Goal: Task Accomplishment & Management: Use online tool/utility

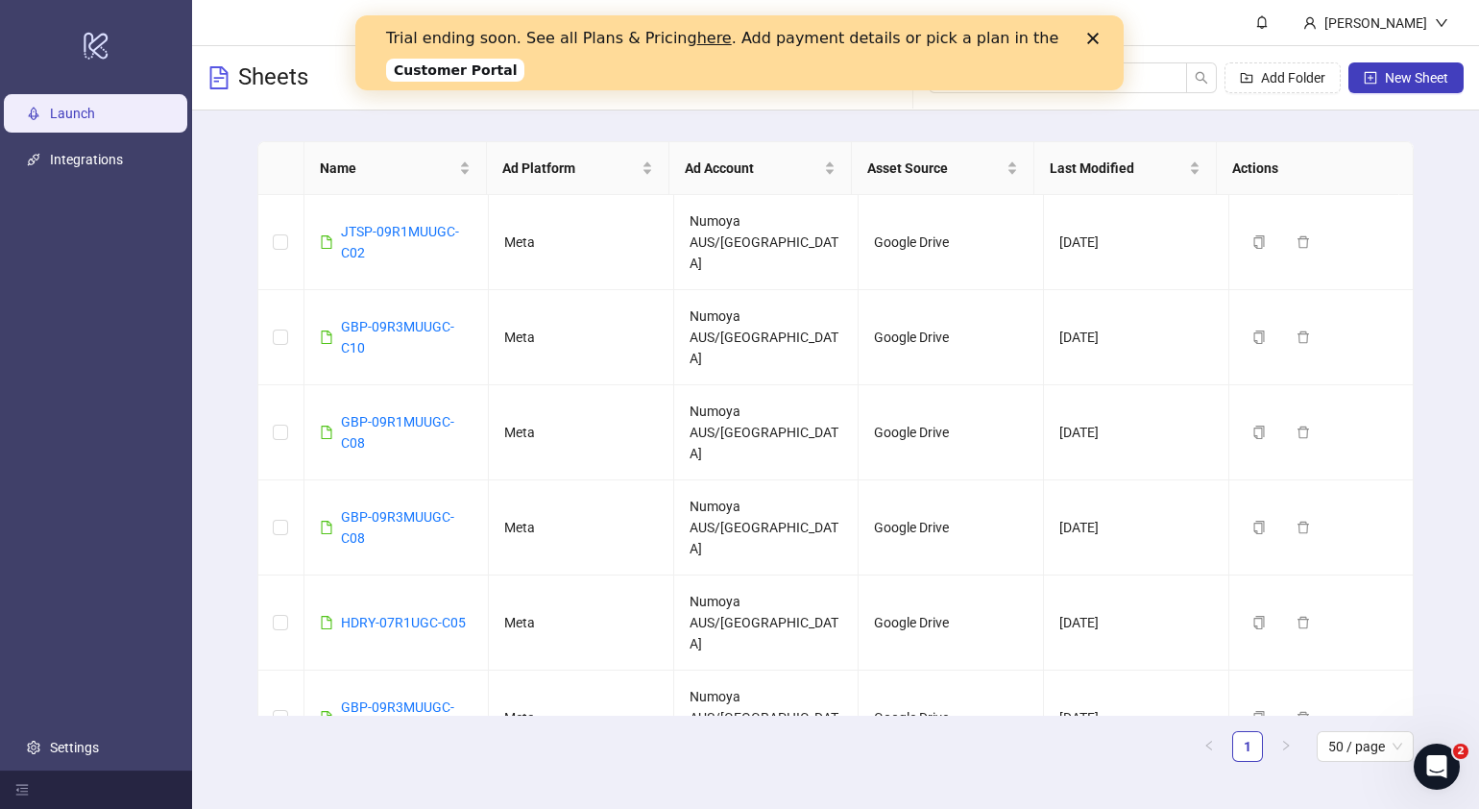
click at [1094, 37] on polygon "Close" at bounding box center [1093, 39] width 12 height 12
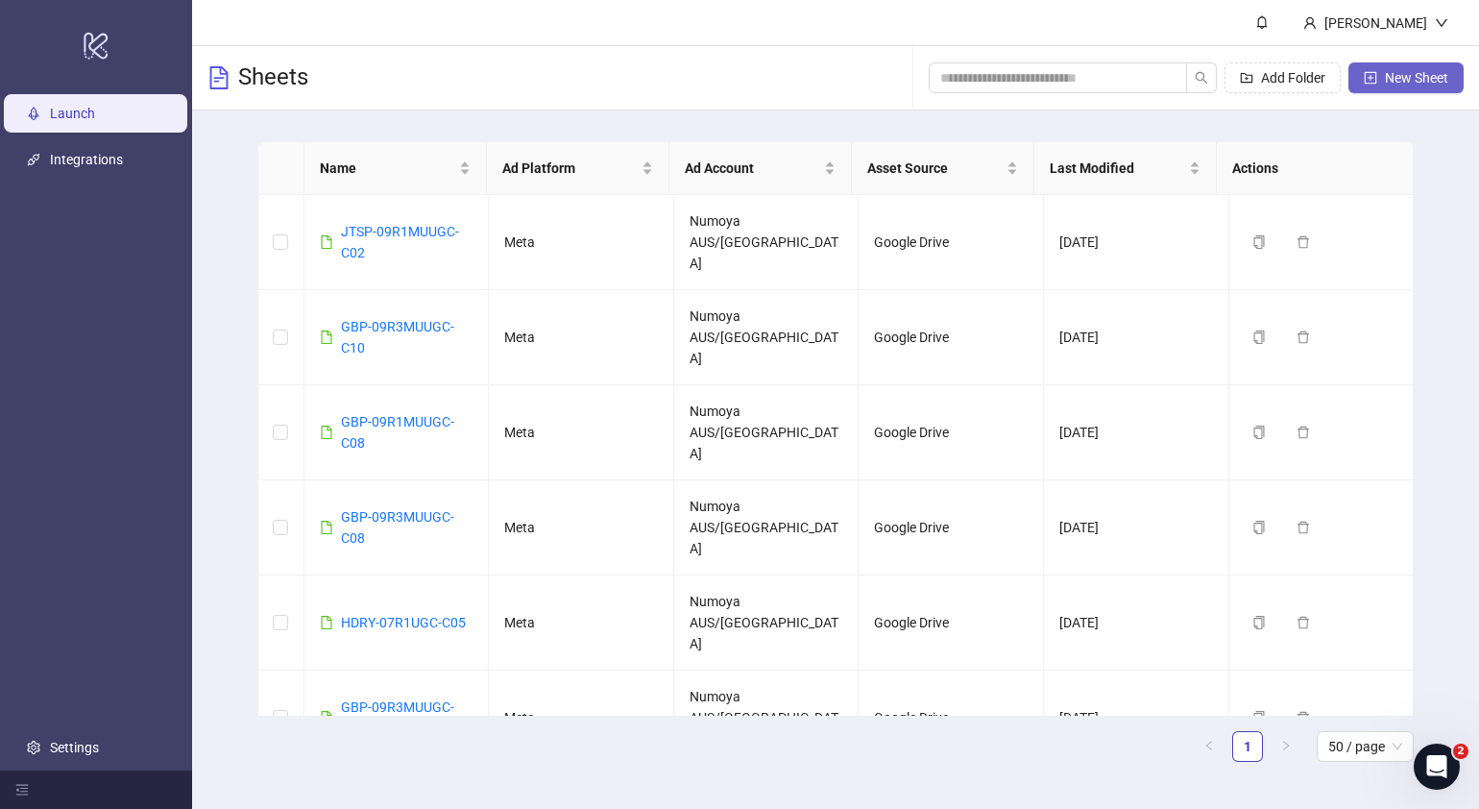
click at [1168, 77] on span "New Sheet" at bounding box center [1416, 77] width 63 height 15
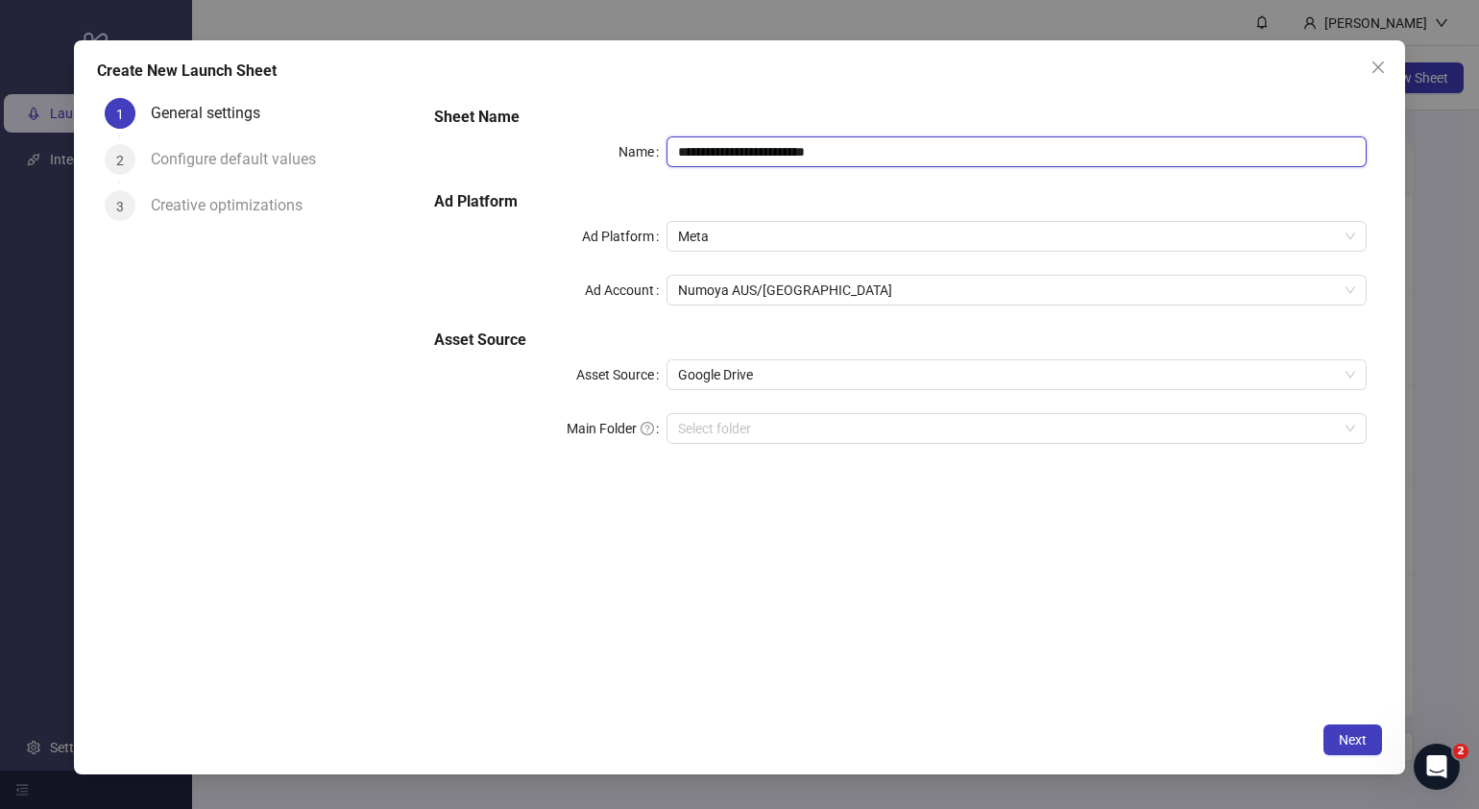
drag, startPoint x: 933, startPoint y: 138, endPoint x: 327, endPoint y: 161, distance: 606.5
click at [330, 161] on div "**********" at bounding box center [739, 401] width 1285 height 622
paste input "text"
type input "**********"
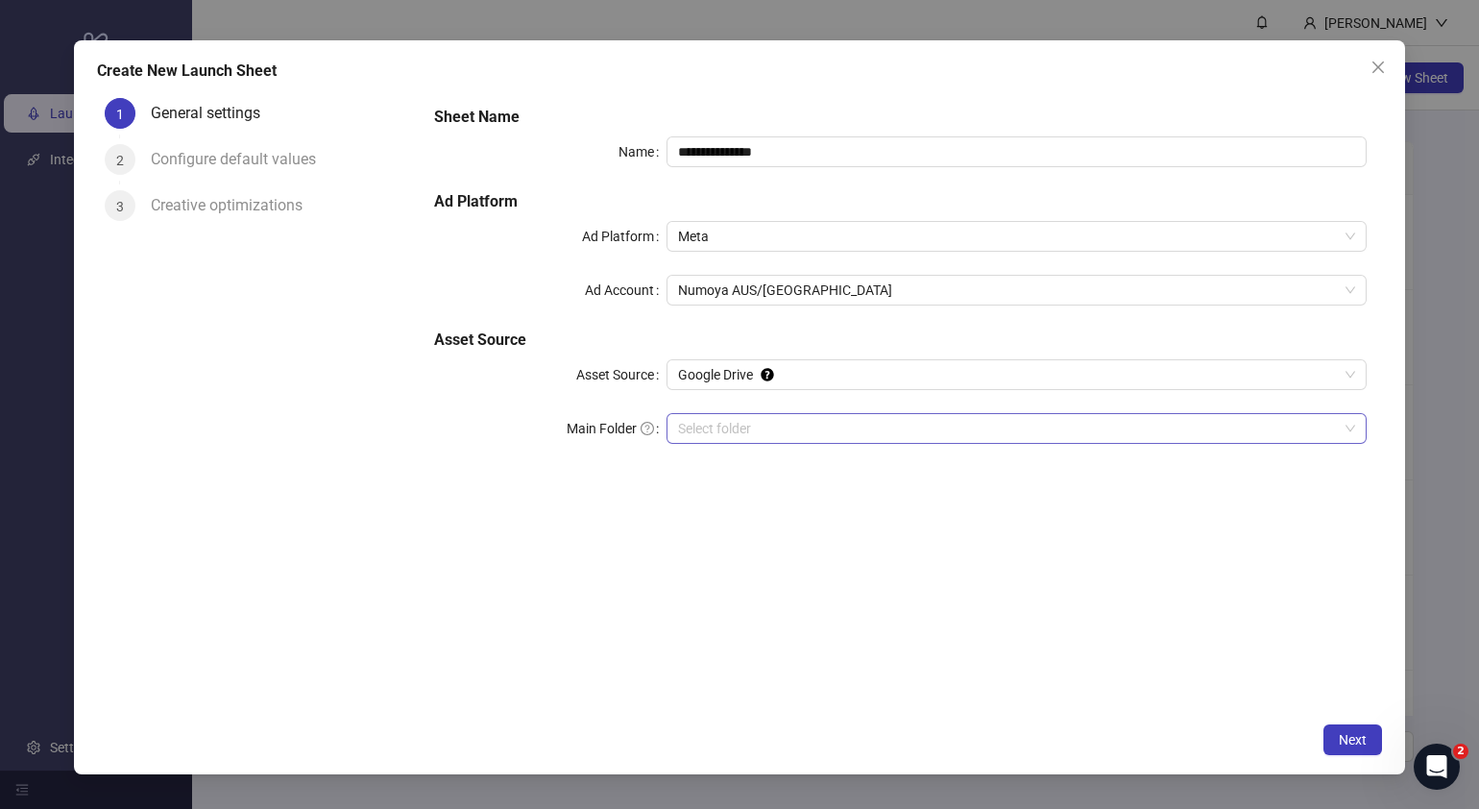
click at [813, 426] on input "Main Folder" at bounding box center [1008, 428] width 660 height 29
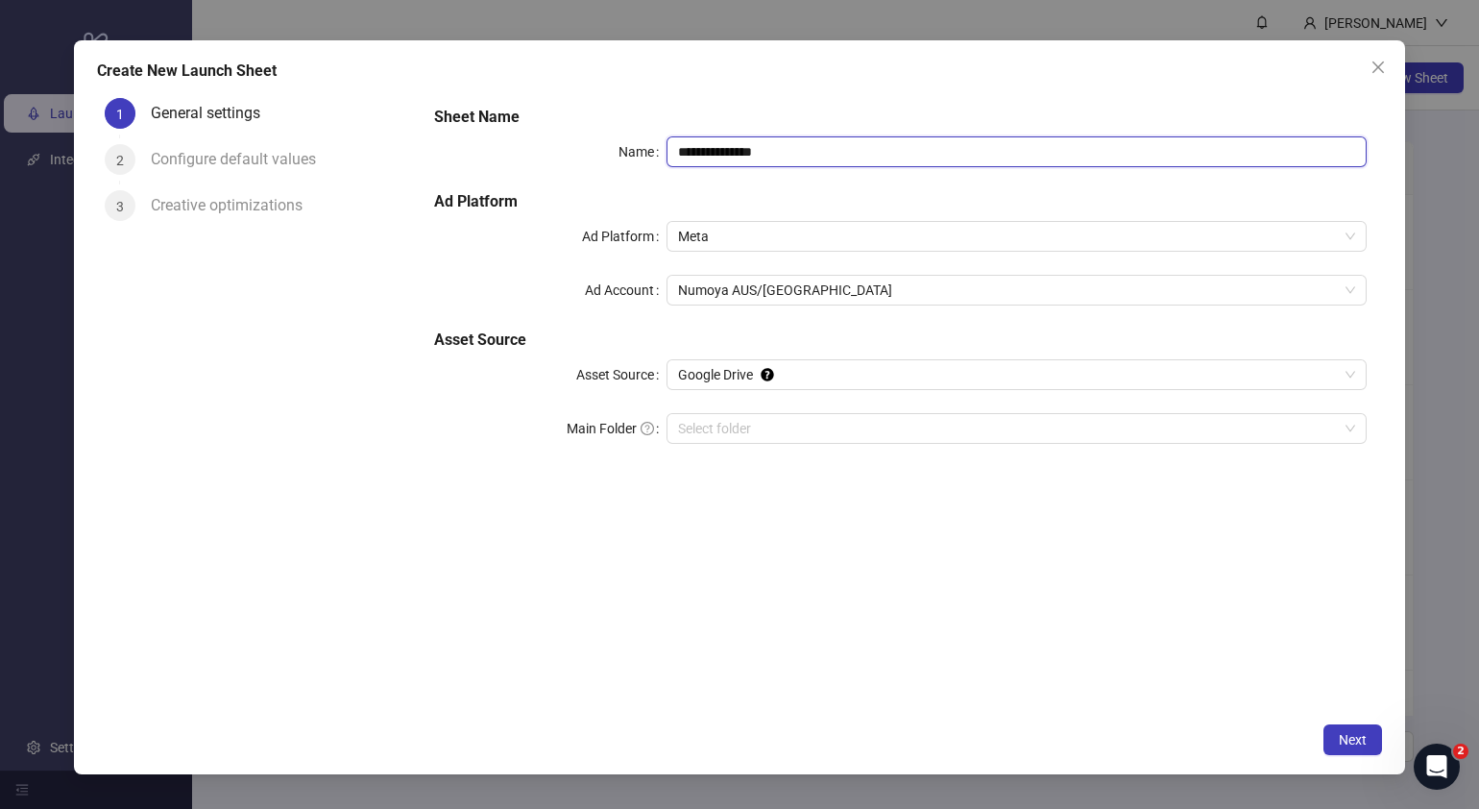
drag, startPoint x: 855, startPoint y: 155, endPoint x: 458, endPoint y: 151, distance: 396.7
click at [465, 152] on div "**********" at bounding box center [901, 151] width 934 height 31
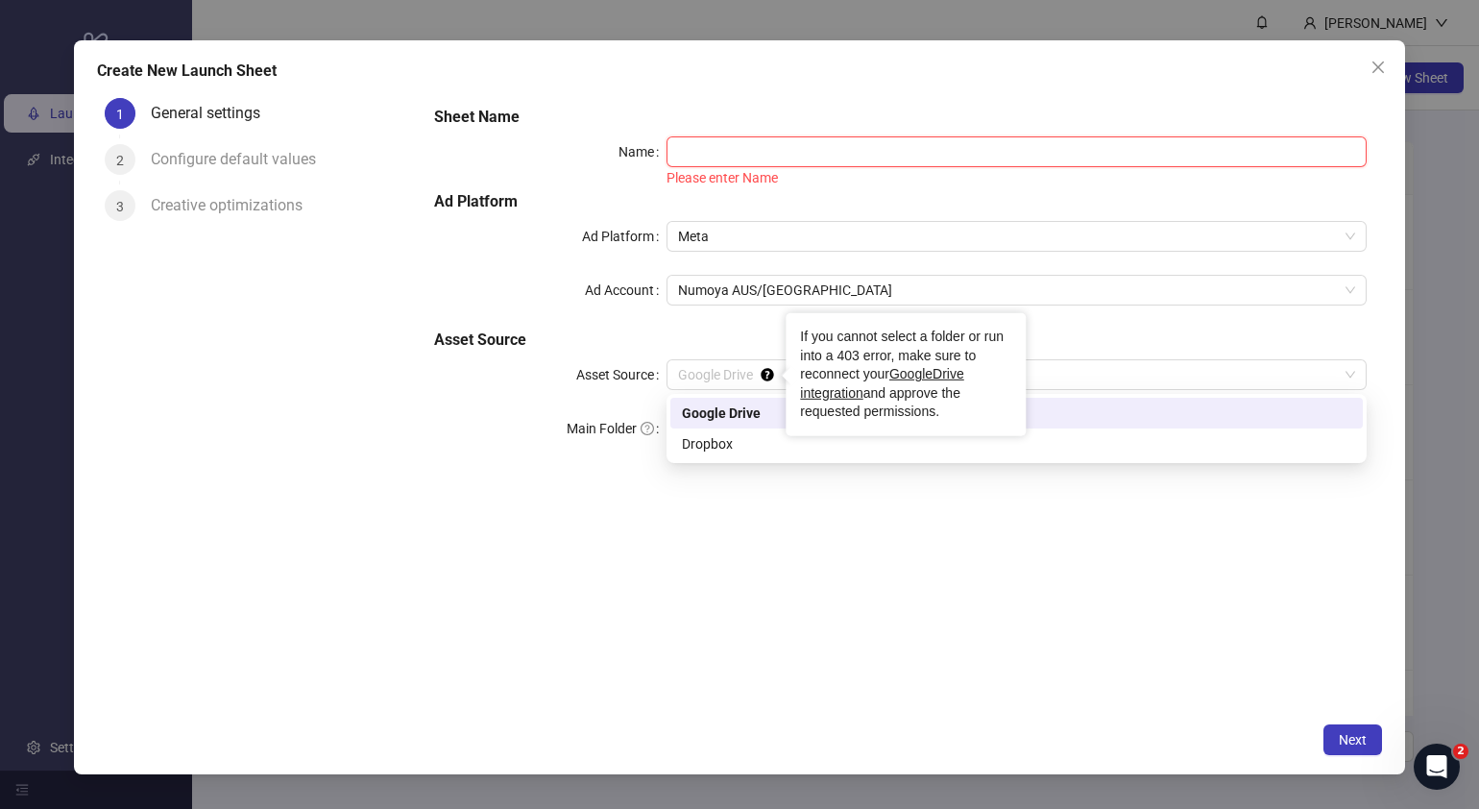
drag, startPoint x: 752, startPoint y: 381, endPoint x: 806, endPoint y: 358, distance: 58.5
click at [806, 358] on body "logo/logo-mobile Launch Integrations Settings Frank Sheets Add Folder New Sheet…" at bounding box center [739, 404] width 1479 height 809
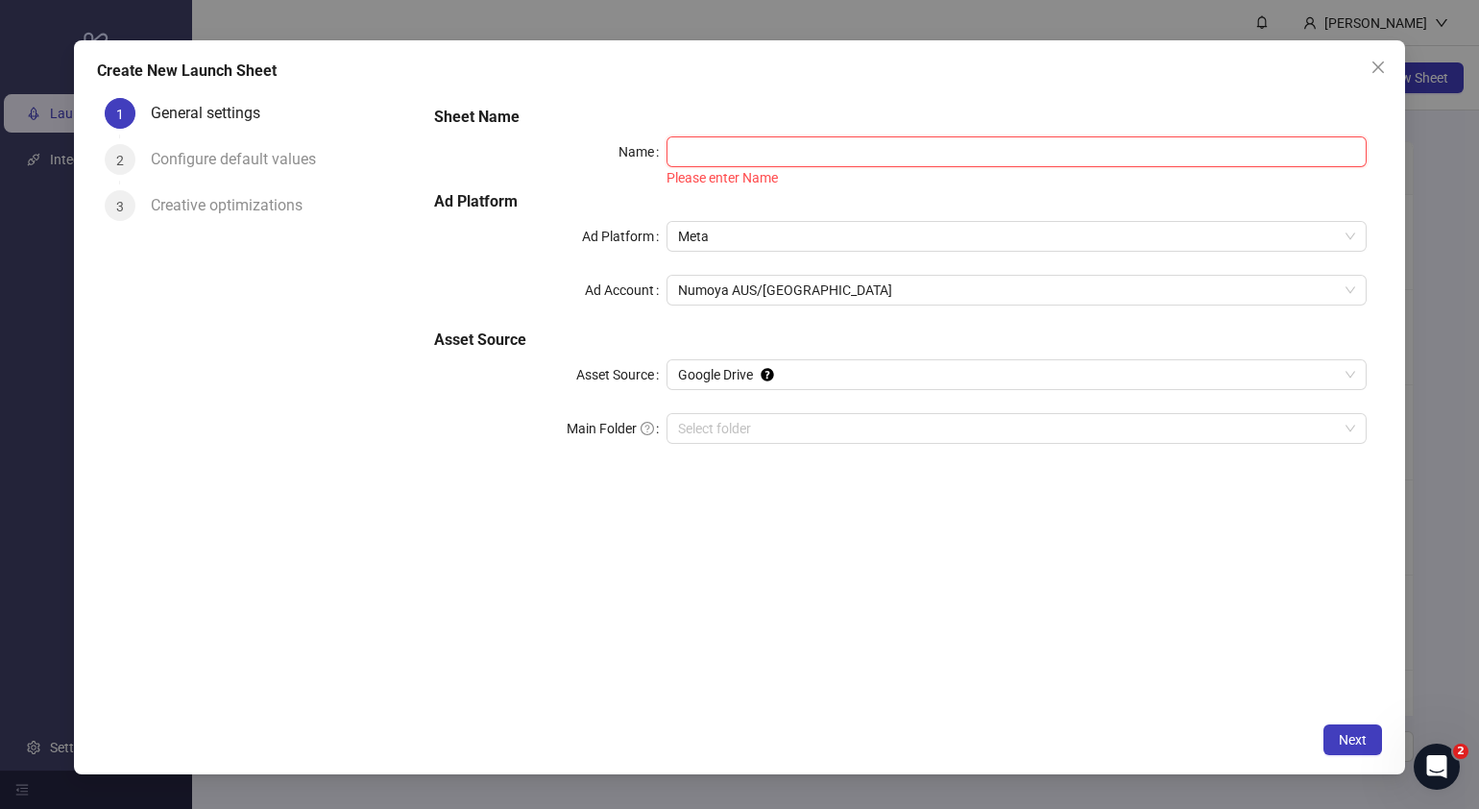
click at [860, 139] on input "Name" at bounding box center [1017, 151] width 700 height 31
paste input "**********"
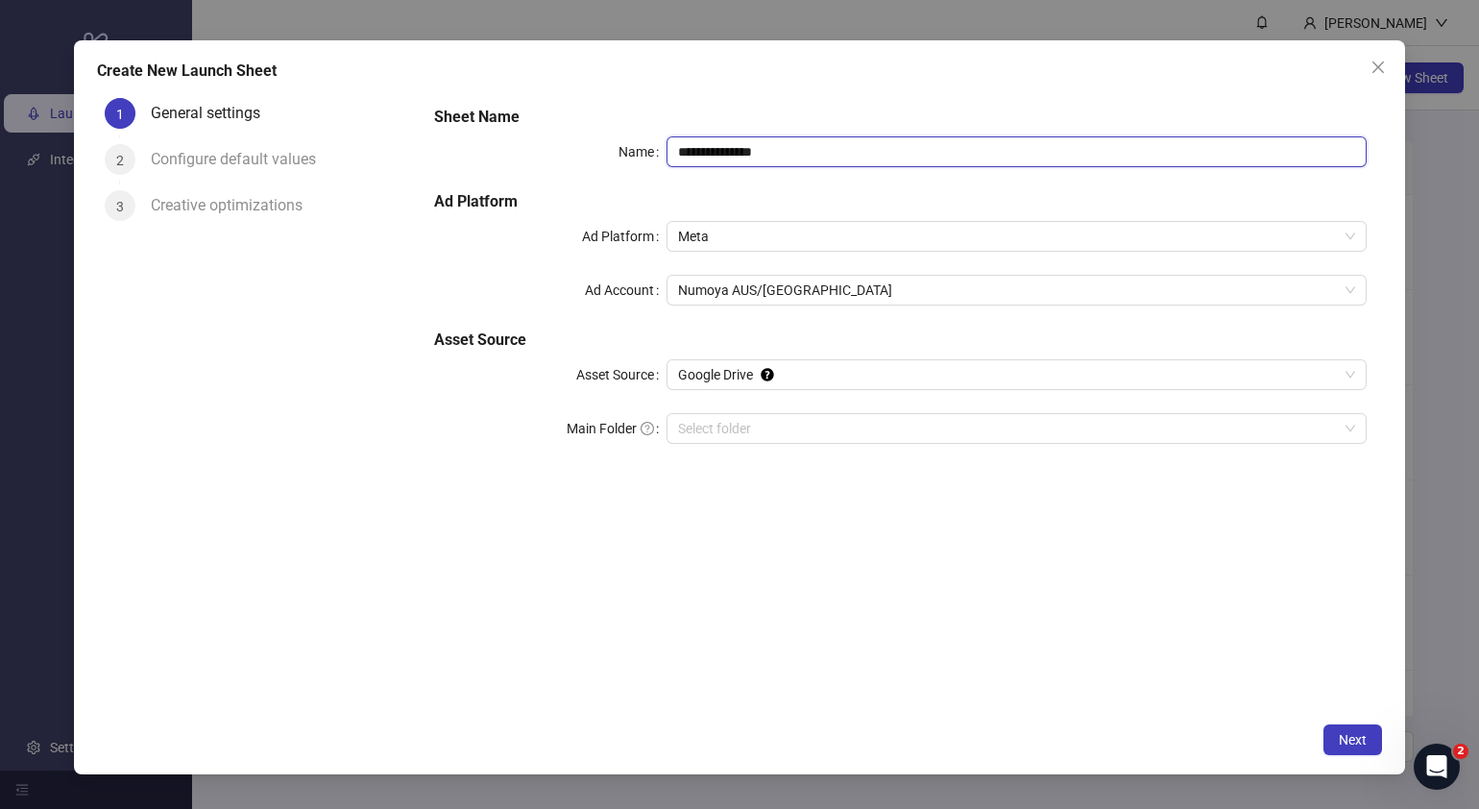
type input "**********"
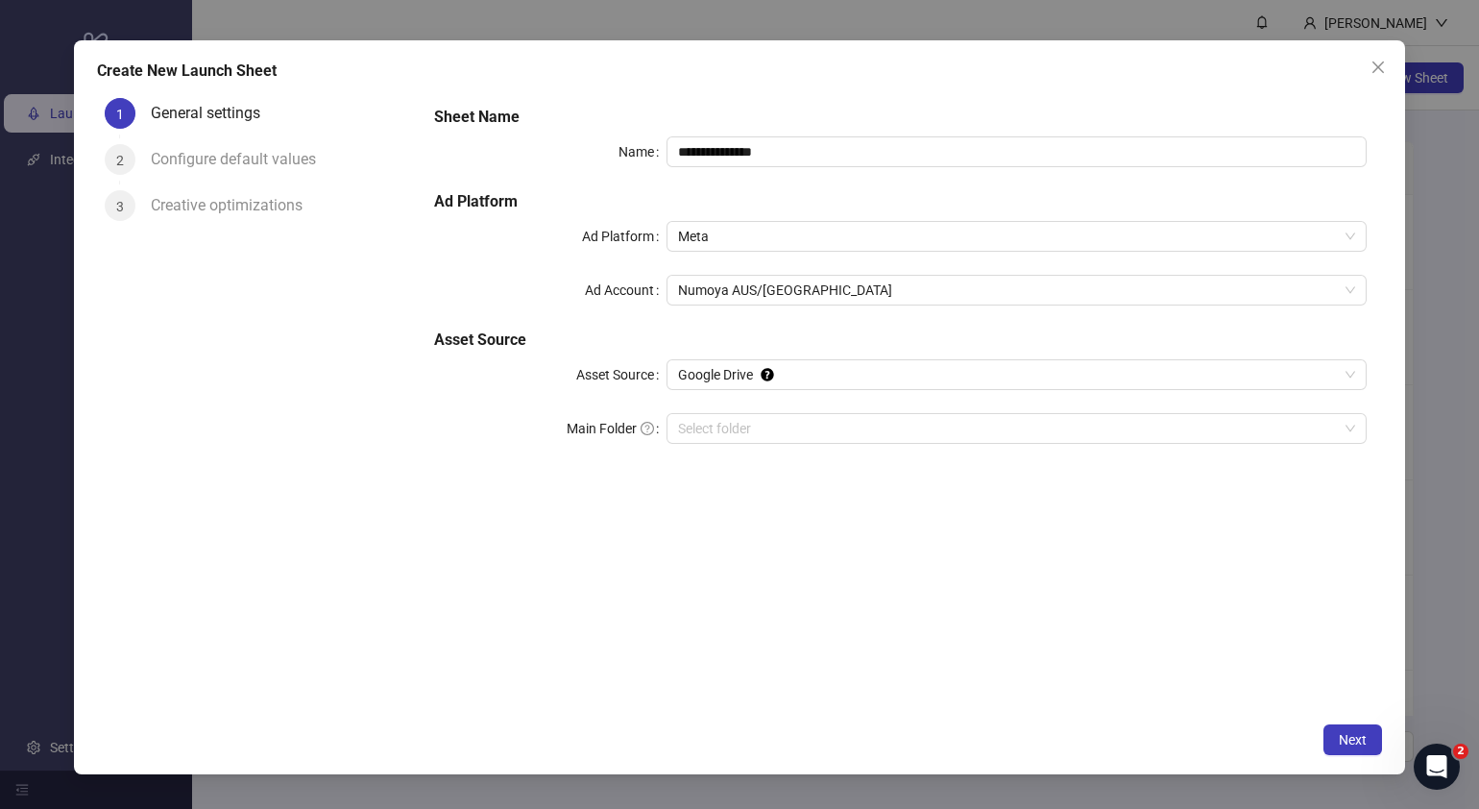
click at [776, 449] on div "**********" at bounding box center [900, 286] width 949 height 376
click at [782, 427] on input "Main Folder" at bounding box center [1008, 428] width 660 height 29
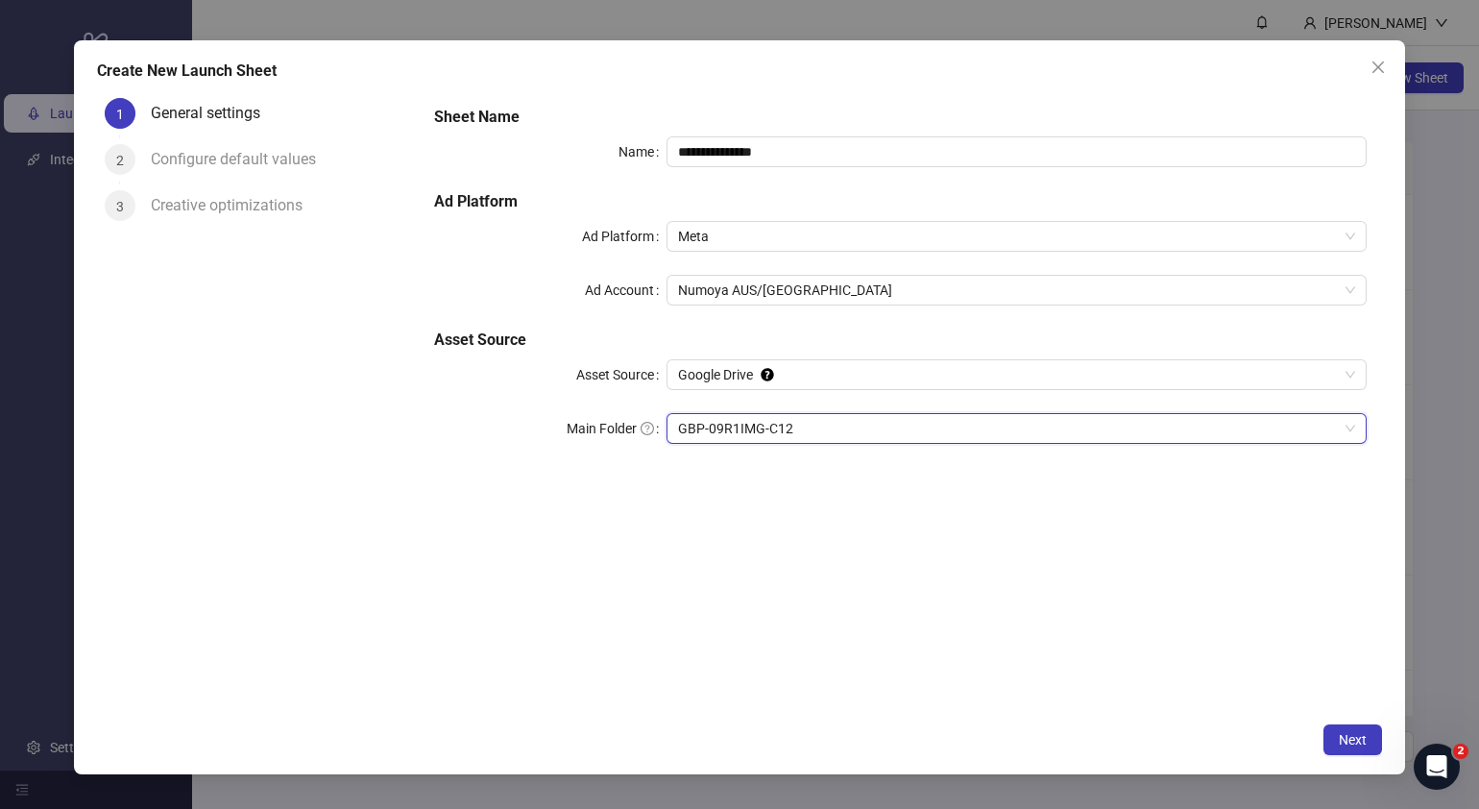
click at [818, 432] on span "GBP-09R1IMG-C12" at bounding box center [1016, 428] width 677 height 29
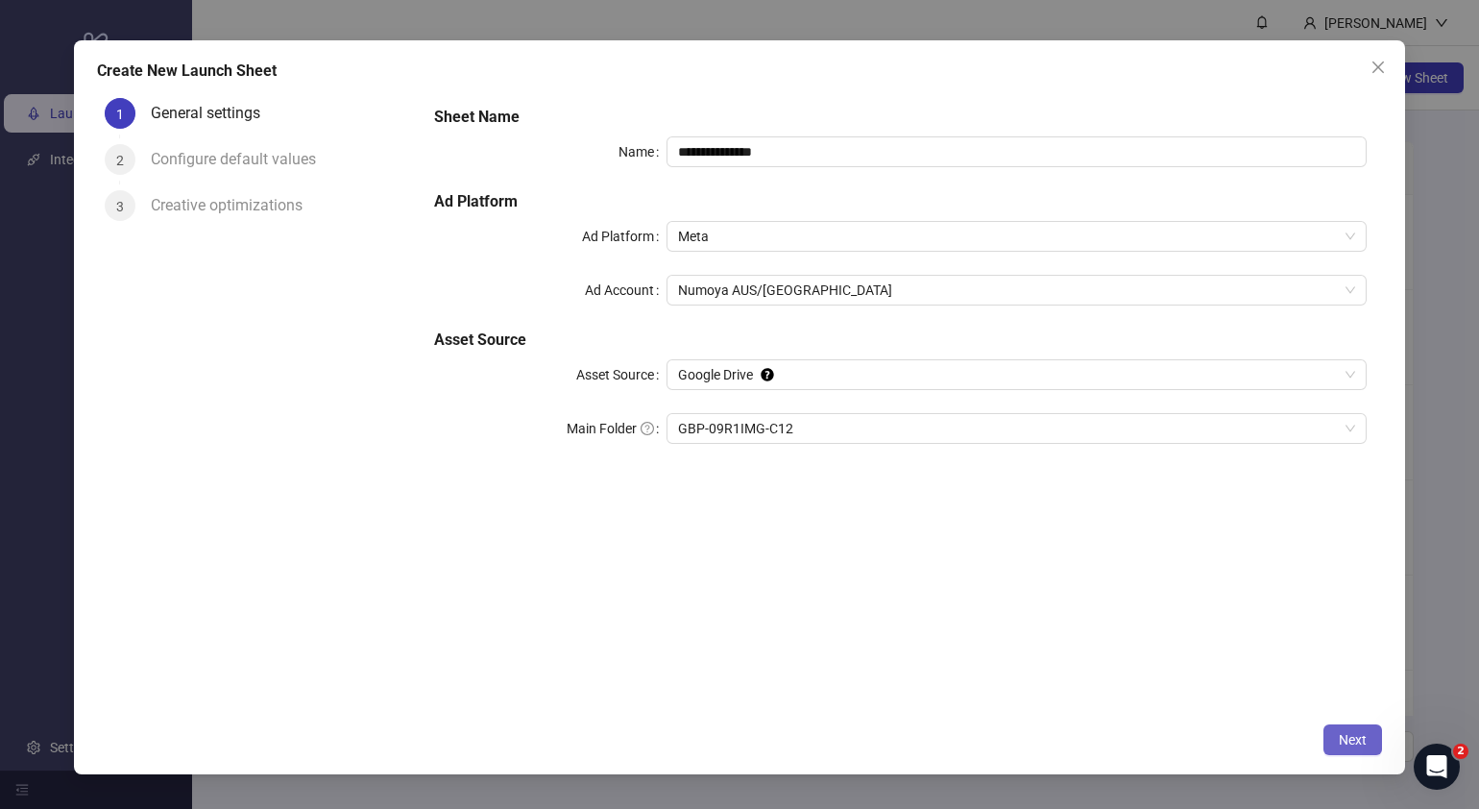
click at [1168, 618] on span "Next" at bounding box center [1353, 739] width 28 height 15
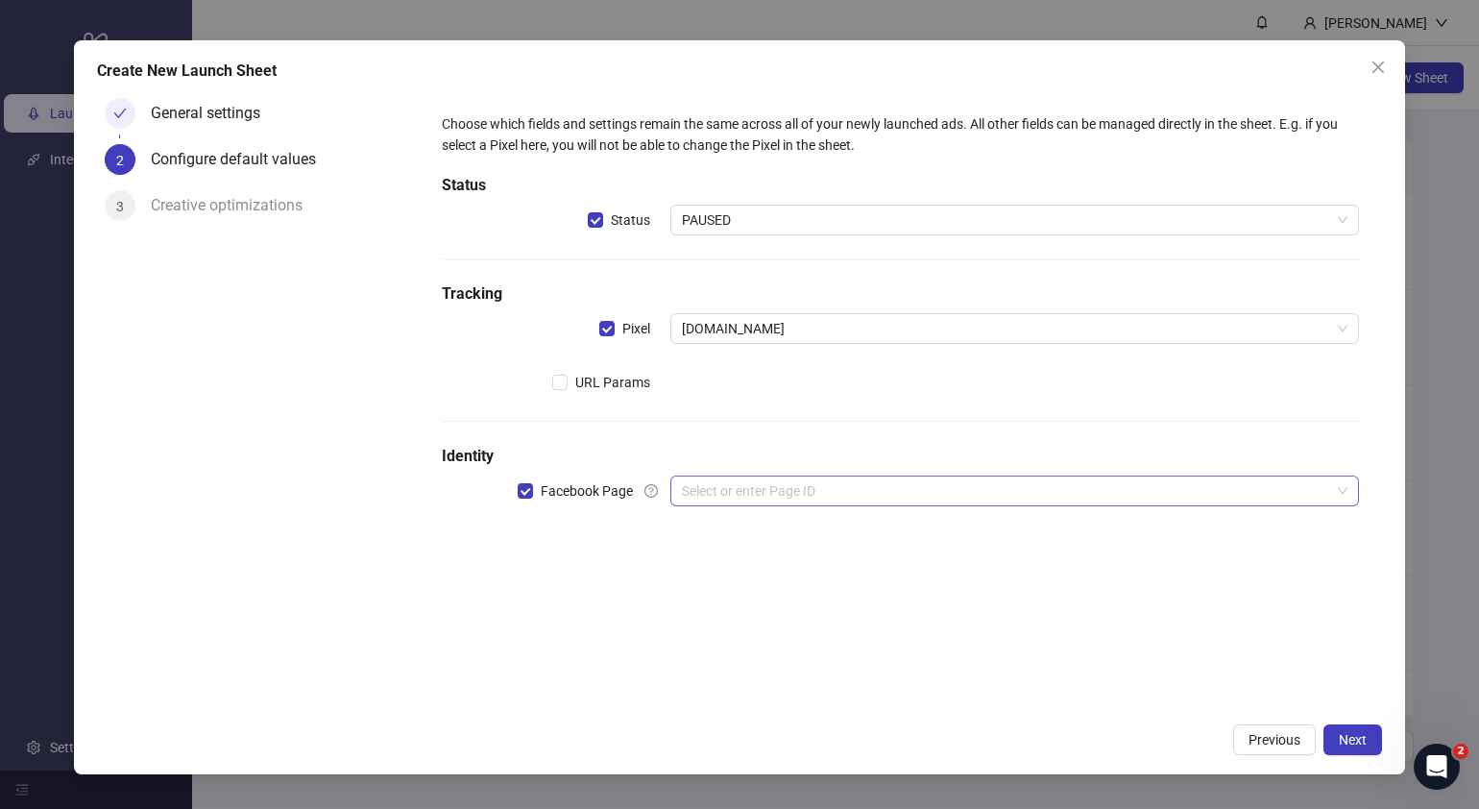
click at [712, 490] on input "search" at bounding box center [1006, 490] width 648 height 29
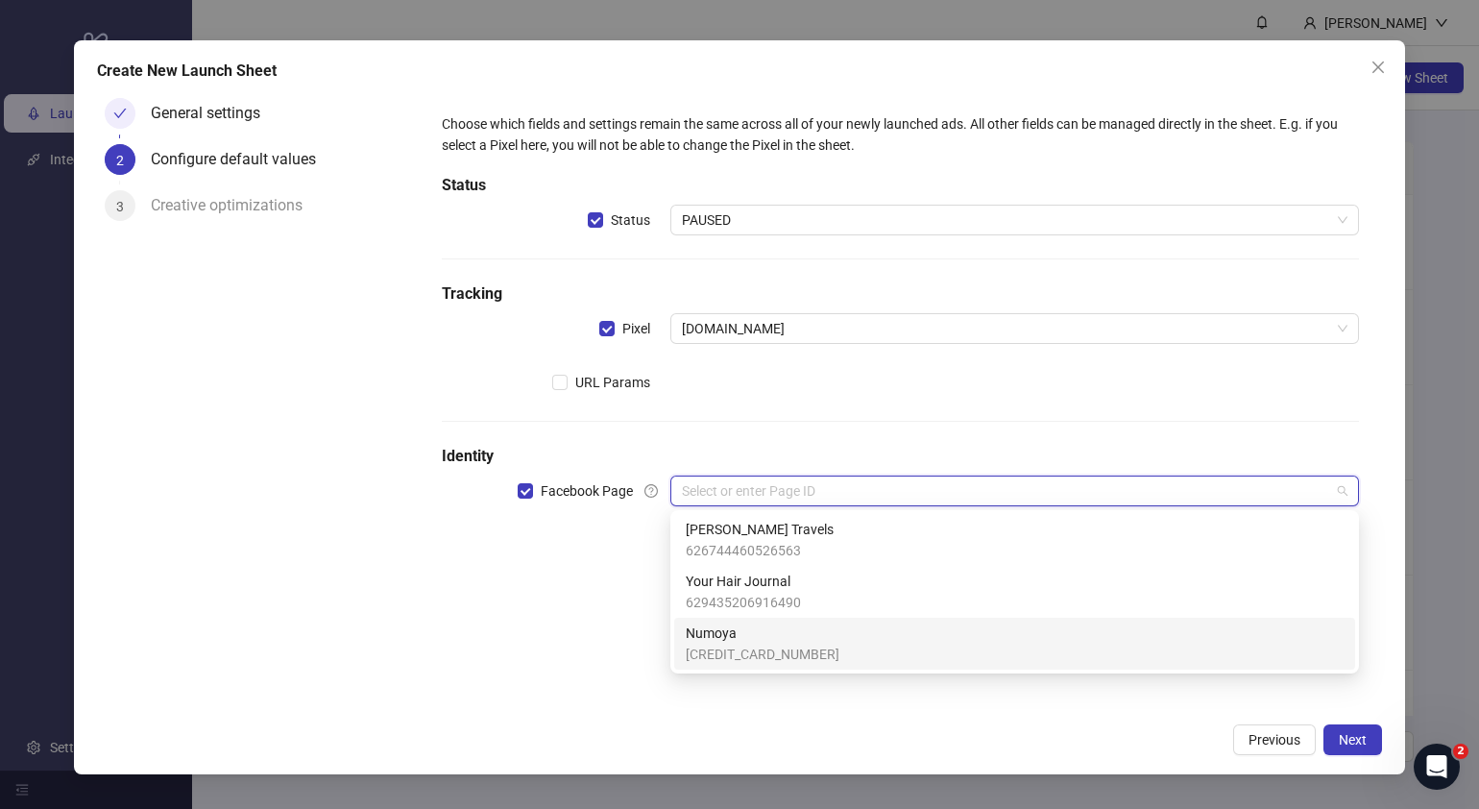
click at [747, 618] on span "Numoya" at bounding box center [763, 632] width 154 height 21
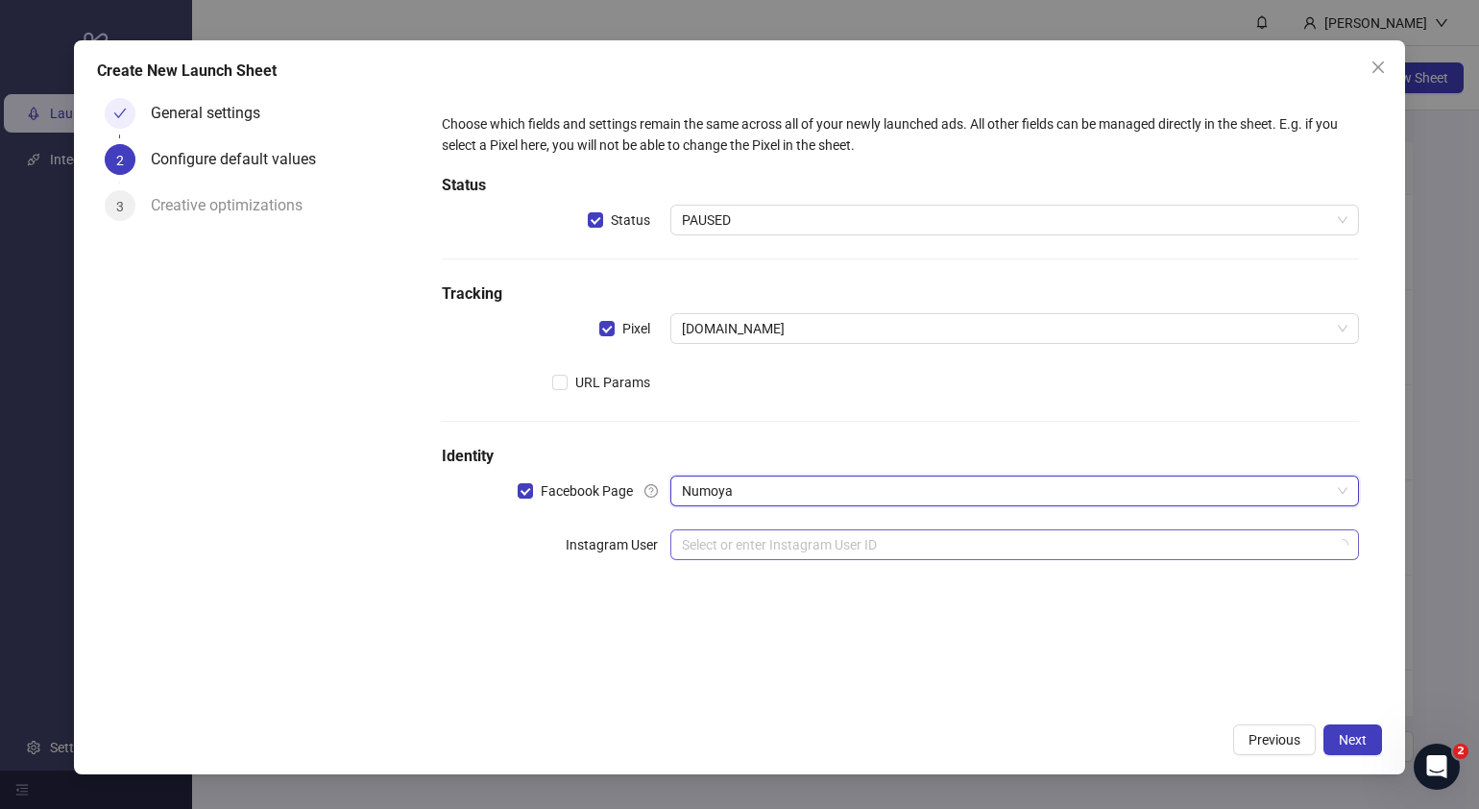
click at [730, 548] on input "search" at bounding box center [1006, 544] width 648 height 29
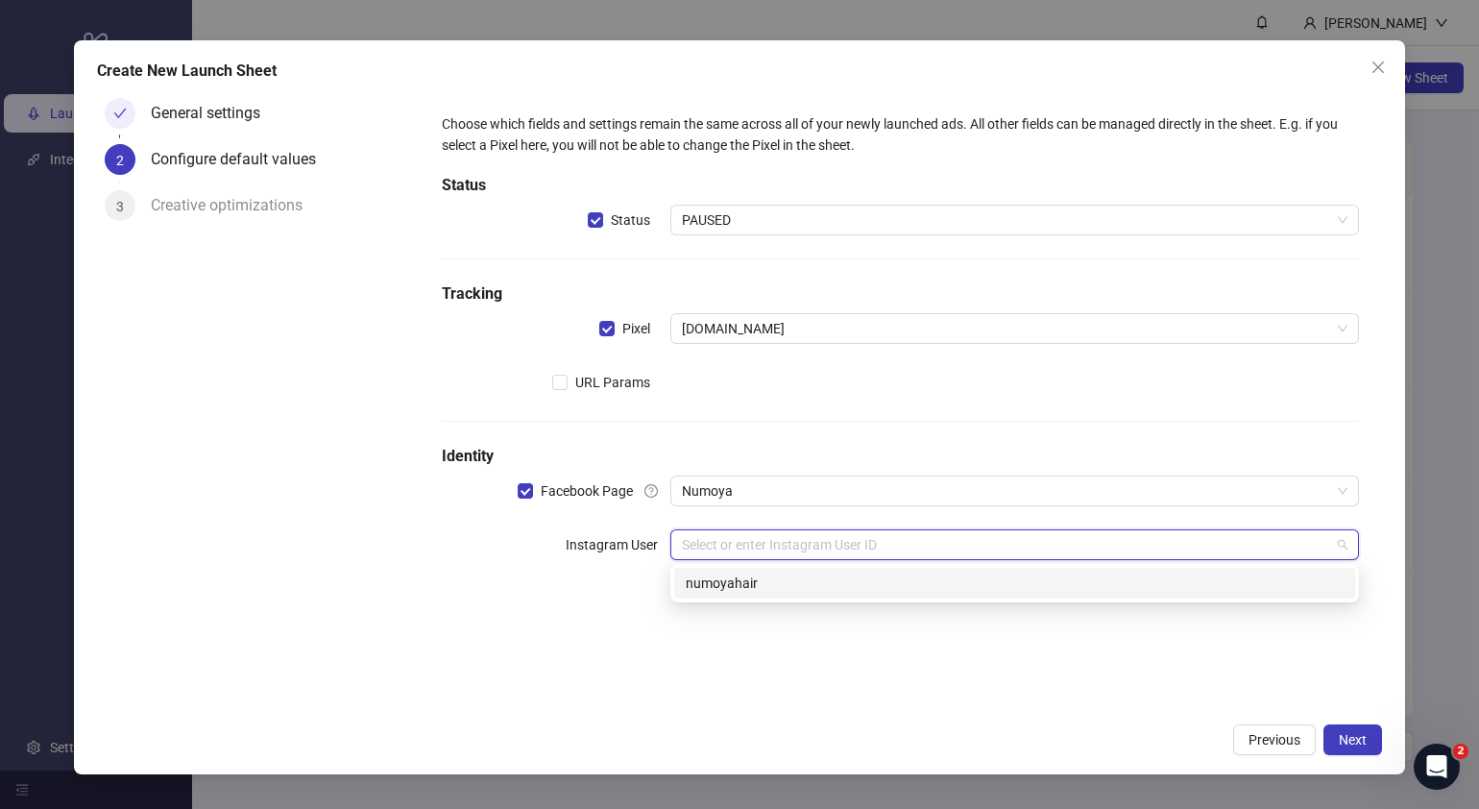
click at [723, 576] on div "numoyahair" at bounding box center [1015, 582] width 658 height 21
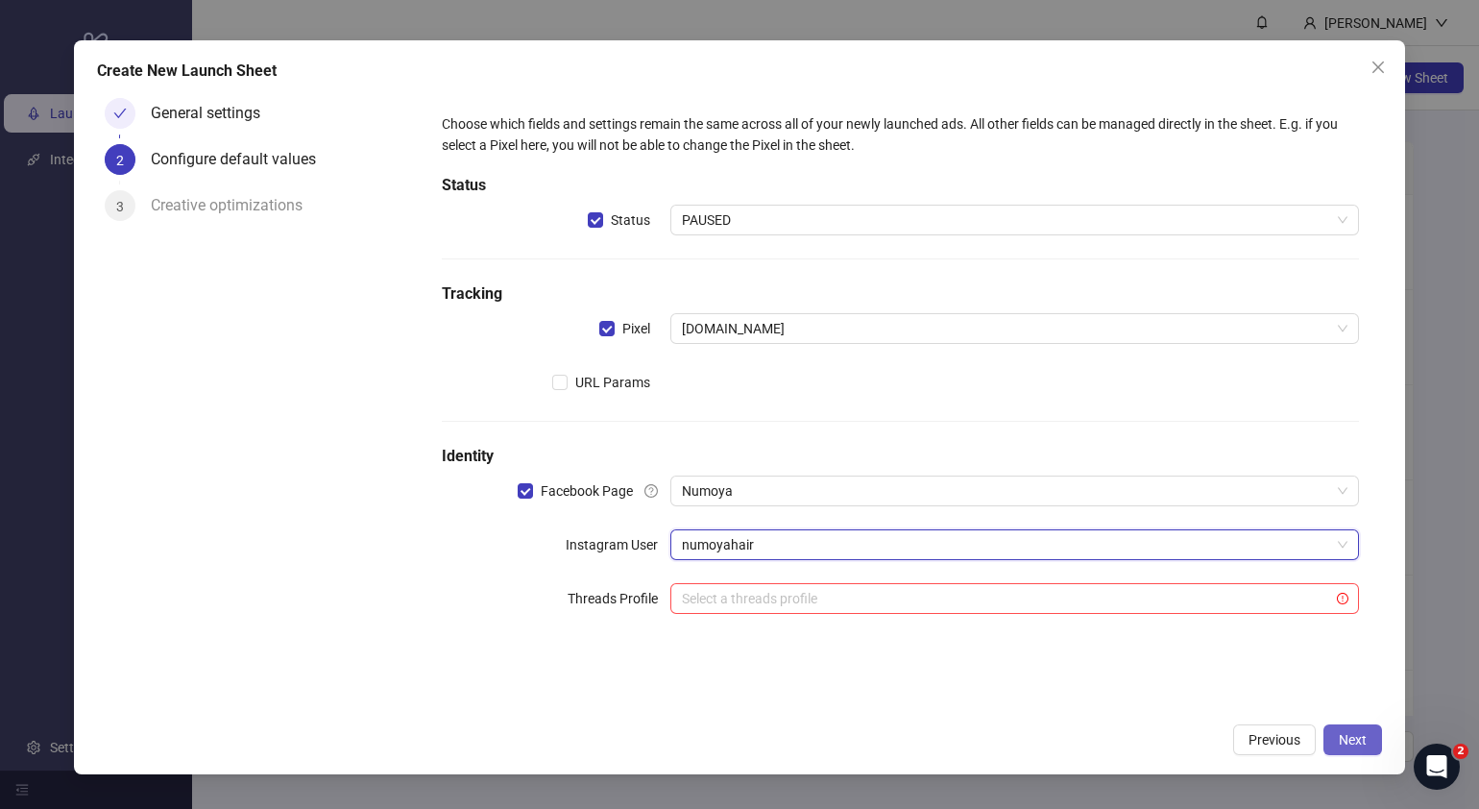
click at [1168, 618] on span "Next" at bounding box center [1353, 739] width 28 height 15
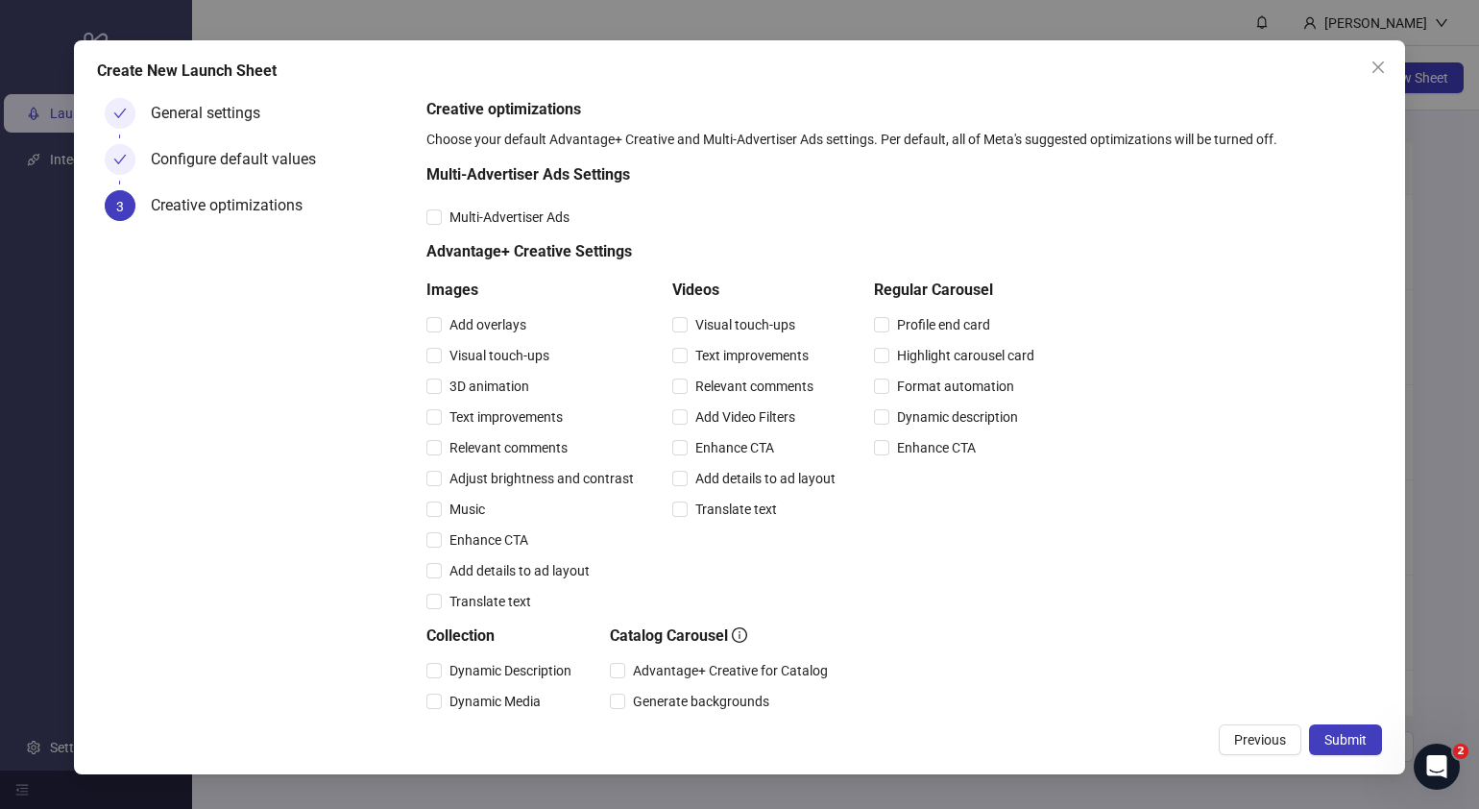
click at [1168, 618] on span "Submit" at bounding box center [1345, 739] width 42 height 15
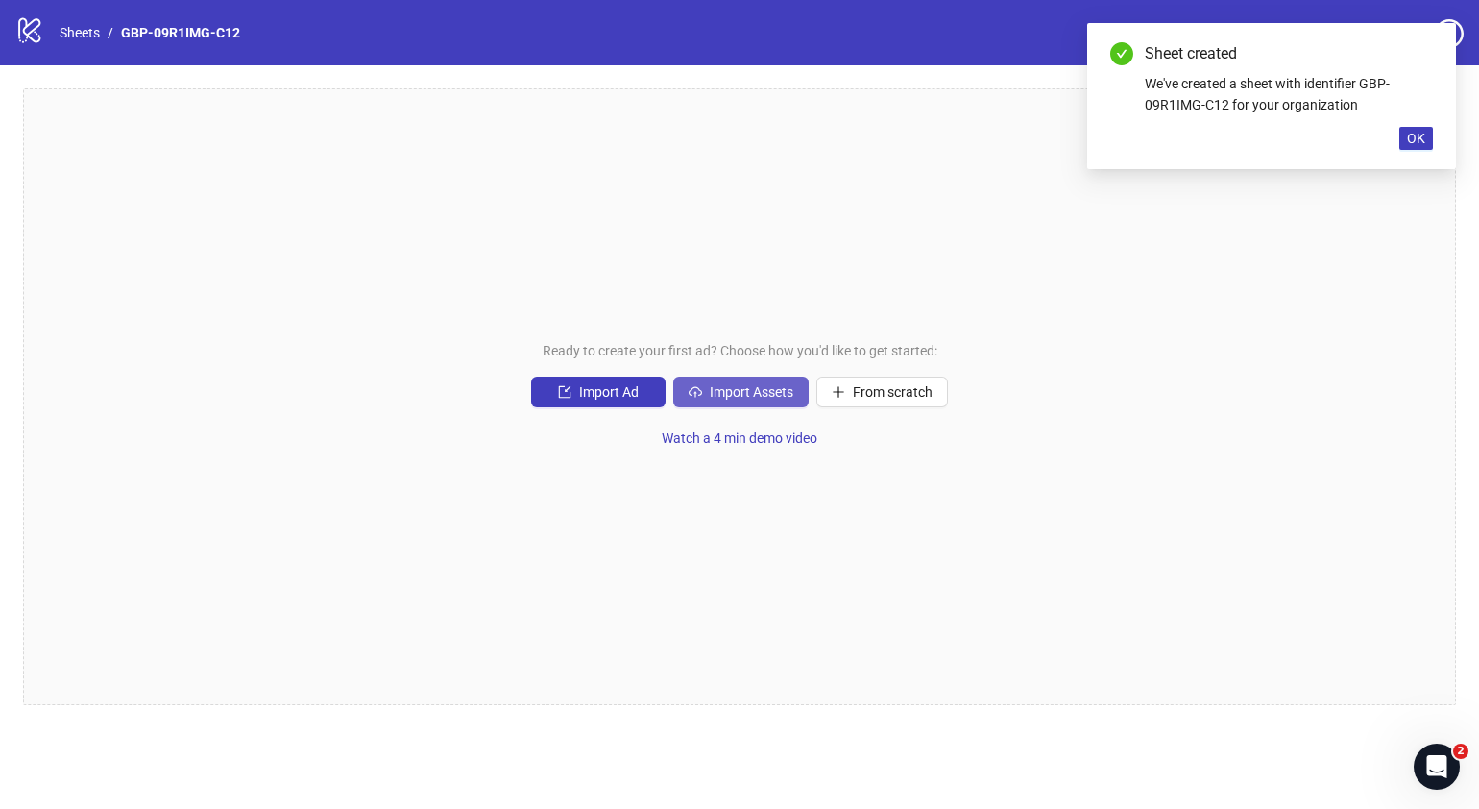
click at [761, 392] on span "Import Assets" at bounding box center [752, 391] width 84 height 15
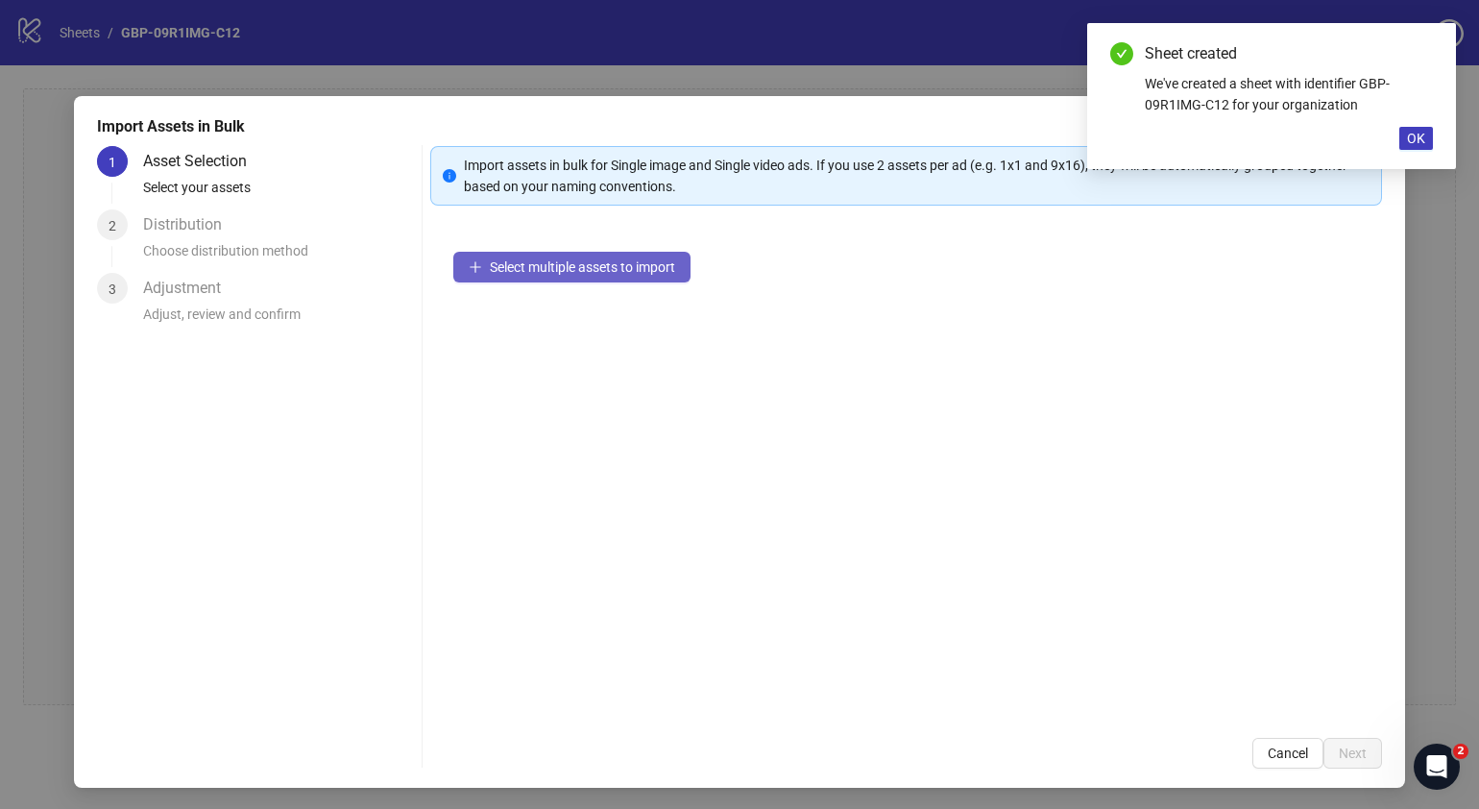
click at [610, 274] on span "Select multiple assets to import" at bounding box center [582, 266] width 185 height 15
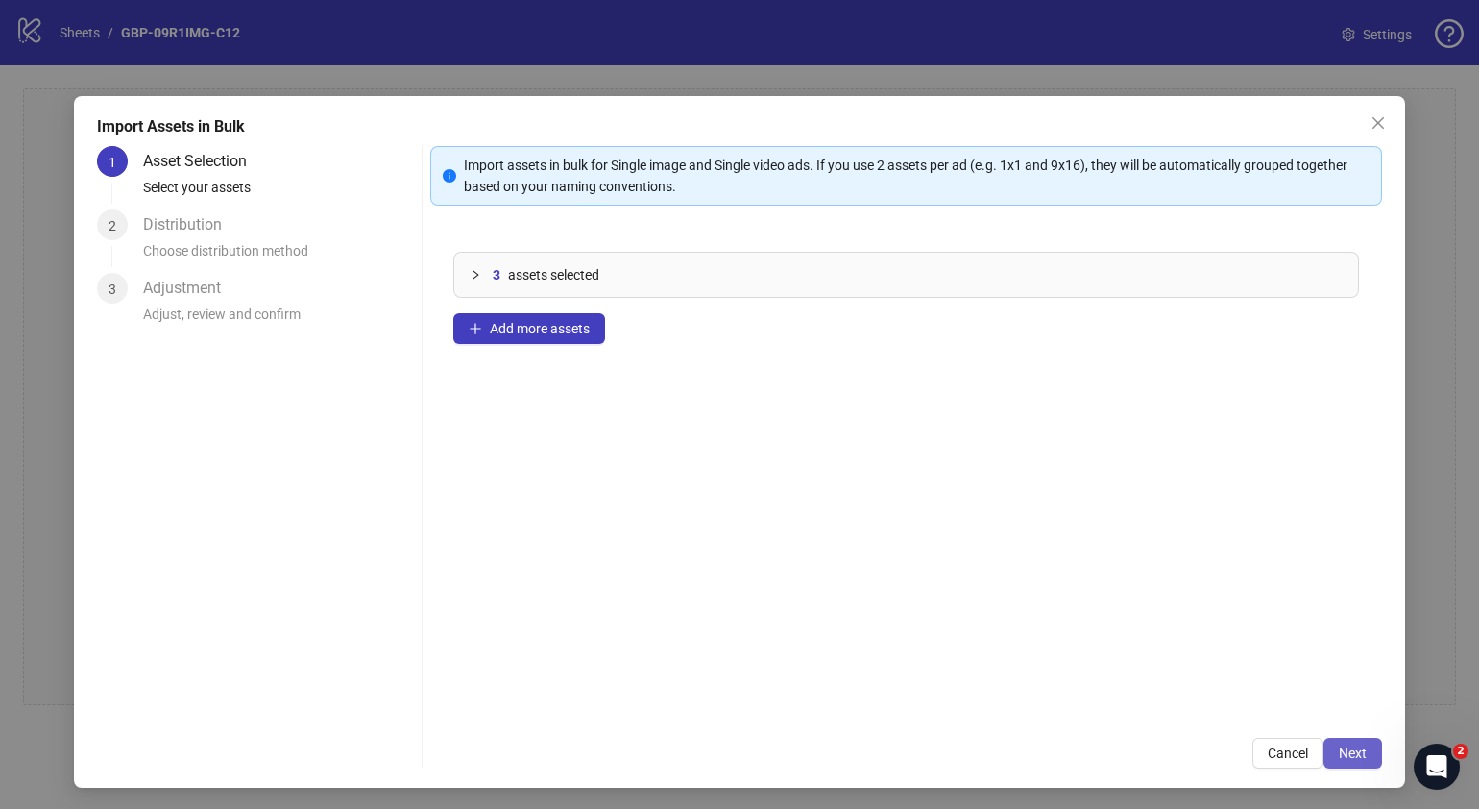
click at [1168, 618] on span "Next" at bounding box center [1353, 752] width 28 height 15
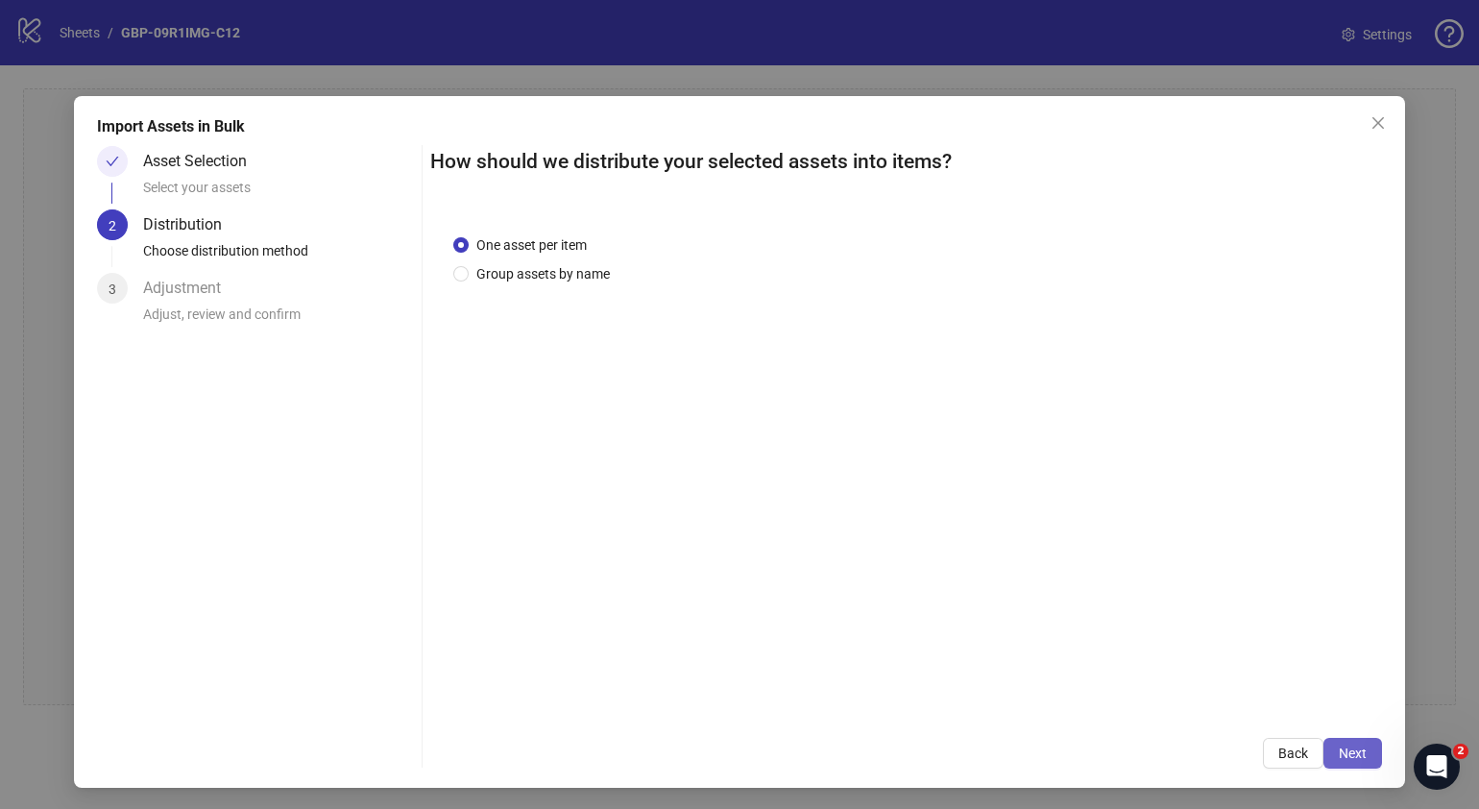
click at [1168, 618] on span "Next" at bounding box center [1353, 752] width 28 height 15
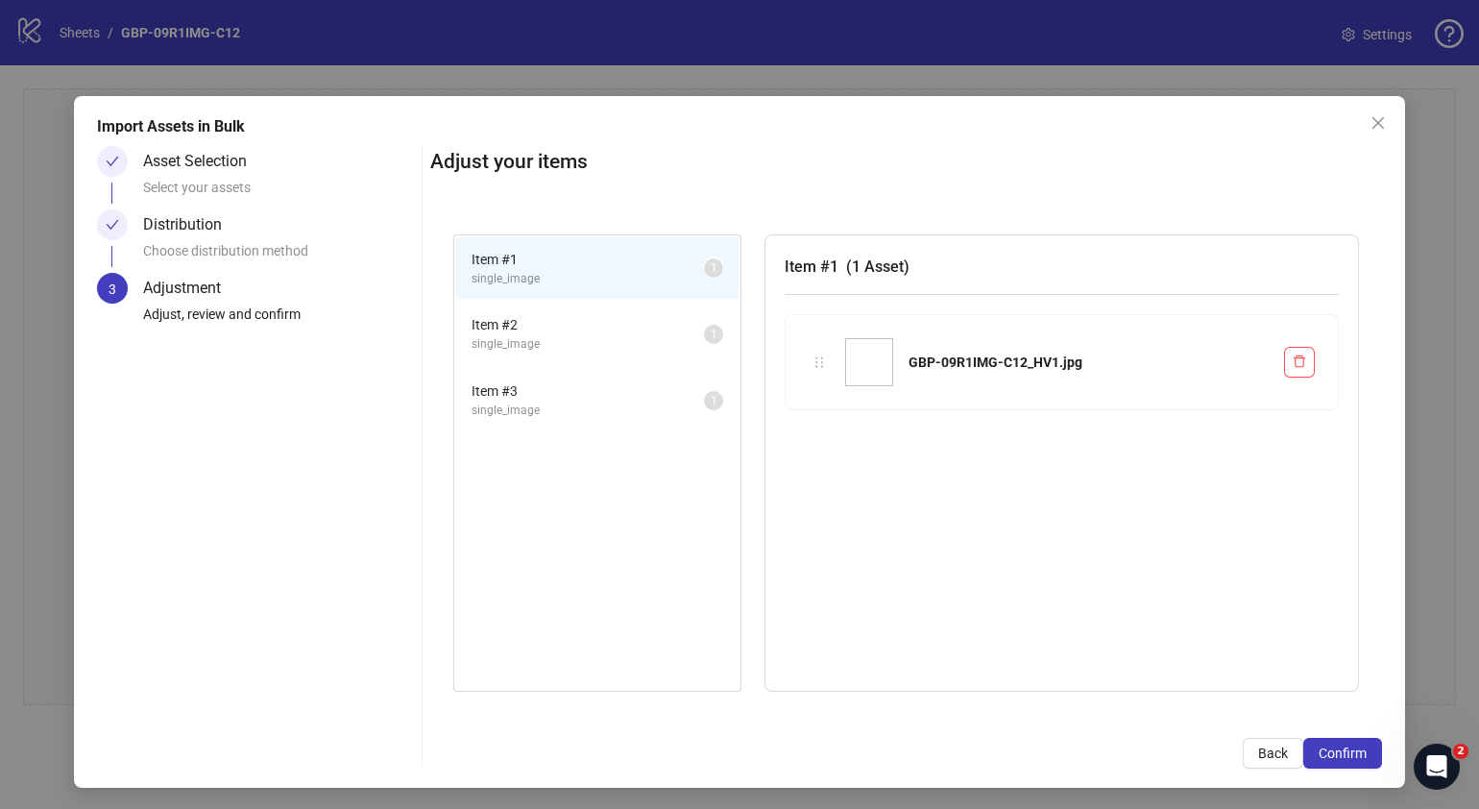
click at [1168, 618] on span "Confirm" at bounding box center [1343, 752] width 48 height 15
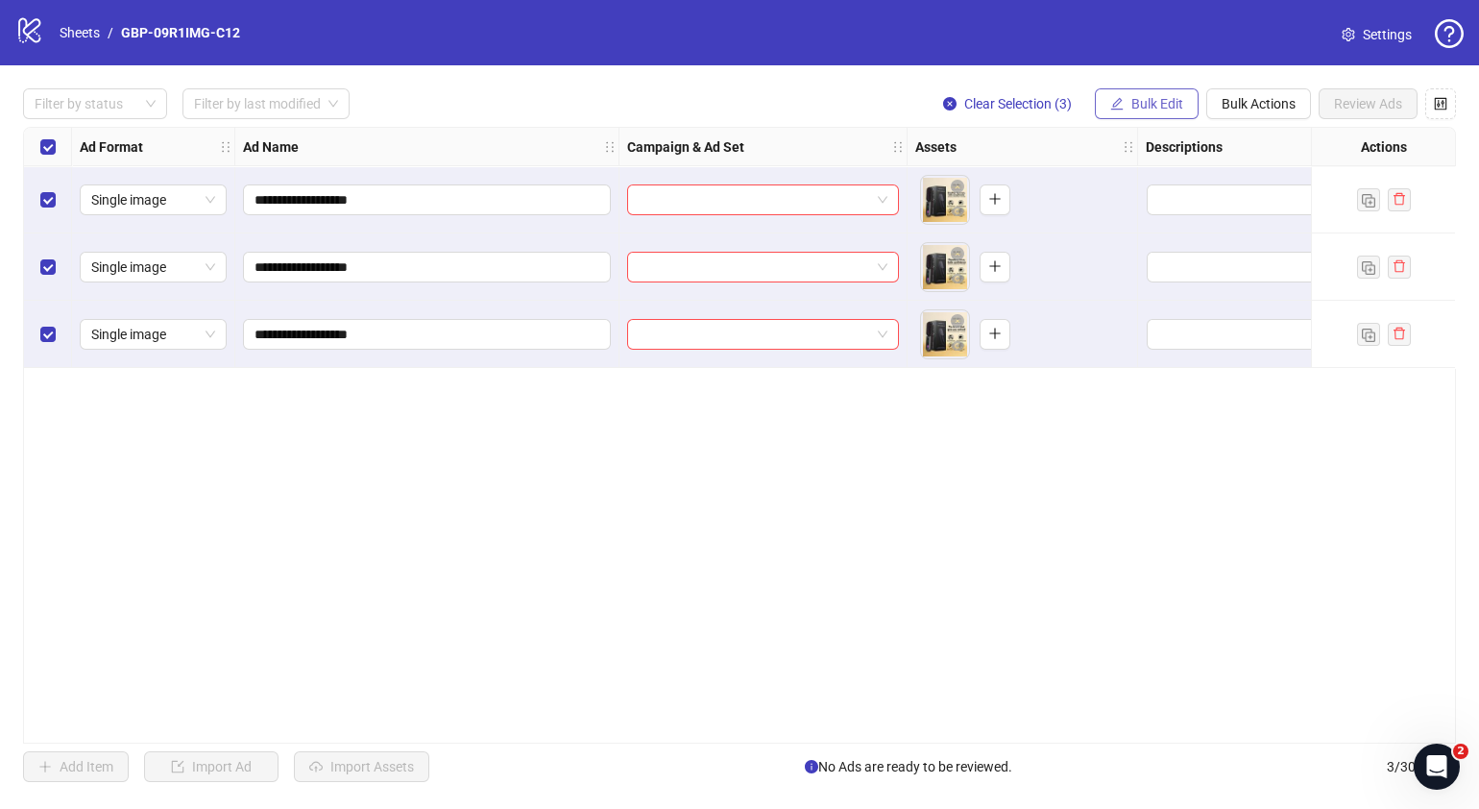
click at [1134, 100] on span "Bulk Edit" at bounding box center [1157, 103] width 52 height 15
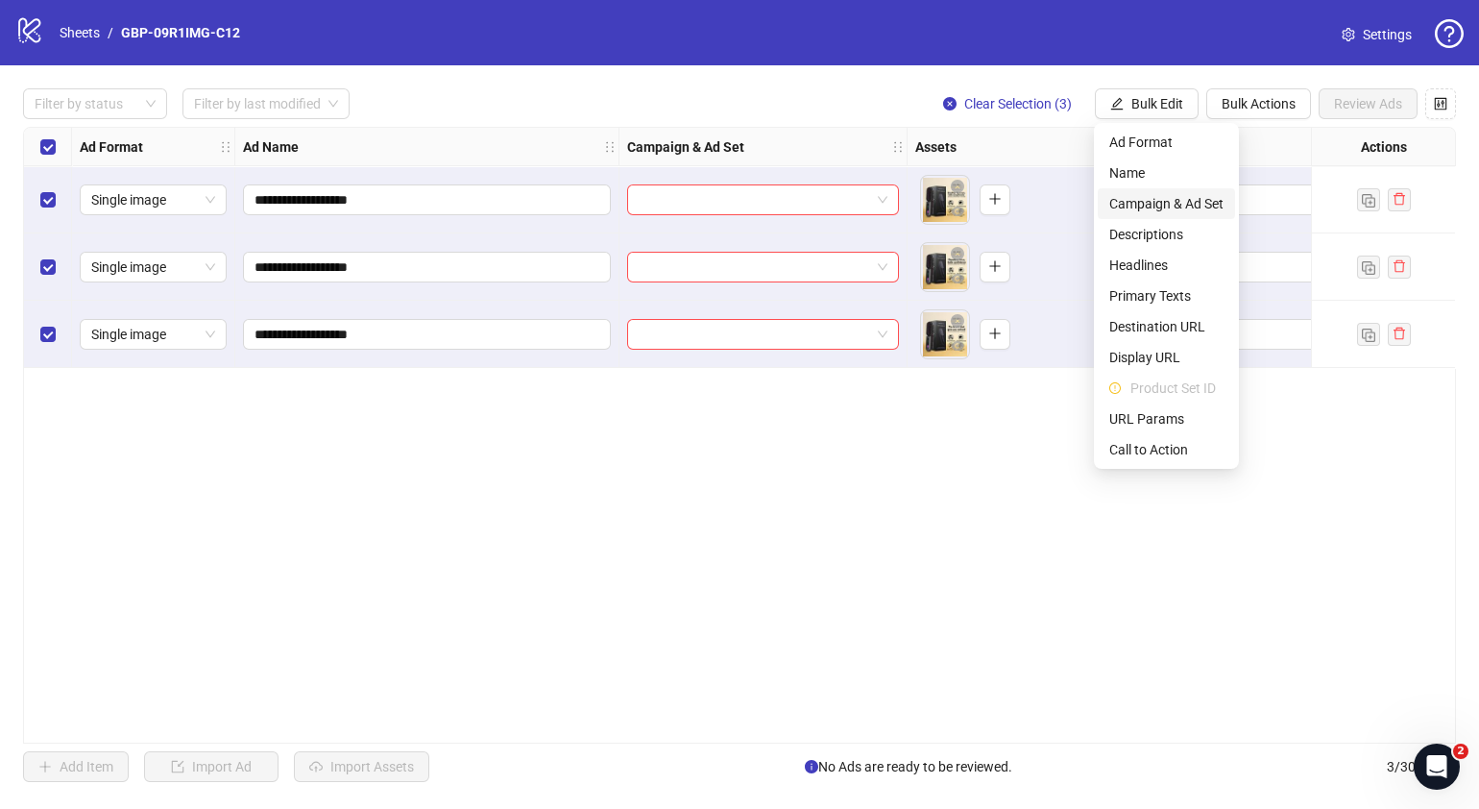
click at [1157, 206] on span "Campaign & Ad Set" at bounding box center [1166, 203] width 114 height 21
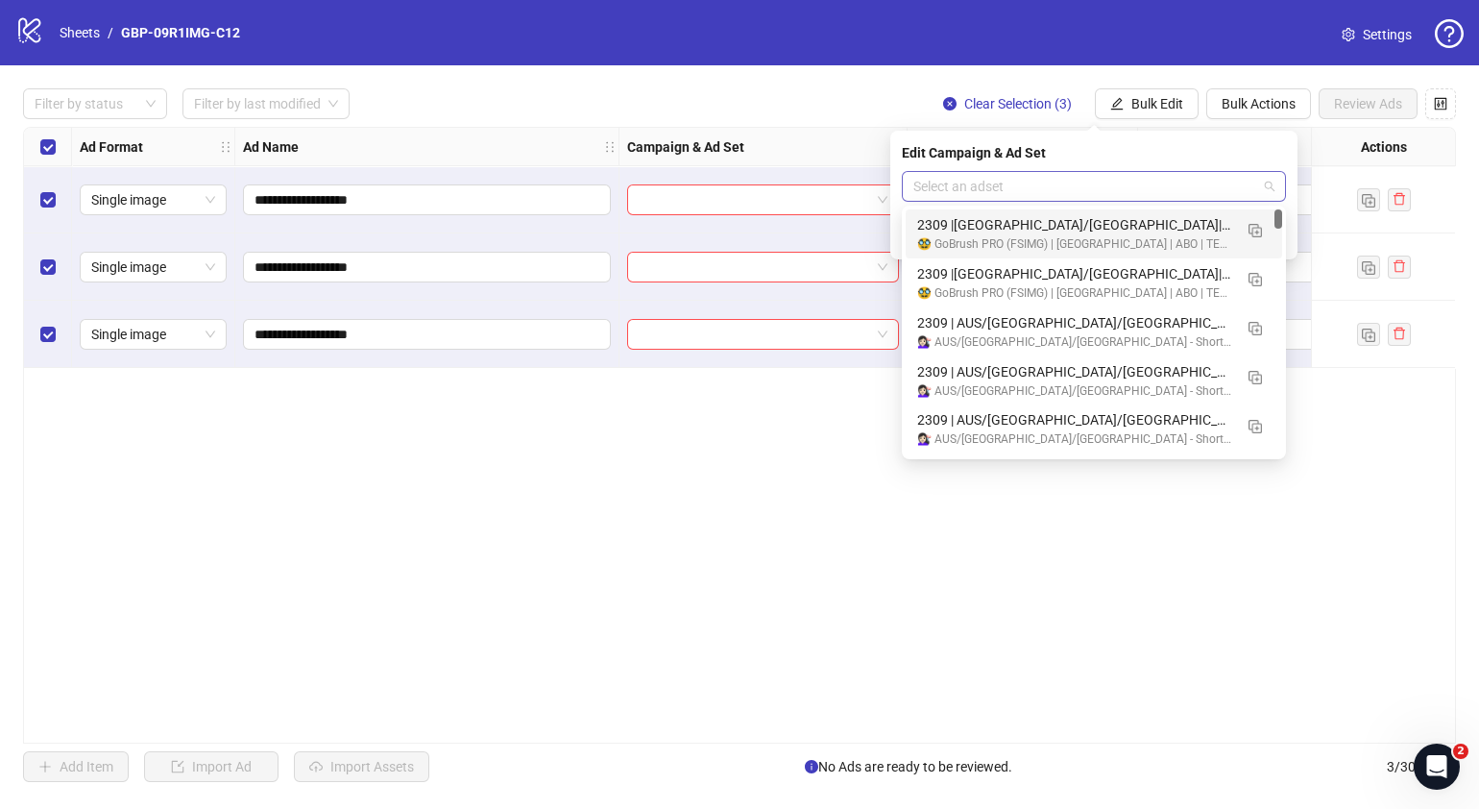
click at [1168, 189] on div "Select an adset" at bounding box center [1094, 186] width 384 height 31
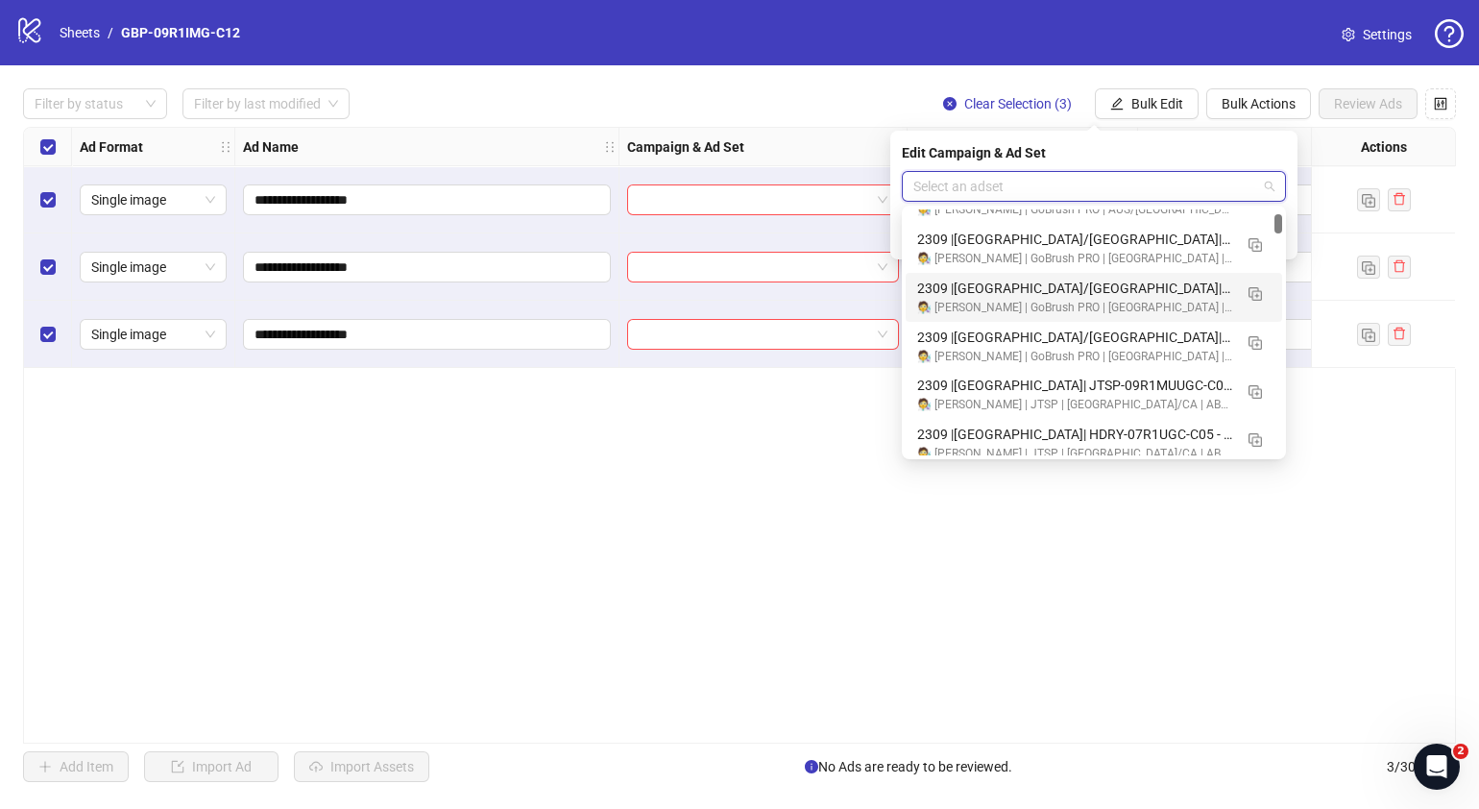
scroll to position [839, 0]
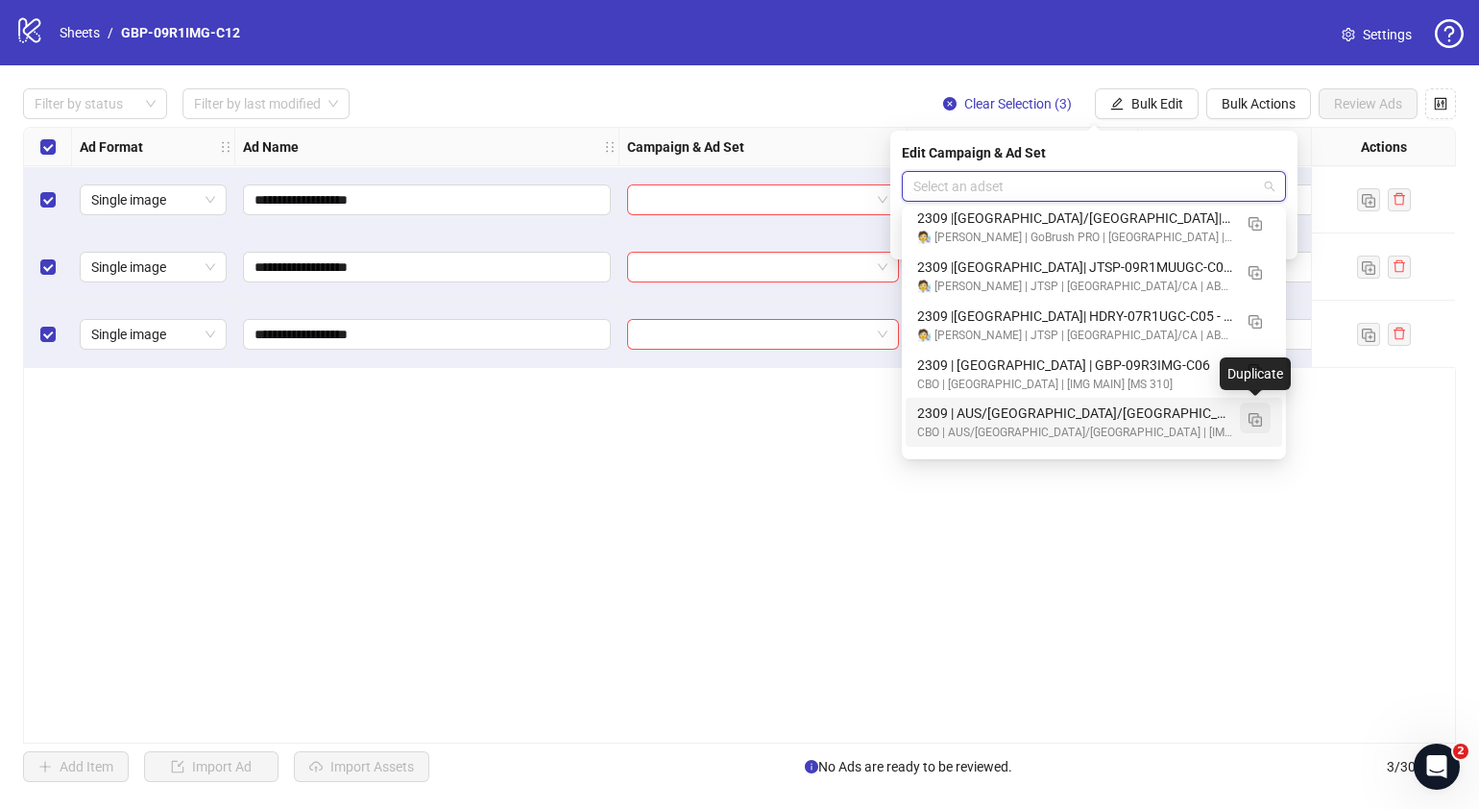
click at [1168, 418] on img "button" at bounding box center [1255, 419] width 13 height 13
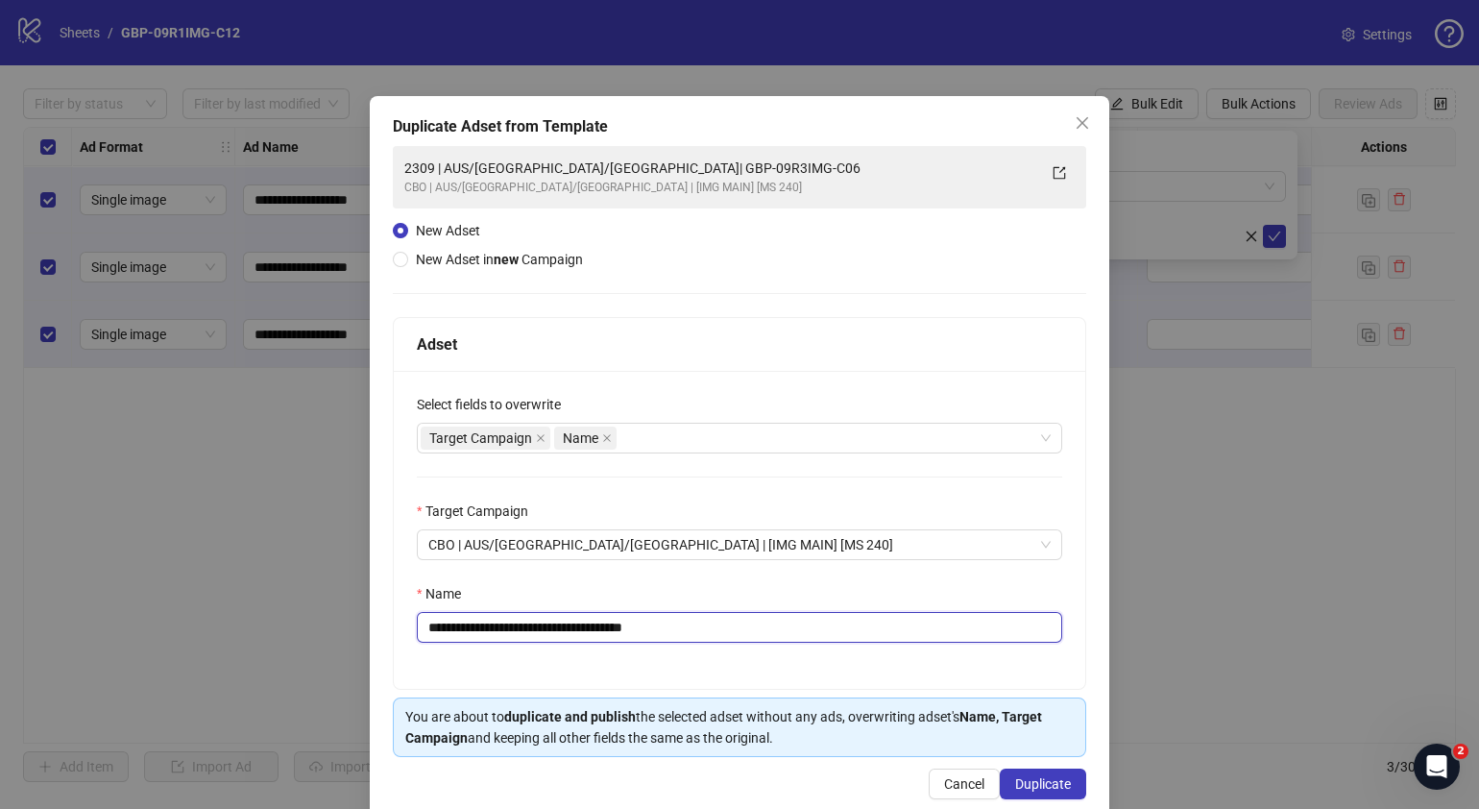
drag, startPoint x: 742, startPoint y: 632, endPoint x: 542, endPoint y: 606, distance: 202.4
click at [542, 606] on div "**********" at bounding box center [739, 613] width 645 height 60
paste input "text"
click at [440, 618] on input "**********" at bounding box center [739, 627] width 645 height 31
type input "**********"
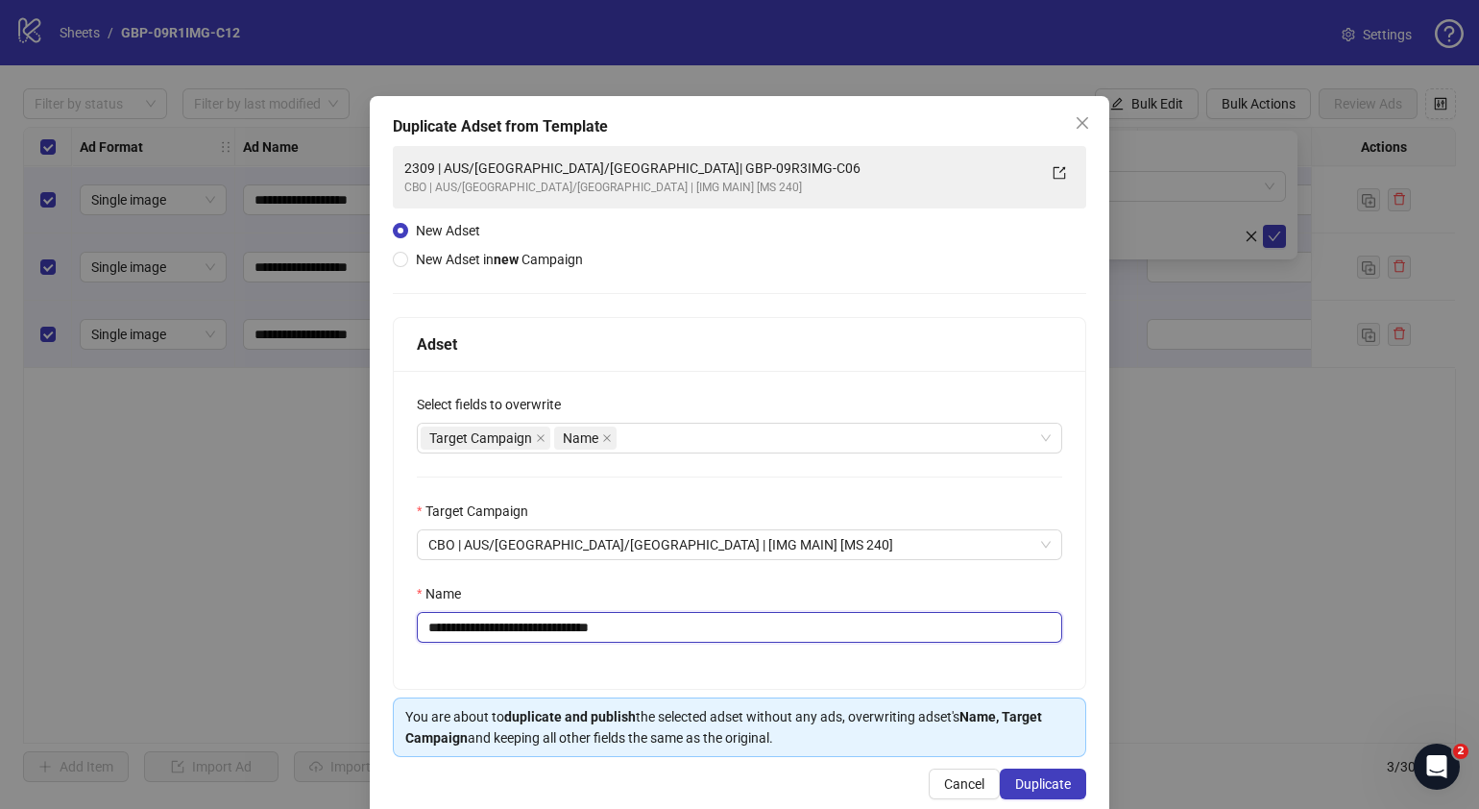
click at [684, 618] on input "**********" at bounding box center [739, 627] width 645 height 31
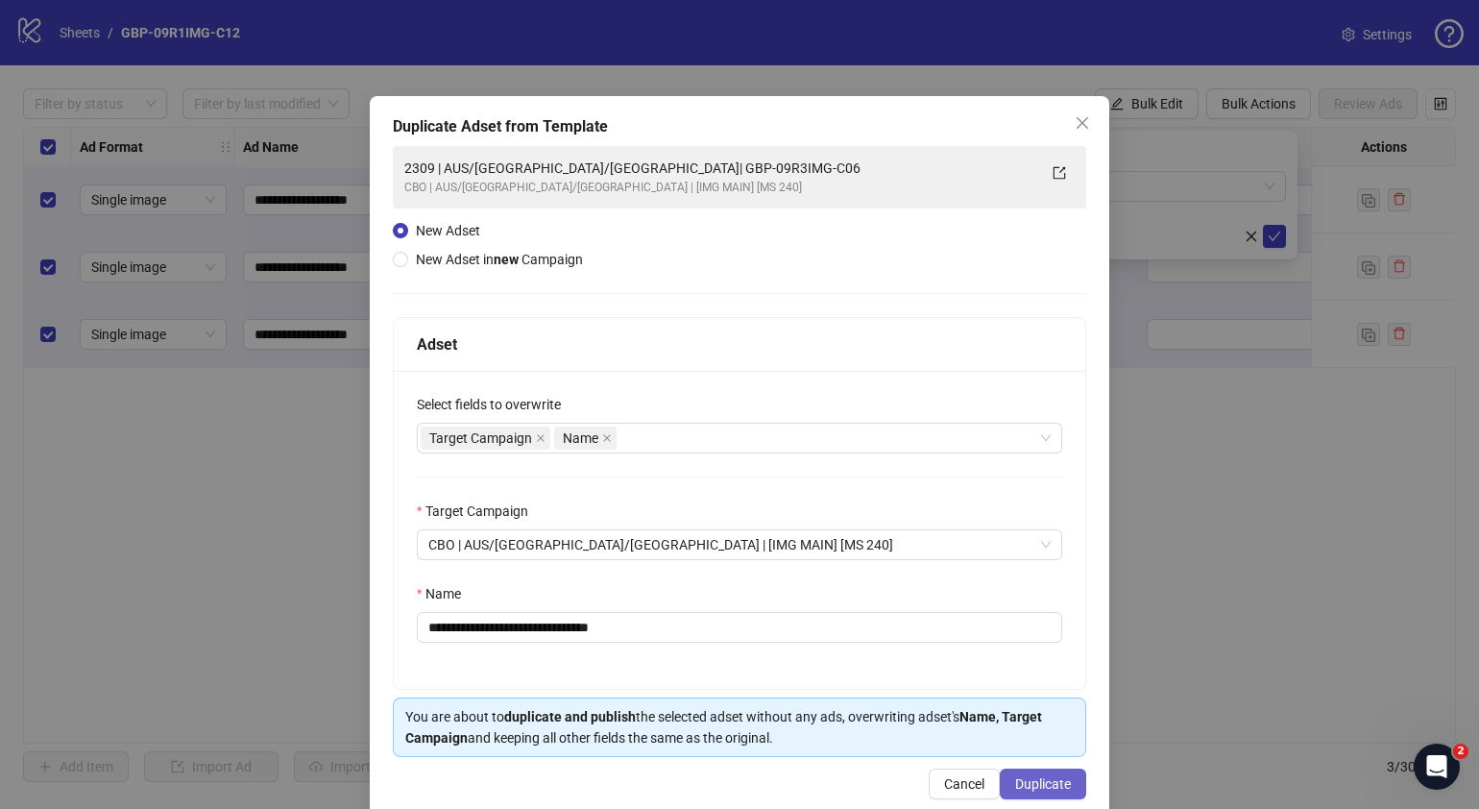
click at [1043, 618] on span "Duplicate" at bounding box center [1043, 783] width 56 height 15
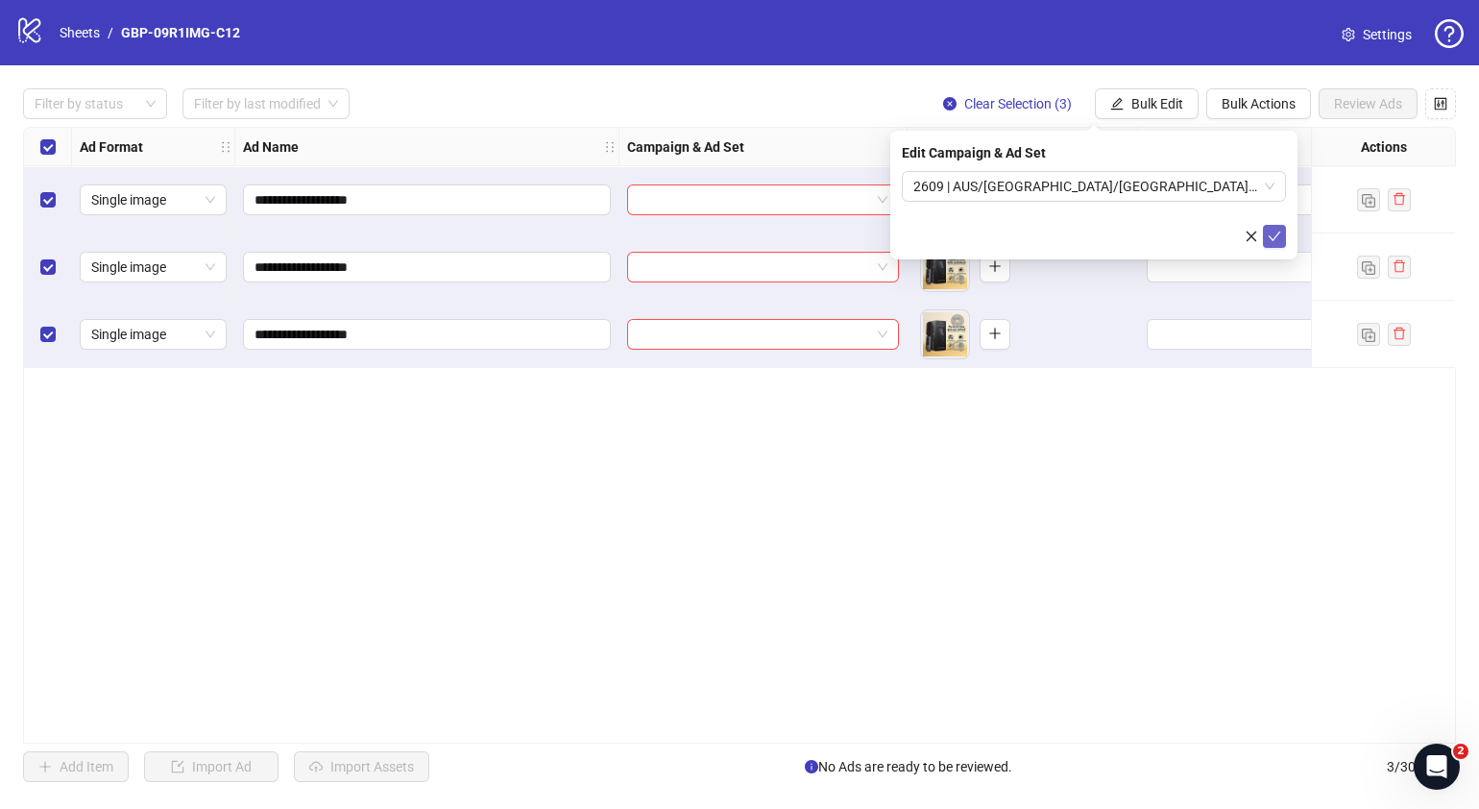
click at [1168, 231] on icon "check" at bounding box center [1274, 236] width 13 height 13
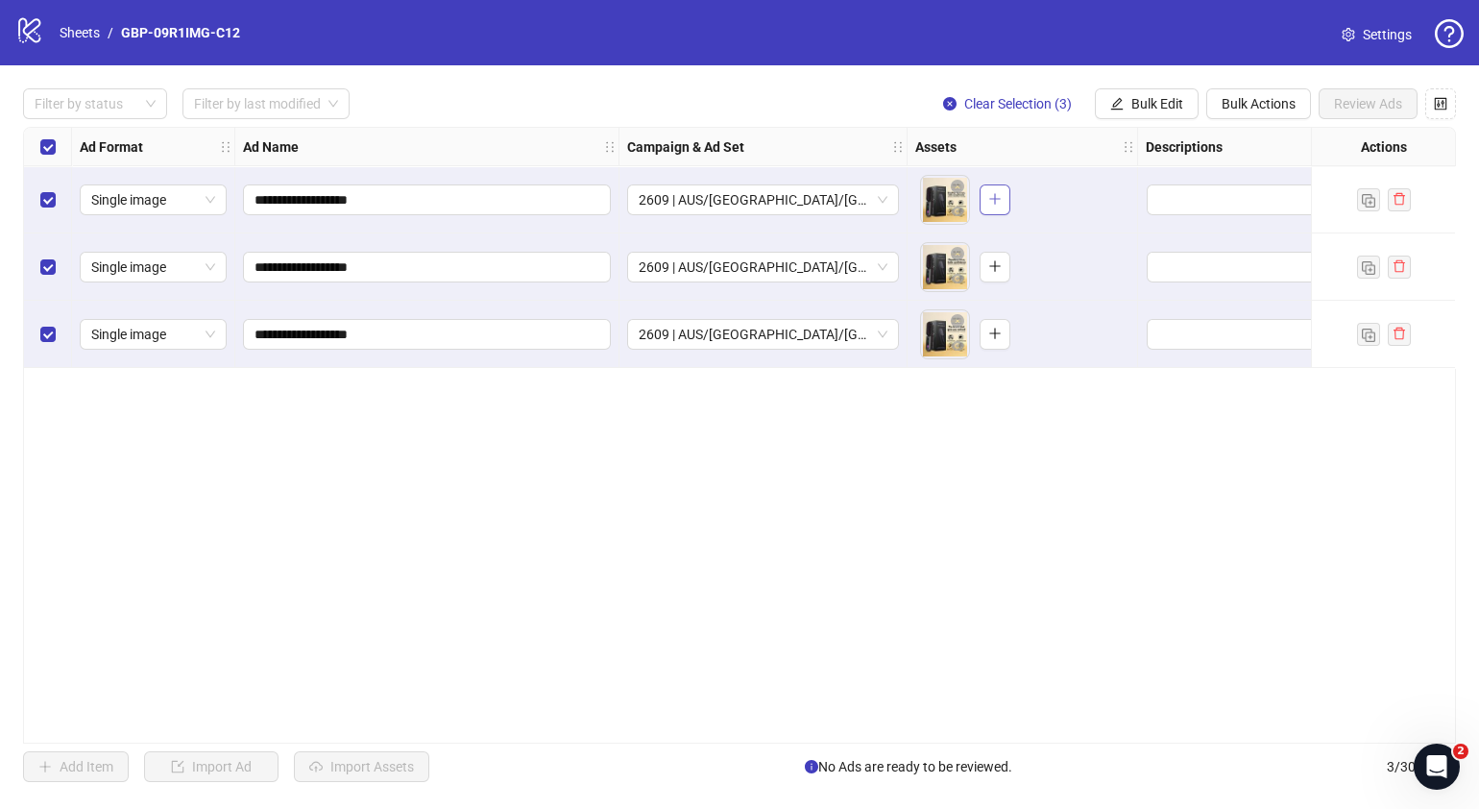
click at [1005, 202] on button "button" at bounding box center [995, 199] width 31 height 31
click at [998, 267] on icon "plus" at bounding box center [994, 265] width 13 height 13
click at [995, 340] on span "button" at bounding box center [994, 333] width 13 height 15
click at [942, 206] on body "**********" at bounding box center [739, 404] width 1479 height 809
click at [957, 220] on button "button" at bounding box center [957, 212] width 23 height 23
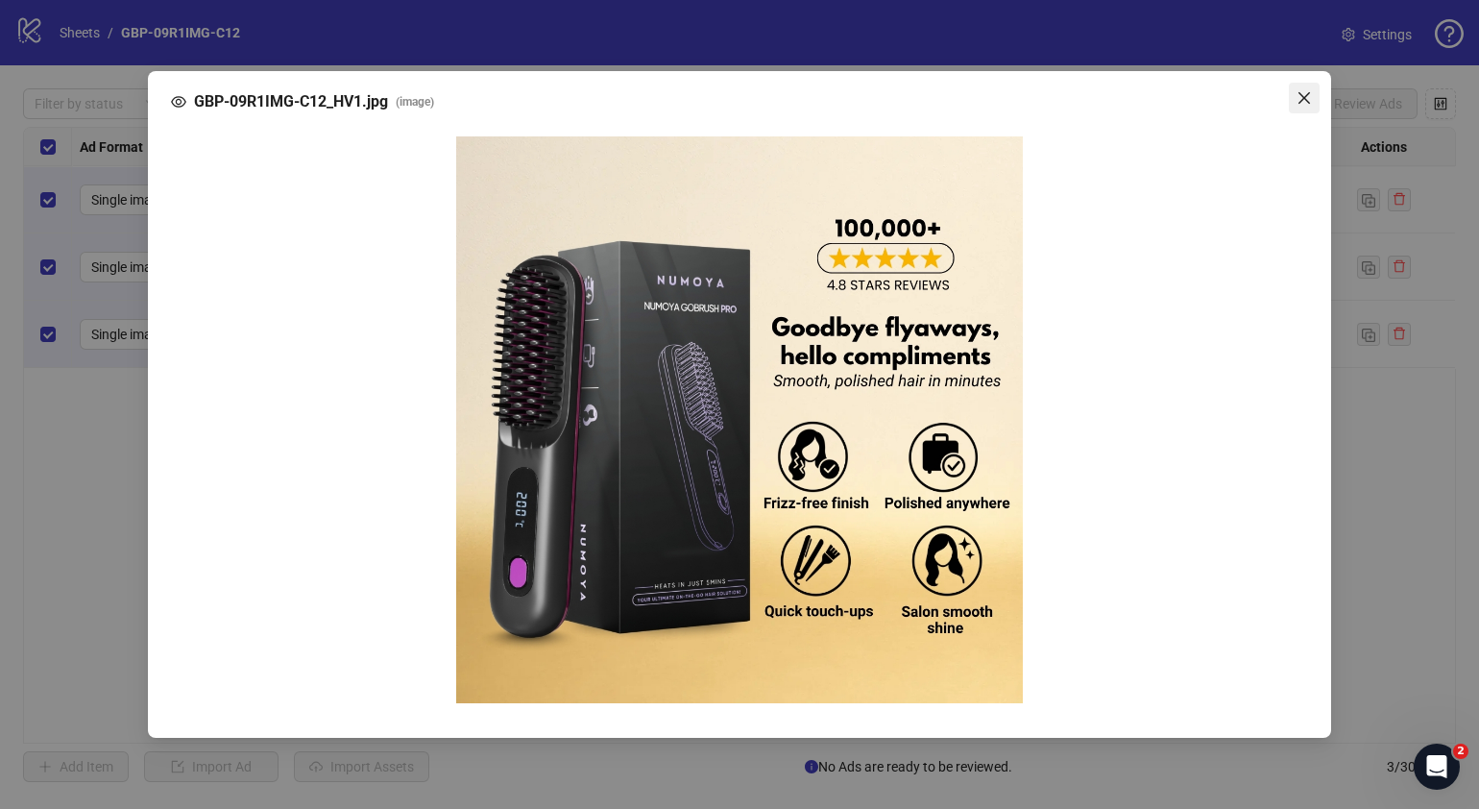
click at [1168, 95] on icon "close" at bounding box center [1304, 97] width 15 height 15
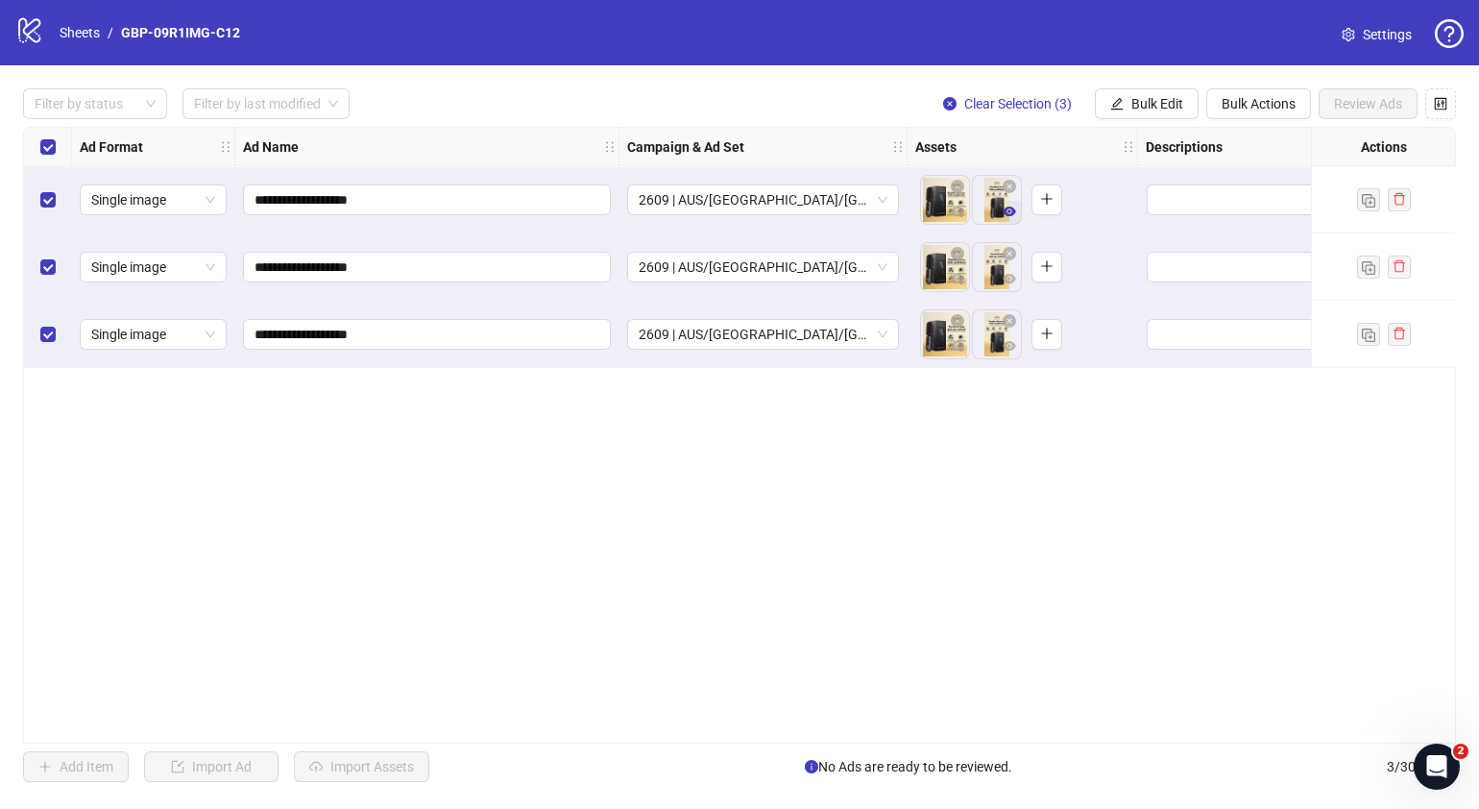
click at [1009, 213] on icon "eye" at bounding box center [1009, 211] width 13 height 13
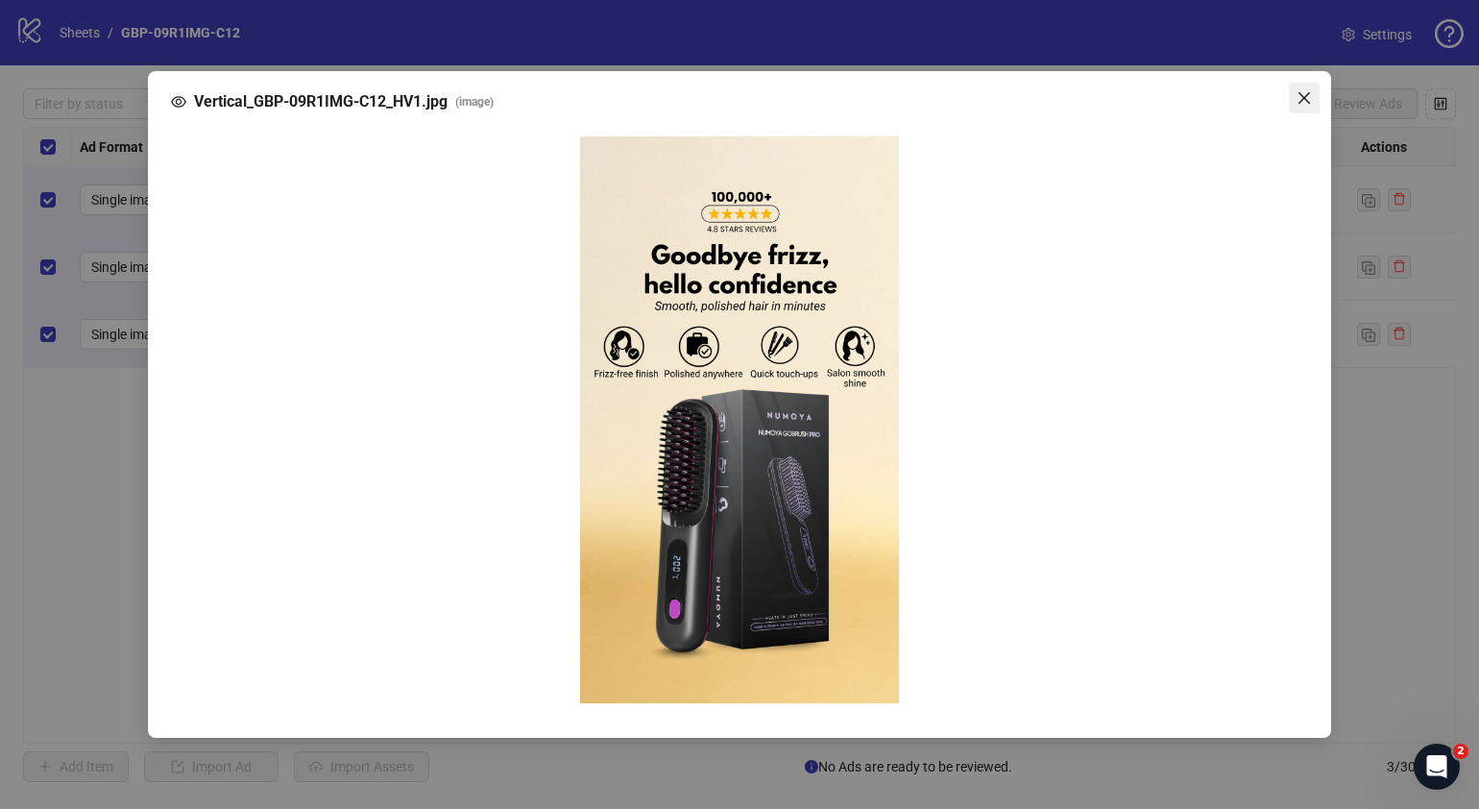
click at [1168, 94] on icon "close" at bounding box center [1304, 97] width 15 height 15
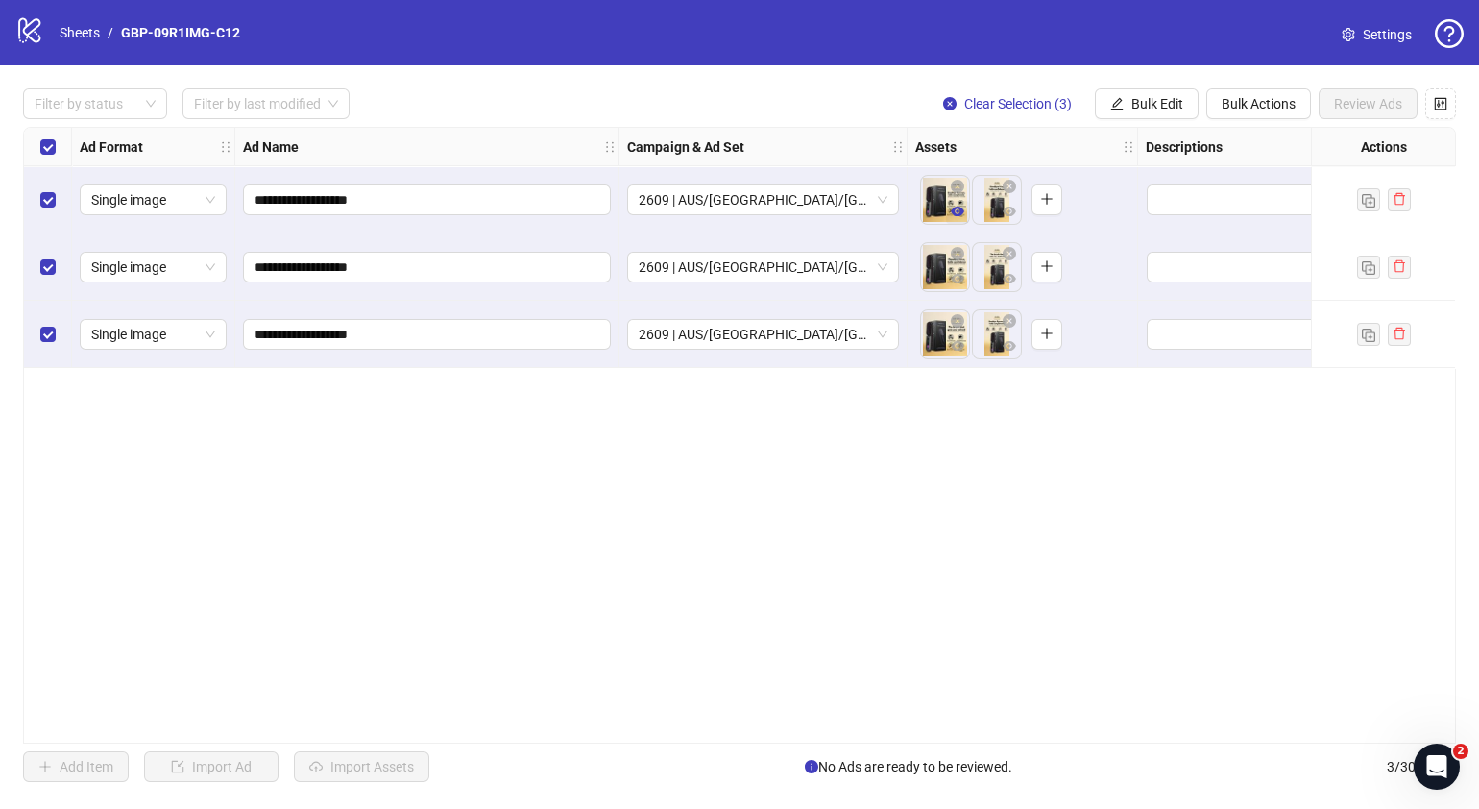
click at [962, 209] on icon "eye" at bounding box center [957, 211] width 13 height 10
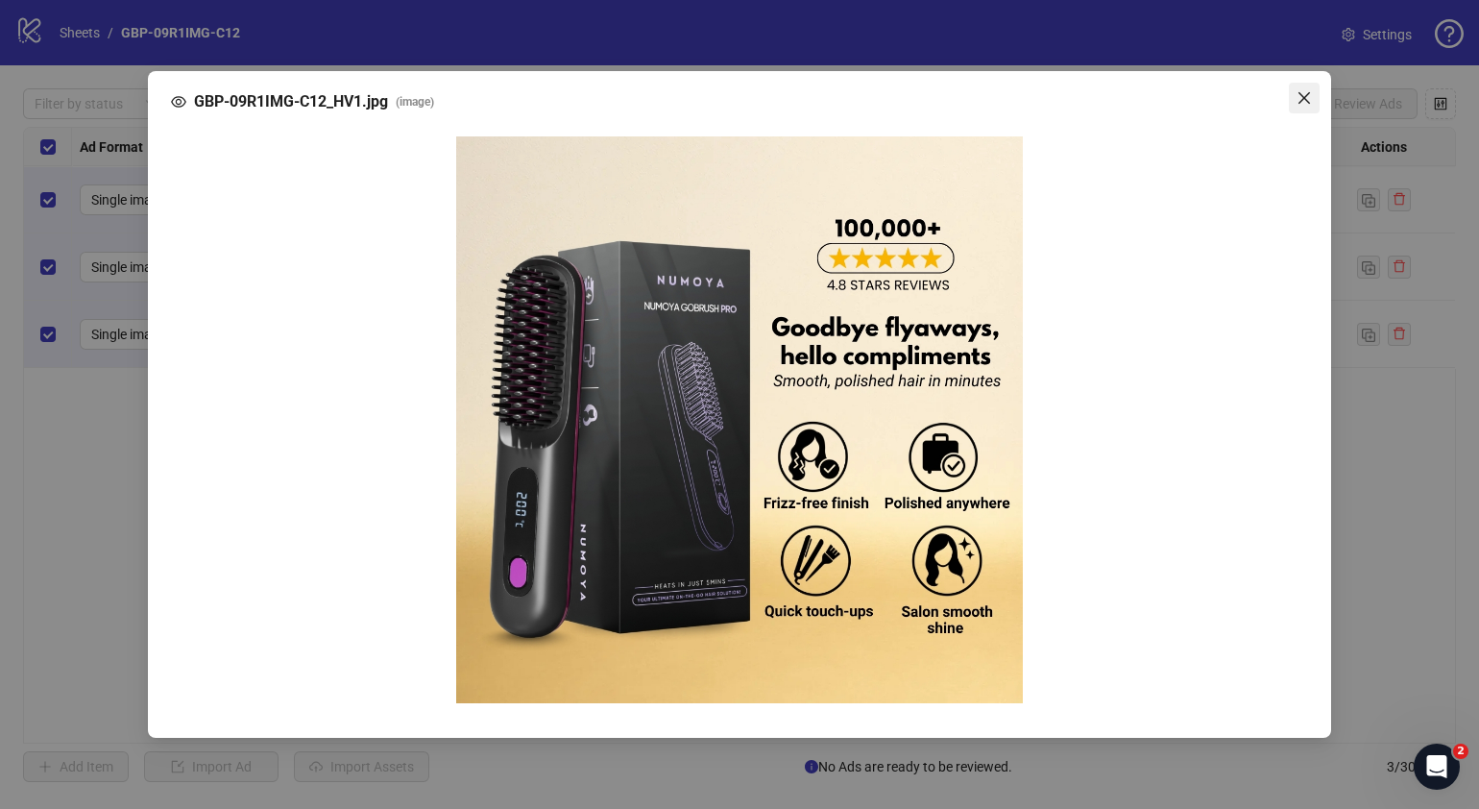
click at [1168, 97] on icon "close" at bounding box center [1304, 97] width 15 height 15
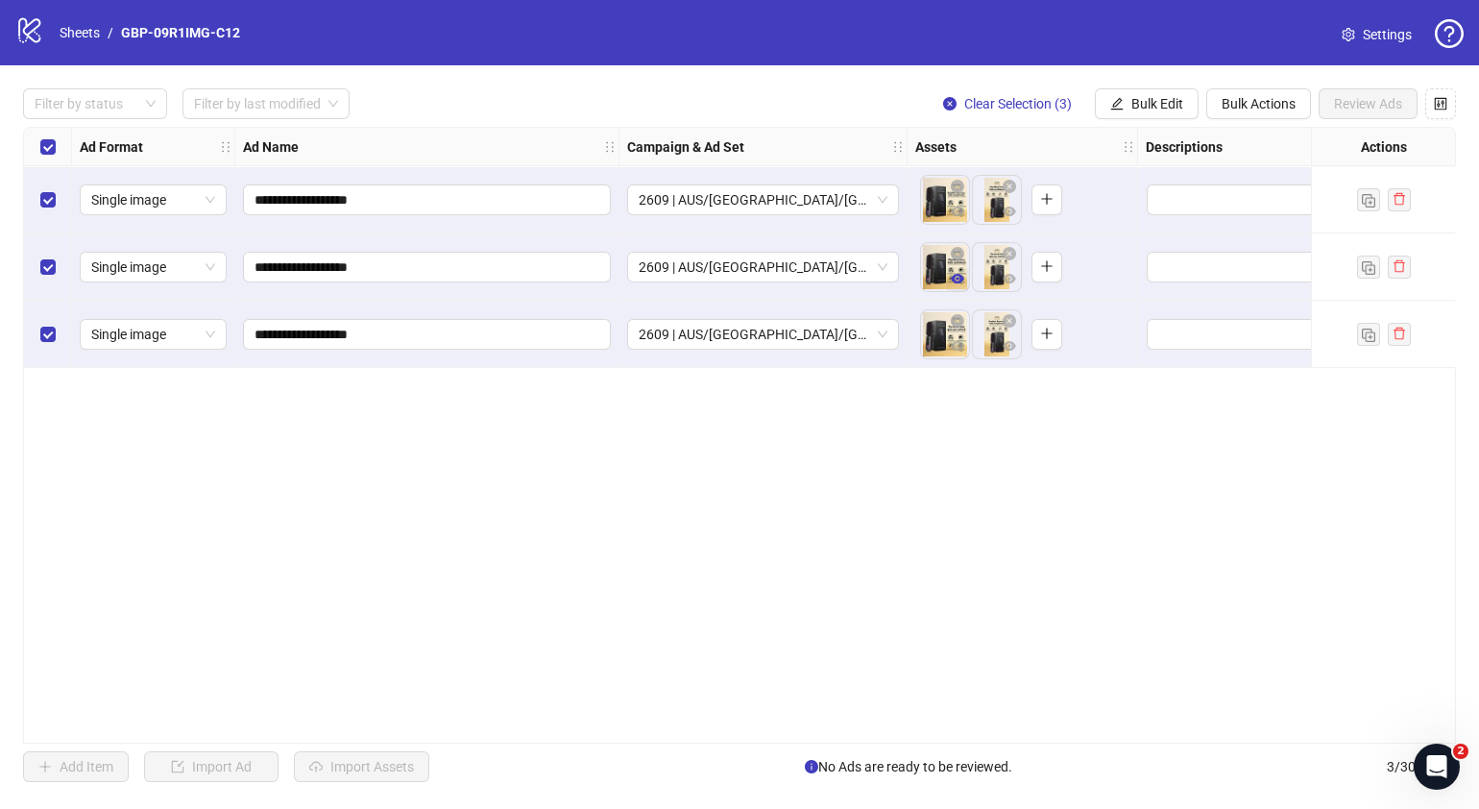
click at [960, 274] on icon "eye" at bounding box center [957, 278] width 13 height 13
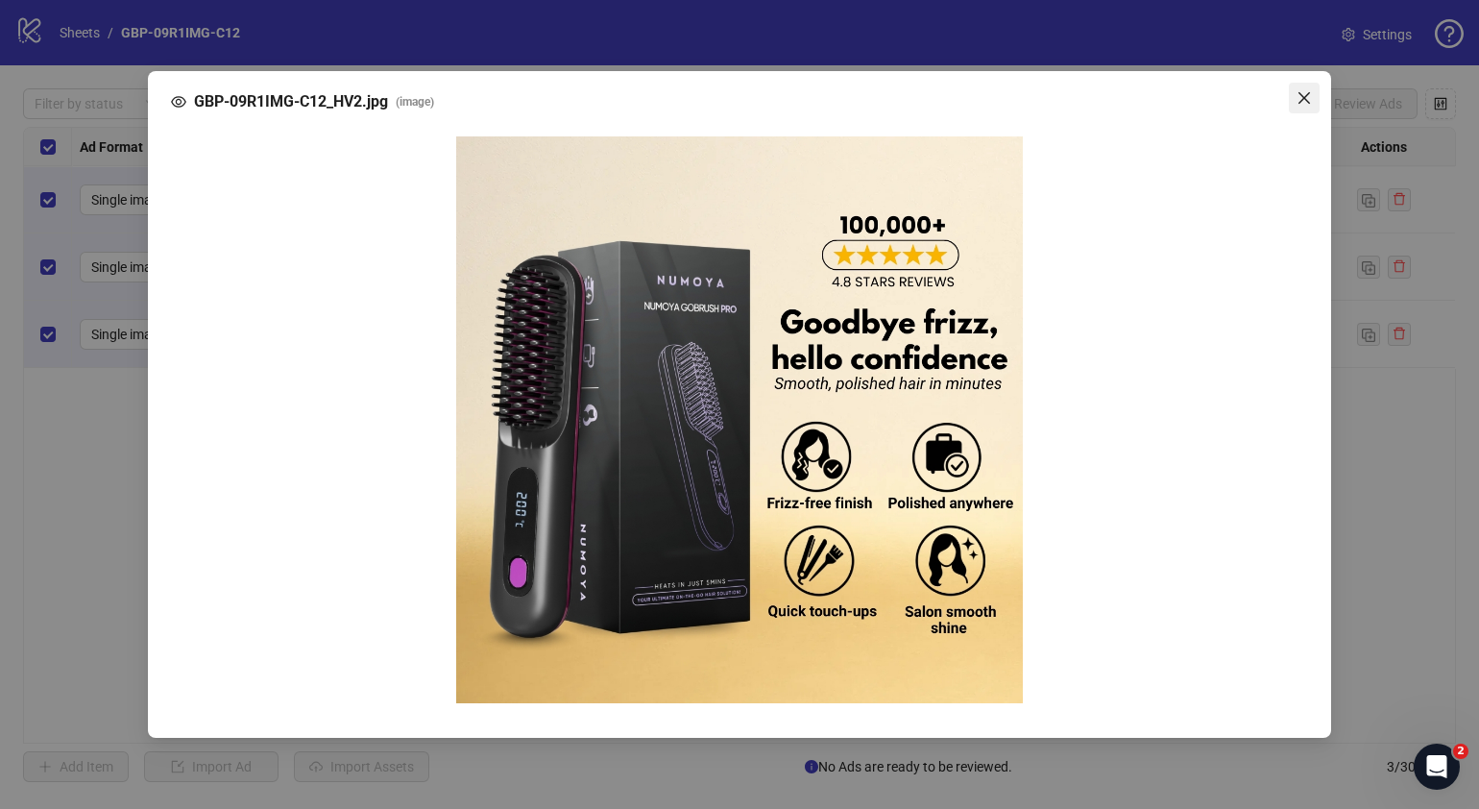
click at [1168, 106] on icon "close" at bounding box center [1304, 97] width 15 height 15
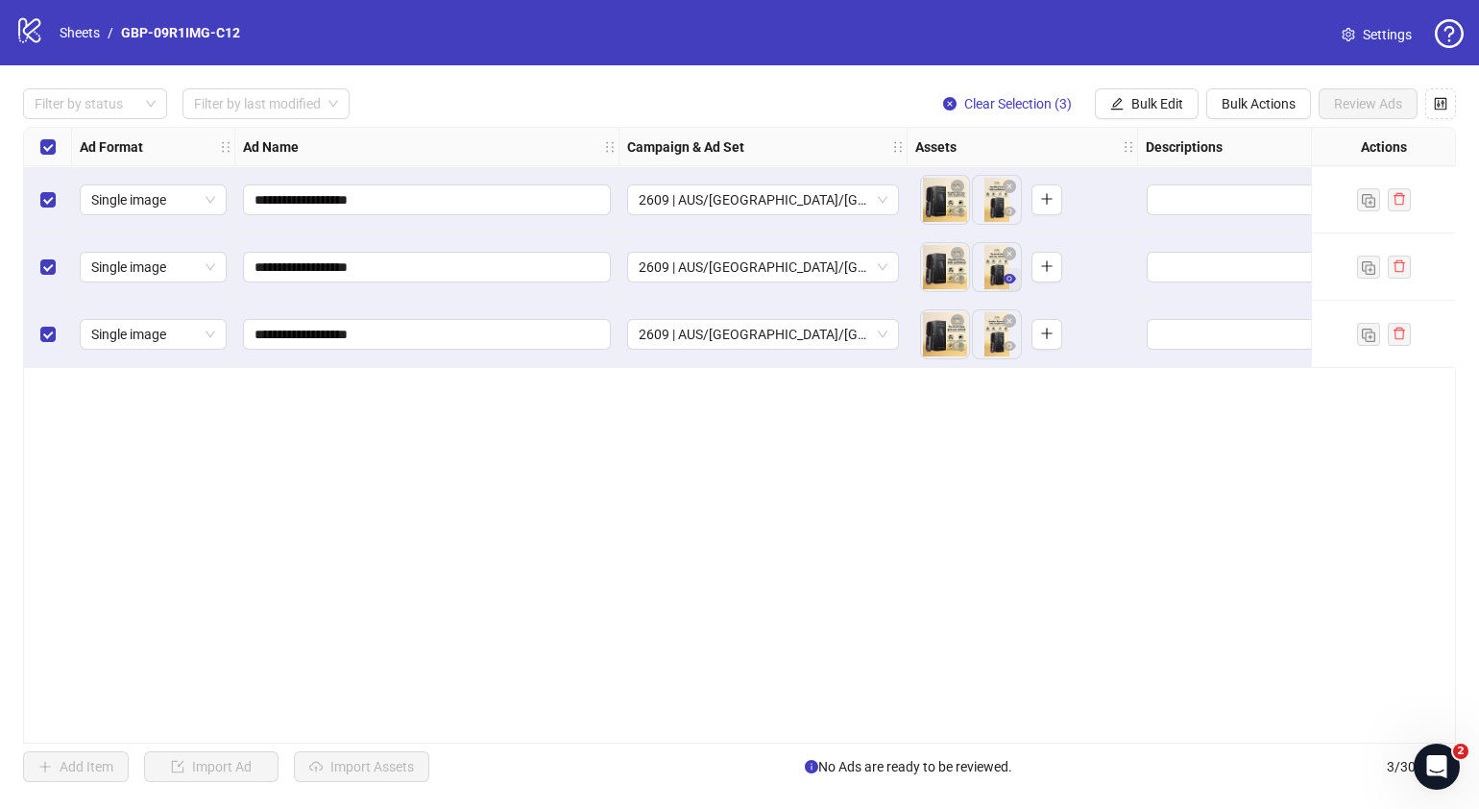
click at [1008, 288] on button "button" at bounding box center [1009, 279] width 23 height 23
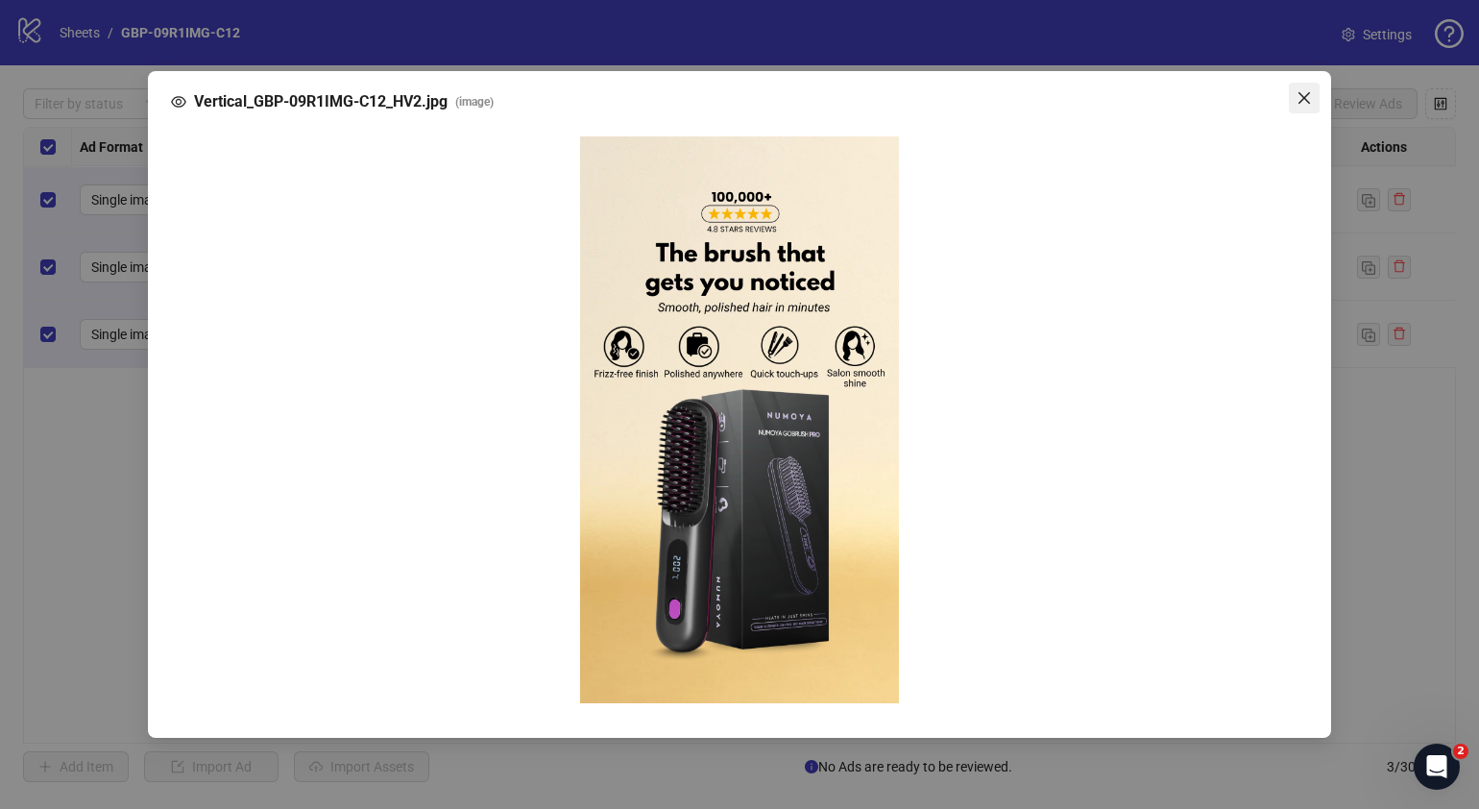
click at [1168, 102] on icon "close" at bounding box center [1304, 98] width 12 height 12
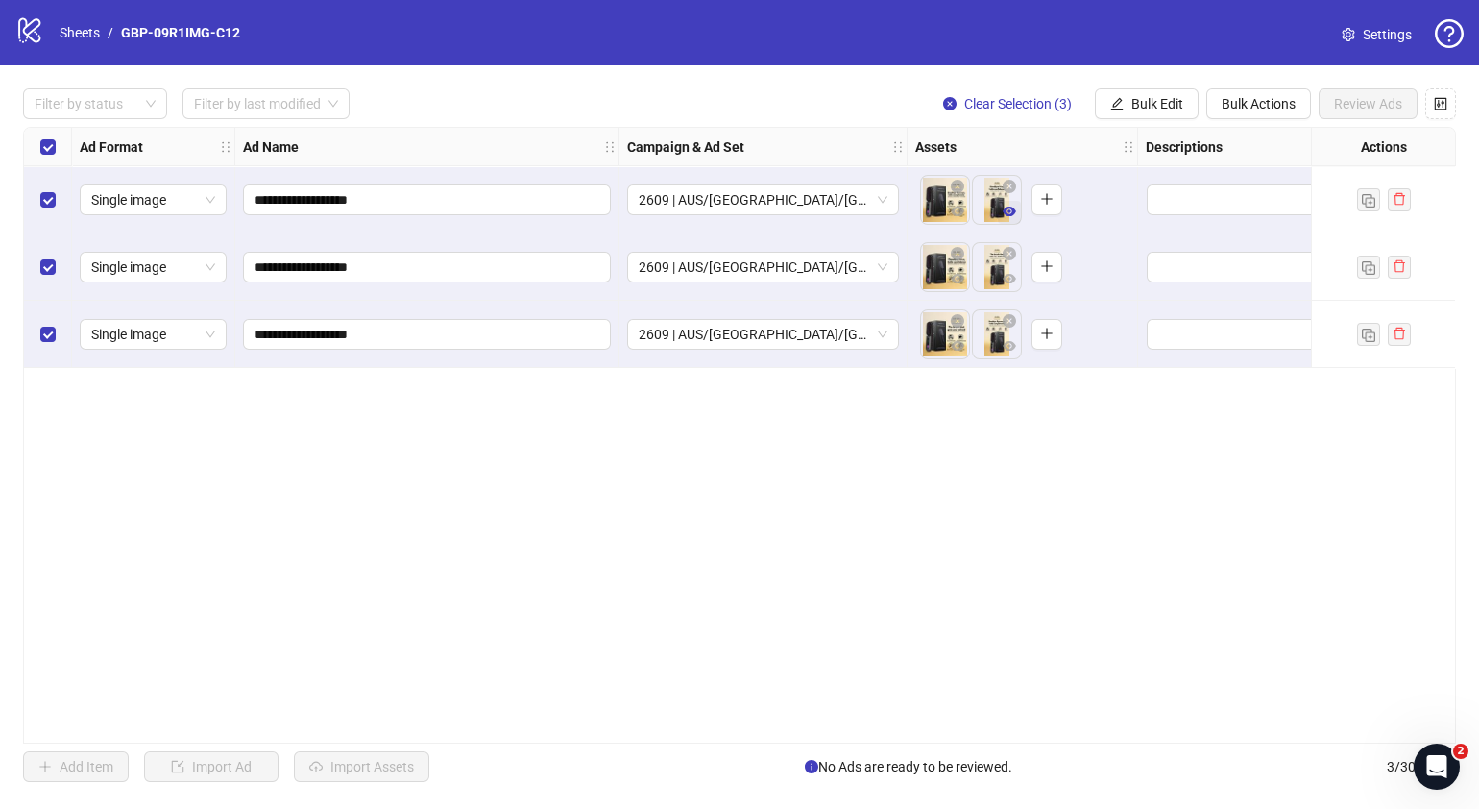
click at [1011, 213] on icon "eye" at bounding box center [1009, 211] width 13 height 10
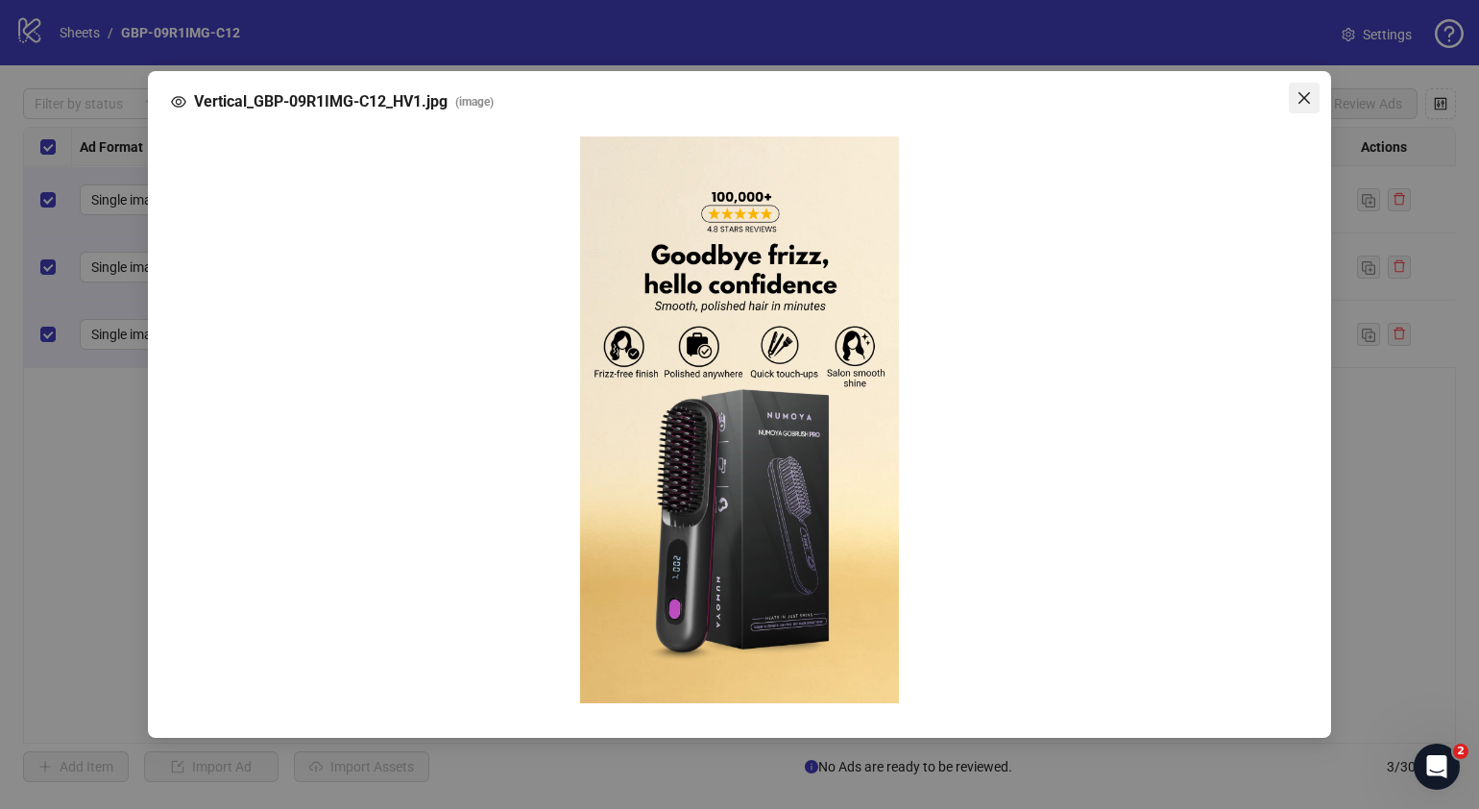
click at [1168, 96] on icon "close" at bounding box center [1304, 97] width 15 height 15
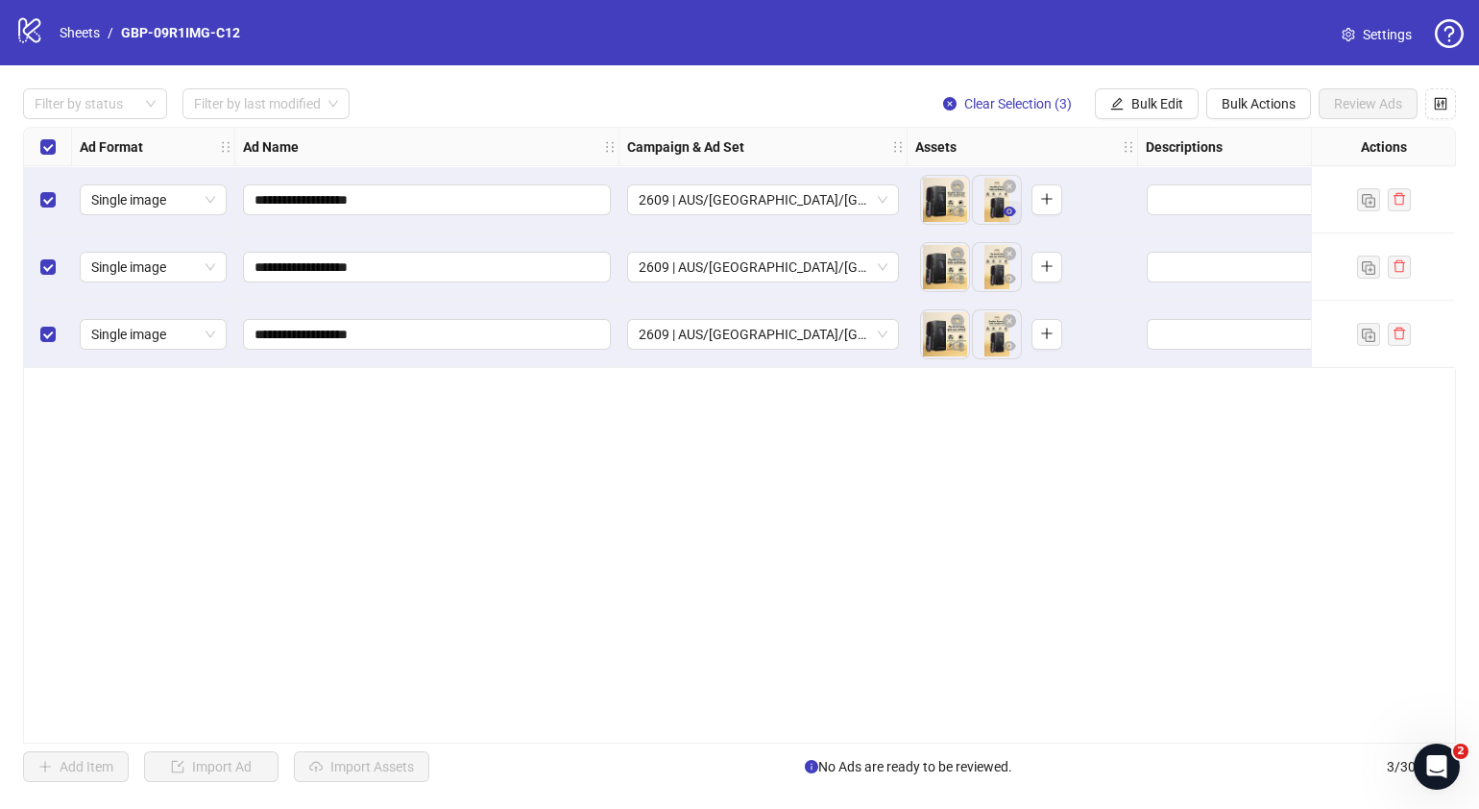
click at [1009, 216] on icon "eye" at bounding box center [1009, 211] width 13 height 13
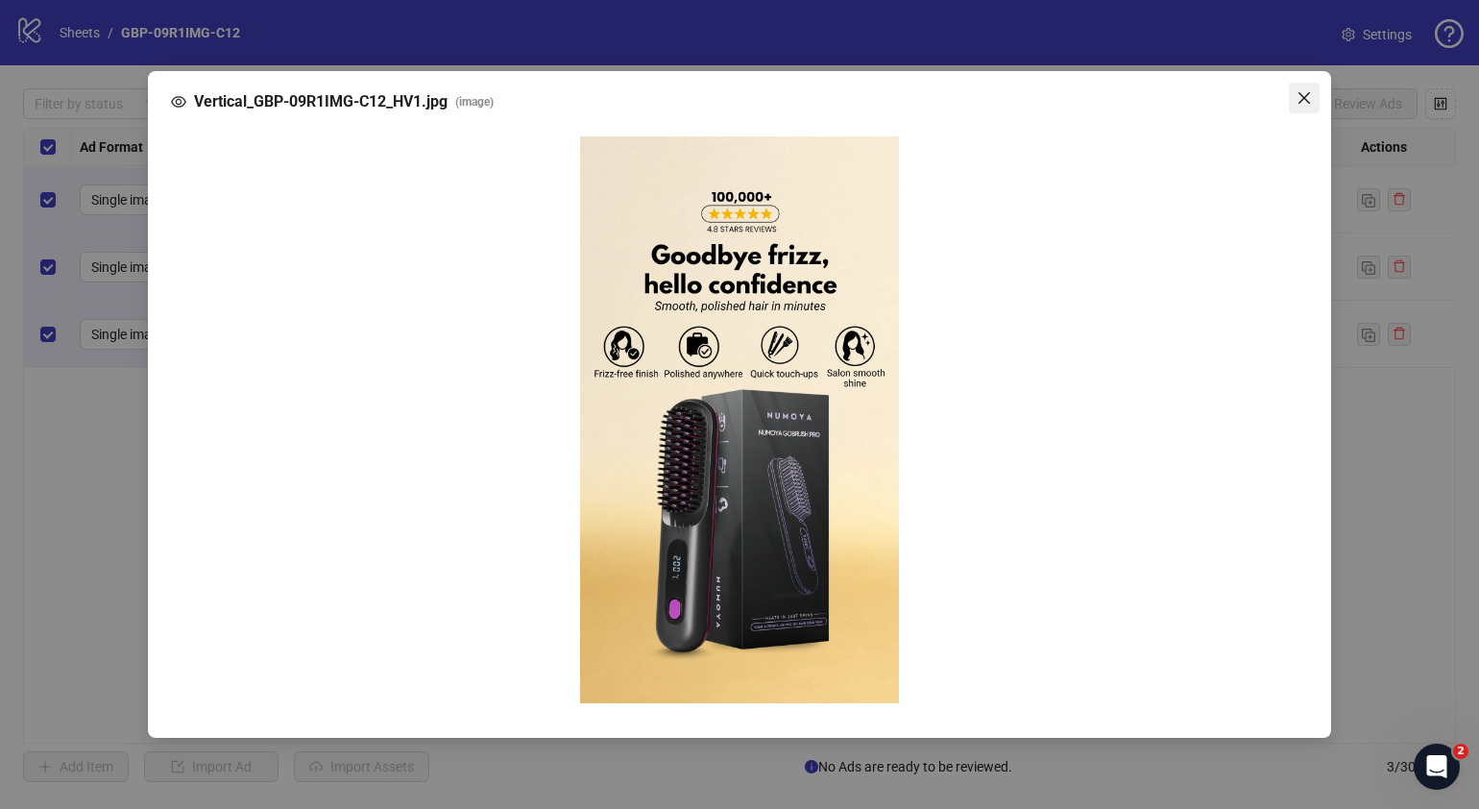
click at [1168, 99] on icon "close" at bounding box center [1304, 97] width 15 height 15
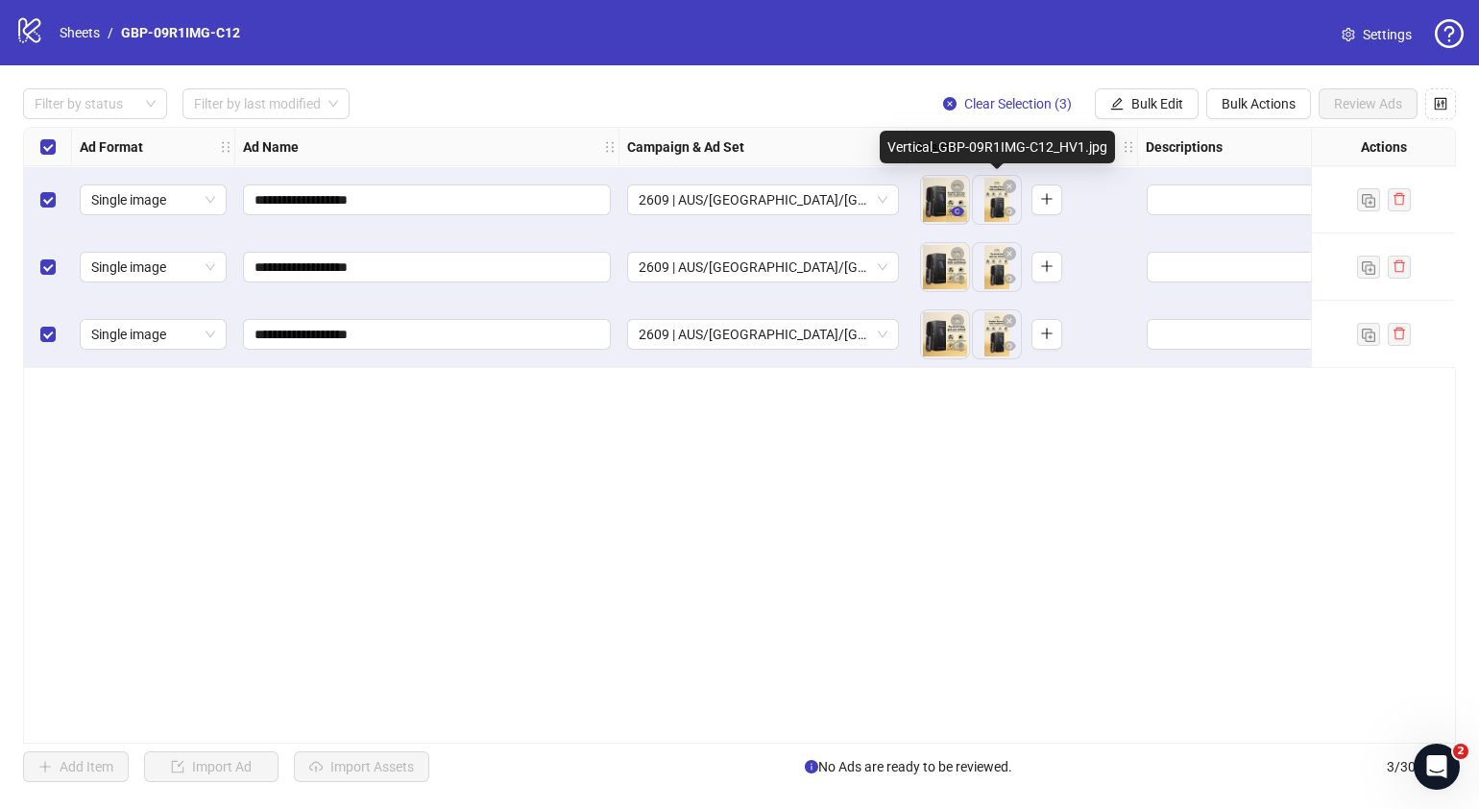
click at [956, 214] on icon "eye" at bounding box center [957, 211] width 13 height 10
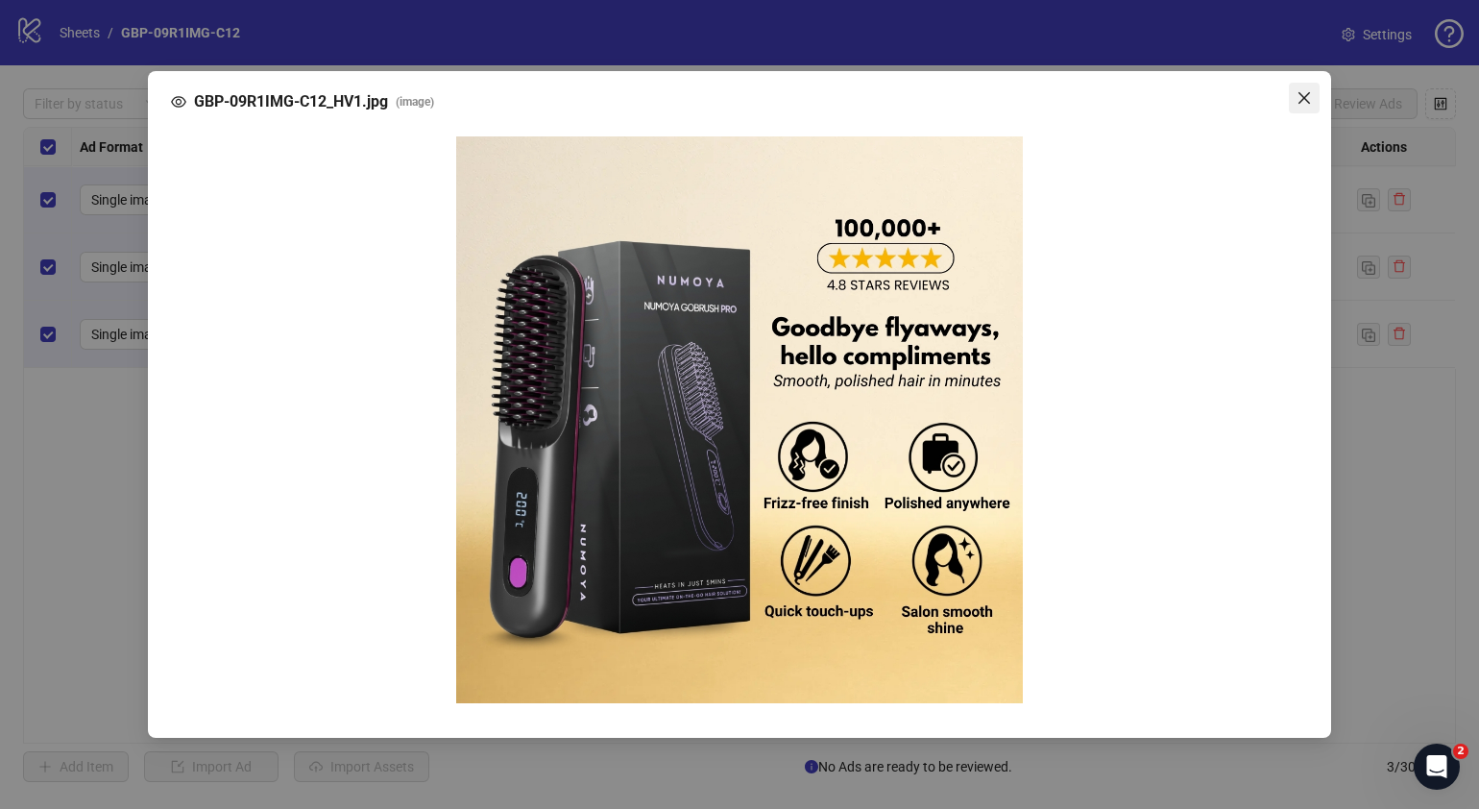
click at [1168, 99] on icon "close" at bounding box center [1304, 97] width 15 height 15
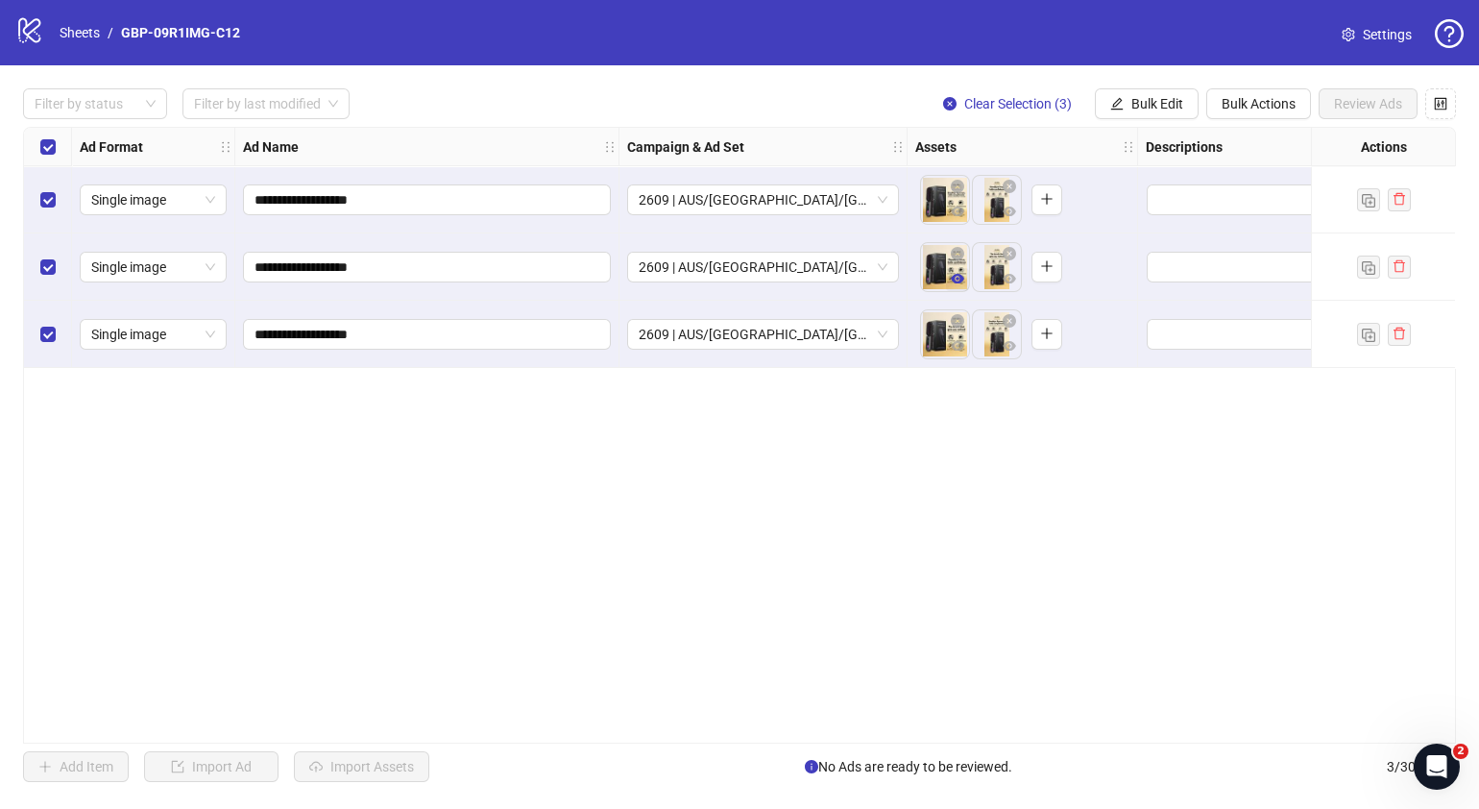
click at [961, 279] on icon "eye" at bounding box center [957, 279] width 13 height 10
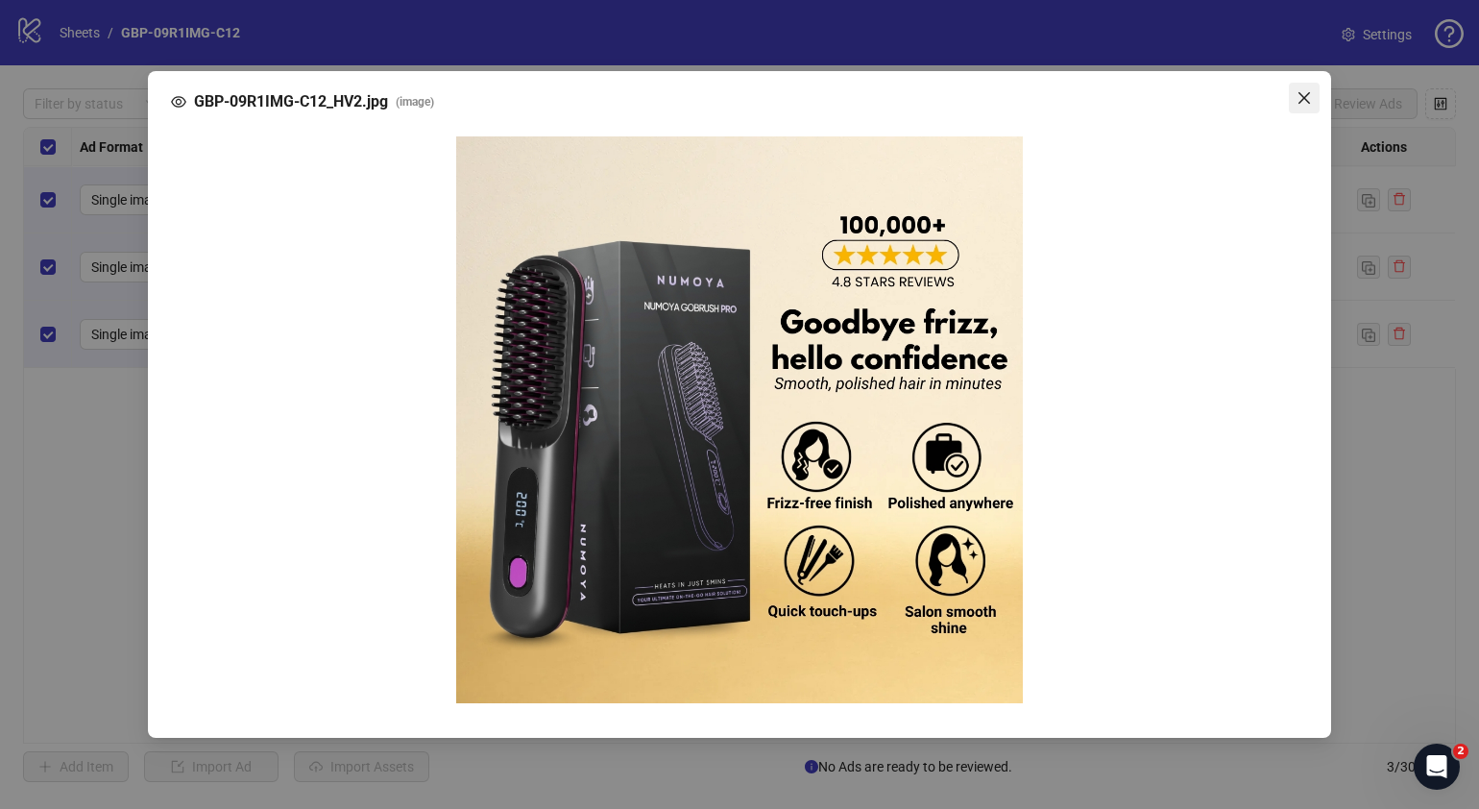
click at [1168, 98] on icon "close" at bounding box center [1304, 98] width 12 height 12
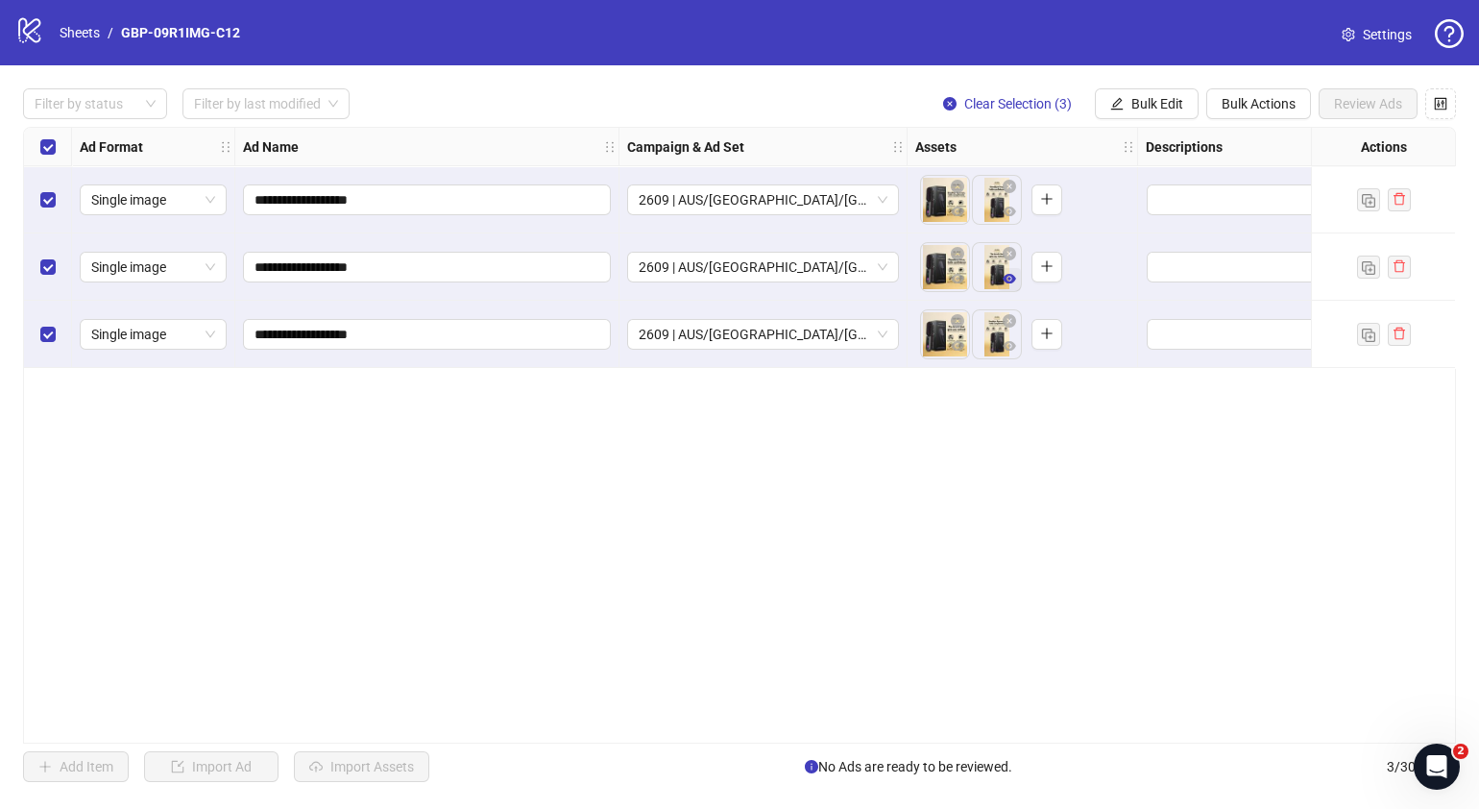
click at [1011, 279] on icon "eye" at bounding box center [1009, 279] width 13 height 10
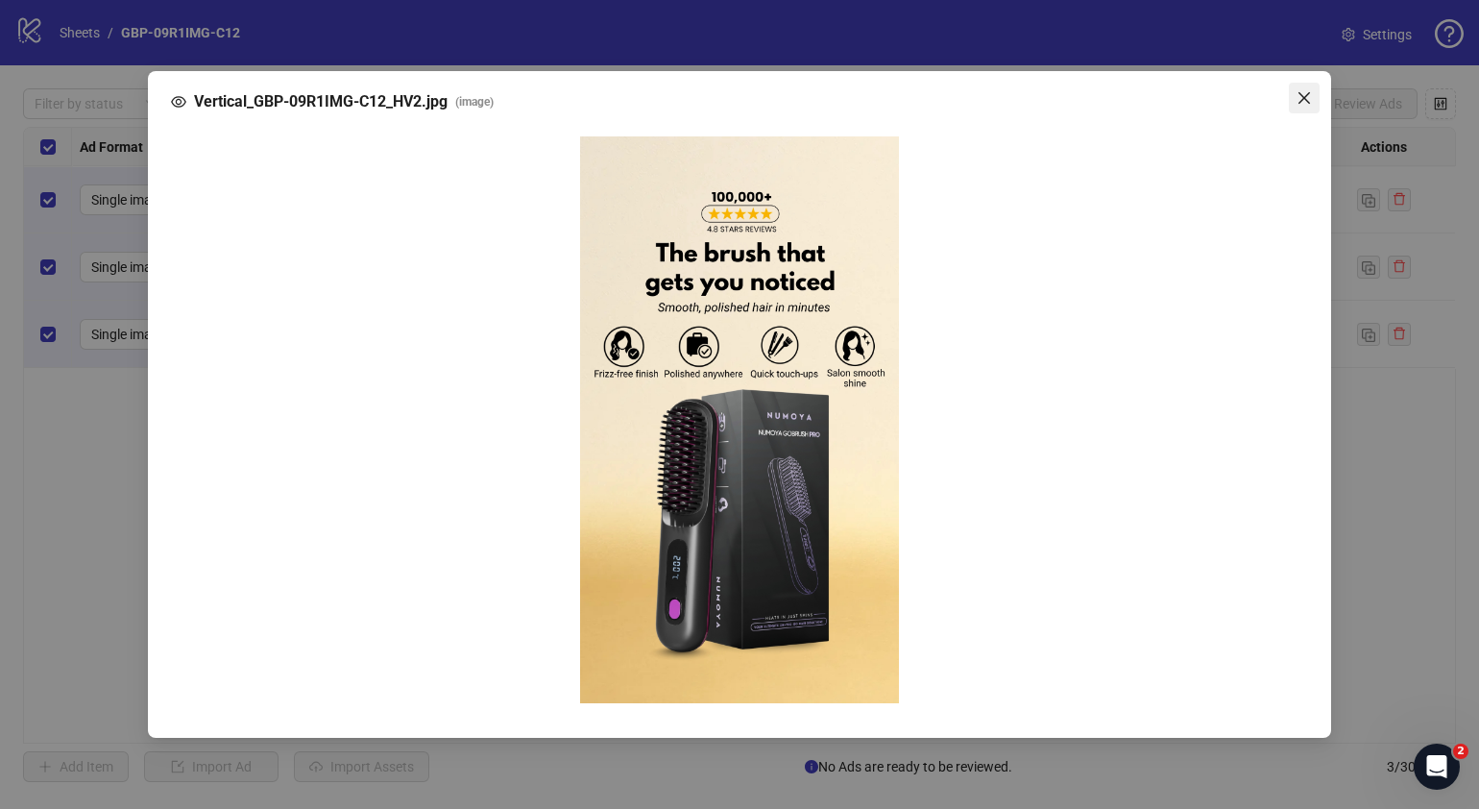
click at [1168, 103] on icon "close" at bounding box center [1304, 97] width 15 height 15
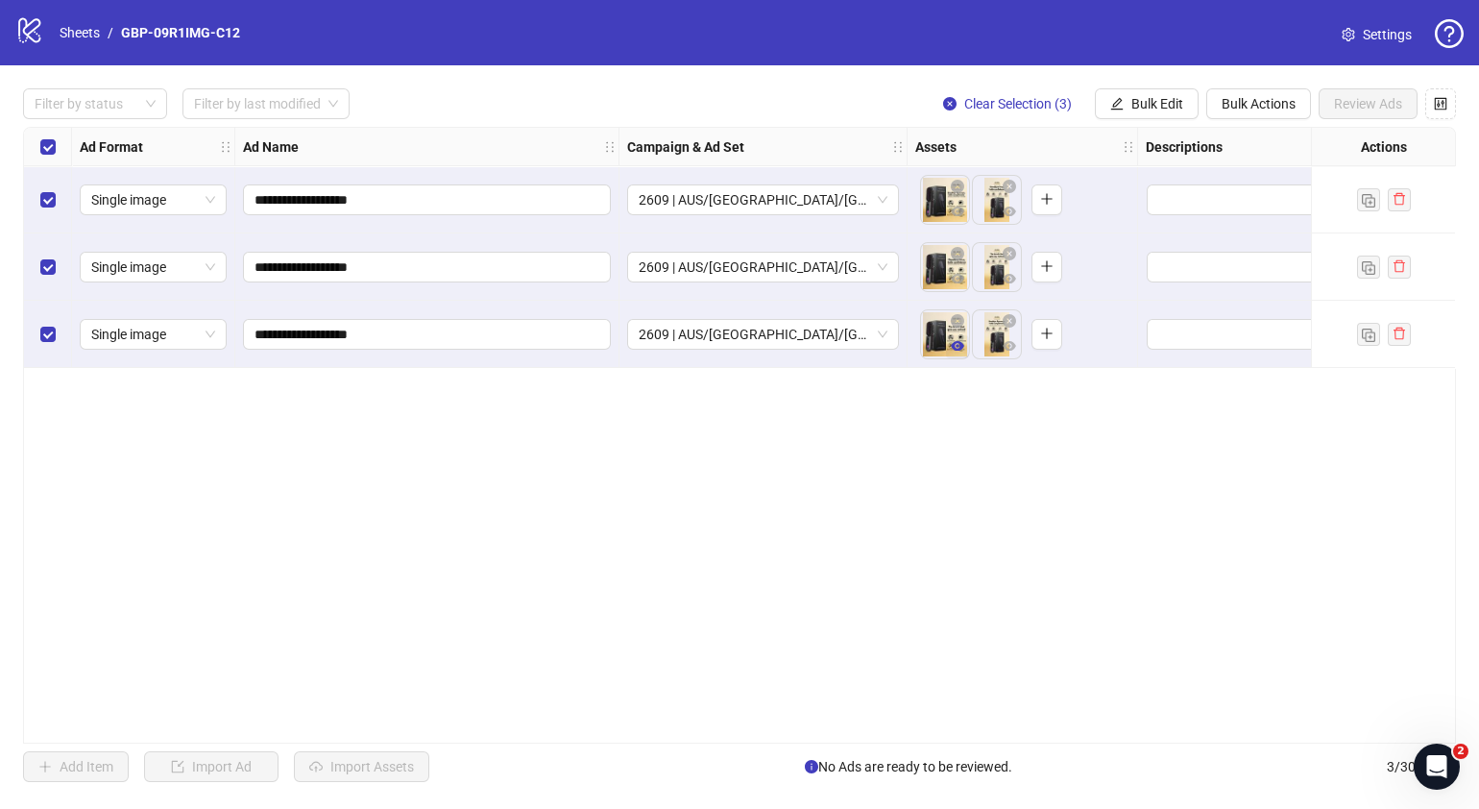
click at [962, 342] on icon "eye" at bounding box center [957, 345] width 13 height 13
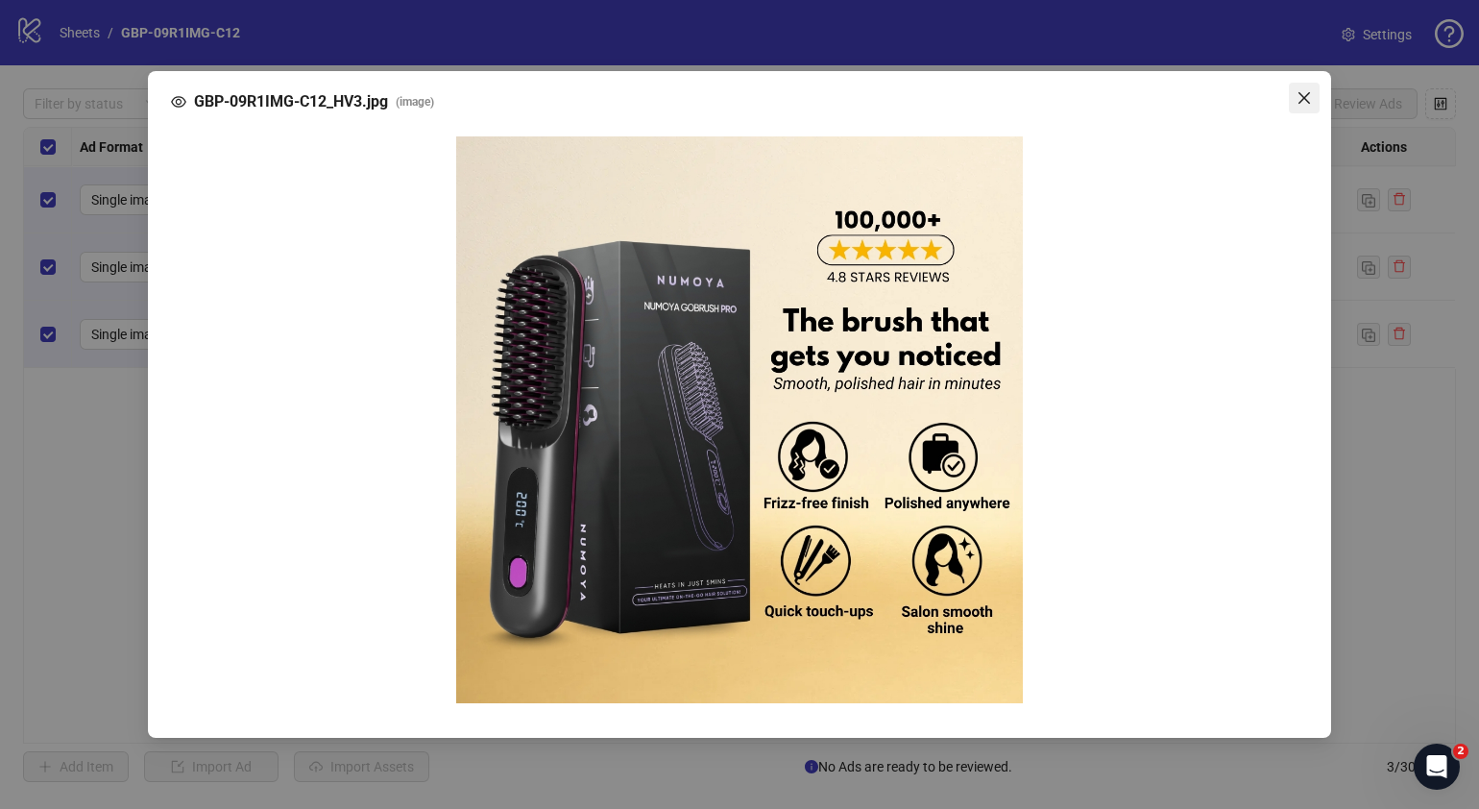
click at [1168, 113] on button "Close" at bounding box center [1304, 98] width 31 height 31
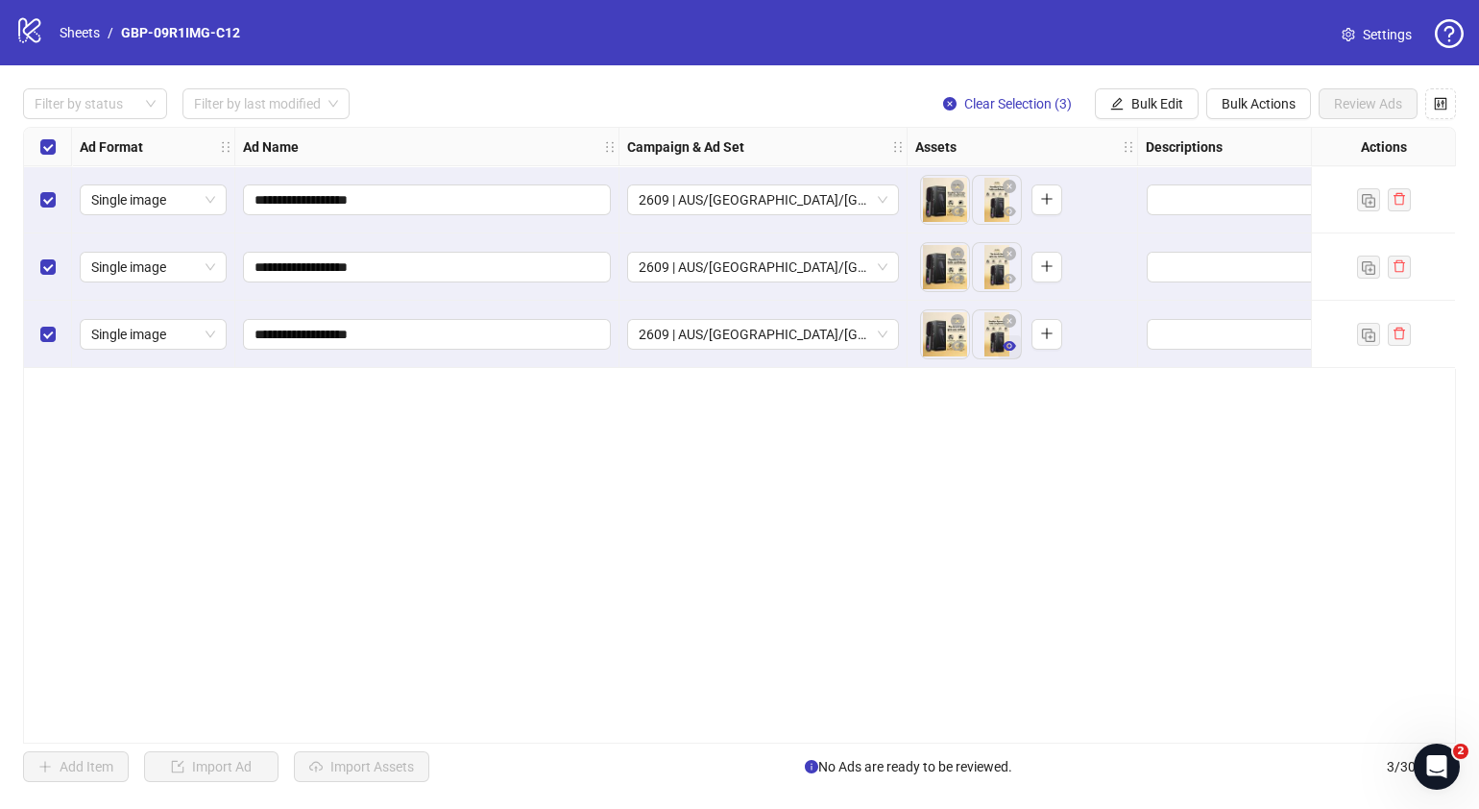
click at [1007, 347] on icon "eye" at bounding box center [1009, 345] width 13 height 13
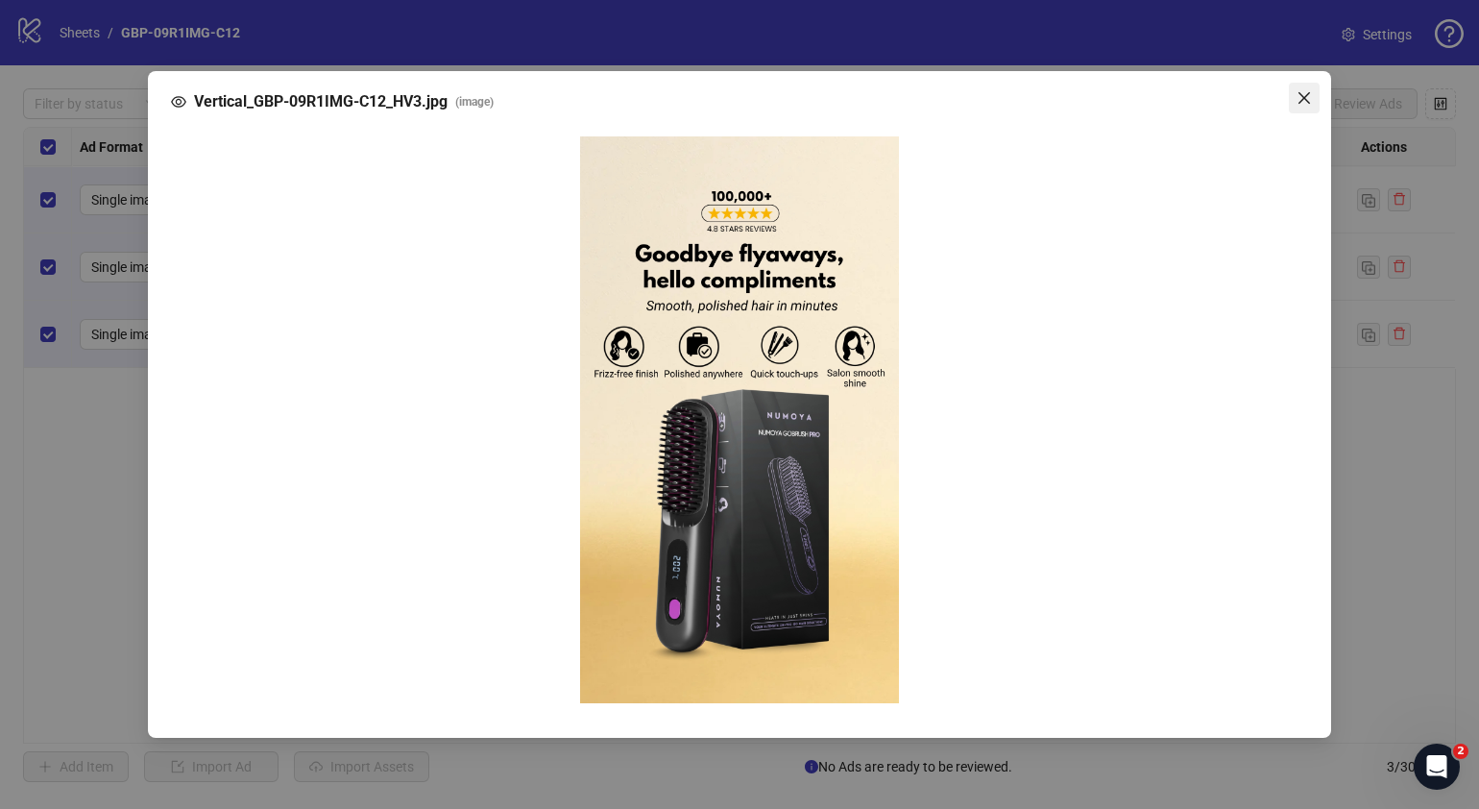
click at [1168, 106] on icon "close" at bounding box center [1304, 97] width 15 height 15
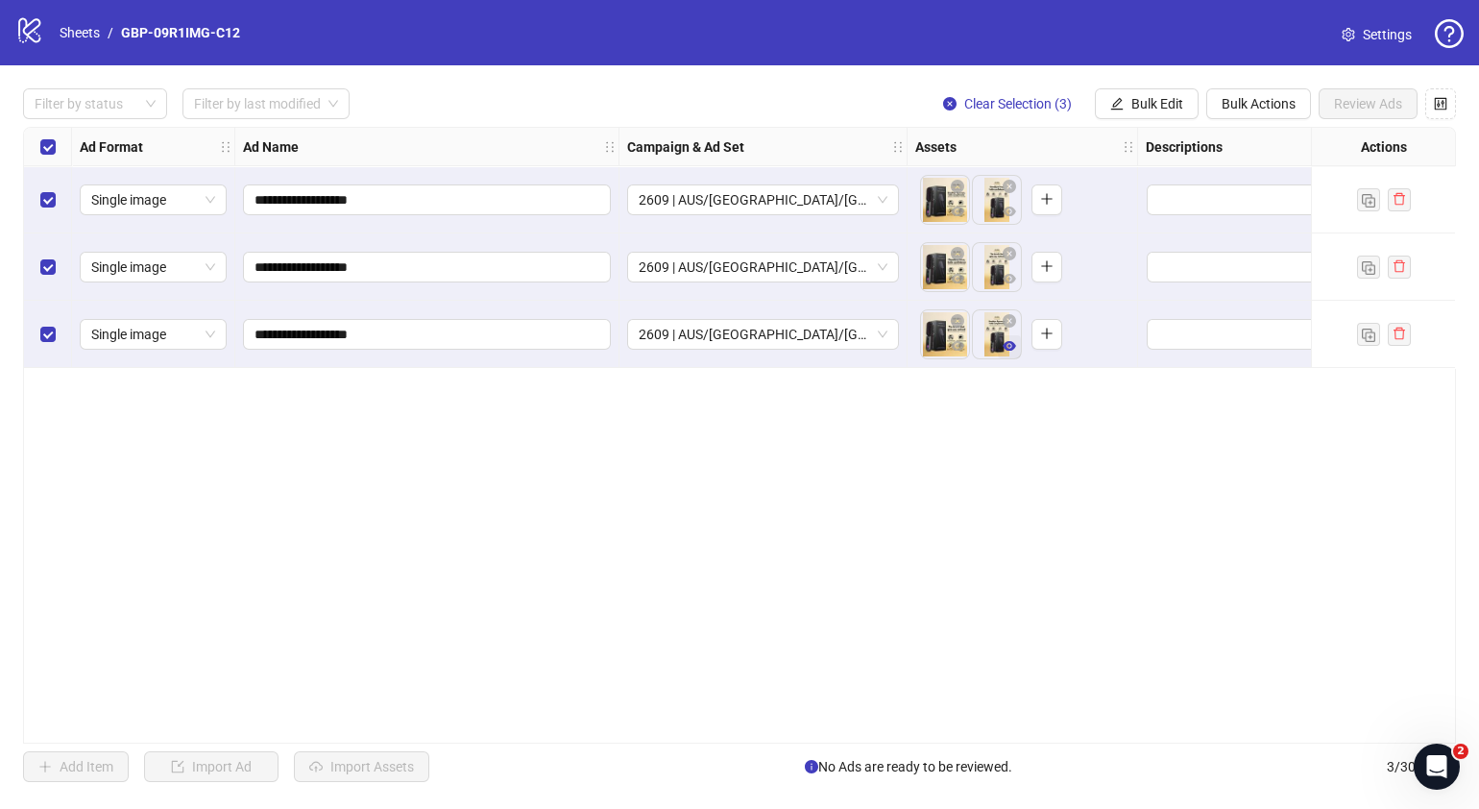
click at [1006, 345] on icon "eye" at bounding box center [1009, 346] width 13 height 10
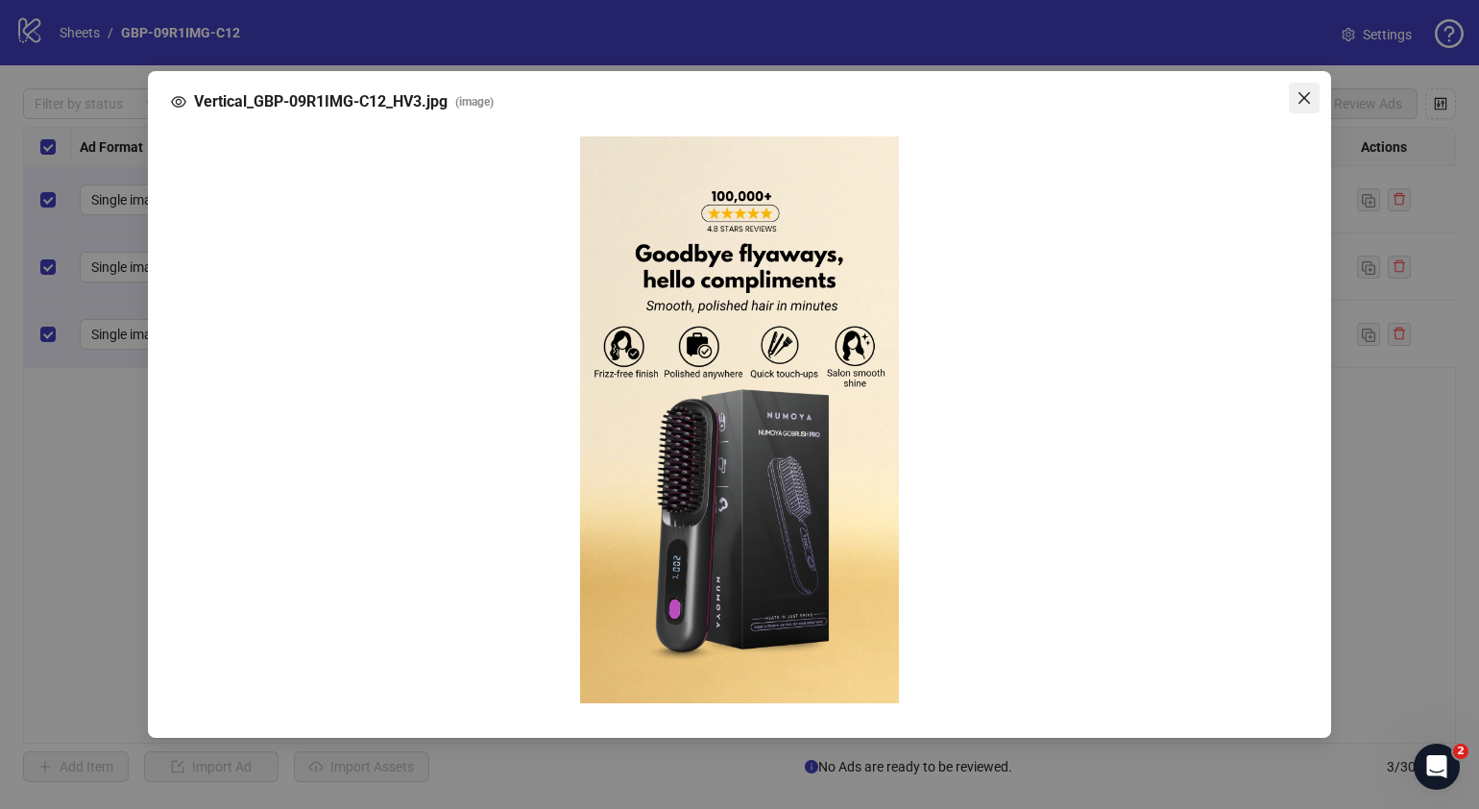
click at [1168, 99] on icon "close" at bounding box center [1304, 97] width 15 height 15
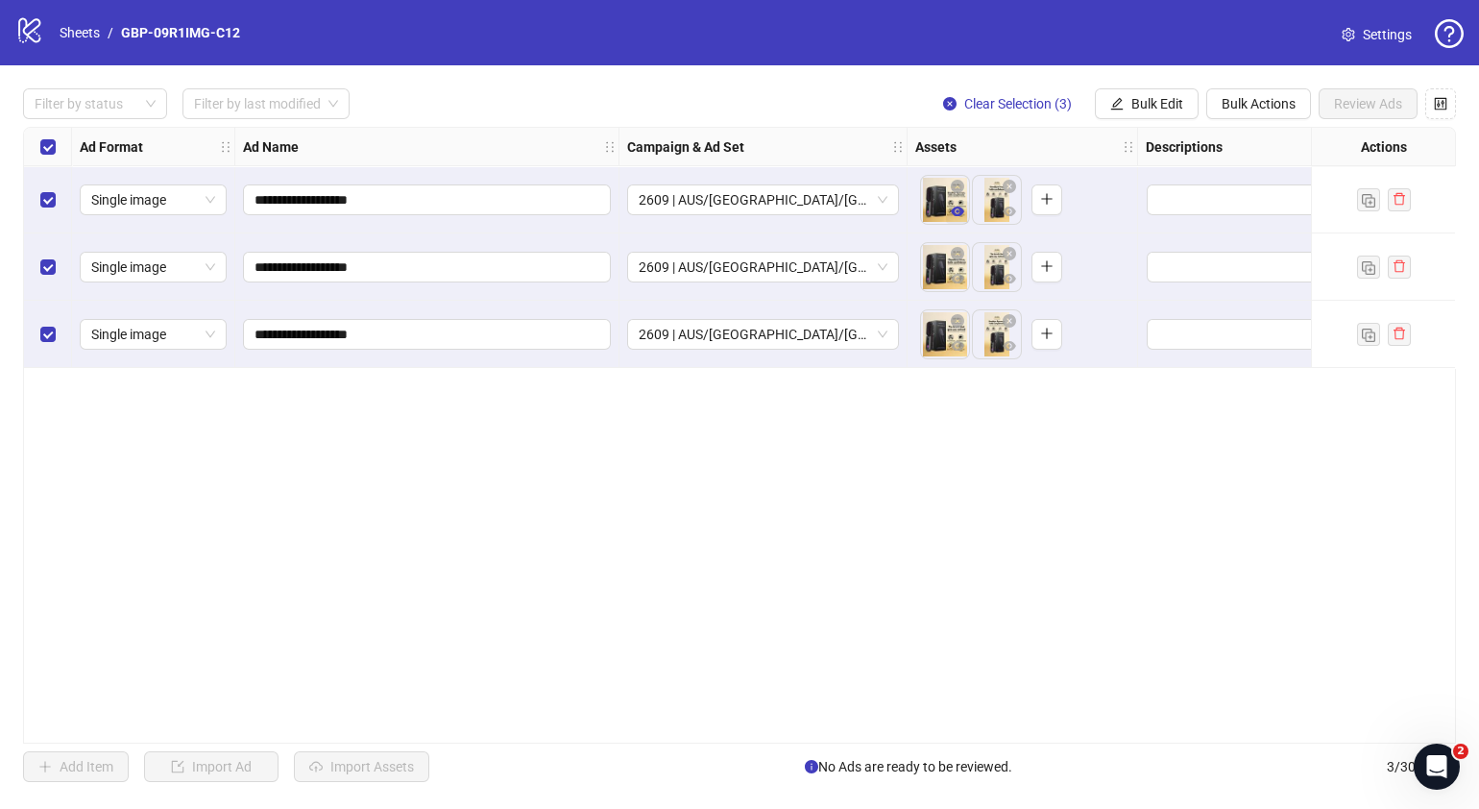
click at [959, 214] on icon "eye" at bounding box center [957, 211] width 13 height 10
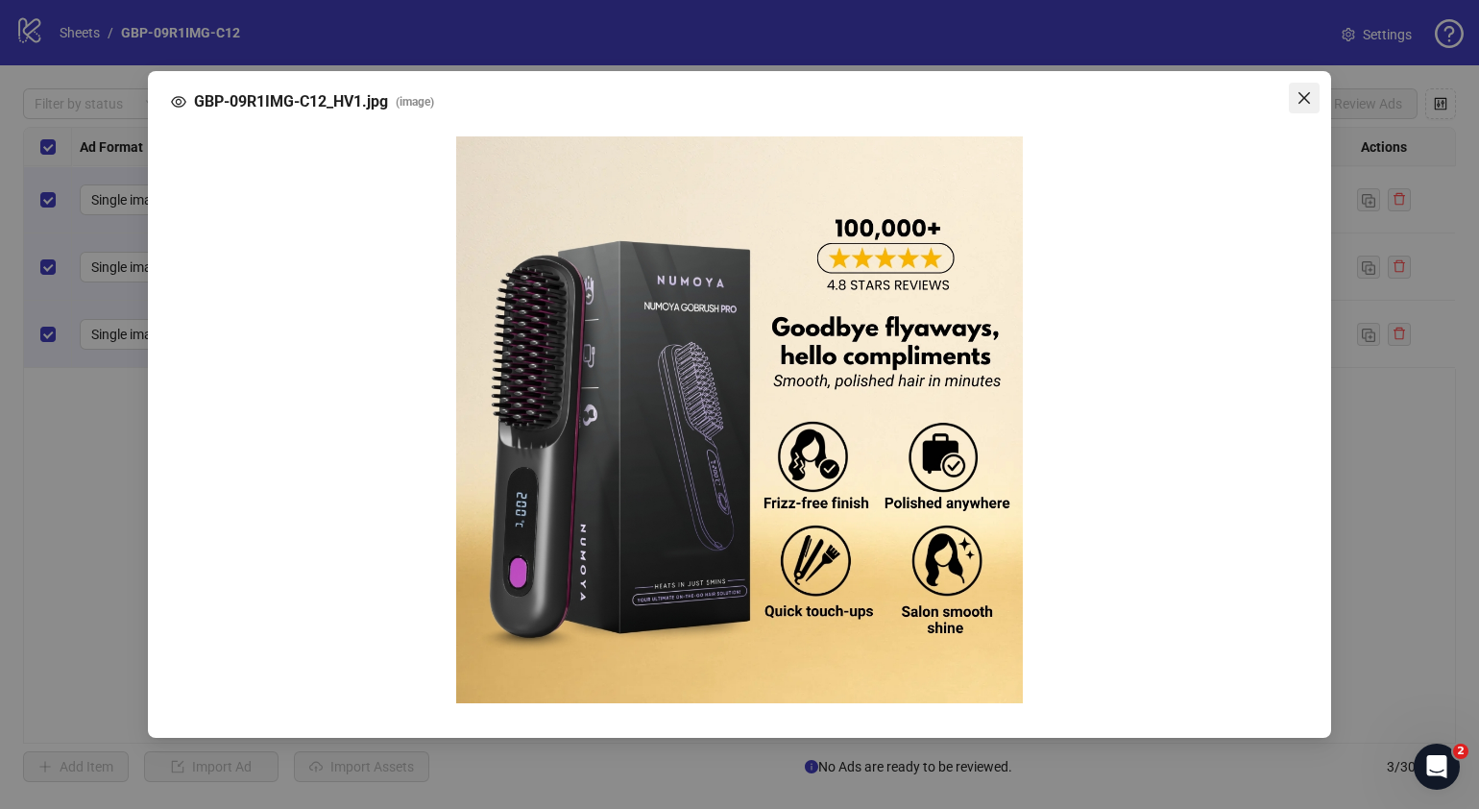
click at [1168, 98] on icon "close" at bounding box center [1304, 98] width 12 height 12
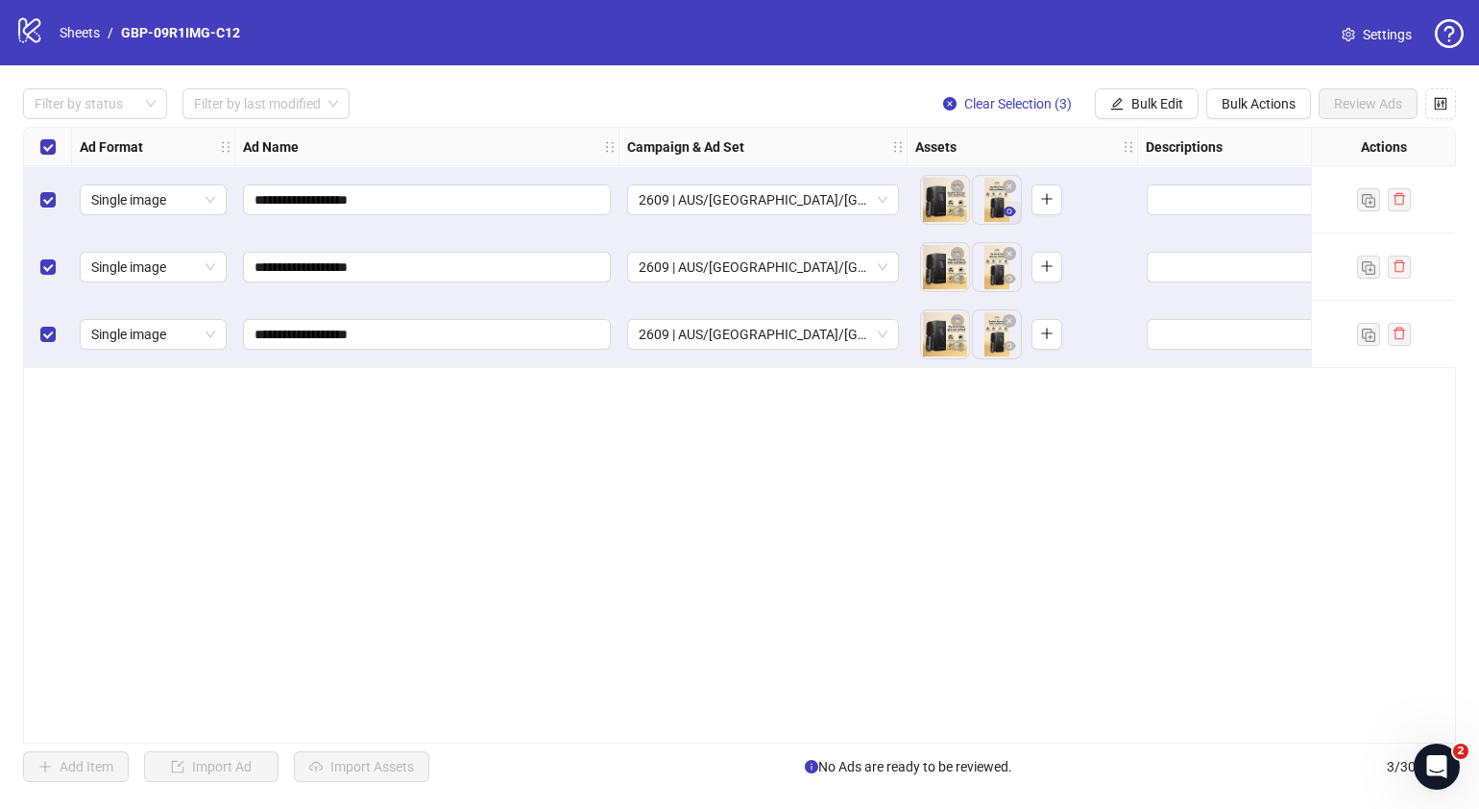
click at [1007, 214] on icon "eye" at bounding box center [1009, 211] width 13 height 10
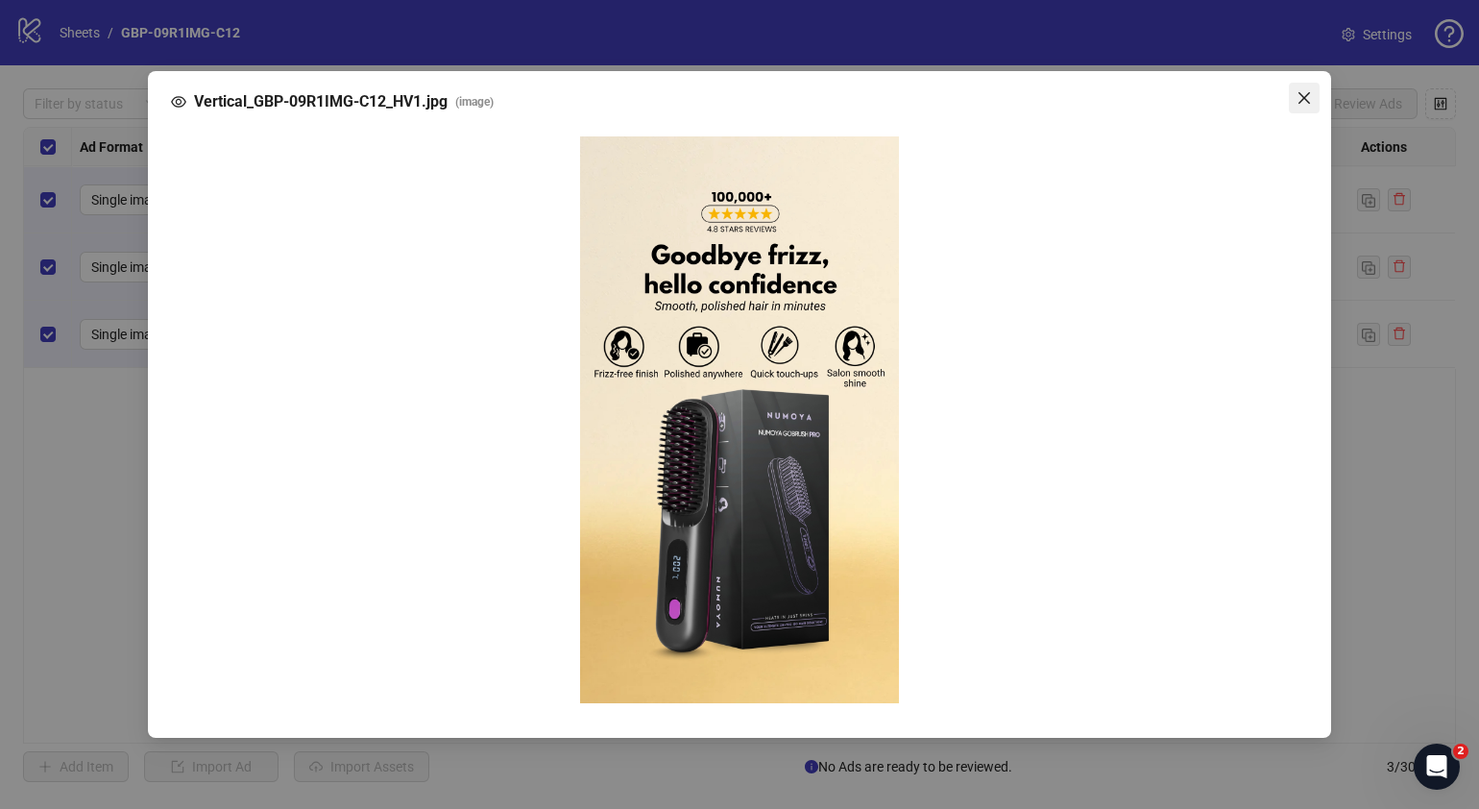
click at [1168, 94] on icon "close" at bounding box center [1304, 97] width 15 height 15
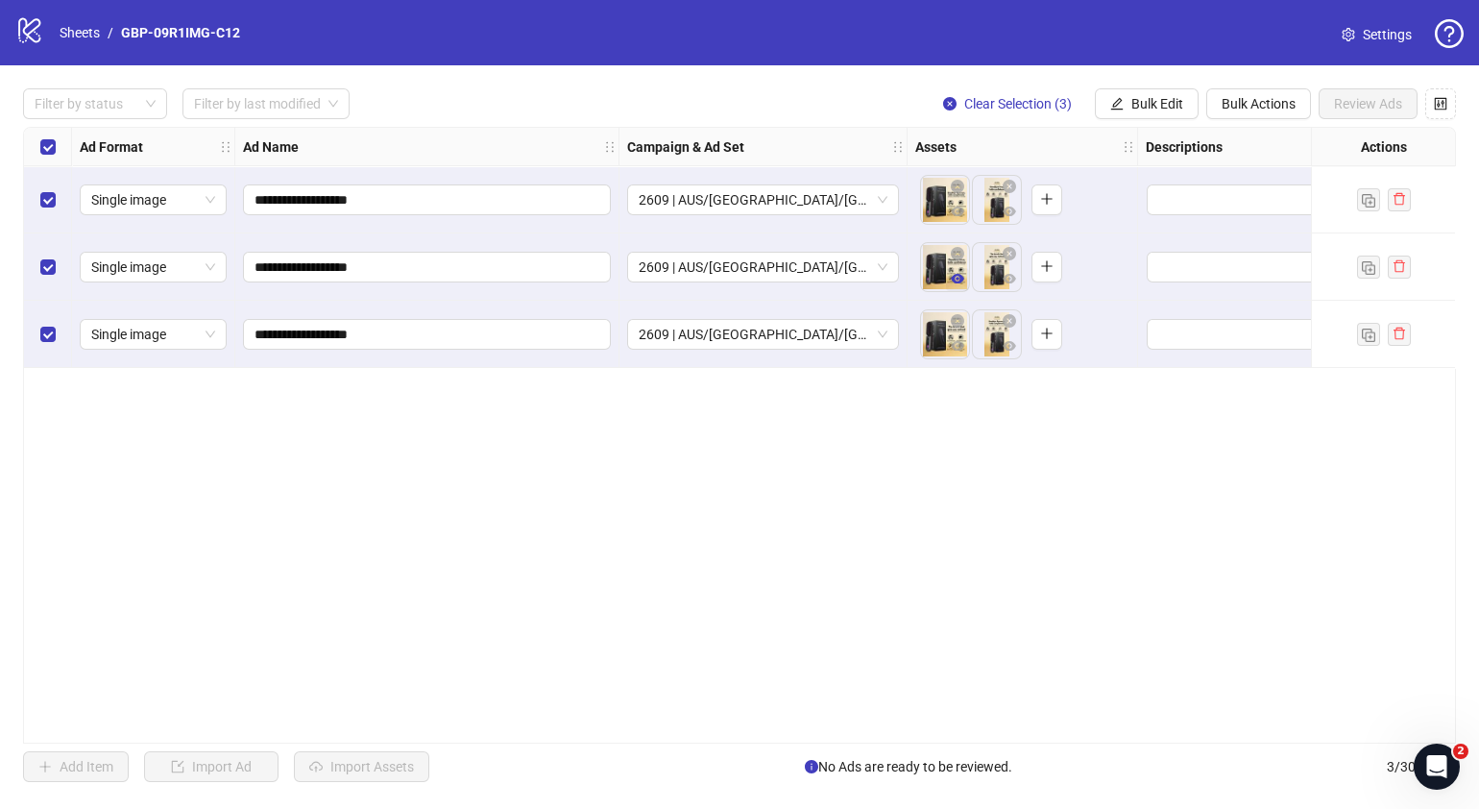
click at [958, 280] on icon "eye" at bounding box center [957, 279] width 13 height 10
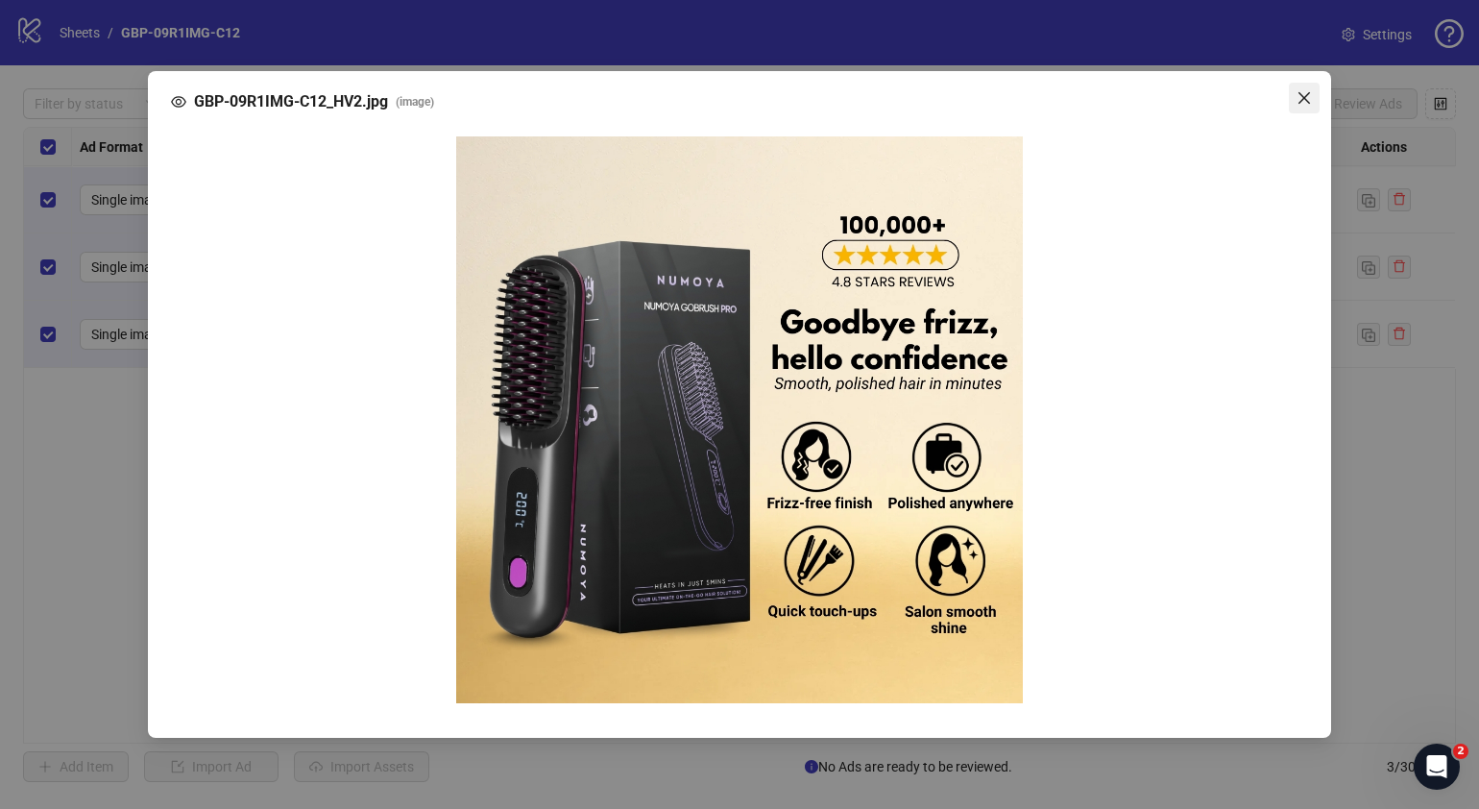
click at [1168, 99] on icon "close" at bounding box center [1304, 98] width 12 height 12
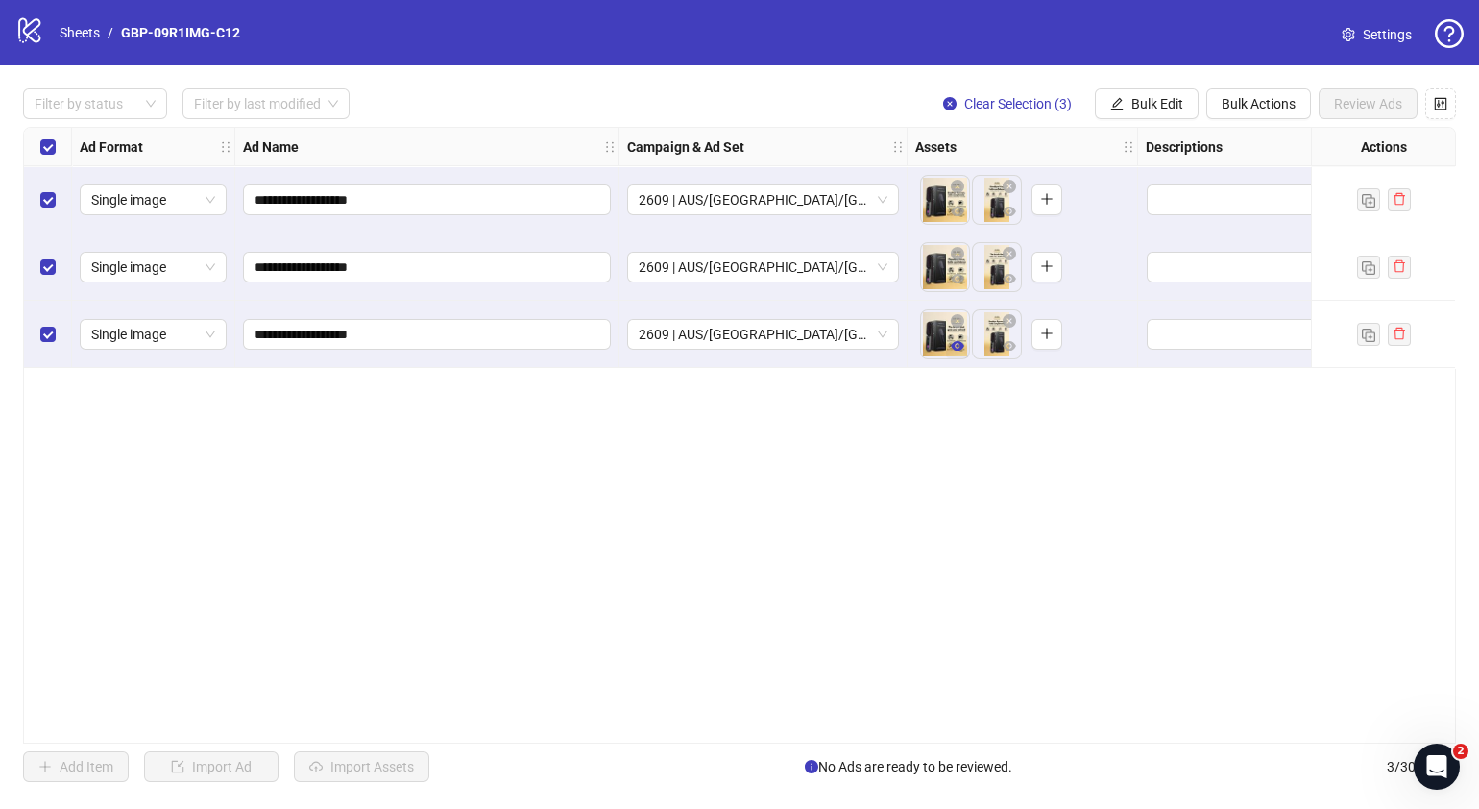
click at [960, 339] on icon "eye" at bounding box center [957, 345] width 13 height 13
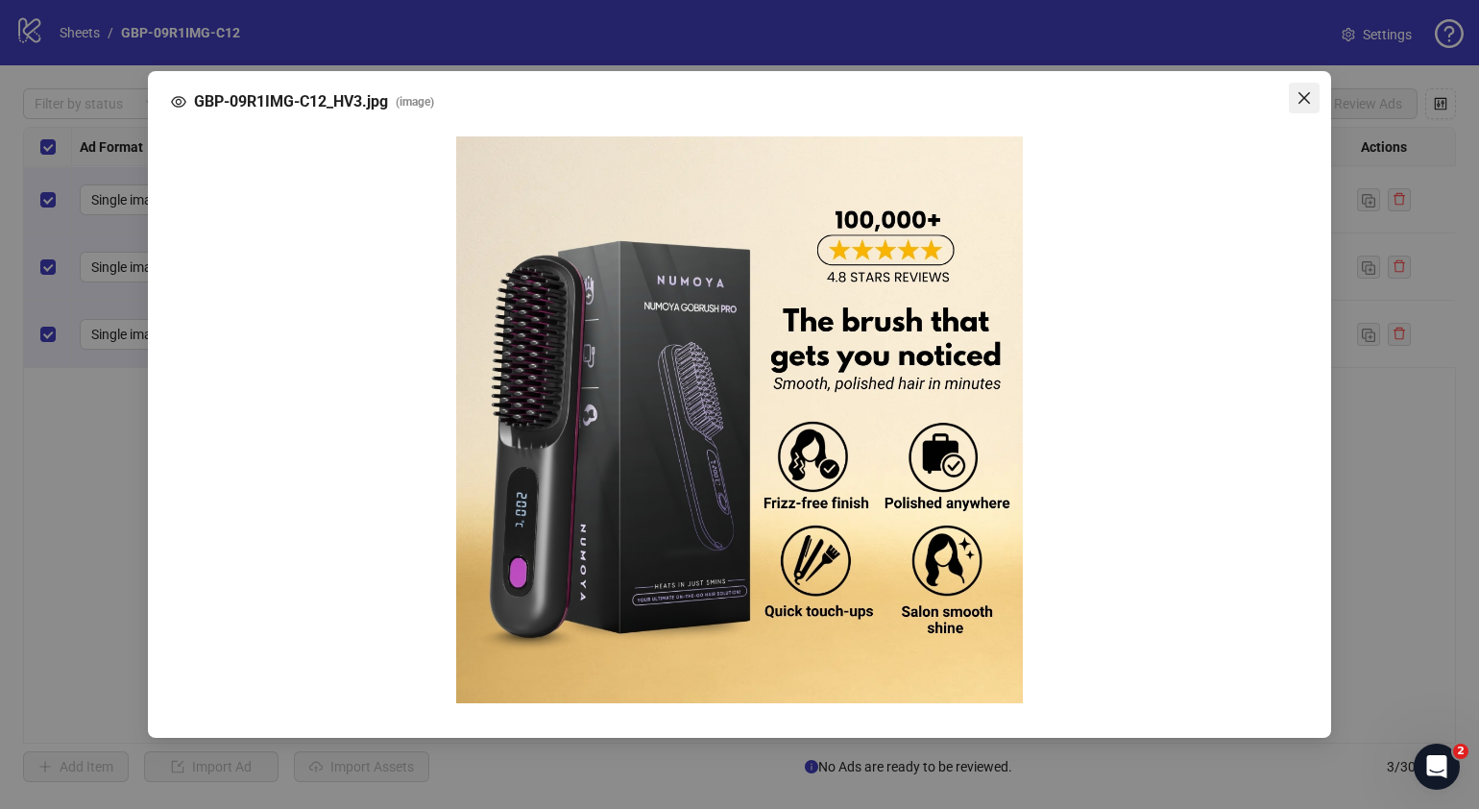
click at [1168, 97] on span "Close" at bounding box center [1304, 97] width 31 height 15
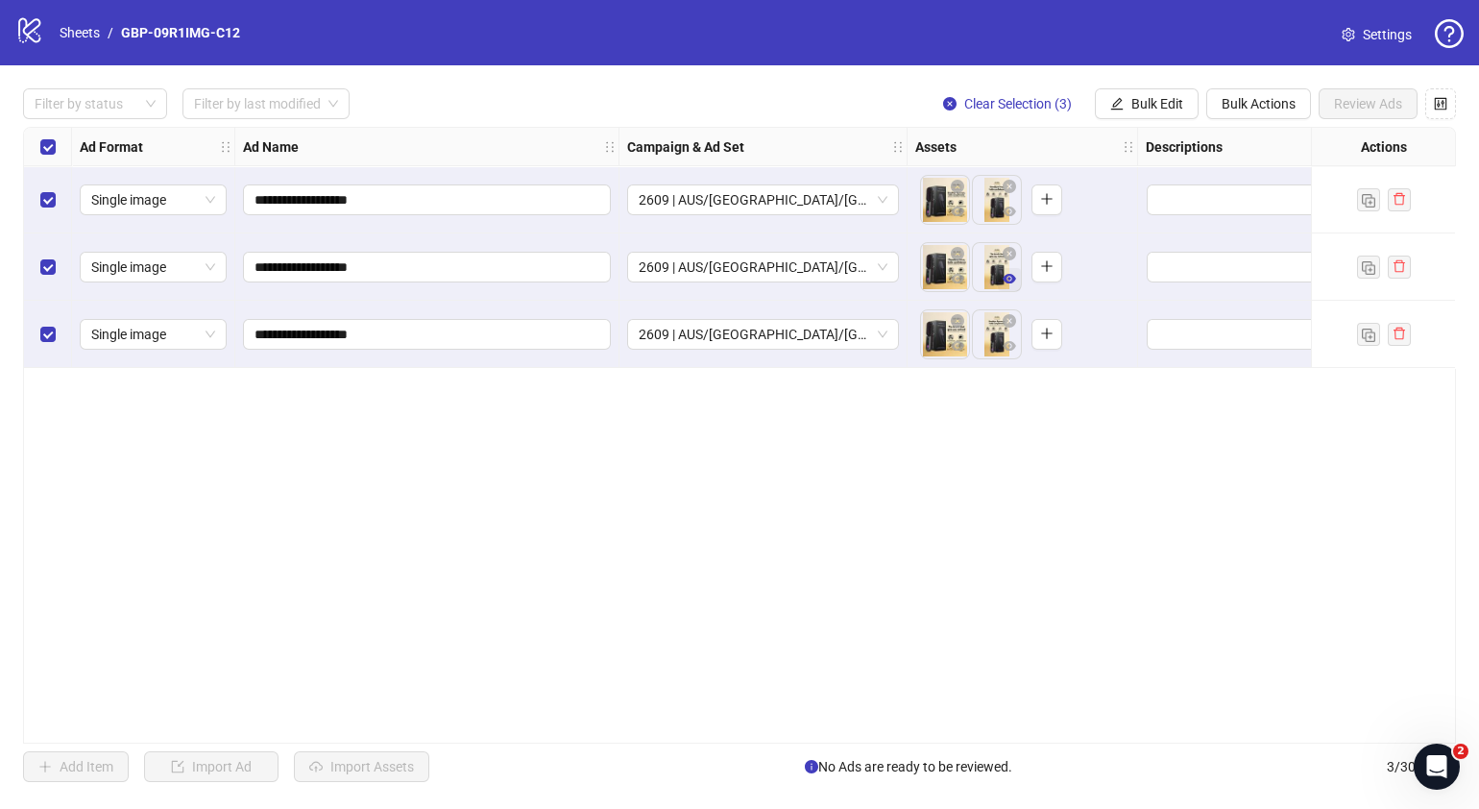
click at [1006, 274] on icon "eye" at bounding box center [1009, 279] width 13 height 10
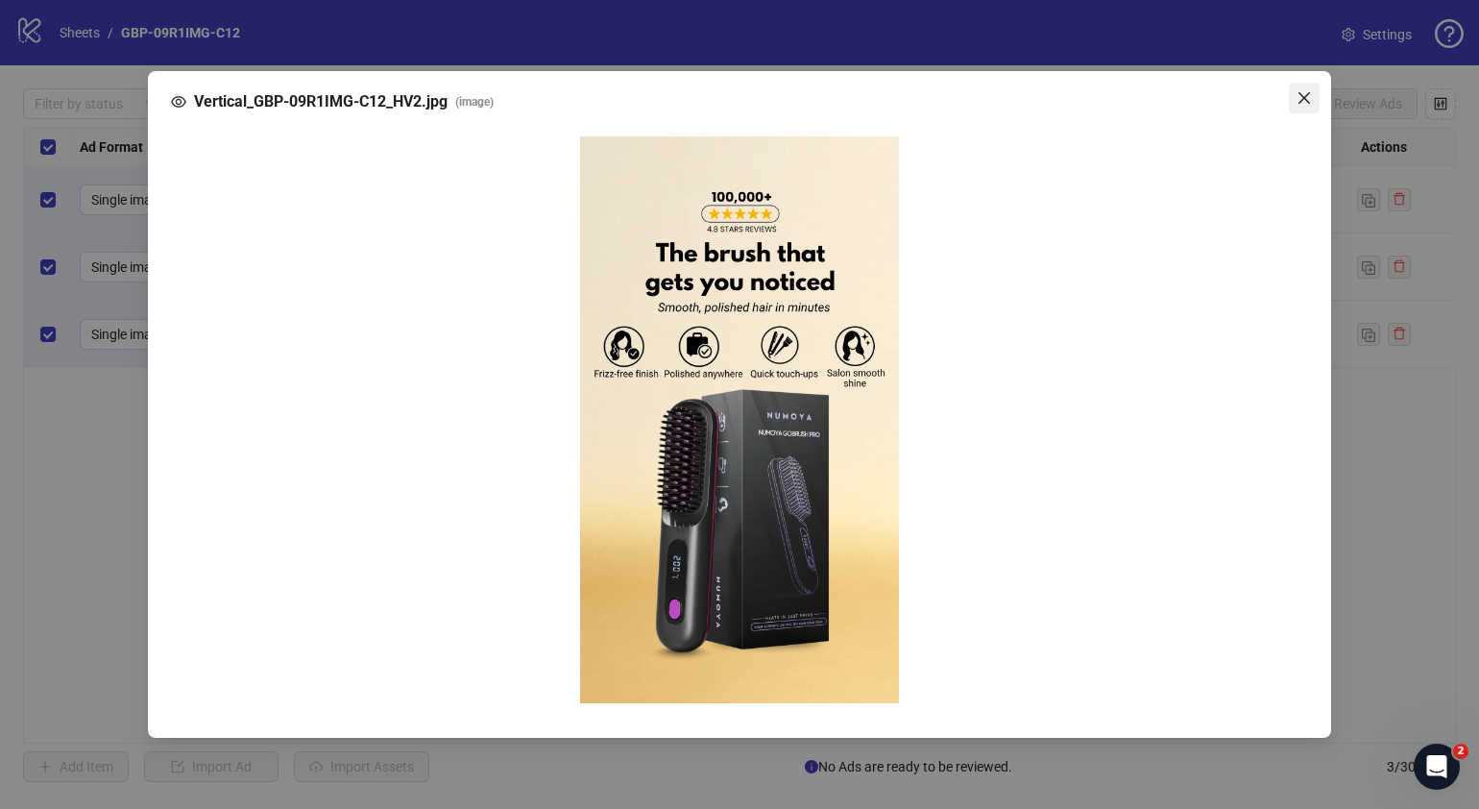
click at [1168, 92] on icon "close" at bounding box center [1304, 97] width 15 height 15
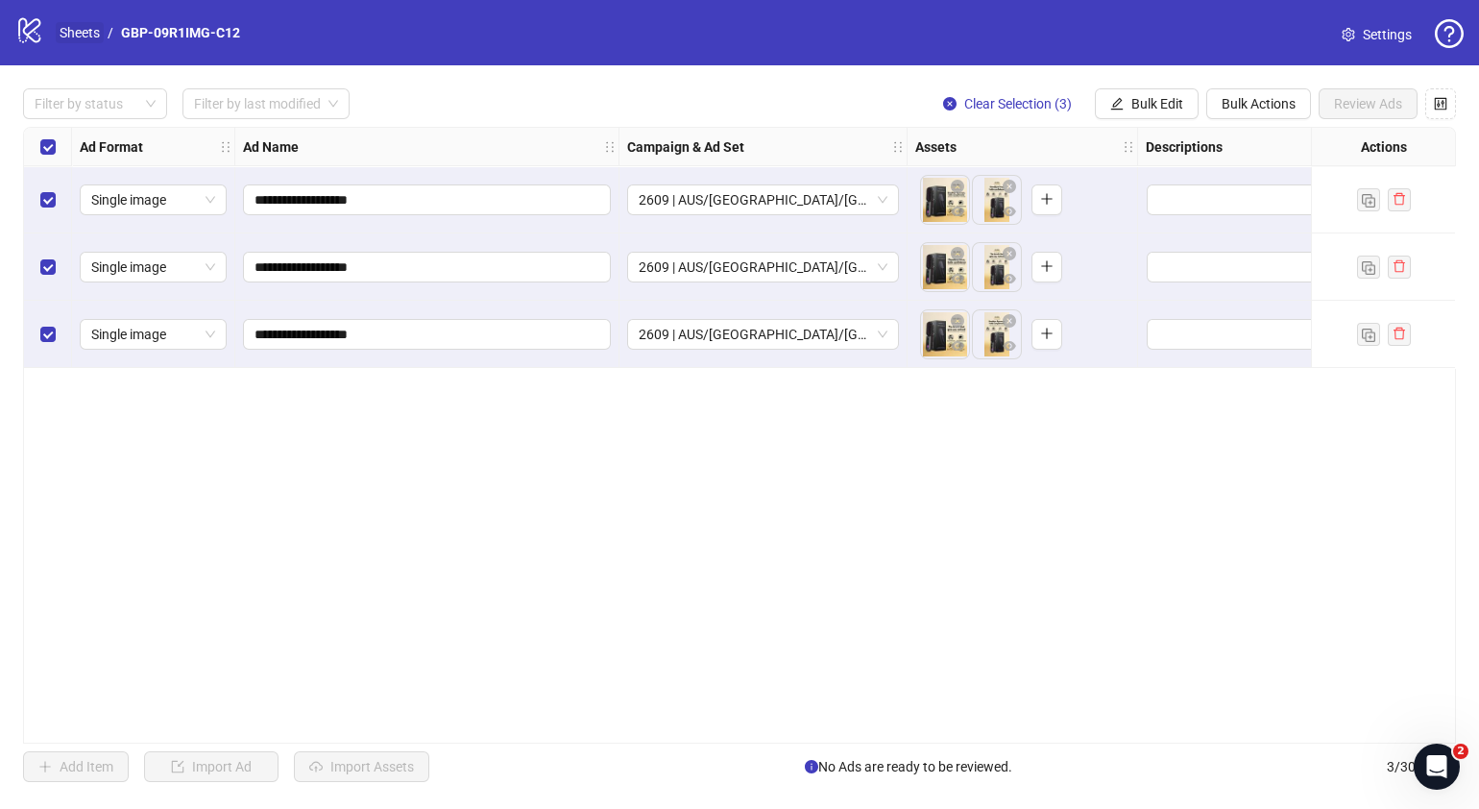
click at [73, 27] on link "Sheets" at bounding box center [80, 32] width 48 height 21
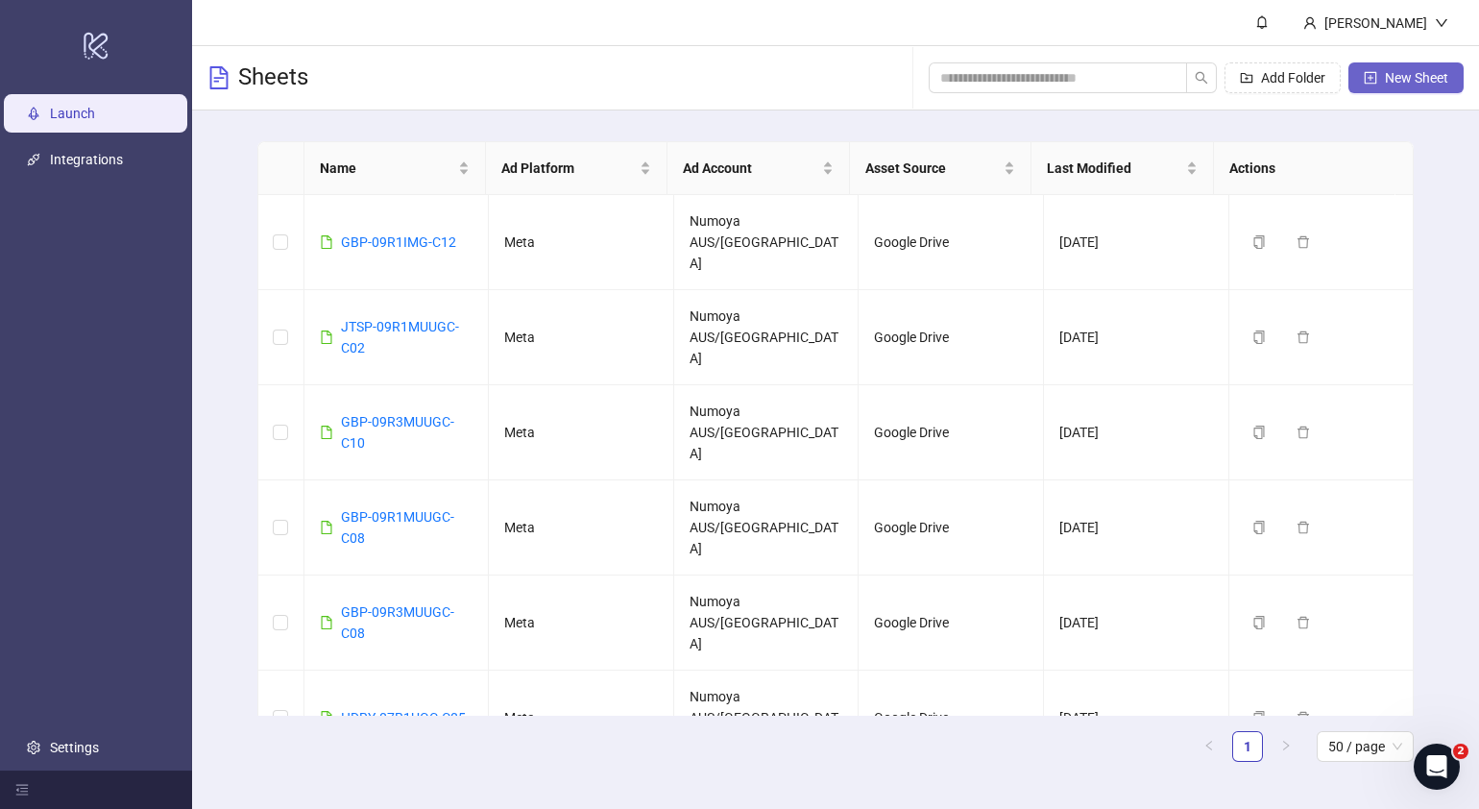
click at [1168, 80] on span "New Sheet" at bounding box center [1416, 77] width 63 height 15
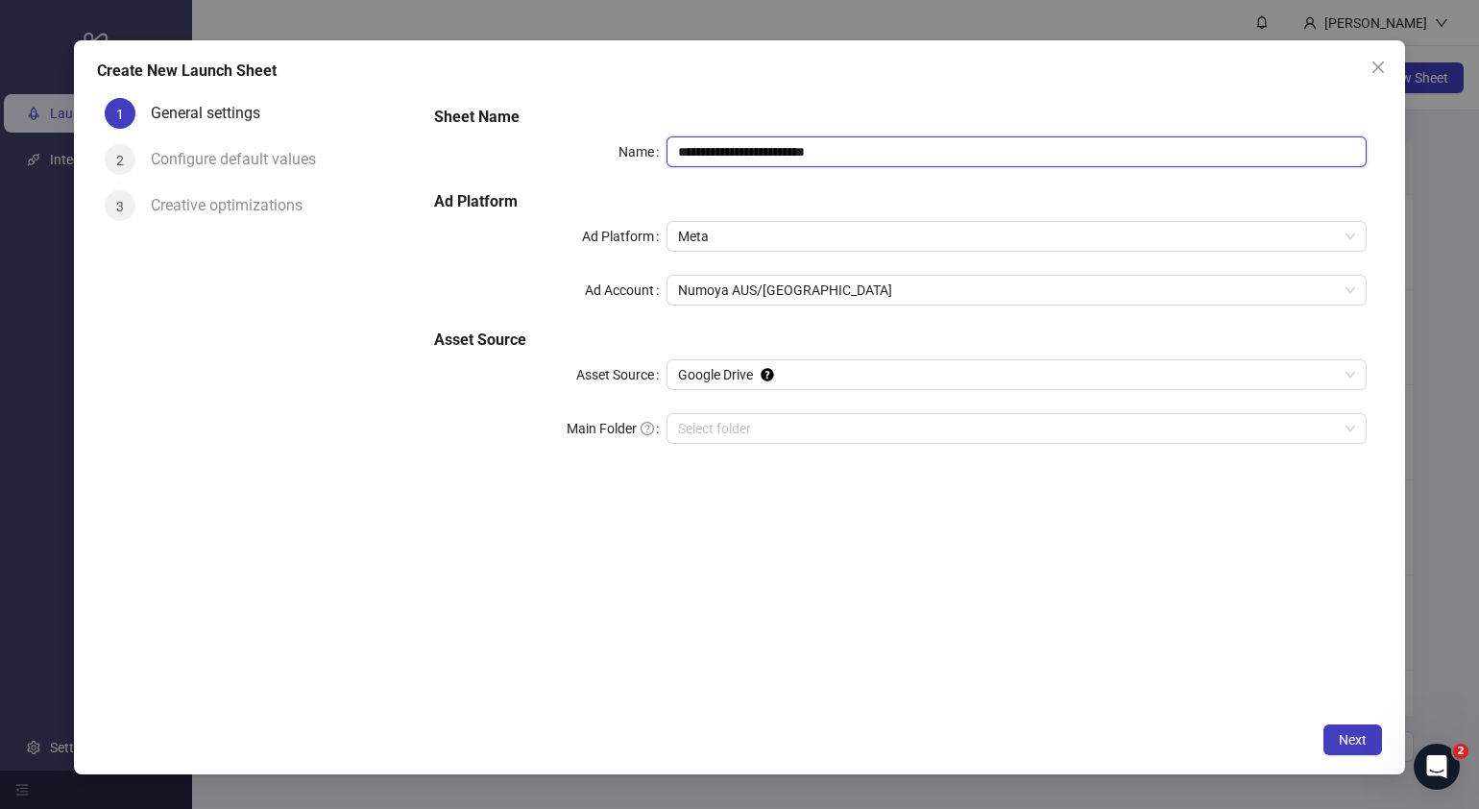
drag, startPoint x: 913, startPoint y: 156, endPoint x: 298, endPoint y: 150, distance: 615.7
click at [309, 154] on div "**********" at bounding box center [739, 401] width 1285 height 622
paste input "text"
type input "**********"
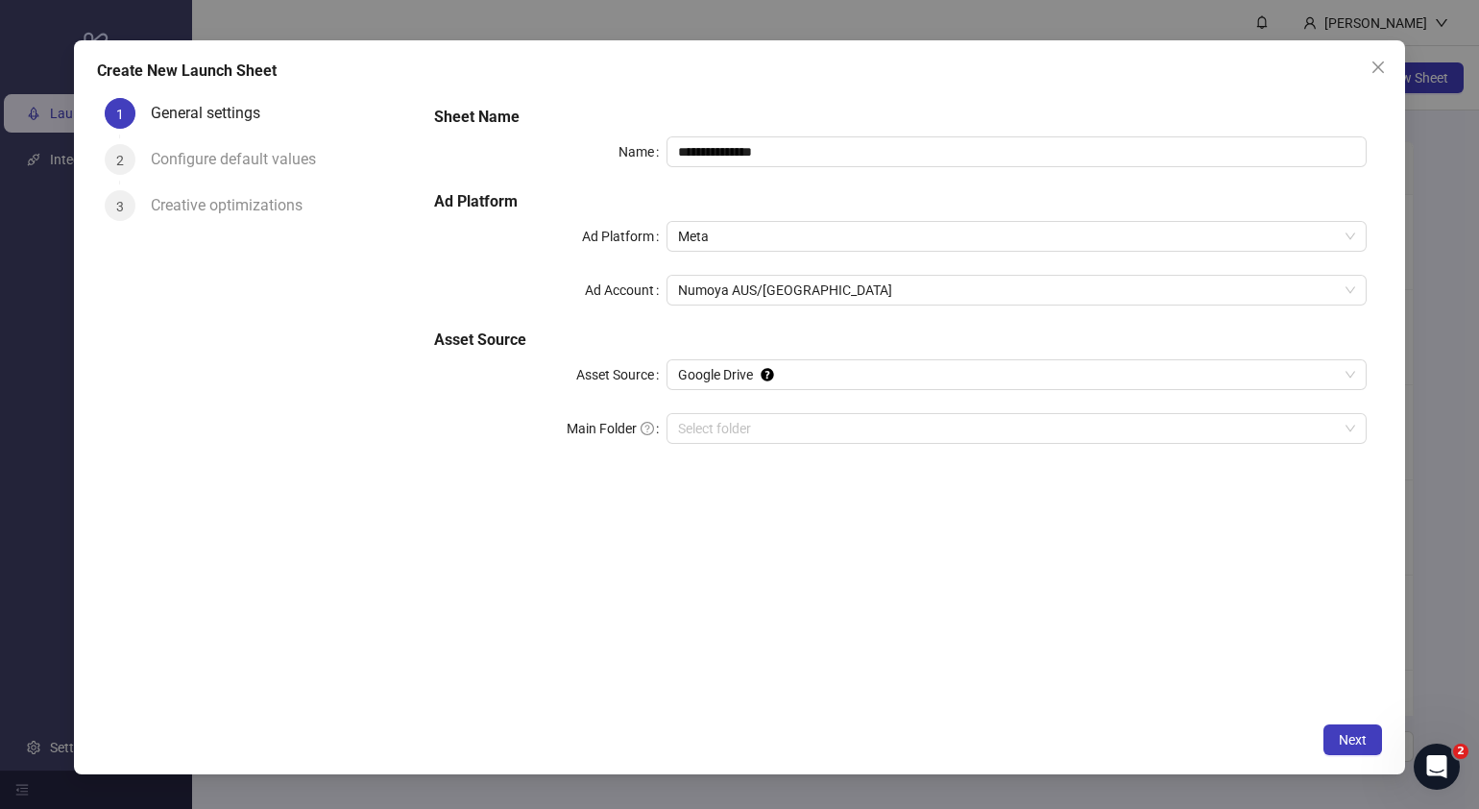
click at [843, 551] on div "**********" at bounding box center [901, 401] width 964 height 622
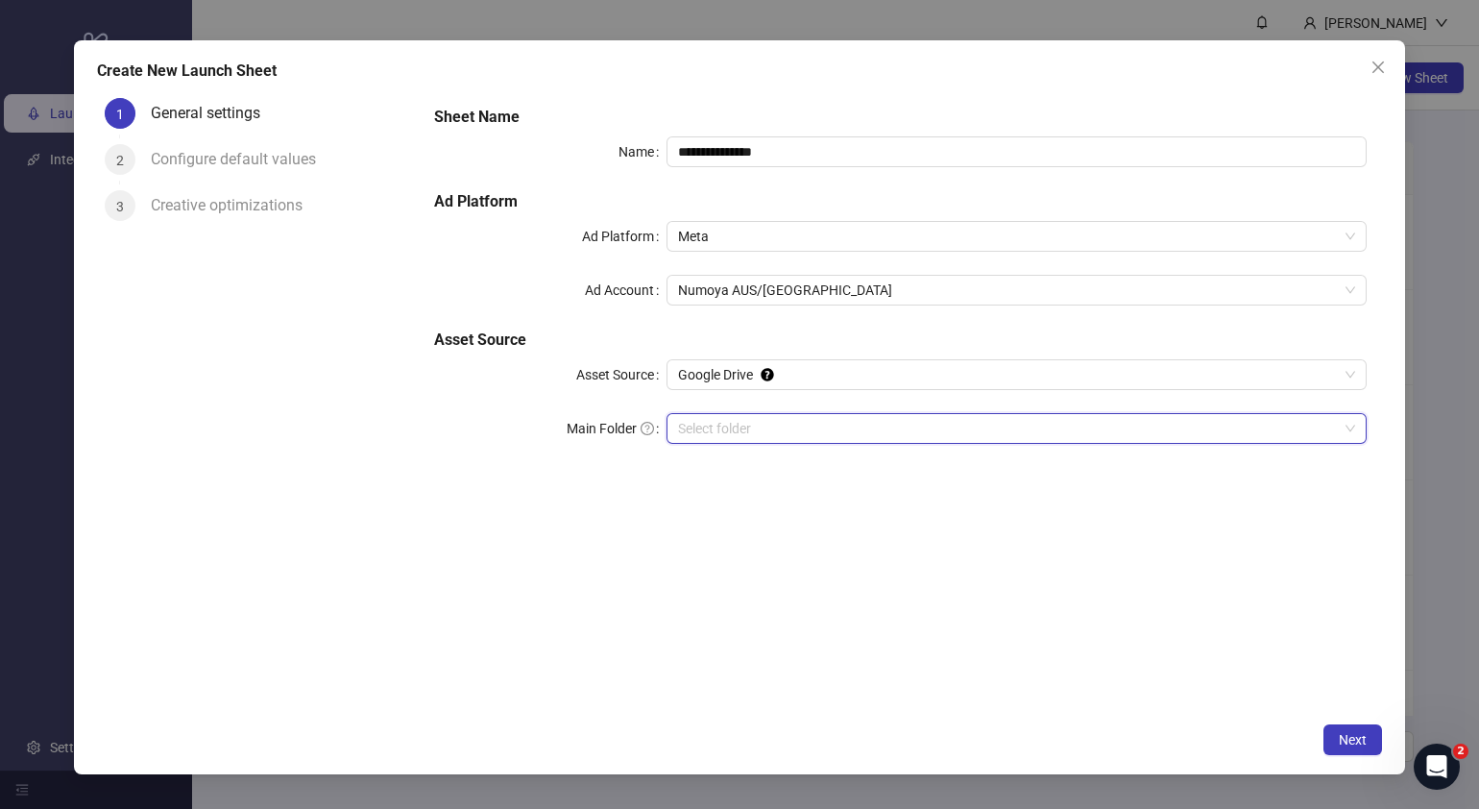
click at [812, 429] on input "Main Folder" at bounding box center [1008, 428] width 660 height 29
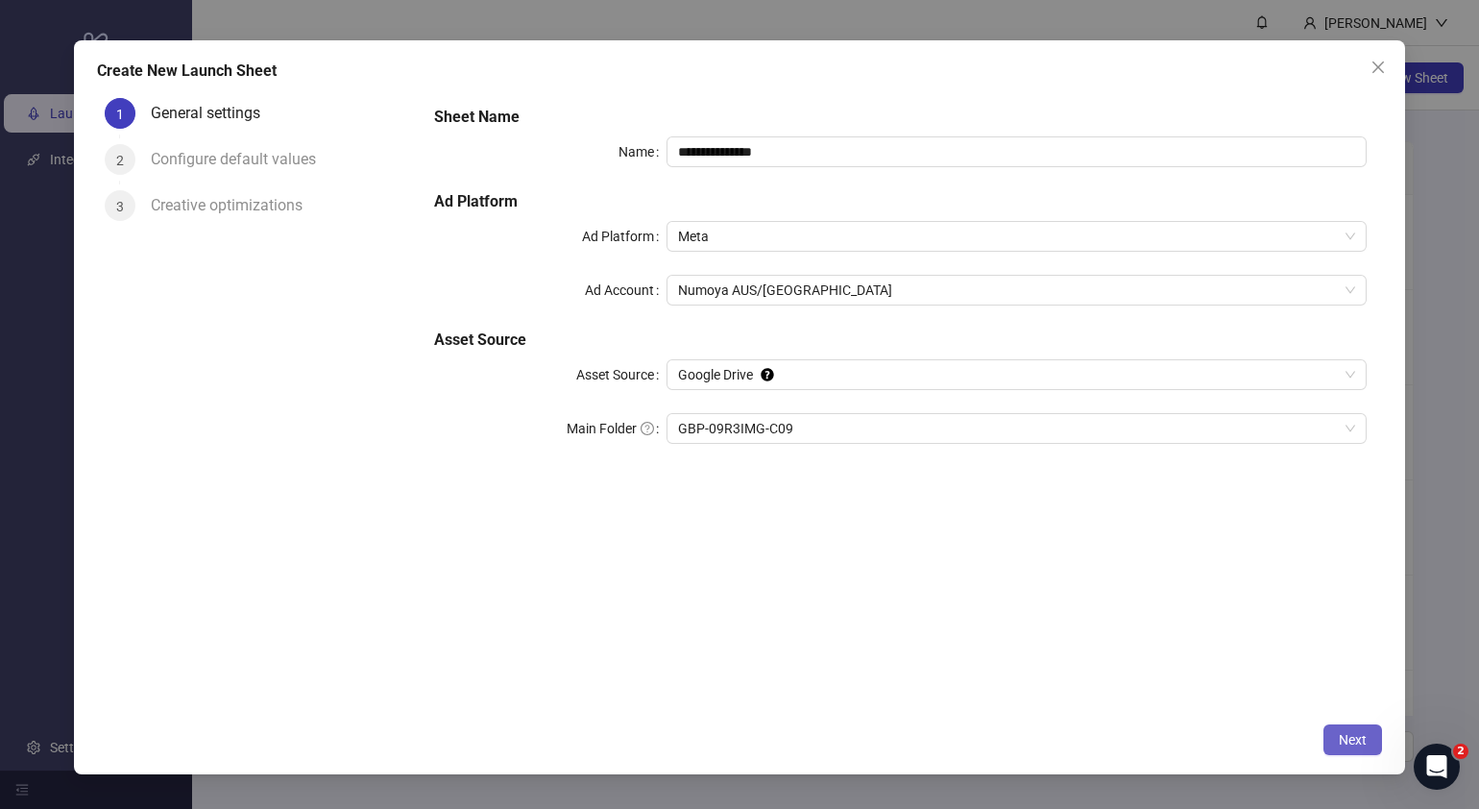
click at [1168, 618] on span "Next" at bounding box center [1353, 739] width 28 height 15
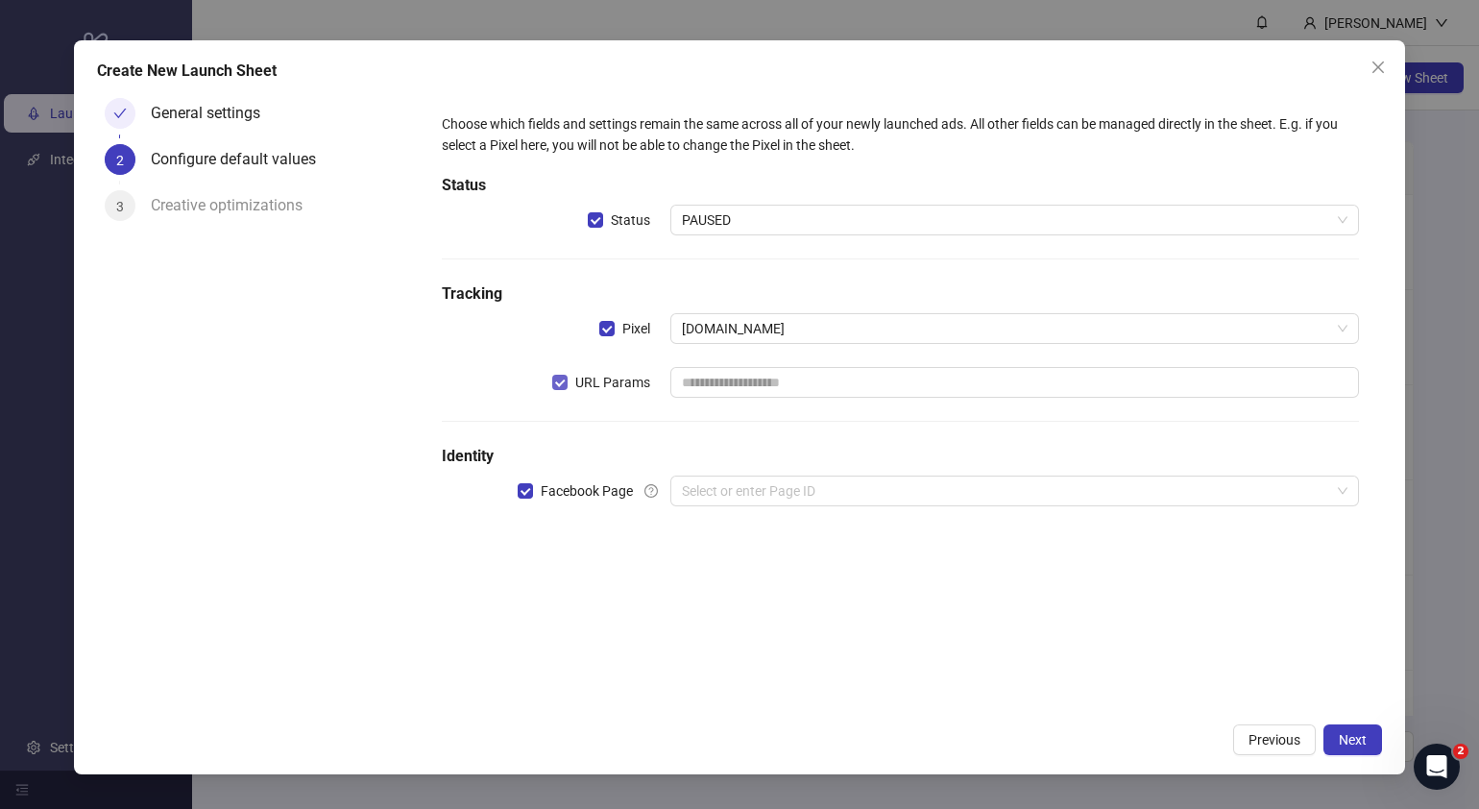
click at [568, 376] on label "URL Params" at bounding box center [605, 382] width 106 height 21
click at [770, 488] on input "search" at bounding box center [1006, 490] width 648 height 29
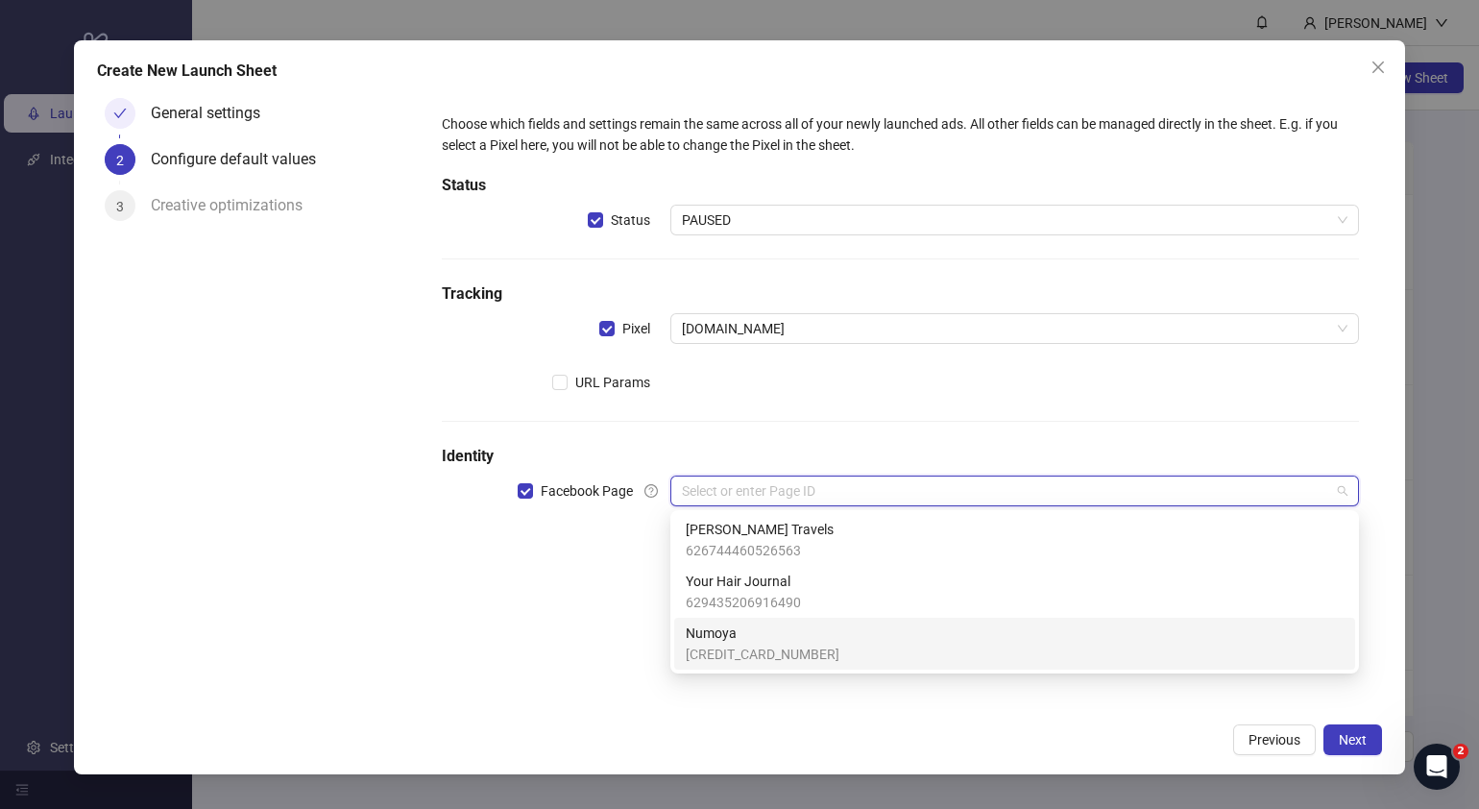
click at [737, 618] on span "364275963430762" at bounding box center [763, 653] width 154 height 21
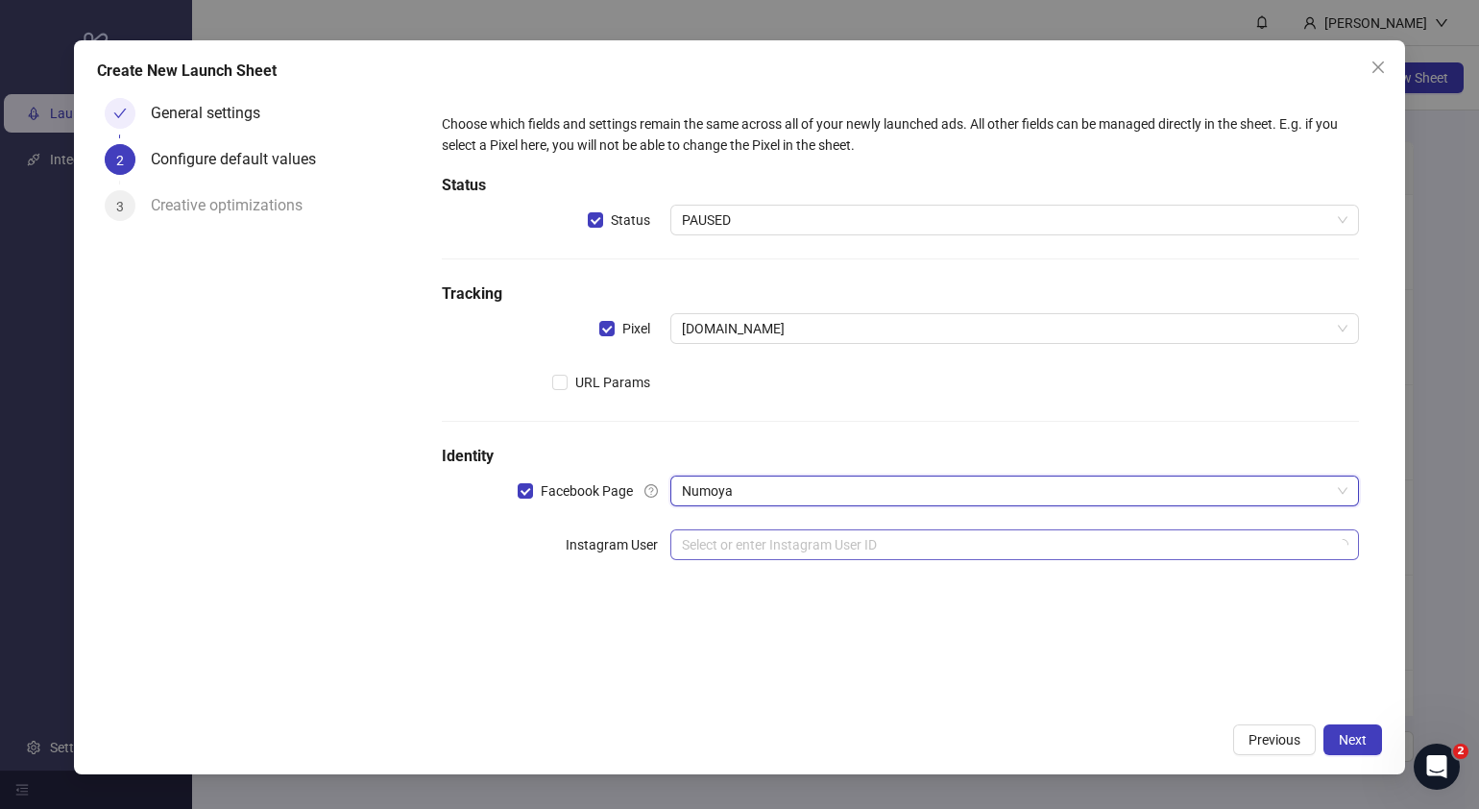
click at [767, 548] on input "search" at bounding box center [1006, 544] width 648 height 29
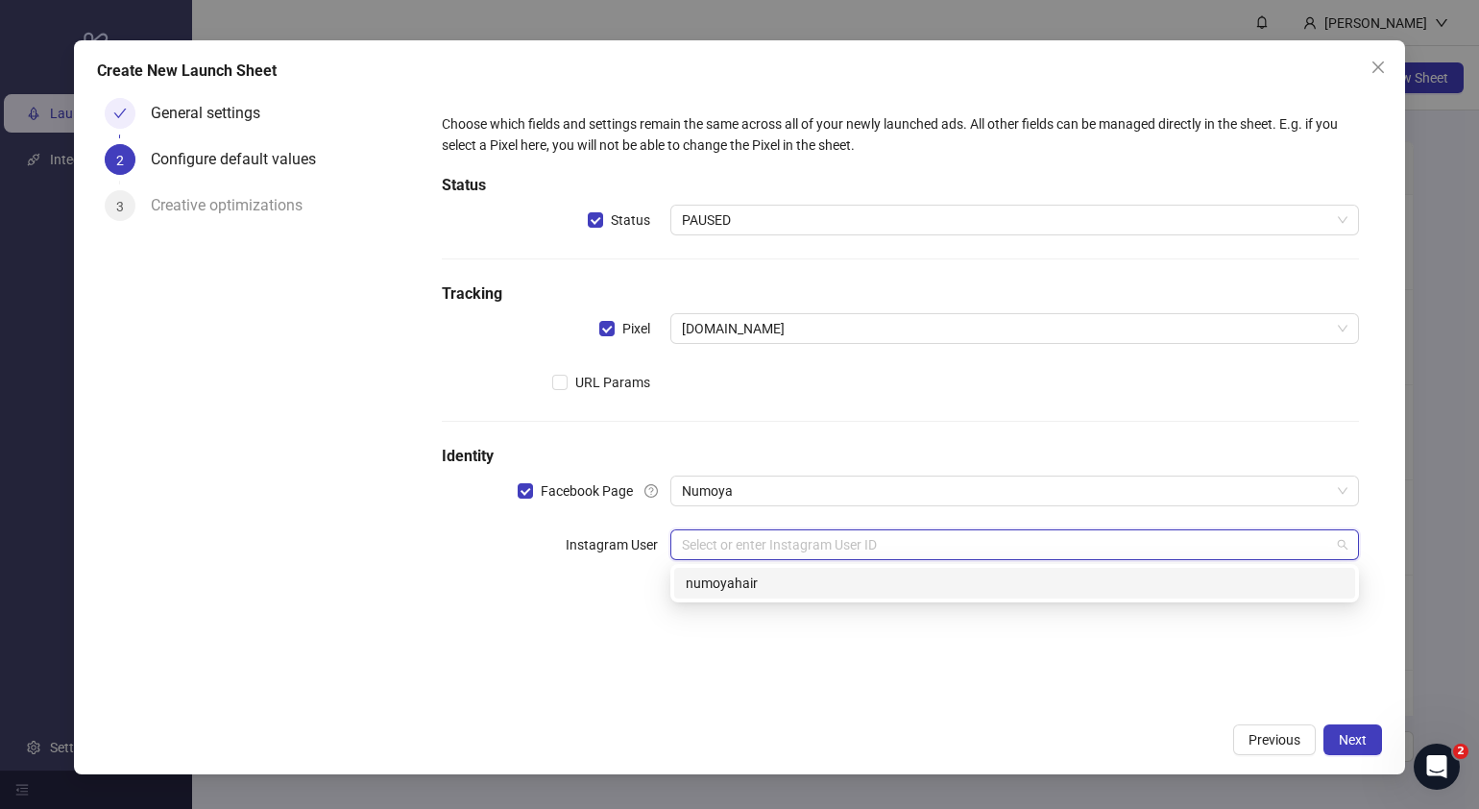
click at [768, 590] on div "numoyahair" at bounding box center [1015, 582] width 658 height 21
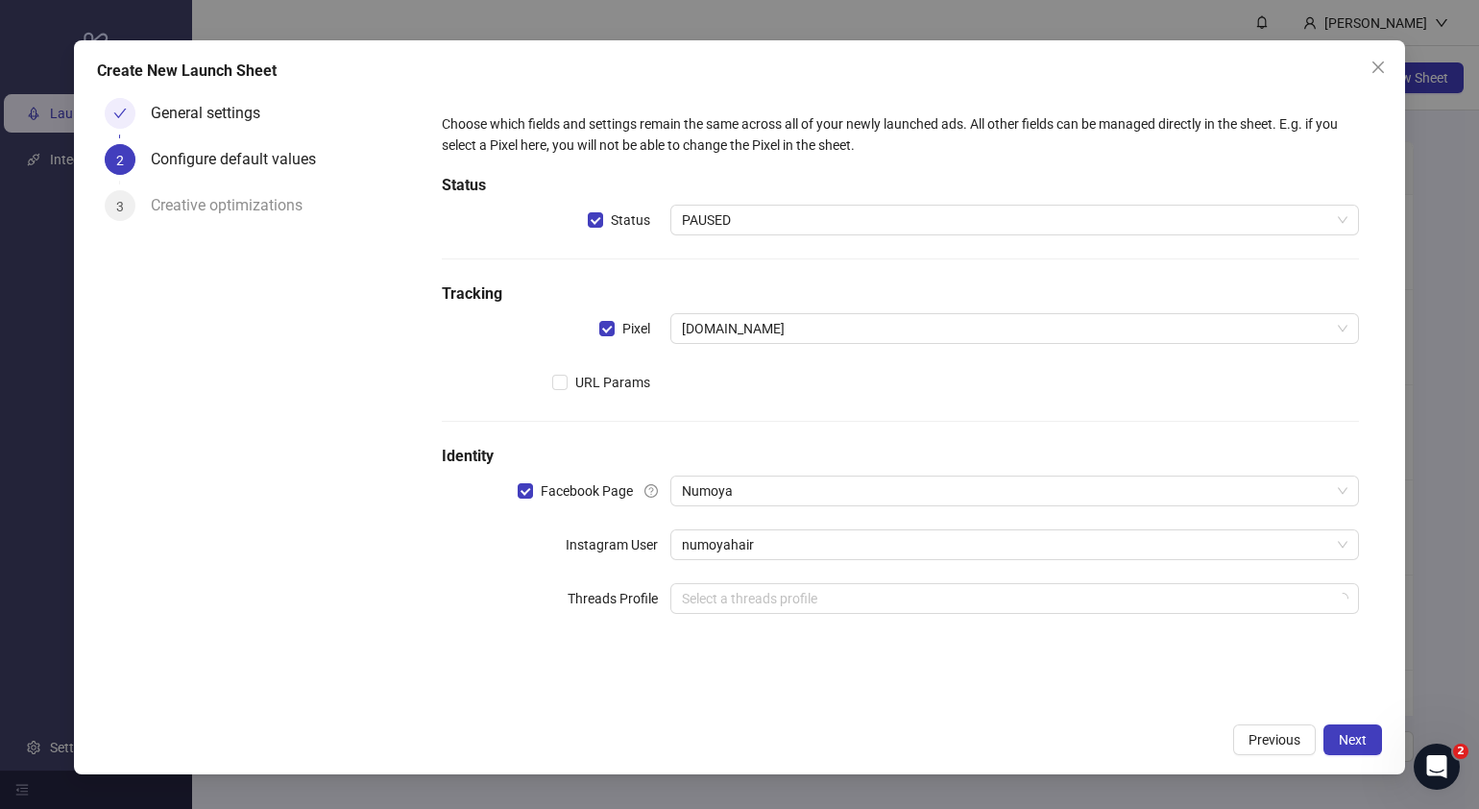
click at [757, 618] on div "Choose which fields and settings remain the same across all of your newly launc…" at bounding box center [901, 401] width 964 height 622
click at [1168, 618] on span "Next" at bounding box center [1353, 739] width 28 height 15
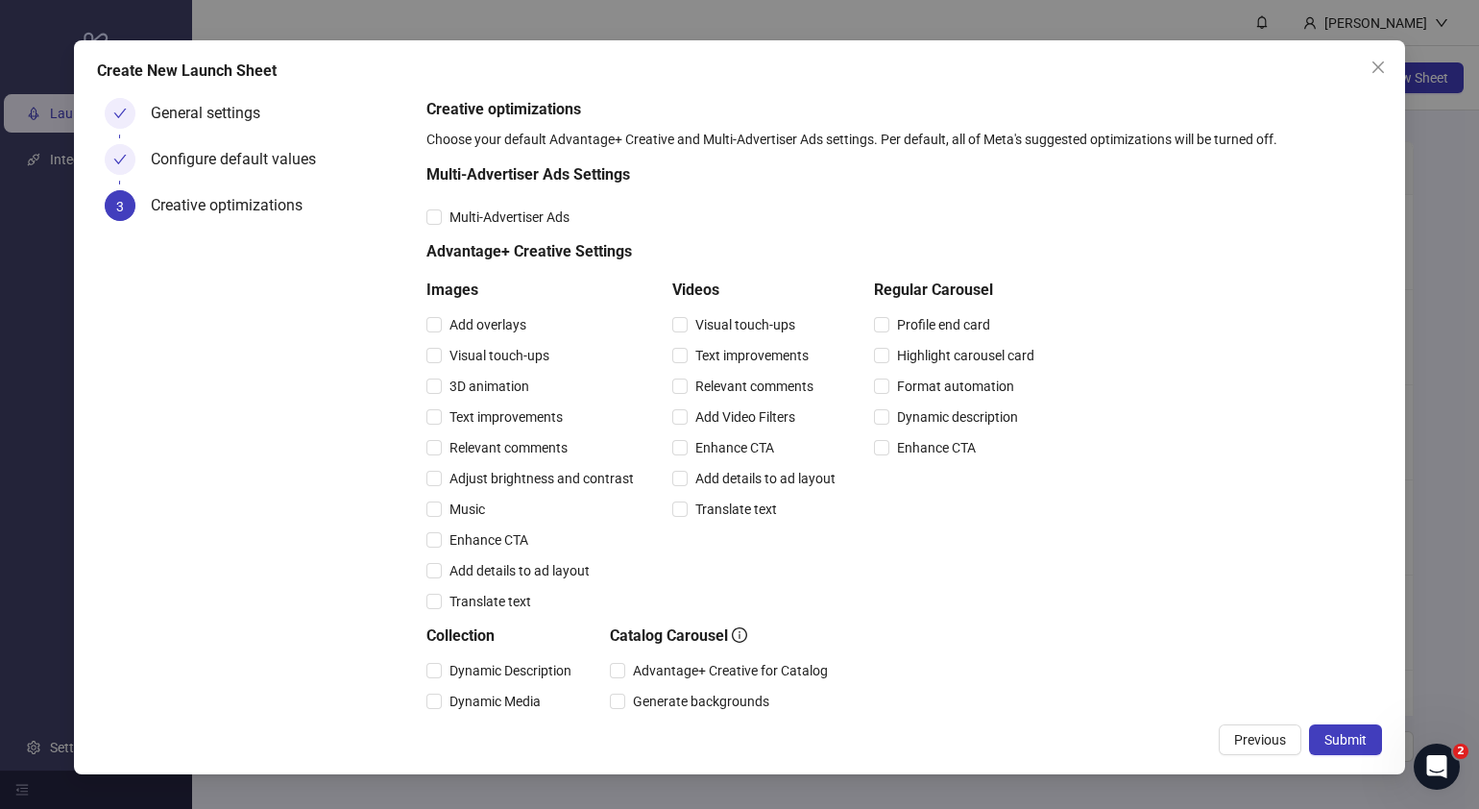
click at [1168, 618] on span "Submit" at bounding box center [1345, 739] width 42 height 15
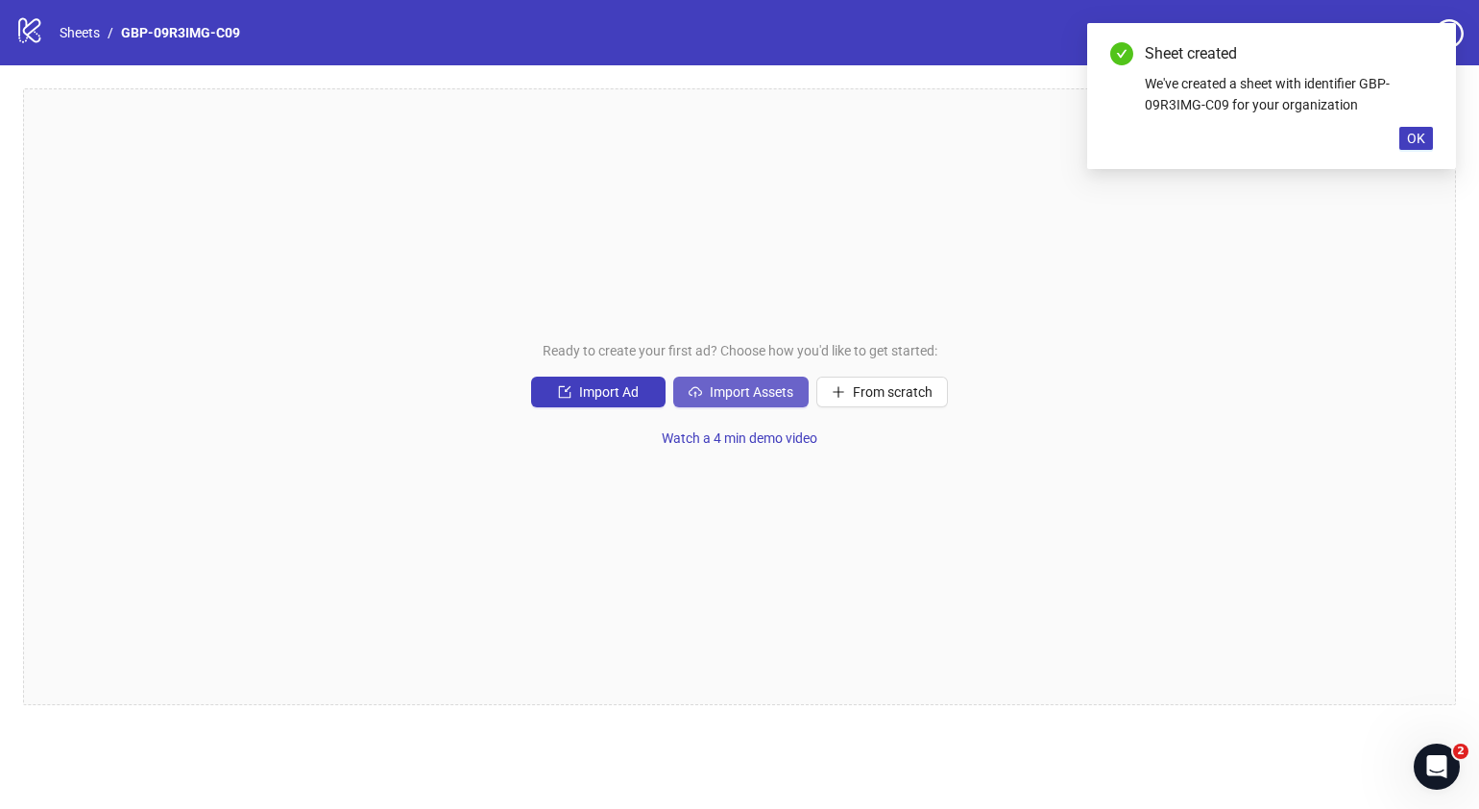
click at [735, 381] on button "Import Assets" at bounding box center [740, 391] width 135 height 31
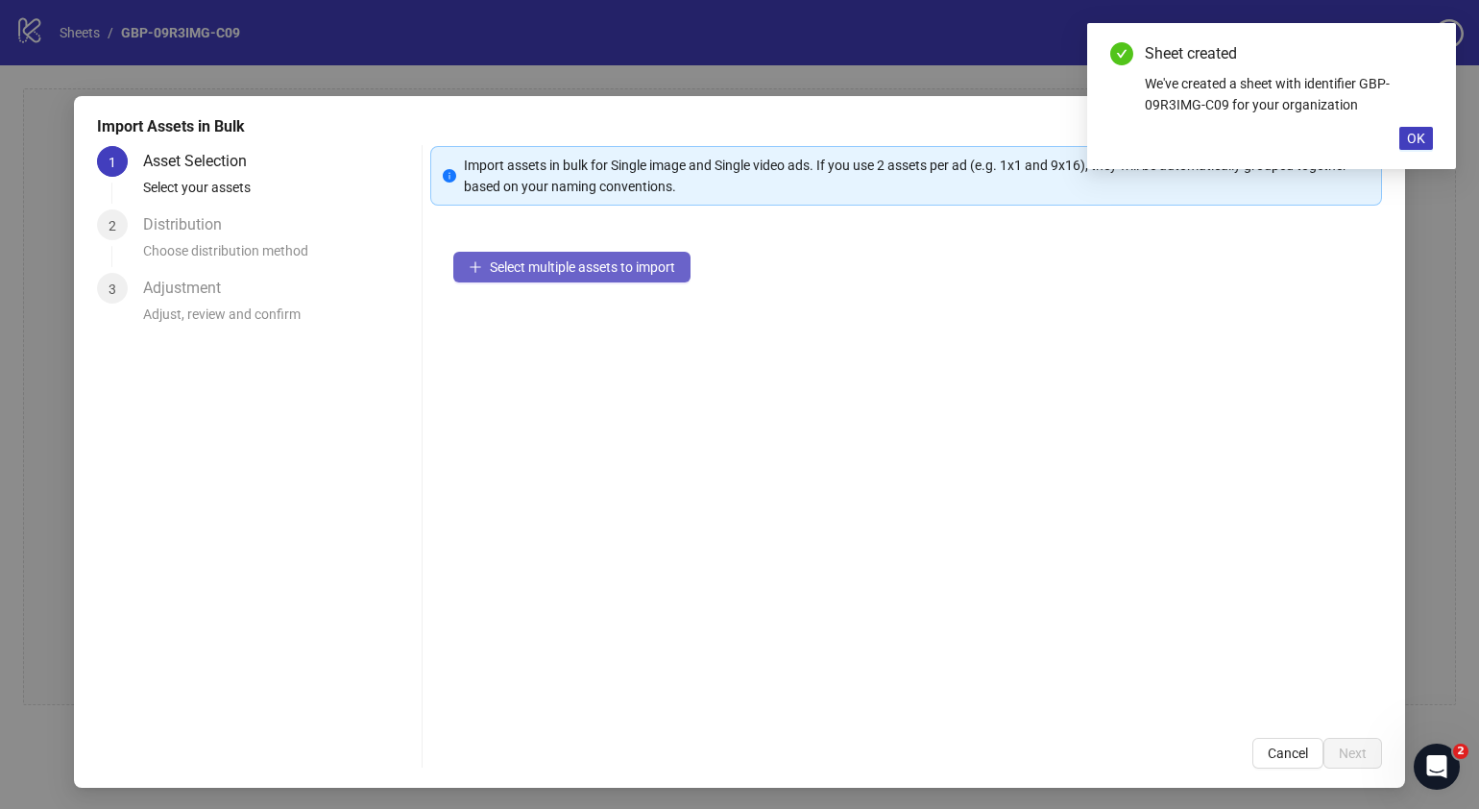
click at [627, 278] on button "Select multiple assets to import" at bounding box center [571, 267] width 237 height 31
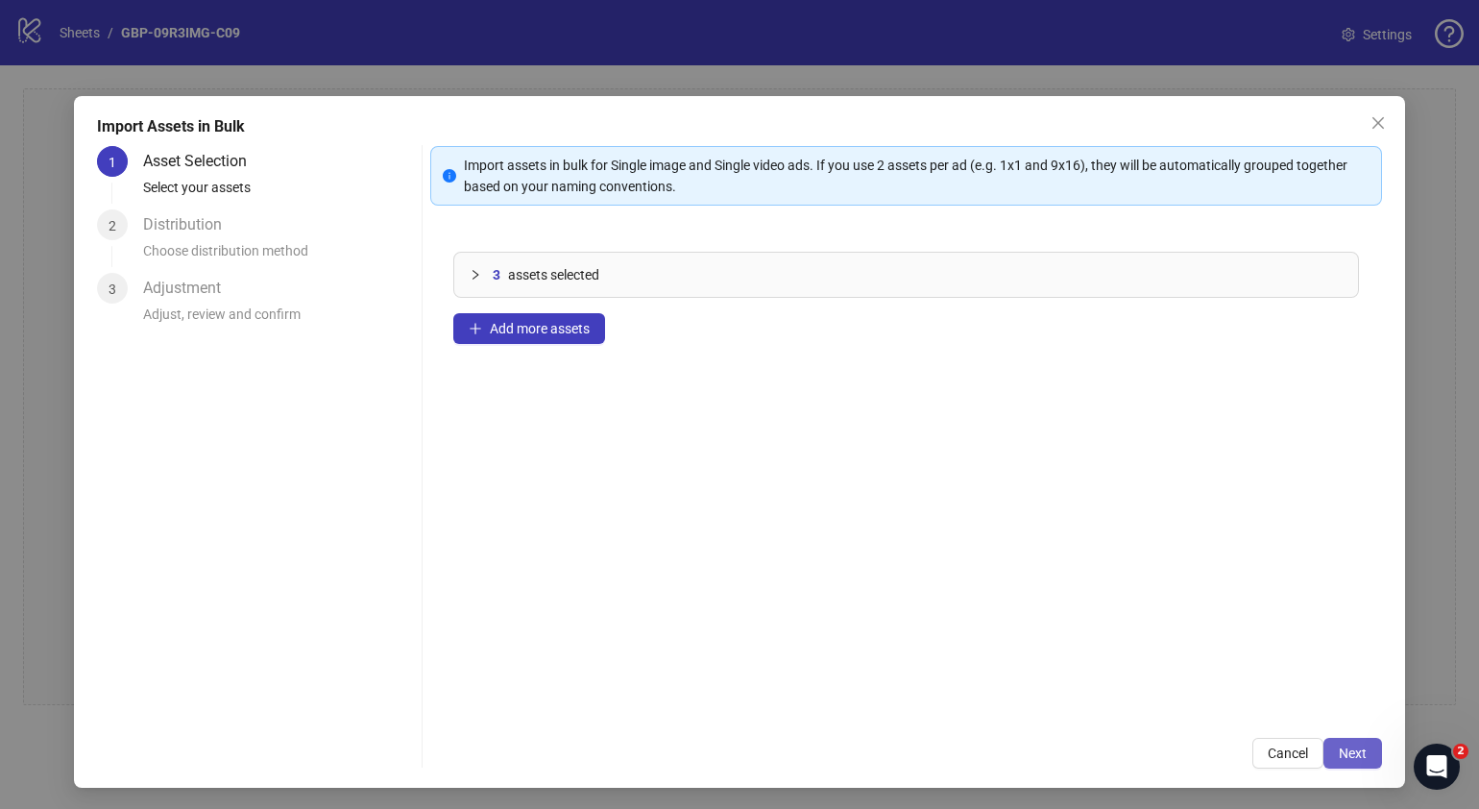
click at [1168, 618] on span "Next" at bounding box center [1353, 752] width 28 height 15
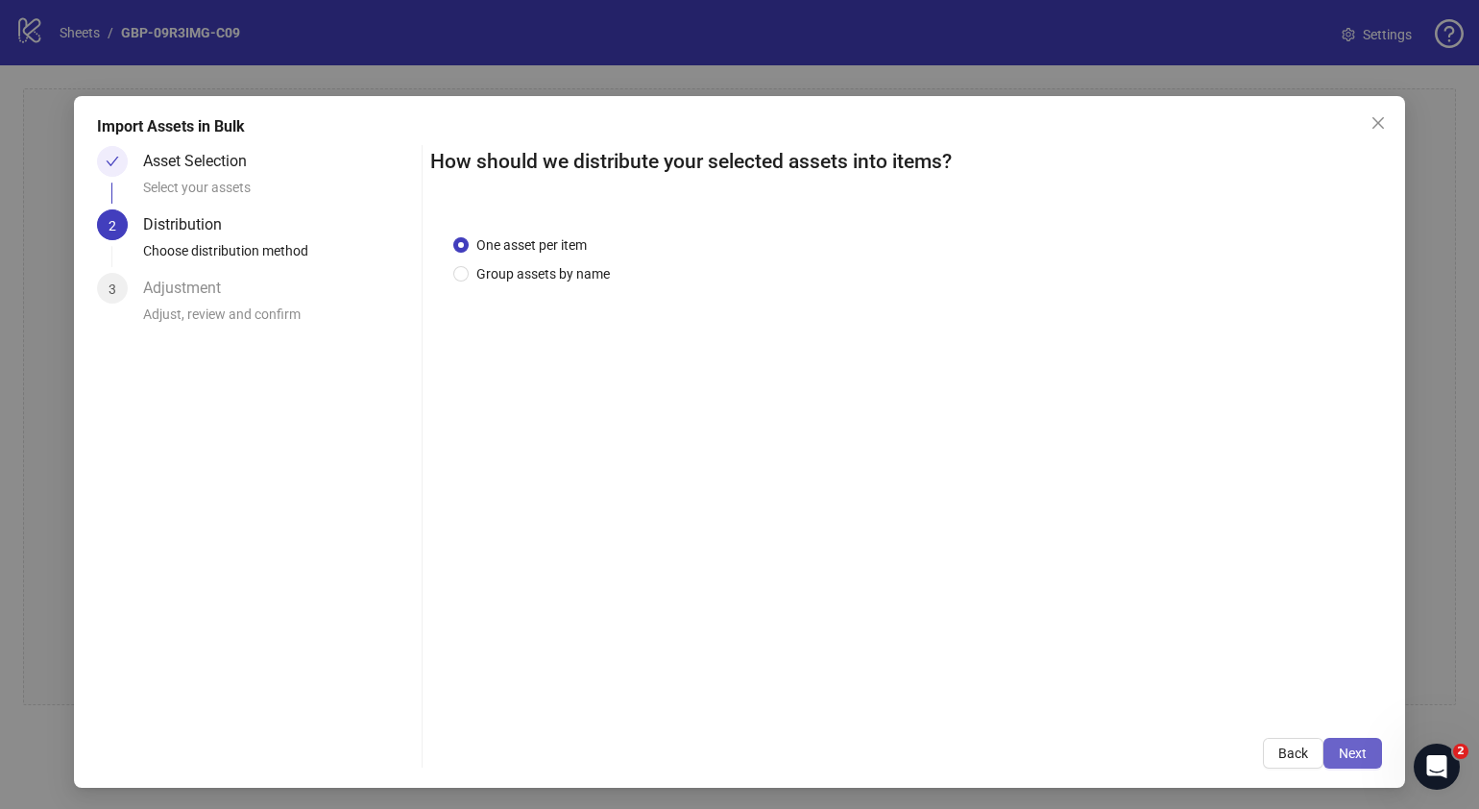
click at [1168, 618] on span "Next" at bounding box center [1353, 752] width 28 height 15
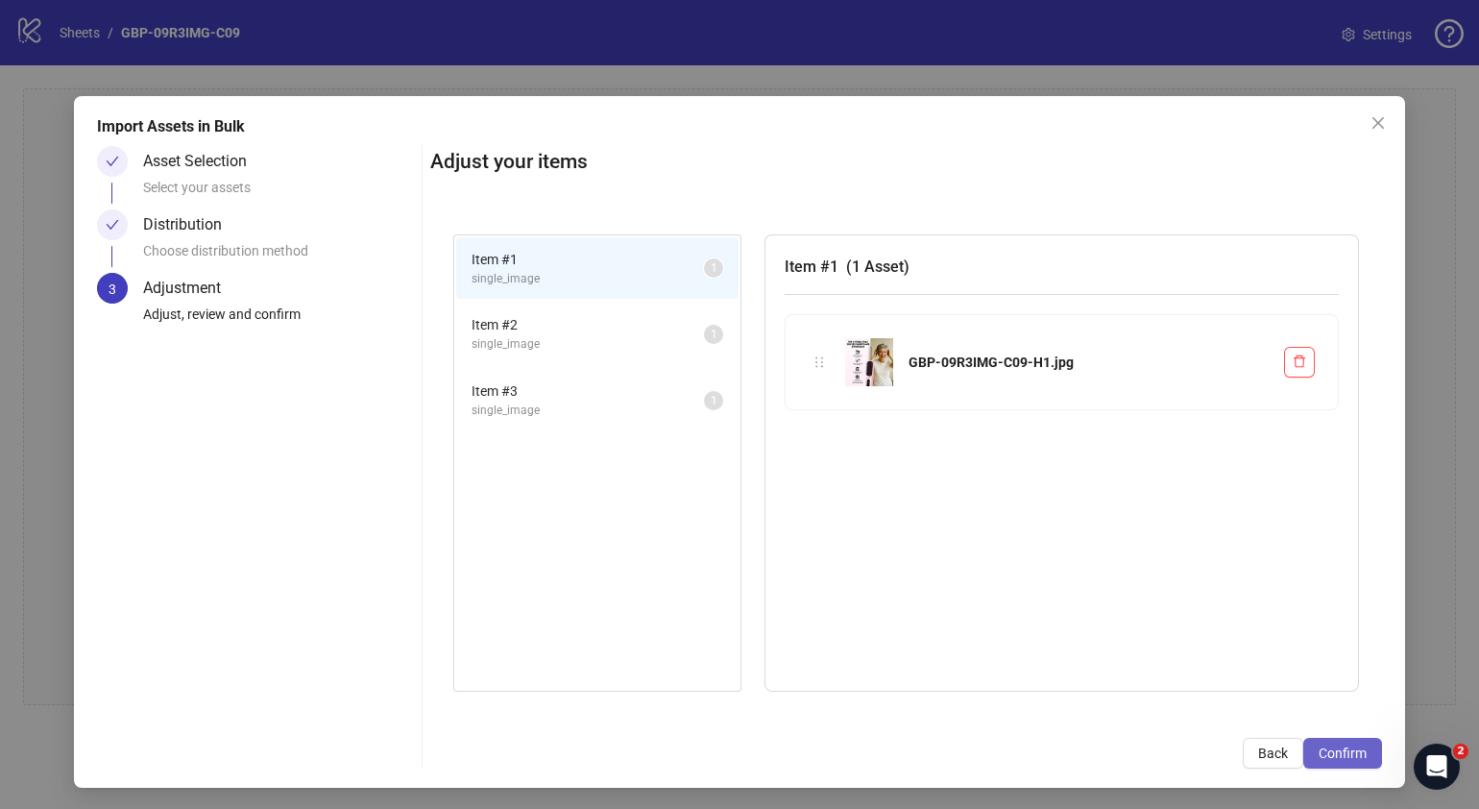
click at [1168, 618] on span "Confirm" at bounding box center [1343, 752] width 48 height 15
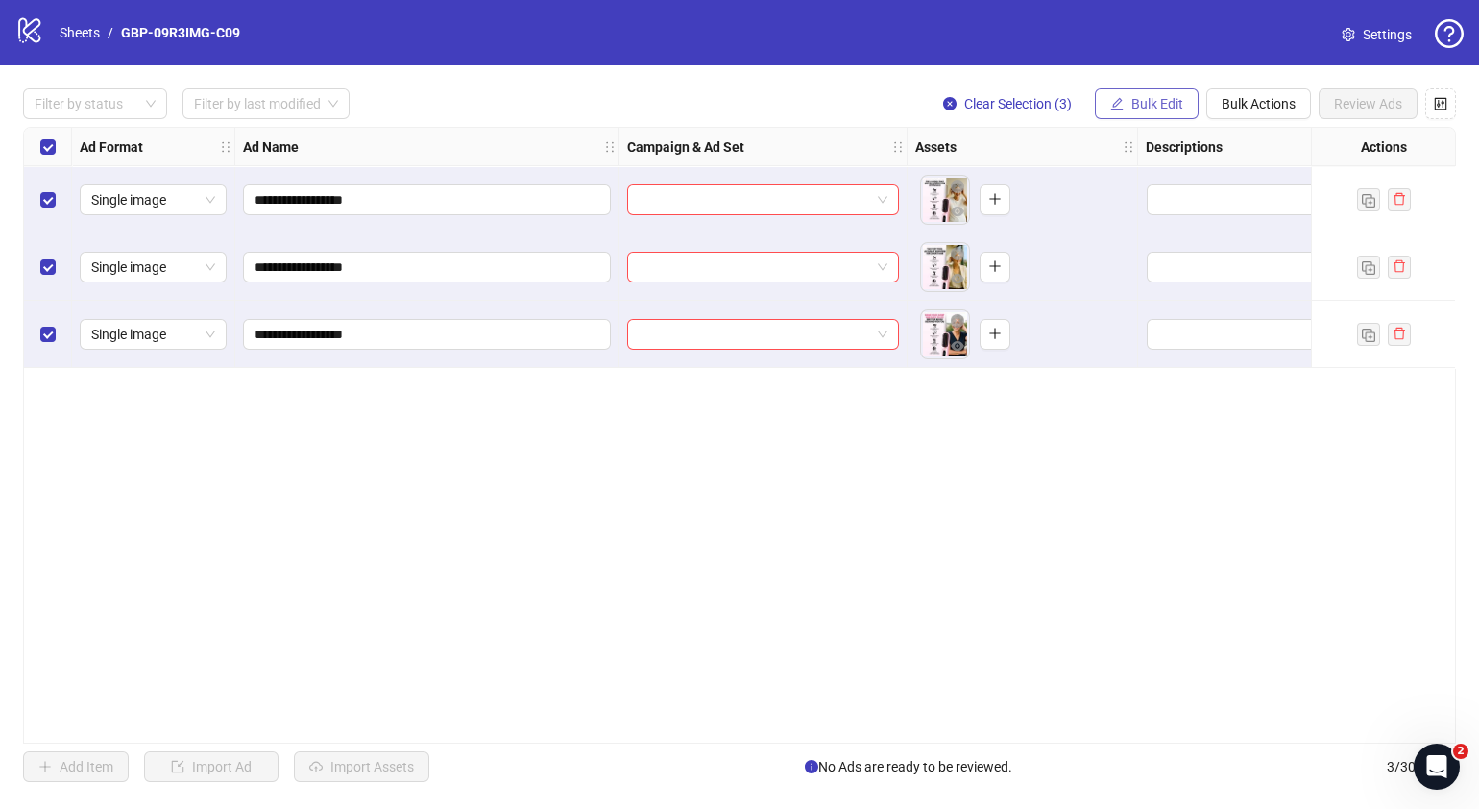
click at [1133, 112] on button "Bulk Edit" at bounding box center [1147, 103] width 104 height 31
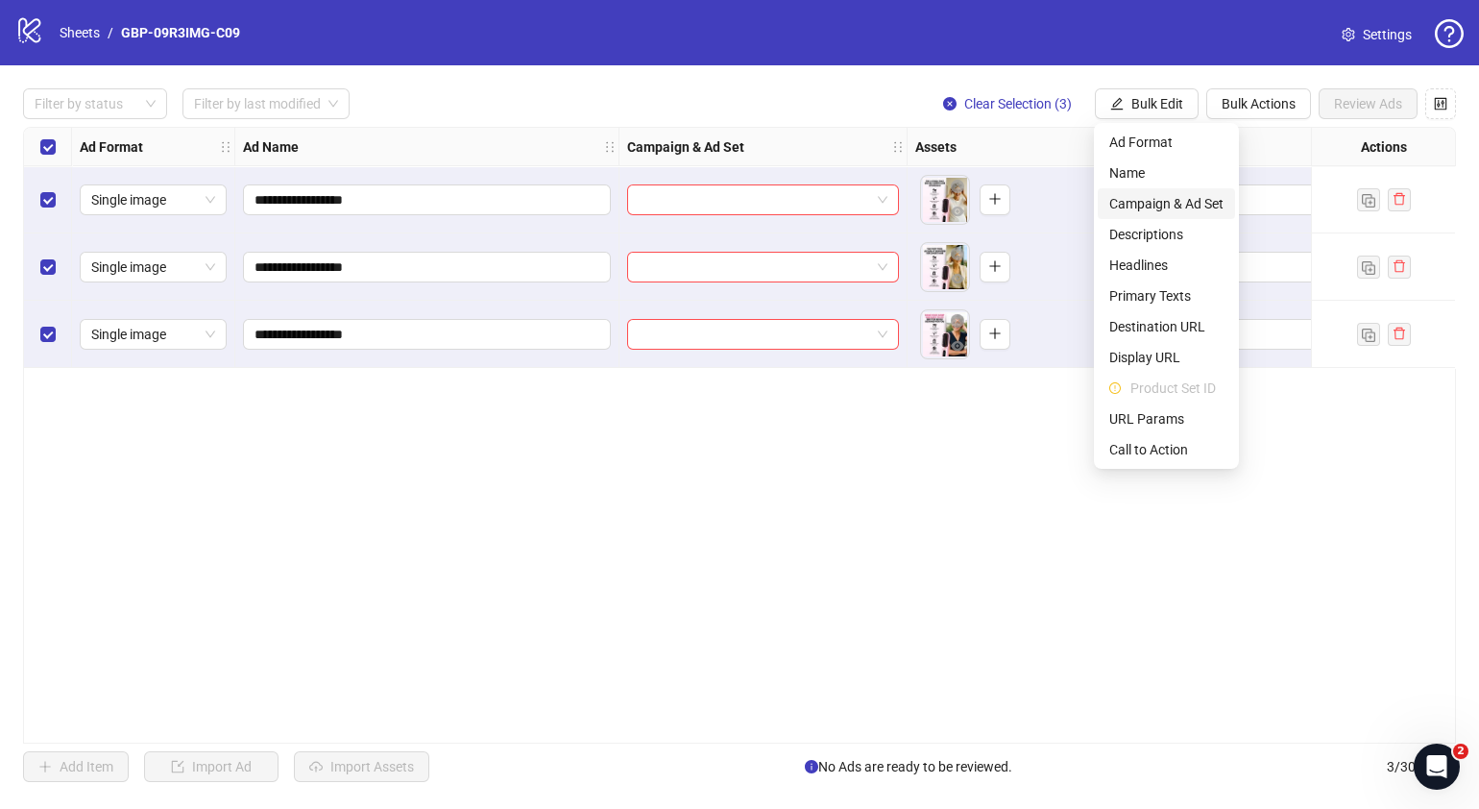
click at [1153, 206] on span "Campaign & Ad Set" at bounding box center [1166, 203] width 114 height 21
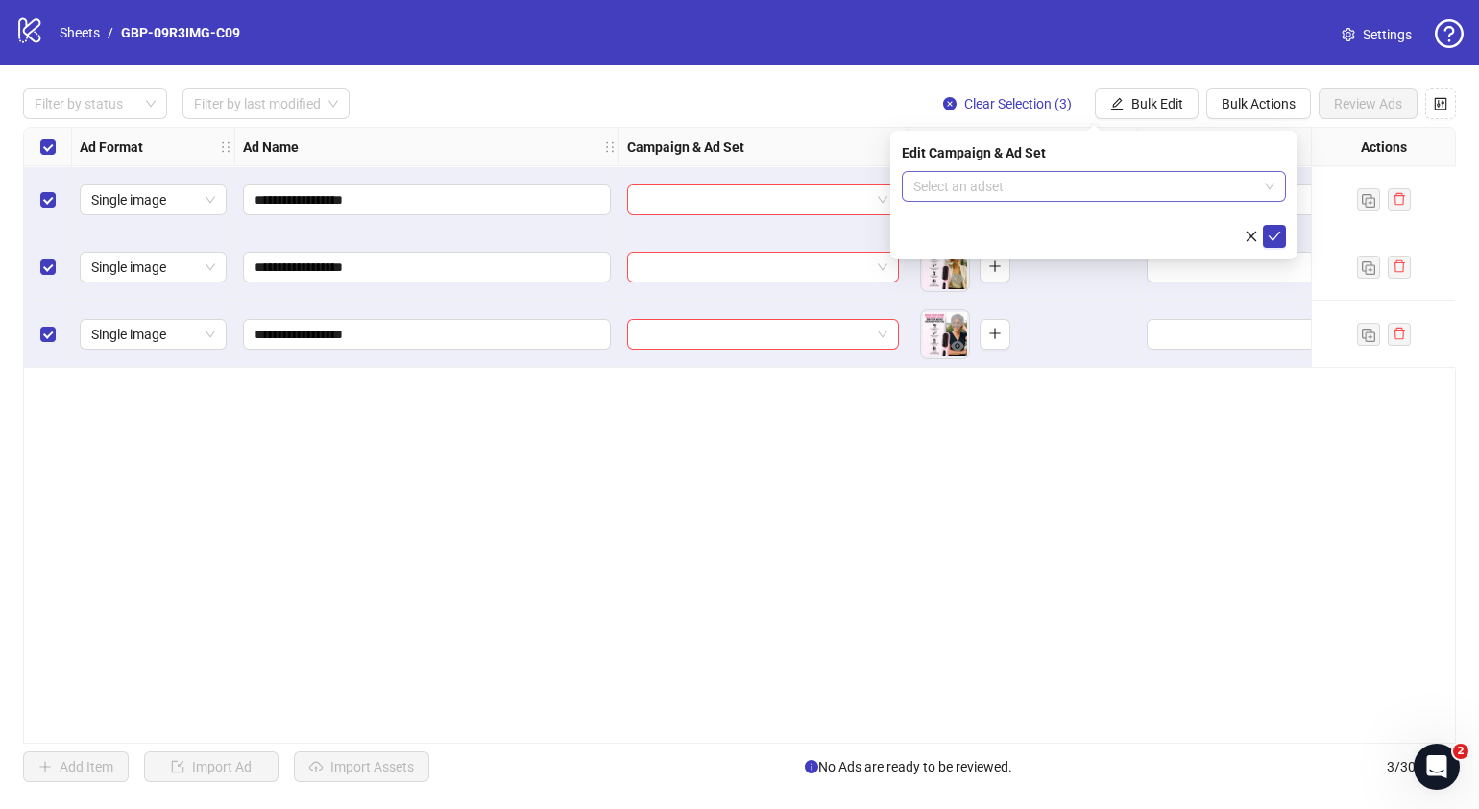
click at [1168, 201] on div "Select an adset" at bounding box center [1094, 186] width 384 height 31
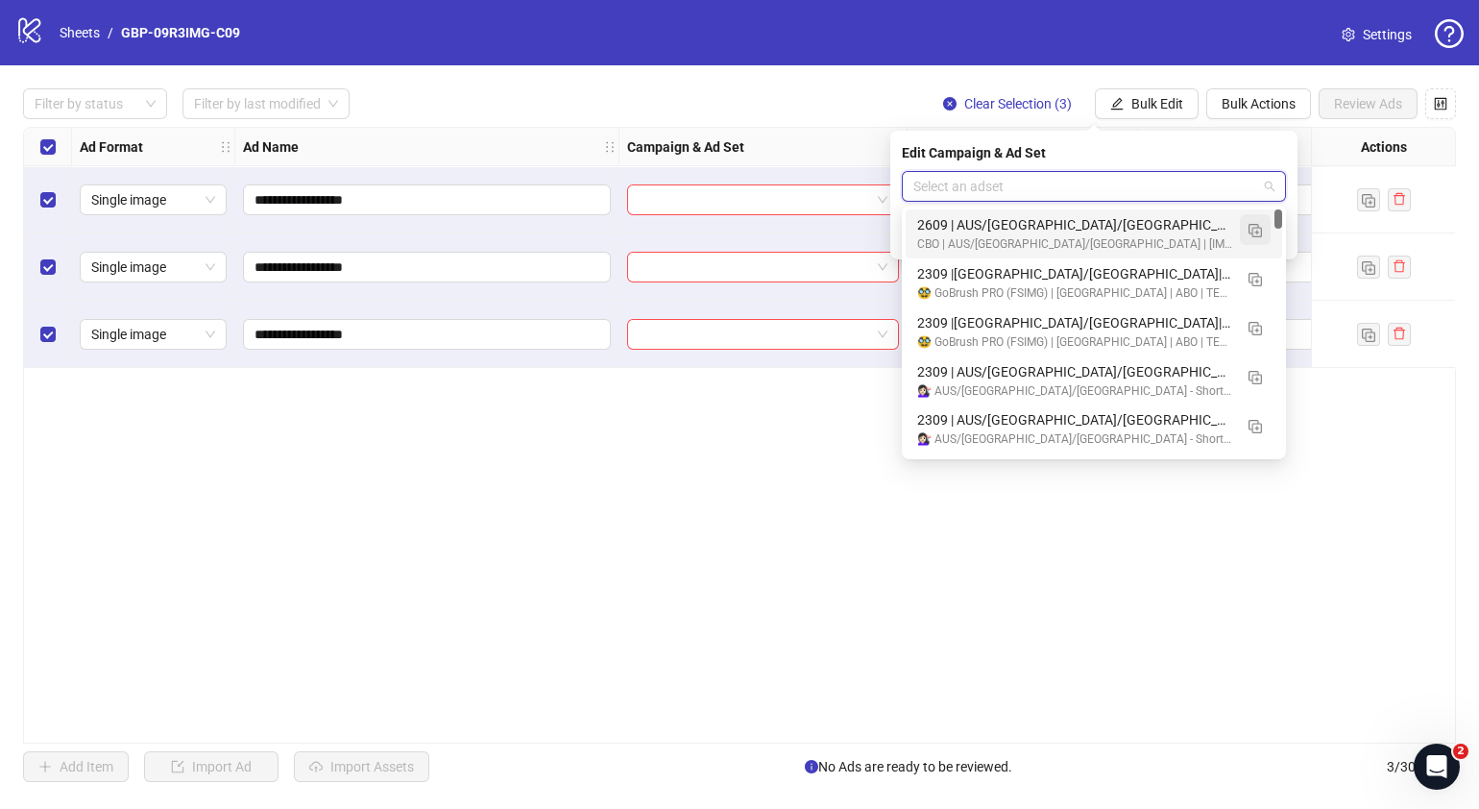
click at [1168, 236] on img "button" at bounding box center [1255, 230] width 13 height 13
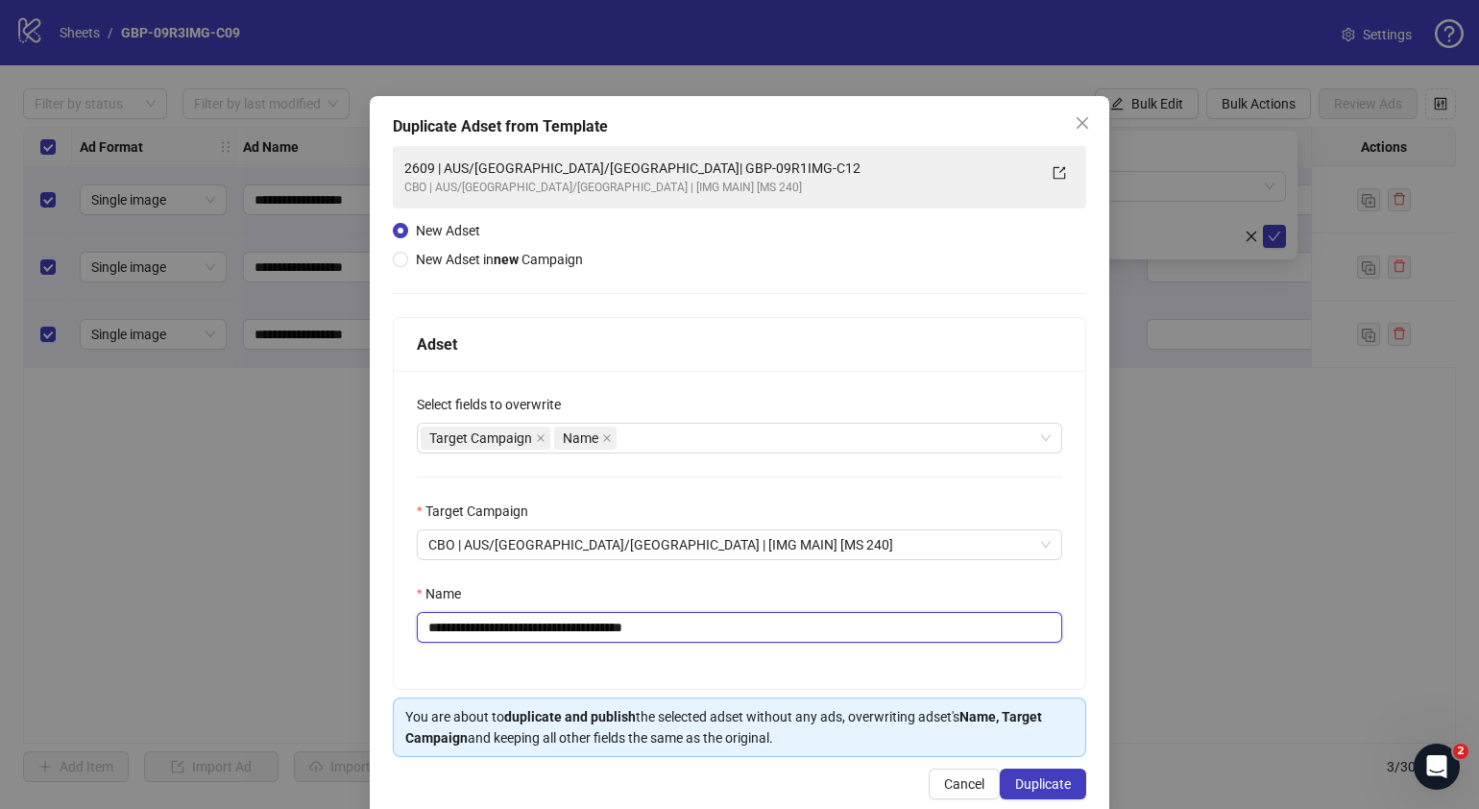
drag, startPoint x: 708, startPoint y: 624, endPoint x: 542, endPoint y: 636, distance: 166.6
click at [542, 618] on input "**********" at bounding box center [739, 627] width 645 height 31
paste input "text"
type input "**********"
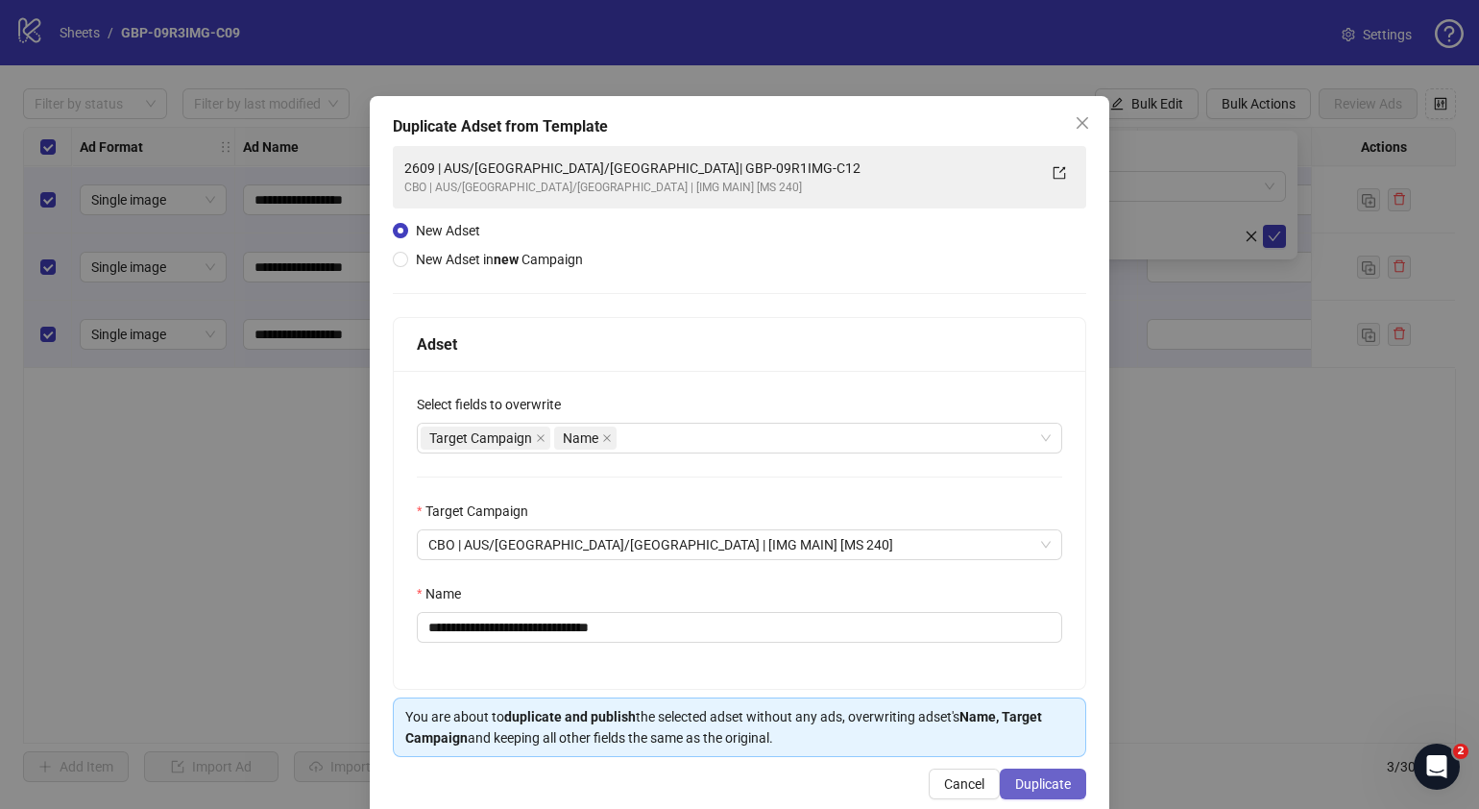
click at [1052, 618] on span "Duplicate" at bounding box center [1043, 783] width 56 height 15
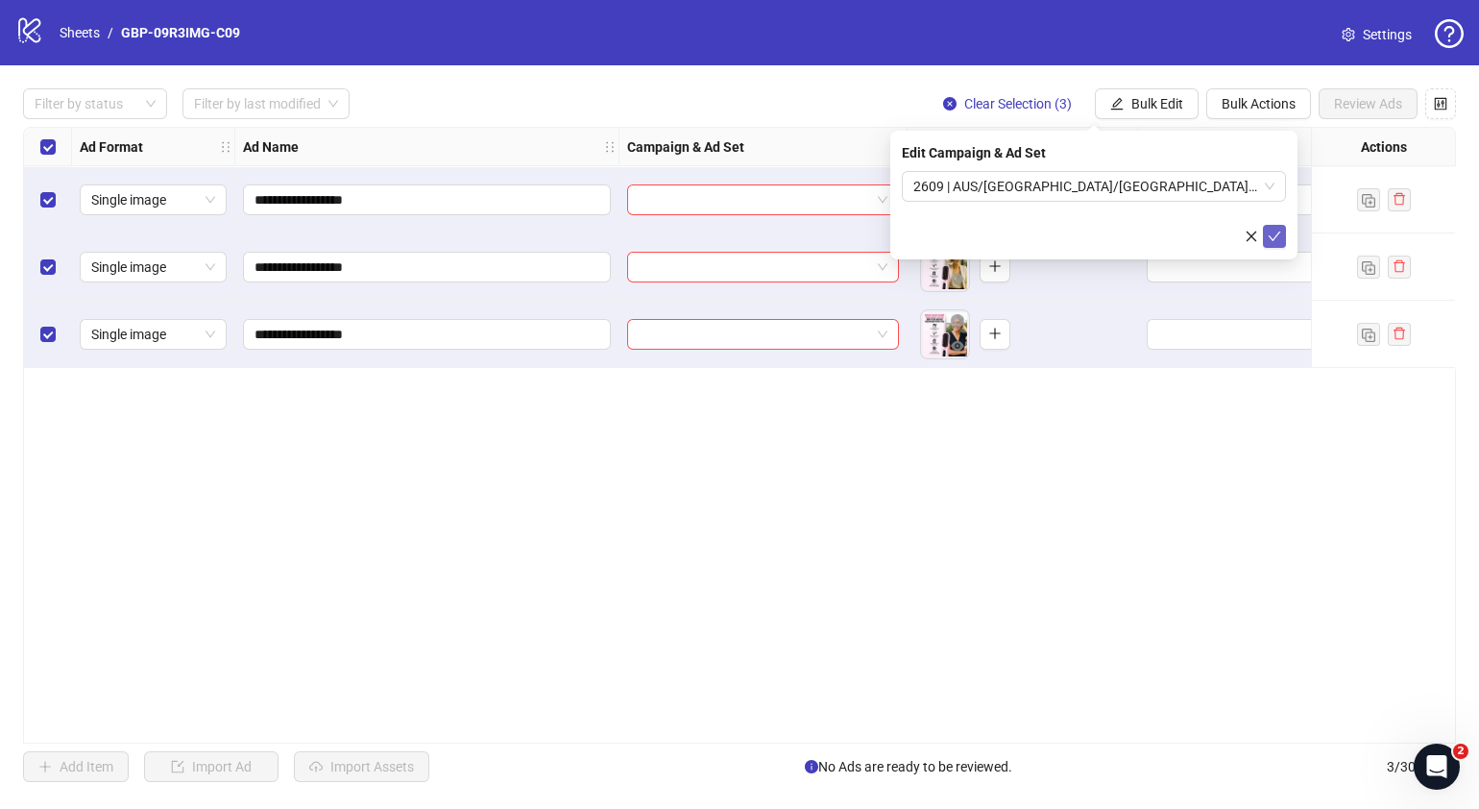
click at [1168, 240] on icon "check" at bounding box center [1274, 236] width 13 height 13
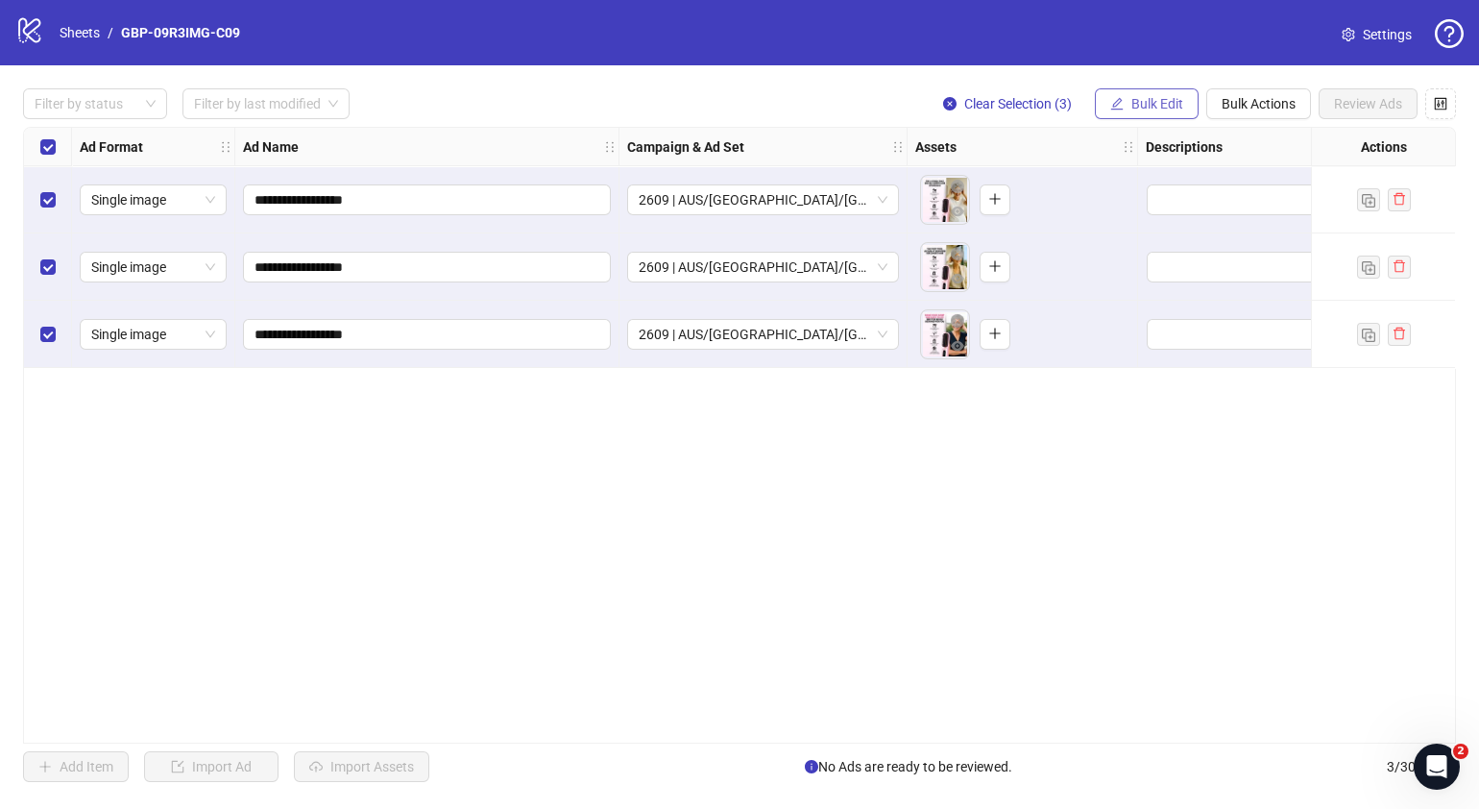
click at [1123, 107] on button "Bulk Edit" at bounding box center [1147, 103] width 104 height 31
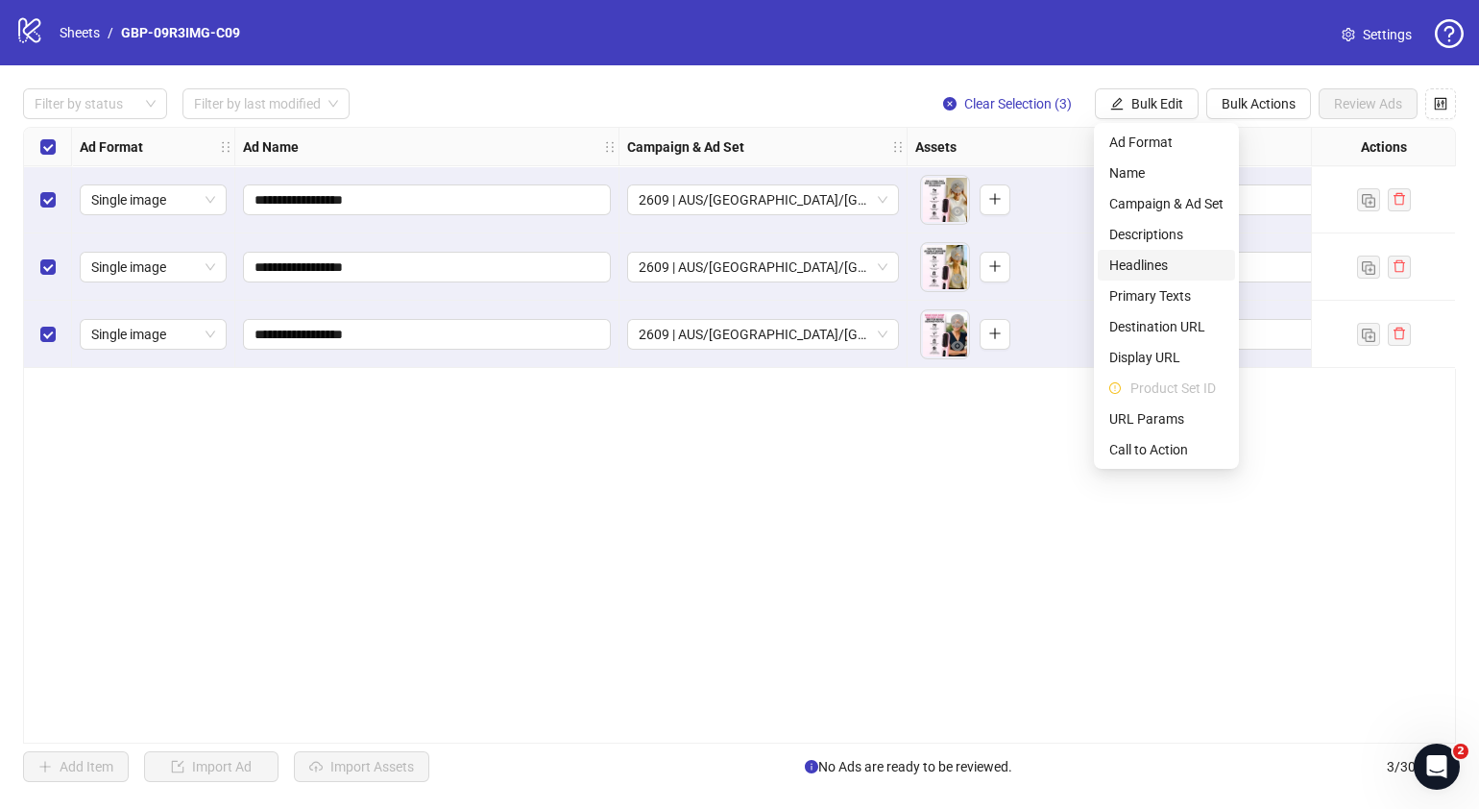
click at [1139, 265] on span "Headlines" at bounding box center [1166, 265] width 114 height 21
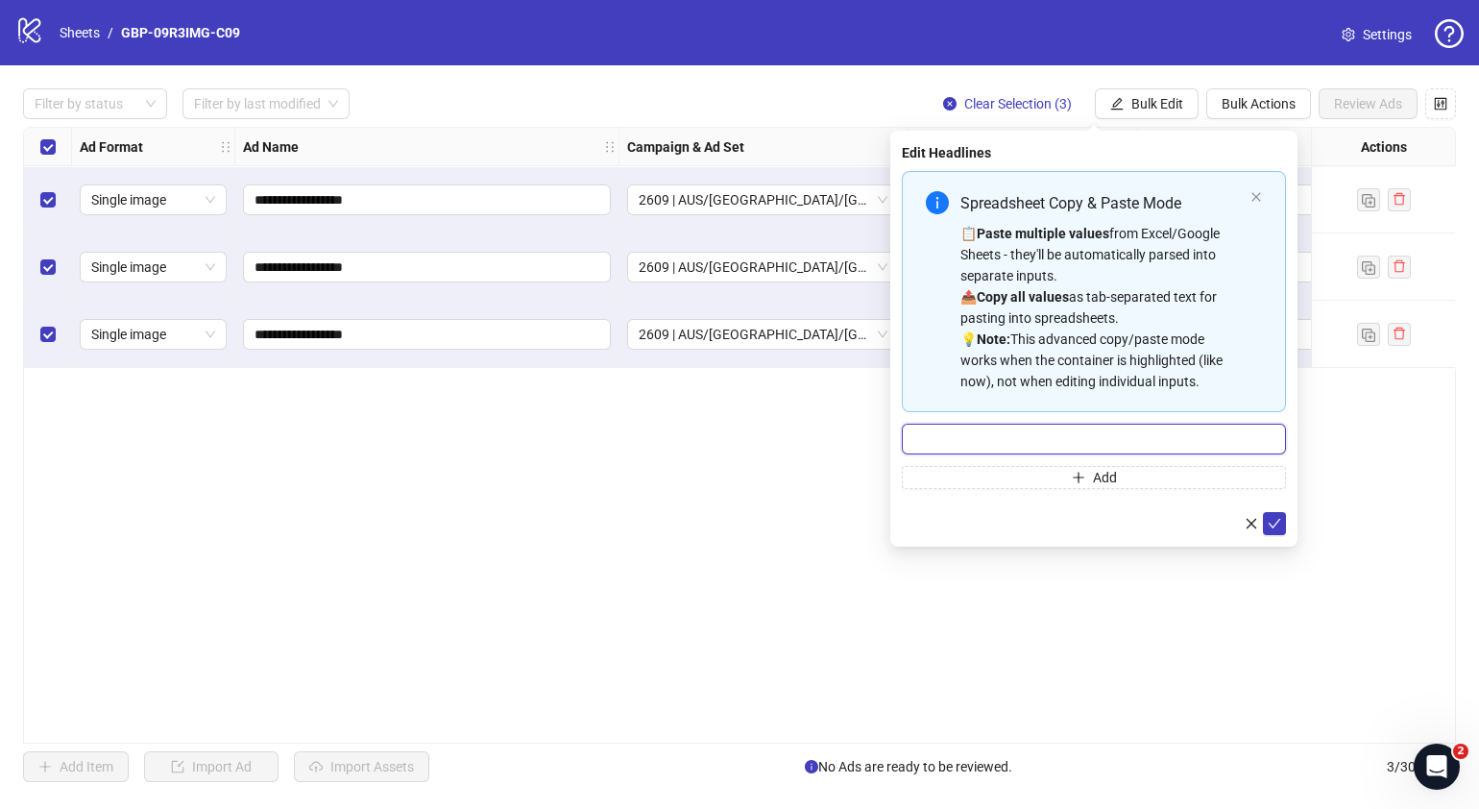
click at [1094, 436] on input "Multi-input container - paste or copy values" at bounding box center [1094, 439] width 384 height 31
paste input "*******"
type input "*******"
click at [1094, 473] on span "Add" at bounding box center [1105, 477] width 24 height 15
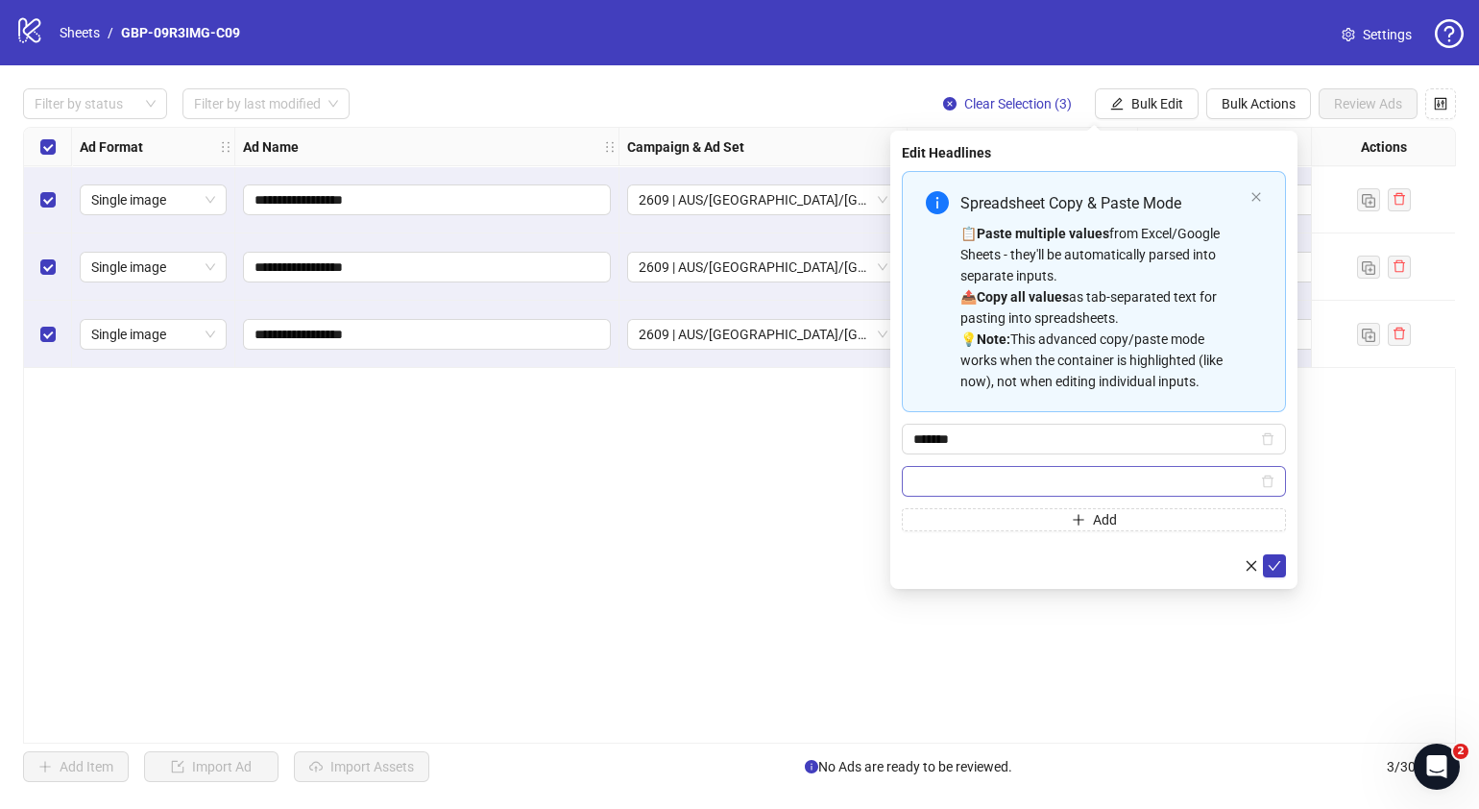
click at [1037, 490] on span "Multi-input container - paste or copy values" at bounding box center [1094, 481] width 384 height 31
click at [1041, 479] on input "Multi-input container - paste or copy values" at bounding box center [1085, 481] width 344 height 21
paste input "**********"
type input "**********"
click at [1168, 565] on icon "check" at bounding box center [1274, 565] width 13 height 13
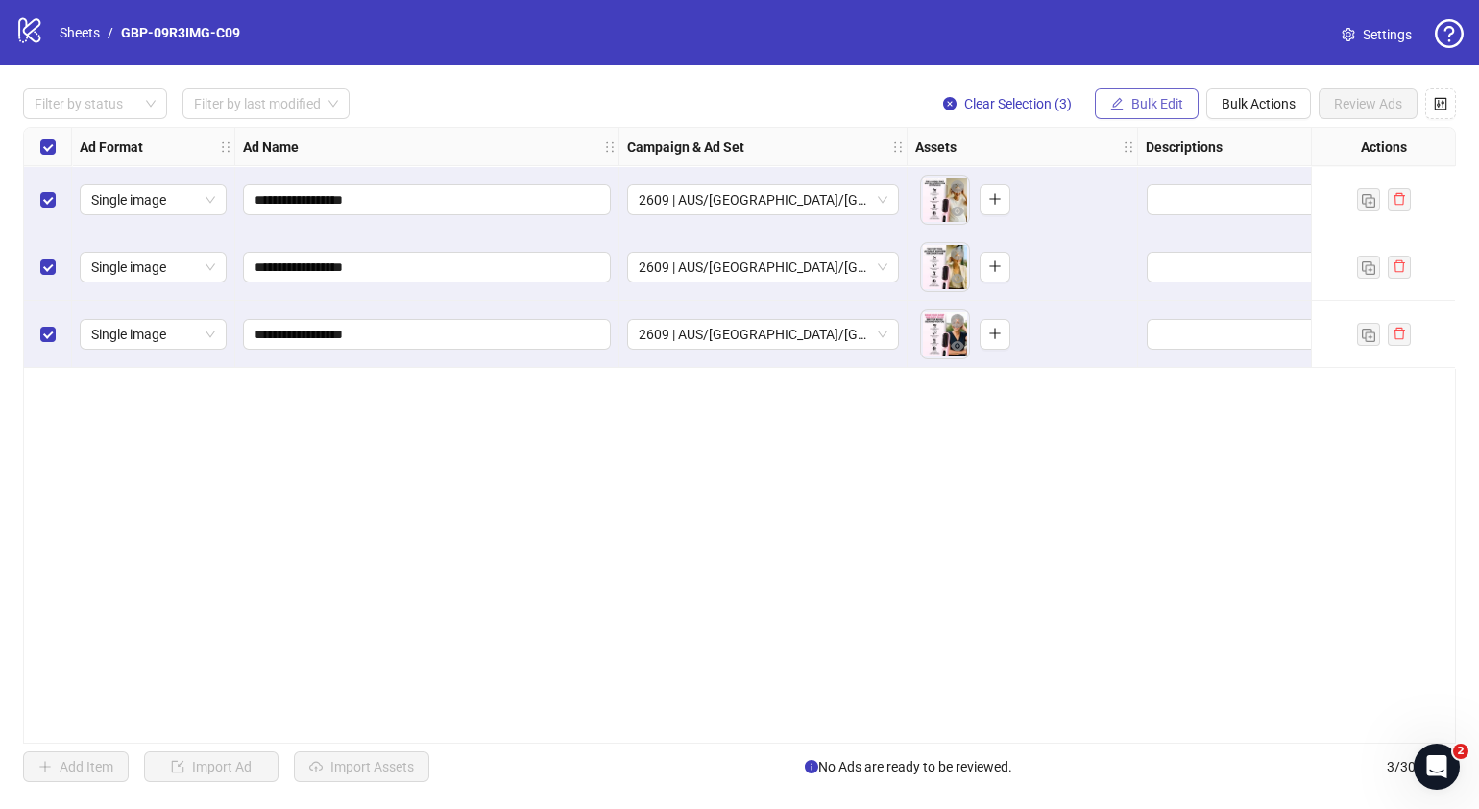
click at [1168, 104] on span "Bulk Edit" at bounding box center [1157, 103] width 52 height 15
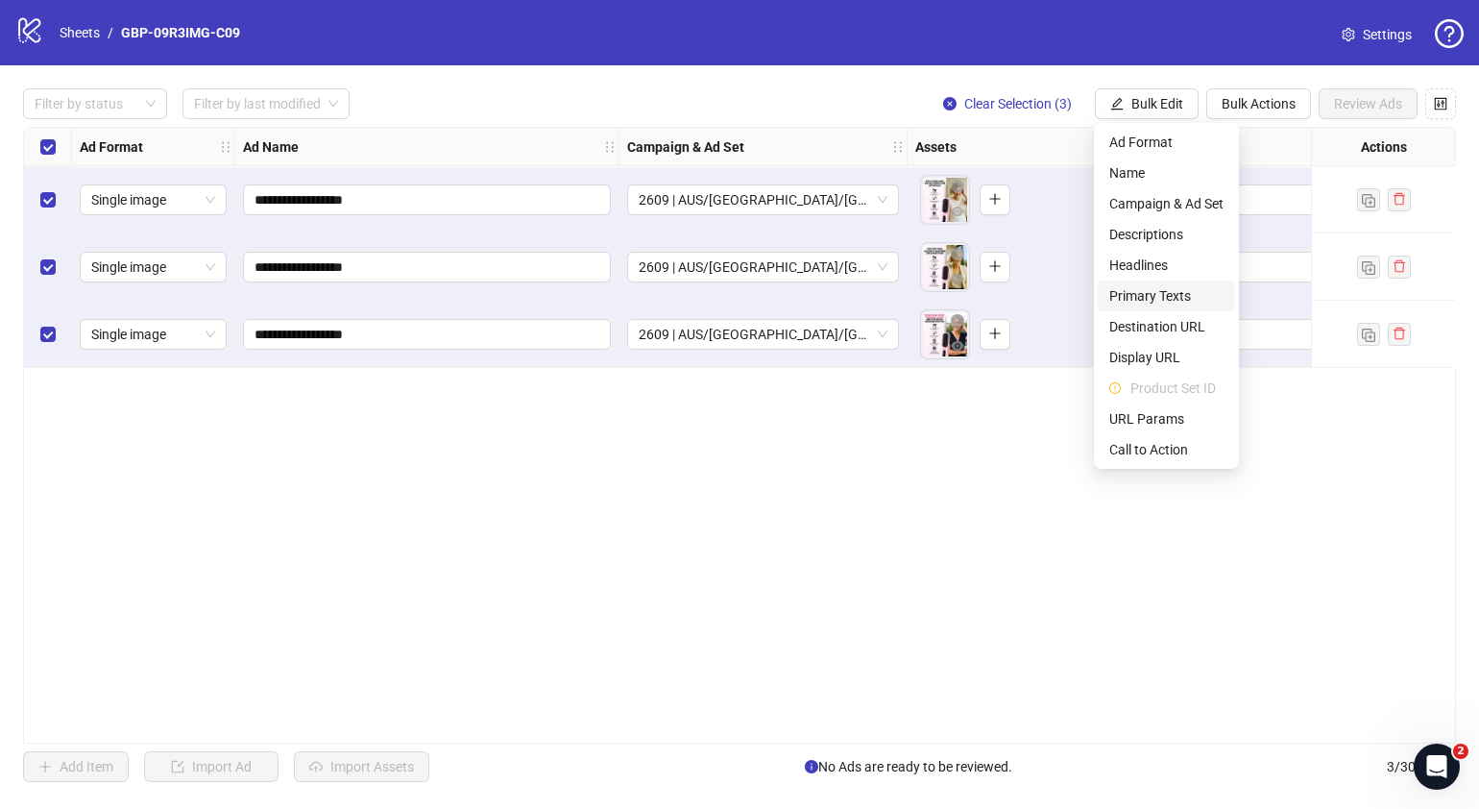
click at [1168, 288] on span "Primary Texts" at bounding box center [1166, 295] width 114 height 21
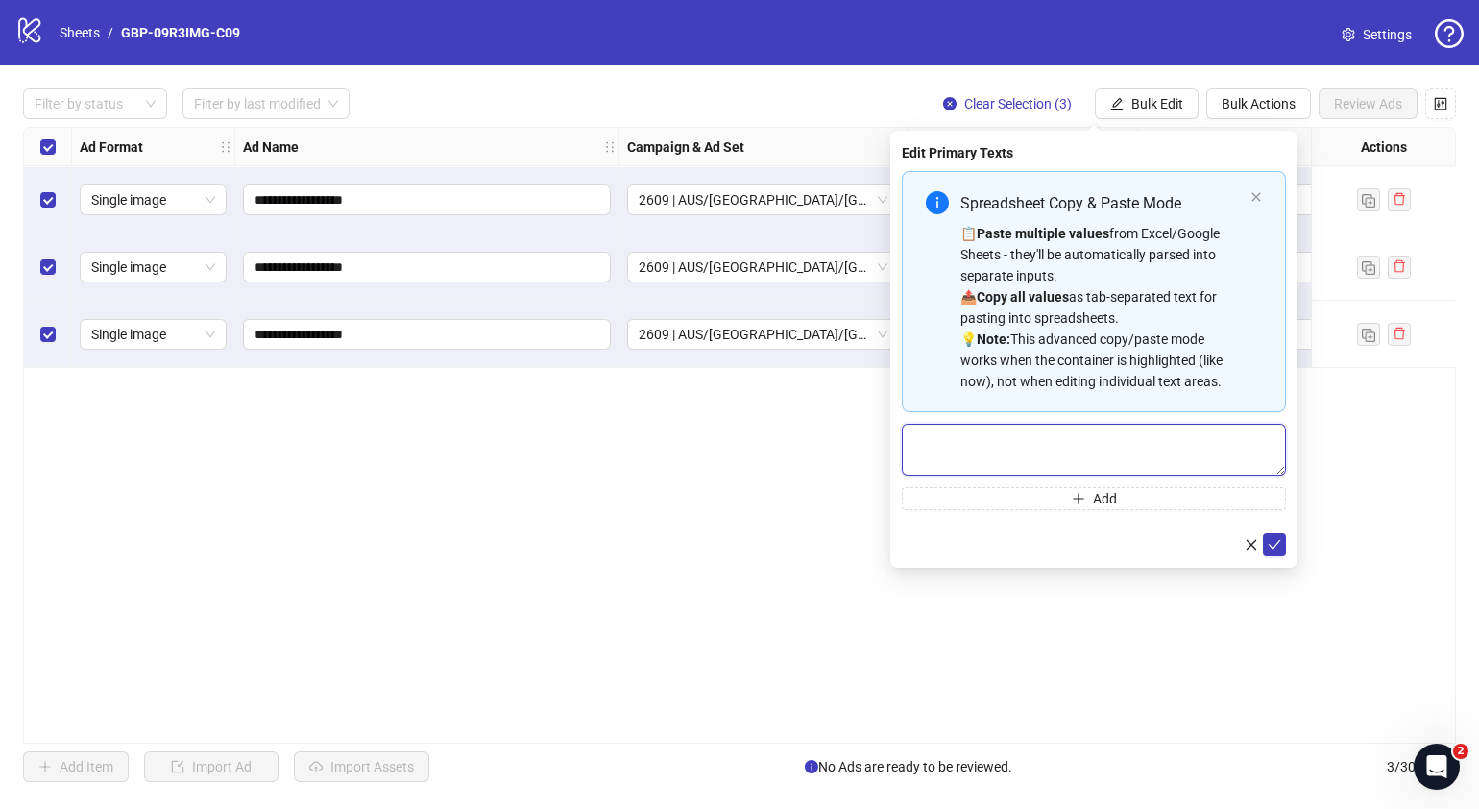
click at [1142, 437] on textarea "Multi-text input container - paste or copy values" at bounding box center [1094, 450] width 384 height 52
paste textarea "**********"
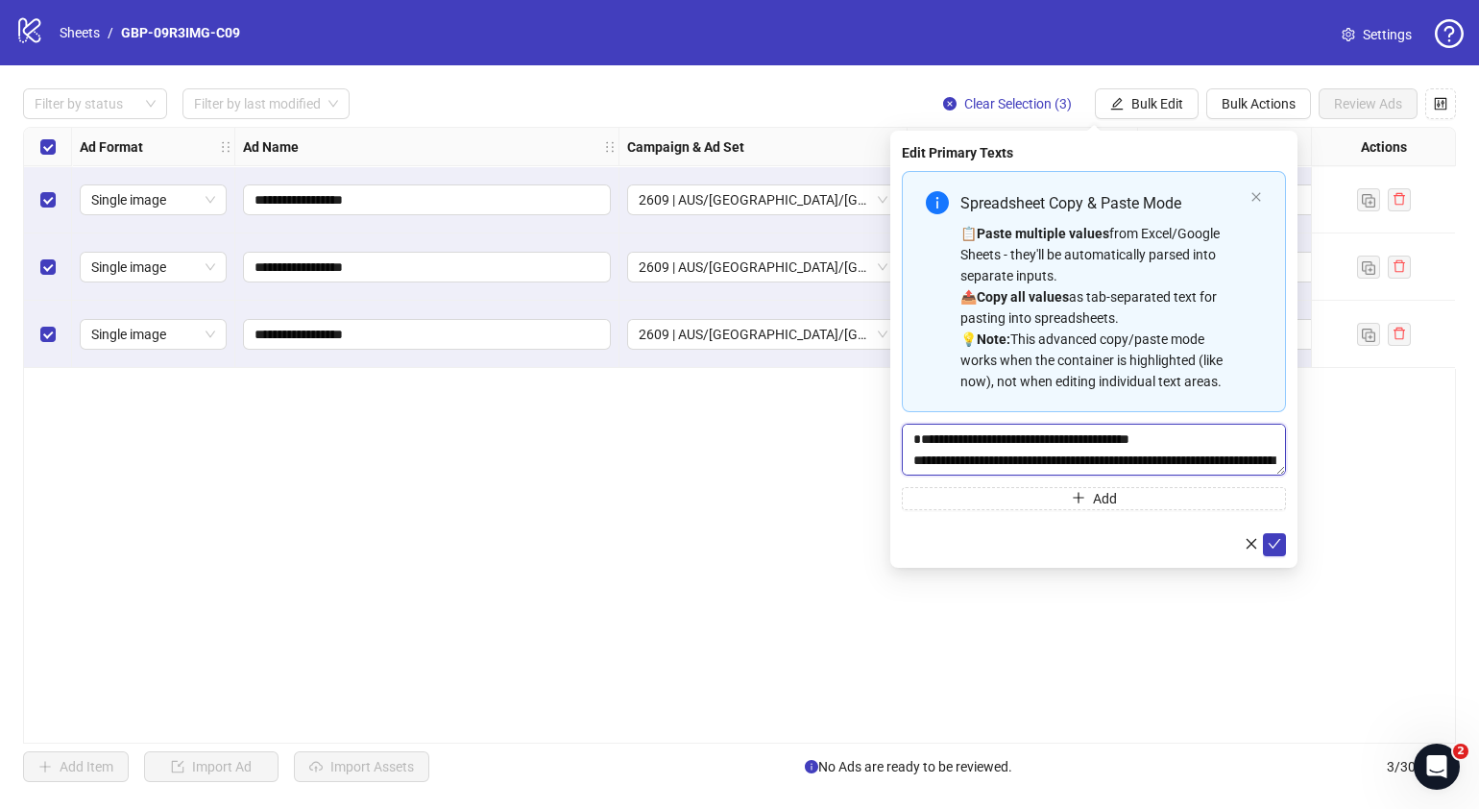
scroll to position [57, 0]
type textarea "**********"
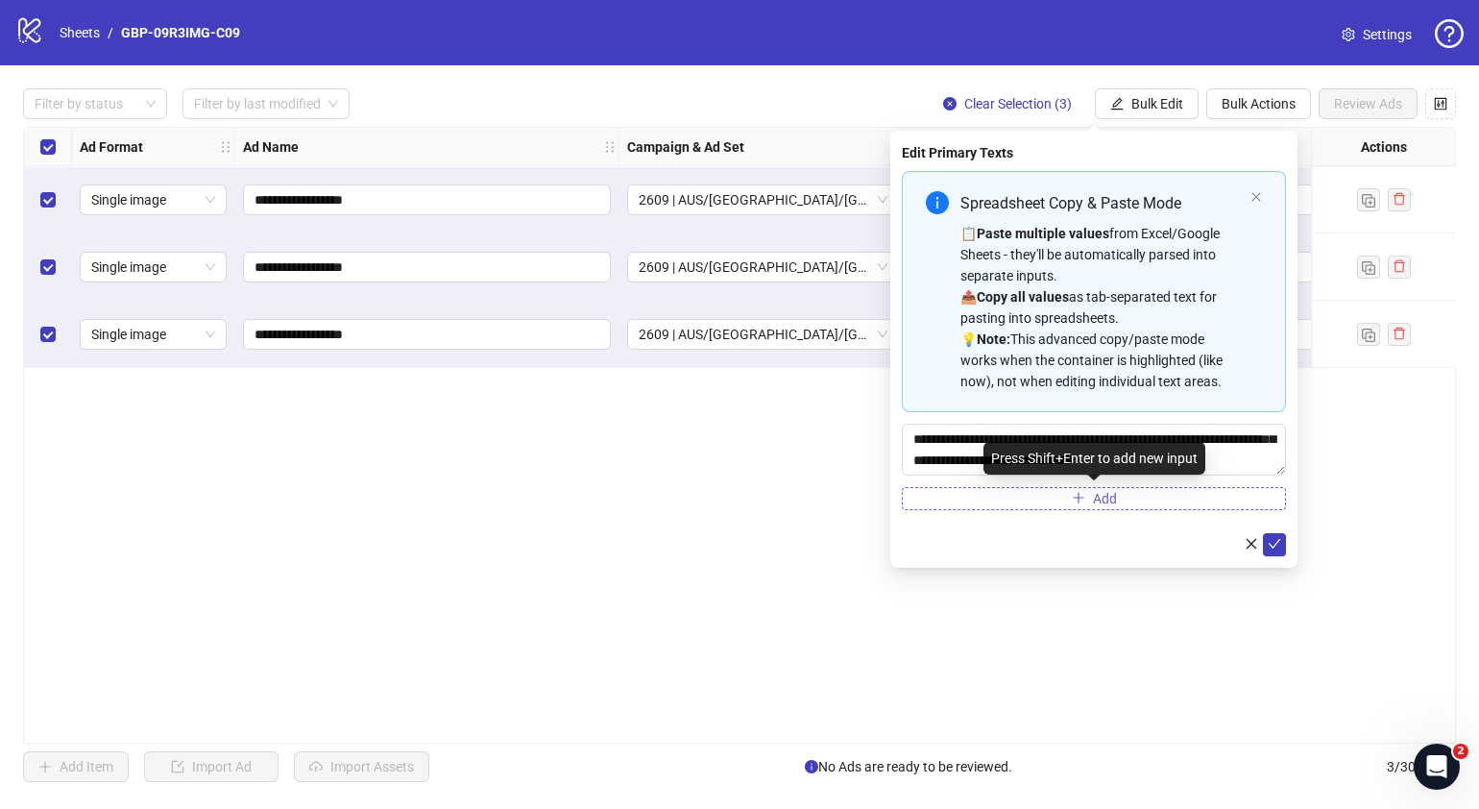
click at [1130, 495] on button "Add" at bounding box center [1094, 498] width 384 height 23
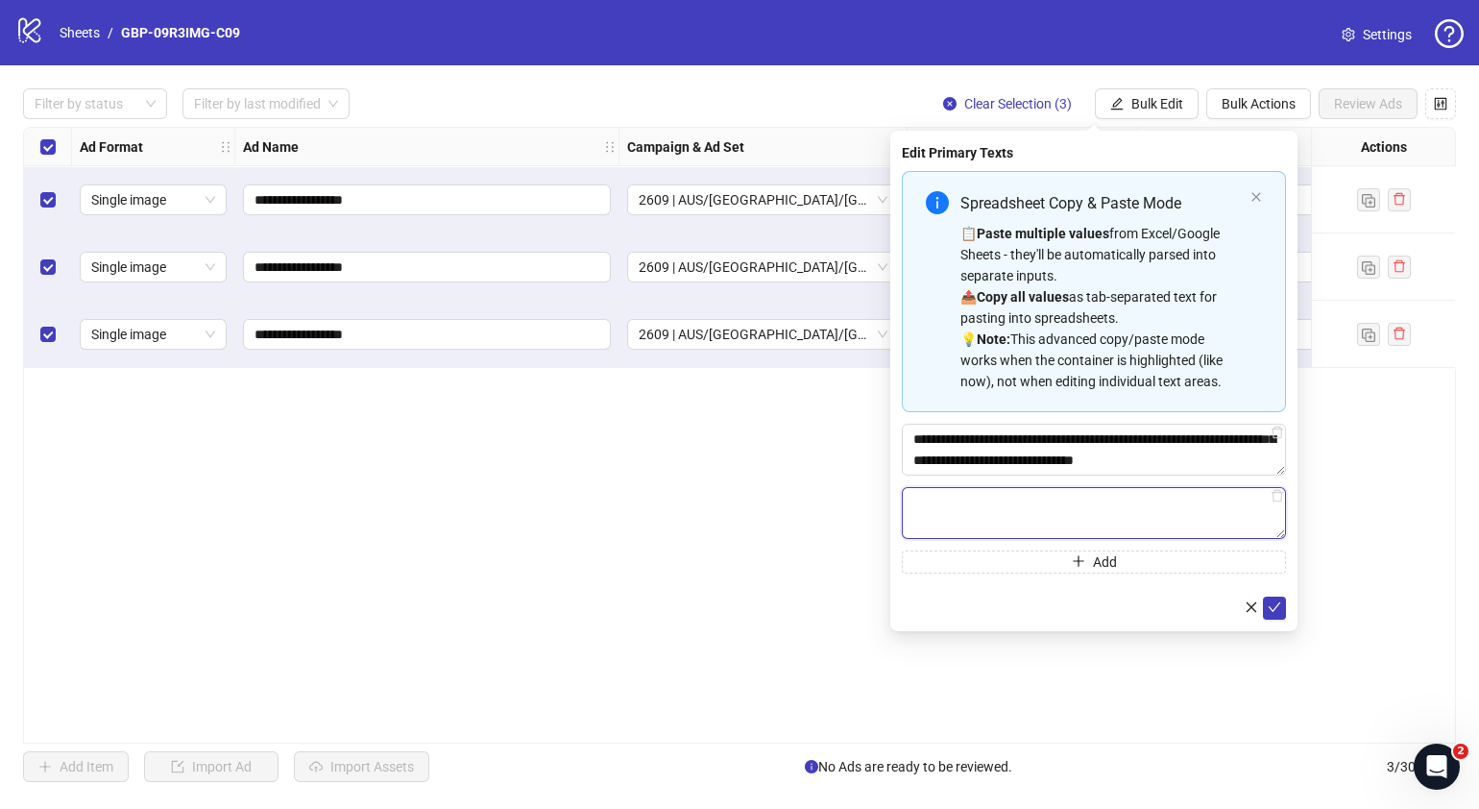
paste textarea "**********"
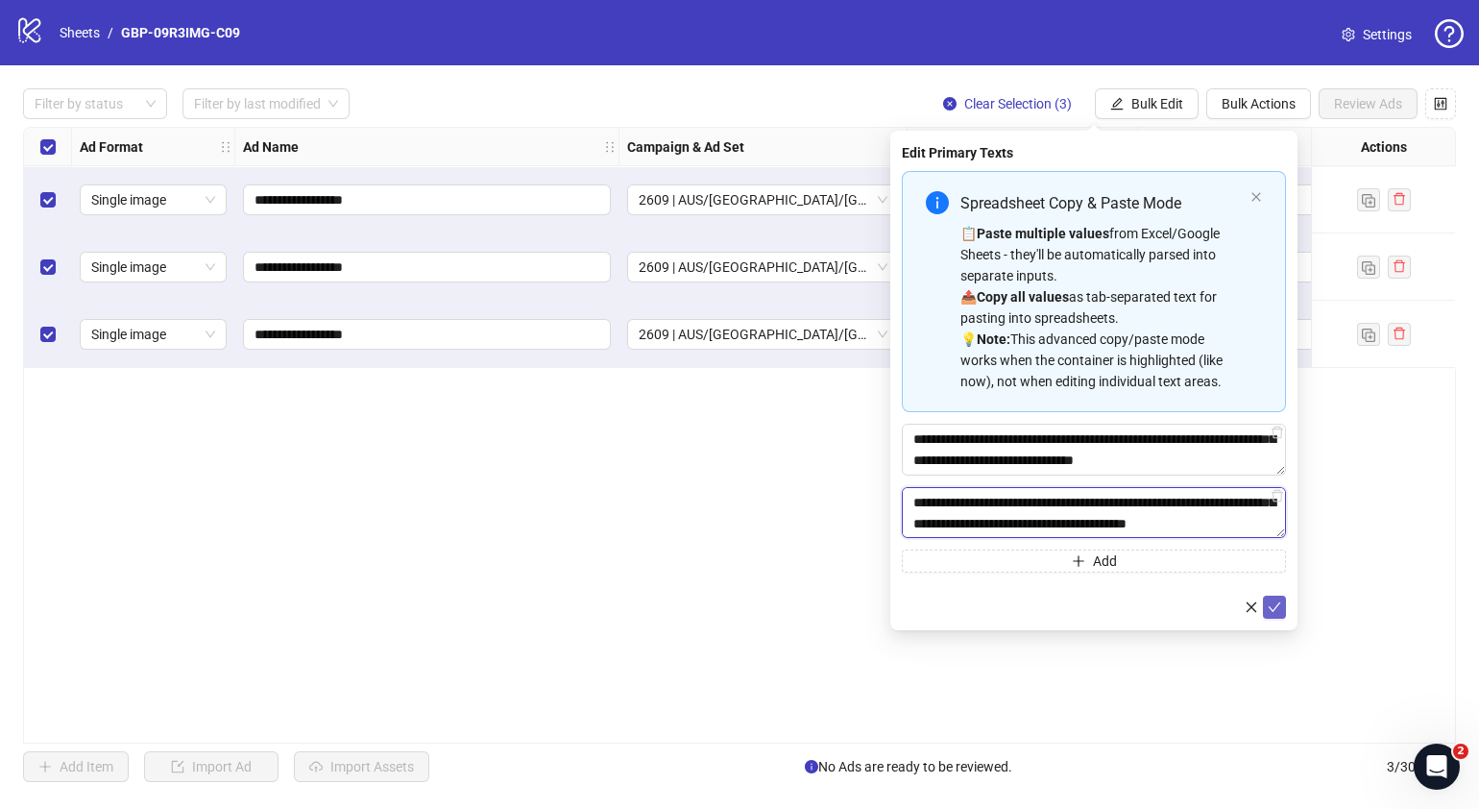
type textarea "**********"
click at [1168, 606] on icon "check" at bounding box center [1274, 606] width 13 height 13
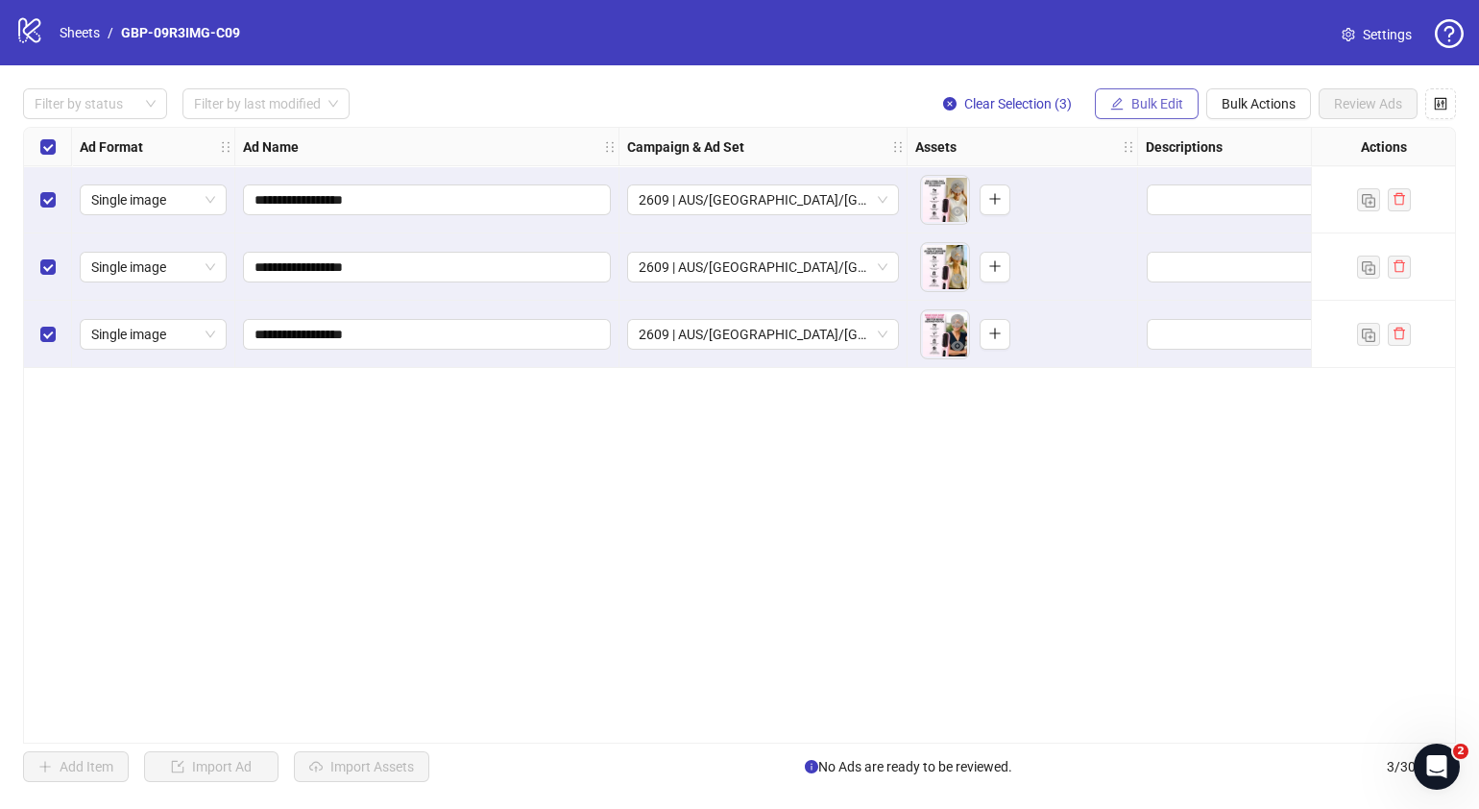
click at [1160, 105] on span "Bulk Edit" at bounding box center [1157, 103] width 52 height 15
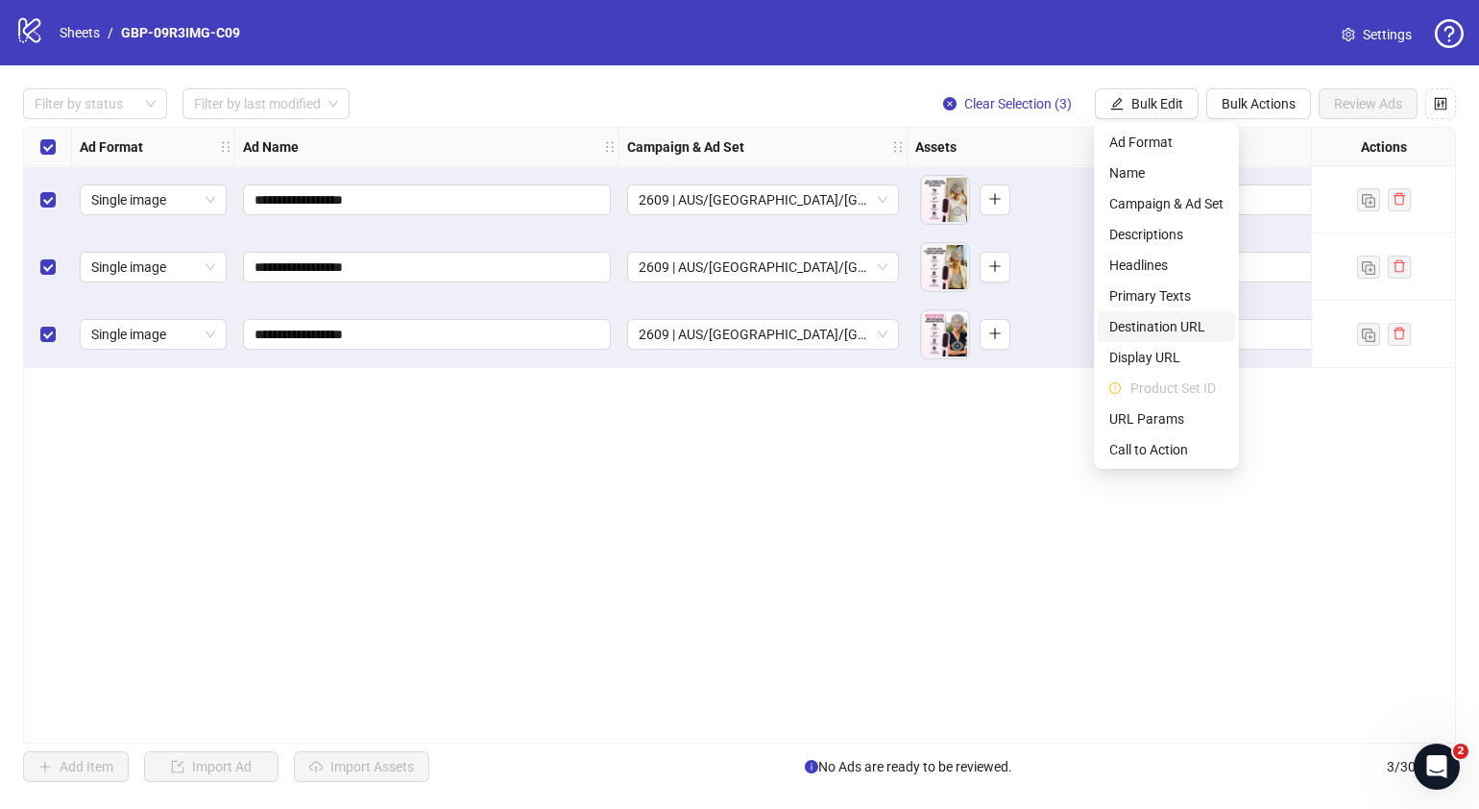
click at [1168, 328] on span "Destination URL" at bounding box center [1166, 326] width 114 height 21
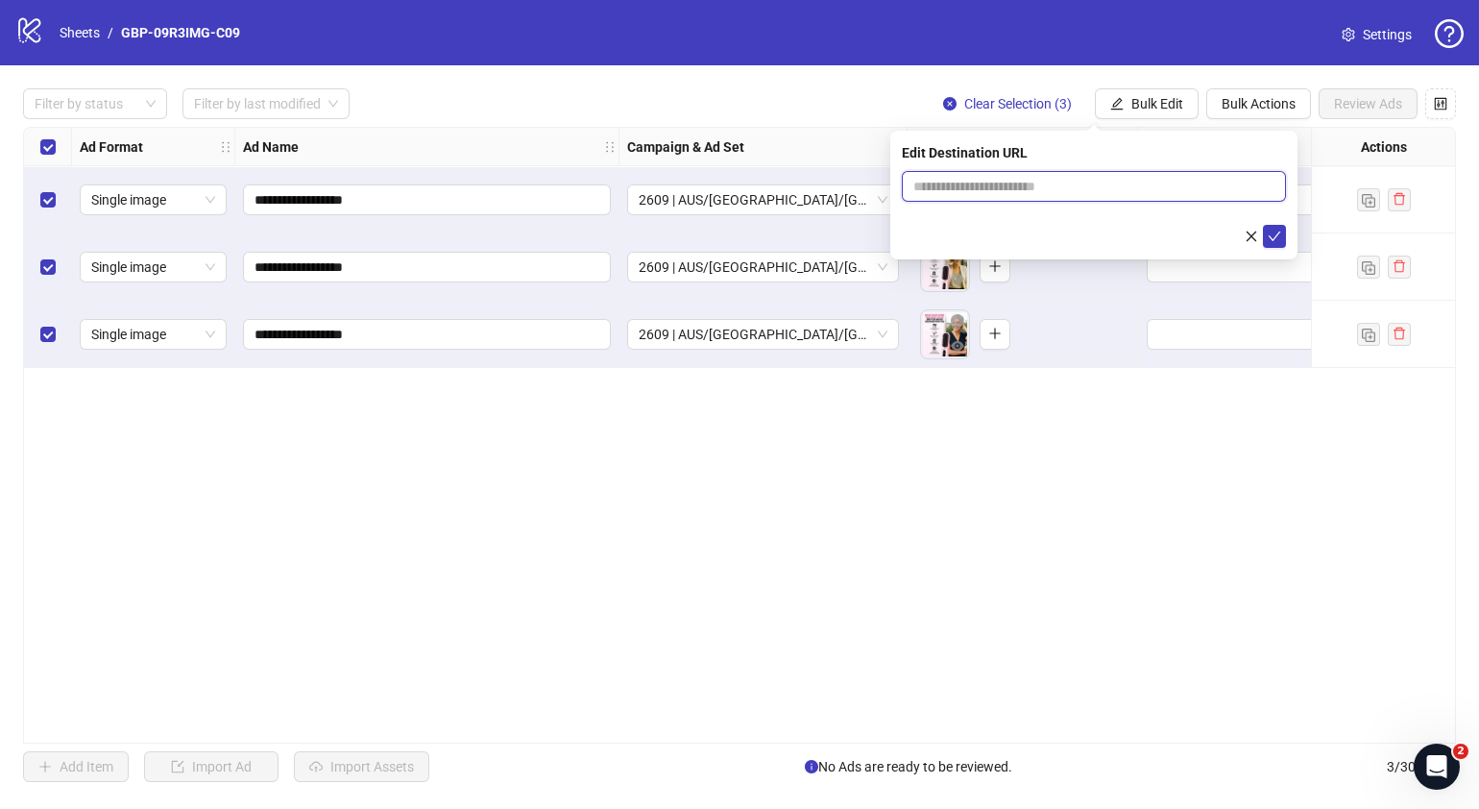
click at [1126, 186] on input "text" at bounding box center [1086, 186] width 346 height 21
paste input "**********"
type input "**********"
drag, startPoint x: 1230, startPoint y: 620, endPoint x: 1239, endPoint y: 433, distance: 187.5
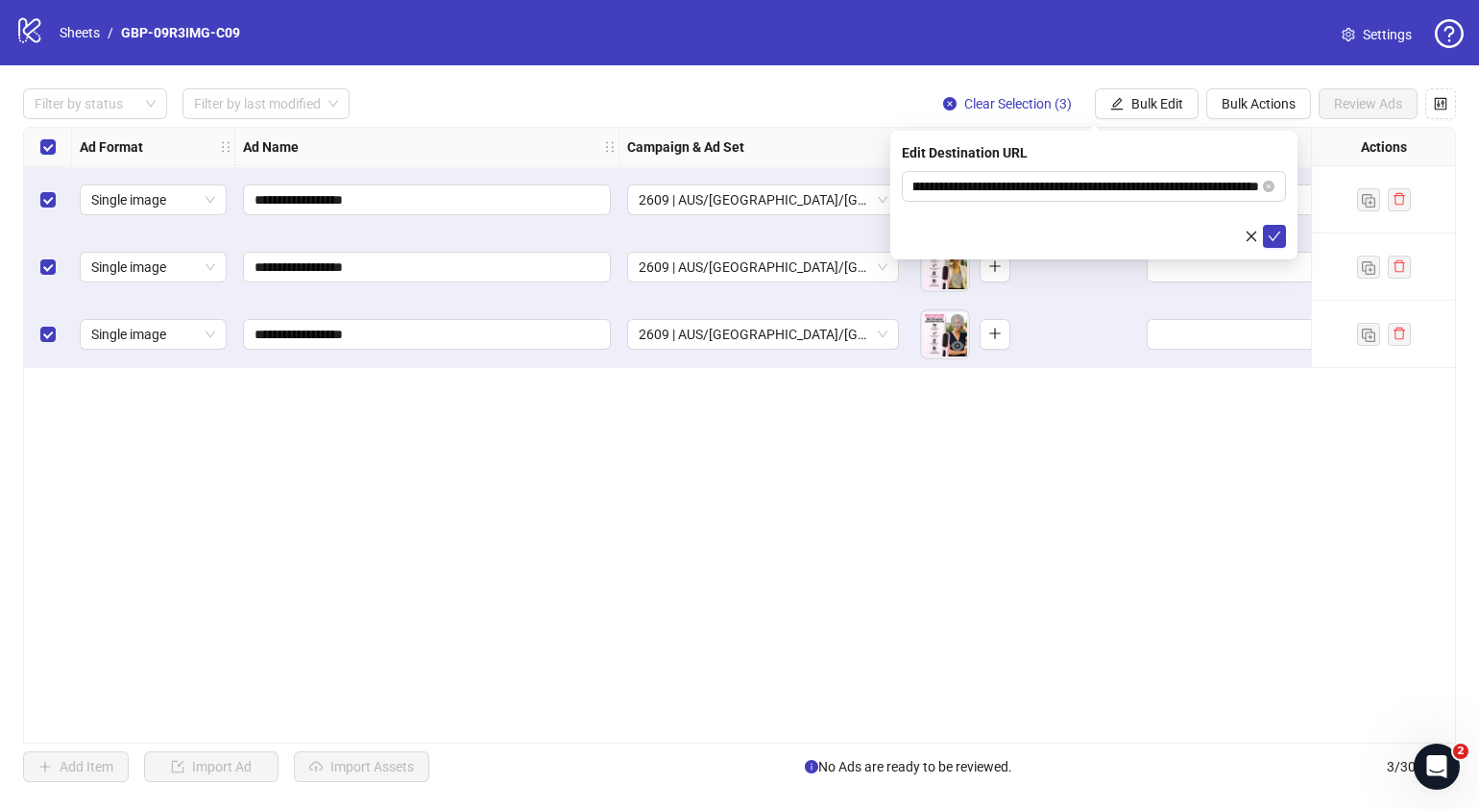
click at [1168, 618] on div "**********" at bounding box center [739, 435] width 1433 height 617
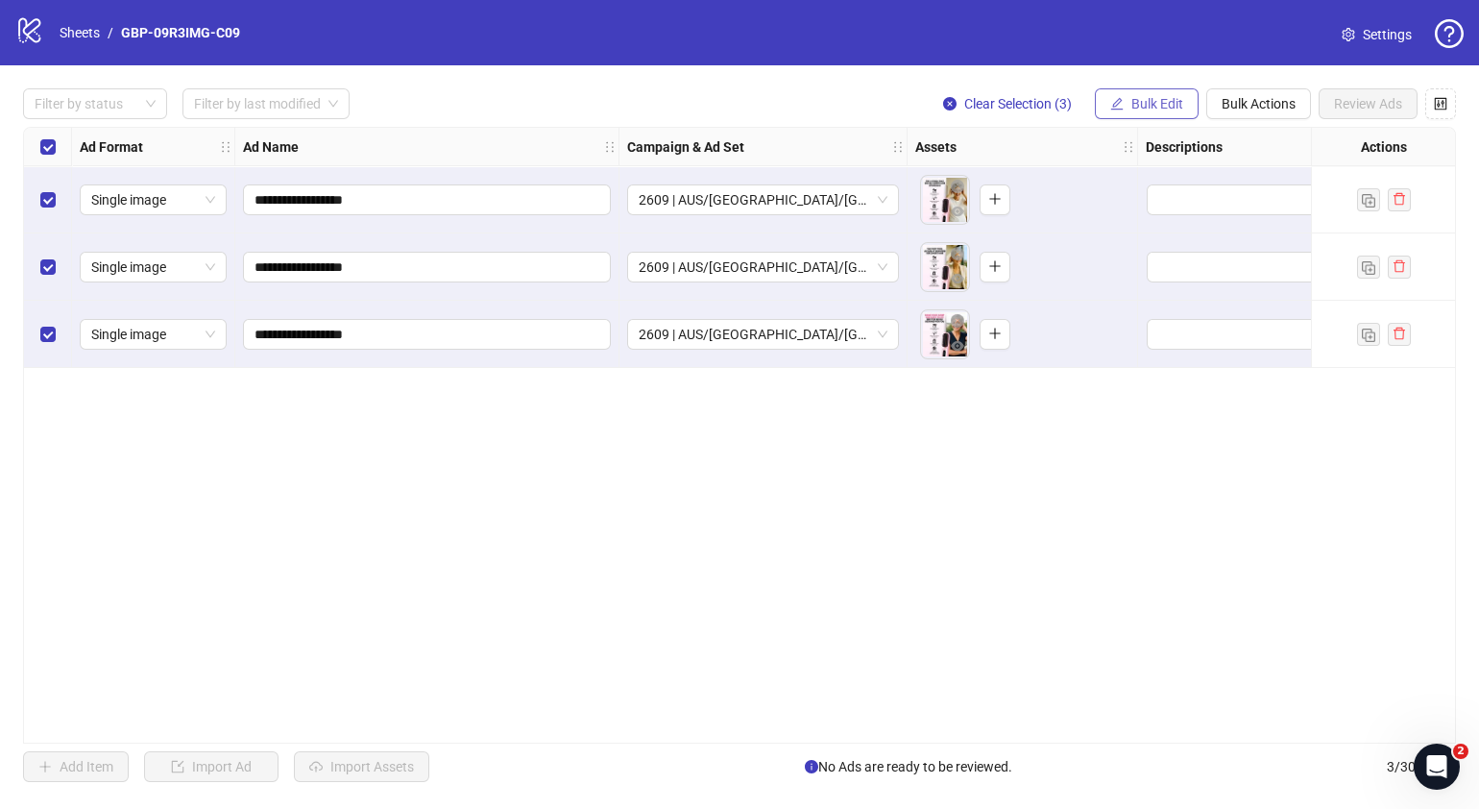
click at [1168, 103] on span "Bulk Edit" at bounding box center [1157, 103] width 52 height 15
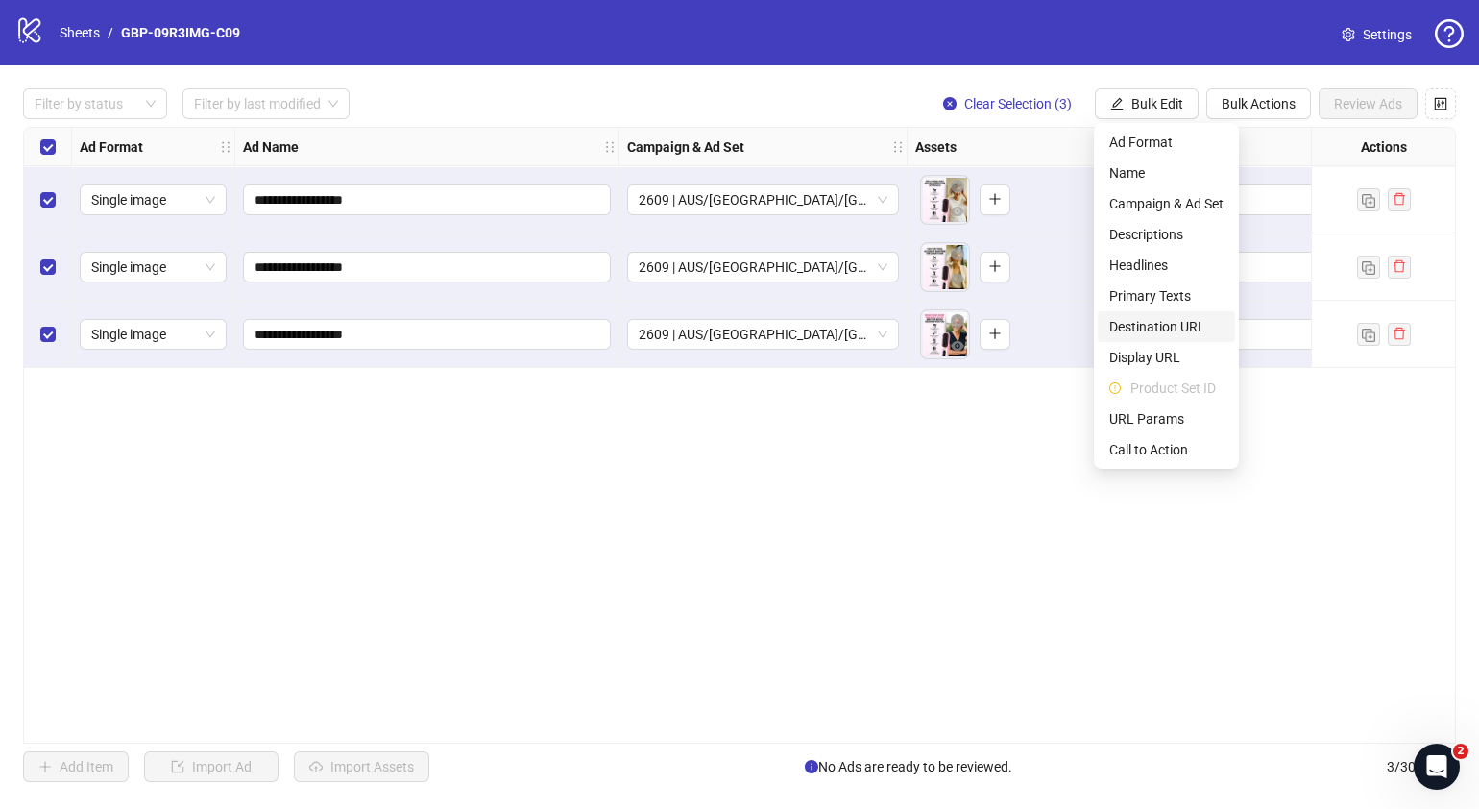
click at [1165, 329] on span "Destination URL" at bounding box center [1166, 326] width 114 height 21
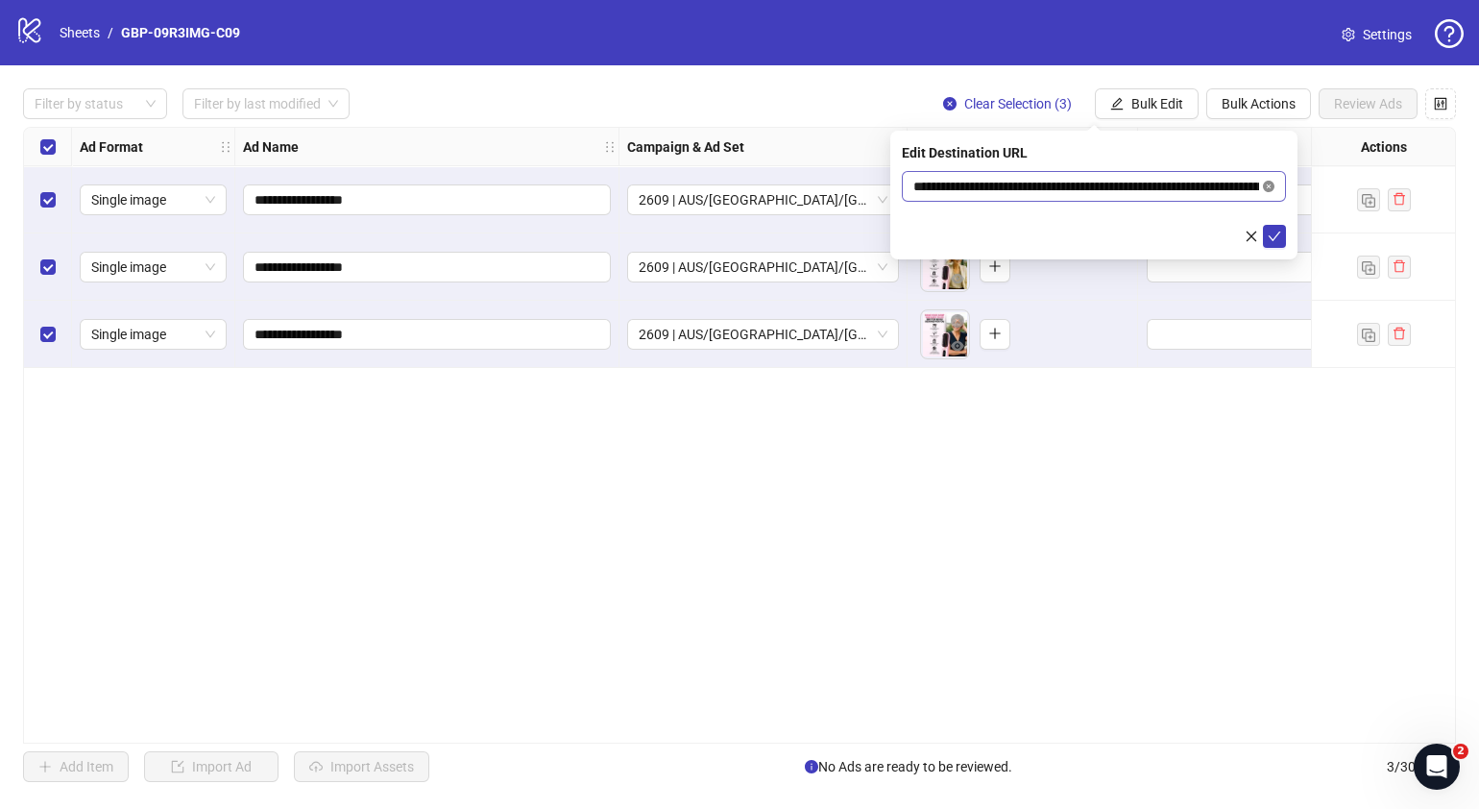
click at [1168, 184] on icon "close-circle" at bounding box center [1269, 187] width 12 height 12
paste input "**********"
type input "**********"
click at [1168, 240] on icon "check" at bounding box center [1274, 236] width 13 height 13
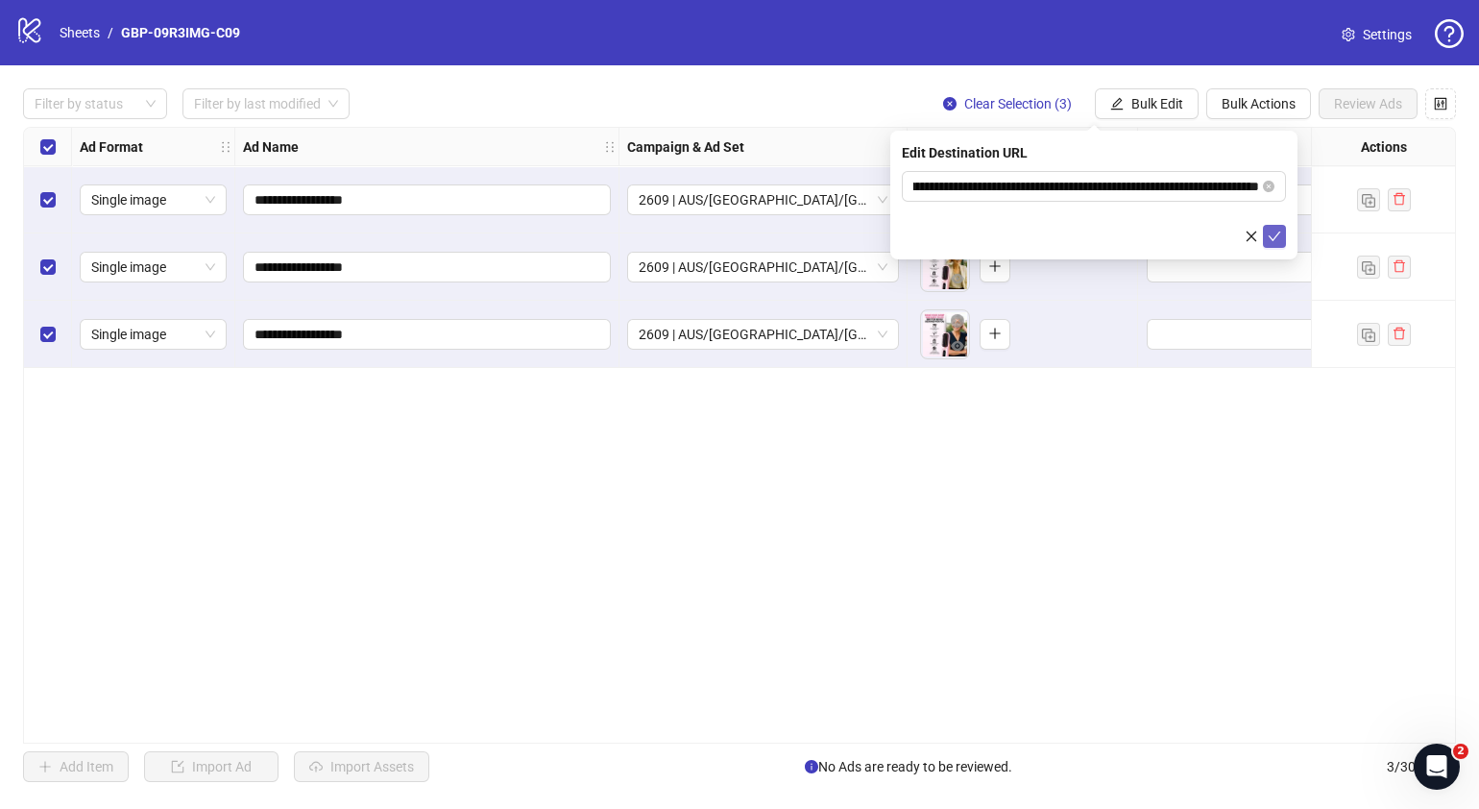
scroll to position [0, 0]
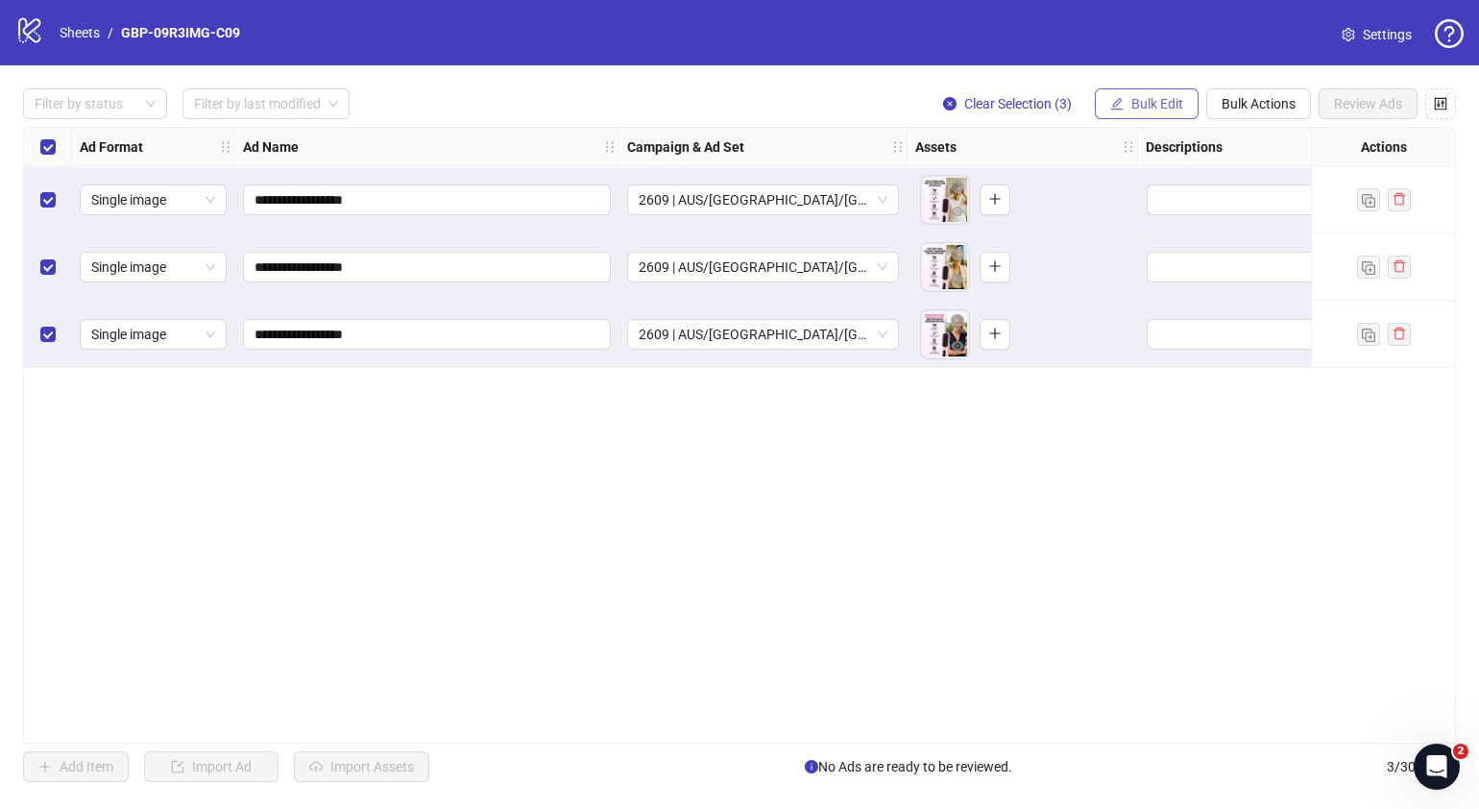
click at [1168, 103] on span "Bulk Edit" at bounding box center [1157, 103] width 52 height 15
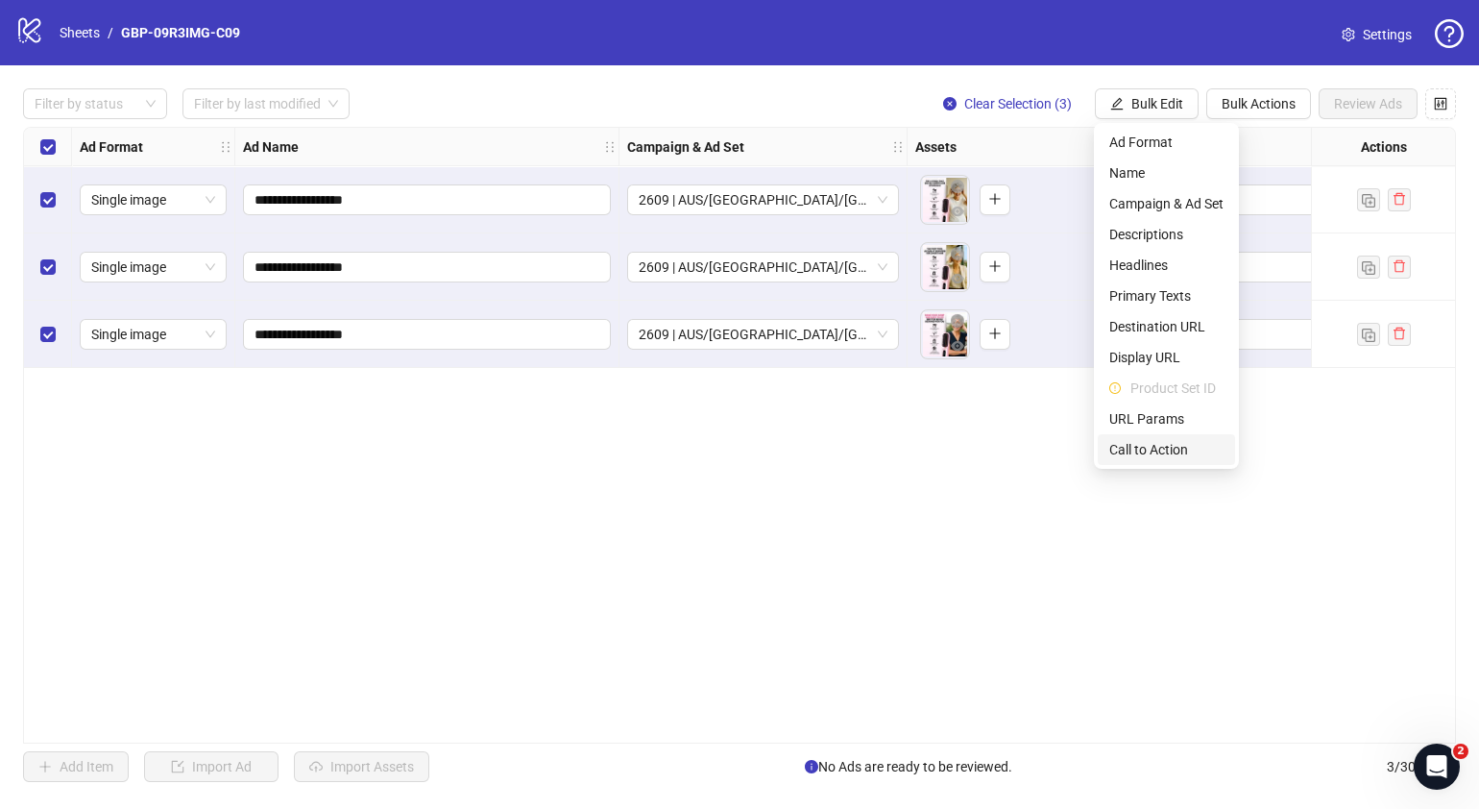
click at [1143, 449] on span "Call to Action" at bounding box center [1166, 449] width 114 height 21
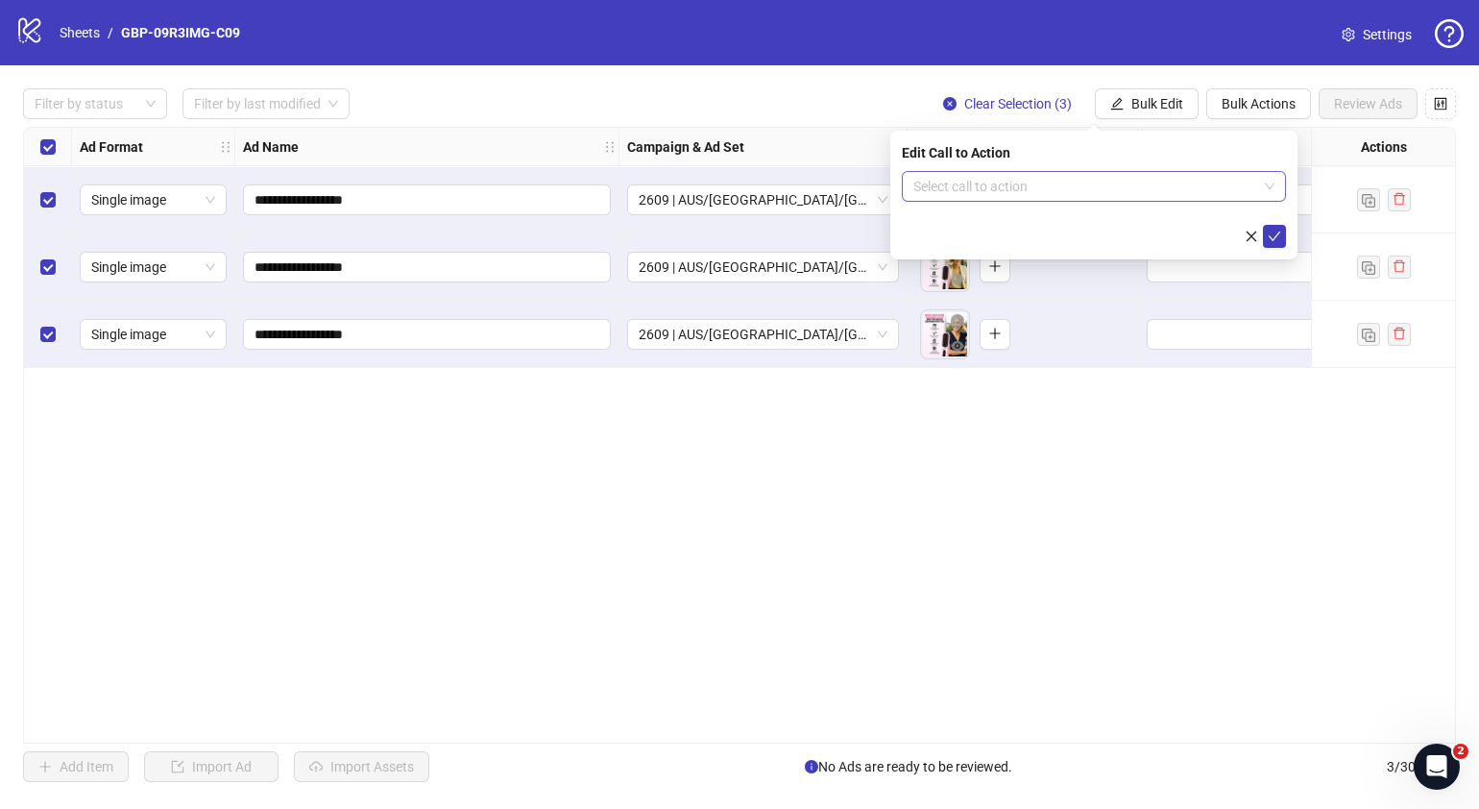
click at [1128, 176] on div "Edit Call to Action Select call to action" at bounding box center [1093, 195] width 407 height 129
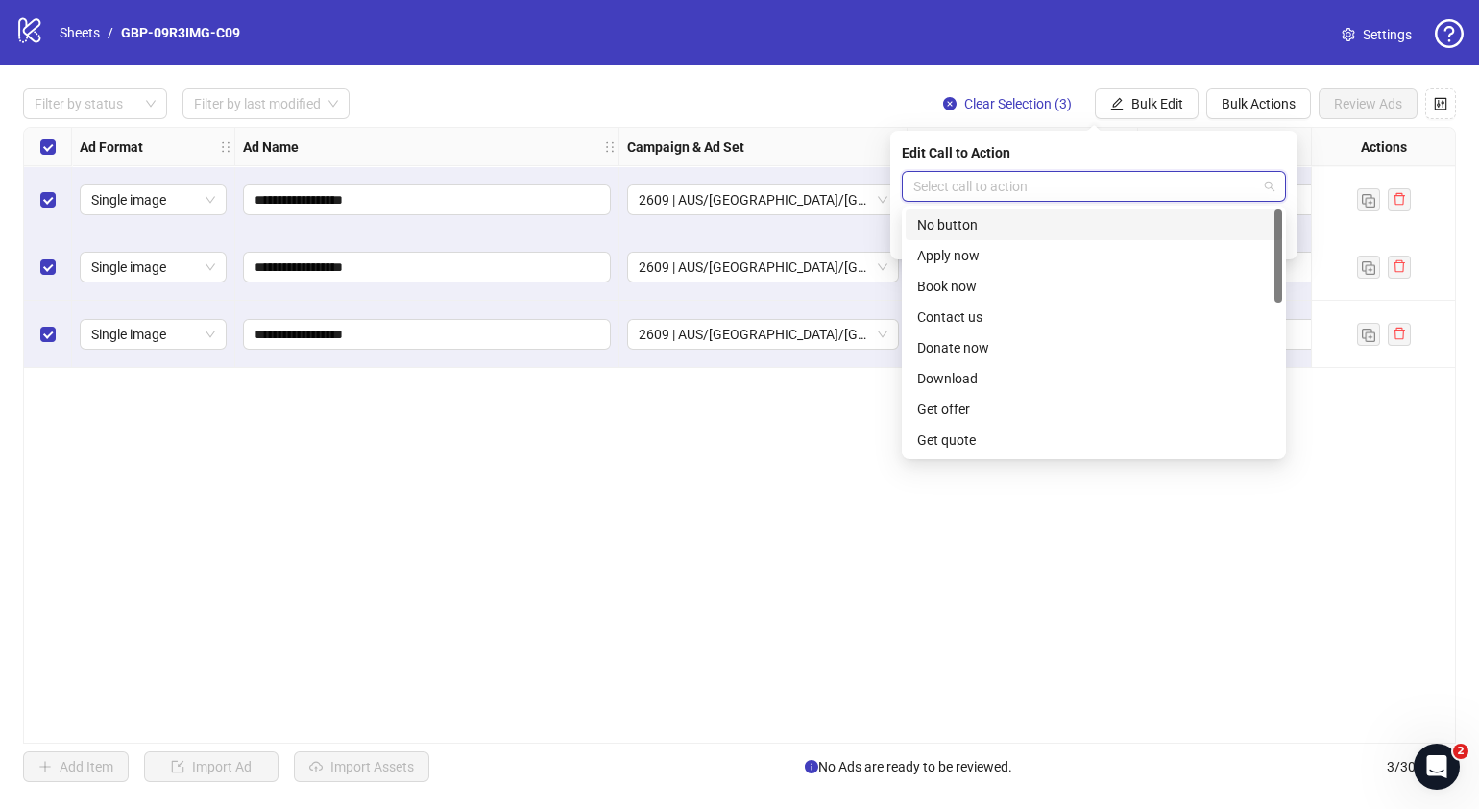
click at [1132, 184] on input "search" at bounding box center [1085, 186] width 344 height 29
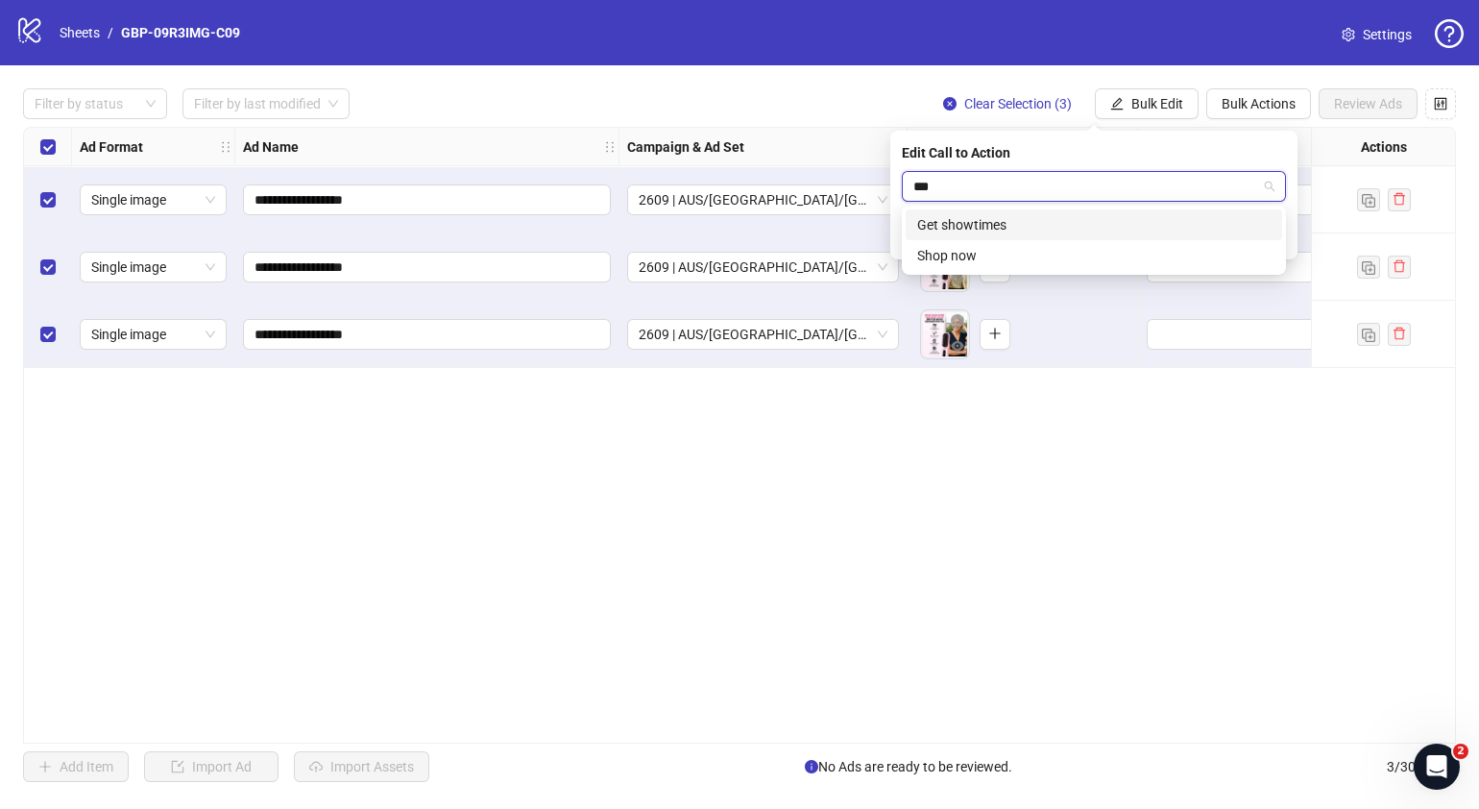
type input "****"
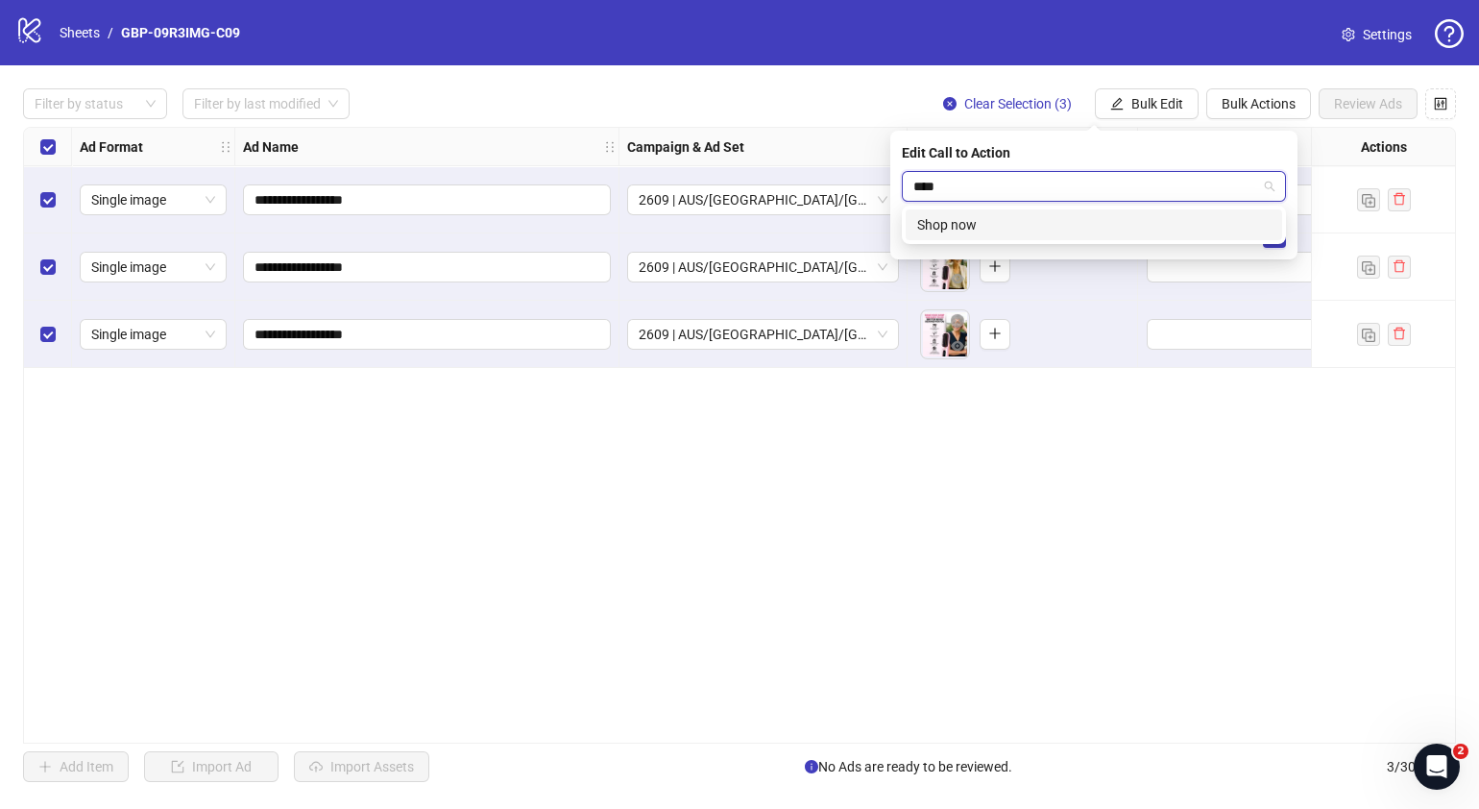
click at [1119, 217] on div "Shop now" at bounding box center [1093, 224] width 353 height 21
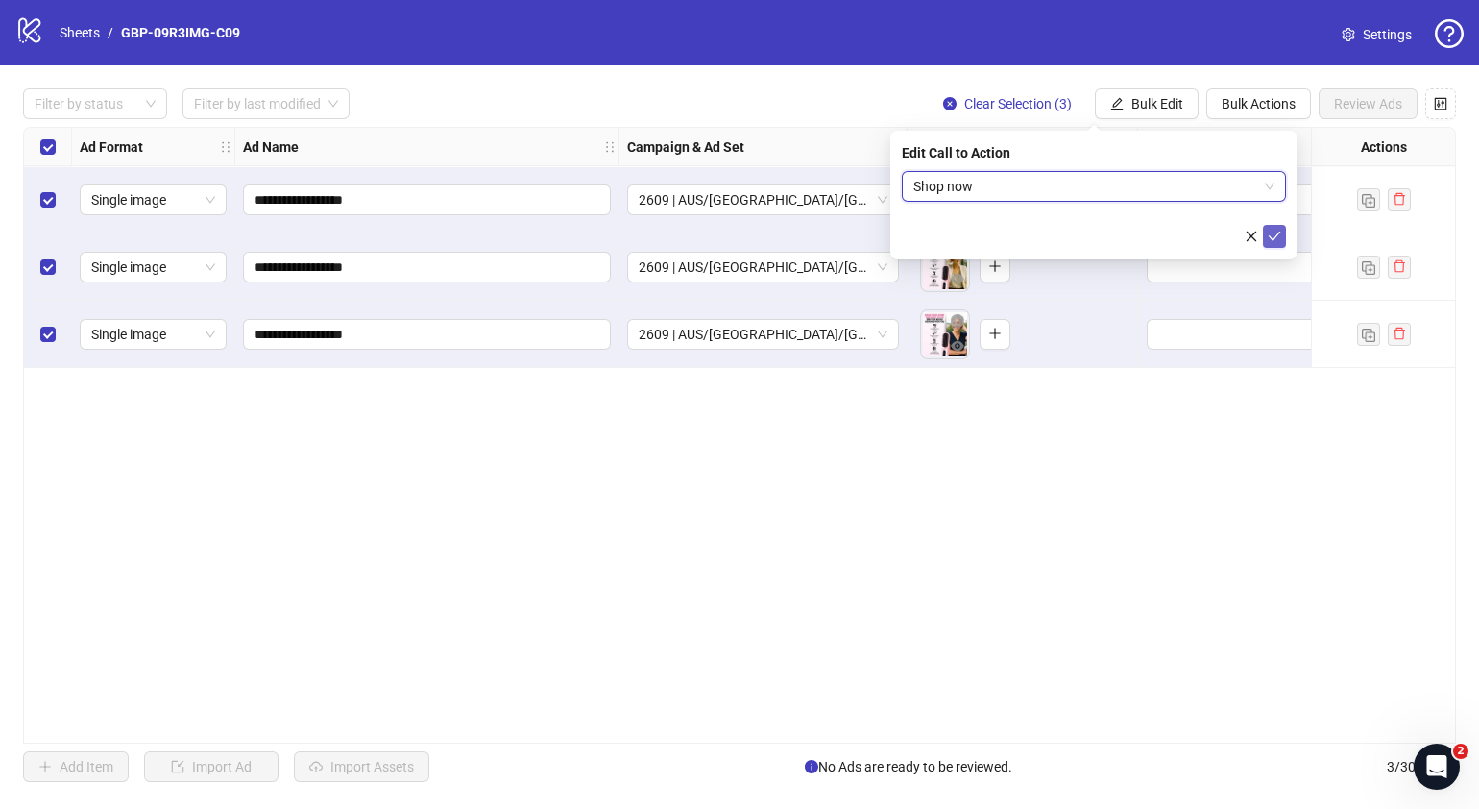
click at [1168, 237] on icon "check" at bounding box center [1275, 236] width 12 height 10
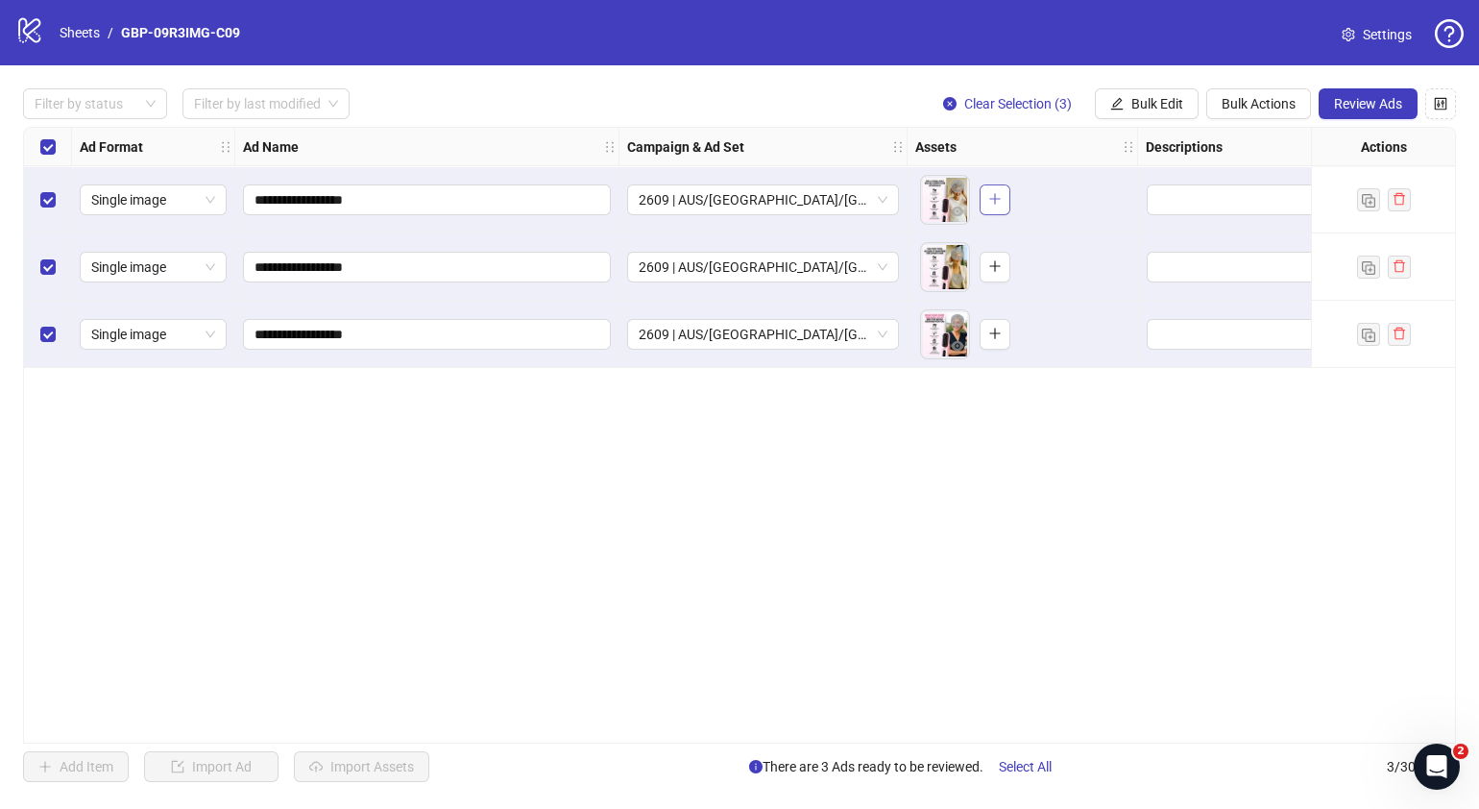
click at [989, 214] on button "button" at bounding box center [995, 199] width 31 height 31
click at [992, 266] on icon "plus" at bounding box center [994, 266] width 11 height 1
click at [995, 332] on icon "plus" at bounding box center [994, 333] width 13 height 13
click at [963, 213] on icon "eye" at bounding box center [957, 211] width 13 height 13
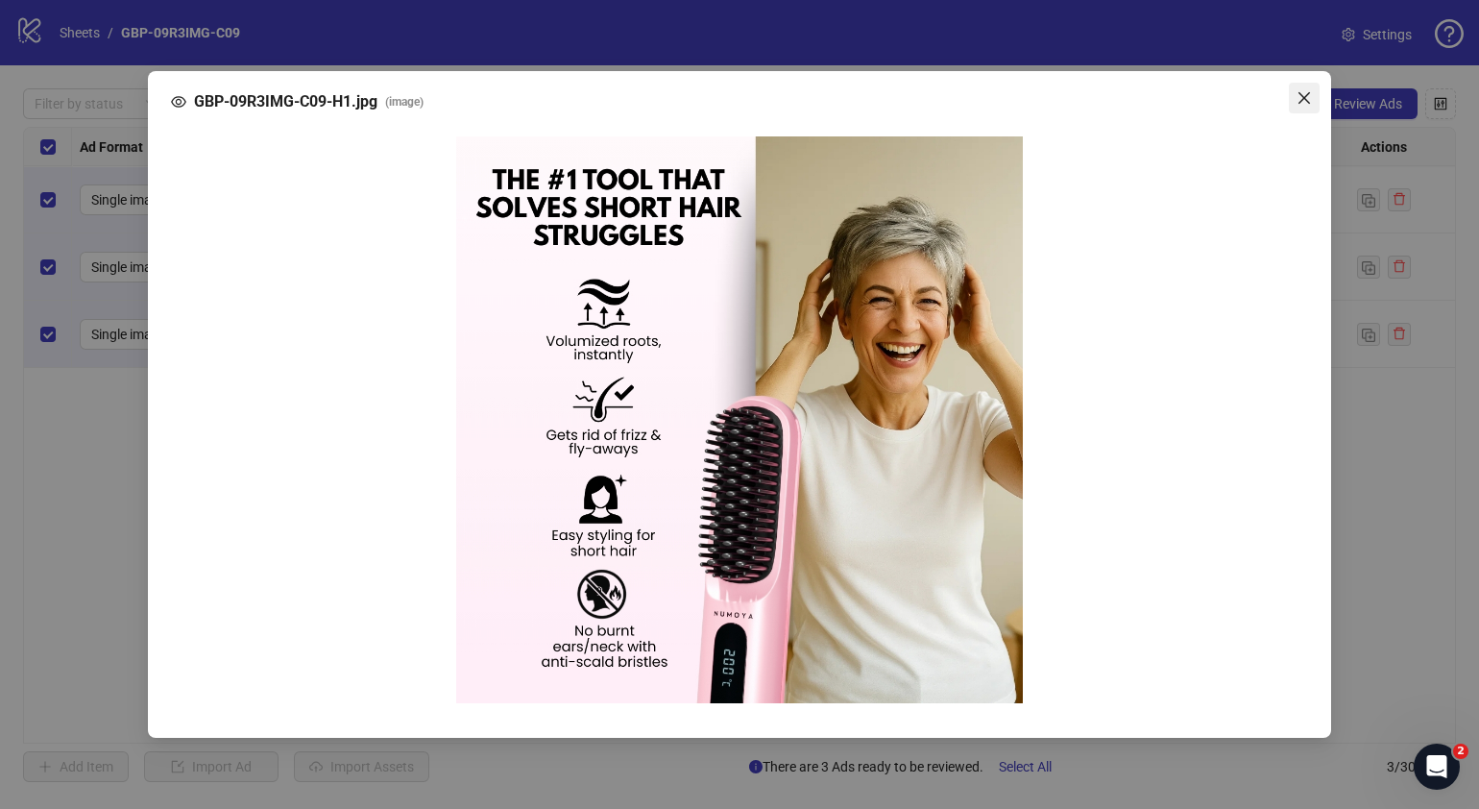
click at [1168, 96] on icon "close" at bounding box center [1304, 98] width 12 height 12
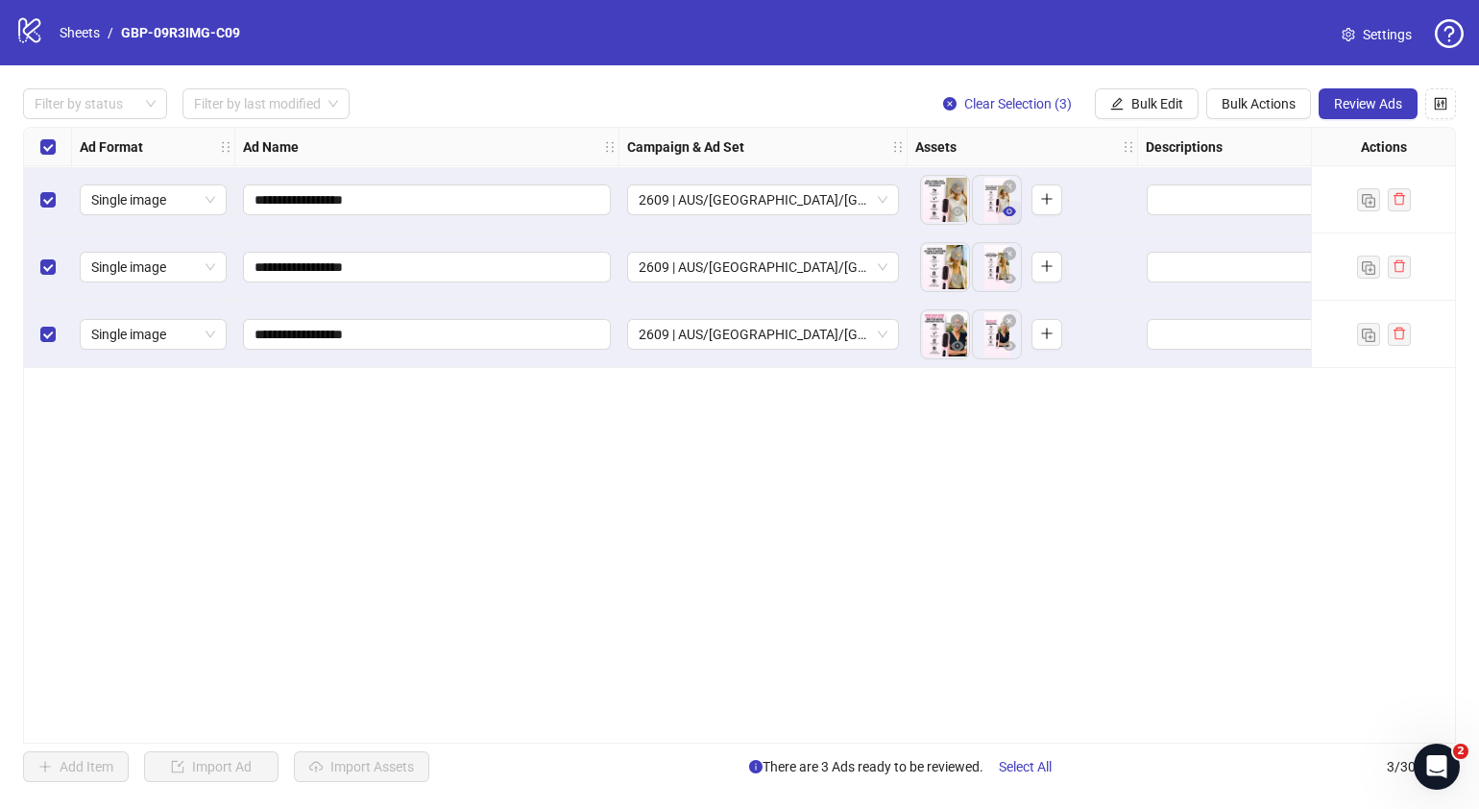
click at [1008, 217] on icon "eye" at bounding box center [1009, 211] width 13 height 13
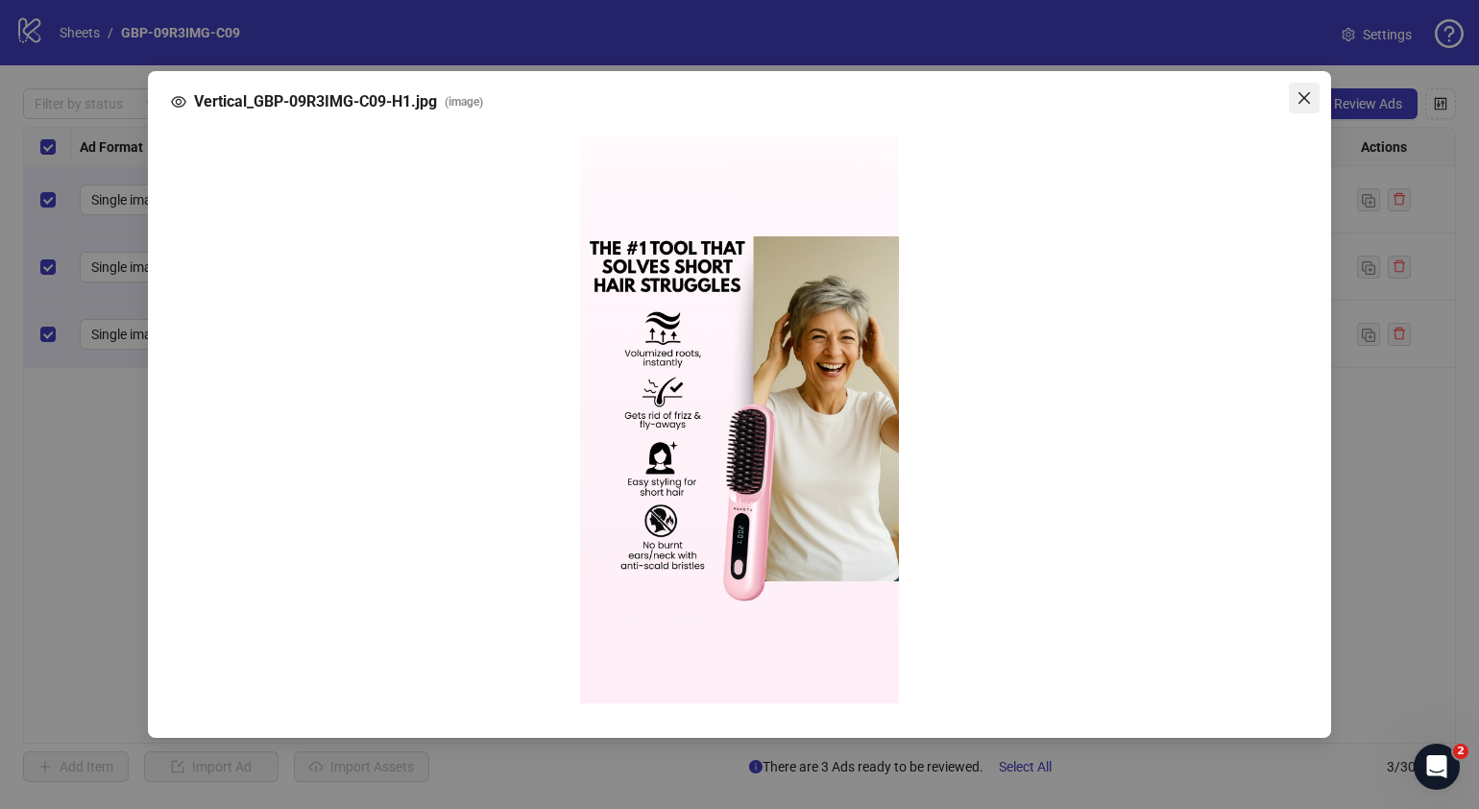
click at [1168, 91] on icon "close" at bounding box center [1304, 97] width 15 height 15
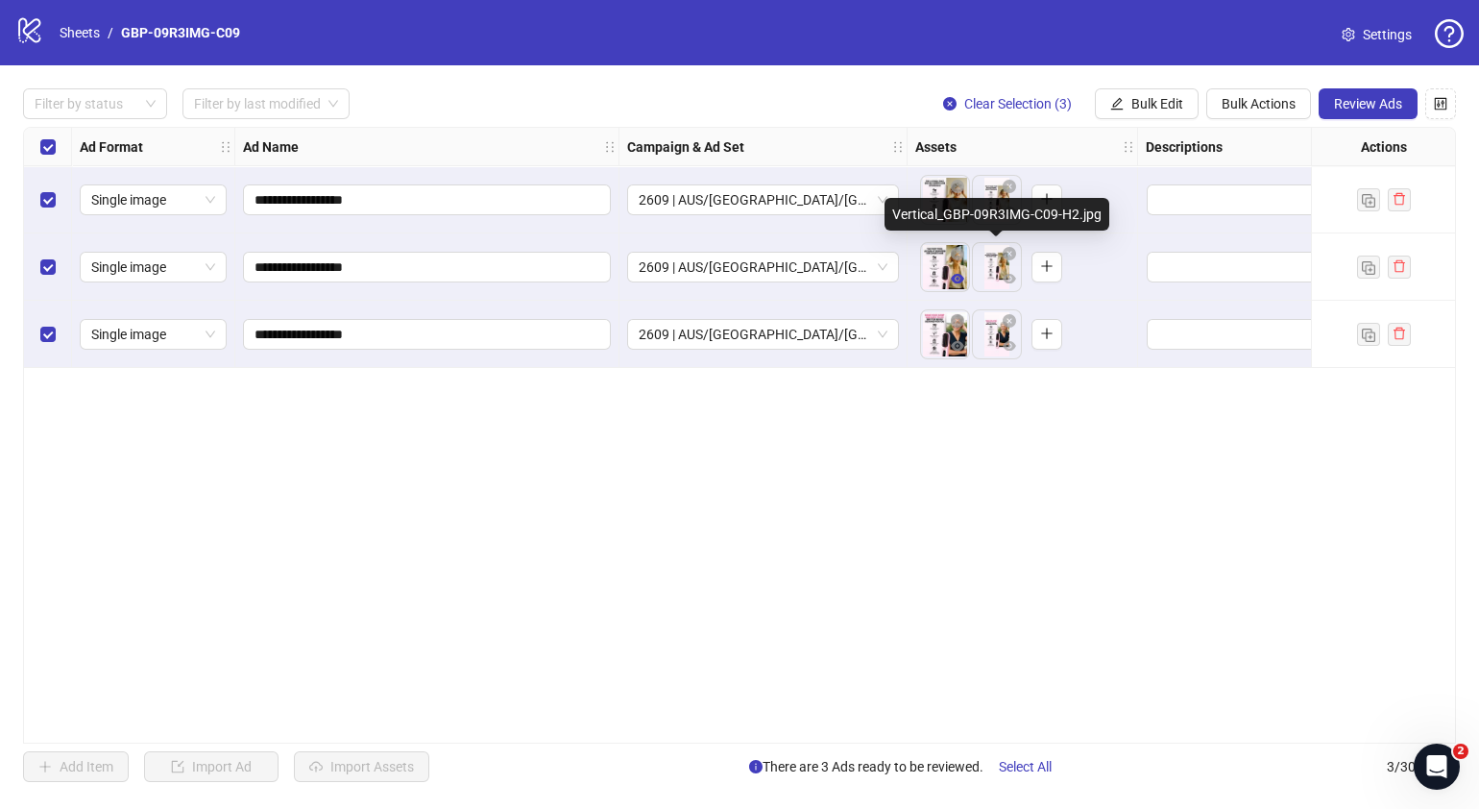
click at [961, 286] on span "button" at bounding box center [957, 278] width 13 height 15
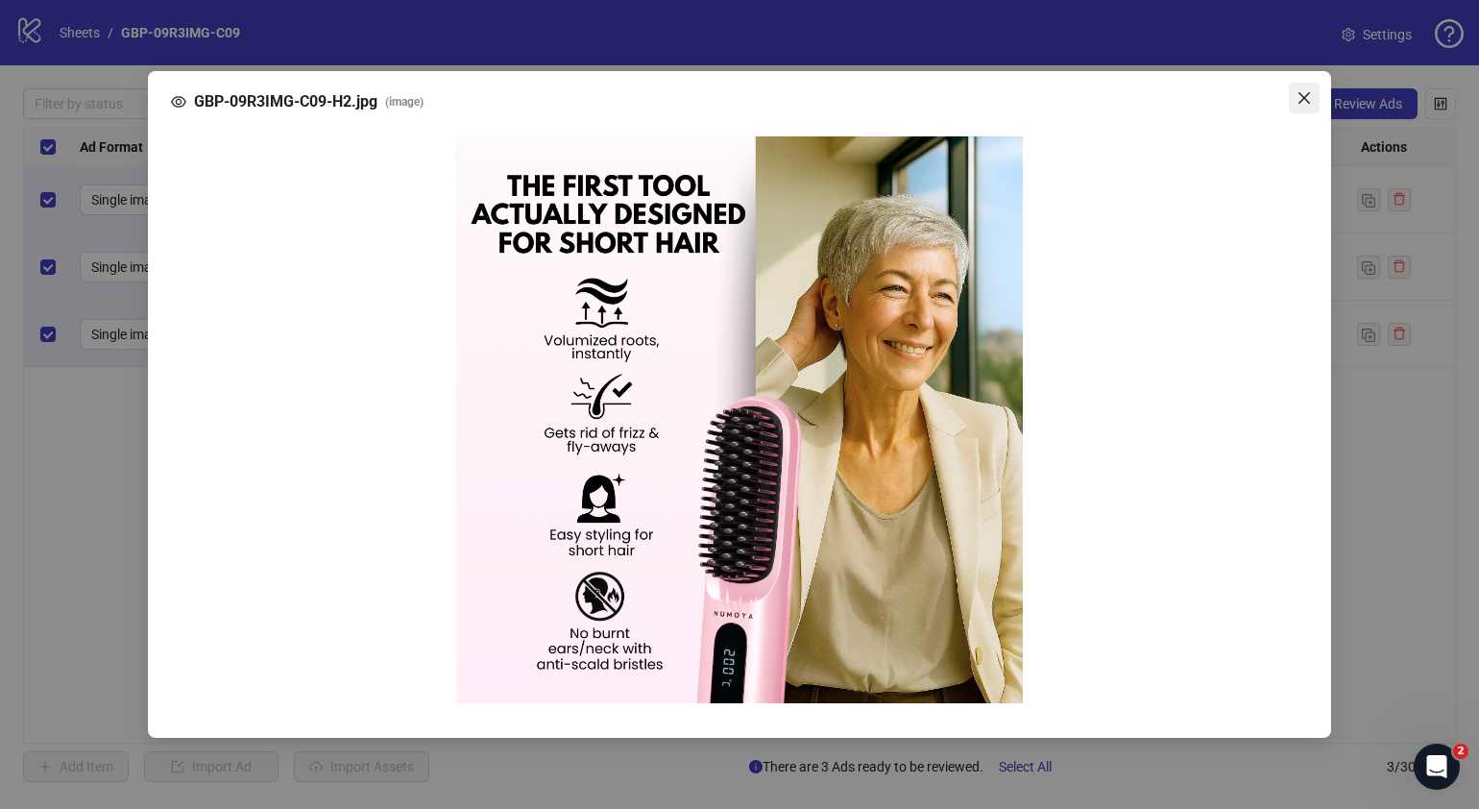
click at [1168, 93] on icon "close" at bounding box center [1304, 97] width 15 height 15
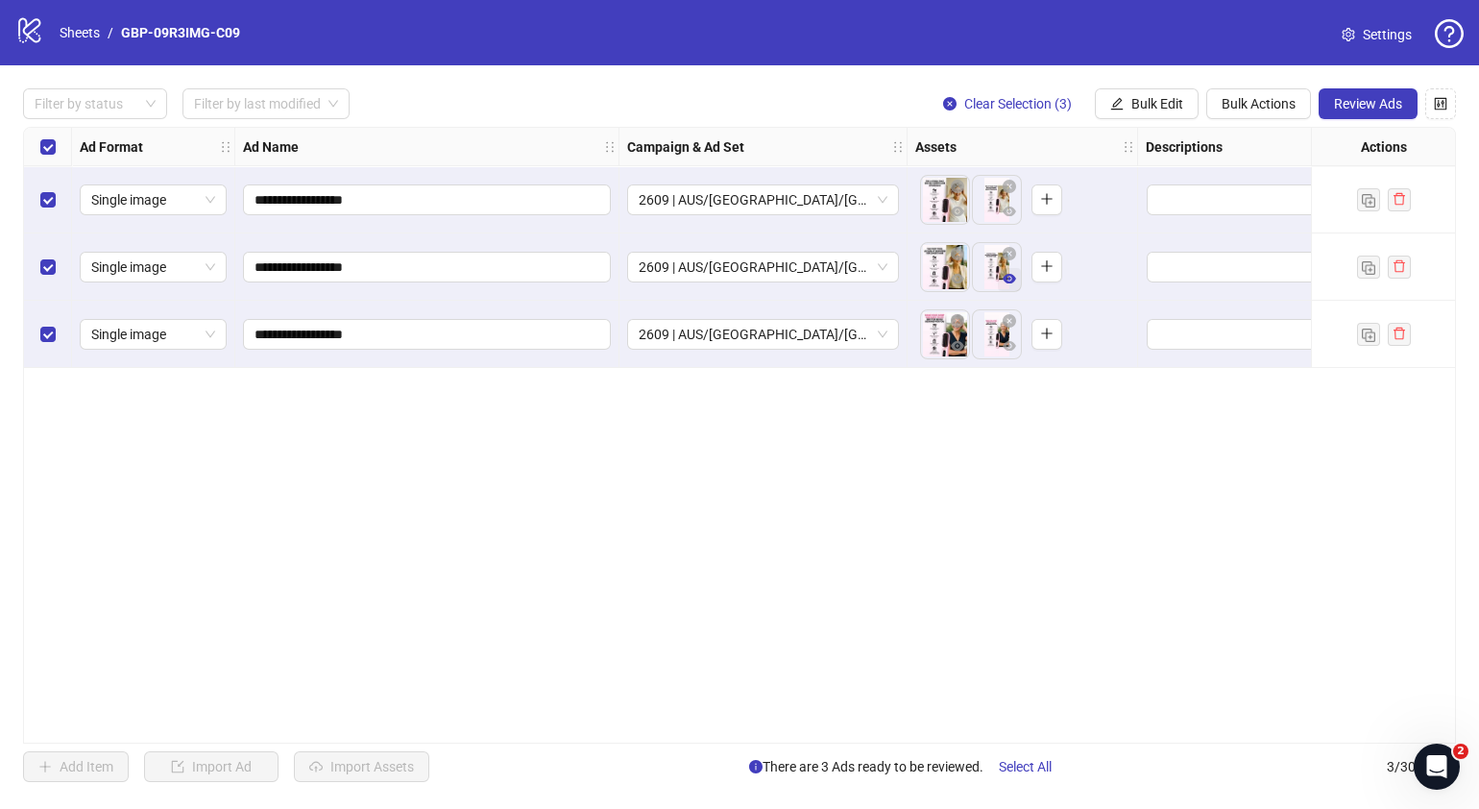
click at [1013, 280] on icon "eye" at bounding box center [1009, 279] width 13 height 10
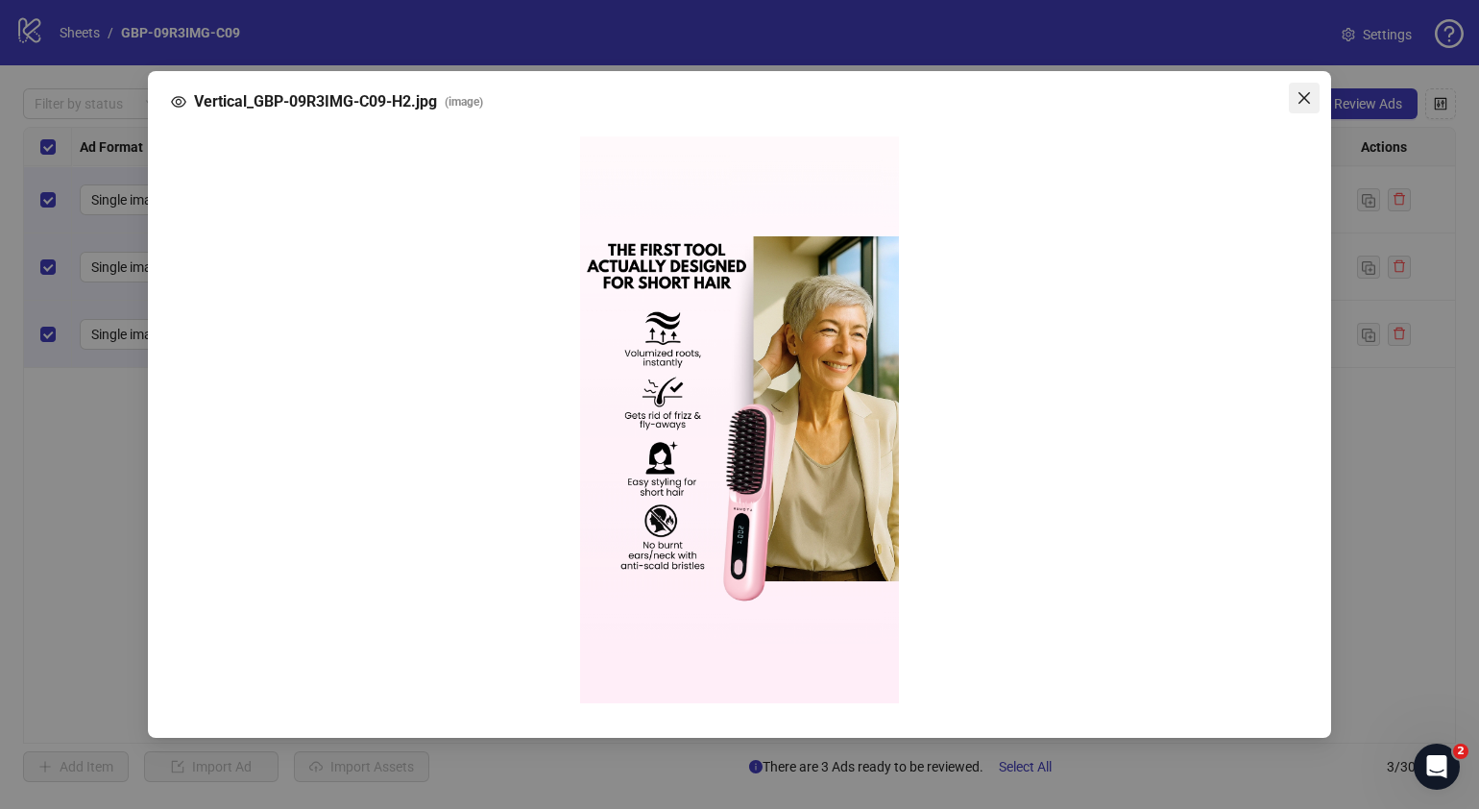
click at [1168, 100] on icon "close" at bounding box center [1304, 97] width 15 height 15
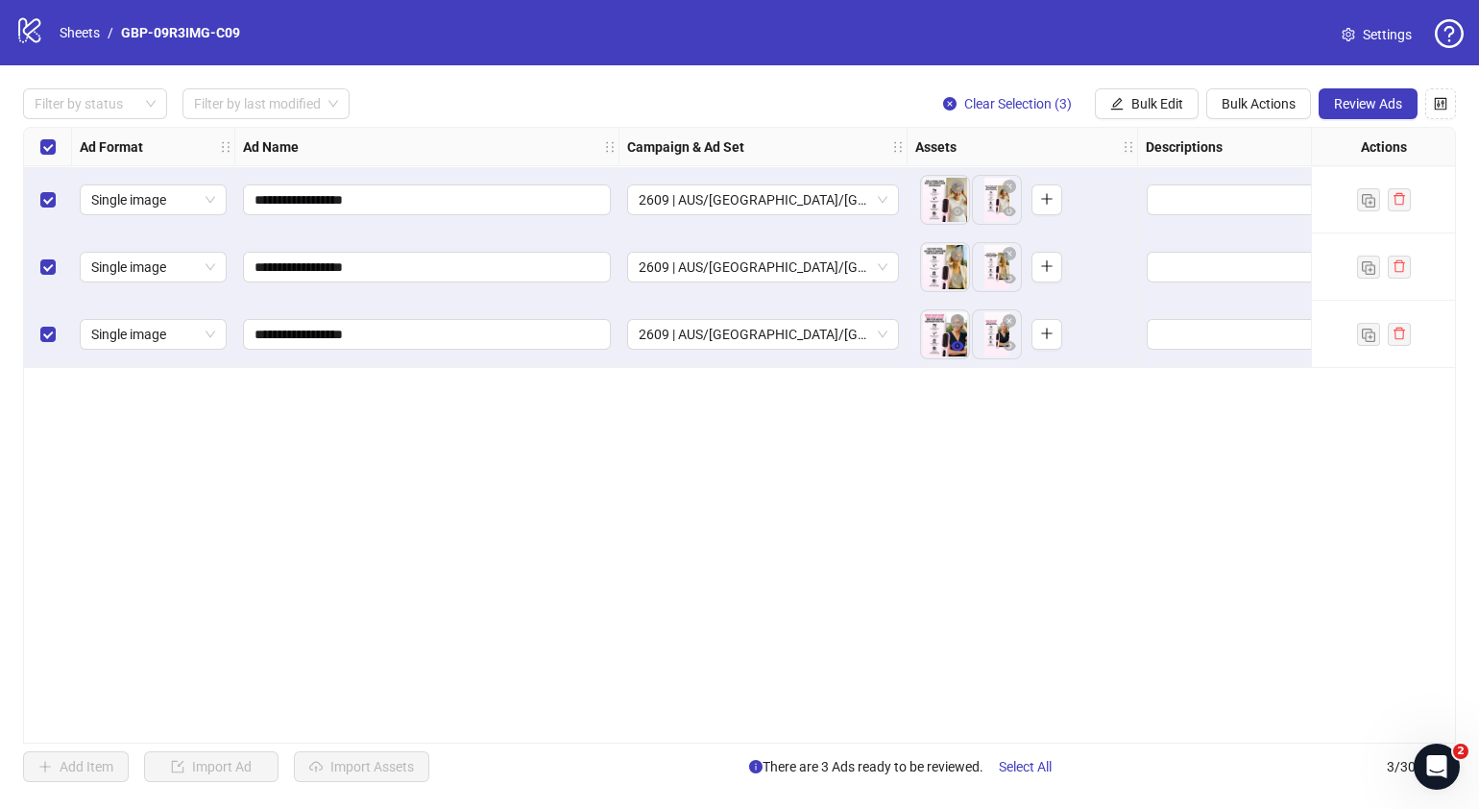
click at [965, 356] on button "button" at bounding box center [957, 346] width 23 height 23
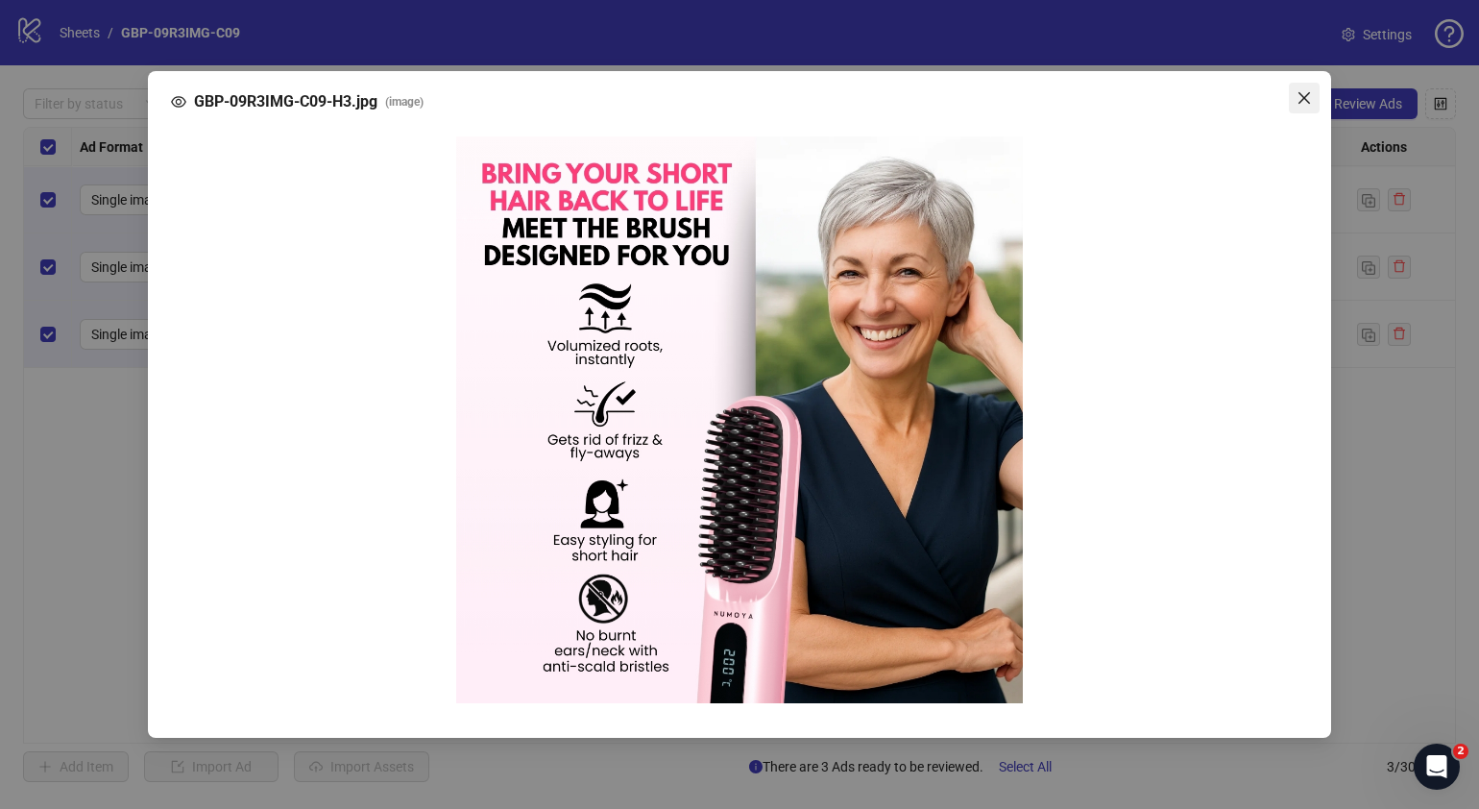
click at [1168, 98] on icon "close" at bounding box center [1304, 97] width 15 height 15
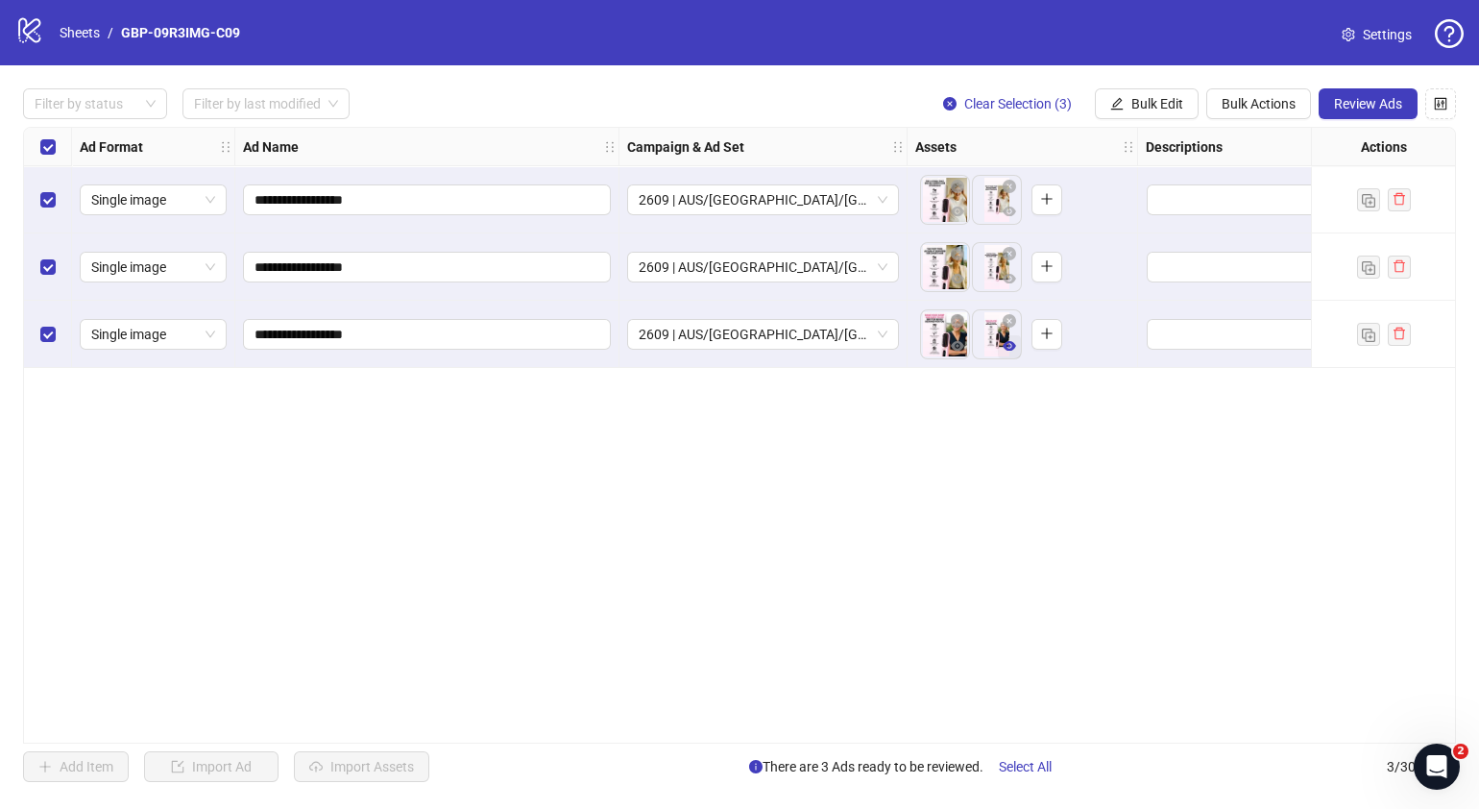
click at [1008, 342] on icon "eye" at bounding box center [1009, 346] width 13 height 10
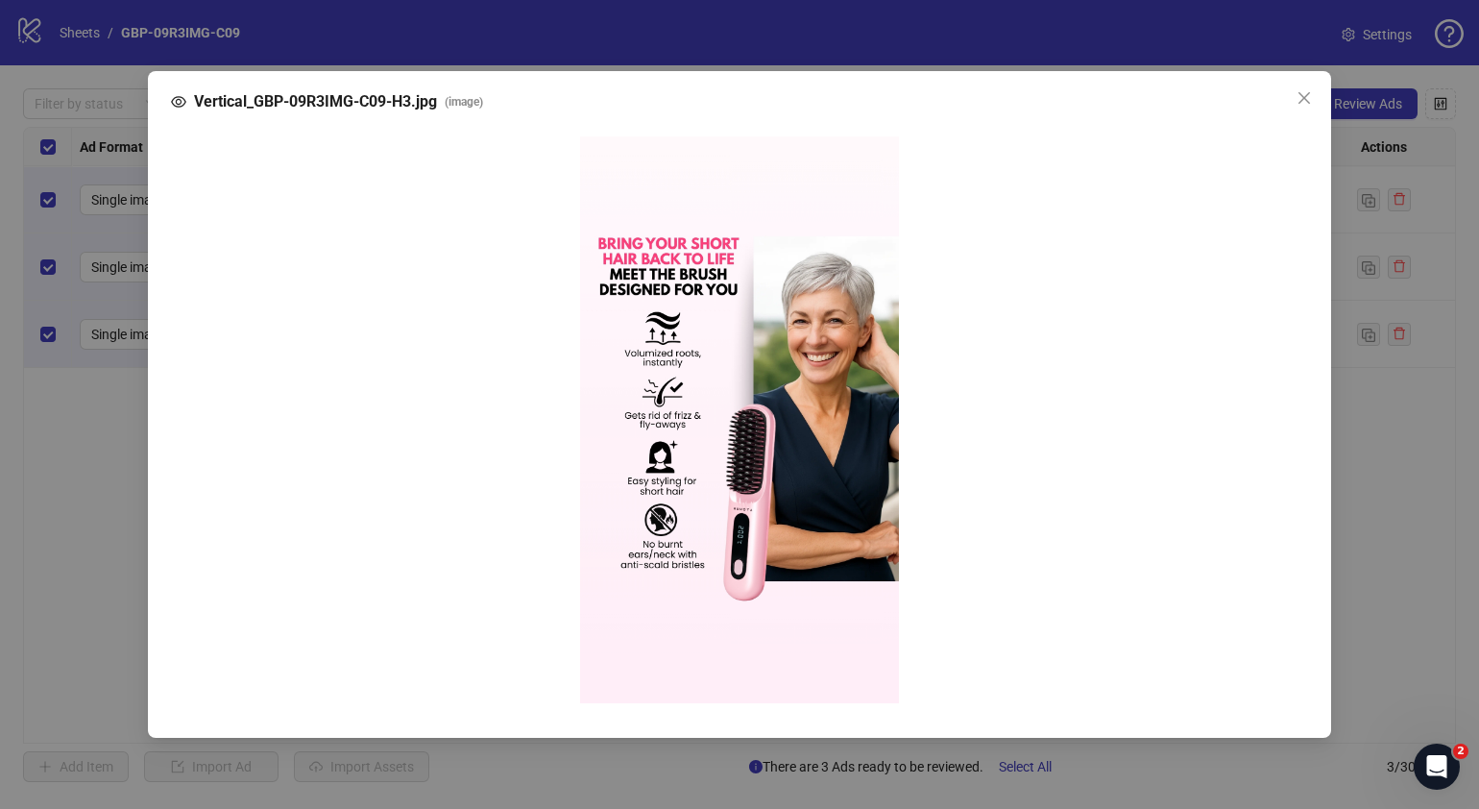
click at [1168, 106] on span "Close" at bounding box center [1304, 97] width 31 height 15
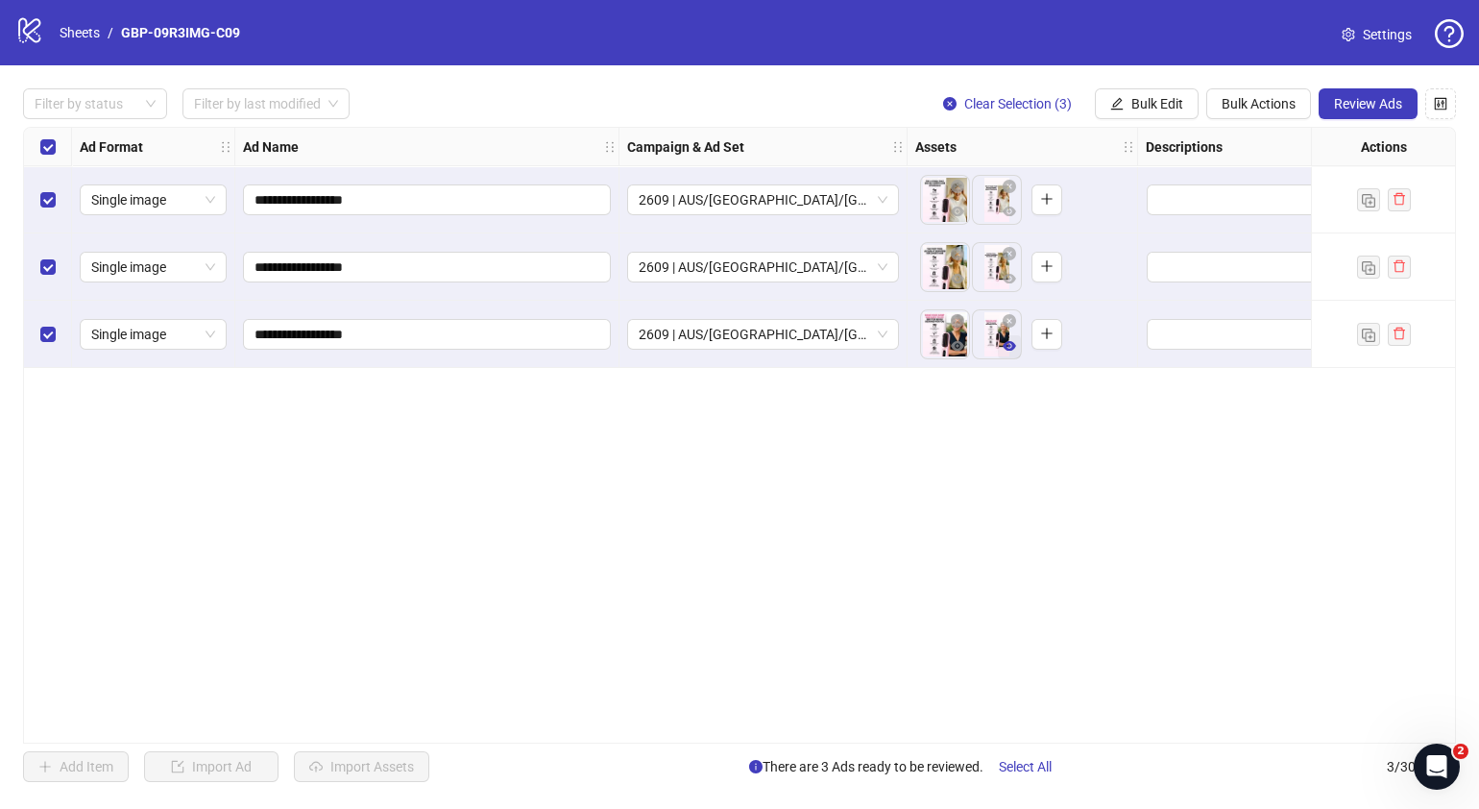
click at [1001, 337] on button "button" at bounding box center [1009, 346] width 23 height 23
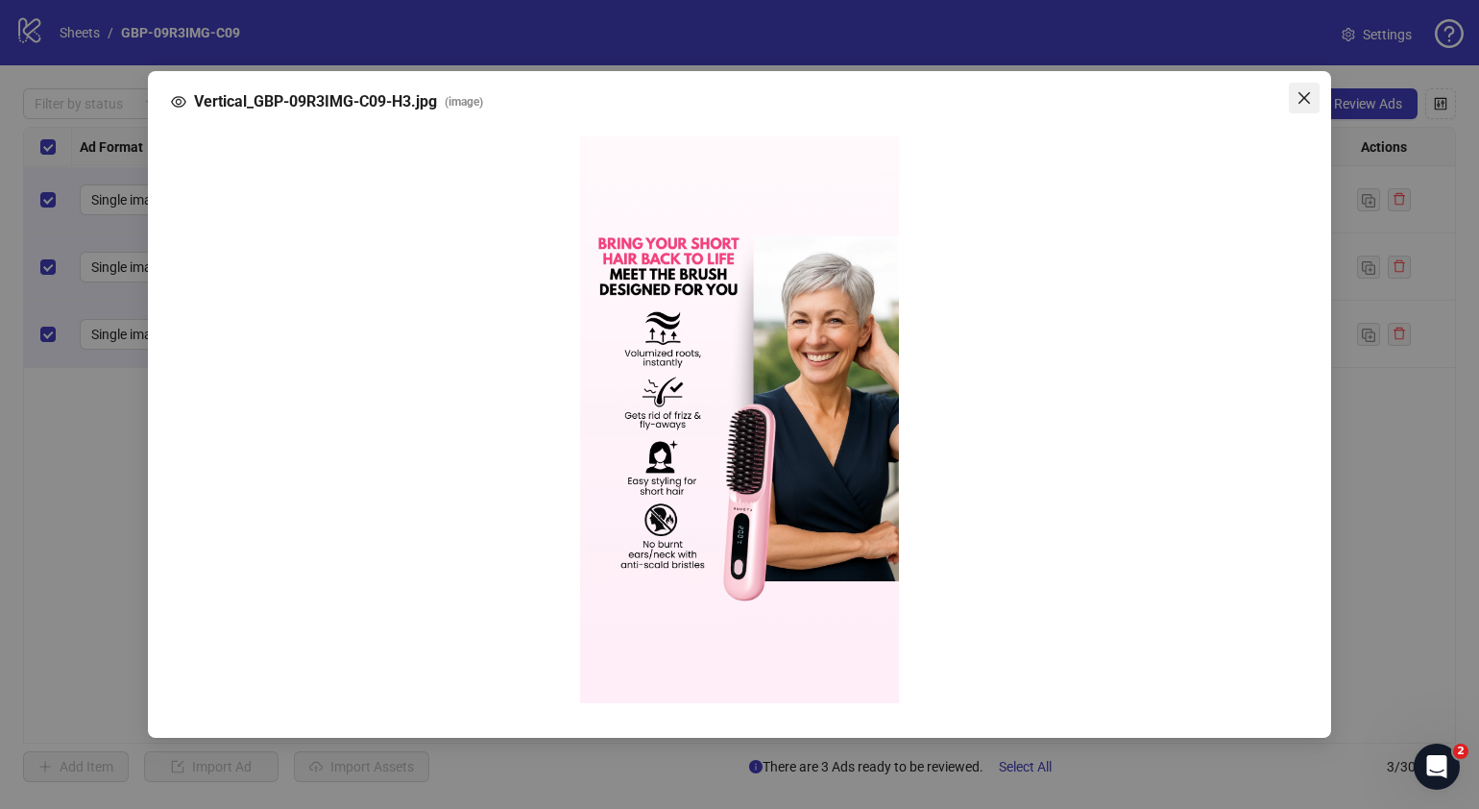
click at [1168, 103] on icon "close" at bounding box center [1304, 97] width 15 height 15
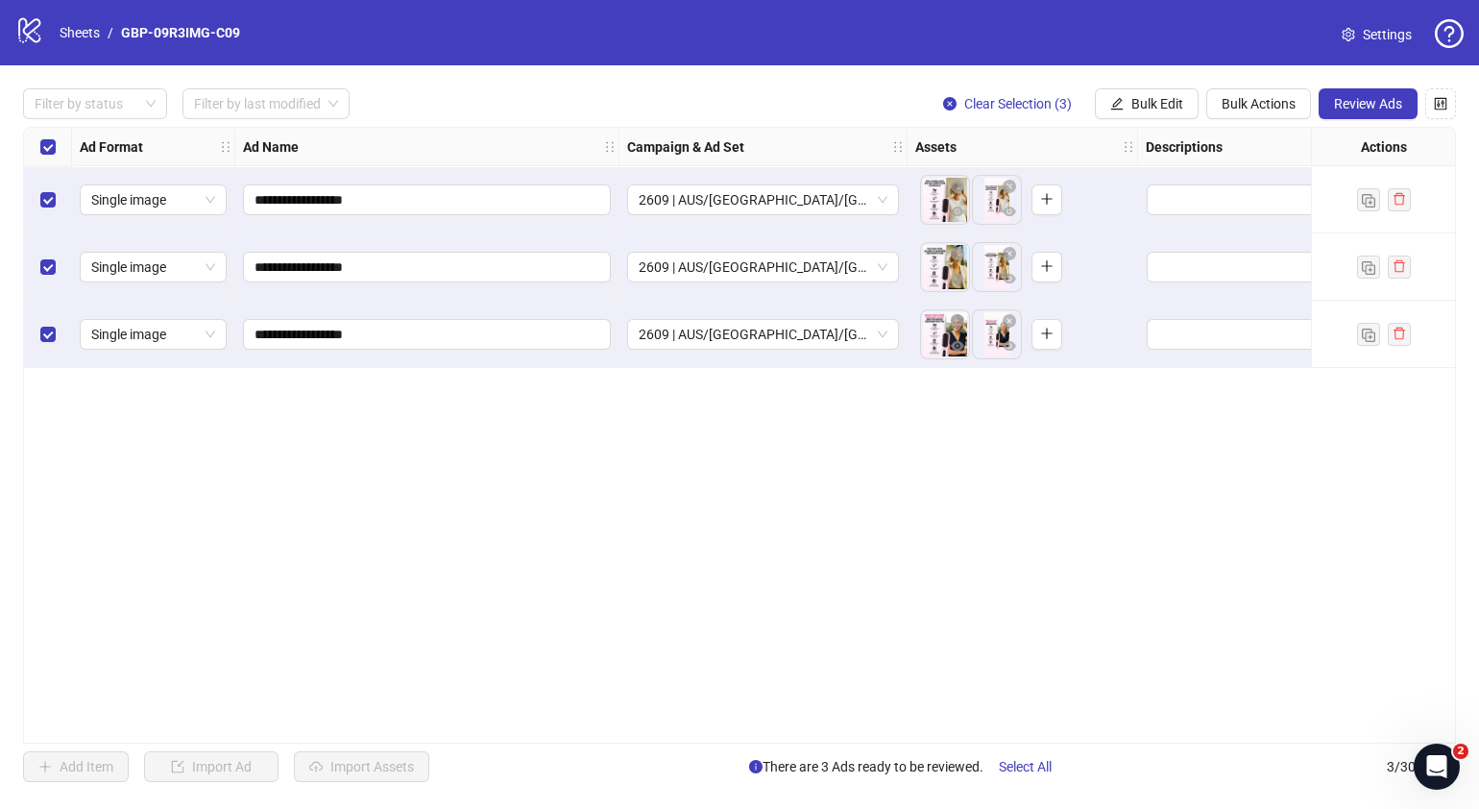
click at [830, 525] on div "**********" at bounding box center [739, 435] width 1433 height 617
drag, startPoint x: 648, startPoint y: 676, endPoint x: 622, endPoint y: 715, distance: 46.3
click at [641, 618] on div "**********" at bounding box center [739, 435] width 1433 height 617
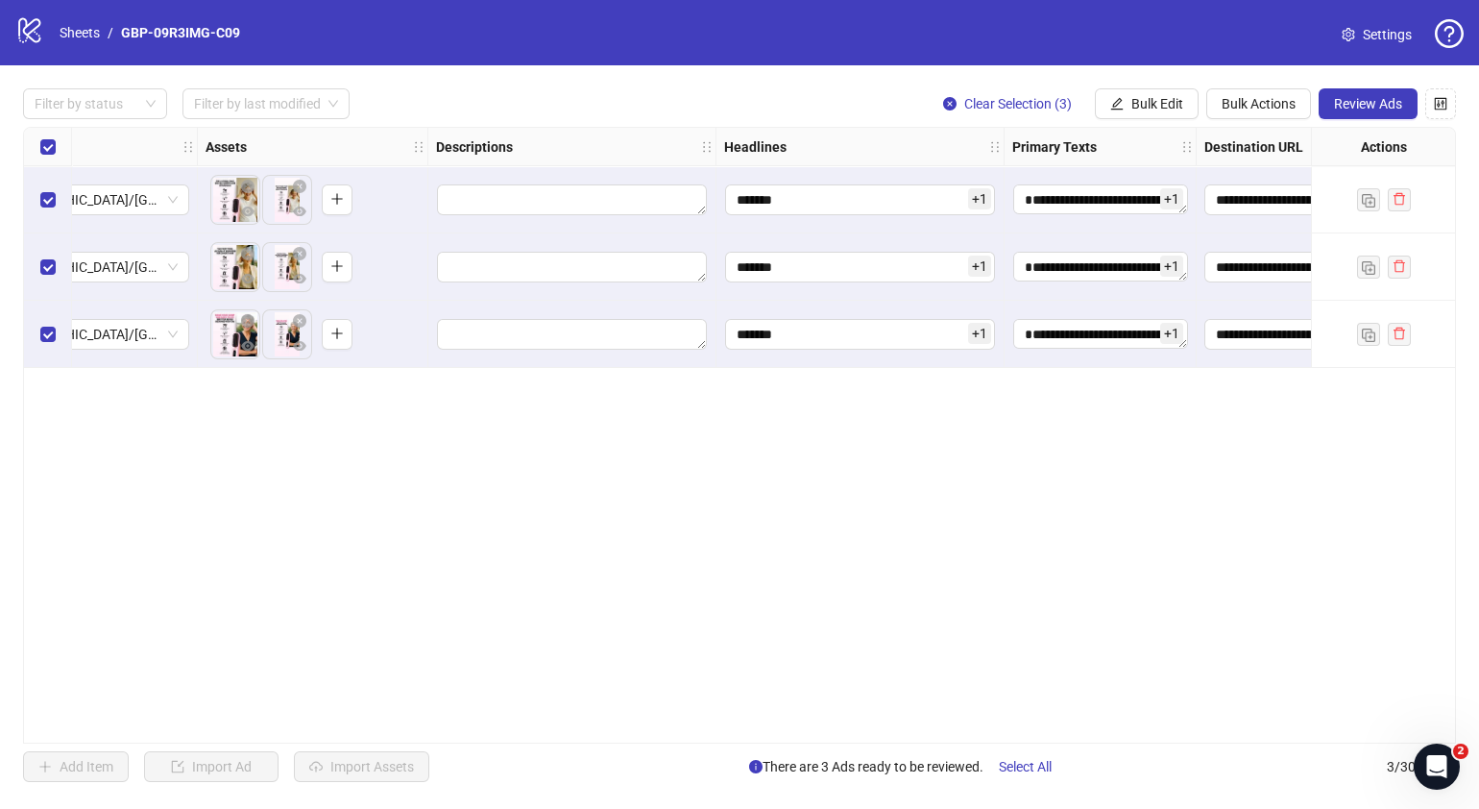
scroll to position [0, 725]
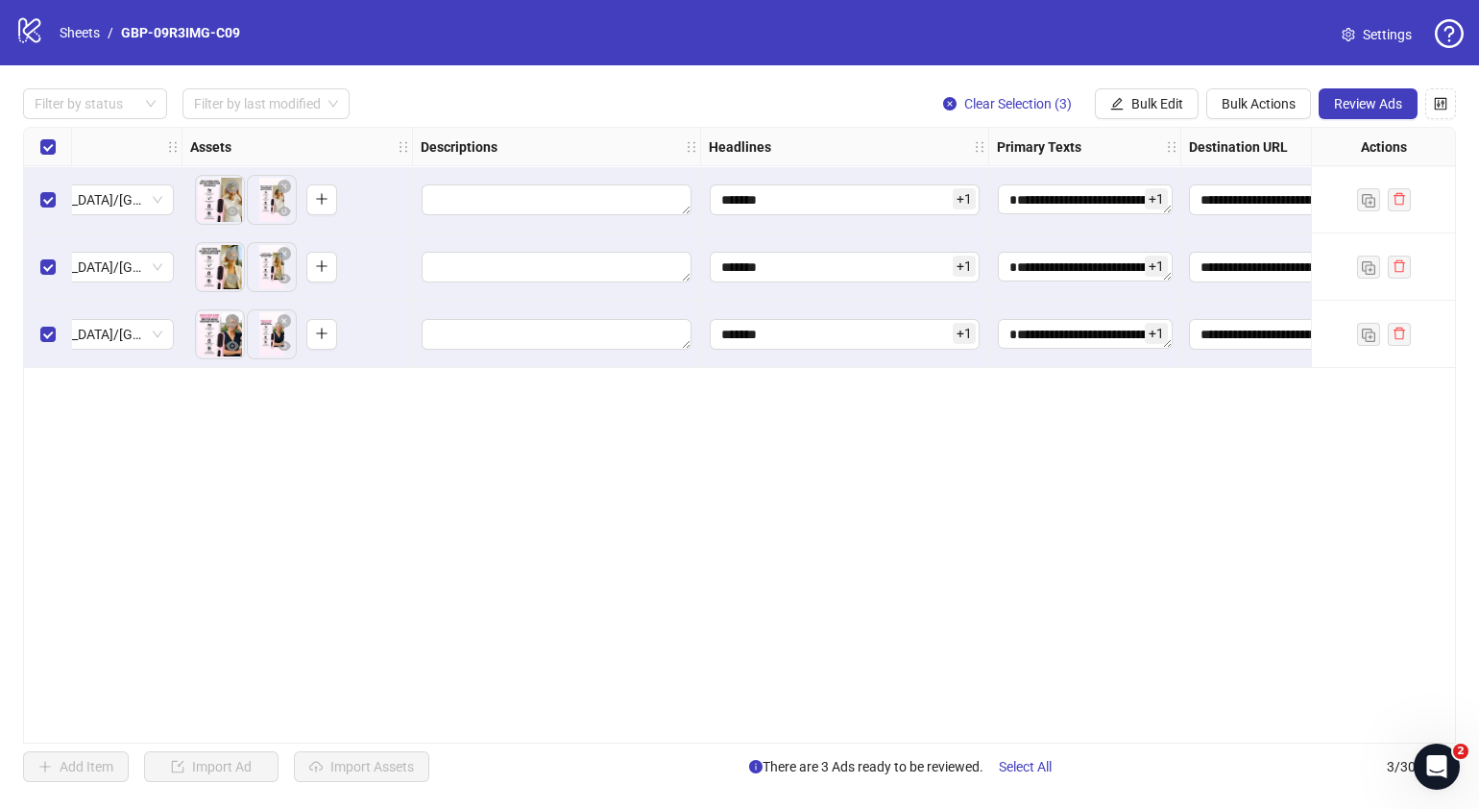
click at [965, 199] on span "+ 1" at bounding box center [964, 198] width 23 height 21
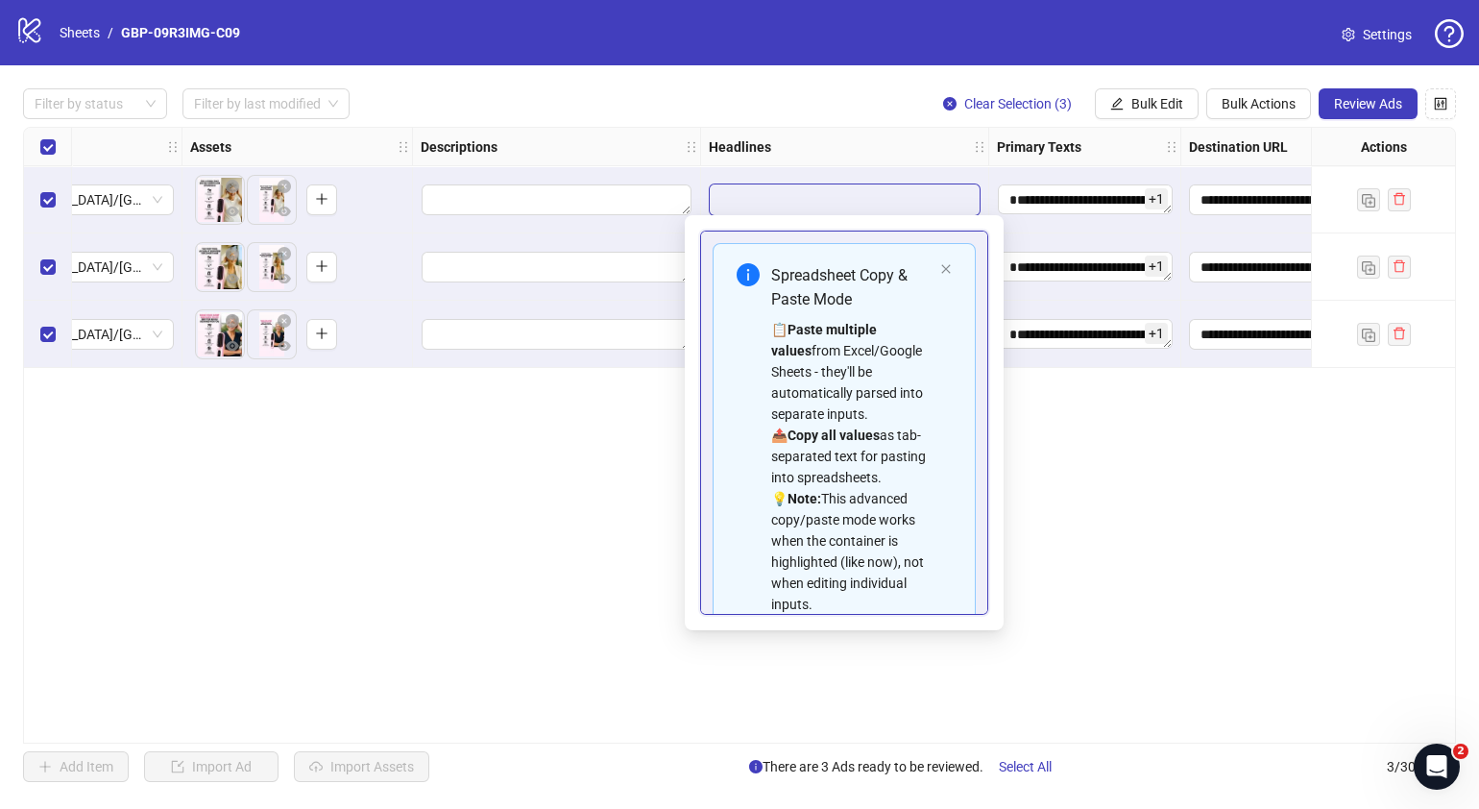
click at [1168, 526] on div "**********" at bounding box center [739, 435] width 1433 height 617
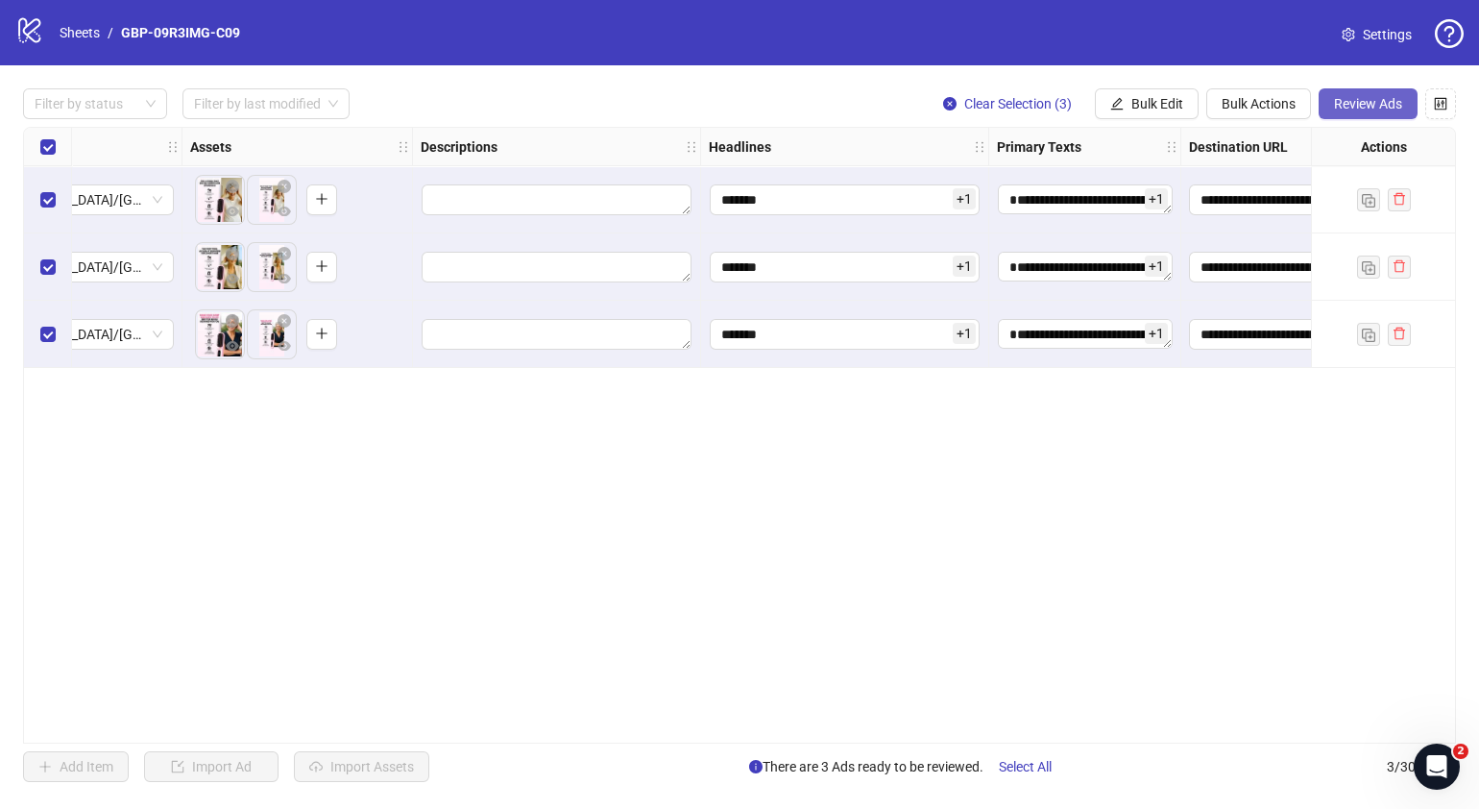
click at [1168, 98] on span "Review Ads" at bounding box center [1368, 103] width 68 height 15
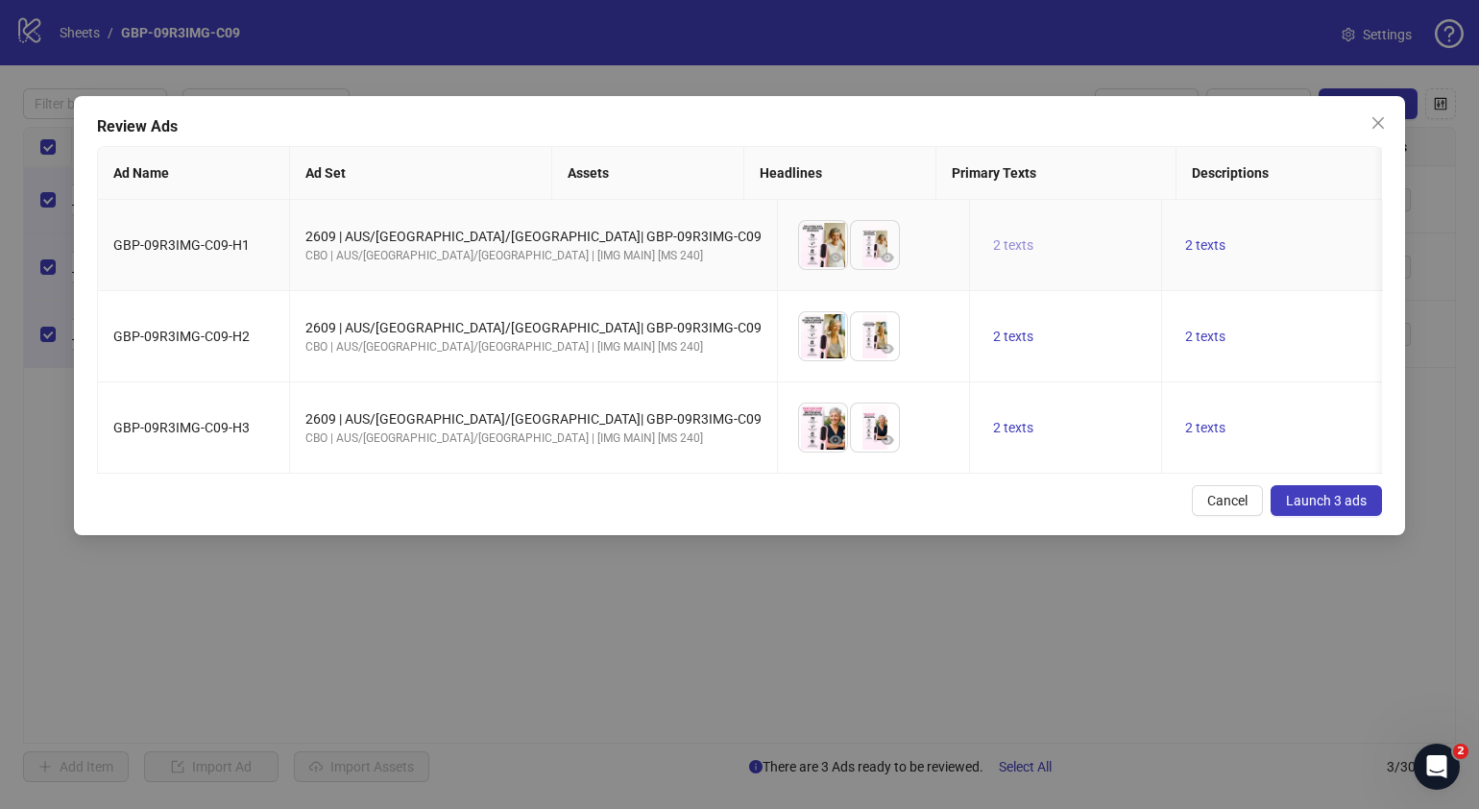
click at [993, 242] on span "2 texts" at bounding box center [1013, 244] width 40 height 15
click at [1086, 236] on icon "caret-right" at bounding box center [1086, 231] width 13 height 13
click at [837, 516] on div "Cancel Launch 3 ads" at bounding box center [739, 500] width 1285 height 31
click at [1168, 236] on button "2 texts" at bounding box center [1205, 244] width 56 height 23
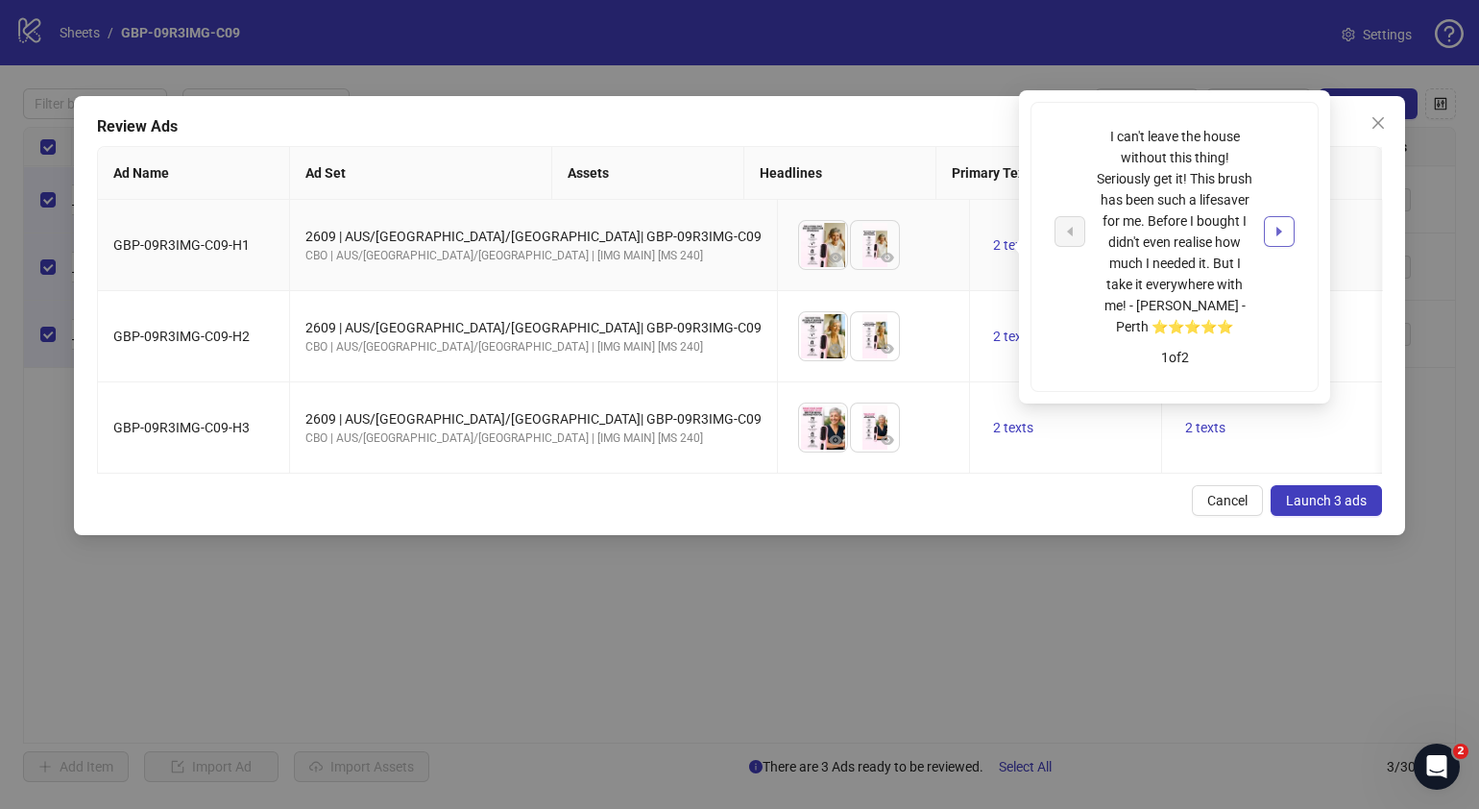
click at [1168, 231] on icon "caret-right" at bounding box center [1279, 232] width 6 height 10
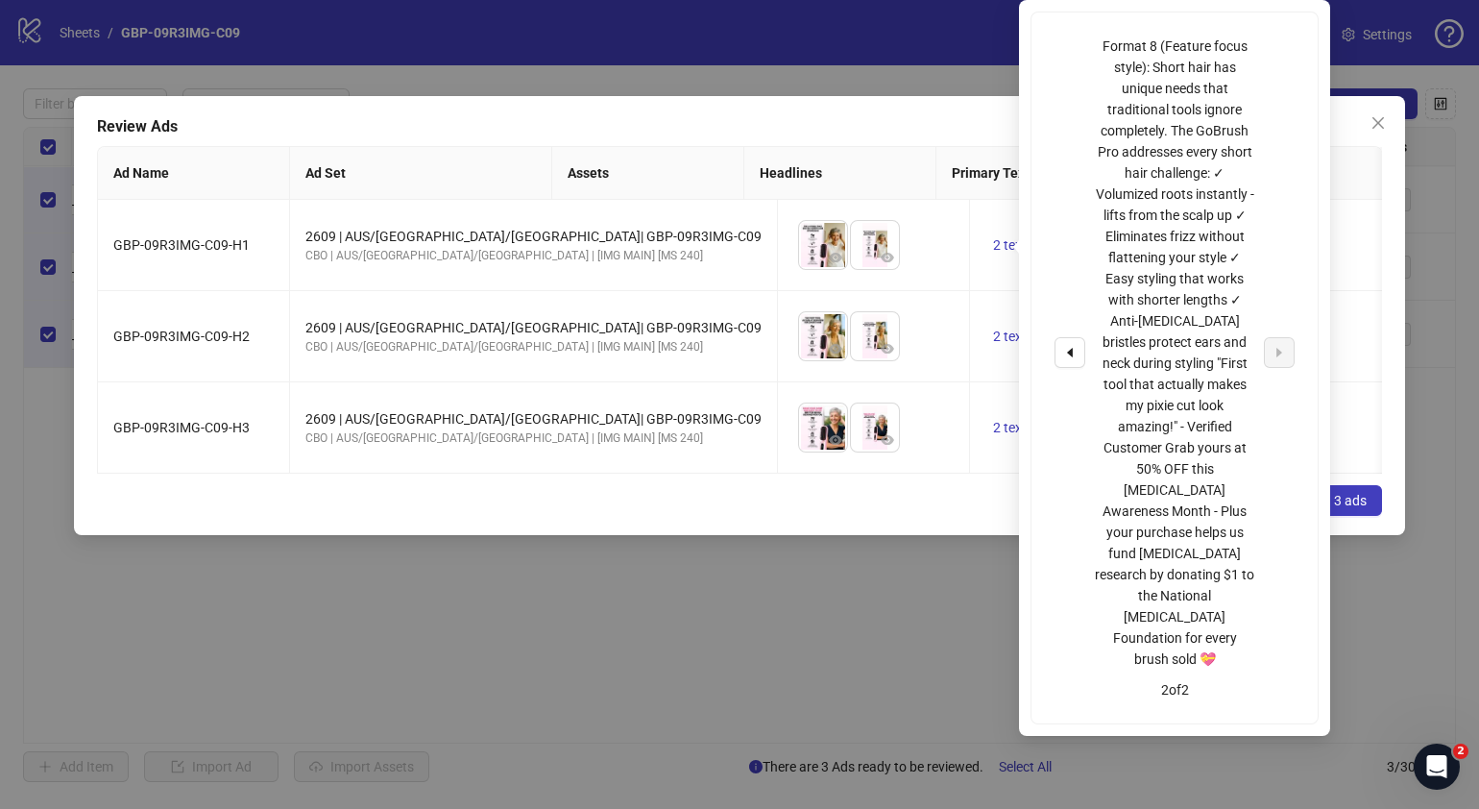
click at [911, 516] on div "Cancel Launch 3 ads" at bounding box center [739, 500] width 1285 height 31
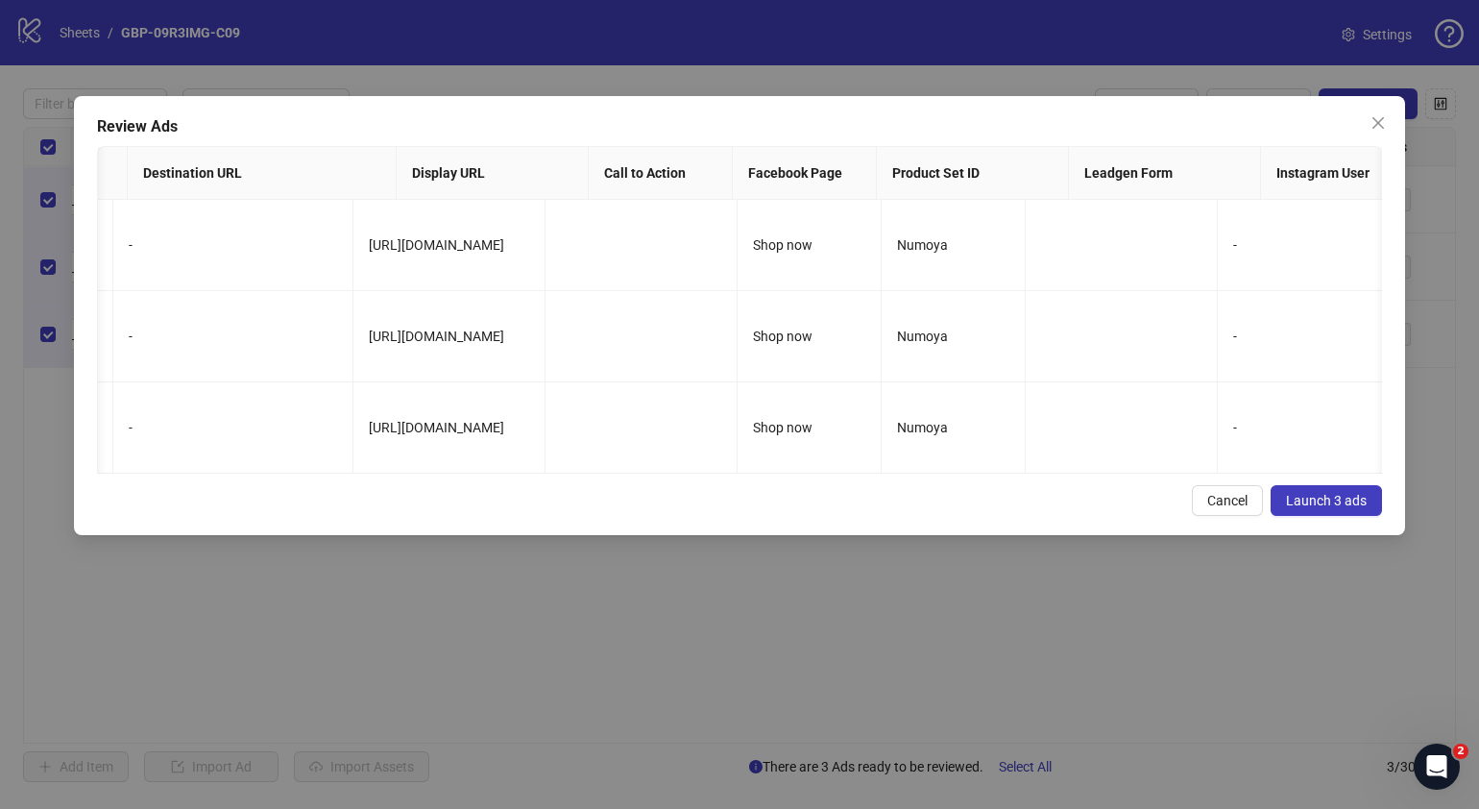
scroll to position [0, 0]
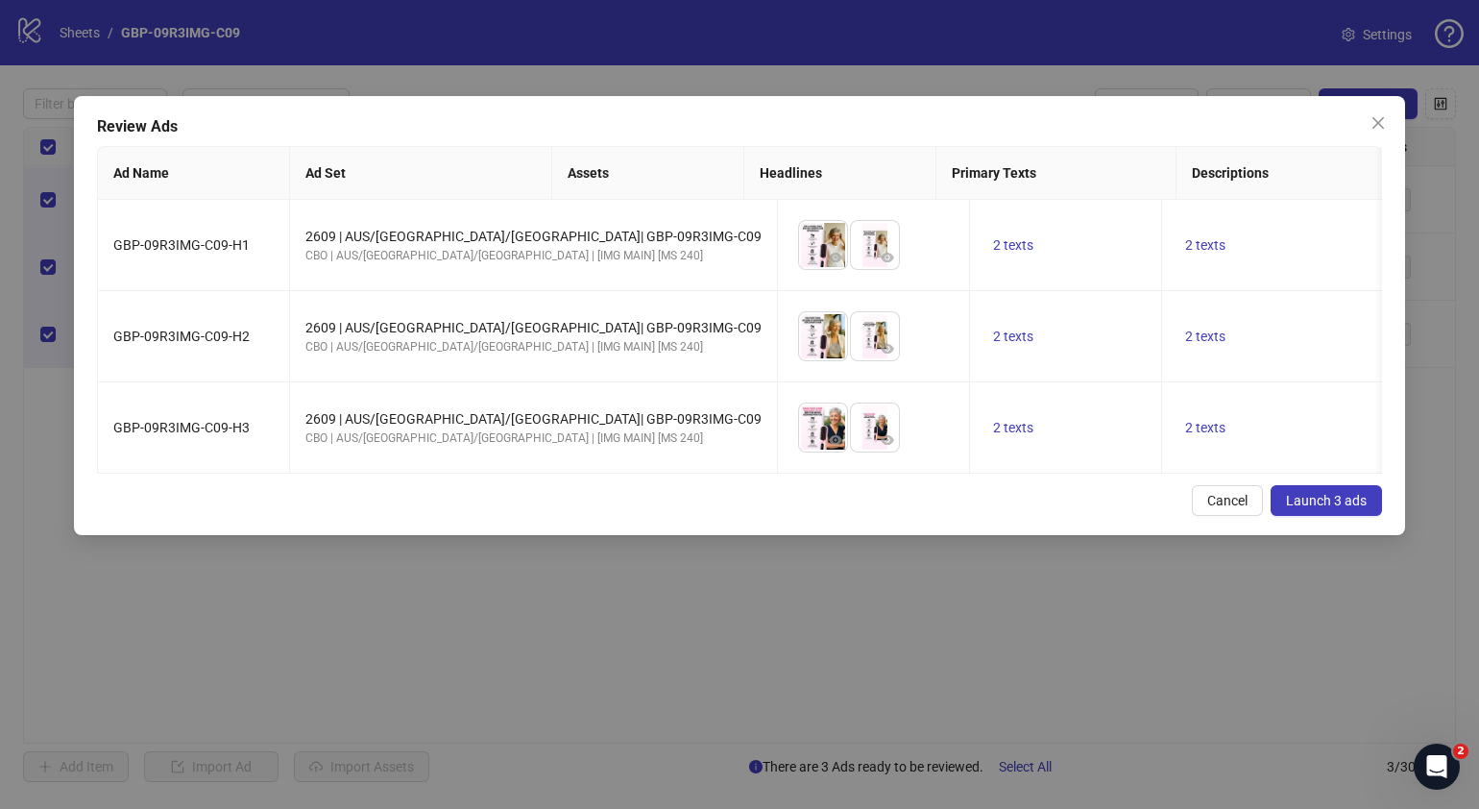
click at [1168, 508] on span "Launch 3 ads" at bounding box center [1326, 500] width 81 height 15
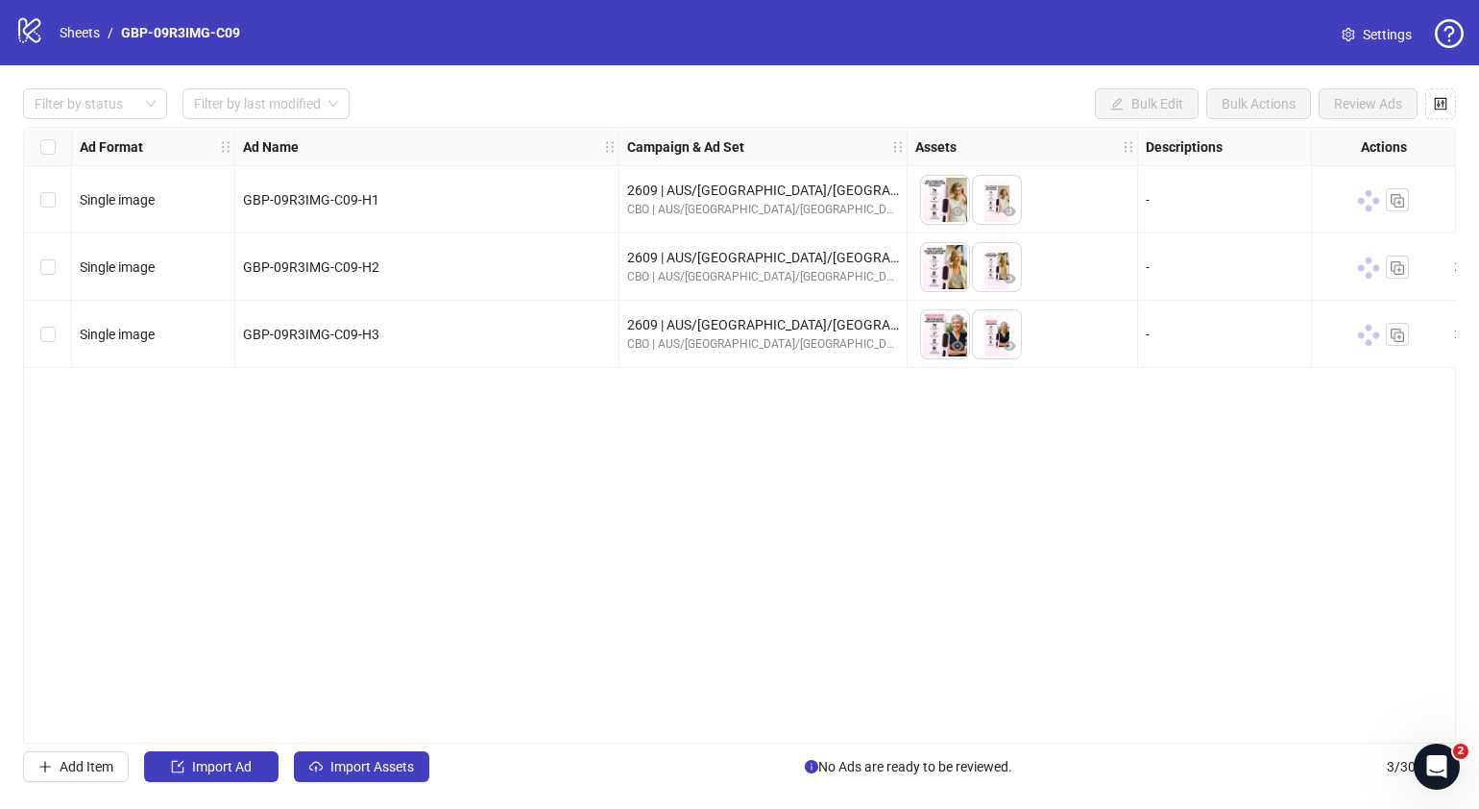
click at [874, 552] on div "Ad Format Ad Name Campaign & Ad Set Assets Descriptions Headlines Primary Texts…" at bounding box center [739, 435] width 1433 height 617
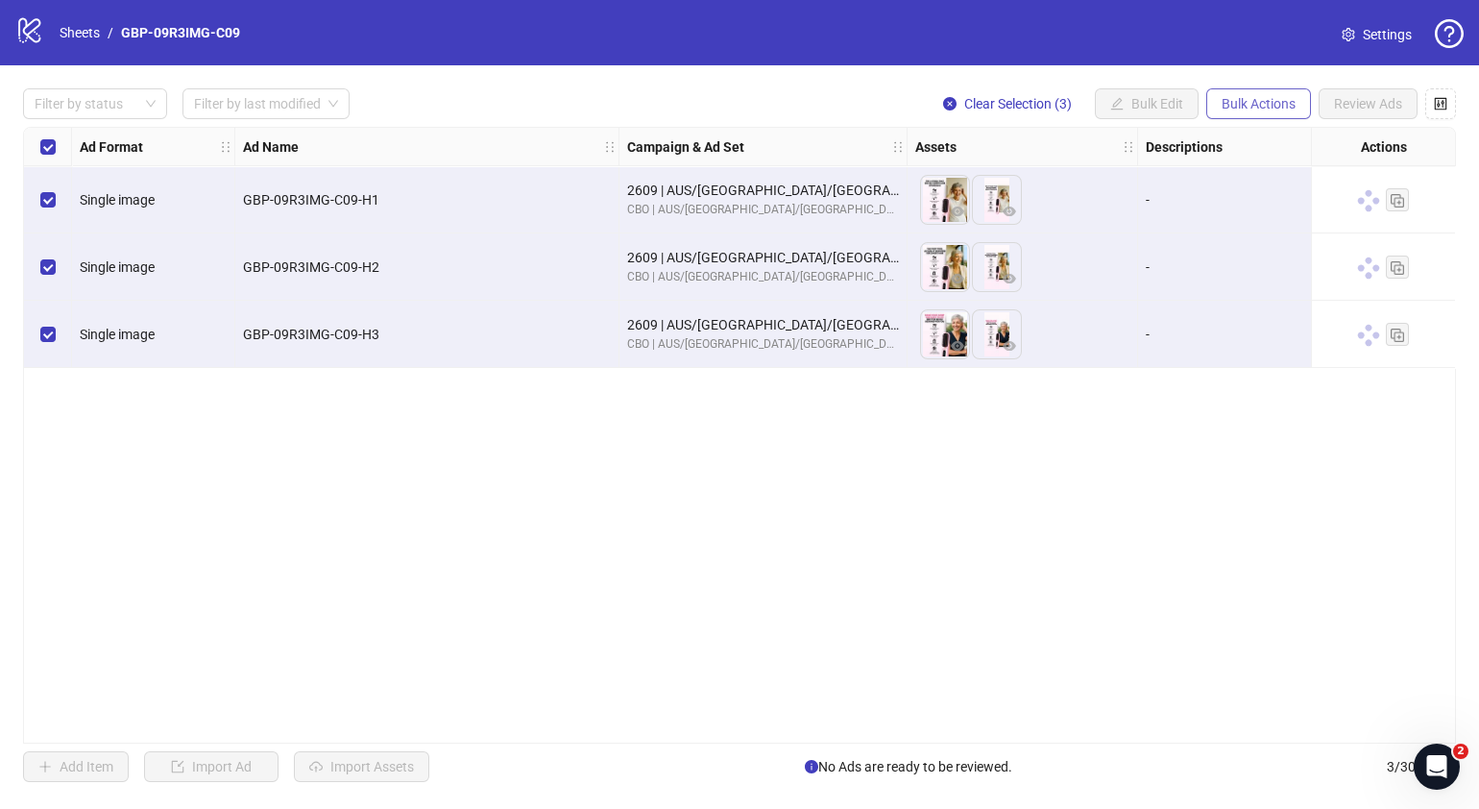
click at [1168, 118] on button "Bulk Actions" at bounding box center [1258, 103] width 105 height 31
click at [1168, 199] on span "Duplicate with assets" at bounding box center [1287, 203] width 132 height 21
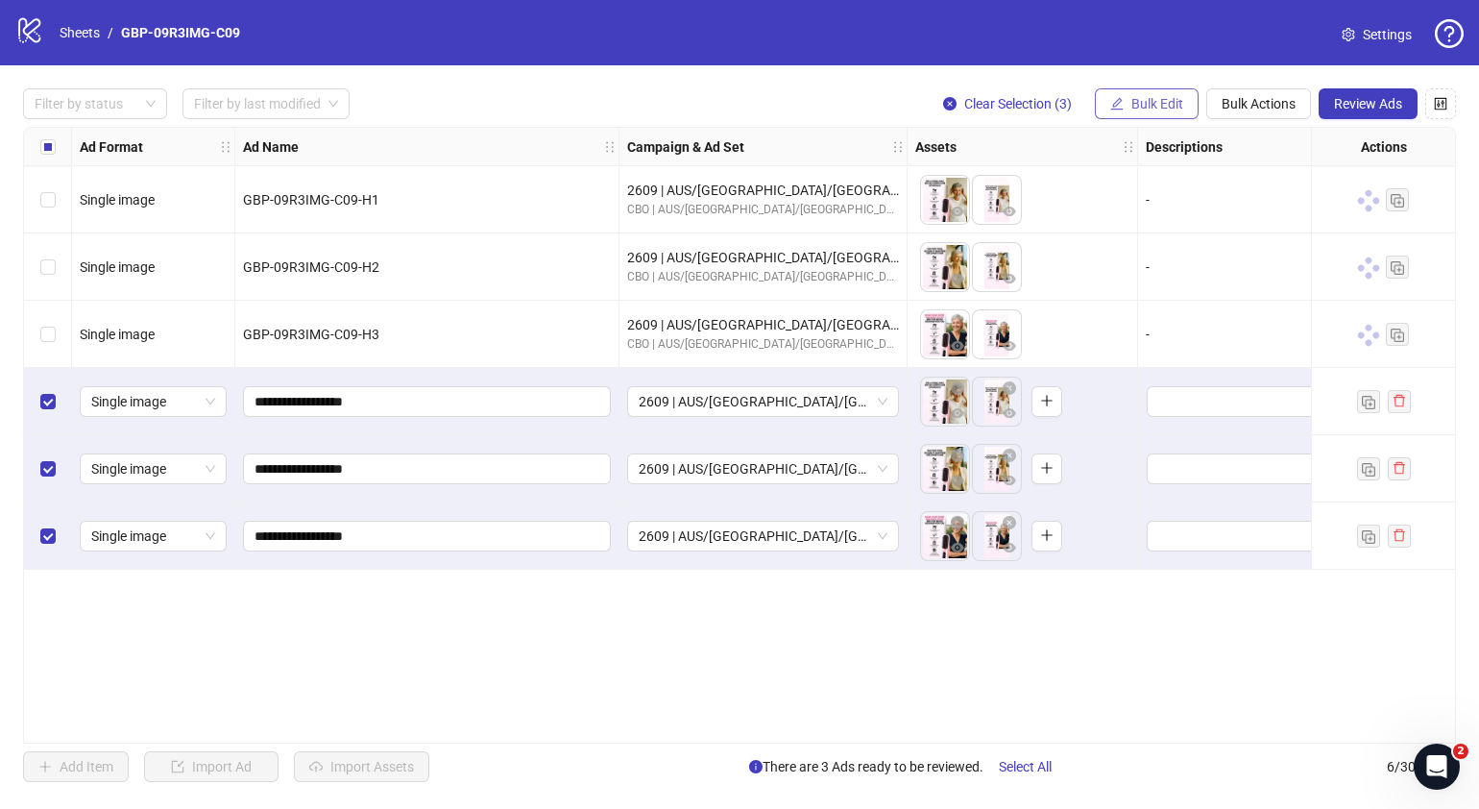
click at [1139, 104] on span "Bulk Edit" at bounding box center [1157, 103] width 52 height 15
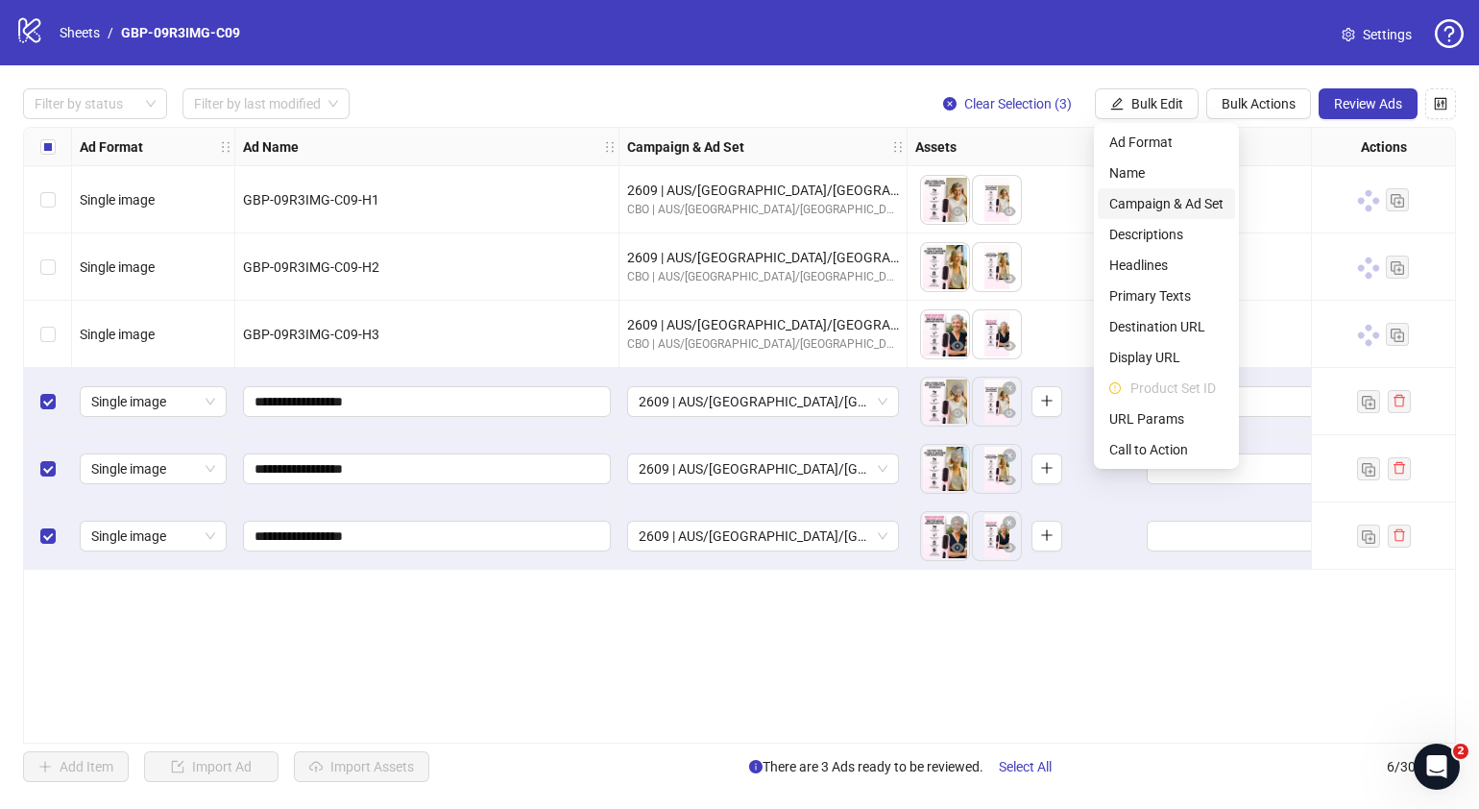
click at [1168, 205] on span "Campaign & Ad Set" at bounding box center [1166, 203] width 114 height 21
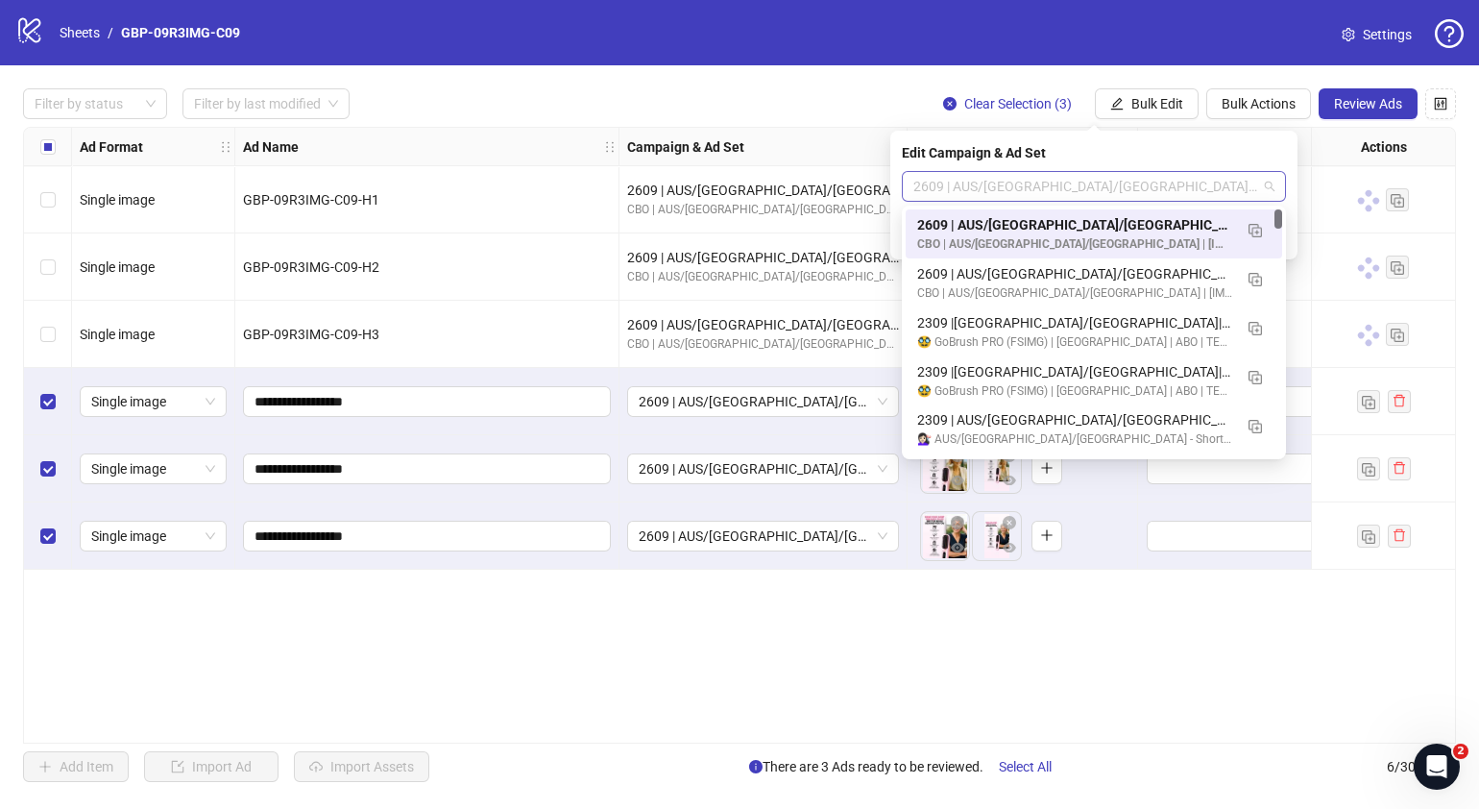
click at [1168, 188] on span "2609 | AUS/NZ/UK| GBP-09R3IMG-C09" at bounding box center [1093, 186] width 361 height 29
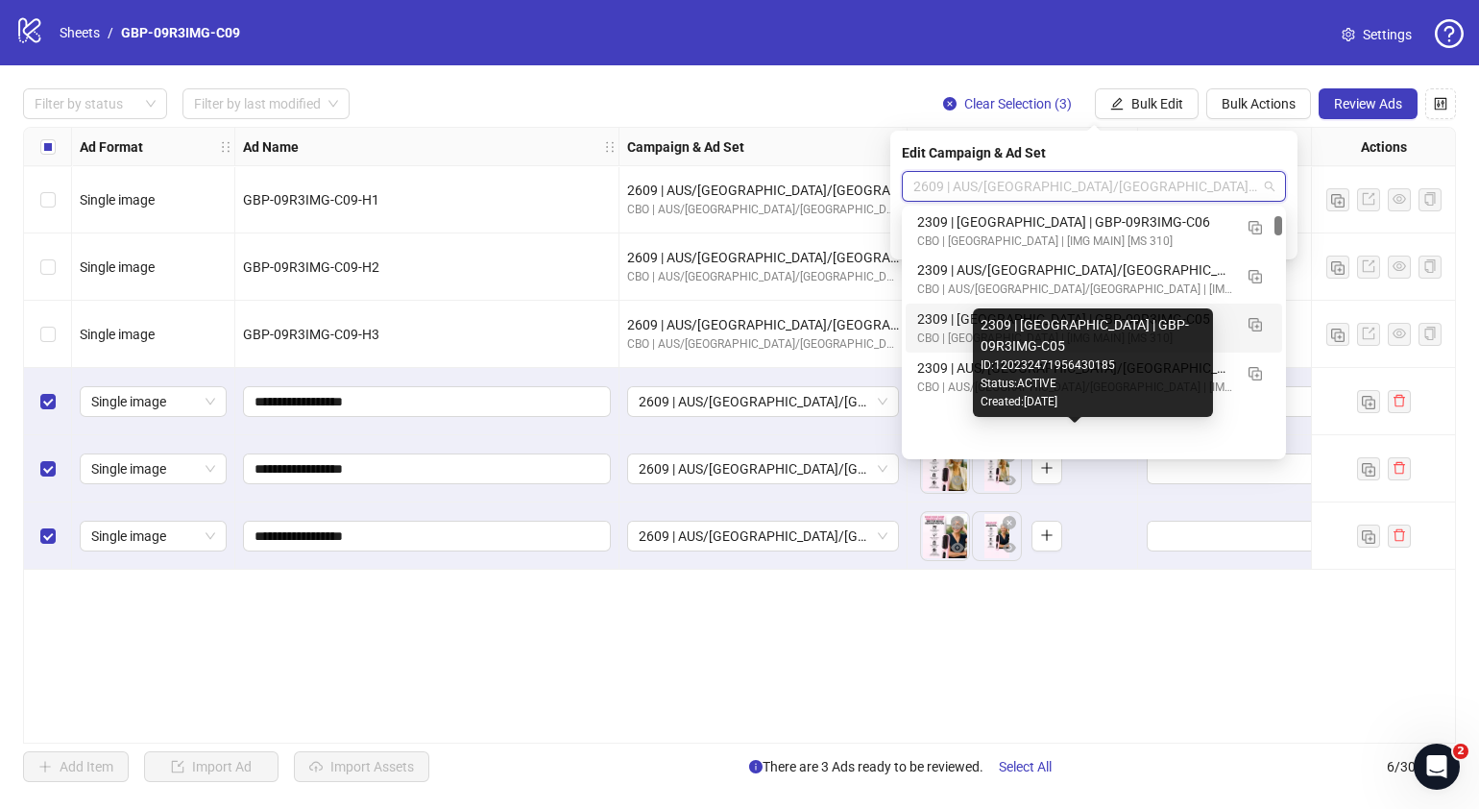
scroll to position [959, 0]
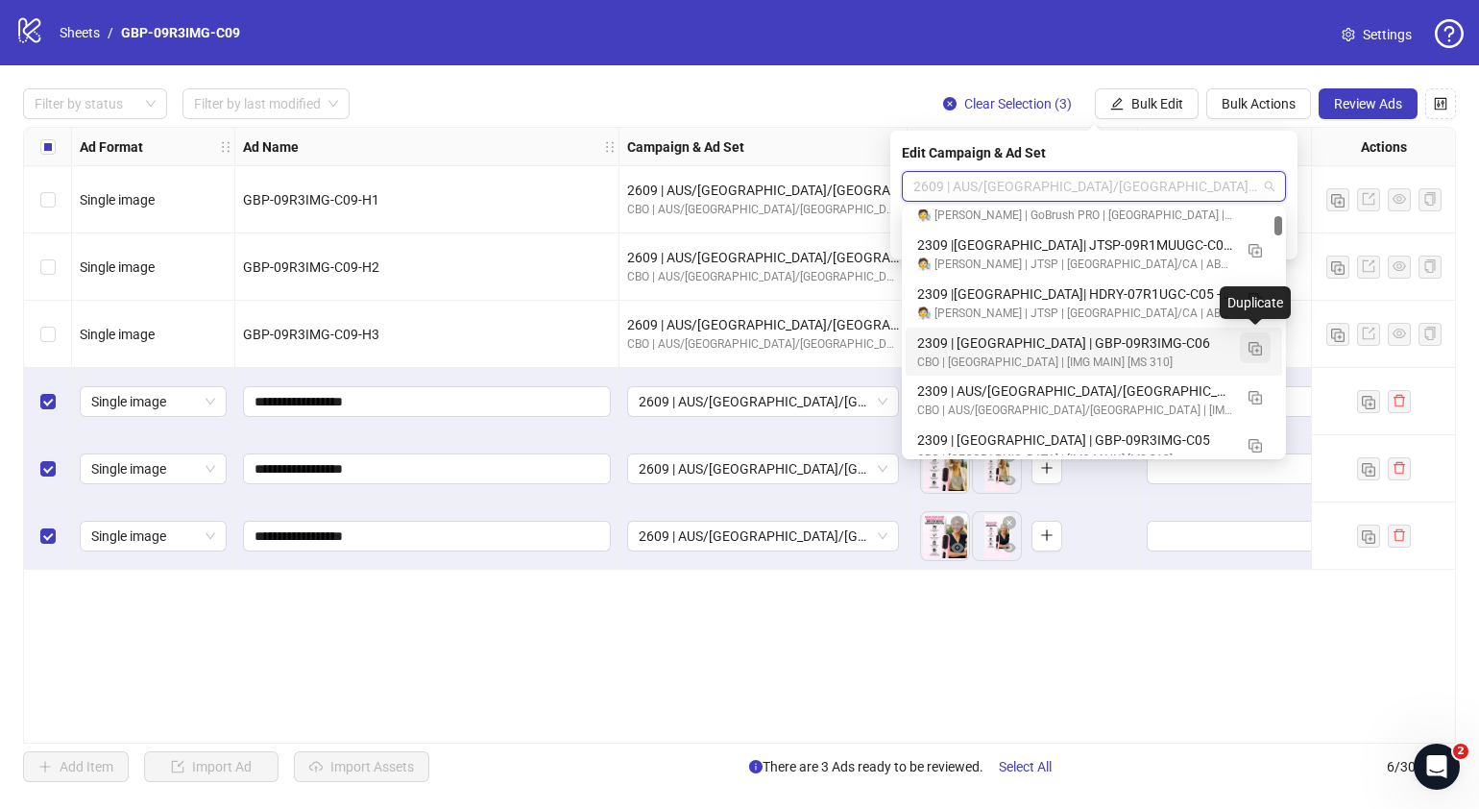
click at [1168, 346] on img "button" at bounding box center [1255, 348] width 13 height 13
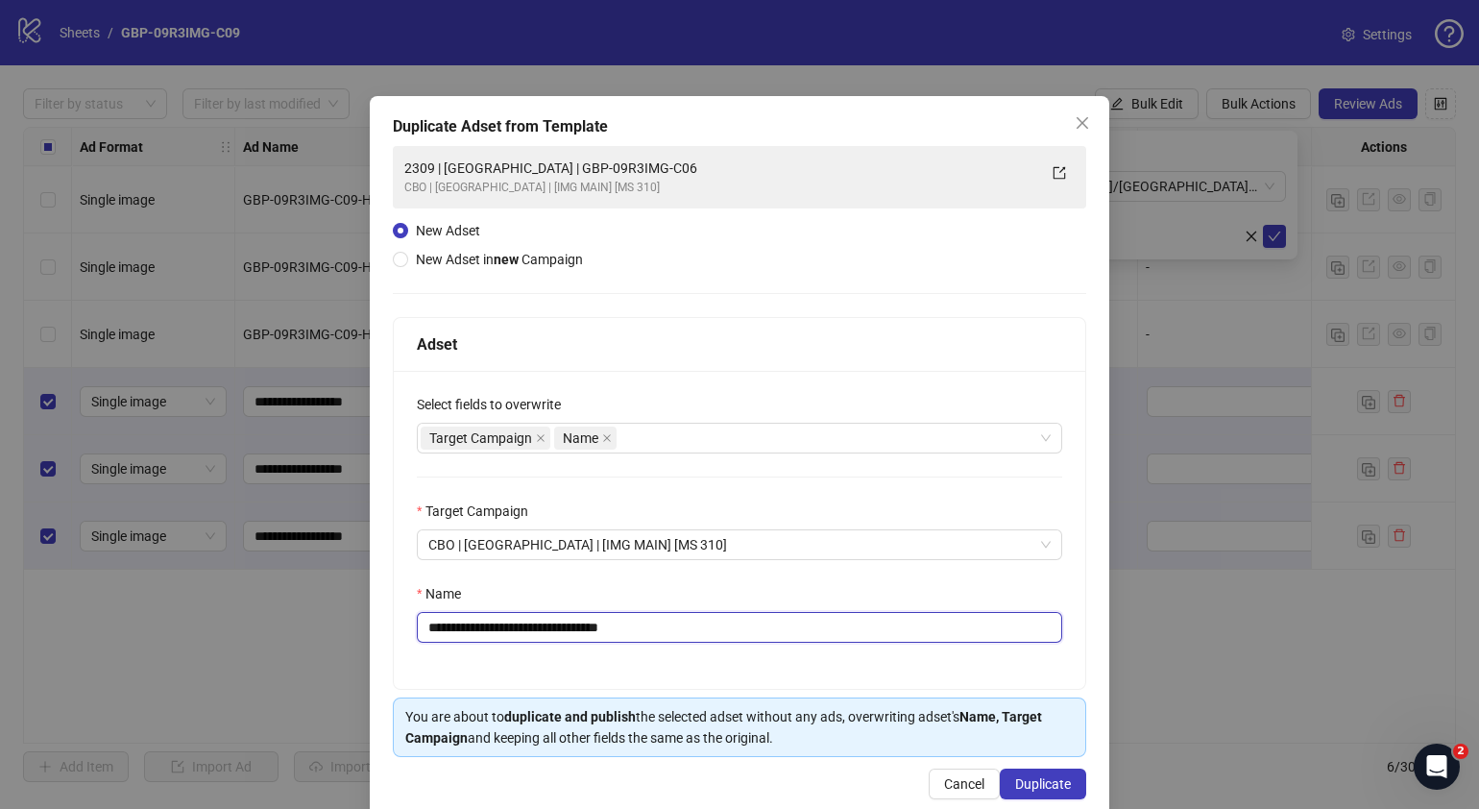
drag, startPoint x: 703, startPoint y: 630, endPoint x: 500, endPoint y: 618, distance: 203.0
click at [500, 618] on input "**********" at bounding box center [739, 627] width 645 height 31
paste input "**********"
click at [437, 618] on input "**********" at bounding box center [739, 627] width 645 height 31
type input "**********"
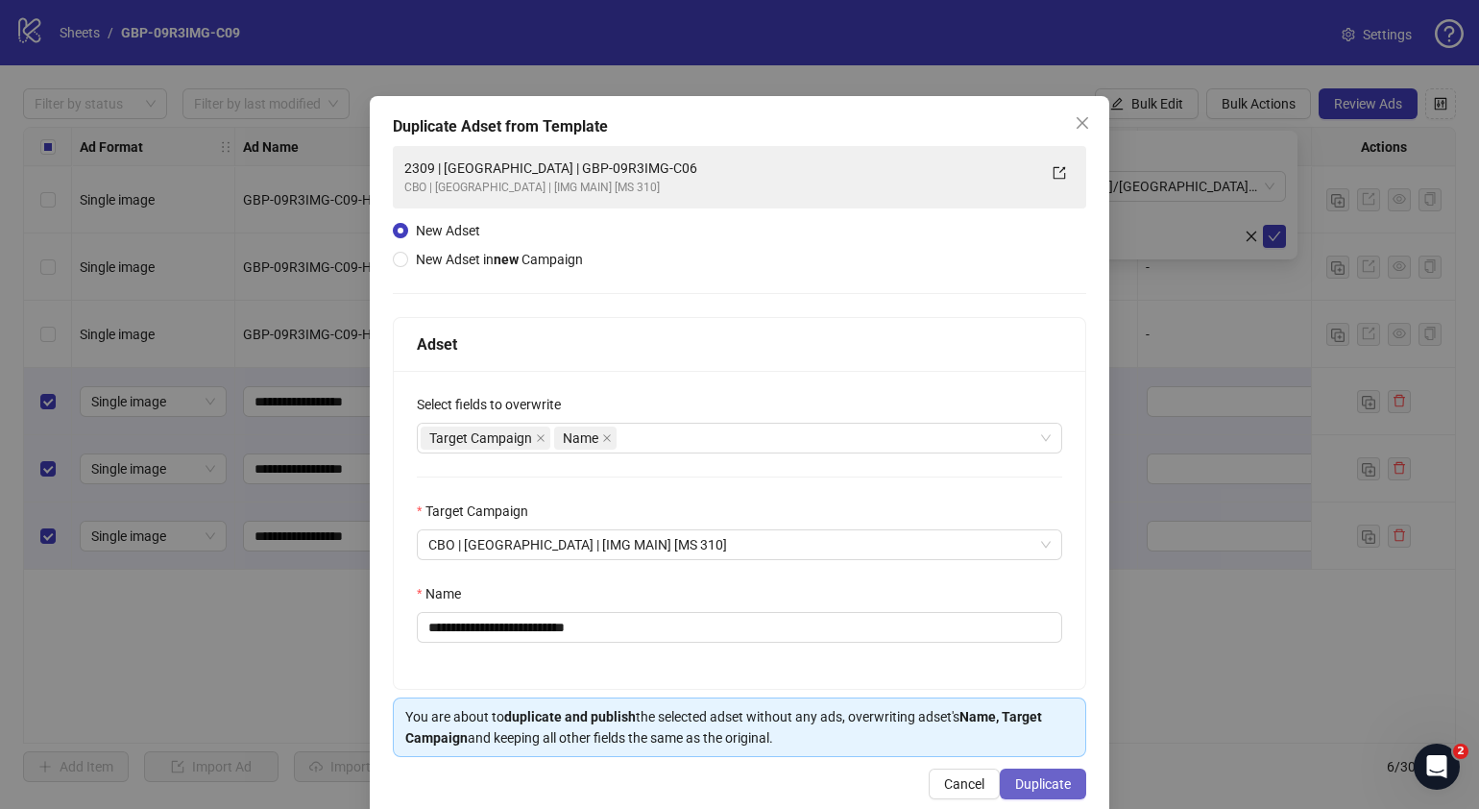
click at [1056, 618] on span "Duplicate" at bounding box center [1043, 783] width 56 height 15
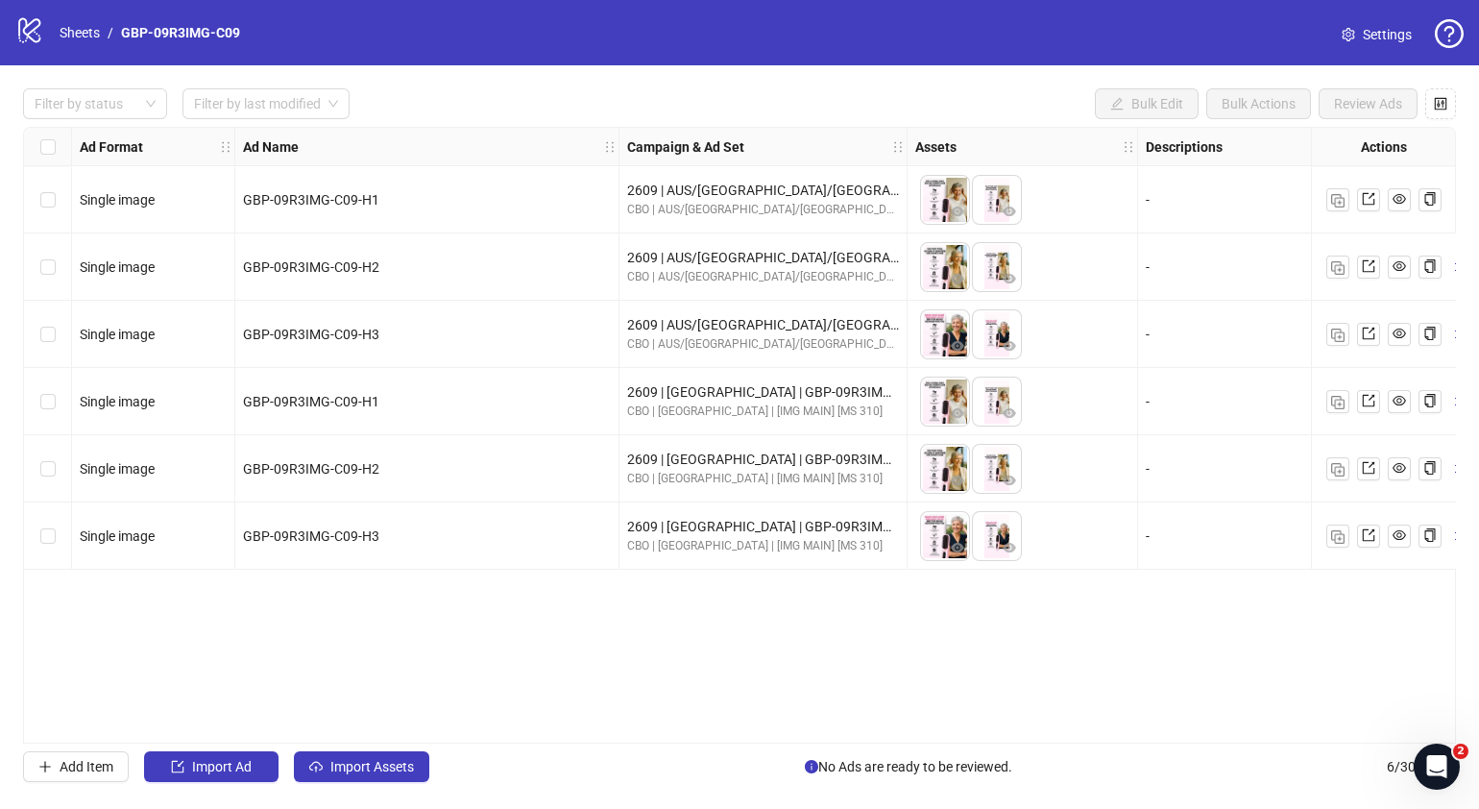
drag, startPoint x: 537, startPoint y: 734, endPoint x: 620, endPoint y: 731, distance: 83.6
click at [620, 731] on div "Ad Format Ad Name Campaign & Ad Set Assets Descriptions Headlines Primary Texts…" at bounding box center [739, 435] width 1433 height 617
drag, startPoint x: 605, startPoint y: 743, endPoint x: 632, endPoint y: 740, distance: 27.2
click at [632, 740] on div "Ad Format Ad Name Campaign & Ad Set Assets Descriptions Headlines Primary Texts…" at bounding box center [739, 435] width 1433 height 617
drag, startPoint x: 578, startPoint y: 735, endPoint x: 1089, endPoint y: 697, distance: 512.3
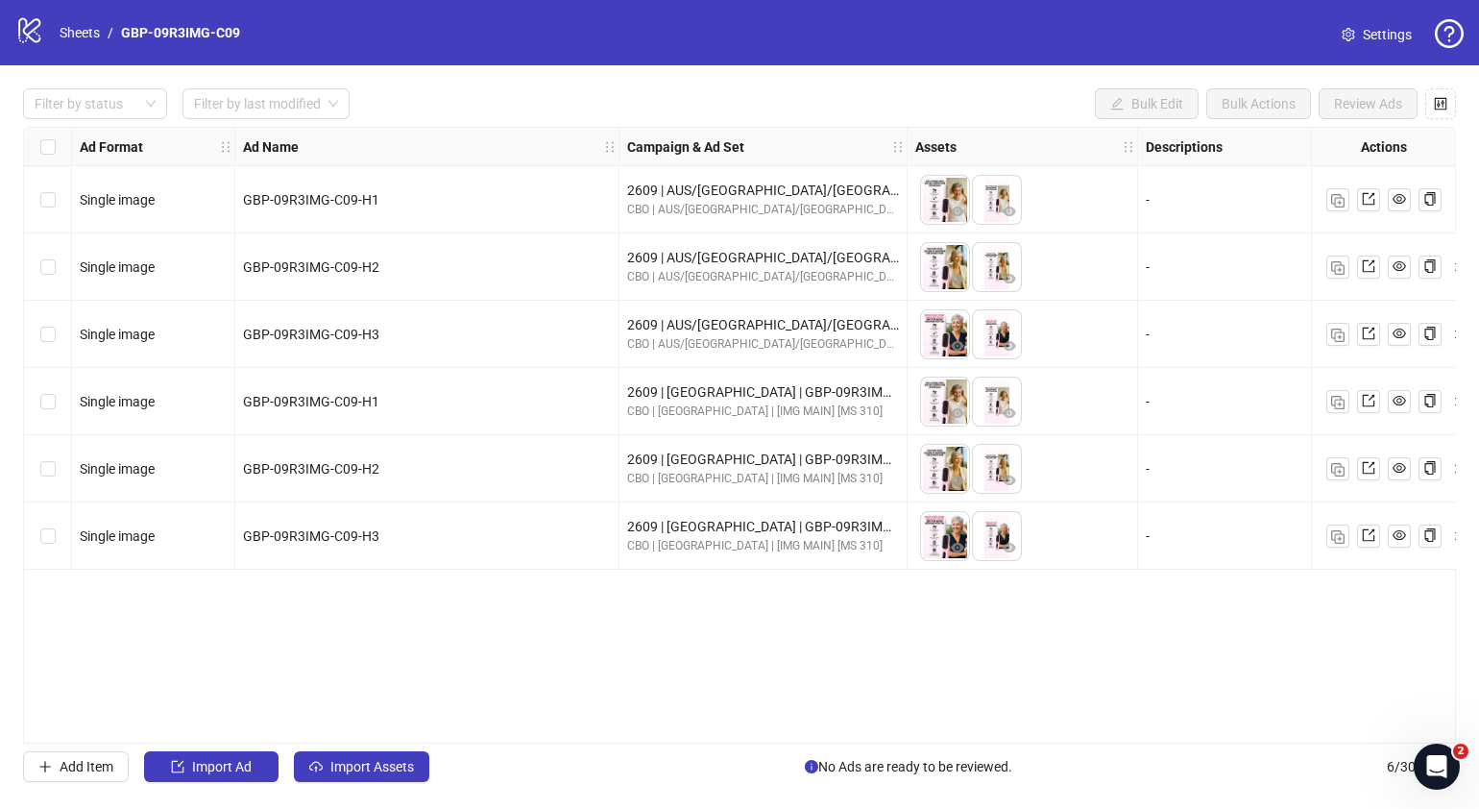
click at [1089, 697] on div "Ad Format Ad Name Campaign & Ad Set Assets Descriptions Headlines Primary Texts…" at bounding box center [739, 435] width 1433 height 617
click at [81, 36] on link "Sheets" at bounding box center [80, 32] width 48 height 21
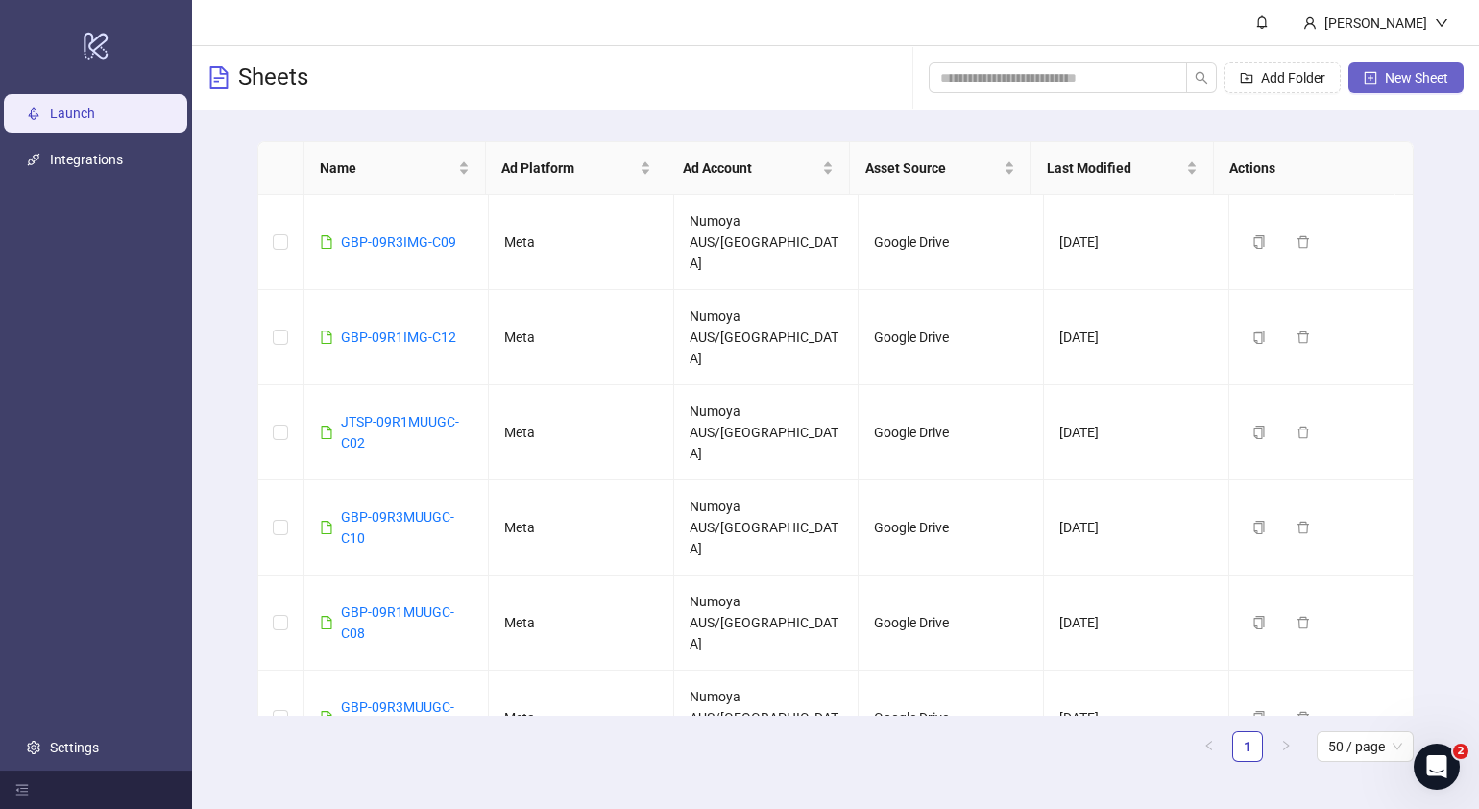
click at [1402, 90] on button "New Sheet" at bounding box center [1405, 77] width 115 height 31
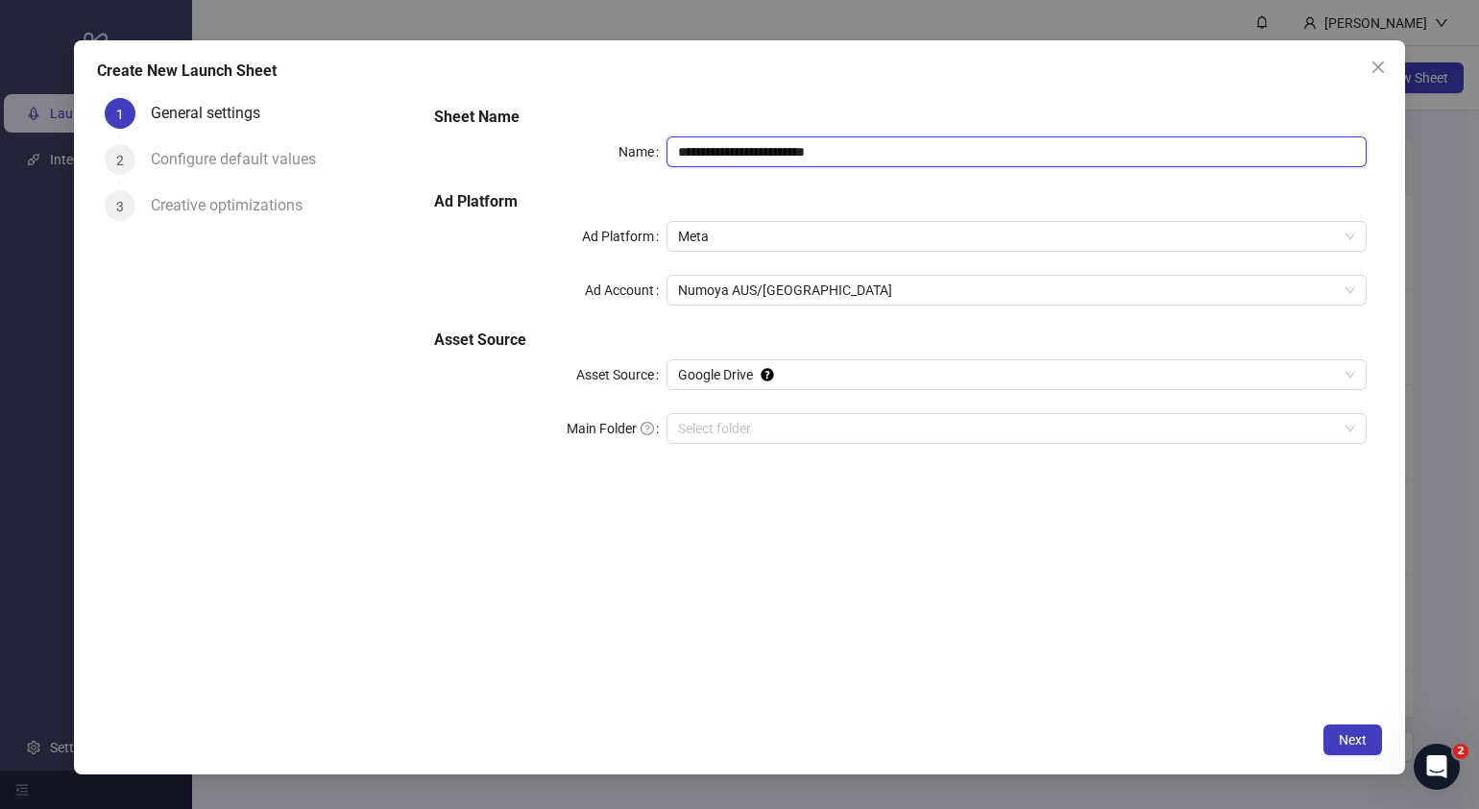
drag, startPoint x: 935, startPoint y: 153, endPoint x: 344, endPoint y: 171, distance: 591.9
click at [344, 170] on div "**********" at bounding box center [739, 401] width 1285 height 622
paste input "text"
type input "**********"
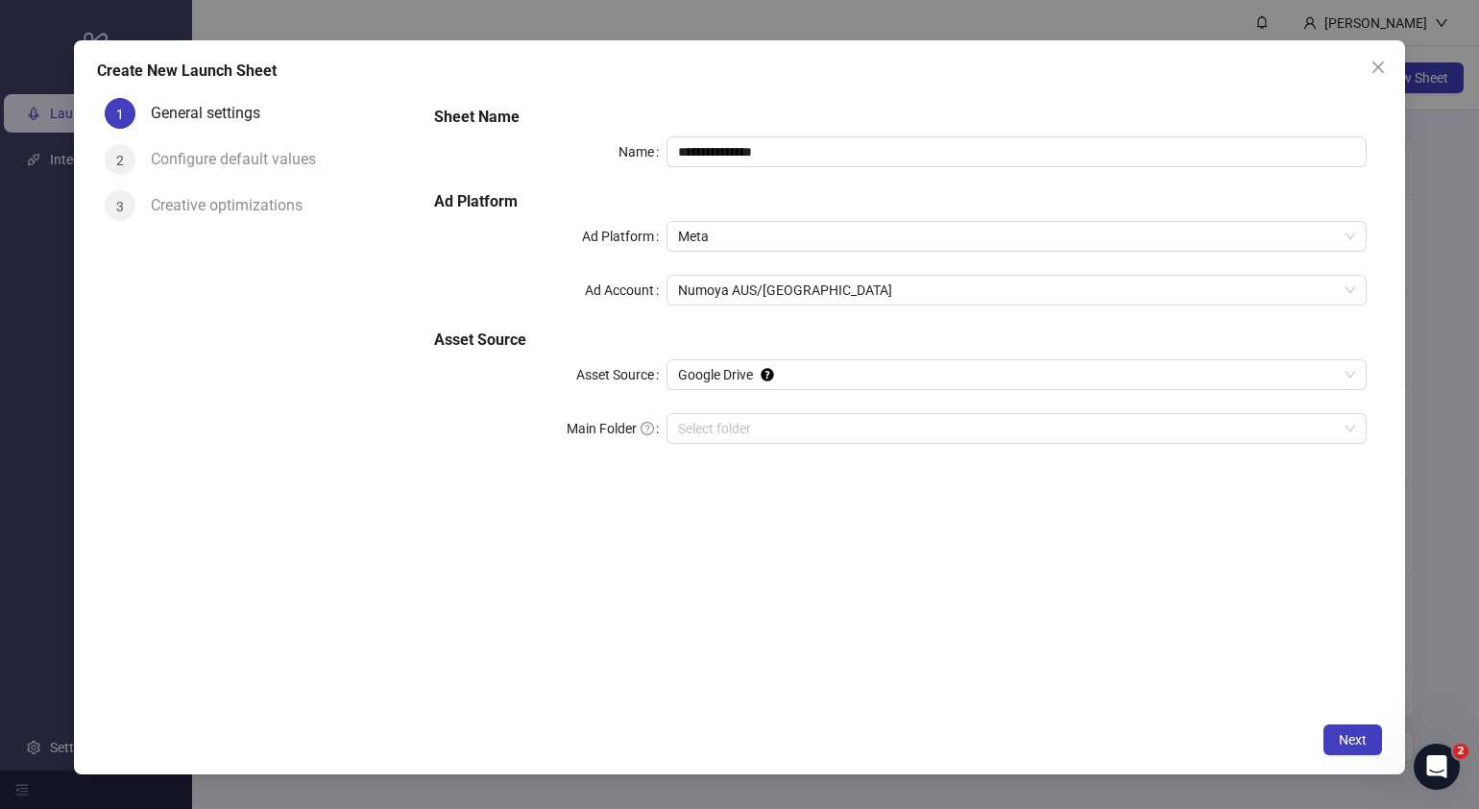
click at [841, 600] on div "**********" at bounding box center [901, 401] width 964 height 622
click at [795, 438] on input "Main Folder" at bounding box center [1008, 428] width 660 height 29
click at [1362, 741] on span "Next" at bounding box center [1353, 739] width 28 height 15
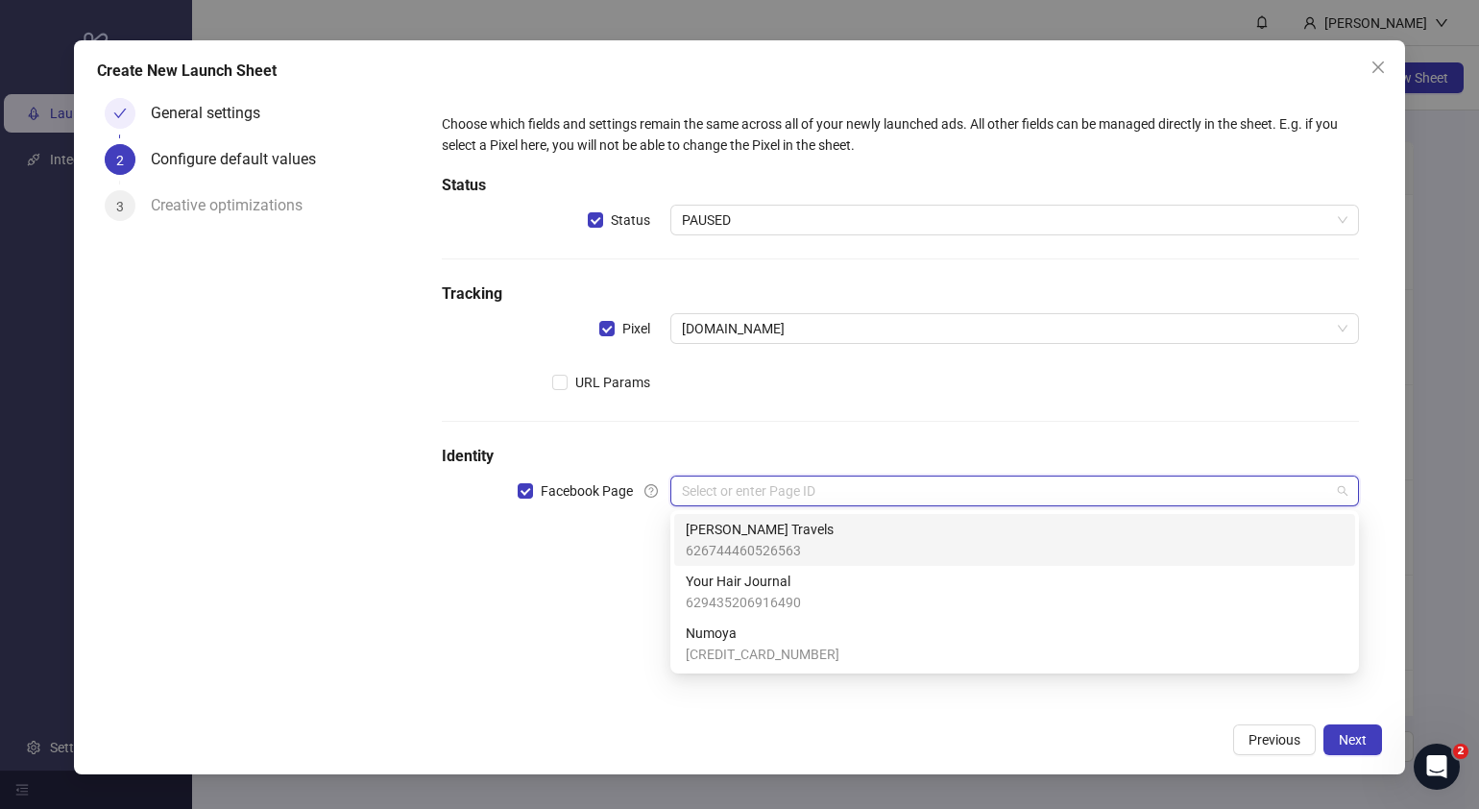
click at [803, 492] on input "search" at bounding box center [1006, 490] width 648 height 29
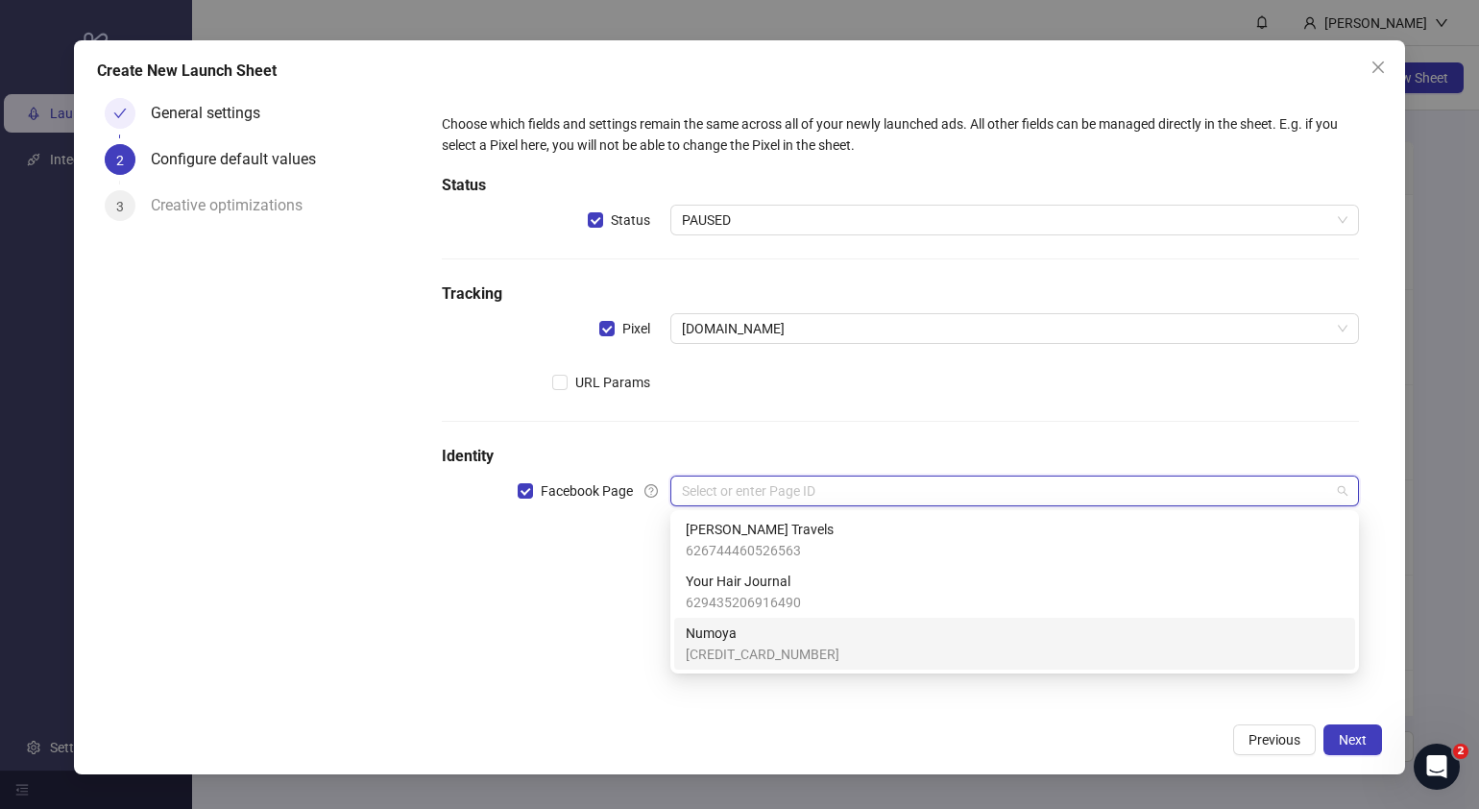
click at [744, 637] on span "Numoya" at bounding box center [763, 632] width 154 height 21
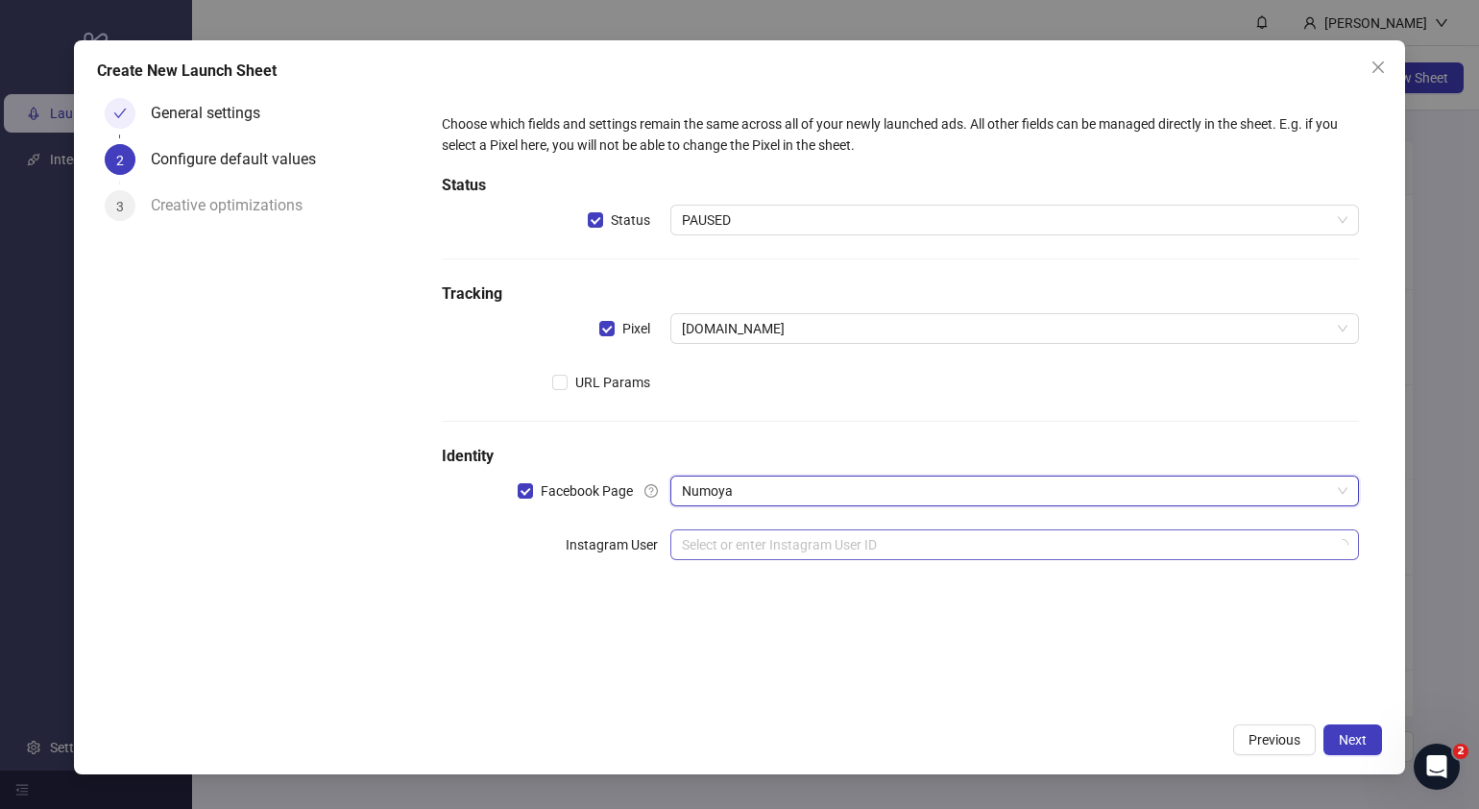
click at [812, 552] on input "search" at bounding box center [1006, 544] width 648 height 29
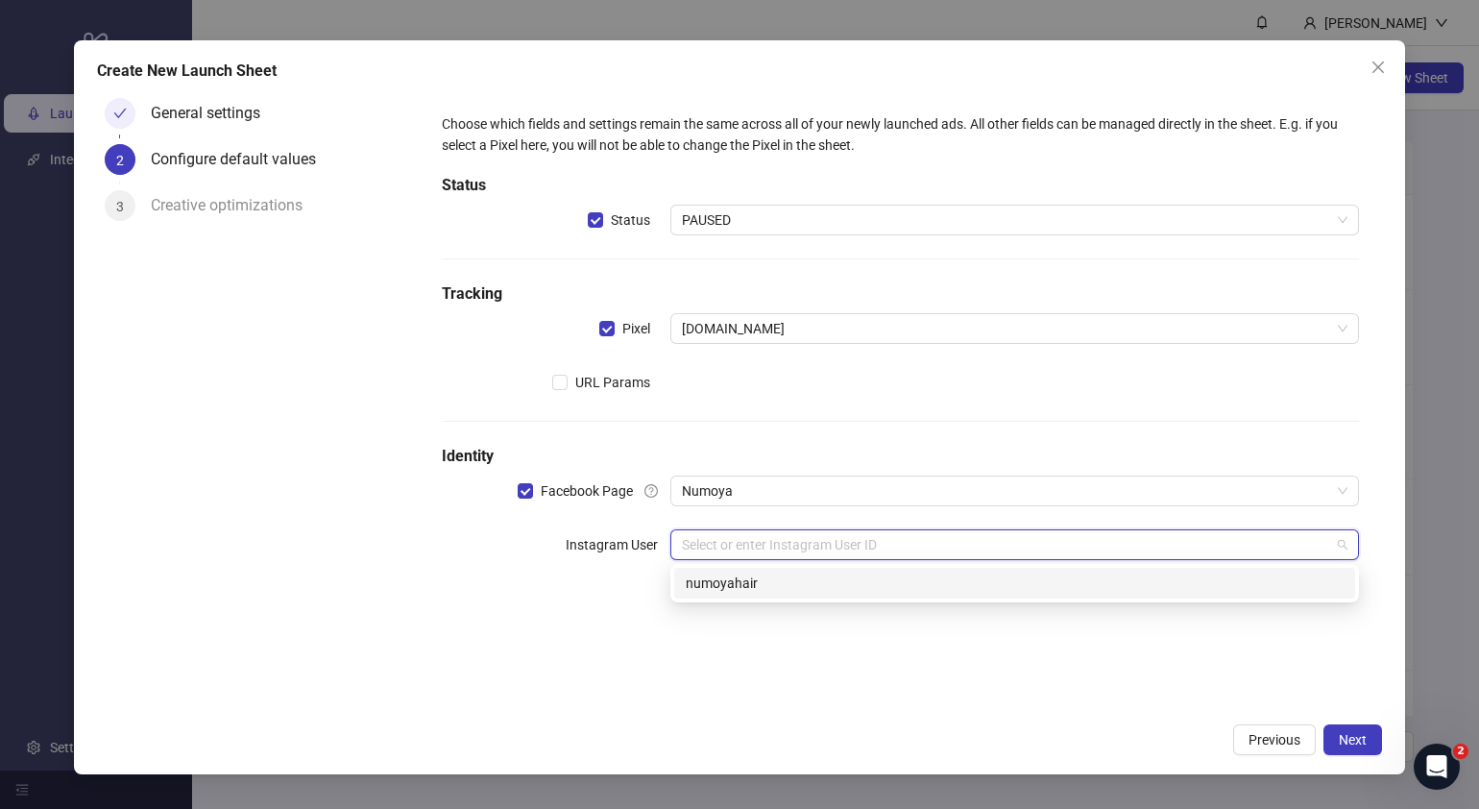
click at [774, 590] on div "numoyahair" at bounding box center [1015, 582] width 658 height 21
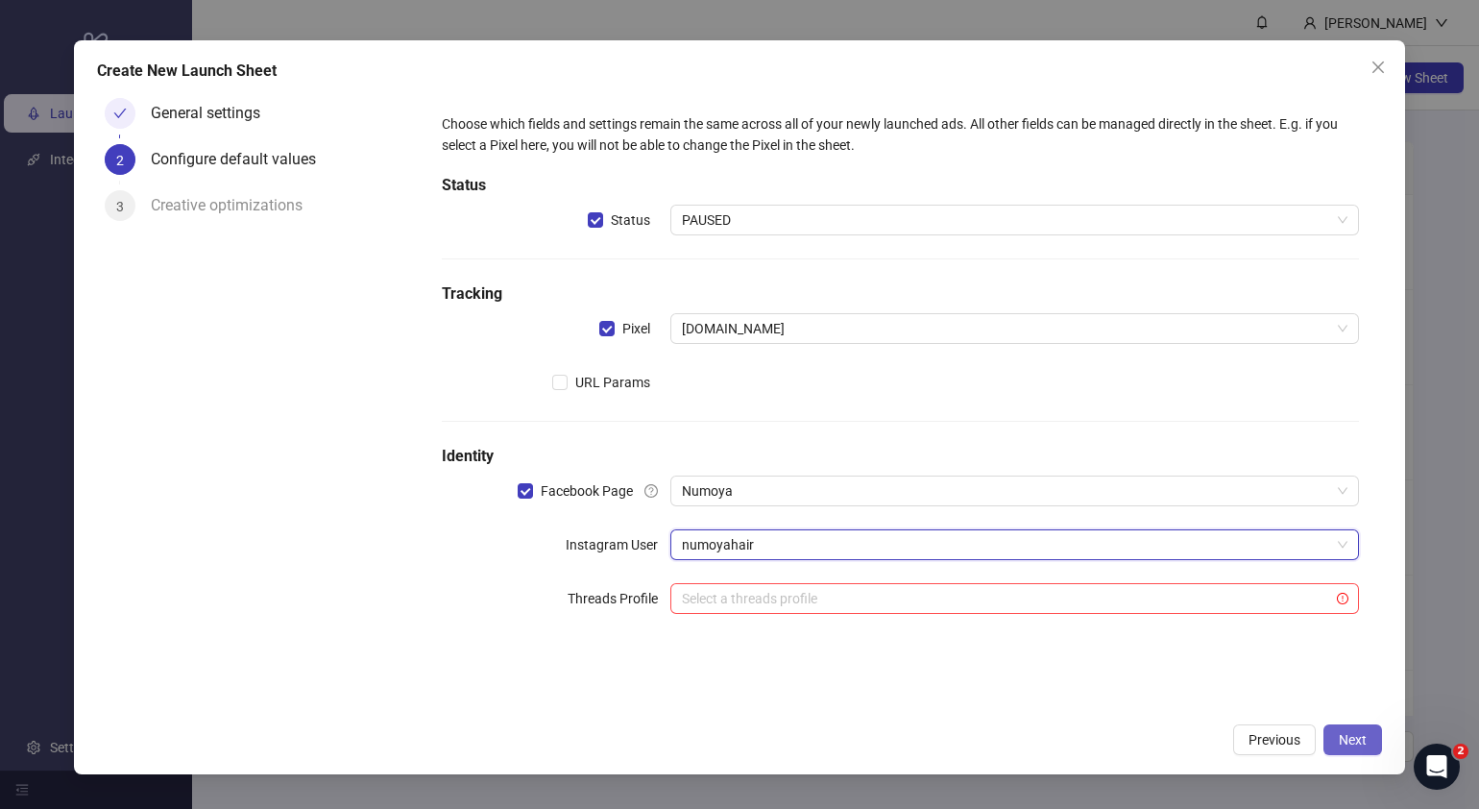
click at [1360, 740] on span "Next" at bounding box center [1353, 739] width 28 height 15
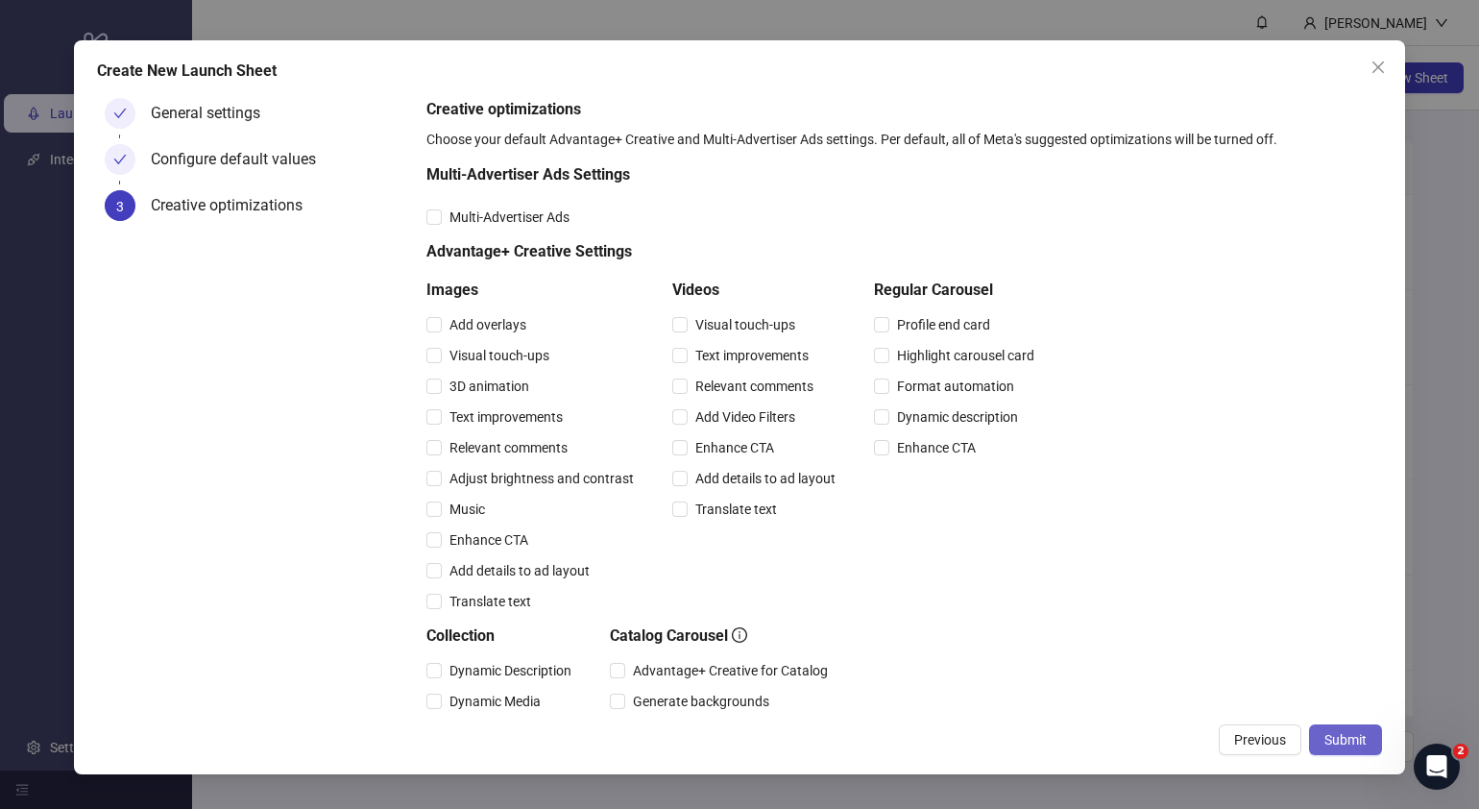
click at [1360, 740] on span "Submit" at bounding box center [1345, 739] width 42 height 15
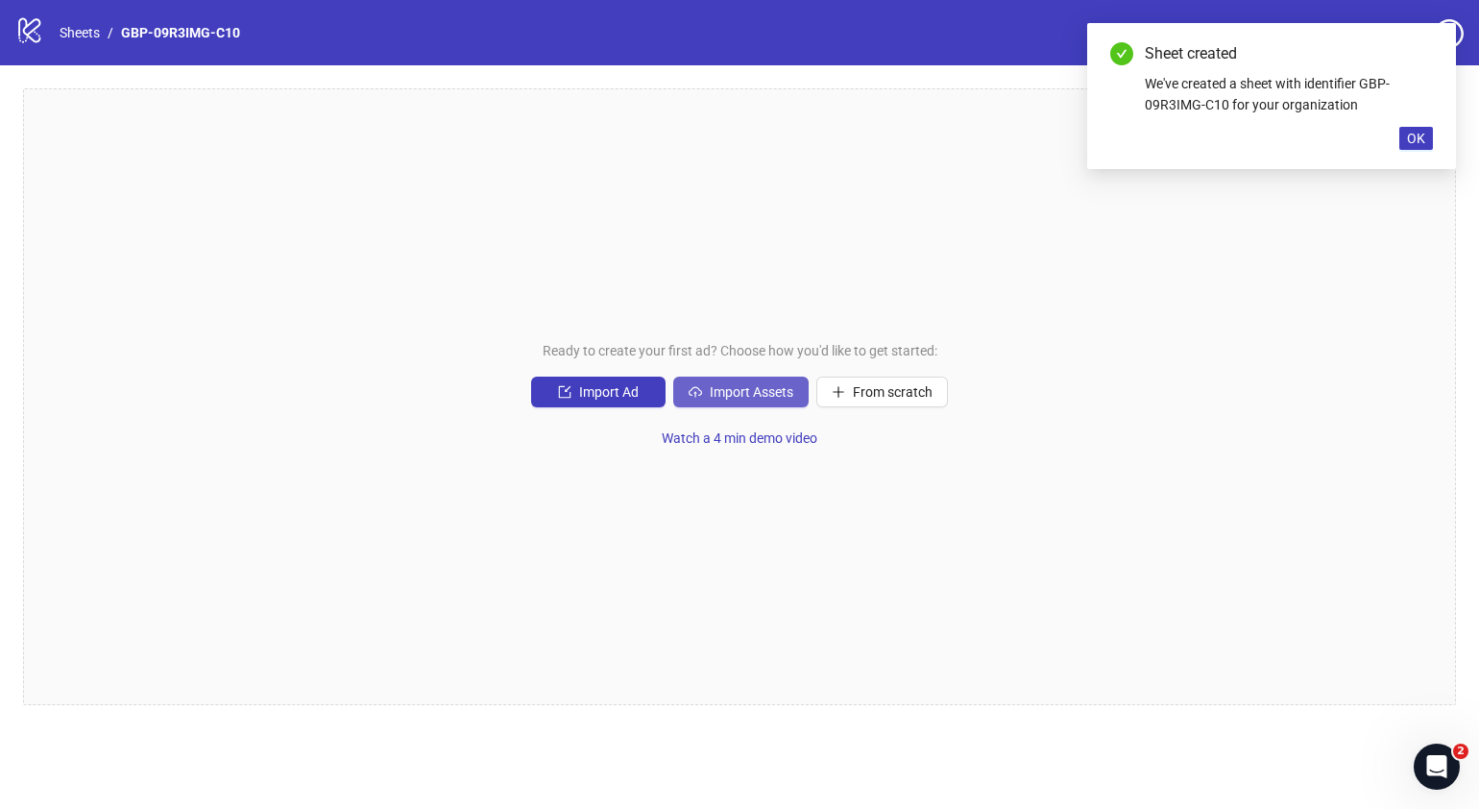
click at [740, 391] on span "Import Assets" at bounding box center [752, 391] width 84 height 15
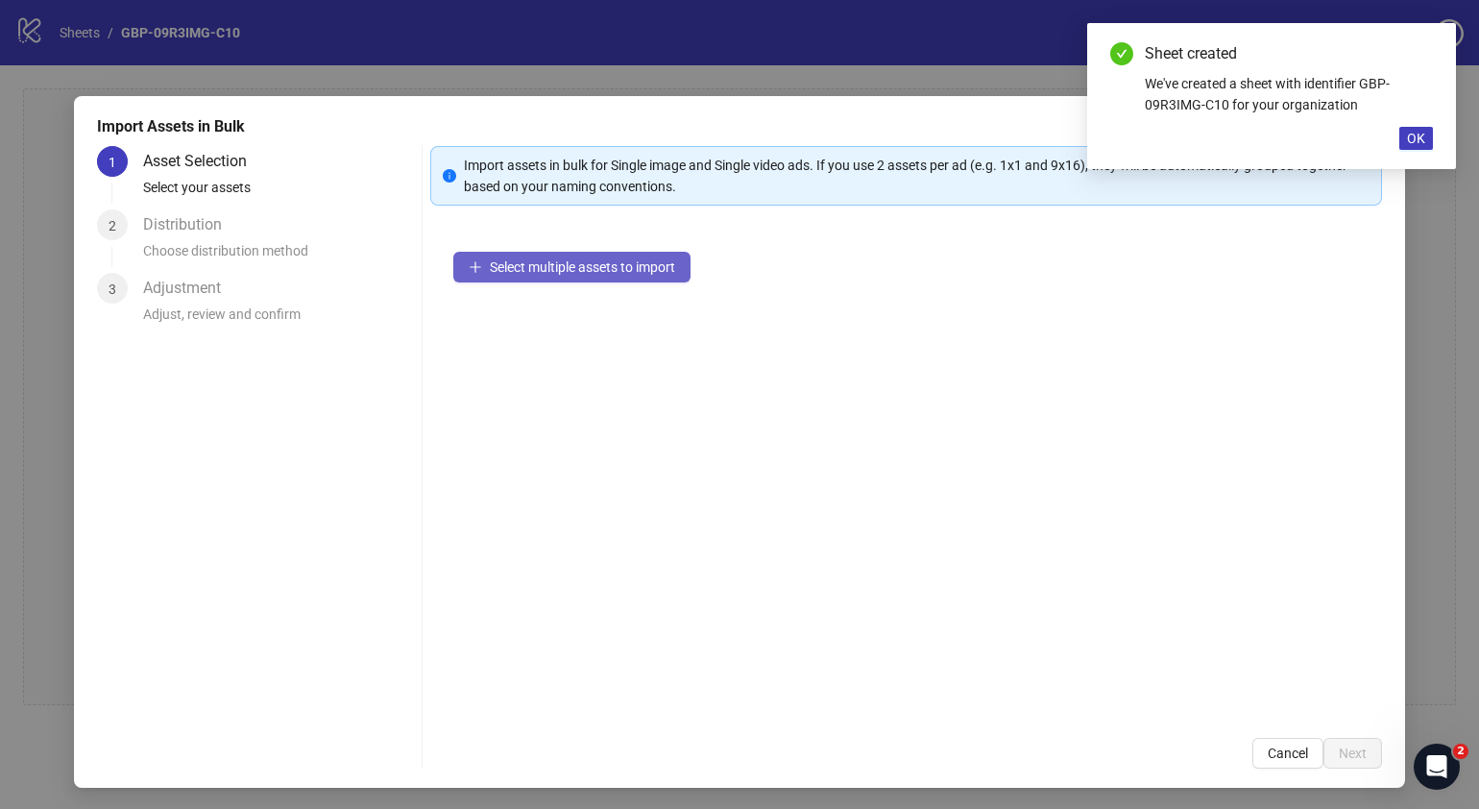
click at [644, 274] on button "Select multiple assets to import" at bounding box center [571, 267] width 237 height 31
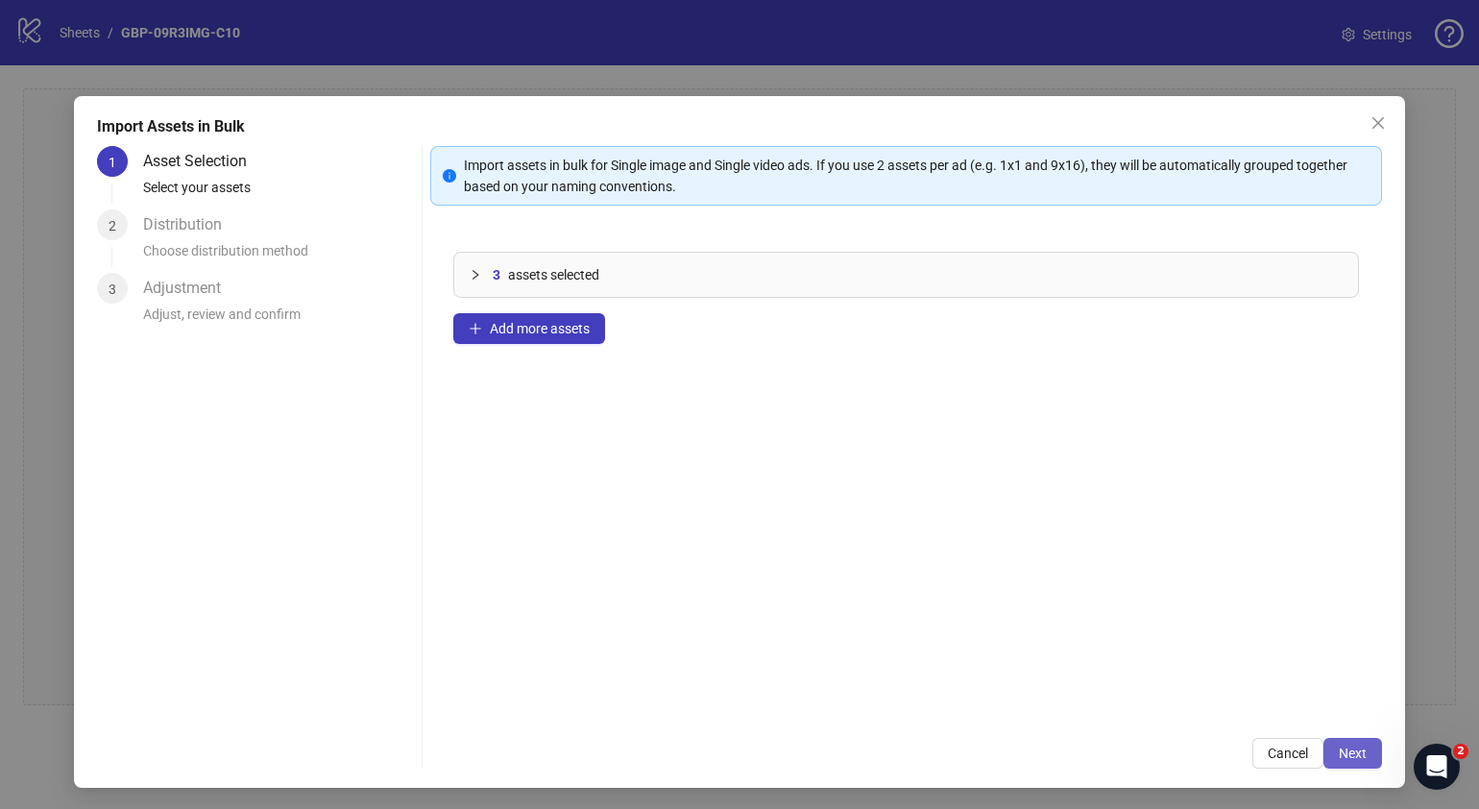
click at [1339, 745] on span "Next" at bounding box center [1353, 752] width 28 height 15
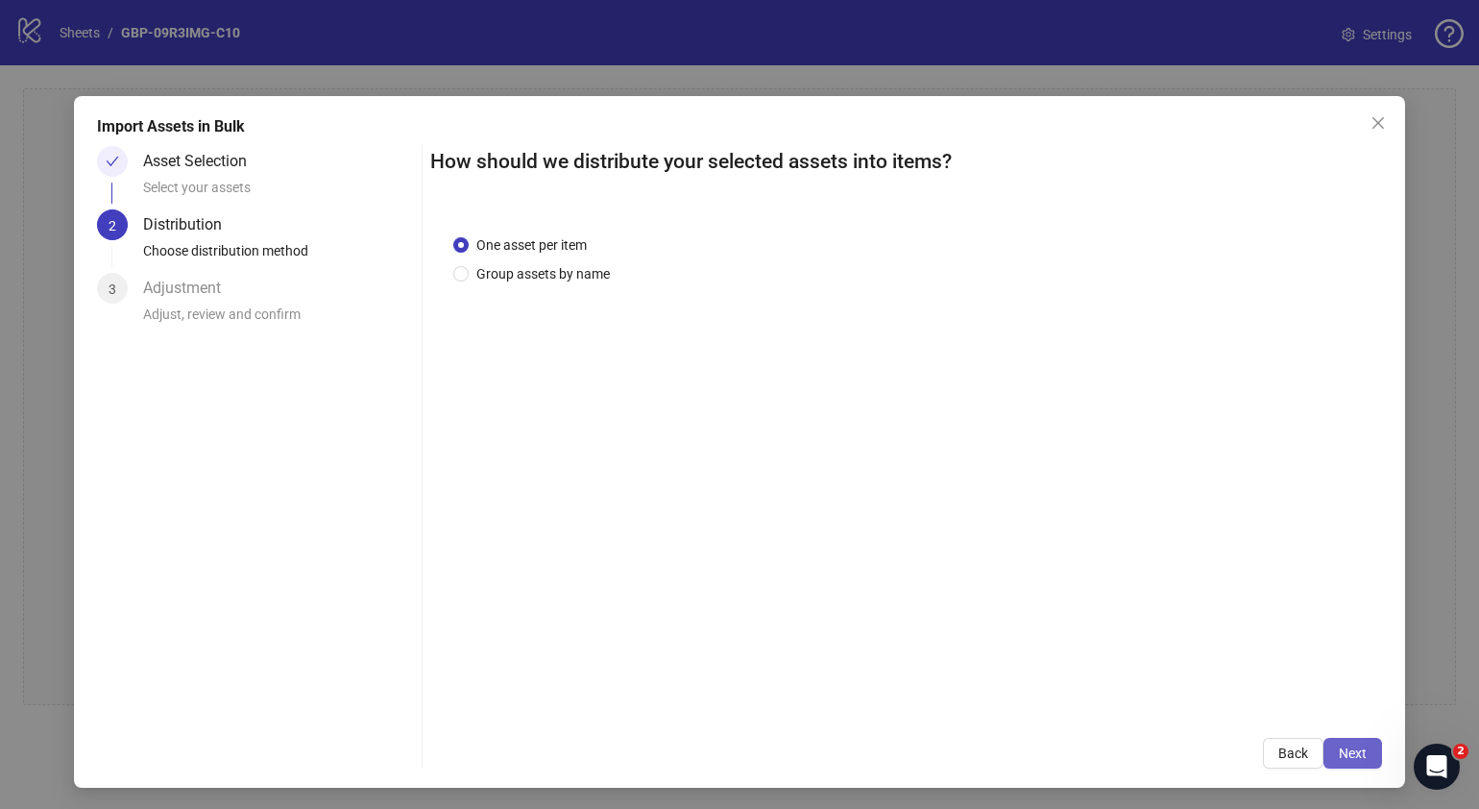
click at [1348, 754] on span "Next" at bounding box center [1353, 752] width 28 height 15
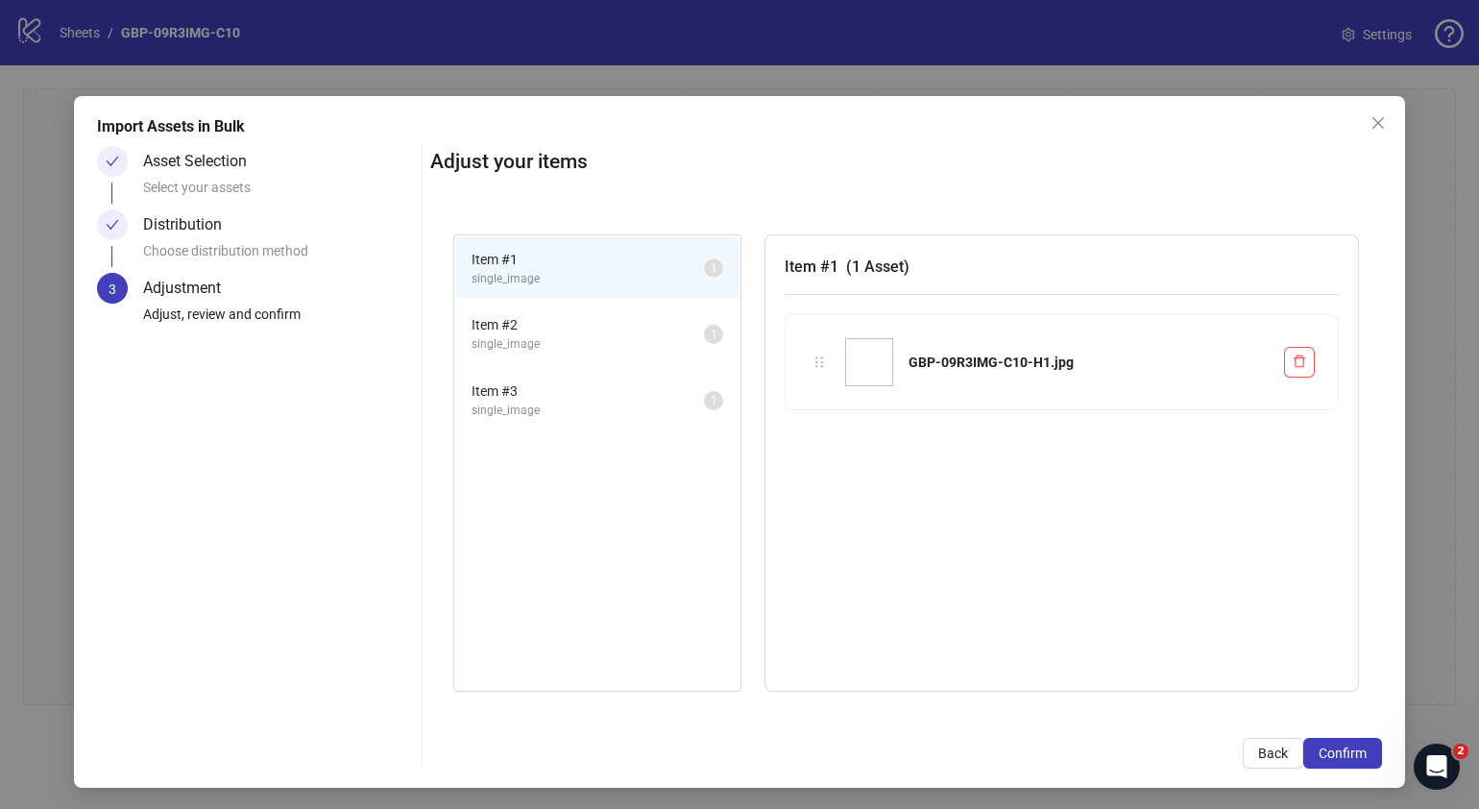
click at [1348, 754] on span "Confirm" at bounding box center [1343, 752] width 48 height 15
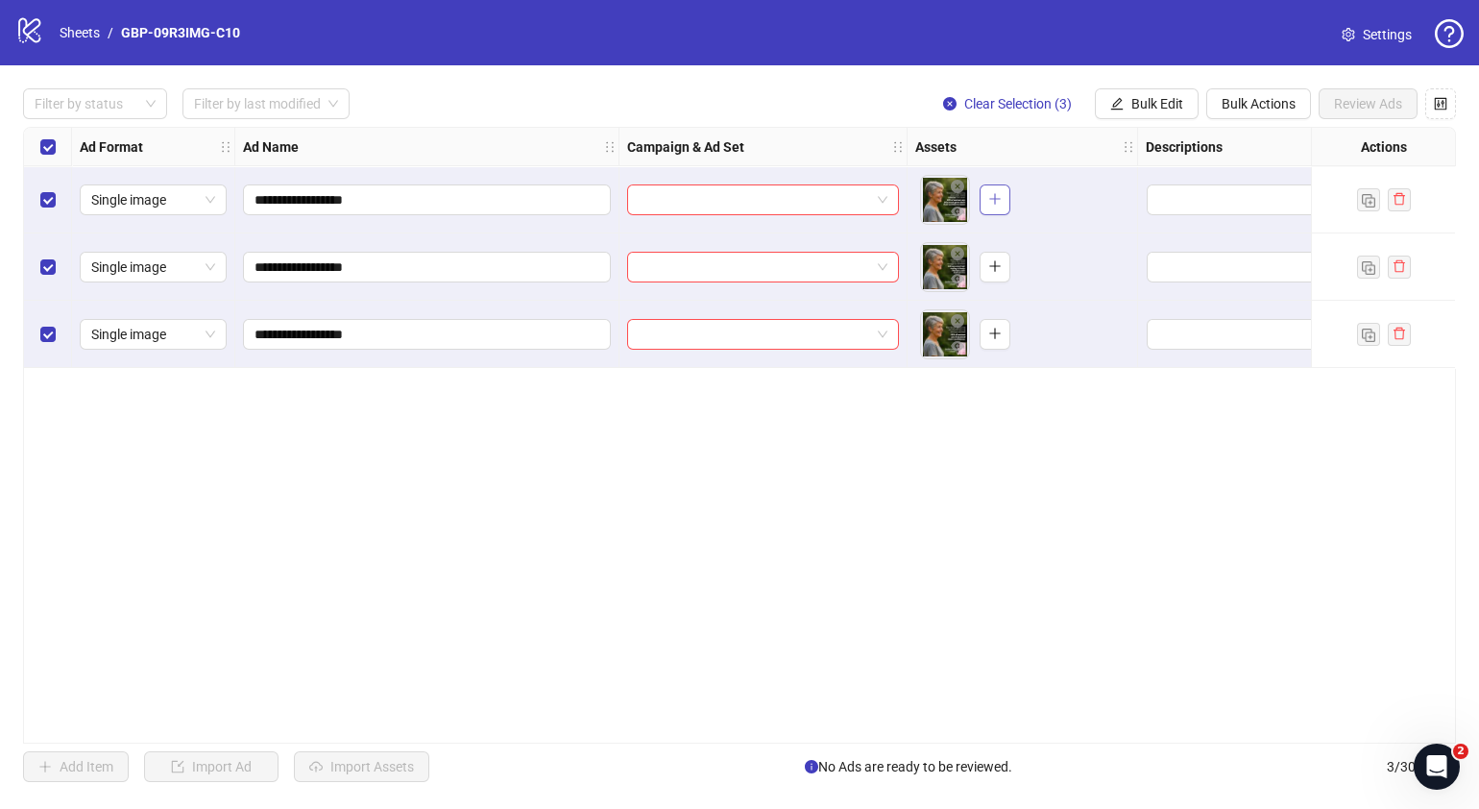
click at [1002, 196] on button "button" at bounding box center [995, 199] width 31 height 31
click at [1004, 264] on button "button" at bounding box center [995, 267] width 31 height 31
click at [993, 341] on span "button" at bounding box center [994, 333] width 13 height 15
click at [1120, 109] on icon "edit" at bounding box center [1117, 103] width 12 height 12
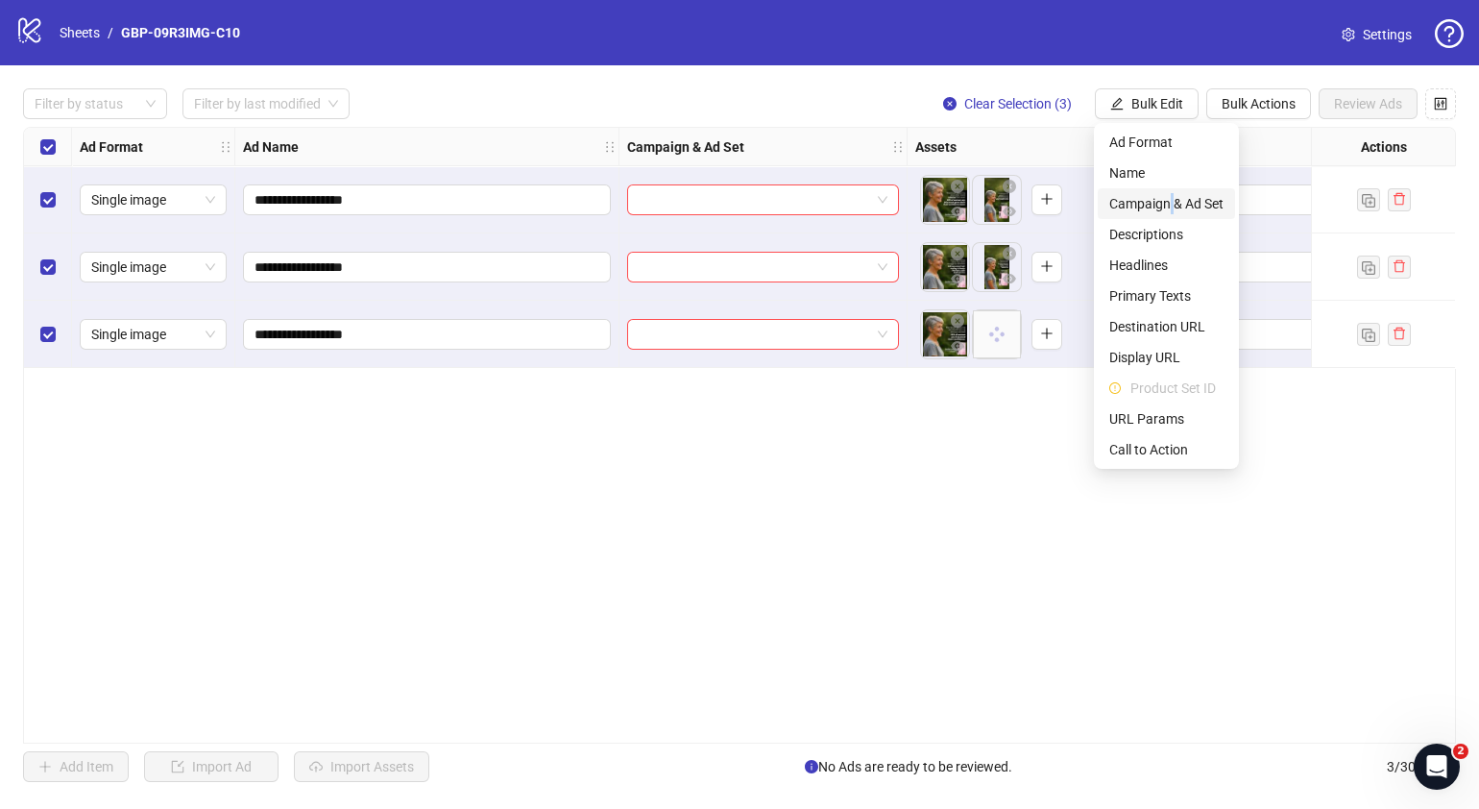
click at [1172, 206] on span "Campaign & Ad Set" at bounding box center [1166, 203] width 114 height 21
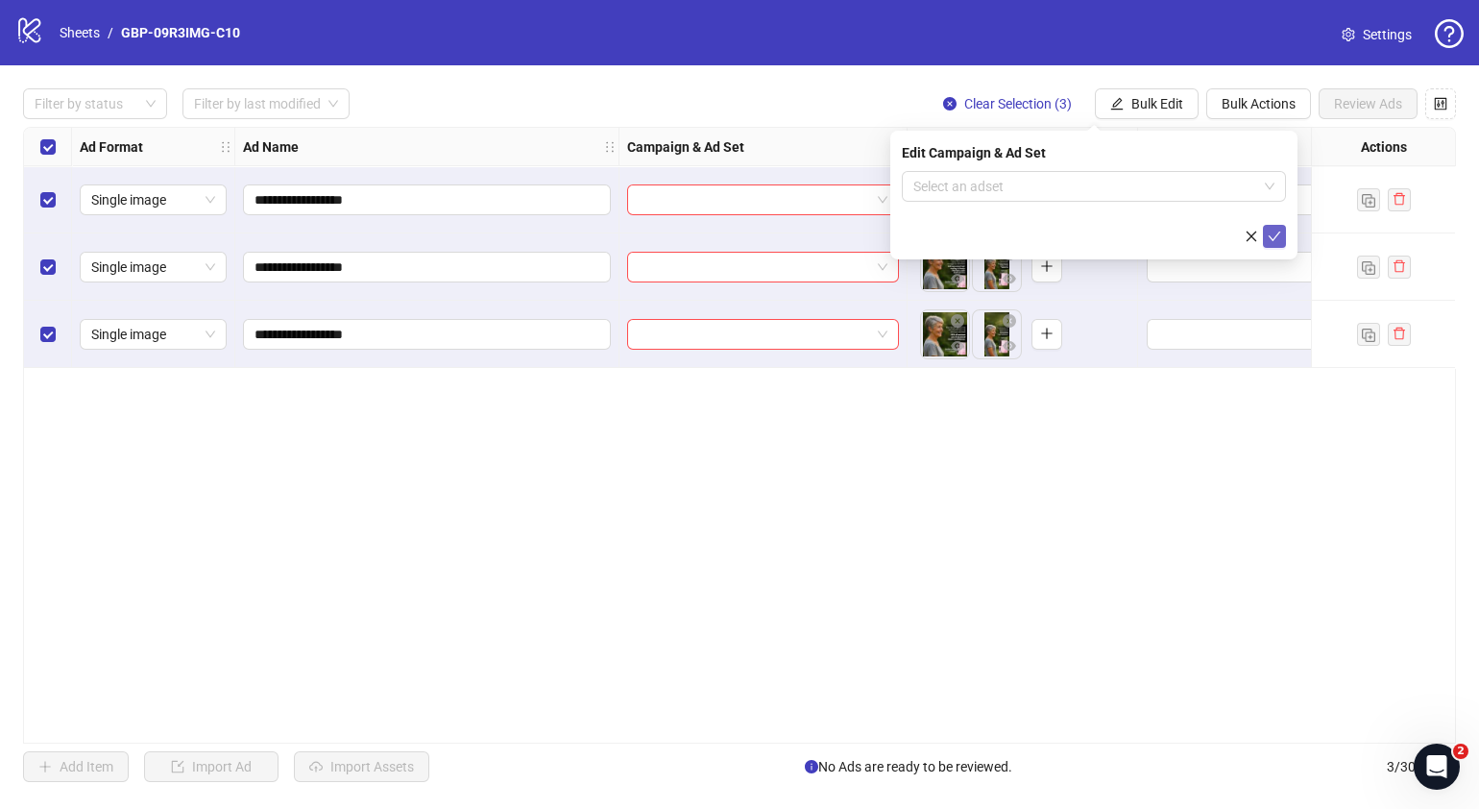
click at [1274, 244] on button "submit" at bounding box center [1274, 236] width 23 height 23
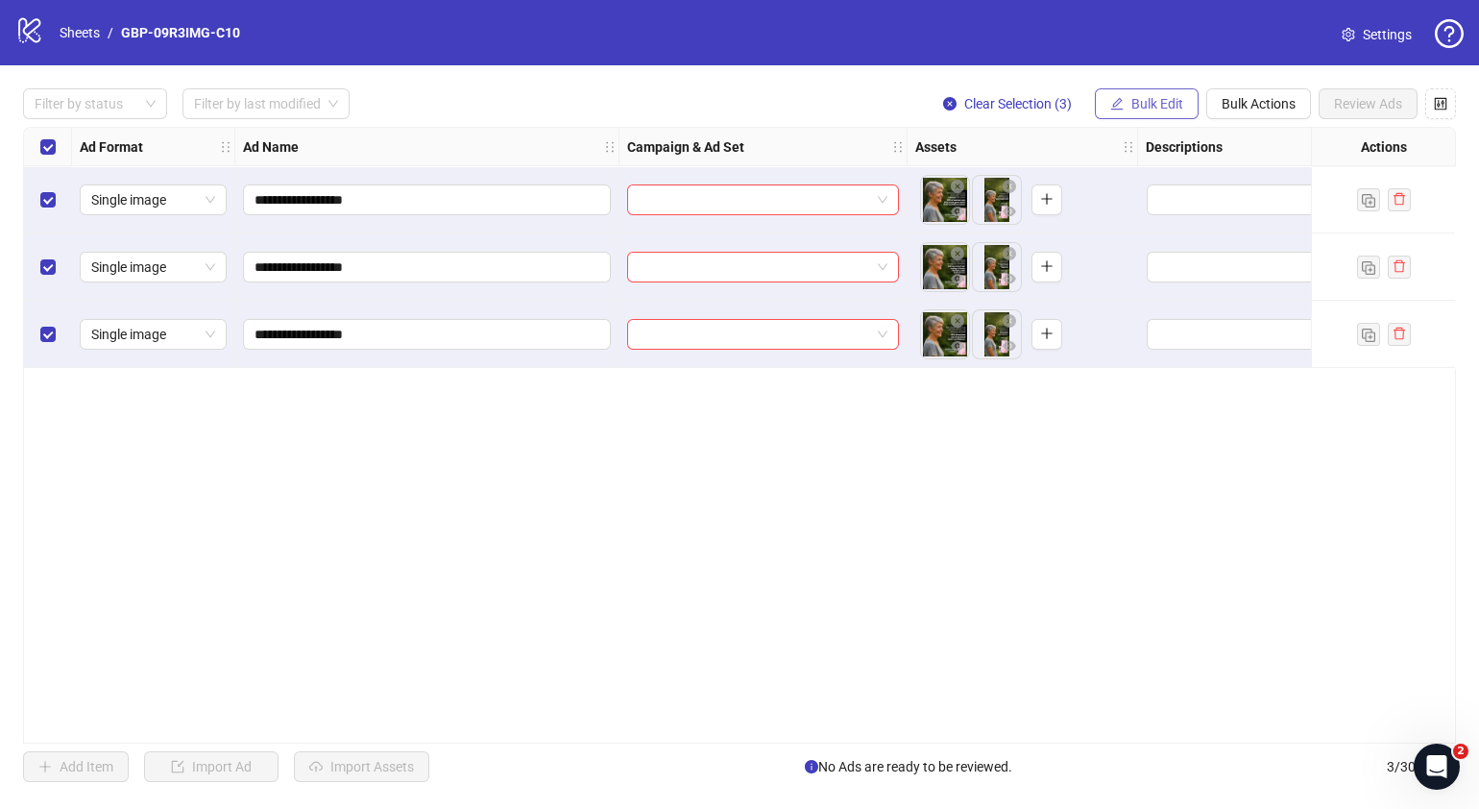
click at [1157, 109] on span "Bulk Edit" at bounding box center [1157, 103] width 52 height 15
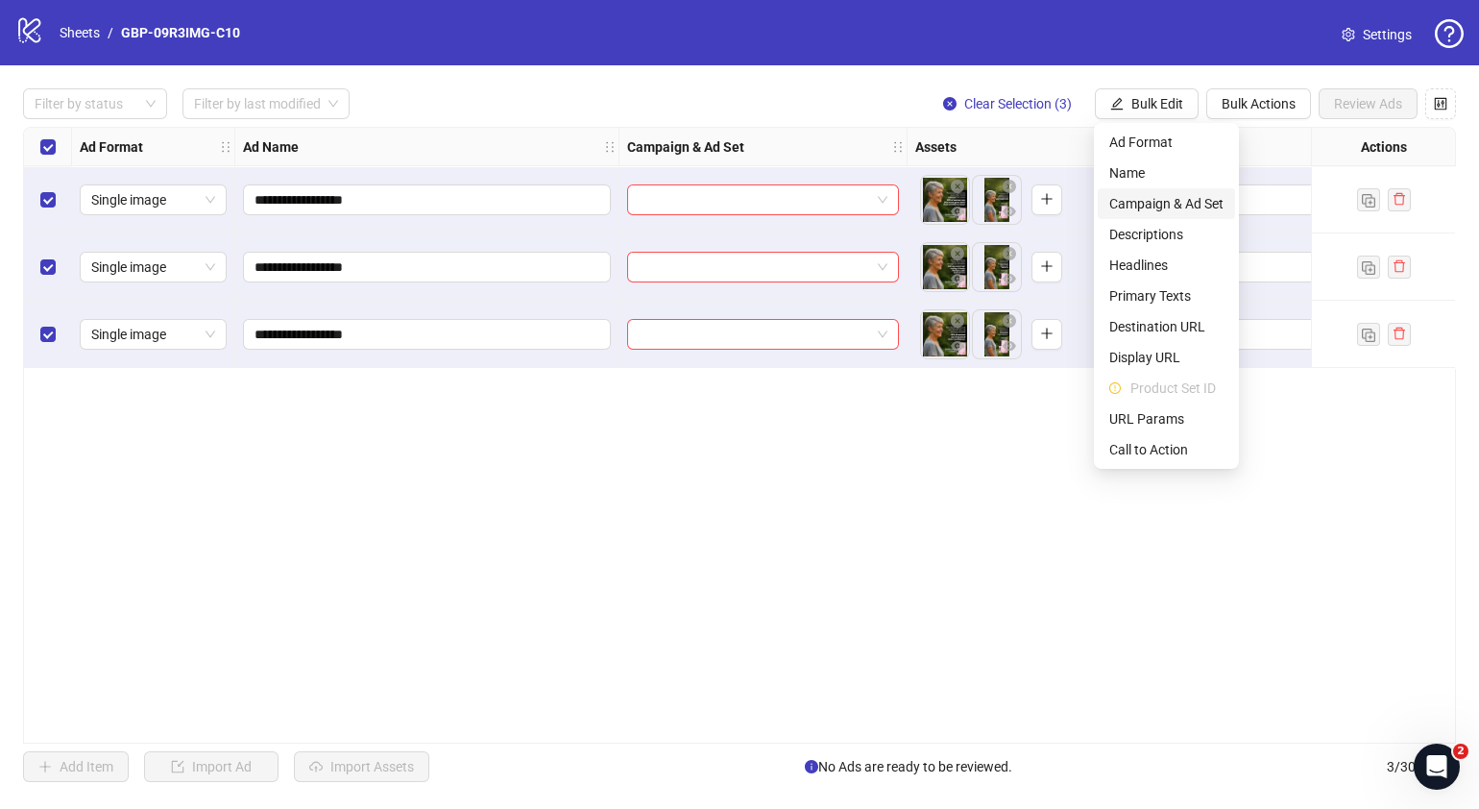
click at [1199, 202] on span "Campaign & Ad Set" at bounding box center [1166, 203] width 114 height 21
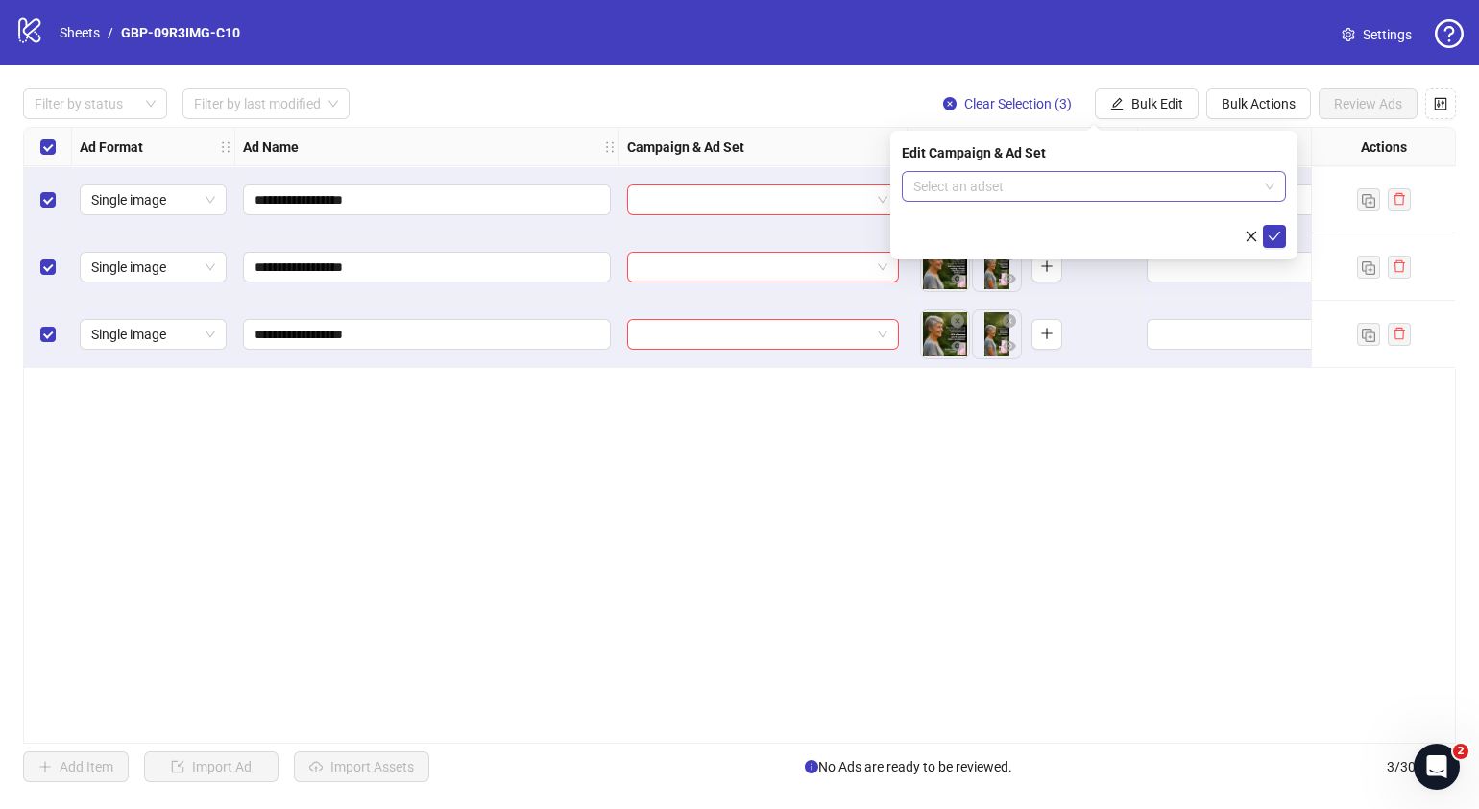
click at [1263, 183] on span at bounding box center [1093, 186] width 361 height 29
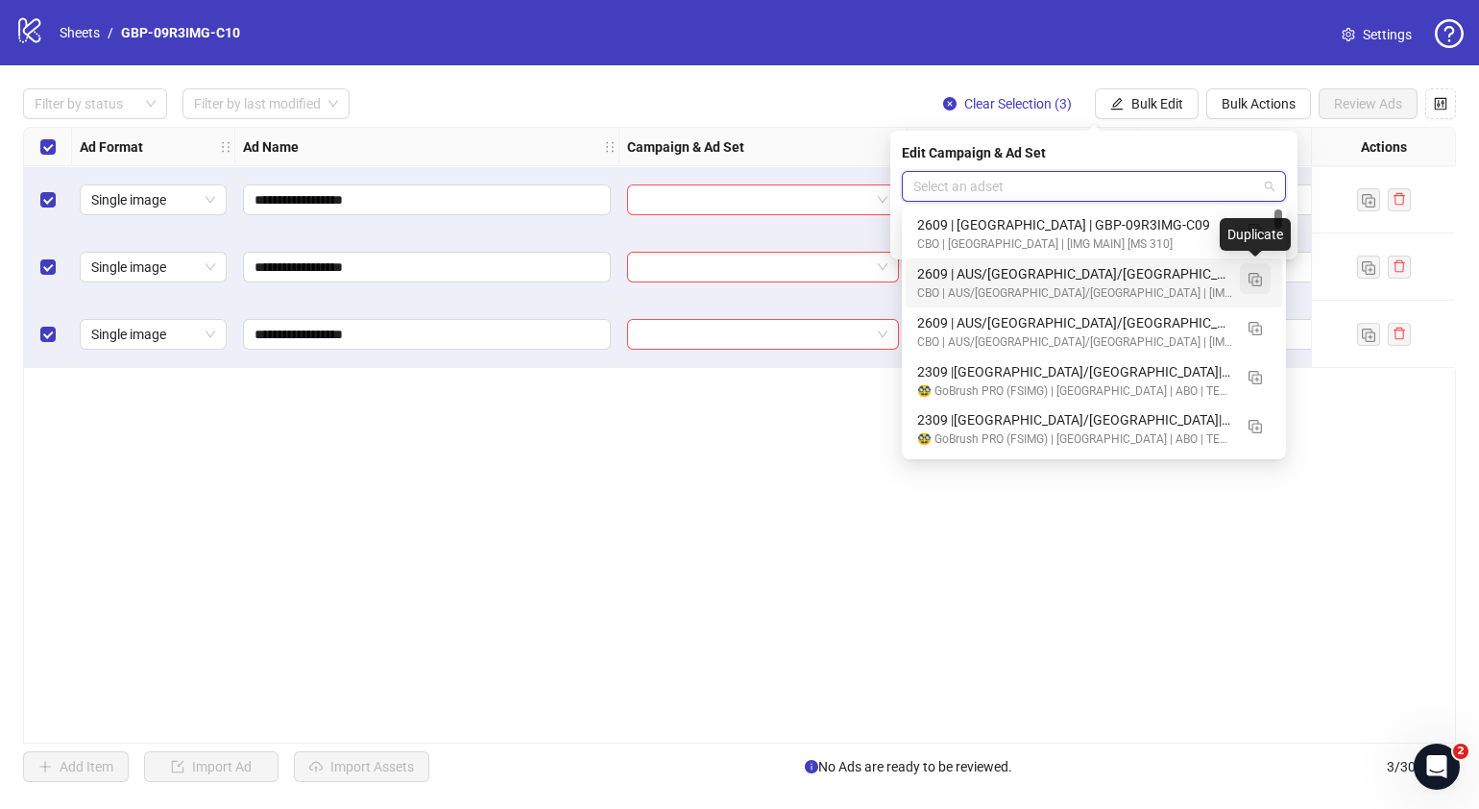
click at [1257, 279] on img "button" at bounding box center [1255, 279] width 13 height 13
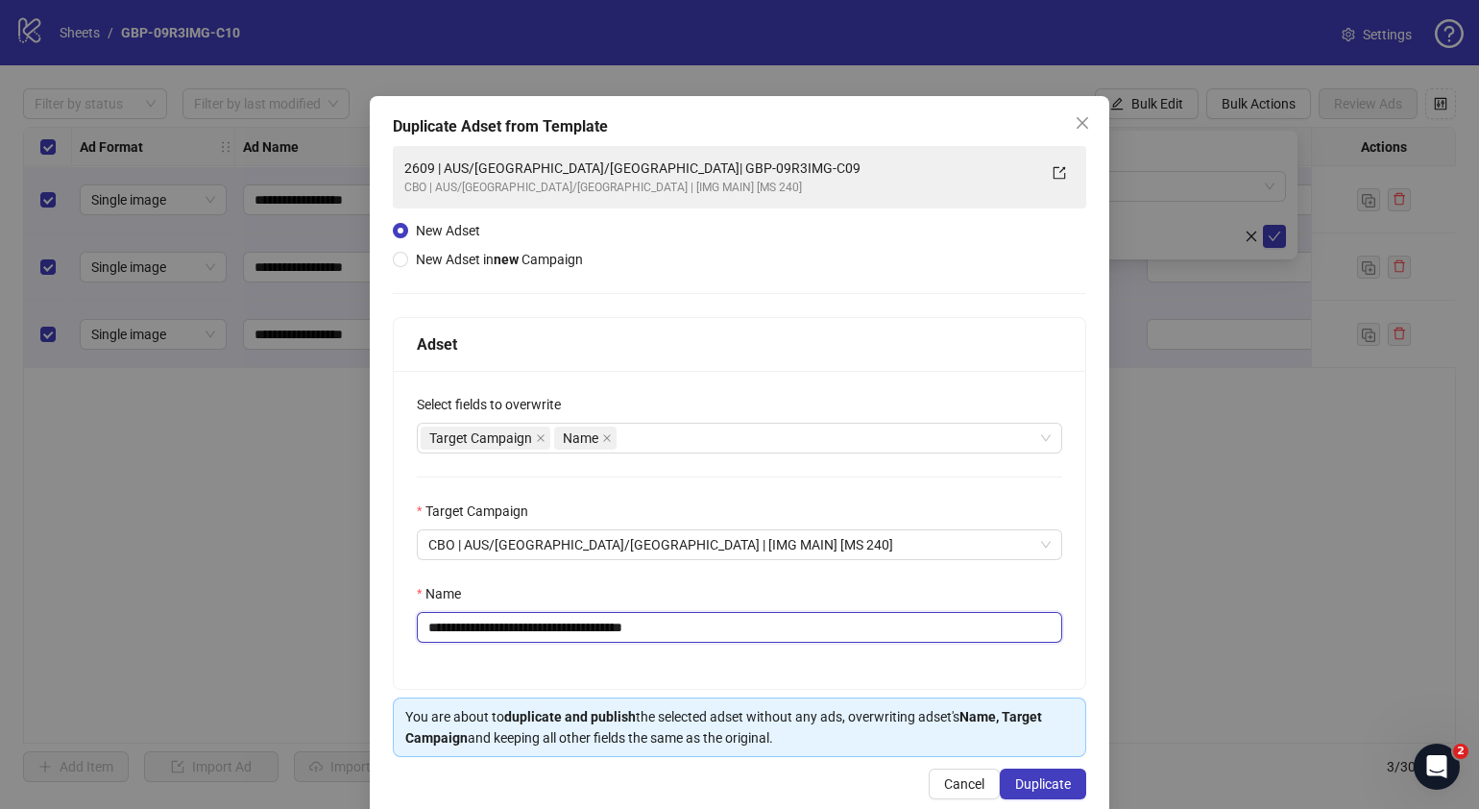
drag, startPoint x: 714, startPoint y: 626, endPoint x: 544, endPoint y: 619, distance: 170.1
click at [544, 619] on input "**********" at bounding box center [739, 627] width 645 height 31
paste input "text"
type input "**********"
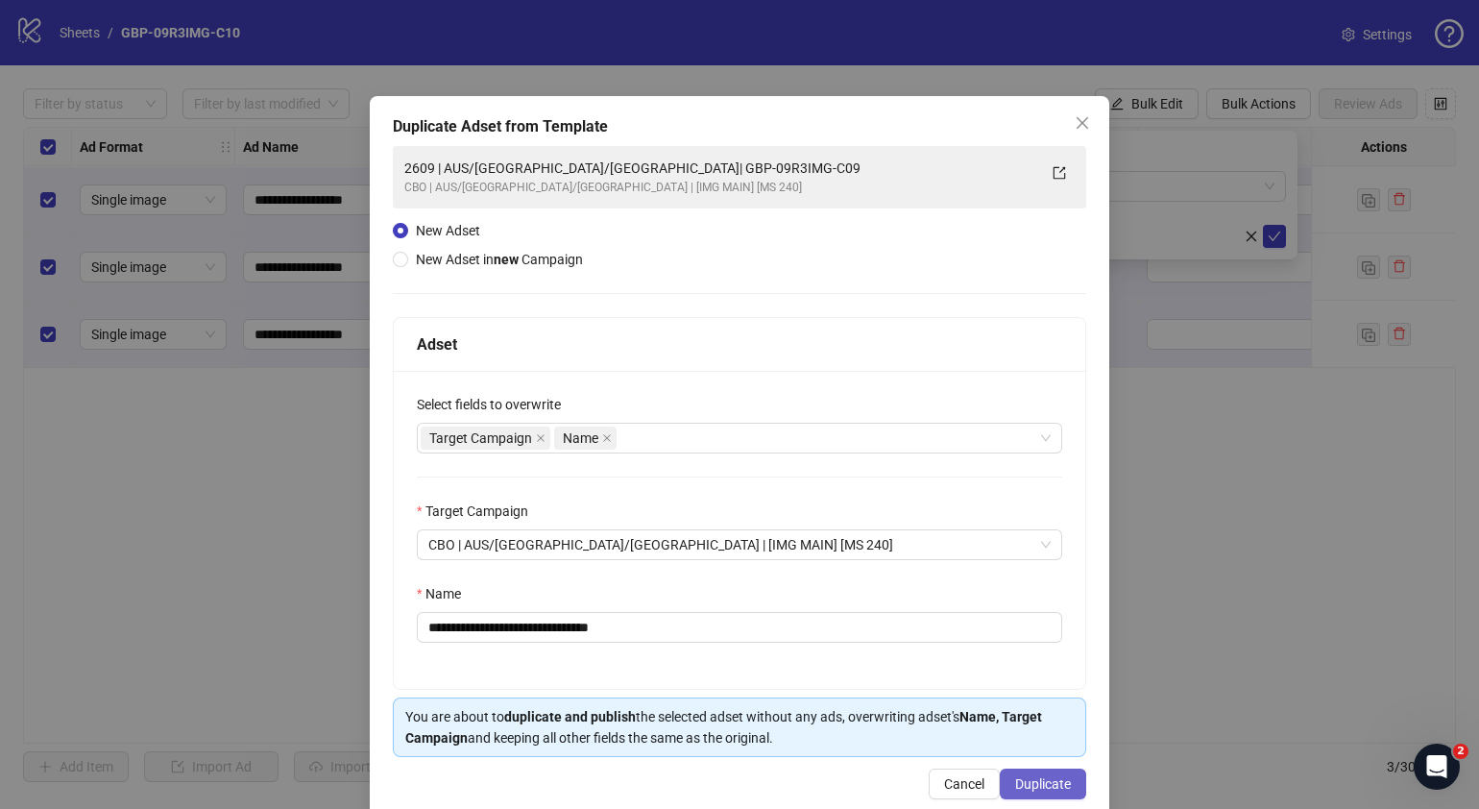
click at [1029, 776] on span "Duplicate" at bounding box center [1043, 783] width 56 height 15
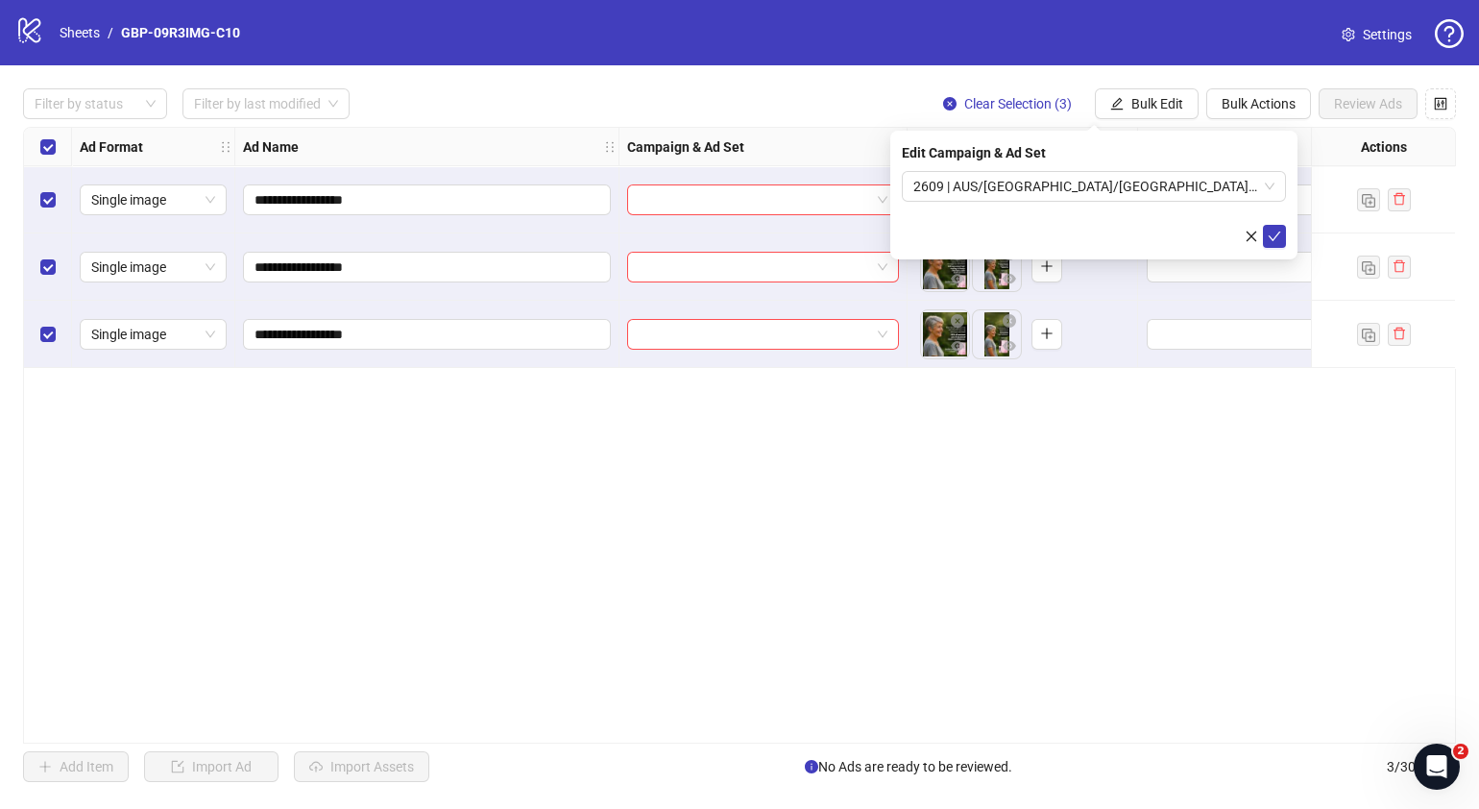
click at [1276, 235] on icon "check" at bounding box center [1274, 236] width 13 height 13
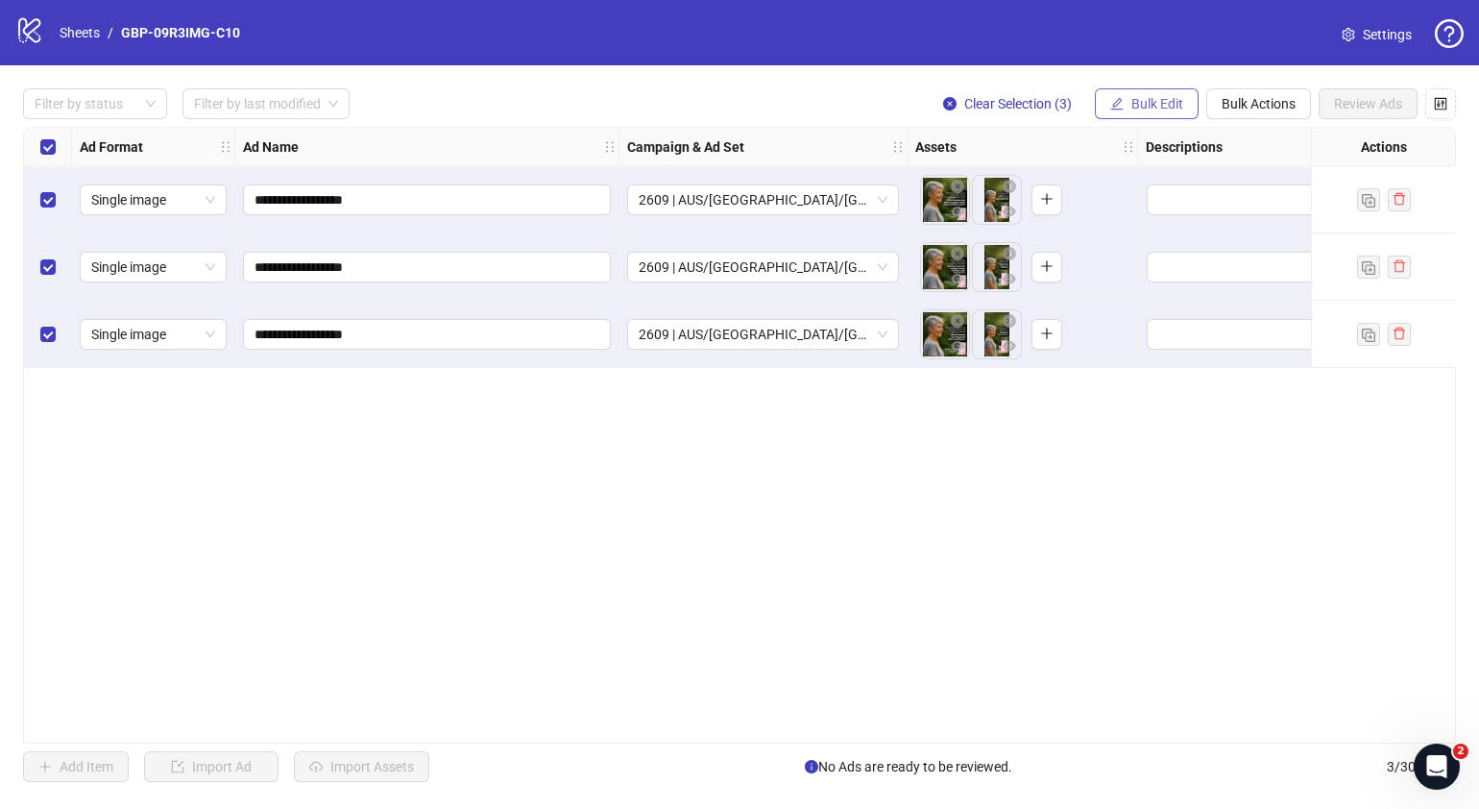
click at [1153, 98] on span "Bulk Edit" at bounding box center [1157, 103] width 52 height 15
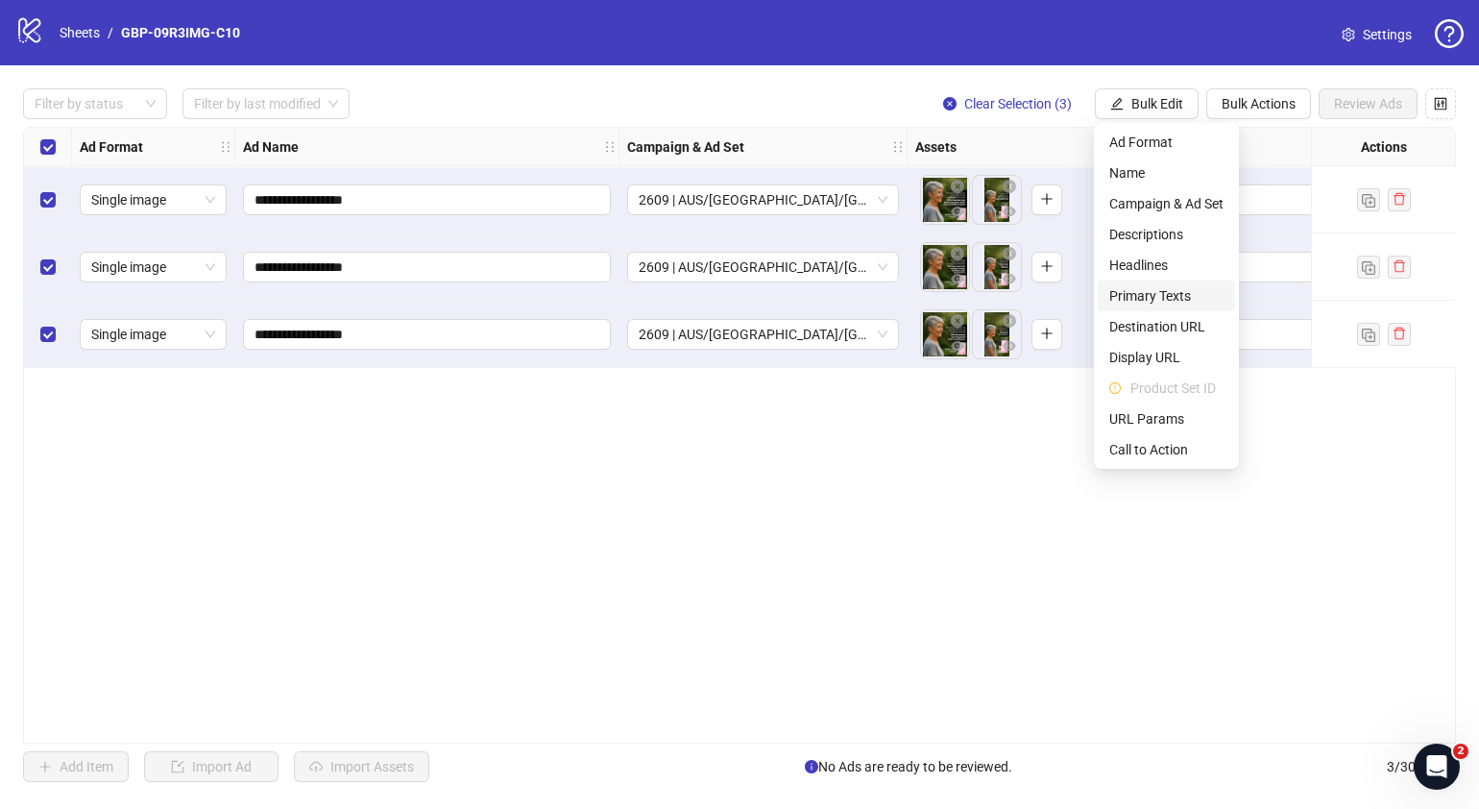
click at [1156, 294] on span "Primary Texts" at bounding box center [1166, 295] width 114 height 21
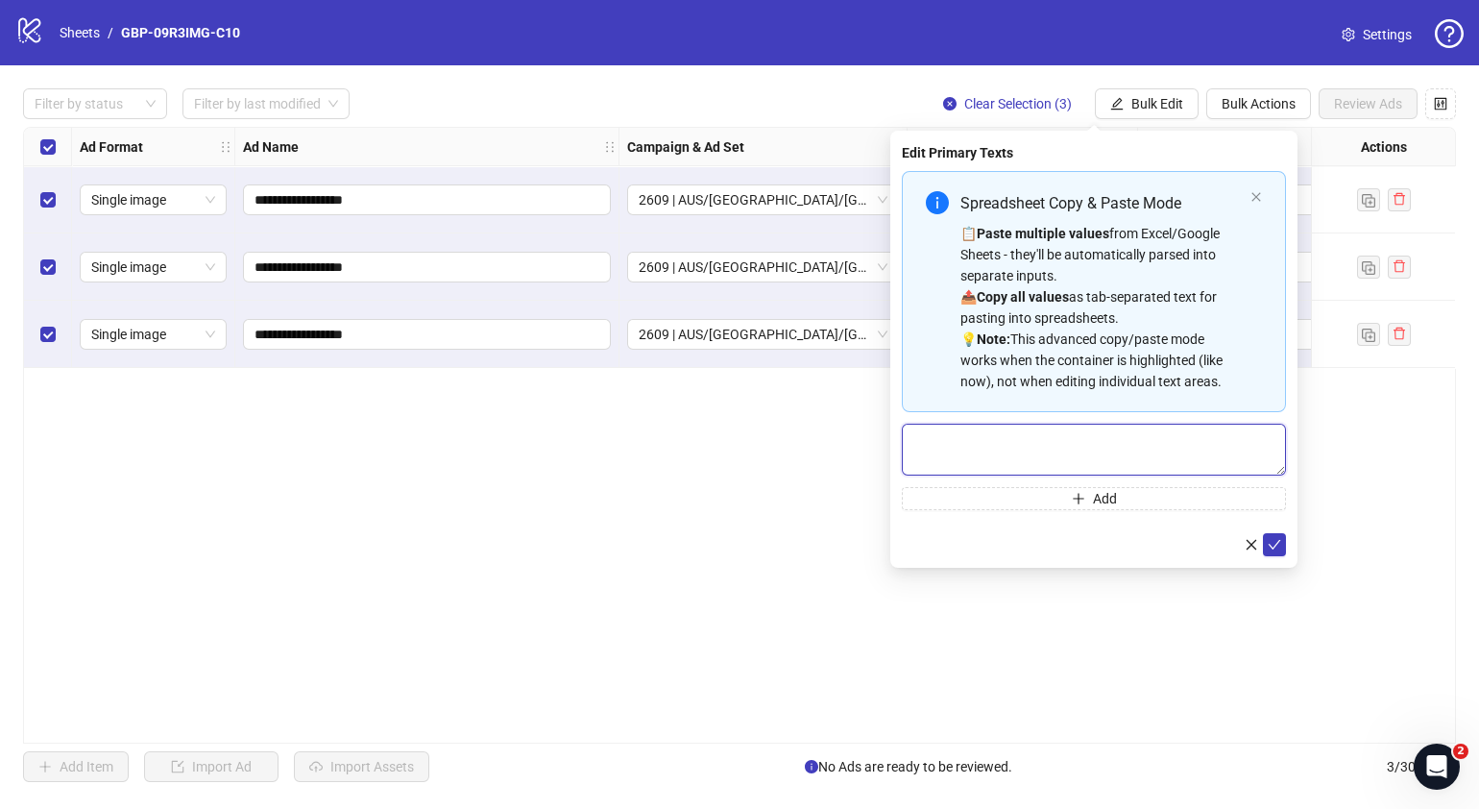
click at [1132, 424] on textarea "Multi-text input container - paste or copy values" at bounding box center [1094, 450] width 384 height 52
paste textarea "*******"
type textarea "*******"
click at [1129, 503] on button "Add" at bounding box center [1094, 498] width 384 height 23
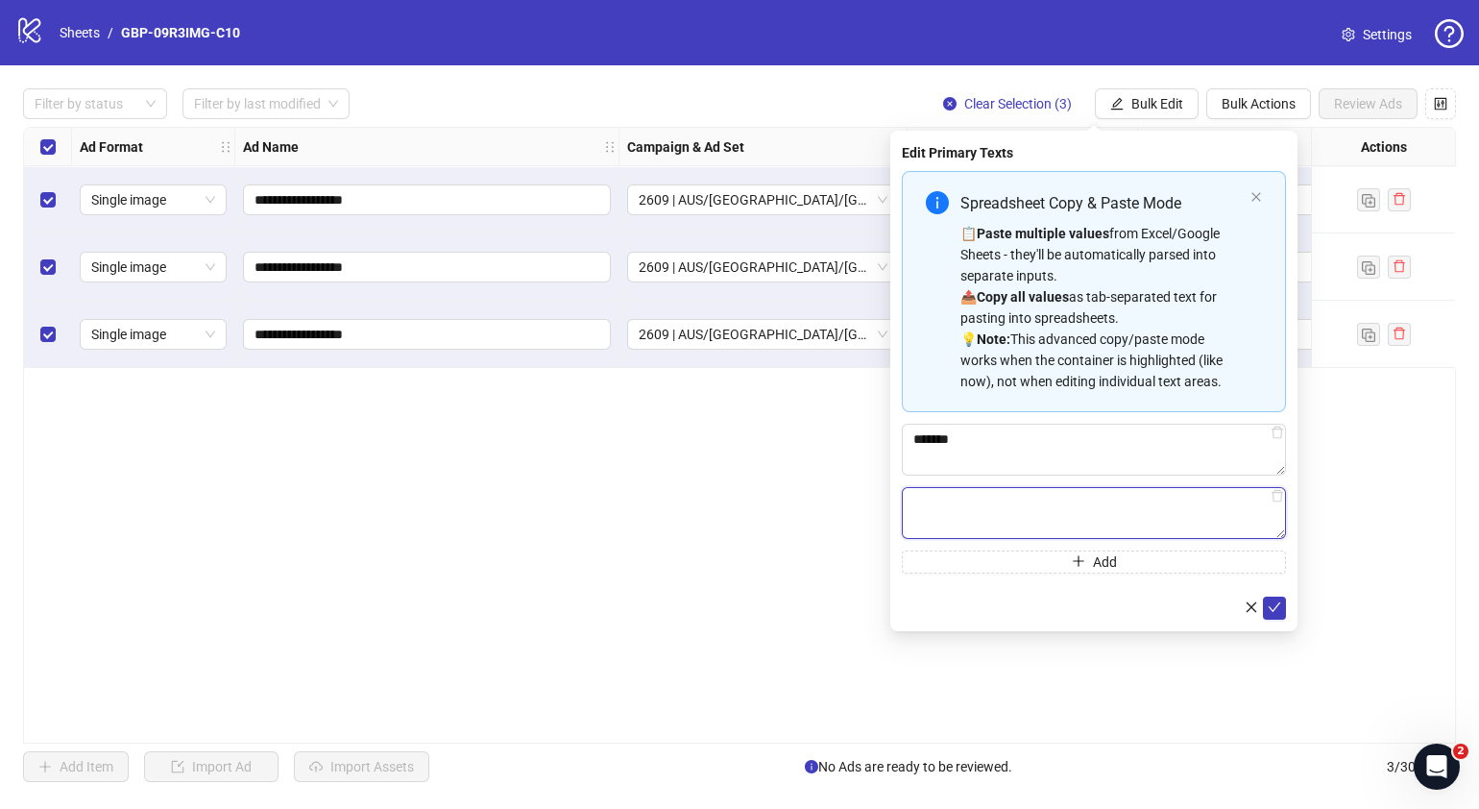
paste textarea "**********"
type textarea "**********"
click at [1266, 610] on button "submit" at bounding box center [1274, 606] width 23 height 23
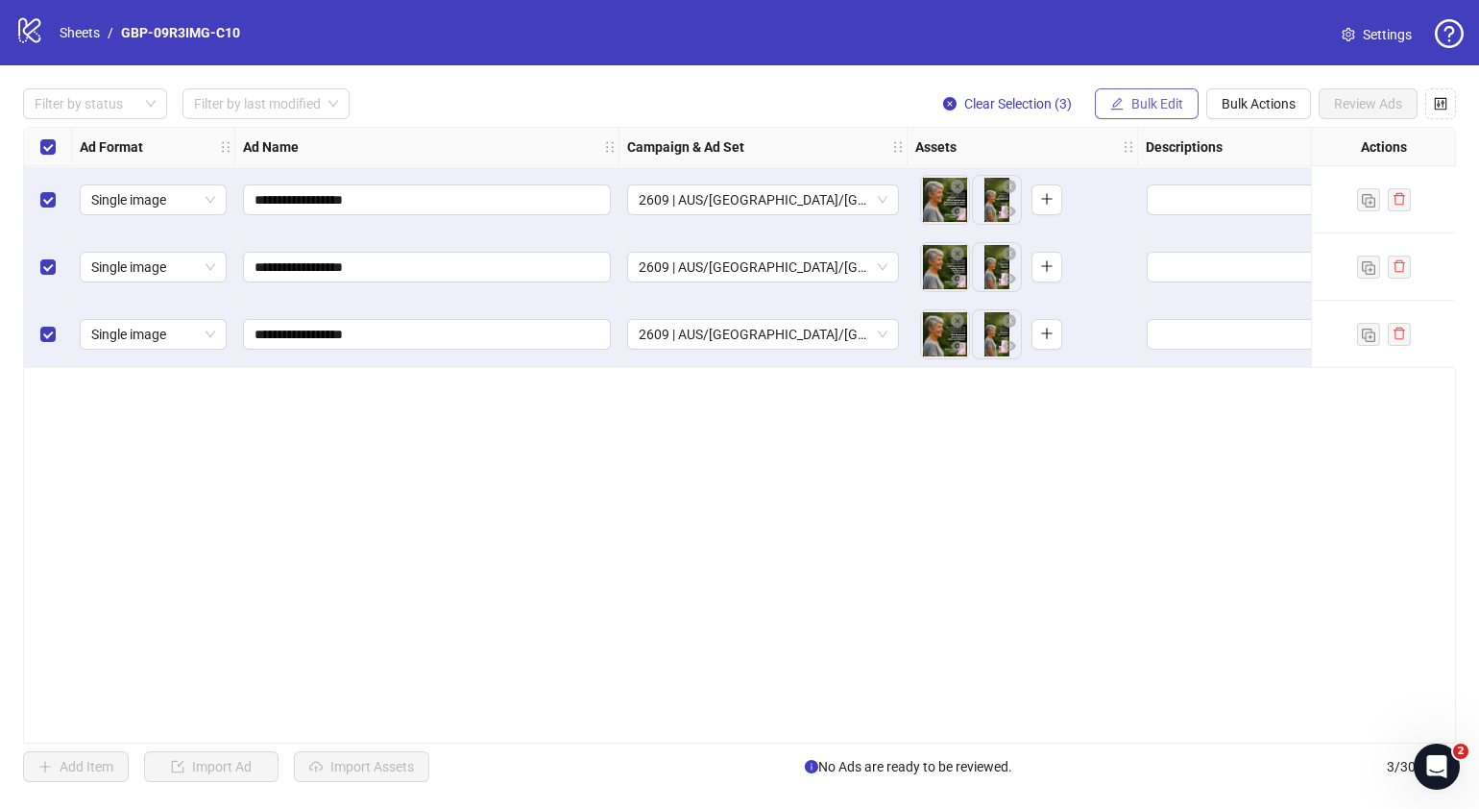
click at [1150, 106] on span "Bulk Edit" at bounding box center [1157, 103] width 52 height 15
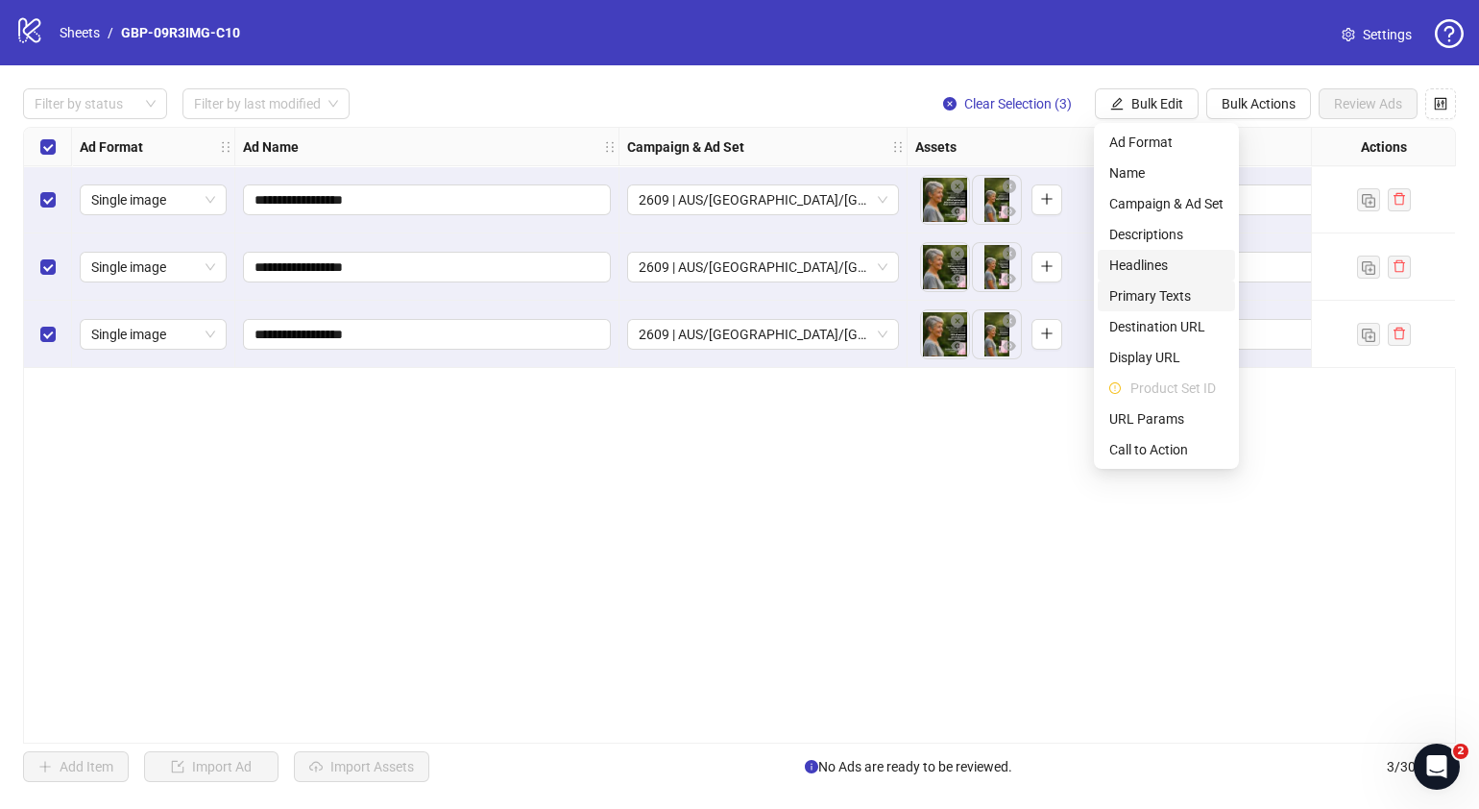
click at [1157, 288] on span "Primary Texts" at bounding box center [1166, 295] width 114 height 21
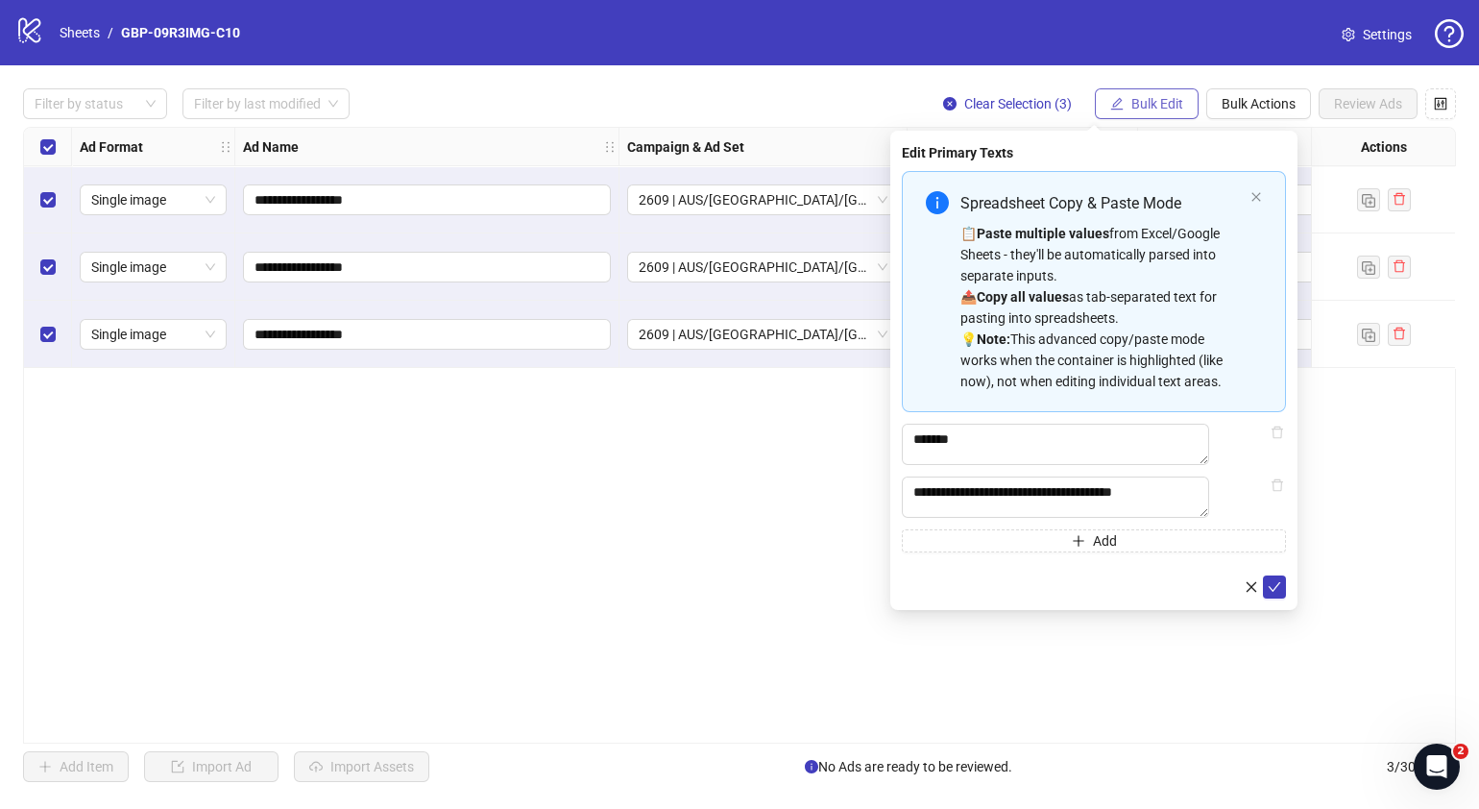
click at [1154, 117] on div "**********" at bounding box center [739, 435] width 1479 height 740
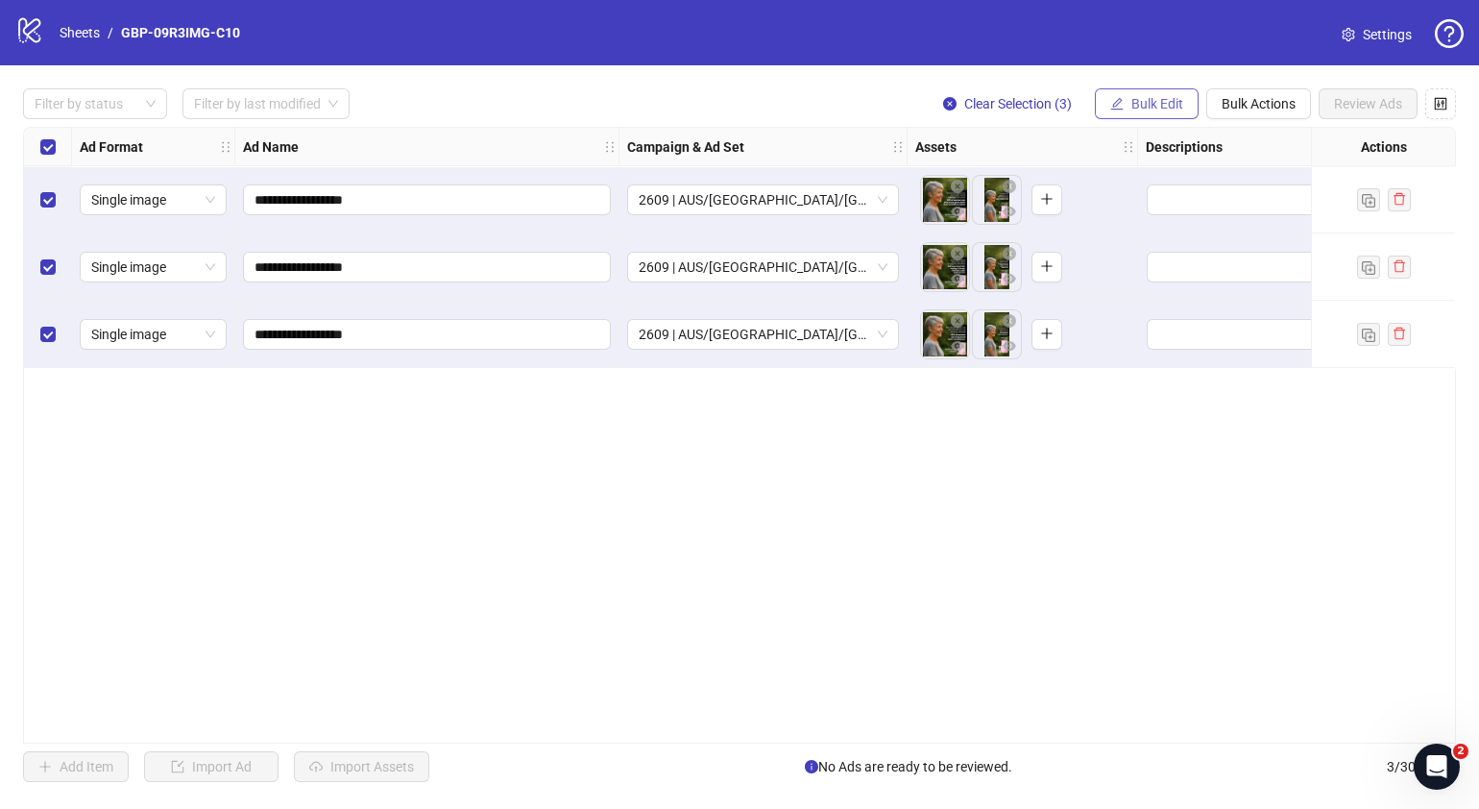
drag, startPoint x: 1154, startPoint y: 117, endPoint x: 1158, endPoint y: 108, distance: 10.3
click at [1158, 108] on span "Bulk Edit" at bounding box center [1157, 103] width 52 height 15
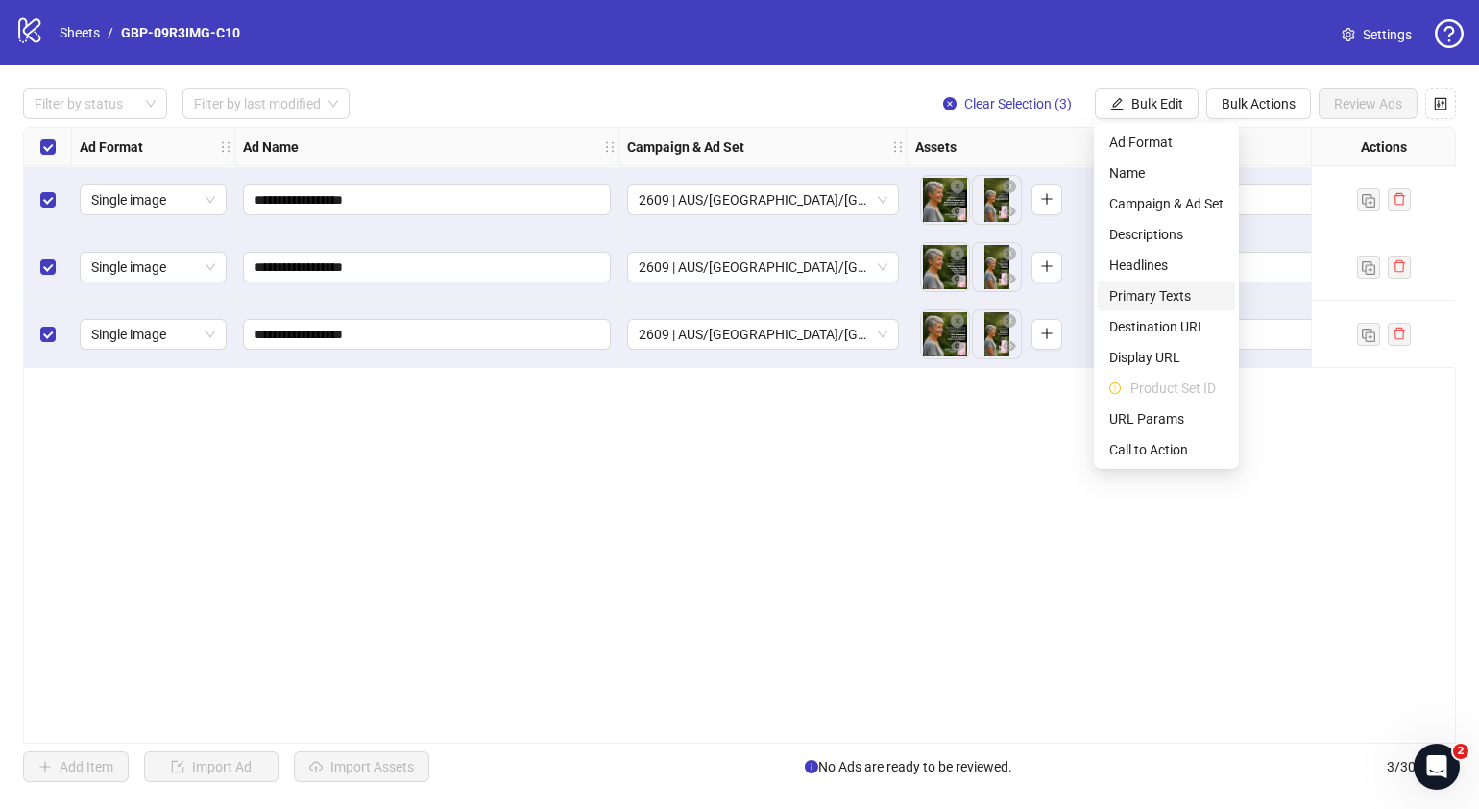
click at [1162, 298] on span "Primary Texts" at bounding box center [1166, 295] width 114 height 21
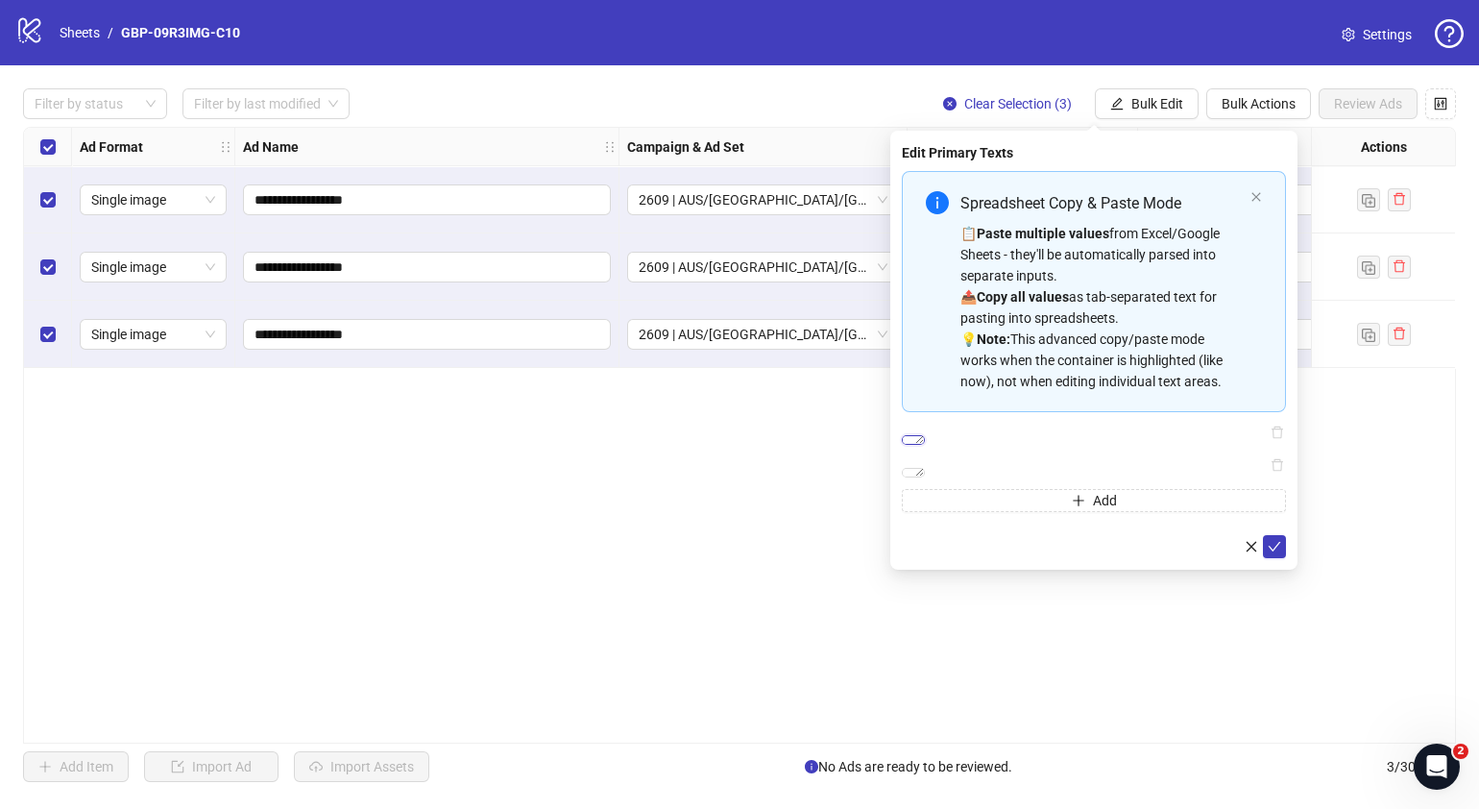
drag, startPoint x: 1096, startPoint y: 437, endPoint x: 769, endPoint y: 400, distance: 328.6
click at [769, 400] on body "**********" at bounding box center [739, 404] width 1479 height 809
paste textarea "**********"
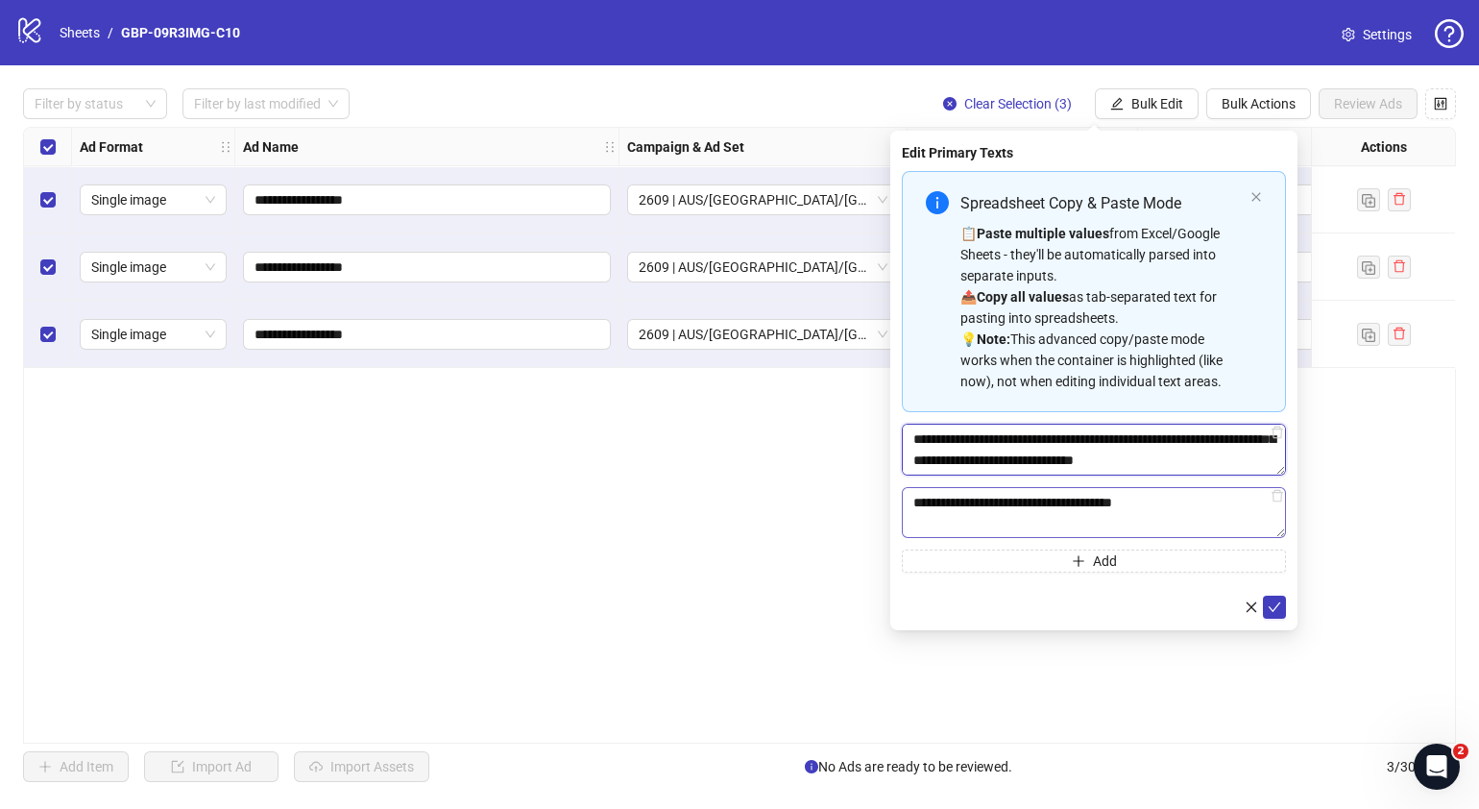
type textarea "**********"
drag, startPoint x: 1246, startPoint y: 507, endPoint x: 640, endPoint y: 418, distance: 612.6
click at [653, 421] on body "**********" at bounding box center [739, 404] width 1479 height 809
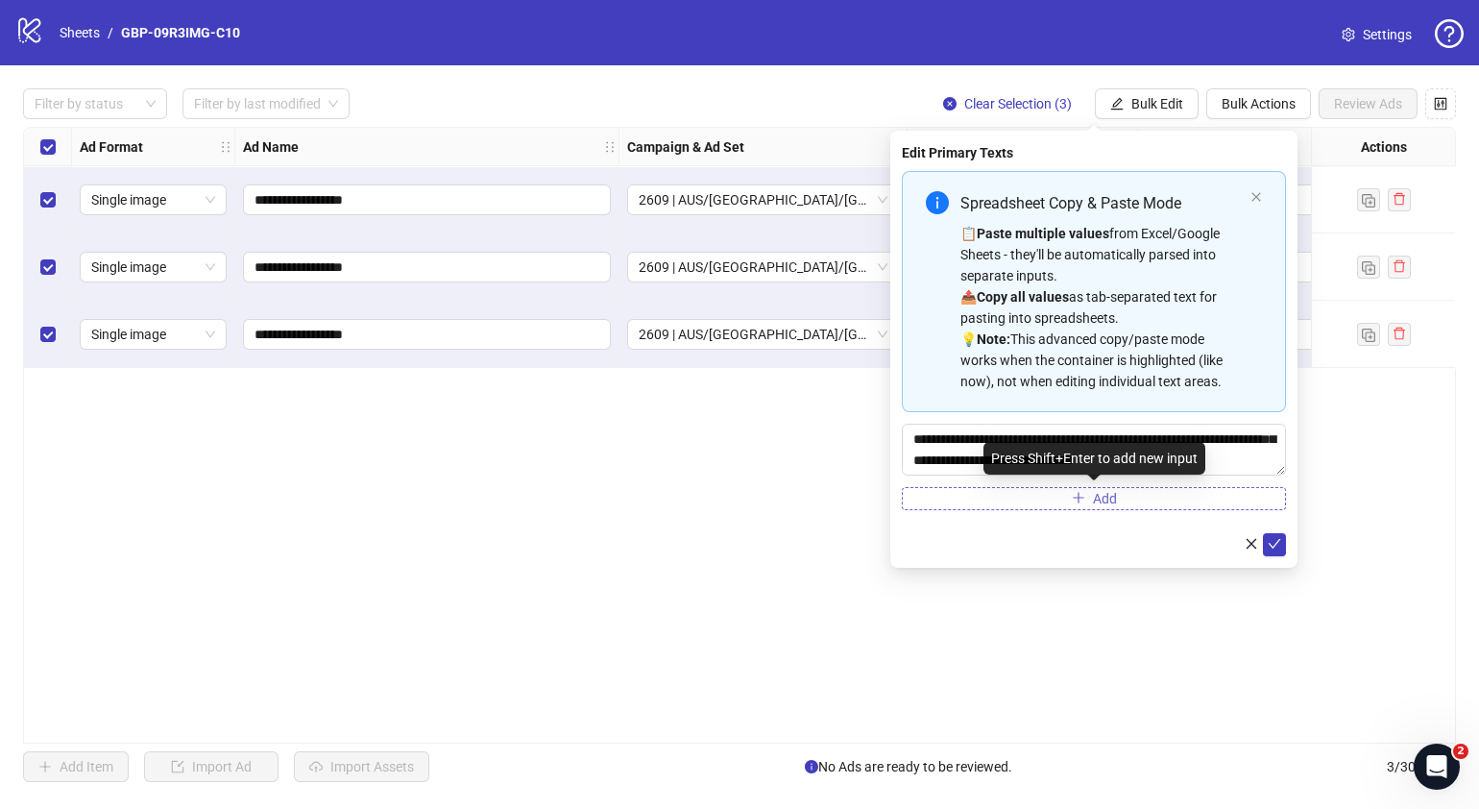
click at [1120, 502] on button "Add" at bounding box center [1094, 498] width 384 height 23
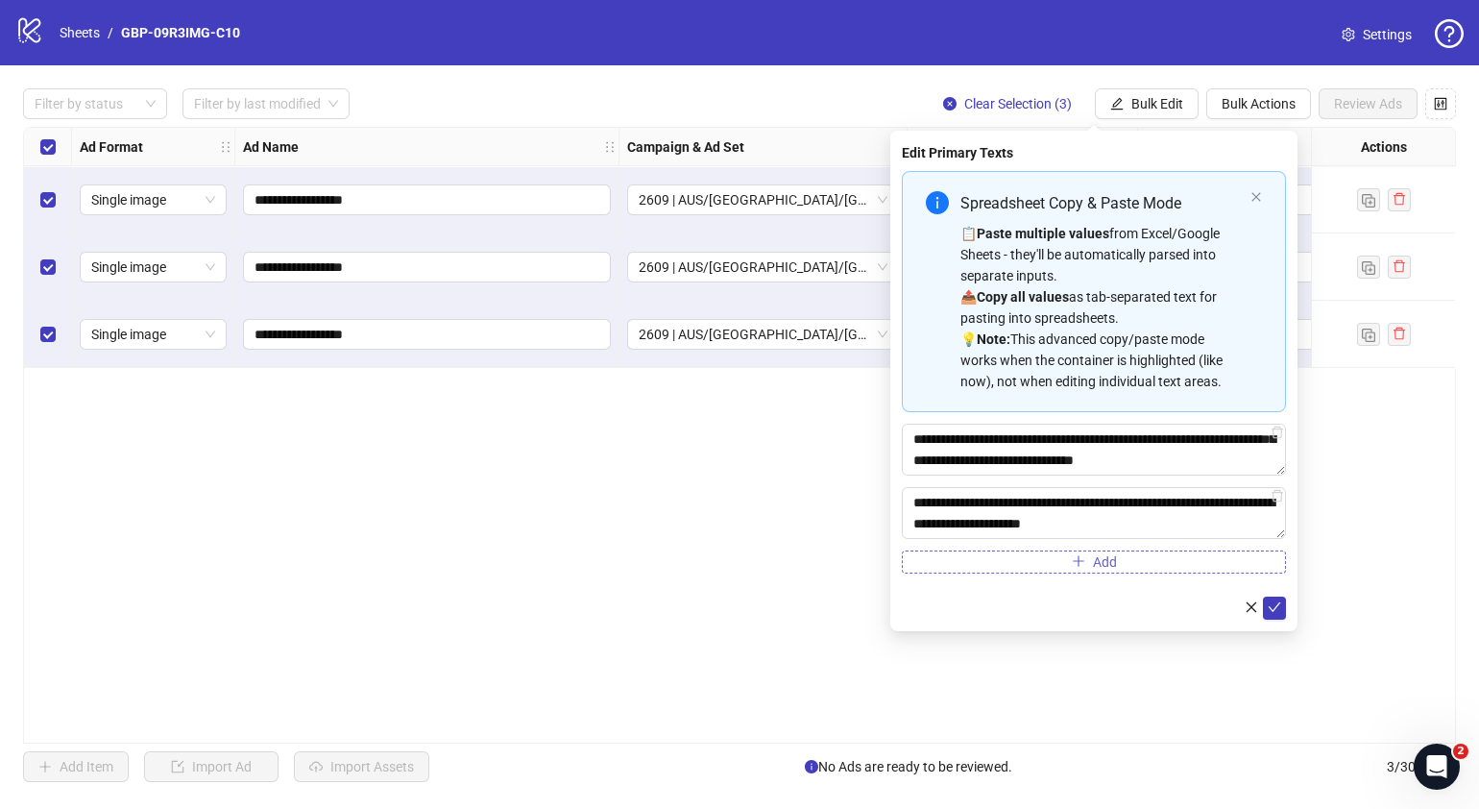
scroll to position [120, 0]
type textarea "**********"
click at [1279, 602] on icon "check" at bounding box center [1274, 606] width 13 height 13
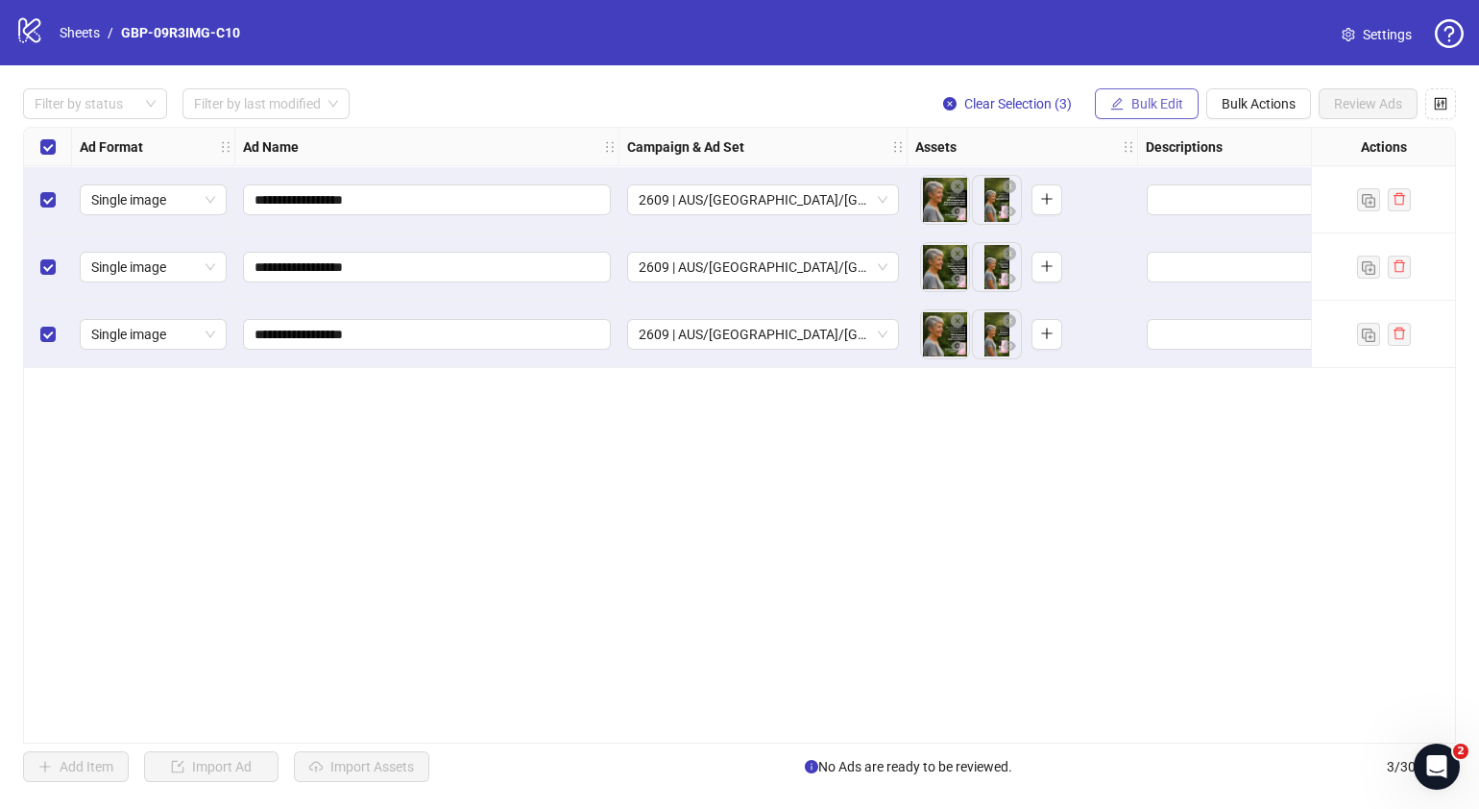
click at [1172, 96] on span "Bulk Edit" at bounding box center [1157, 103] width 52 height 15
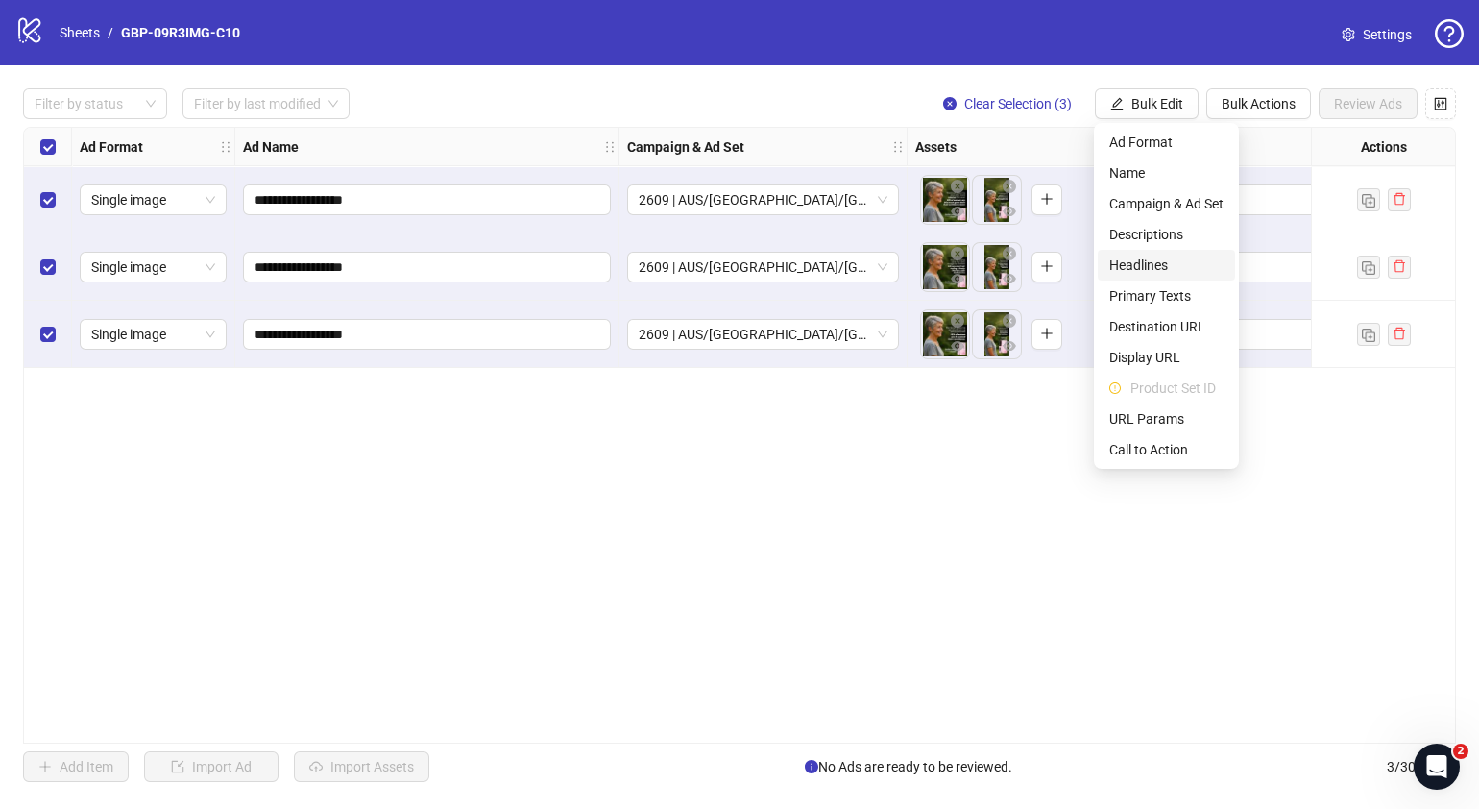
click at [1174, 264] on span "Headlines" at bounding box center [1166, 265] width 114 height 21
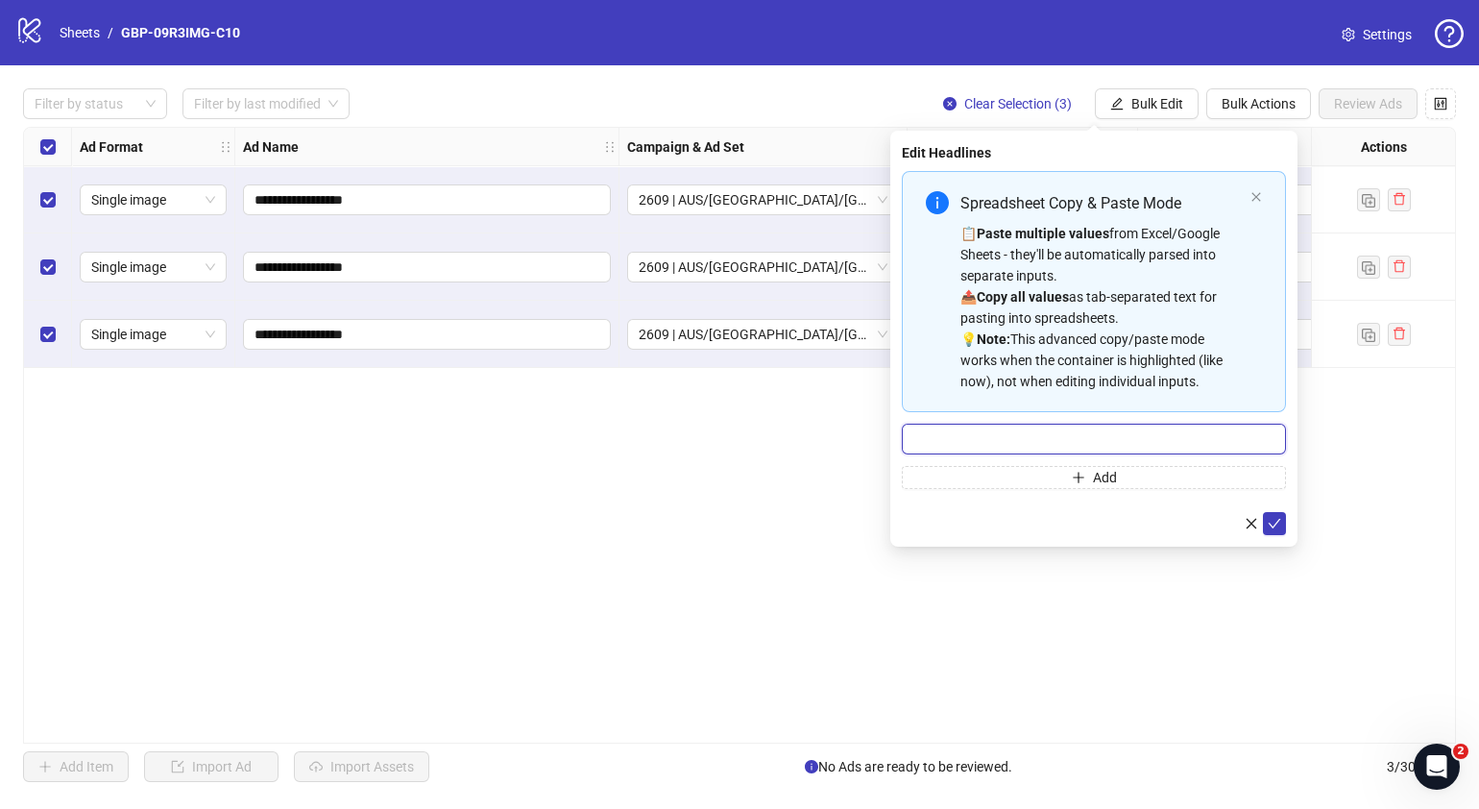
click at [1079, 427] on input "Multi-input container - paste or copy values" at bounding box center [1094, 439] width 384 height 31
paste input "*******"
type input "*******"
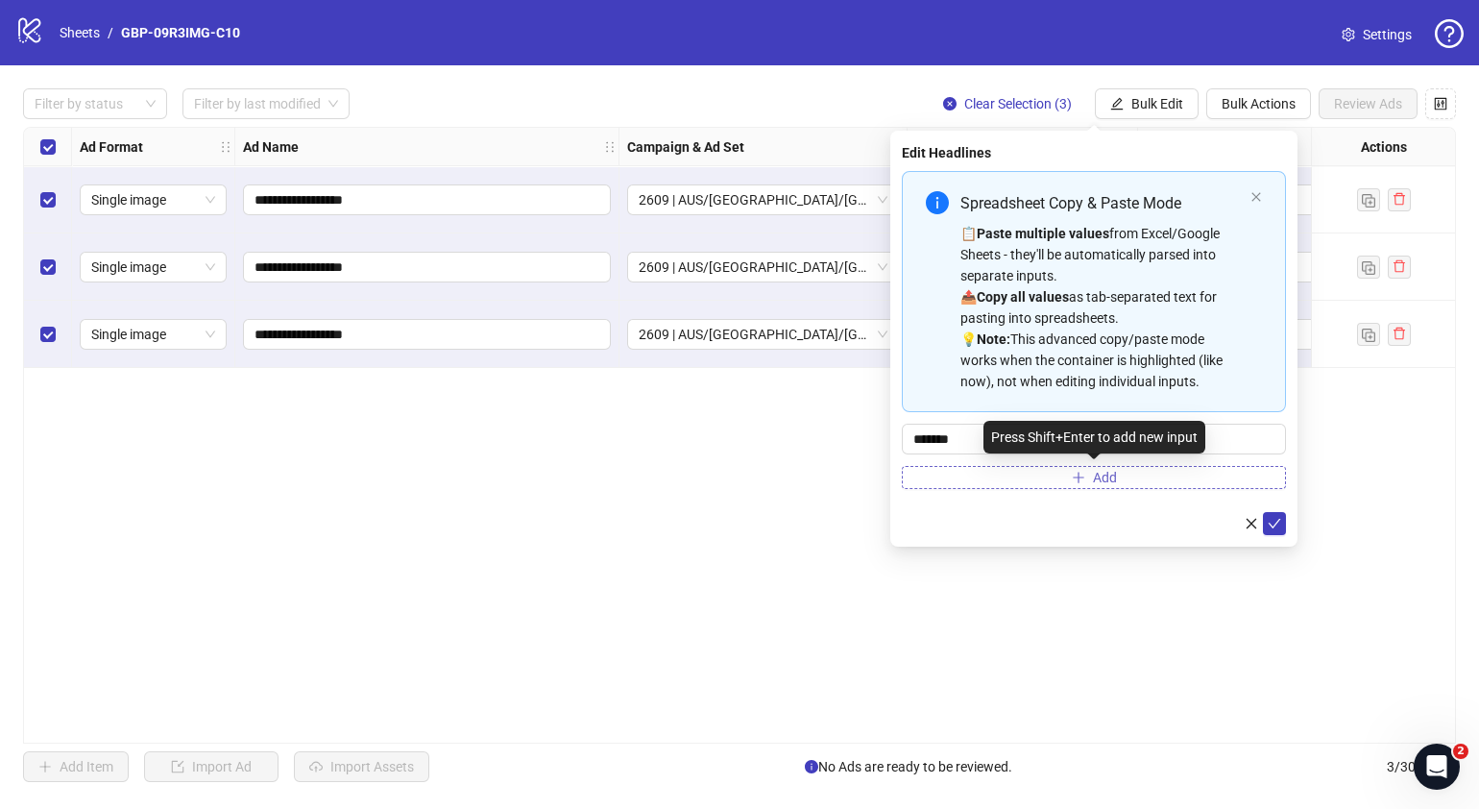
click at [1065, 471] on button "Add" at bounding box center [1094, 477] width 384 height 23
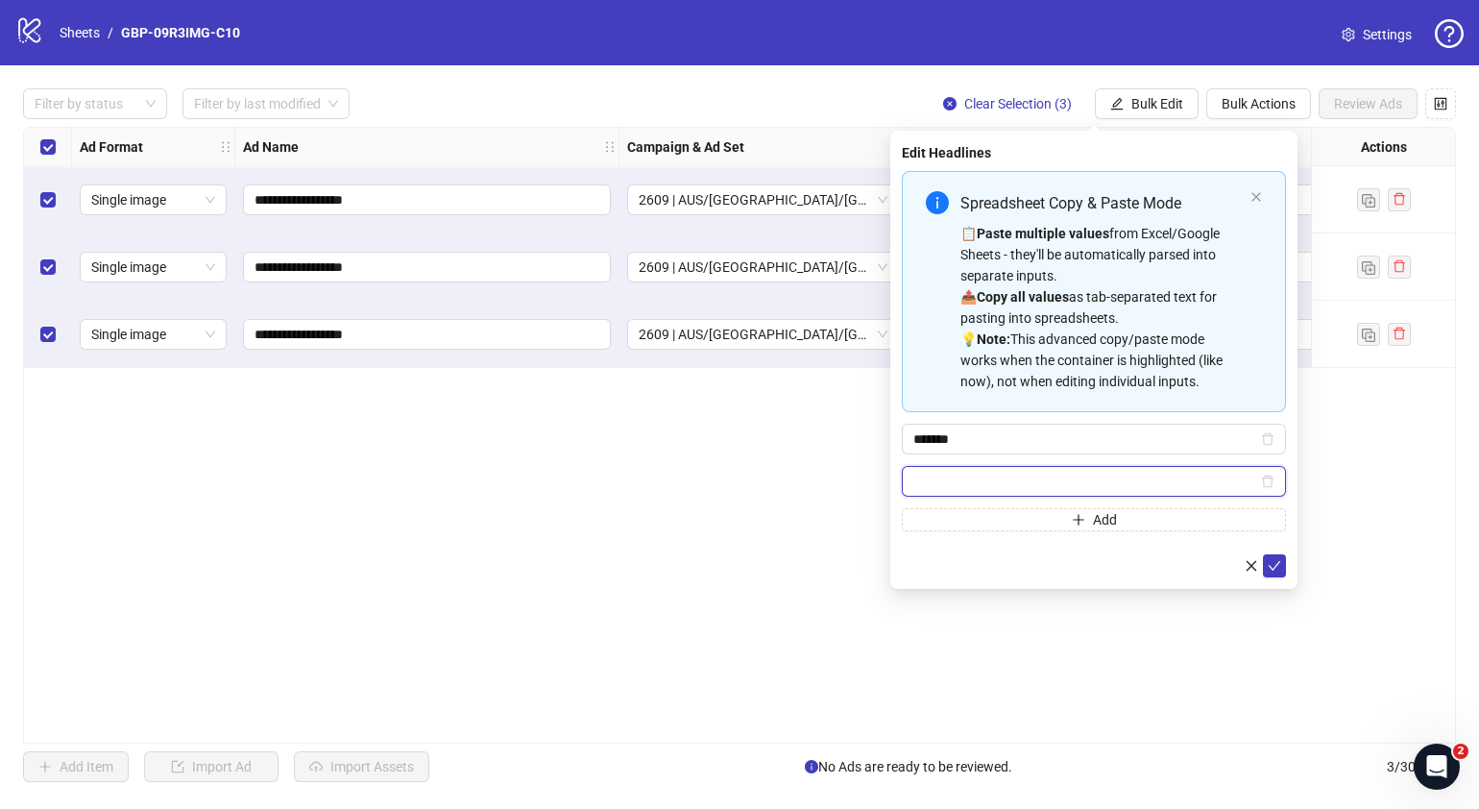
paste input "**********"
type input "**********"
click at [1282, 567] on button "submit" at bounding box center [1274, 565] width 23 height 23
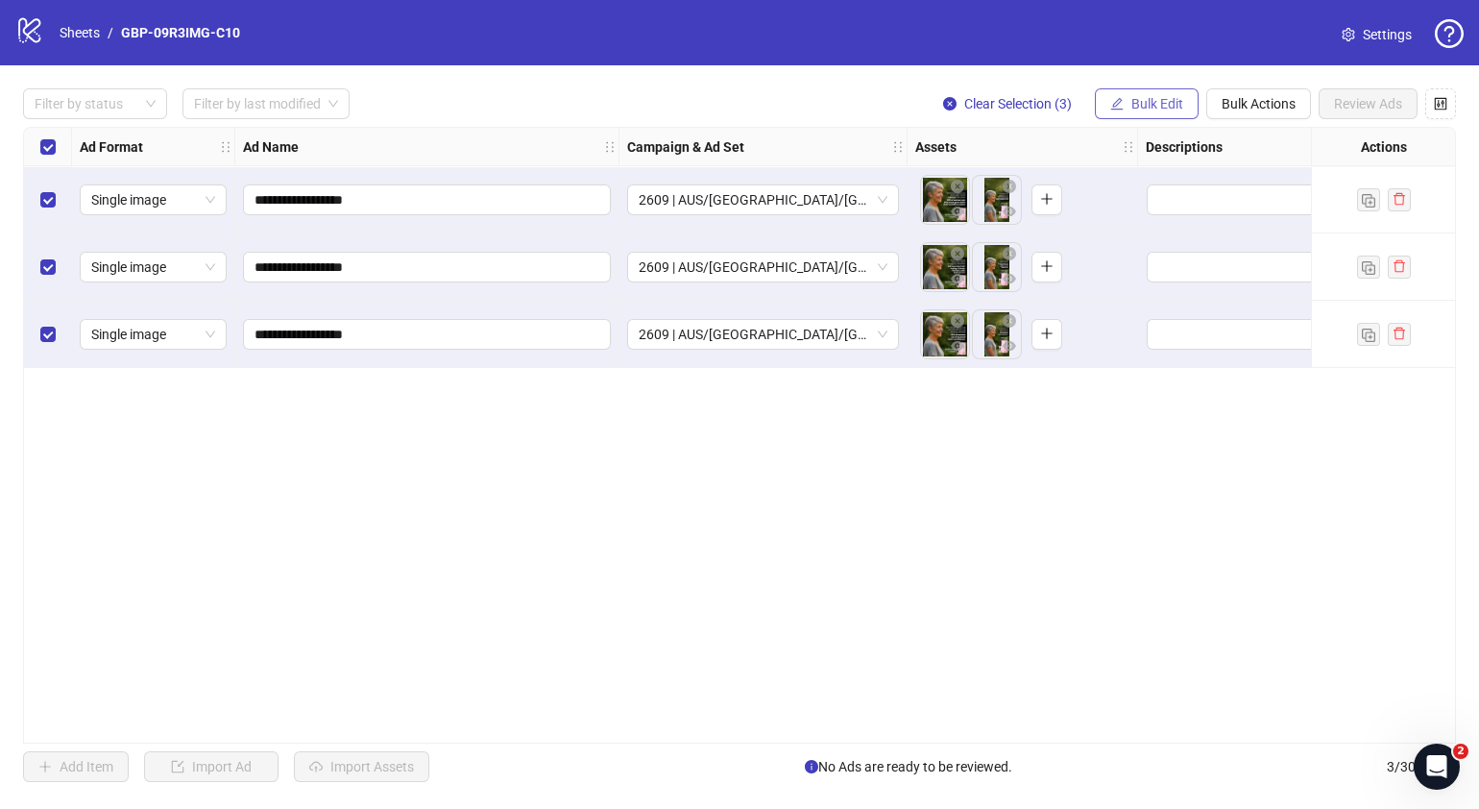
click at [1135, 103] on span "Bulk Edit" at bounding box center [1157, 103] width 52 height 15
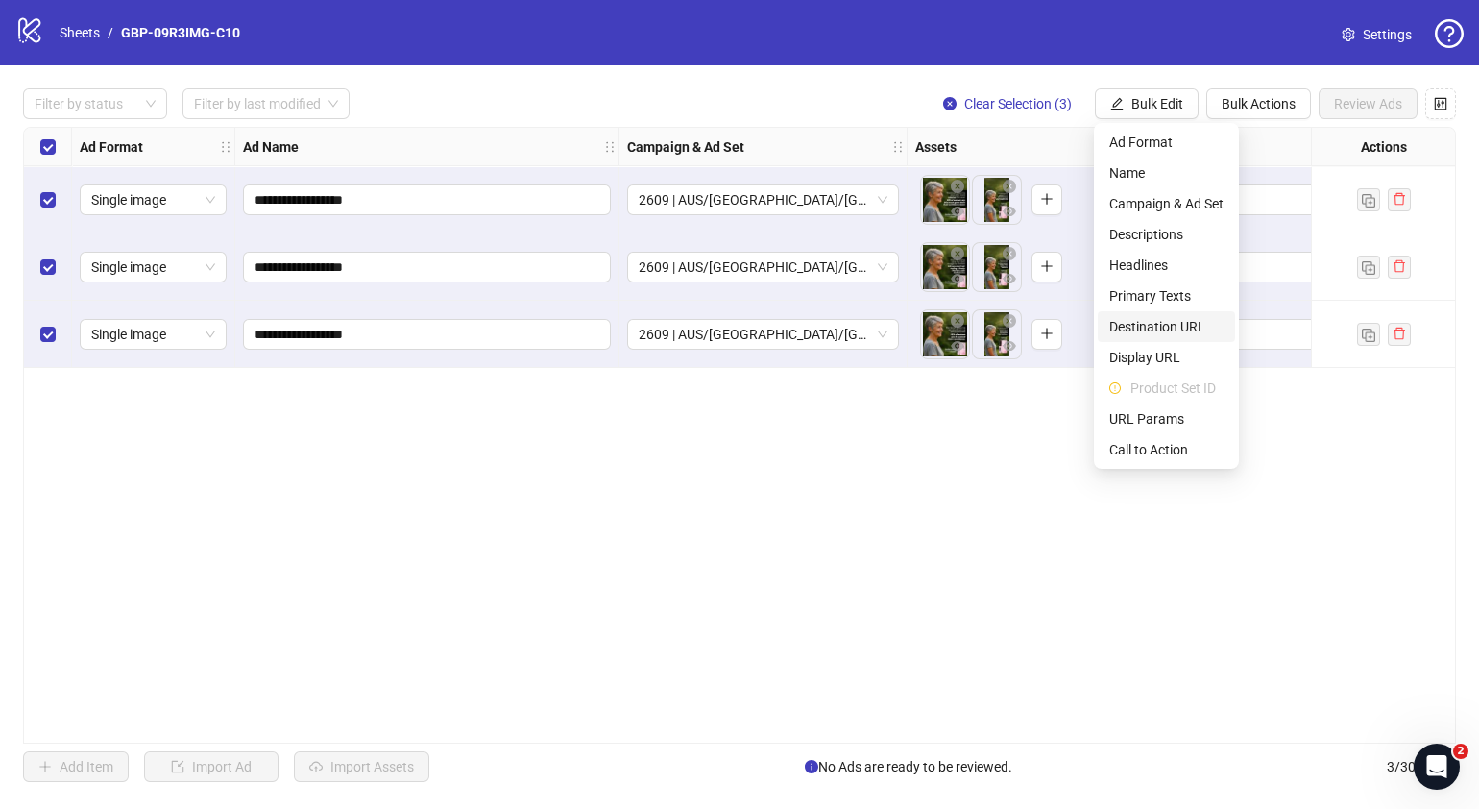
click at [1183, 329] on span "Destination URL" at bounding box center [1166, 326] width 114 height 21
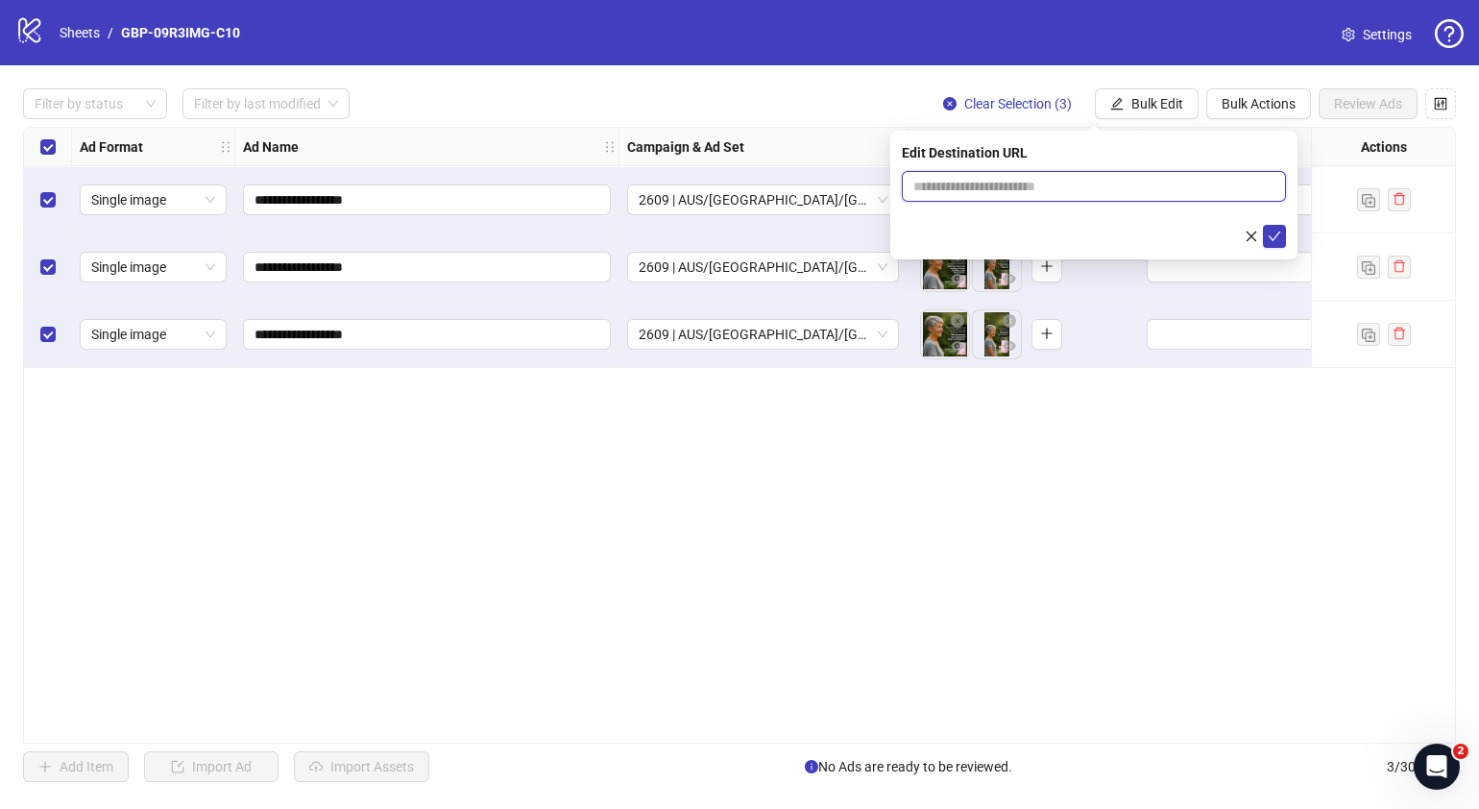
click at [1201, 189] on input "text" at bounding box center [1086, 186] width 346 height 21
paste input "**********"
type input "**********"
click at [1269, 235] on icon "check" at bounding box center [1275, 236] width 12 height 10
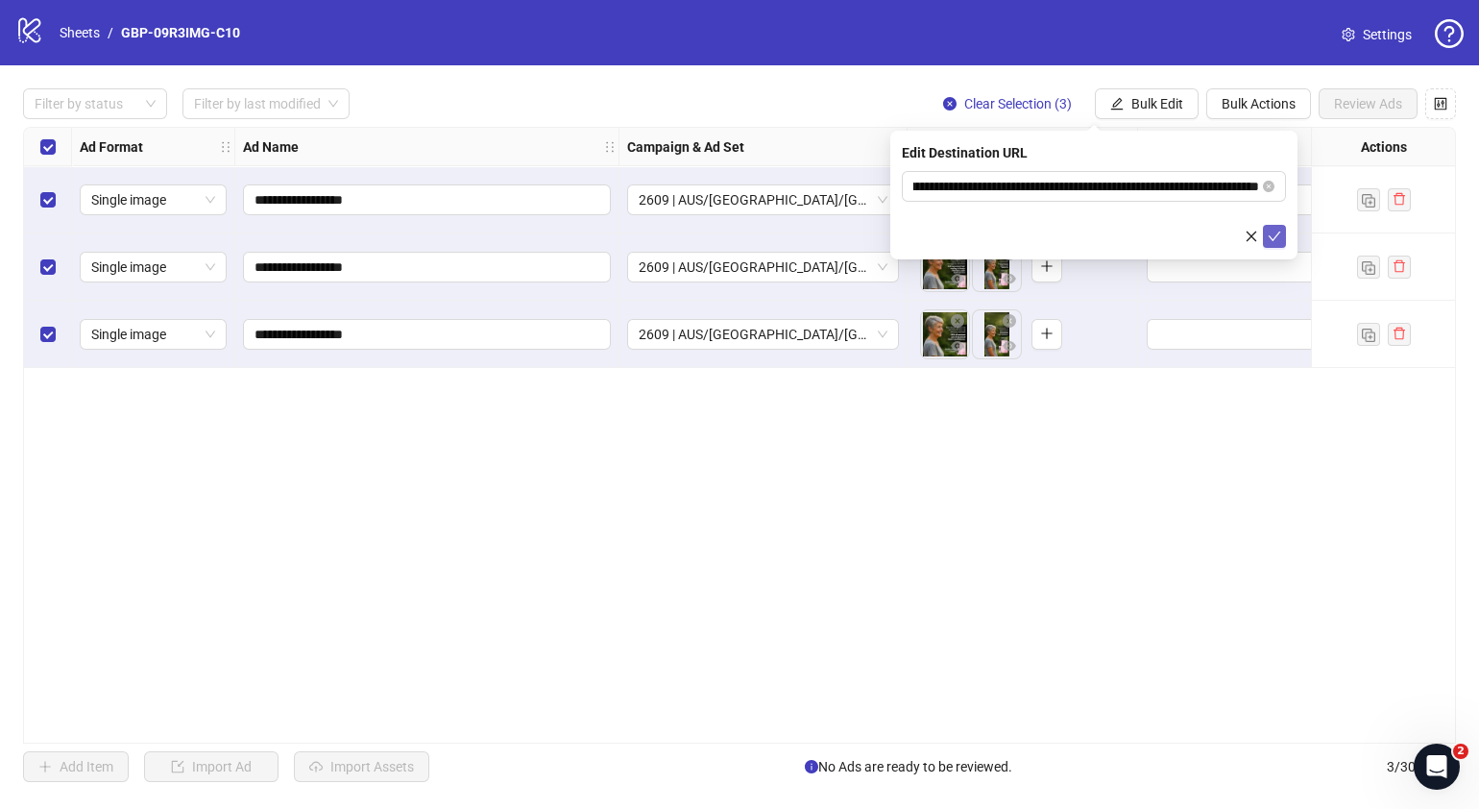
scroll to position [0, 0]
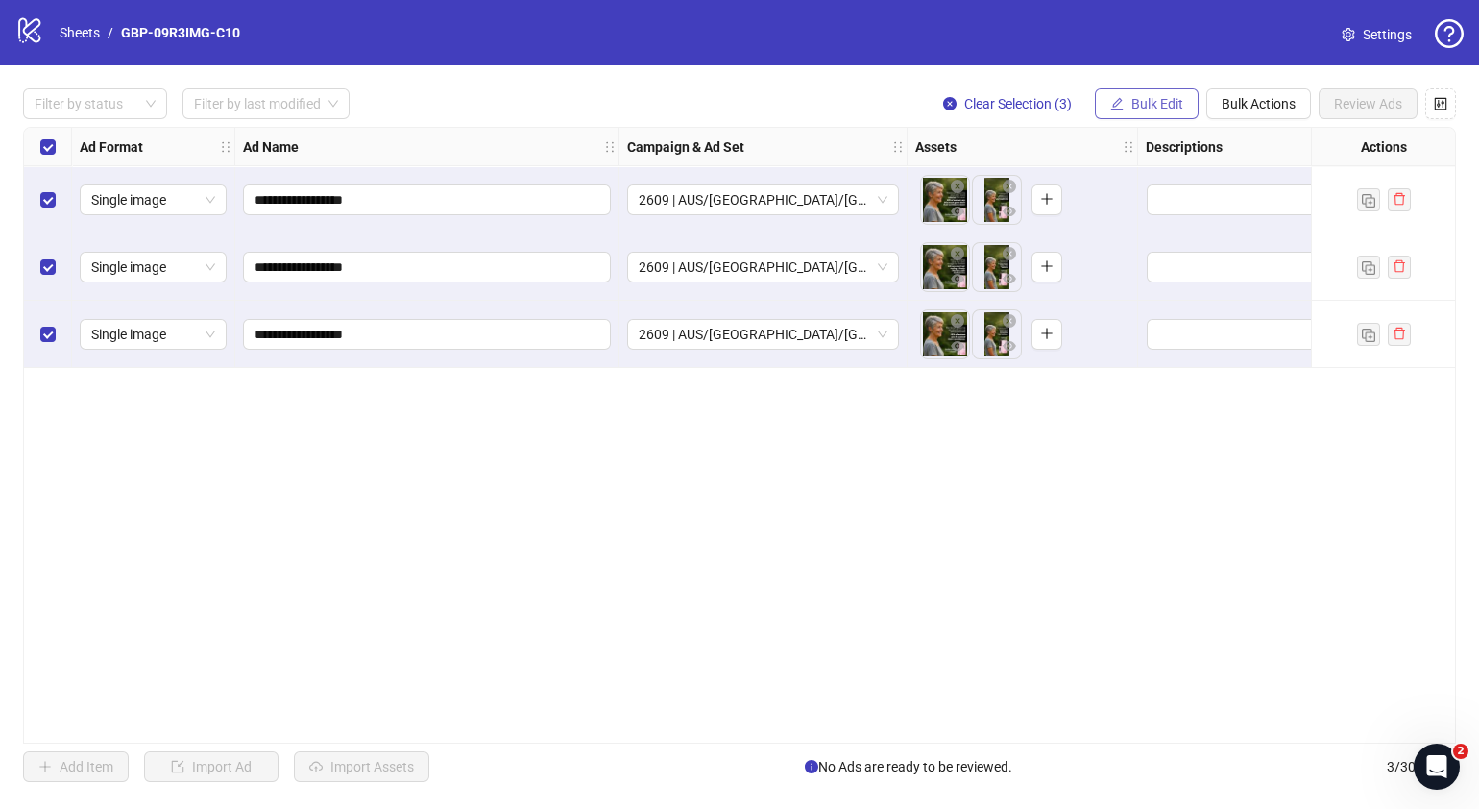
click at [1178, 104] on span "Bulk Edit" at bounding box center [1157, 103] width 52 height 15
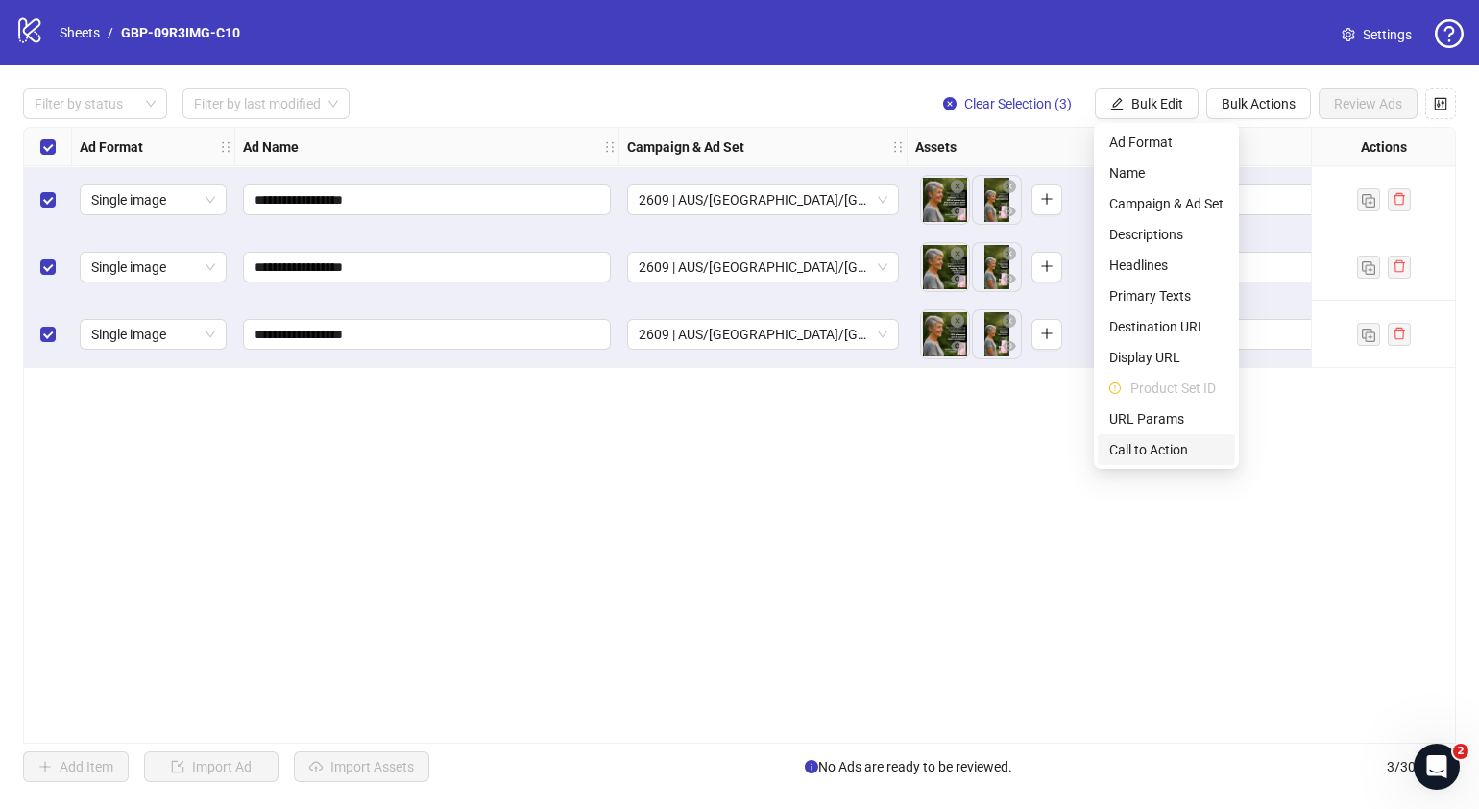
click at [1172, 447] on span "Call to Action" at bounding box center [1166, 449] width 114 height 21
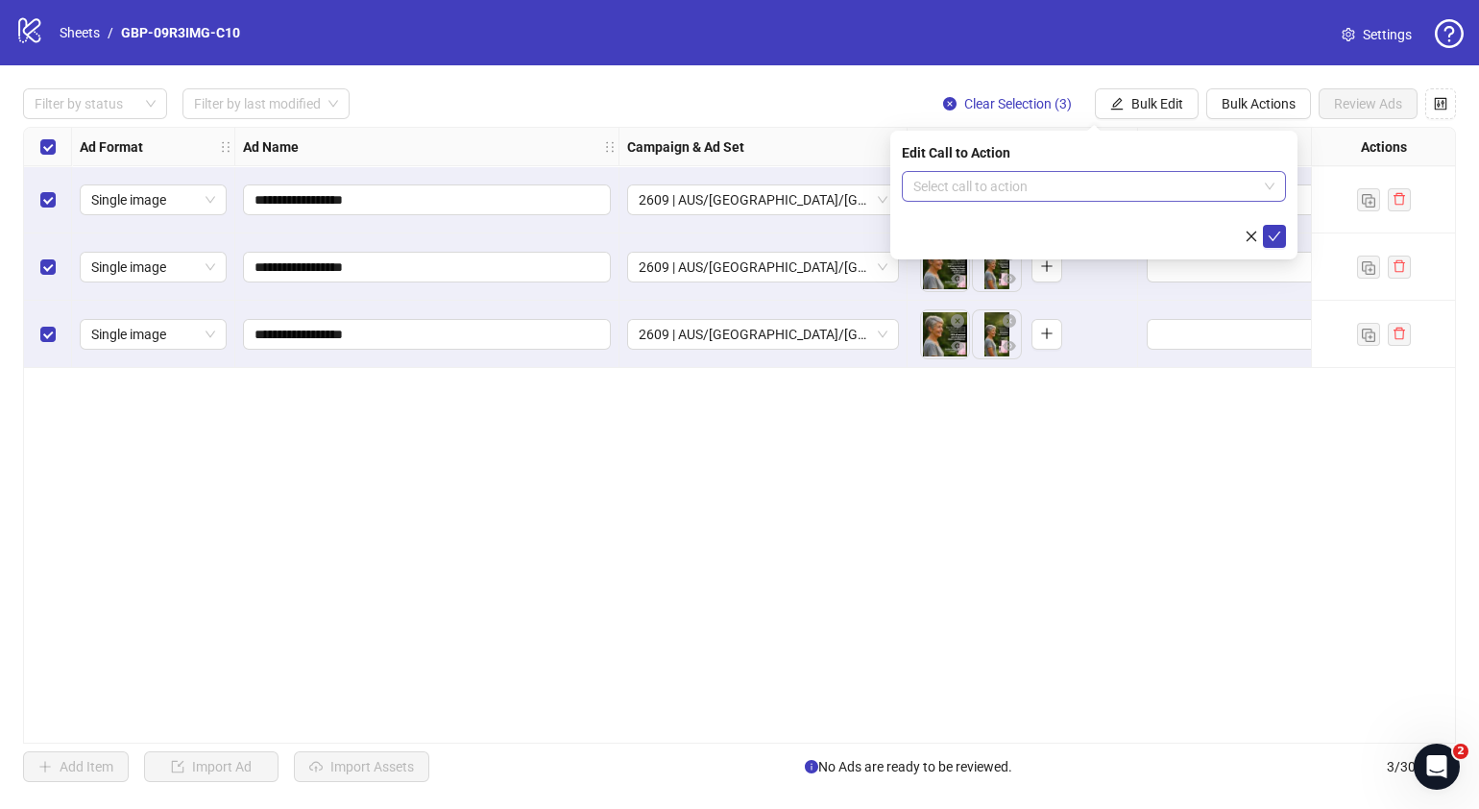
click at [1085, 191] on input "search" at bounding box center [1085, 186] width 344 height 29
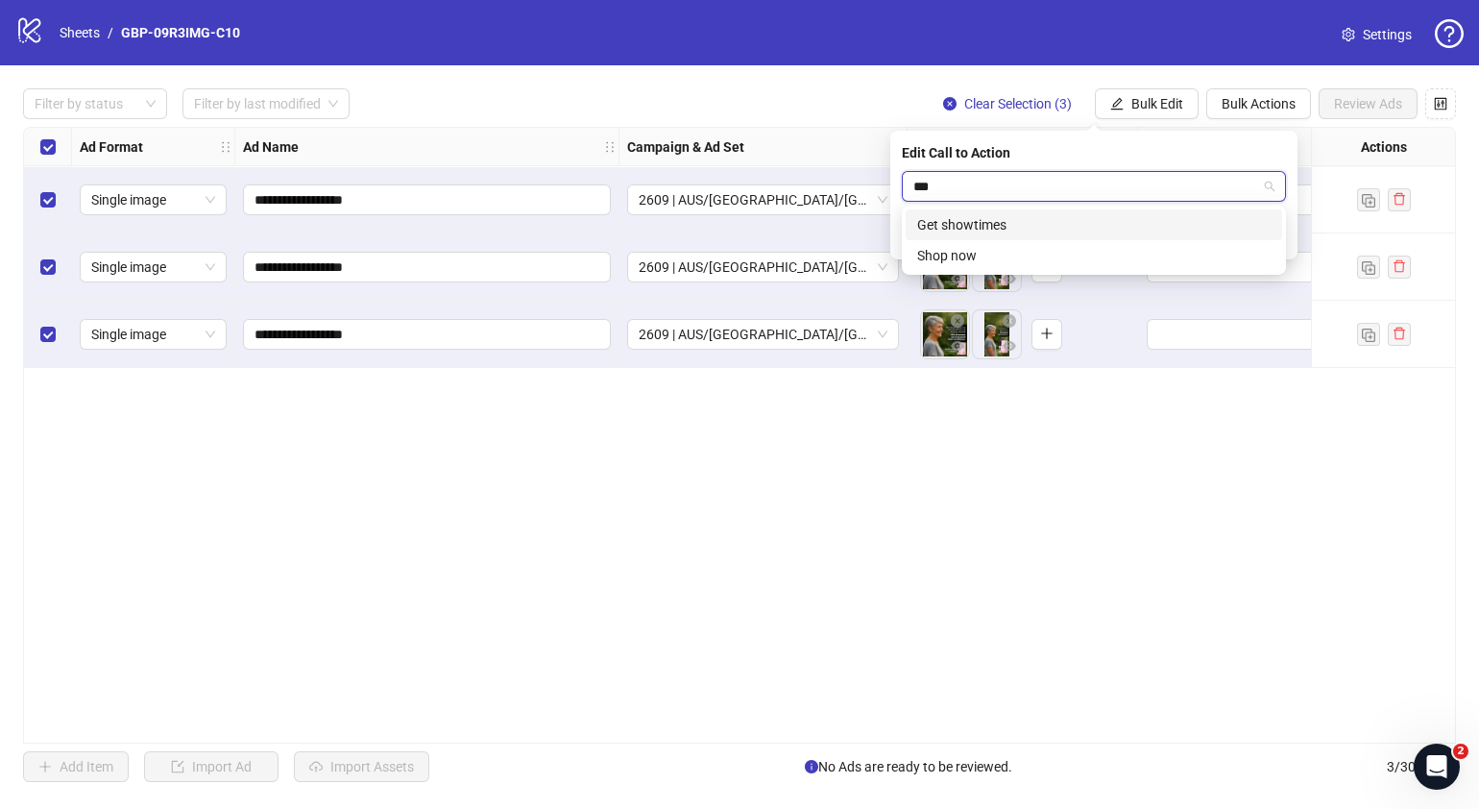
type input "****"
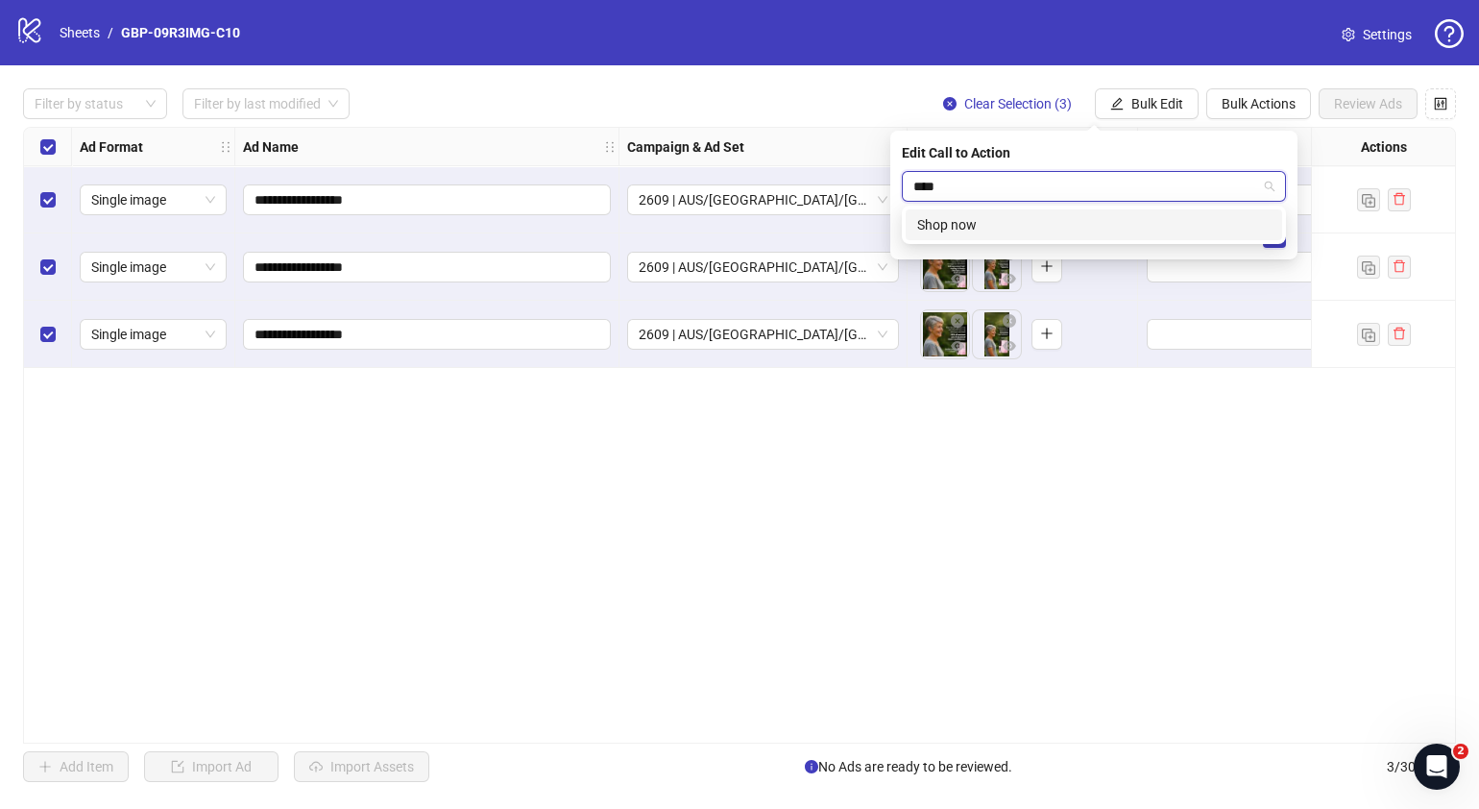
click at [1071, 227] on div "Shop now" at bounding box center [1093, 224] width 353 height 21
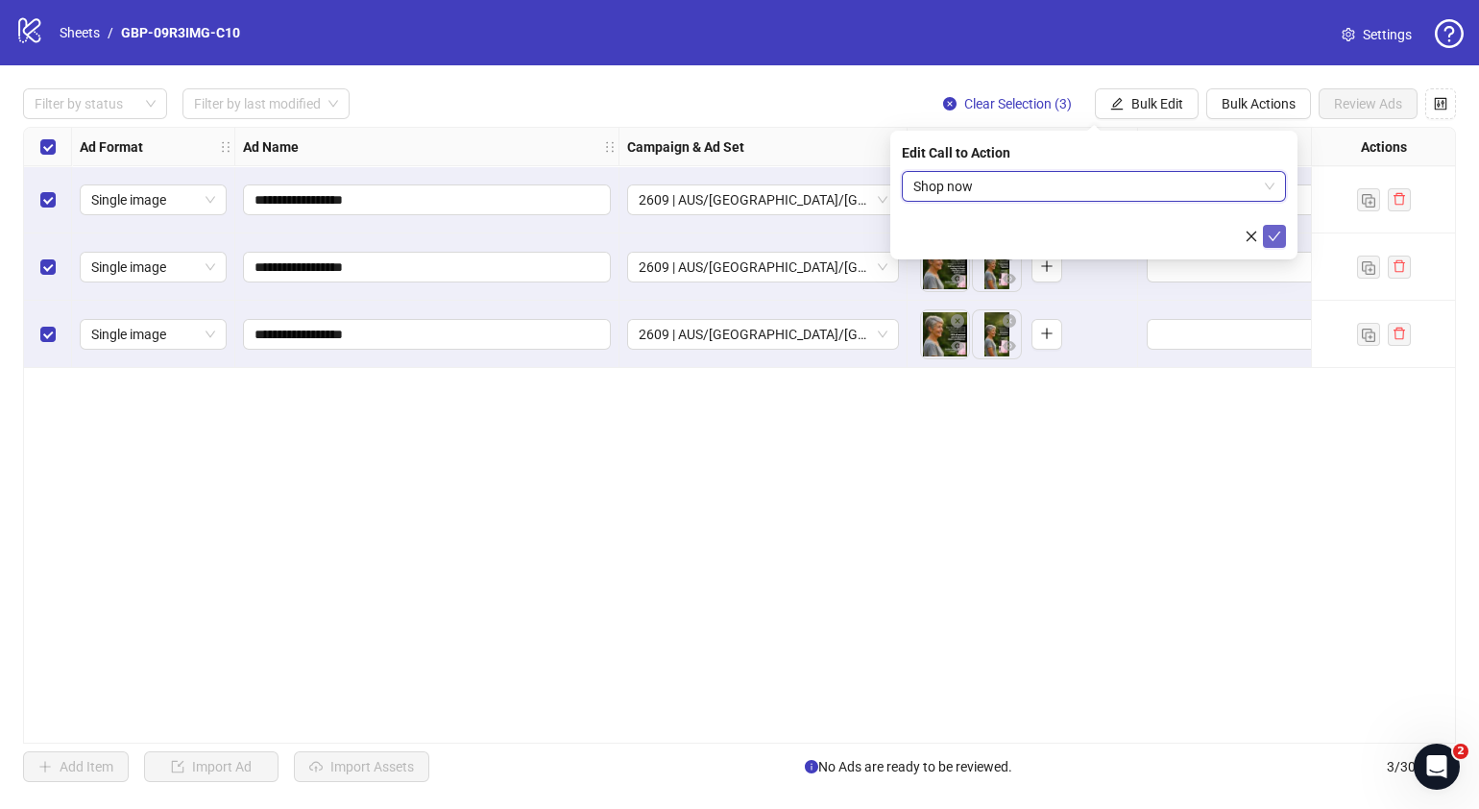
click at [1280, 233] on icon "check" at bounding box center [1274, 236] width 13 height 13
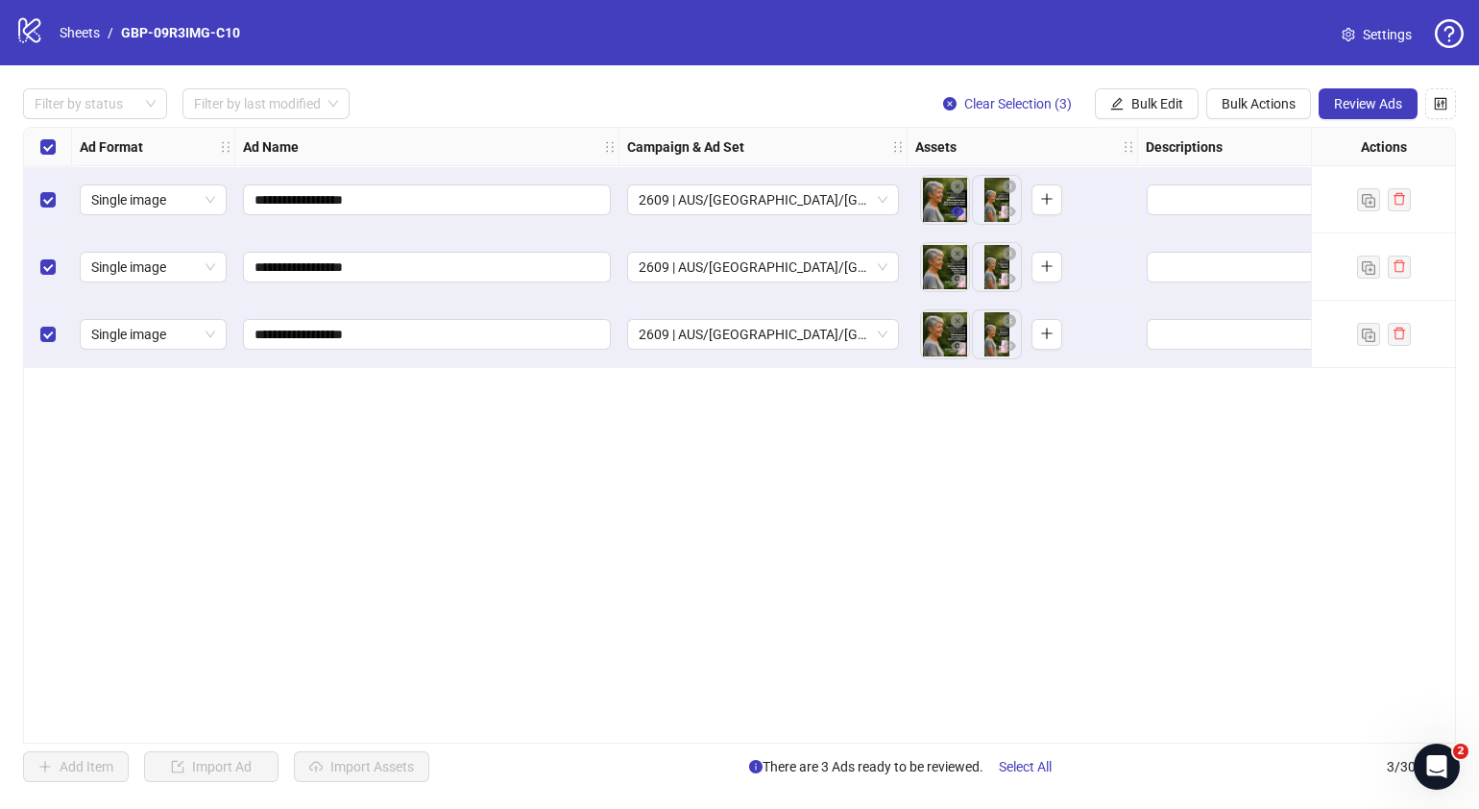
click at [960, 218] on span "button" at bounding box center [957, 211] width 13 height 15
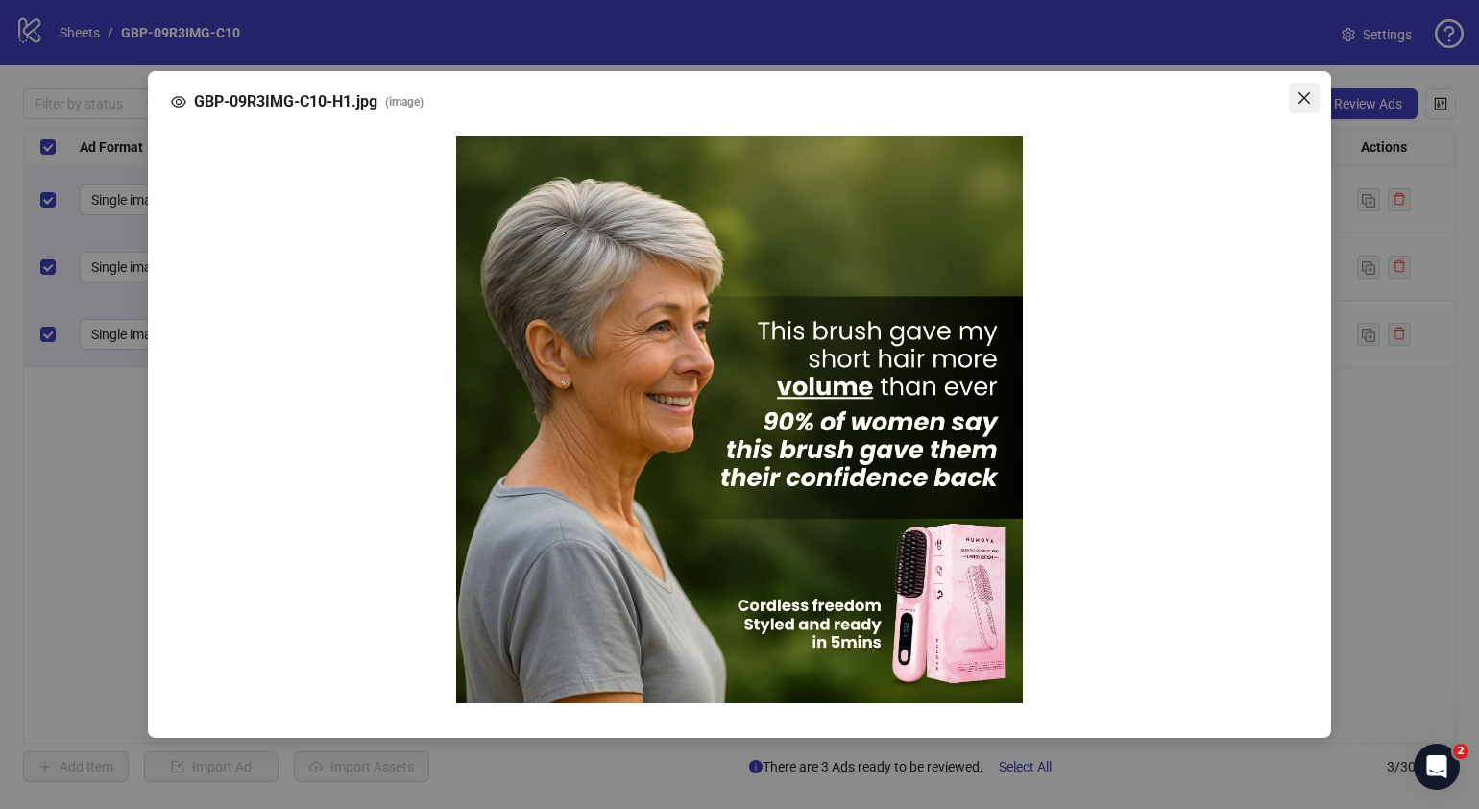
click at [1312, 106] on span "Close" at bounding box center [1304, 97] width 31 height 15
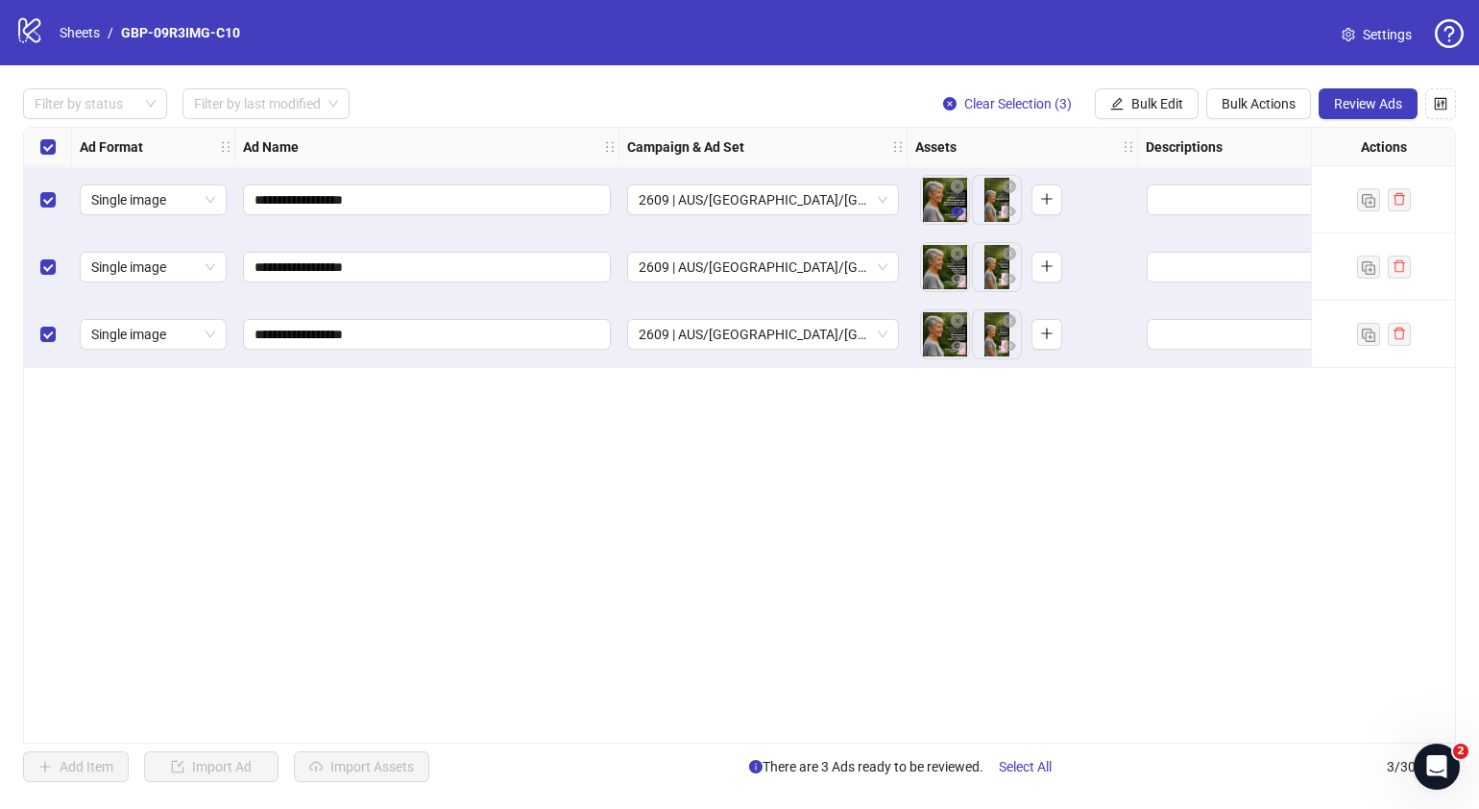
click at [953, 214] on icon "eye" at bounding box center [957, 211] width 13 height 10
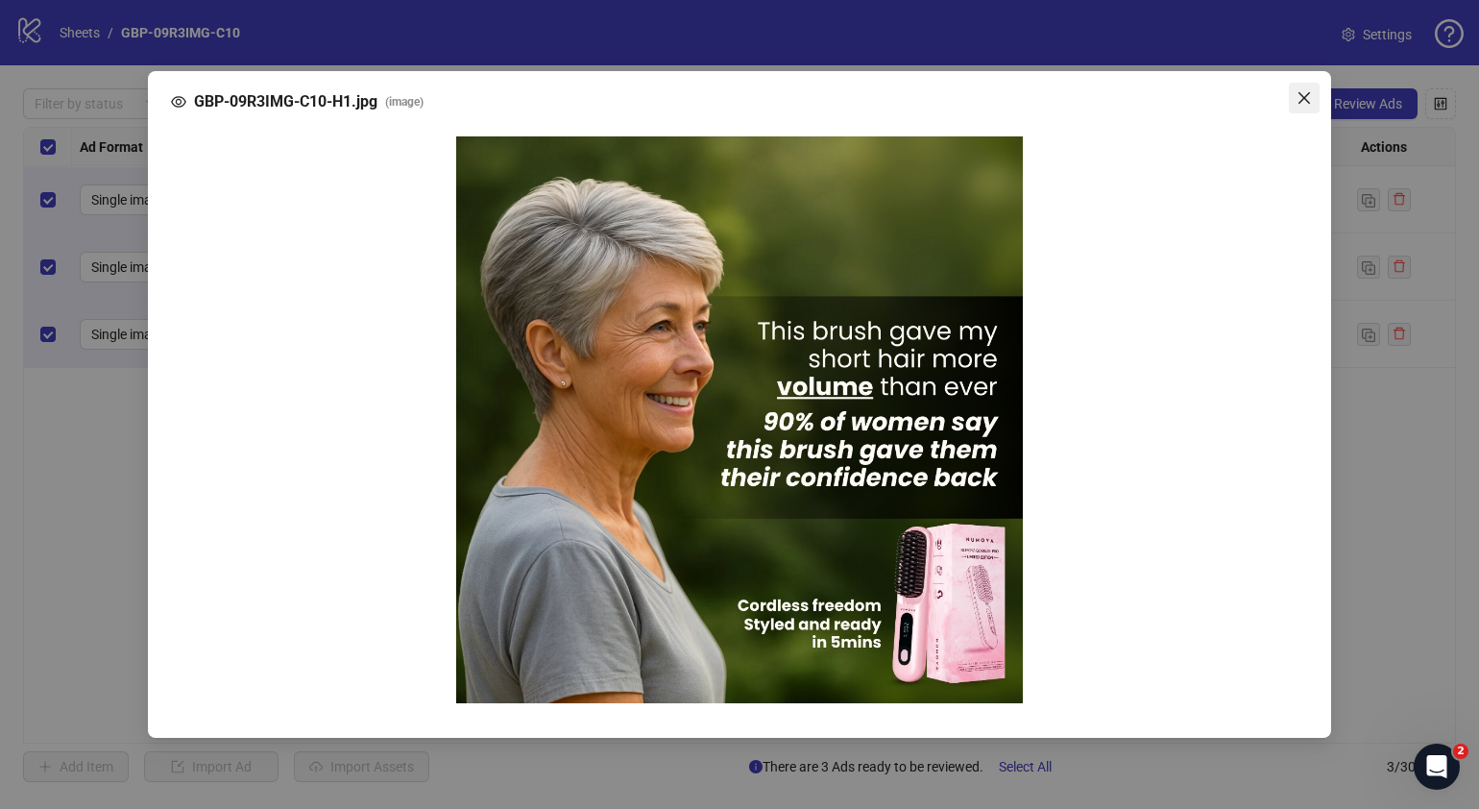
click at [1299, 95] on icon "close" at bounding box center [1304, 97] width 15 height 15
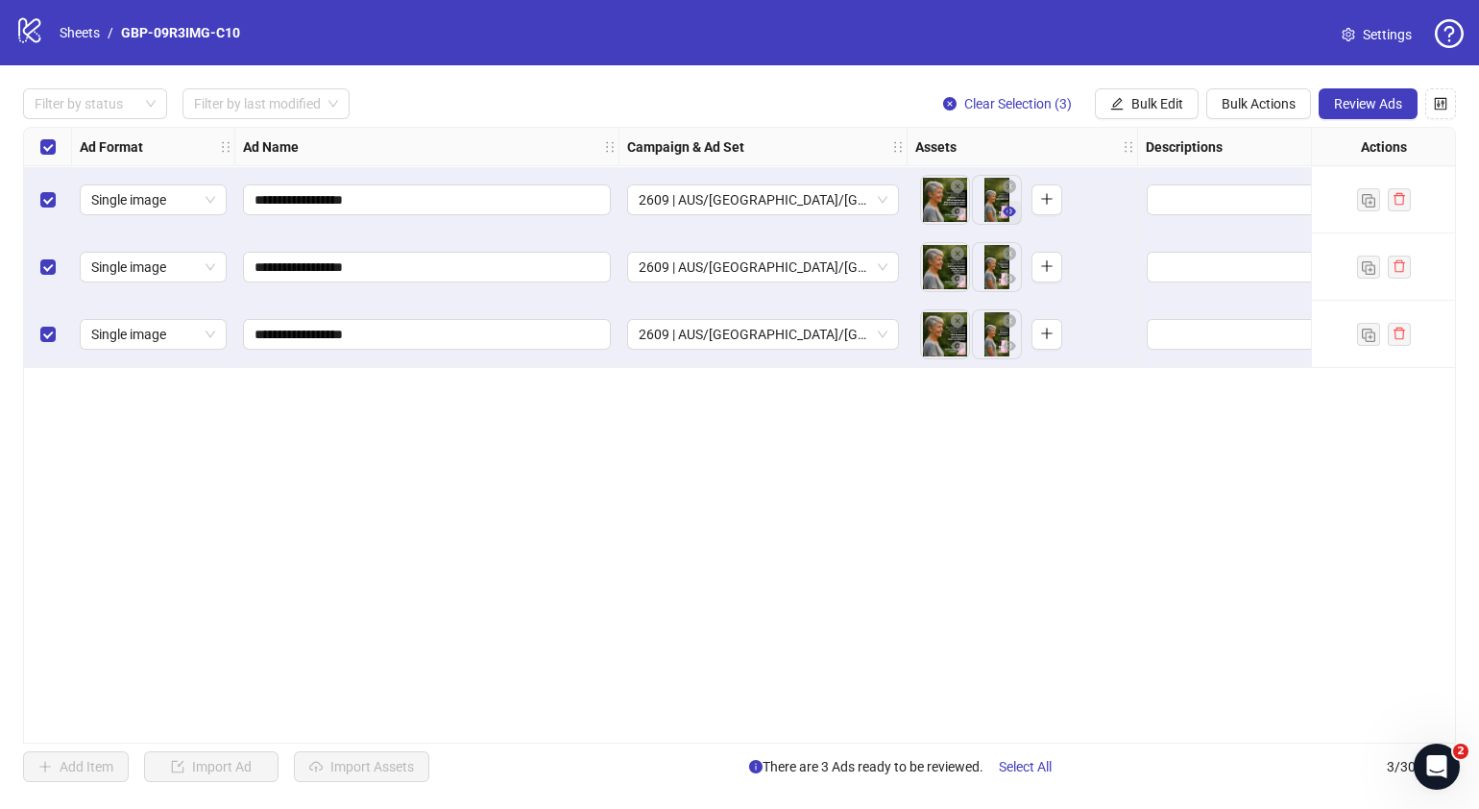
click at [1007, 214] on icon "eye" at bounding box center [1009, 211] width 13 height 10
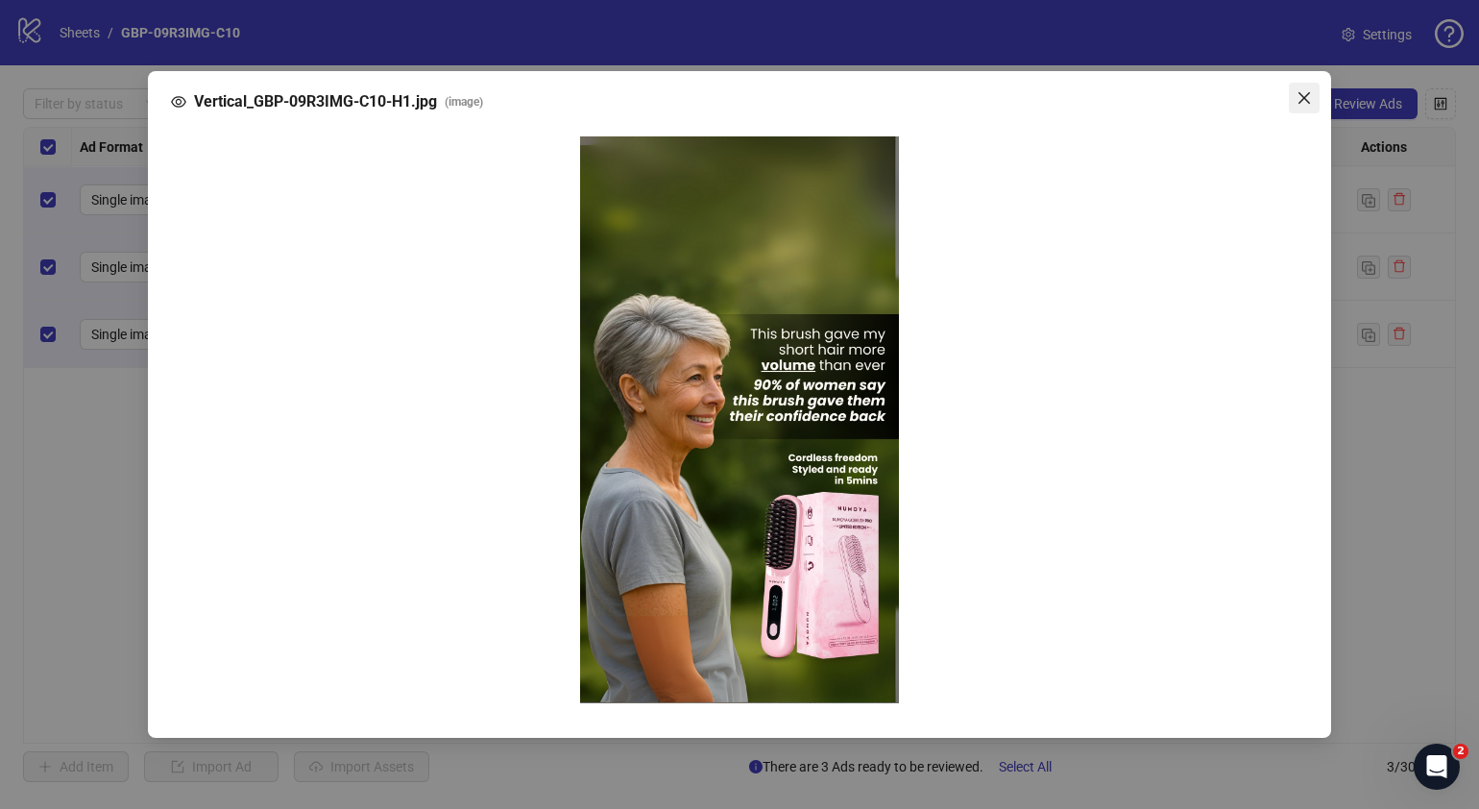
click at [1302, 100] on icon "close" at bounding box center [1304, 98] width 12 height 12
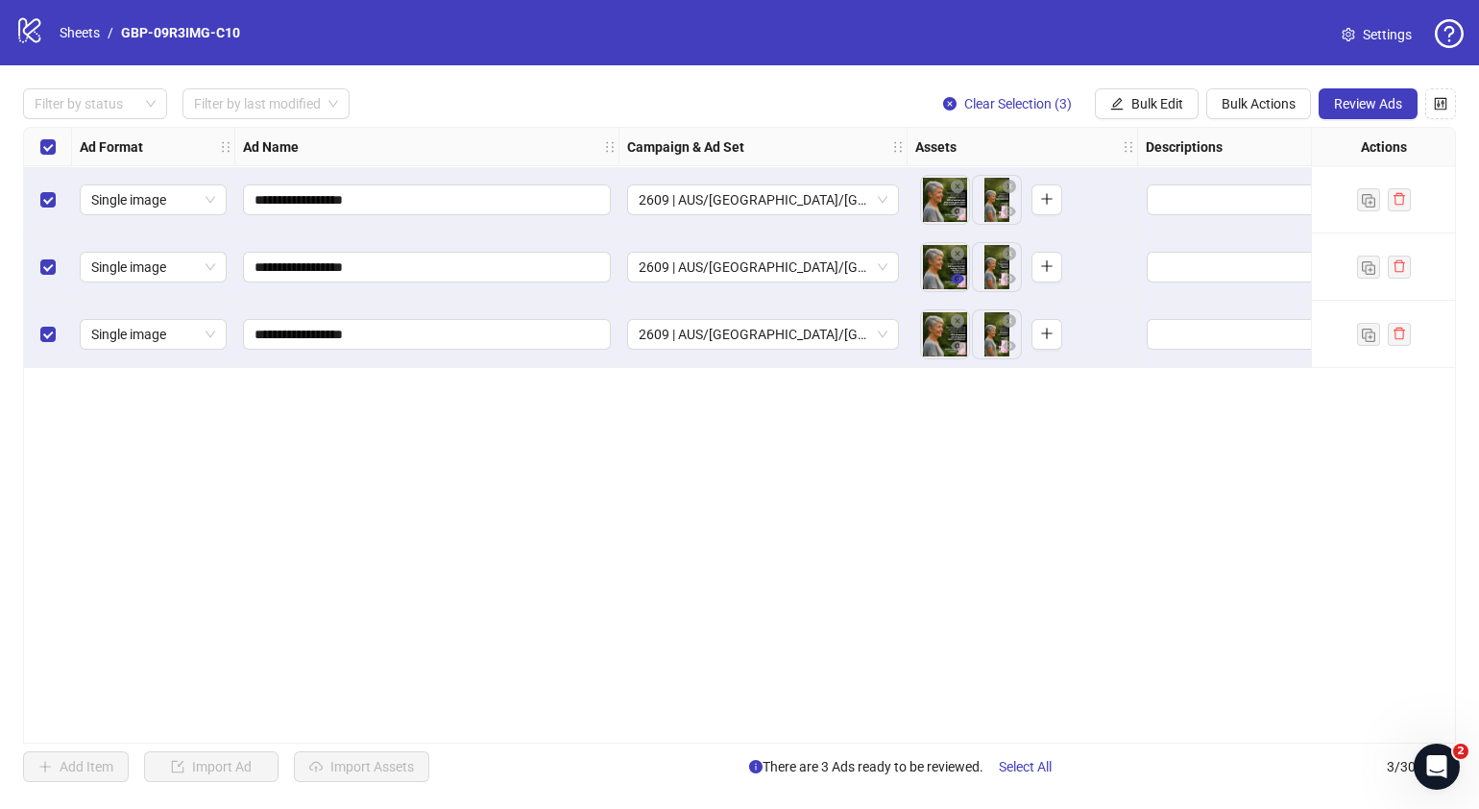
click at [966, 284] on button "button" at bounding box center [957, 279] width 23 height 23
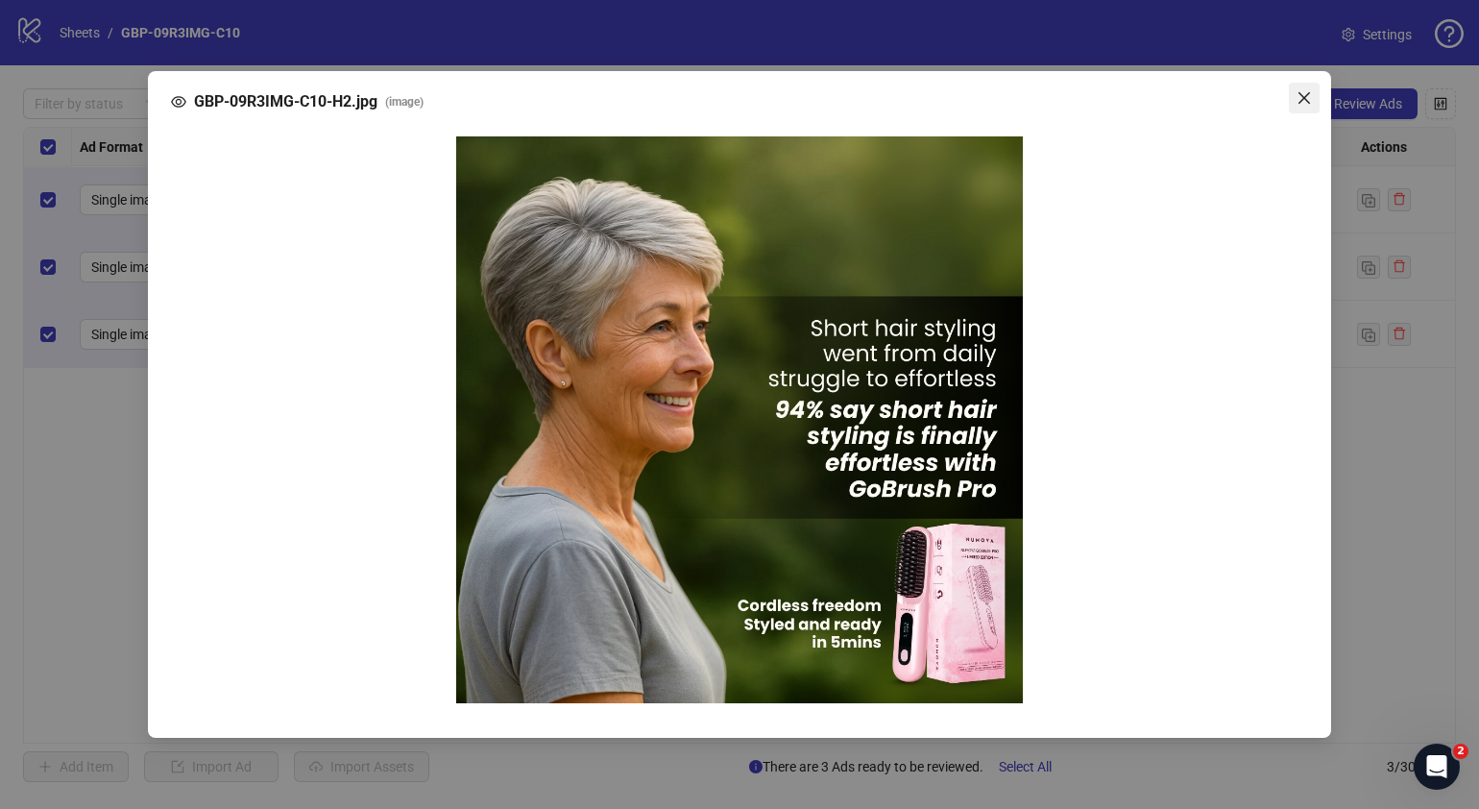
click at [1312, 99] on span "Close" at bounding box center [1304, 97] width 31 height 15
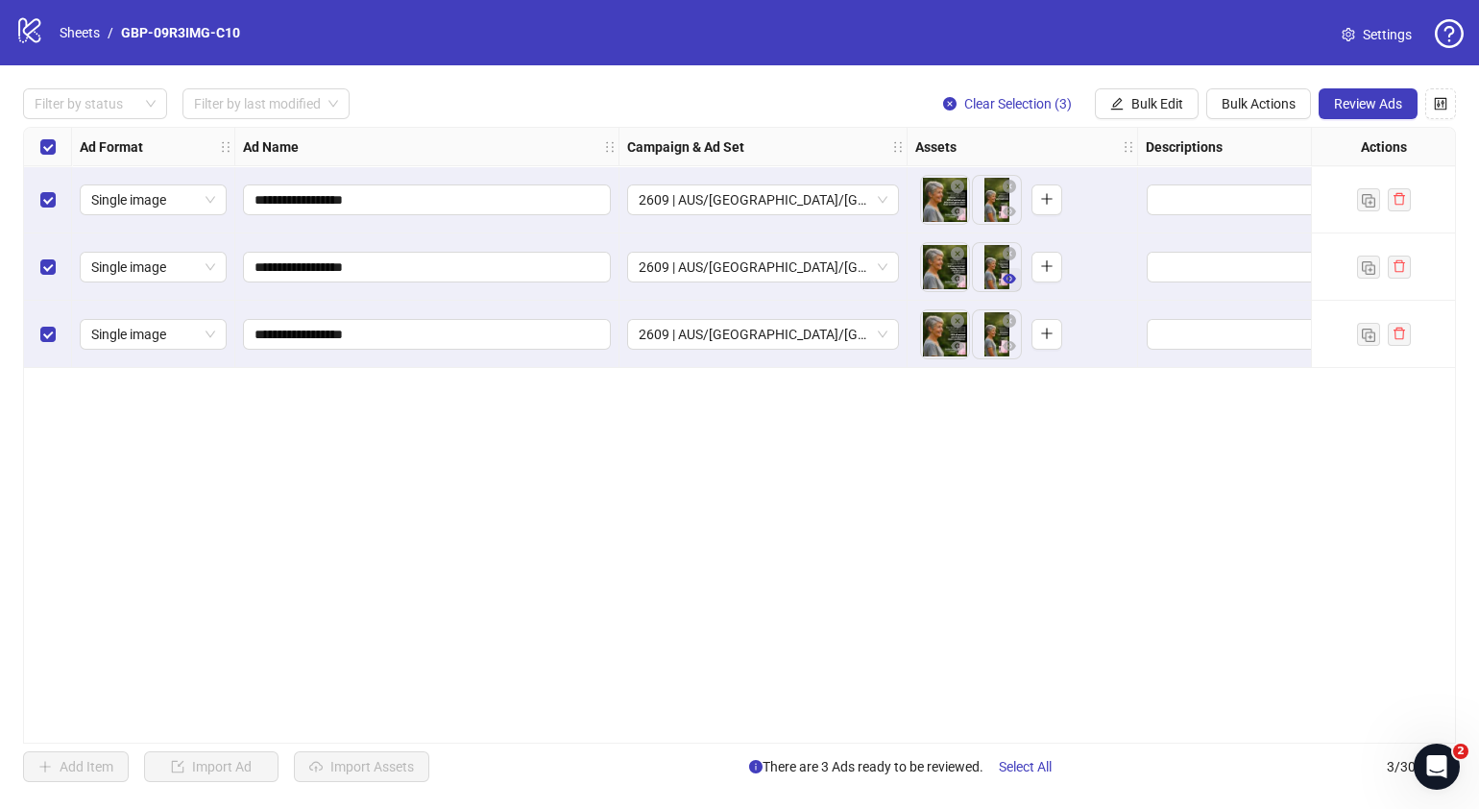
click at [1013, 283] on icon "eye" at bounding box center [1009, 278] width 13 height 13
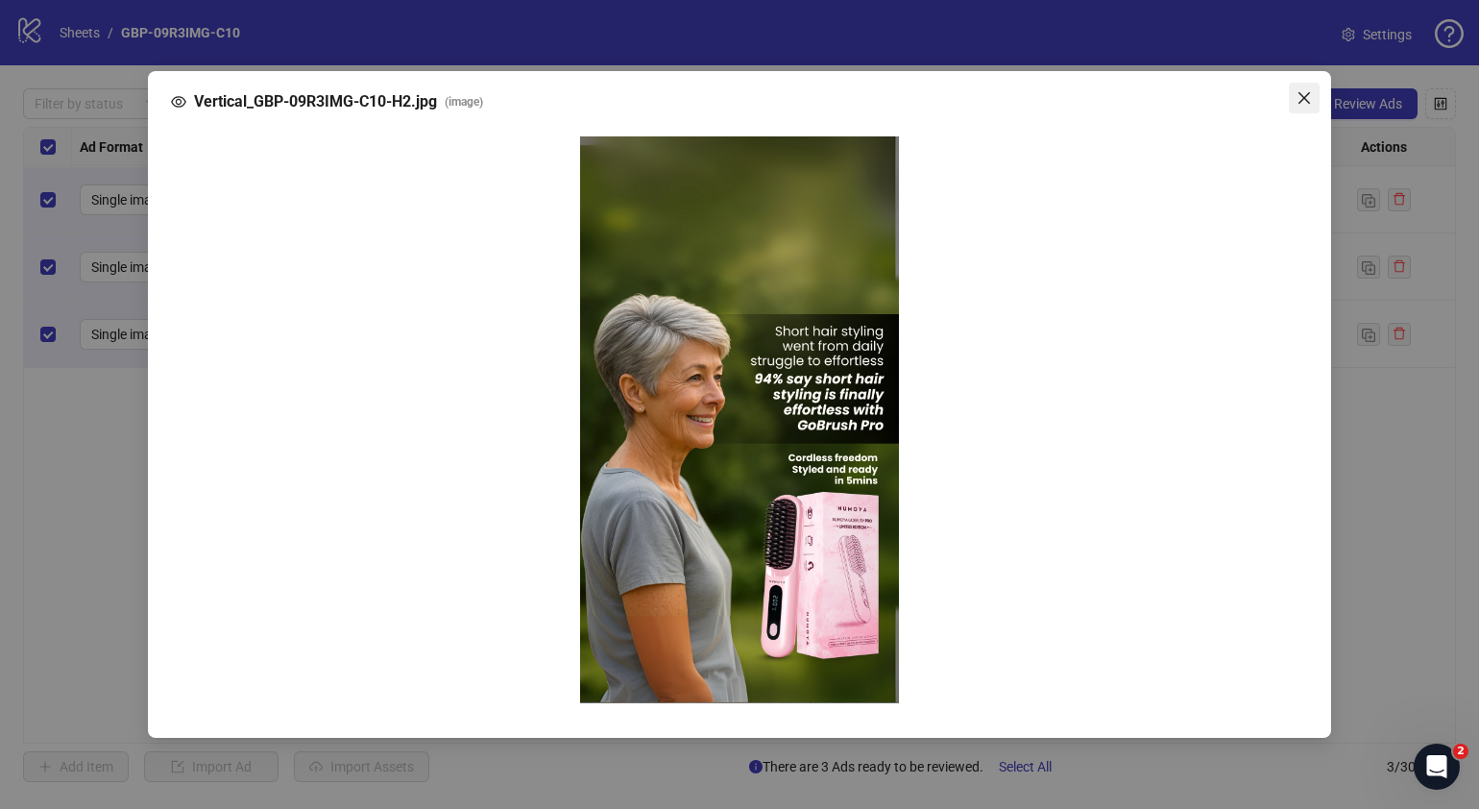
click at [1306, 105] on icon "close" at bounding box center [1304, 97] width 15 height 15
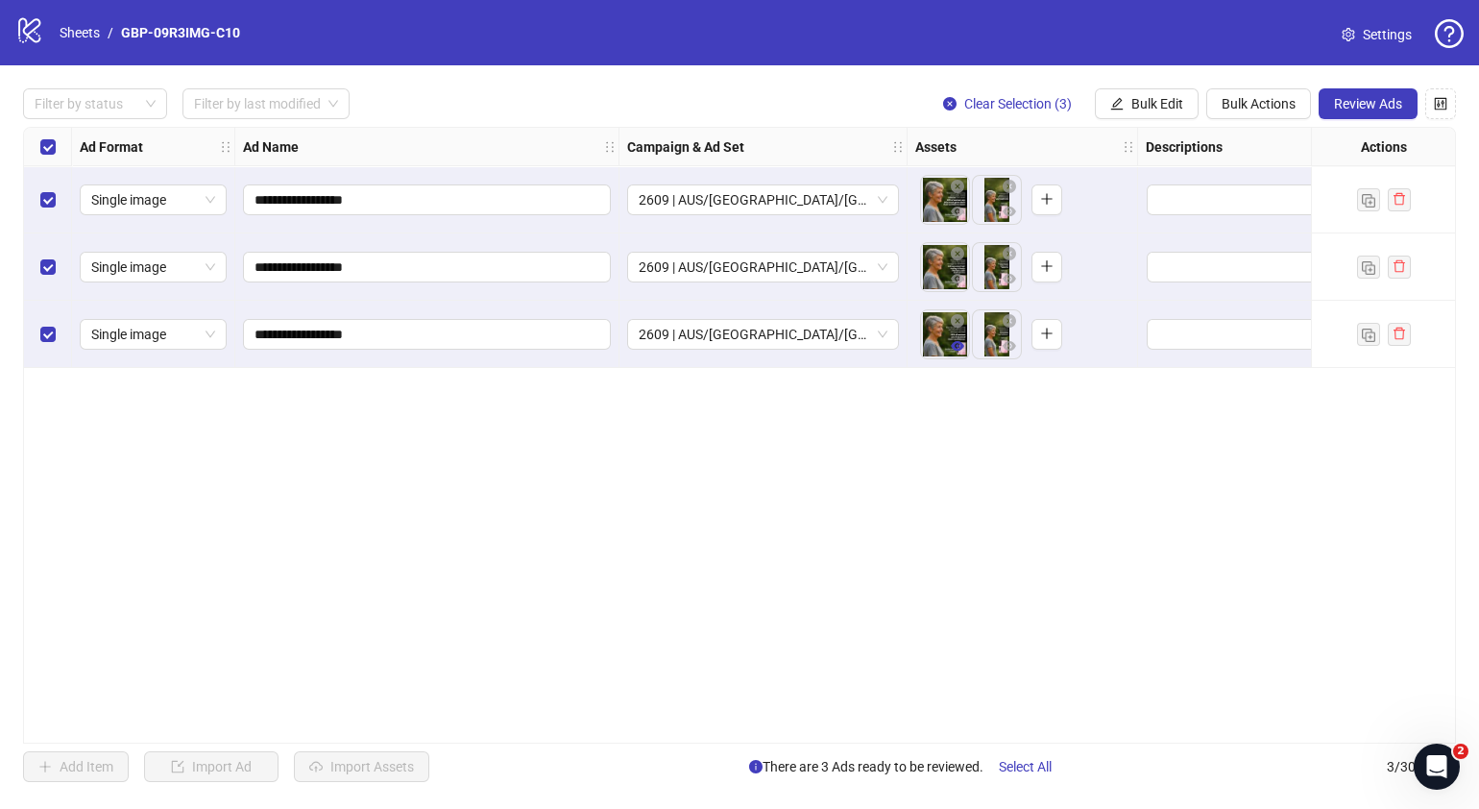
click at [960, 344] on icon "eye" at bounding box center [957, 346] width 13 height 10
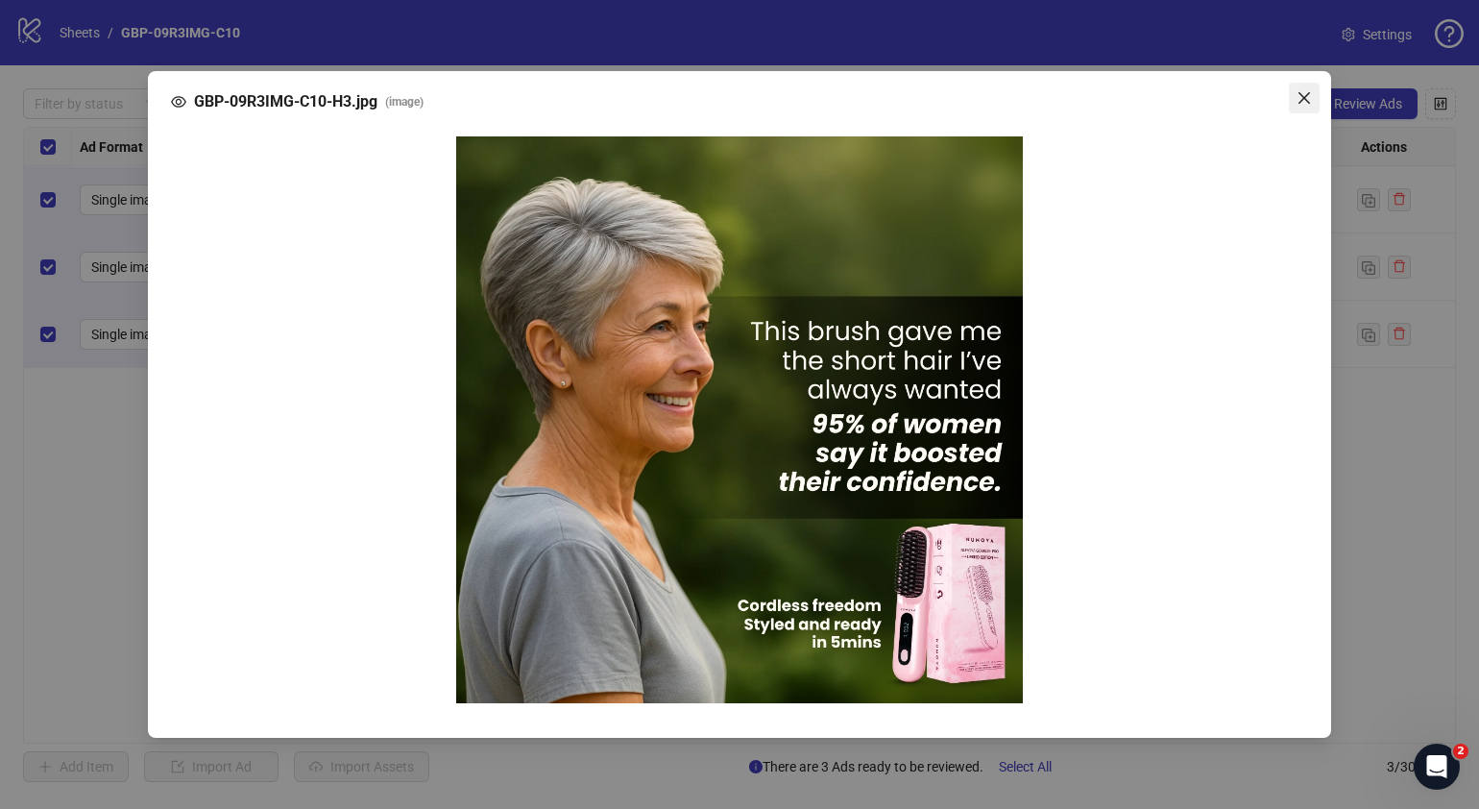
click at [1307, 100] on icon "close" at bounding box center [1304, 97] width 15 height 15
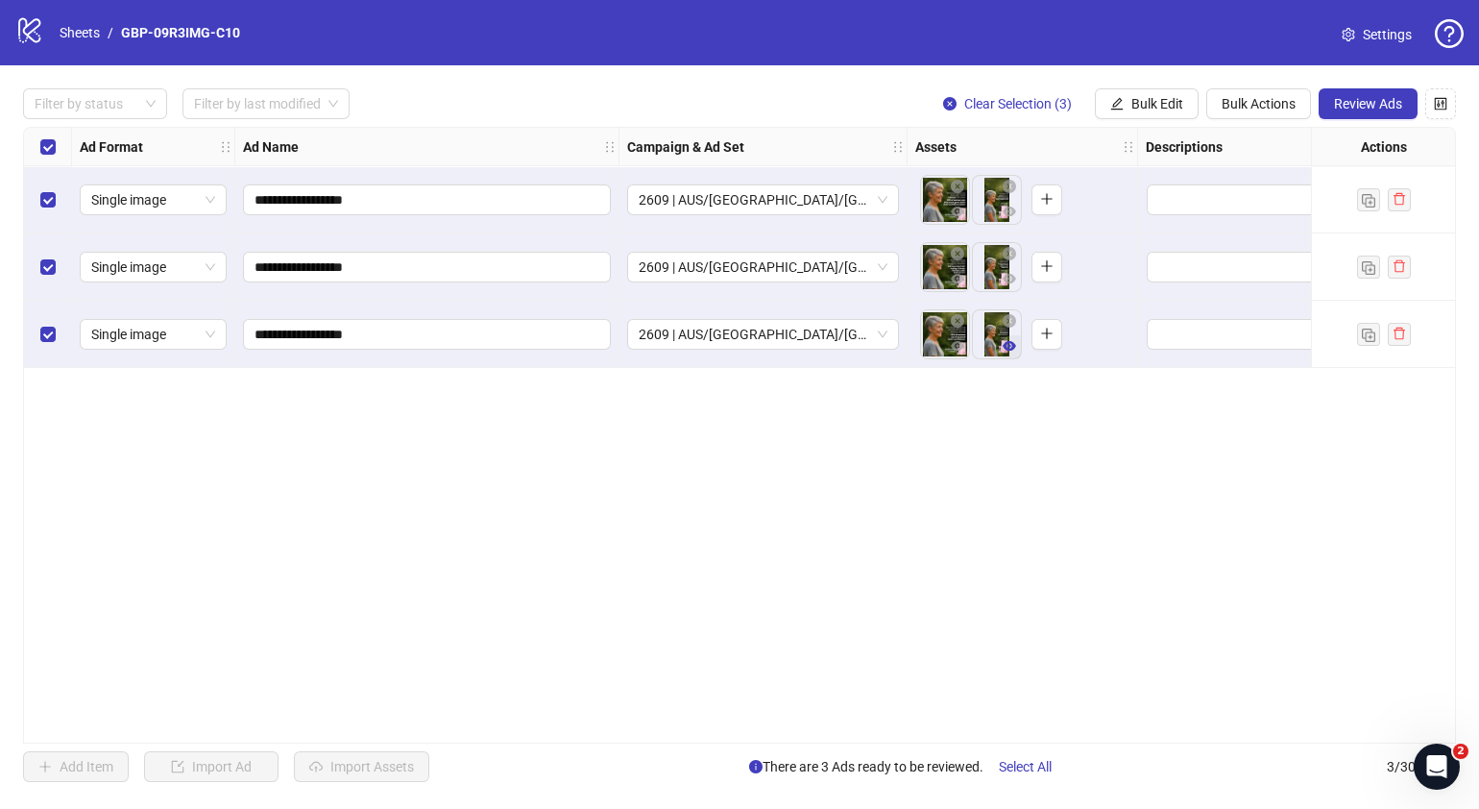
click at [1009, 346] on icon "eye" at bounding box center [1009, 346] width 13 height 10
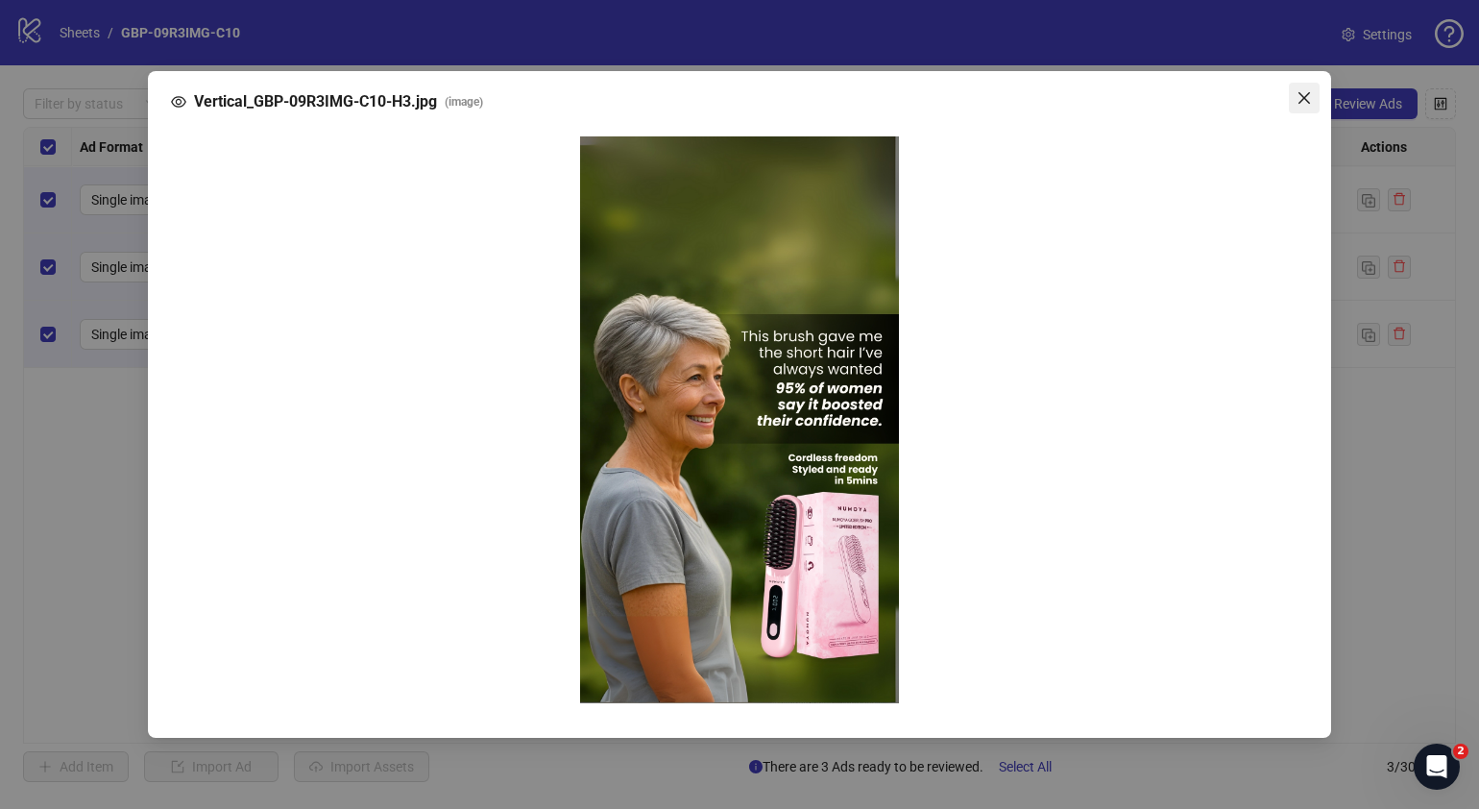
click at [1306, 97] on icon "close" at bounding box center [1304, 97] width 15 height 15
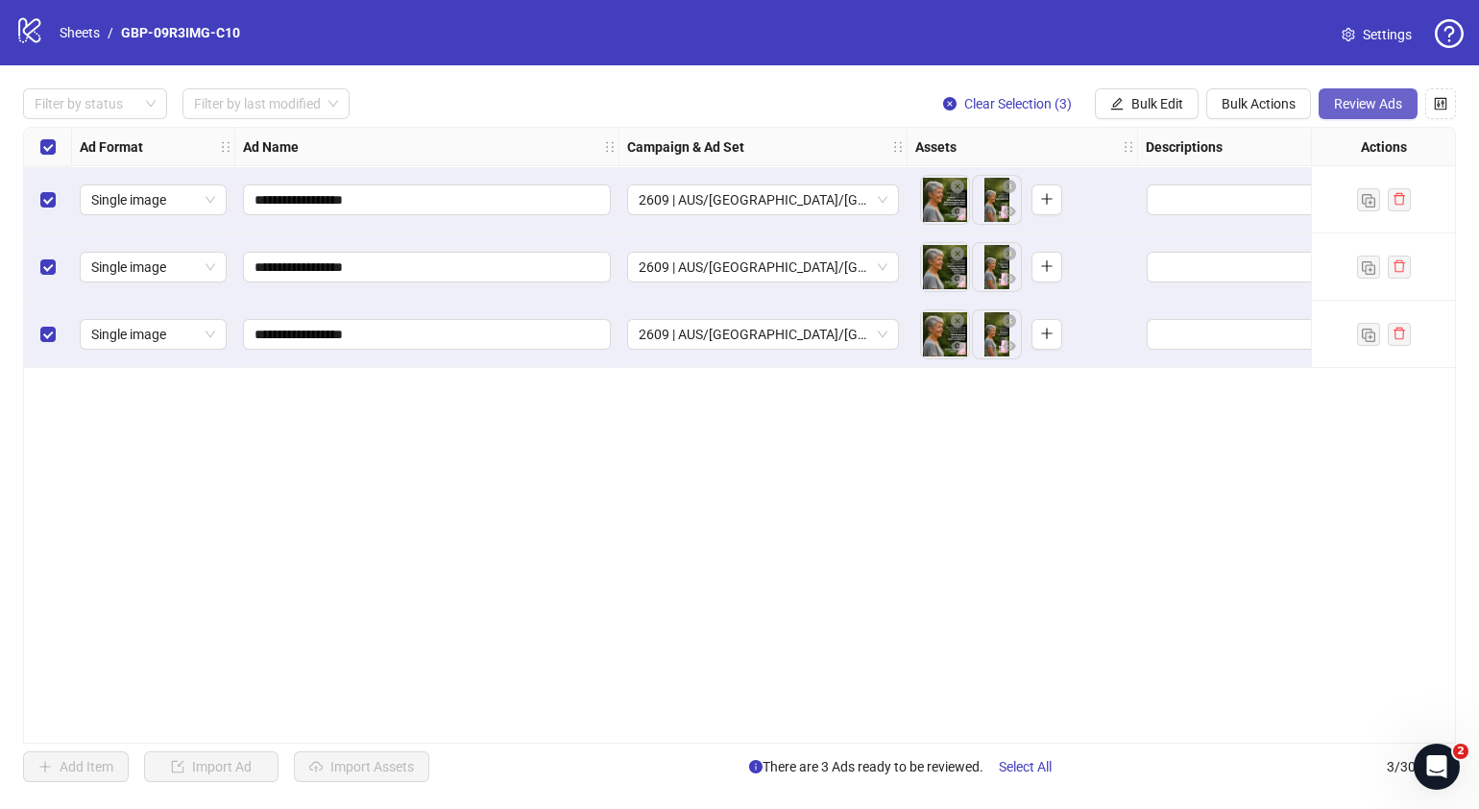
click at [1330, 98] on button "Review Ads" at bounding box center [1368, 103] width 99 height 31
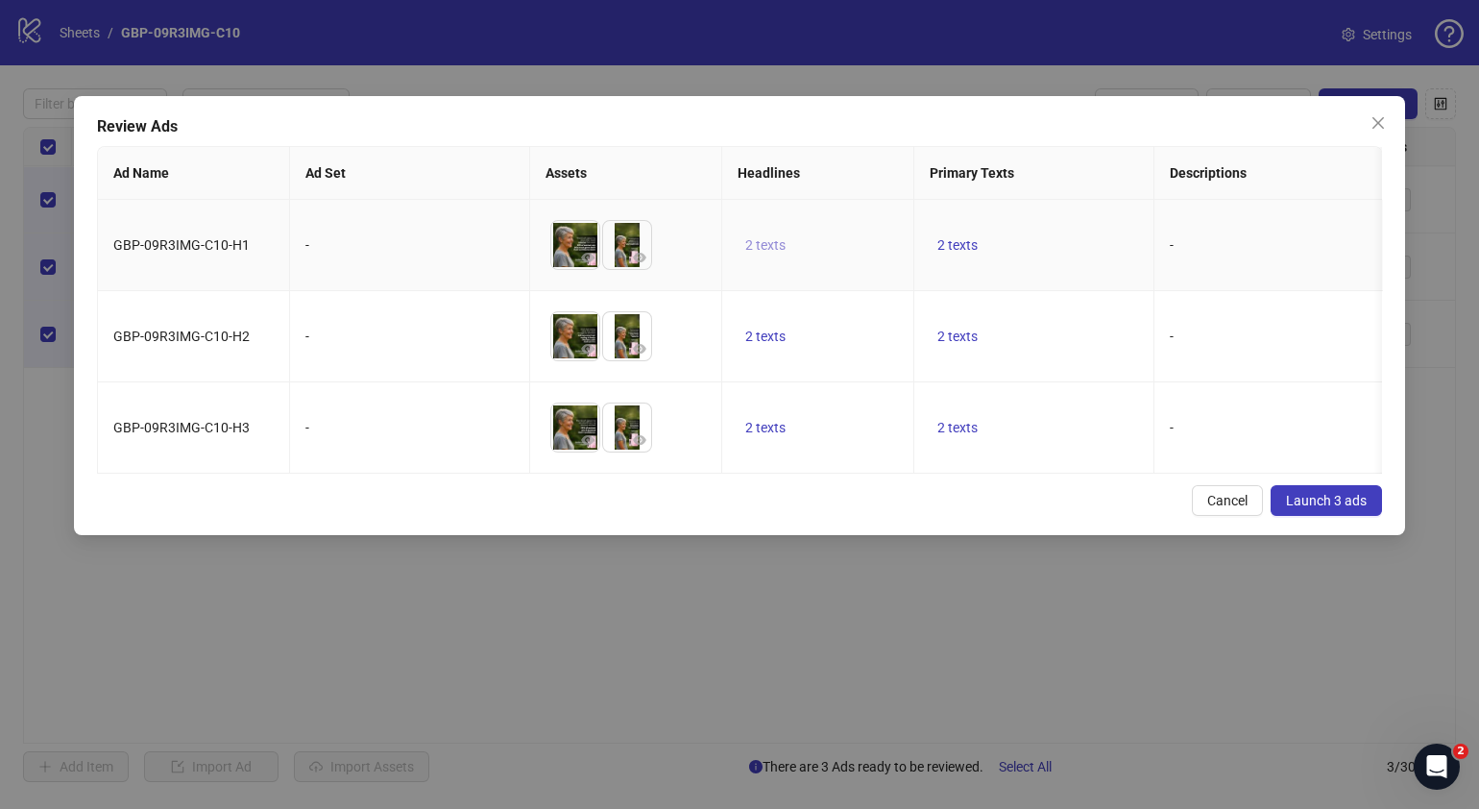
click at [763, 248] on span "2 texts" at bounding box center [765, 244] width 40 height 15
click at [1071, 225] on icon "caret-right" at bounding box center [1064, 231] width 13 height 13
click at [809, 516] on div "Cancel Launch 3 ads" at bounding box center [739, 500] width 1285 height 31
click at [975, 246] on span "2 texts" at bounding box center [957, 244] width 40 height 15
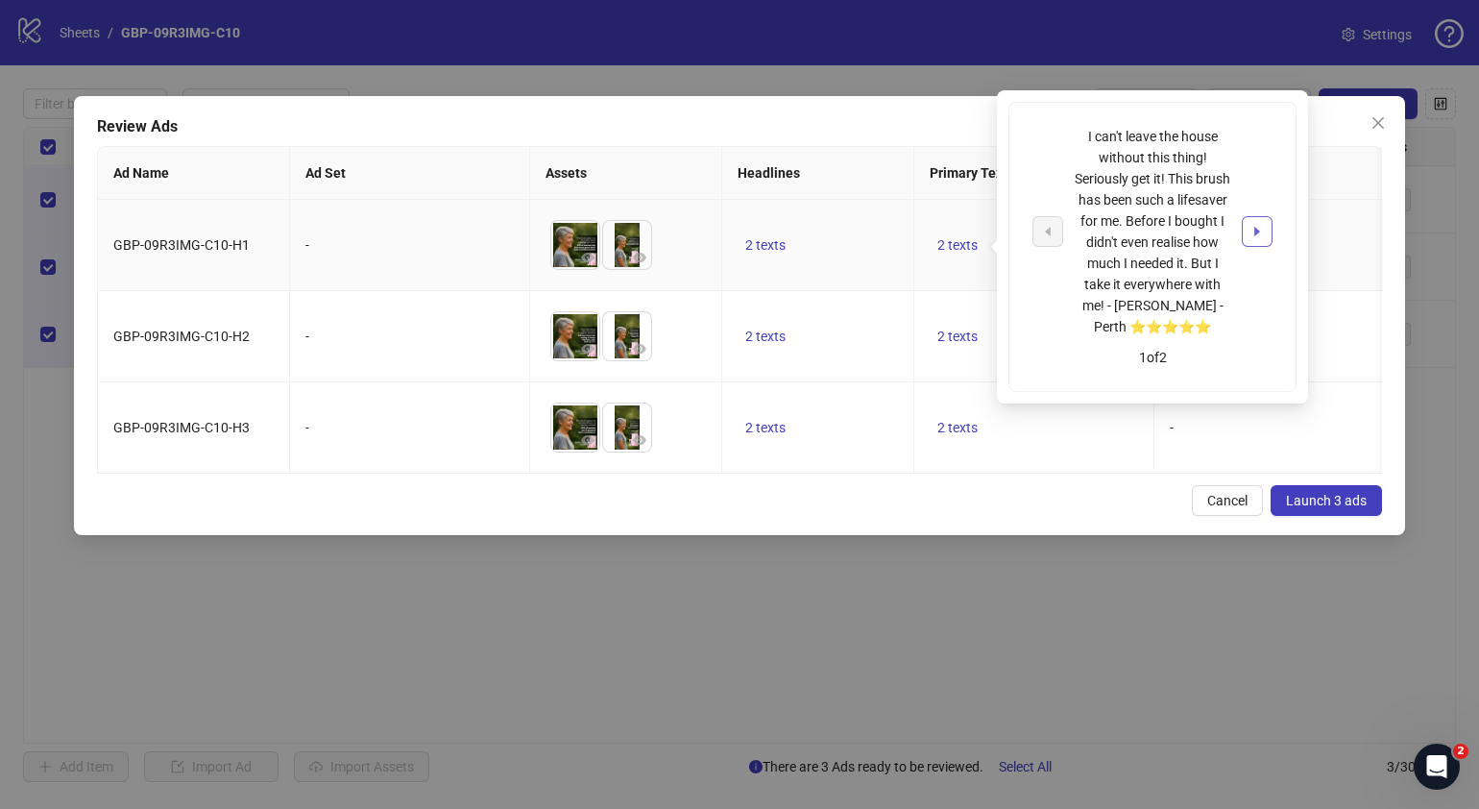
click at [1251, 229] on icon "caret-right" at bounding box center [1256, 231] width 13 height 13
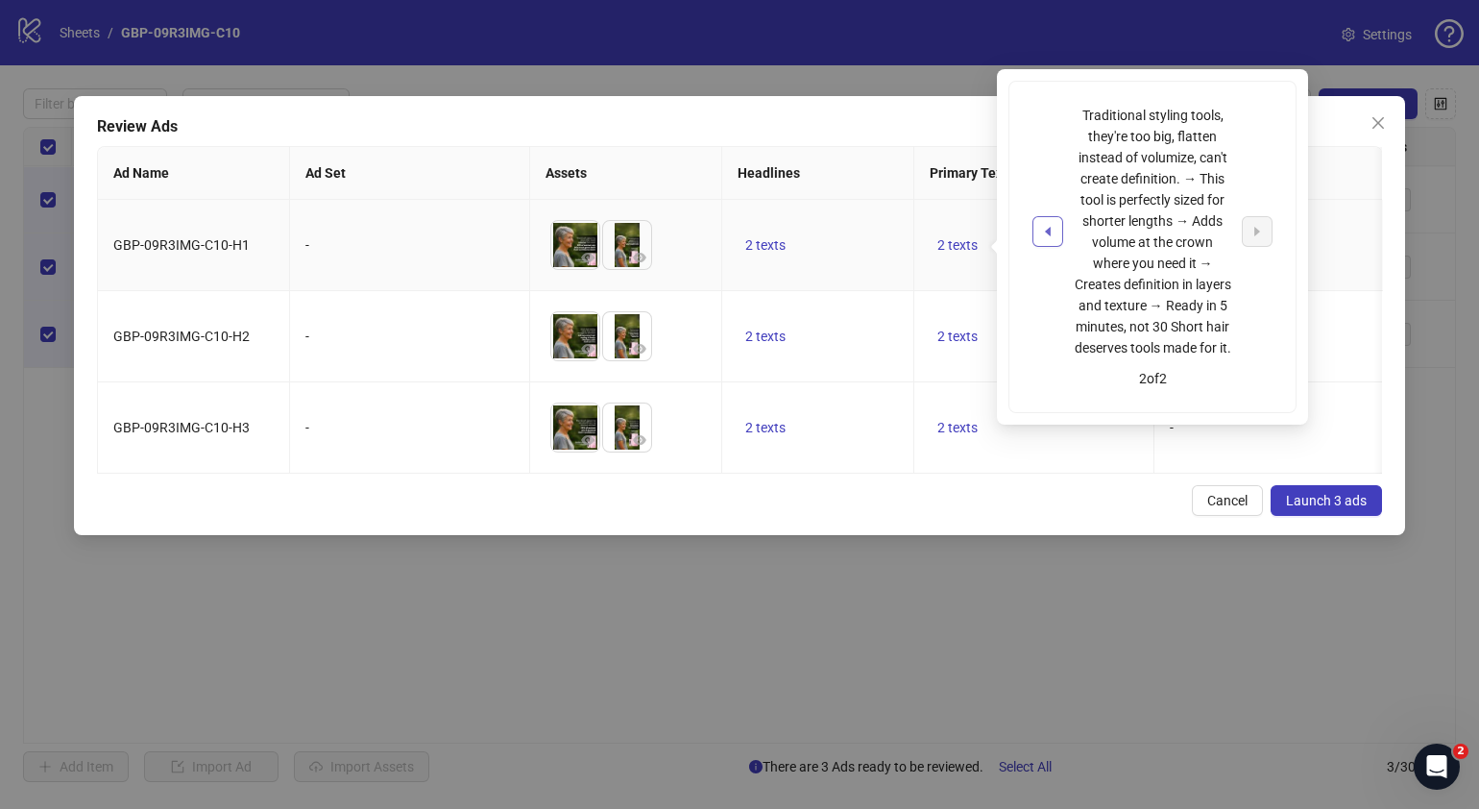
click at [1038, 227] on button "button" at bounding box center [1047, 231] width 31 height 31
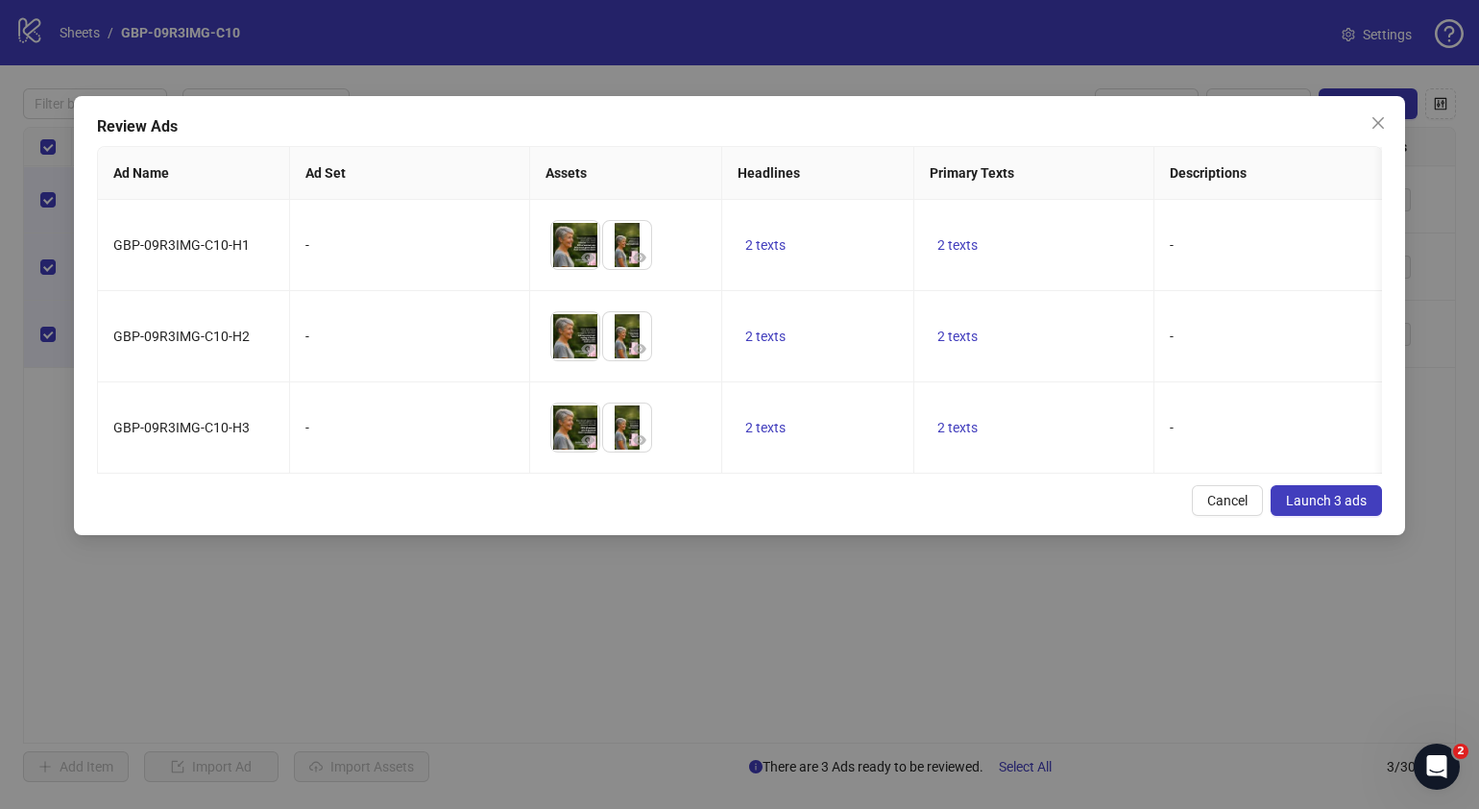
click at [1083, 516] on div "Cancel Launch 3 ads" at bounding box center [739, 500] width 1285 height 31
drag, startPoint x: 605, startPoint y: 117, endPoint x: 669, endPoint y: 109, distance: 64.9
click at [669, 109] on div "Review Ads Ad Name Ad Set Assets Headlines Primary Texts Descriptions Destinati…" at bounding box center [739, 315] width 1331 height 439
click at [1336, 508] on span "Launch 3 ads" at bounding box center [1326, 500] width 81 height 15
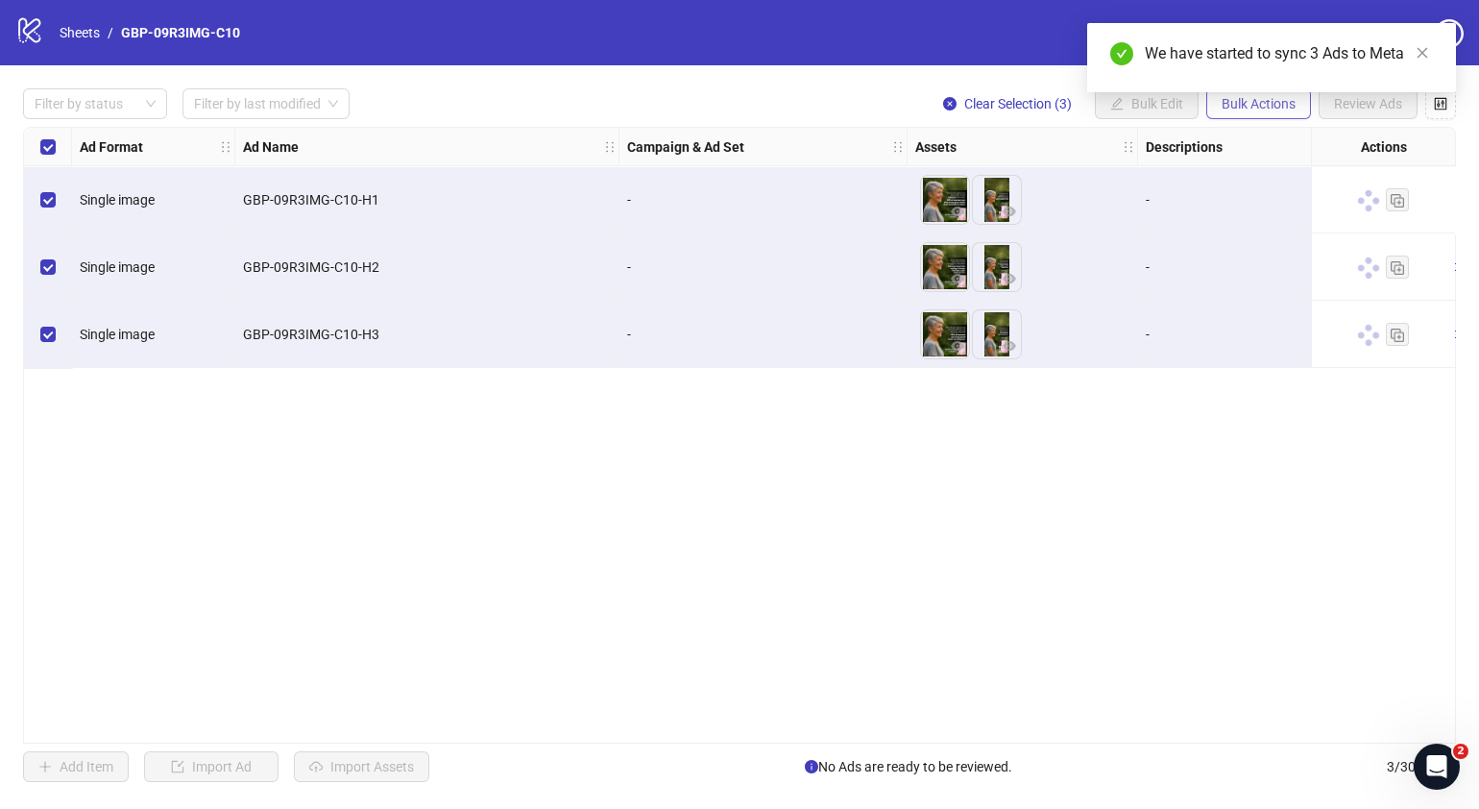
click at [1220, 108] on button "Bulk Actions" at bounding box center [1258, 103] width 105 height 31
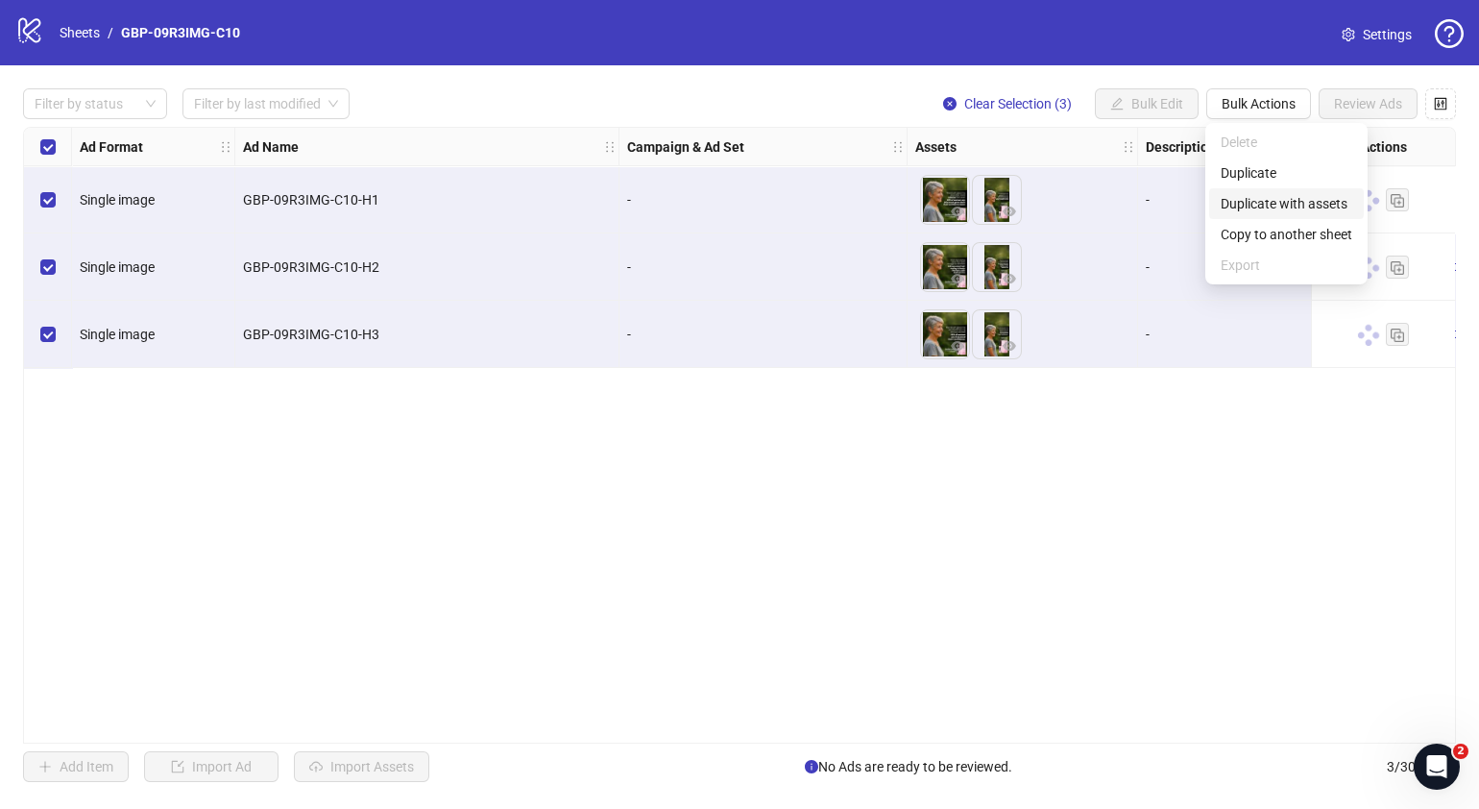
click at [1280, 196] on span "Duplicate with assets" at bounding box center [1287, 203] width 132 height 21
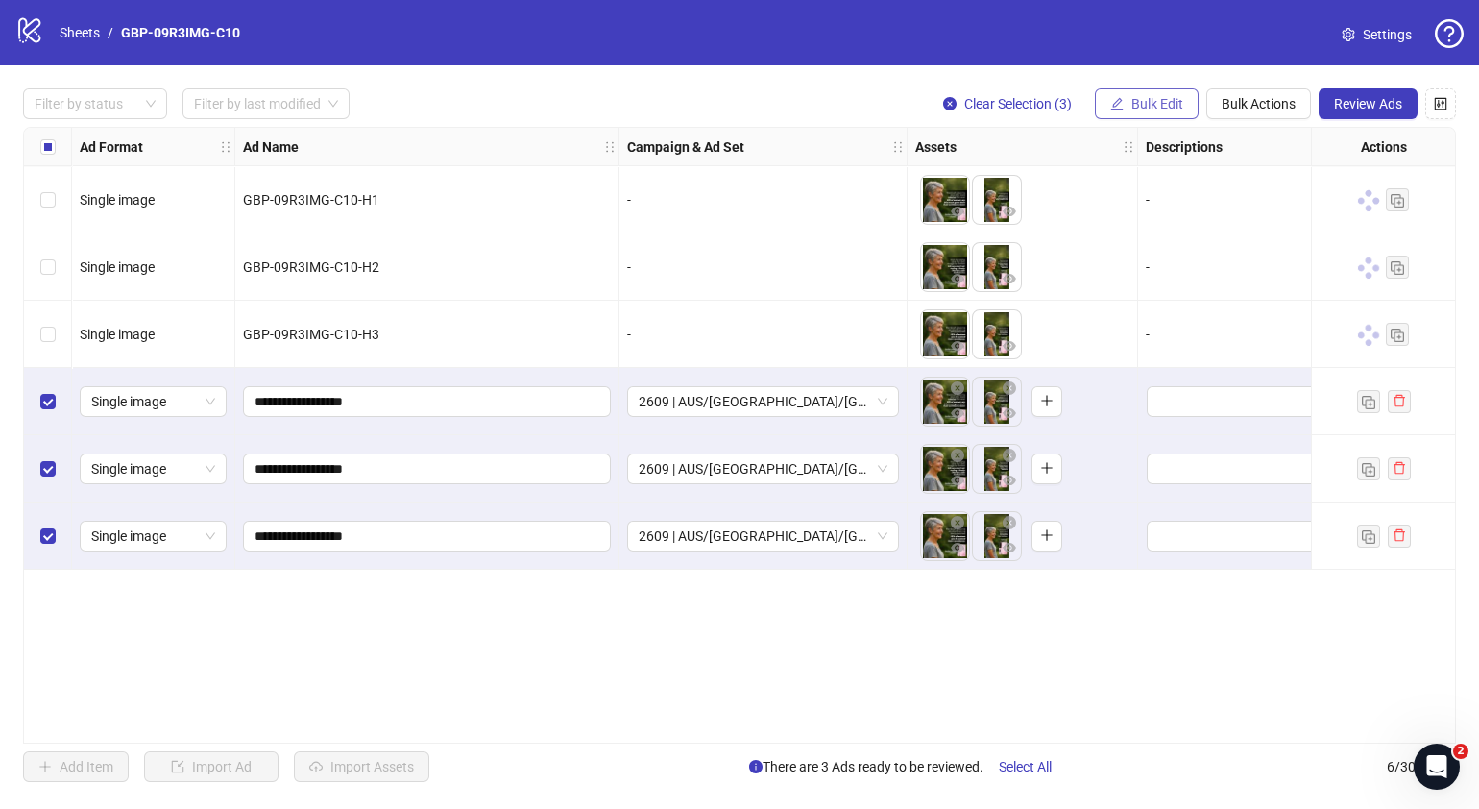
click at [1171, 99] on span "Bulk Edit" at bounding box center [1157, 103] width 52 height 15
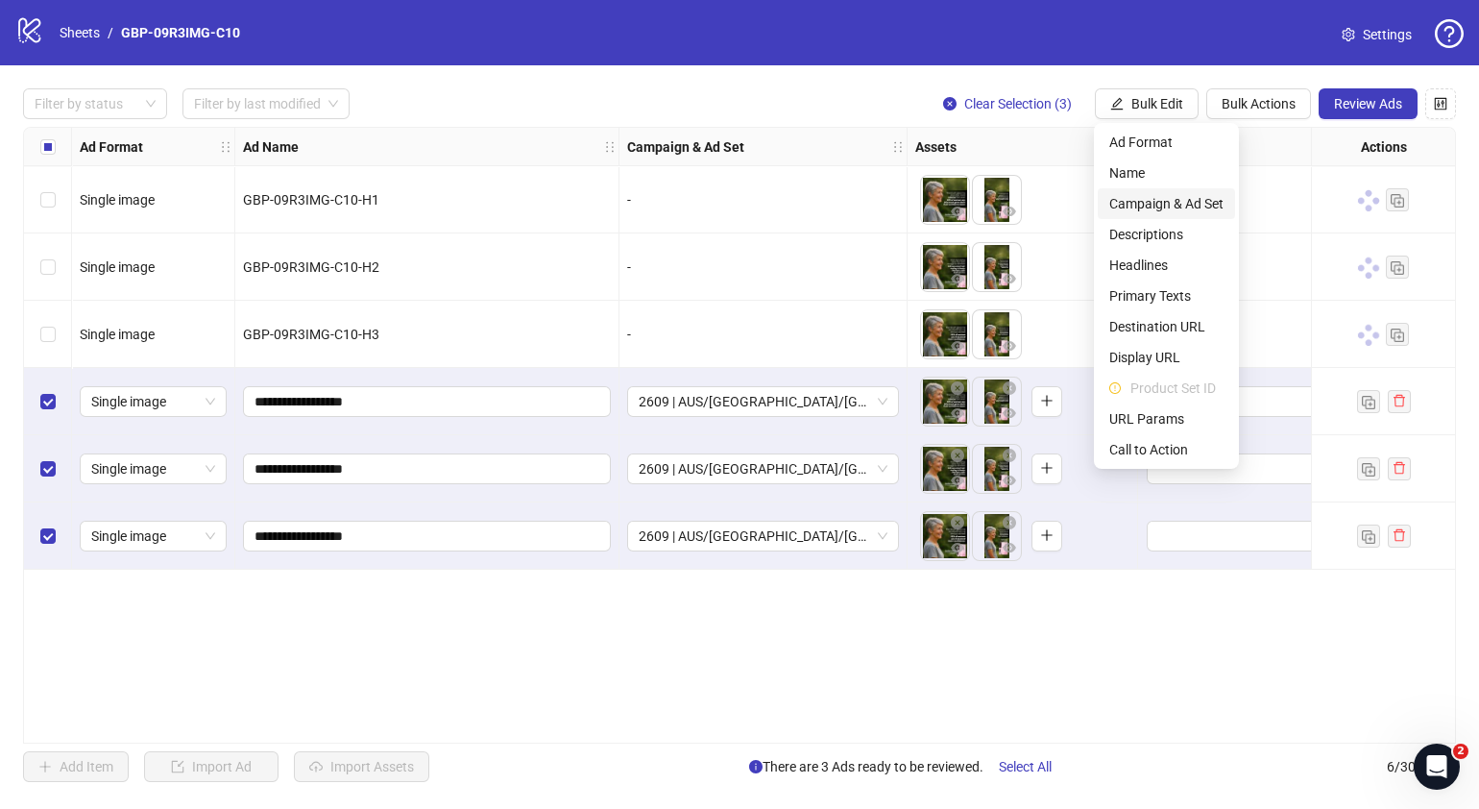
click at [1188, 204] on span "Campaign & Ad Set" at bounding box center [1166, 203] width 114 height 21
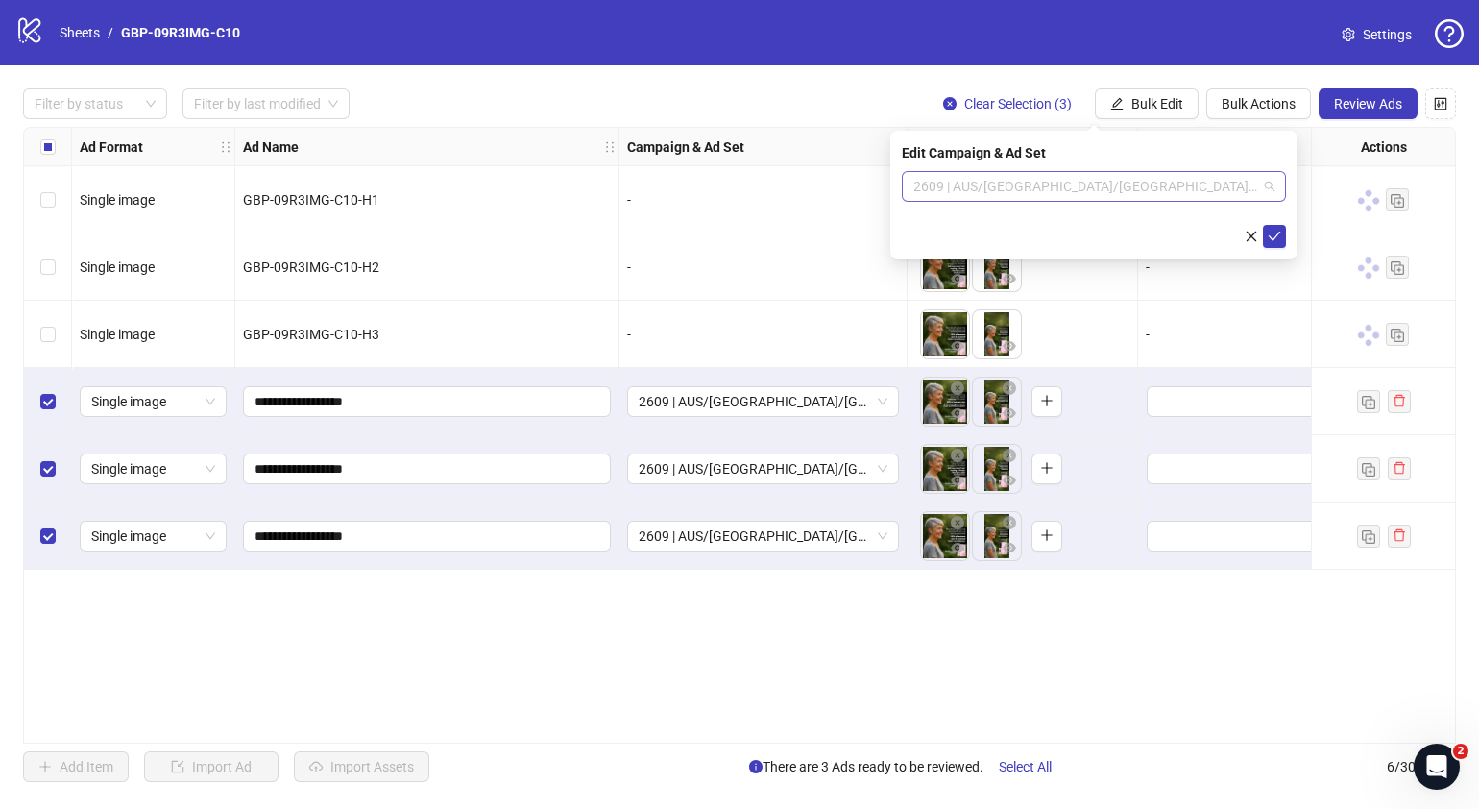
click at [1277, 188] on div "2609 | AUS/[GEOGRAPHIC_DATA]/[GEOGRAPHIC_DATA]| GBP-09R3IMG-C10" at bounding box center [1094, 186] width 384 height 31
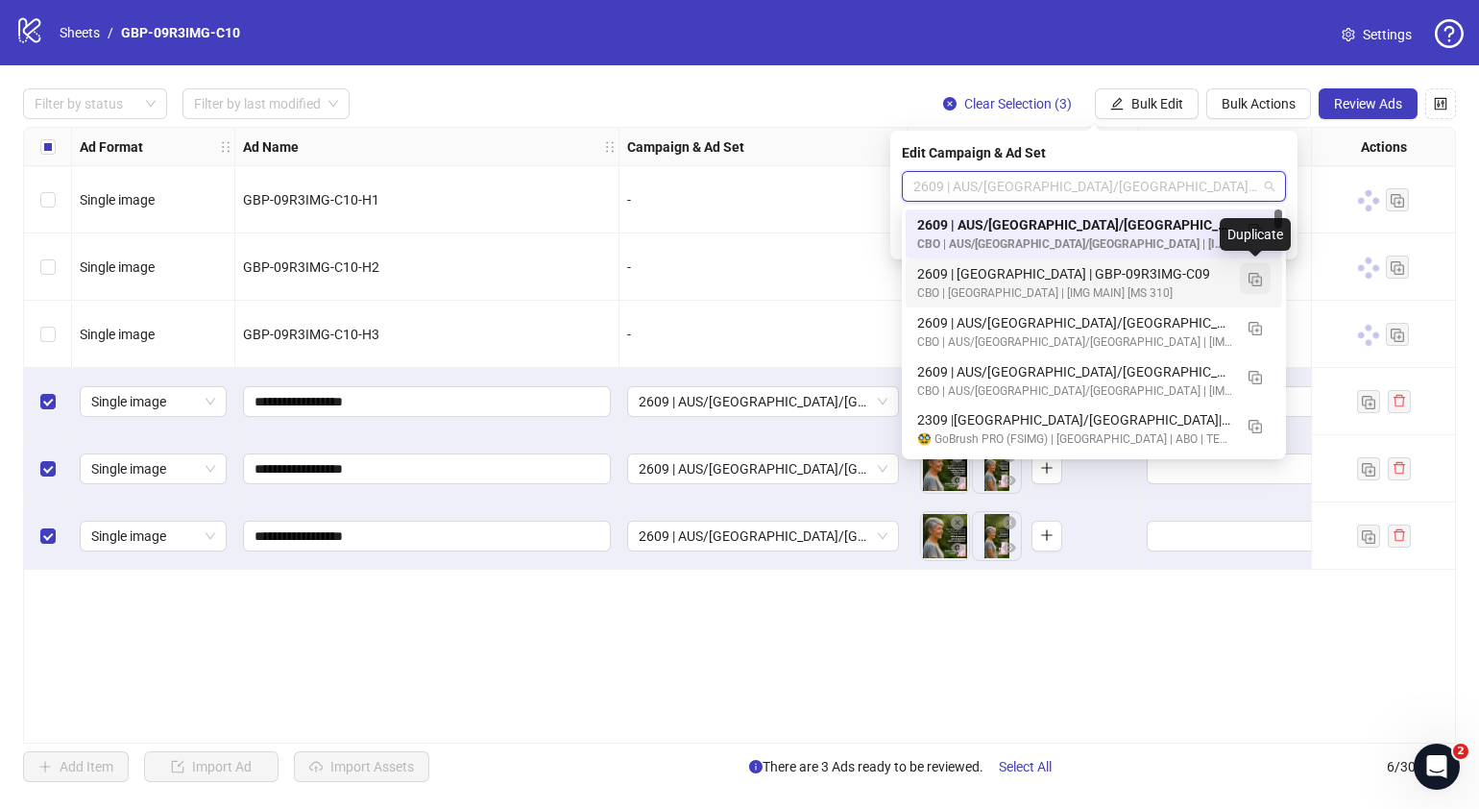
click at [1254, 282] on img "button" at bounding box center [1255, 279] width 13 height 13
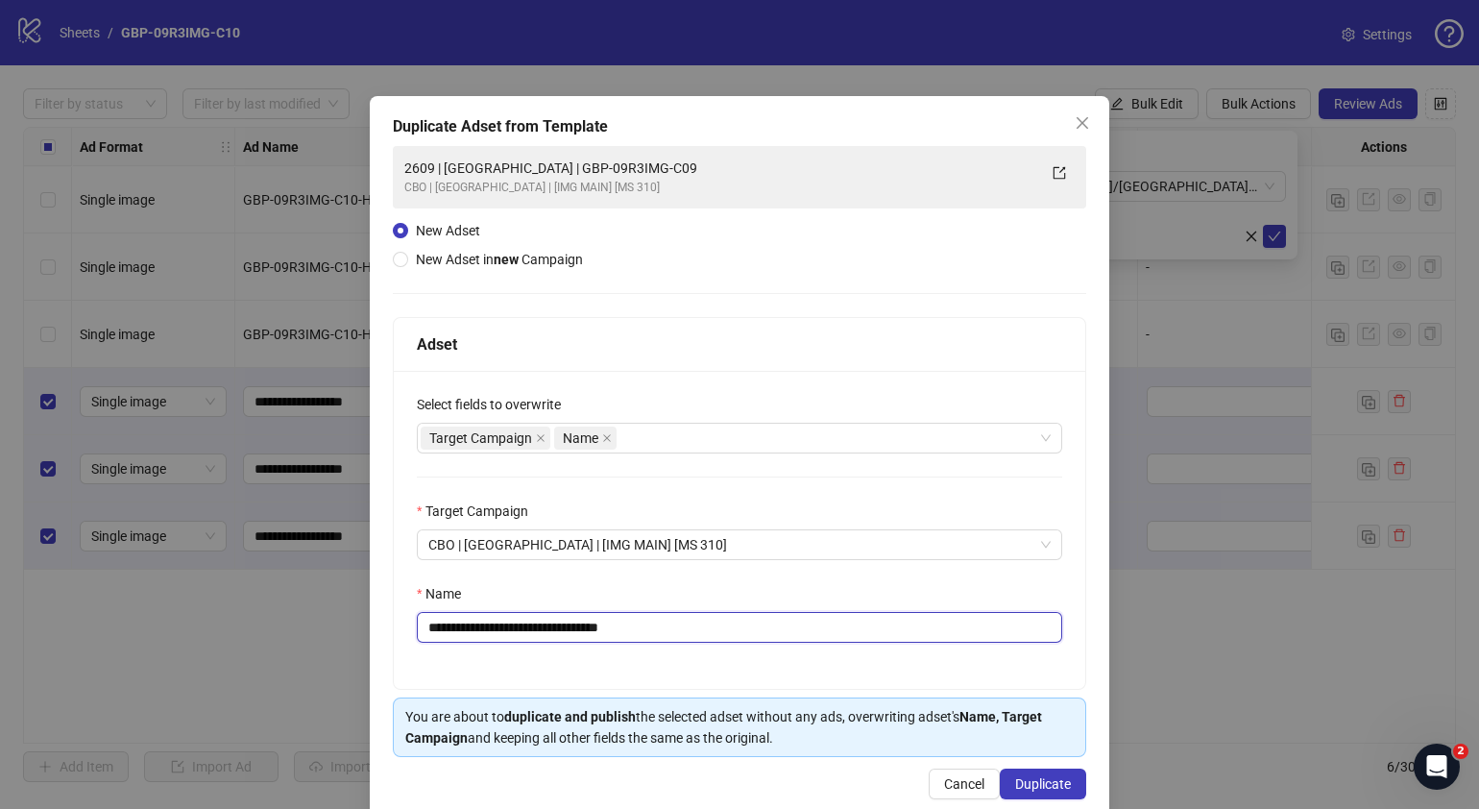
drag, startPoint x: 679, startPoint y: 624, endPoint x: 500, endPoint y: 634, distance: 178.9
click at [500, 634] on input "**********" at bounding box center [739, 627] width 645 height 31
paste input "text"
type input "**********"
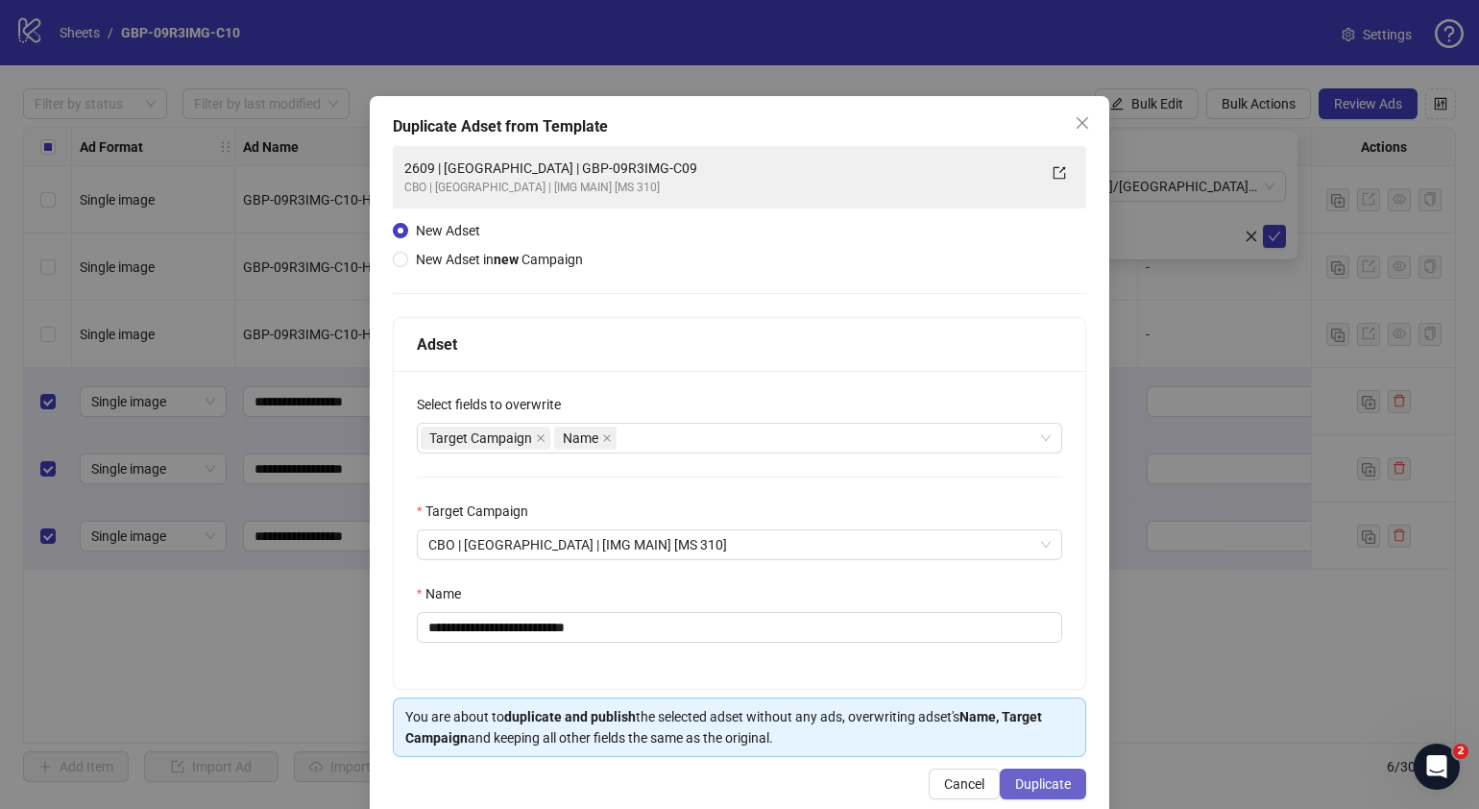
click at [1046, 771] on button "Duplicate" at bounding box center [1043, 783] width 86 height 31
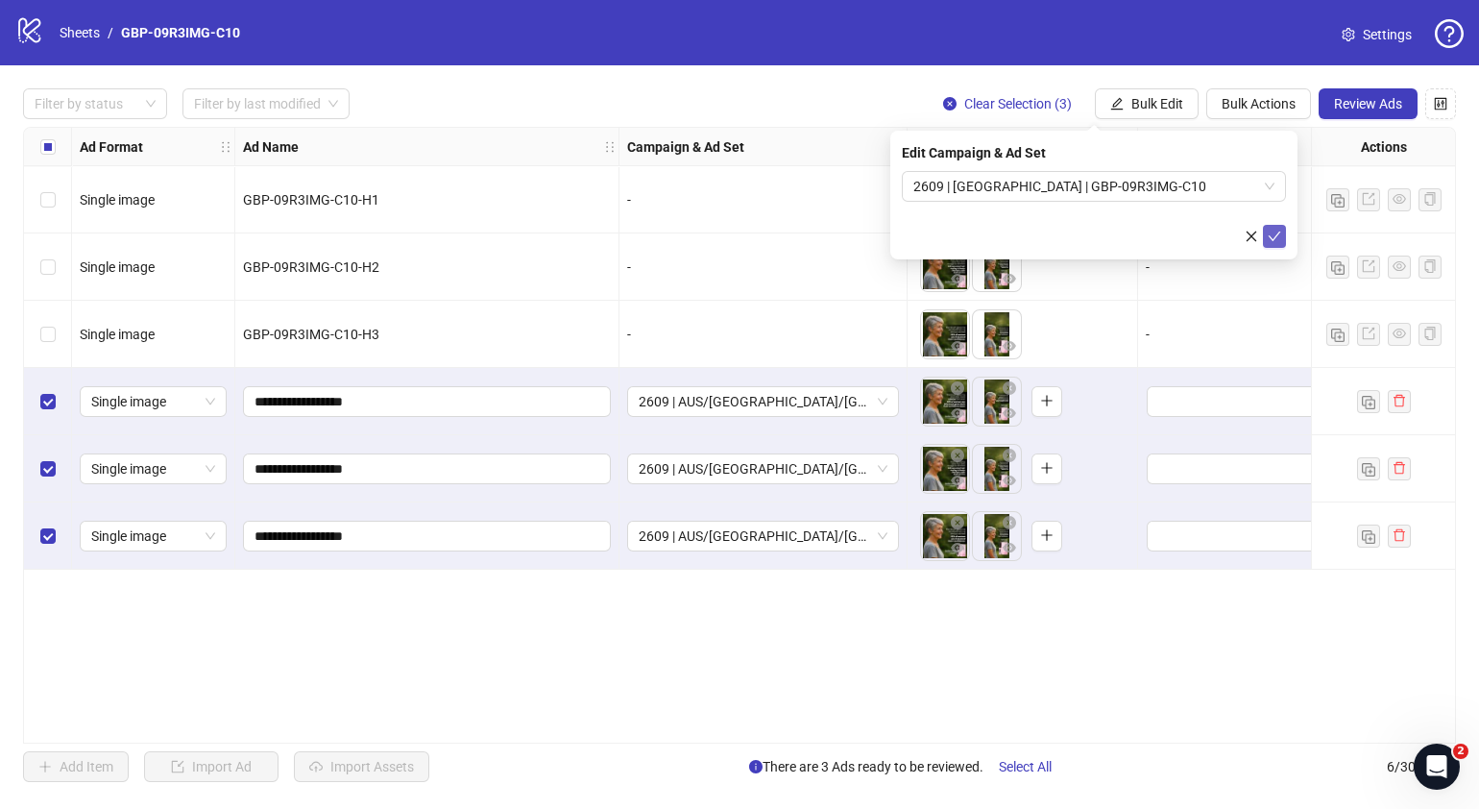
click at [1273, 232] on icon "check" at bounding box center [1274, 236] width 13 height 13
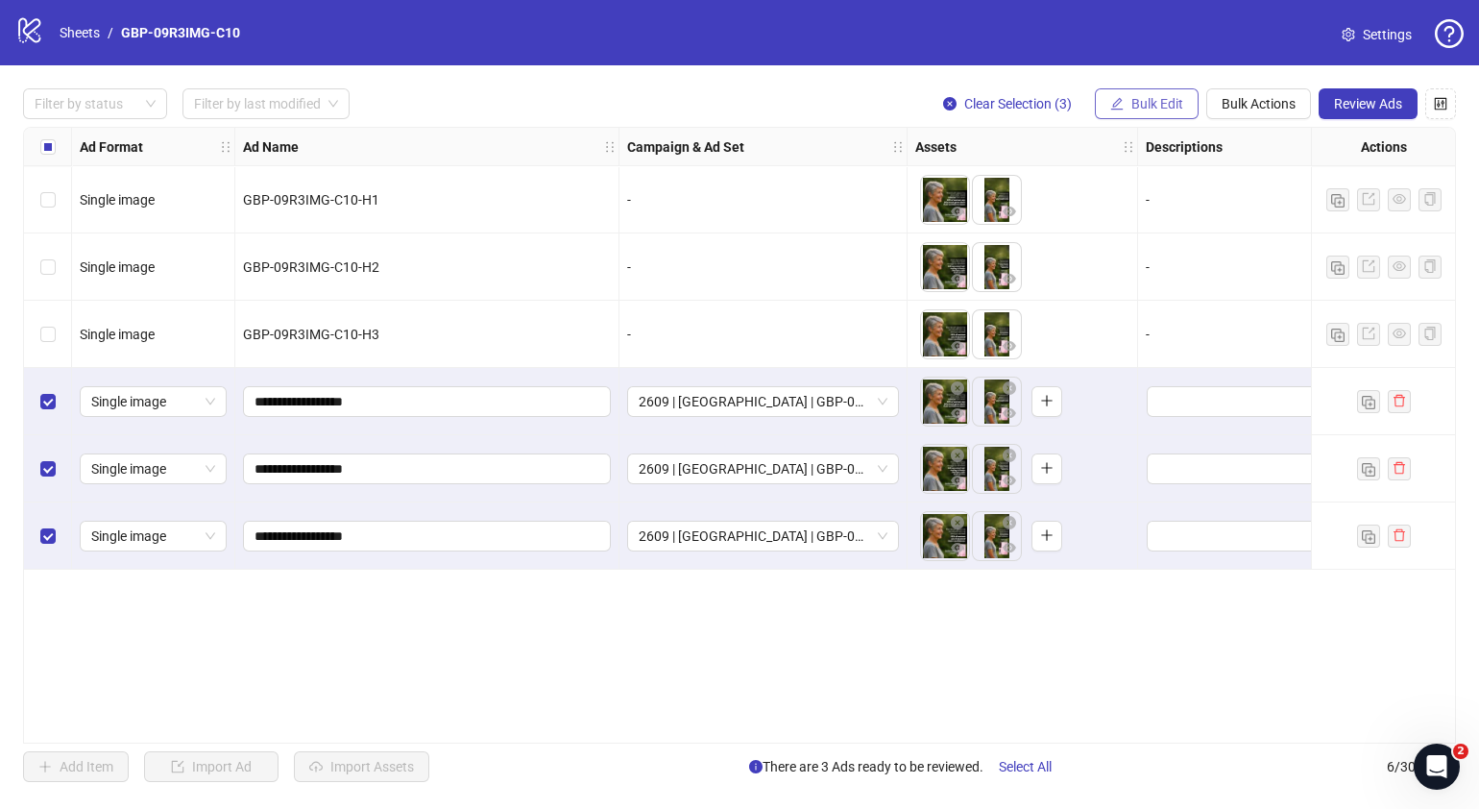
click at [1149, 93] on button "Bulk Edit" at bounding box center [1147, 103] width 104 height 31
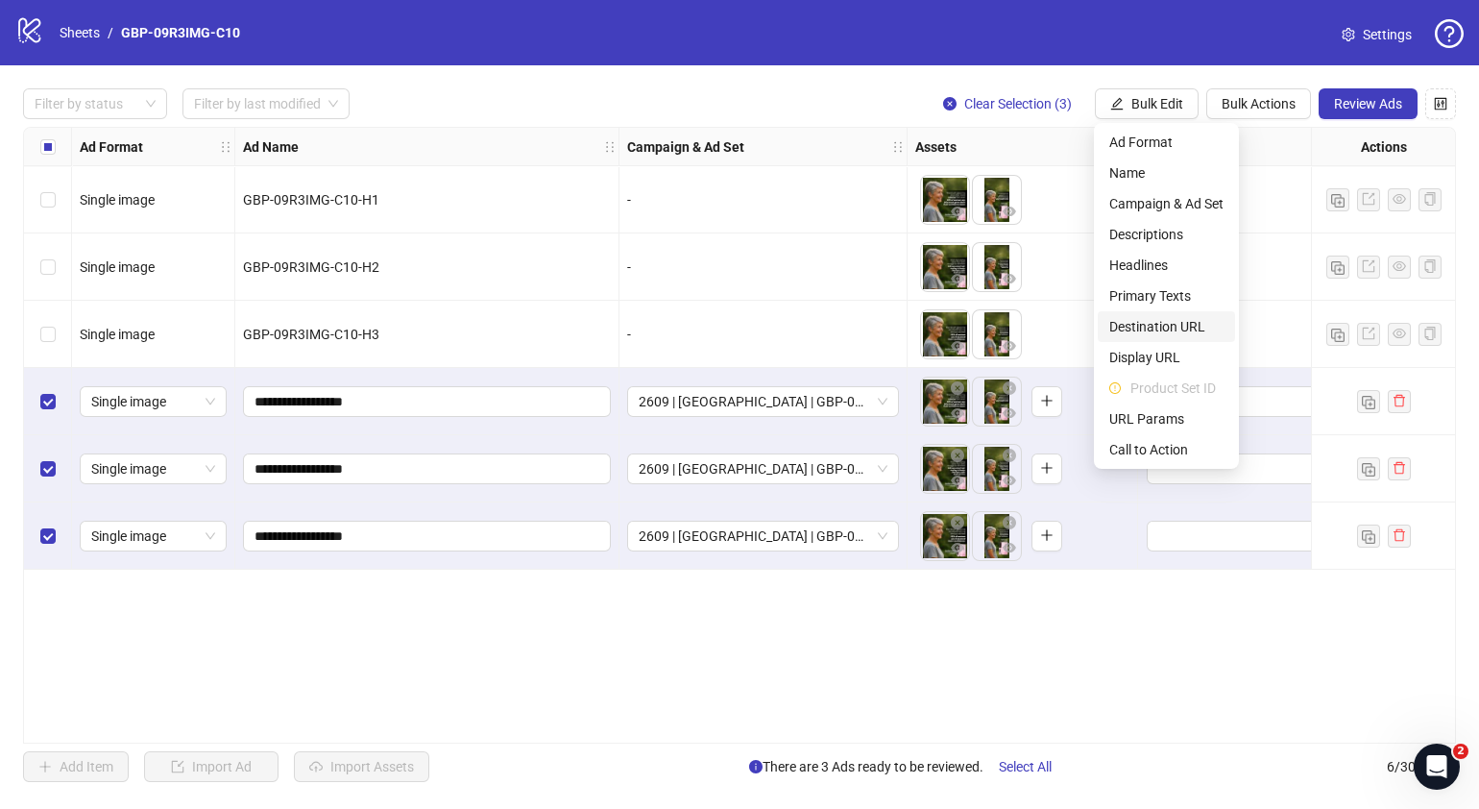
click at [1153, 326] on span "Destination URL" at bounding box center [1166, 326] width 114 height 21
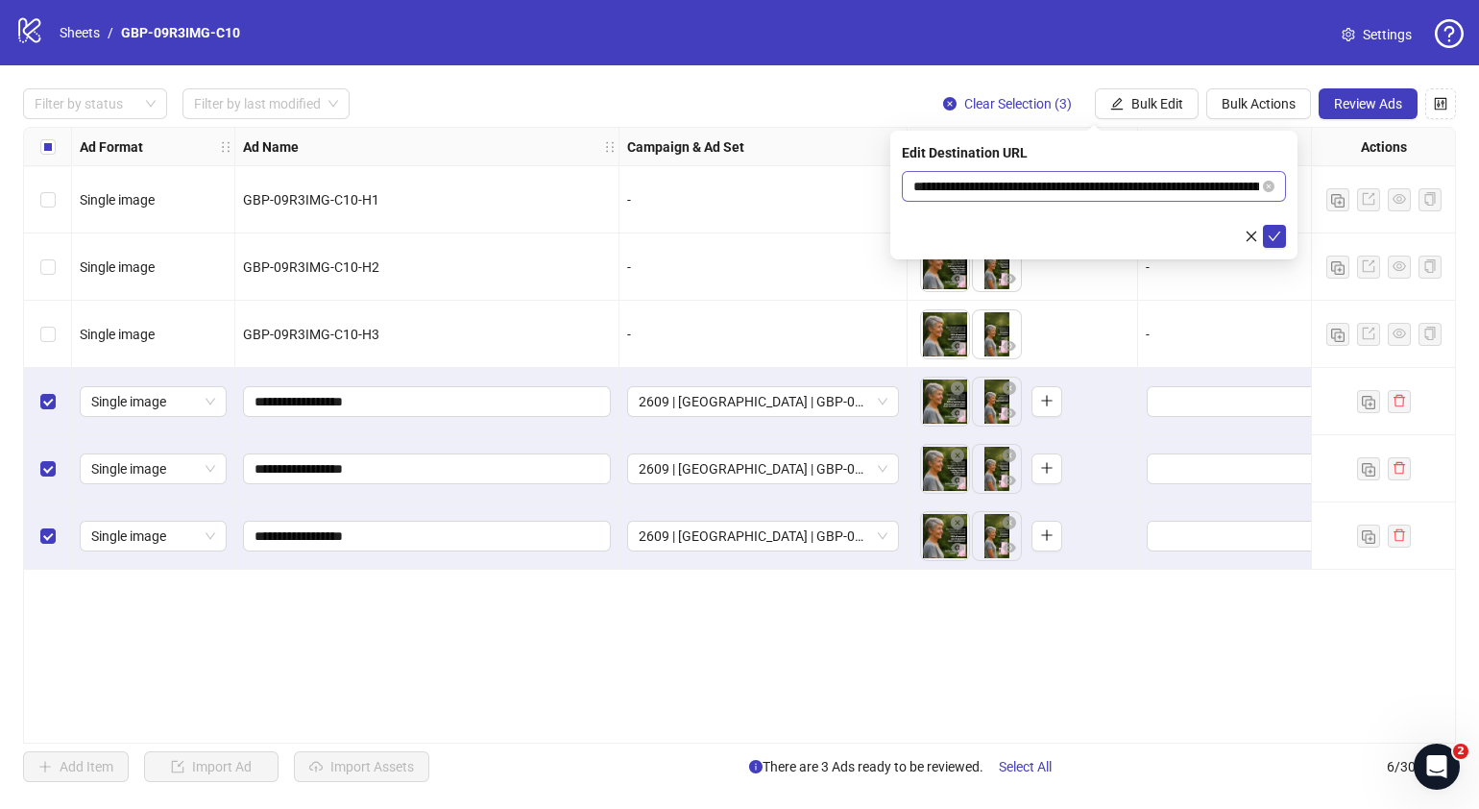
click at [1274, 189] on span "**********" at bounding box center [1094, 186] width 384 height 31
click at [1273, 189] on icon "close-circle" at bounding box center [1269, 187] width 12 height 12
click at [1119, 198] on span at bounding box center [1094, 186] width 384 height 31
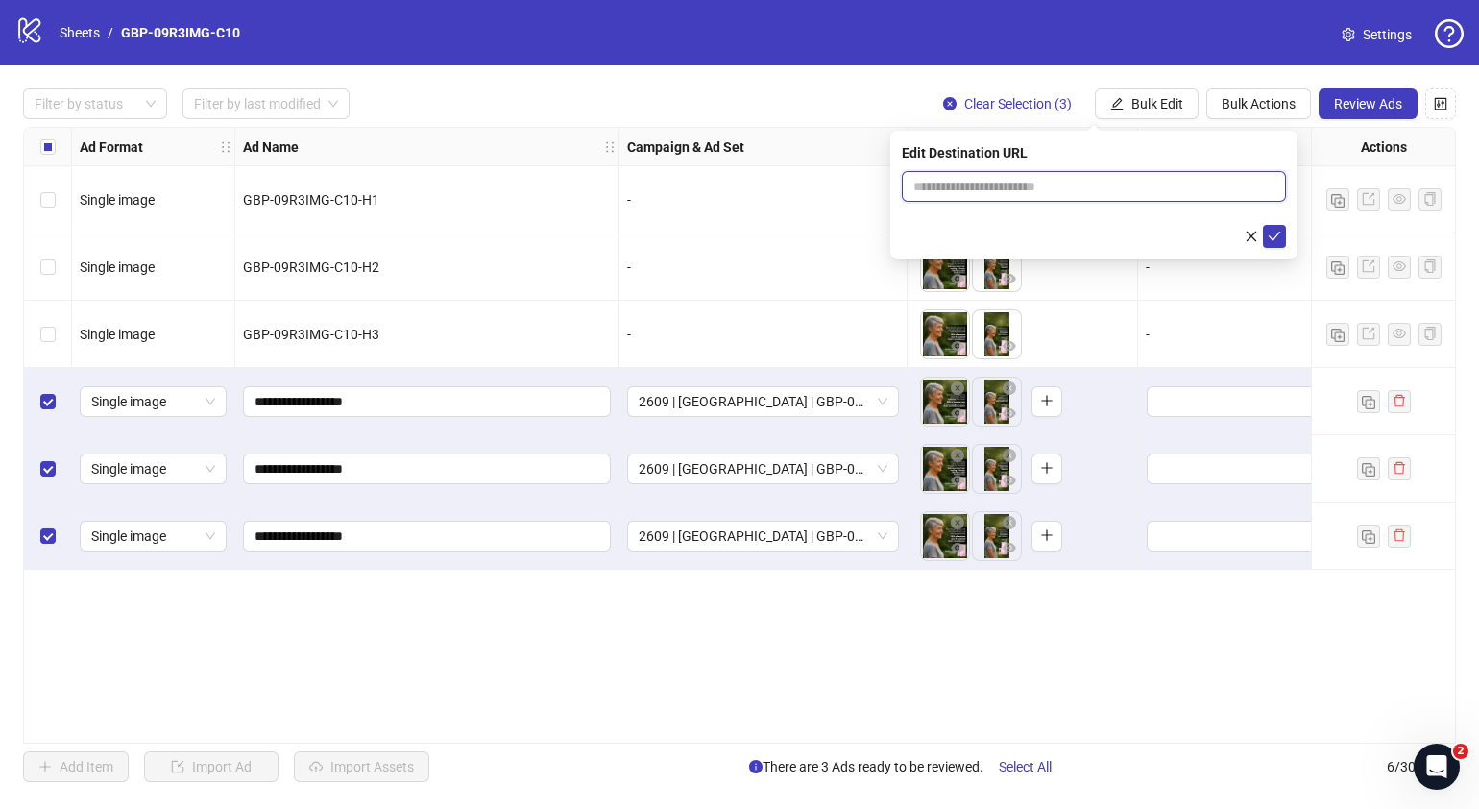
click at [1121, 188] on input "text" at bounding box center [1086, 186] width 346 height 21
paste input "**********"
type input "**********"
click at [1266, 237] on button "submit" at bounding box center [1274, 236] width 23 height 23
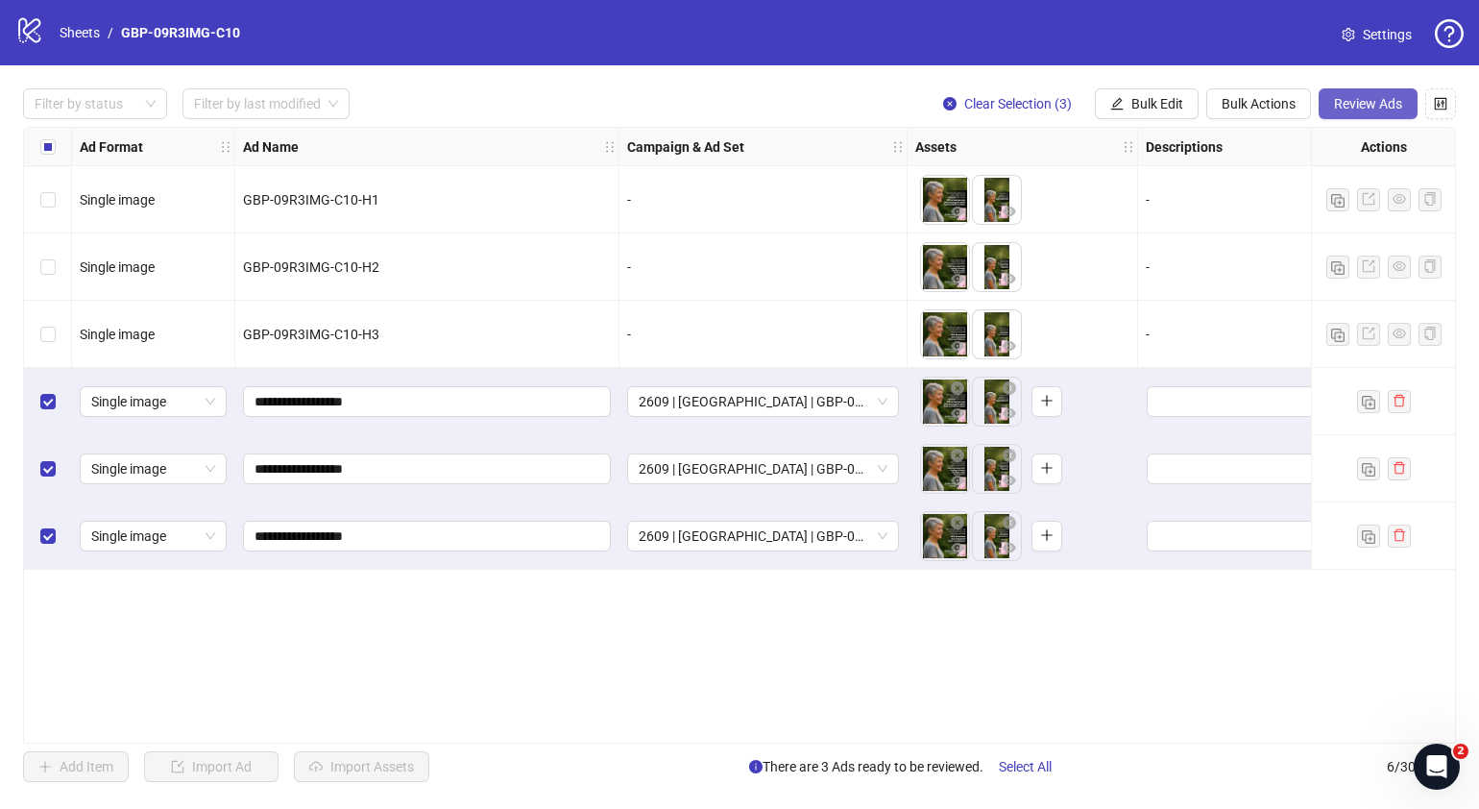
click at [1364, 102] on span "Review Ads" at bounding box center [1368, 103] width 68 height 15
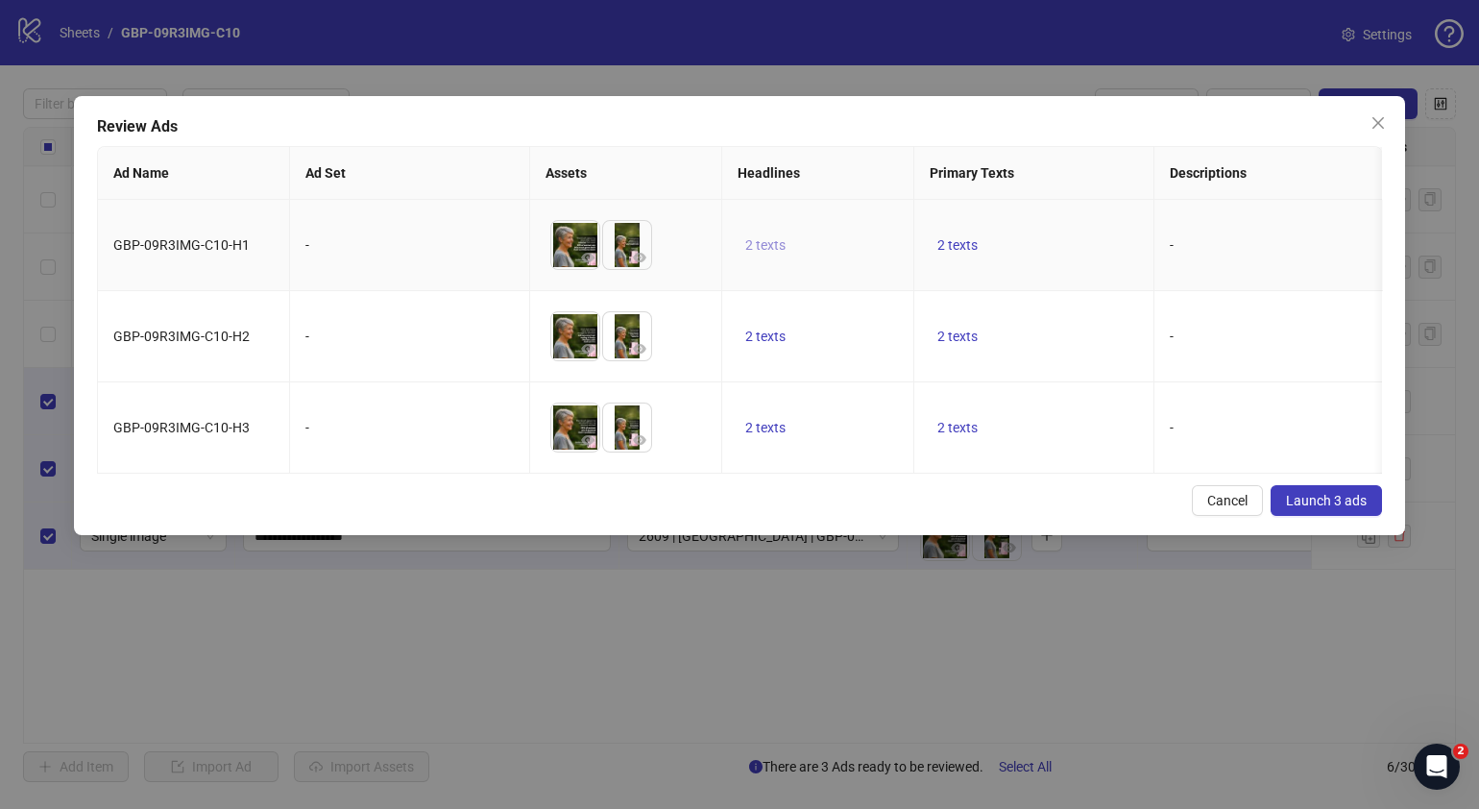
click at [781, 234] on button "2 texts" at bounding box center [766, 244] width 56 height 23
click at [1055, 231] on button "button" at bounding box center [1065, 229] width 31 height 31
click at [886, 516] on div "Cancel Launch 3 ads" at bounding box center [739, 500] width 1285 height 31
click at [970, 238] on span "2 texts" at bounding box center [957, 244] width 40 height 15
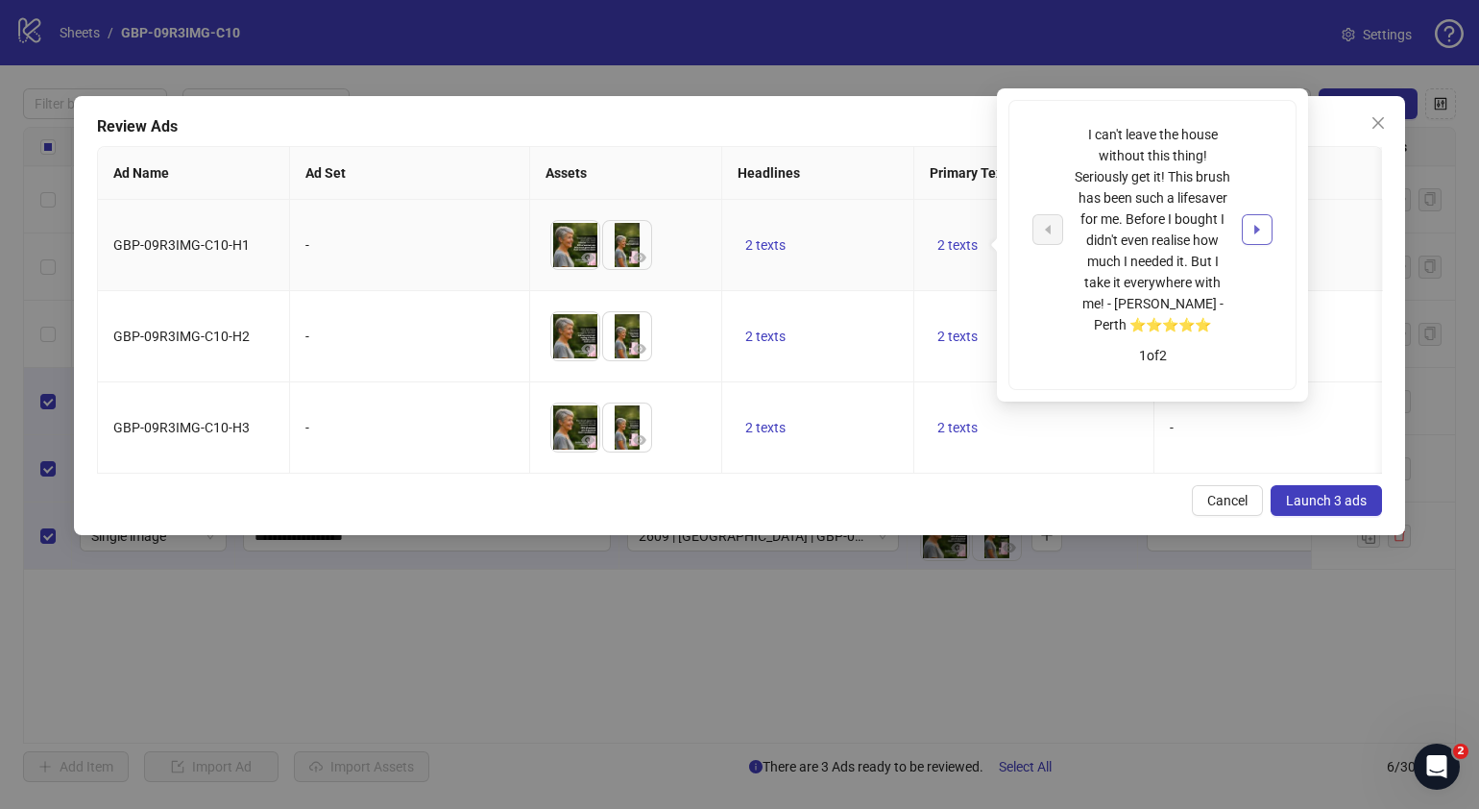
click at [1255, 228] on icon "caret-right" at bounding box center [1257, 230] width 6 height 10
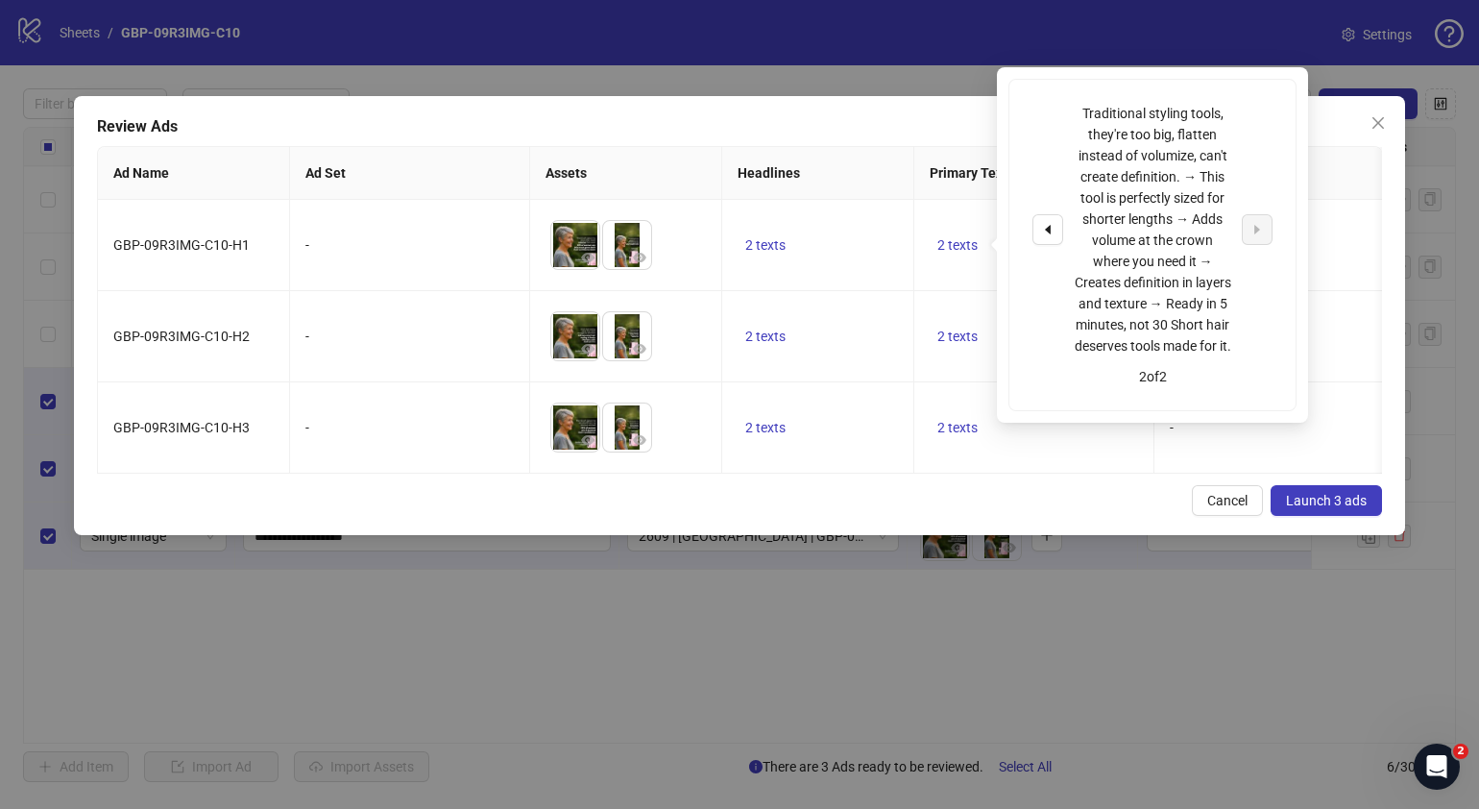
drag, startPoint x: 882, startPoint y: 512, endPoint x: 616, endPoint y: 475, distance: 268.5
click at [880, 512] on div "Cancel Launch 3 ads" at bounding box center [739, 500] width 1285 height 31
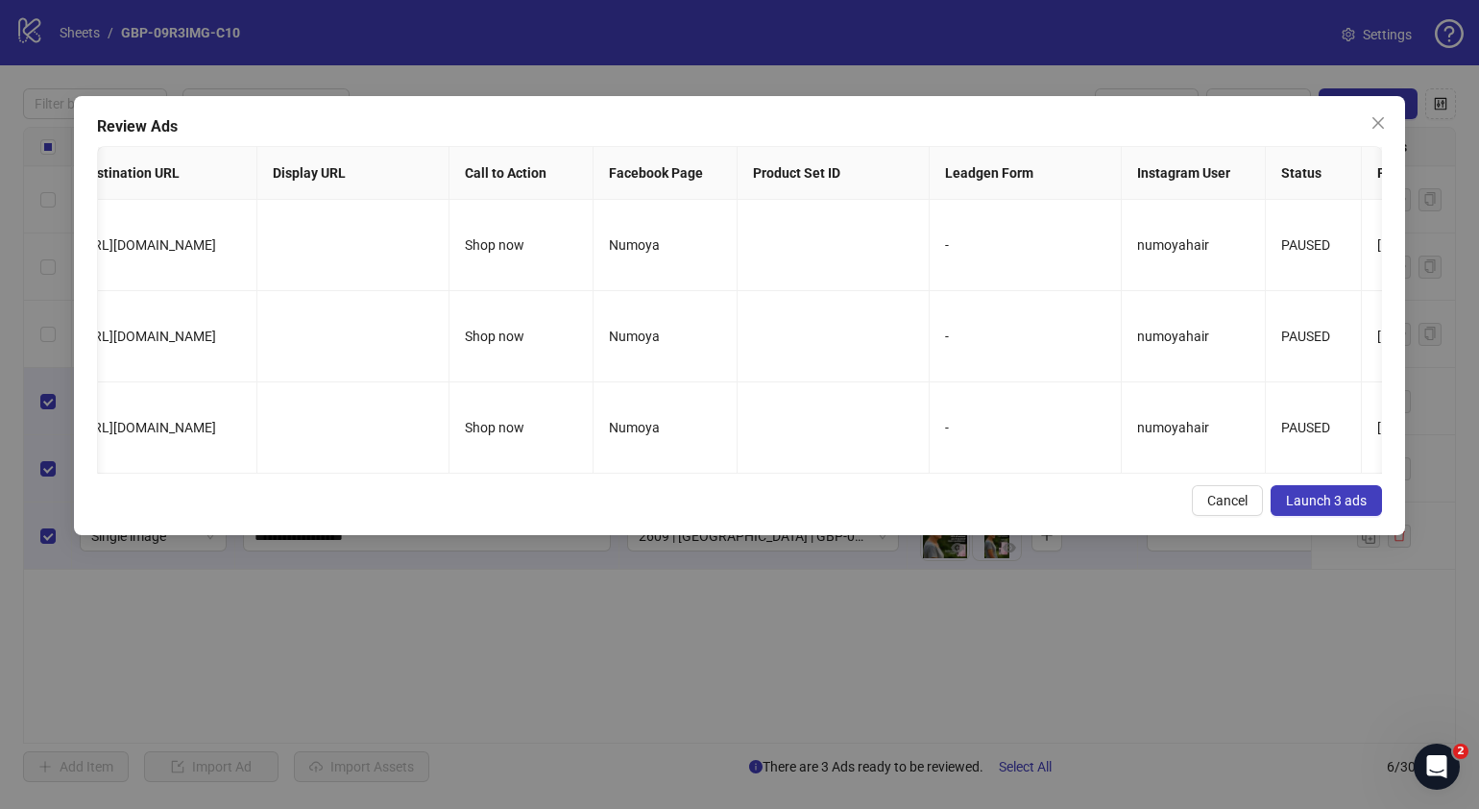
scroll to position [0, 1459]
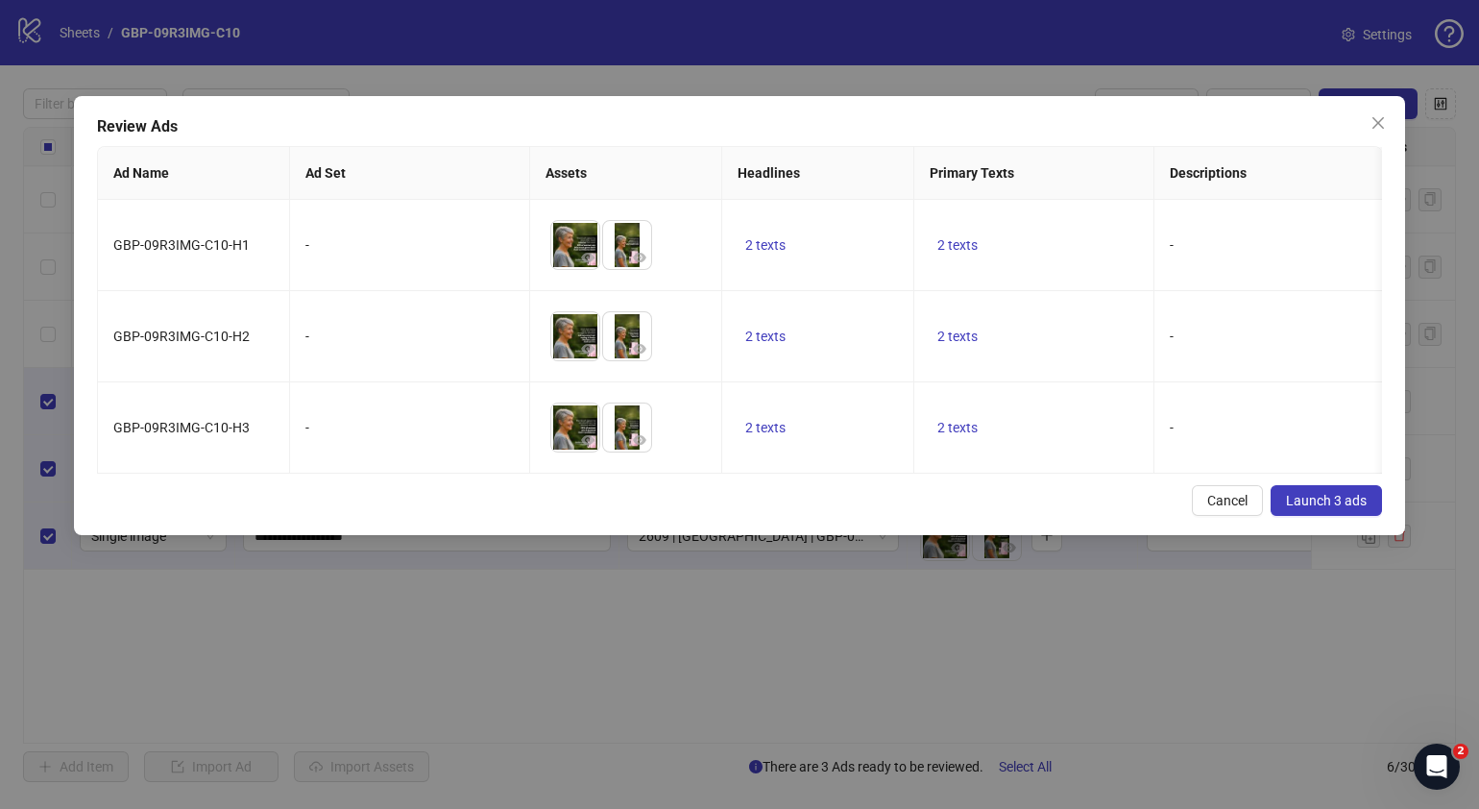
click at [1367, 514] on button "Launch 3 ads" at bounding box center [1326, 500] width 111 height 31
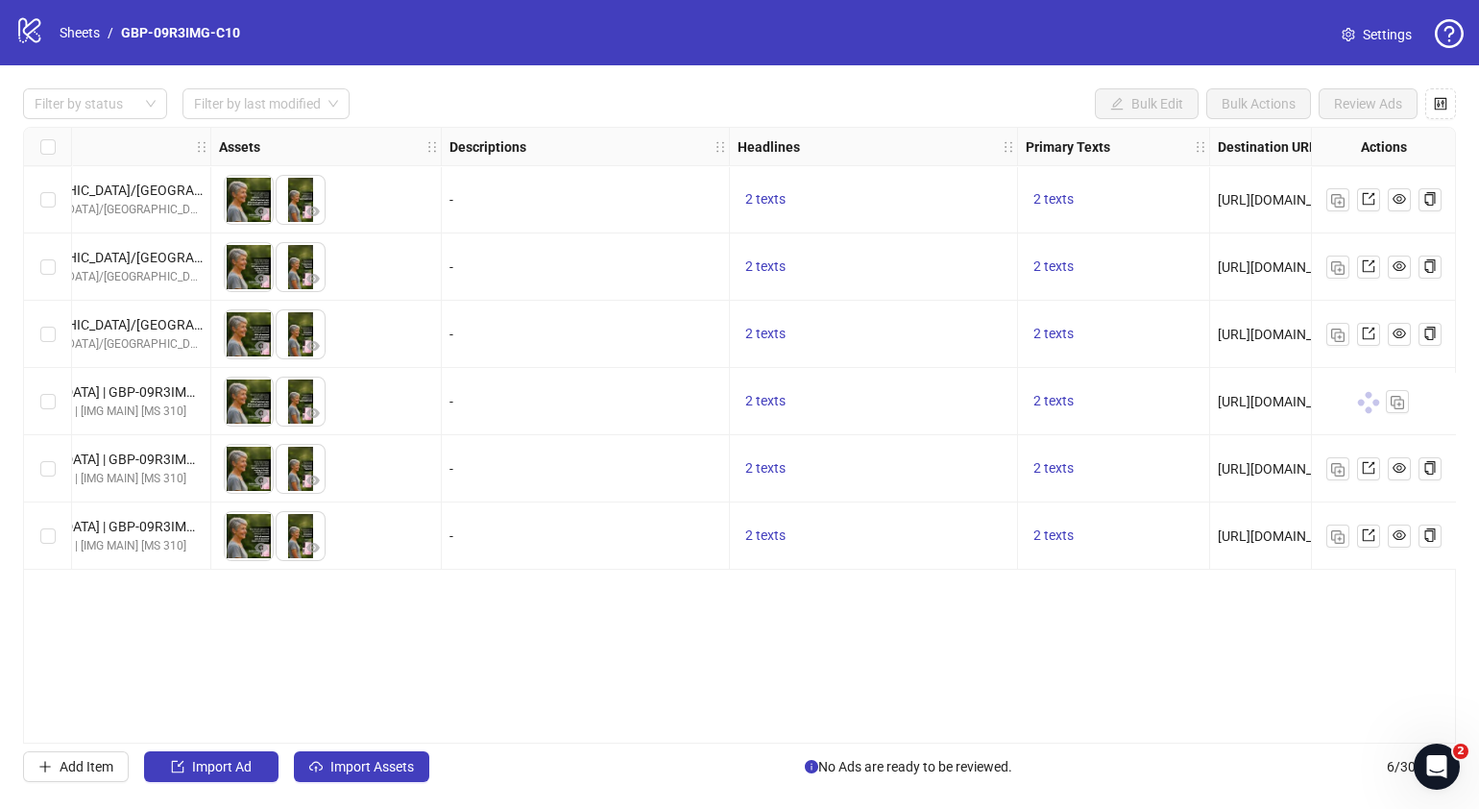
scroll to position [0, 786]
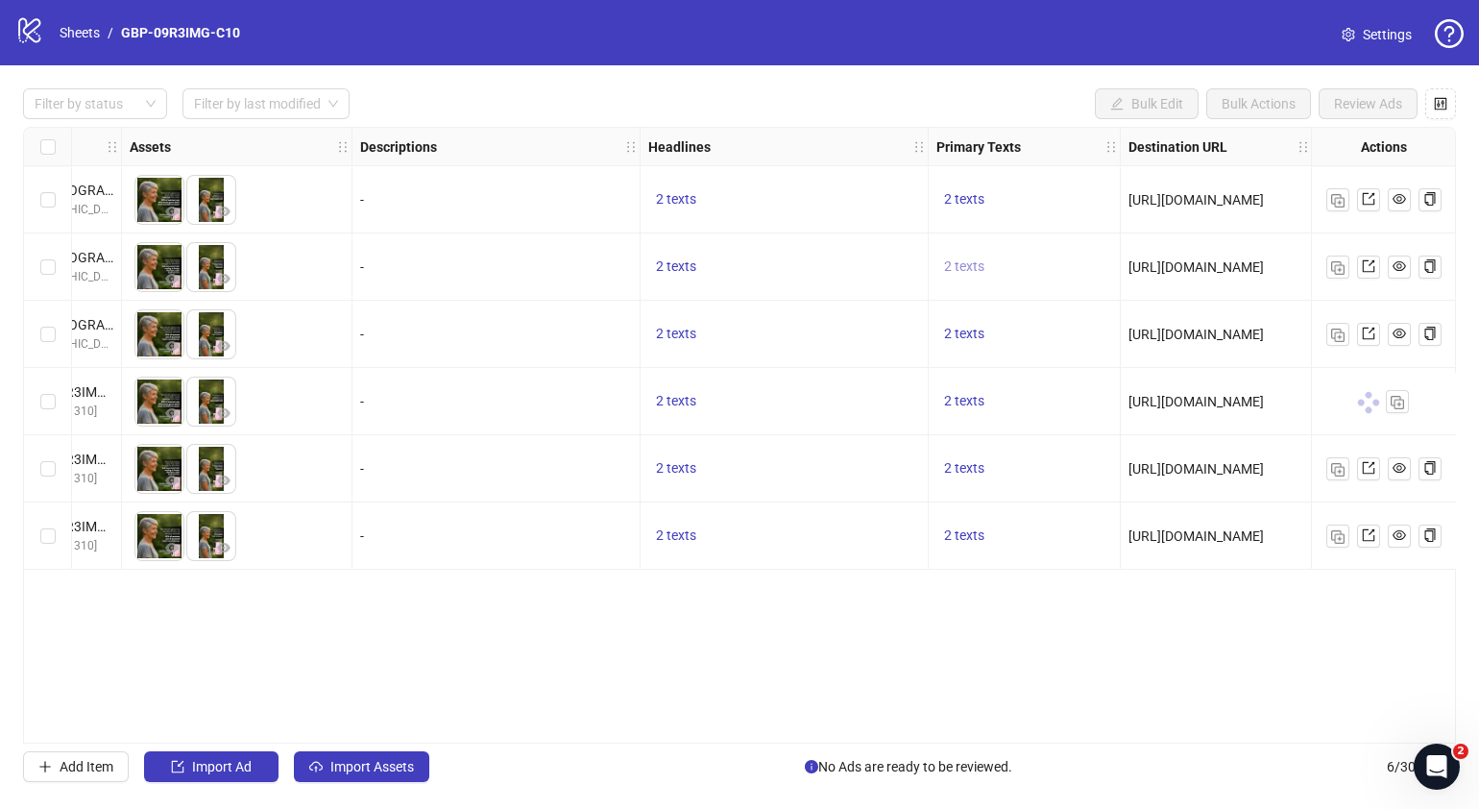
click at [981, 259] on span "2 texts" at bounding box center [964, 265] width 40 height 15
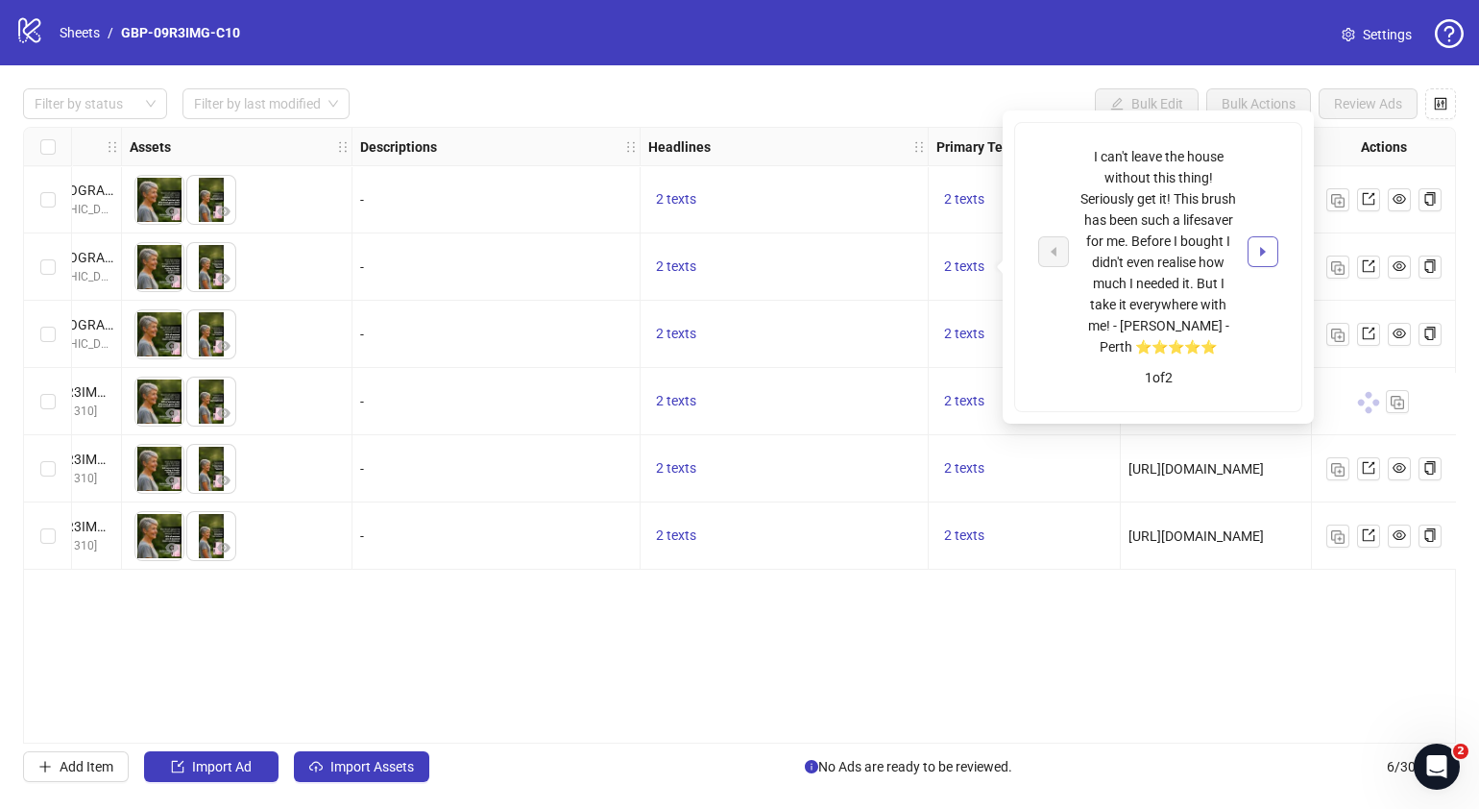
click at [1268, 258] on span "button" at bounding box center [1262, 251] width 13 height 15
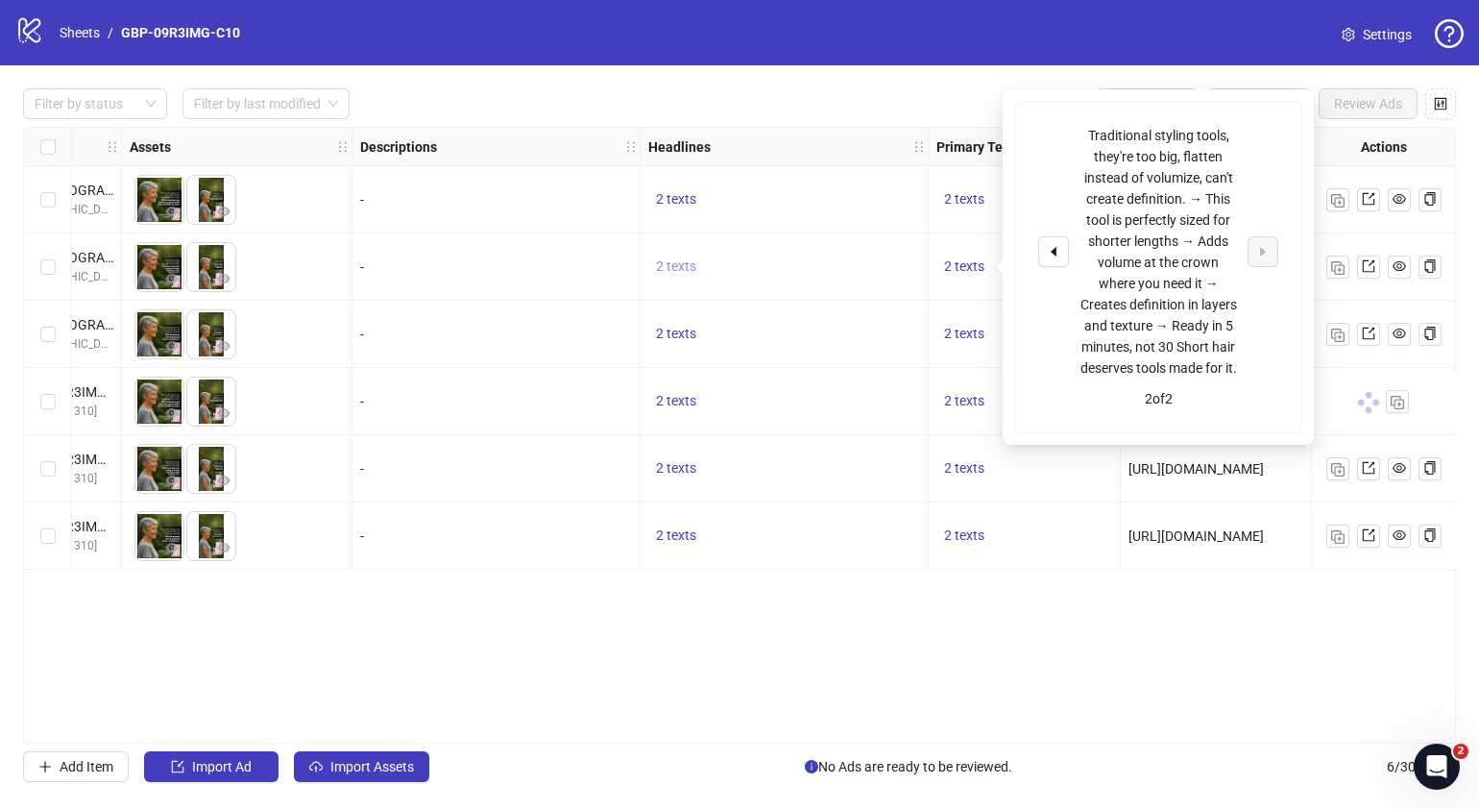
click at [675, 267] on span "2 texts" at bounding box center [676, 265] width 40 height 15
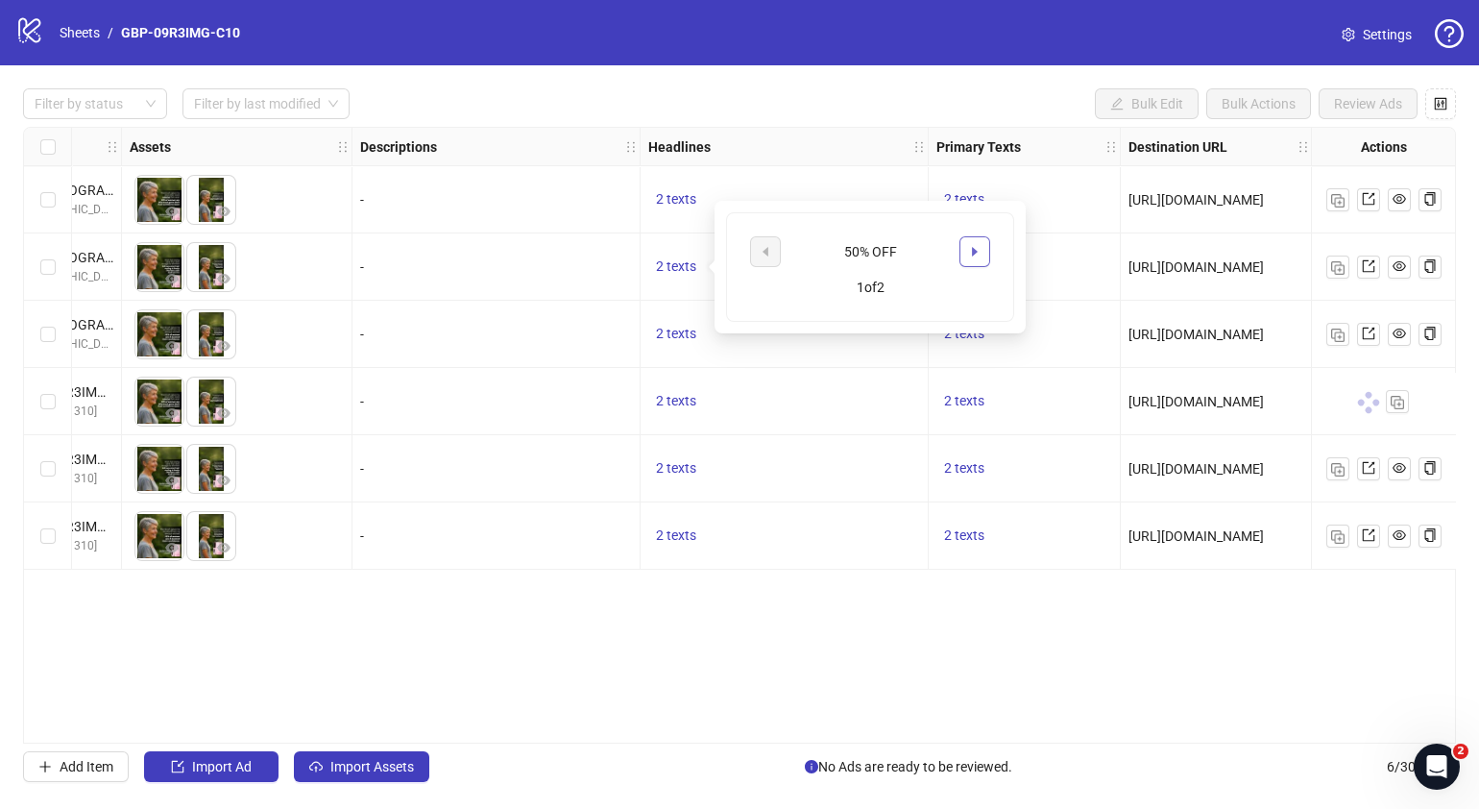
click at [979, 258] on span "button" at bounding box center [974, 251] width 13 height 15
click at [675, 550] on div "2 texts" at bounding box center [785, 535] width 288 height 67
click at [681, 543] on span "2 texts" at bounding box center [676, 534] width 40 height 15
click at [976, 520] on icon "caret-right" at bounding box center [975, 521] width 6 height 10
drag, startPoint x: 1055, startPoint y: 617, endPoint x: 1025, endPoint y: 572, distance: 53.3
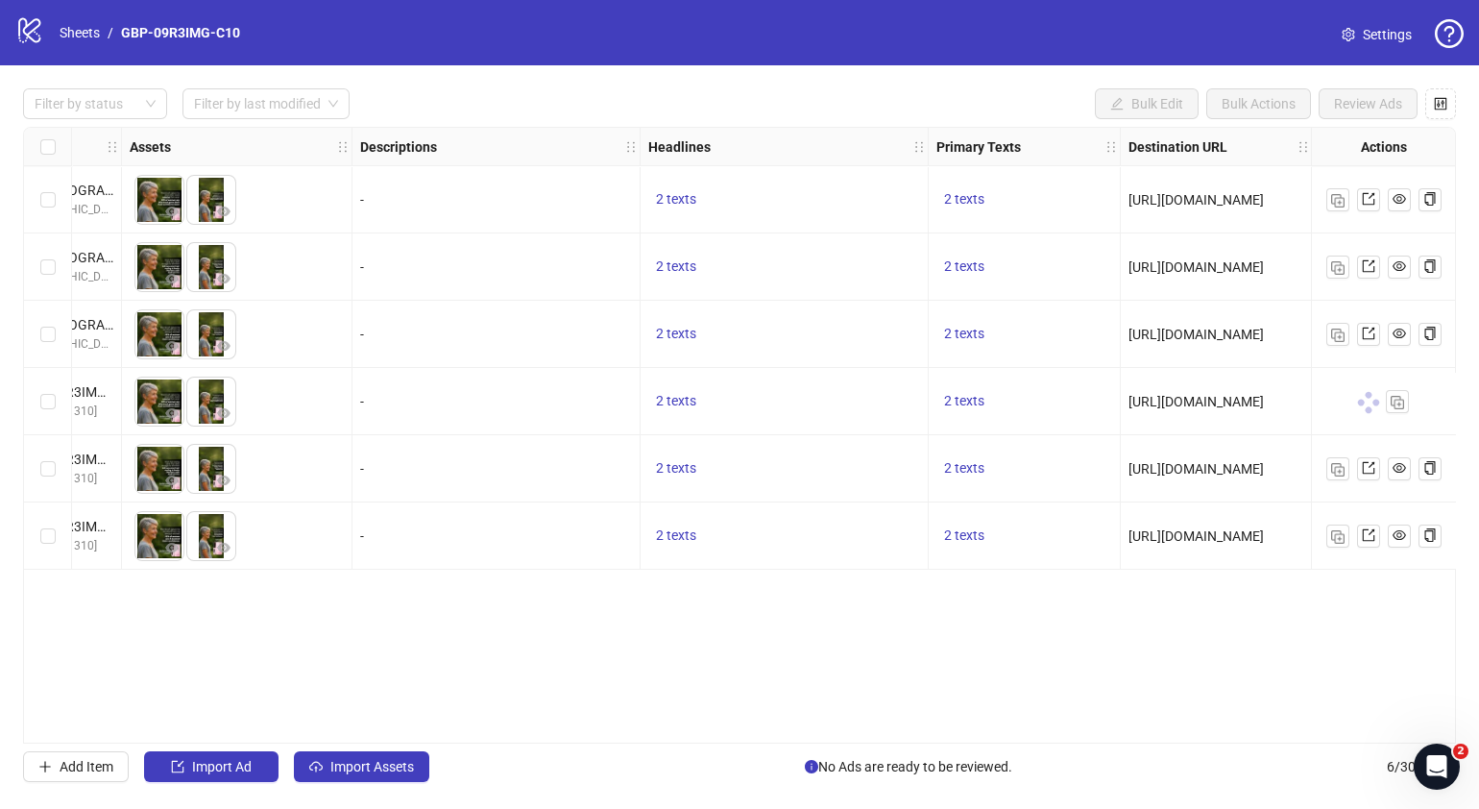
click at [1053, 610] on div "Ad Format Ad Name Campaign & Ad Set Assets Descriptions Headlines Primary Texts…" at bounding box center [739, 435] width 1433 height 617
click at [974, 539] on span "2 texts" at bounding box center [964, 534] width 40 height 15
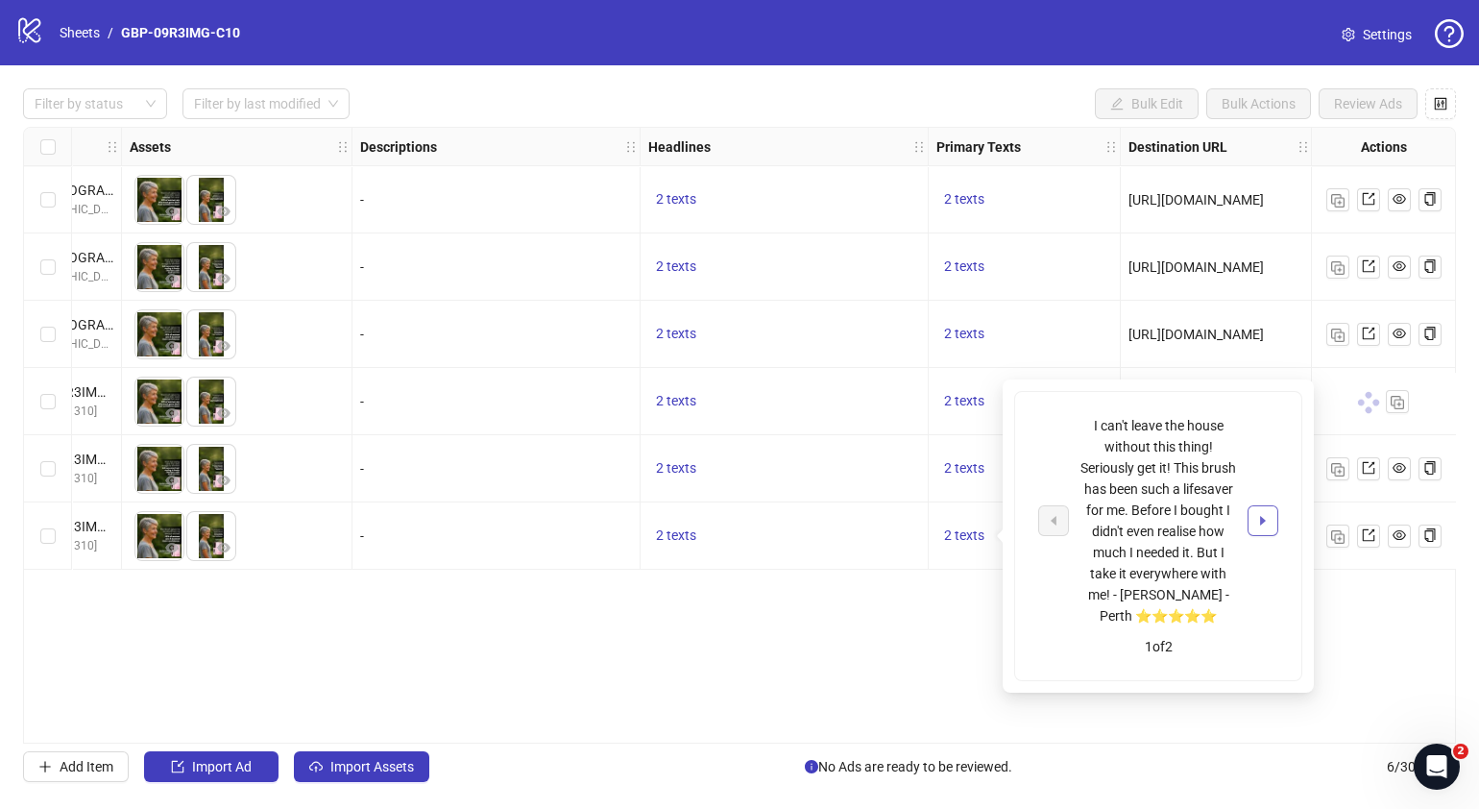
click at [1266, 522] on icon "caret-right" at bounding box center [1262, 520] width 13 height 13
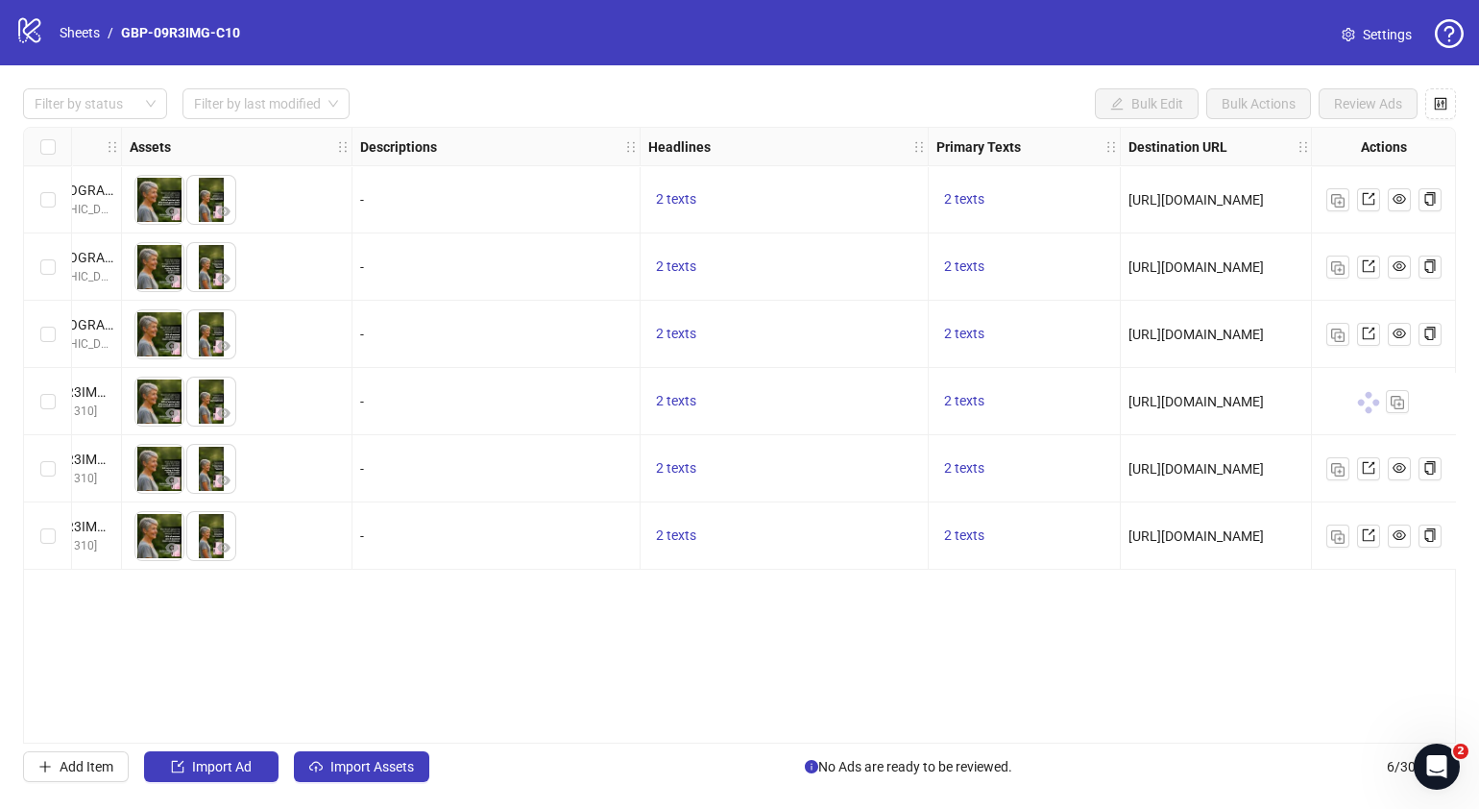
click at [878, 594] on div "Ad Format Ad Name Campaign & Ad Set Assets Descriptions Headlines Primary Texts…" at bounding box center [739, 435] width 1433 height 617
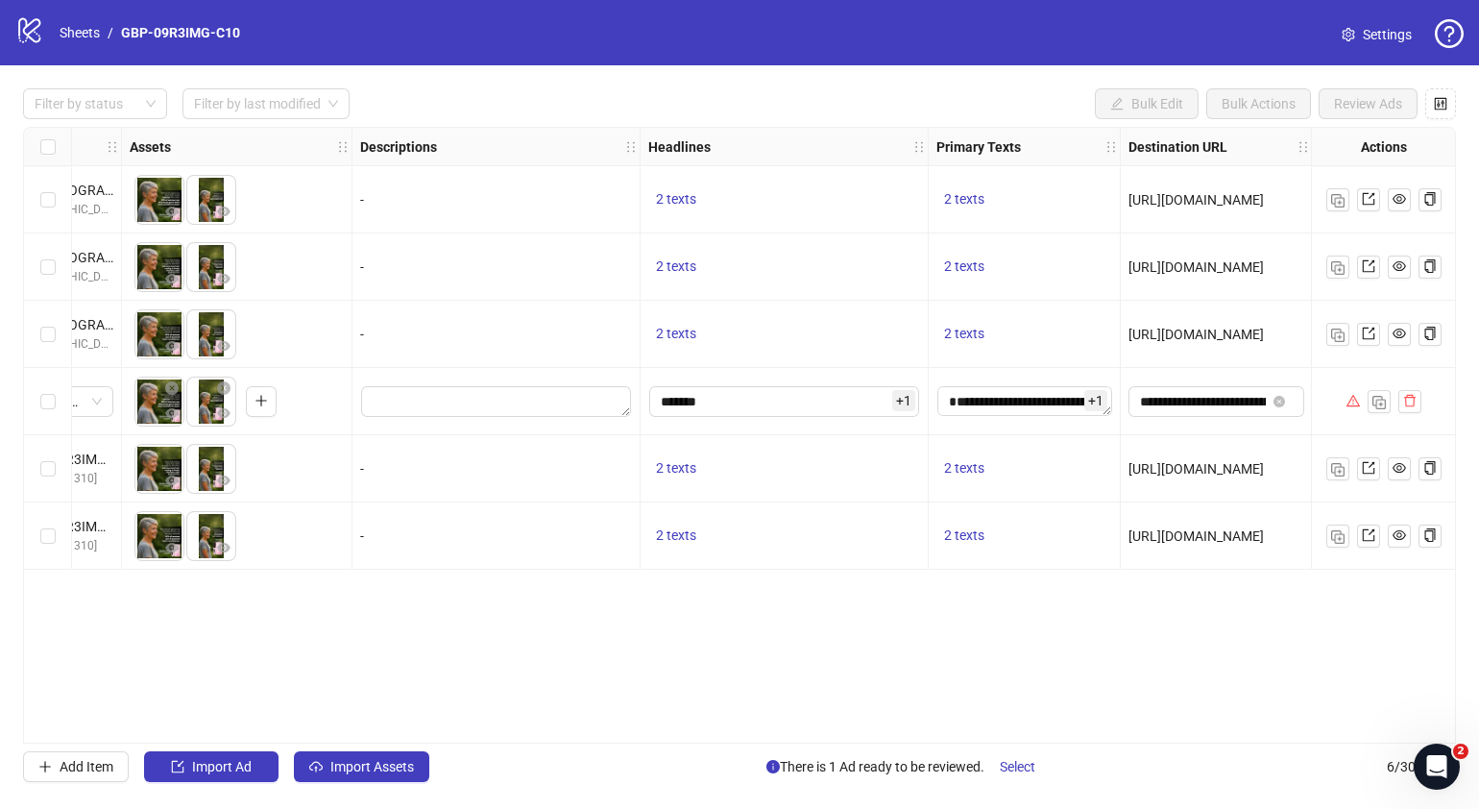
click at [752, 725] on div "Ad Format Ad Name Campaign & Ad Set Assets Descriptions Headlines Primary Texts…" at bounding box center [739, 435] width 1433 height 617
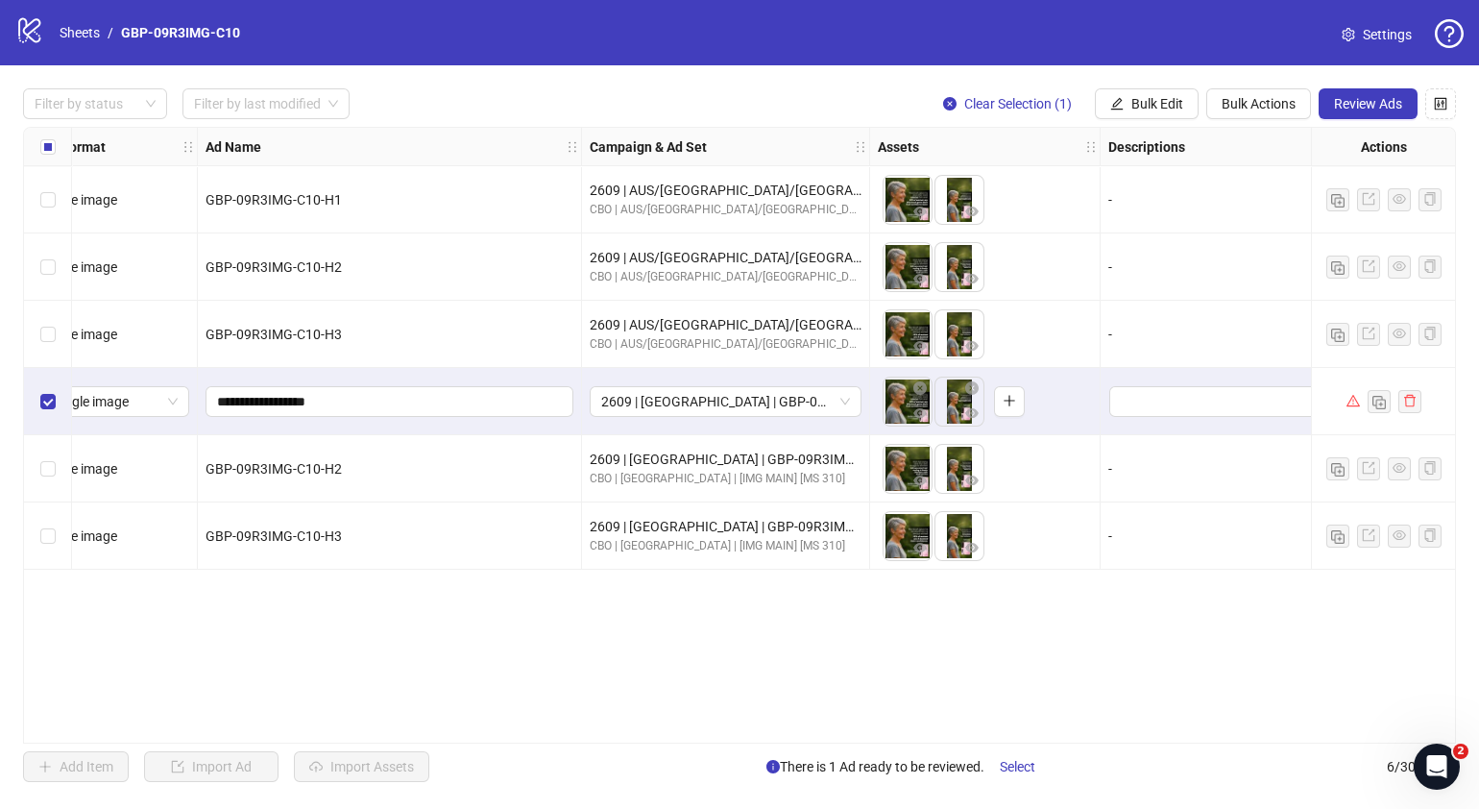
scroll to position [0, 0]
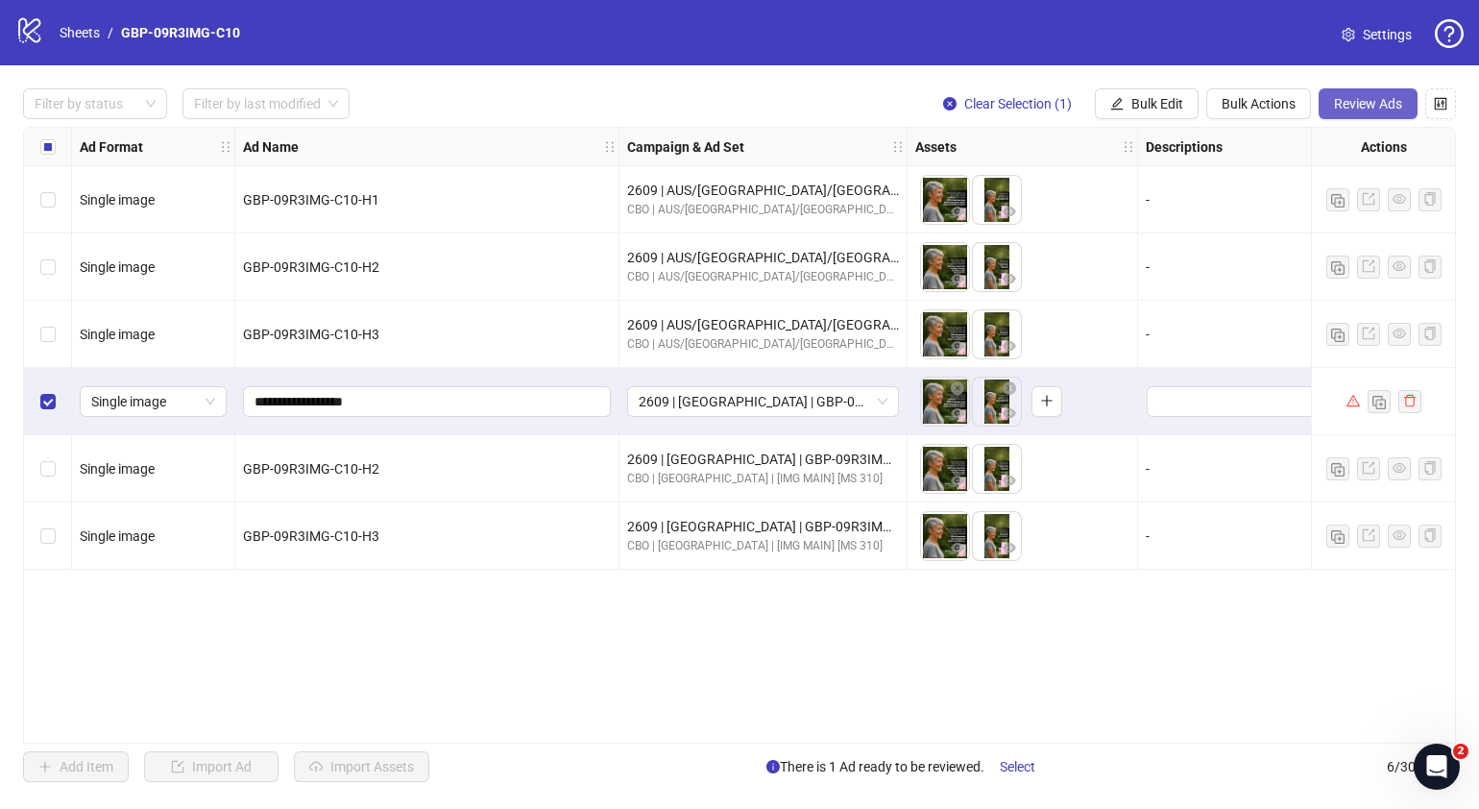
click at [1364, 103] on span "Review Ads" at bounding box center [1368, 103] width 68 height 15
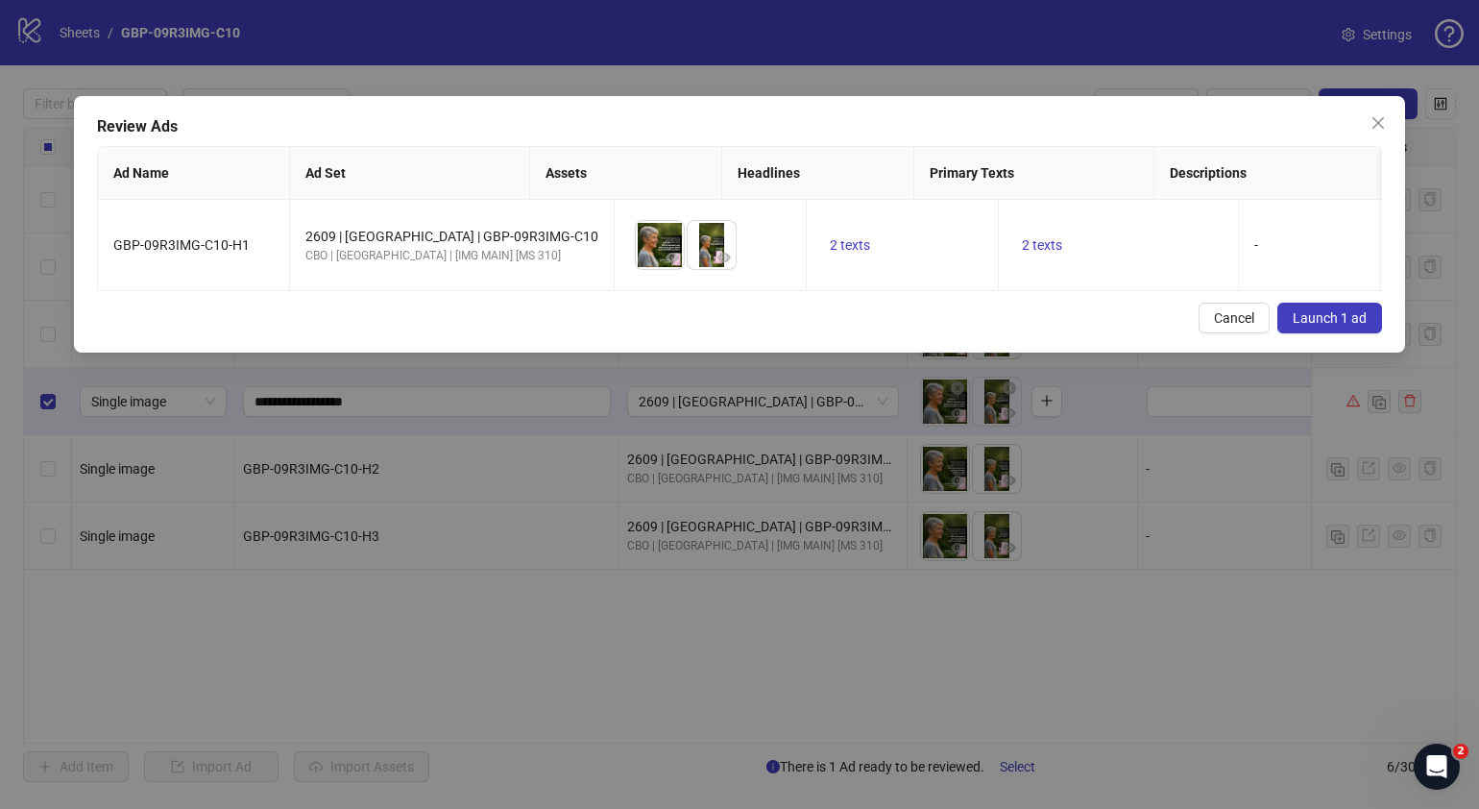
click at [1350, 326] on span "Launch 1 ad" at bounding box center [1330, 317] width 74 height 15
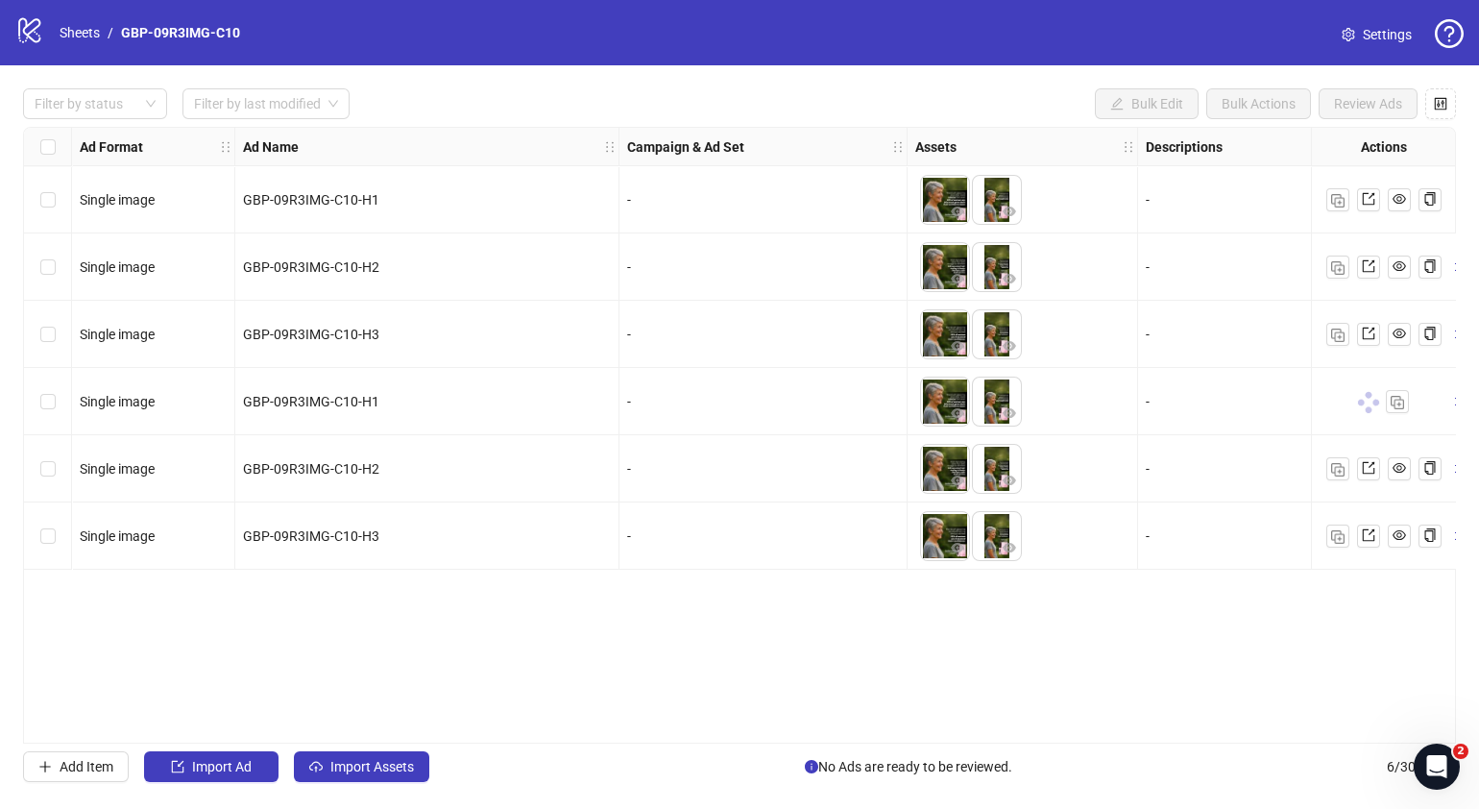
drag, startPoint x: 627, startPoint y: 733, endPoint x: 792, endPoint y: 712, distance: 166.5
click at [792, 712] on div "Ad Format Ad Name Campaign & Ad Set Assets Descriptions Headlines Primary Texts…" at bounding box center [739, 435] width 1433 height 617
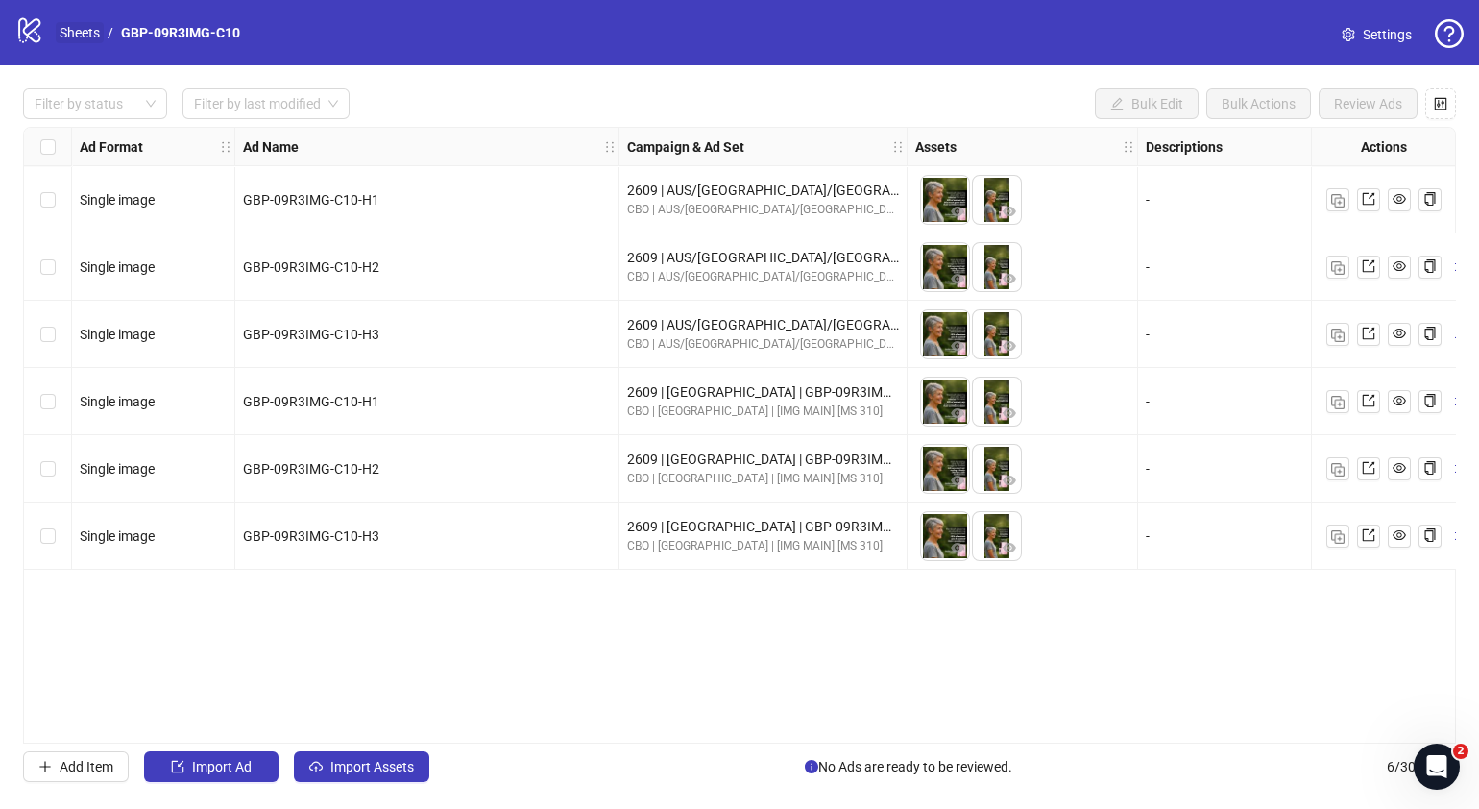
click at [84, 34] on link "Sheets" at bounding box center [80, 32] width 48 height 21
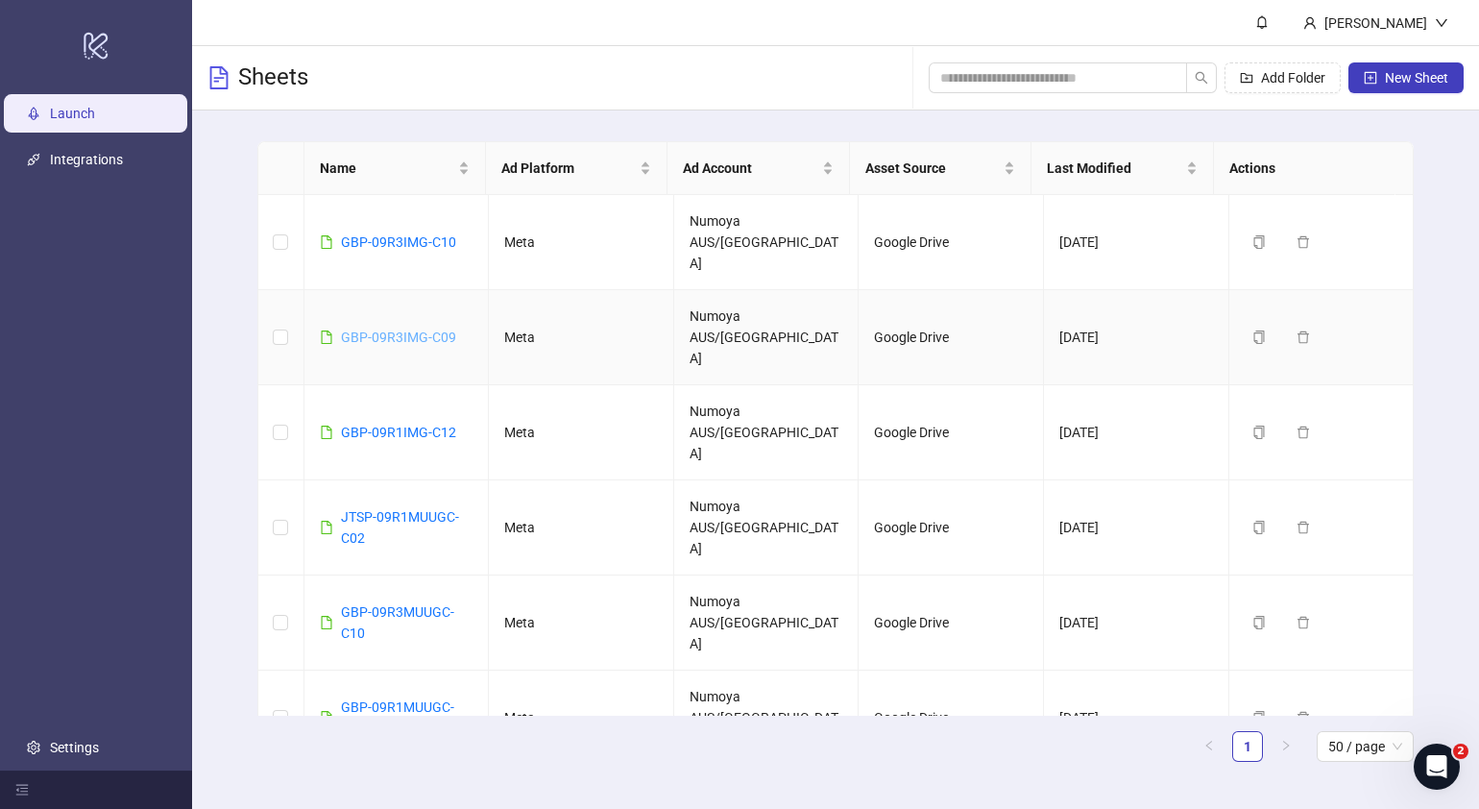
click at [443, 329] on link "GBP-09R3IMG-C09" at bounding box center [398, 336] width 115 height 15
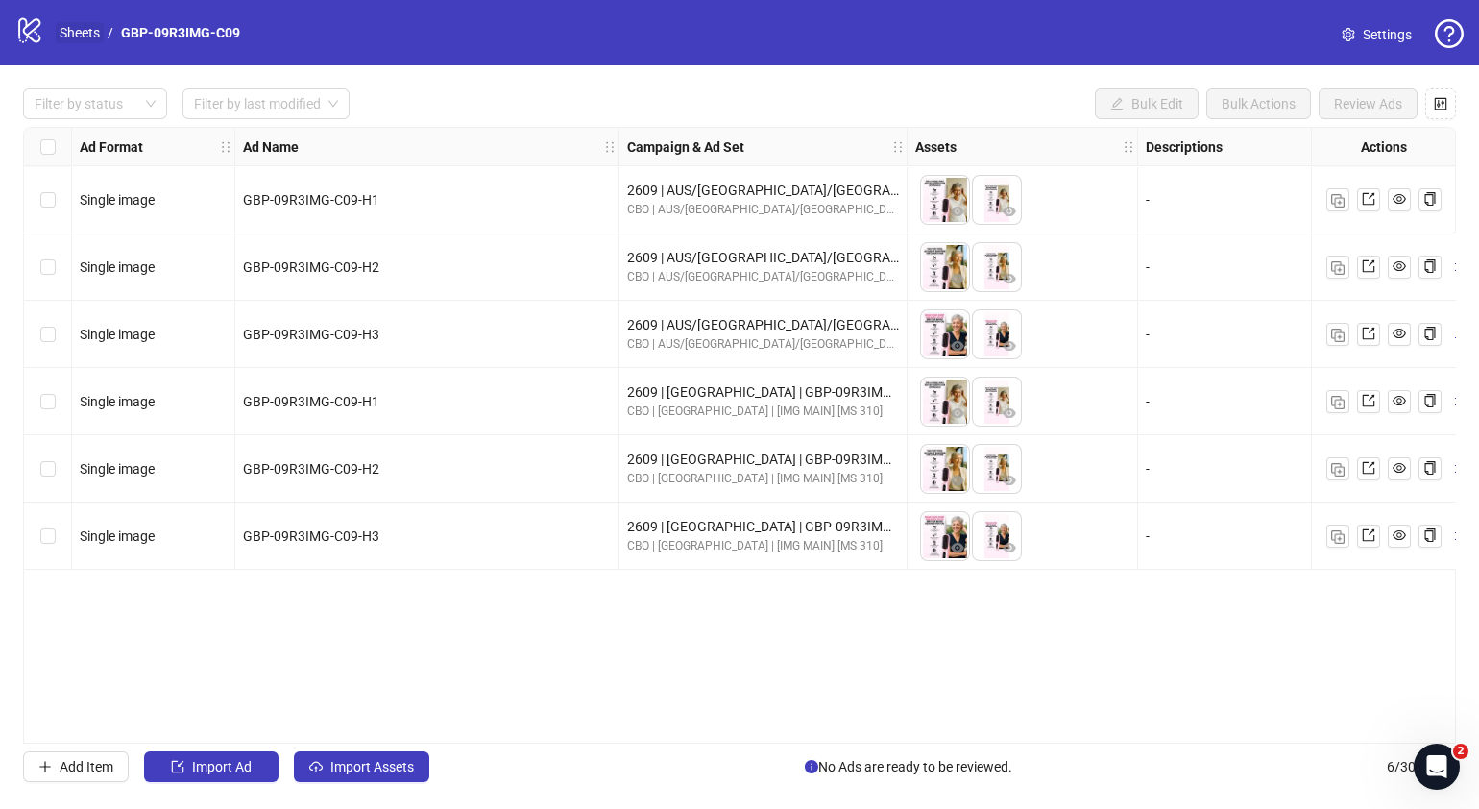
click at [93, 41] on link "Sheets" at bounding box center [80, 32] width 48 height 21
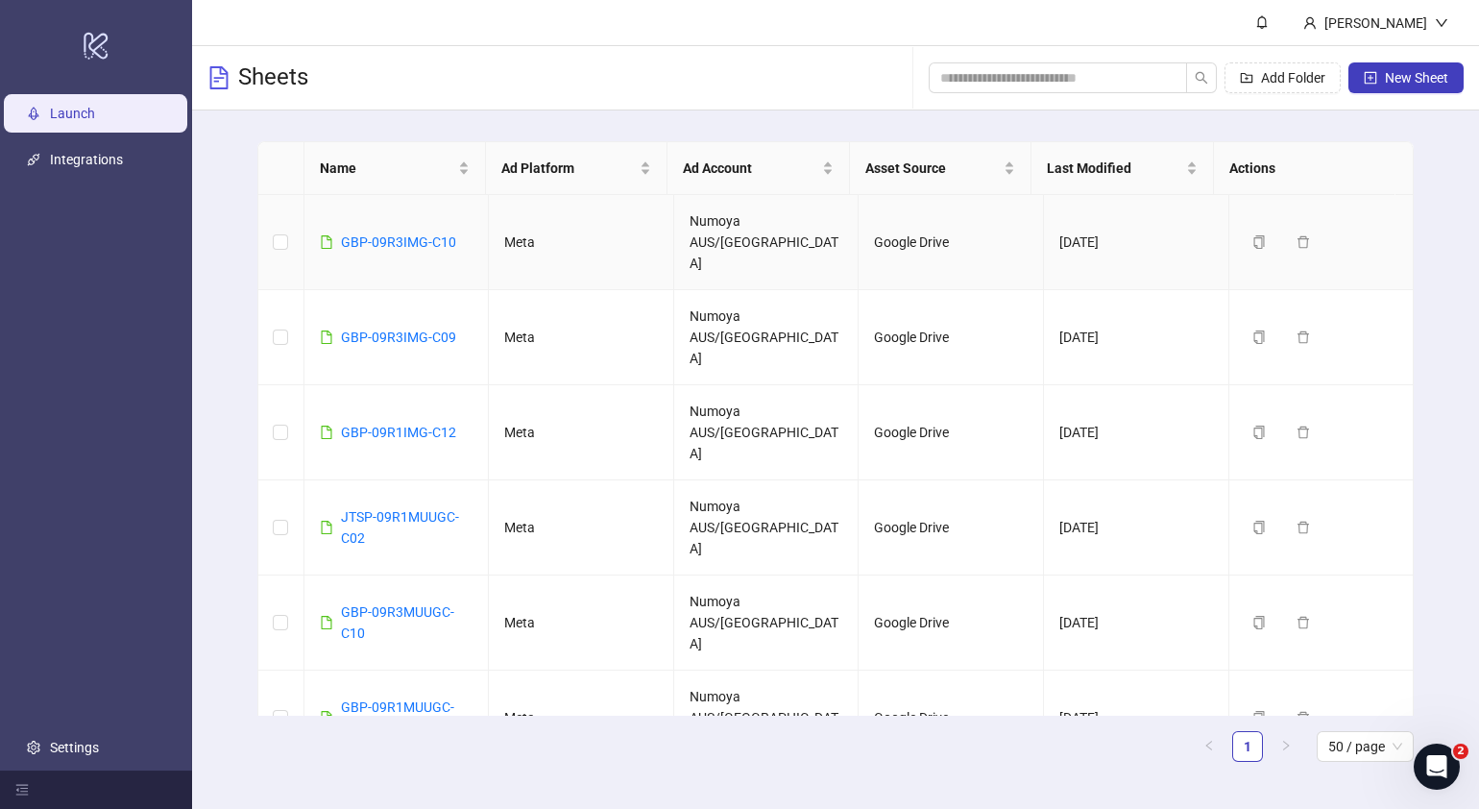
click at [414, 231] on div "GBP-09R3IMG-C10" at bounding box center [398, 241] width 115 height 21
click at [420, 234] on link "GBP-09R3IMG-C10" at bounding box center [398, 241] width 115 height 15
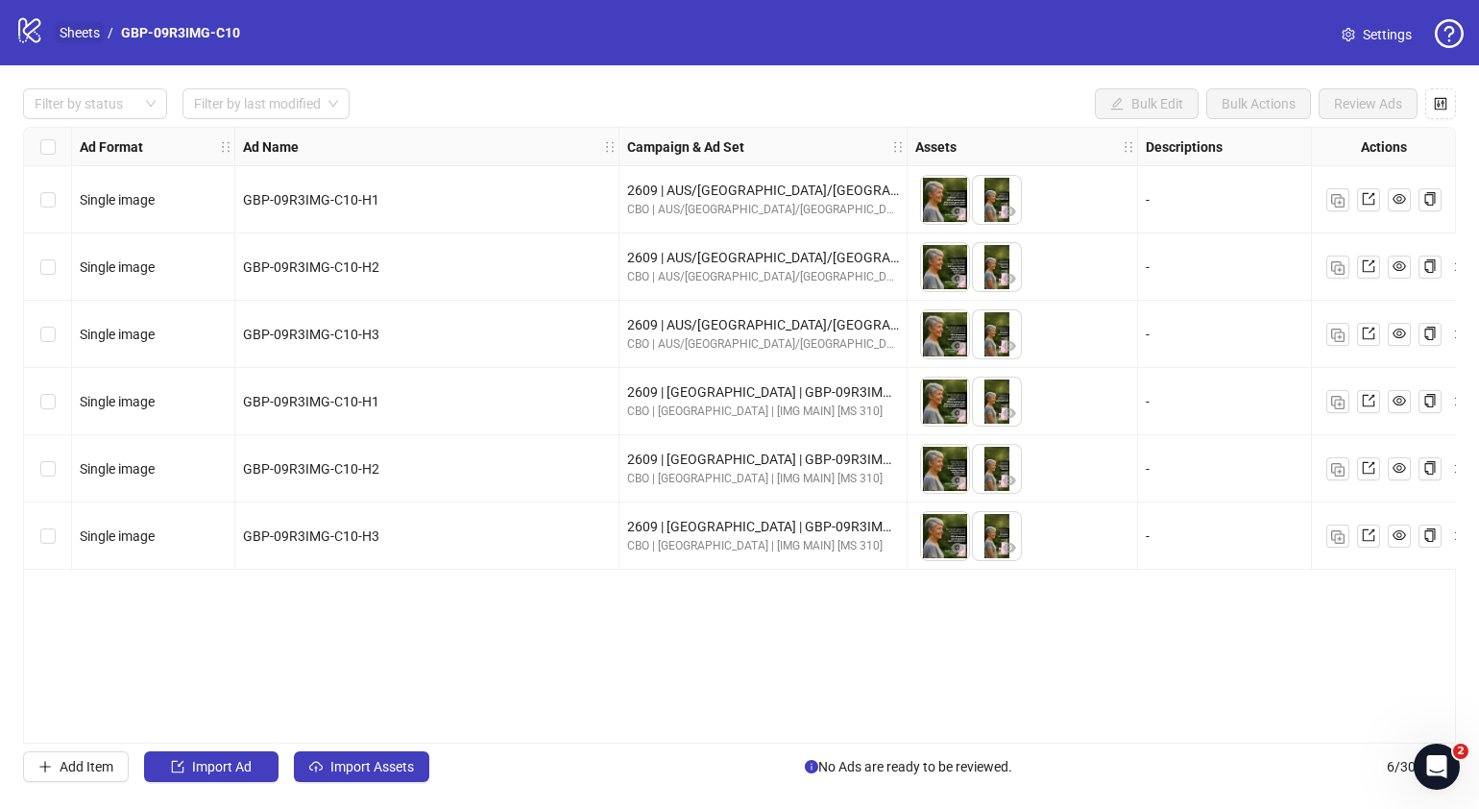
click at [88, 22] on link "Sheets" at bounding box center [80, 32] width 48 height 21
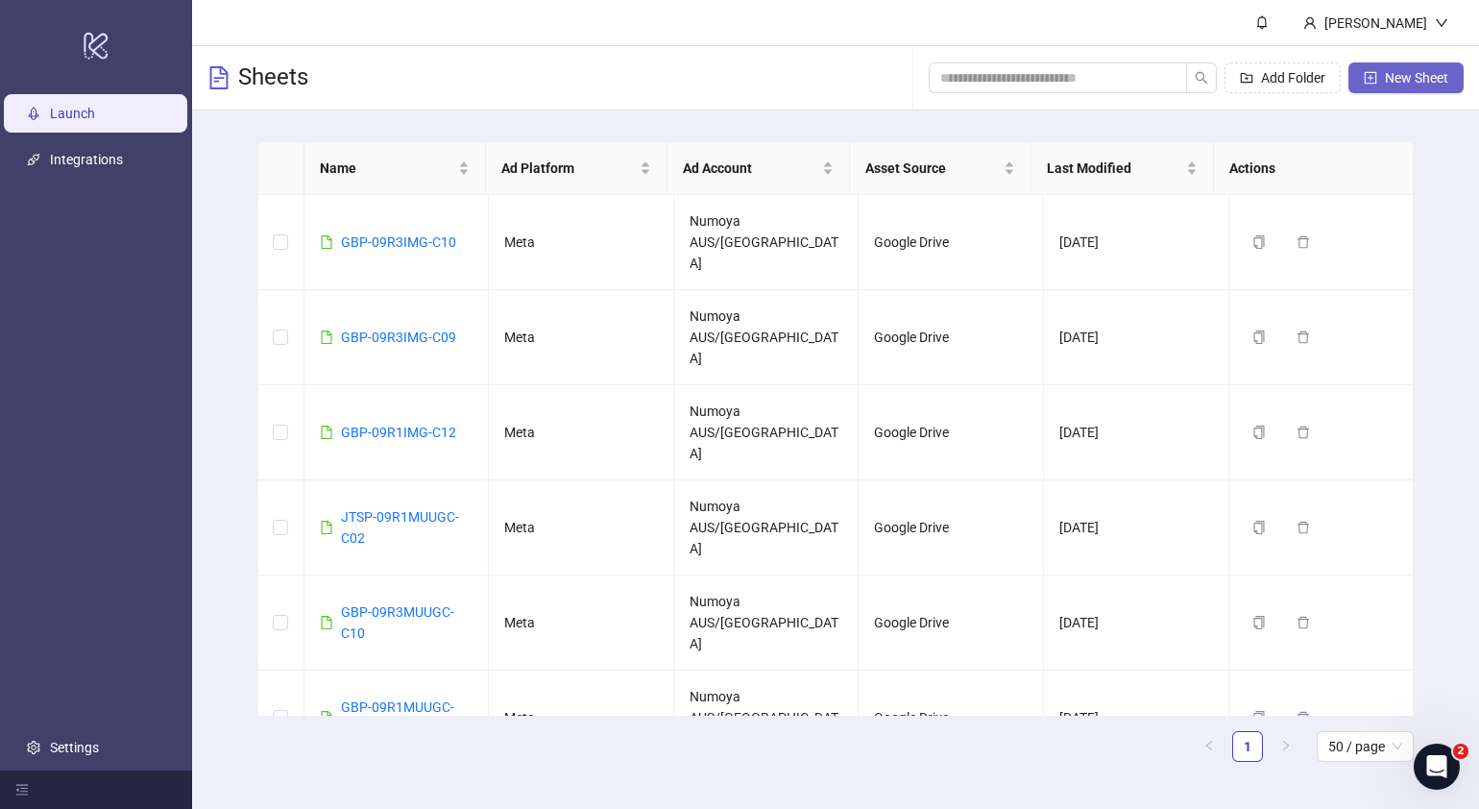
click at [1431, 82] on span "New Sheet" at bounding box center [1416, 77] width 63 height 15
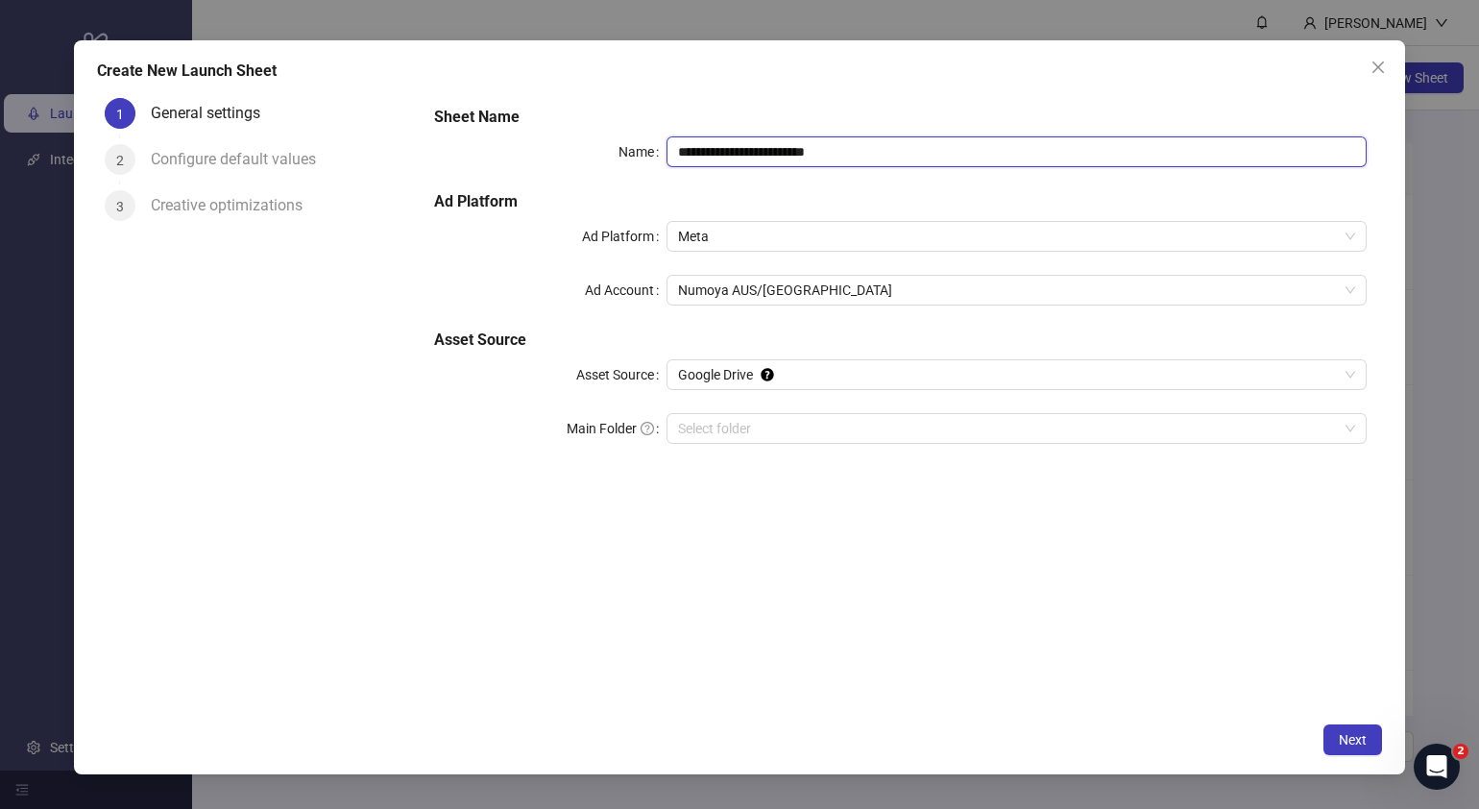
drag, startPoint x: 897, startPoint y: 135, endPoint x: 888, endPoint y: 142, distance: 11.0
click at [888, 141] on input "**********" at bounding box center [1017, 151] width 700 height 31
drag, startPoint x: 892, startPoint y: 149, endPoint x: 218, endPoint y: 146, distance: 674.2
click at [218, 146] on div "**********" at bounding box center [739, 401] width 1285 height 622
paste input "text"
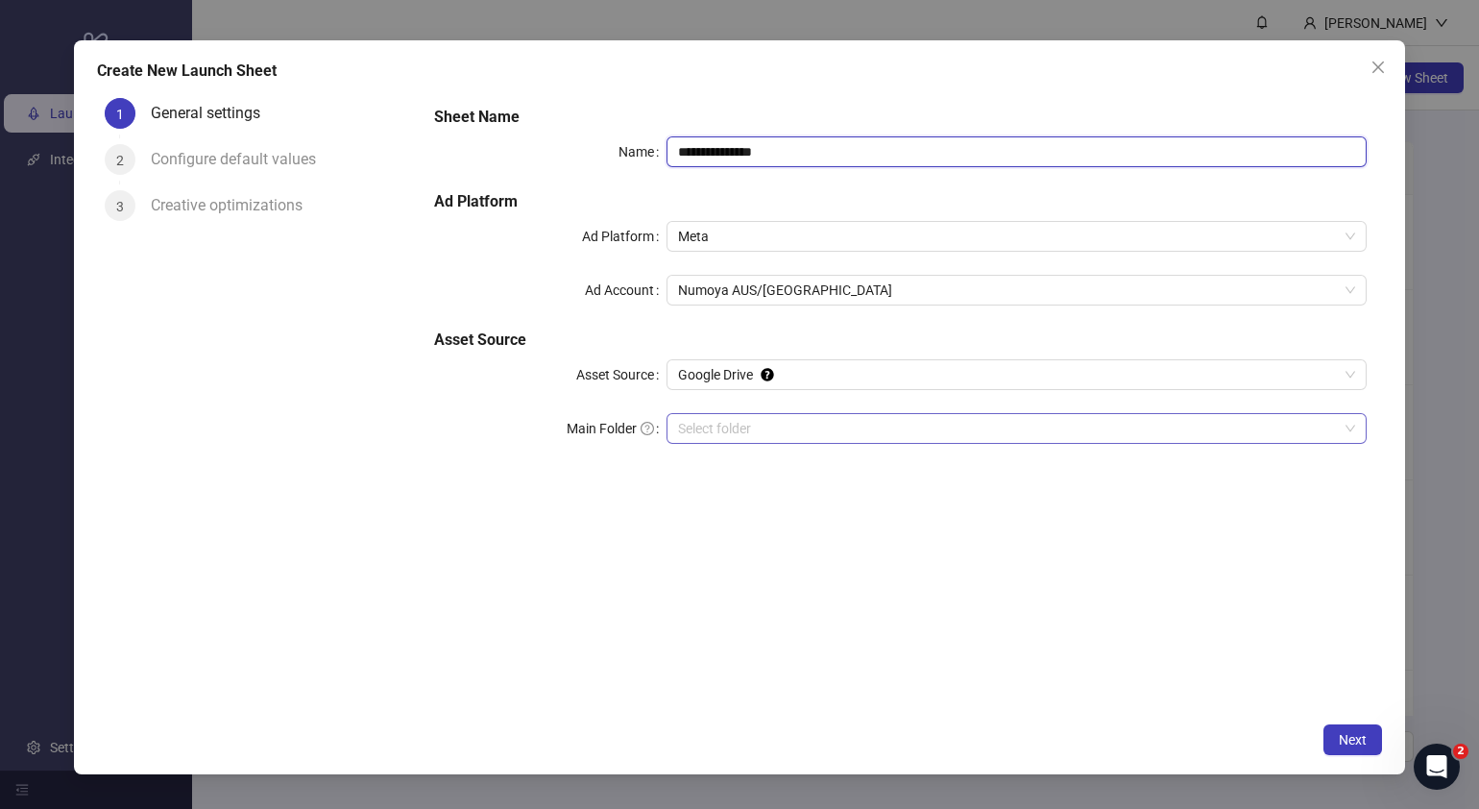
type input "**********"
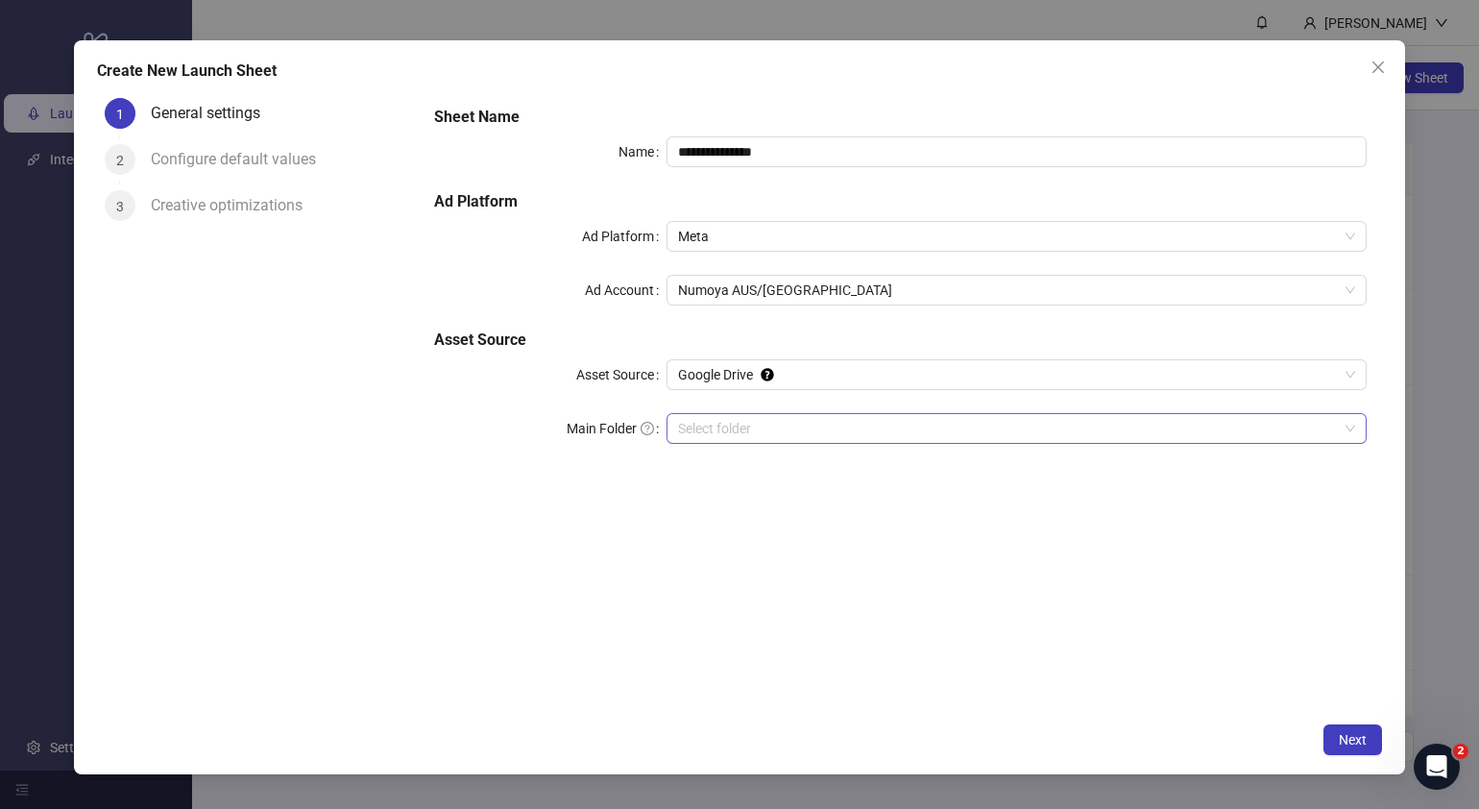
click at [809, 432] on input "Main Folder" at bounding box center [1008, 428] width 660 height 29
click at [1329, 733] on button "Next" at bounding box center [1352, 739] width 59 height 31
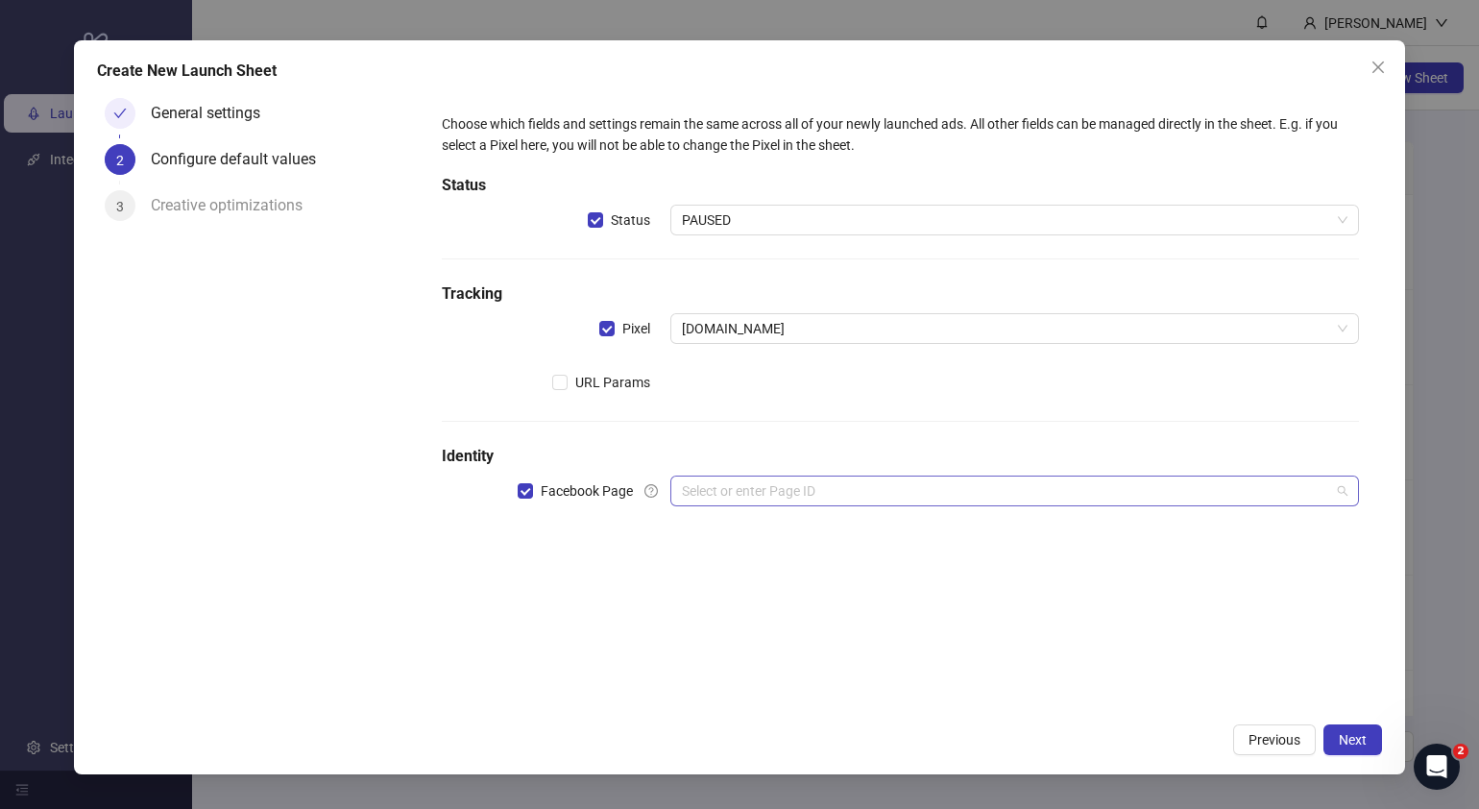
click at [741, 494] on input "search" at bounding box center [1006, 490] width 648 height 29
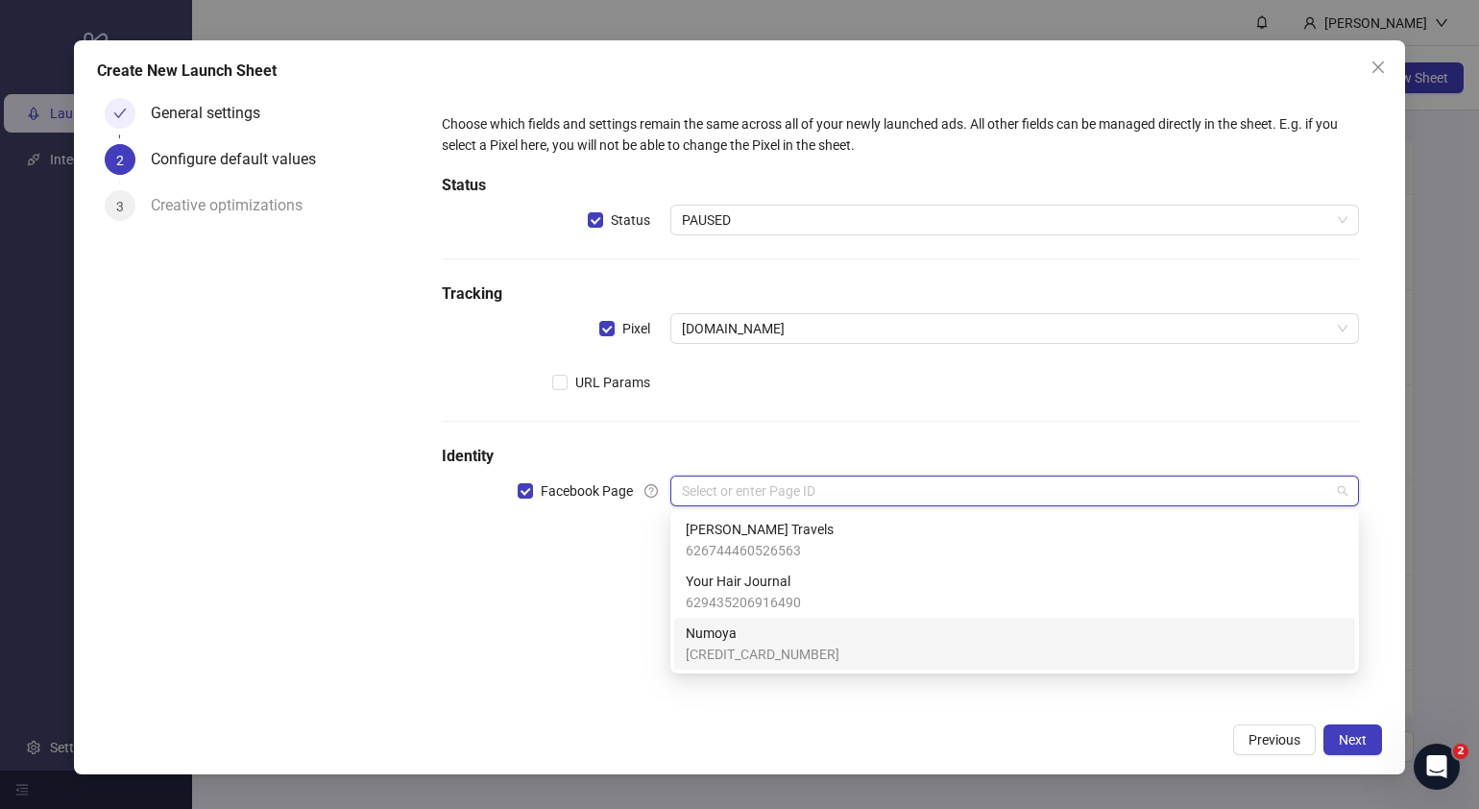
click at [737, 636] on span "Numoya" at bounding box center [763, 632] width 154 height 21
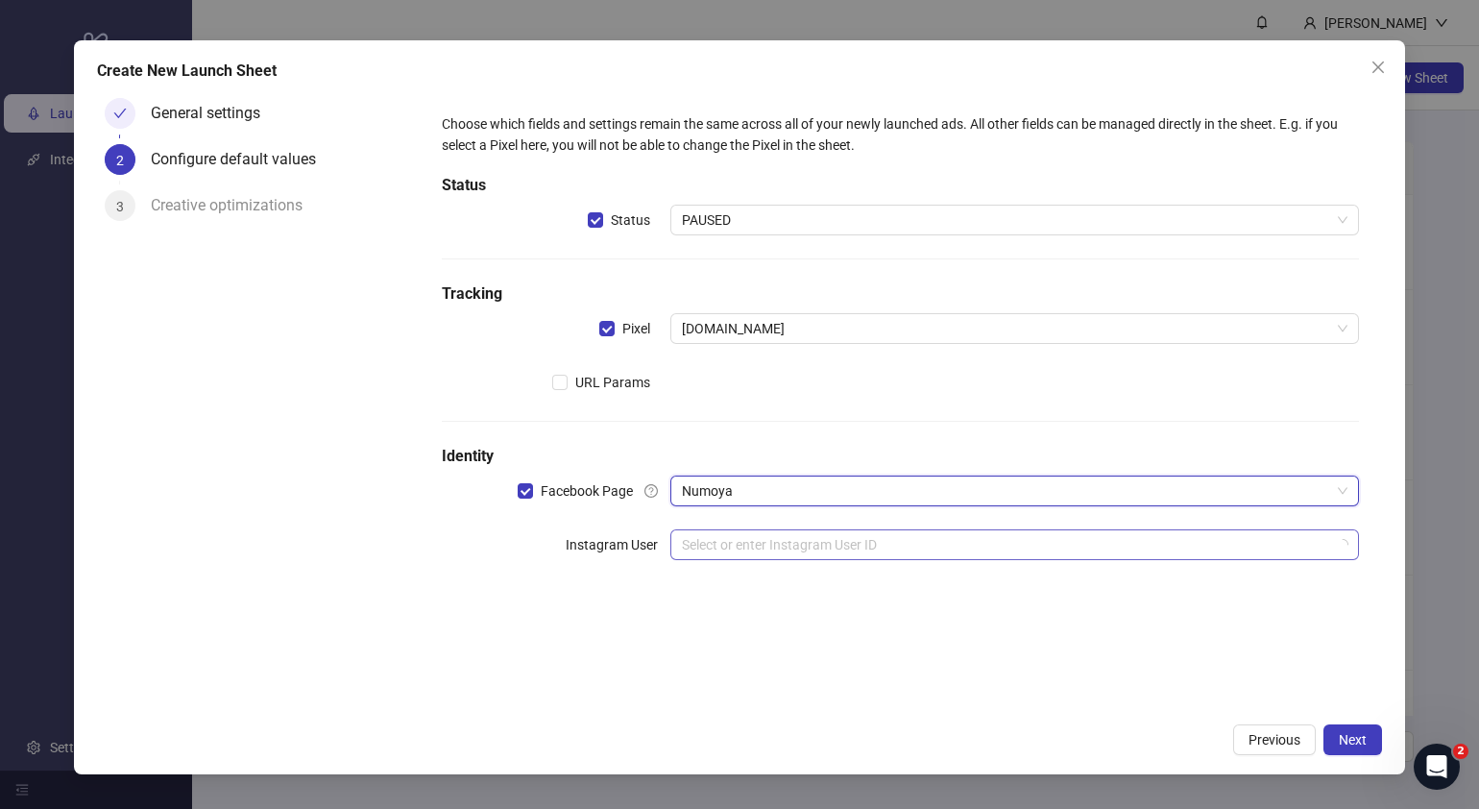
click at [764, 555] on input "search" at bounding box center [1006, 544] width 648 height 29
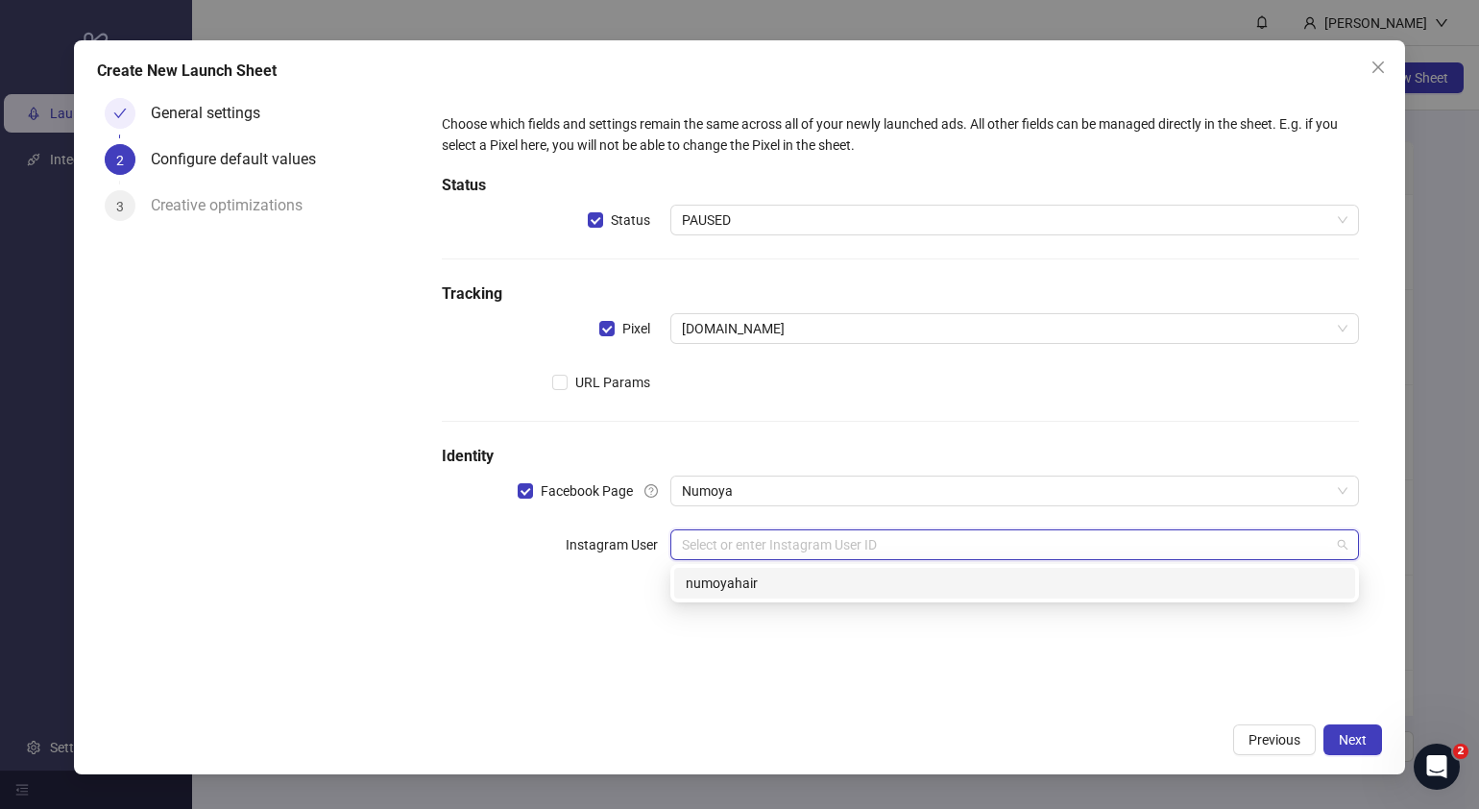
click at [764, 589] on div "numoyahair" at bounding box center [1015, 582] width 658 height 21
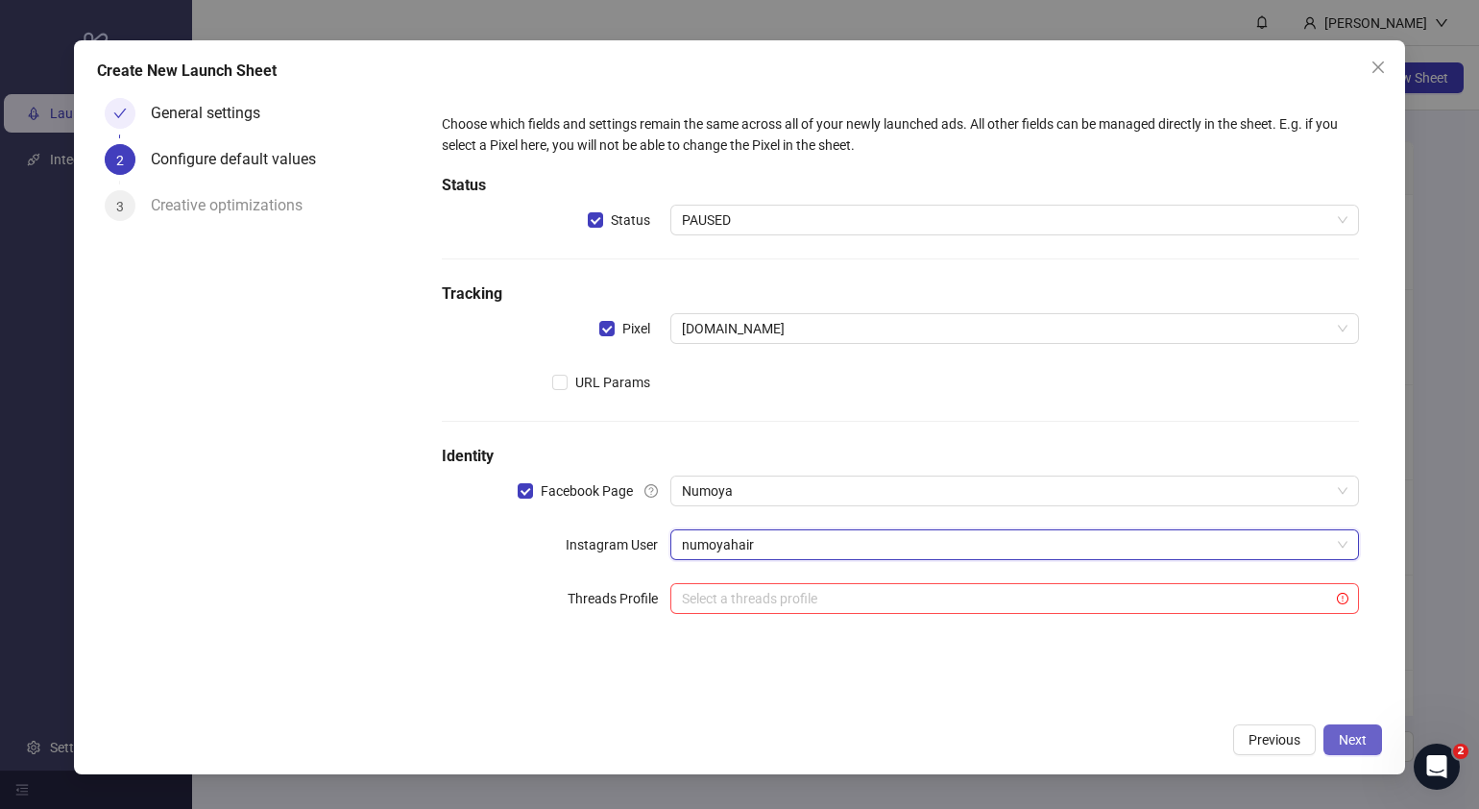
click at [1347, 735] on span "Next" at bounding box center [1353, 739] width 28 height 15
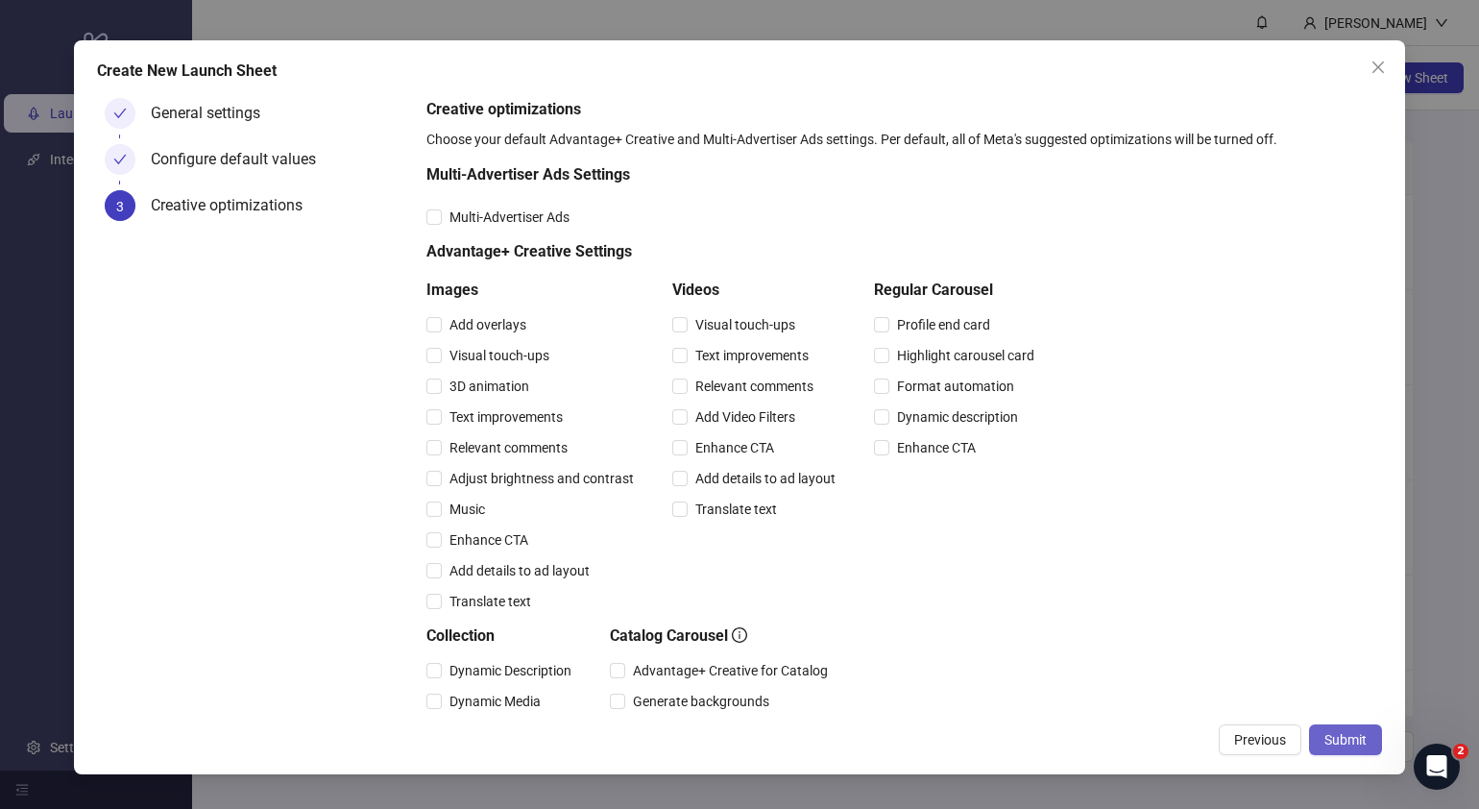
click at [1350, 750] on button "Submit" at bounding box center [1345, 739] width 73 height 31
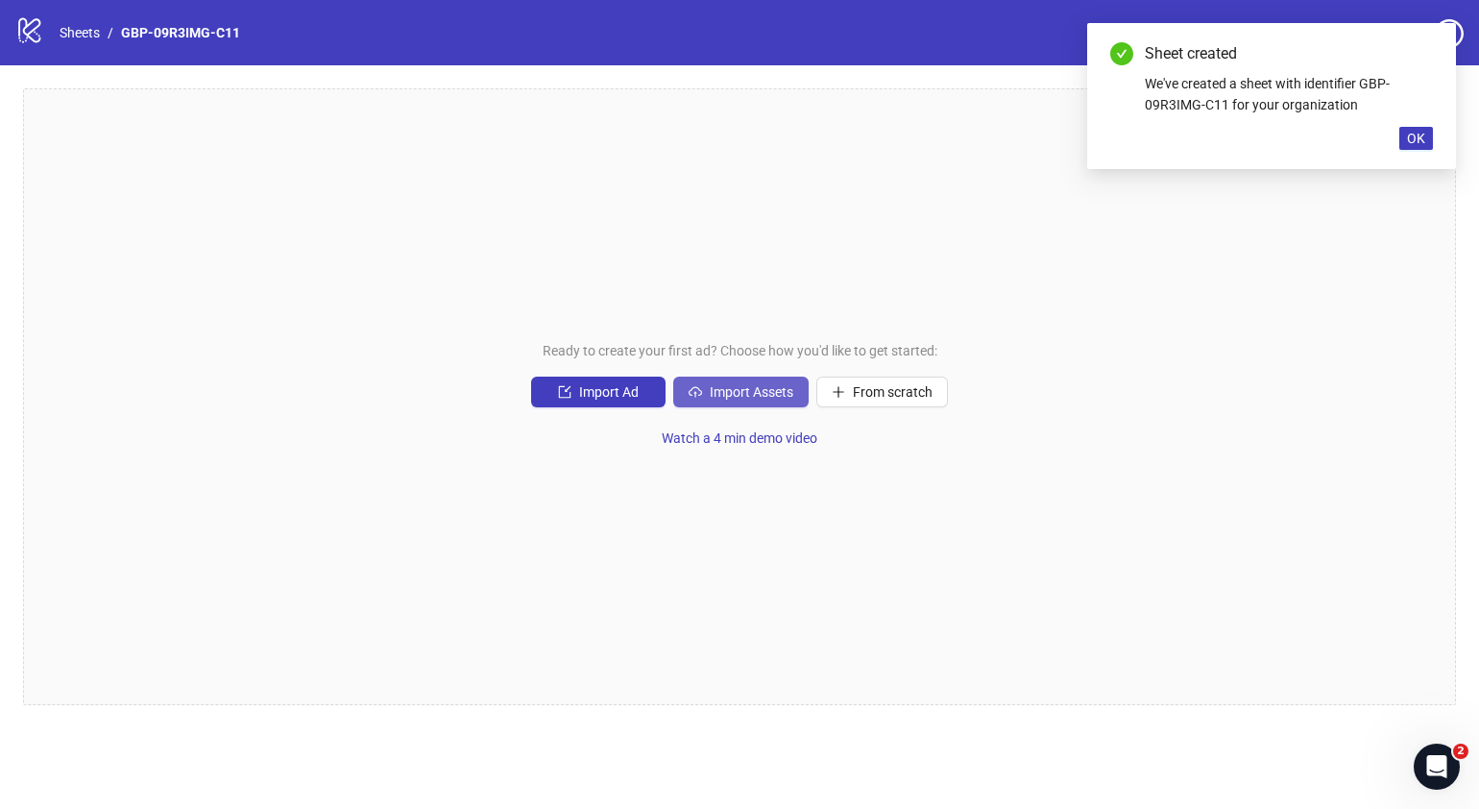
click at [753, 394] on span "Import Assets" at bounding box center [752, 391] width 84 height 15
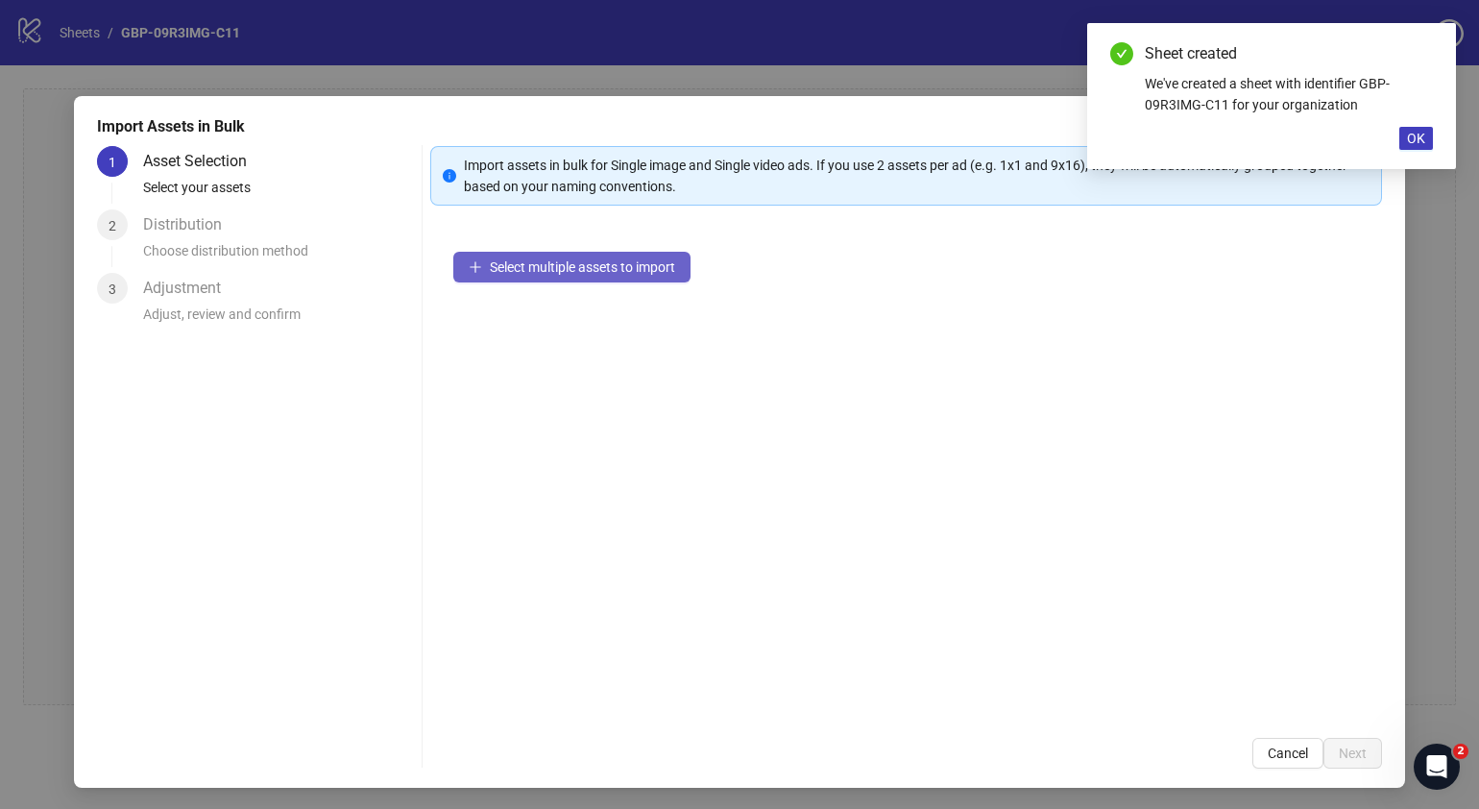
click at [576, 255] on button "Select multiple assets to import" at bounding box center [571, 267] width 237 height 31
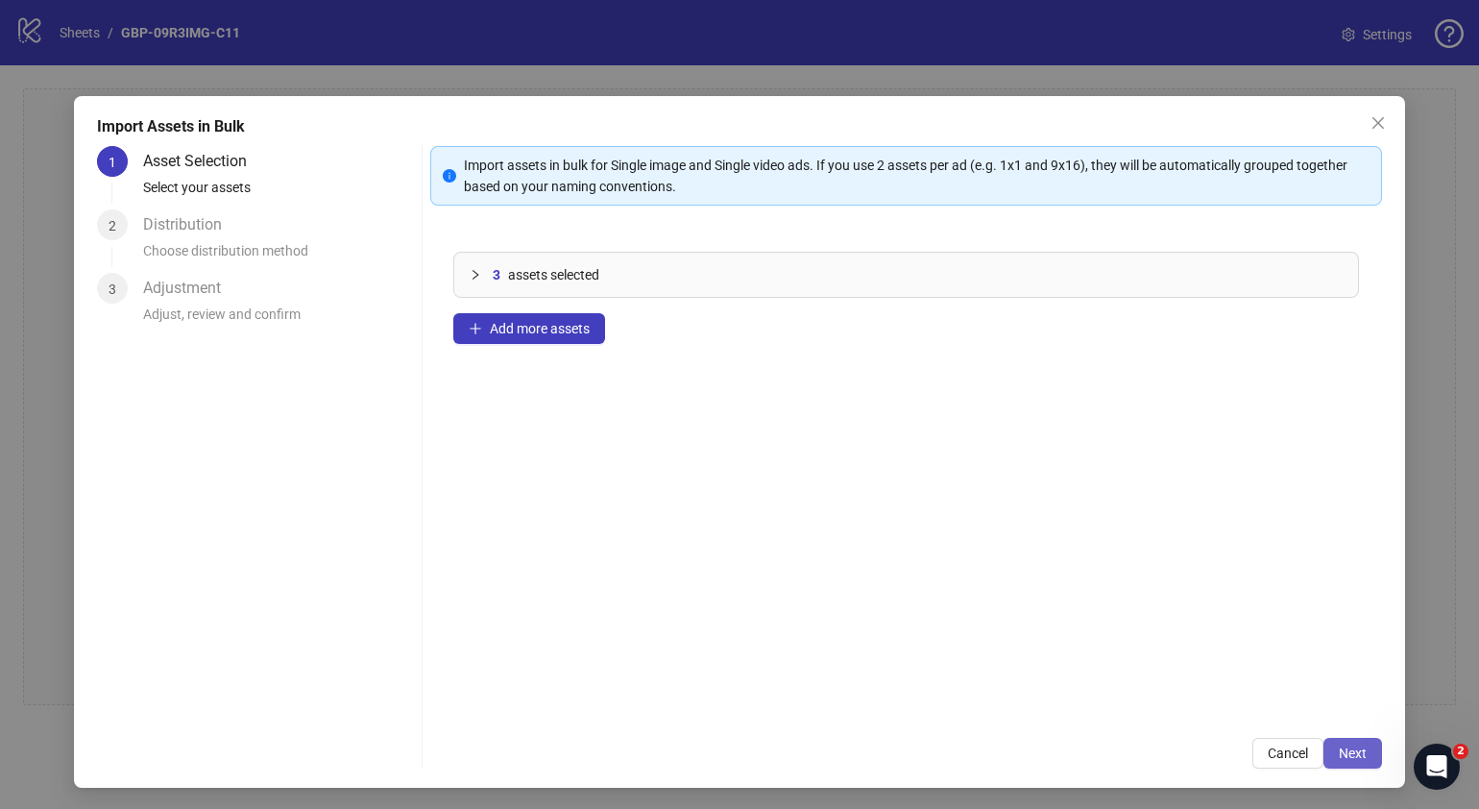
click at [1344, 751] on span "Next" at bounding box center [1353, 752] width 28 height 15
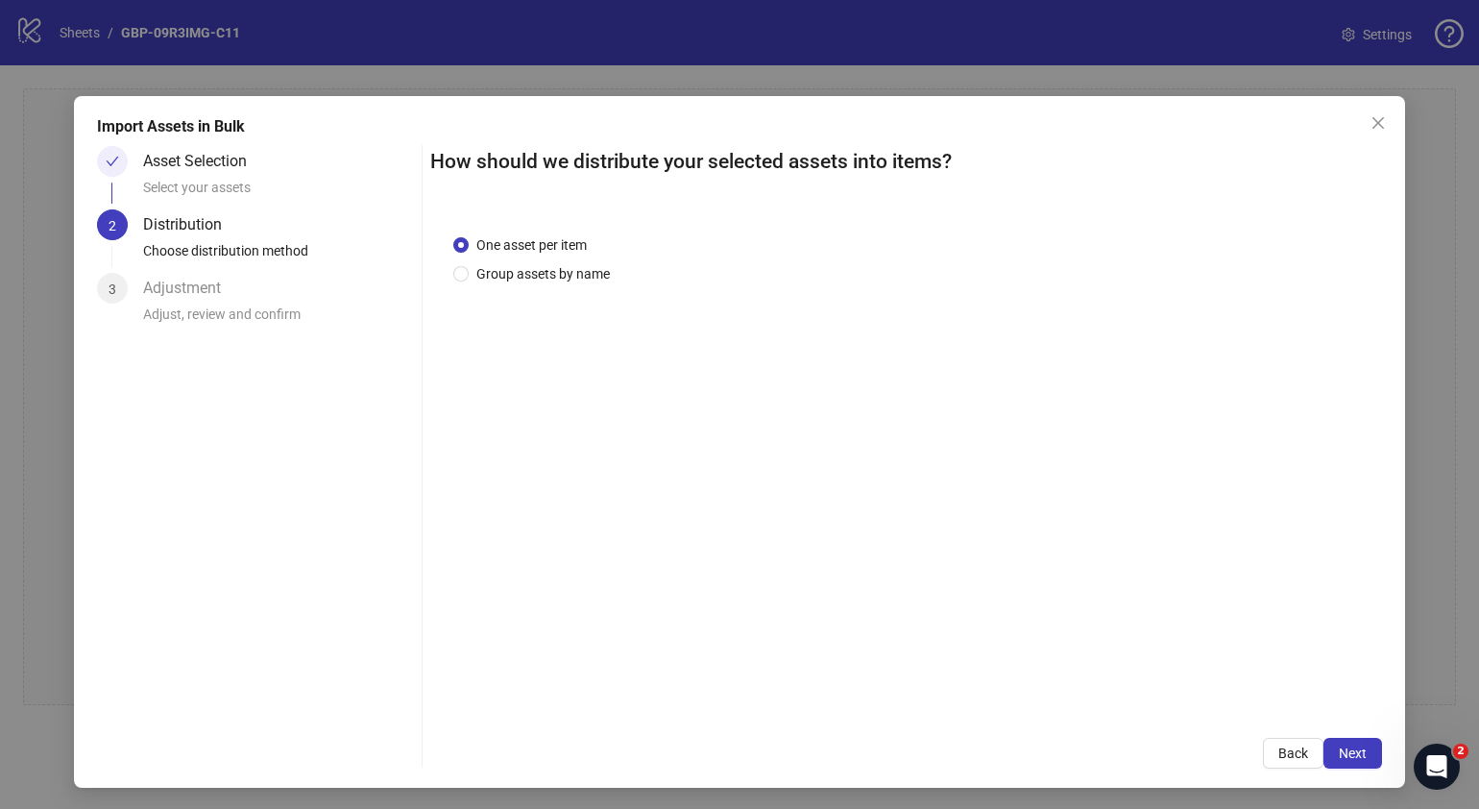
click at [1344, 749] on span "Next" at bounding box center [1353, 752] width 28 height 15
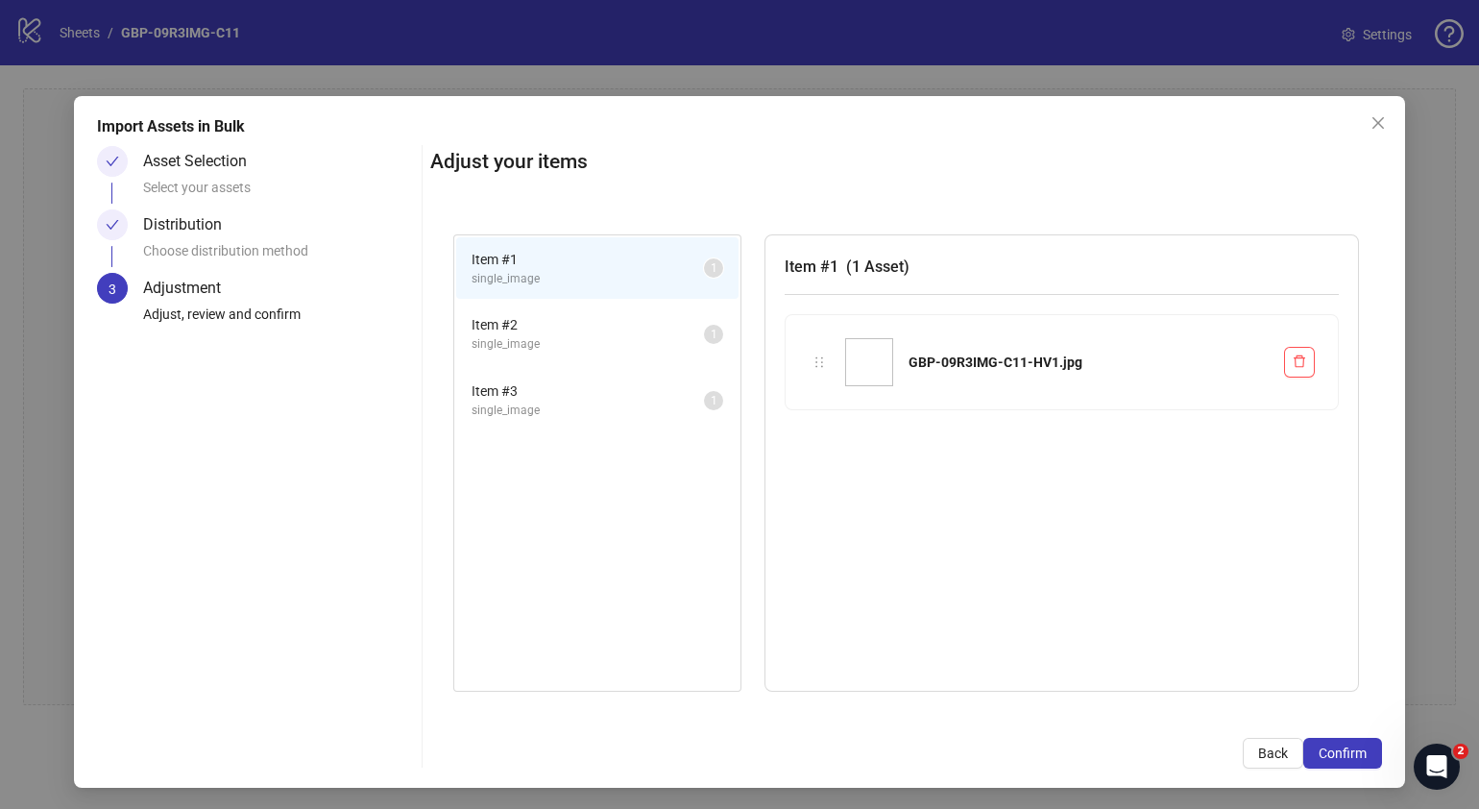
click at [1344, 749] on span "Confirm" at bounding box center [1343, 752] width 48 height 15
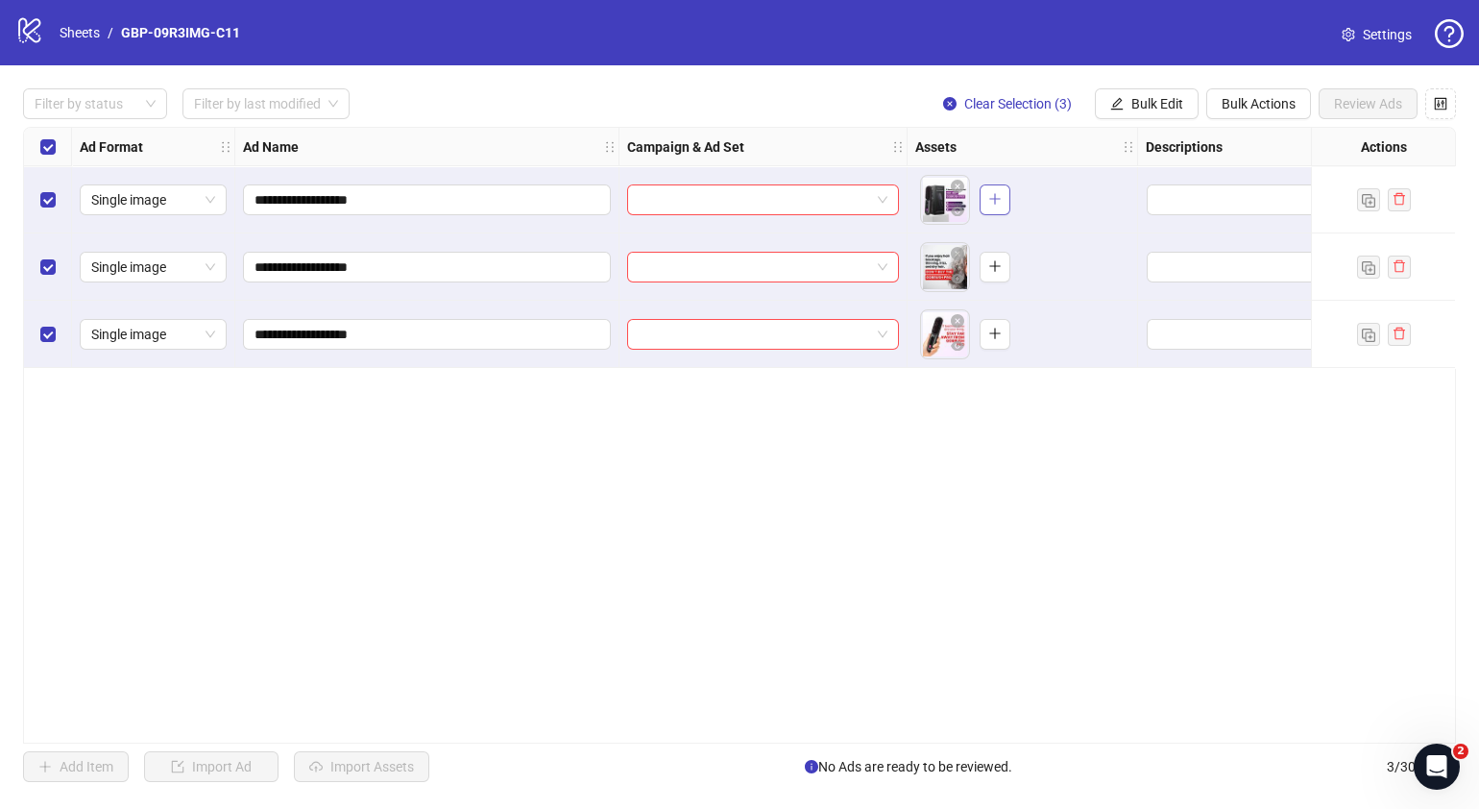
click at [992, 192] on icon "plus" at bounding box center [994, 198] width 13 height 13
click at [994, 271] on icon "plus" at bounding box center [994, 265] width 13 height 13
click at [1002, 336] on button "button" at bounding box center [995, 334] width 31 height 31
click at [1151, 107] on span "Bulk Edit" at bounding box center [1157, 103] width 52 height 15
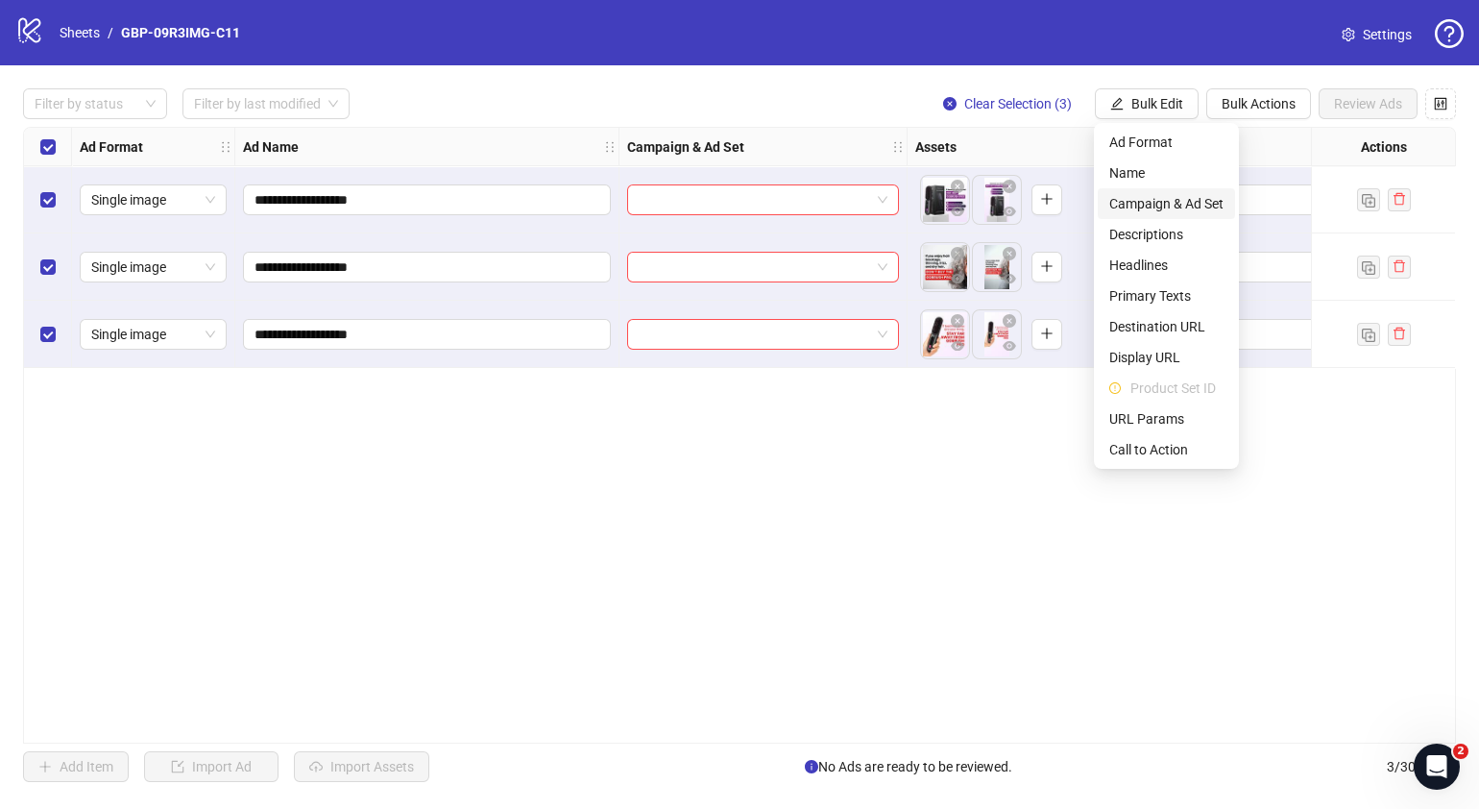
click at [1156, 196] on span "Campaign & Ad Set" at bounding box center [1166, 203] width 114 height 21
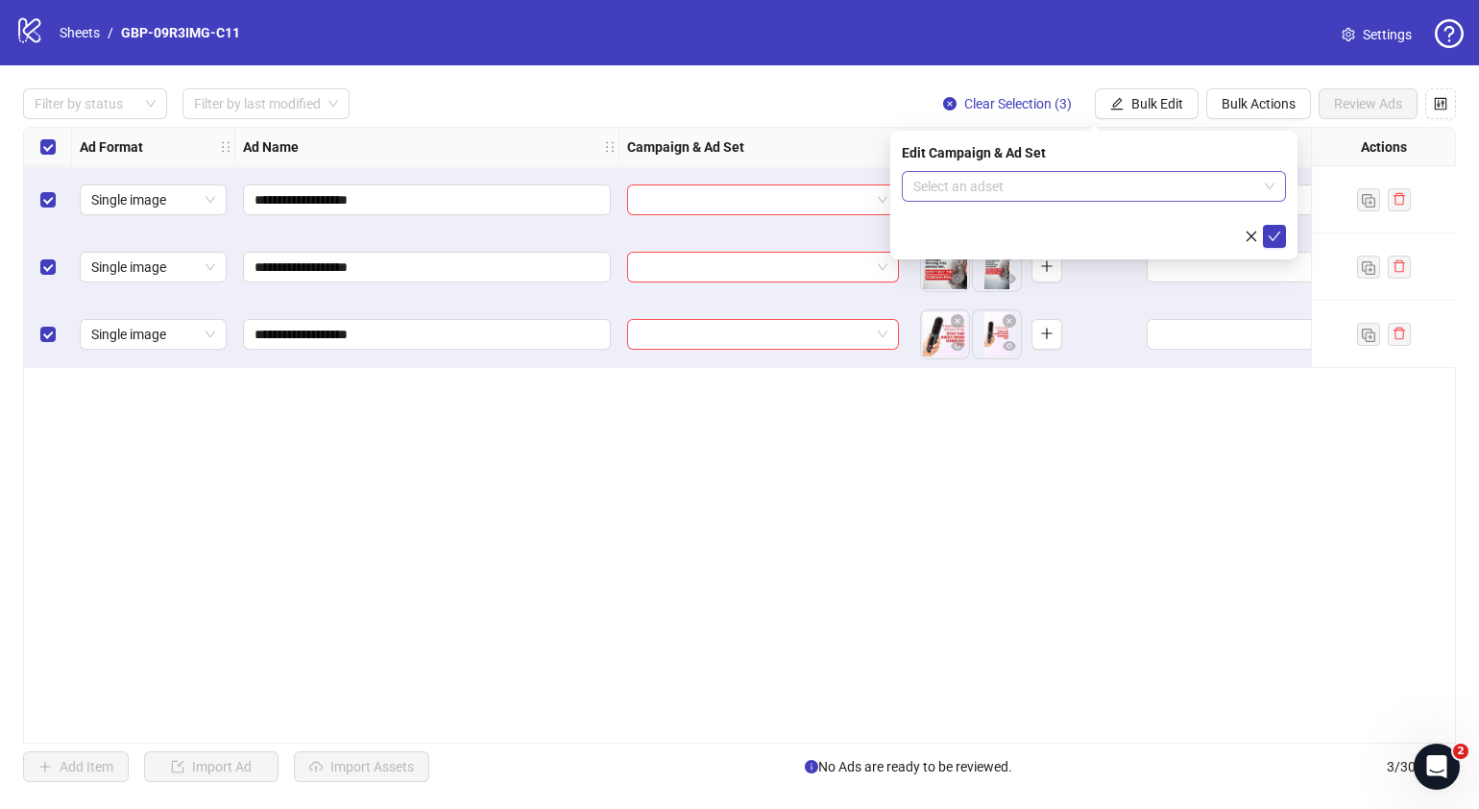
click at [1269, 195] on span at bounding box center [1093, 186] width 361 height 29
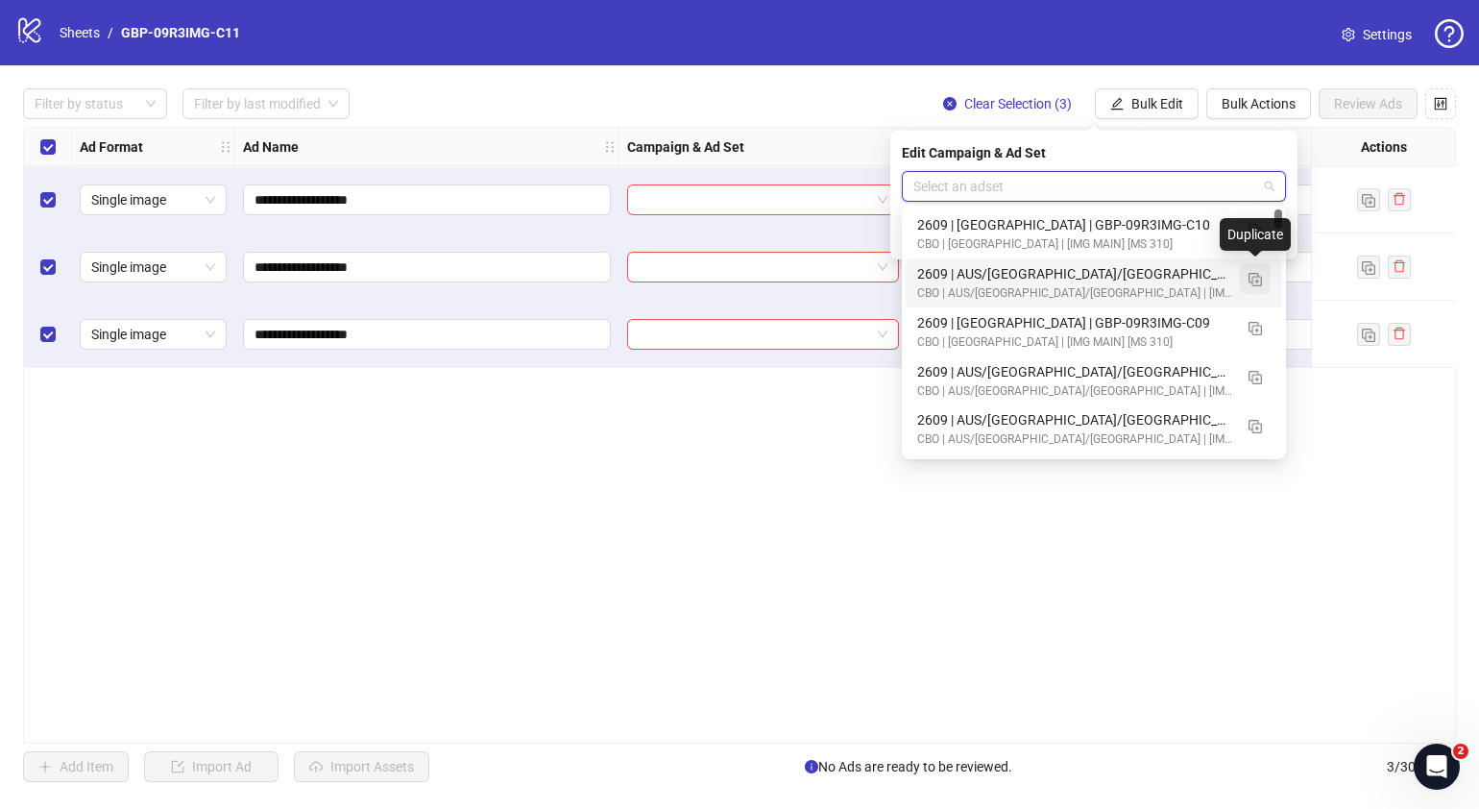
click at [1258, 281] on img "button" at bounding box center [1255, 279] width 13 height 13
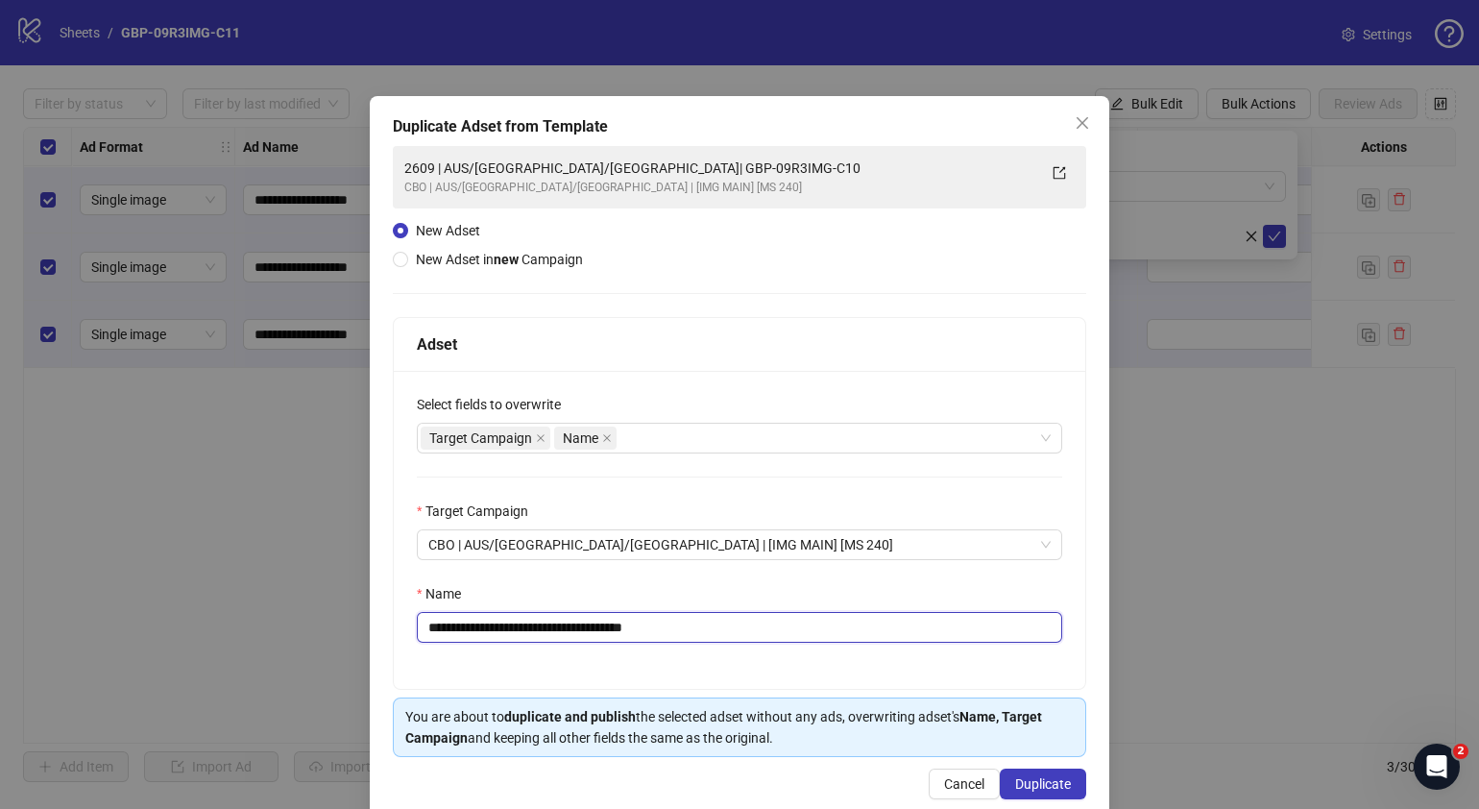
drag, startPoint x: 716, startPoint y: 630, endPoint x: 543, endPoint y: 634, distance: 173.9
click at [543, 634] on input "**********" at bounding box center [739, 627] width 645 height 31
paste input "text"
type input "**********"
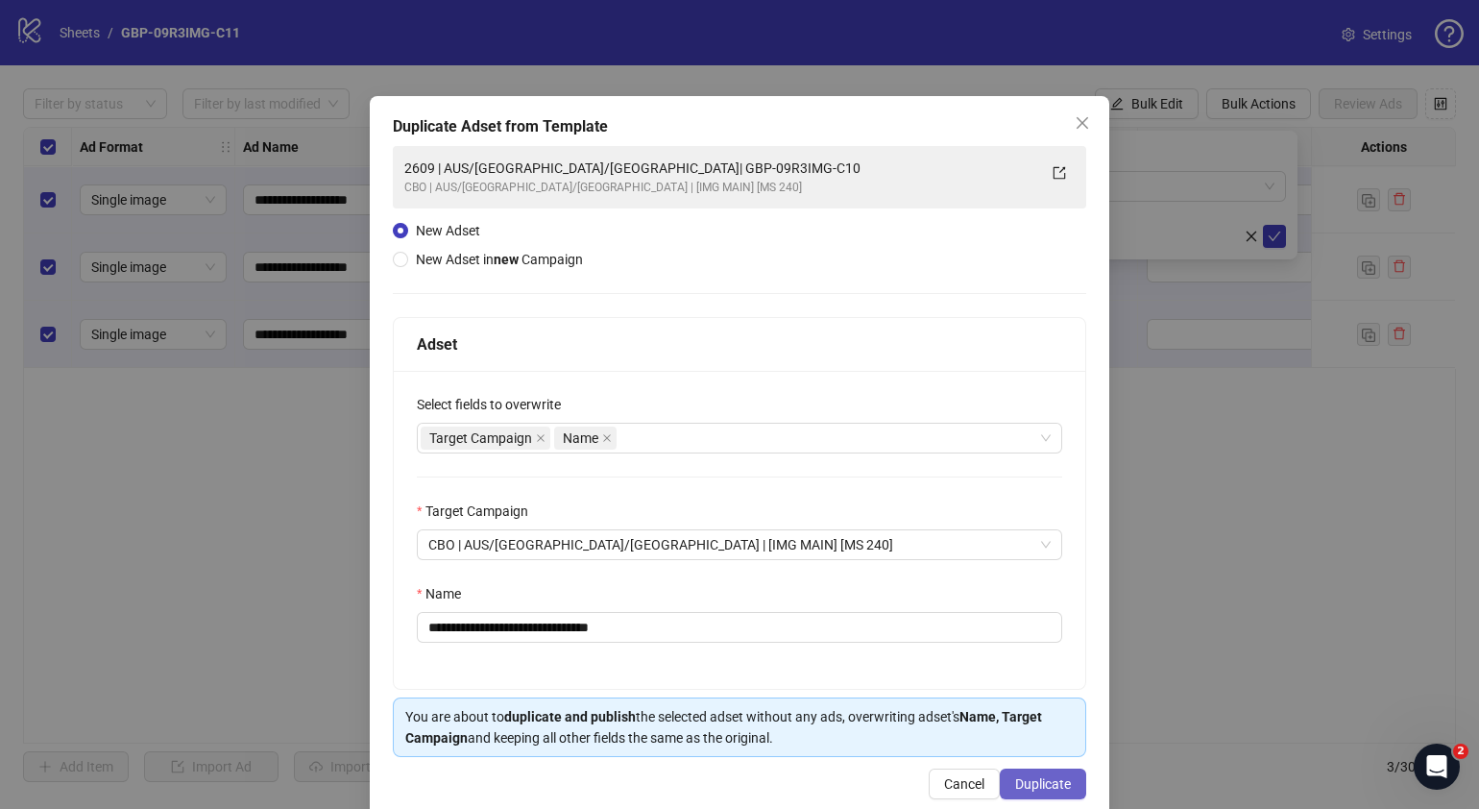
click at [1045, 782] on span "Duplicate" at bounding box center [1043, 783] width 56 height 15
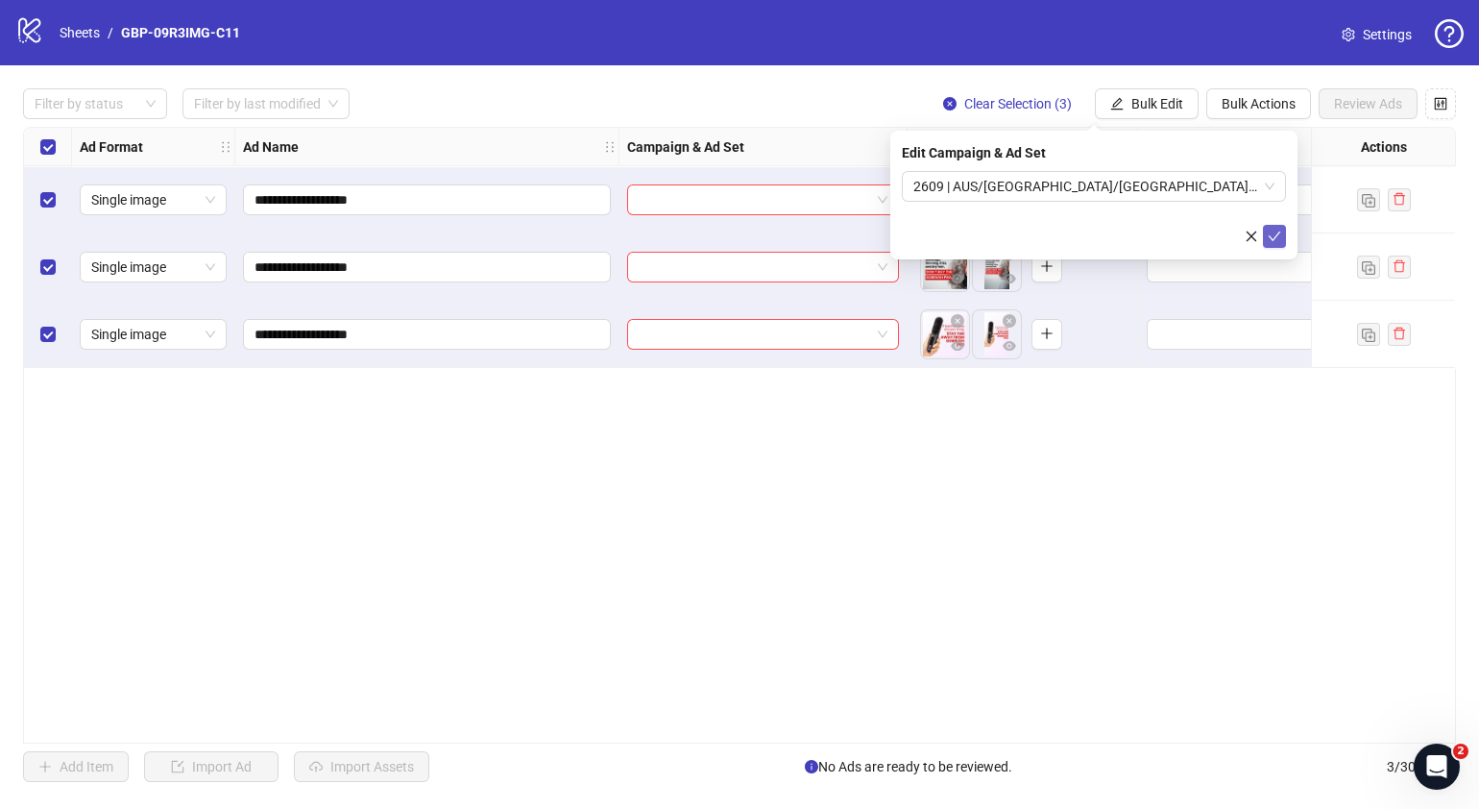
click at [1276, 231] on icon "check" at bounding box center [1274, 236] width 13 height 13
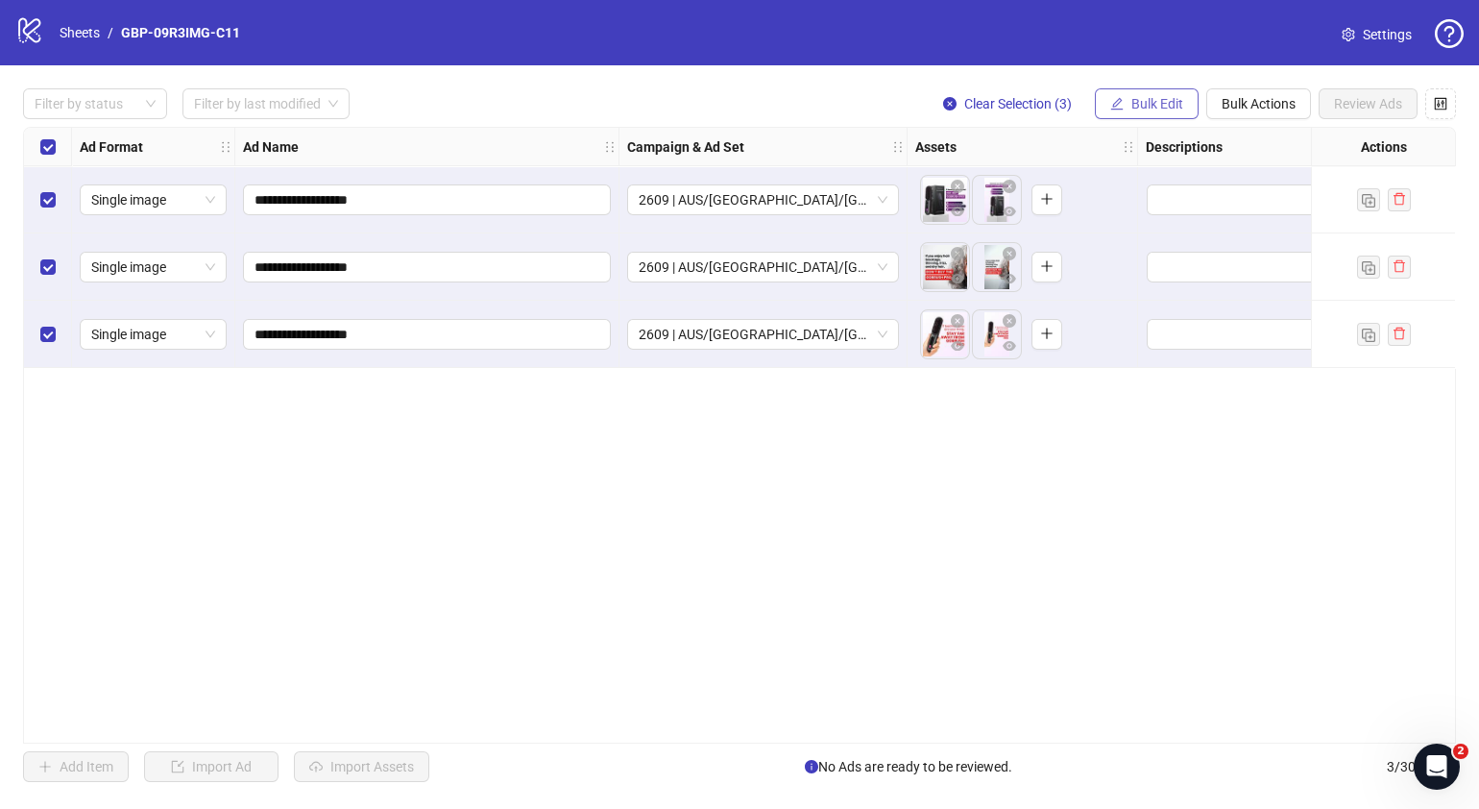
click at [1186, 108] on button "Bulk Edit" at bounding box center [1147, 103] width 104 height 31
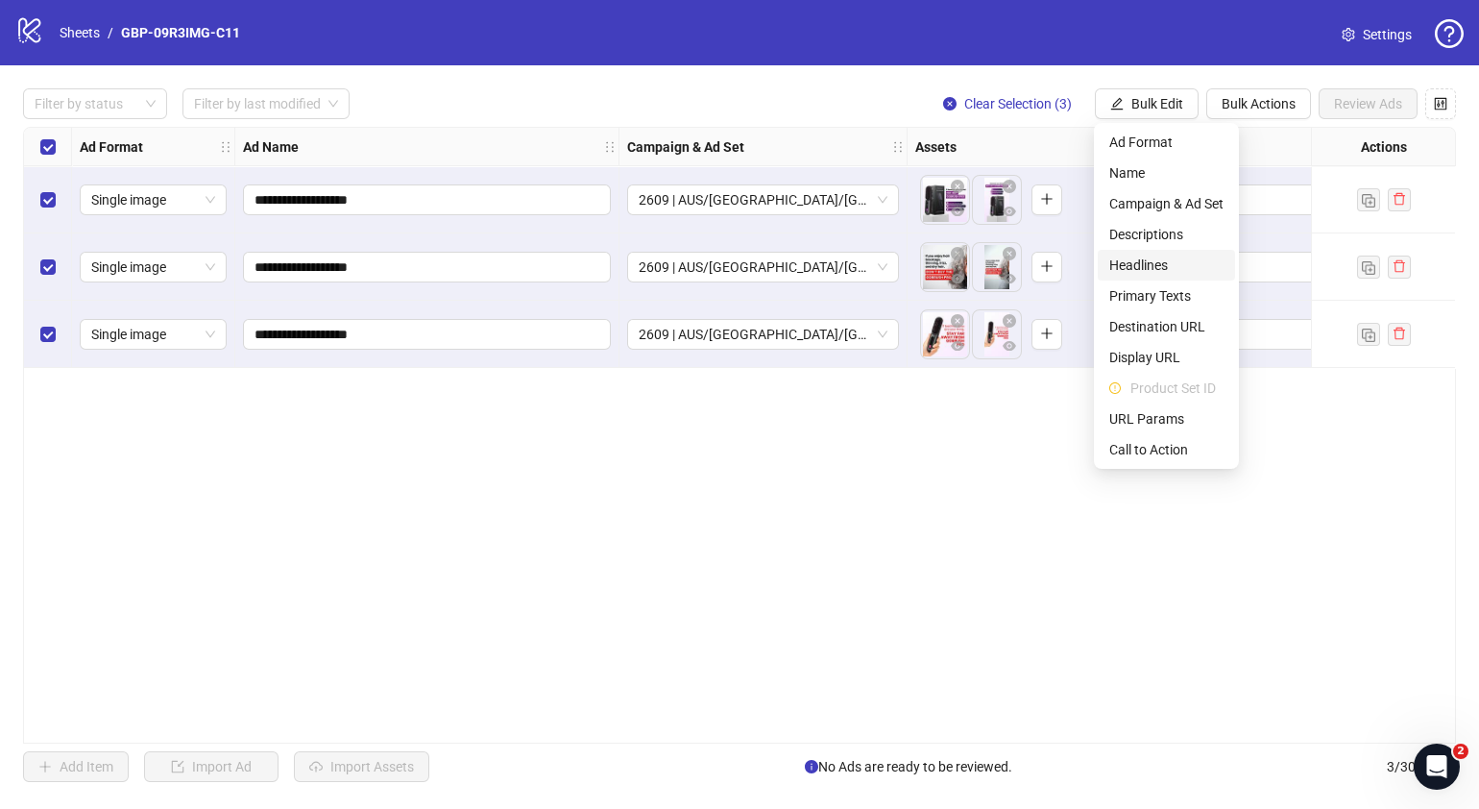
click at [1163, 262] on span "Headlines" at bounding box center [1166, 265] width 114 height 21
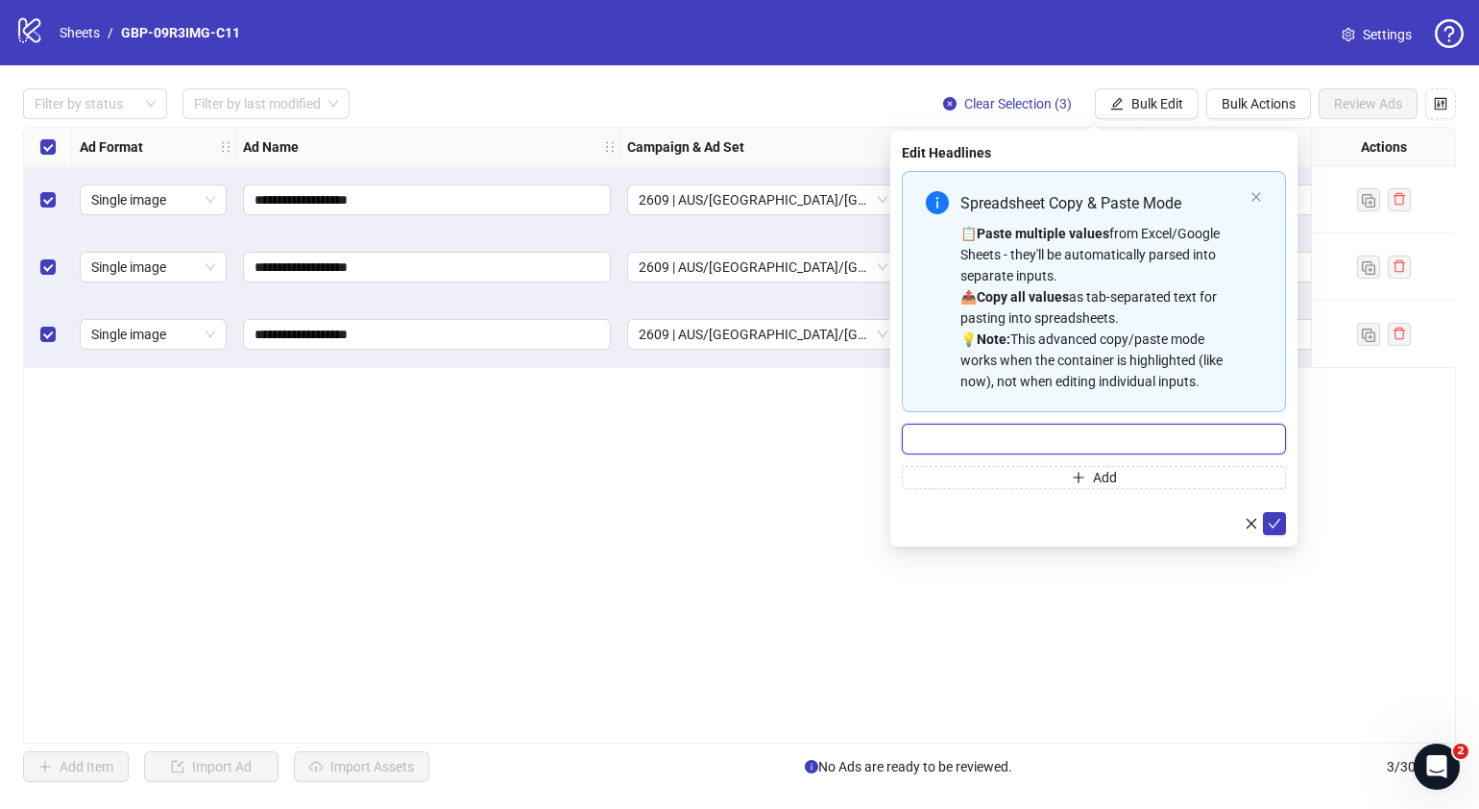
click at [1157, 427] on input "Multi-input container - paste or copy values" at bounding box center [1094, 439] width 384 height 31
paste input "*******"
type input "*******"
click at [1120, 480] on button "Add" at bounding box center [1094, 477] width 384 height 23
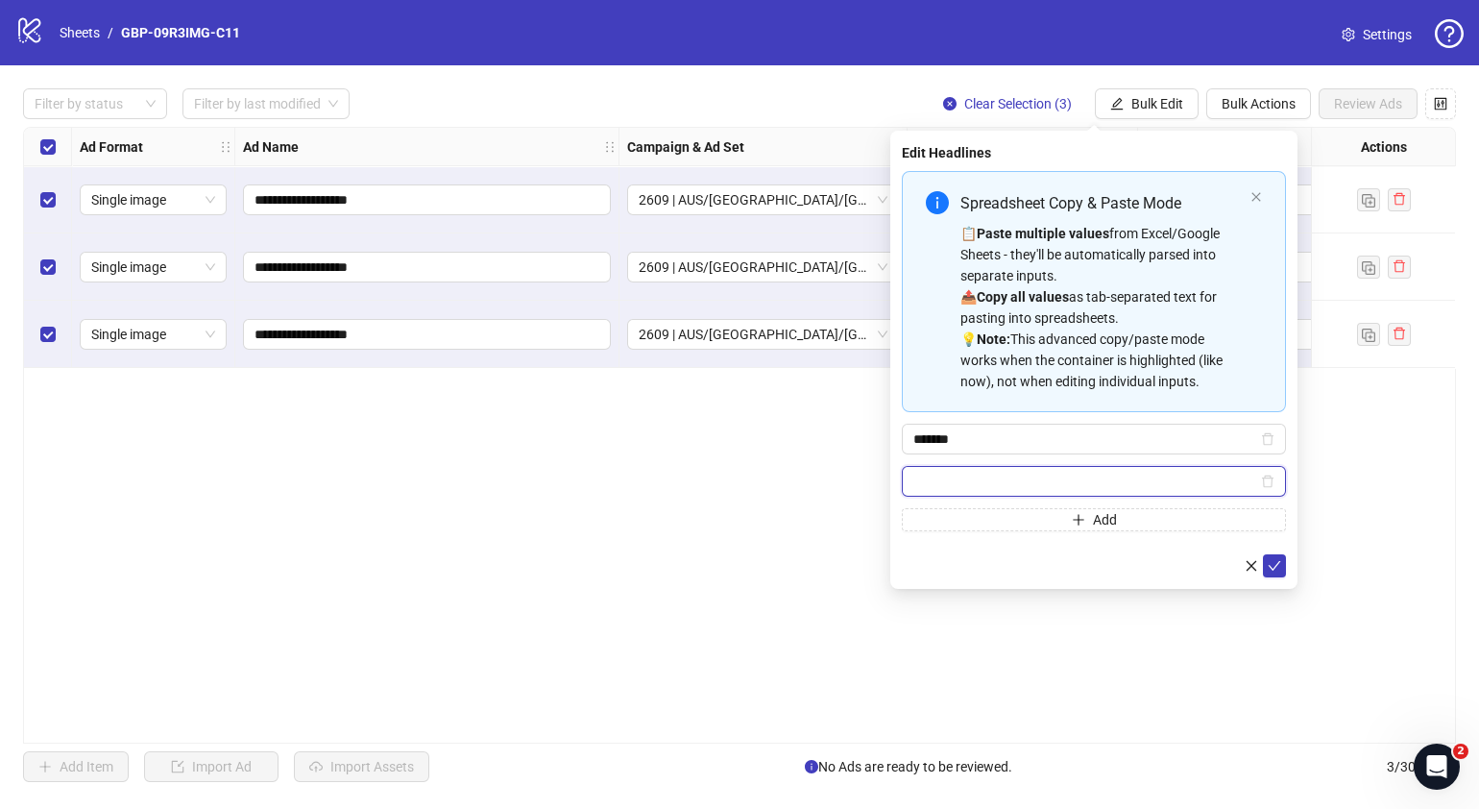
click at [1148, 480] on input "Multi-input container - paste or copy values" at bounding box center [1085, 481] width 344 height 21
paste input "**********"
type input "**********"
click at [1266, 561] on button "submit" at bounding box center [1274, 565] width 23 height 23
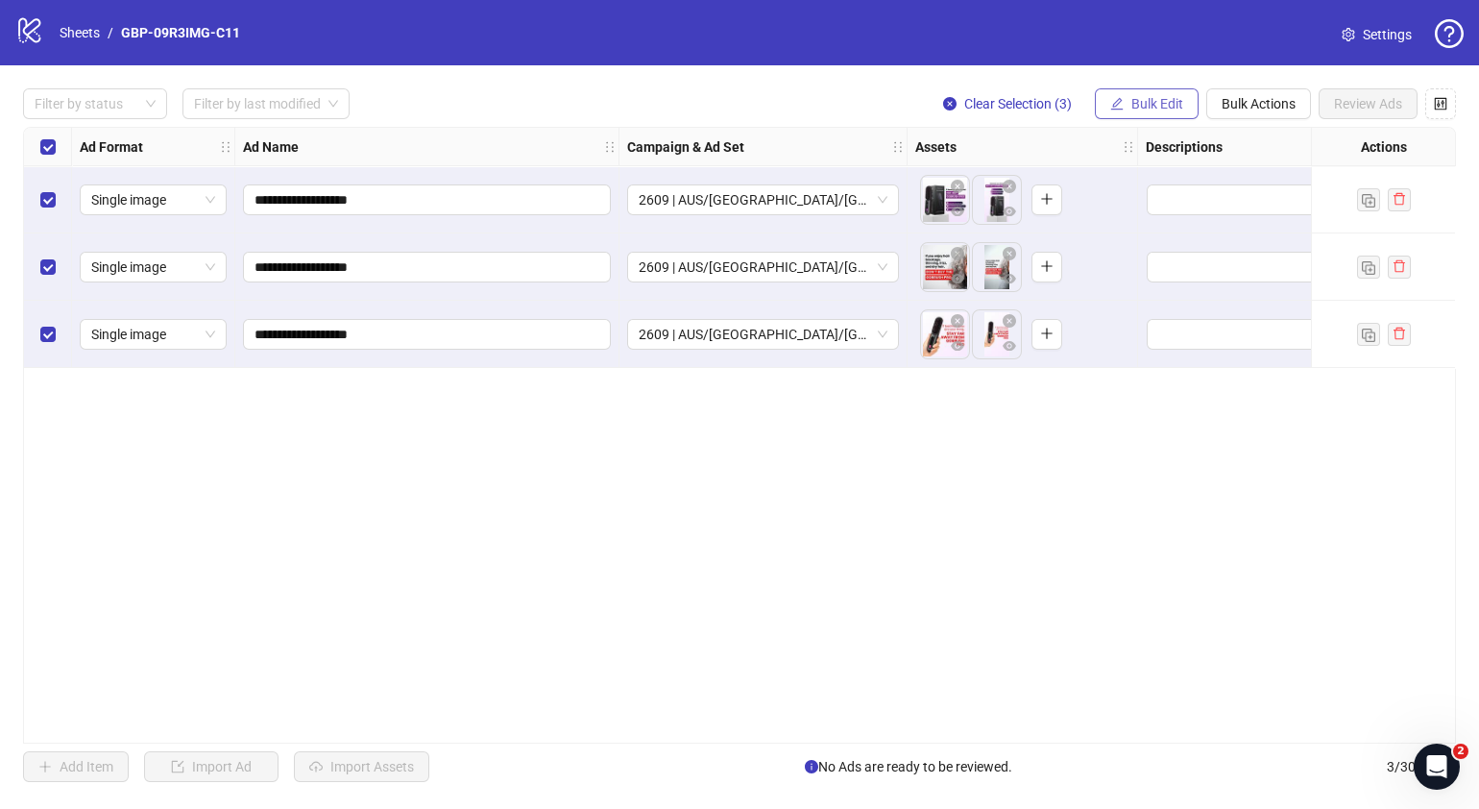
click at [1160, 96] on span "Bulk Edit" at bounding box center [1157, 103] width 52 height 15
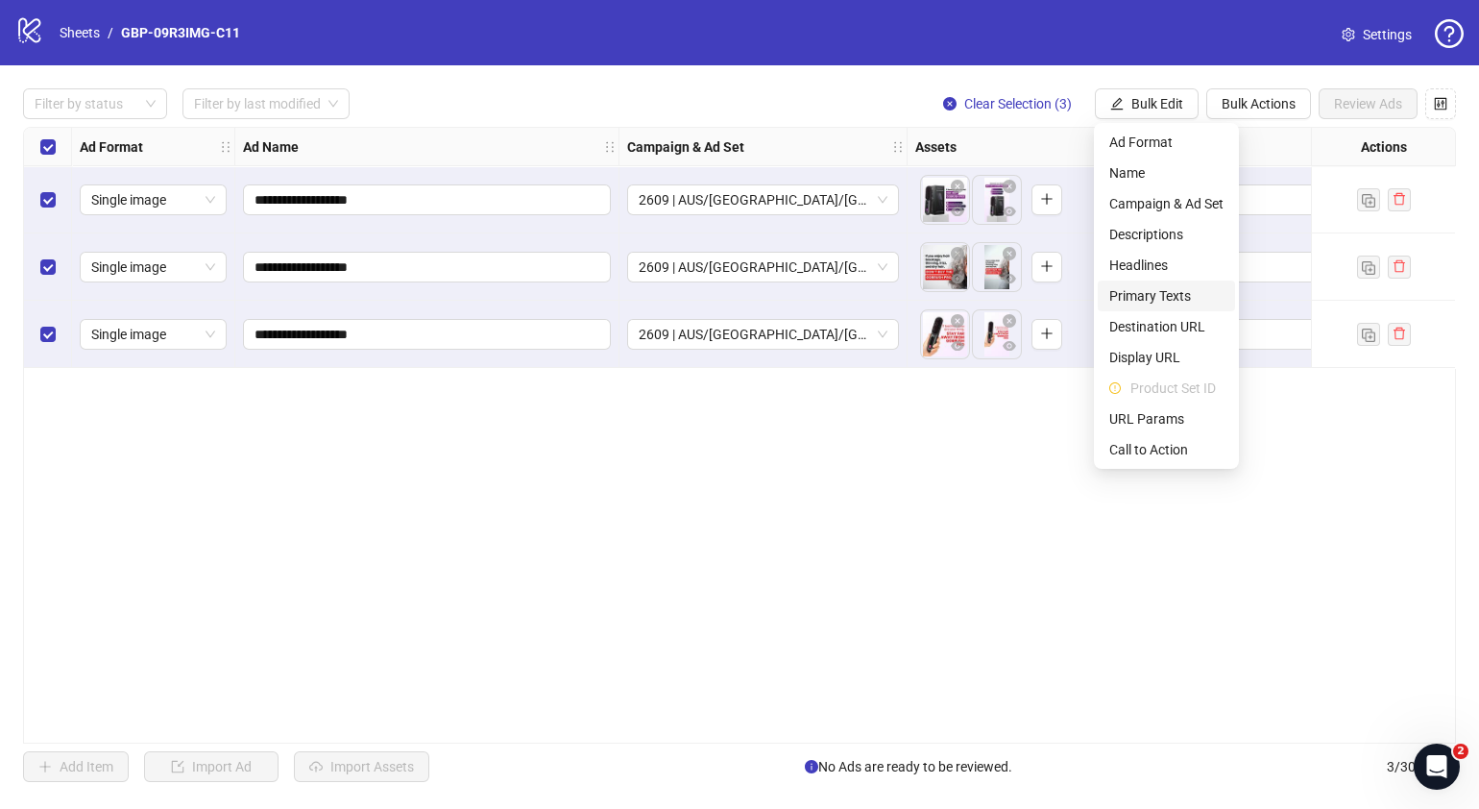
click at [1179, 294] on span "Primary Texts" at bounding box center [1166, 295] width 114 height 21
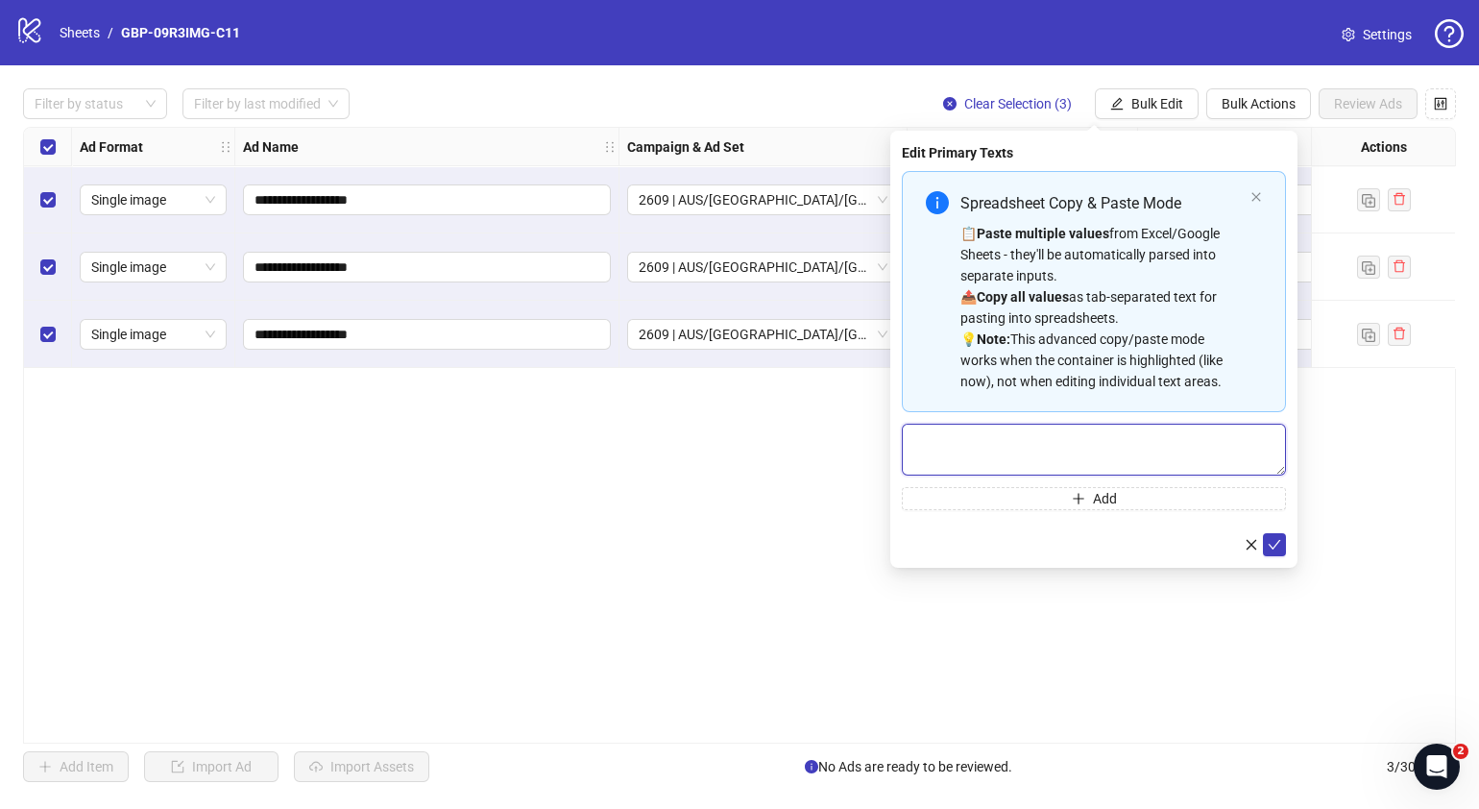
click at [1039, 439] on textarea "Multi-text input container - paste or copy values" at bounding box center [1094, 450] width 384 height 52
paste textarea "**********"
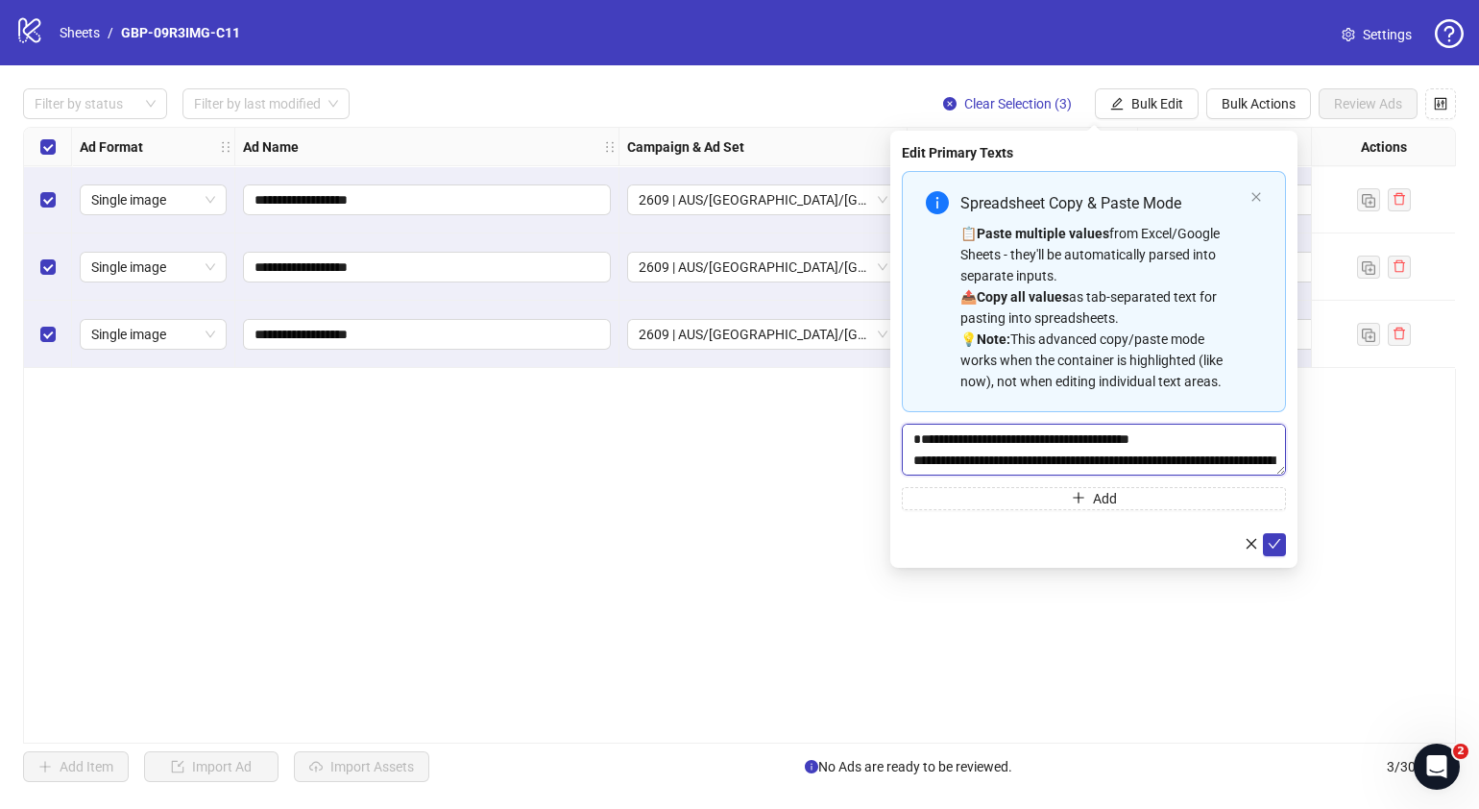
scroll to position [57, 0]
type textarea "**********"
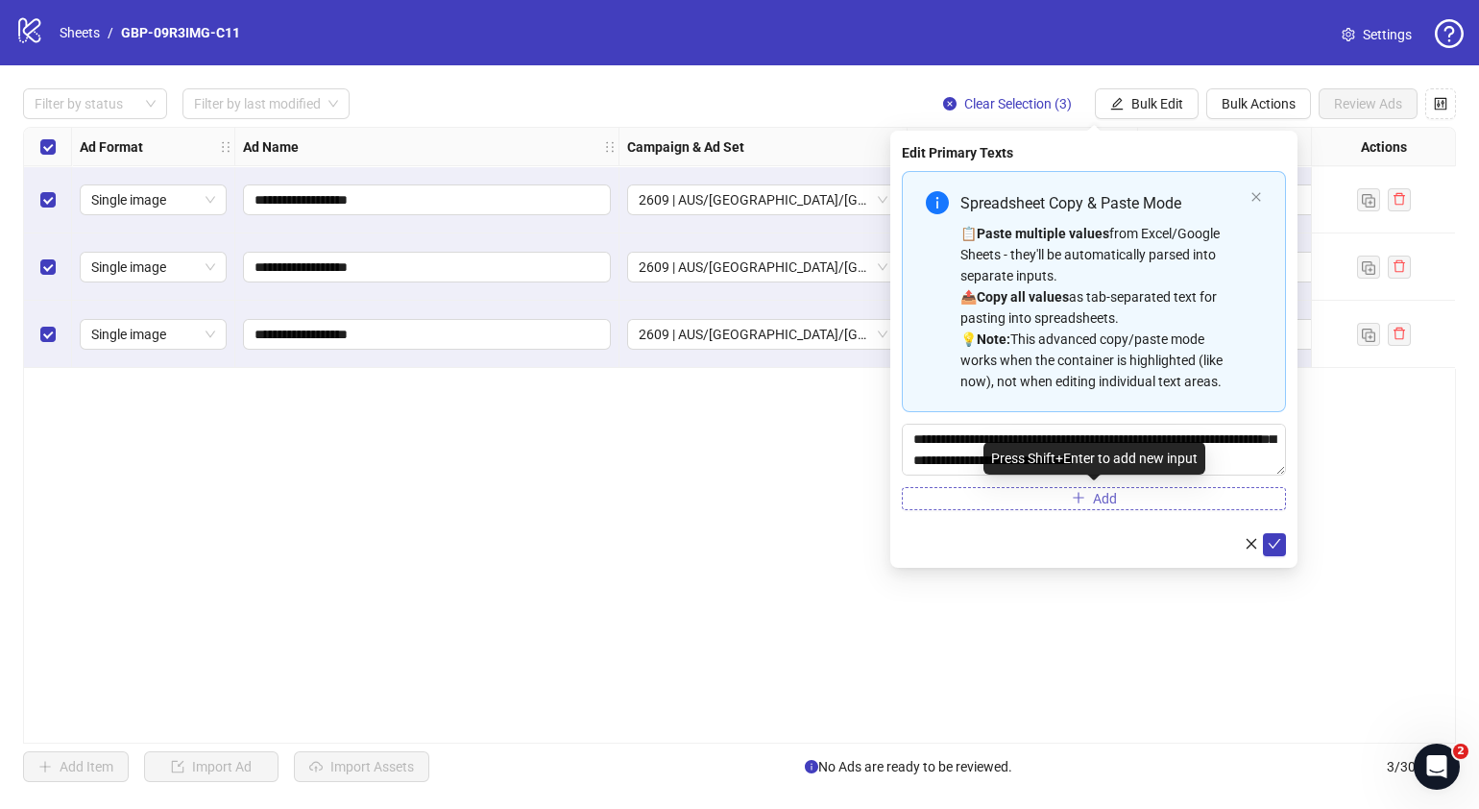
click at [1052, 491] on button "Add" at bounding box center [1094, 498] width 384 height 23
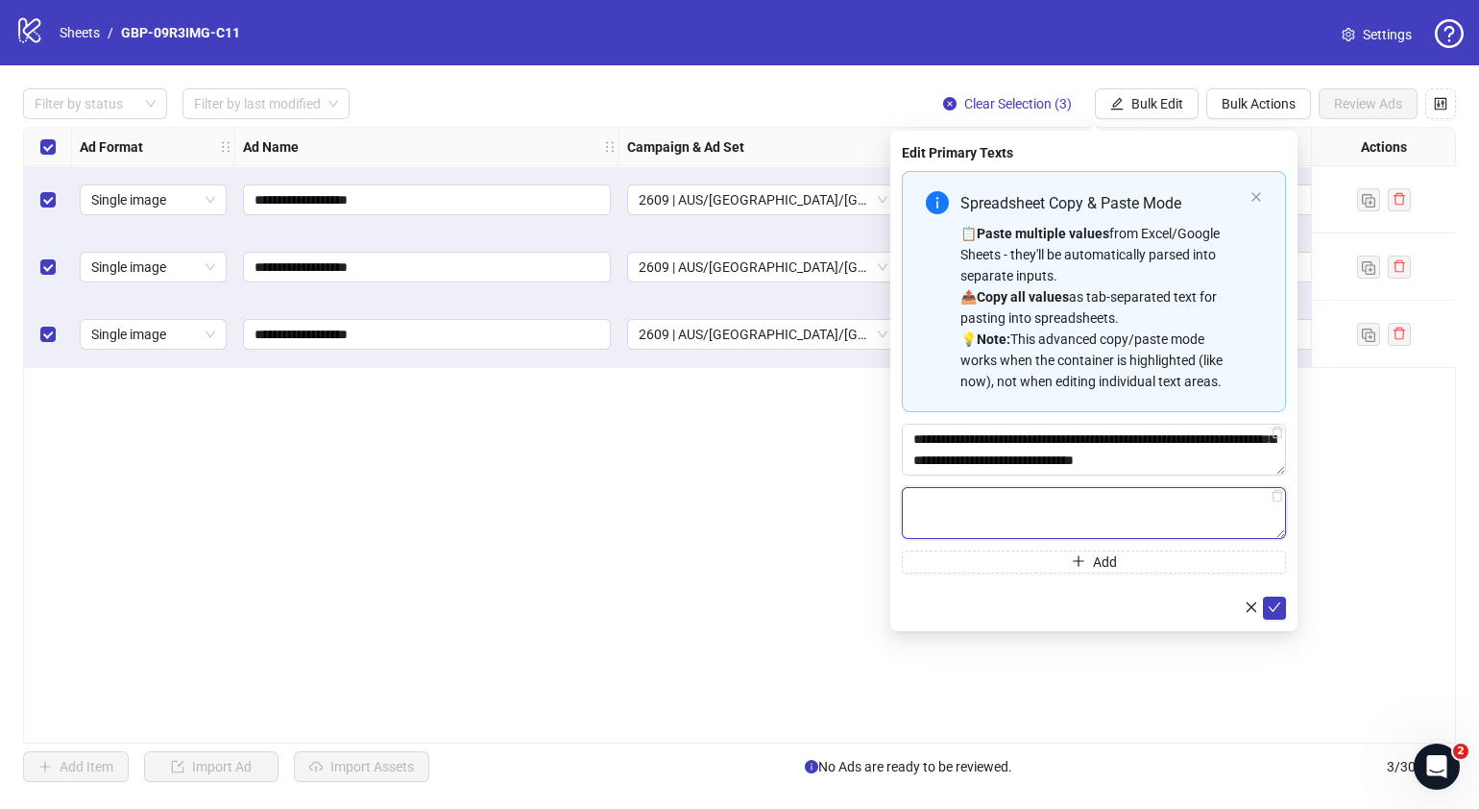
paste textarea "**********"
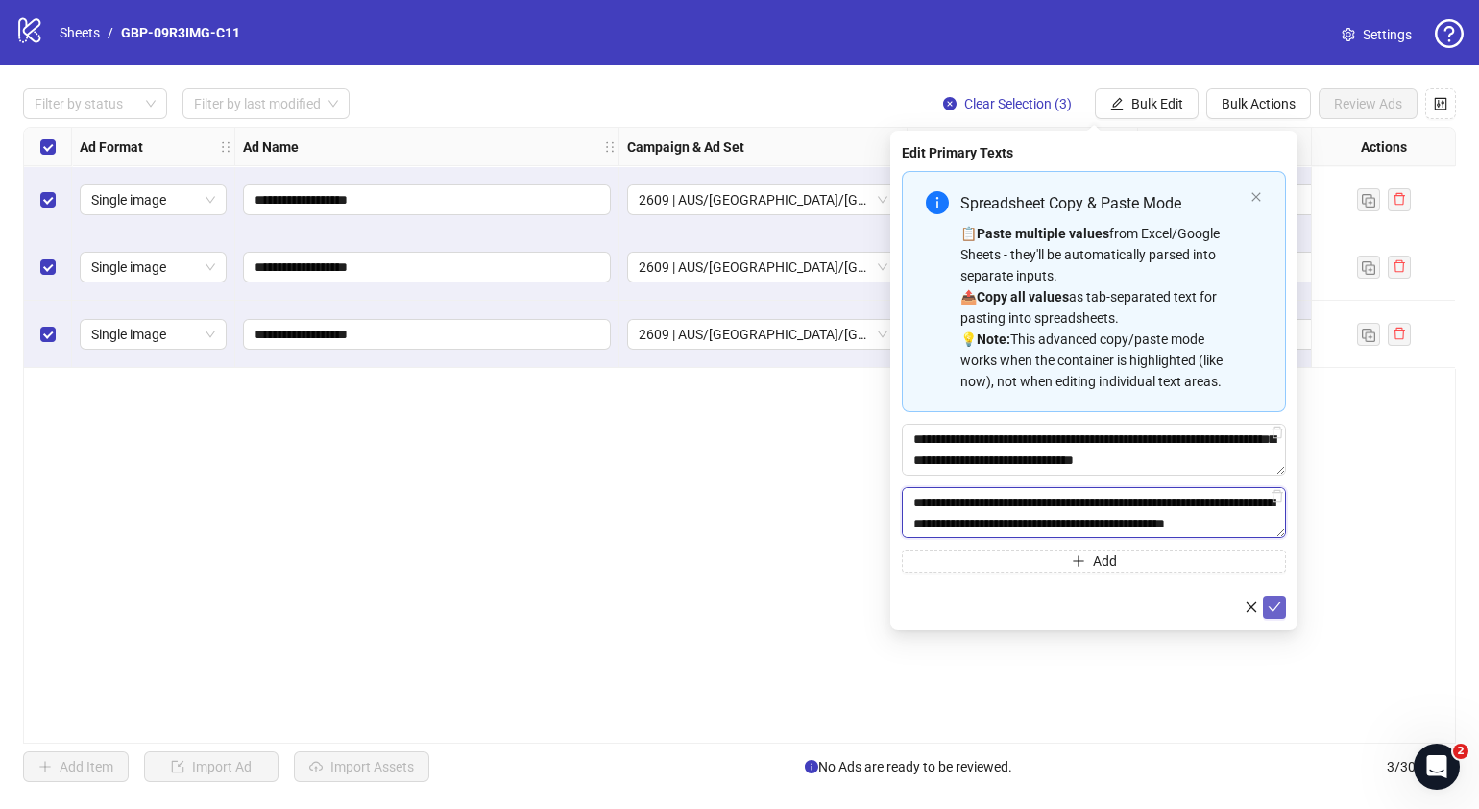
type textarea "**********"
click at [1274, 604] on icon "check" at bounding box center [1274, 606] width 13 height 13
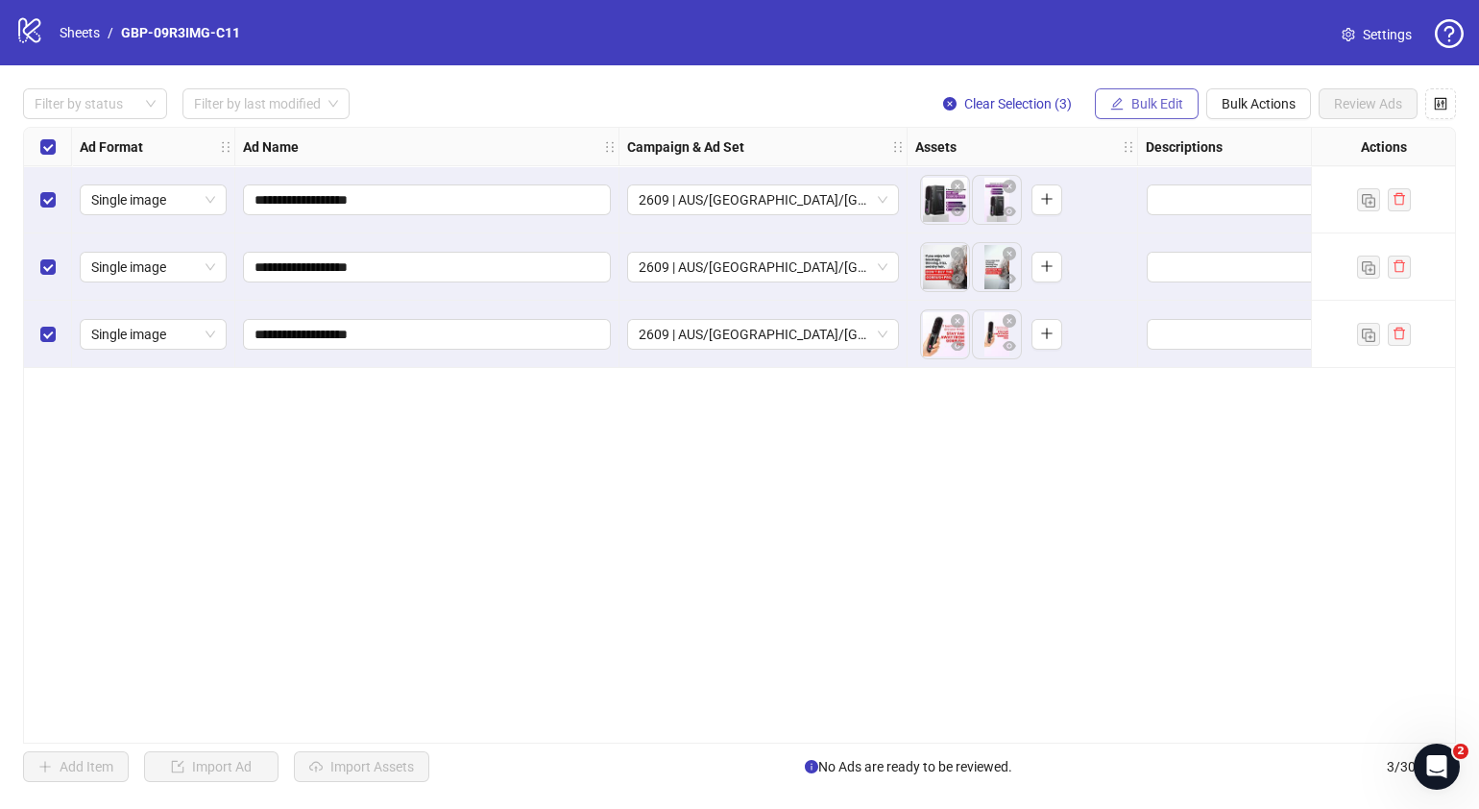
click at [1149, 117] on button "Bulk Edit" at bounding box center [1147, 103] width 104 height 31
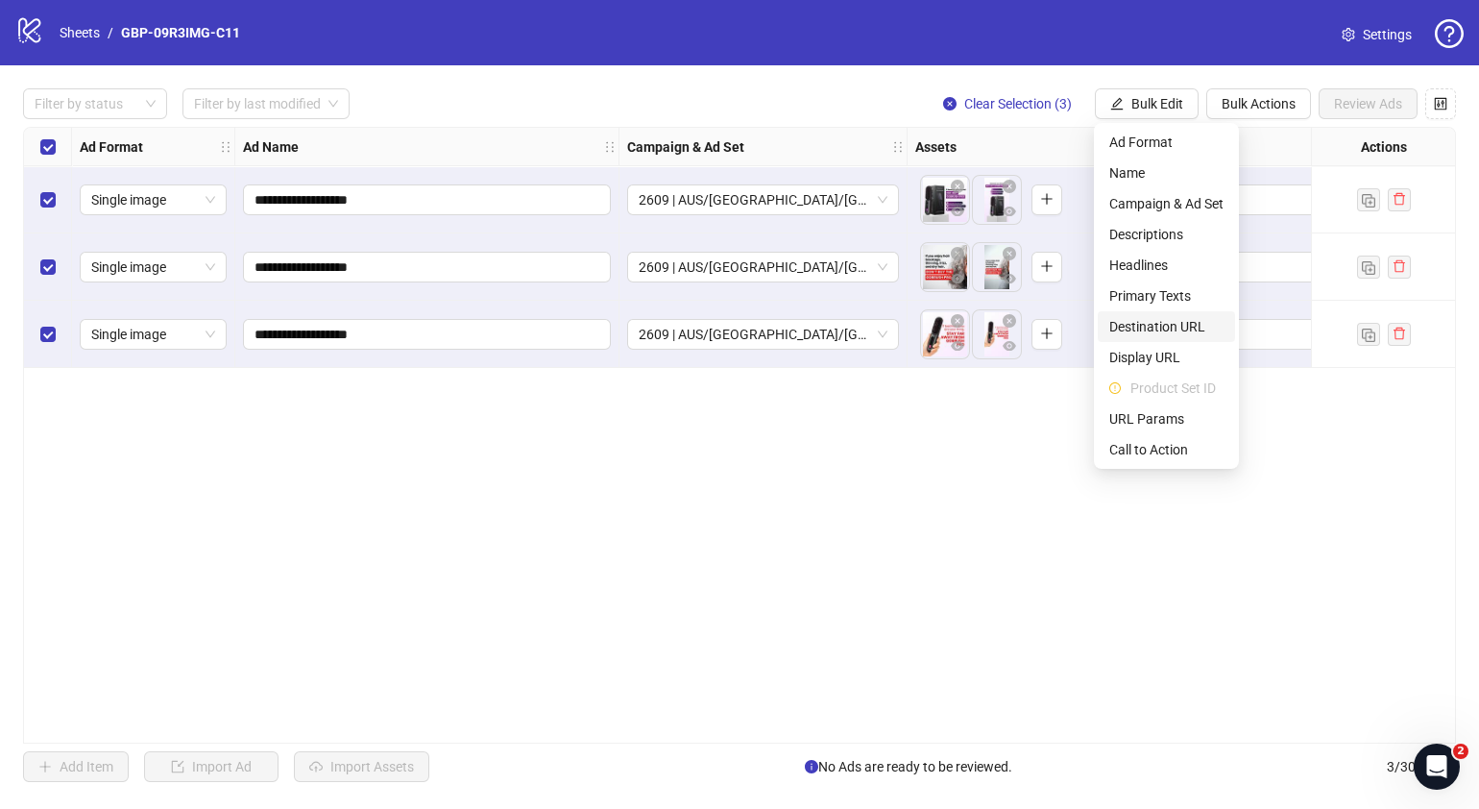
click at [1159, 322] on span "Destination URL" at bounding box center [1166, 326] width 114 height 21
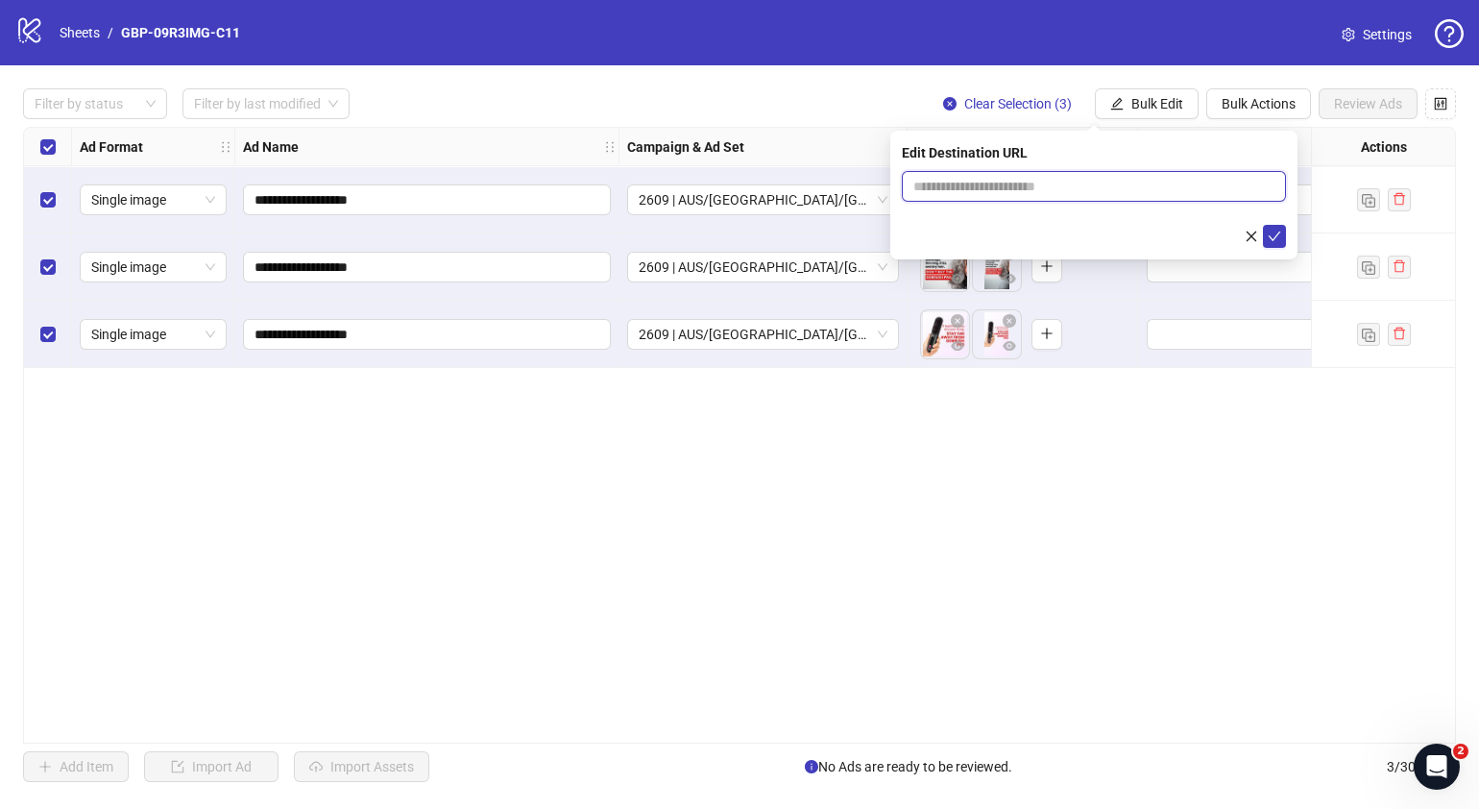
click at [1107, 182] on input "text" at bounding box center [1086, 186] width 346 height 21
paste input "**********"
type input "**********"
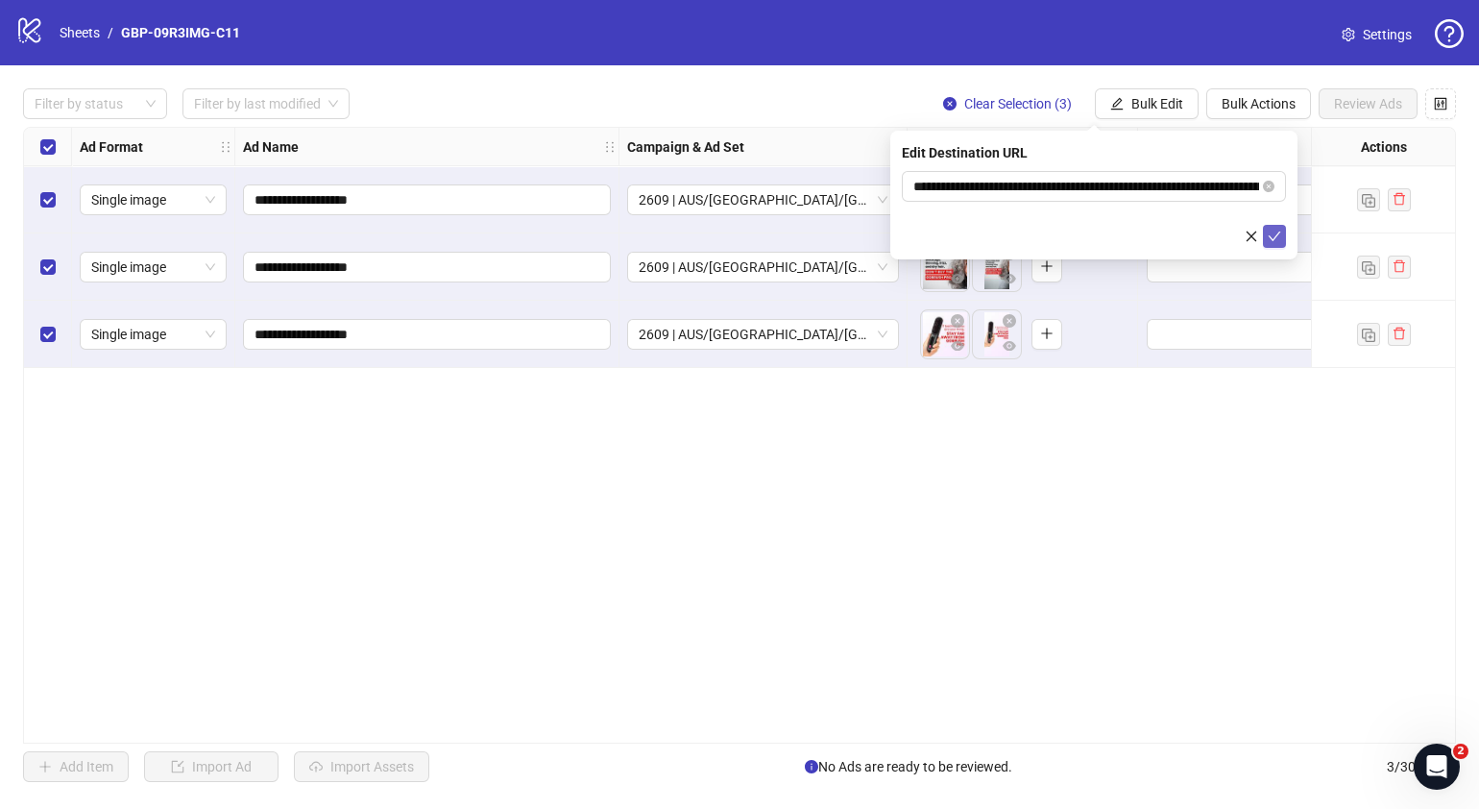
click at [1274, 245] on button "submit" at bounding box center [1274, 236] width 23 height 23
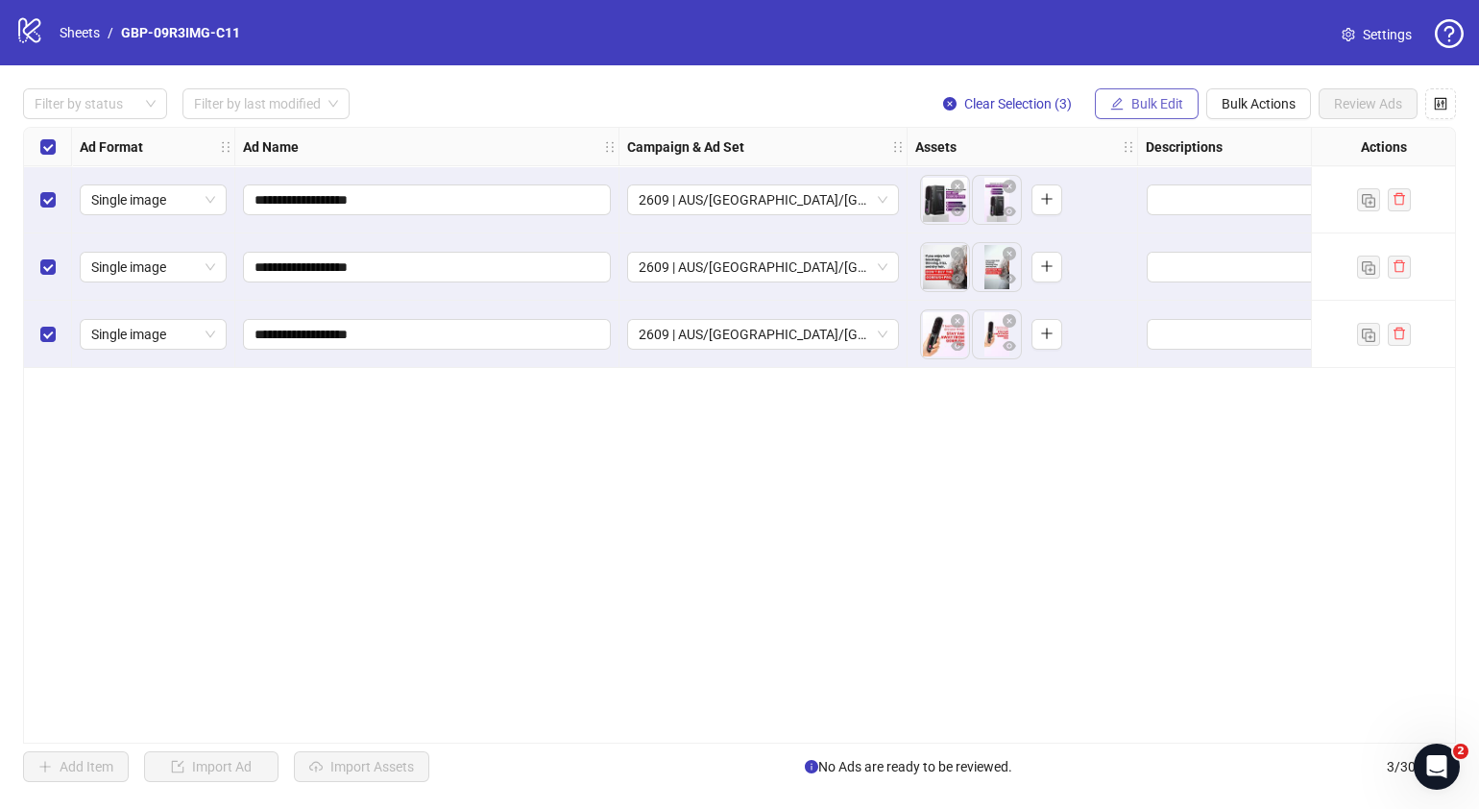
click at [1137, 94] on button "Bulk Edit" at bounding box center [1147, 103] width 104 height 31
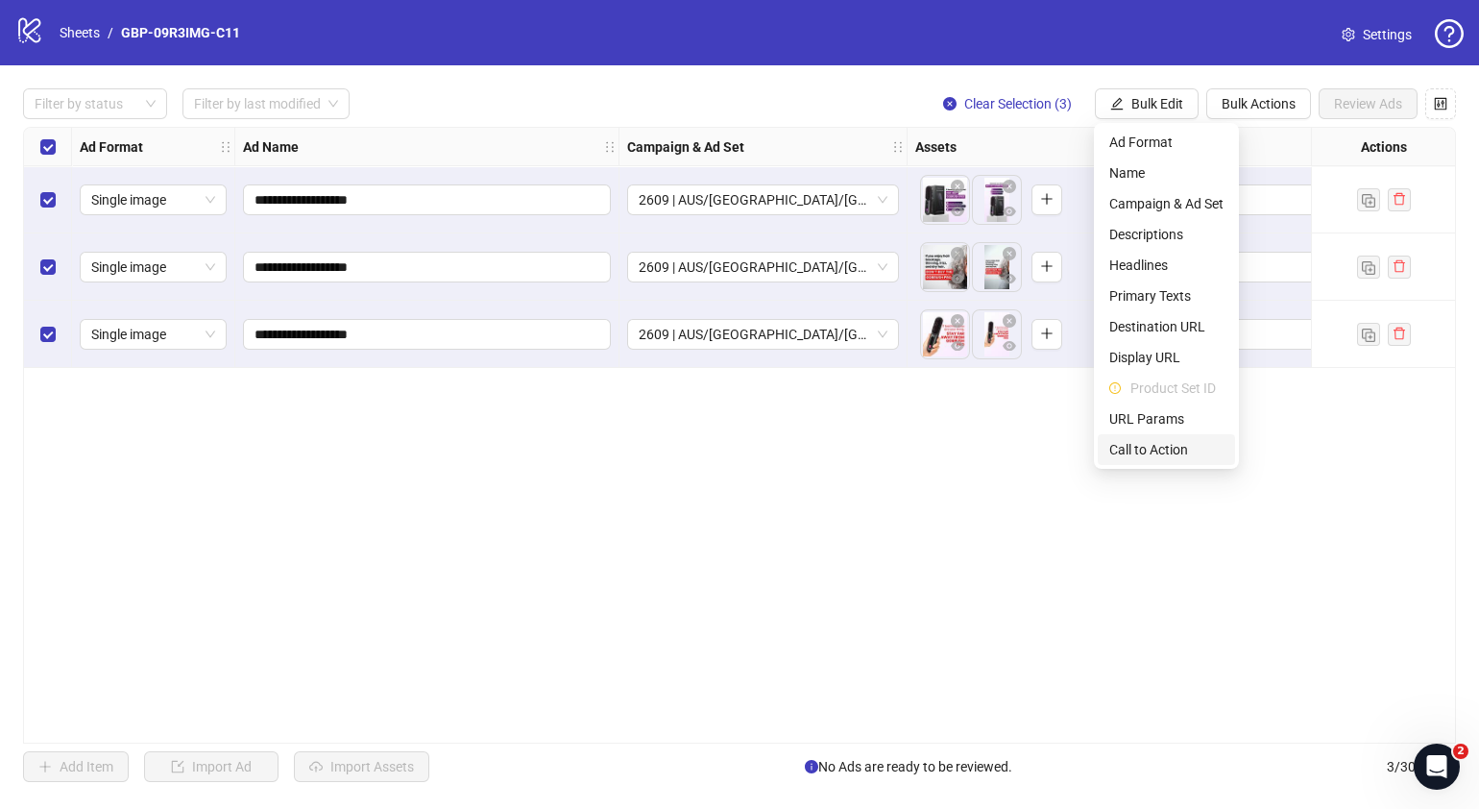
click at [1163, 442] on span "Call to Action" at bounding box center [1166, 449] width 114 height 21
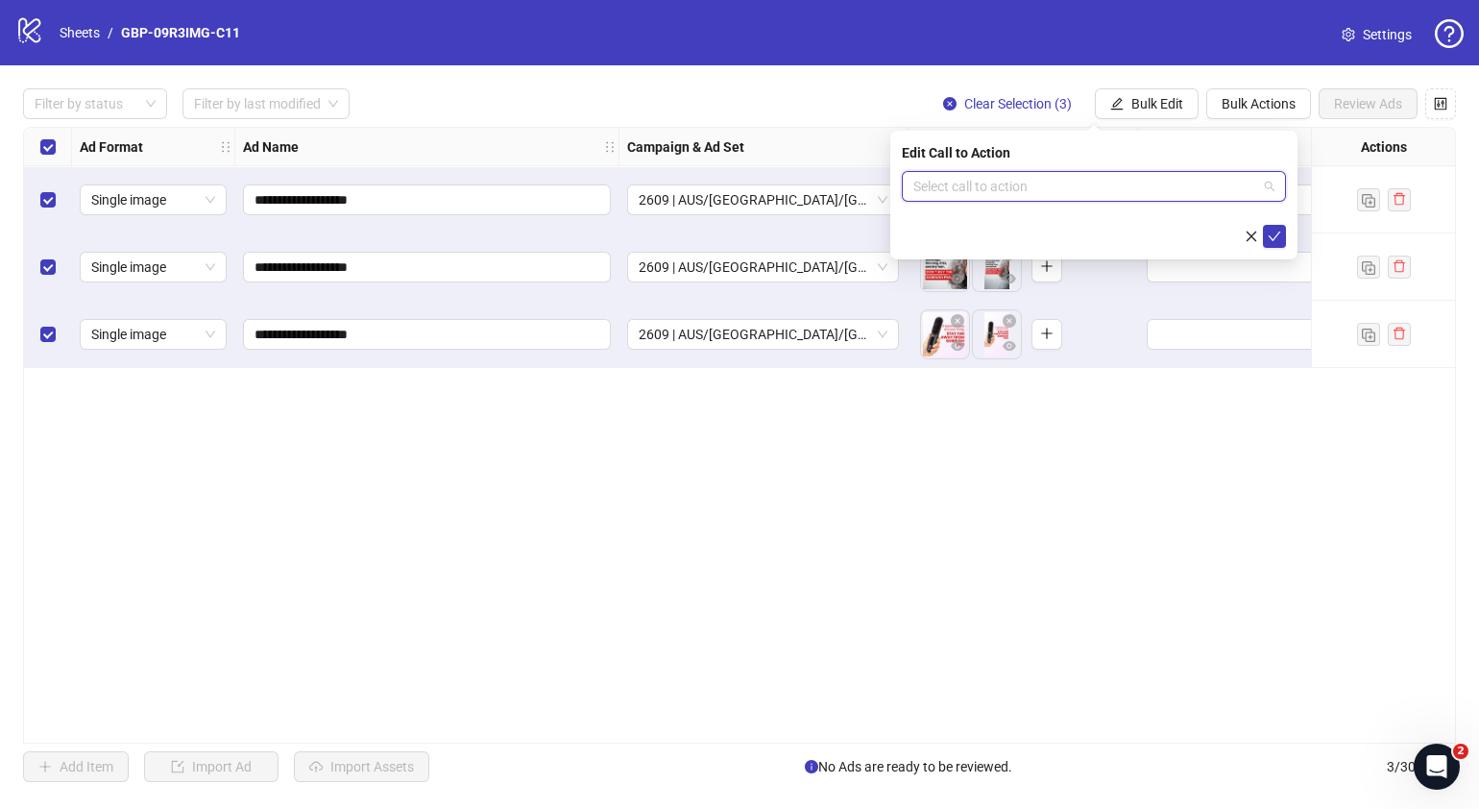
click at [1004, 196] on input "search" at bounding box center [1085, 186] width 344 height 29
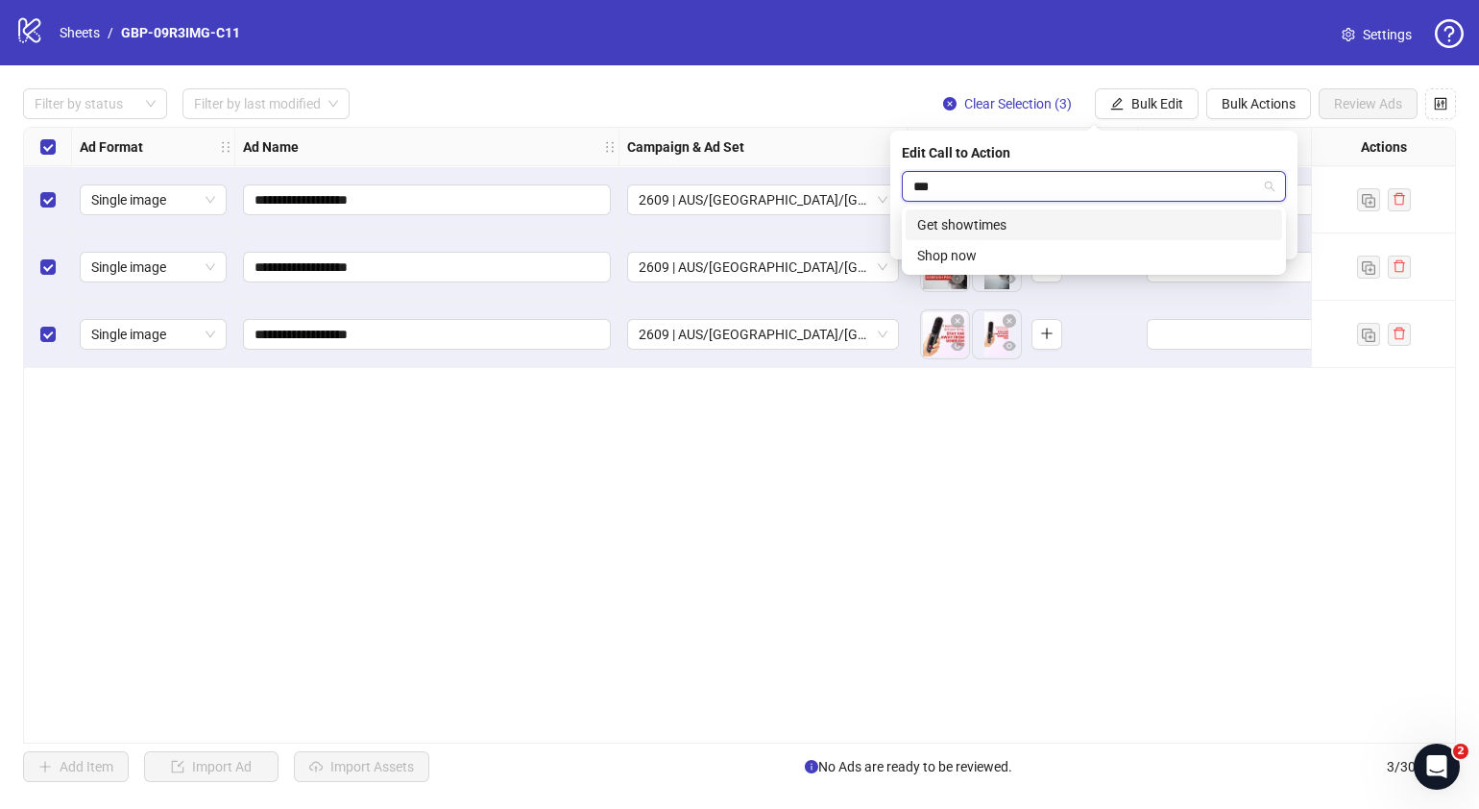
type input "****"
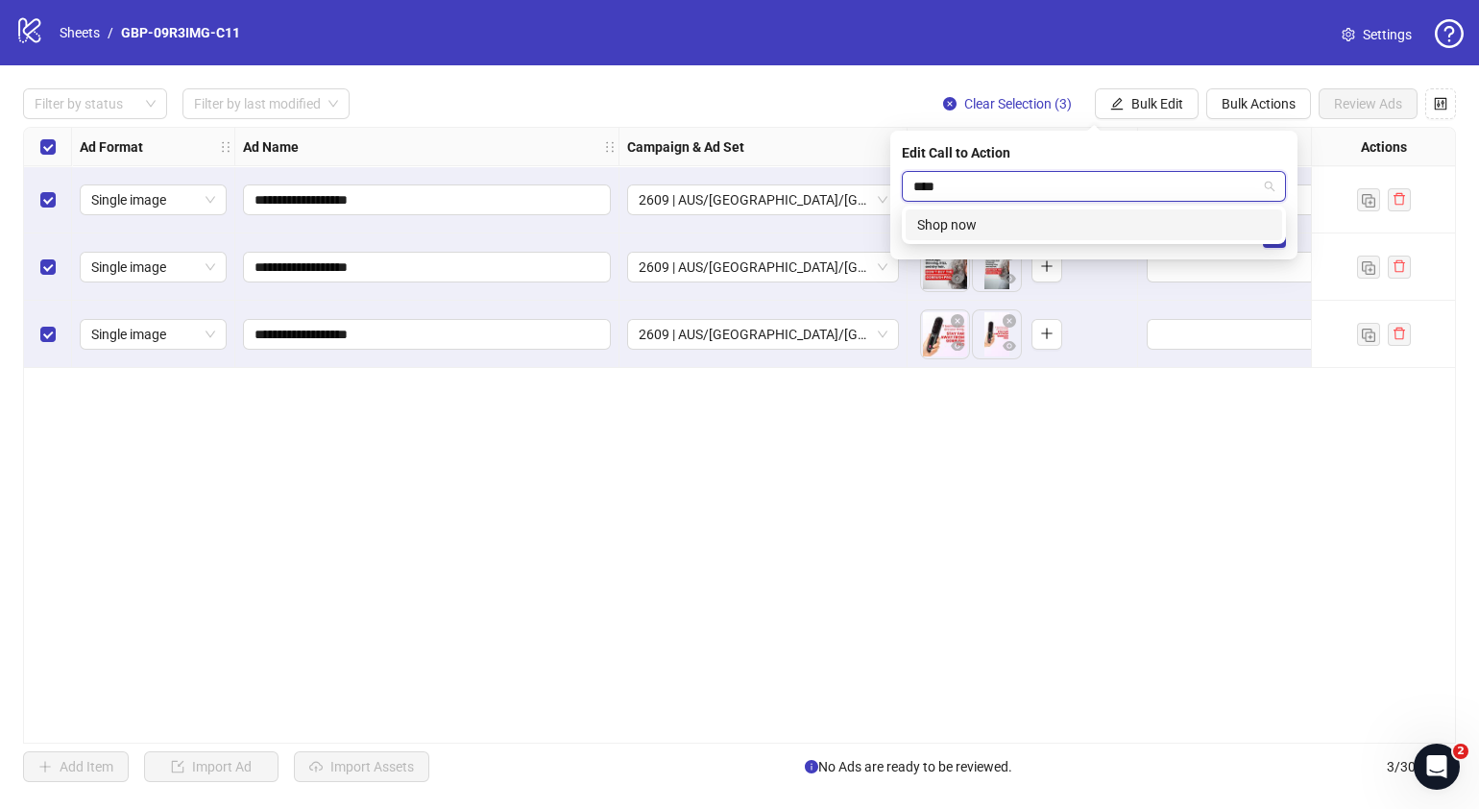
click at [1015, 215] on div "Shop now" at bounding box center [1093, 224] width 353 height 21
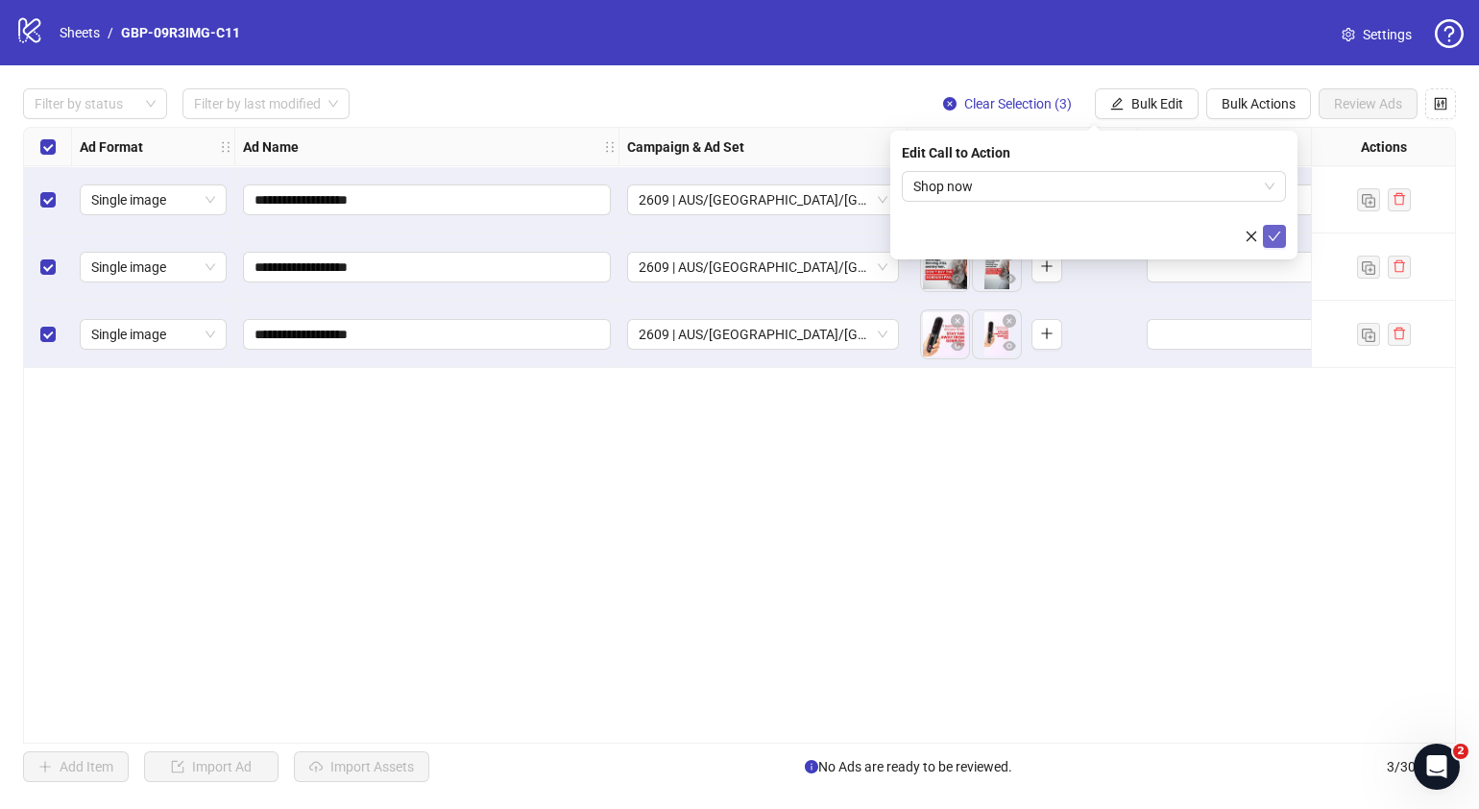
click at [1282, 231] on button "submit" at bounding box center [1274, 236] width 23 height 23
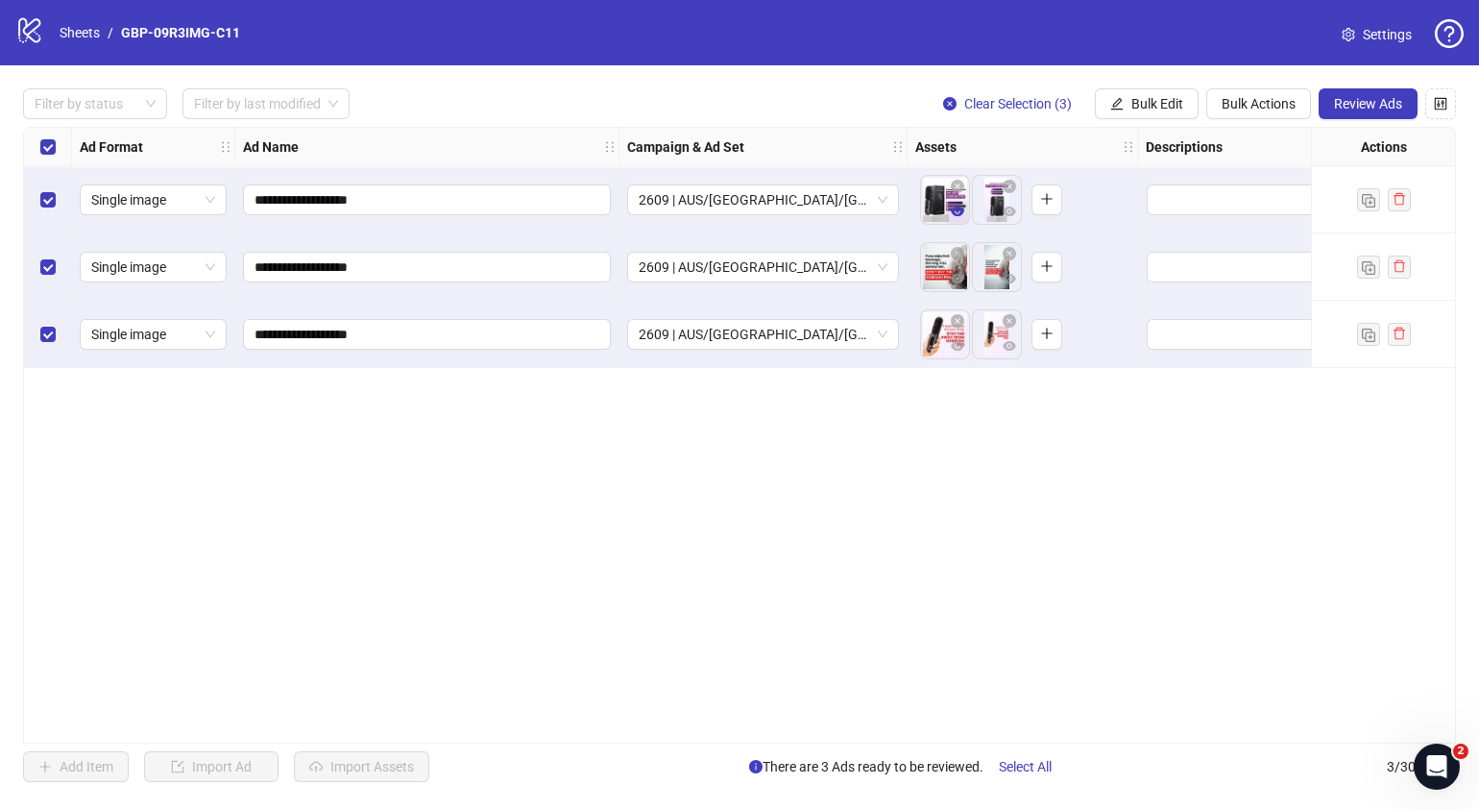
click at [958, 211] on icon "eye" at bounding box center [957, 211] width 13 height 10
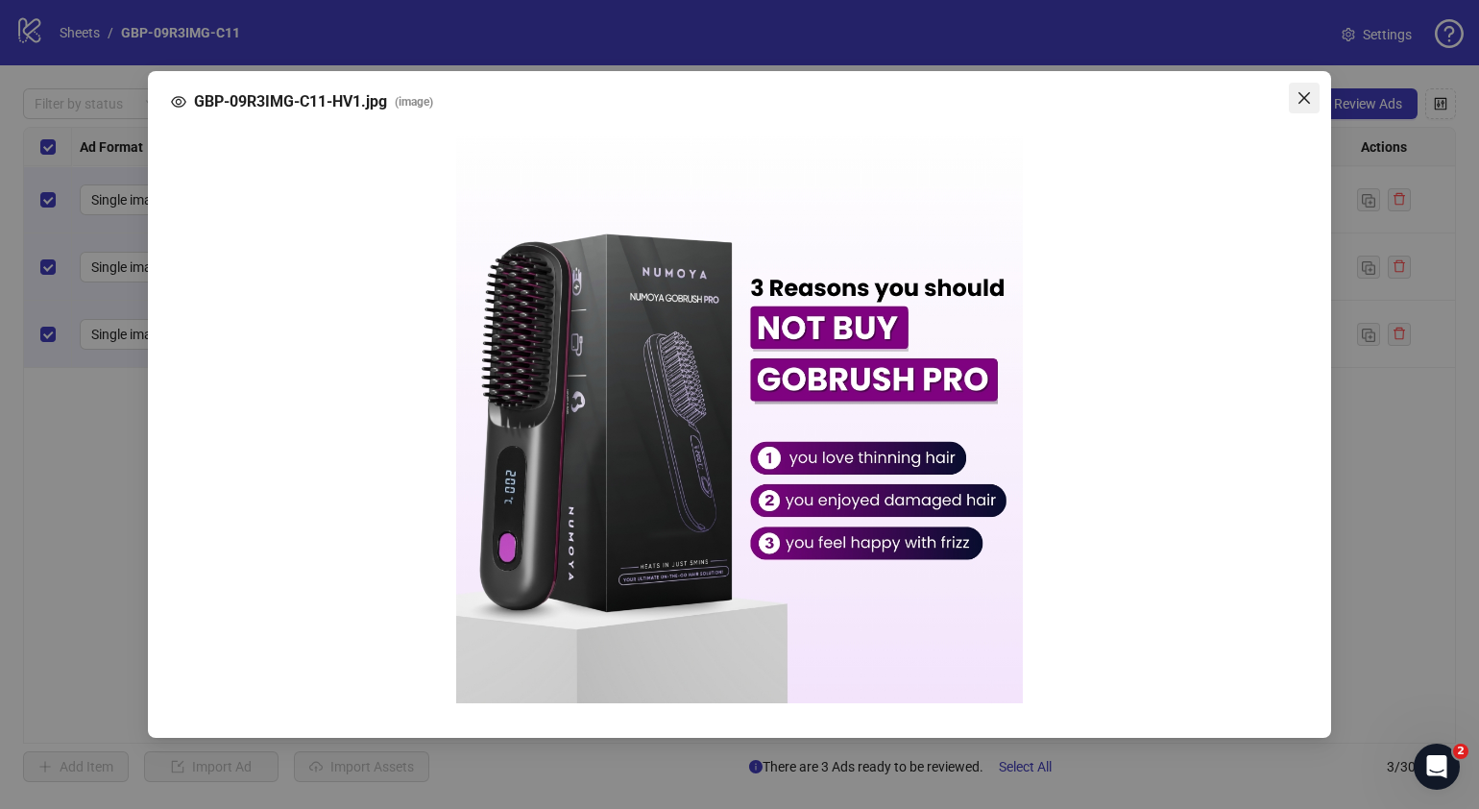
click at [1310, 101] on icon "close" at bounding box center [1304, 97] width 15 height 15
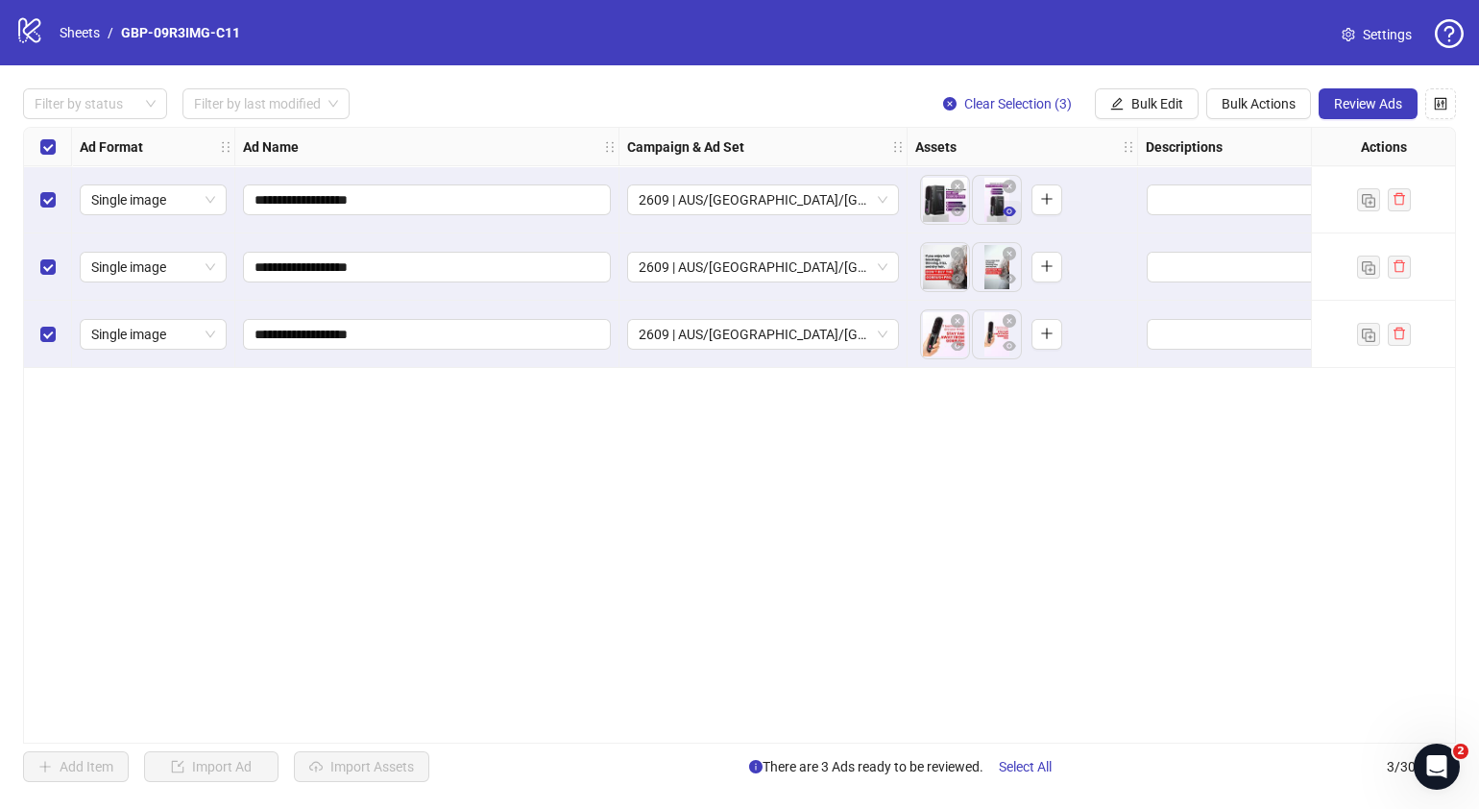
click at [1007, 210] on icon "eye" at bounding box center [1009, 211] width 13 height 10
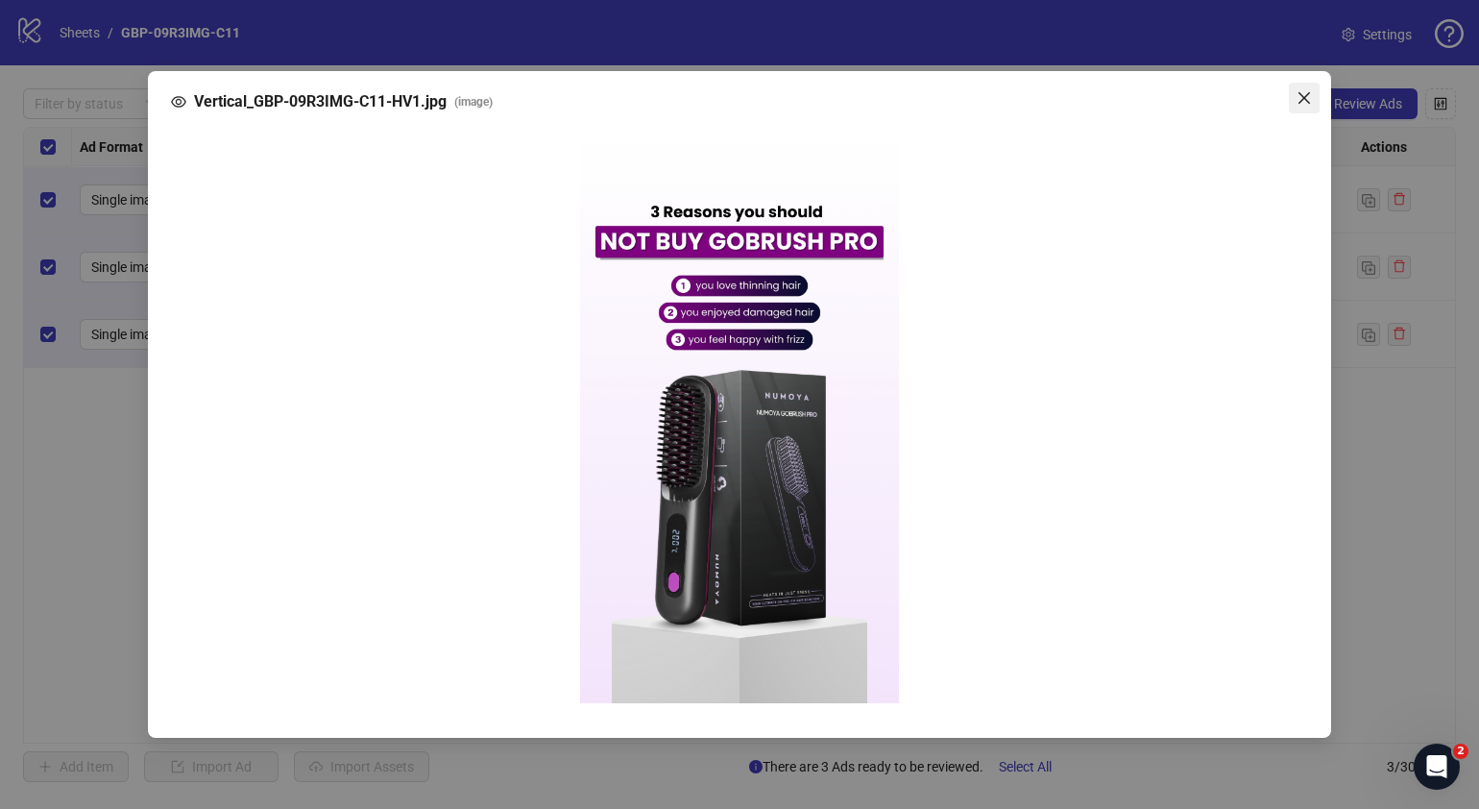
click at [1306, 95] on icon "close" at bounding box center [1304, 98] width 12 height 12
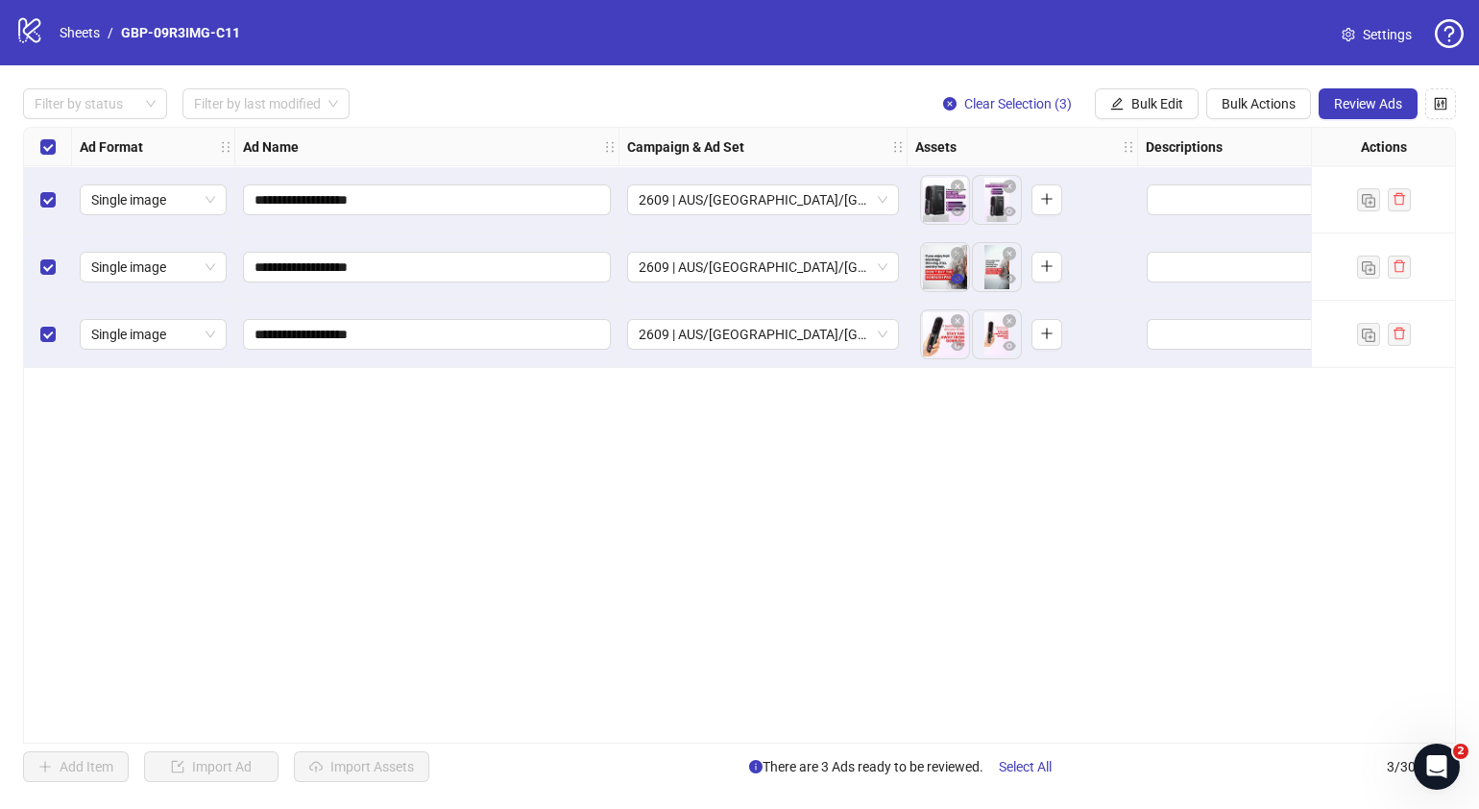
click at [958, 283] on icon "eye" at bounding box center [957, 279] width 13 height 10
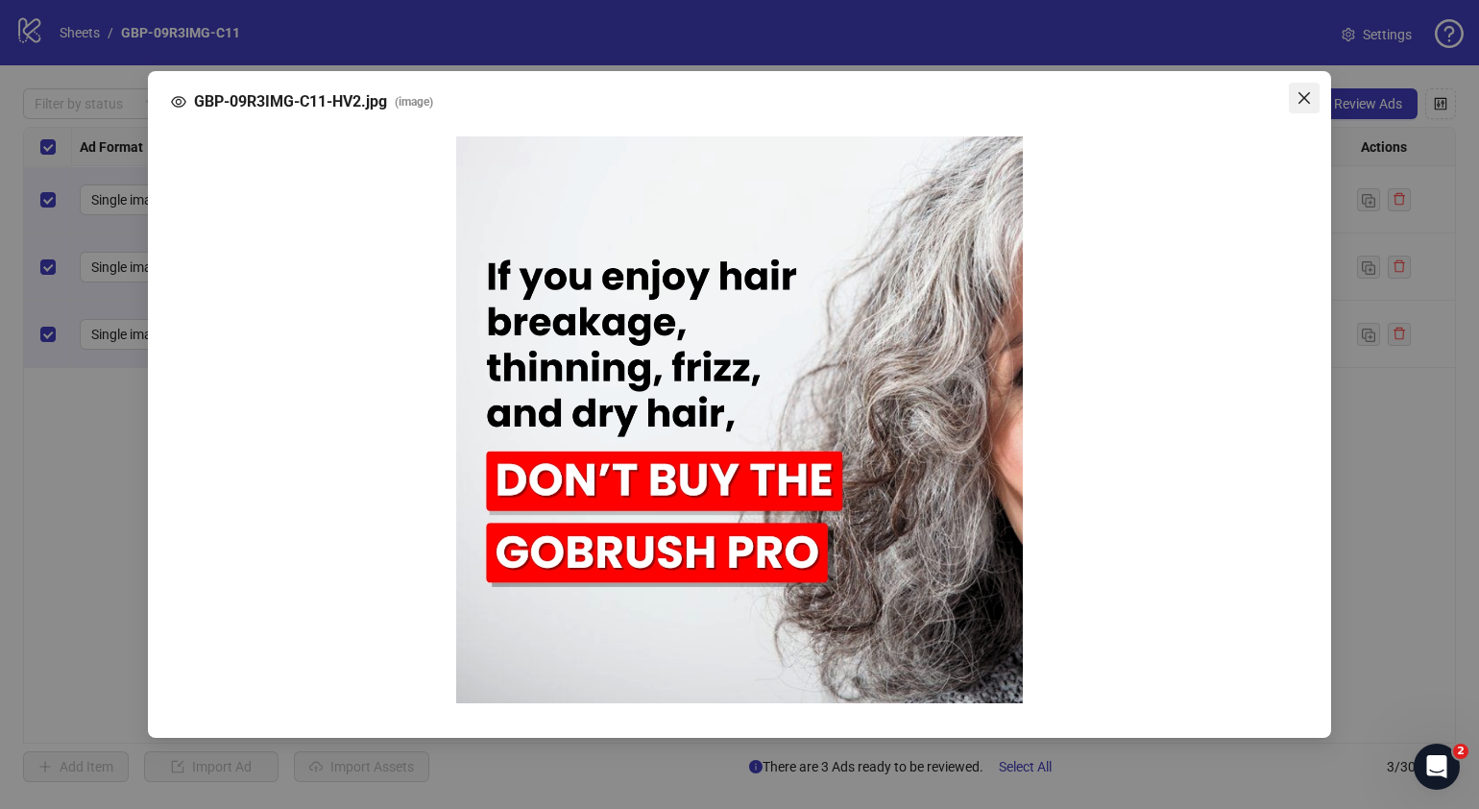
click at [1305, 96] on icon "close" at bounding box center [1304, 97] width 15 height 15
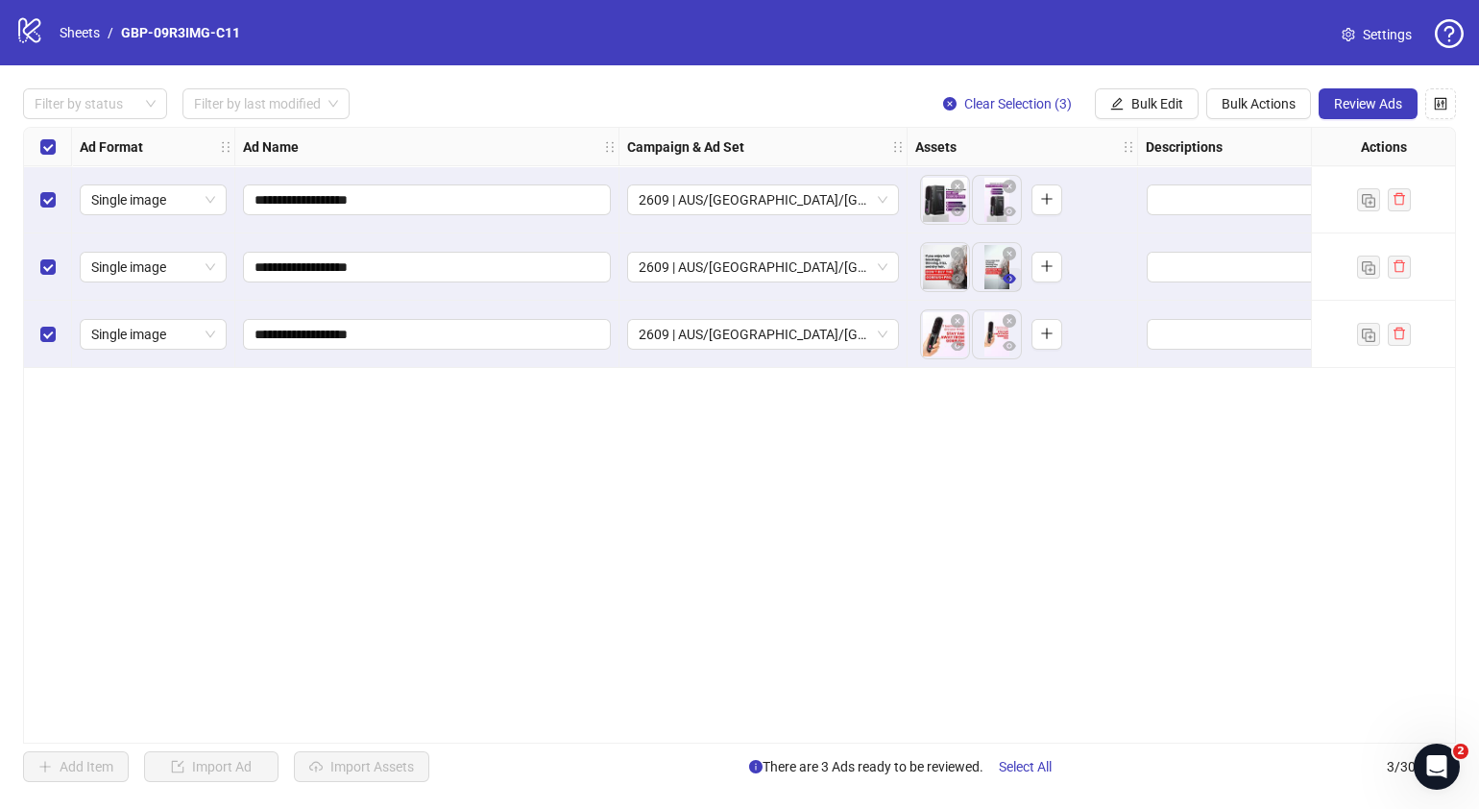
click at [1007, 282] on icon "eye" at bounding box center [1009, 279] width 13 height 10
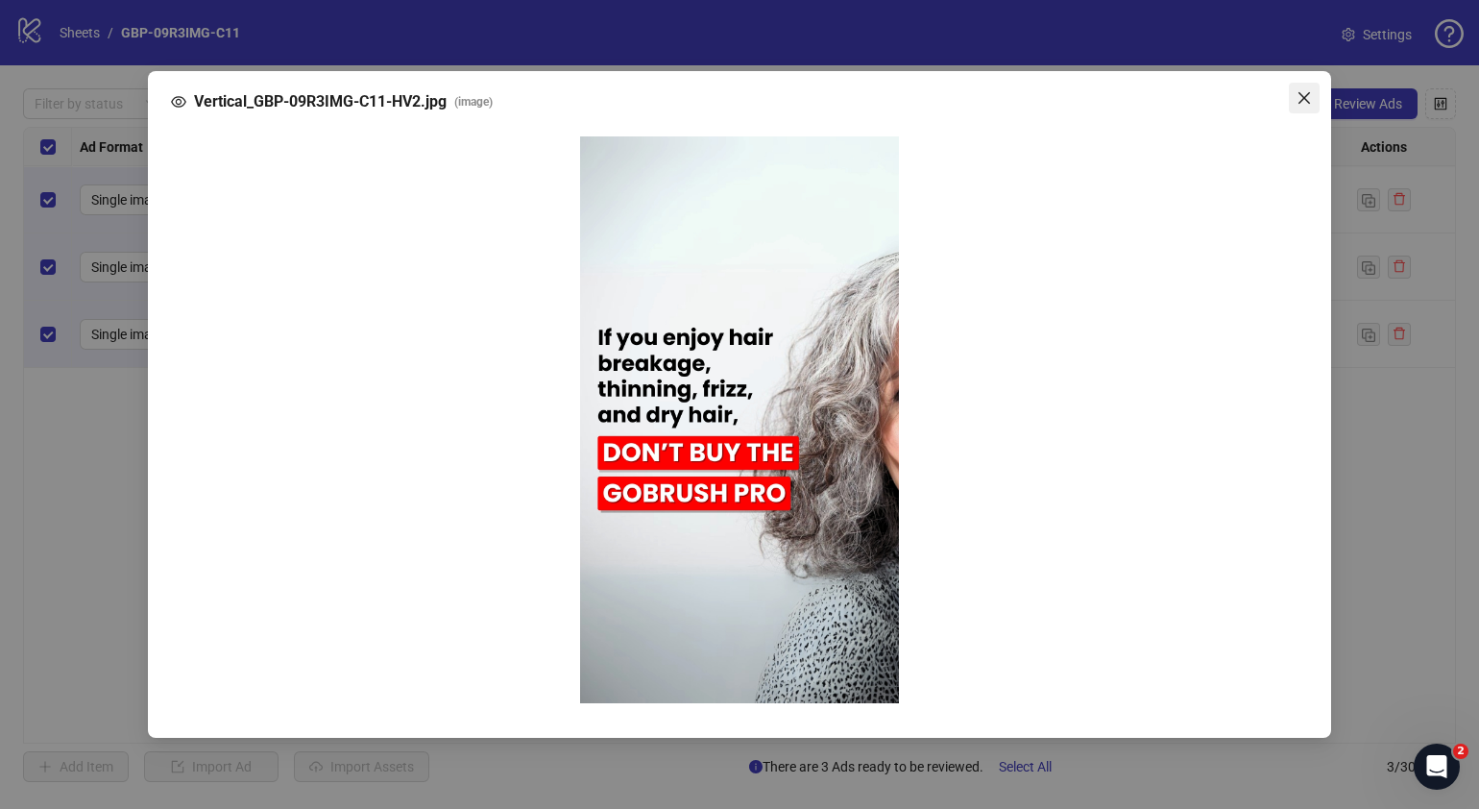
click at [1303, 103] on icon "close" at bounding box center [1304, 97] width 15 height 15
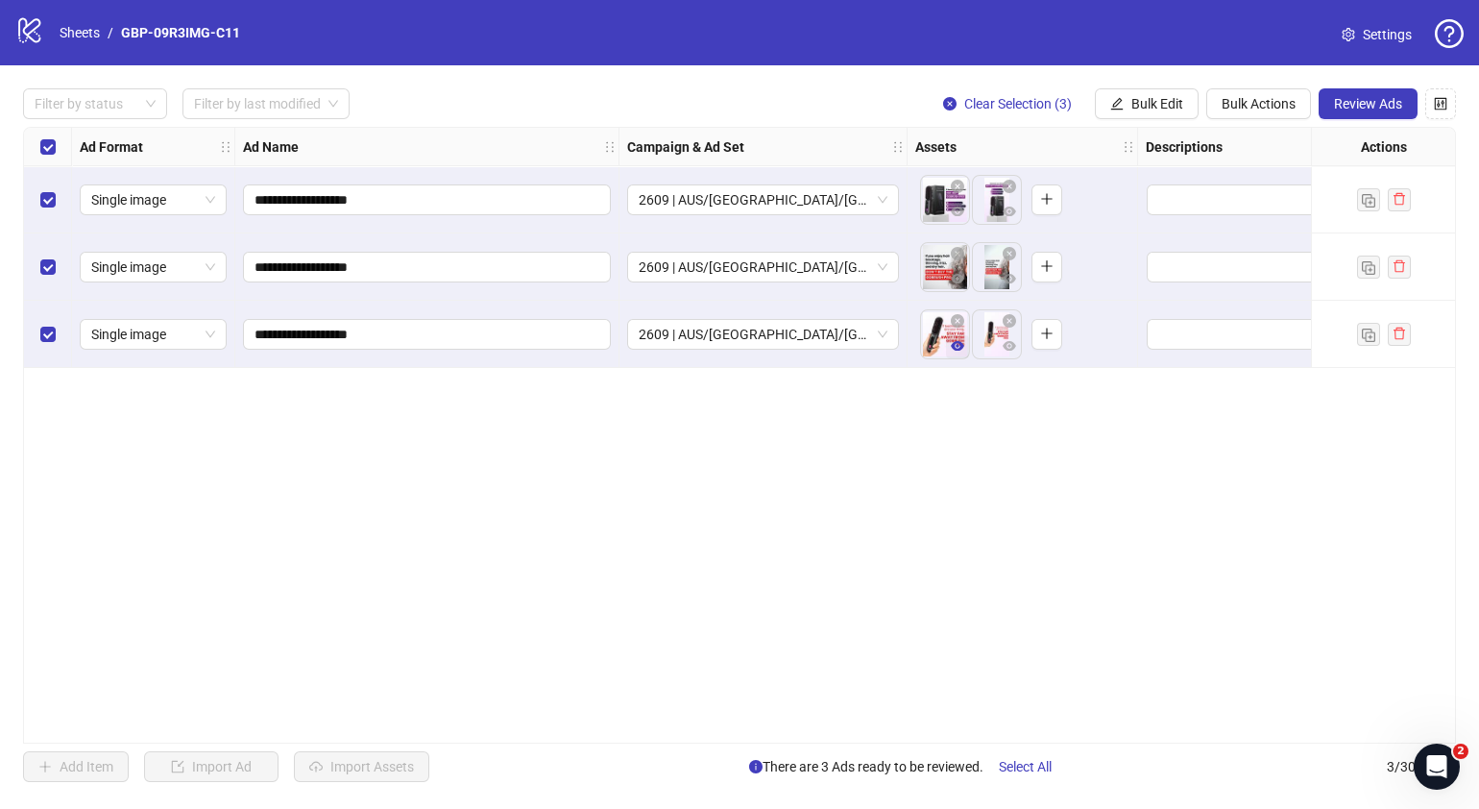
click at [958, 352] on span "button" at bounding box center [957, 345] width 13 height 15
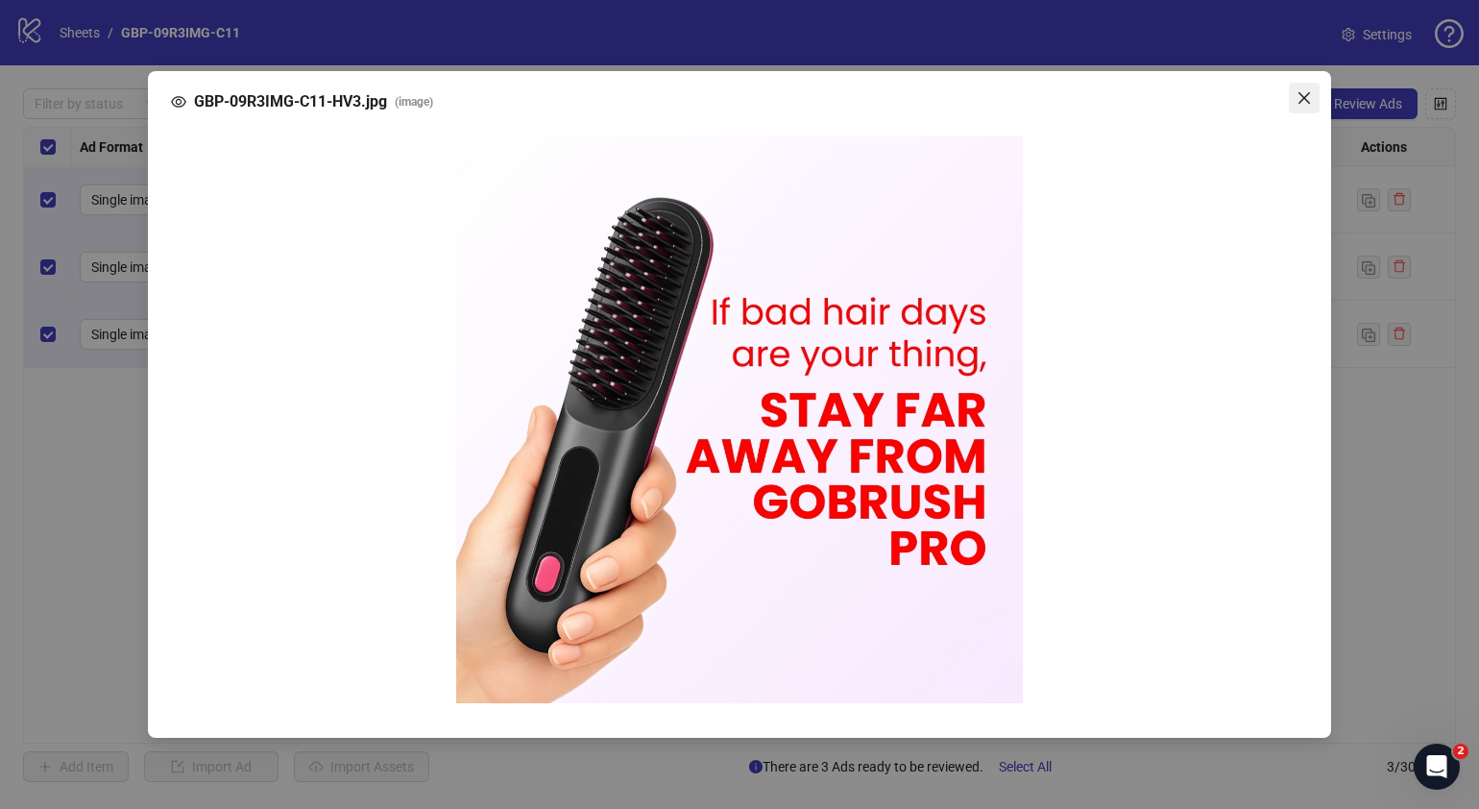
click at [1308, 97] on icon "close" at bounding box center [1304, 97] width 15 height 15
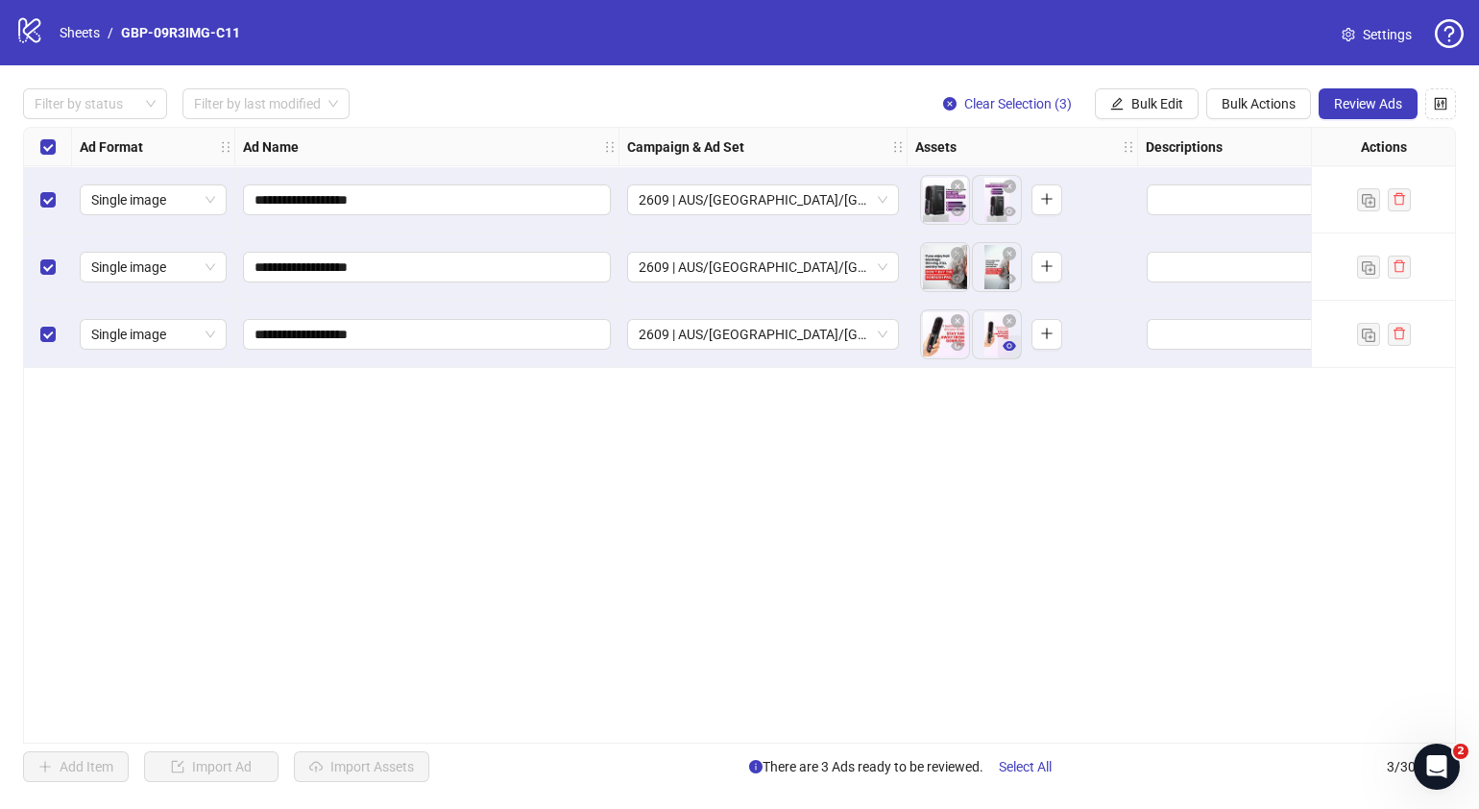
click at [1013, 354] on button "button" at bounding box center [1009, 346] width 23 height 23
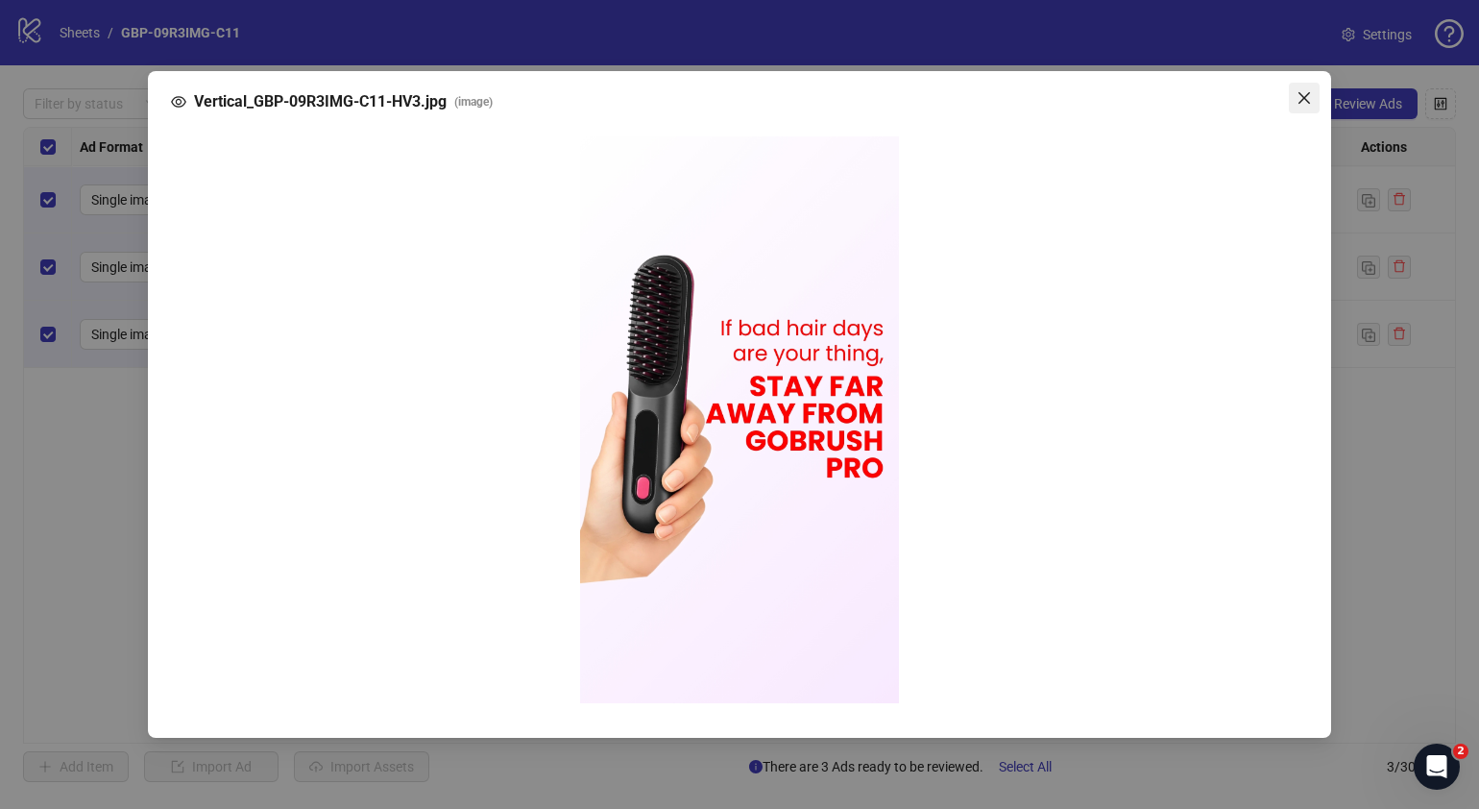
click at [1311, 101] on icon "close" at bounding box center [1304, 97] width 15 height 15
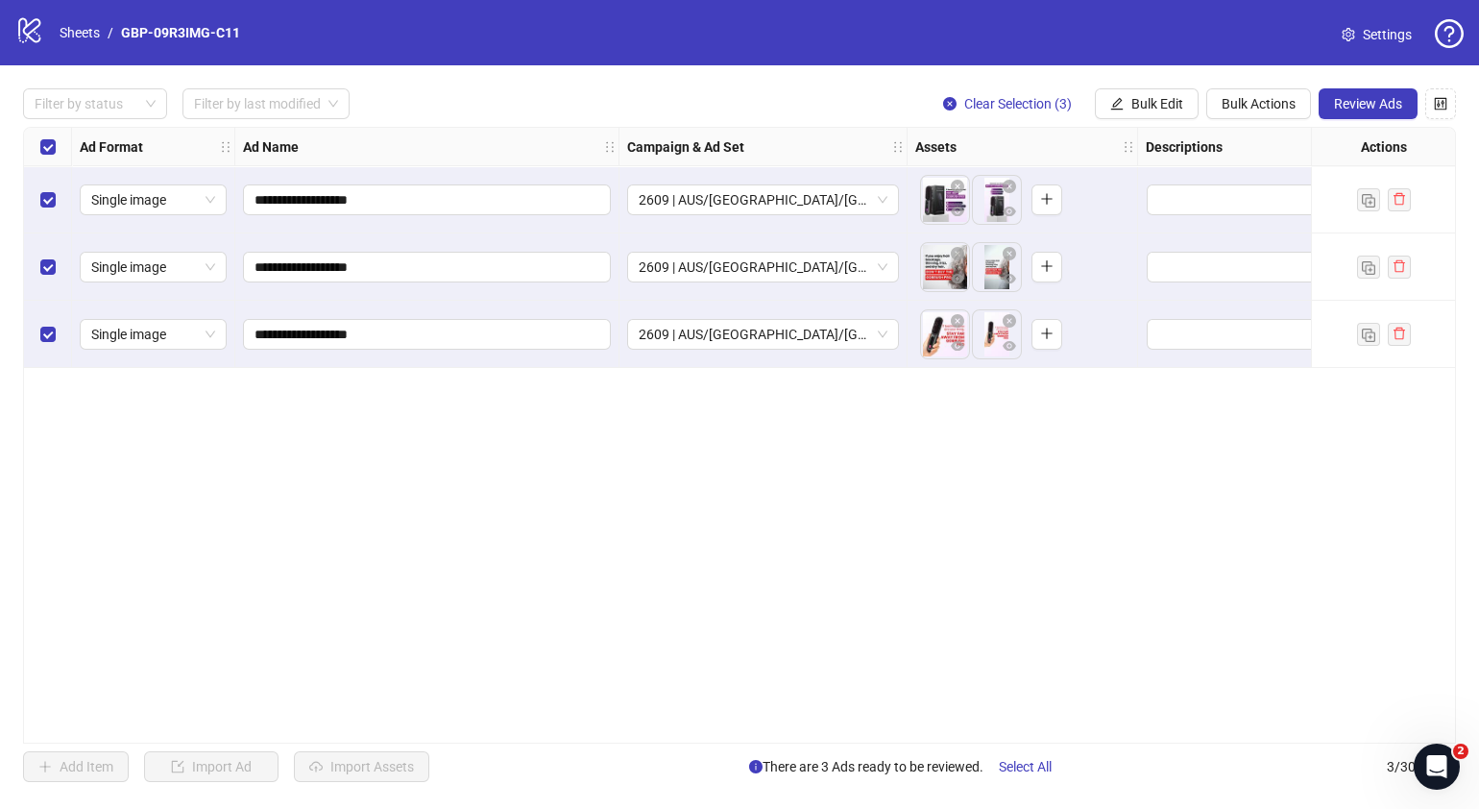
click at [1119, 523] on div "**********" at bounding box center [739, 435] width 1433 height 617
click at [1347, 110] on span "Review Ads" at bounding box center [1368, 103] width 68 height 15
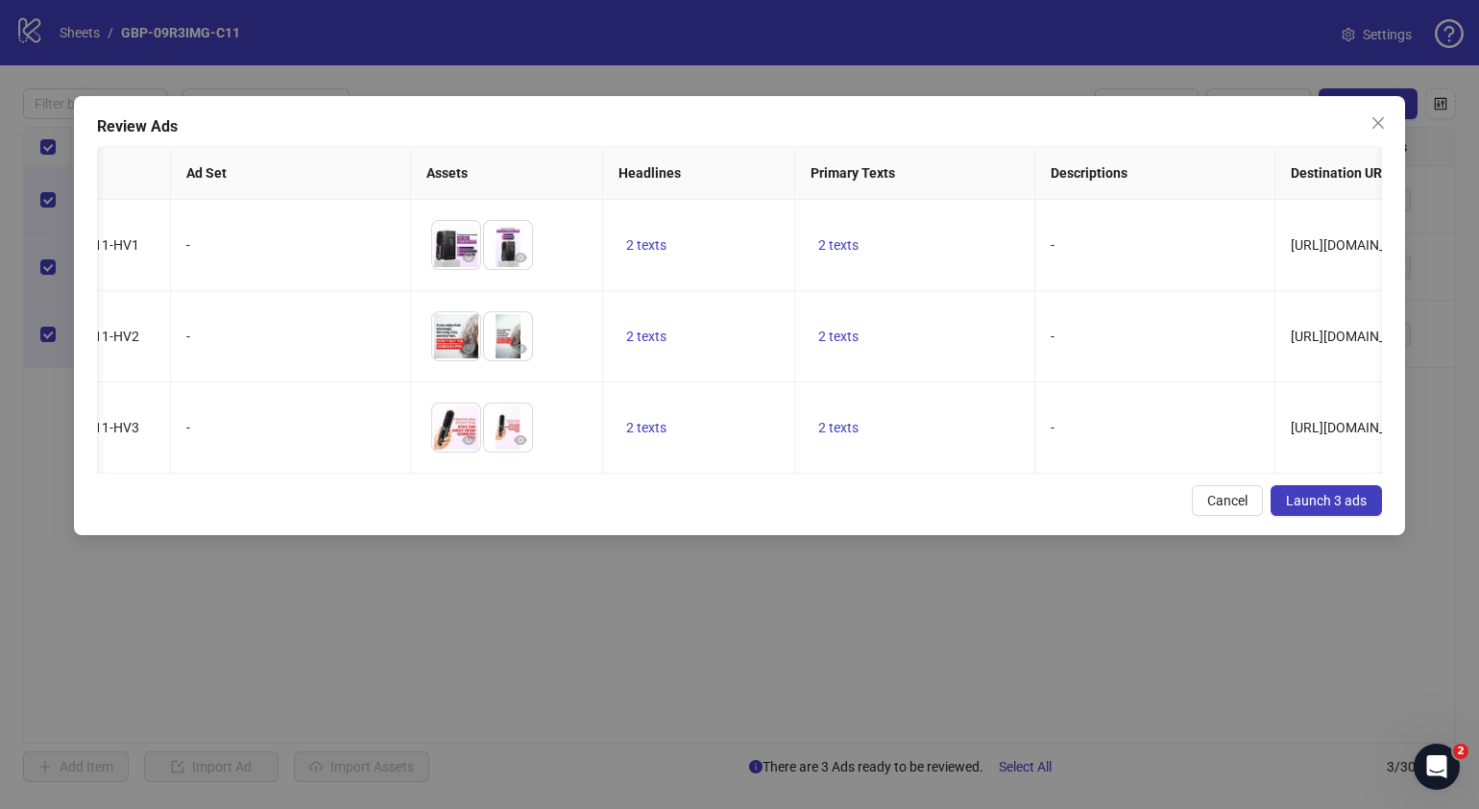
scroll to position [0, 231]
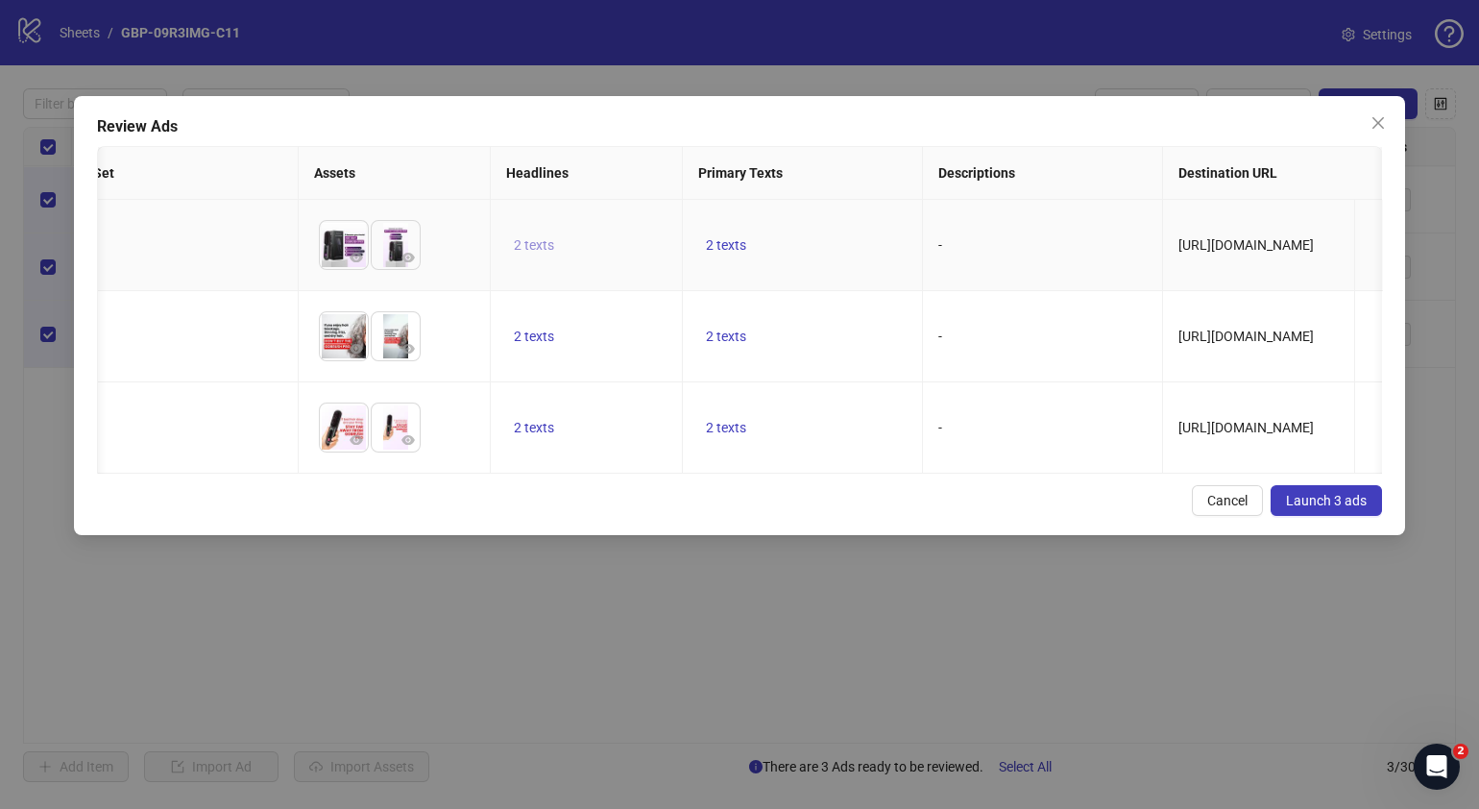
click at [538, 253] on span "2 texts" at bounding box center [534, 244] width 40 height 15
click at [829, 229] on icon "caret-right" at bounding box center [832, 231] width 13 height 13
click at [746, 516] on div "Cancel Launch 3 ads" at bounding box center [739, 500] width 1285 height 31
click at [728, 241] on span "2 texts" at bounding box center [726, 244] width 40 height 15
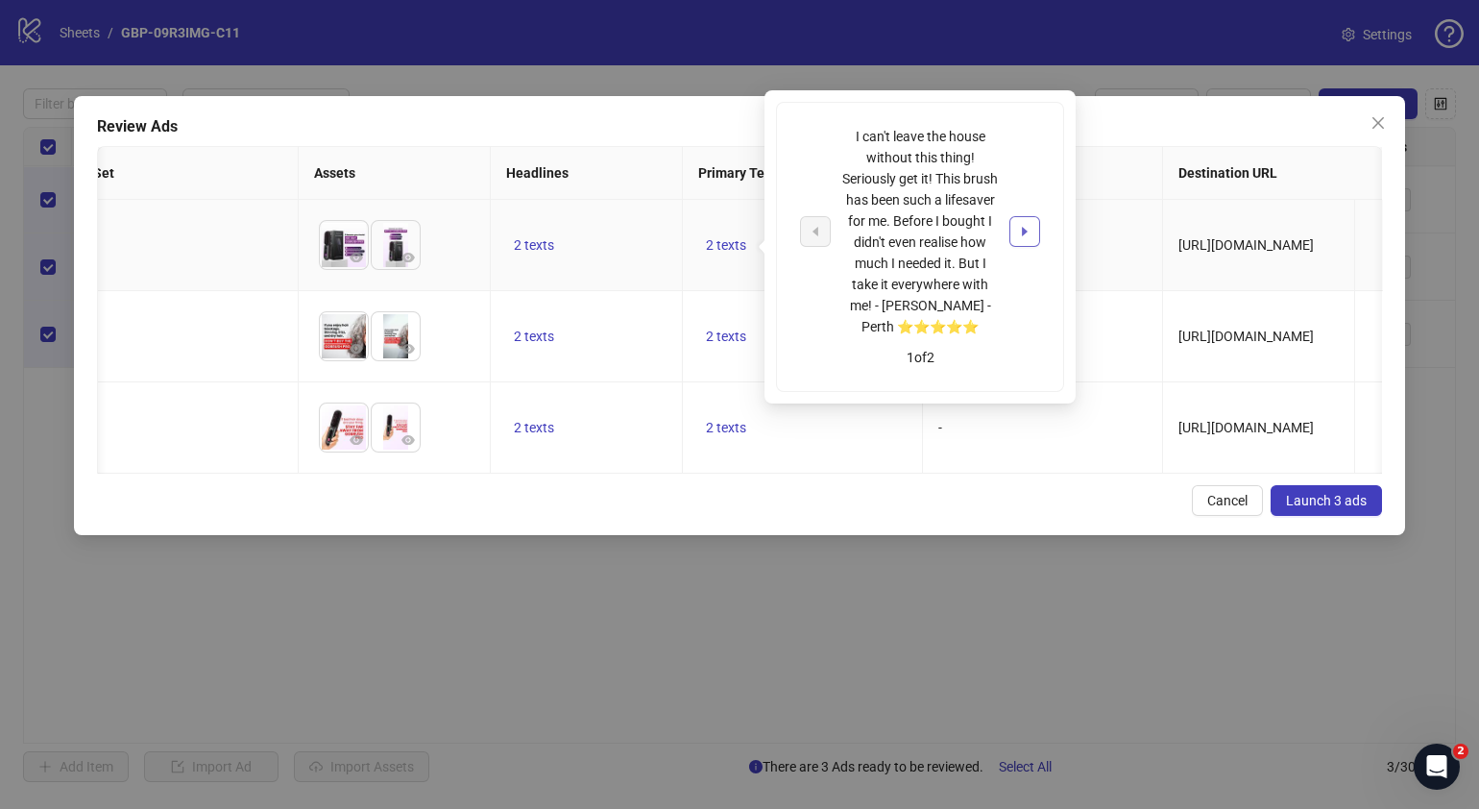
click at [1028, 233] on icon "caret-right" at bounding box center [1024, 231] width 13 height 13
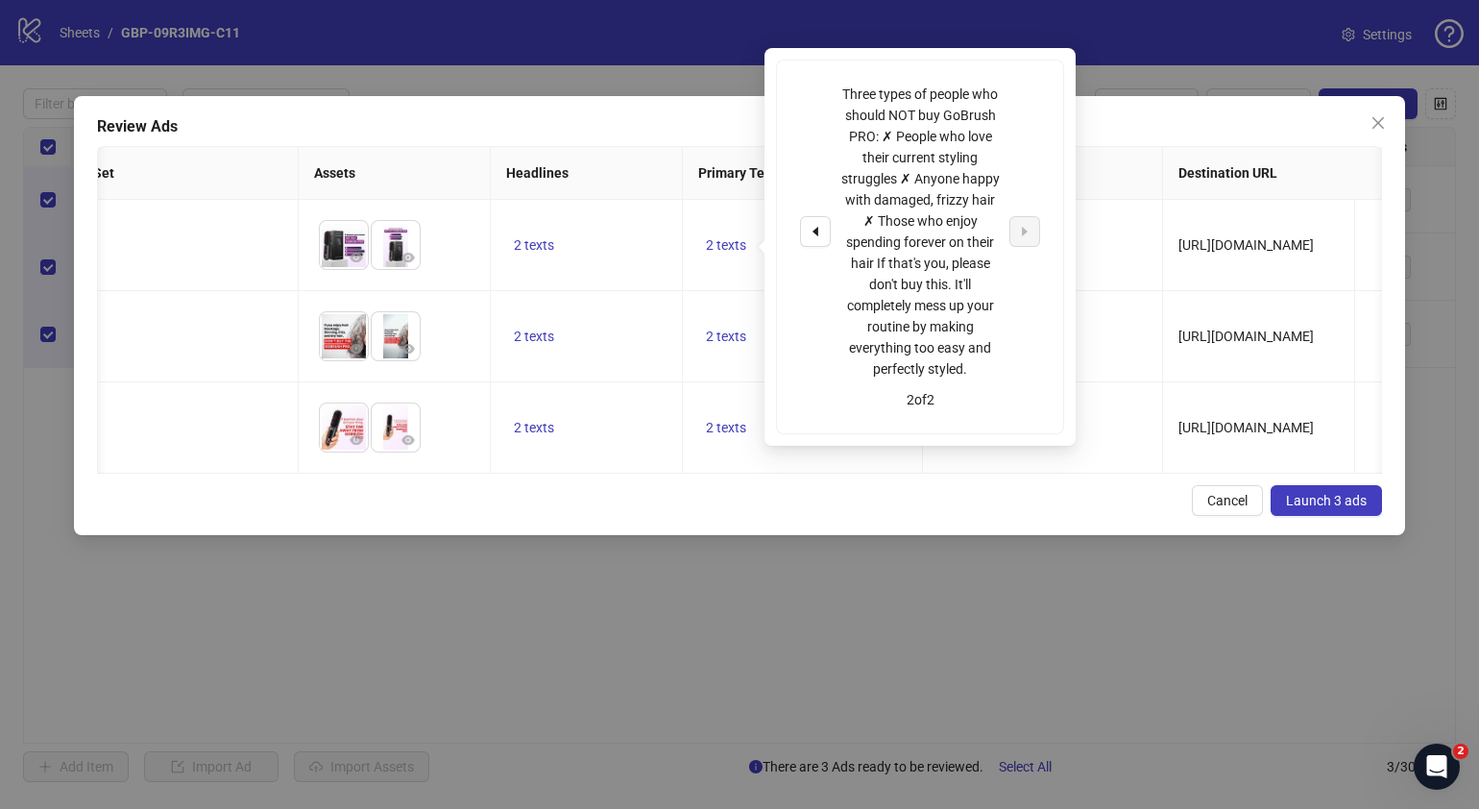
click at [893, 516] on div "Cancel Launch 3 ads" at bounding box center [739, 500] width 1285 height 31
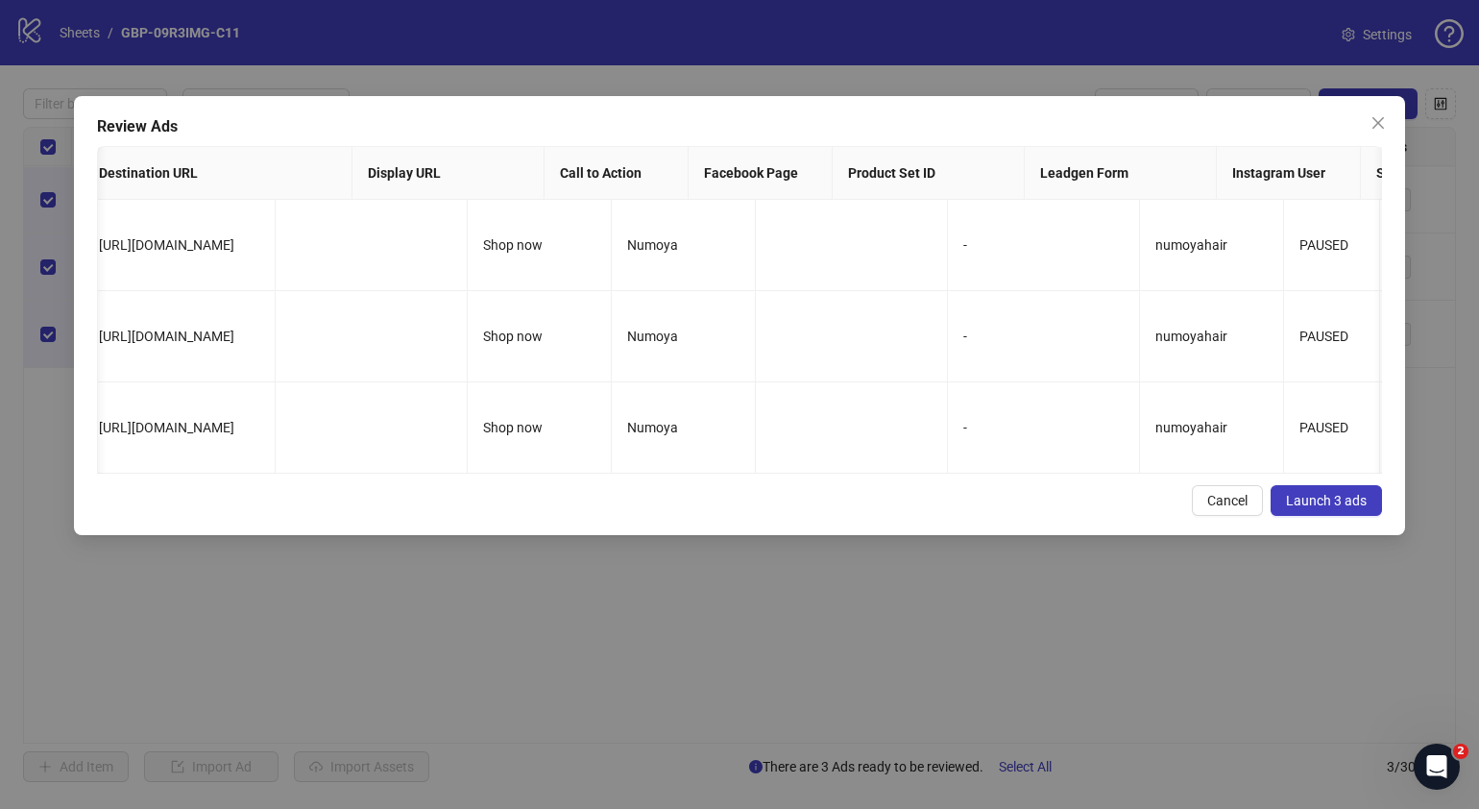
scroll to position [0, 0]
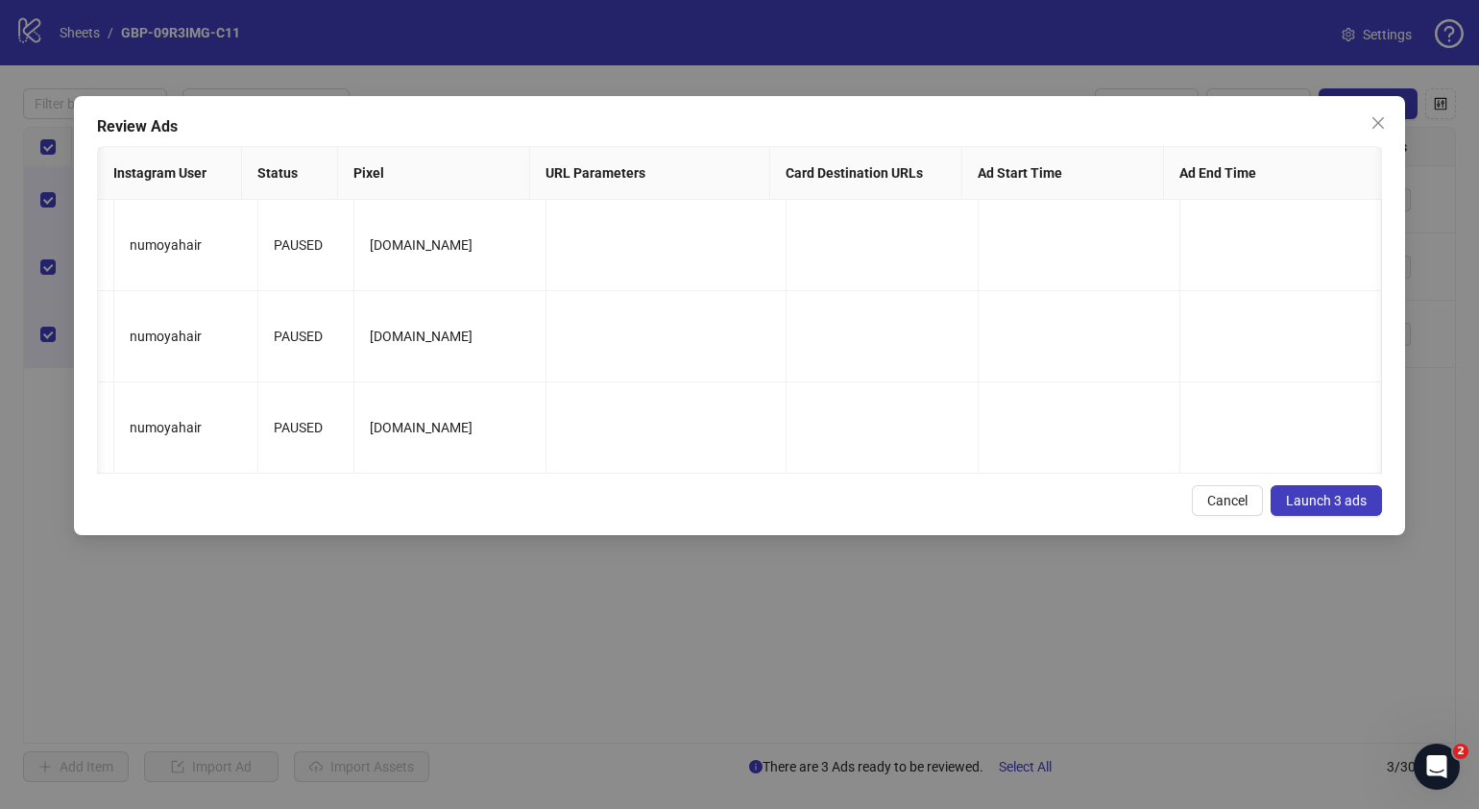
click at [1344, 516] on button "Launch 3 ads" at bounding box center [1326, 500] width 111 height 31
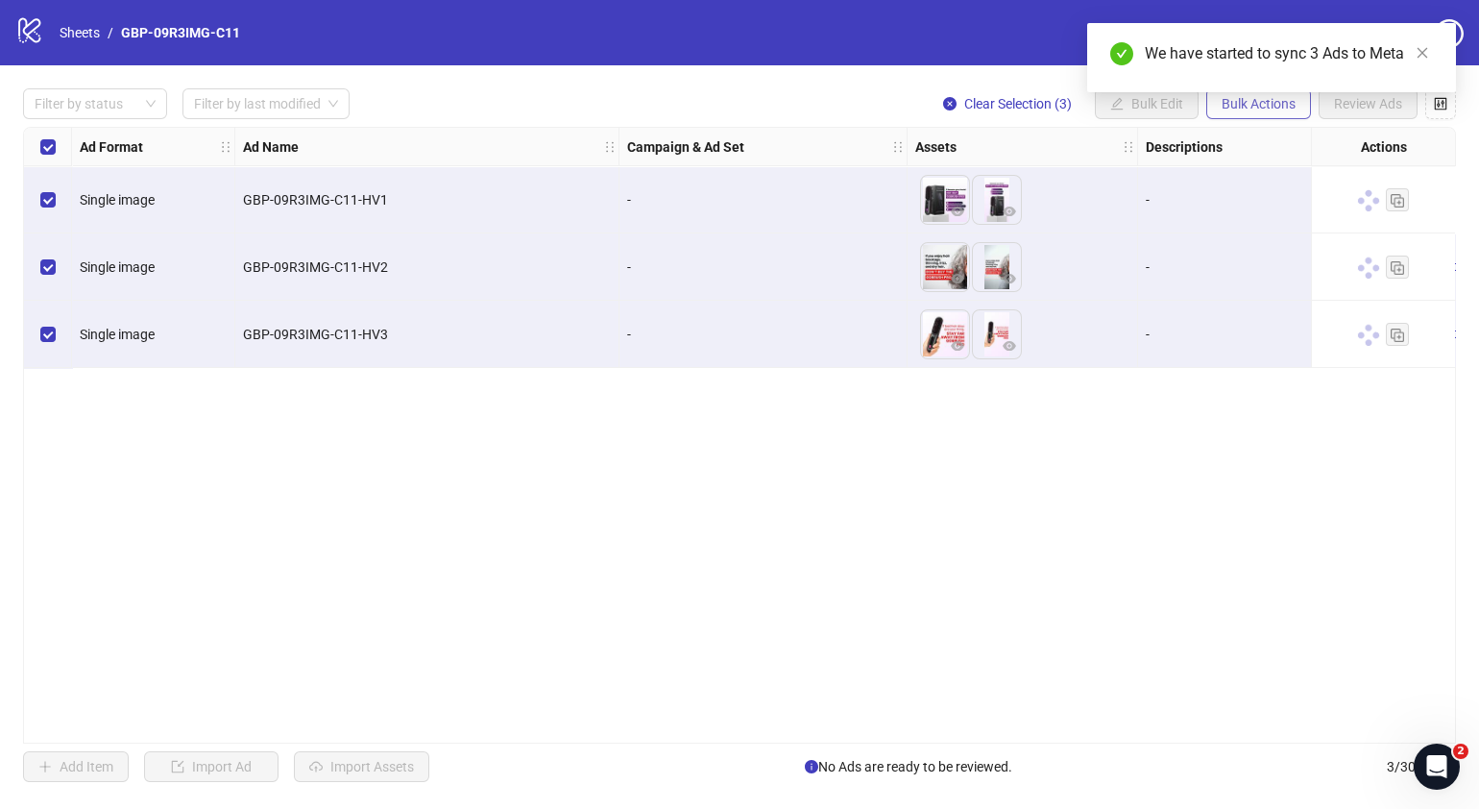
click at [1243, 112] on button "Bulk Actions" at bounding box center [1258, 103] width 105 height 31
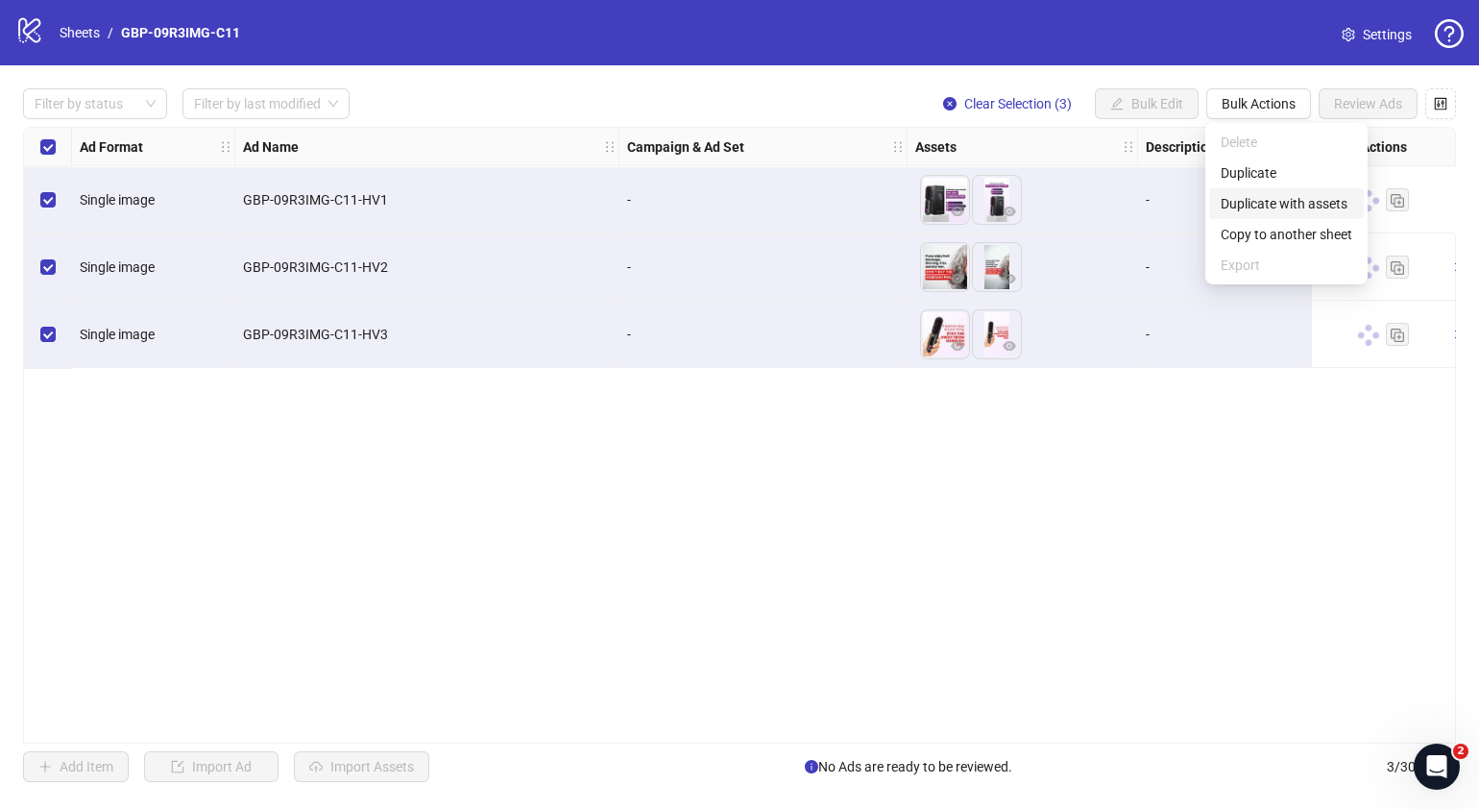
click at [1299, 199] on span "Duplicate with assets" at bounding box center [1287, 203] width 132 height 21
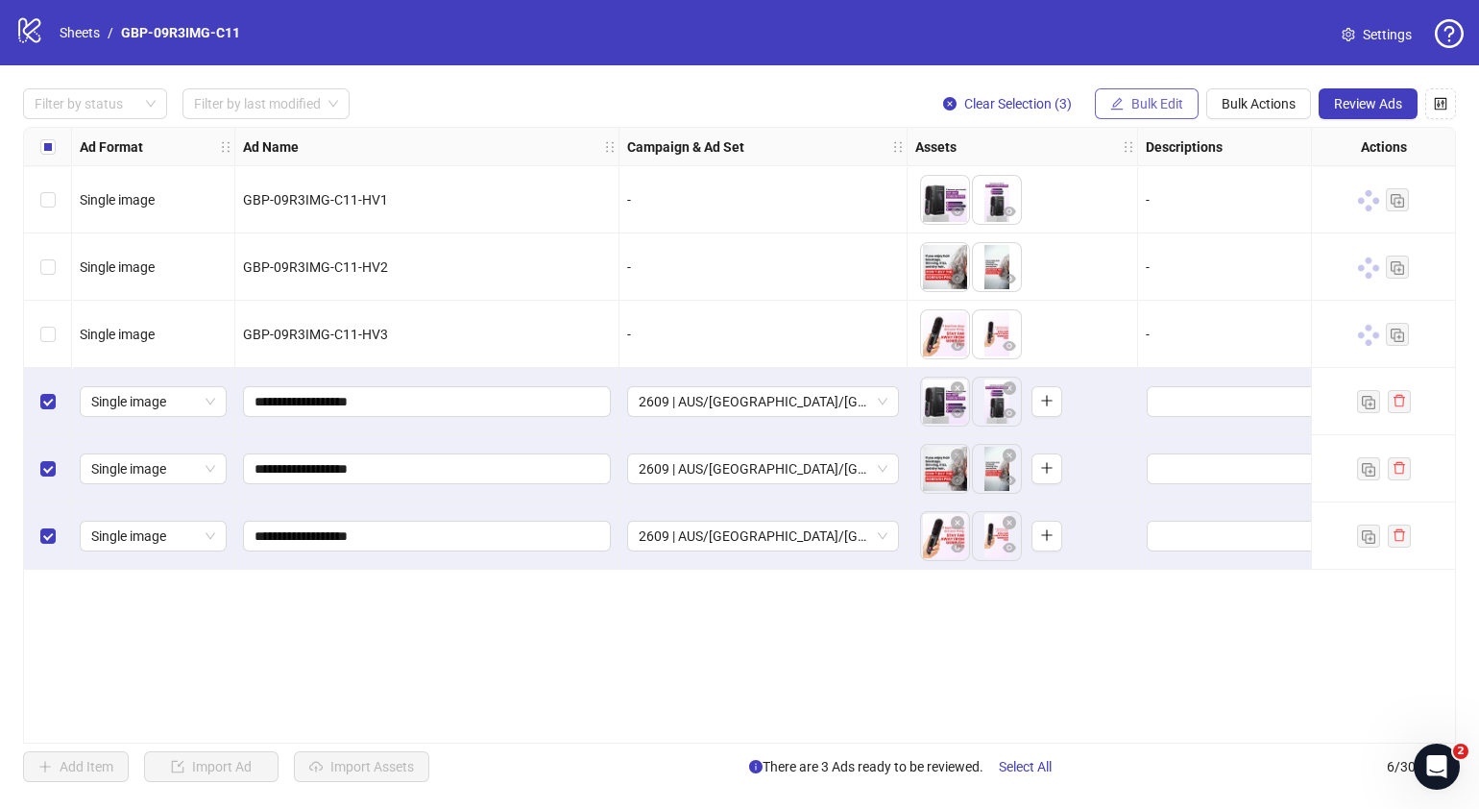
click at [1185, 107] on button "Bulk Edit" at bounding box center [1147, 103] width 104 height 31
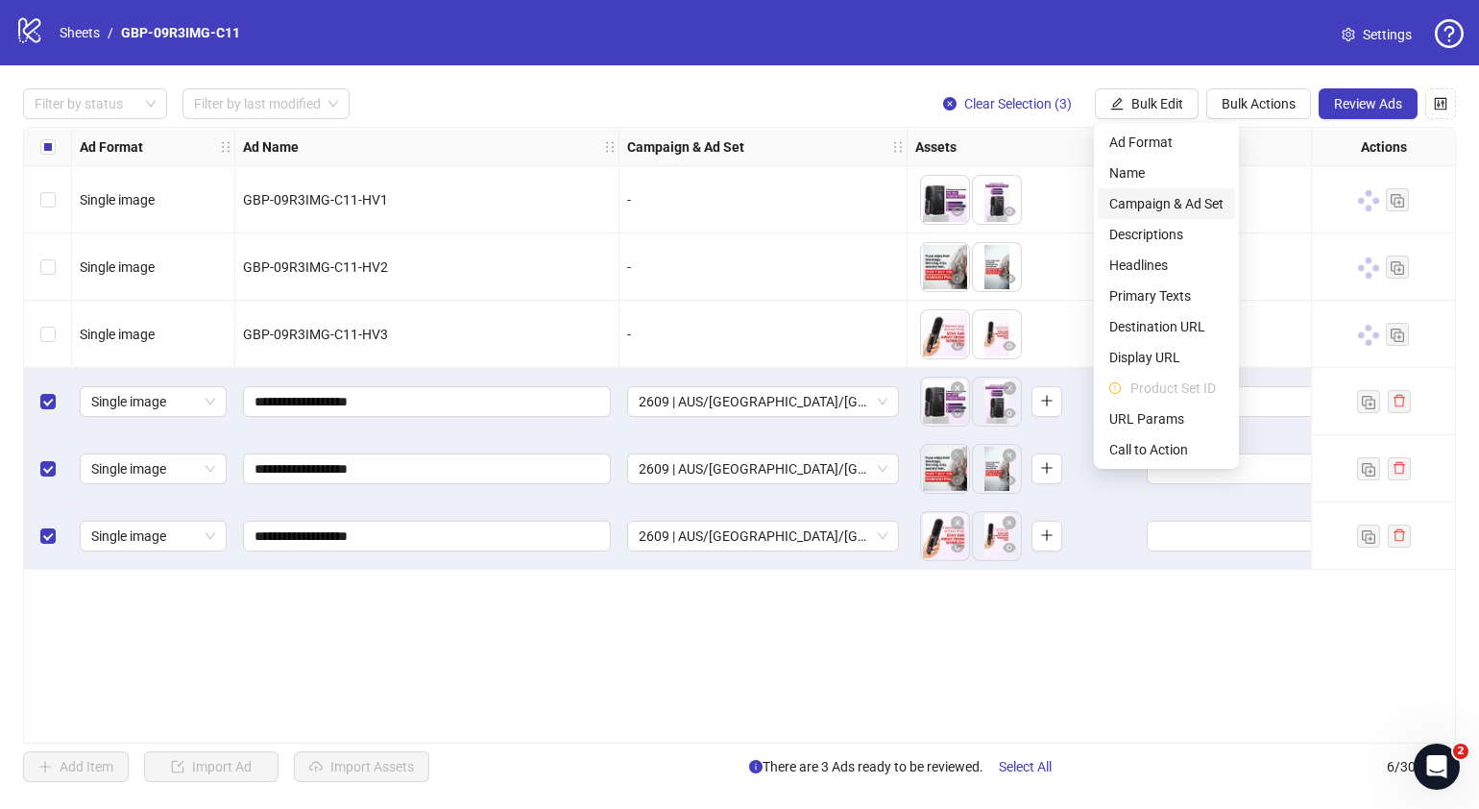
click at [1191, 198] on span "Campaign & Ad Set" at bounding box center [1166, 203] width 114 height 21
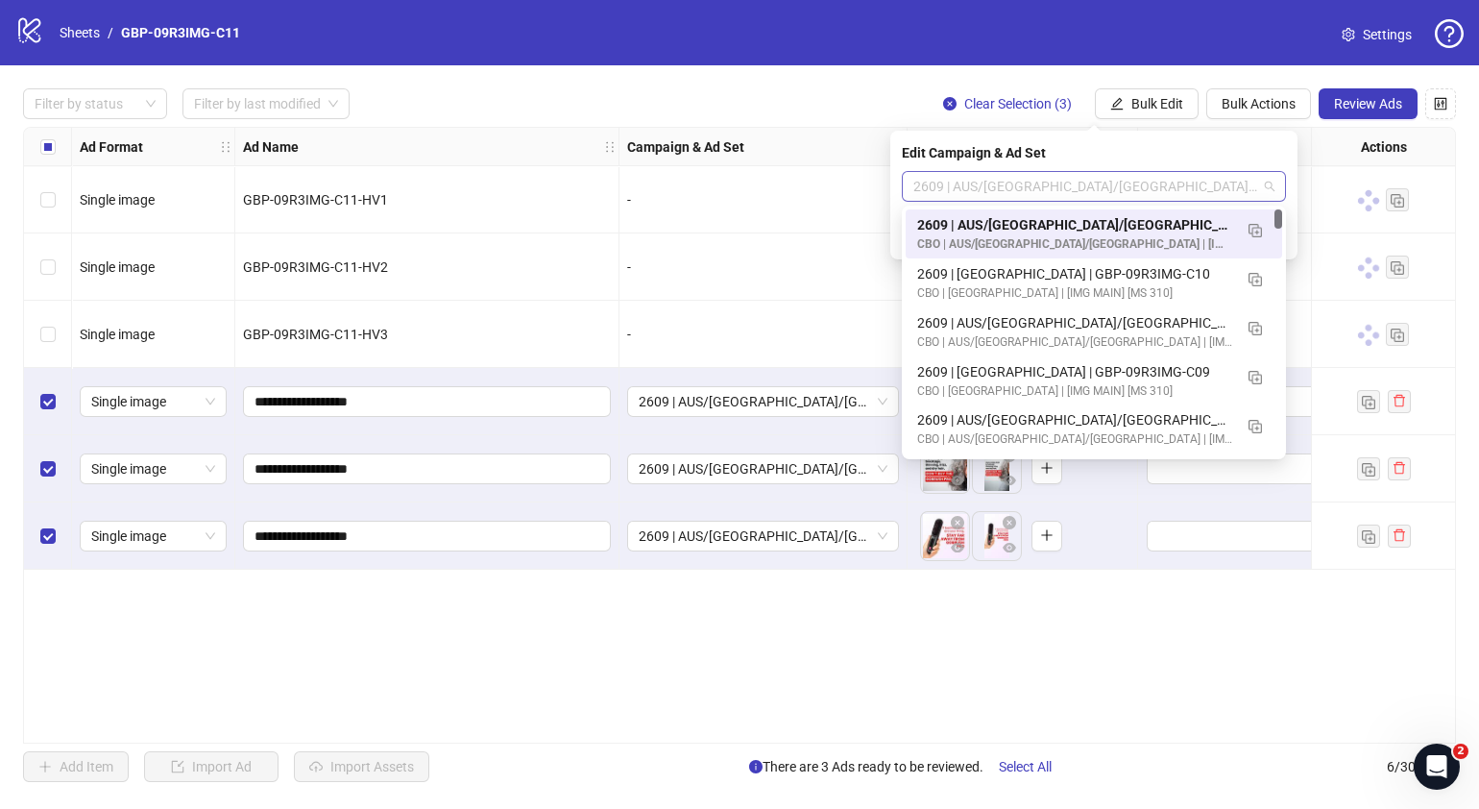
click at [1274, 184] on div "2609 | AUS/[GEOGRAPHIC_DATA]/[GEOGRAPHIC_DATA]| GBP-09R3IMG-C11" at bounding box center [1094, 186] width 384 height 31
click at [1255, 281] on img "button" at bounding box center [1255, 279] width 13 height 13
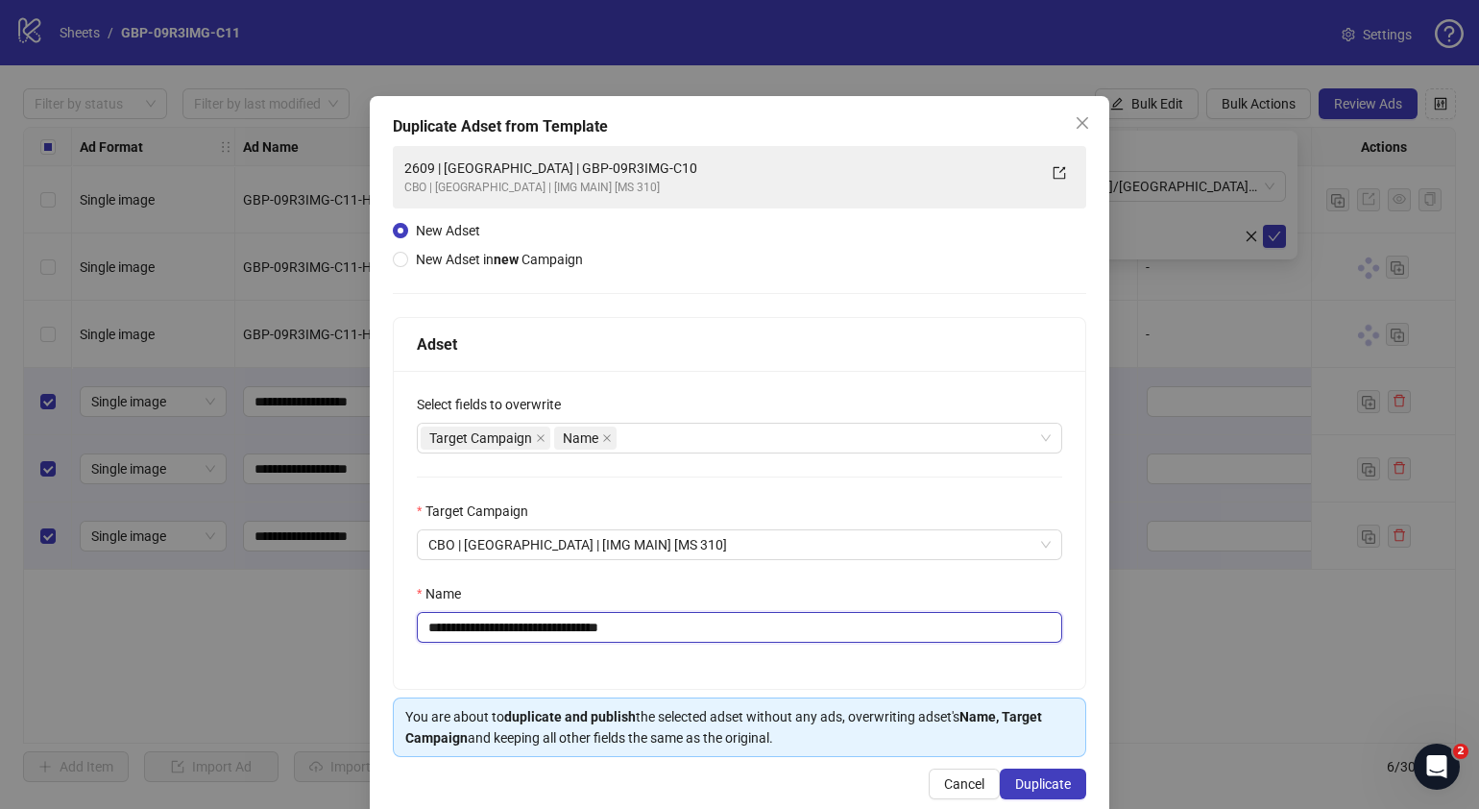
click at [675, 629] on input "**********" at bounding box center [739, 627] width 645 height 31
drag, startPoint x: 692, startPoint y: 627, endPoint x: 501, endPoint y: 633, distance: 190.3
click at [501, 633] on input "**********" at bounding box center [739, 627] width 645 height 31
paste input "text"
type input "**********"
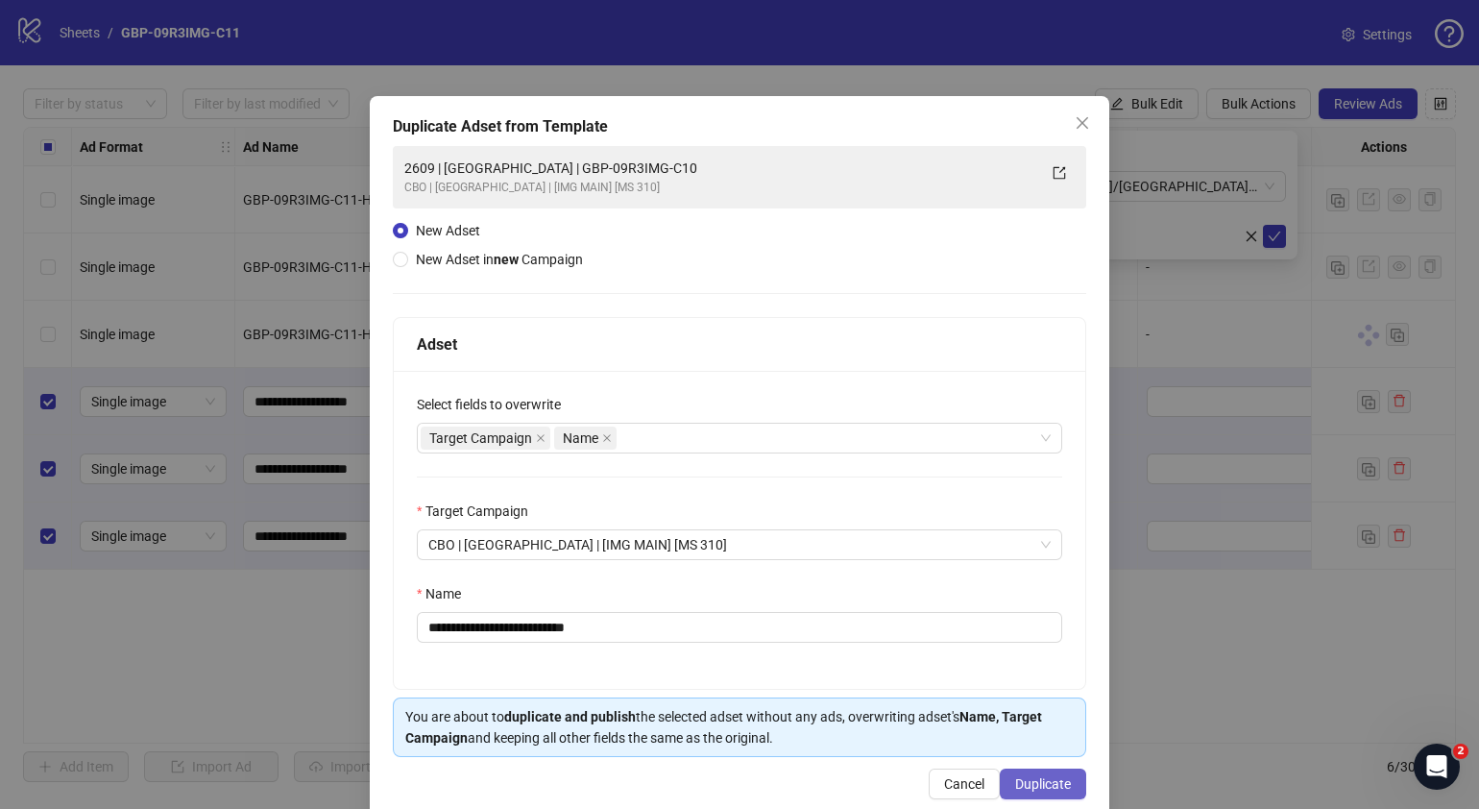
click at [1054, 783] on span "Duplicate" at bounding box center [1043, 783] width 56 height 15
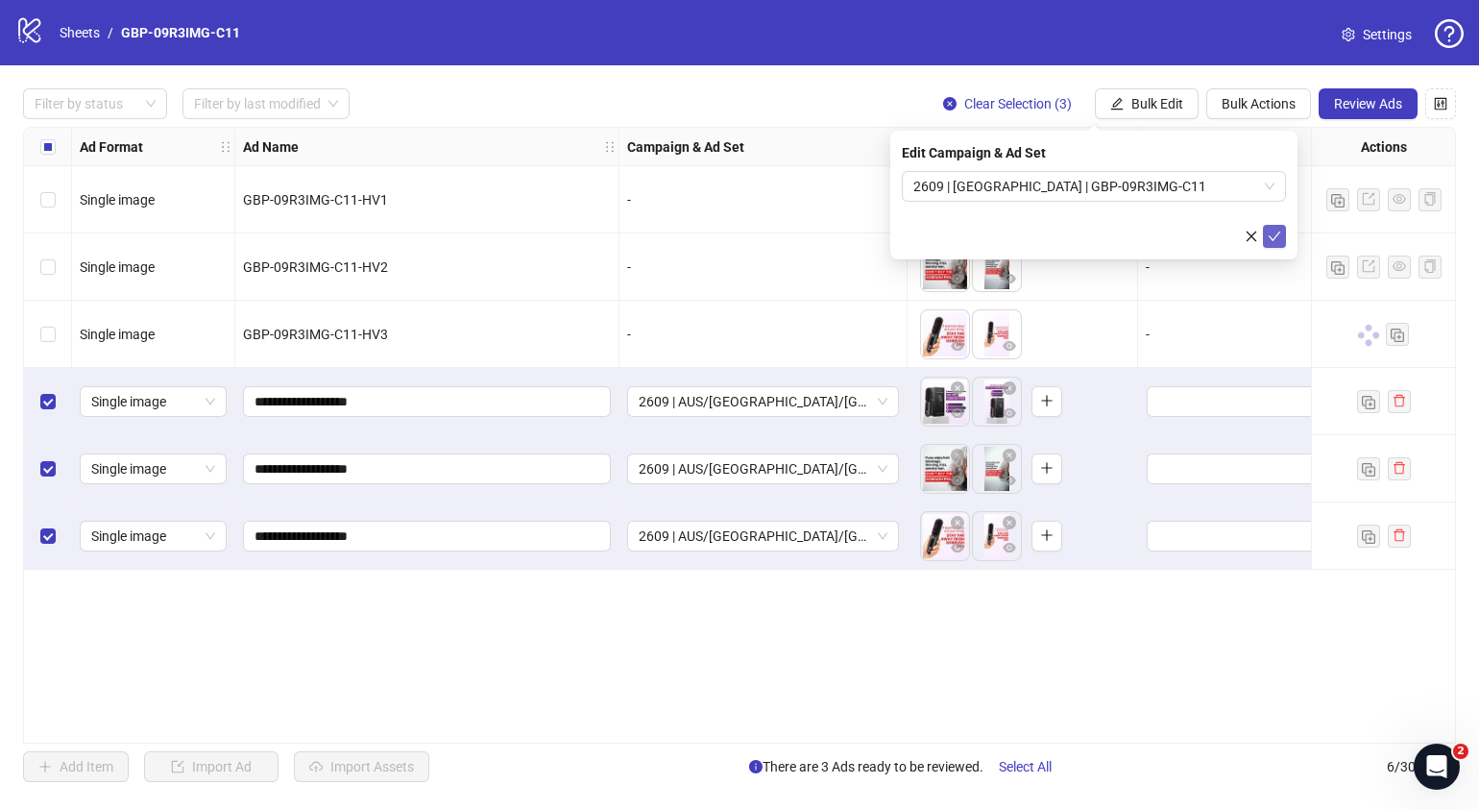
click at [1276, 241] on icon "check" at bounding box center [1274, 236] width 13 height 13
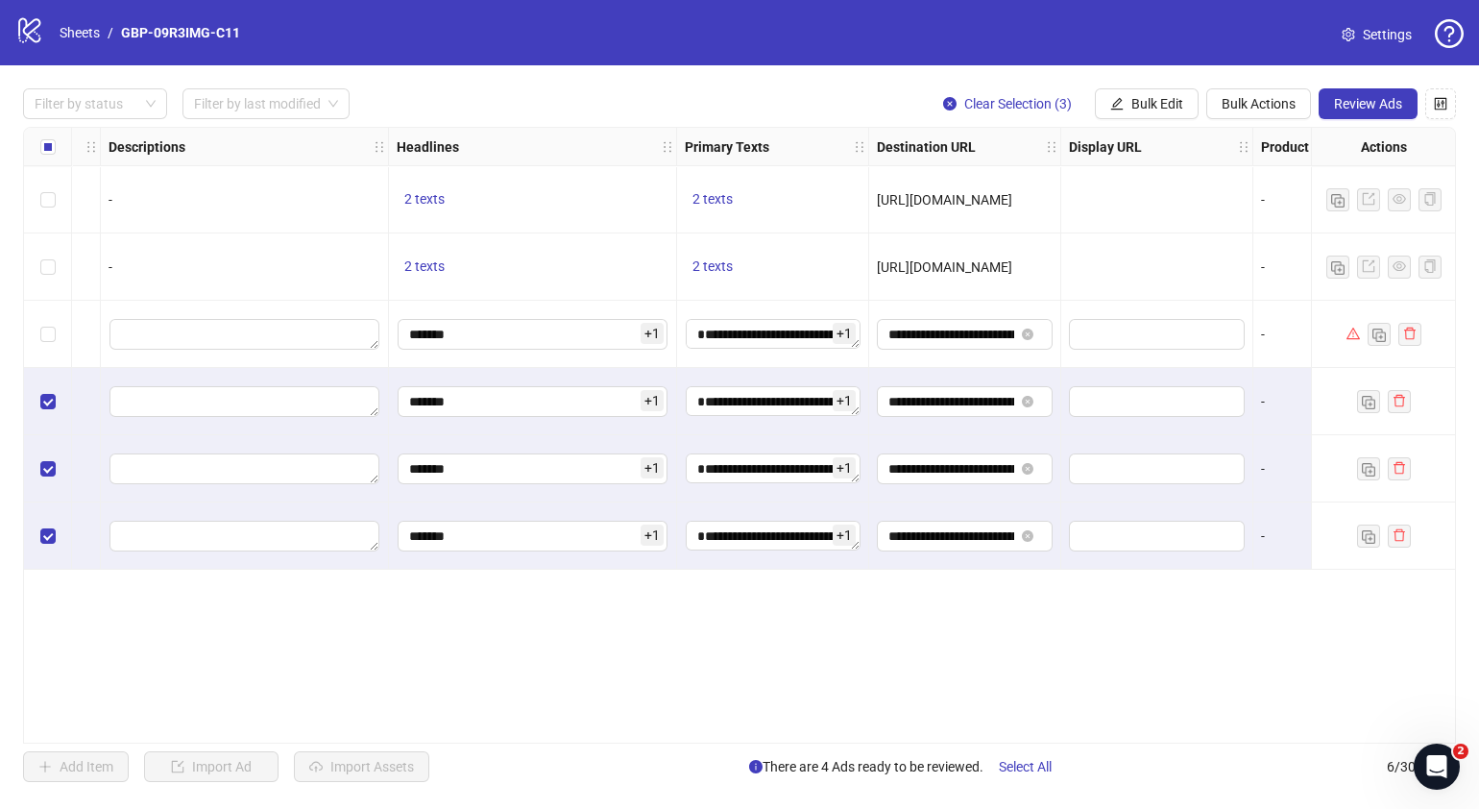
scroll to position [0, 1053]
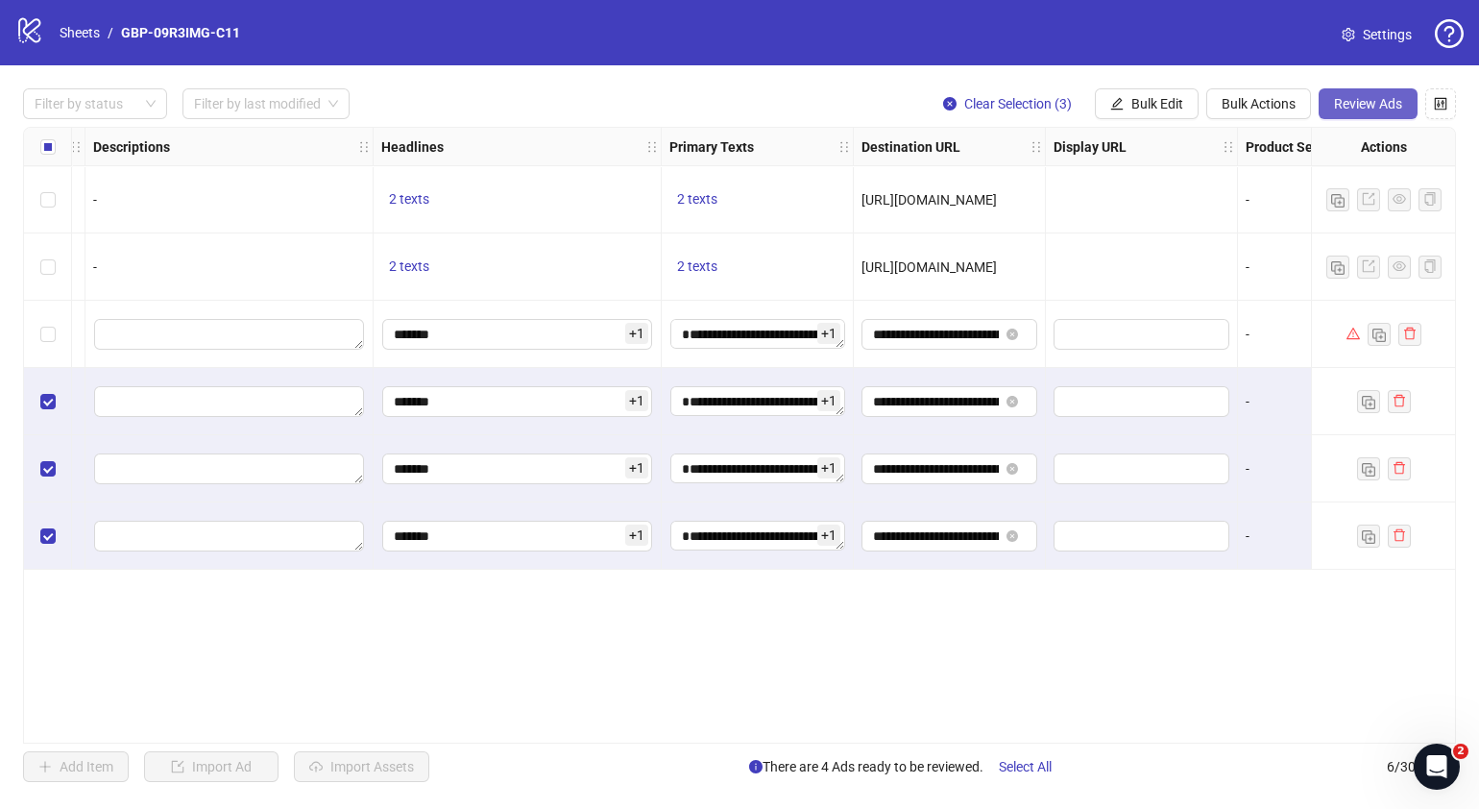
click at [1357, 104] on span "Review Ads" at bounding box center [1368, 103] width 68 height 15
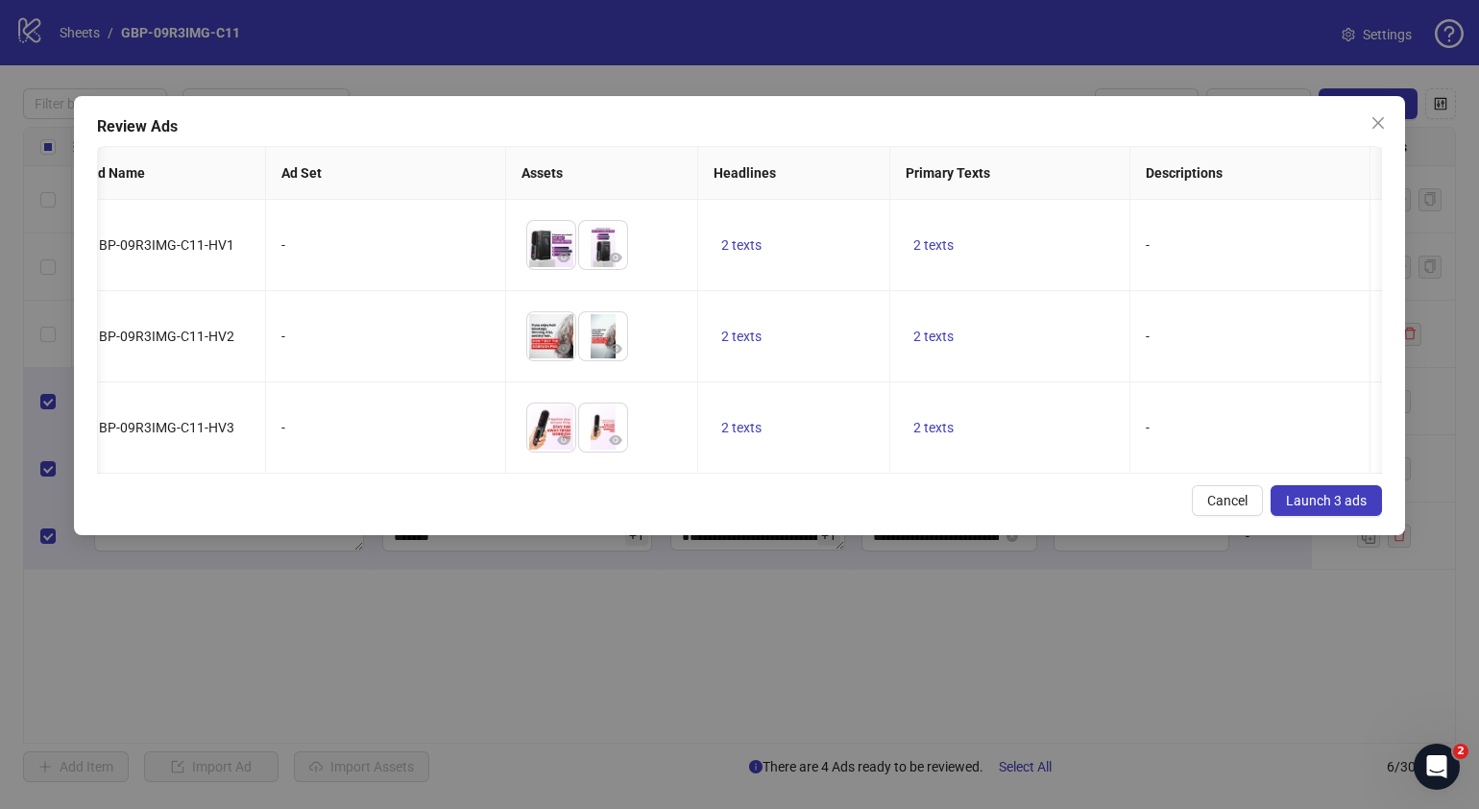
scroll to position [0, 29]
click at [740, 240] on span "2 texts" at bounding box center [736, 244] width 40 height 15
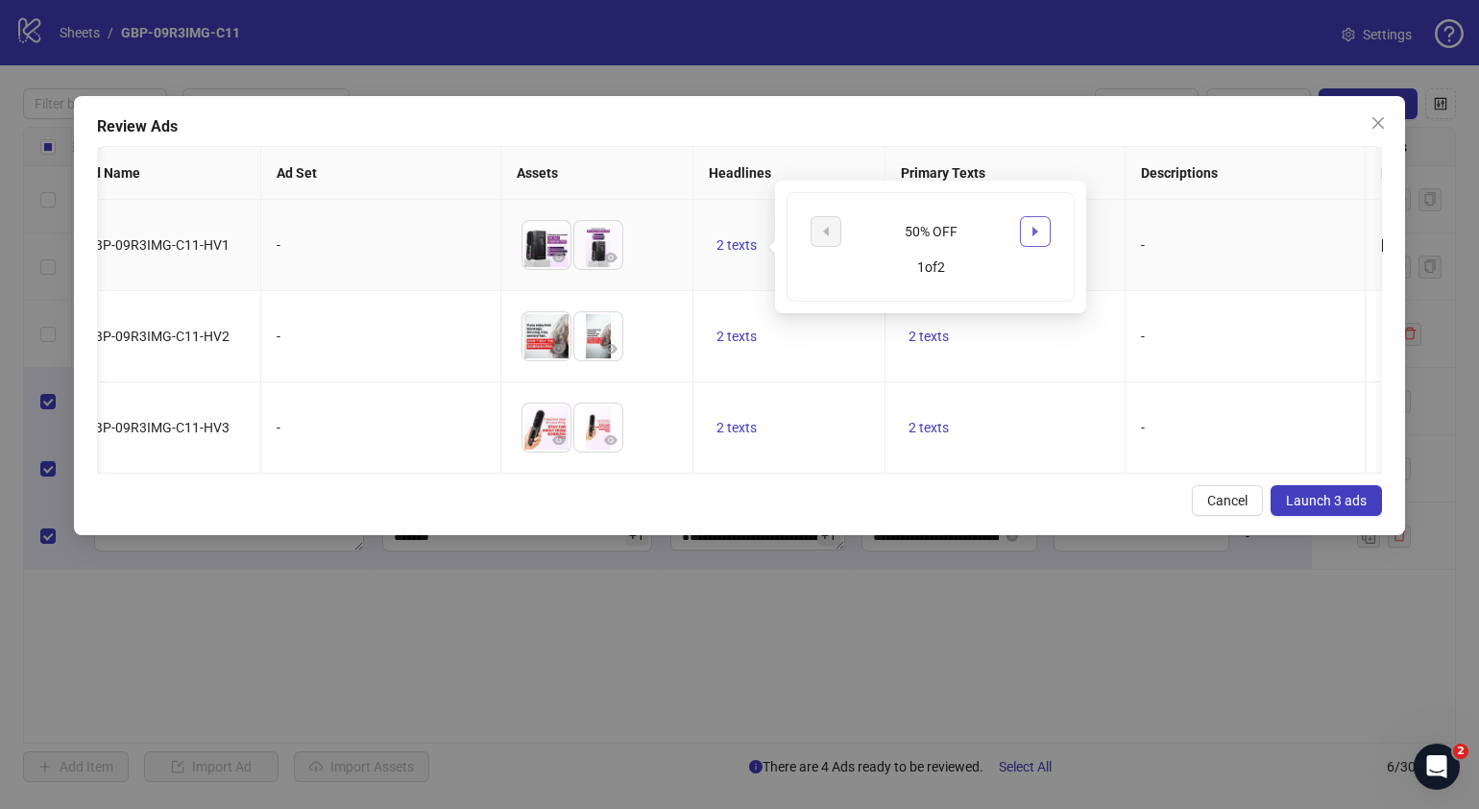
click at [1027, 231] on button "button" at bounding box center [1035, 231] width 31 height 31
click at [874, 516] on div "Cancel Launch 3 ads" at bounding box center [739, 500] width 1285 height 31
click at [934, 243] on span "2 texts" at bounding box center [929, 244] width 40 height 15
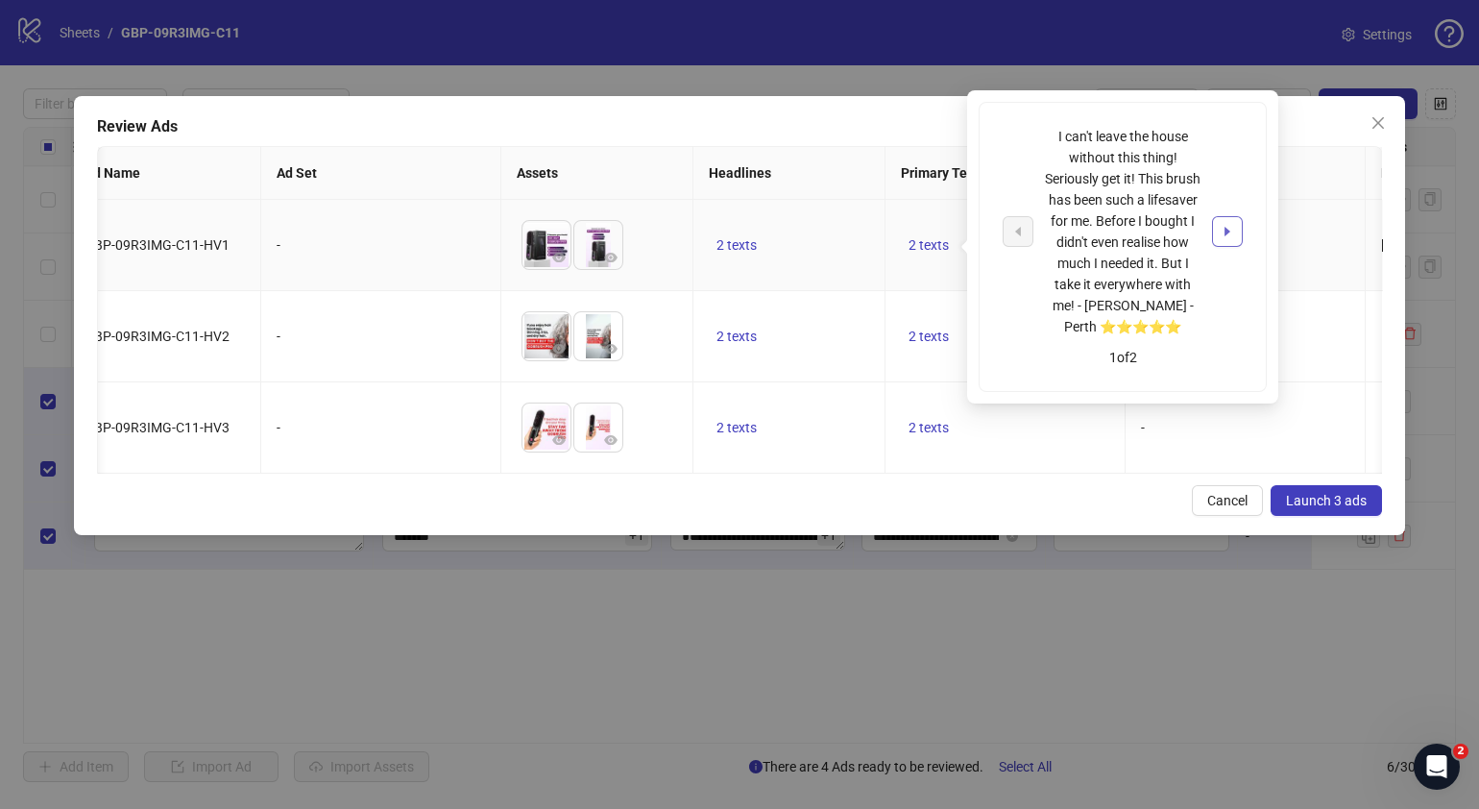
click at [1231, 235] on icon "caret-right" at bounding box center [1227, 231] width 13 height 13
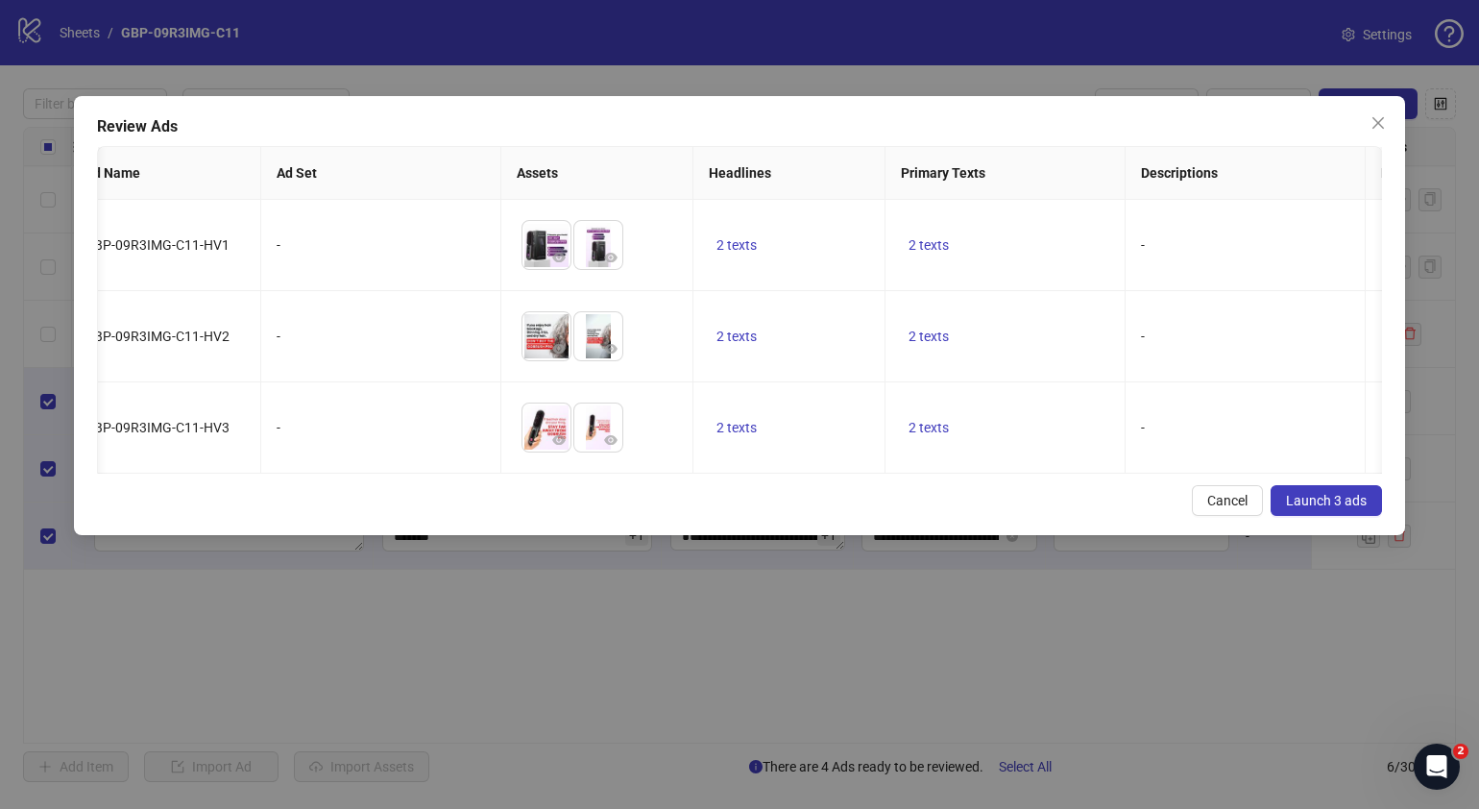
click at [957, 516] on div "Cancel Launch 3 ads" at bounding box center [739, 500] width 1285 height 31
click at [734, 435] on span "2 texts" at bounding box center [736, 427] width 40 height 15
click at [1045, 423] on button "button" at bounding box center [1035, 420] width 31 height 31
click at [1135, 535] on div "Review Ads Ad Name Ad Set Assets Headlines Primary Texts Descriptions Destinati…" at bounding box center [739, 315] width 1331 height 439
click at [922, 435] on span "2 texts" at bounding box center [929, 427] width 40 height 15
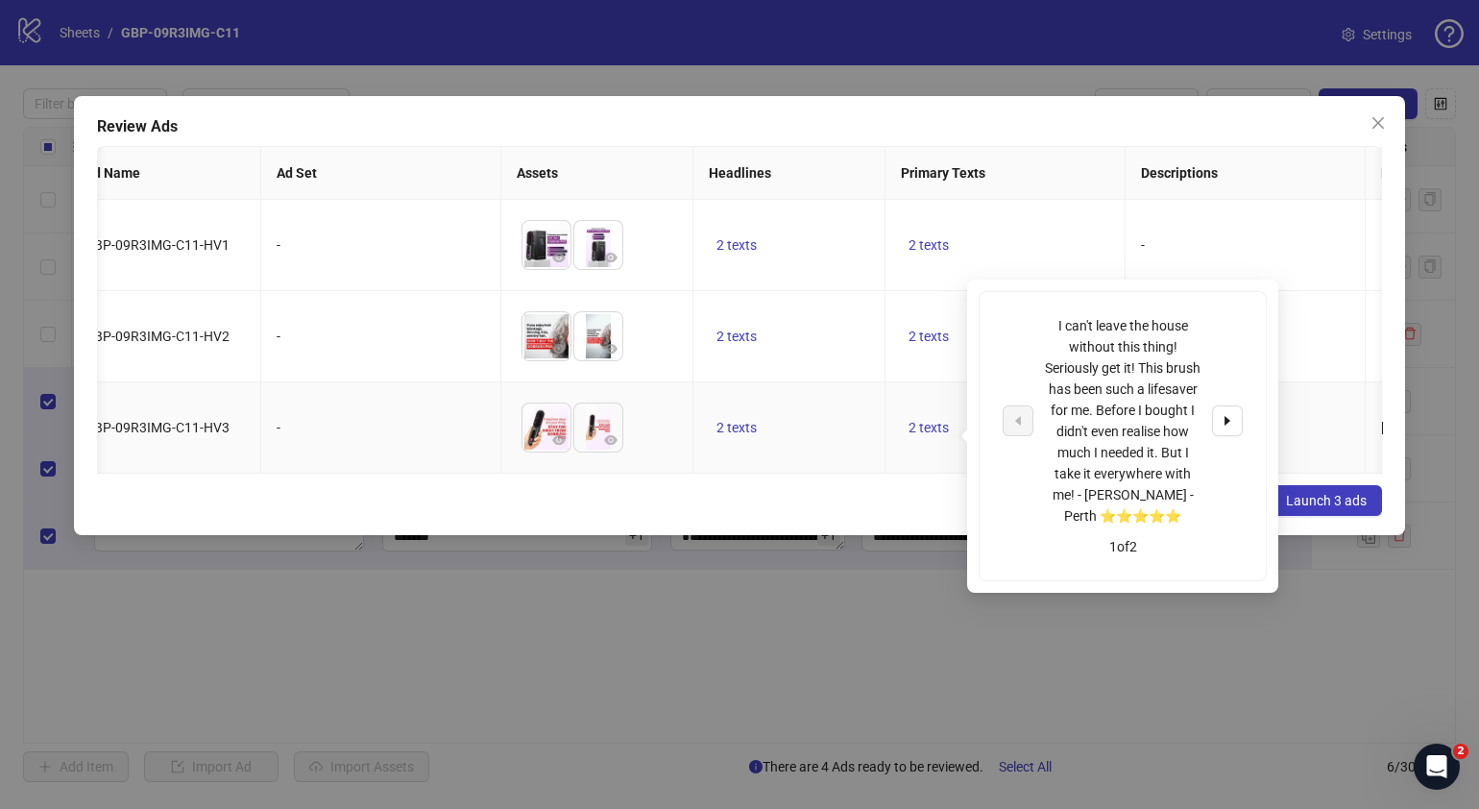
drag, startPoint x: 1226, startPoint y: 418, endPoint x: 1186, endPoint y: 427, distance: 41.5
click at [1227, 419] on icon "caret-right" at bounding box center [1228, 421] width 6 height 10
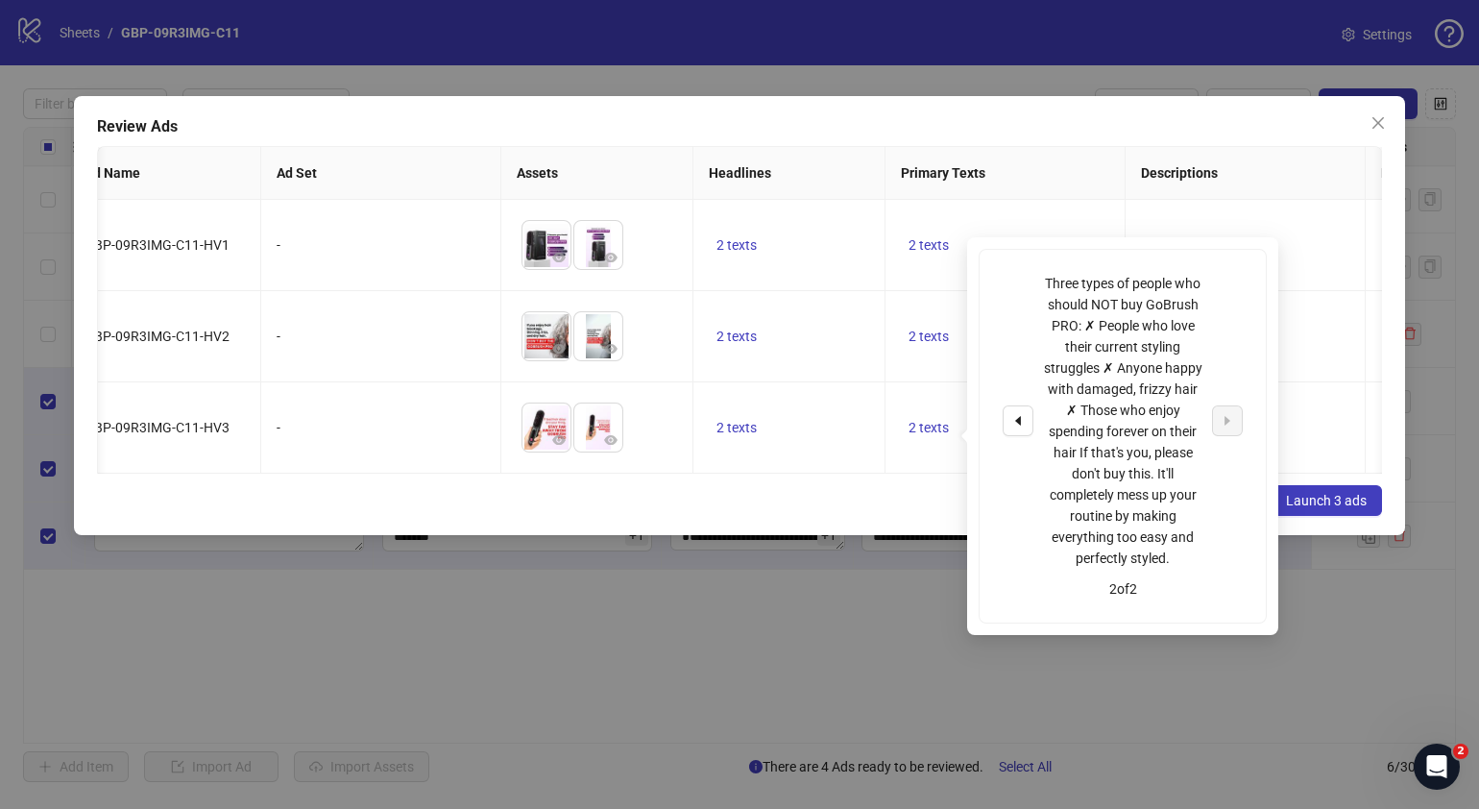
drag, startPoint x: 800, startPoint y: 527, endPoint x: 681, endPoint y: 502, distance: 121.7
click at [798, 516] on div "Cancel Launch 3 ads" at bounding box center [739, 500] width 1285 height 31
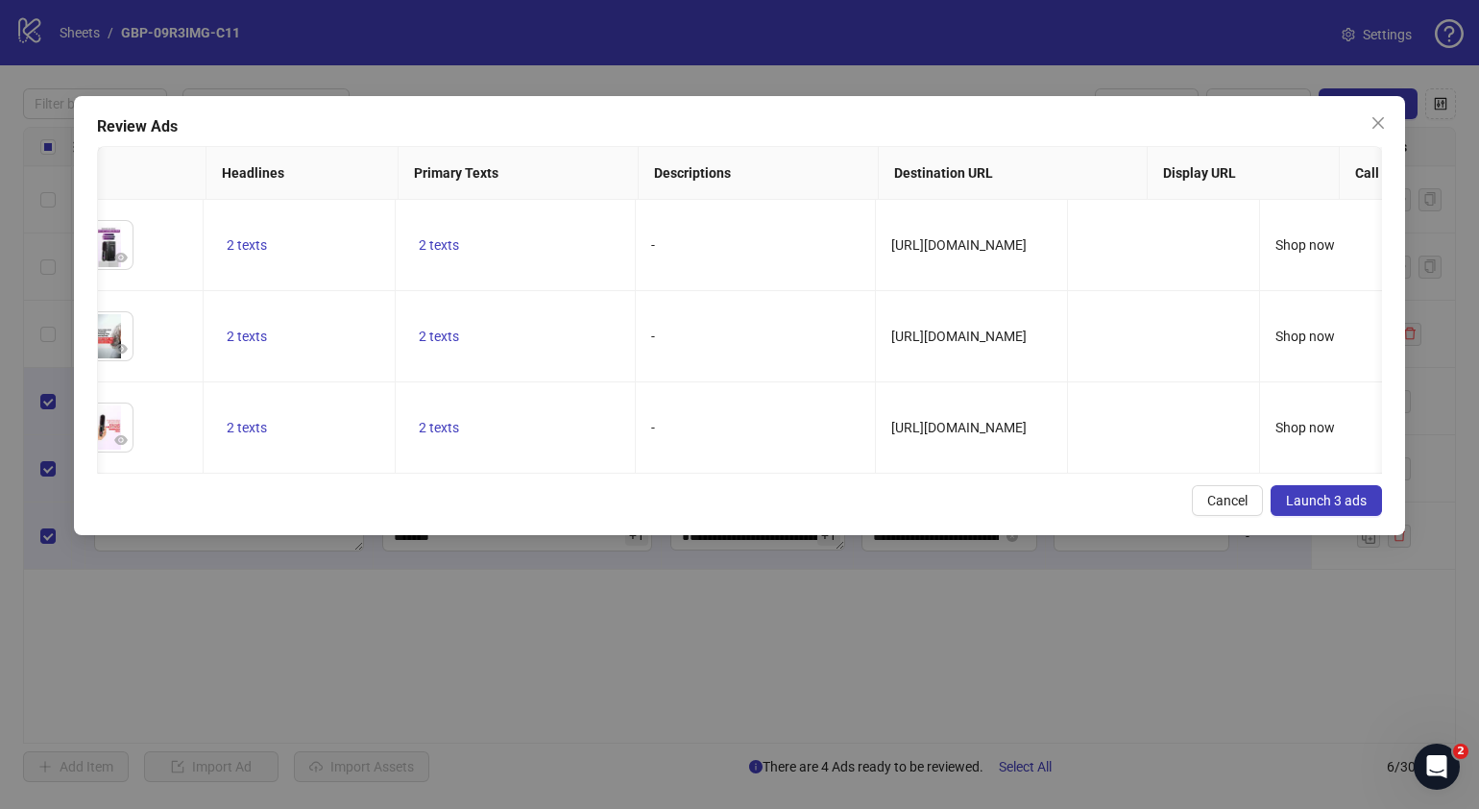
scroll to position [0, 519]
click at [1380, 125] on icon "close" at bounding box center [1378, 123] width 12 height 12
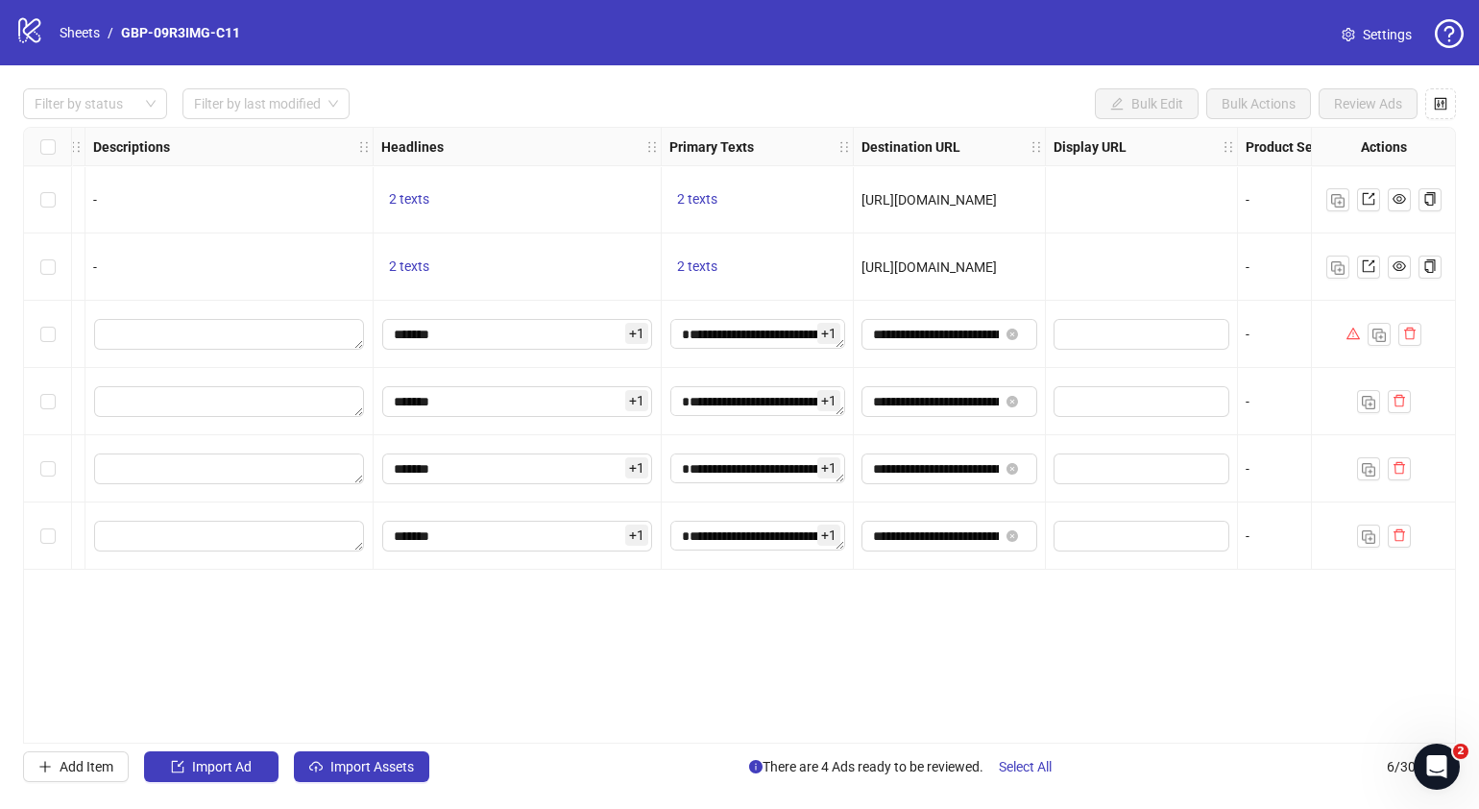
click at [568, 735] on div "**********" at bounding box center [739, 435] width 1433 height 617
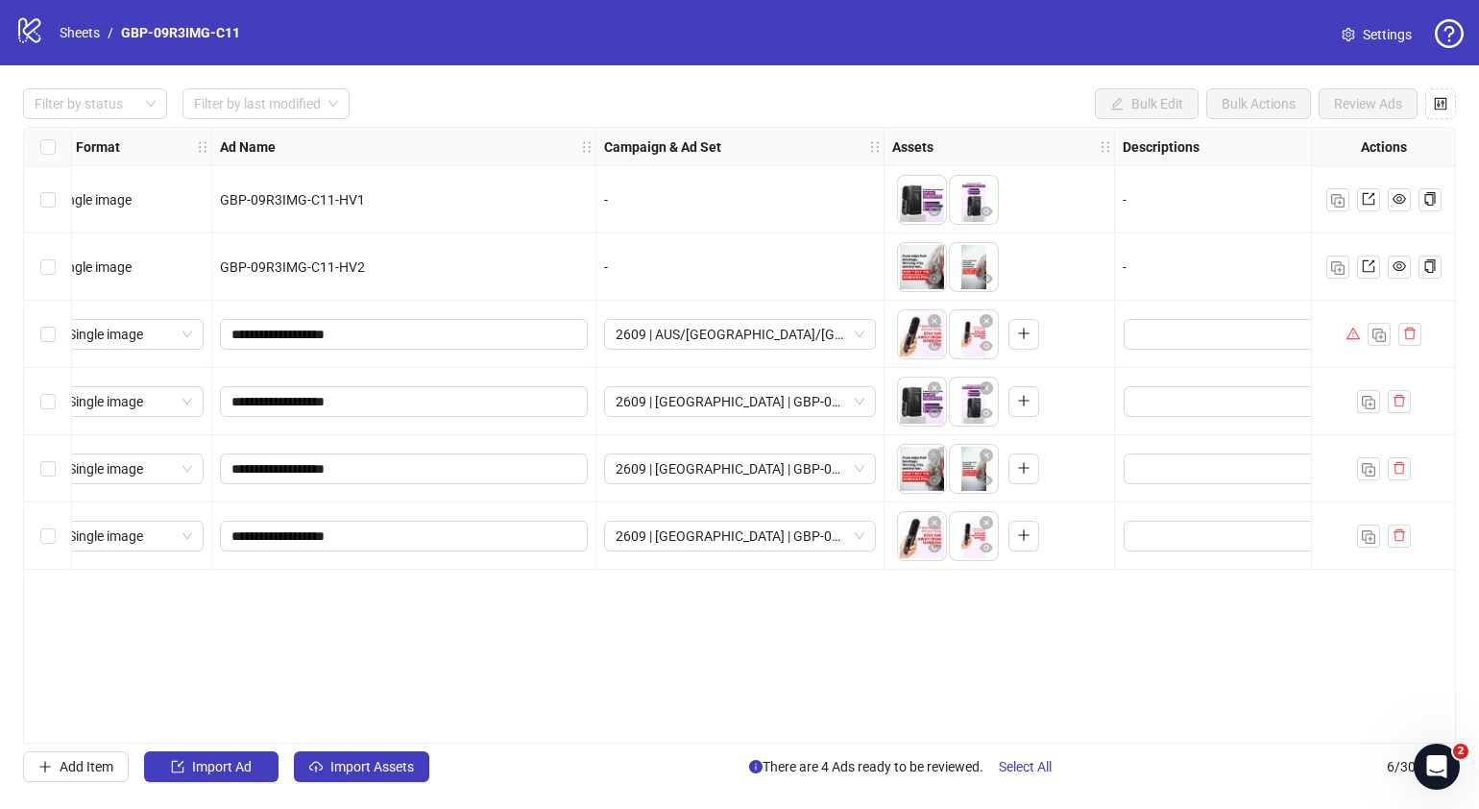
scroll to position [0, 0]
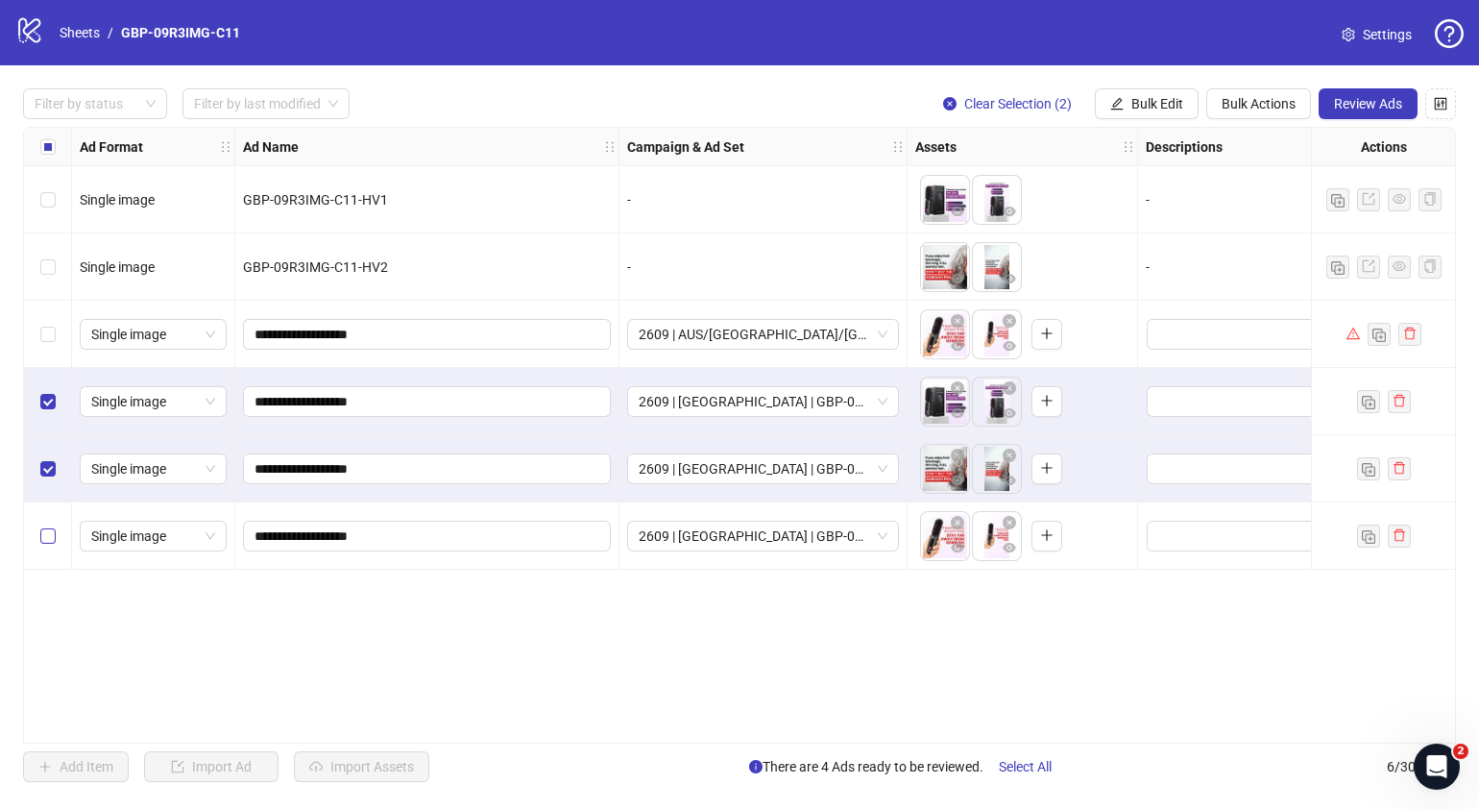
click at [53, 525] on label "Select row 6" at bounding box center [47, 535] width 15 height 21
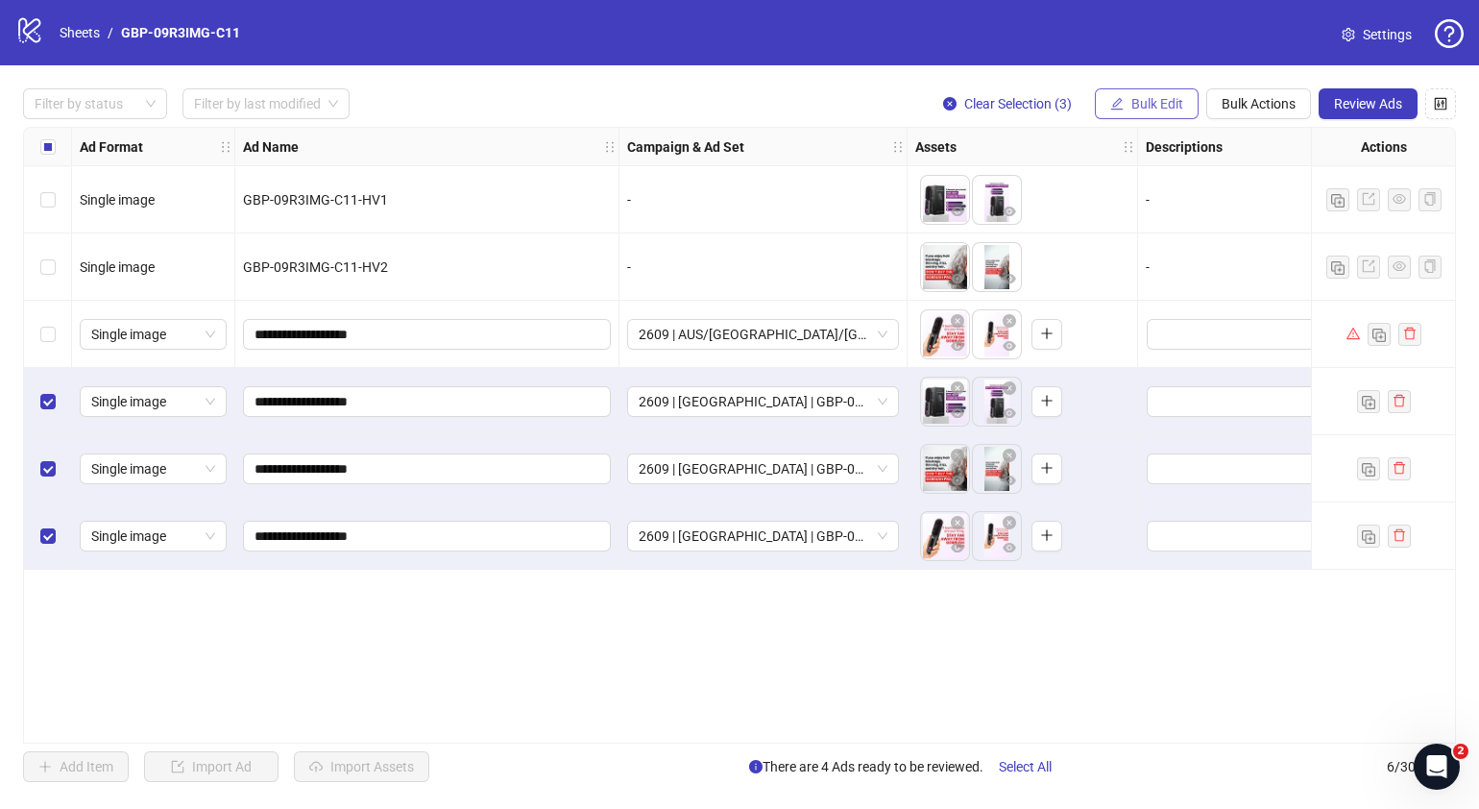
click at [1150, 107] on span "Bulk Edit" at bounding box center [1157, 103] width 52 height 15
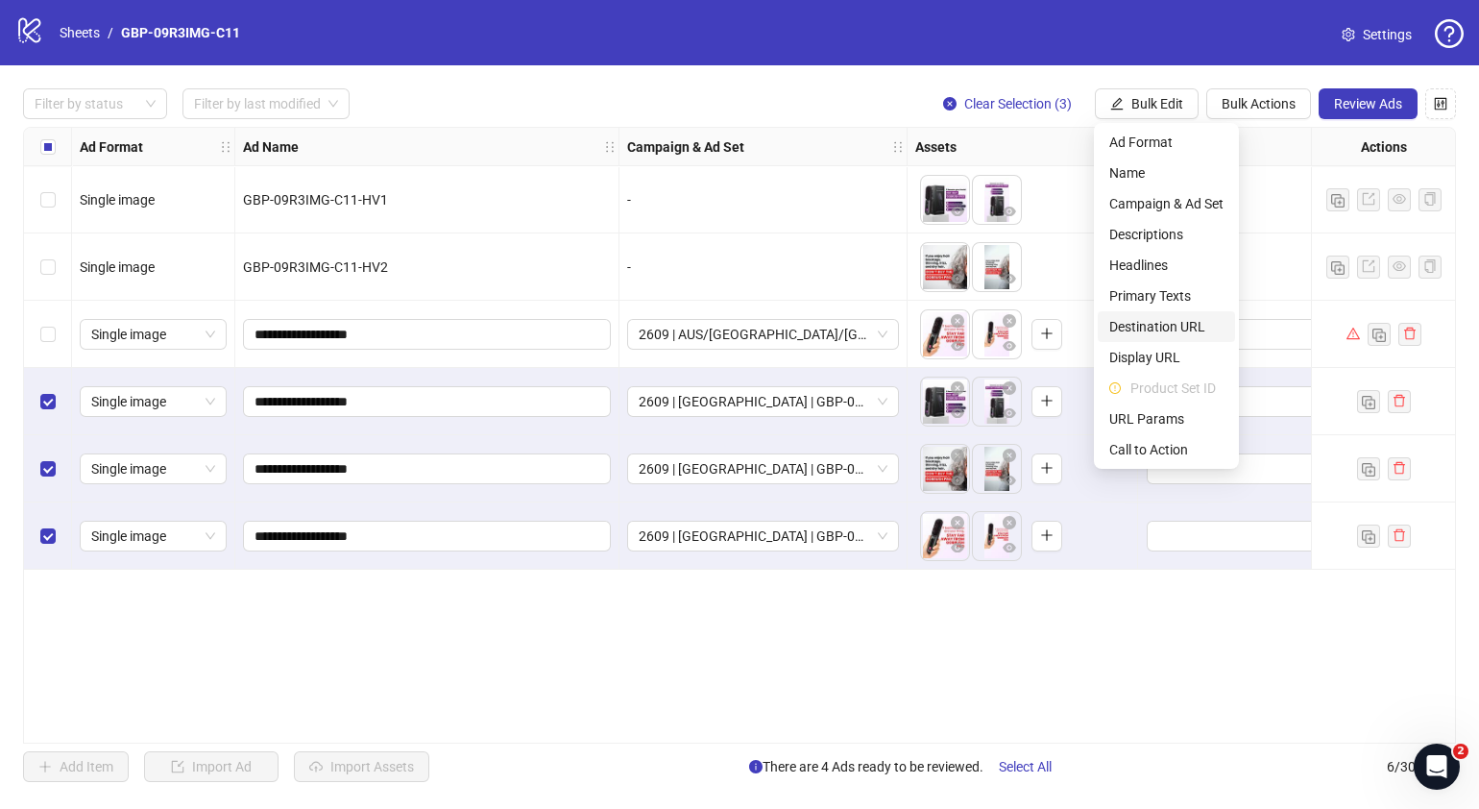
click at [1143, 331] on span "Destination URL" at bounding box center [1166, 326] width 114 height 21
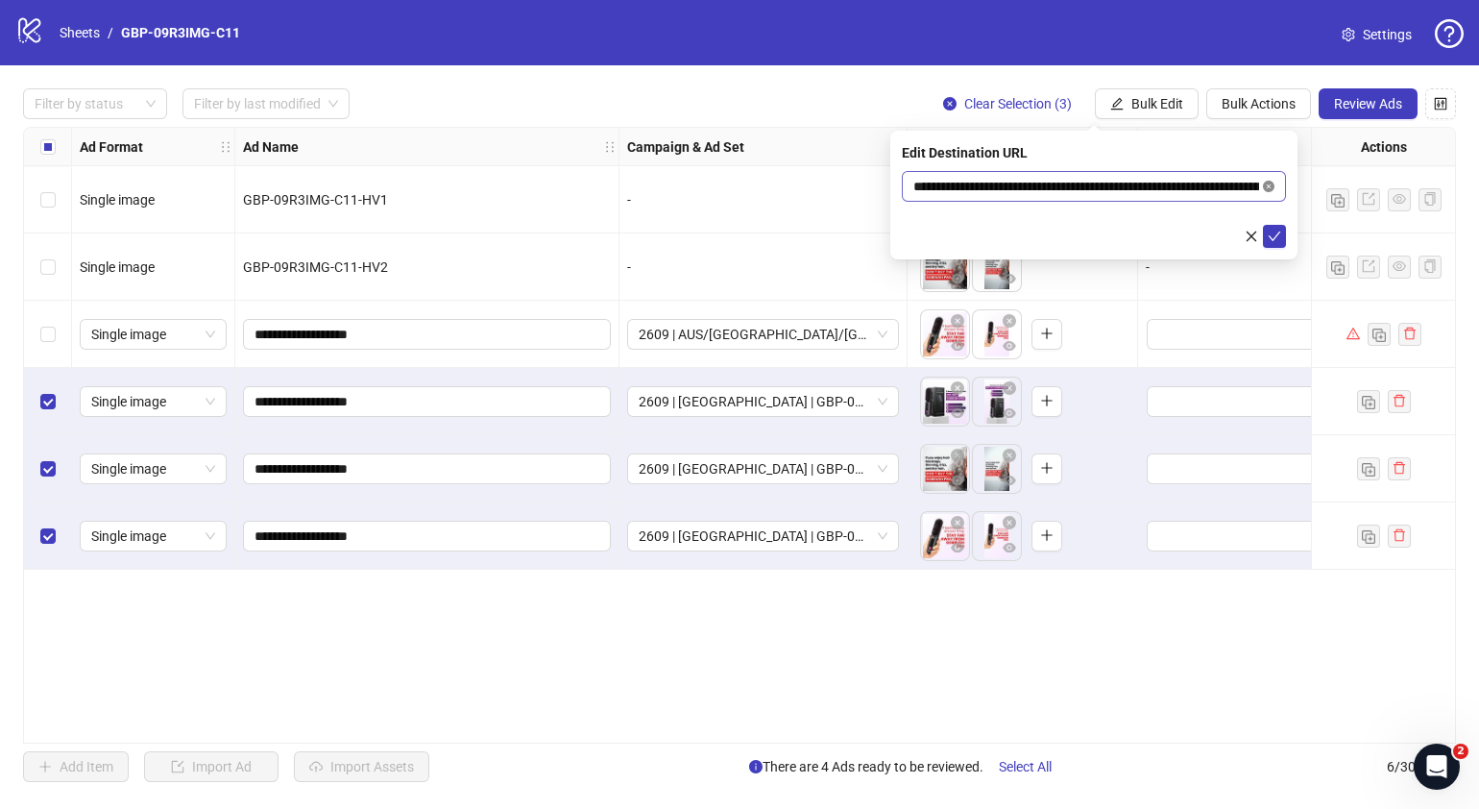
click at [1269, 188] on icon "close-circle" at bounding box center [1269, 187] width 12 height 12
click at [1064, 197] on span at bounding box center [1094, 186] width 384 height 31
click at [1076, 181] on input "text" at bounding box center [1086, 186] width 346 height 21
paste input "**********"
type input "**********"
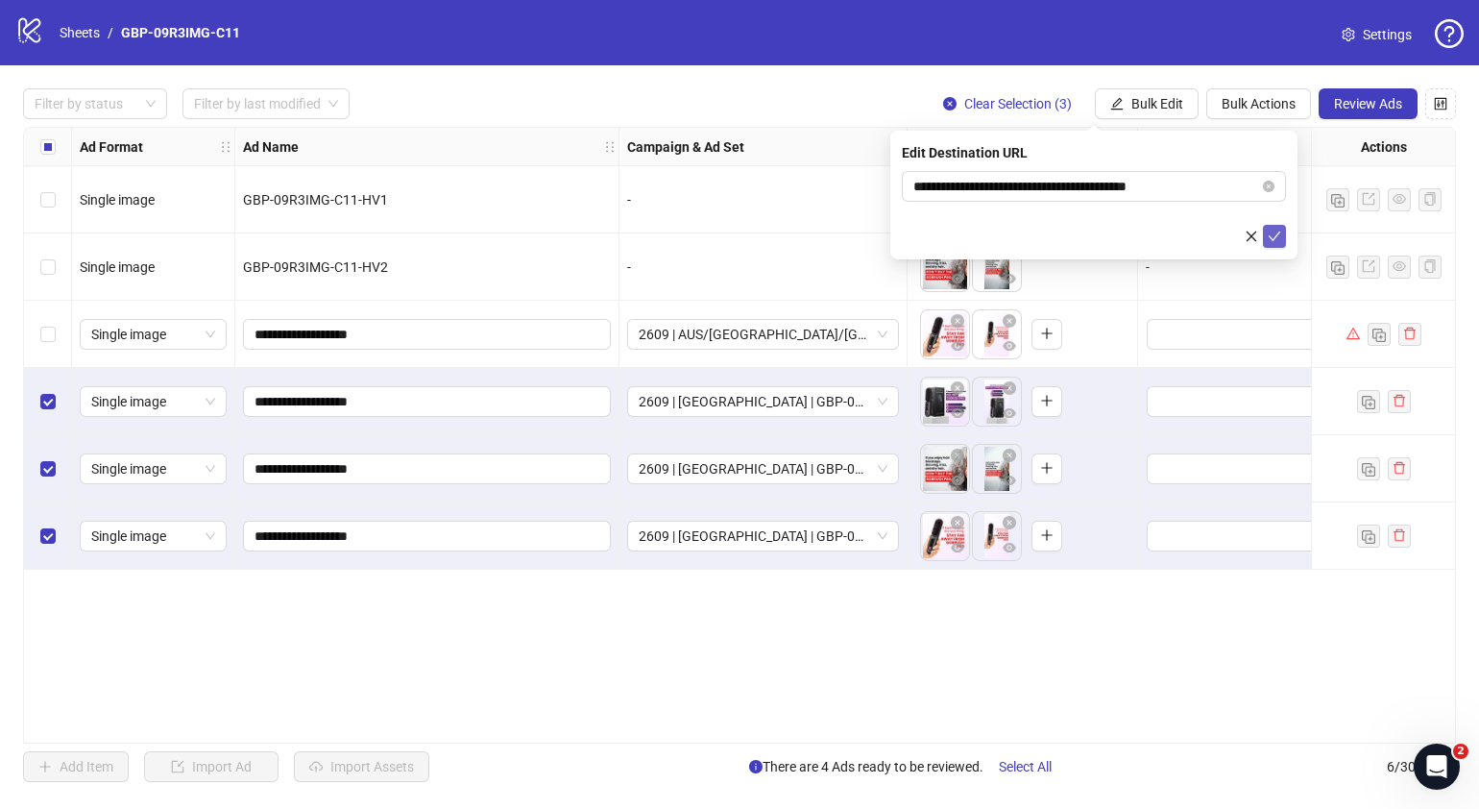
click at [1270, 235] on icon "check" at bounding box center [1275, 236] width 12 height 10
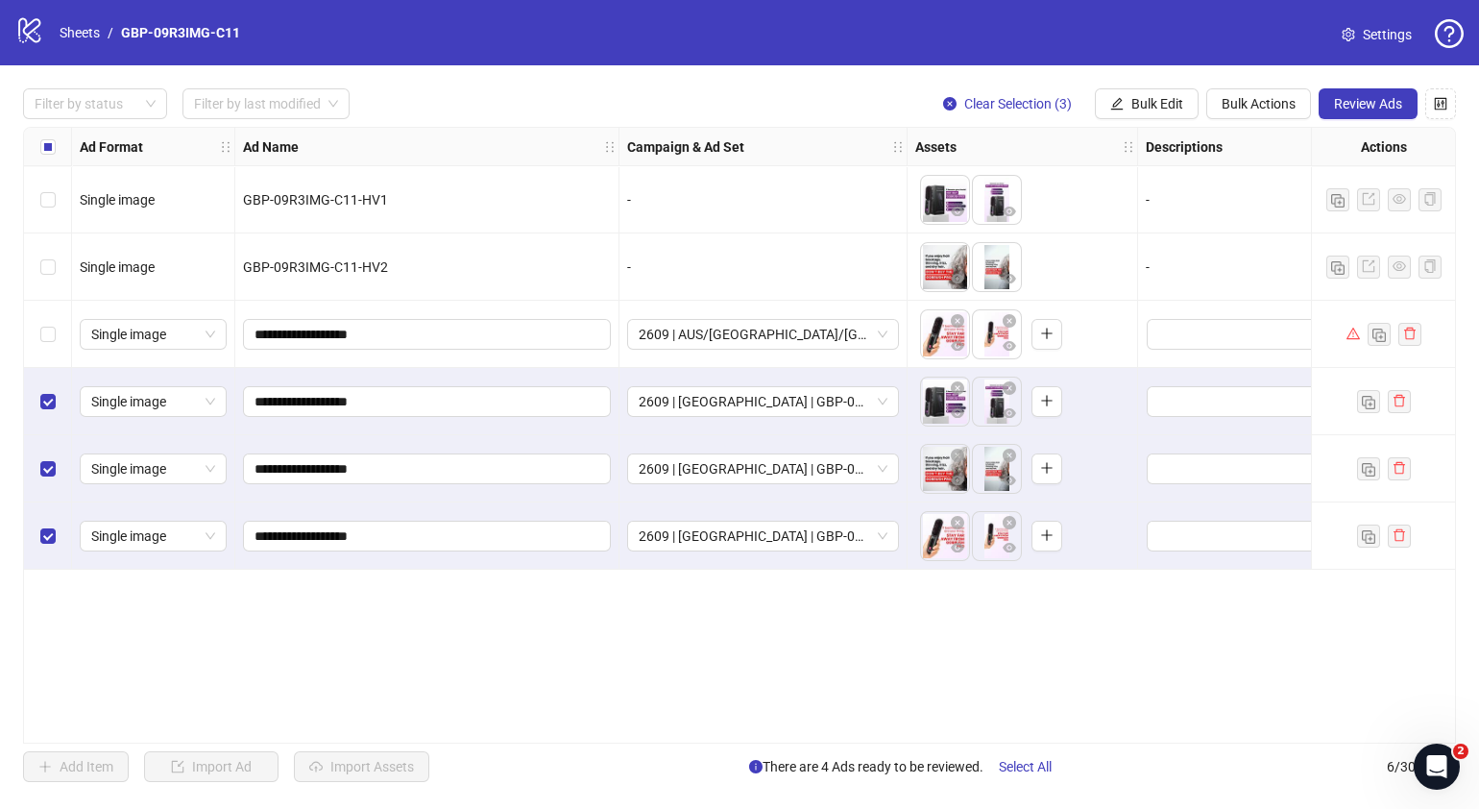
click at [1021, 55] on div "logo/logo-mobile Sheets / GBP-09R3IMG-C11 Settings" at bounding box center [739, 32] width 1479 height 65
drag, startPoint x: 566, startPoint y: 733, endPoint x: 624, endPoint y: 730, distance: 58.7
click at [624, 730] on div "**********" at bounding box center [739, 435] width 1433 height 617
click at [1346, 97] on span "Review Ads" at bounding box center [1368, 103] width 68 height 15
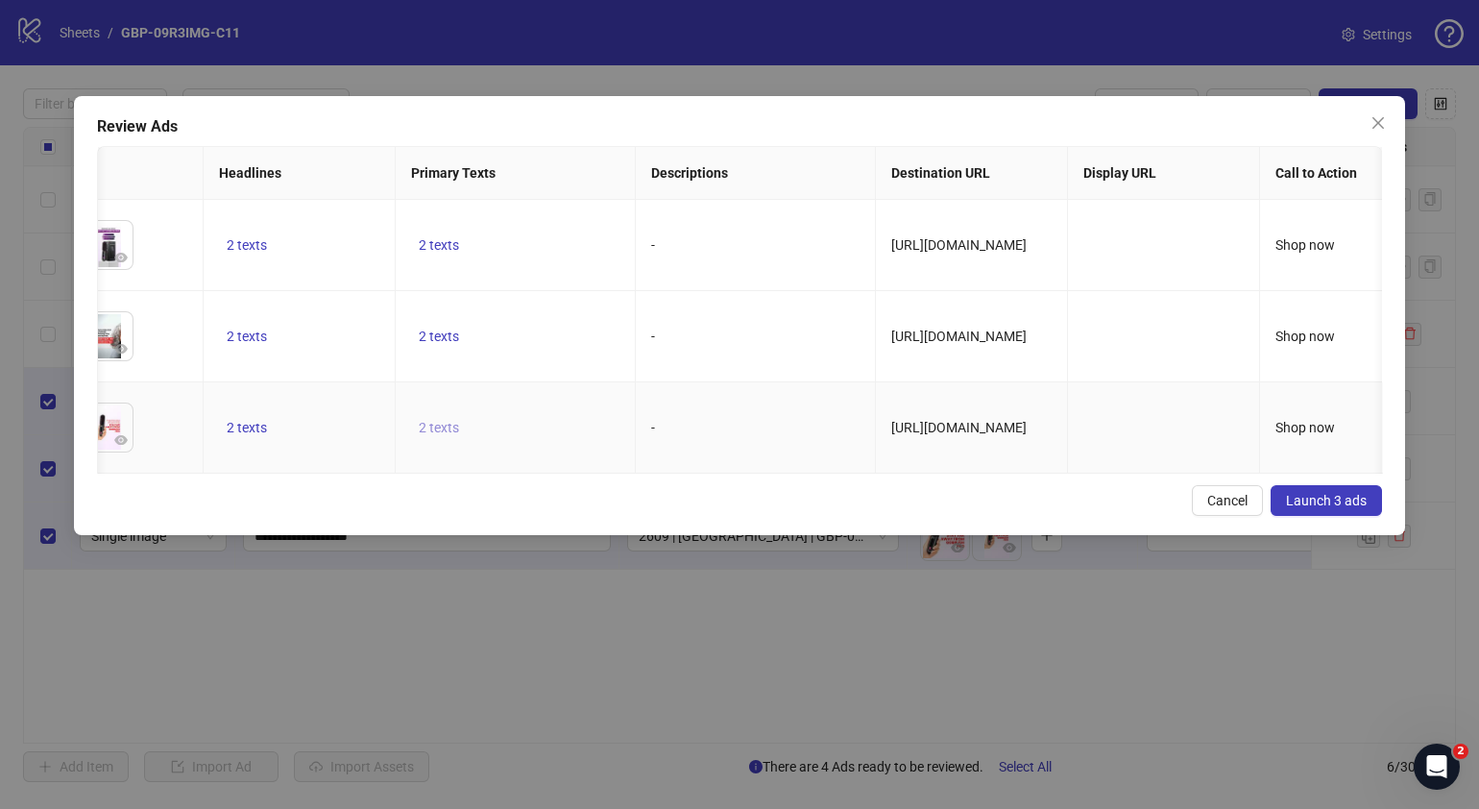
click at [445, 423] on span "2 texts" at bounding box center [439, 427] width 40 height 15
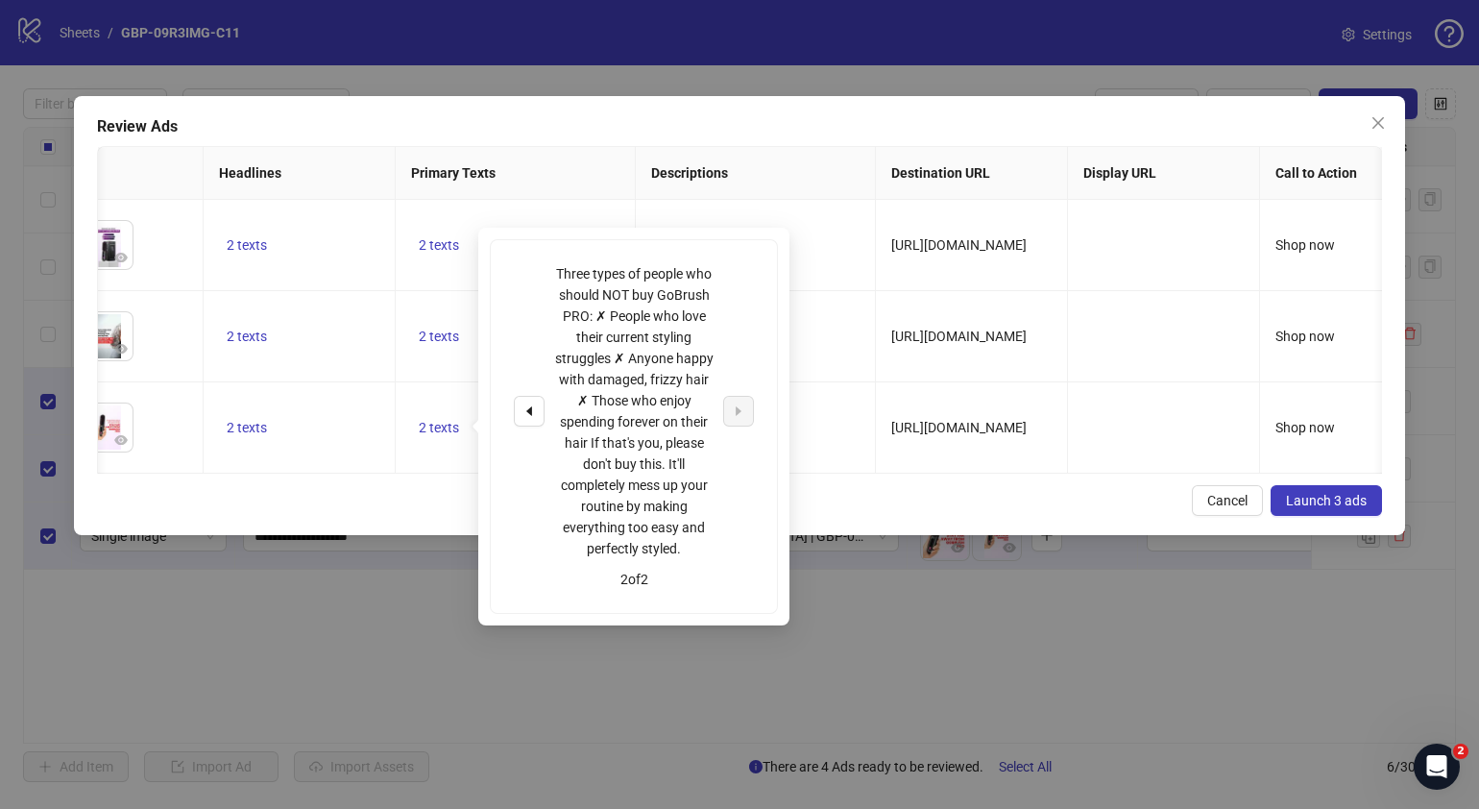
click at [869, 509] on div "Cancel Launch 3 ads" at bounding box center [739, 500] width 1285 height 31
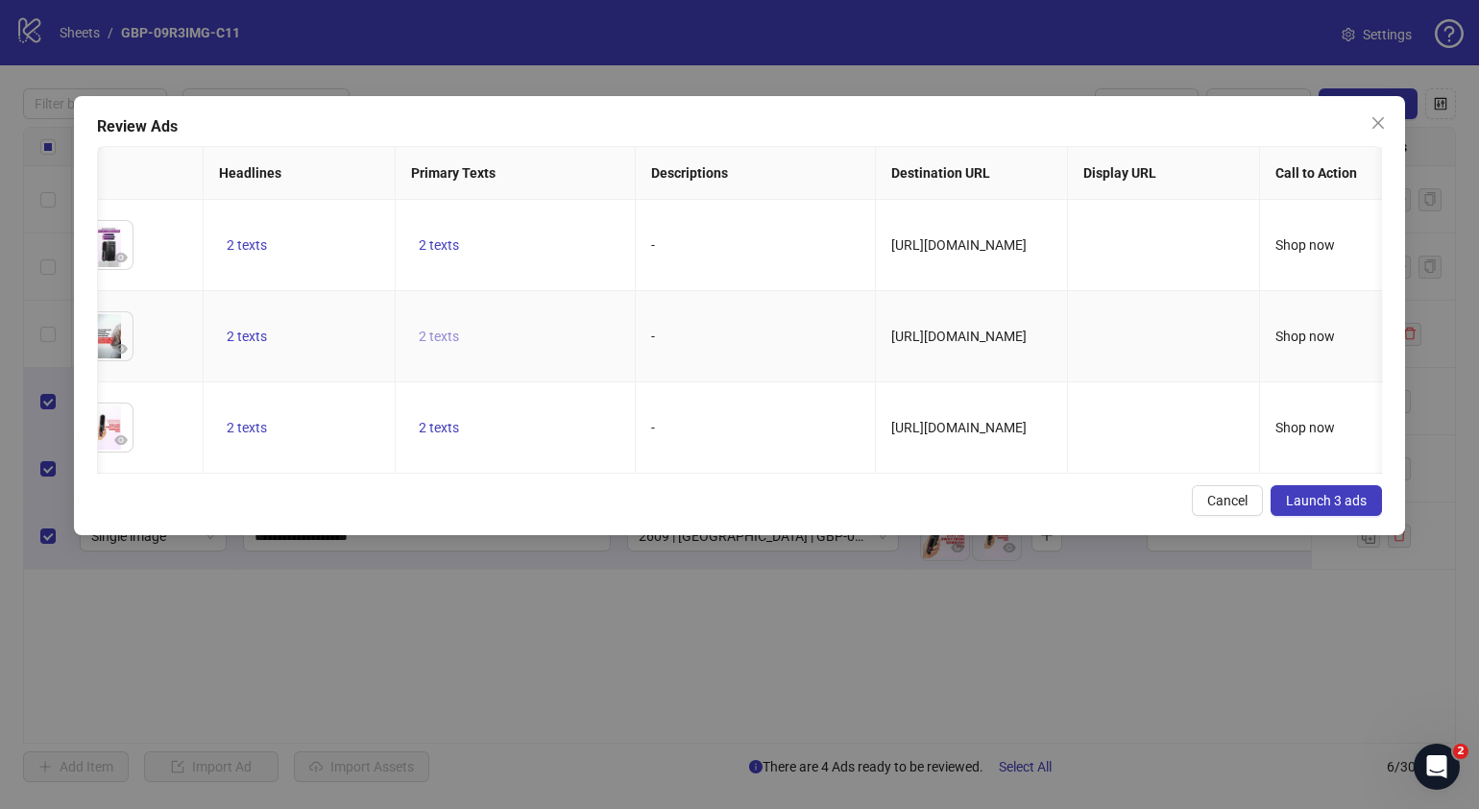
click at [438, 341] on span "2 texts" at bounding box center [439, 335] width 40 height 15
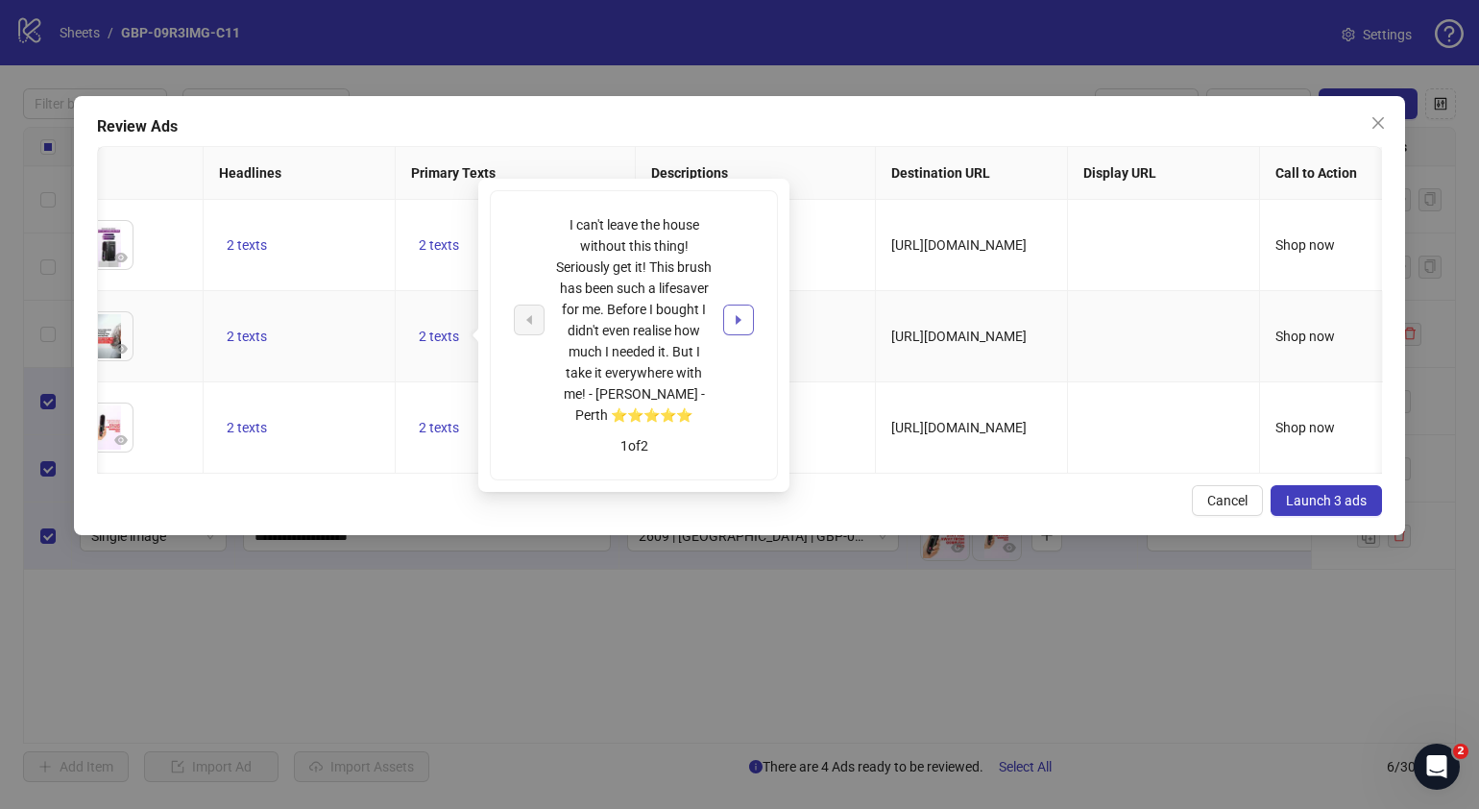
click at [732, 308] on button "button" at bounding box center [738, 319] width 31 height 31
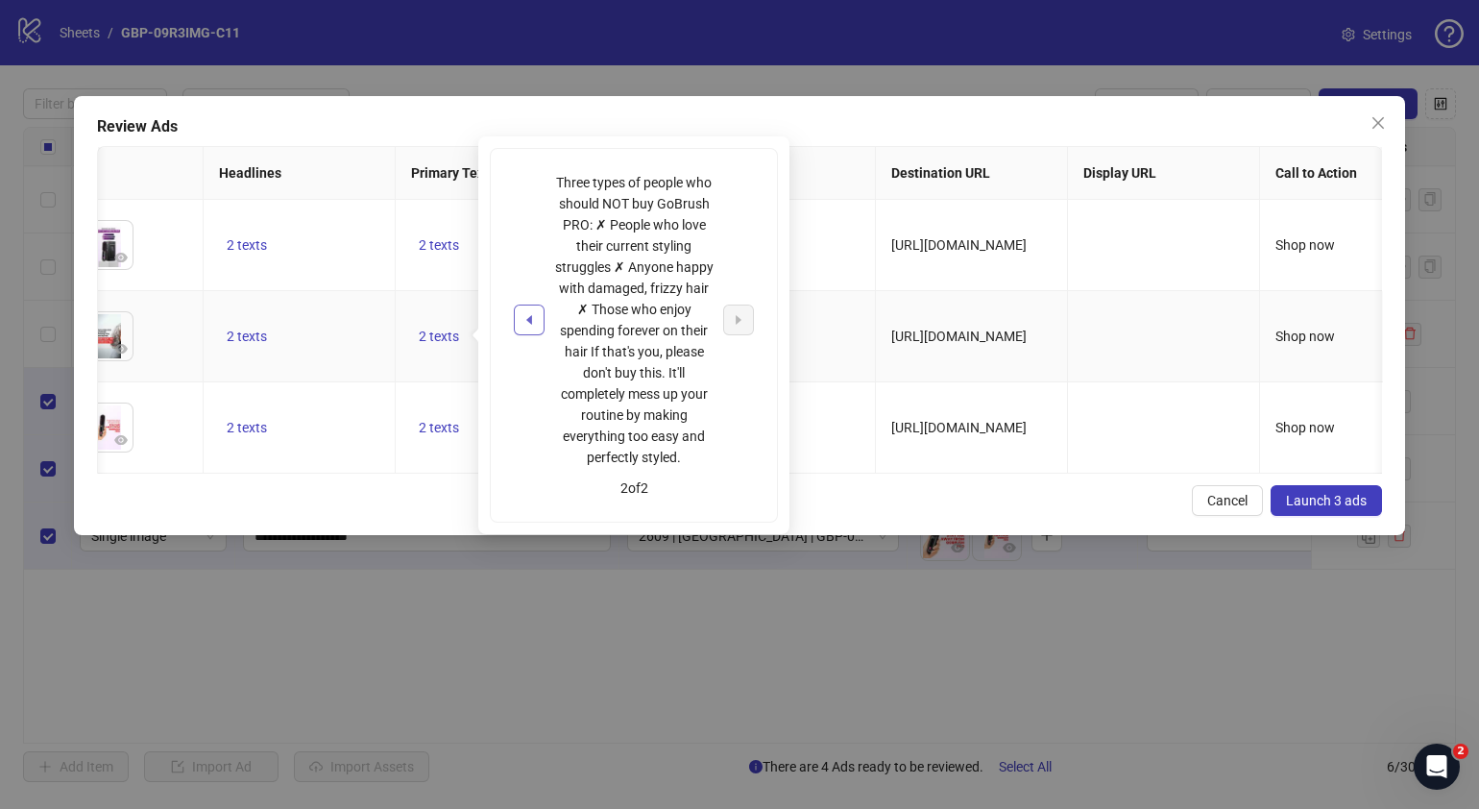
click at [532, 318] on icon "caret-left" at bounding box center [528, 319] width 13 height 13
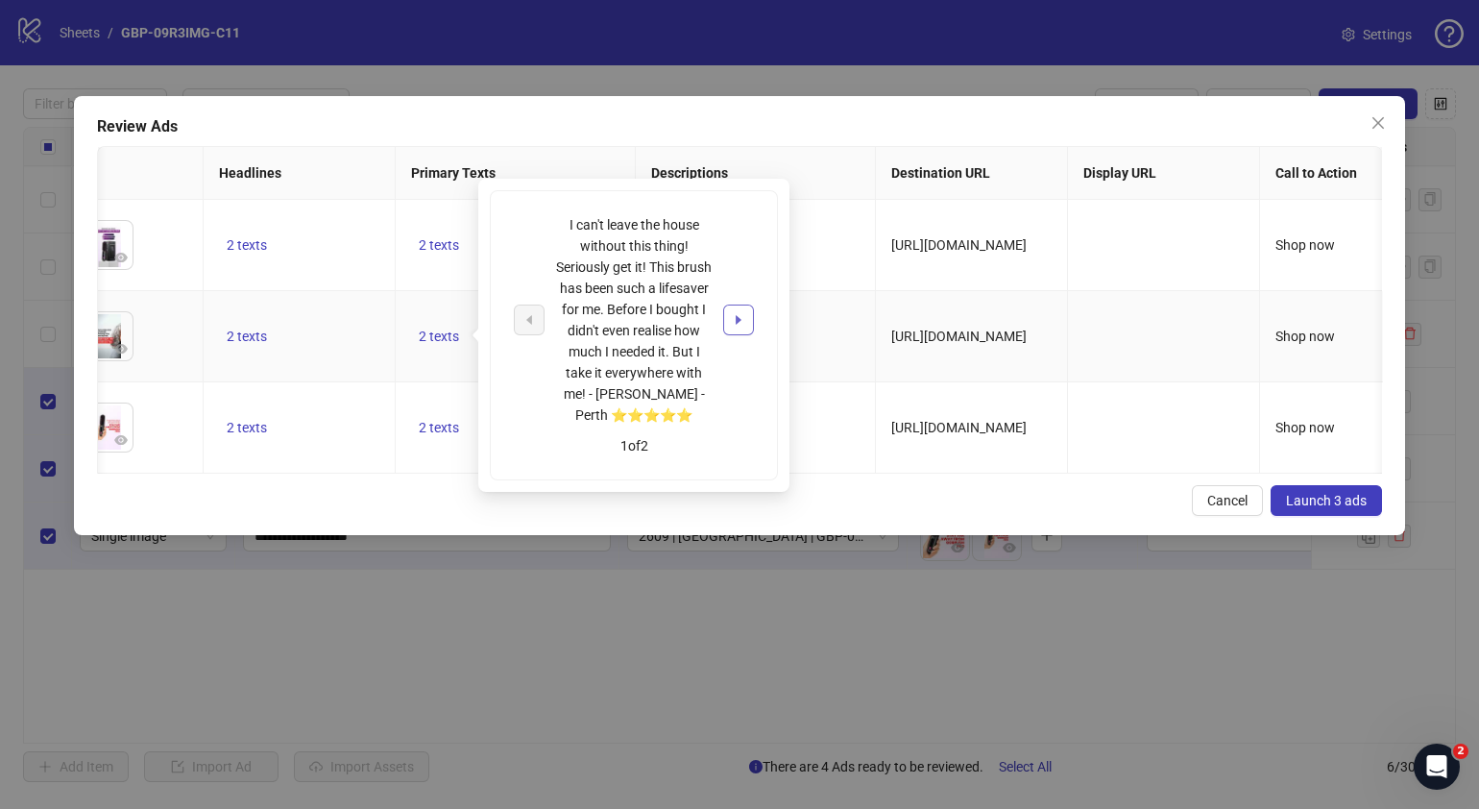
click at [741, 322] on icon "caret-right" at bounding box center [738, 319] width 13 height 13
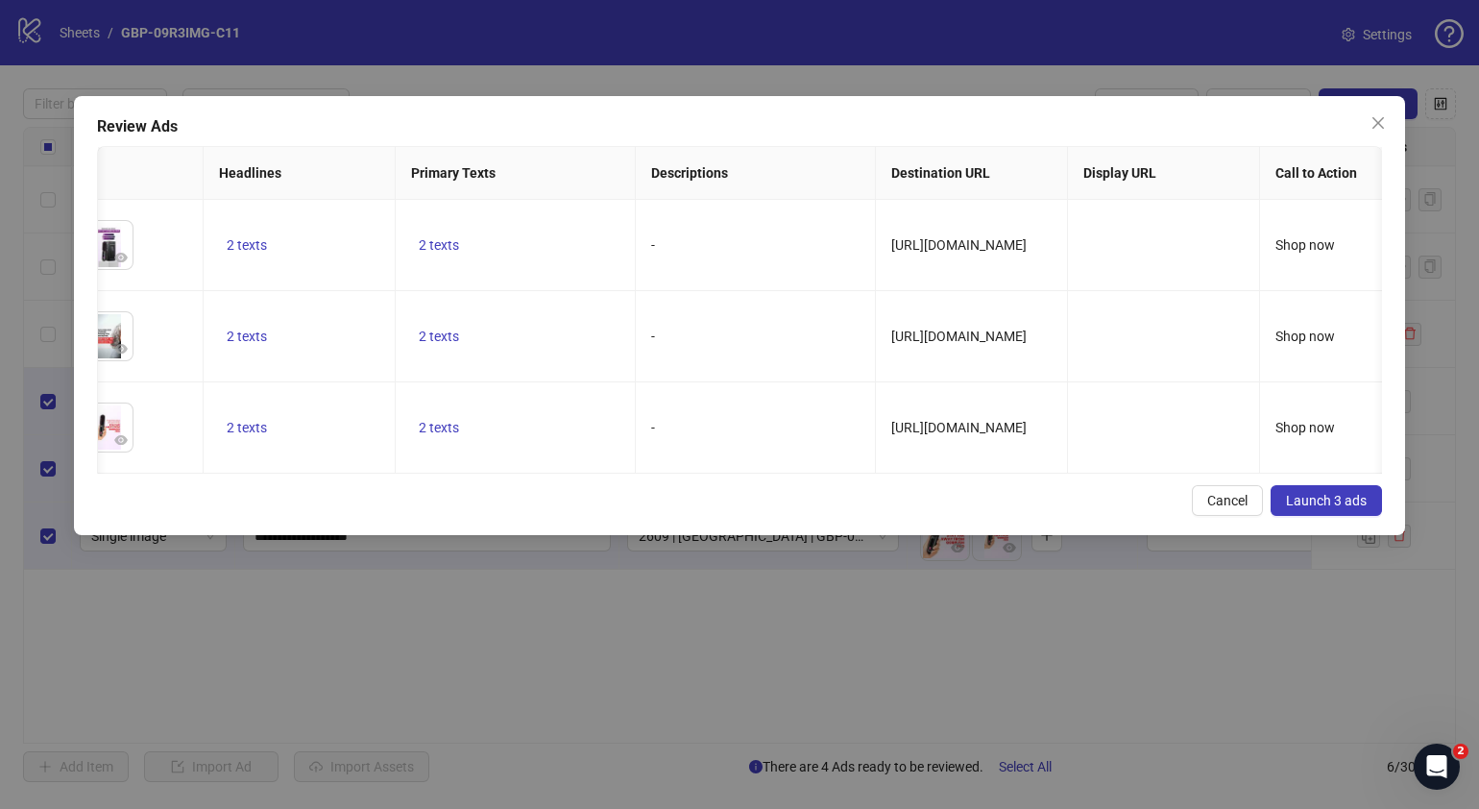
click at [870, 535] on div "Review Ads Ad Name Ad Set Assets Headlines Primary Texts Descriptions Destinati…" at bounding box center [739, 315] width 1331 height 439
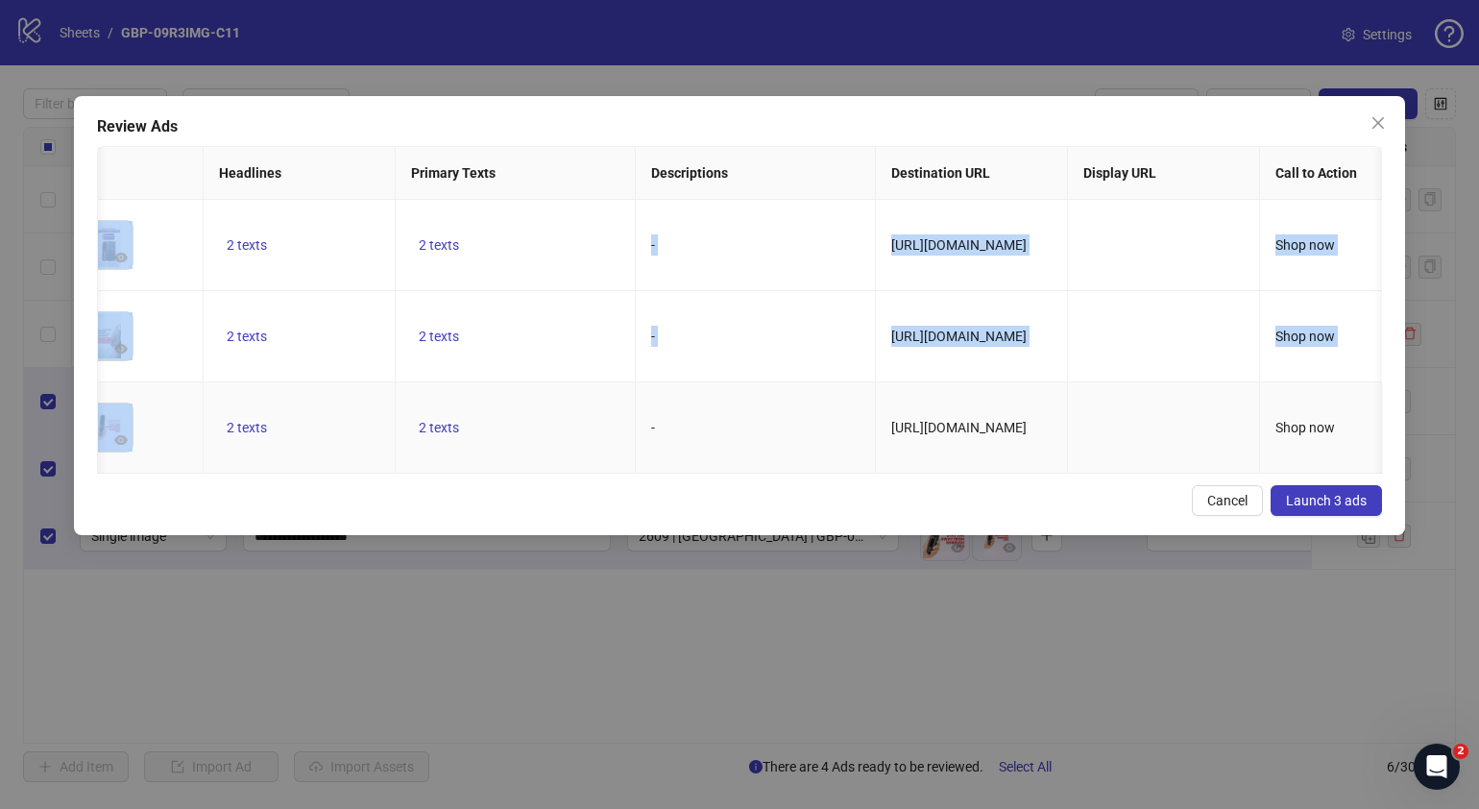
drag, startPoint x: 646, startPoint y: 470, endPoint x: 678, endPoint y: 472, distance: 31.8
click at [678, 472] on div "GBP-09R3IMG-C11-HV1 - To pick up a draggable item, press the space bar. While d…" at bounding box center [740, 337] width 1284 height 274
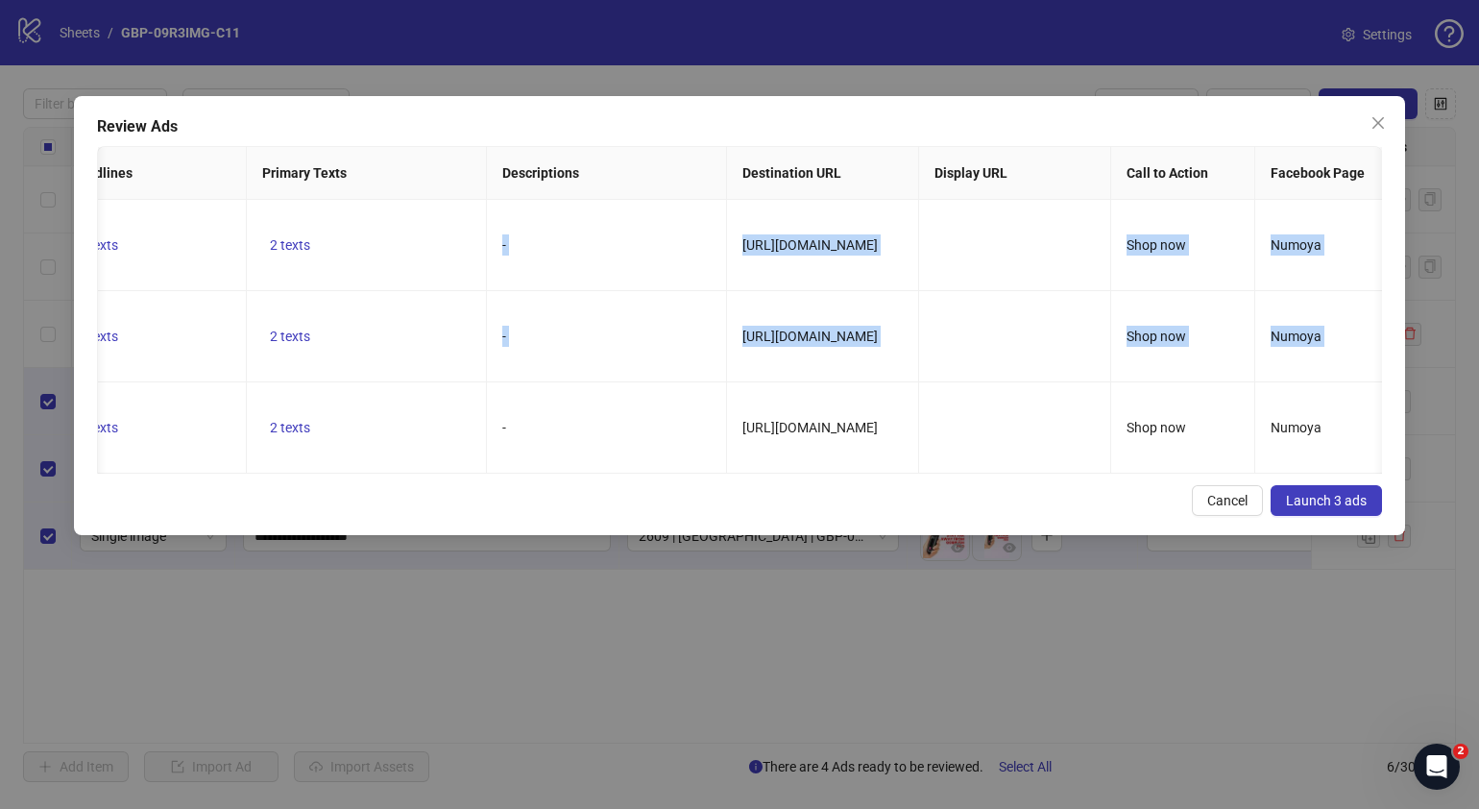
scroll to position [0, 674]
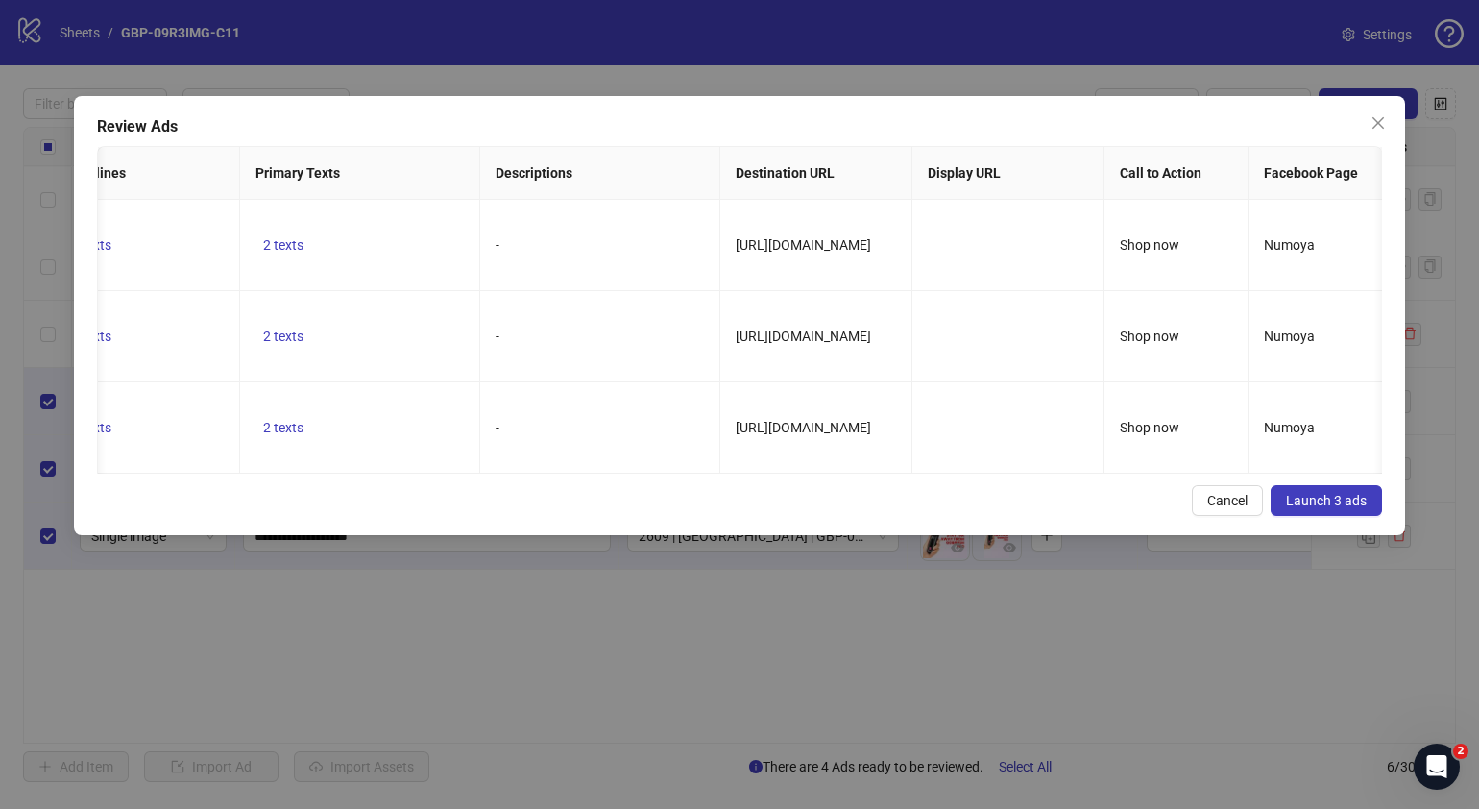
click at [788, 510] on div "Cancel Launch 3 ads" at bounding box center [739, 500] width 1285 height 31
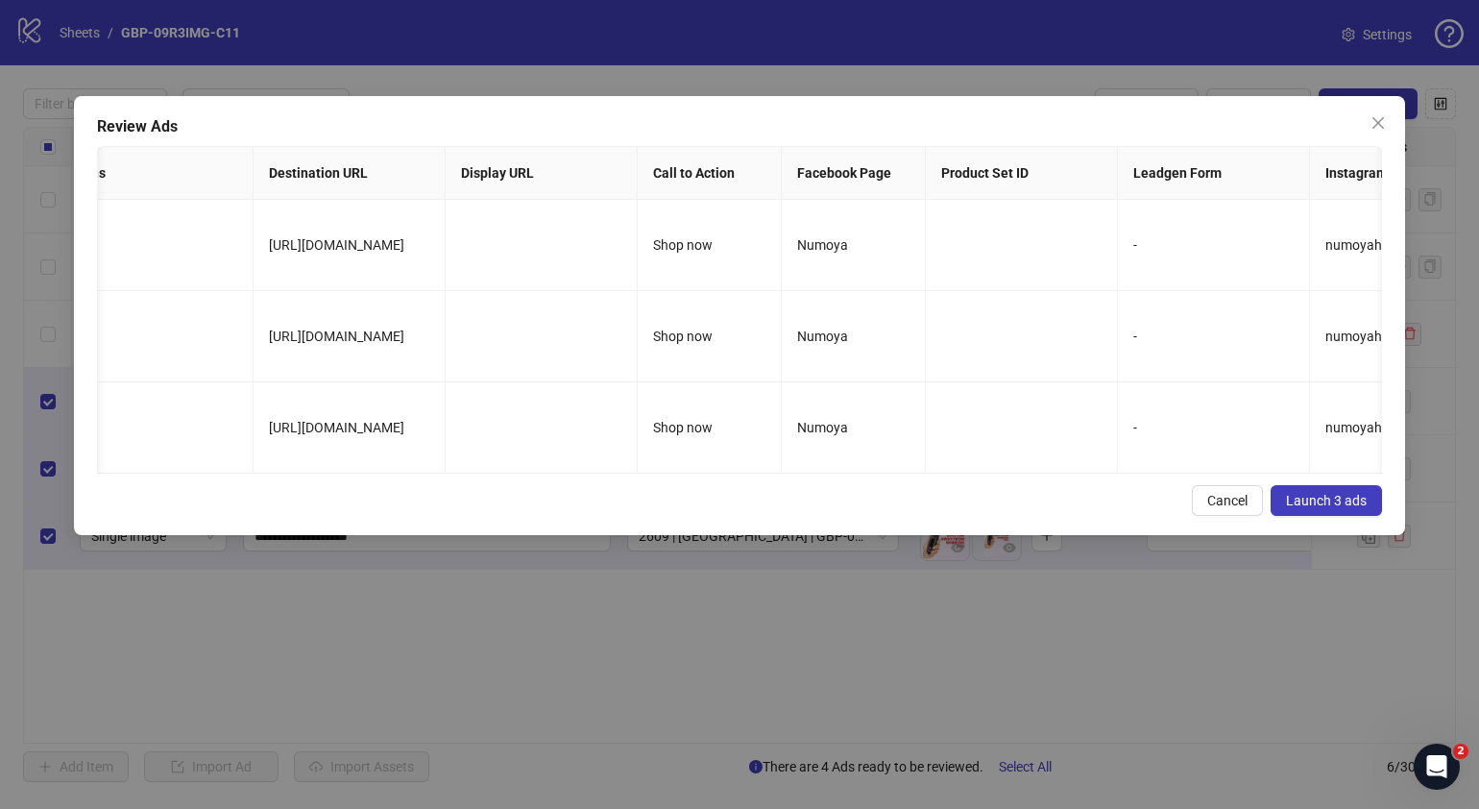
scroll to position [0, 1290]
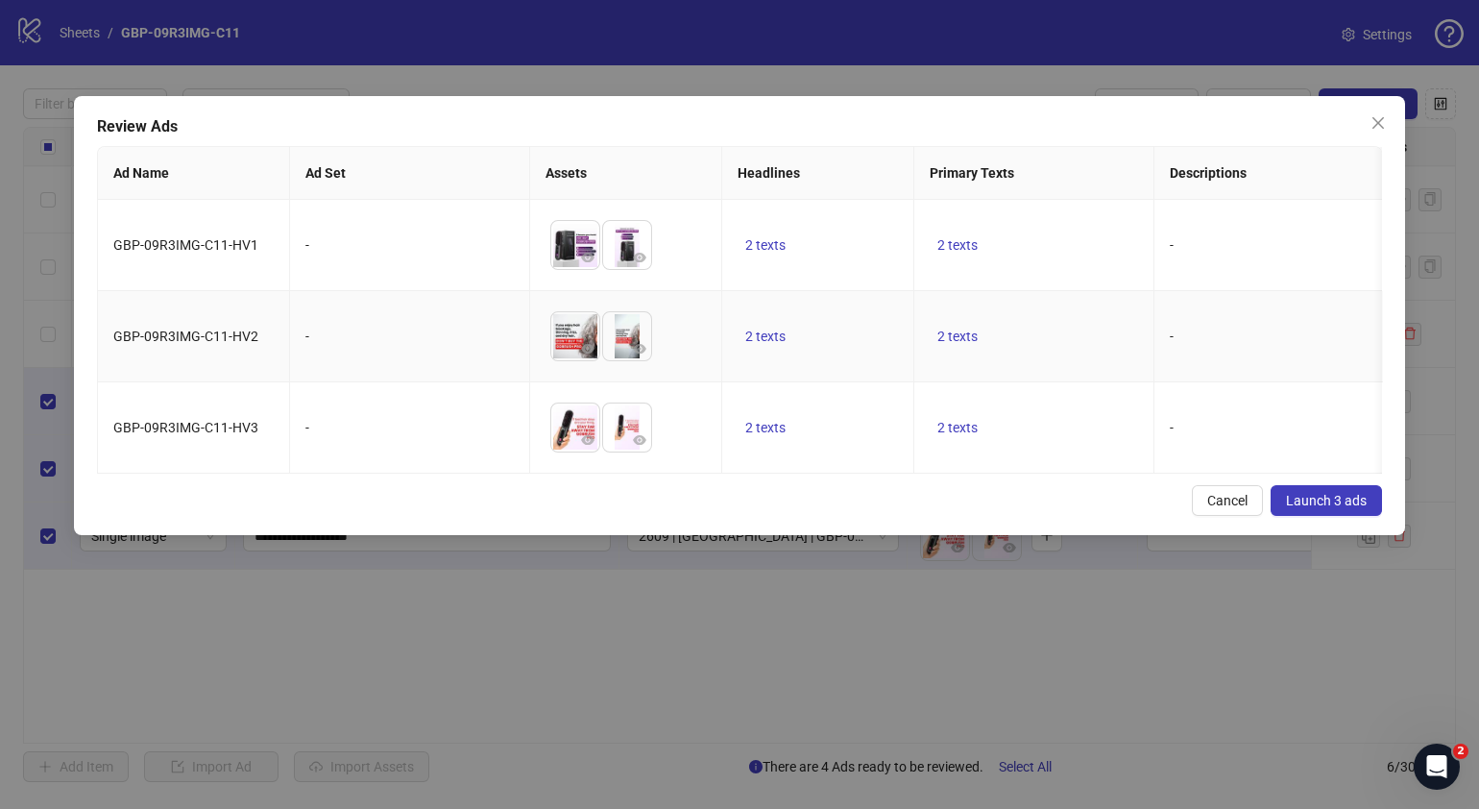
click at [768, 350] on td "2 texts" at bounding box center [818, 336] width 192 height 91
click at [769, 337] on span "2 texts" at bounding box center [765, 335] width 40 height 15
click at [1052, 320] on button "button" at bounding box center [1065, 319] width 31 height 31
click at [860, 506] on div "Cancel Launch 3 ads" at bounding box center [739, 500] width 1285 height 31
click at [964, 341] on span "2 texts" at bounding box center [957, 335] width 40 height 15
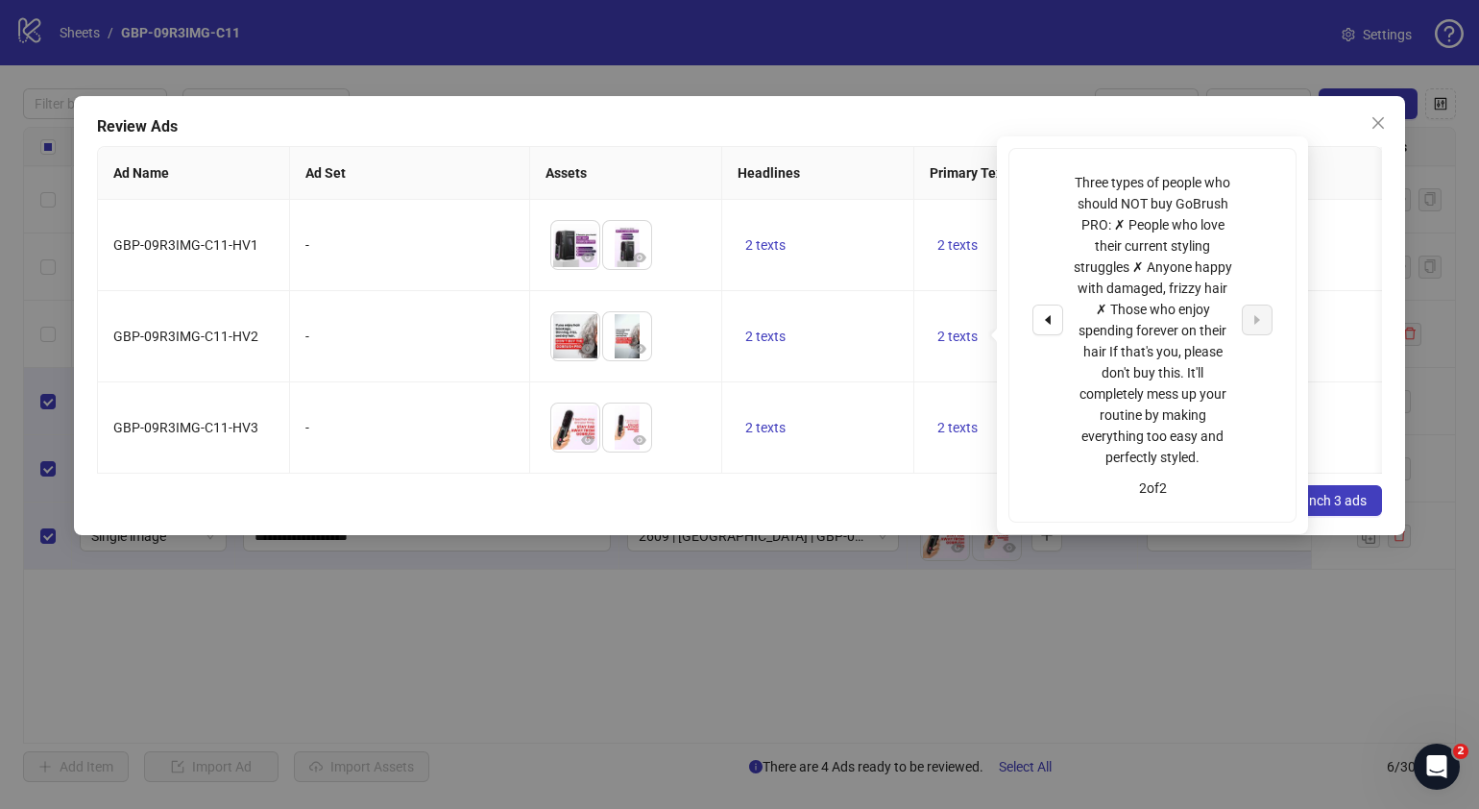
click at [754, 509] on div "Cancel Launch 3 ads" at bounding box center [739, 500] width 1285 height 31
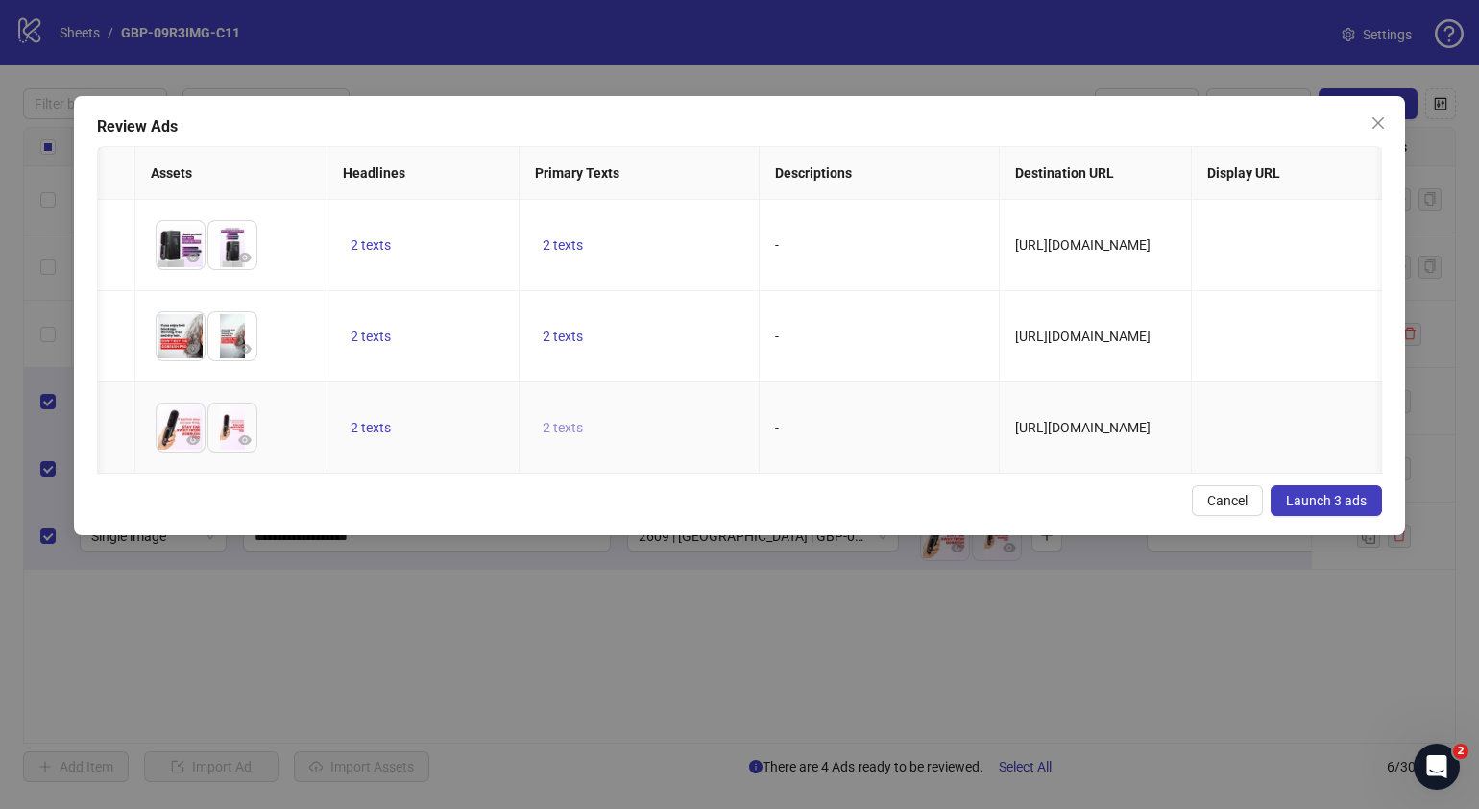
click at [561, 431] on span "2 texts" at bounding box center [563, 427] width 40 height 15
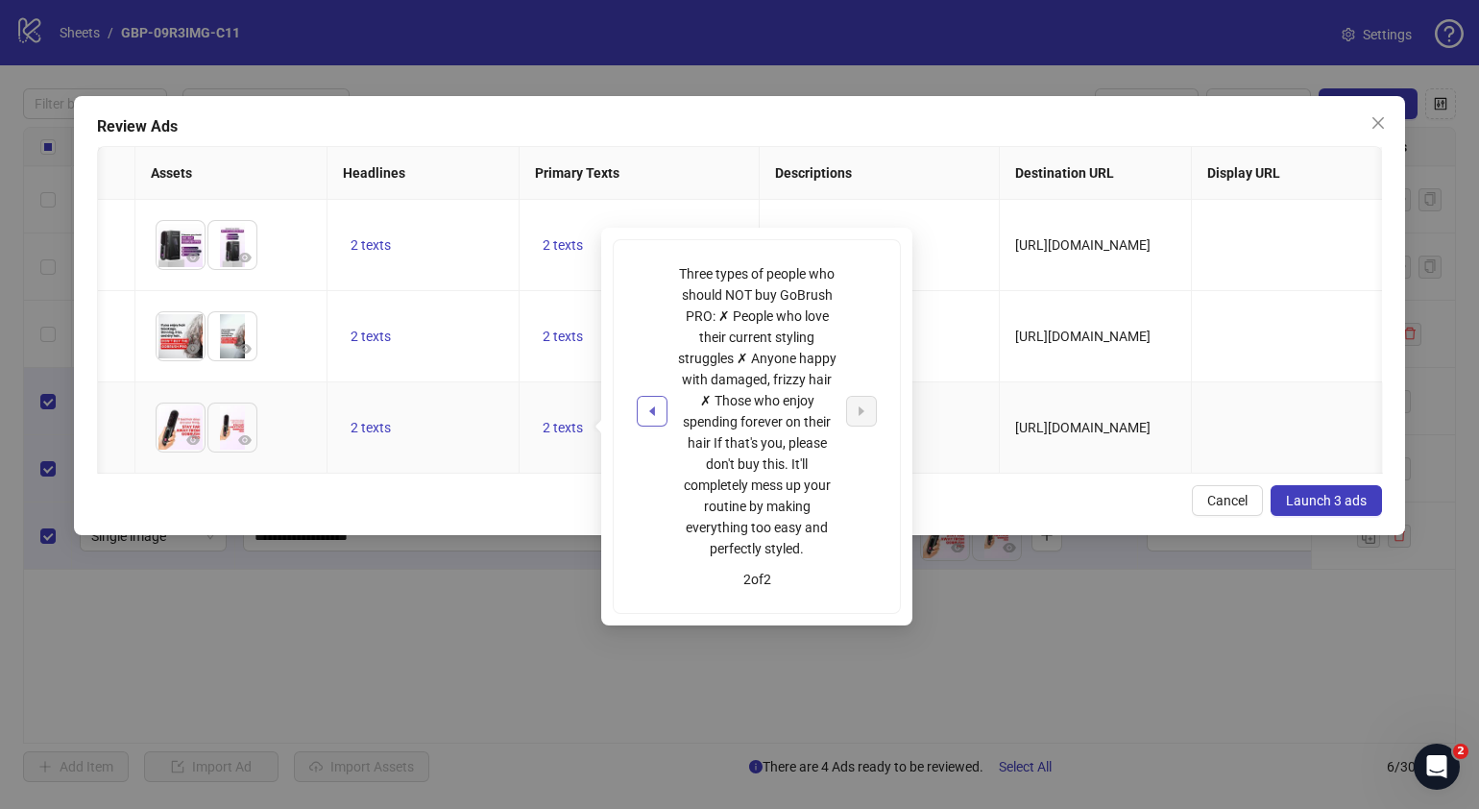
click at [643, 411] on button "button" at bounding box center [652, 411] width 31 height 31
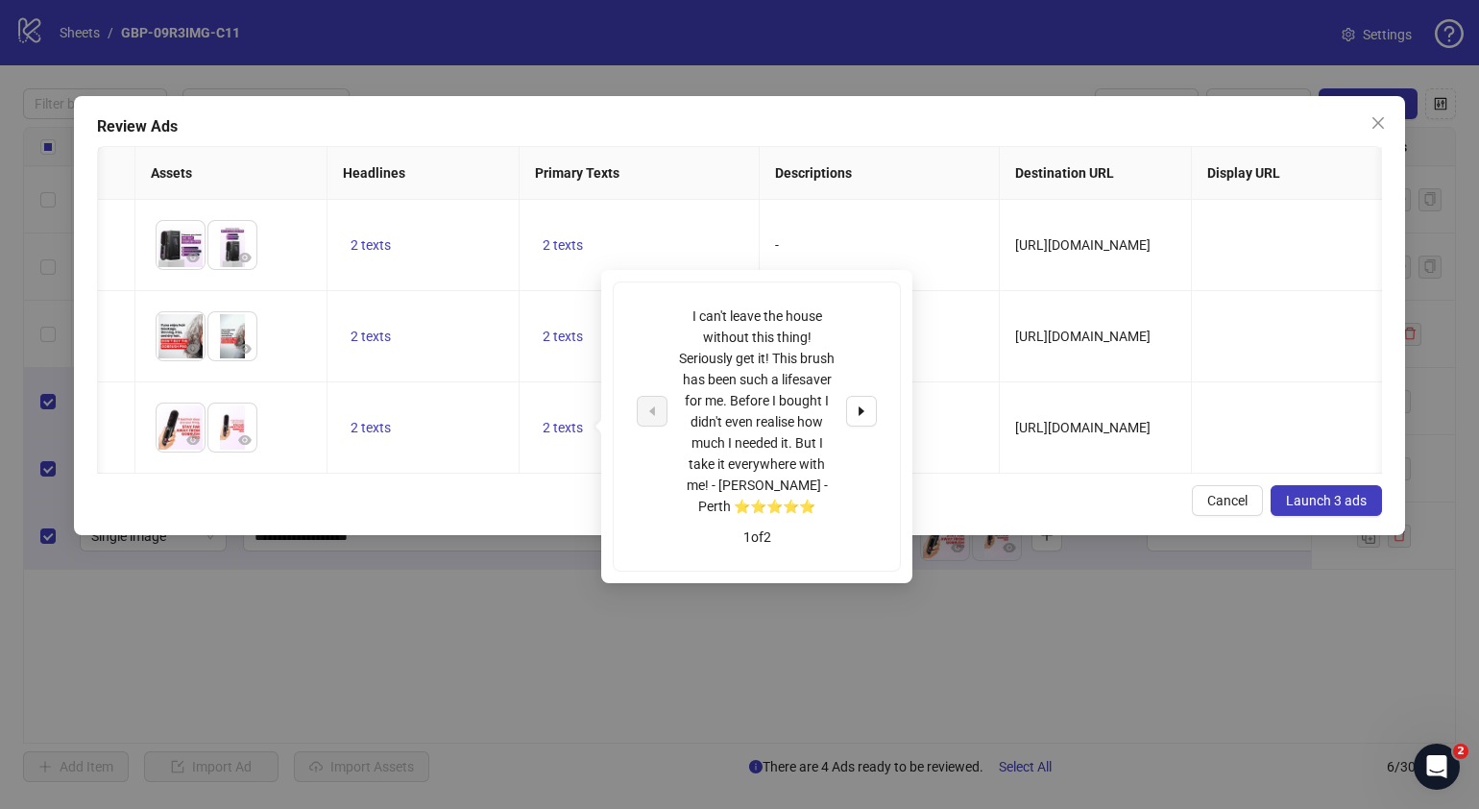
click at [994, 511] on div "Cancel Launch 3 ads" at bounding box center [739, 500] width 1285 height 31
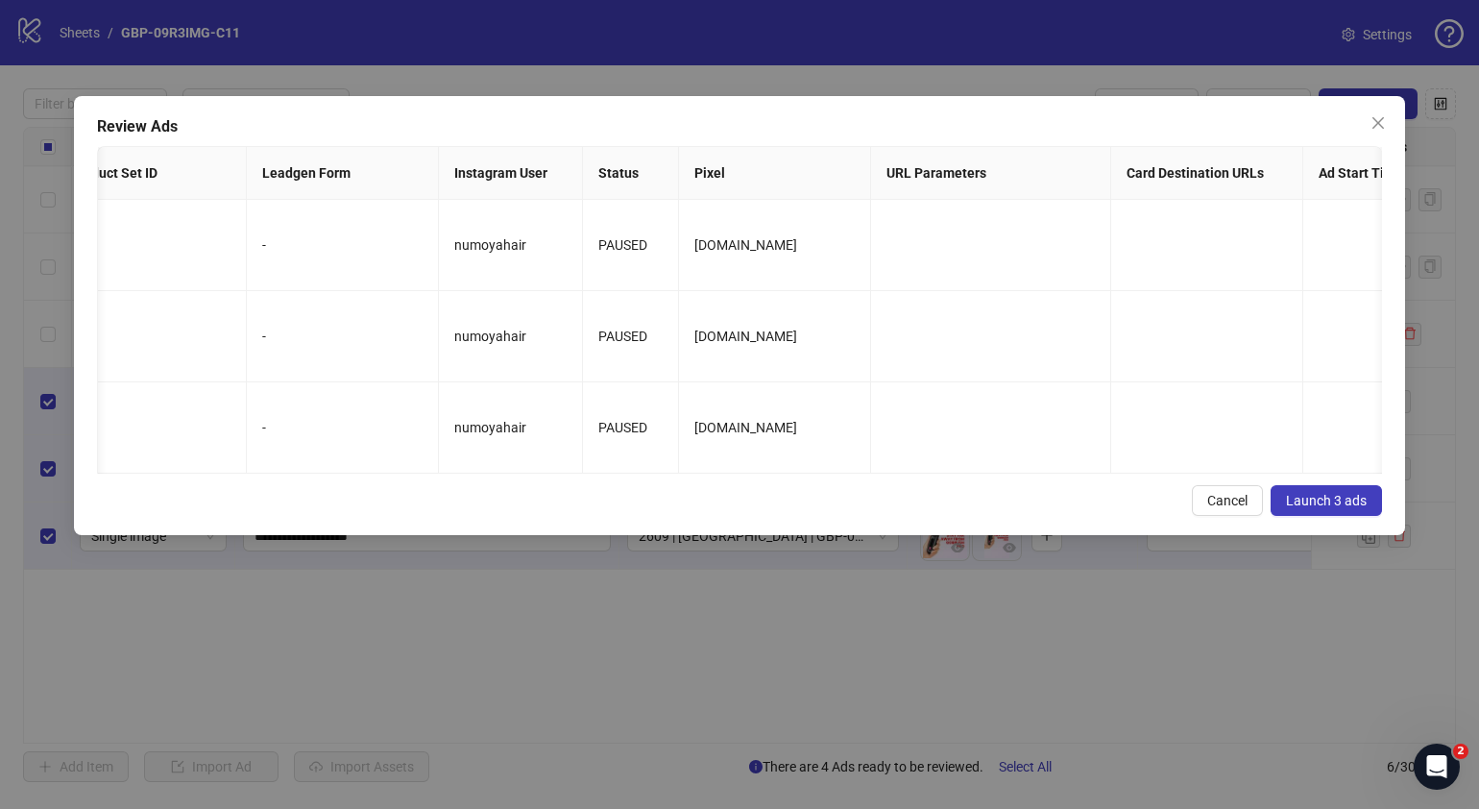
click at [1353, 508] on span "Launch 3 ads" at bounding box center [1326, 500] width 81 height 15
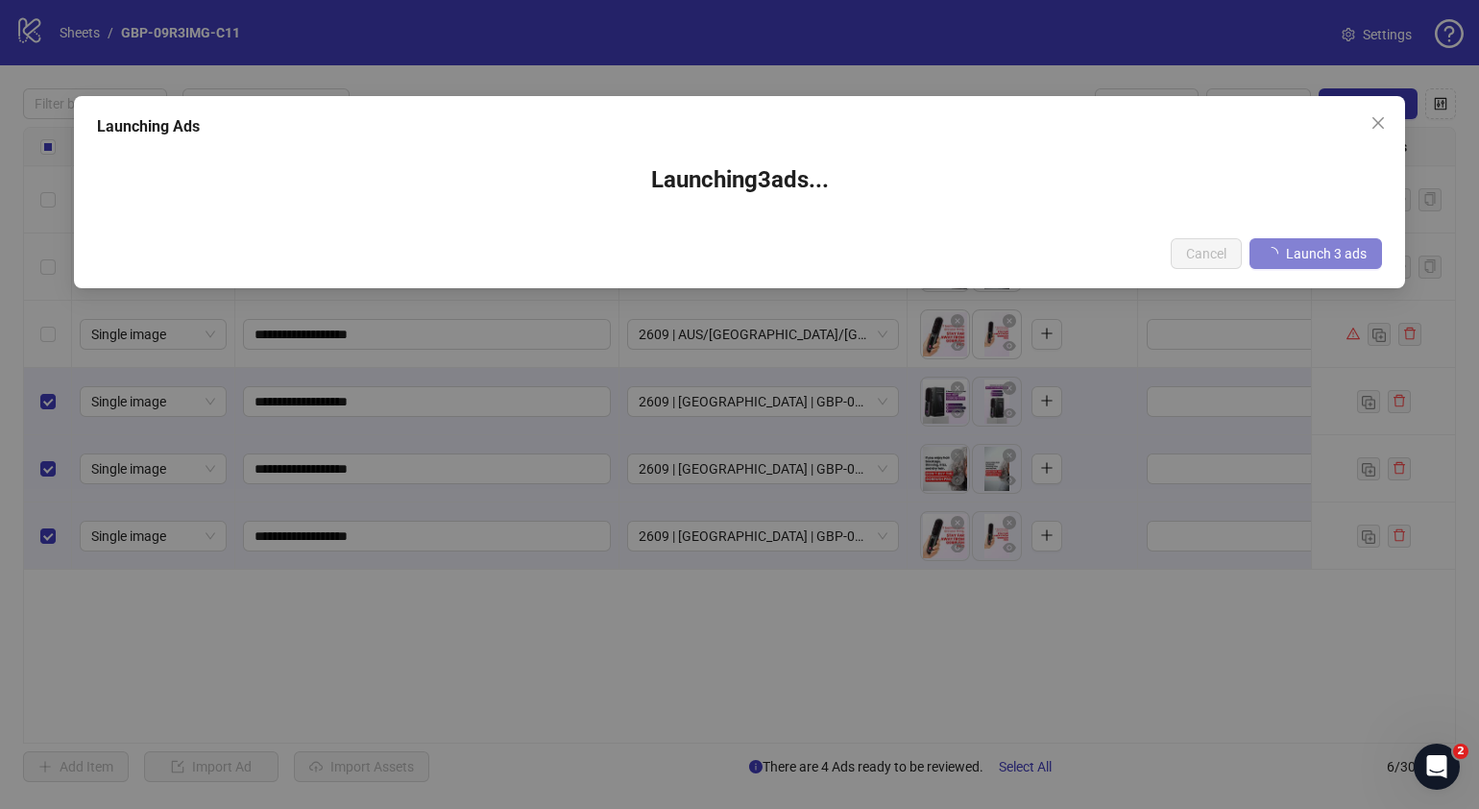
drag, startPoint x: 695, startPoint y: 792, endPoint x: 692, endPoint y: 808, distance: 15.8
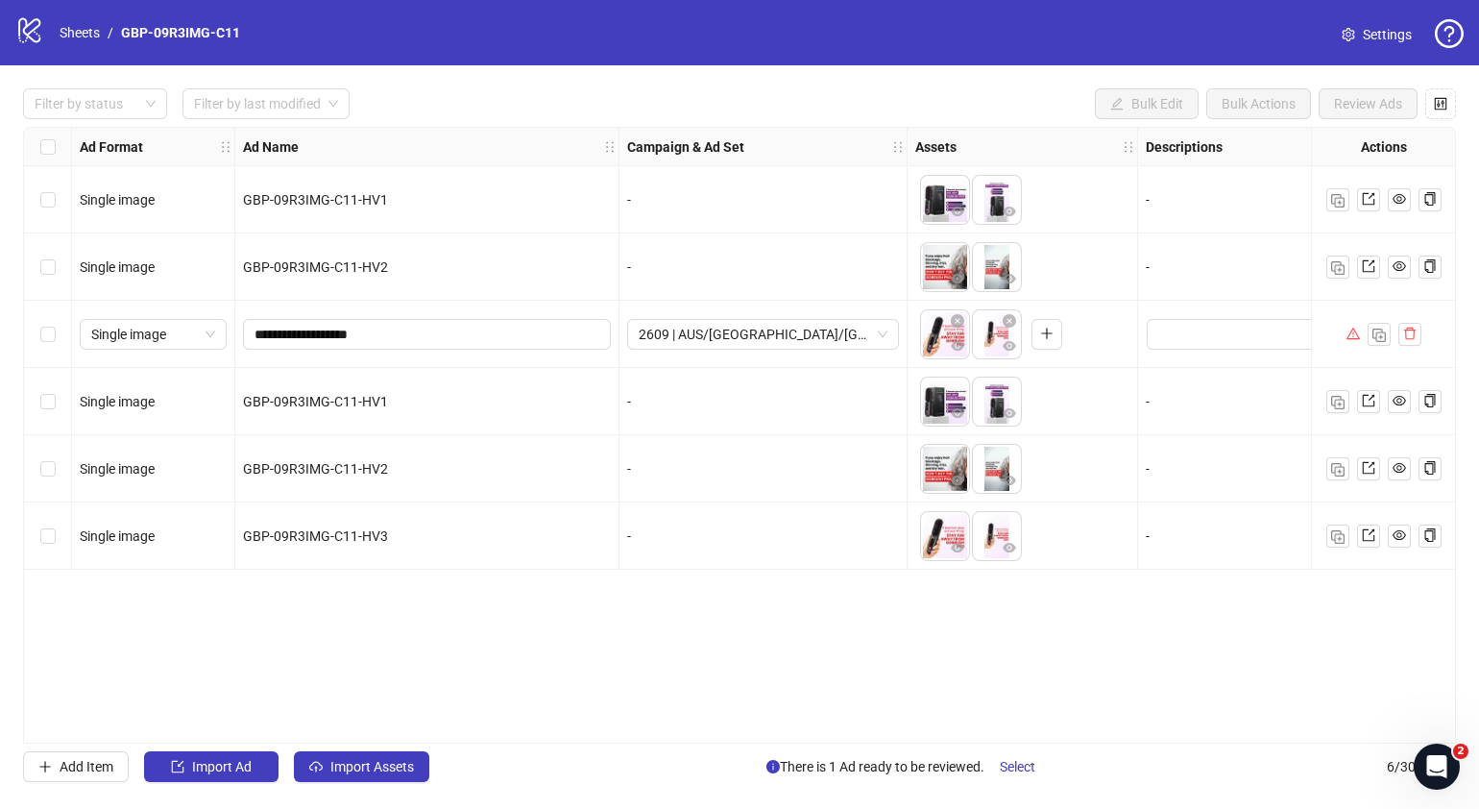
click at [61, 336] on div "Select row 3" at bounding box center [48, 334] width 48 height 67
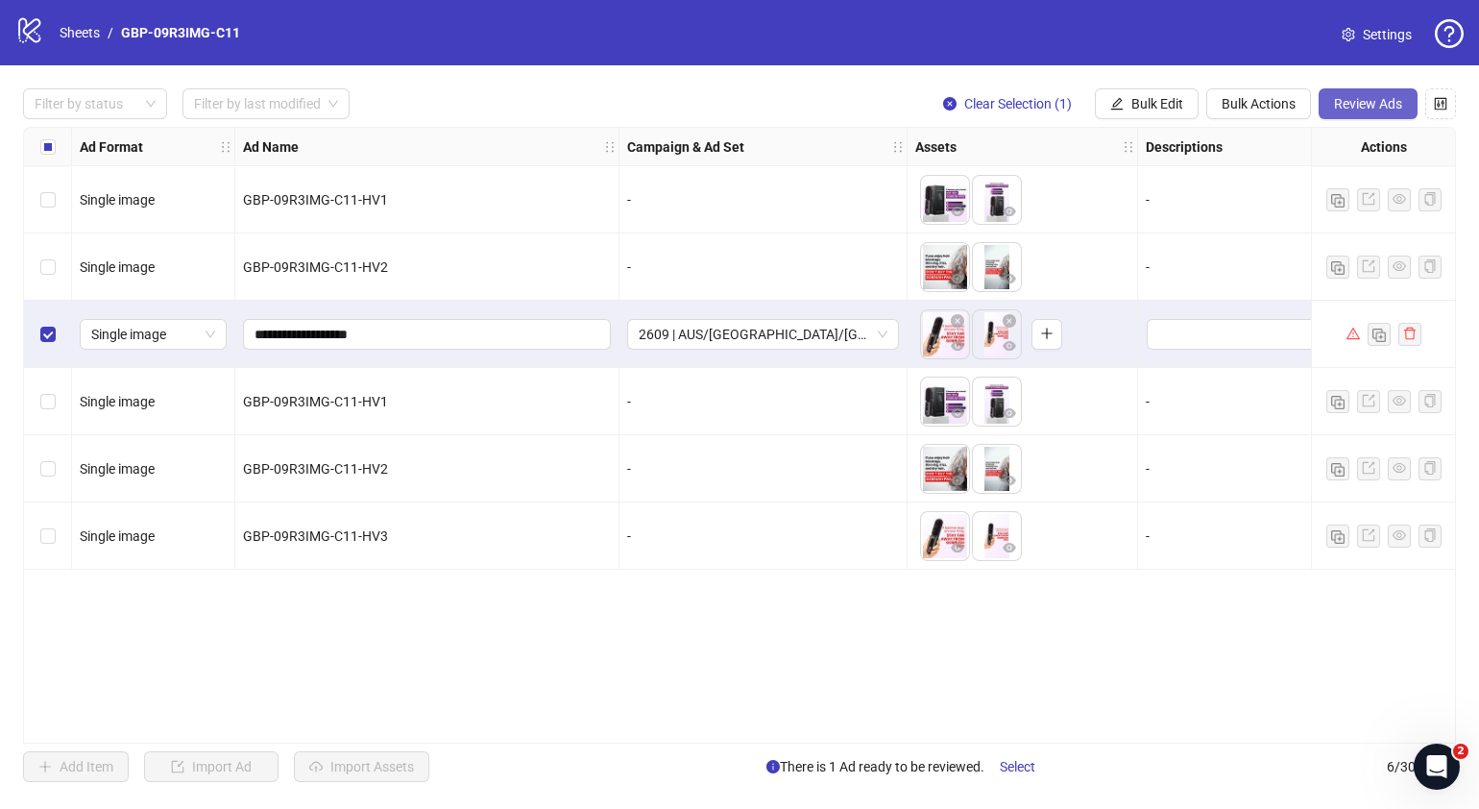
click at [1384, 95] on button "Review Ads" at bounding box center [1368, 103] width 99 height 31
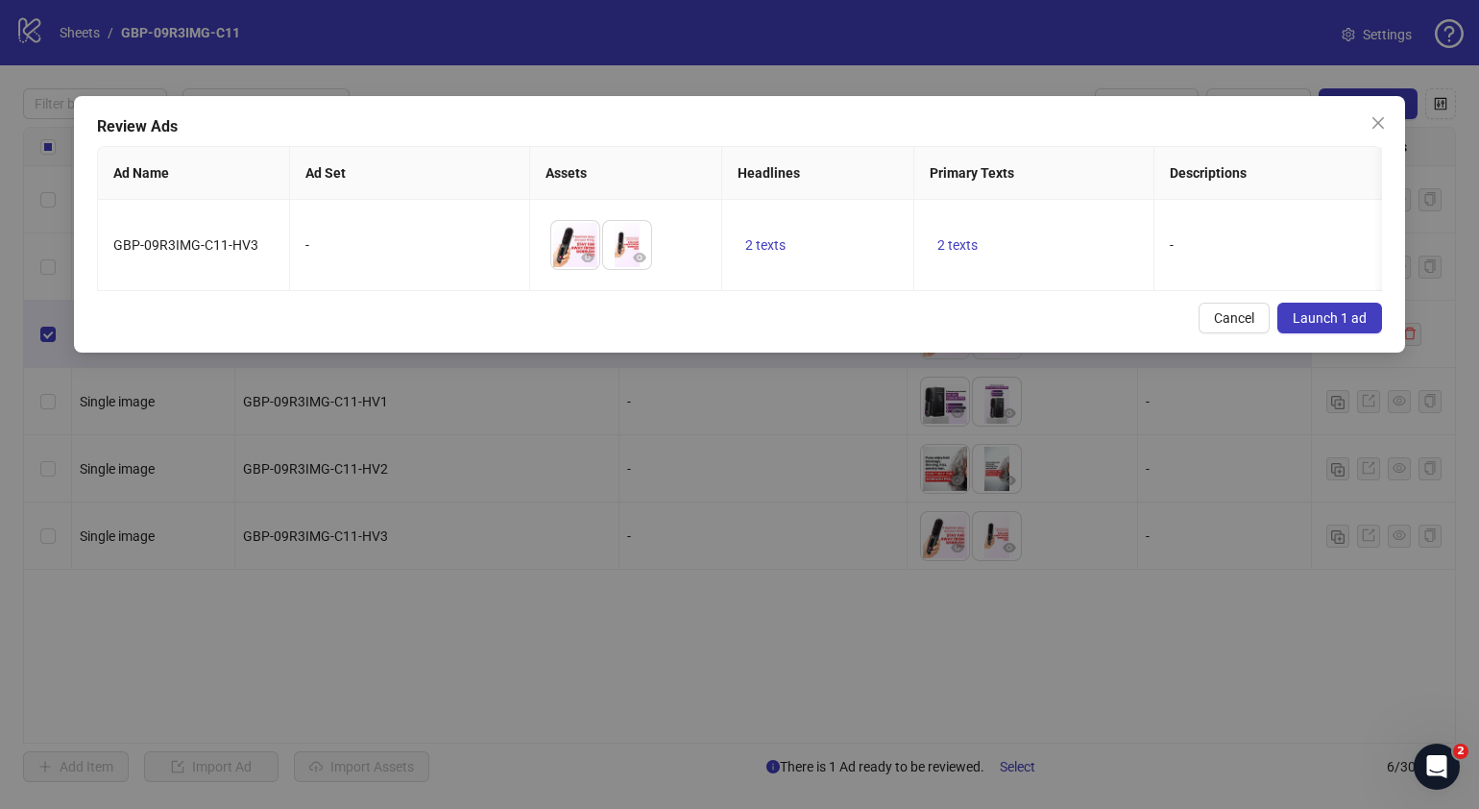
click at [1363, 326] on span "Launch 1 ad" at bounding box center [1330, 317] width 74 height 15
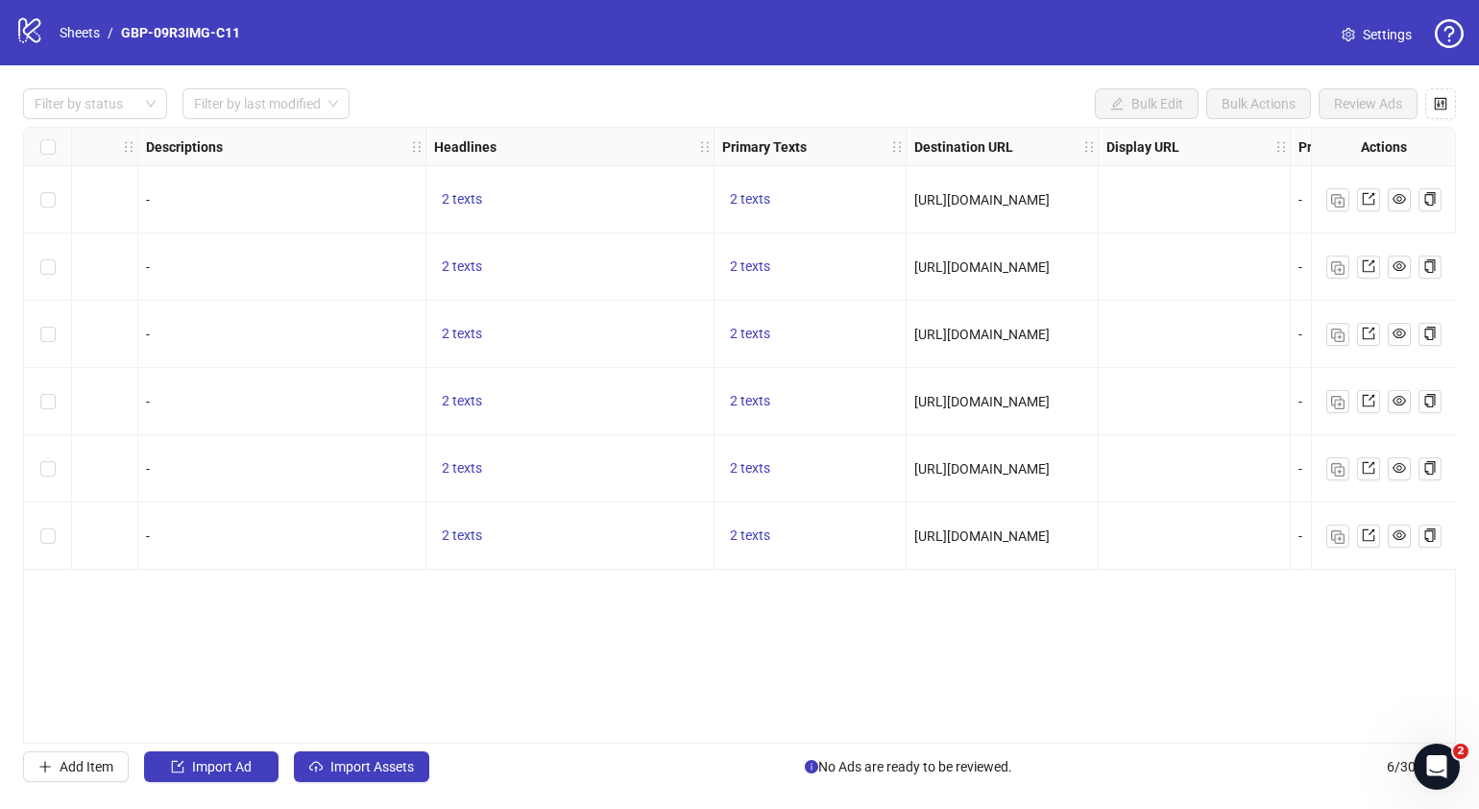
scroll to position [0, 998]
click at [760, 196] on span "2 texts" at bounding box center [752, 198] width 40 height 15
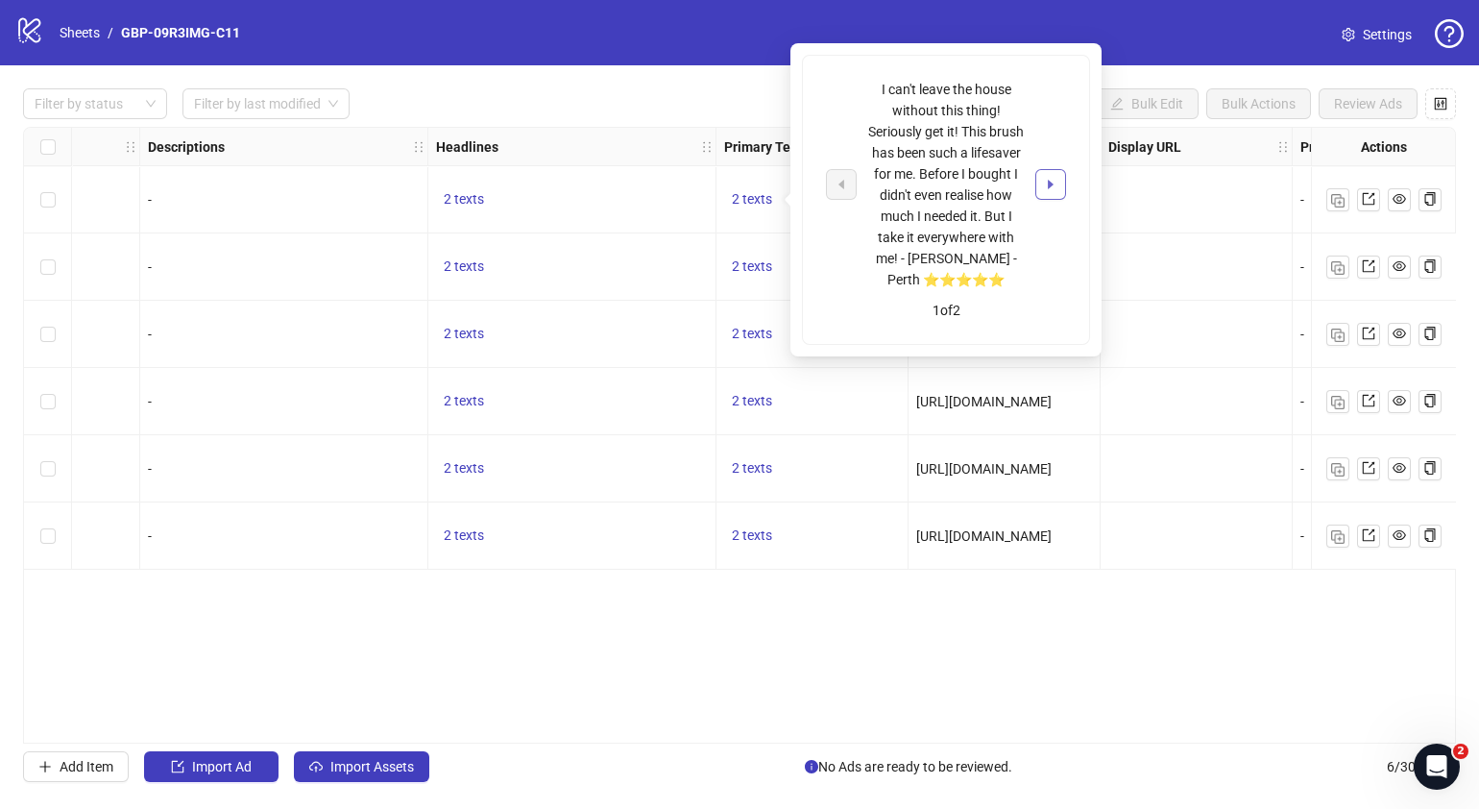
click at [1049, 180] on icon "caret-right" at bounding box center [1051, 185] width 6 height 10
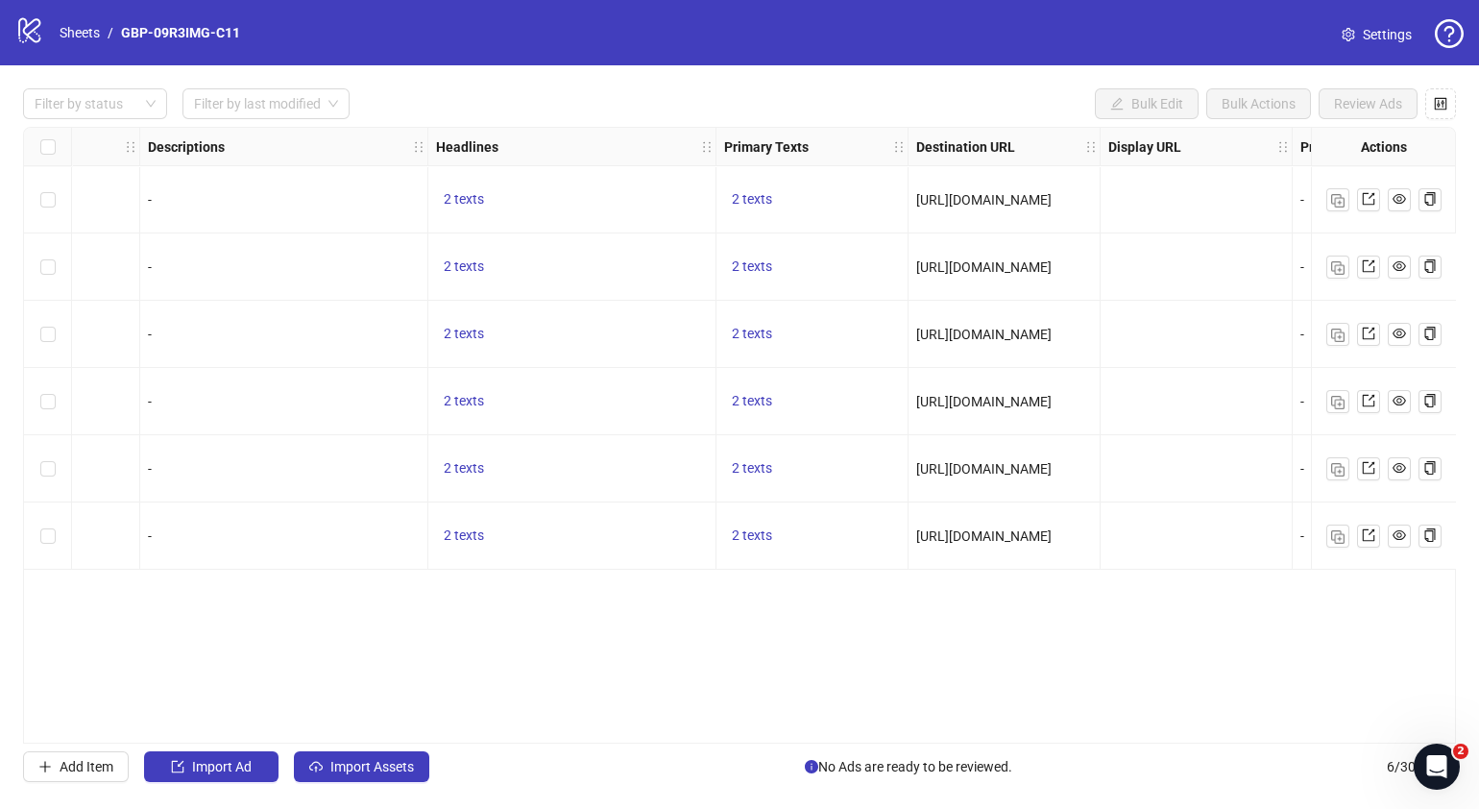
drag, startPoint x: 810, startPoint y: 634, endPoint x: 749, endPoint y: 634, distance: 60.5
click at [809, 634] on div "Ad Format Ad Name Campaign & Ad Set Assets Descriptions Headlines Primary Texts…" at bounding box center [739, 435] width 1433 height 617
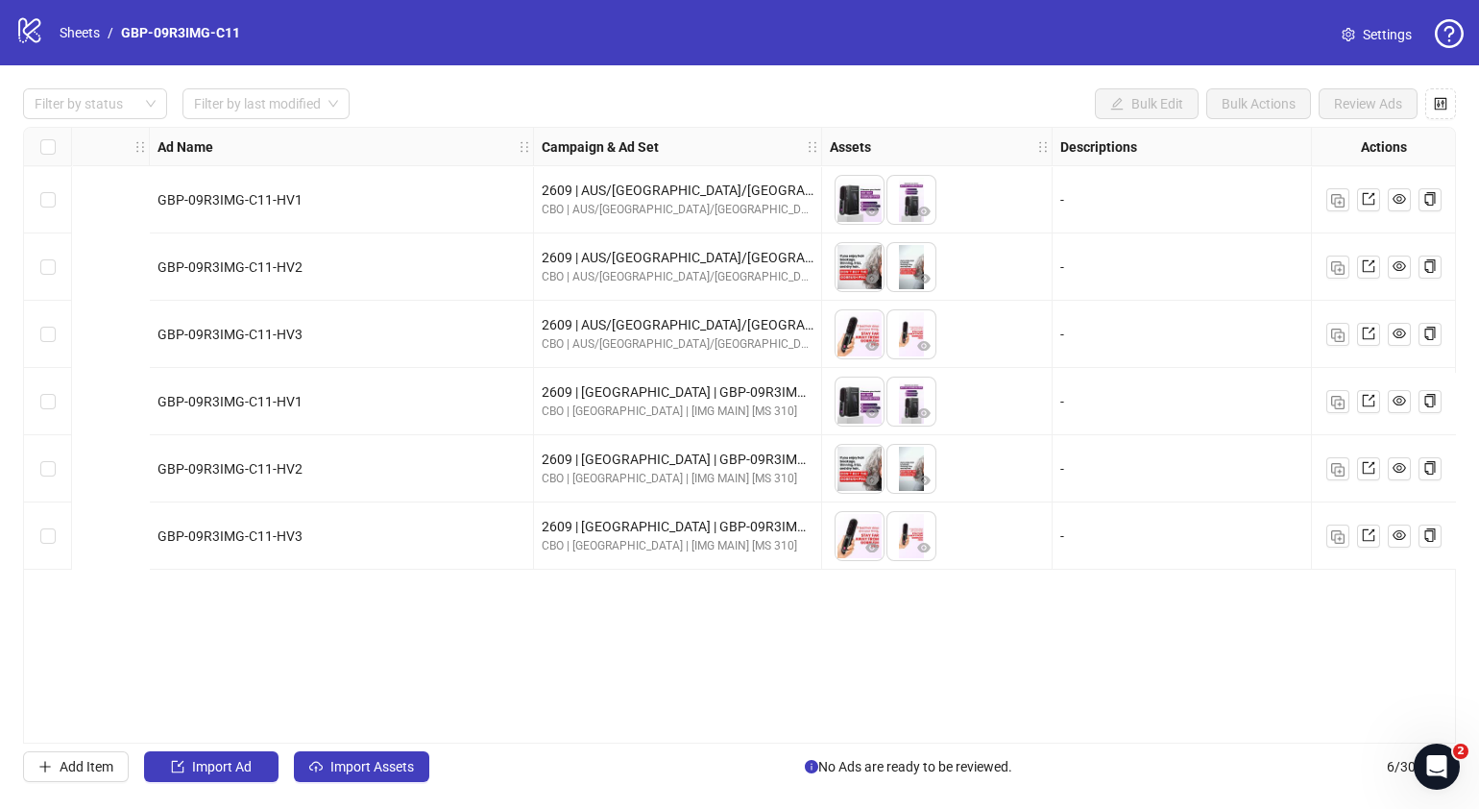
scroll to position [0, 0]
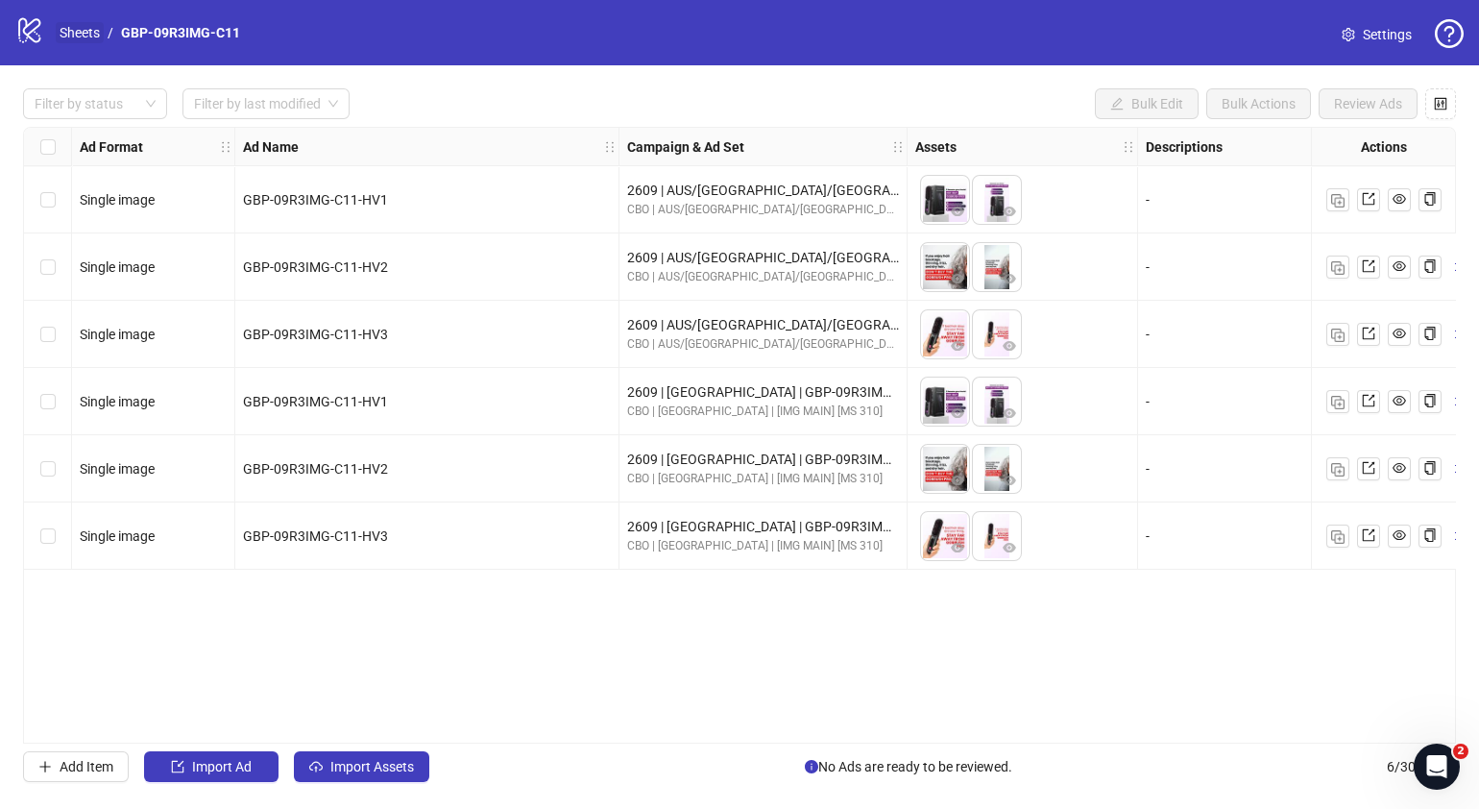
click at [77, 30] on link "Sheets" at bounding box center [80, 32] width 48 height 21
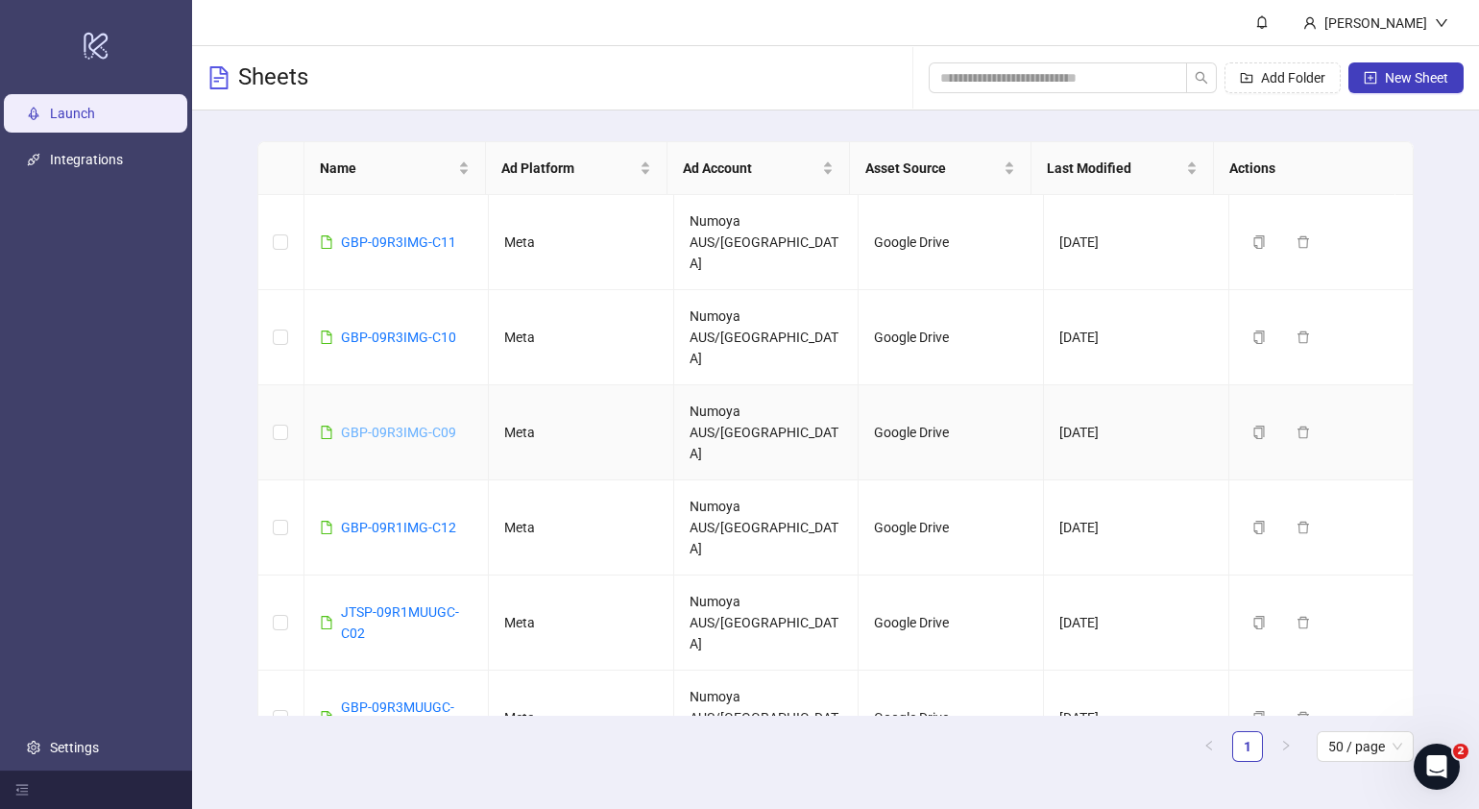
click at [415, 425] on link "GBP-09R3IMG-C09" at bounding box center [398, 432] width 115 height 15
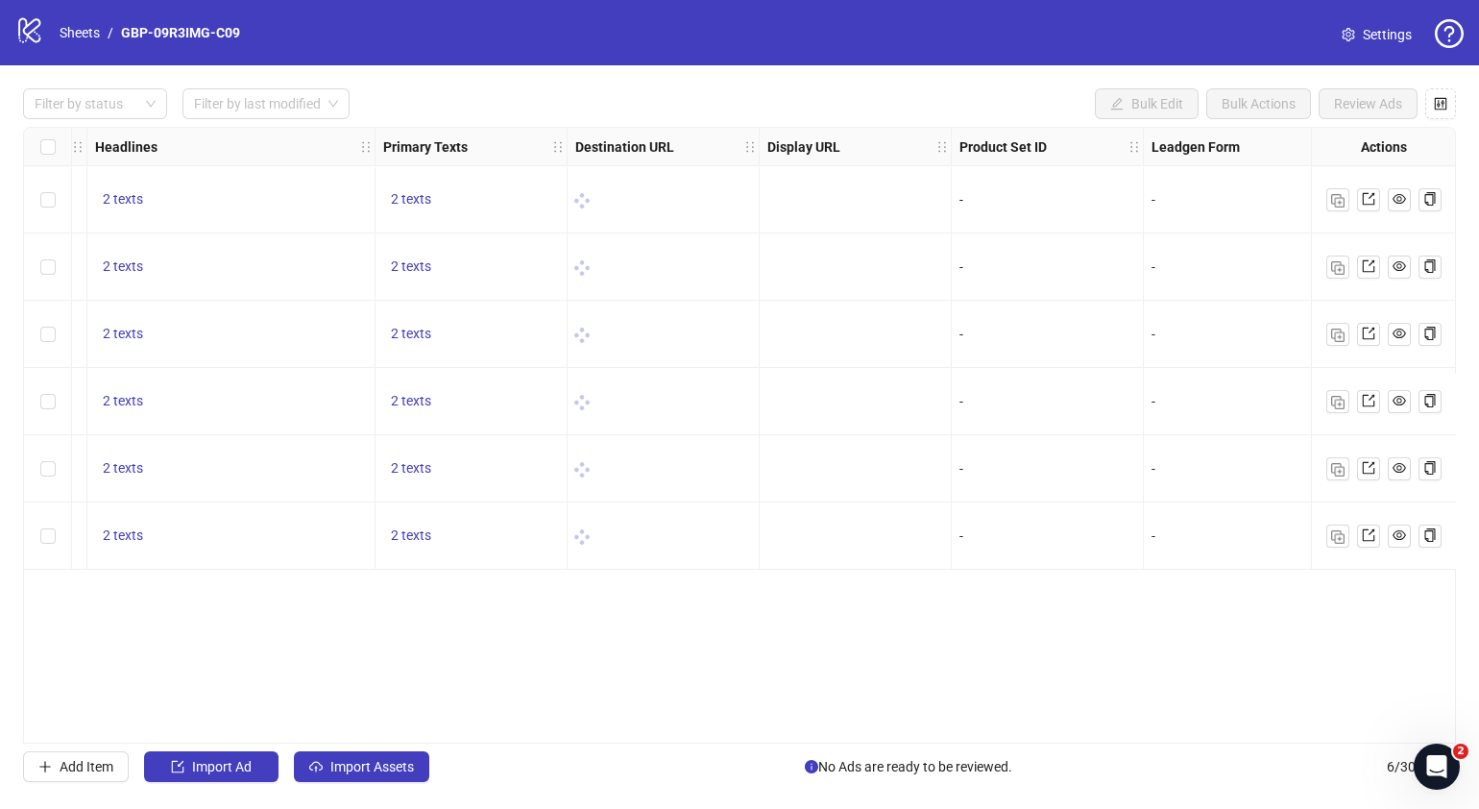
scroll to position [0, 1397]
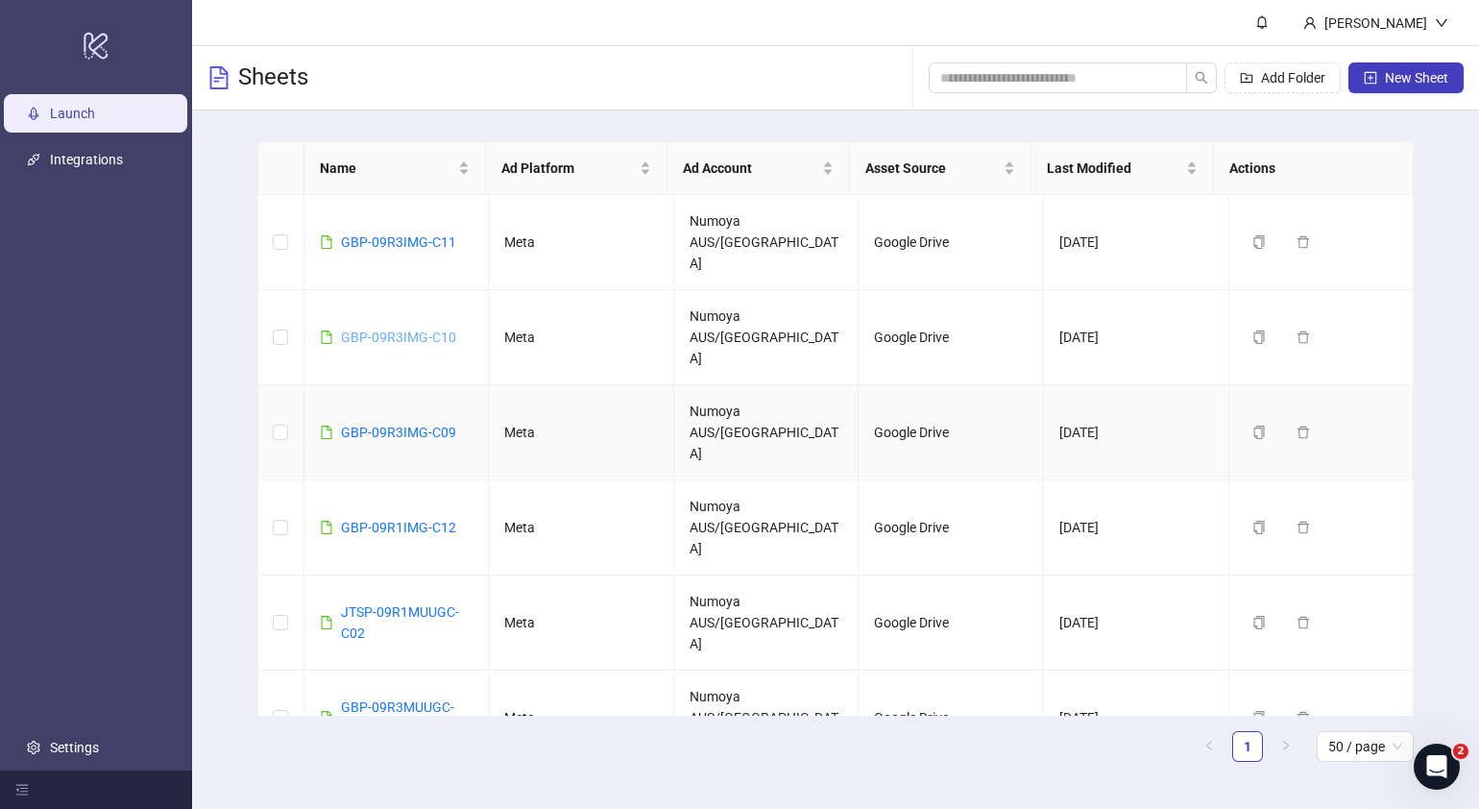
click at [423, 329] on link "GBP-09R3IMG-C10" at bounding box center [398, 336] width 115 height 15
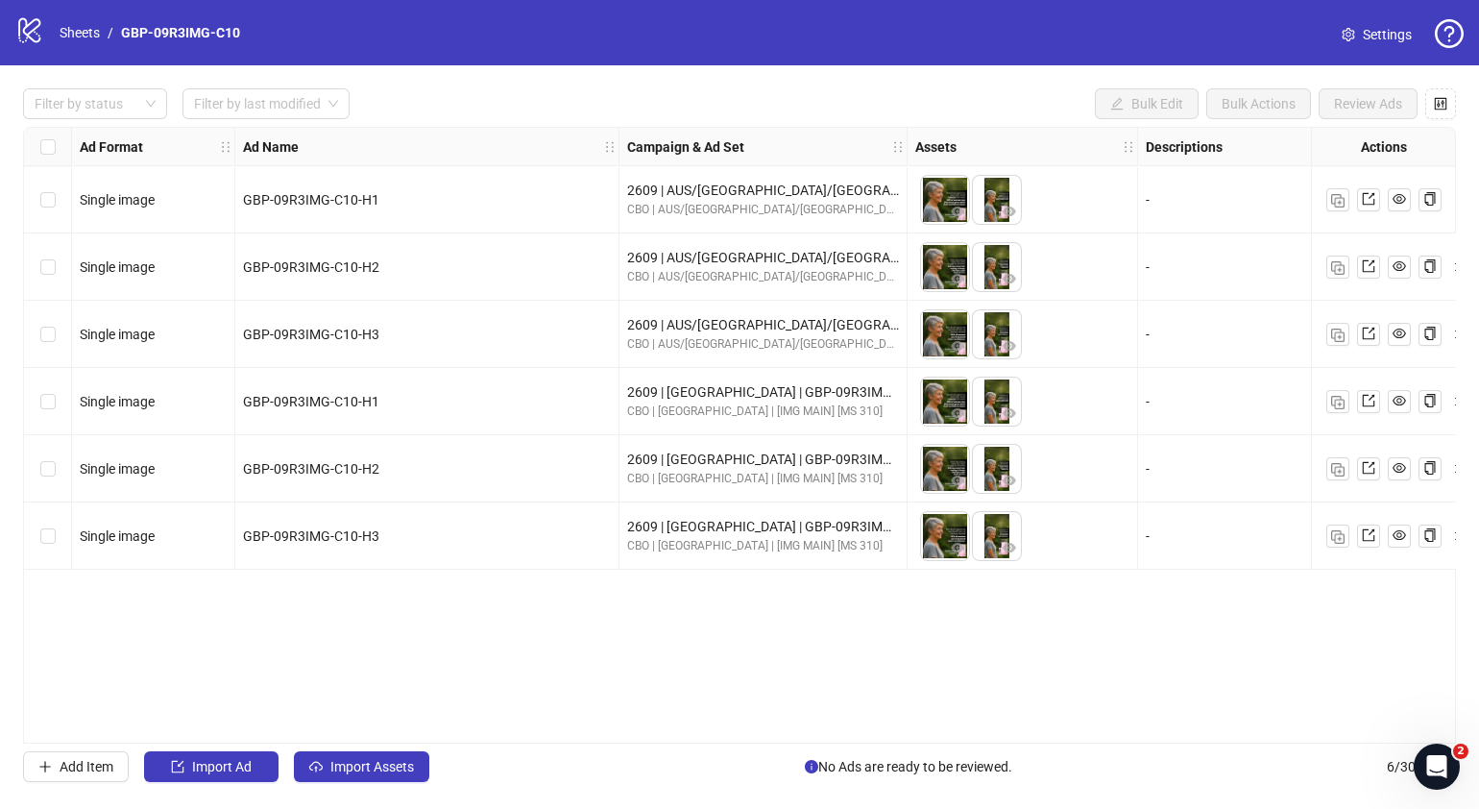
click at [610, 734] on div "Ad Format Ad Name Campaign & Ad Set Assets Descriptions Headlines Primary Texts…" at bounding box center [739, 435] width 1433 height 617
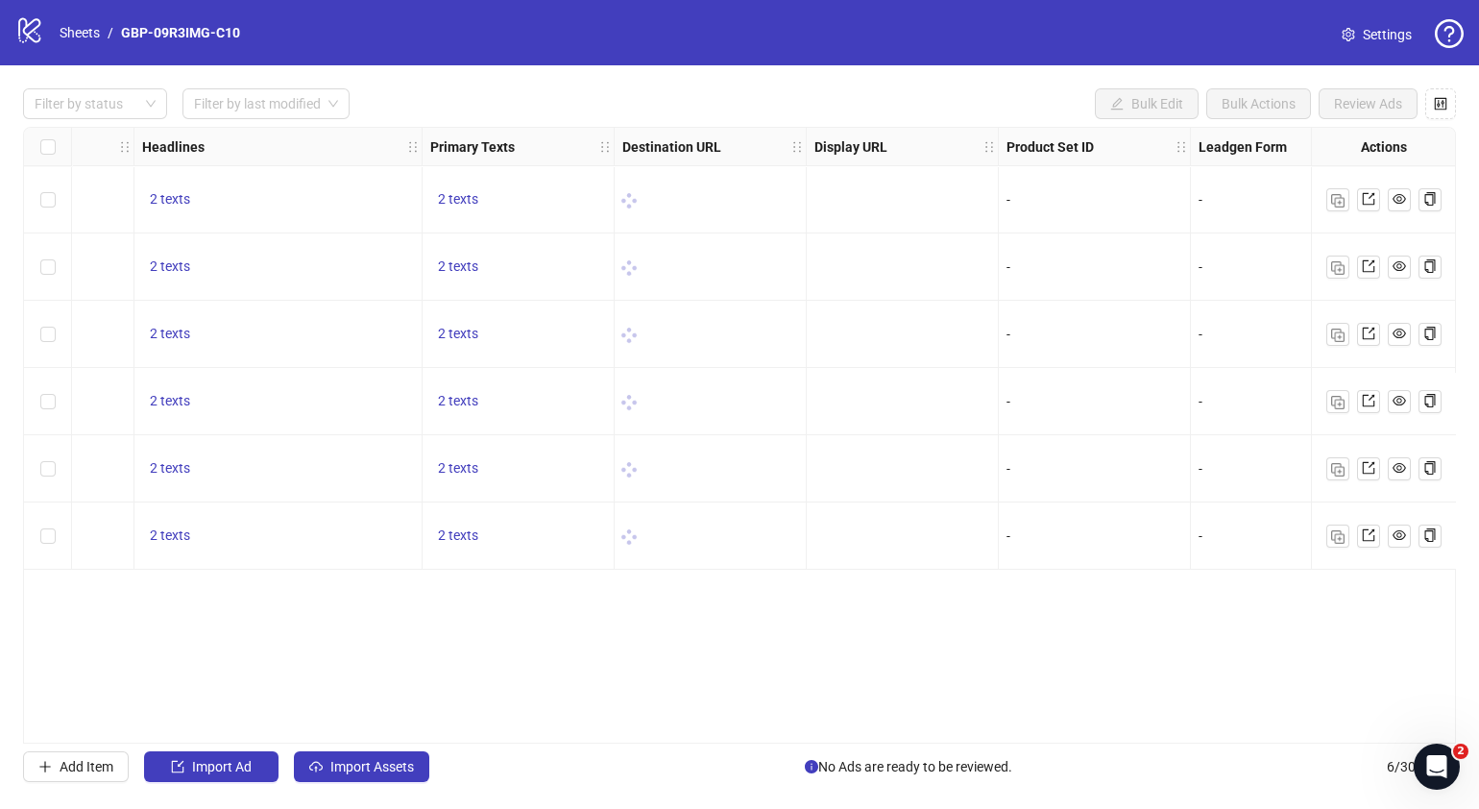
scroll to position [0, 1383]
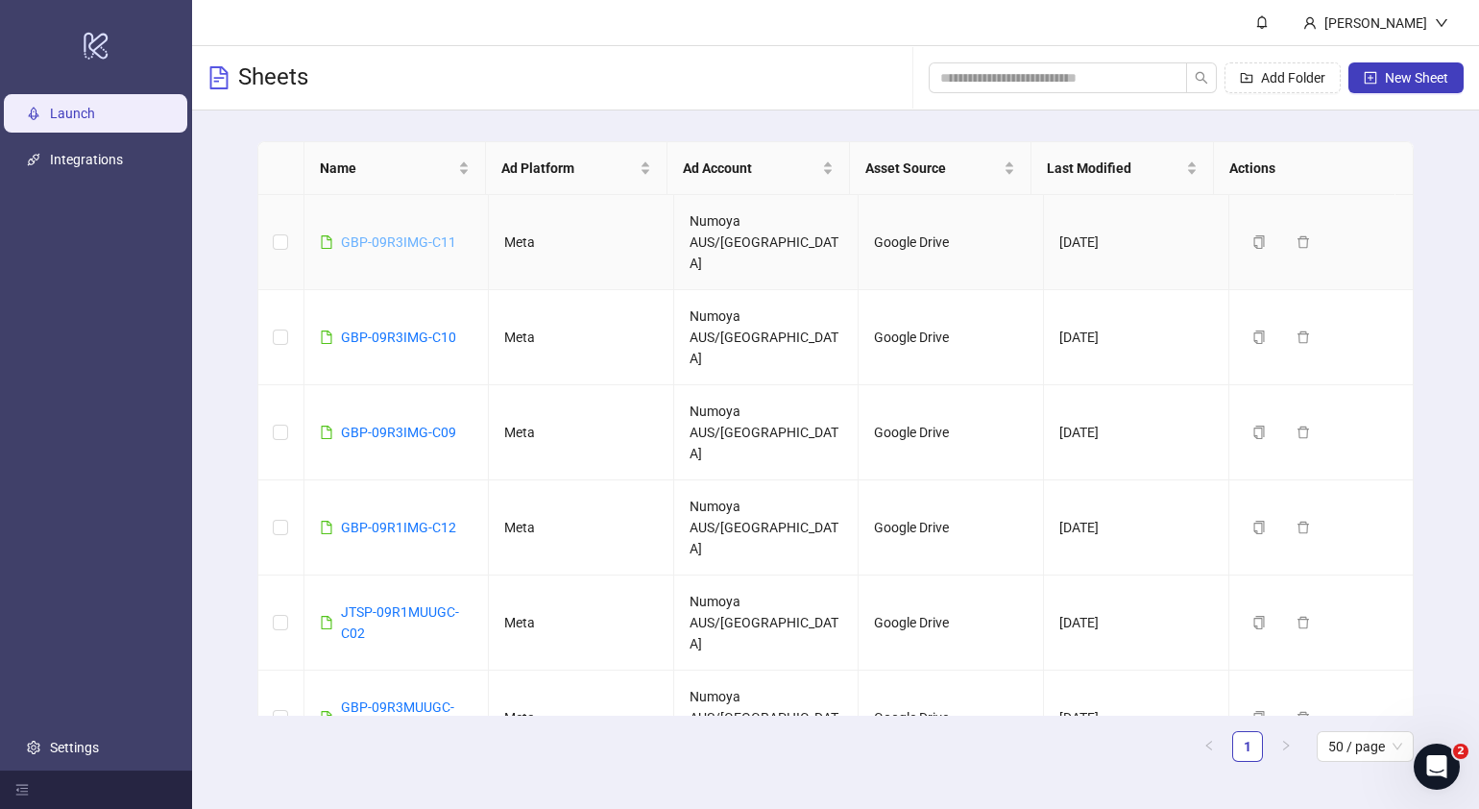
click at [414, 234] on link "GBP-09R3IMG-C11" at bounding box center [398, 241] width 115 height 15
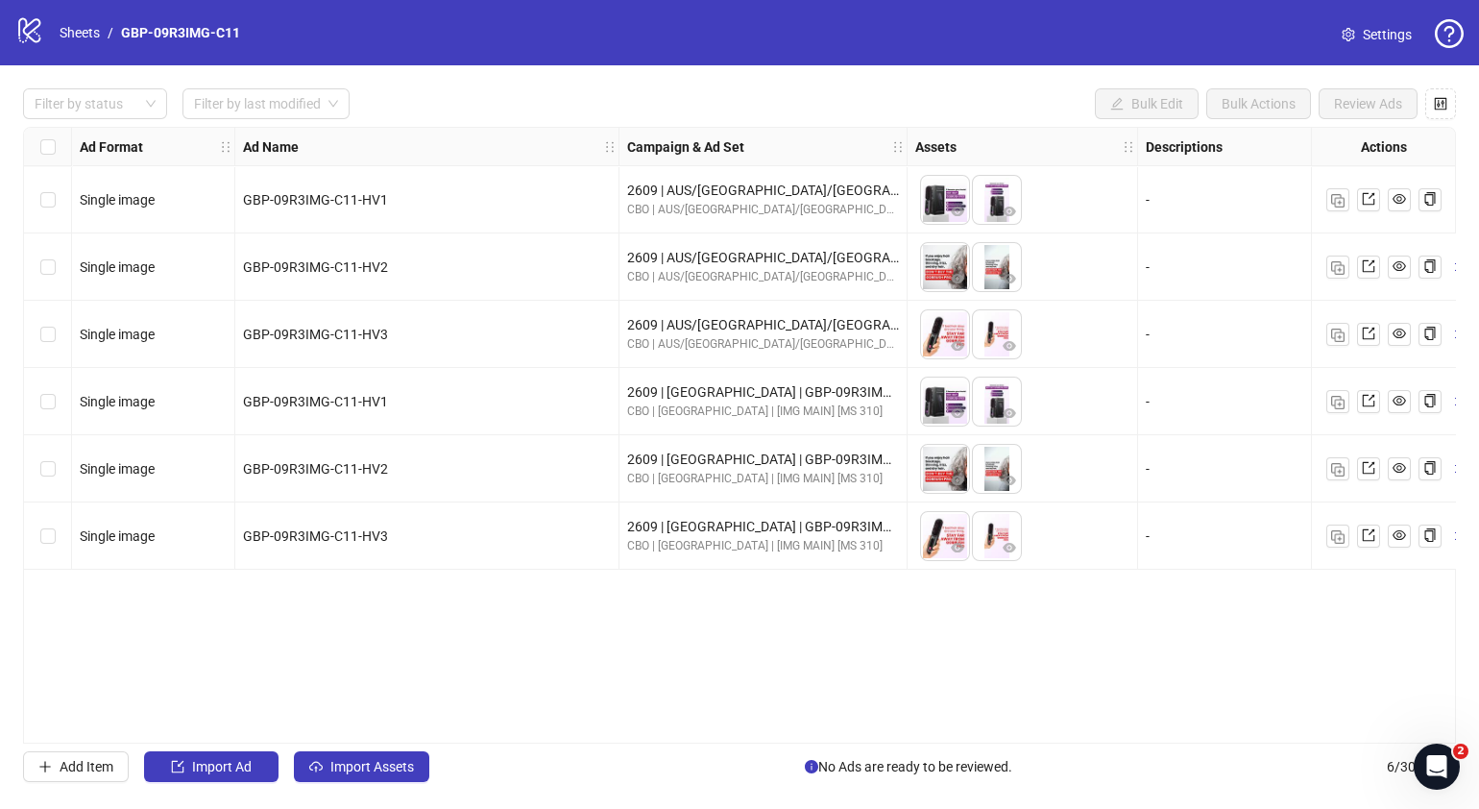
drag, startPoint x: 625, startPoint y: 735, endPoint x: 737, endPoint y: 727, distance: 111.7
click at [737, 727] on div "Ad Format Ad Name Campaign & Ad Set Assets Descriptions Headlines Primary Texts…" at bounding box center [739, 435] width 1433 height 617
click at [76, 20] on div "logo/logo-mobile Sheets / GBP-09R3IMG-C11" at bounding box center [131, 32] width 232 height 35
click at [74, 32] on link "Sheets" at bounding box center [80, 32] width 48 height 21
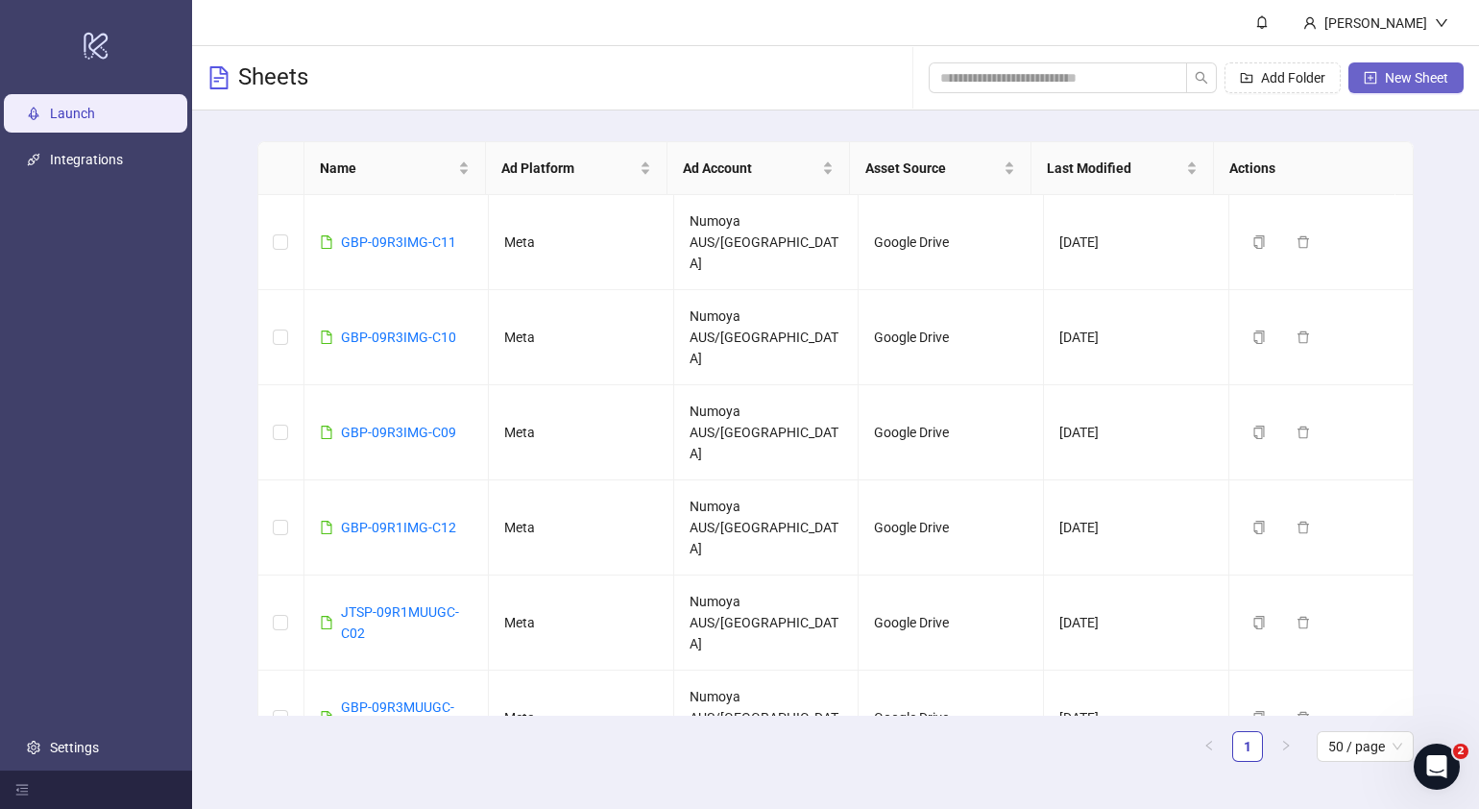
click at [1434, 62] on button "New Sheet" at bounding box center [1405, 77] width 115 height 31
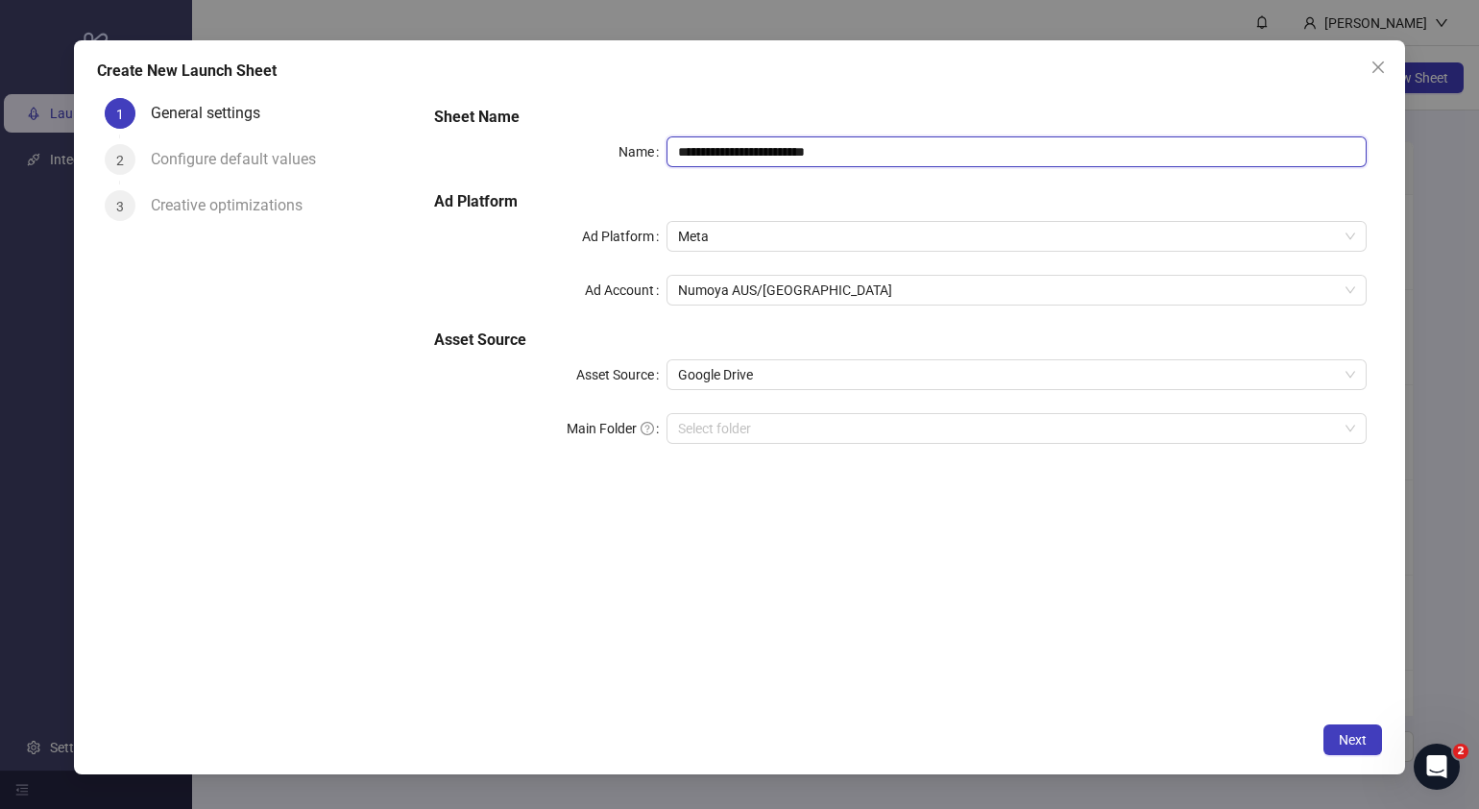
drag, startPoint x: 994, startPoint y: 154, endPoint x: 299, endPoint y: 153, distance: 695.3
click at [329, 154] on div "**********" at bounding box center [739, 401] width 1285 height 622
paste input "text"
type input "**********"
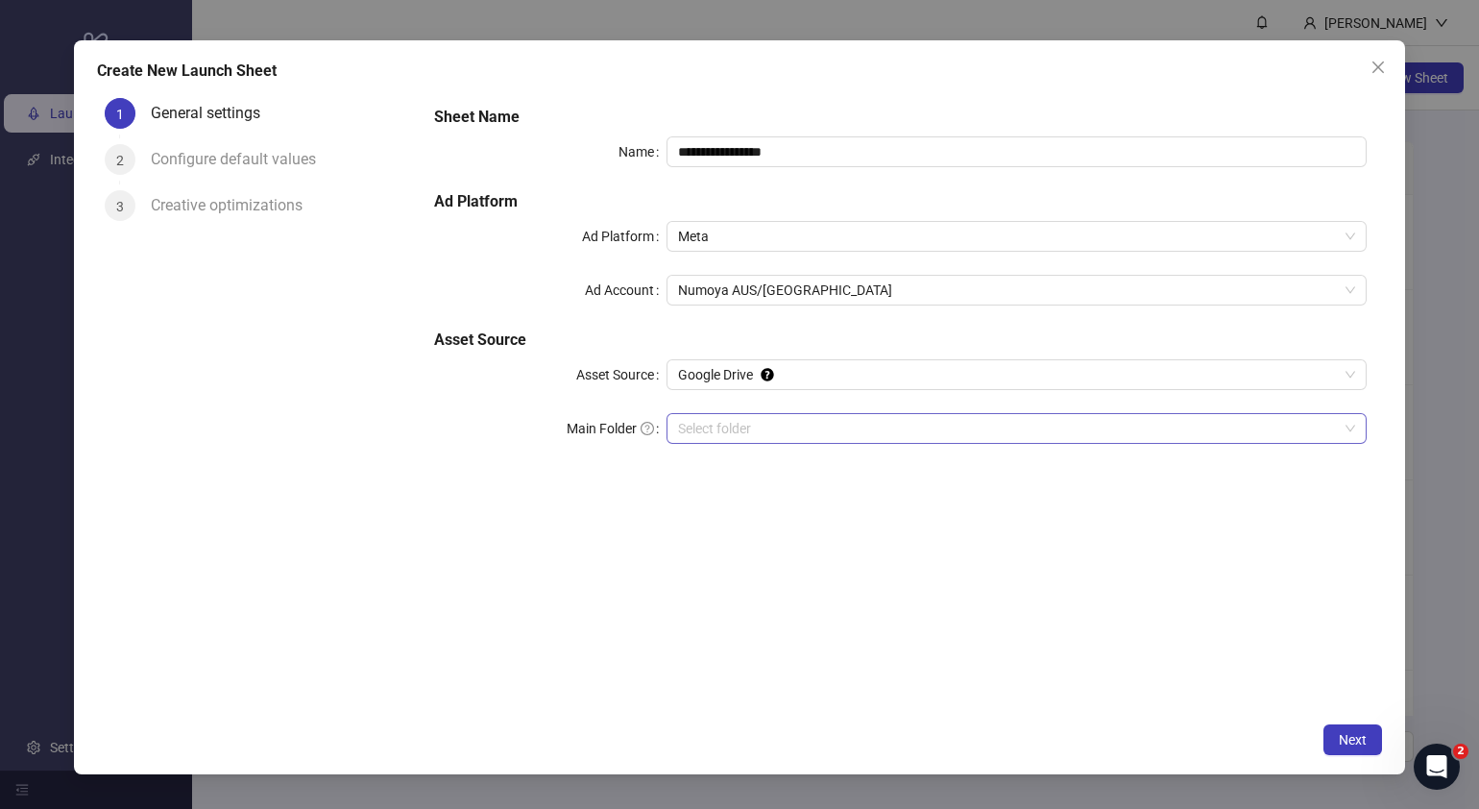
click at [794, 427] on input "Main Folder" at bounding box center [1008, 428] width 660 height 29
click at [1354, 739] on span "Next" at bounding box center [1353, 739] width 28 height 15
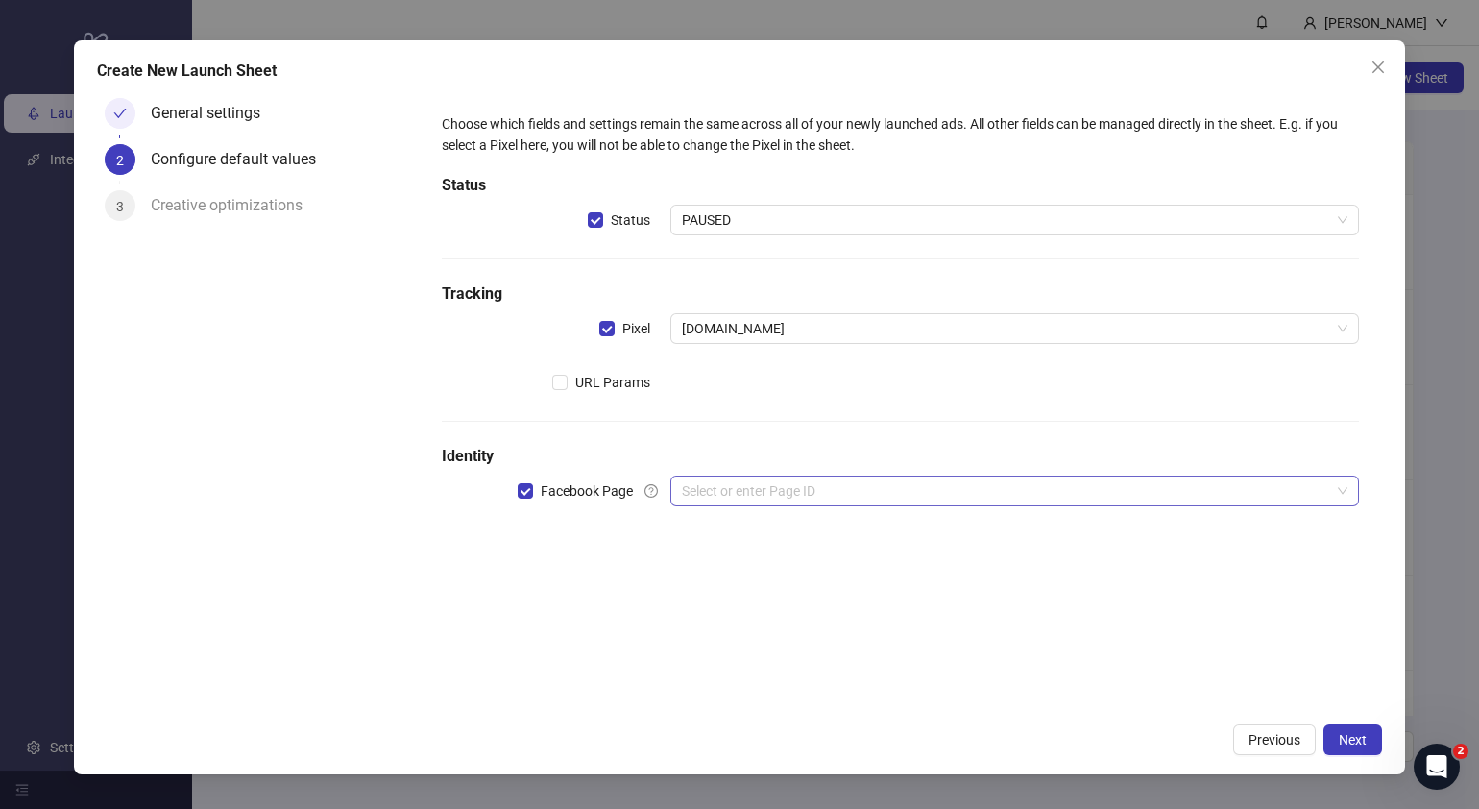
click at [827, 490] on input "search" at bounding box center [1006, 490] width 648 height 29
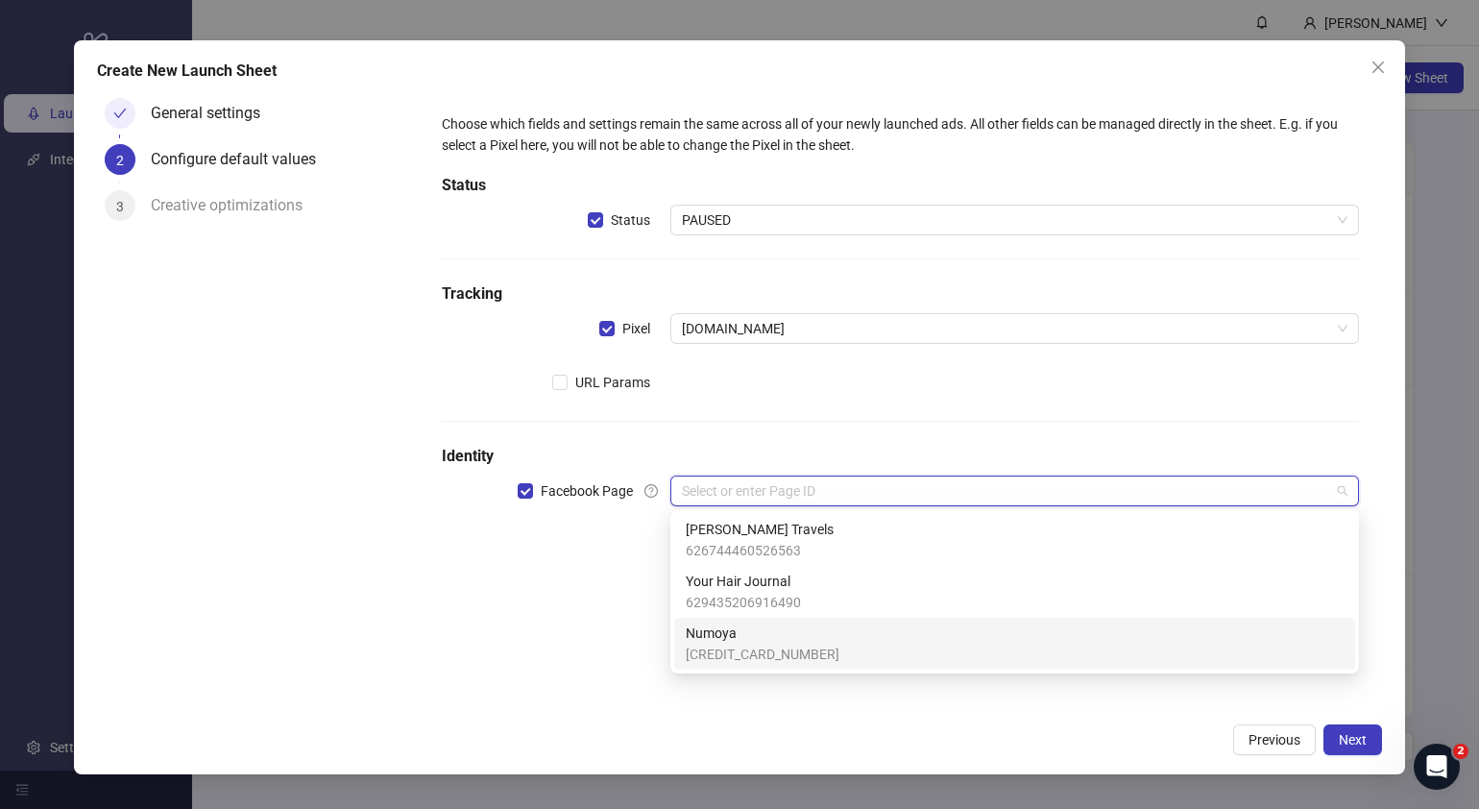
click at [754, 641] on span "Numoya" at bounding box center [763, 632] width 154 height 21
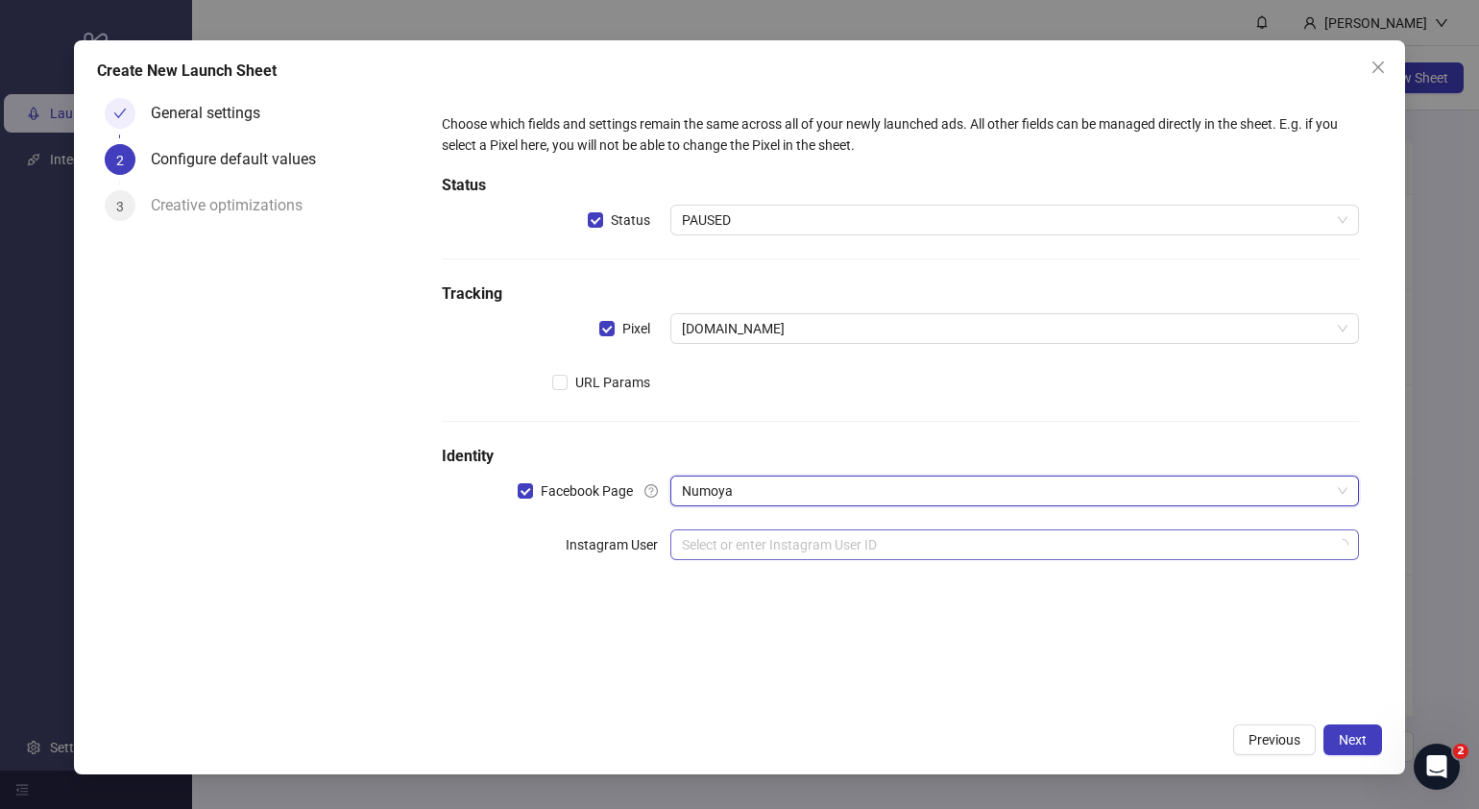
click at [743, 543] on input "search" at bounding box center [1006, 544] width 648 height 29
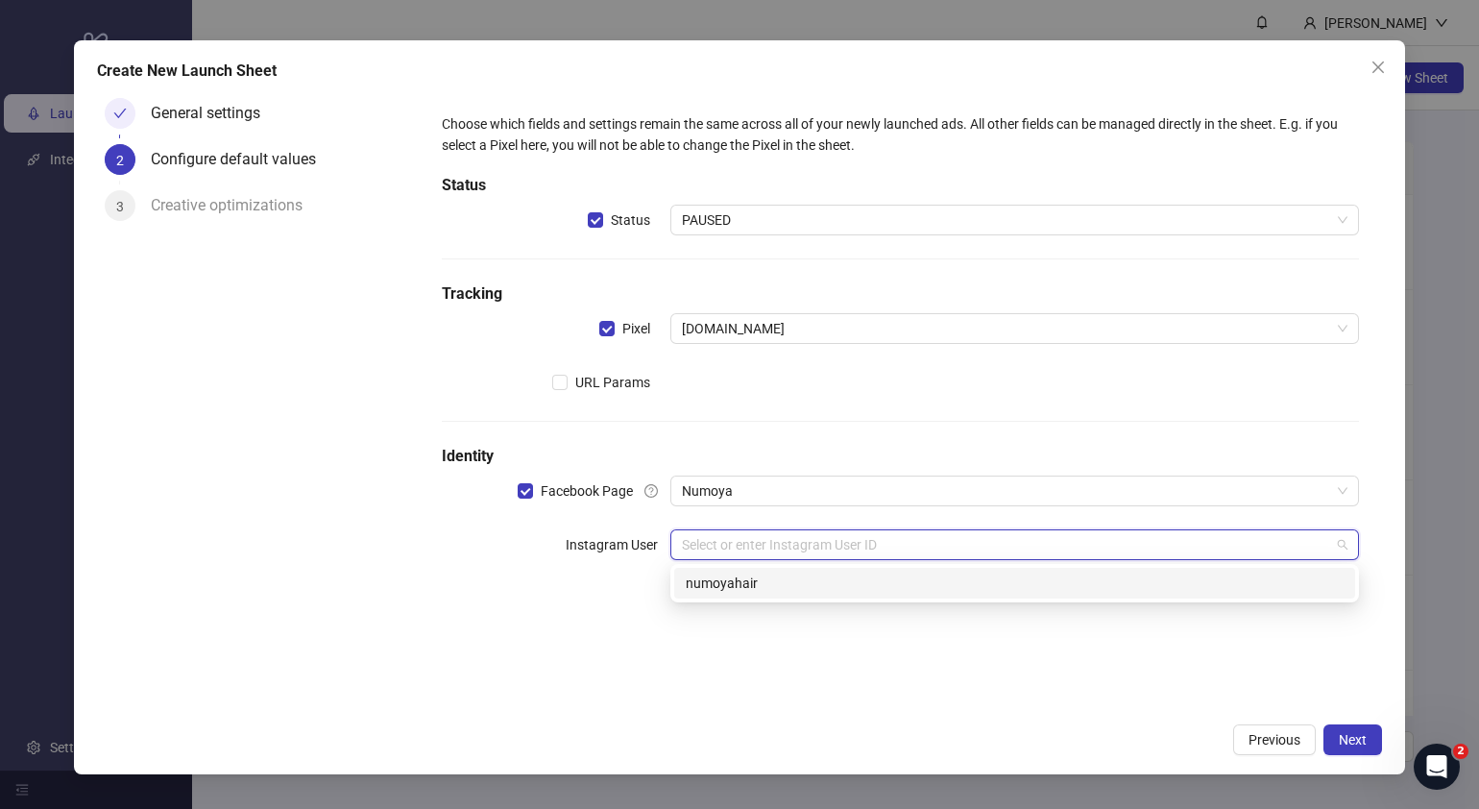
click at [793, 589] on div "numoyahair" at bounding box center [1015, 582] width 658 height 21
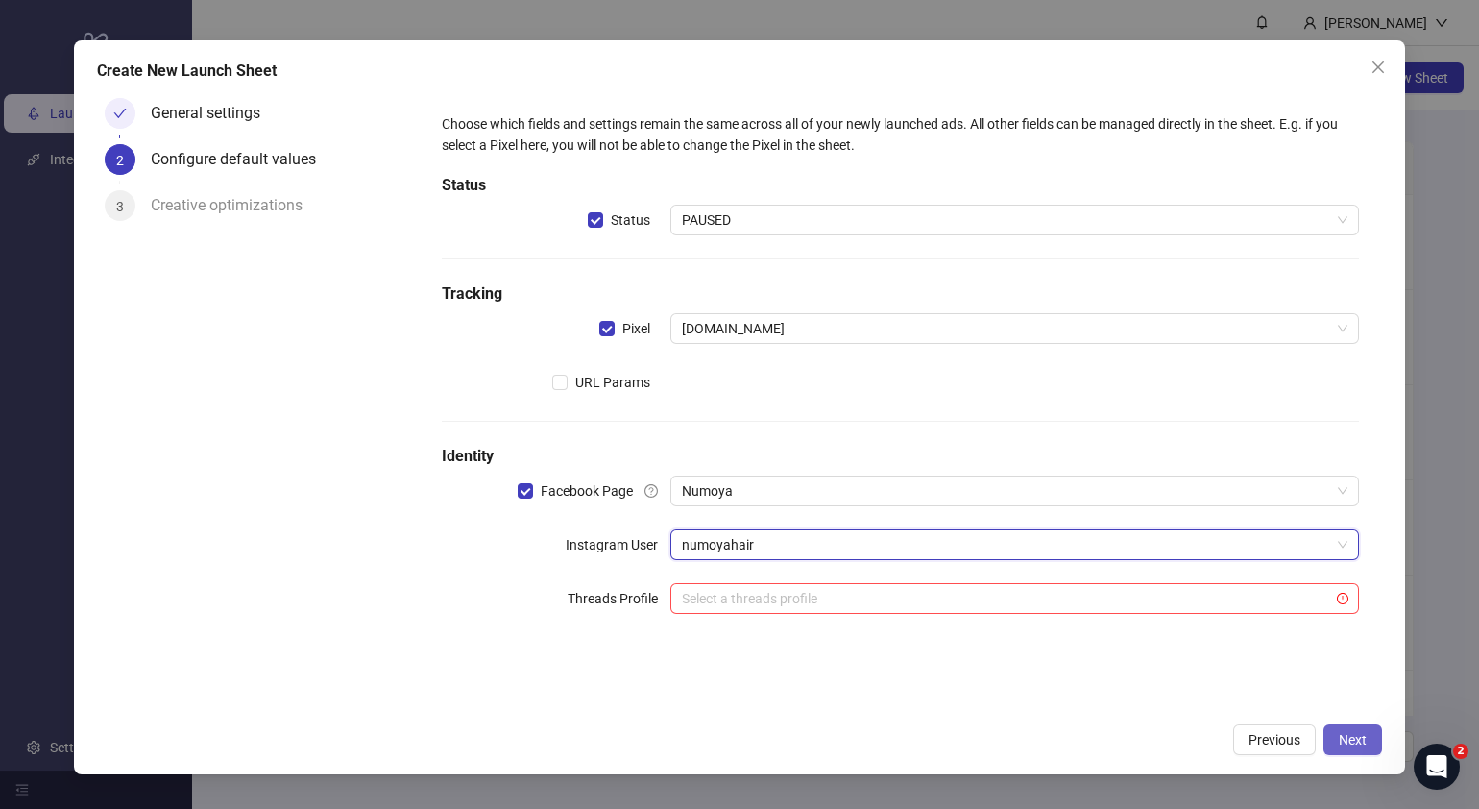
click at [1360, 738] on span "Next" at bounding box center [1353, 739] width 28 height 15
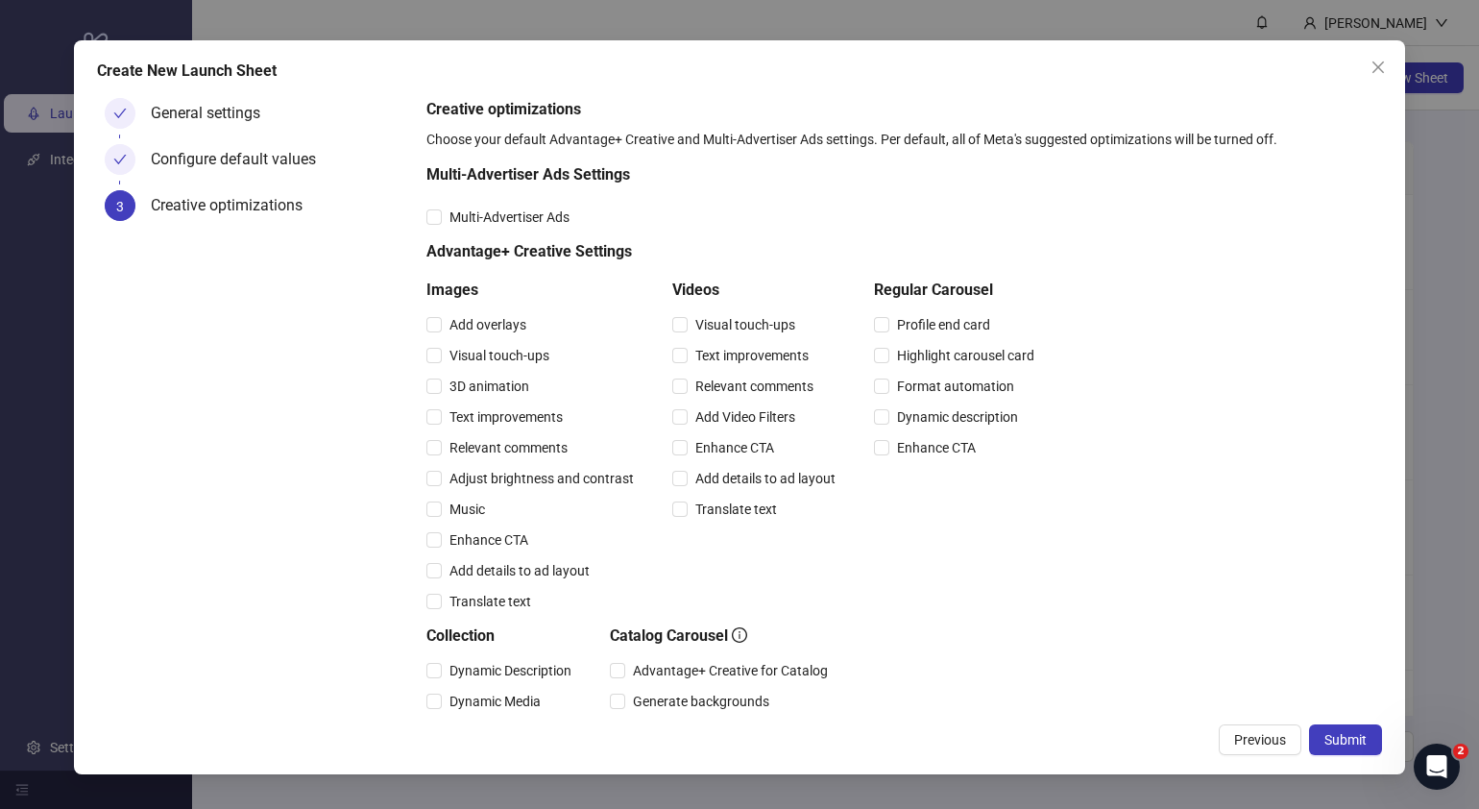
click at [1360, 738] on span "Submit" at bounding box center [1345, 739] width 42 height 15
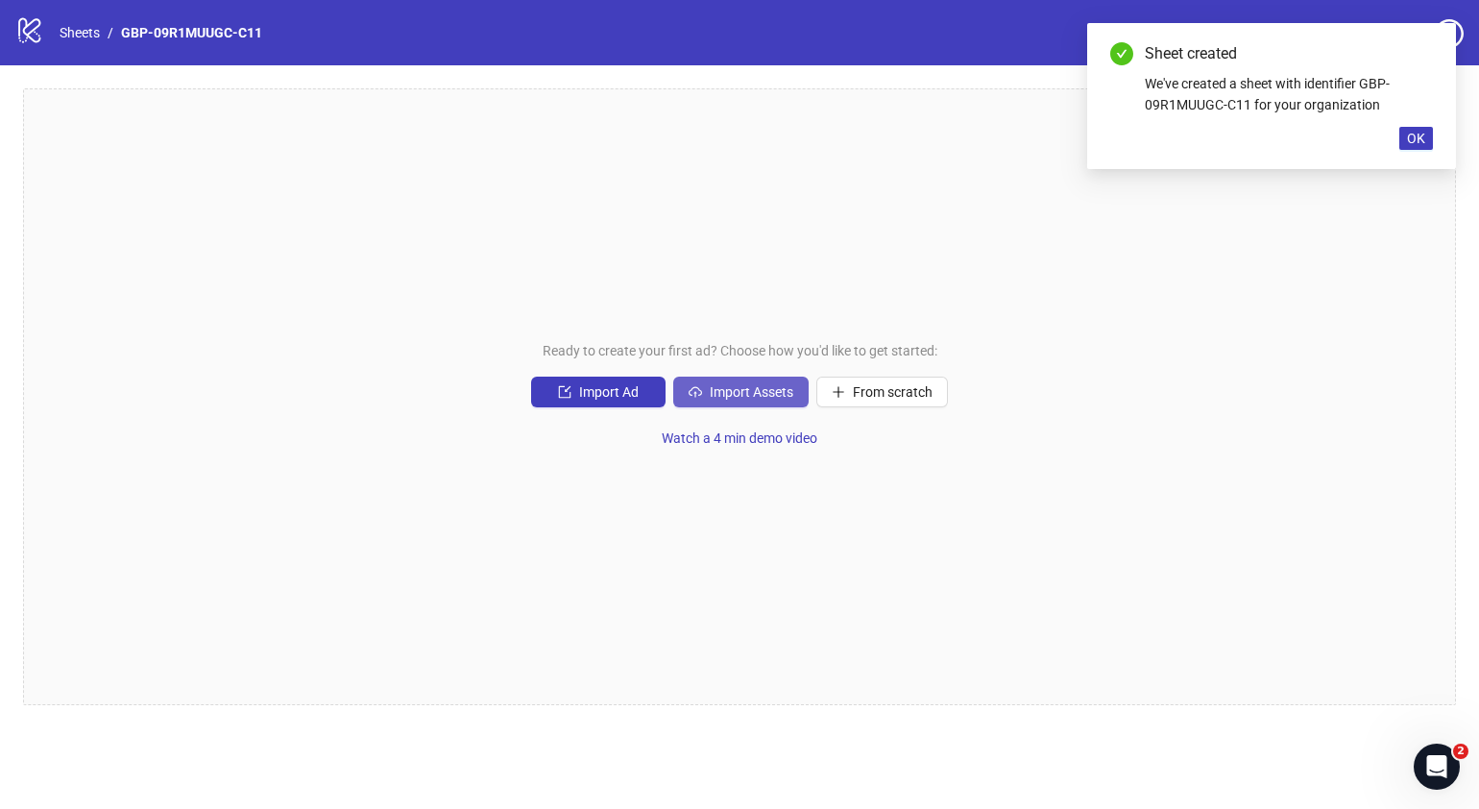
click at [742, 399] on span "Import Assets" at bounding box center [752, 391] width 84 height 15
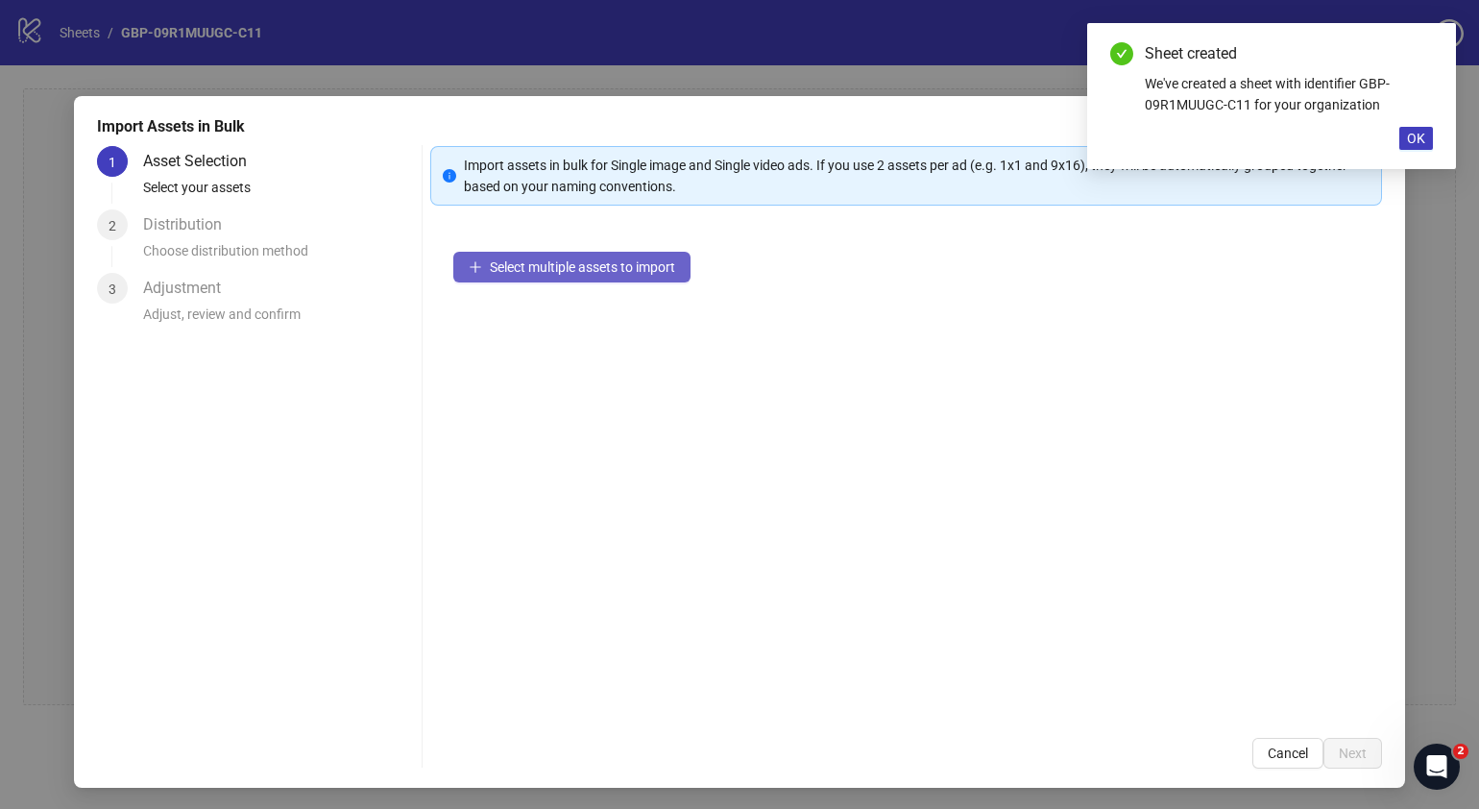
click at [619, 276] on button "Select multiple assets to import" at bounding box center [571, 267] width 237 height 31
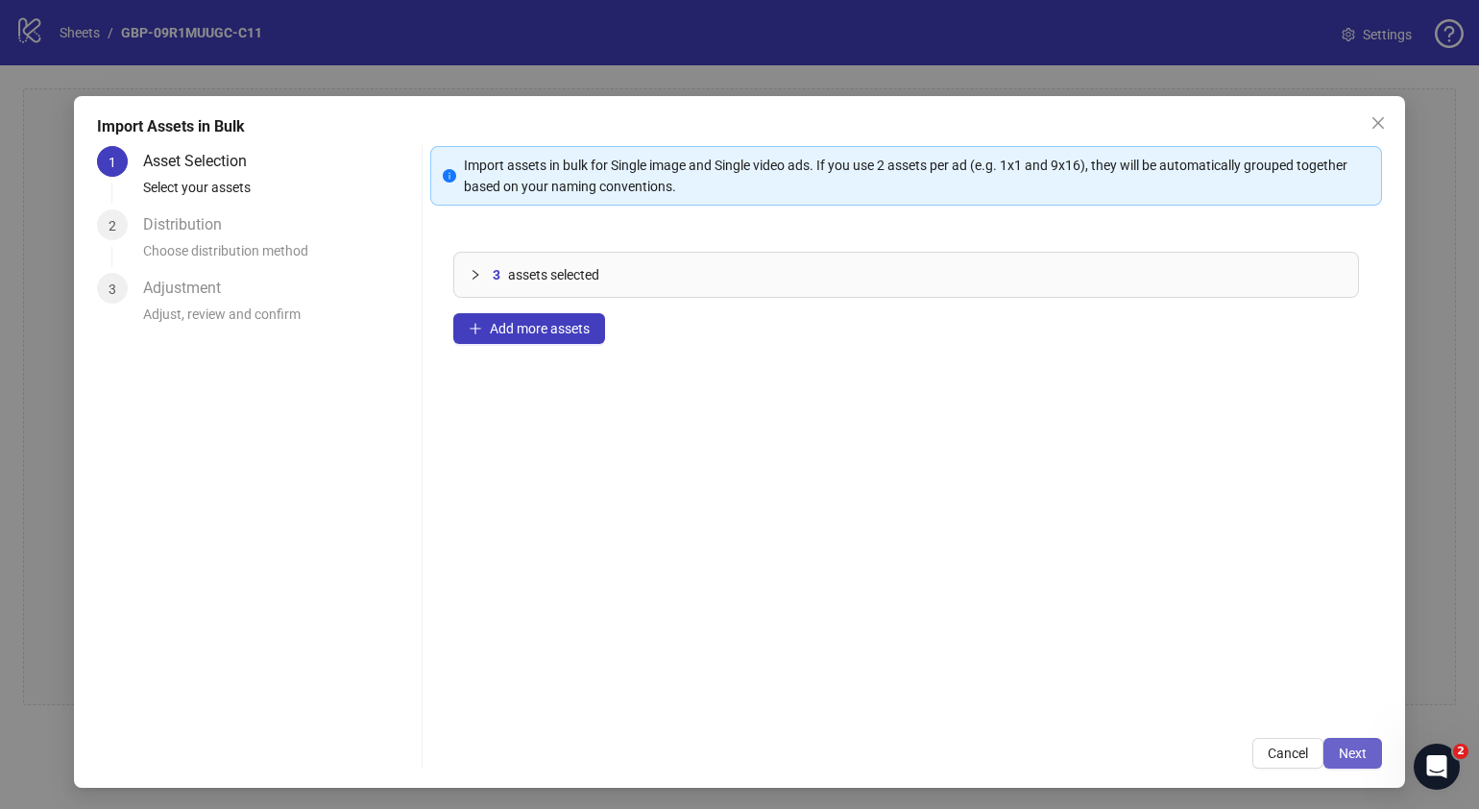
click at [1339, 749] on span "Next" at bounding box center [1353, 752] width 28 height 15
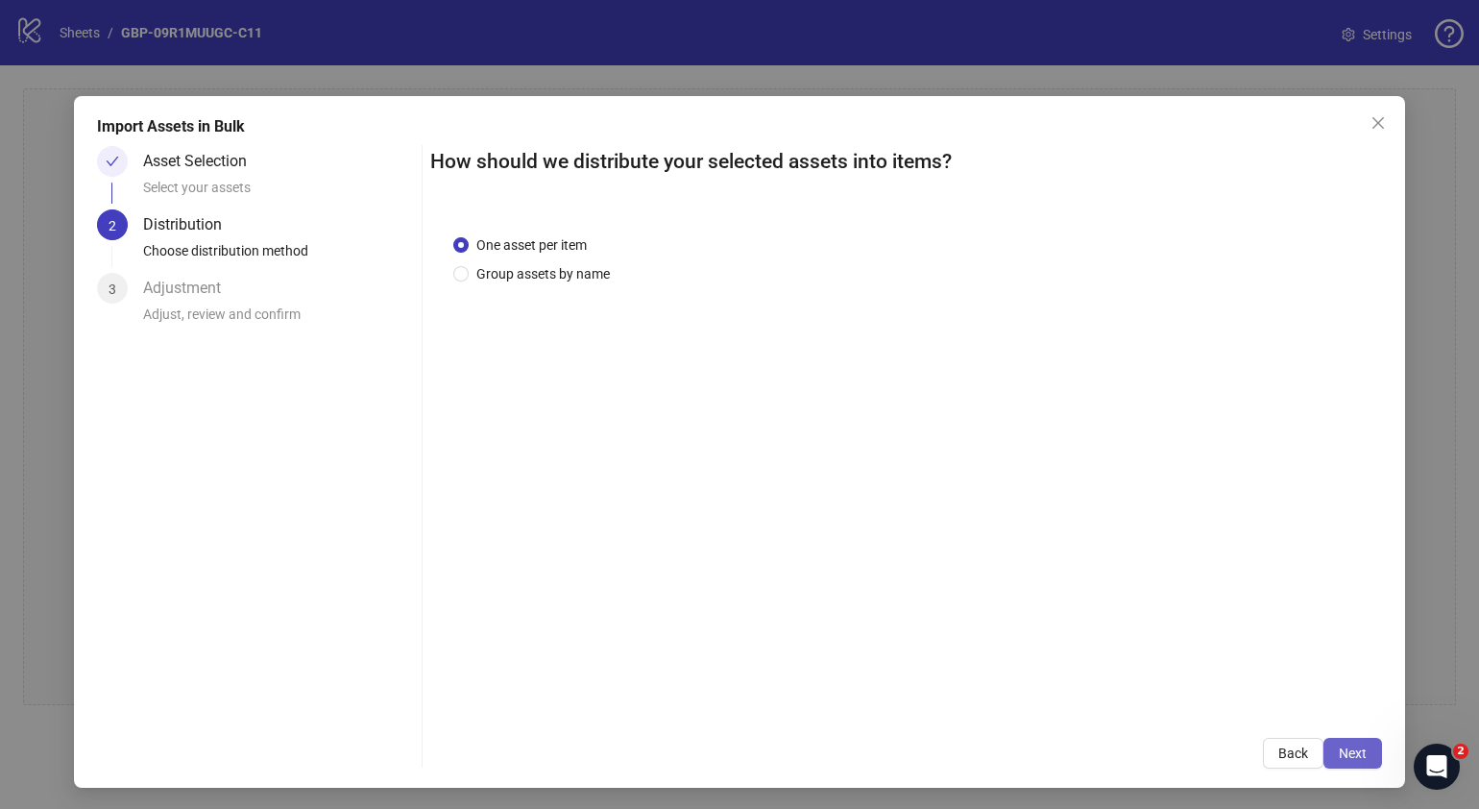
click at [1339, 745] on span "Next" at bounding box center [1353, 752] width 28 height 15
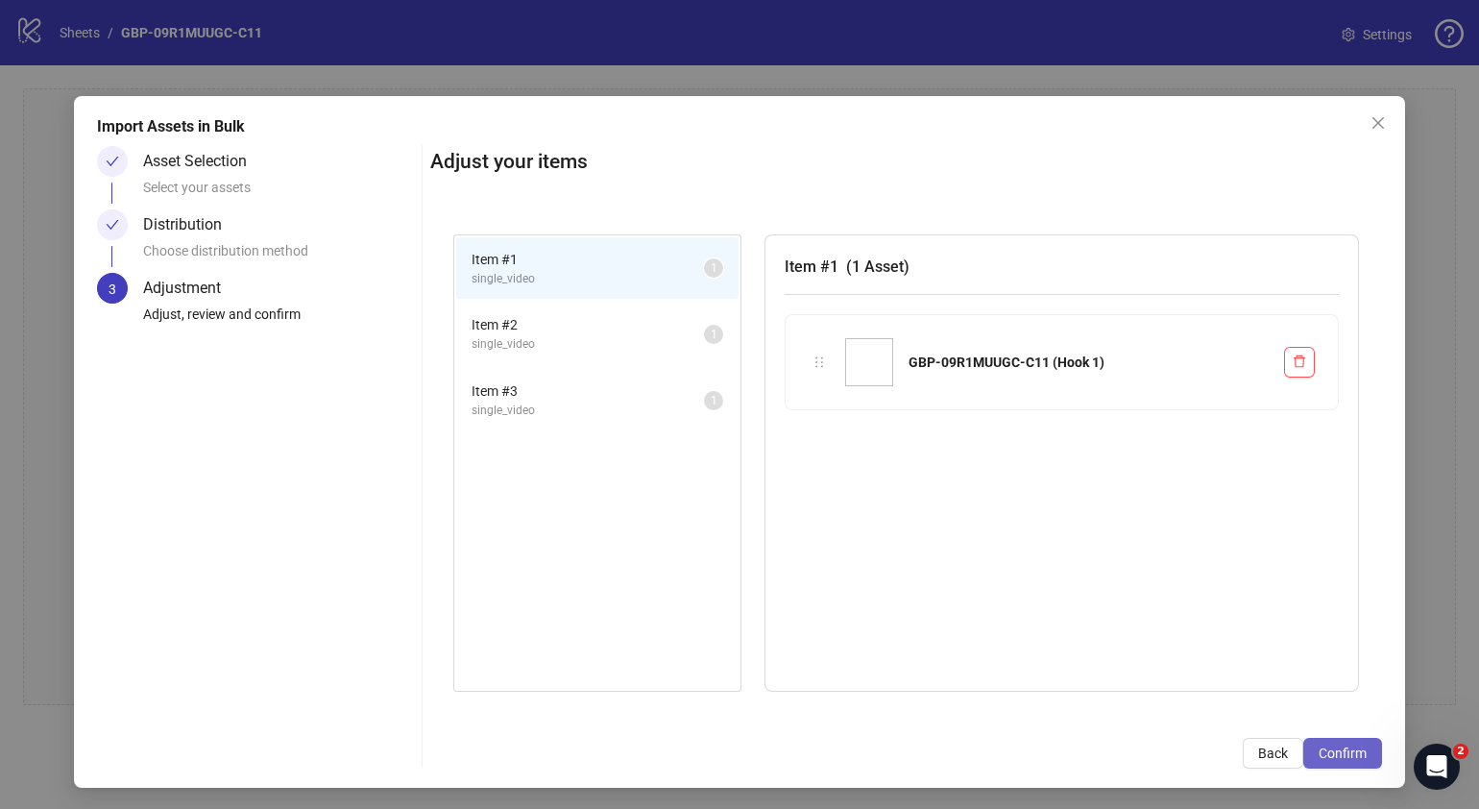
click at [1329, 745] on span "Confirm" at bounding box center [1343, 752] width 48 height 15
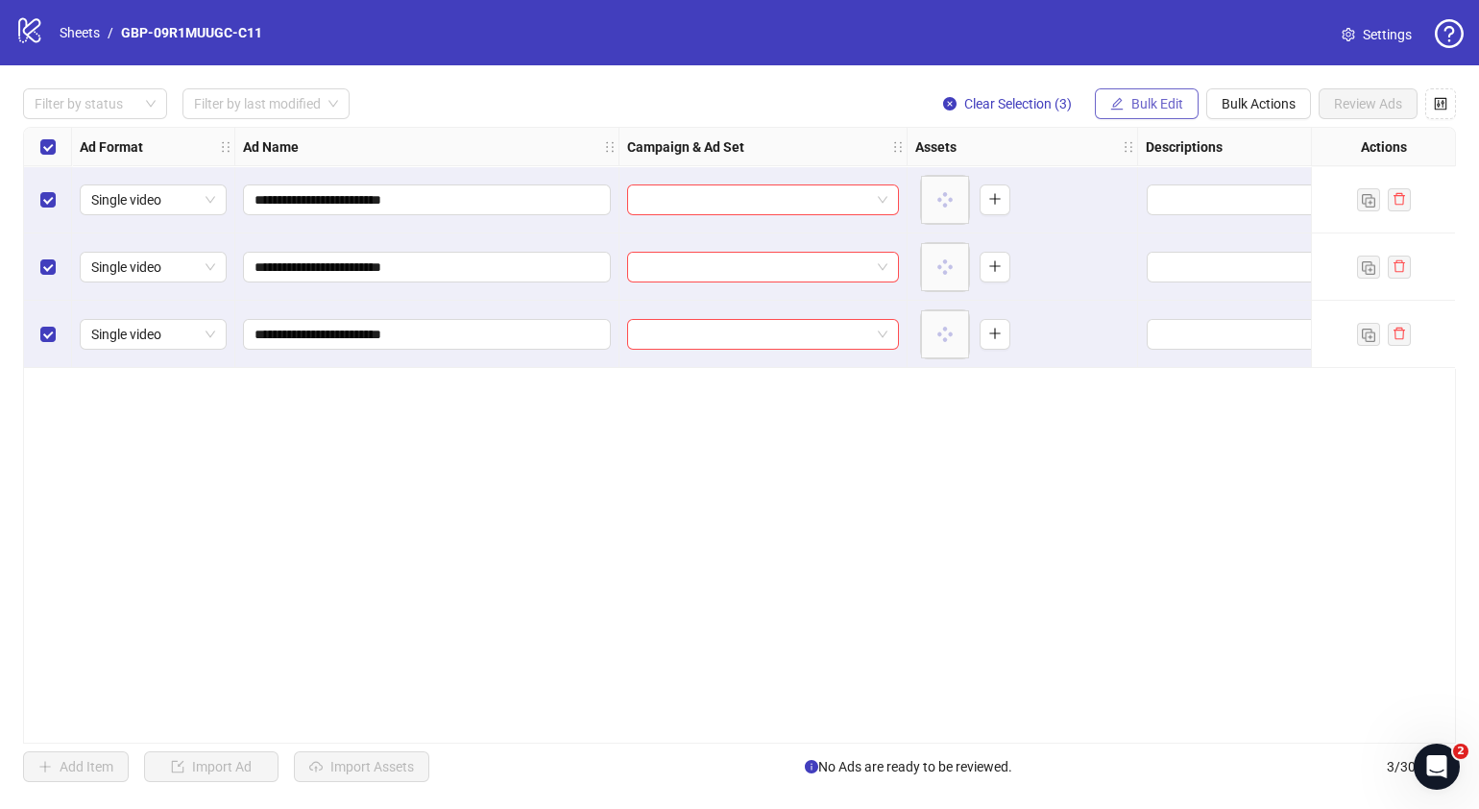
click at [1164, 98] on span "Bulk Edit" at bounding box center [1157, 103] width 52 height 15
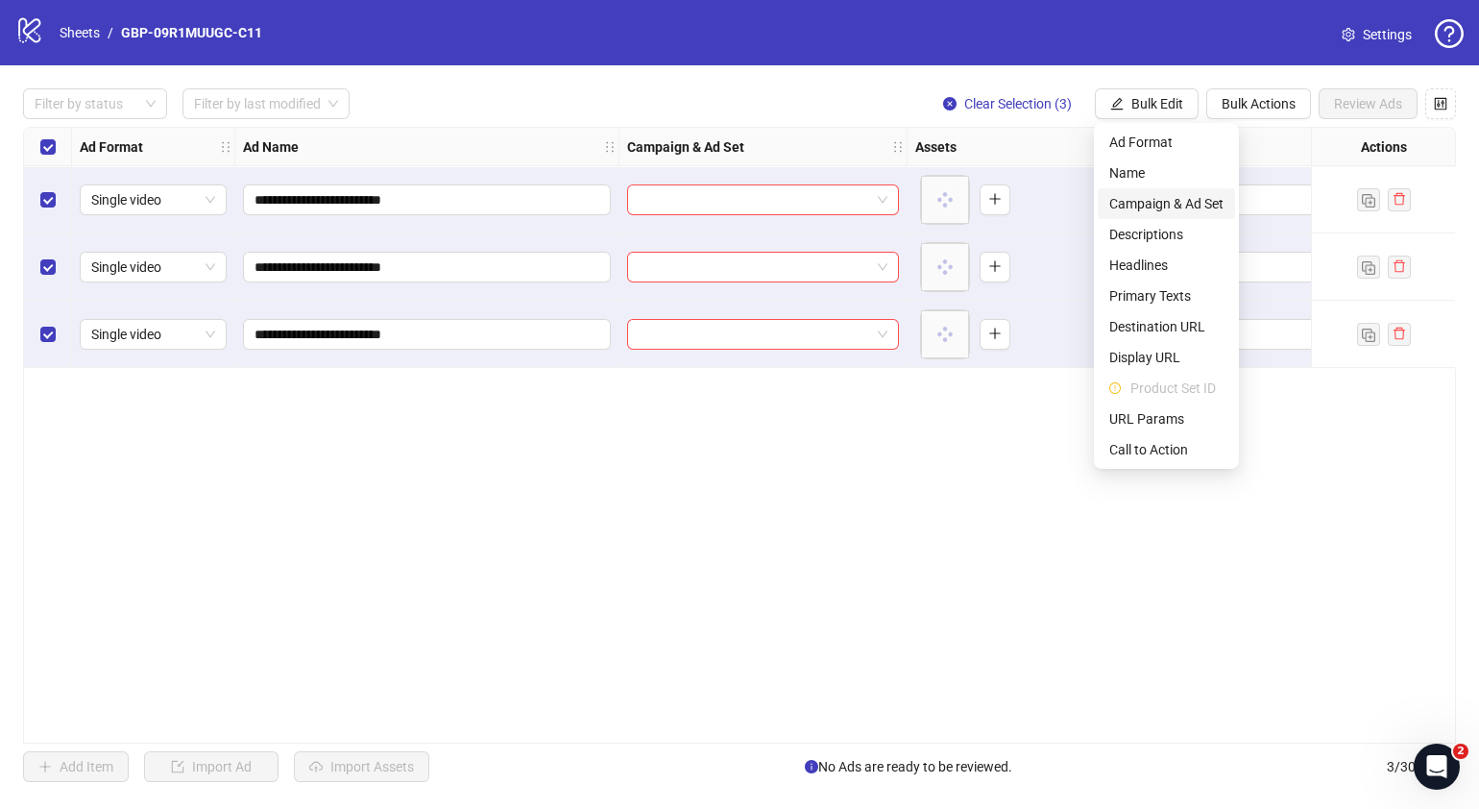
click at [1182, 206] on span "Campaign & Ad Set" at bounding box center [1166, 203] width 114 height 21
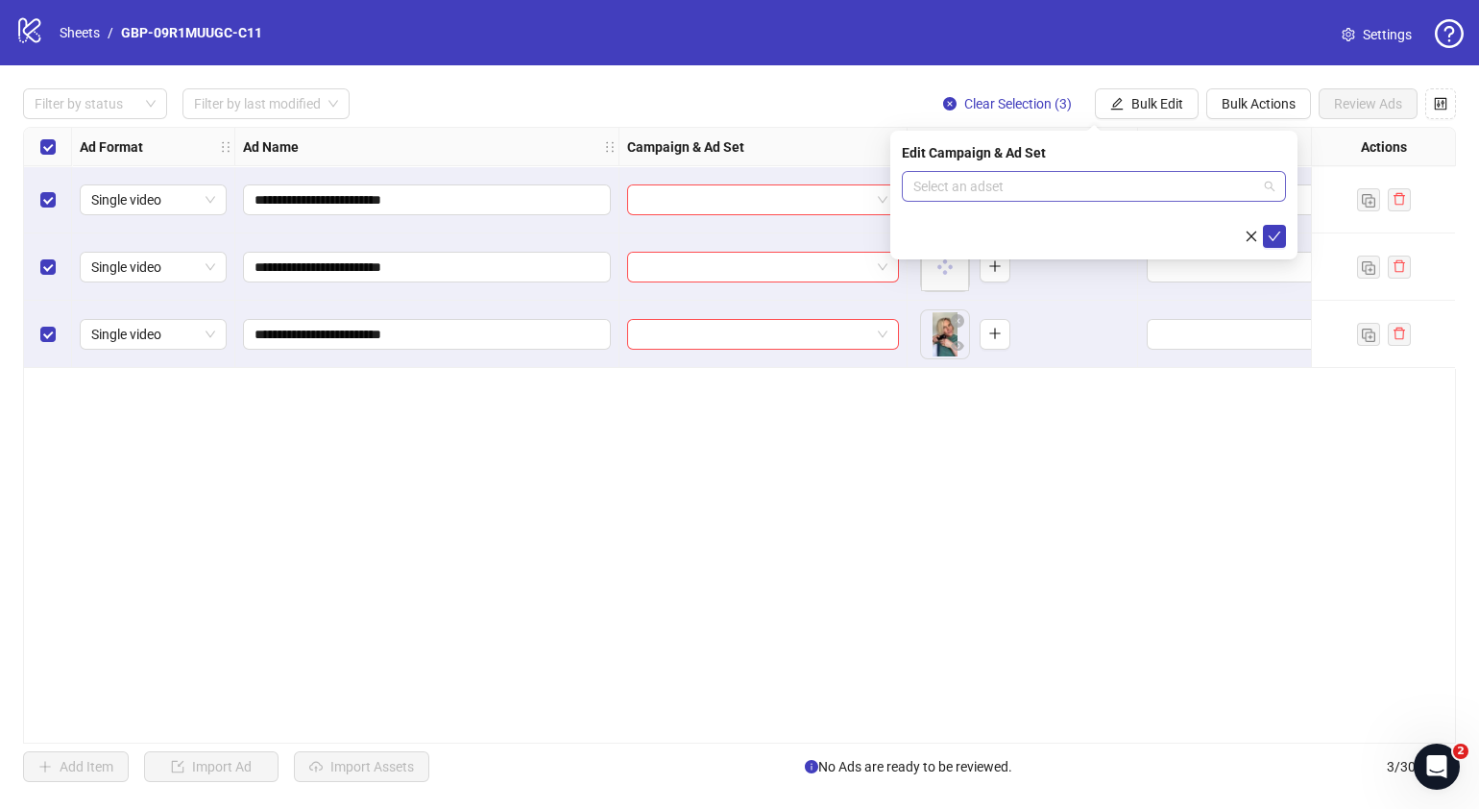
click at [1273, 188] on span at bounding box center [1093, 186] width 361 height 29
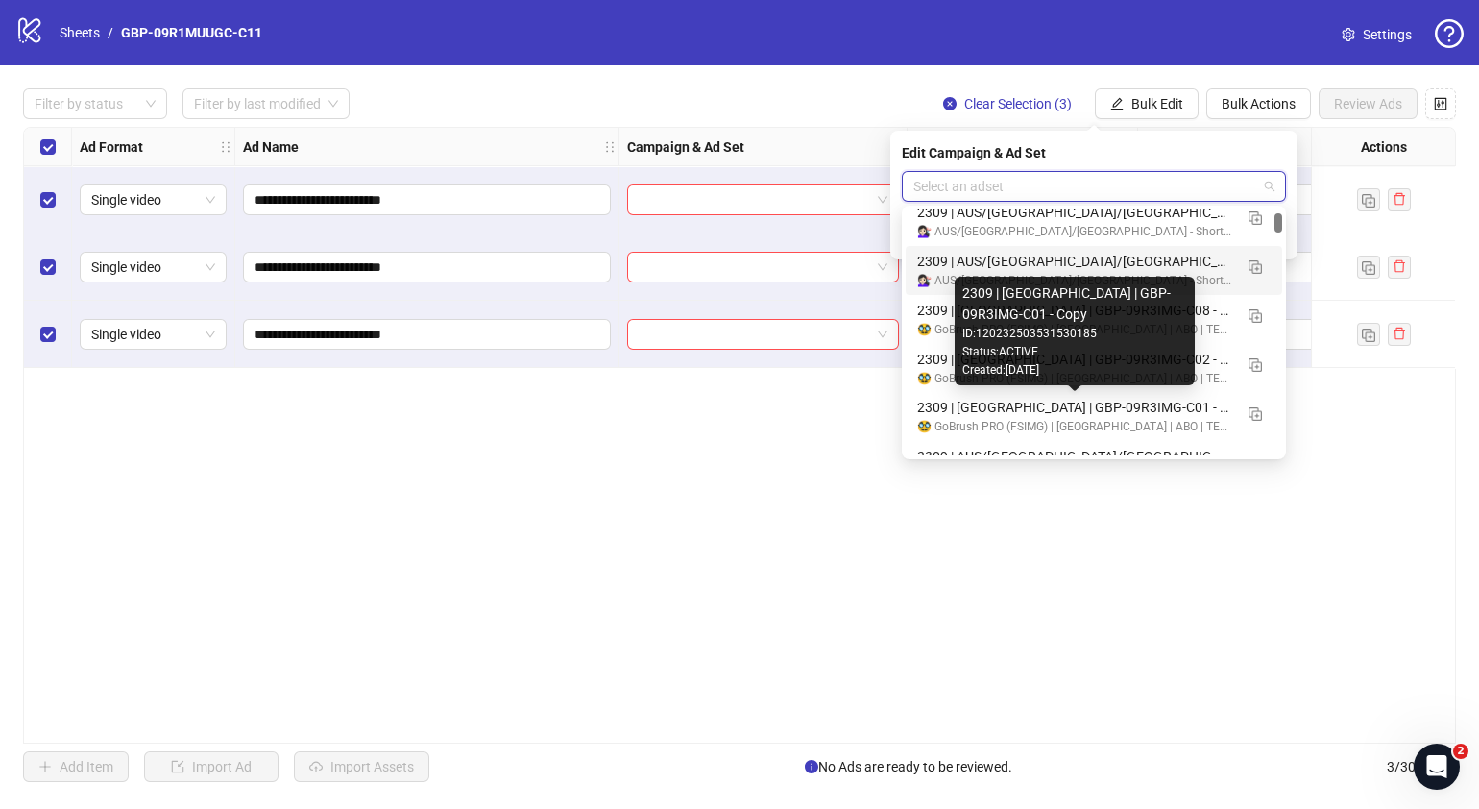
scroll to position [720, 0]
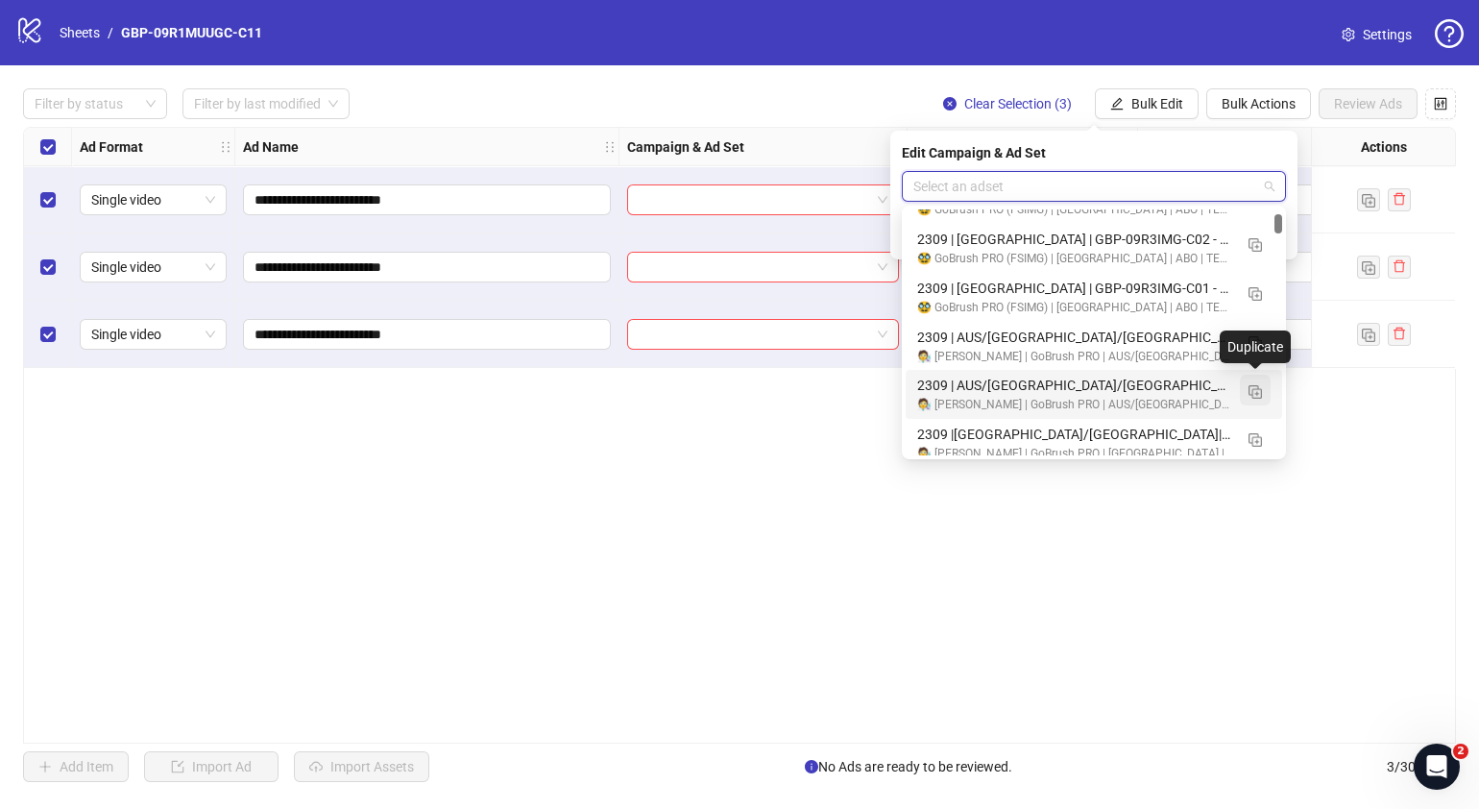
click at [1250, 394] on img "button" at bounding box center [1255, 391] width 13 height 13
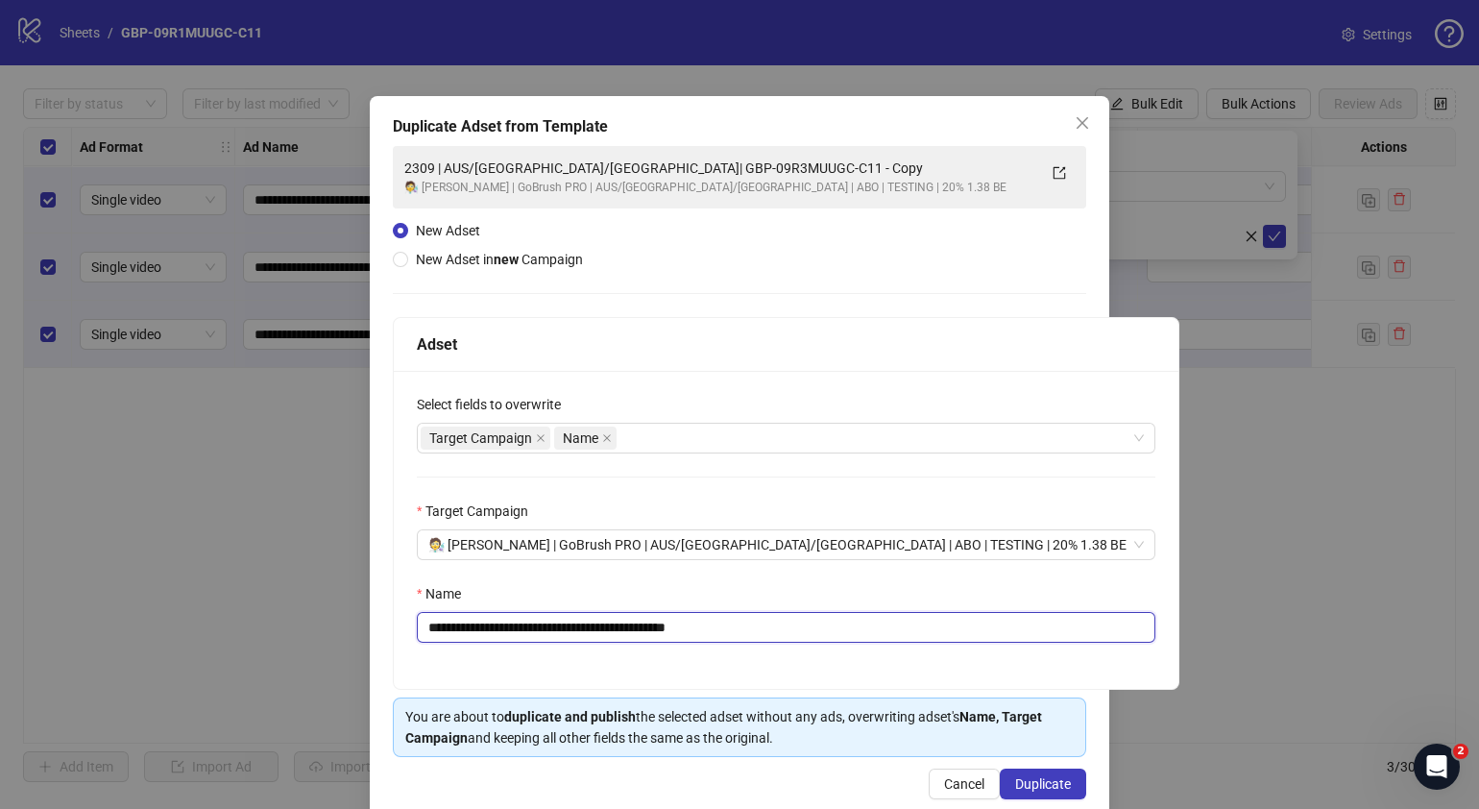
drag, startPoint x: 813, startPoint y: 639, endPoint x: 542, endPoint y: 637, distance: 270.8
click at [542, 637] on input "**********" at bounding box center [786, 627] width 739 height 31
paste input "text"
click at [439, 629] on input "**********" at bounding box center [786, 627] width 739 height 31
click at [739, 630] on input "**********" at bounding box center [786, 627] width 739 height 31
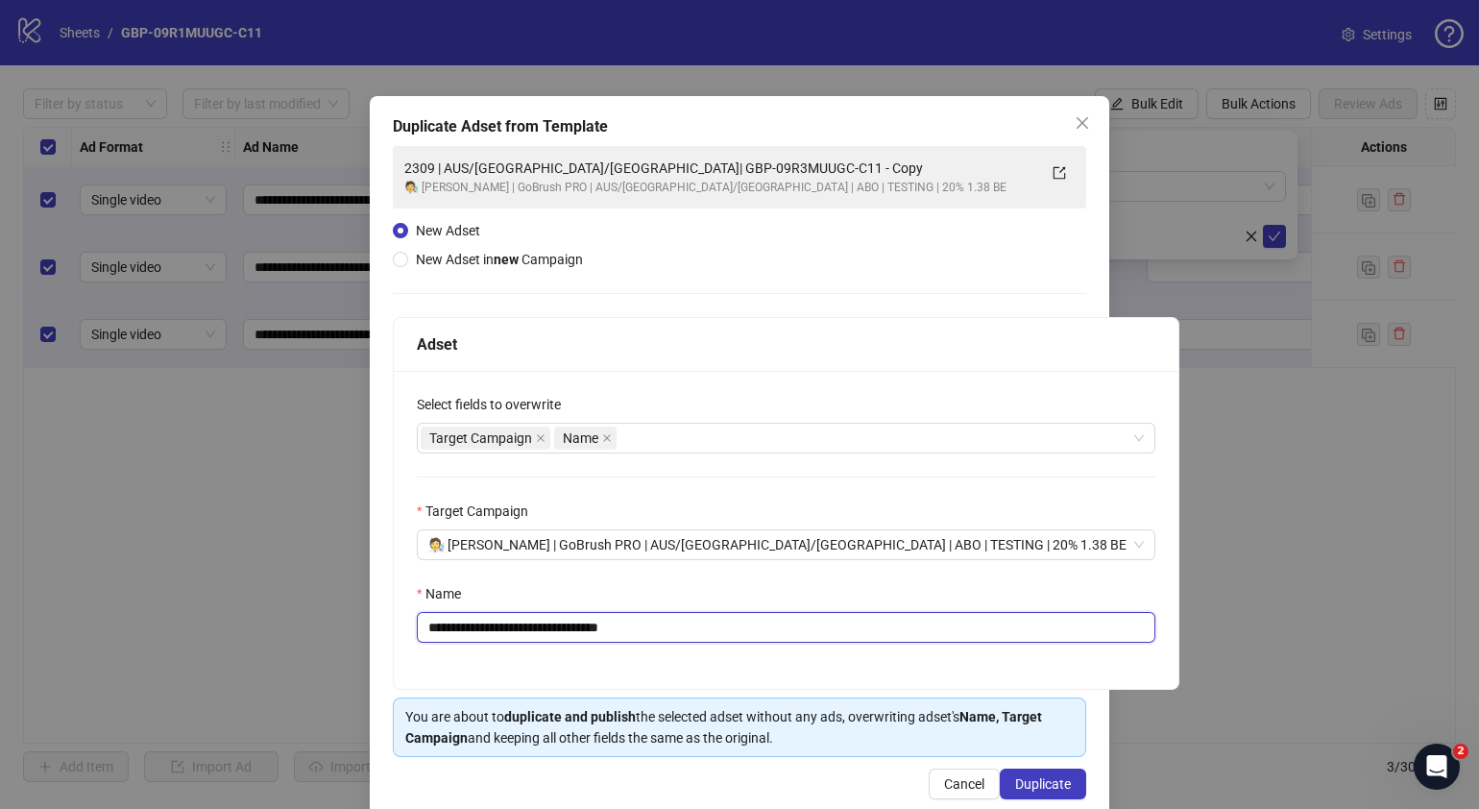
type input "**********"
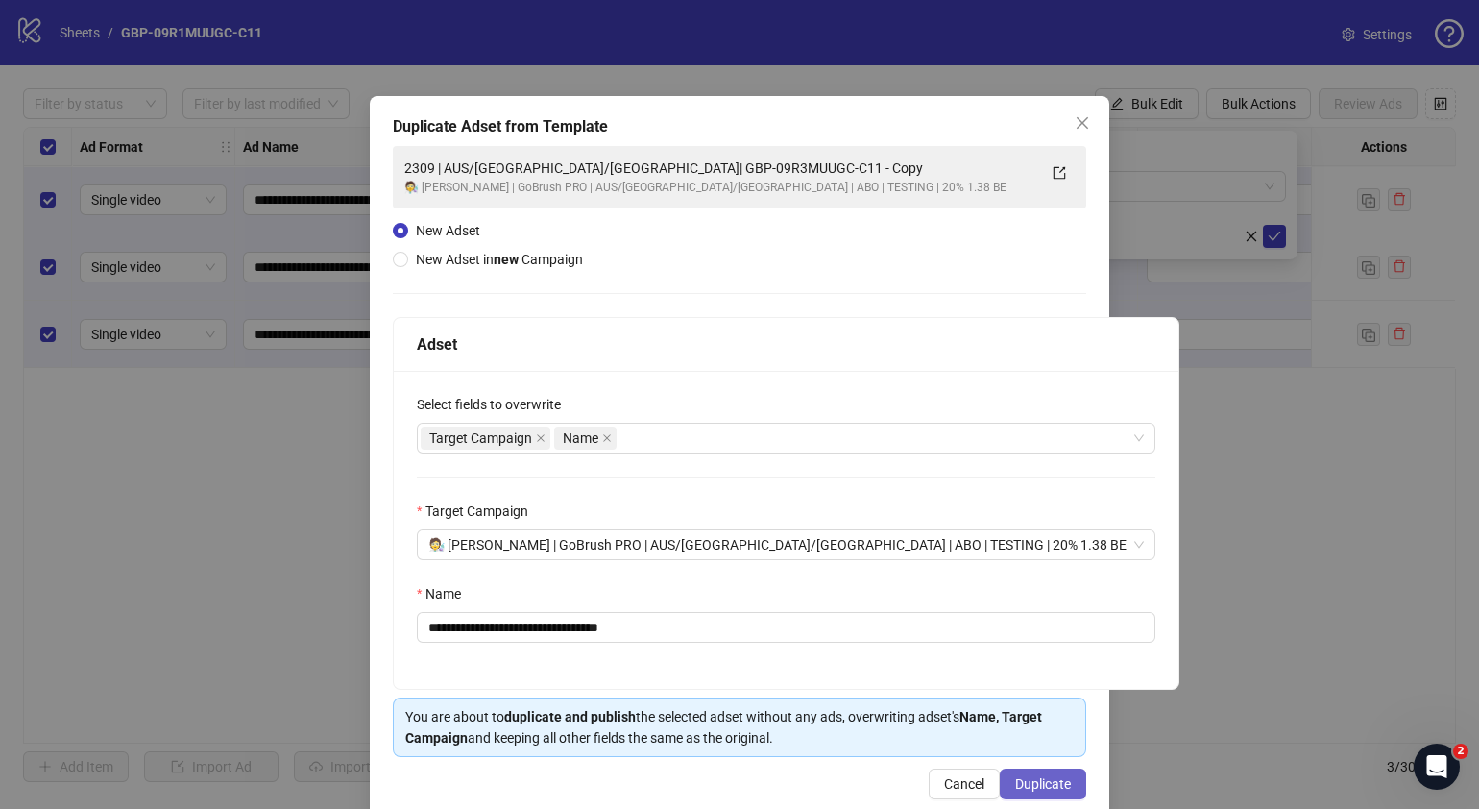
click at [1049, 778] on span "Duplicate" at bounding box center [1043, 783] width 56 height 15
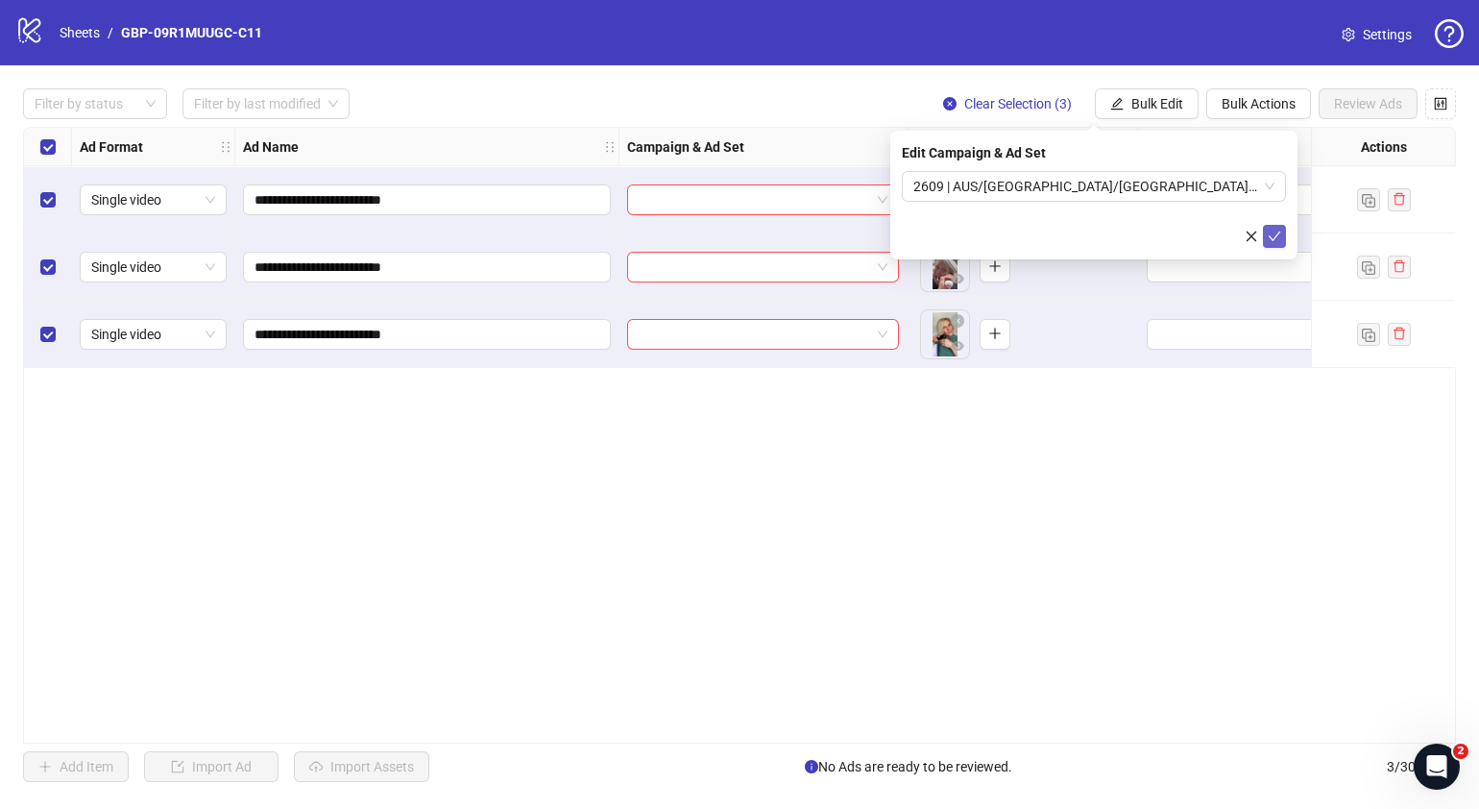
click at [1275, 230] on icon "check" at bounding box center [1274, 236] width 13 height 13
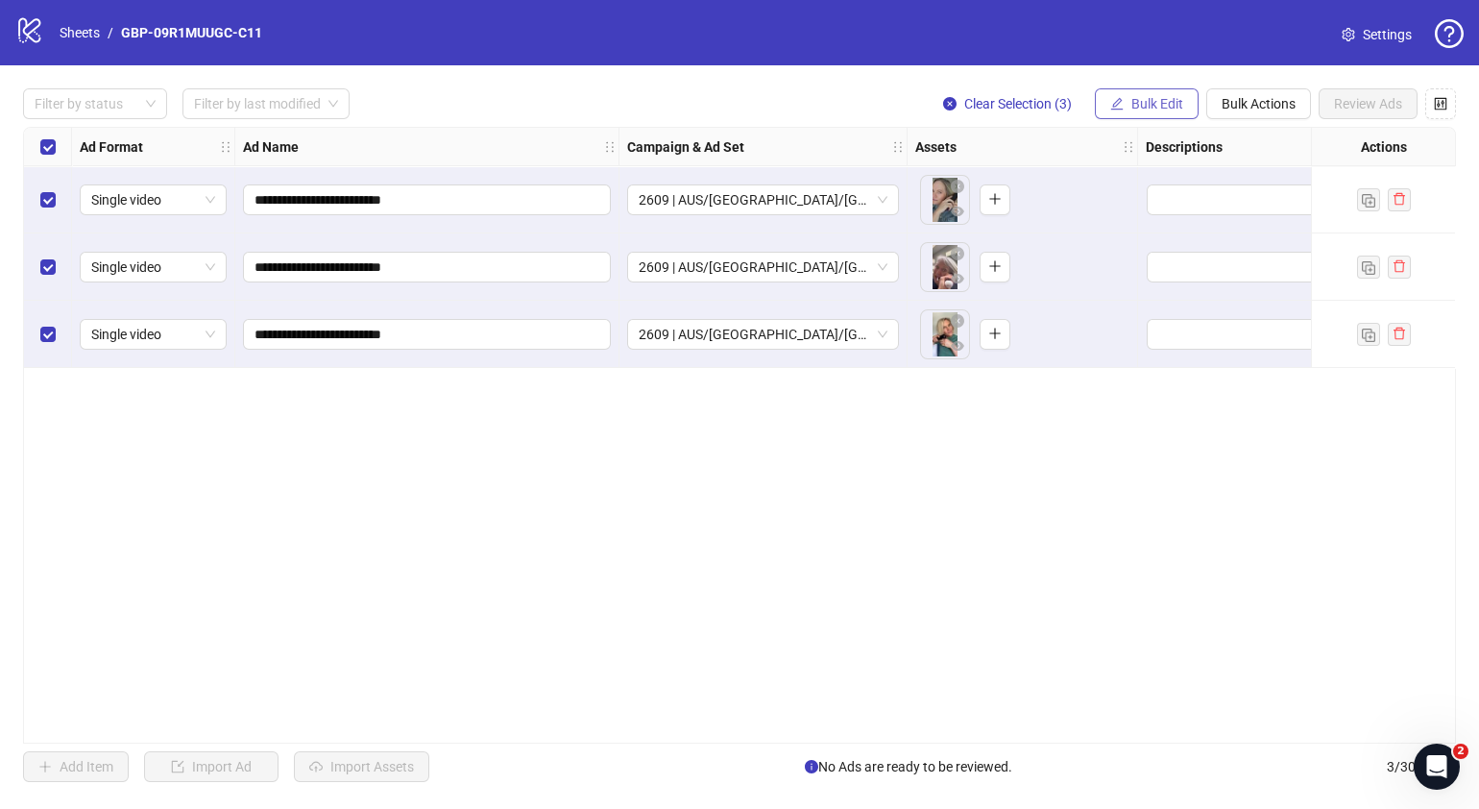
click at [1133, 100] on span "Bulk Edit" at bounding box center [1157, 103] width 52 height 15
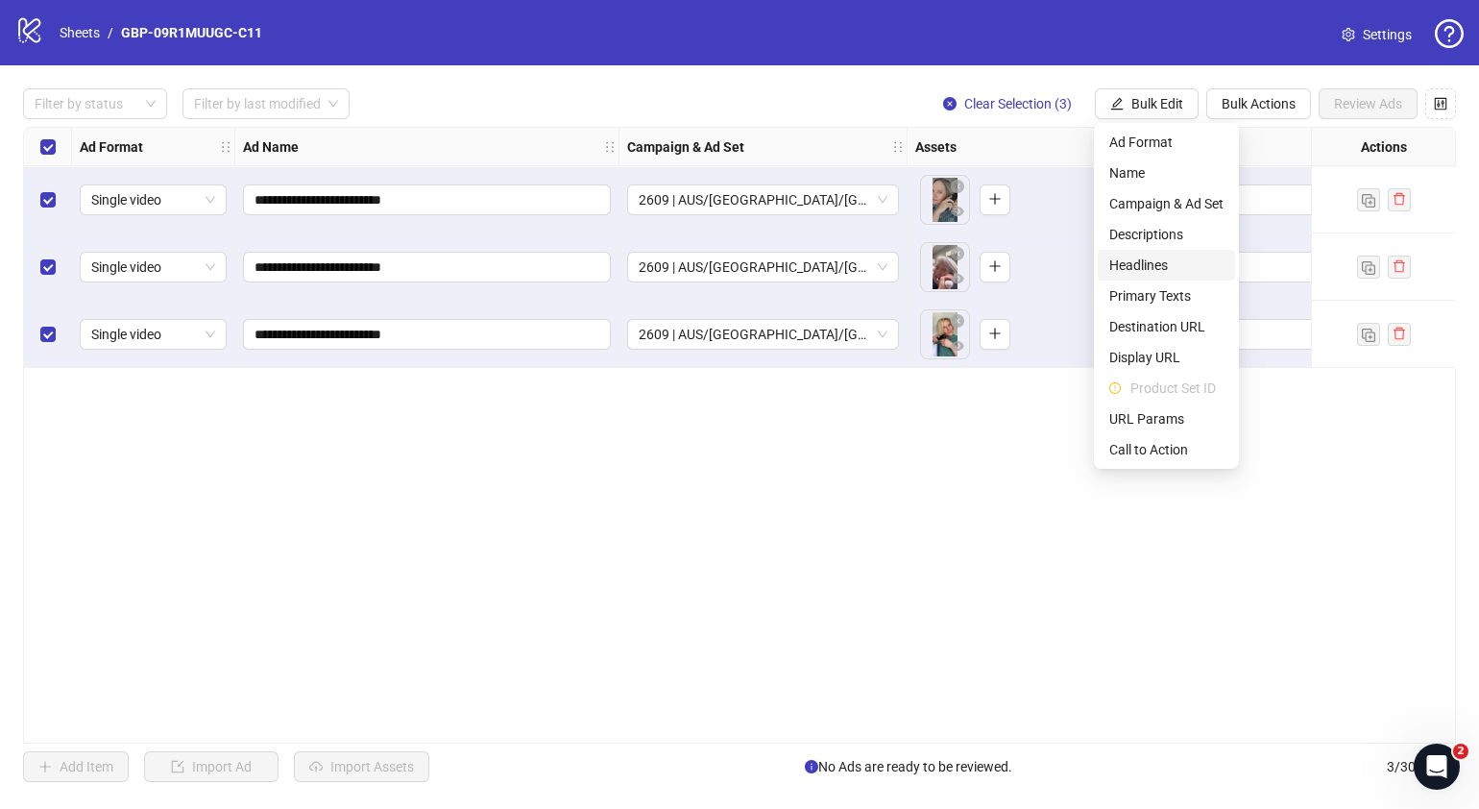
click at [1157, 255] on span "Headlines" at bounding box center [1166, 265] width 114 height 21
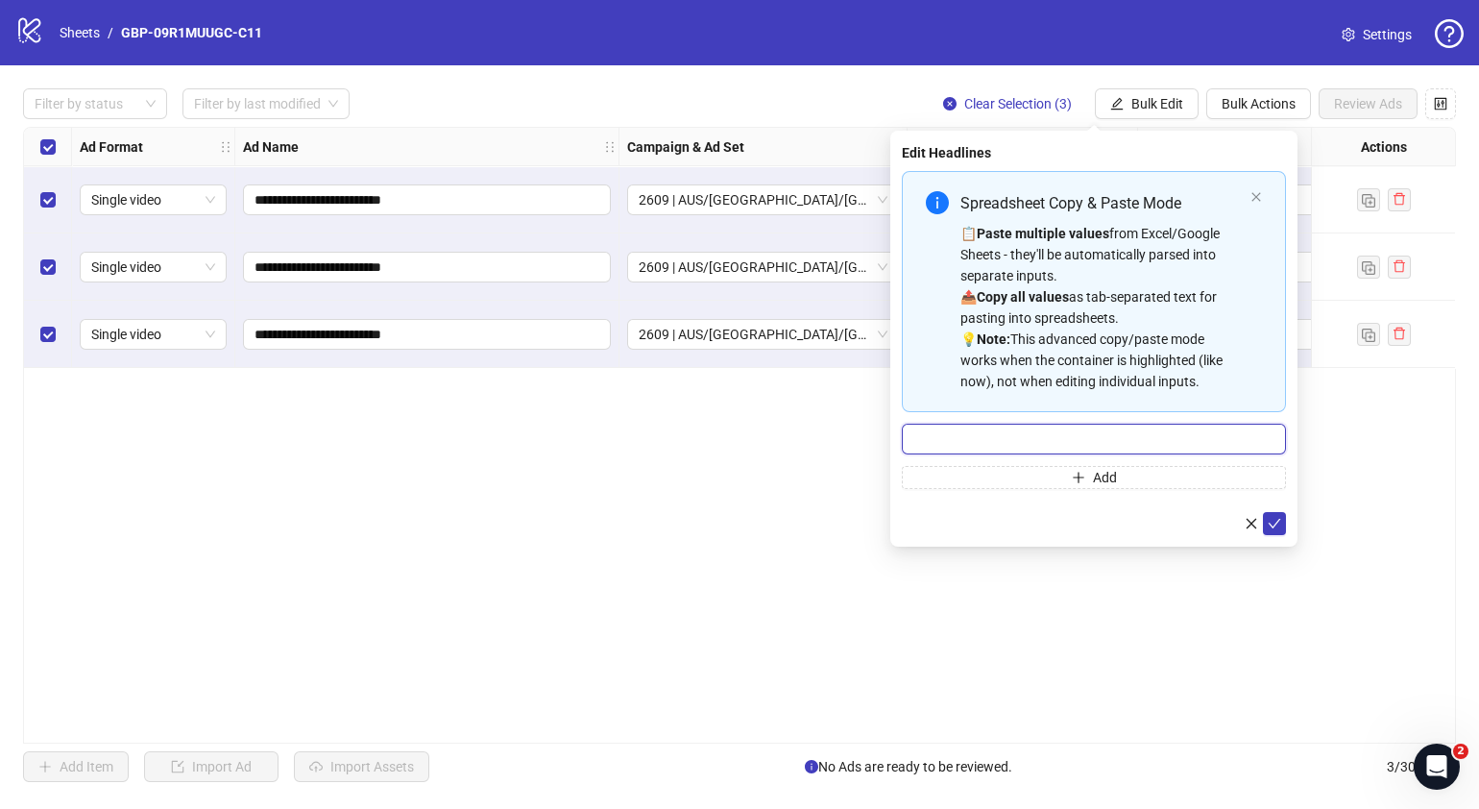
click at [1163, 442] on input "Multi-input container - paste or copy values" at bounding box center [1094, 439] width 384 height 31
paste input "*******"
type input "*******"
click at [1042, 473] on button "Add" at bounding box center [1094, 477] width 384 height 23
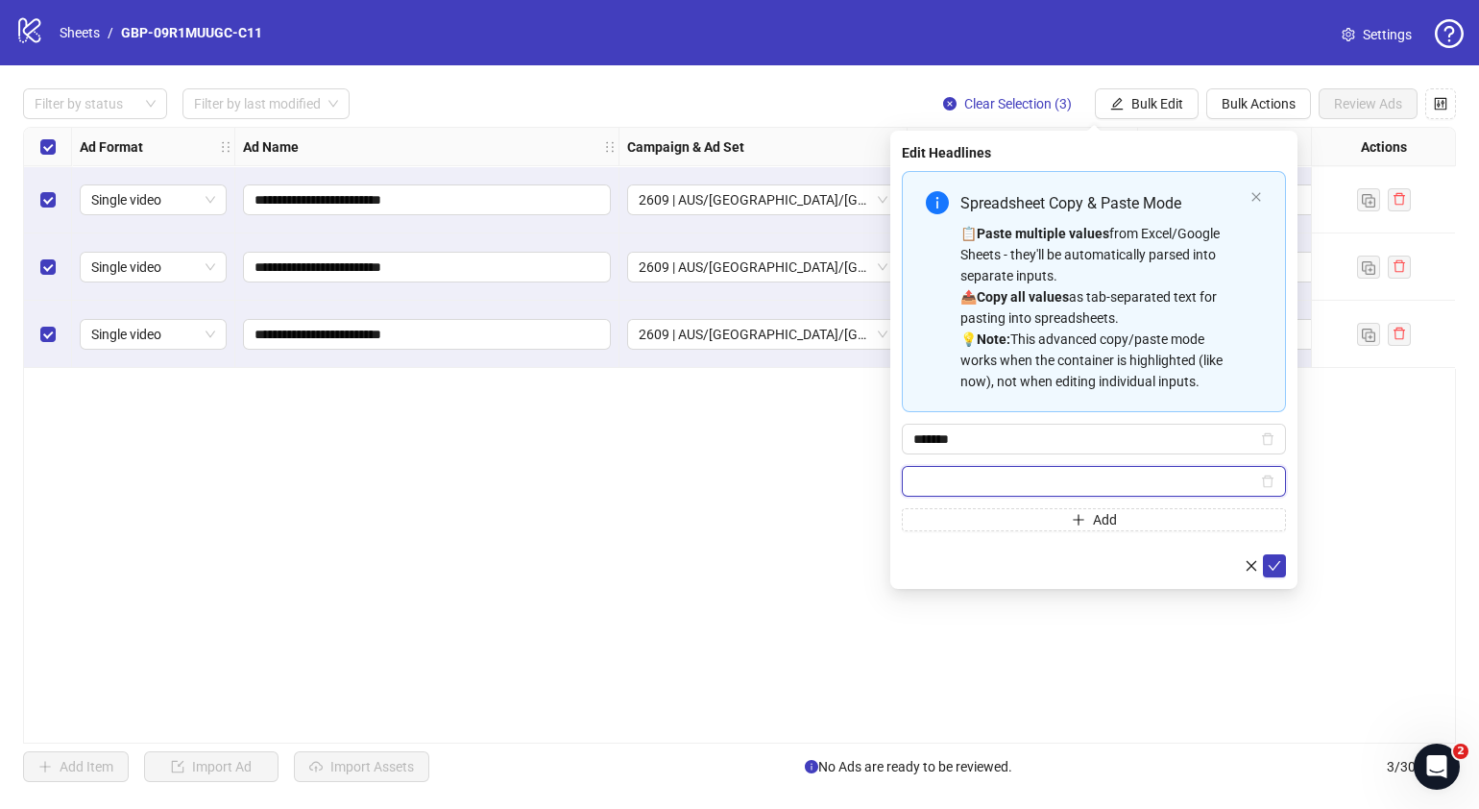
paste input "**********"
type input "**********"
click at [1277, 563] on icon "check" at bounding box center [1274, 565] width 13 height 13
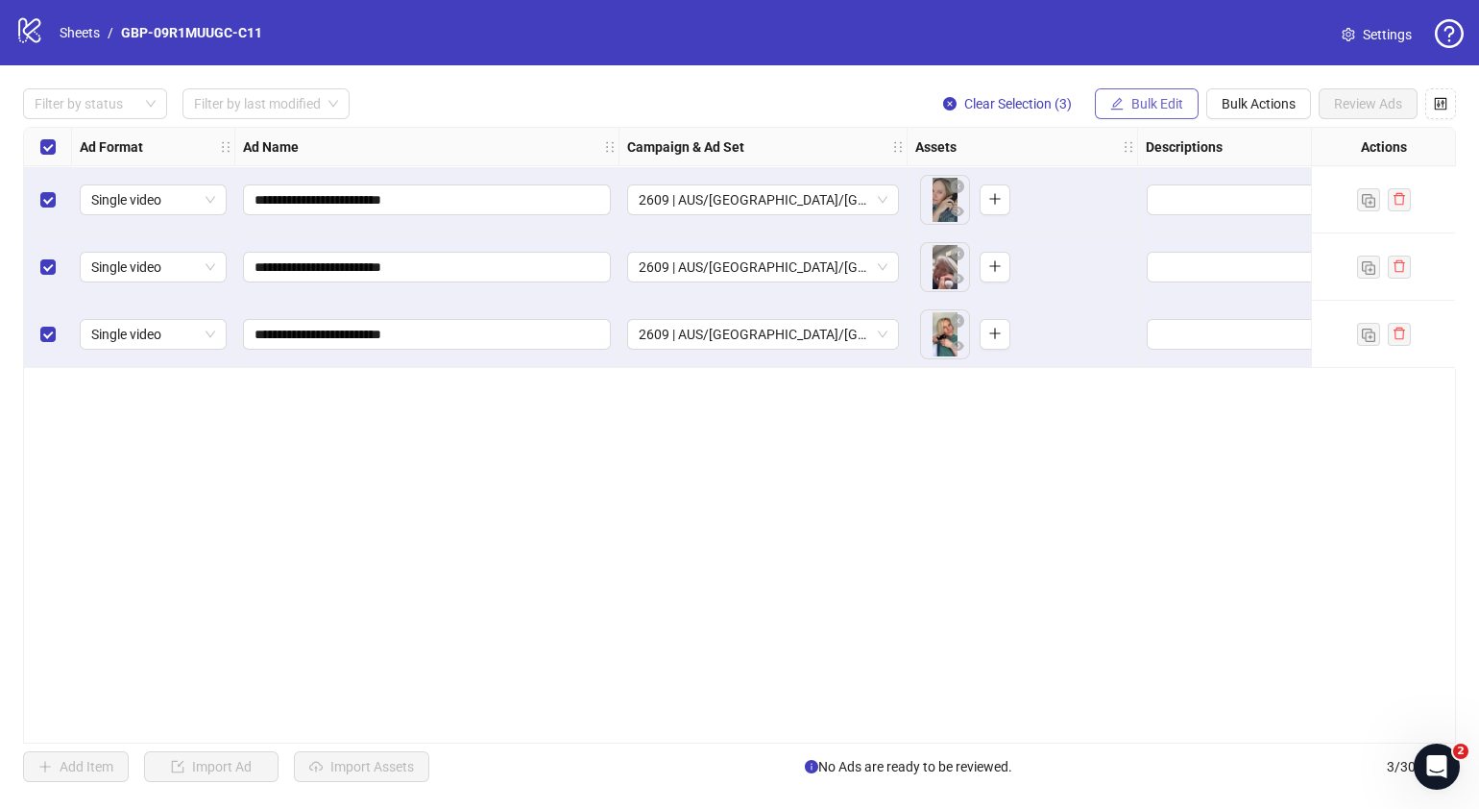
click at [1162, 100] on span "Bulk Edit" at bounding box center [1157, 103] width 52 height 15
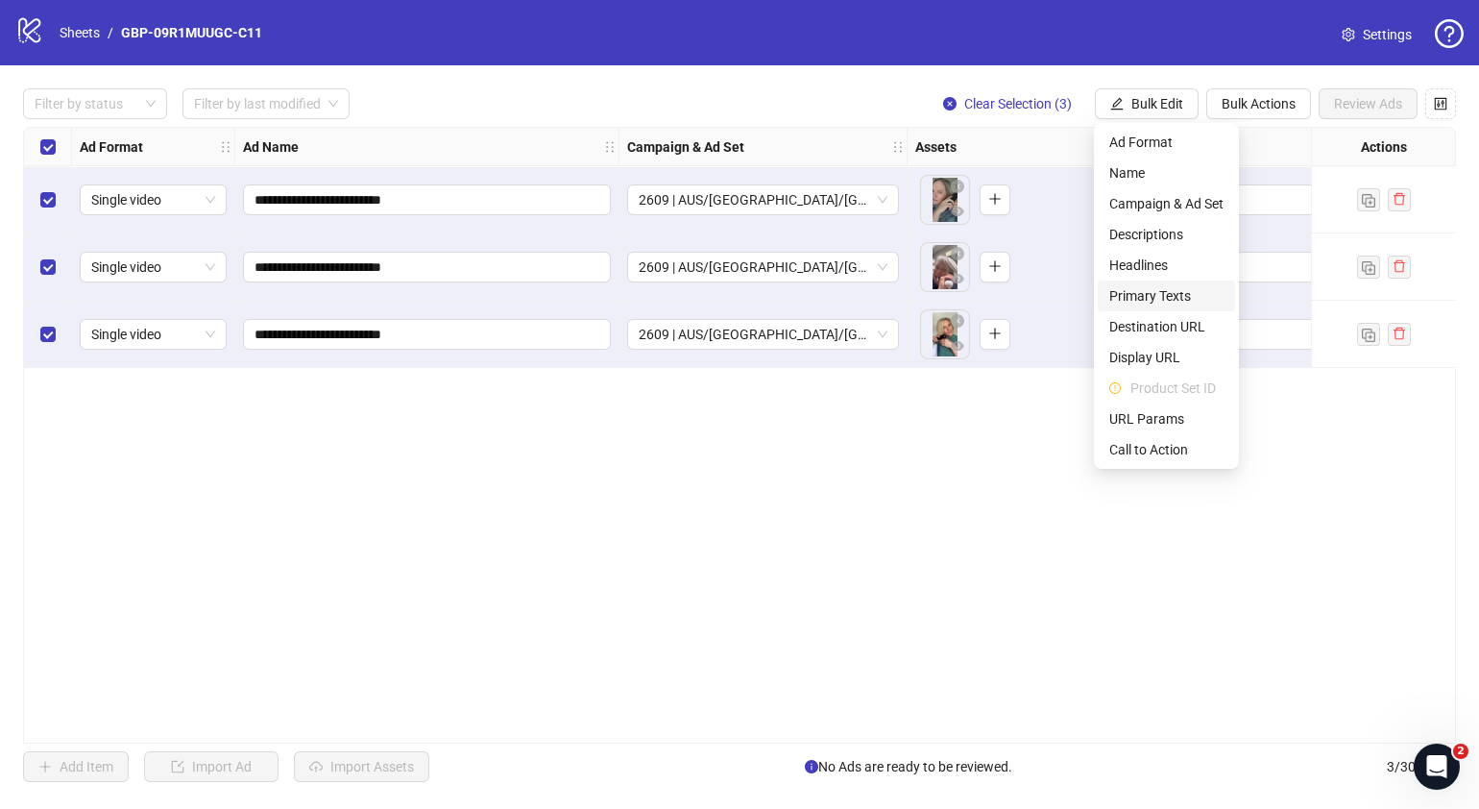
click at [1166, 290] on span "Primary Texts" at bounding box center [1166, 295] width 114 height 21
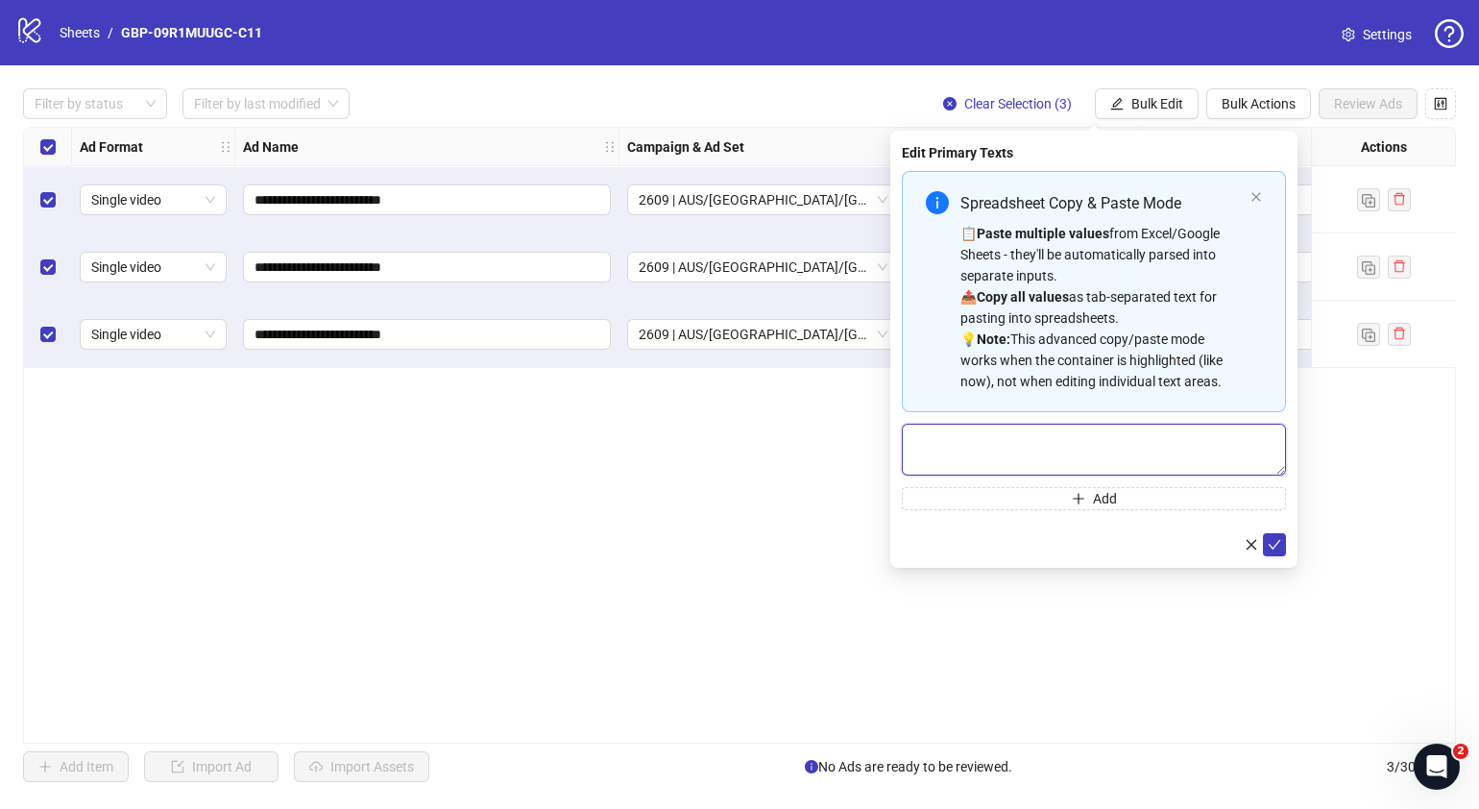
click at [1025, 430] on textarea "Multi-text input container - paste or copy values" at bounding box center [1094, 450] width 384 height 52
paste textarea "**********"
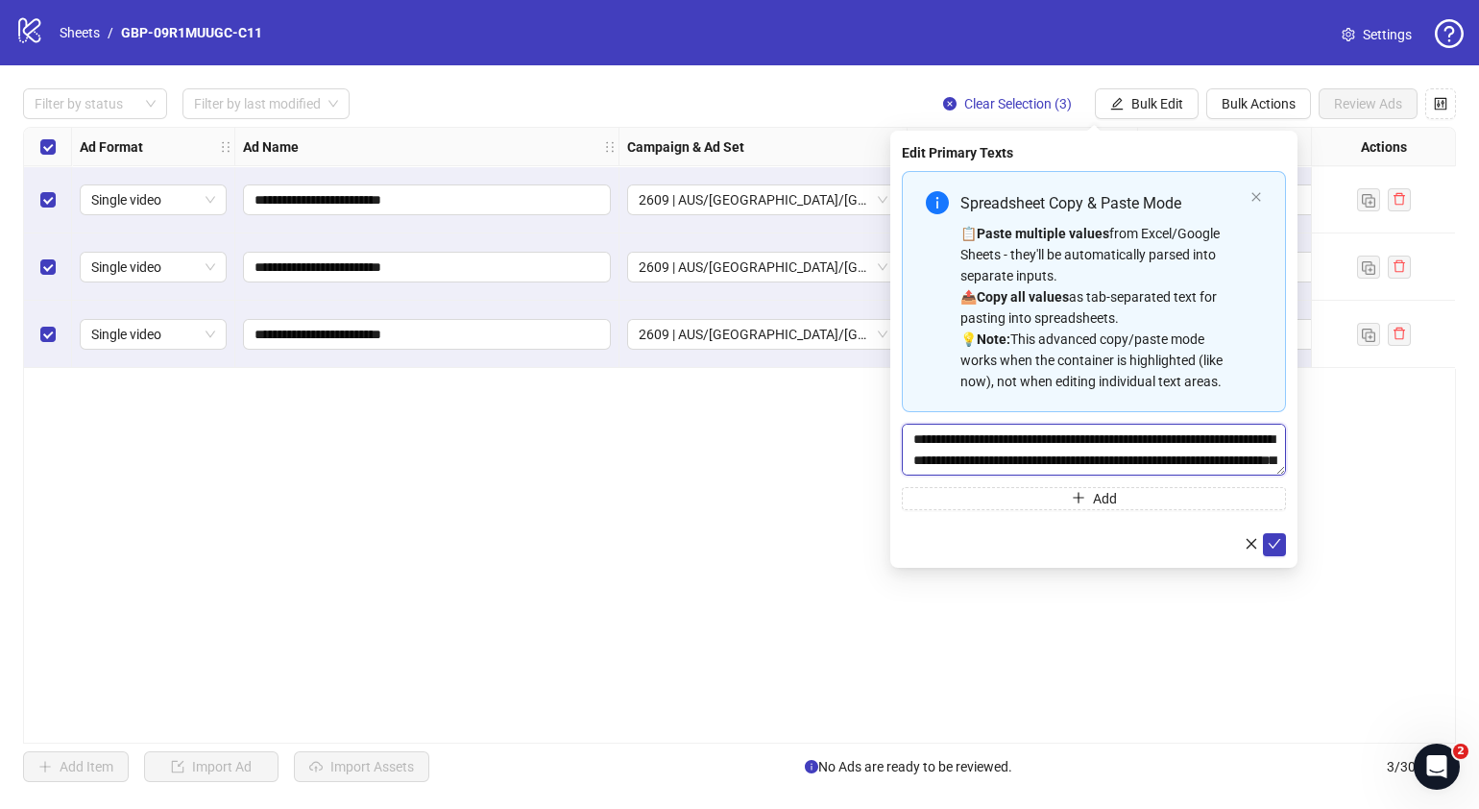
scroll to position [57, 0]
type textarea "**********"
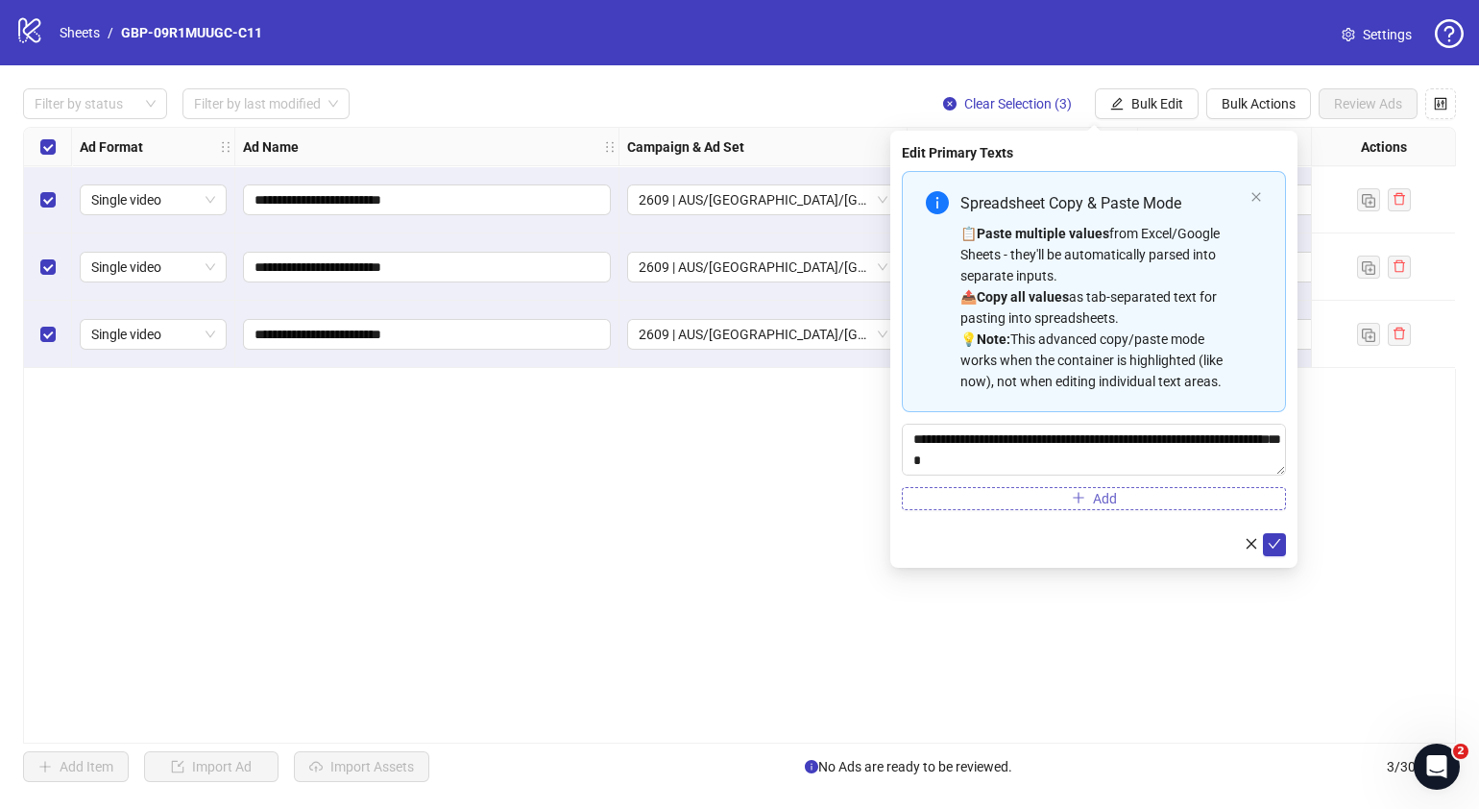
click at [1065, 500] on button "Add" at bounding box center [1094, 498] width 384 height 23
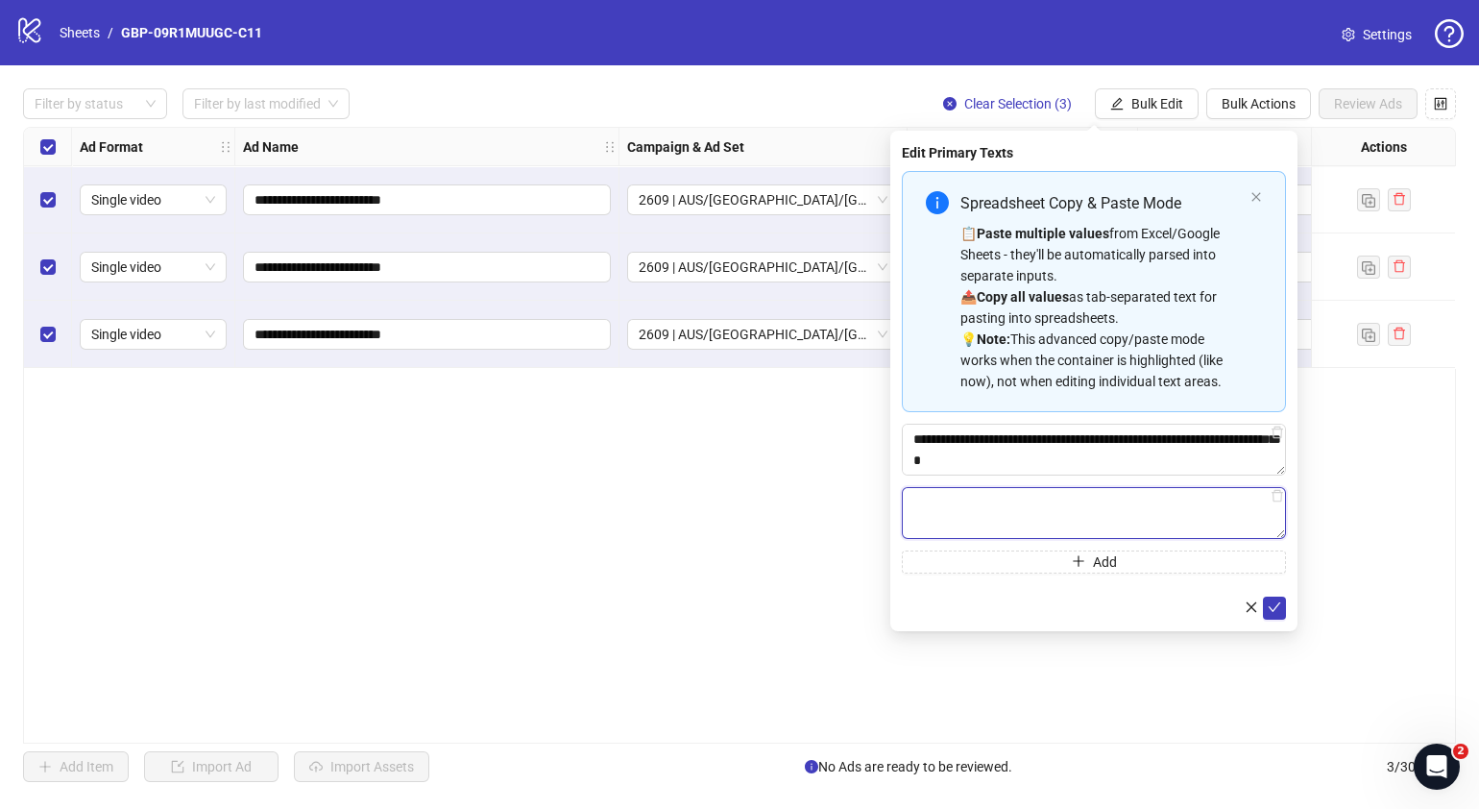
click at [1076, 509] on textarea "Multi-text input container - paste or copy values" at bounding box center [1094, 513] width 384 height 52
paste textarea "**********"
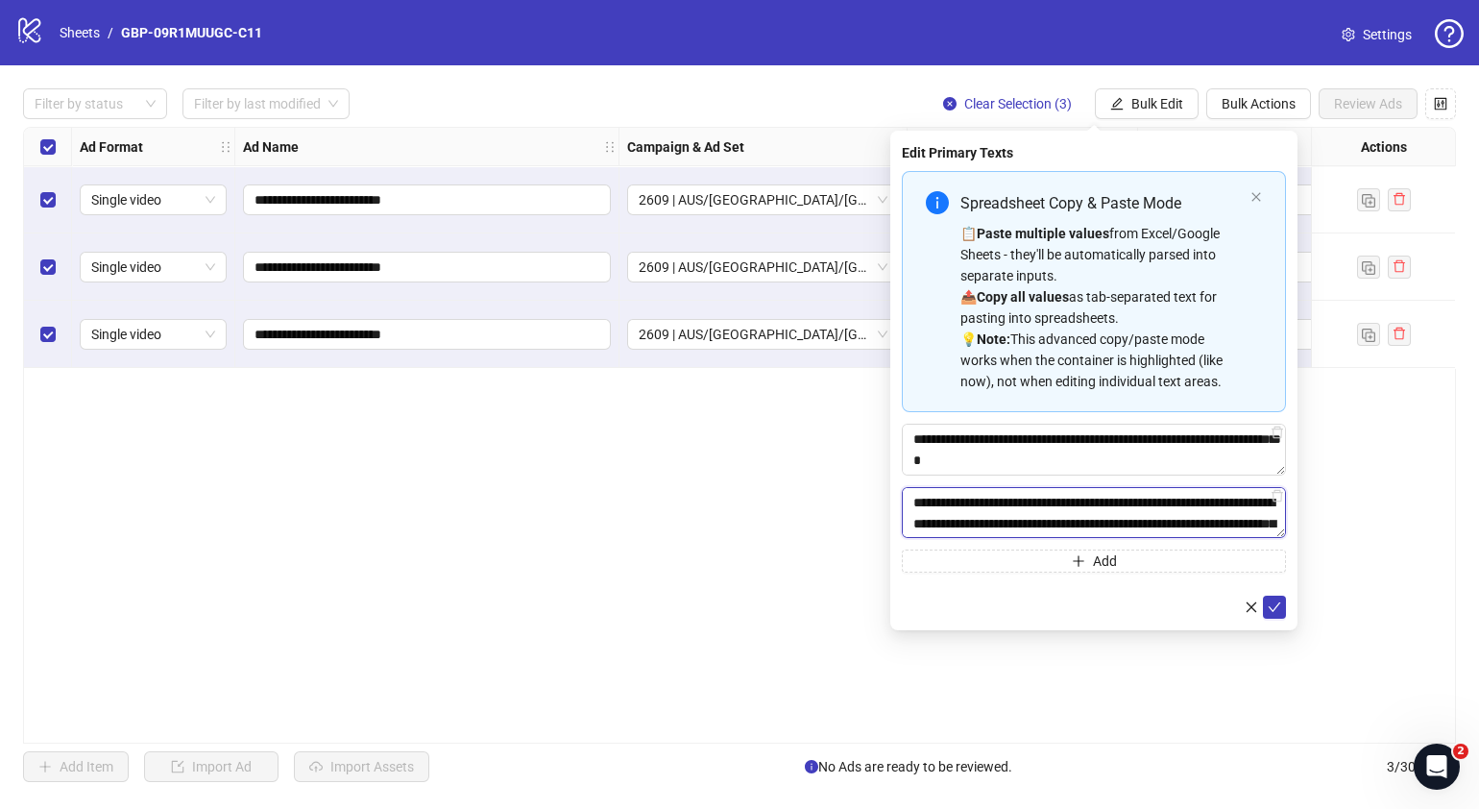
scroll to position [78, 0]
type textarea "**********"
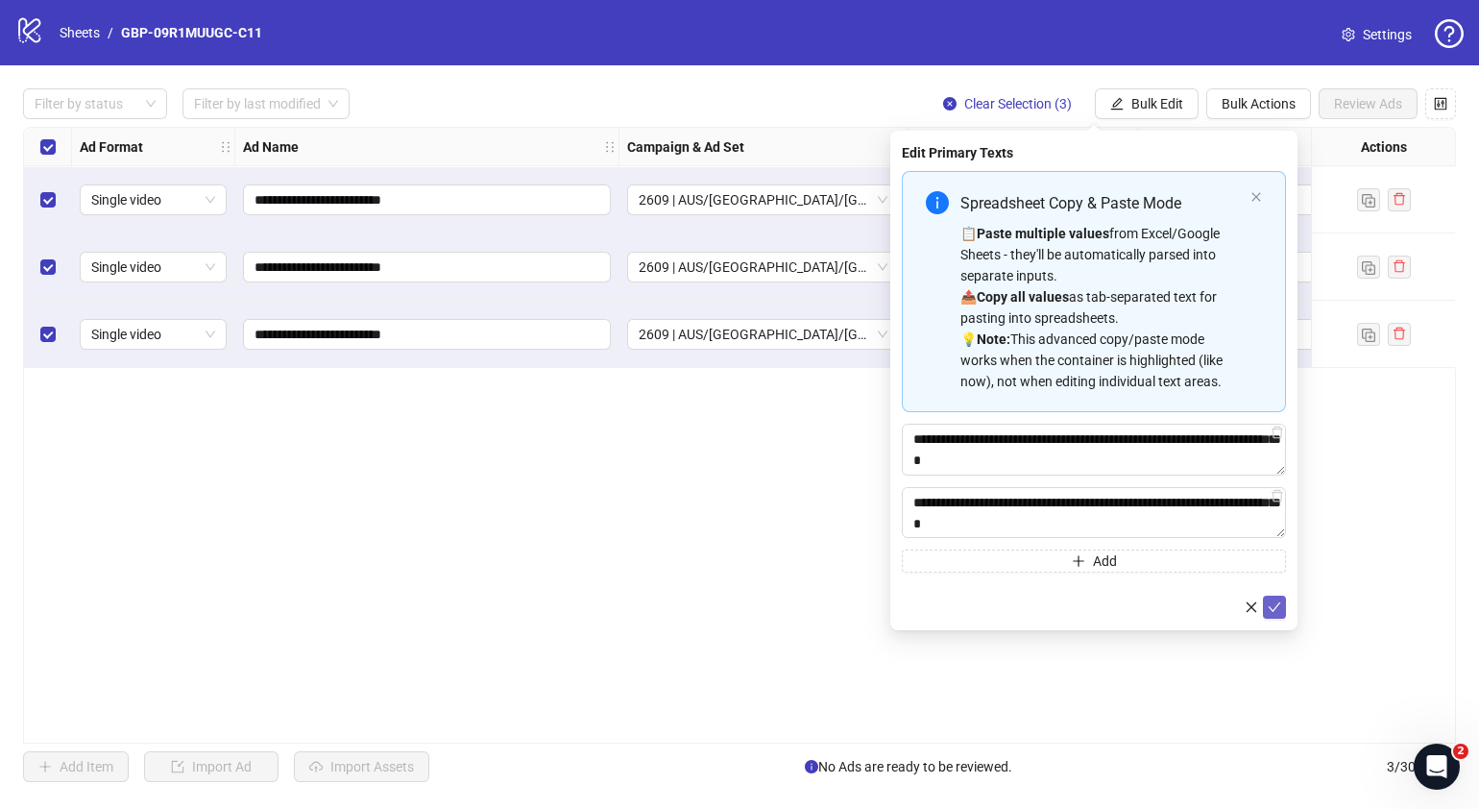
click at [1279, 605] on icon "check" at bounding box center [1274, 606] width 13 height 13
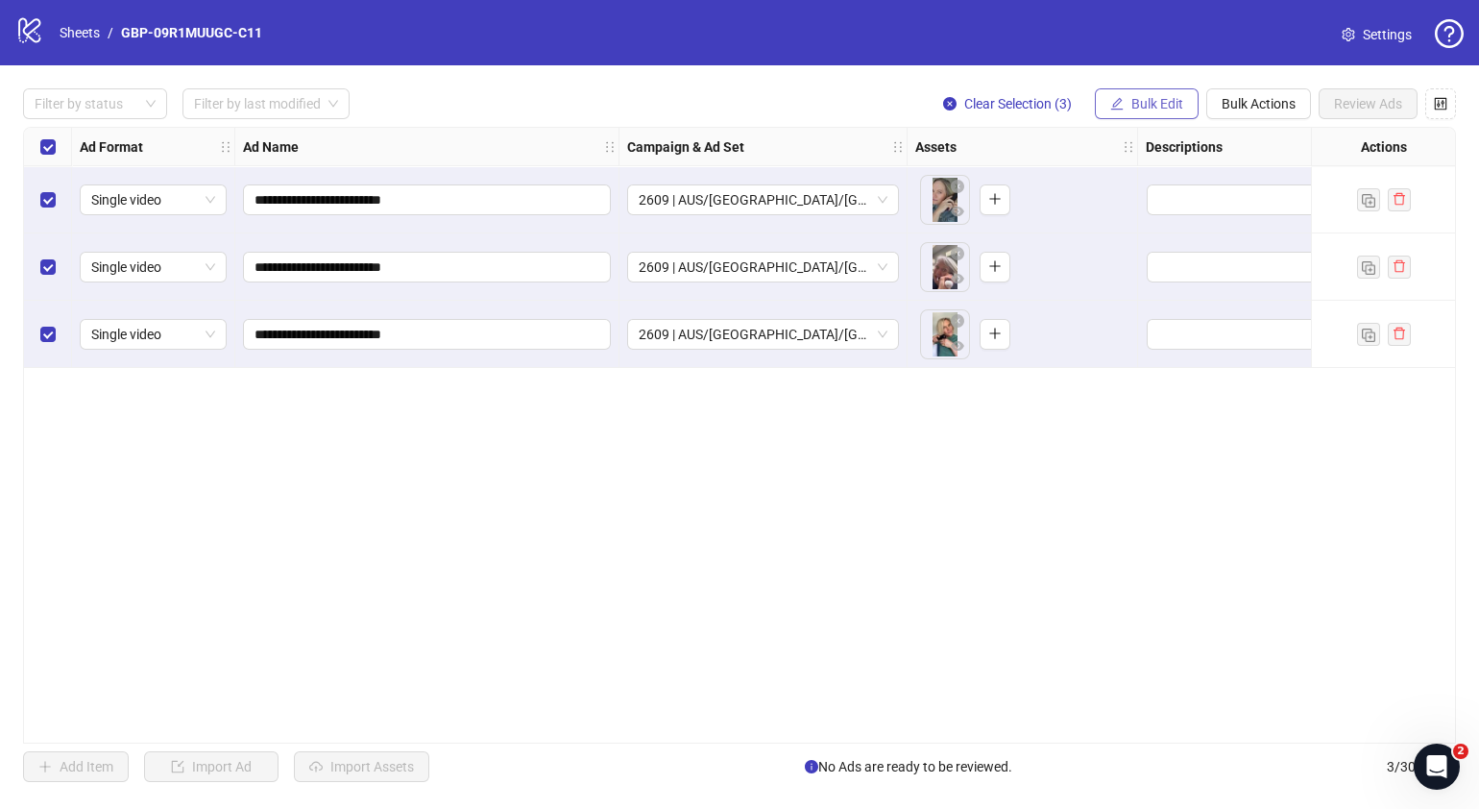
click at [1148, 100] on span "Bulk Edit" at bounding box center [1157, 103] width 52 height 15
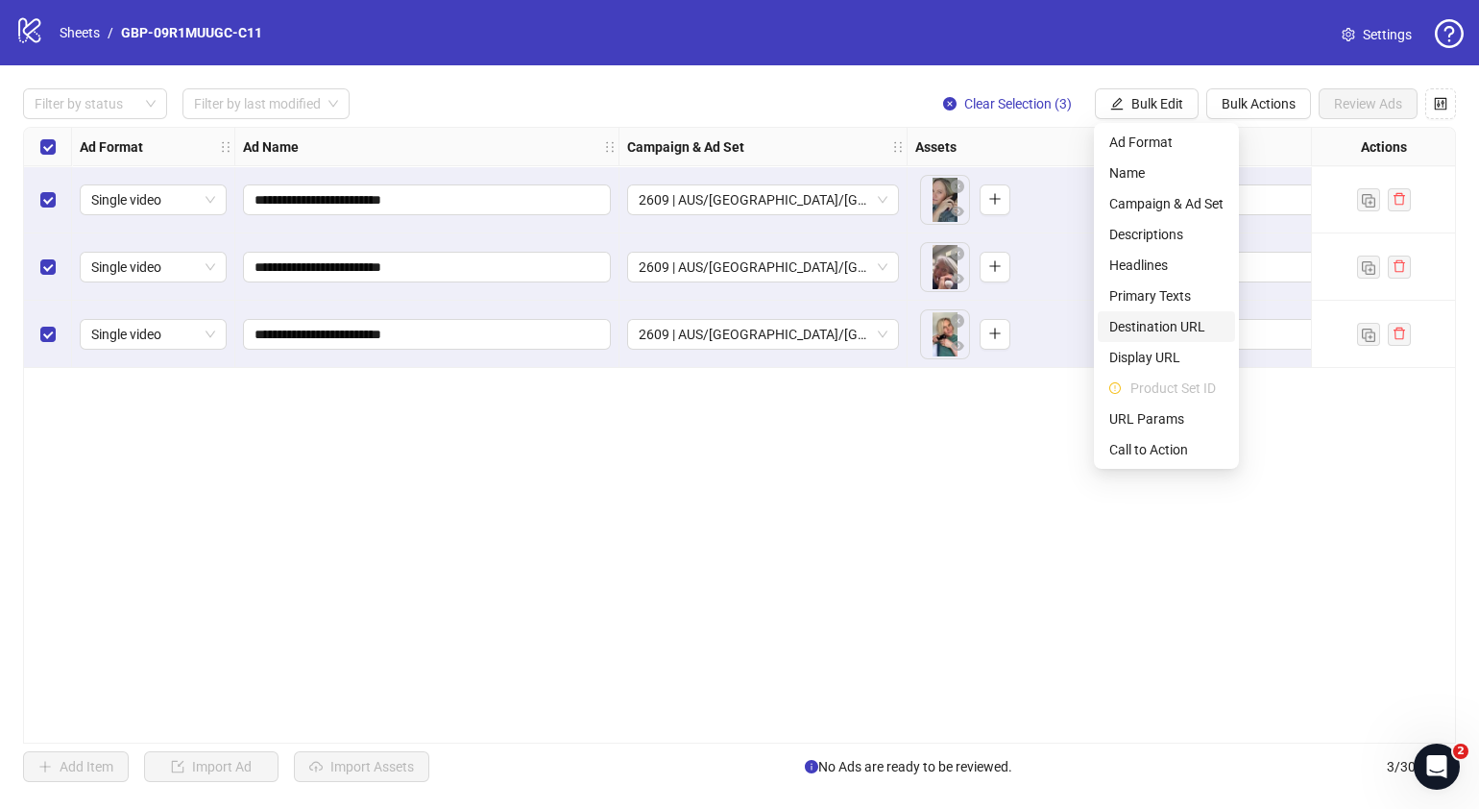
click at [1181, 327] on span "Destination URL" at bounding box center [1166, 326] width 114 height 21
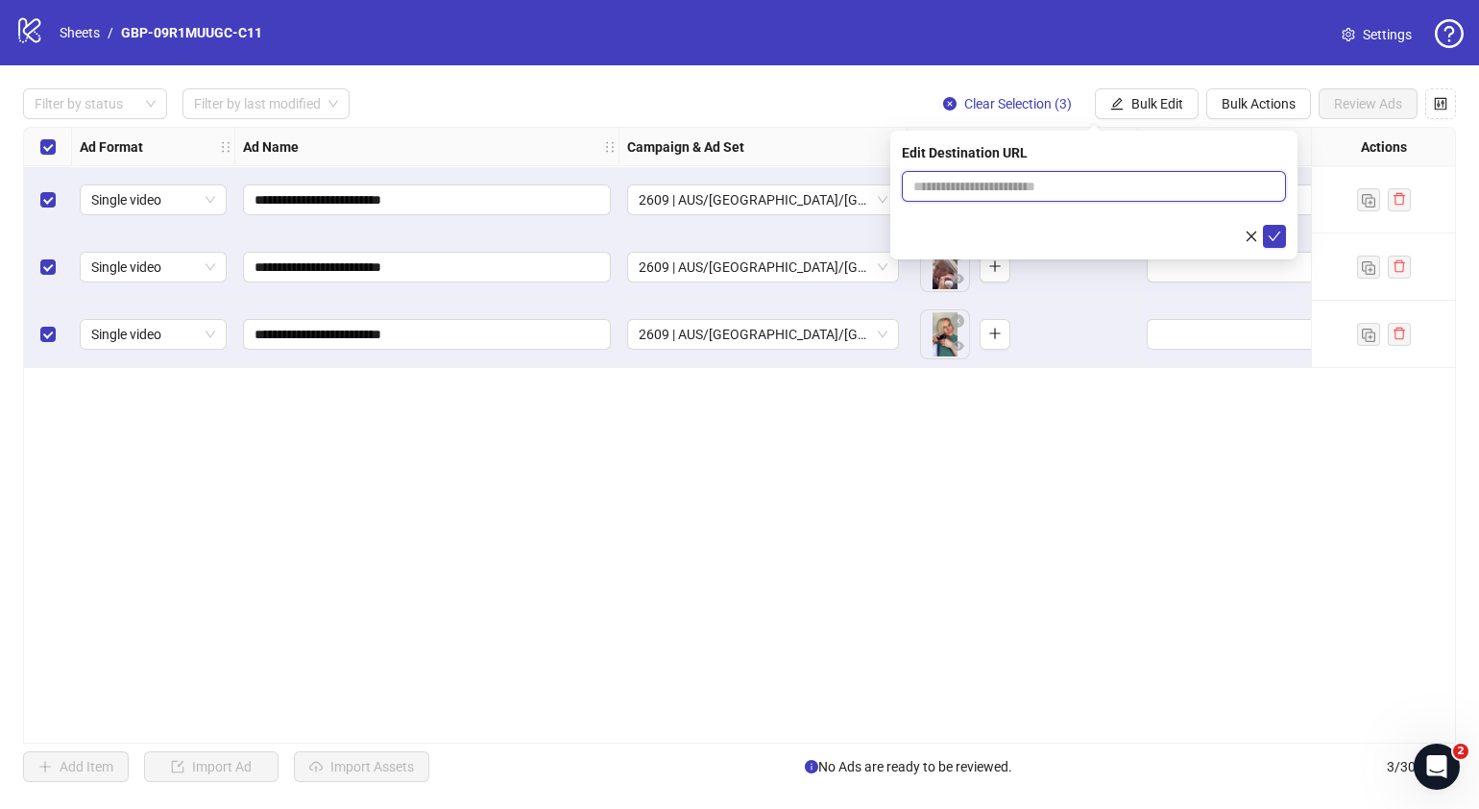
click at [1097, 187] on input "text" at bounding box center [1086, 186] width 346 height 21
paste input "**********"
type input "**********"
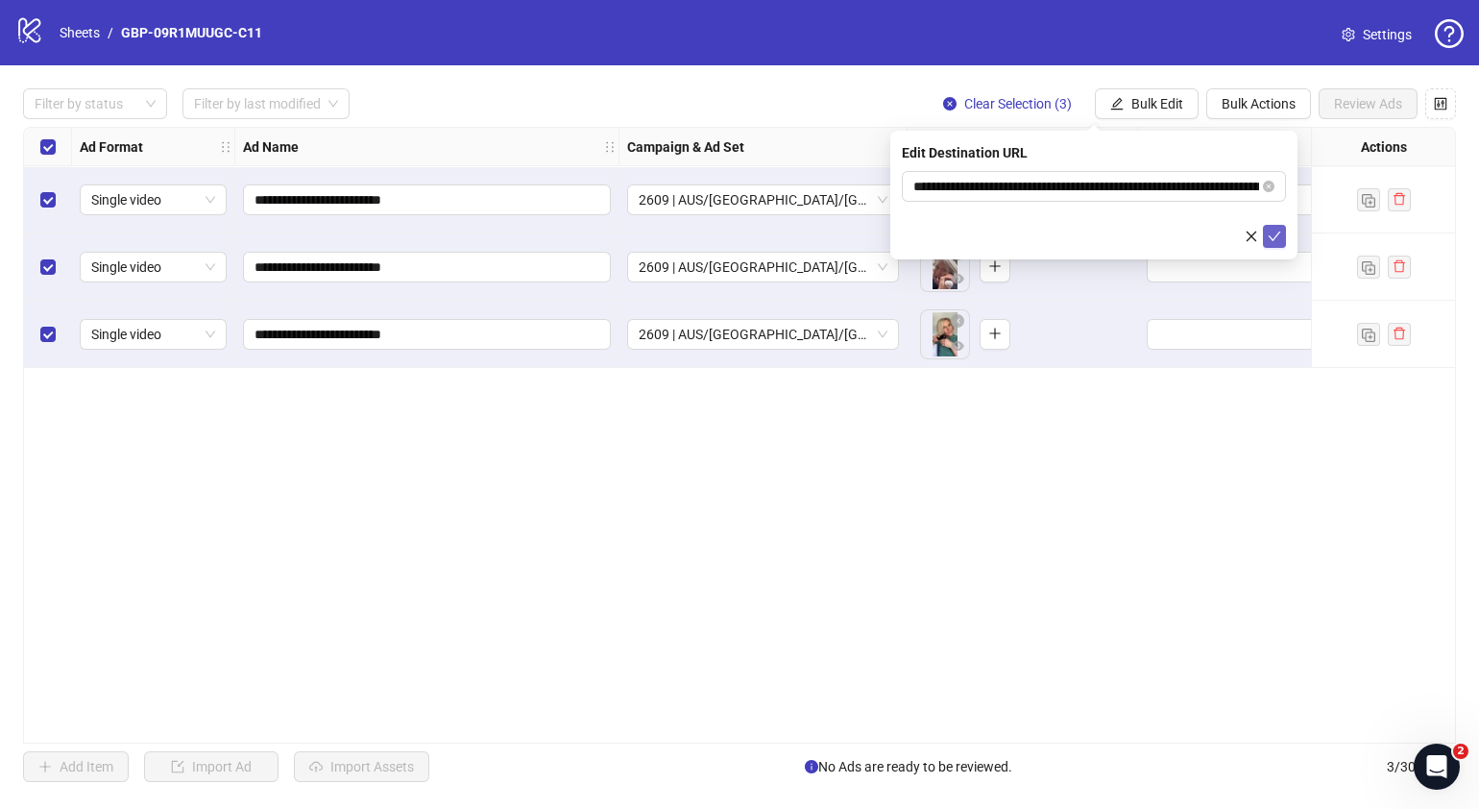
click at [1274, 232] on icon "check" at bounding box center [1274, 236] width 13 height 13
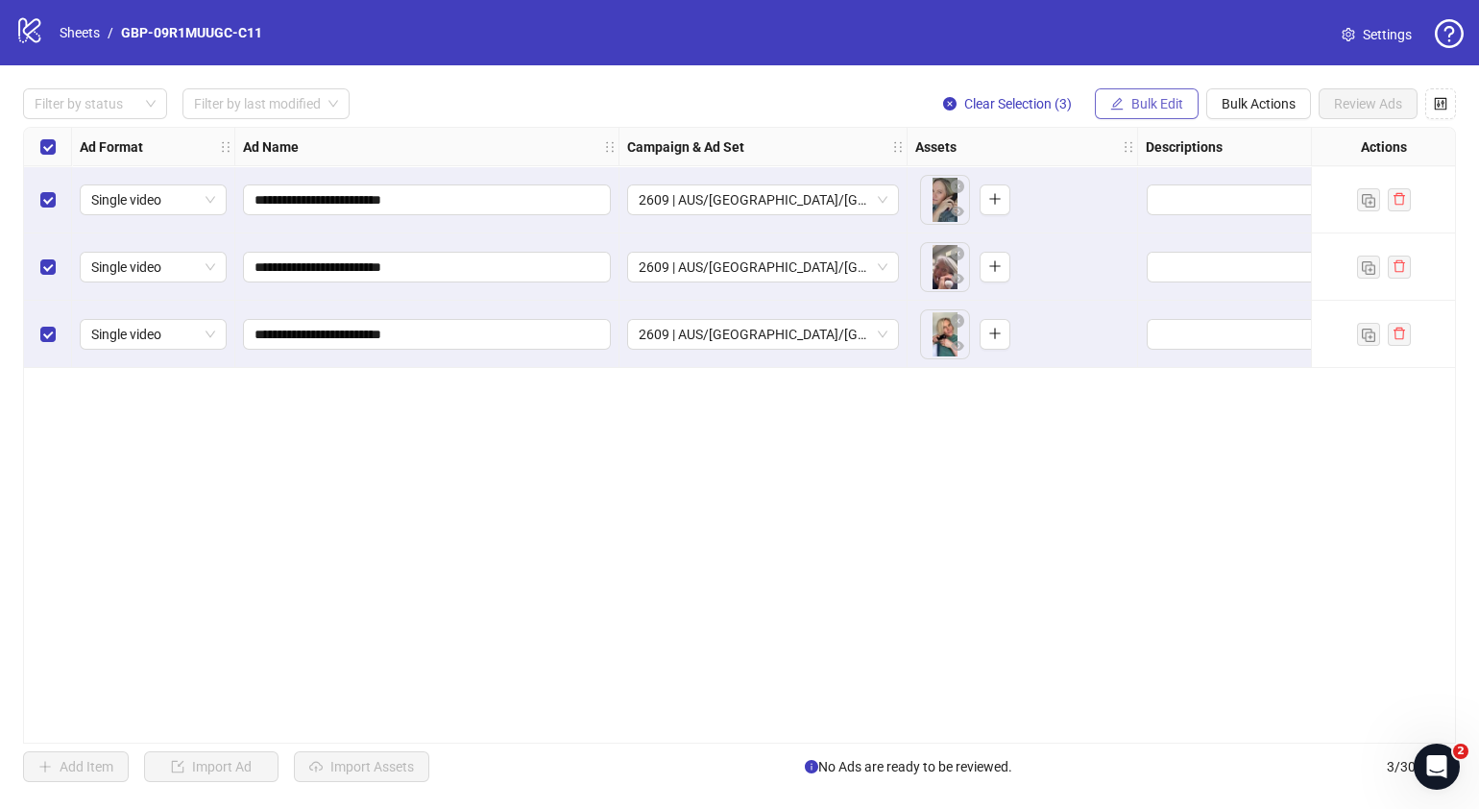
click at [1170, 101] on span "Bulk Edit" at bounding box center [1157, 103] width 52 height 15
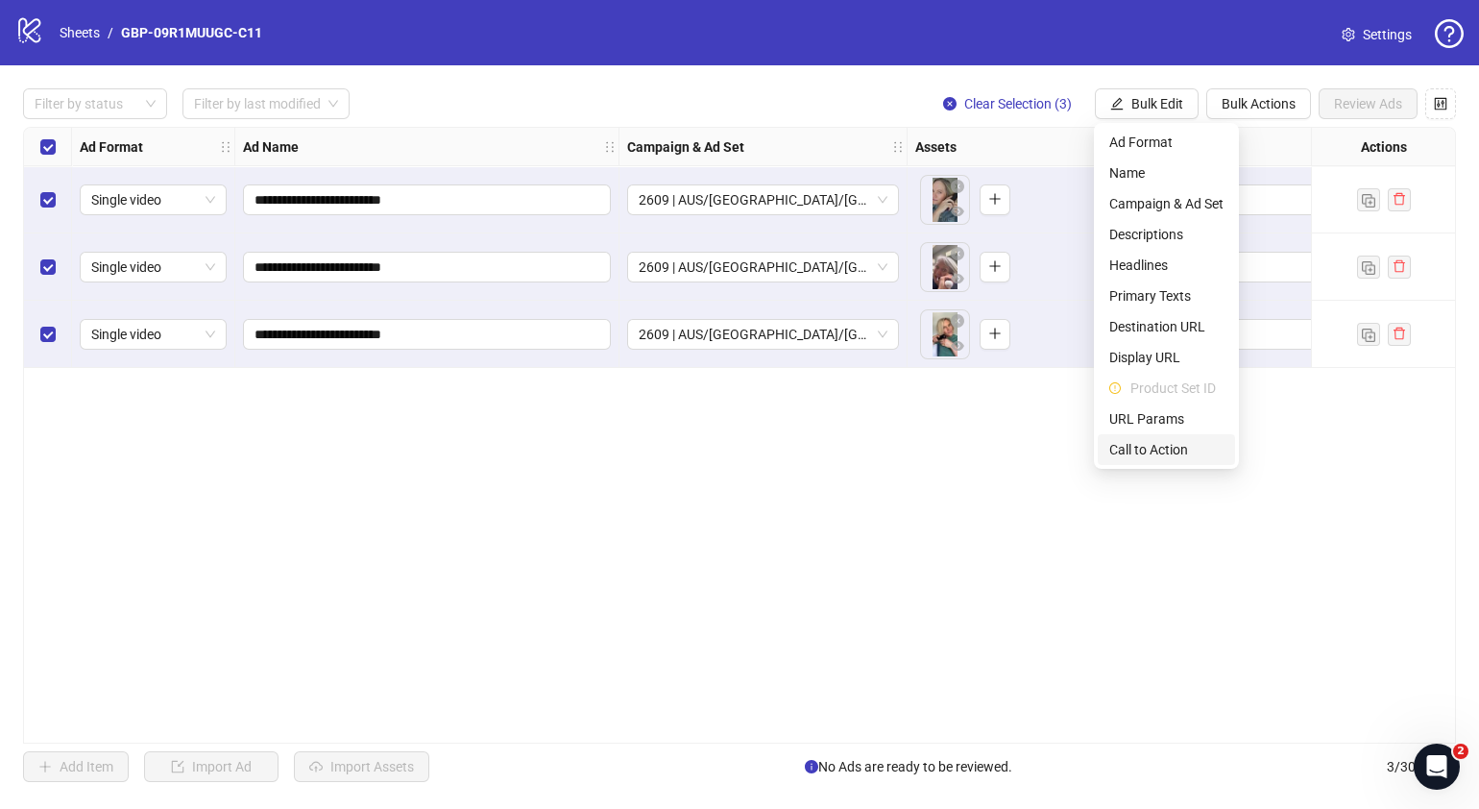
click at [1152, 440] on span "Call to Action" at bounding box center [1166, 449] width 114 height 21
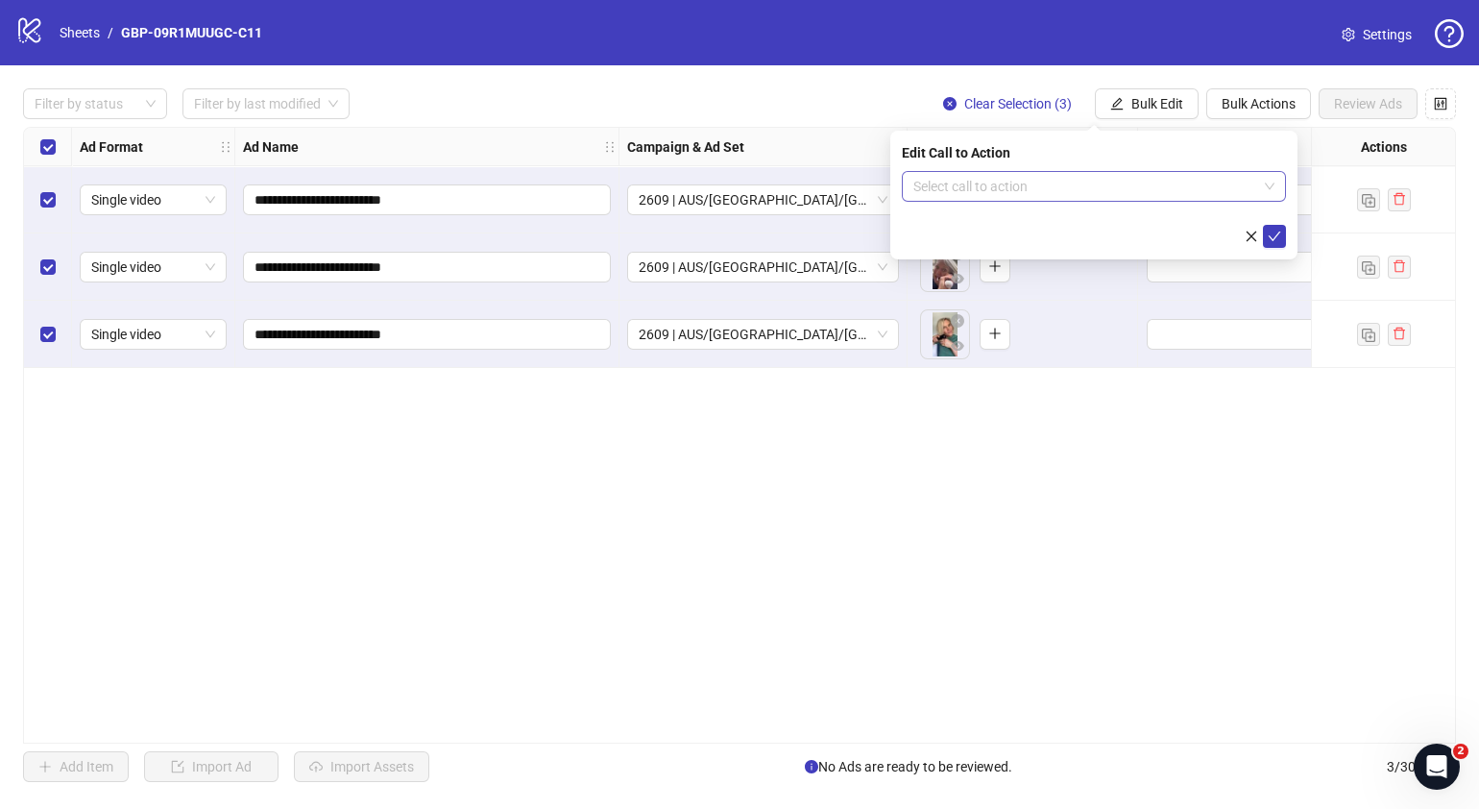
click at [1067, 183] on input "search" at bounding box center [1085, 186] width 344 height 29
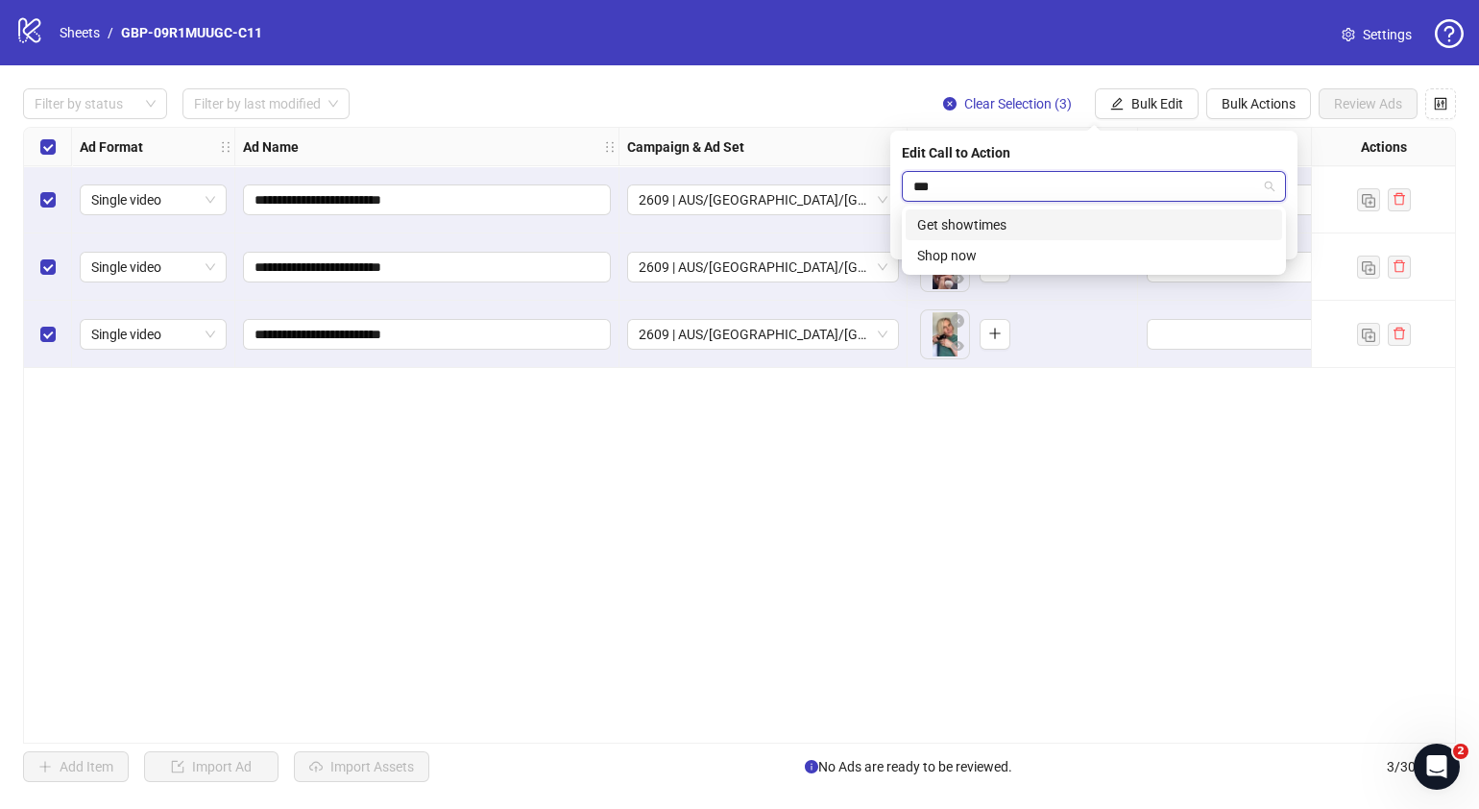
type input "****"
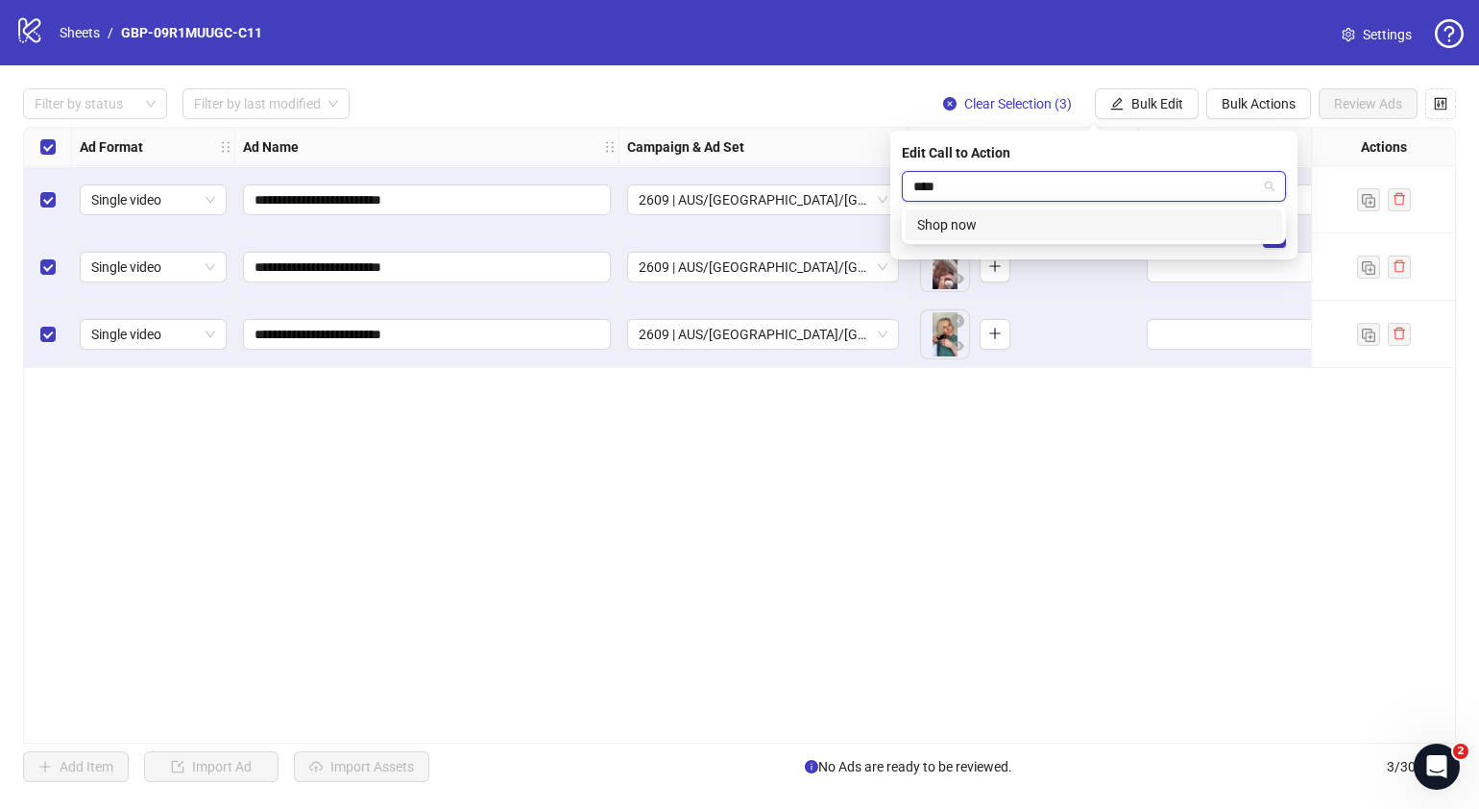
click at [1218, 223] on div "Shop now" at bounding box center [1093, 224] width 353 height 21
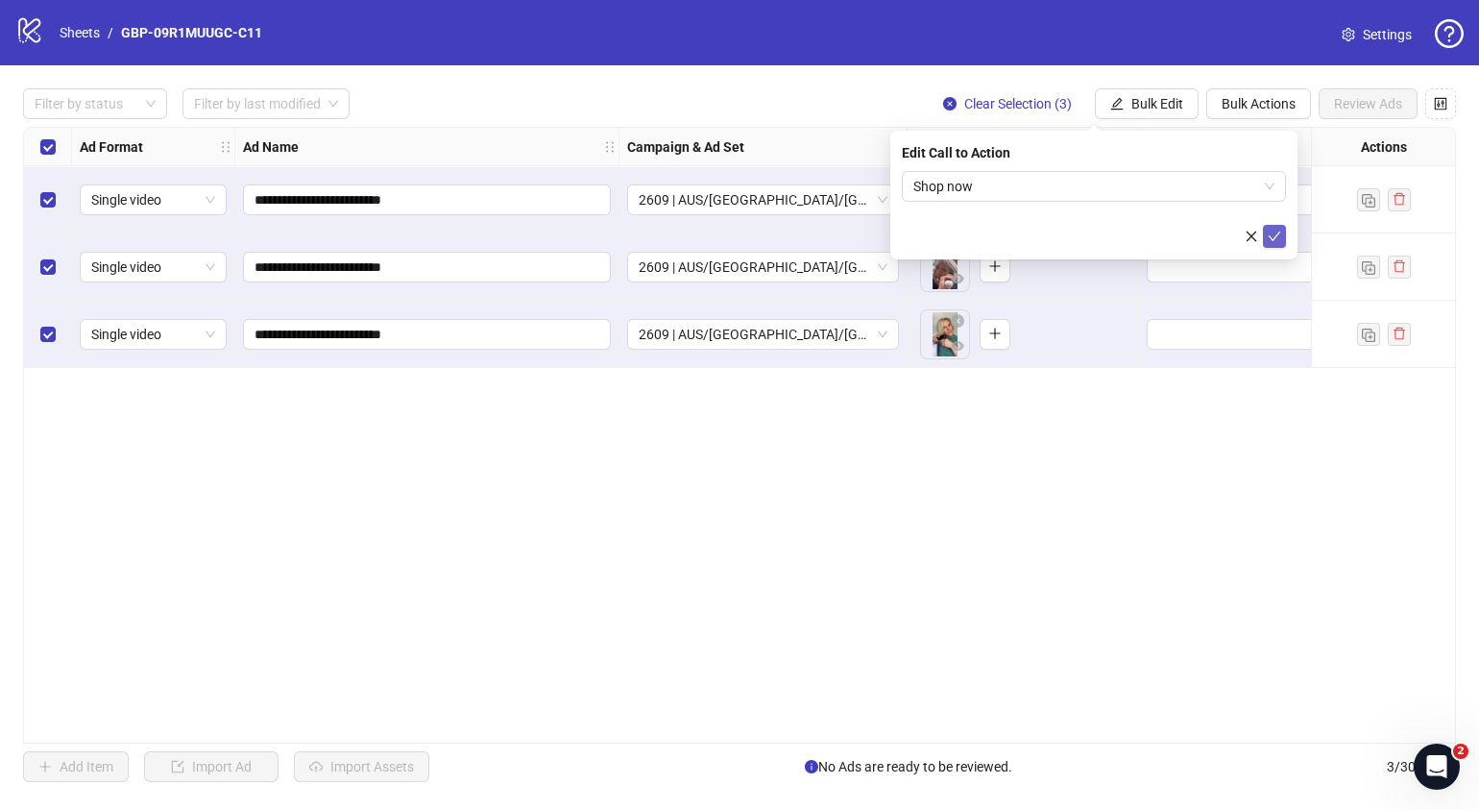
click at [1279, 234] on icon "check" at bounding box center [1274, 236] width 13 height 13
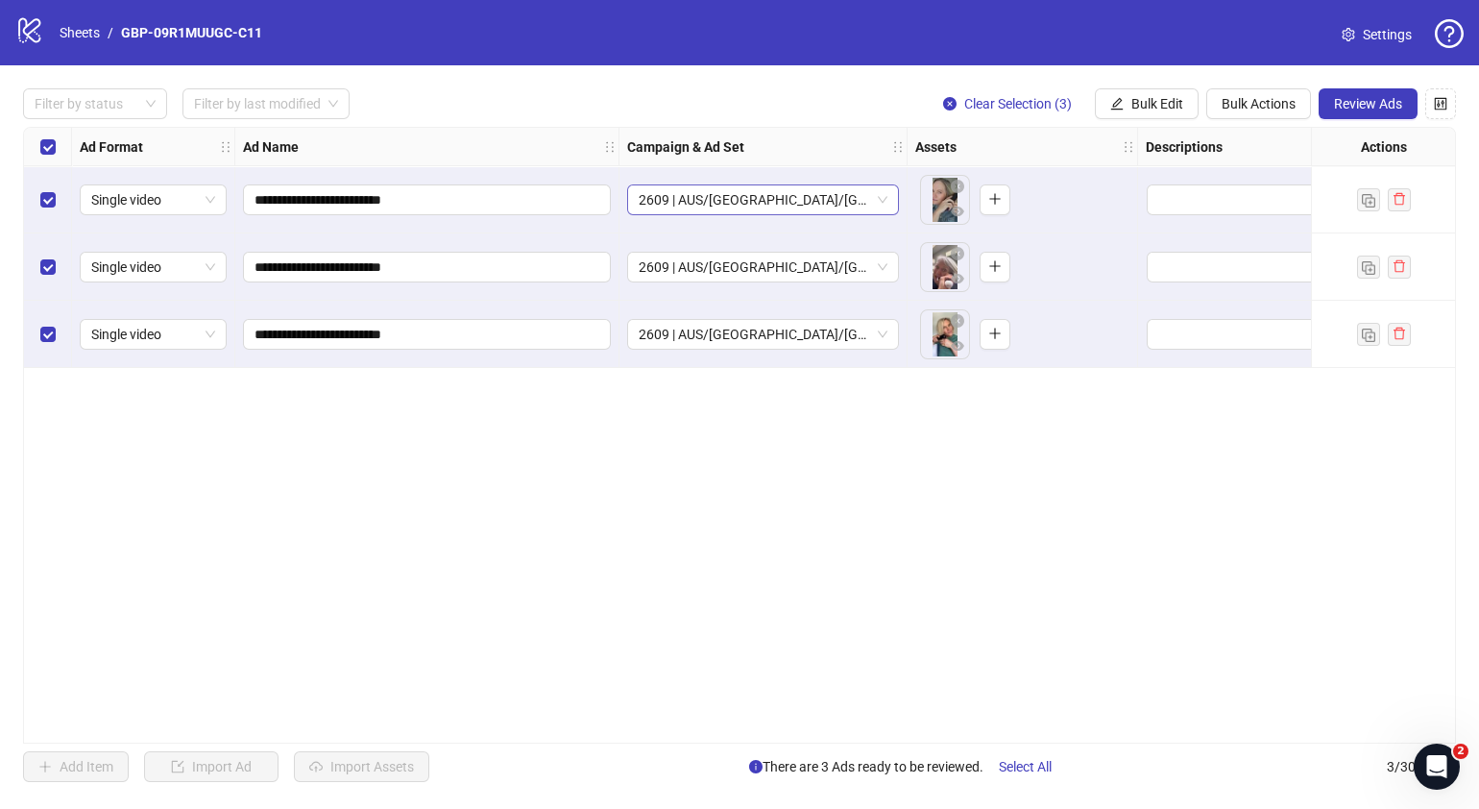
click at [884, 199] on span "2609 | AUS/[GEOGRAPHIC_DATA]/[GEOGRAPHIC_DATA]| GBP-09R1MUUGC-C11" at bounding box center [763, 199] width 249 height 29
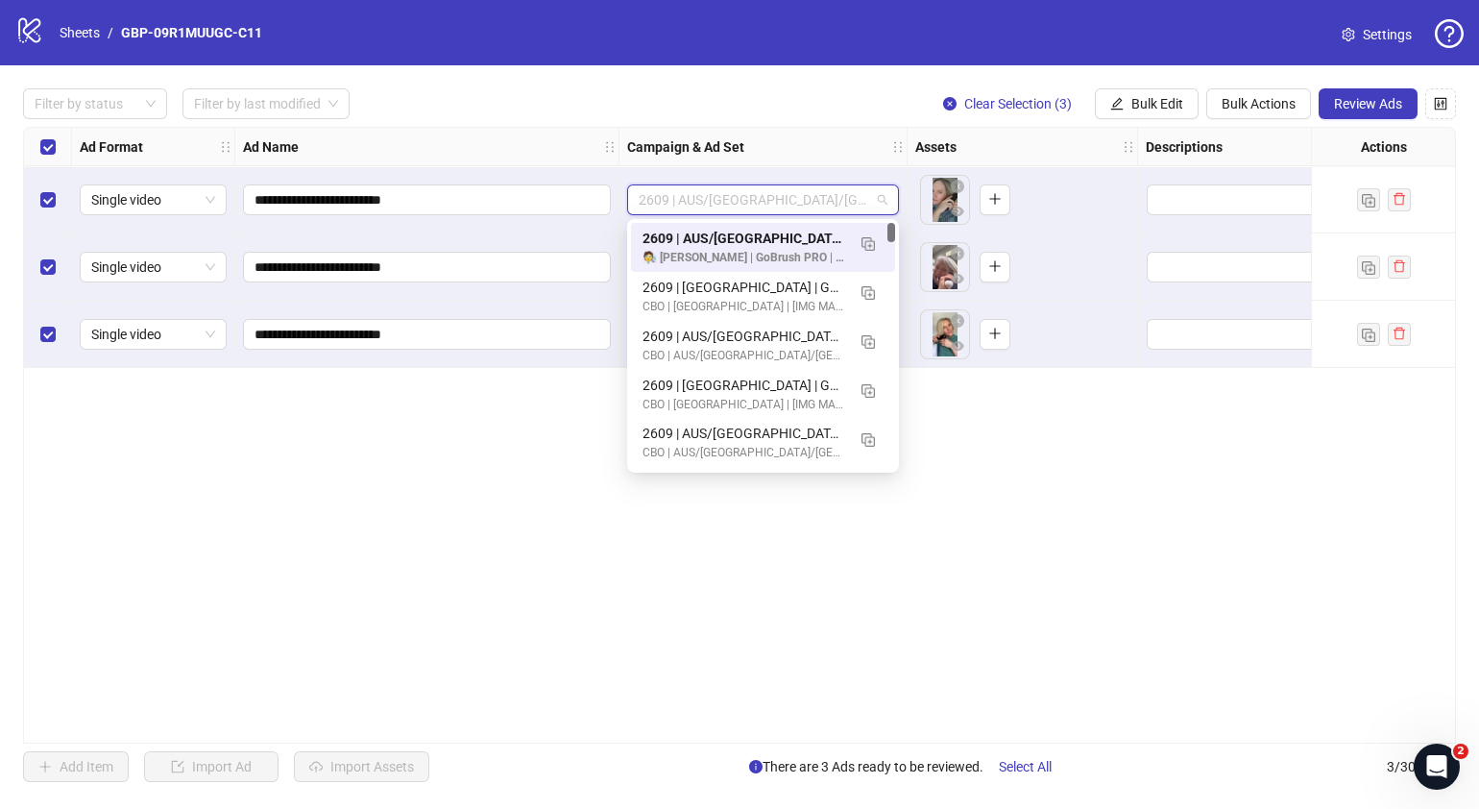
click at [884, 199] on span "2609 | AUS/[GEOGRAPHIC_DATA]/[GEOGRAPHIC_DATA]| GBP-09R1MUUGC-C11" at bounding box center [763, 199] width 249 height 29
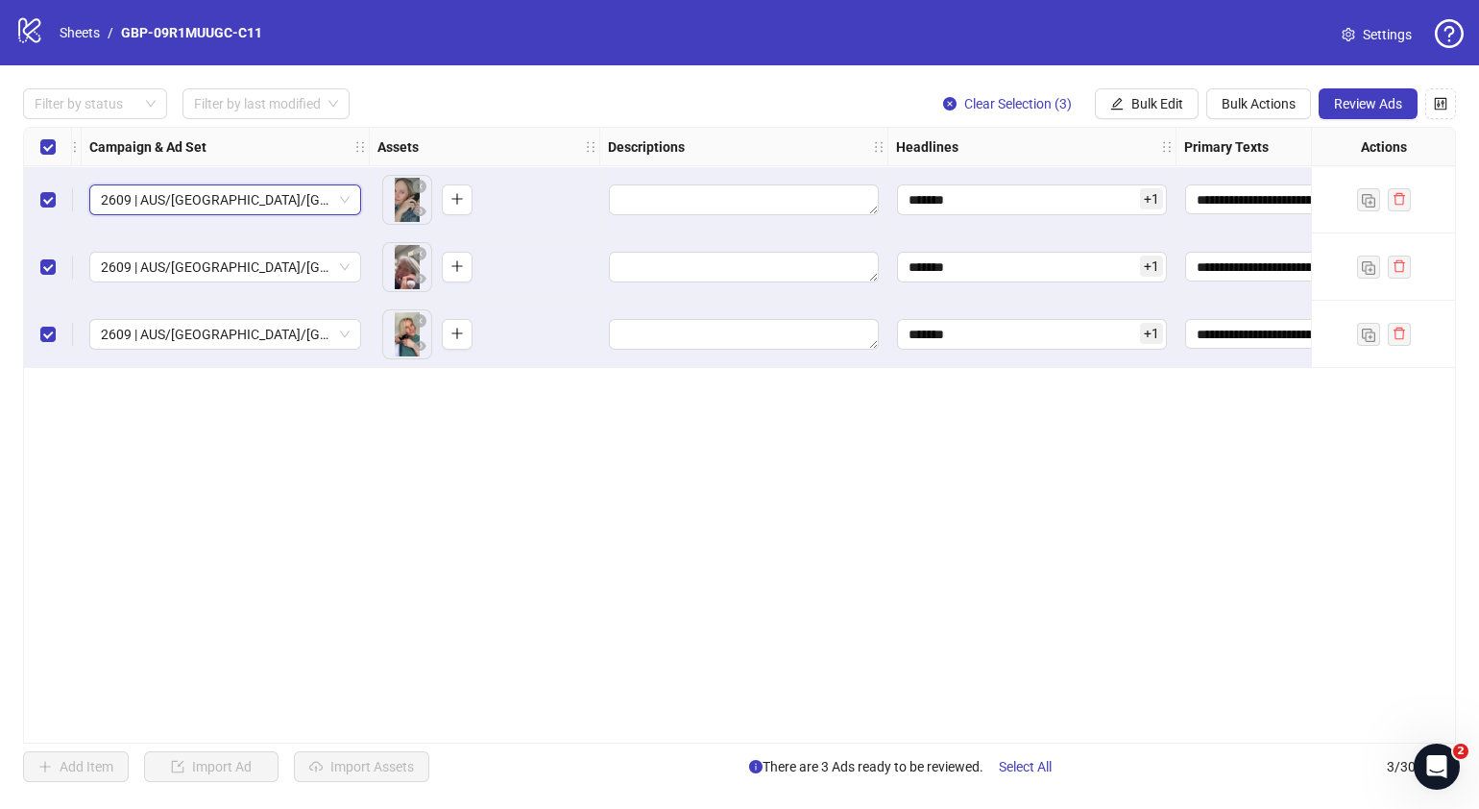
scroll to position [0, 557]
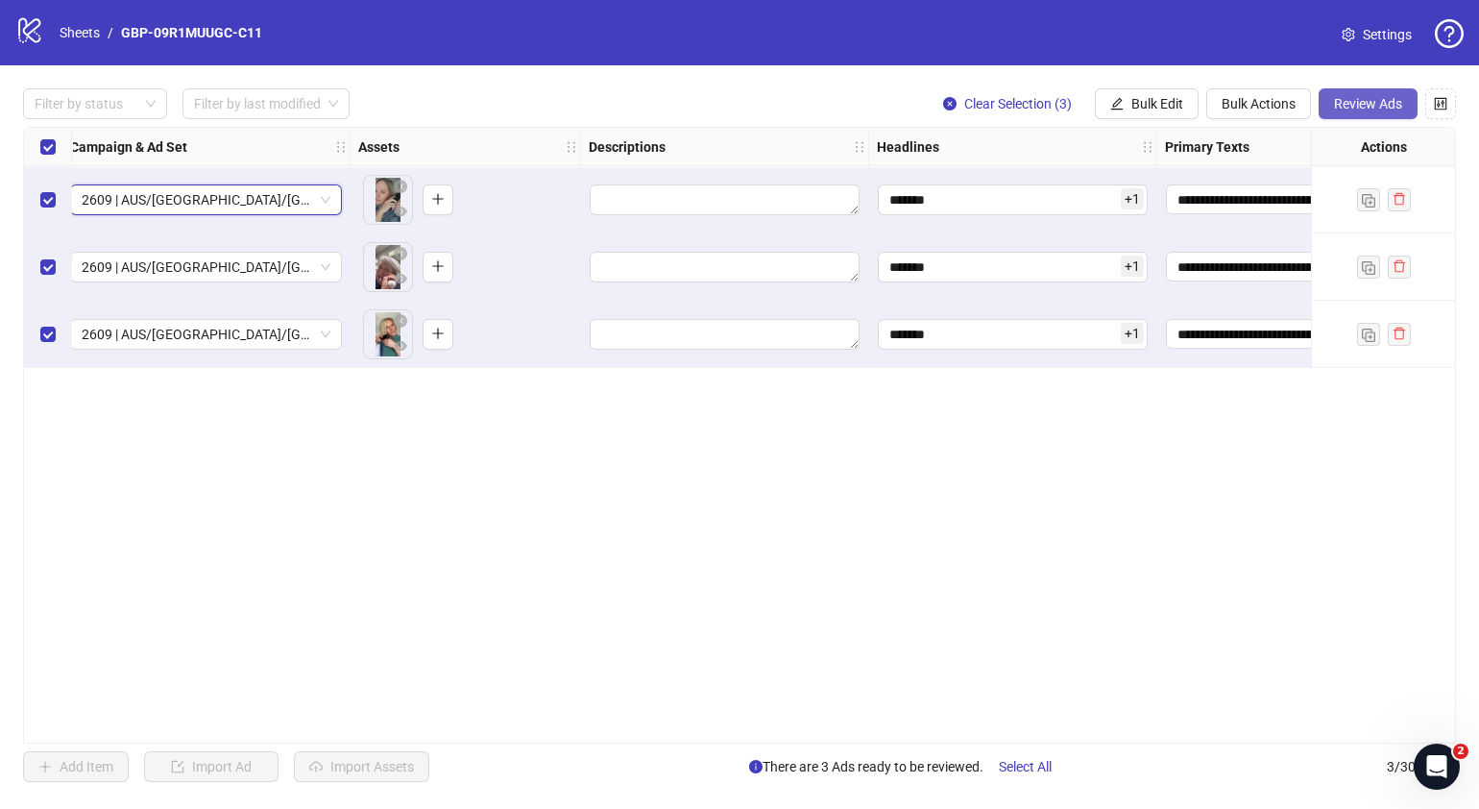
click at [1348, 103] on span "Review Ads" at bounding box center [1368, 103] width 68 height 15
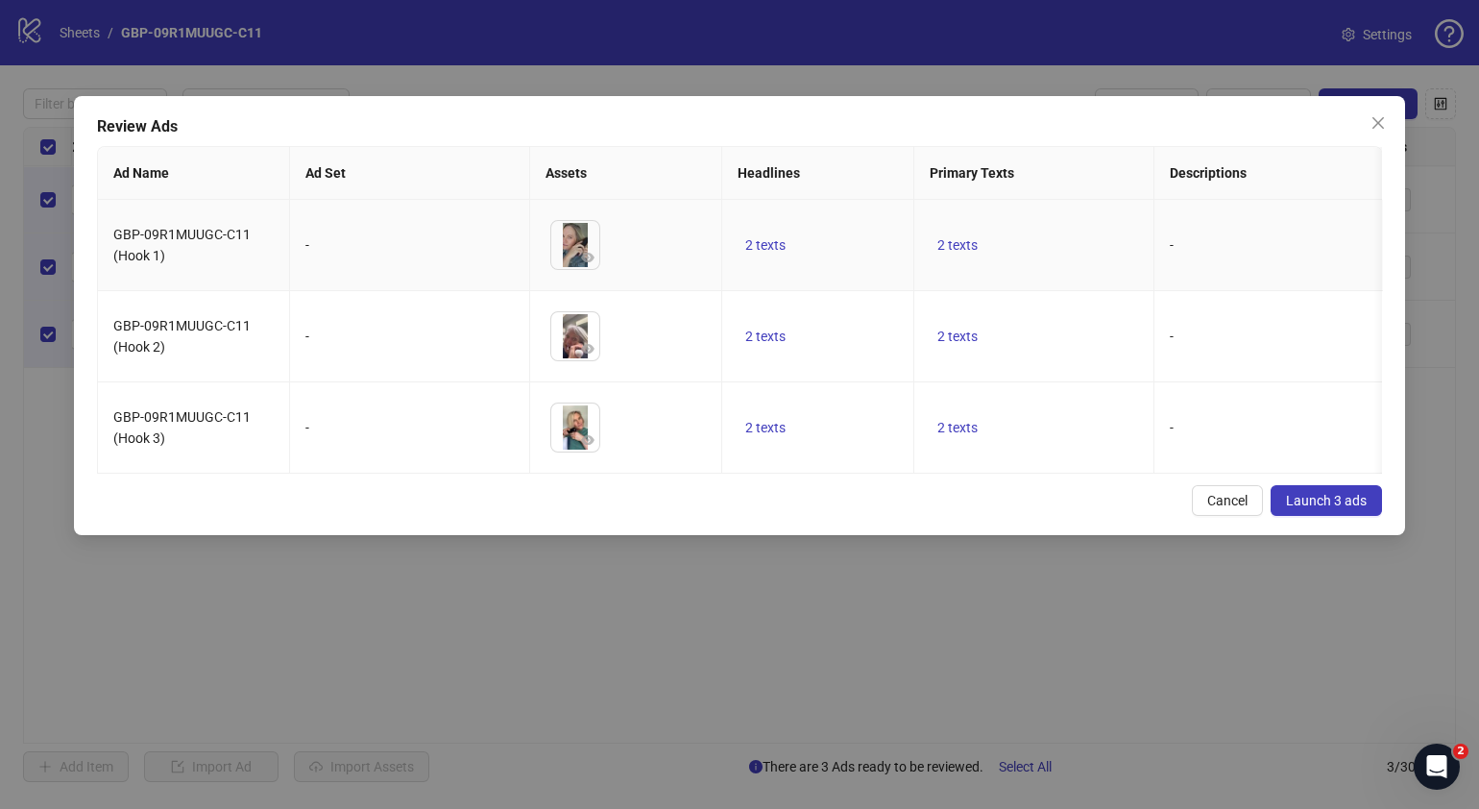
click at [774, 230] on td "2 texts" at bounding box center [818, 245] width 192 height 91
click at [772, 238] on span "2 texts" at bounding box center [765, 244] width 40 height 15
click at [1058, 226] on icon "caret-right" at bounding box center [1064, 231] width 13 height 13
drag, startPoint x: 995, startPoint y: 540, endPoint x: 994, endPoint y: 527, distance: 12.5
click at [994, 516] on div "Cancel Launch 3 ads" at bounding box center [739, 500] width 1285 height 31
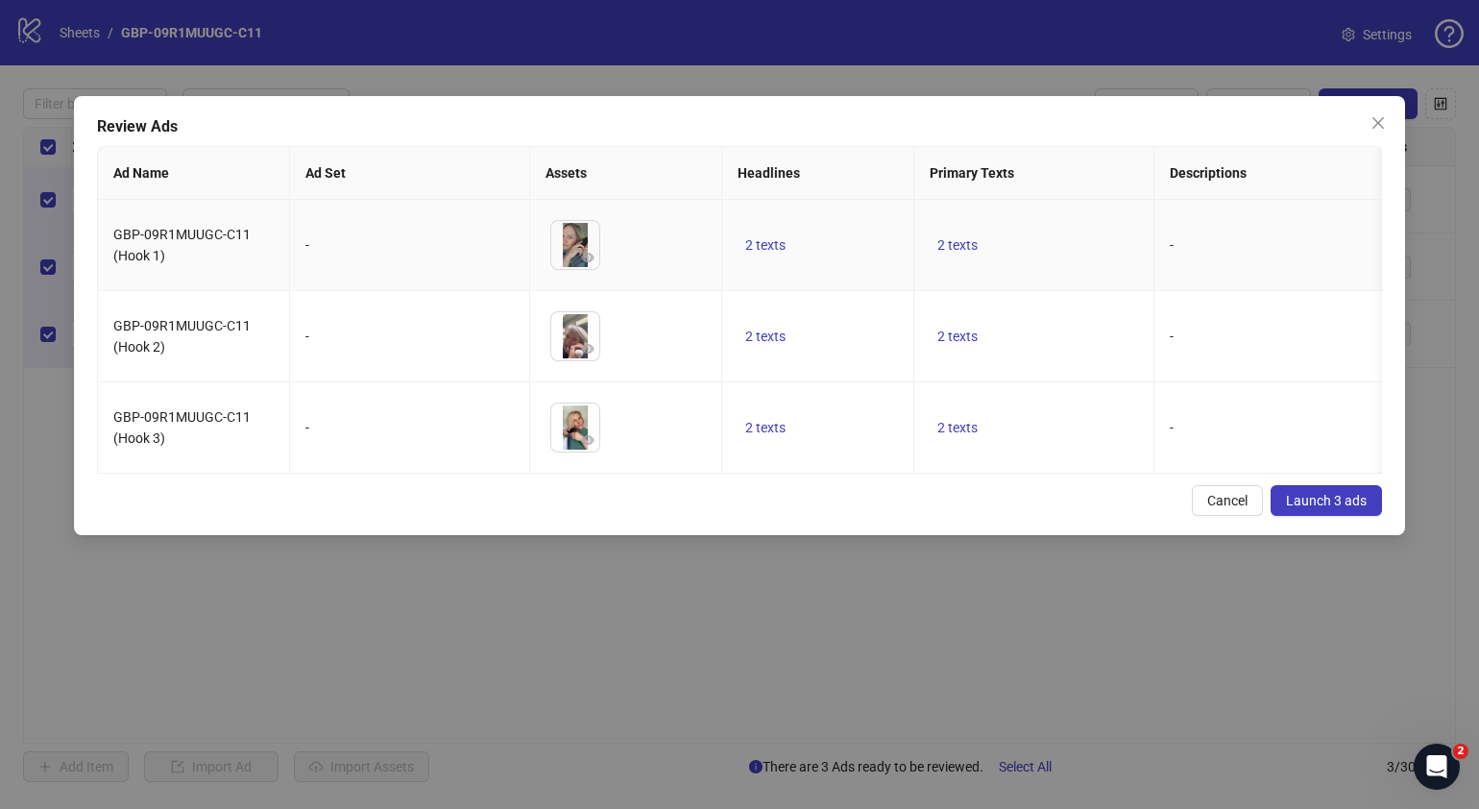
click at [961, 226] on td "2 texts" at bounding box center [1034, 245] width 240 height 91
click at [965, 242] on span "2 texts" at bounding box center [957, 244] width 40 height 15
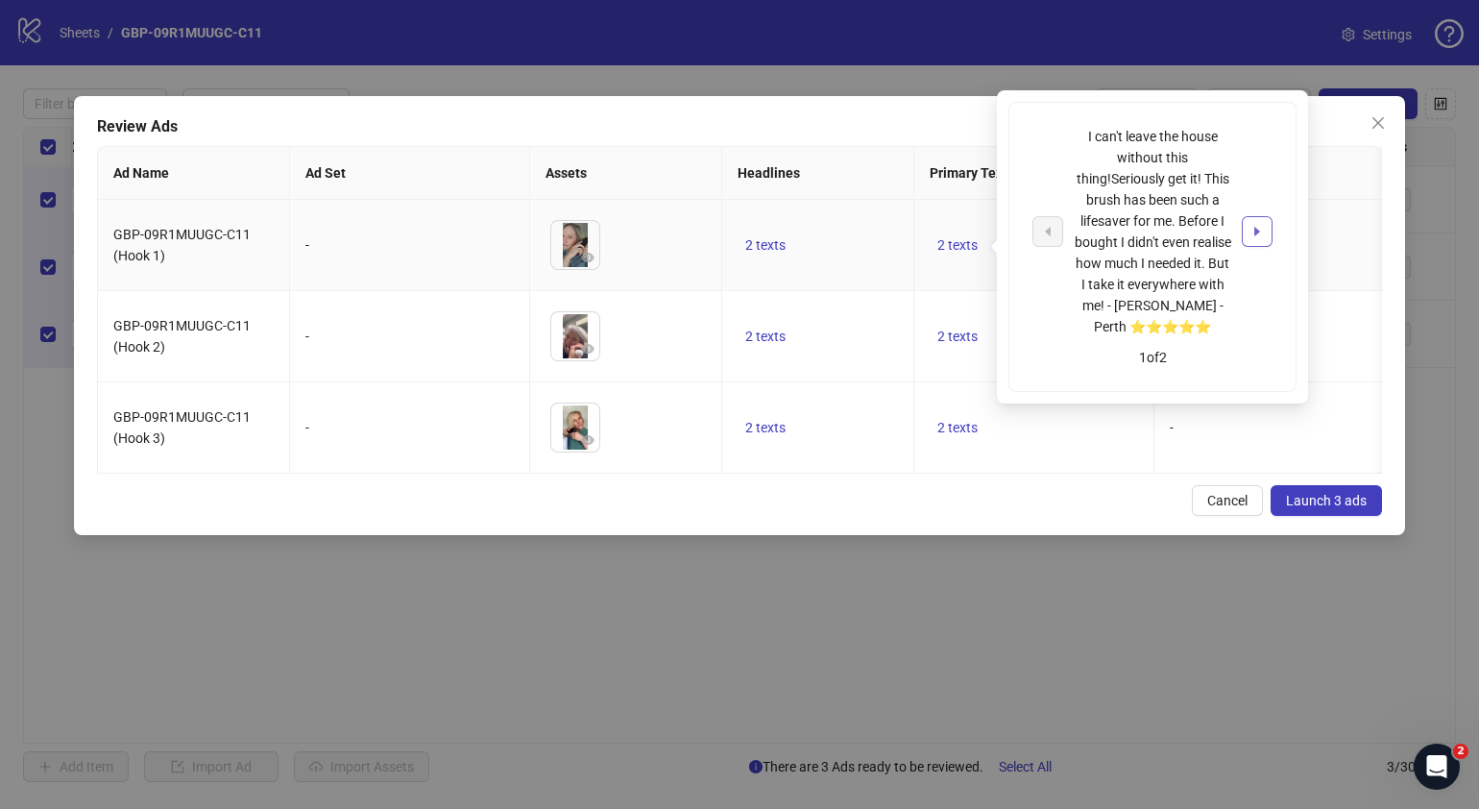
click at [1249, 222] on button "button" at bounding box center [1257, 231] width 31 height 31
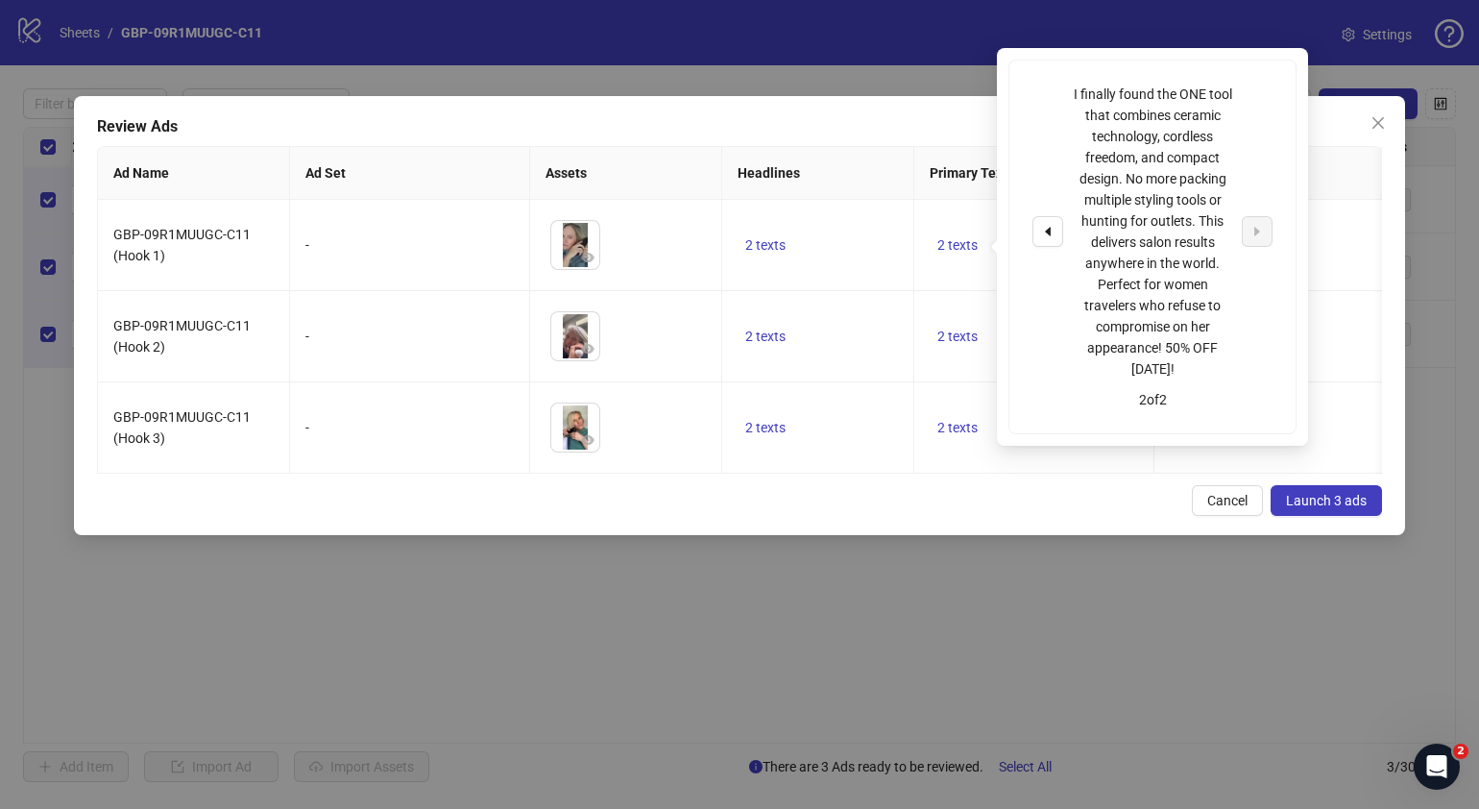
click at [988, 516] on div "Cancel Launch 3 ads" at bounding box center [739, 500] width 1285 height 31
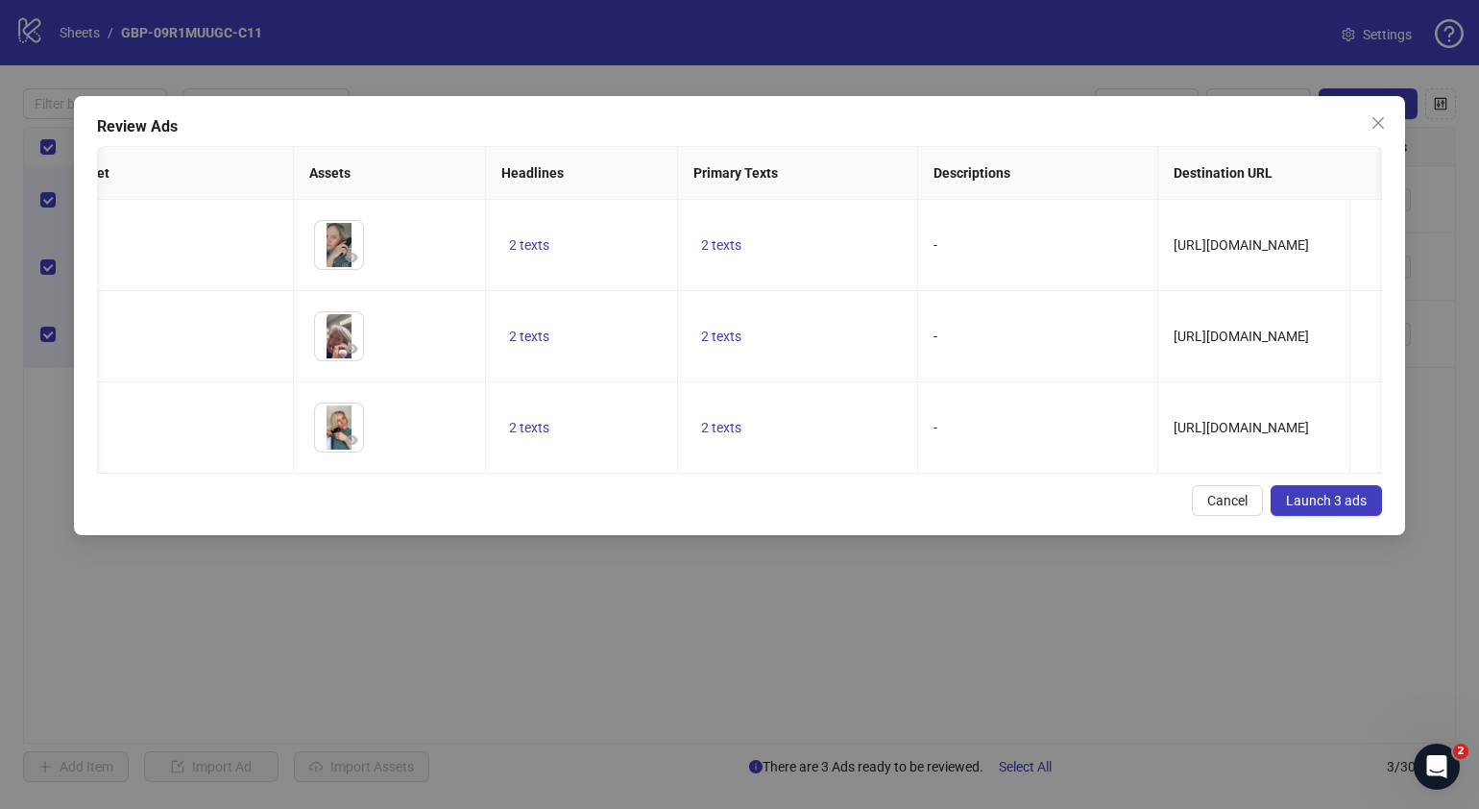
scroll to position [0, 242]
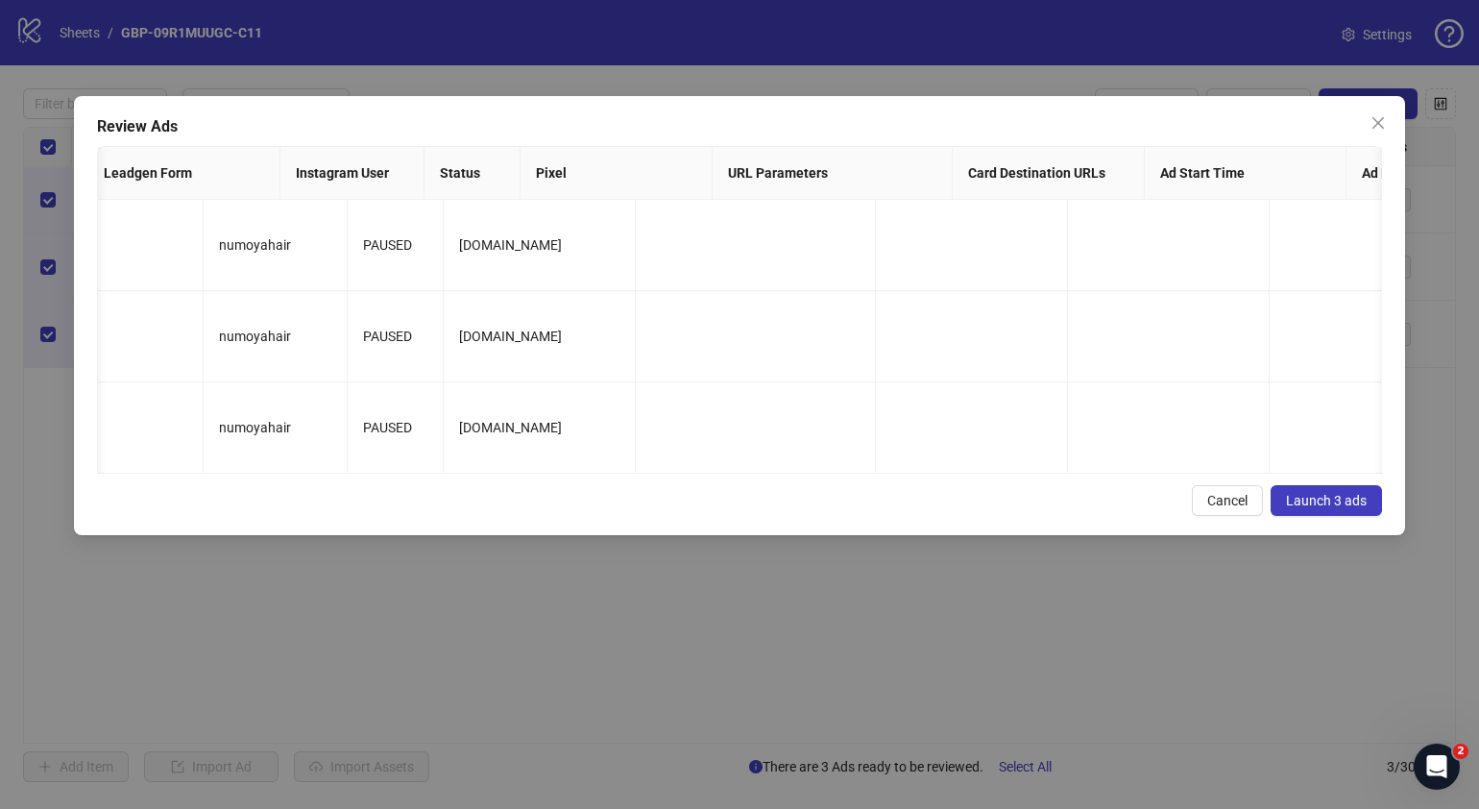
click at [1287, 516] on button "Launch 3 ads" at bounding box center [1326, 500] width 111 height 31
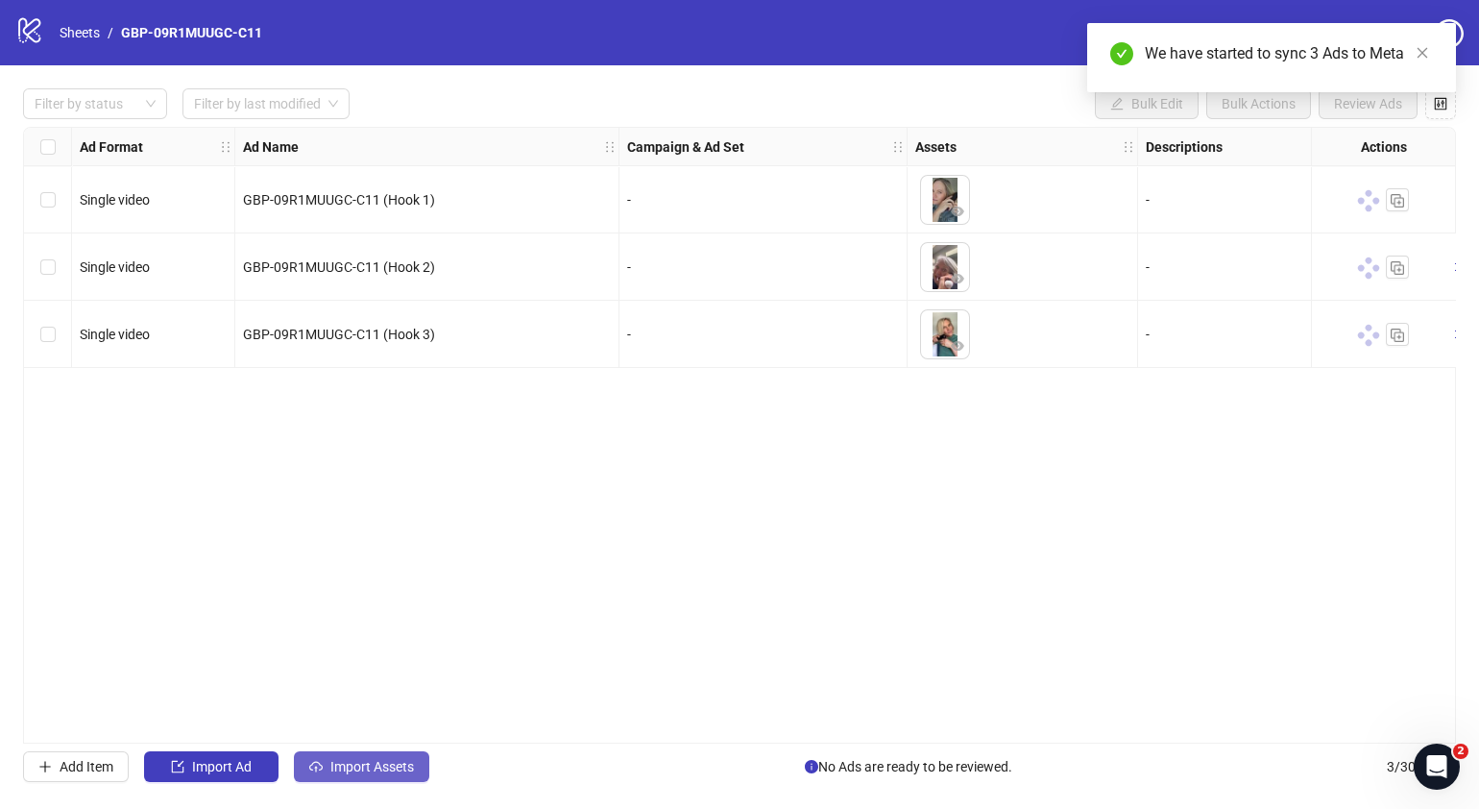
click at [372, 763] on span "Import Assets" at bounding box center [372, 766] width 84 height 15
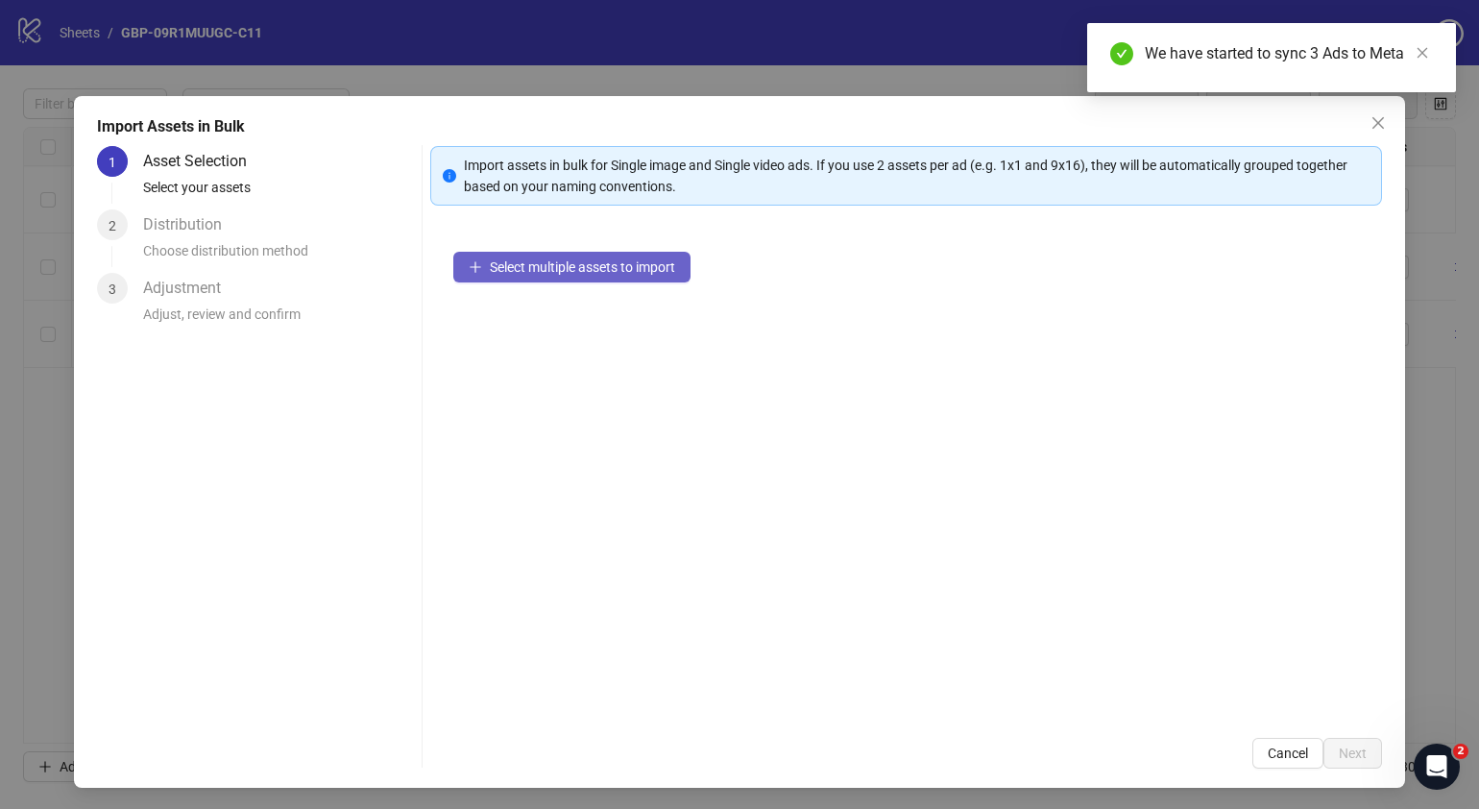
click at [604, 278] on button "Select multiple assets to import" at bounding box center [571, 267] width 237 height 31
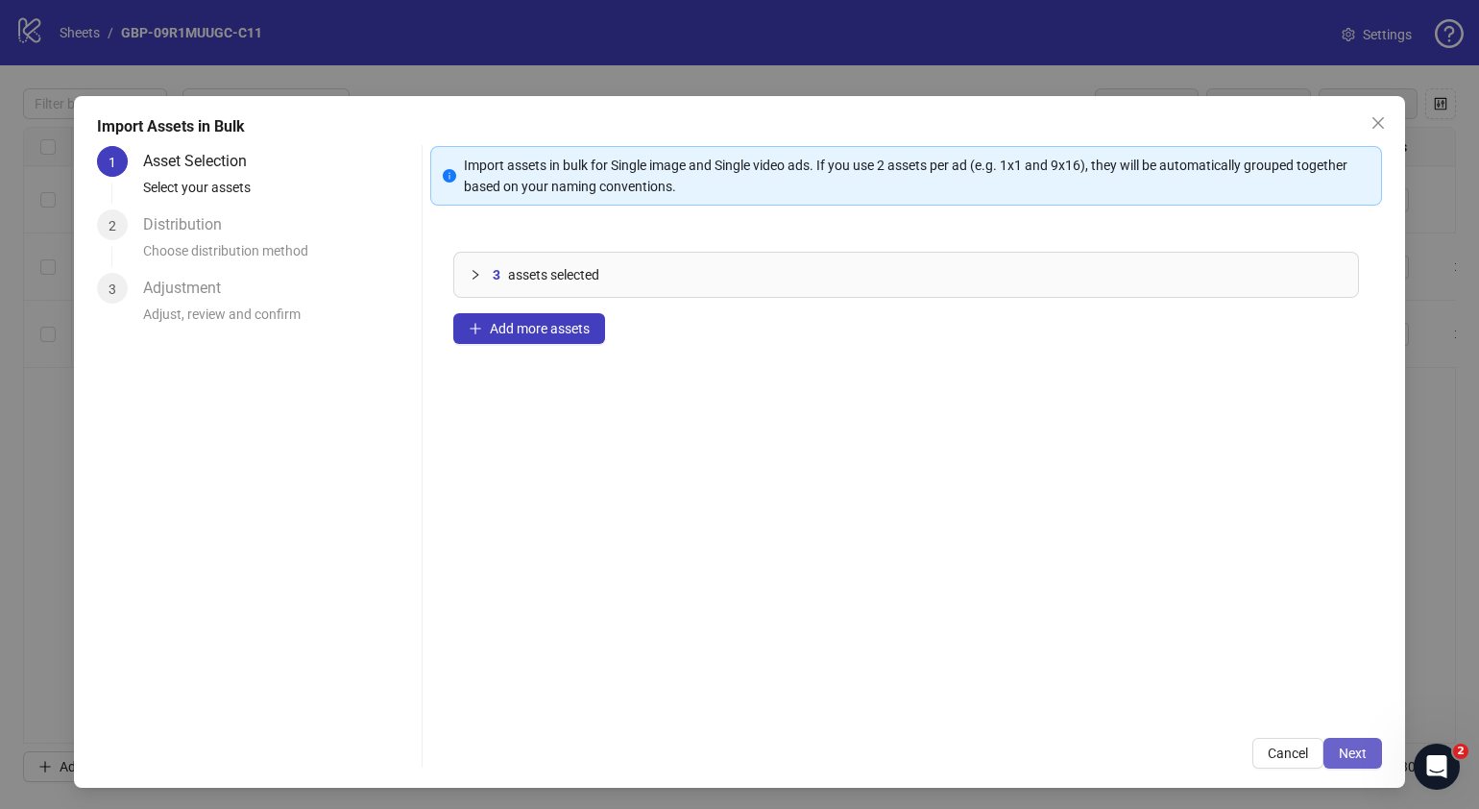
click at [1339, 755] on span "Next" at bounding box center [1353, 752] width 28 height 15
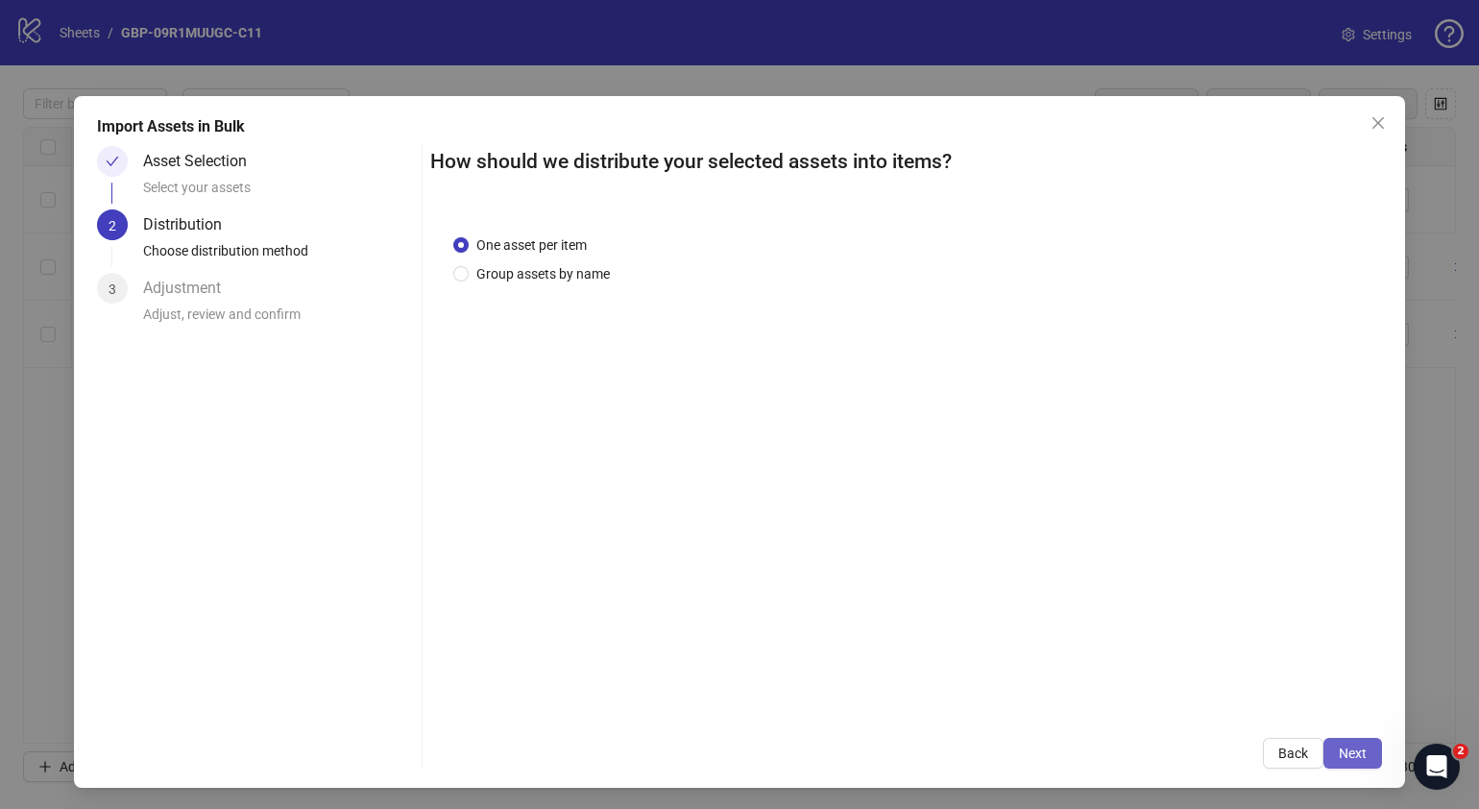
click at [1342, 754] on span "Next" at bounding box center [1353, 752] width 28 height 15
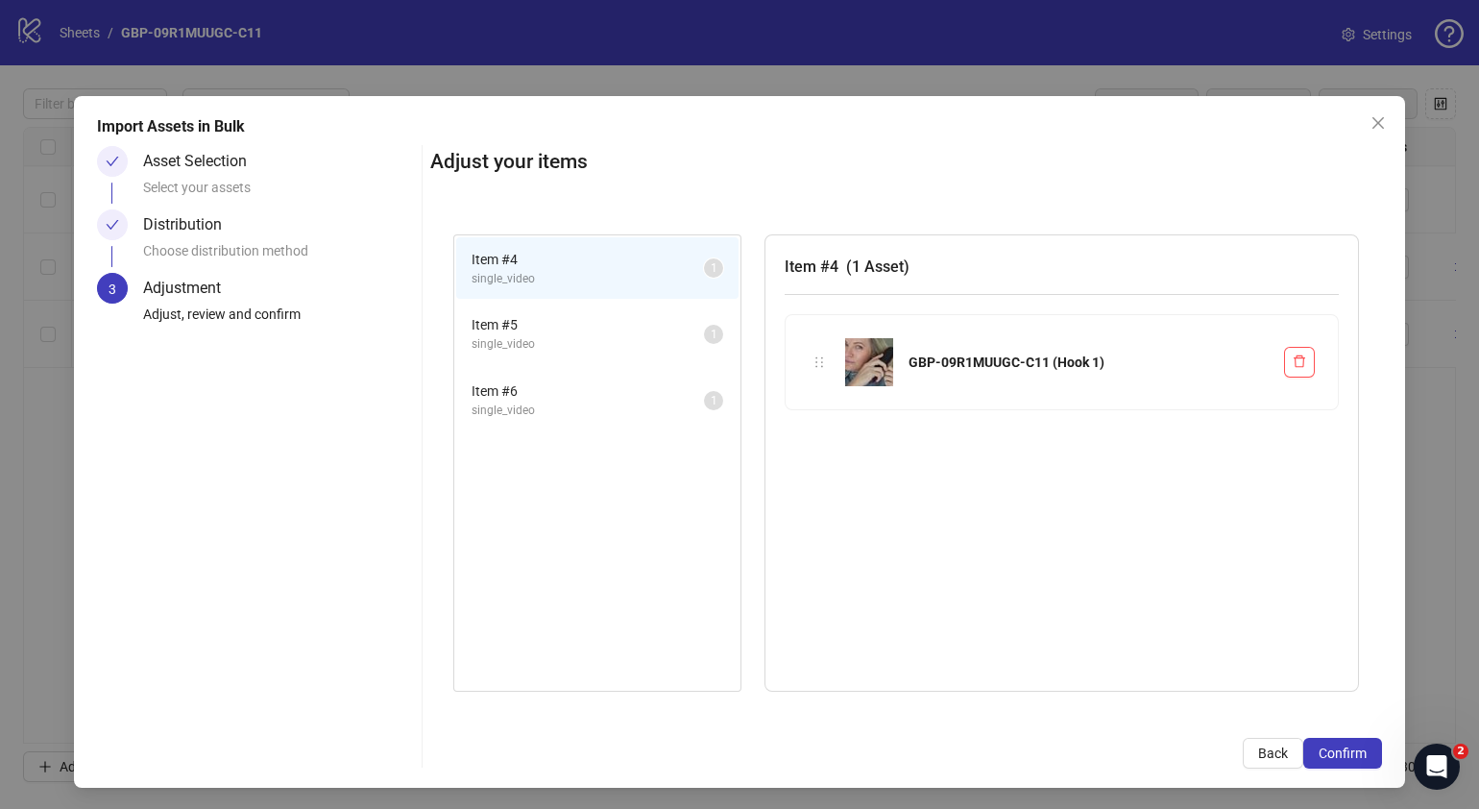
click at [1343, 754] on span "Confirm" at bounding box center [1343, 752] width 48 height 15
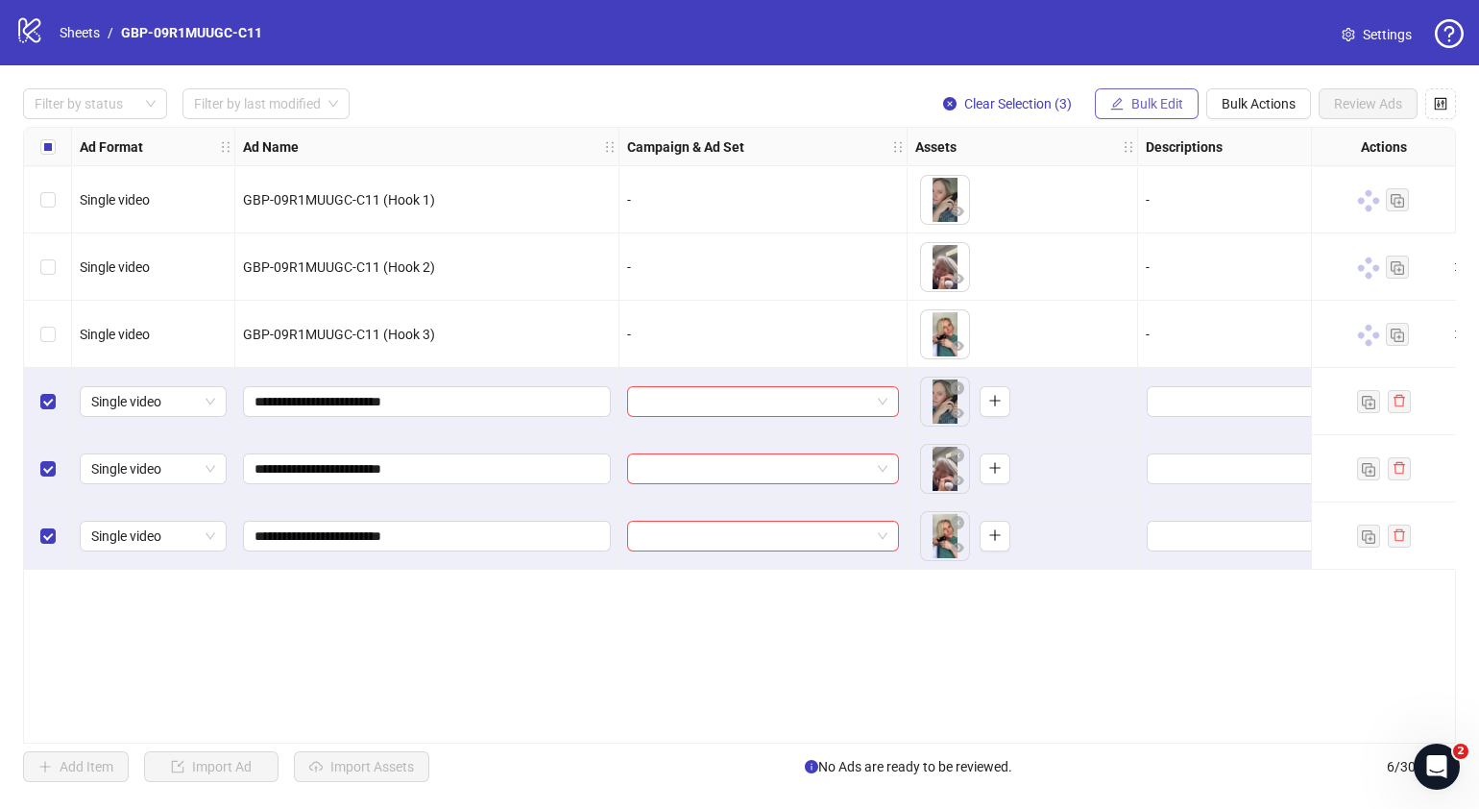
click at [1138, 96] on span "Bulk Edit" at bounding box center [1157, 103] width 52 height 15
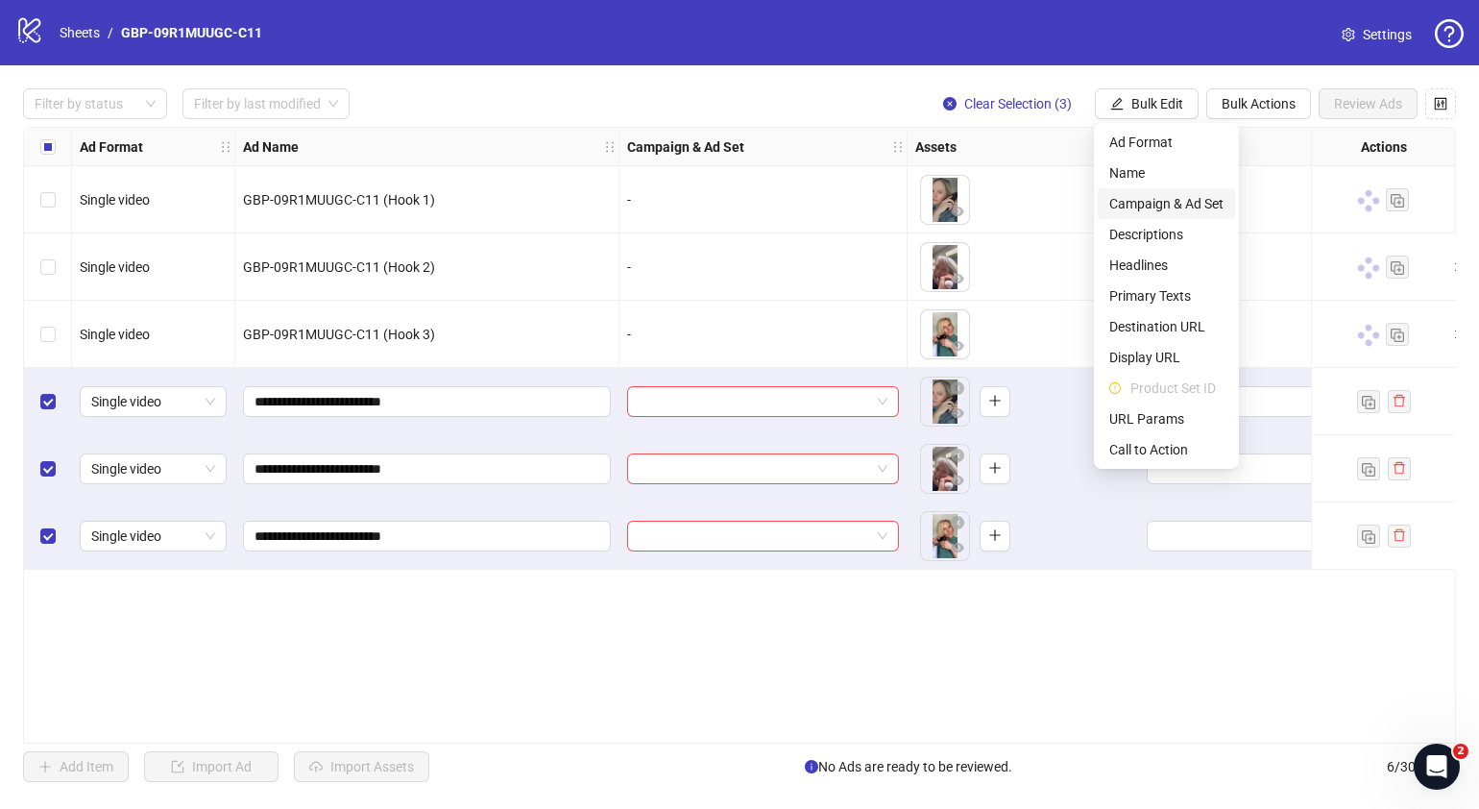
click at [1194, 208] on span "Campaign & Ad Set" at bounding box center [1166, 203] width 114 height 21
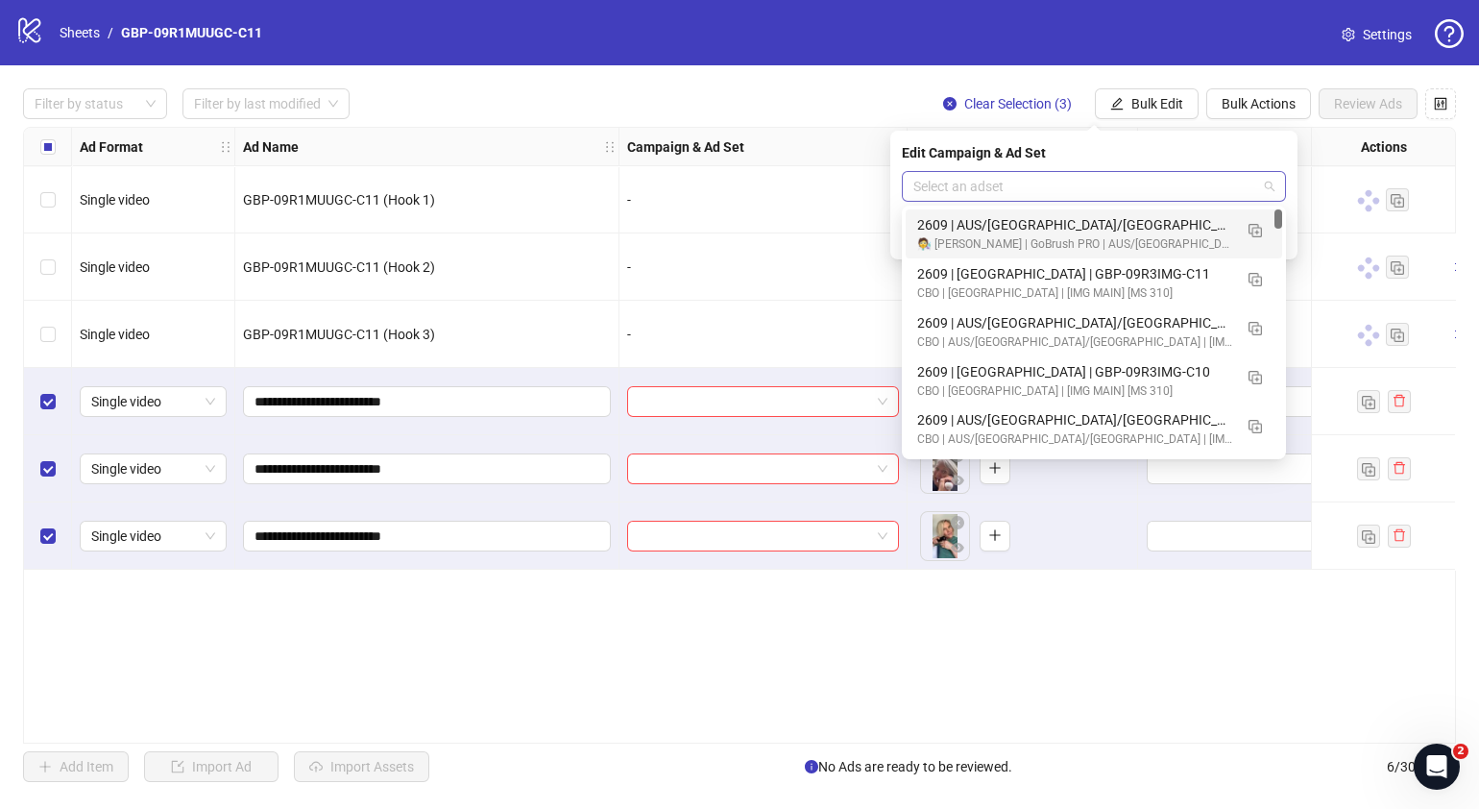
click at [1274, 193] on span at bounding box center [1093, 186] width 361 height 29
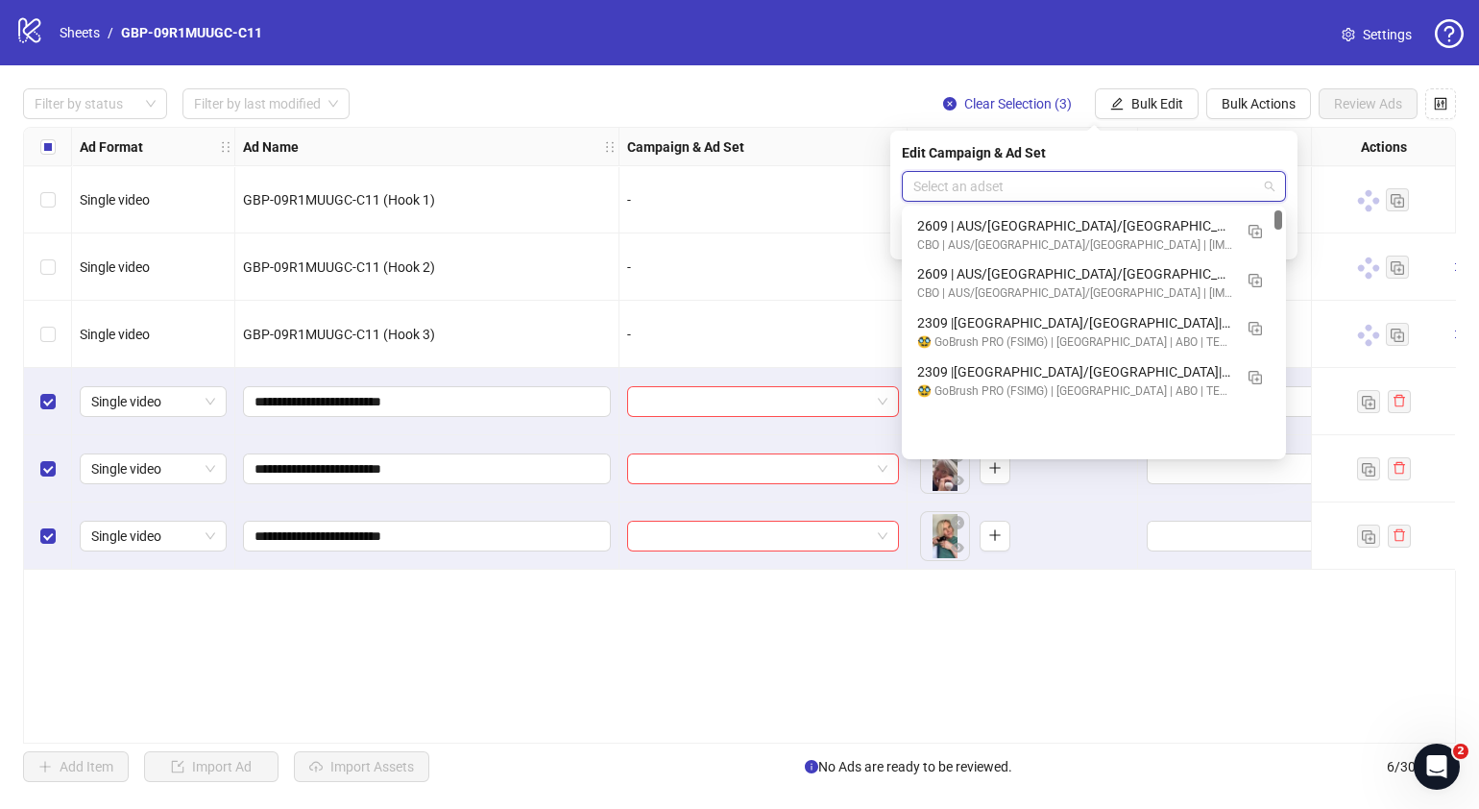
click at [1277, 224] on div at bounding box center [1278, 219] width 8 height 19
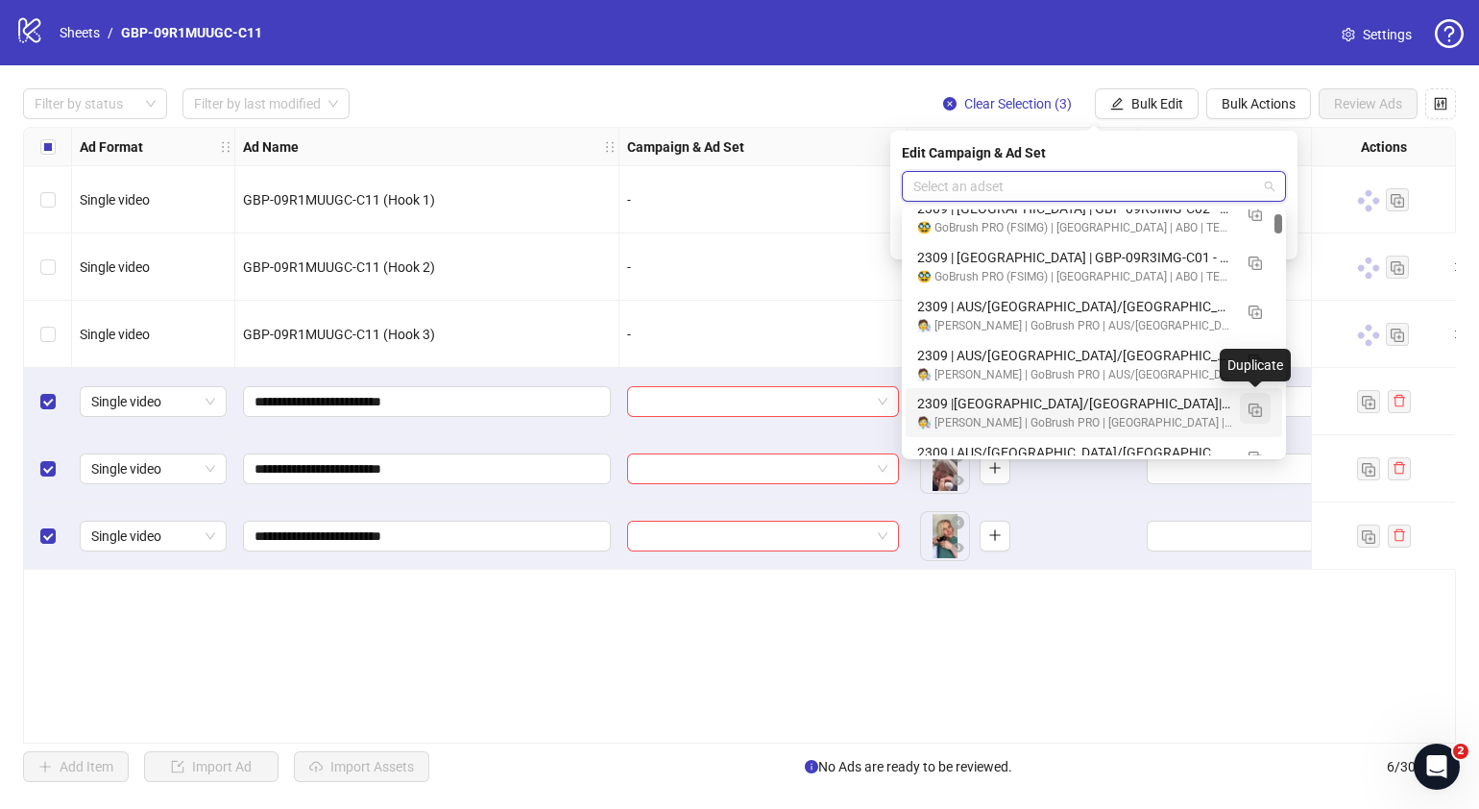
click at [1258, 408] on img "button" at bounding box center [1255, 409] width 13 height 13
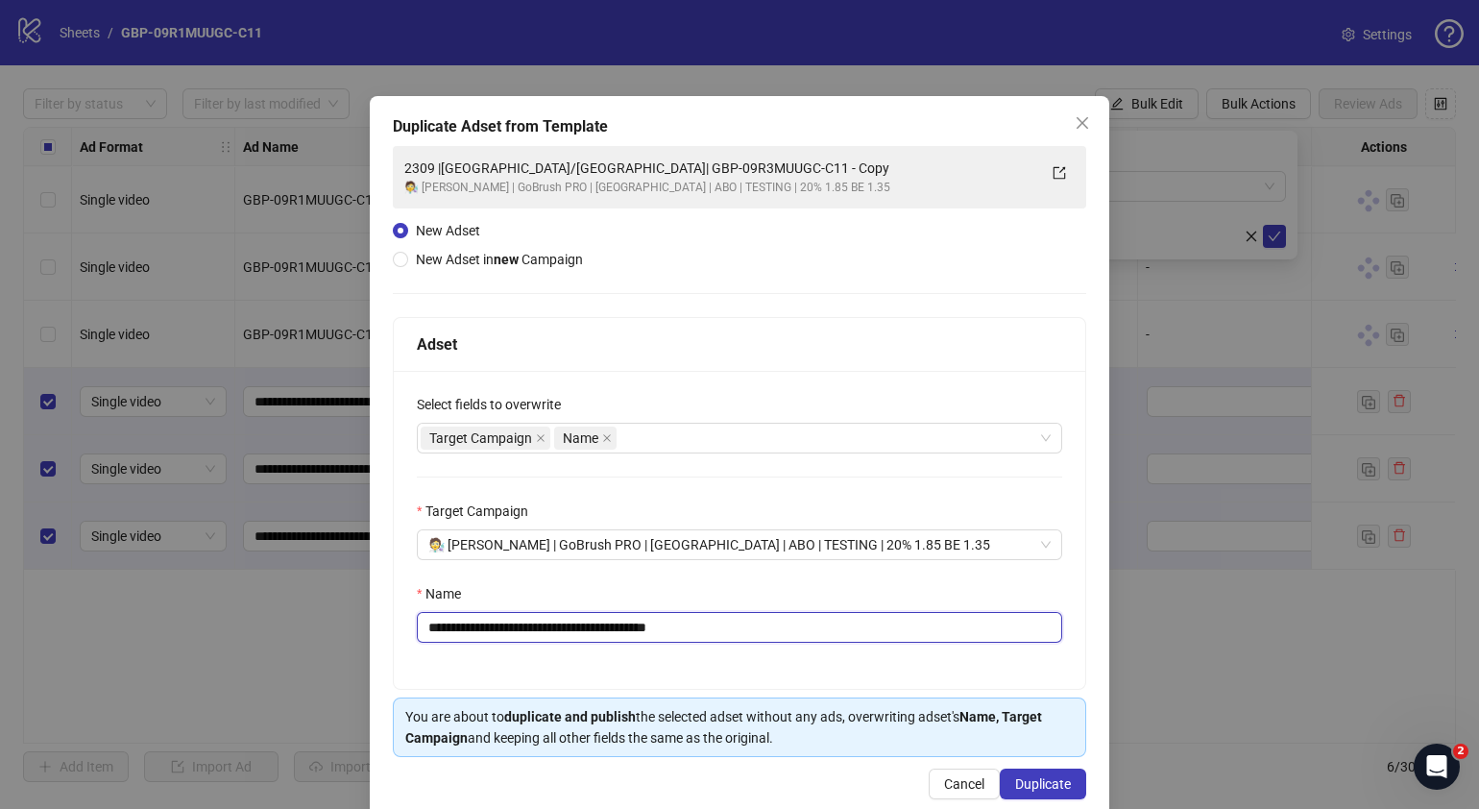
drag, startPoint x: 768, startPoint y: 622, endPoint x: 514, endPoint y: 621, distance: 254.5
click at [514, 621] on input "**********" at bounding box center [739, 627] width 645 height 31
paste input "**********"
paste input "text"
click at [441, 620] on input "**********" at bounding box center [739, 627] width 645 height 31
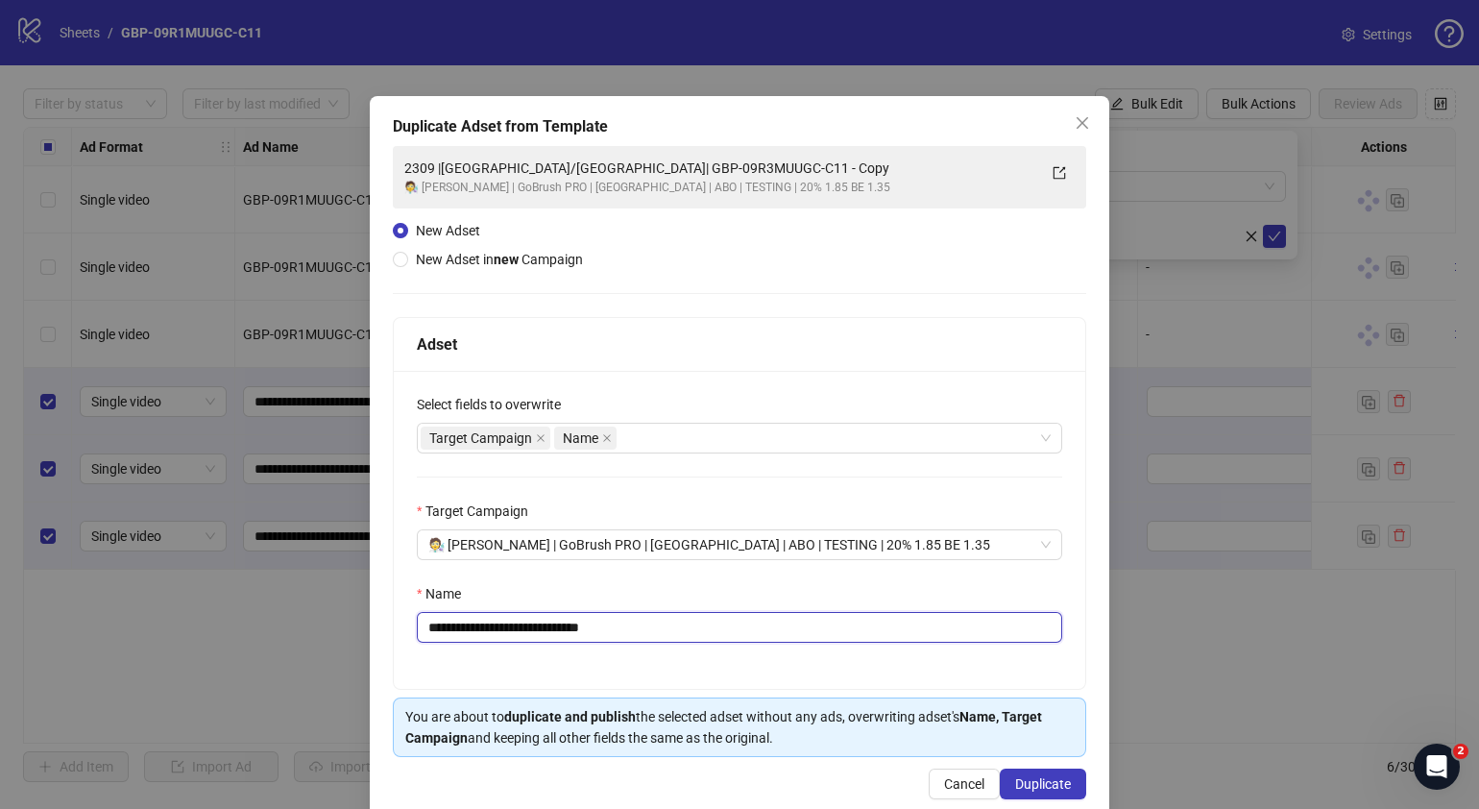
click at [659, 639] on input "**********" at bounding box center [739, 627] width 645 height 31
type input "**********"
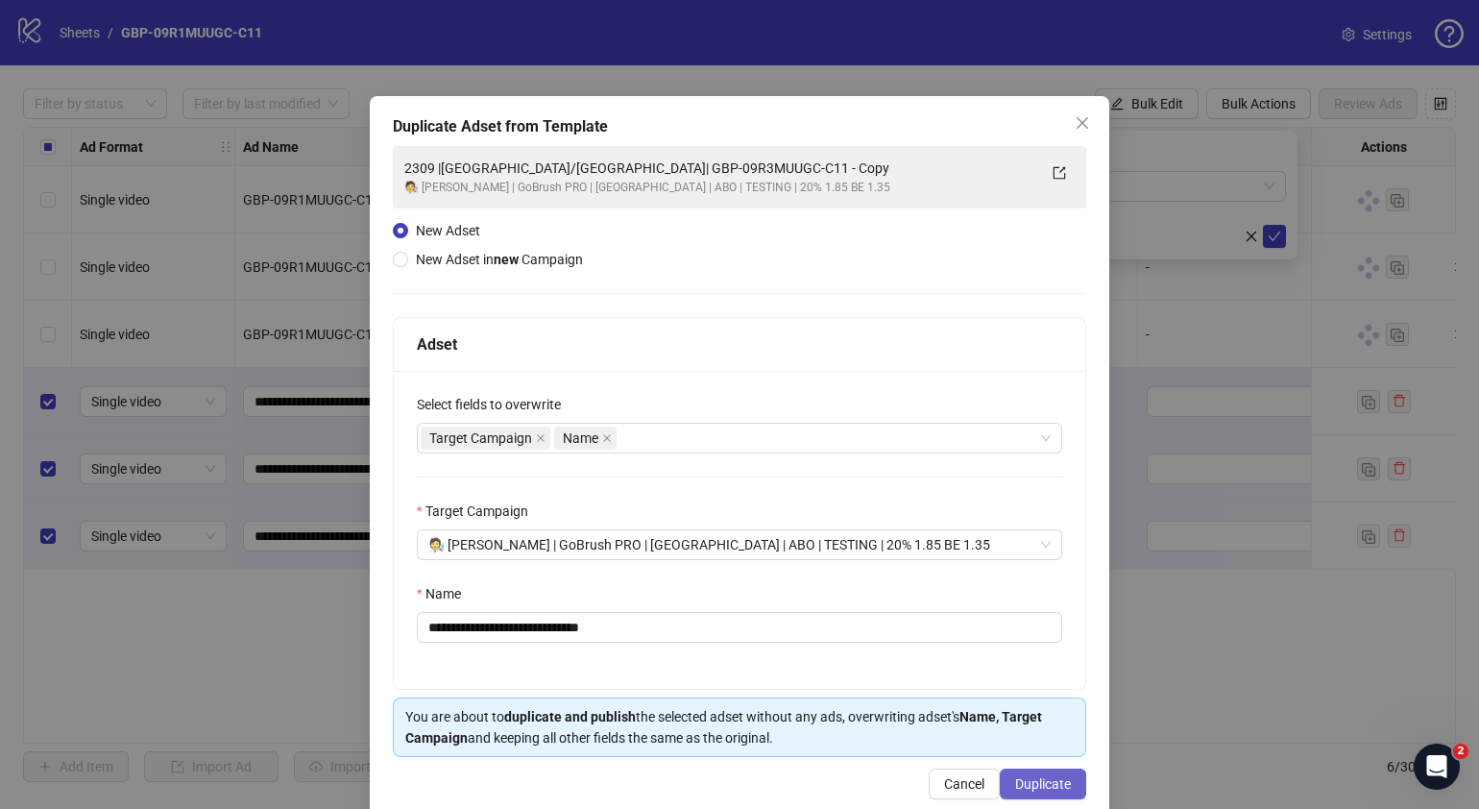
click at [1050, 783] on span "Duplicate" at bounding box center [1043, 783] width 56 height 15
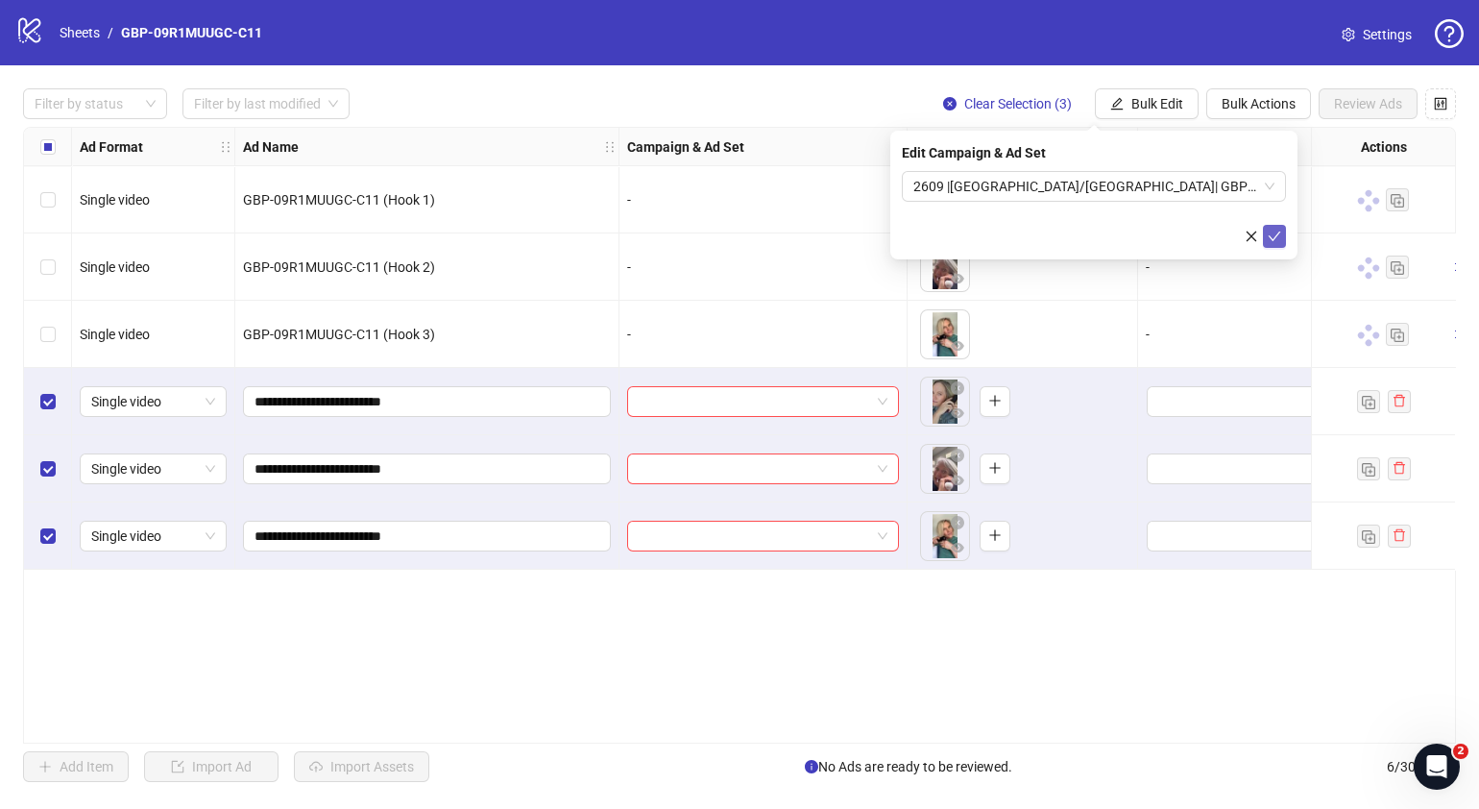
click at [1273, 232] on icon "check" at bounding box center [1274, 236] width 13 height 13
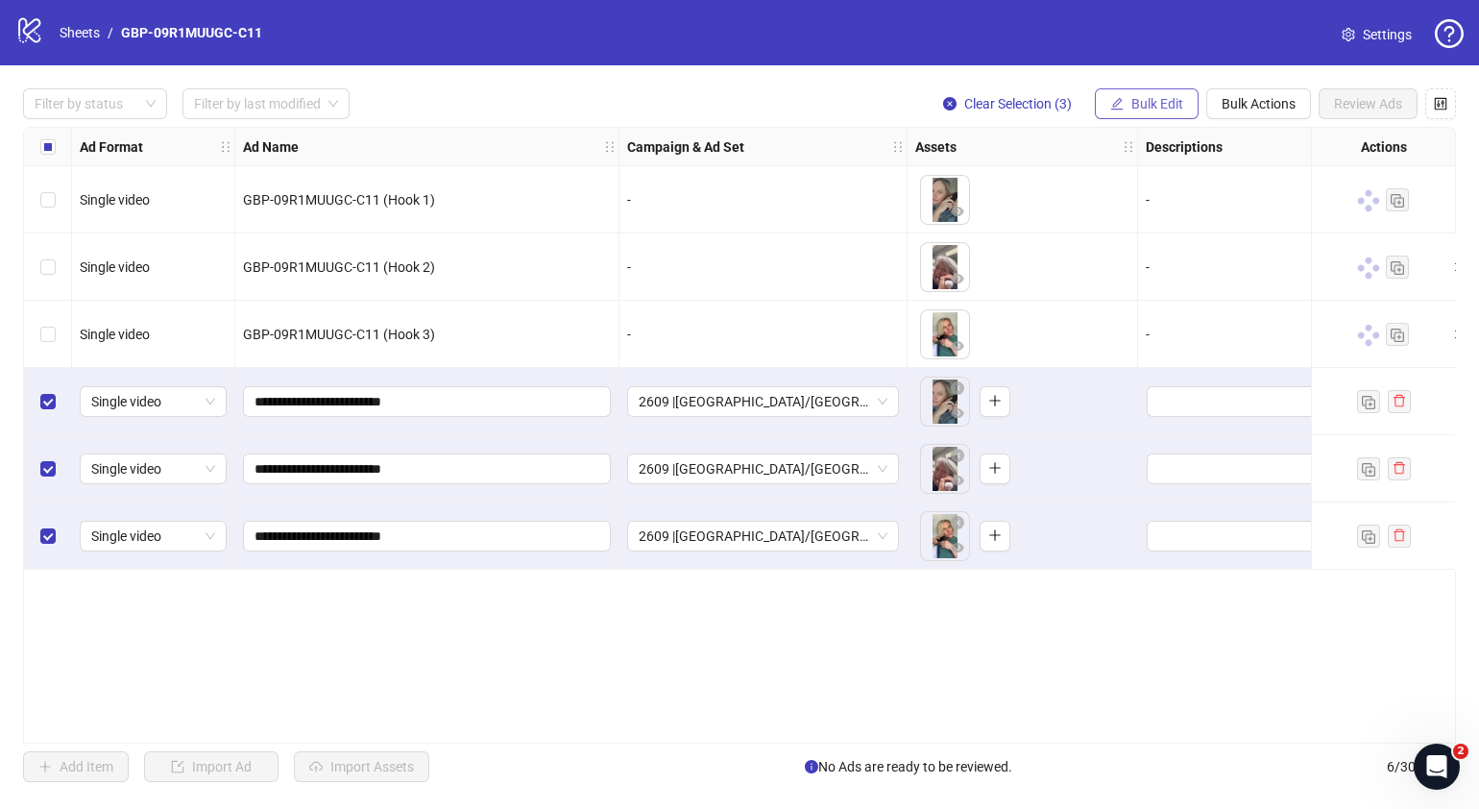
click at [1156, 90] on button "Bulk Edit" at bounding box center [1147, 103] width 104 height 31
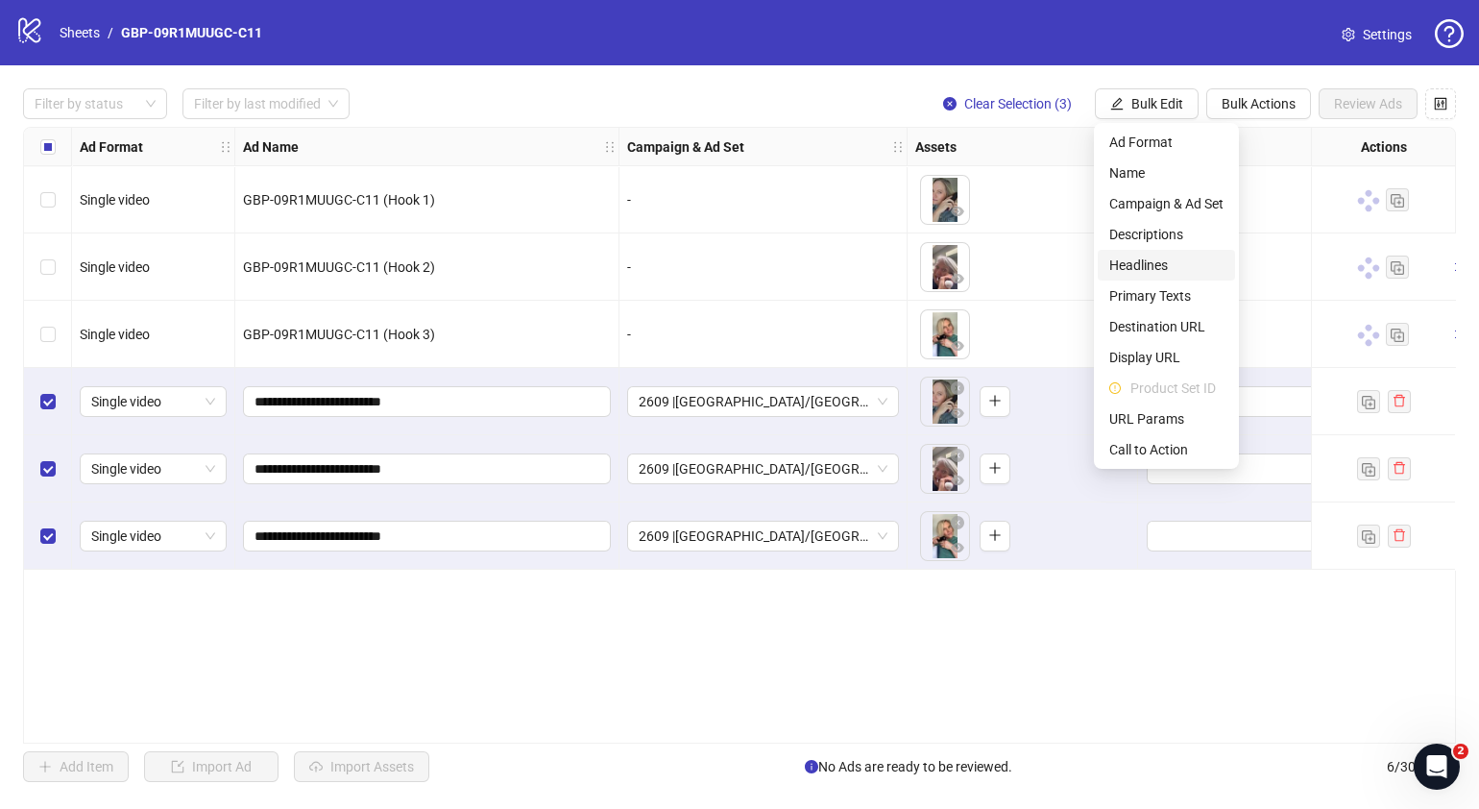
click at [1168, 264] on span "Headlines" at bounding box center [1166, 265] width 114 height 21
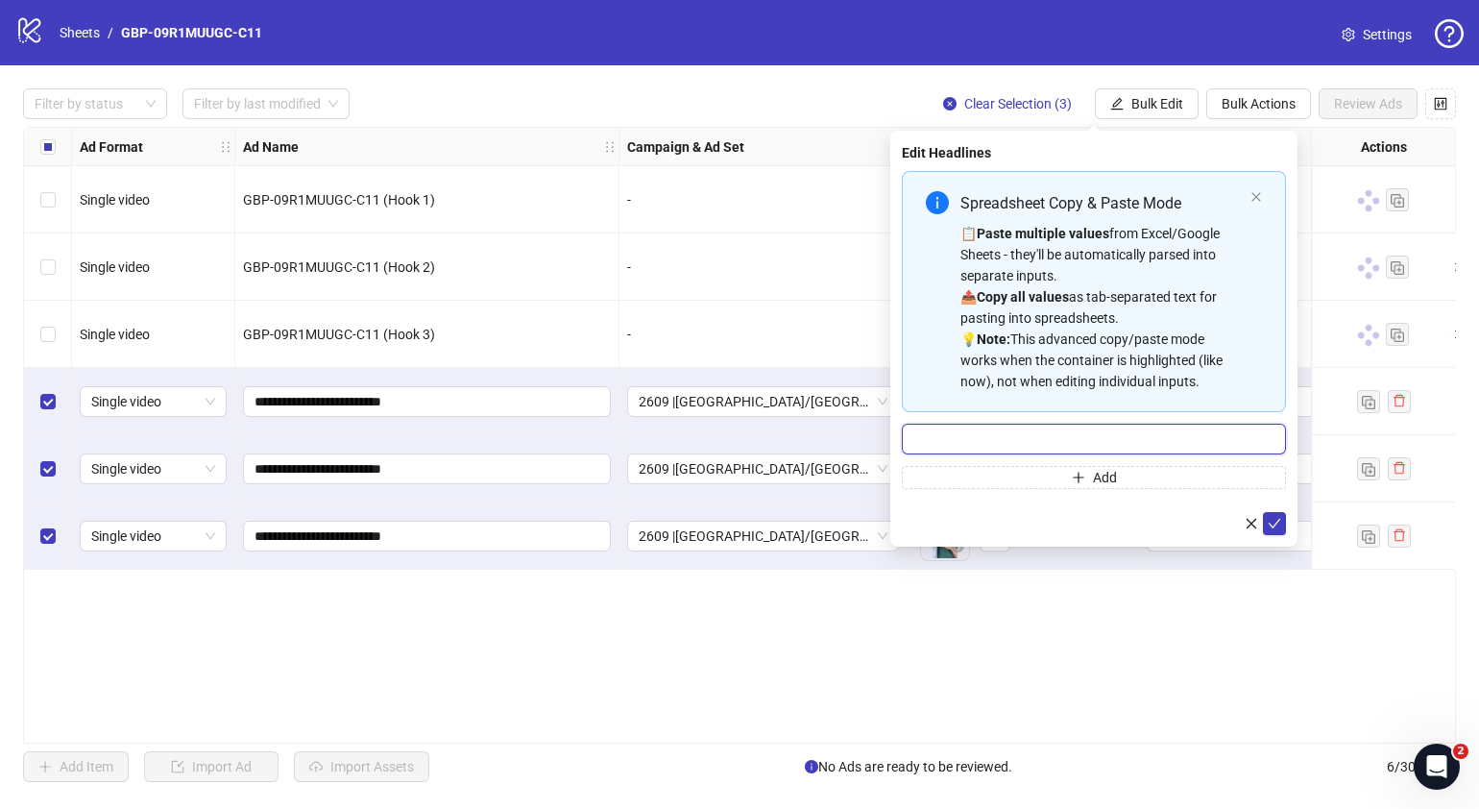
click at [1087, 424] on input "Multi-input container - paste or copy values" at bounding box center [1094, 439] width 384 height 31
paste input "*******"
type input "*******"
click at [1066, 482] on button "Add" at bounding box center [1094, 477] width 384 height 23
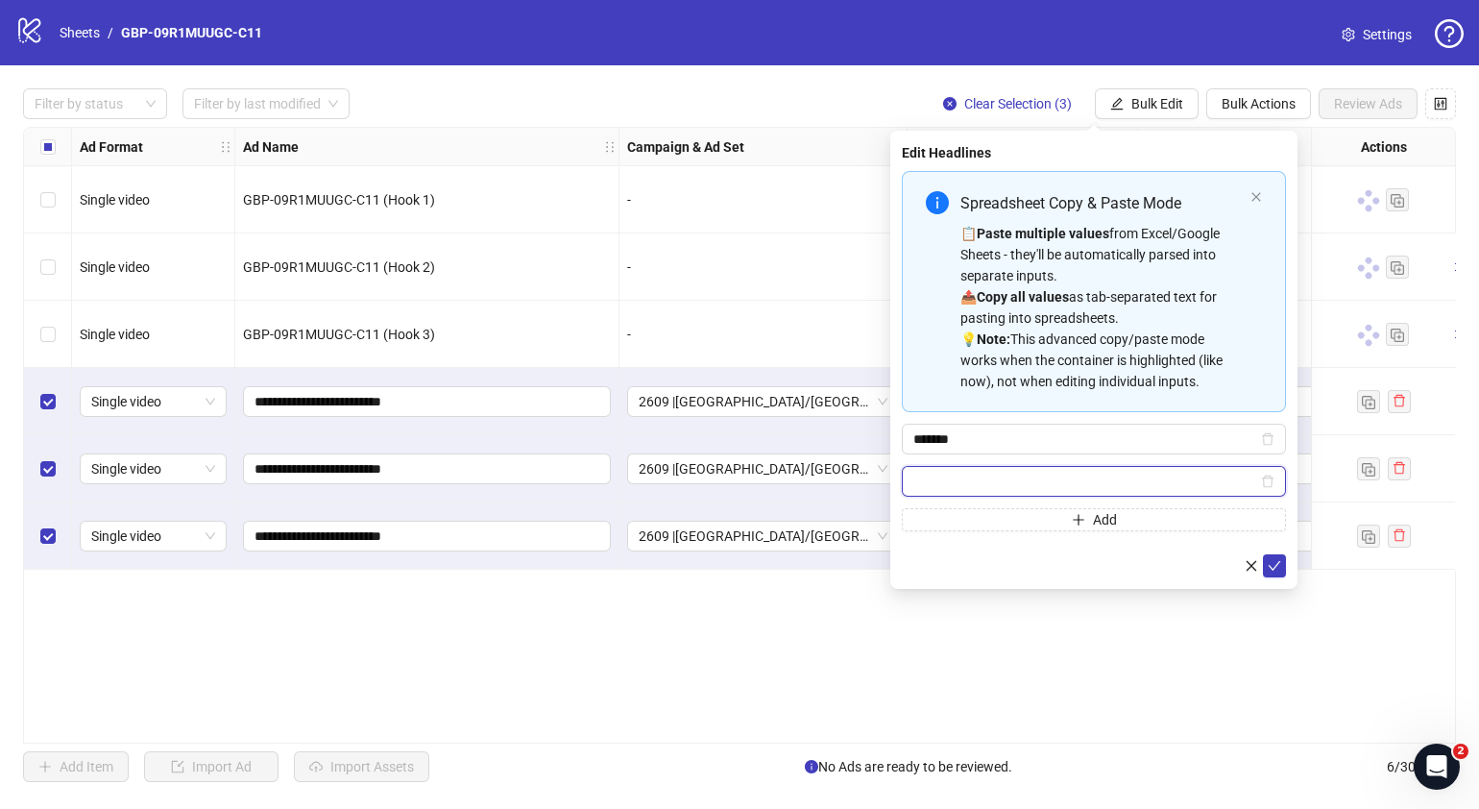
paste input "**********"
type input "**********"
click at [1265, 565] on button "submit" at bounding box center [1274, 565] width 23 height 23
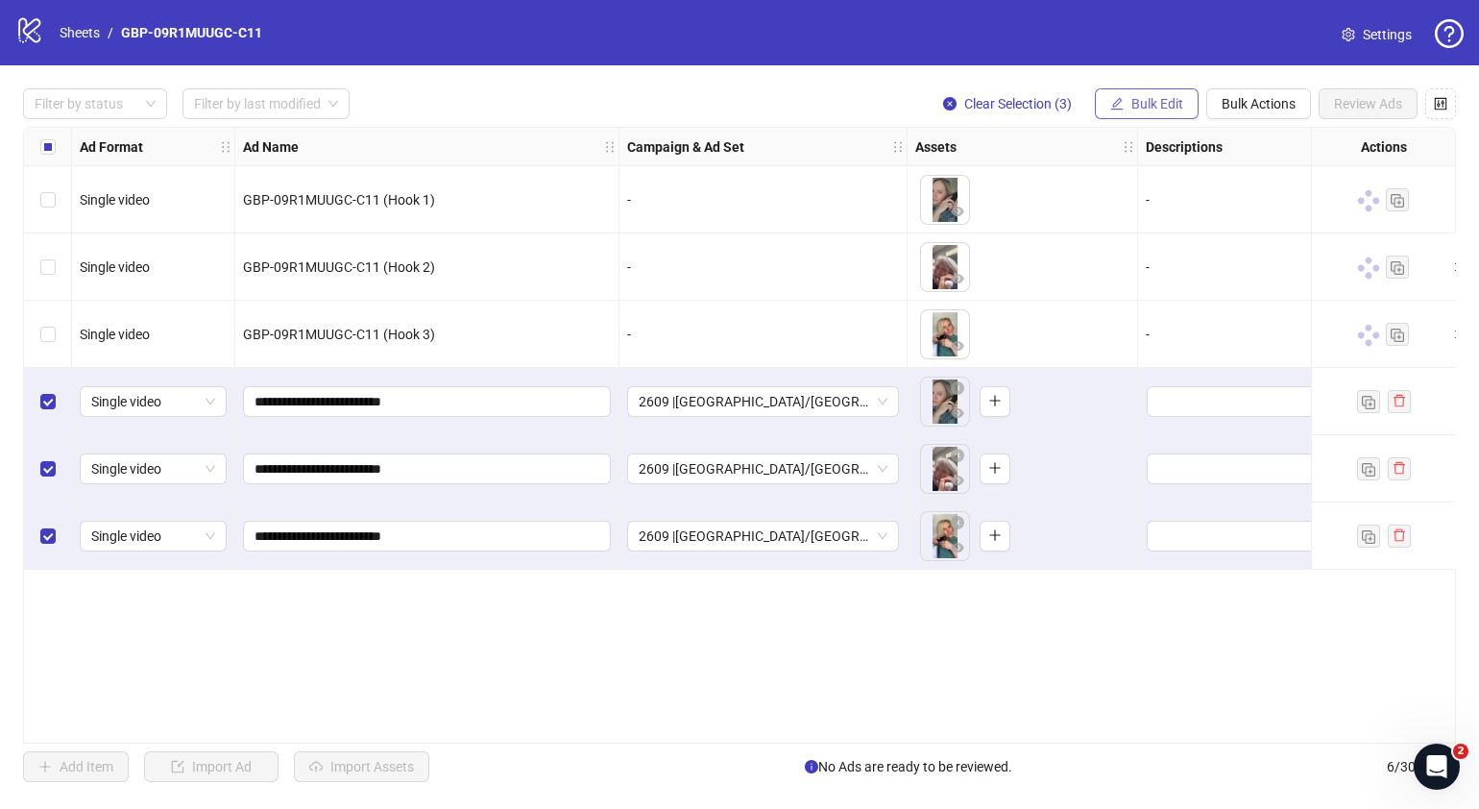
click at [1162, 105] on span "Bulk Edit" at bounding box center [1157, 103] width 52 height 15
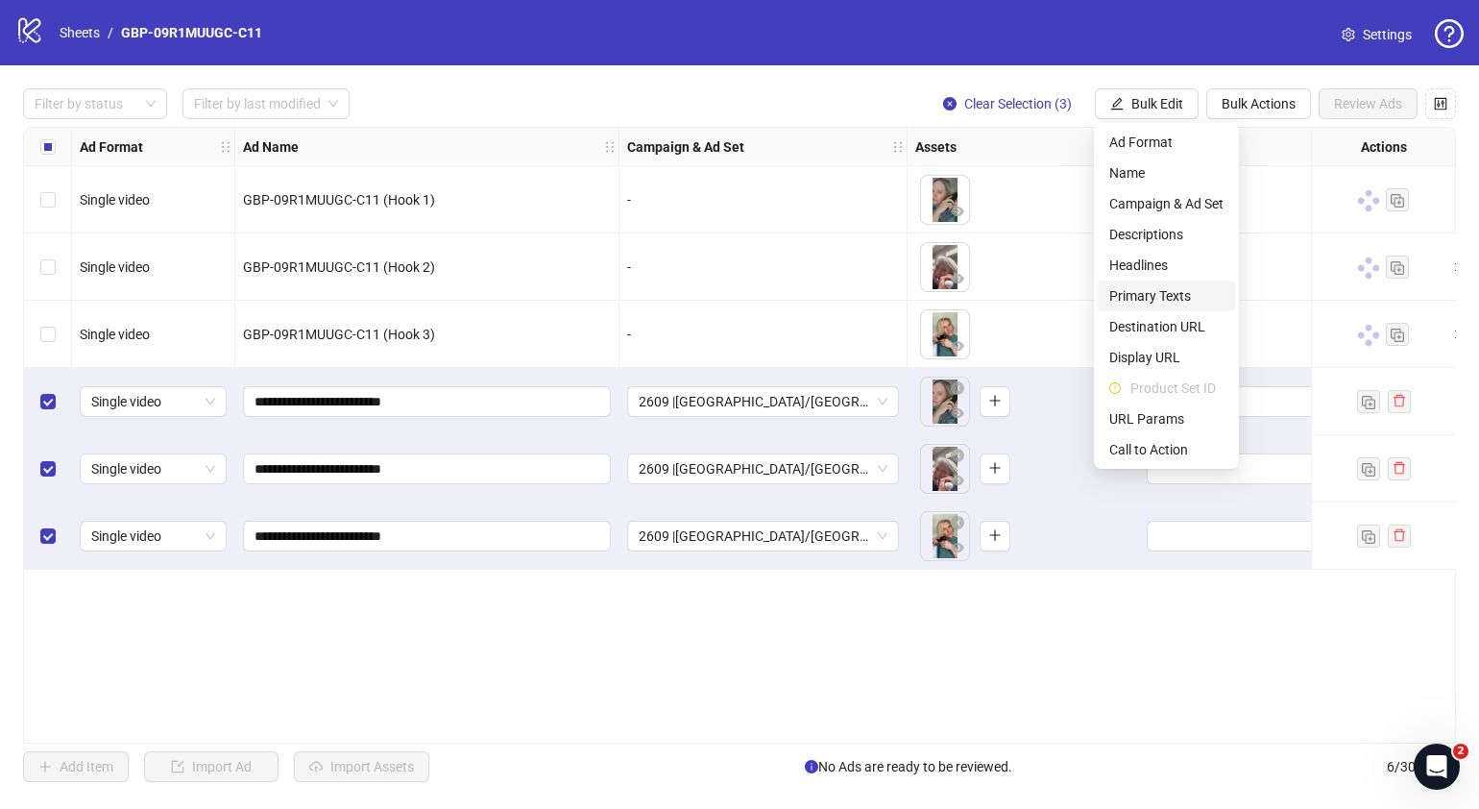
click at [1160, 292] on span "Primary Texts" at bounding box center [1166, 295] width 114 height 21
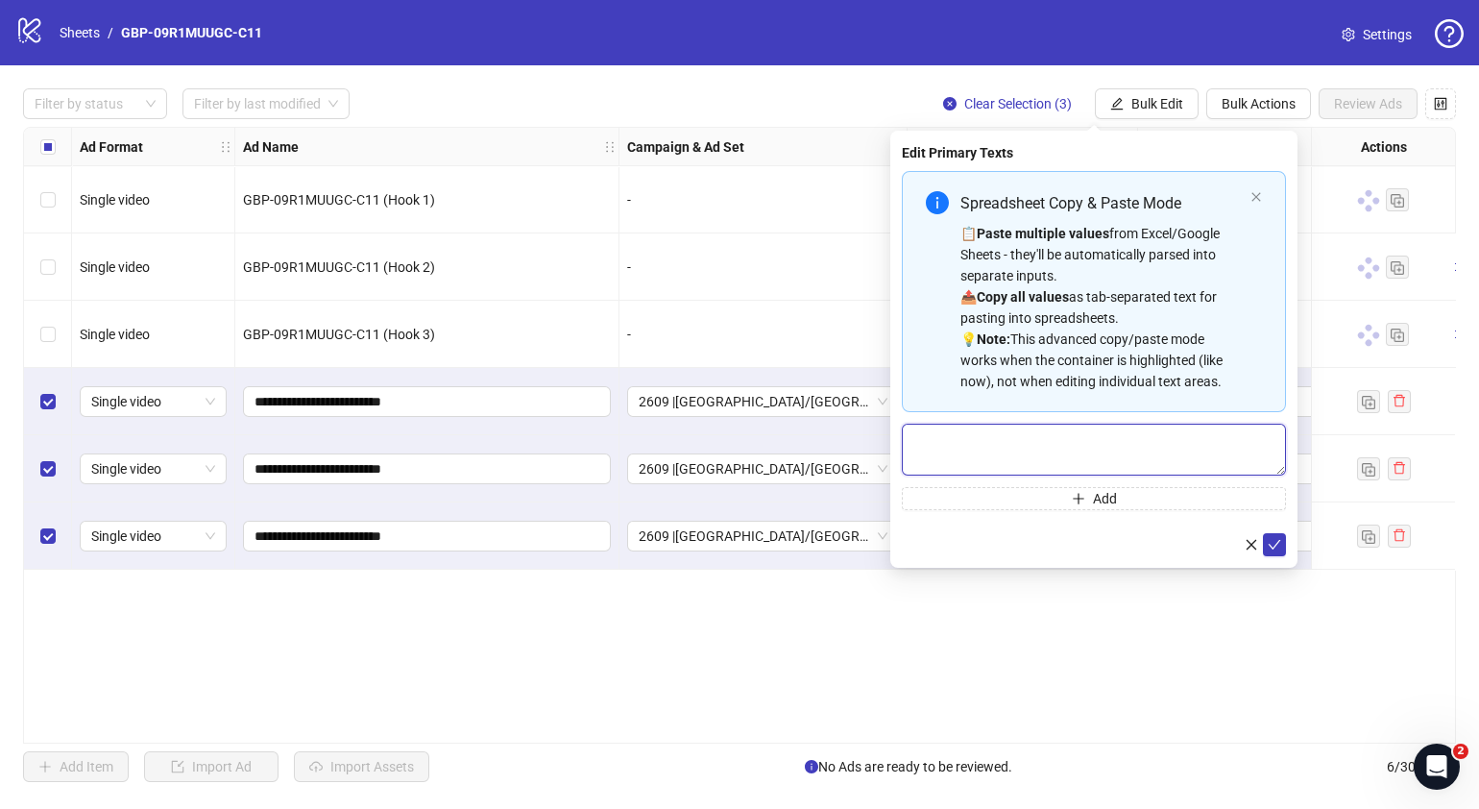
click at [1101, 435] on textarea "Multi-text input container - paste or copy values" at bounding box center [1094, 450] width 384 height 52
paste textarea "**********"
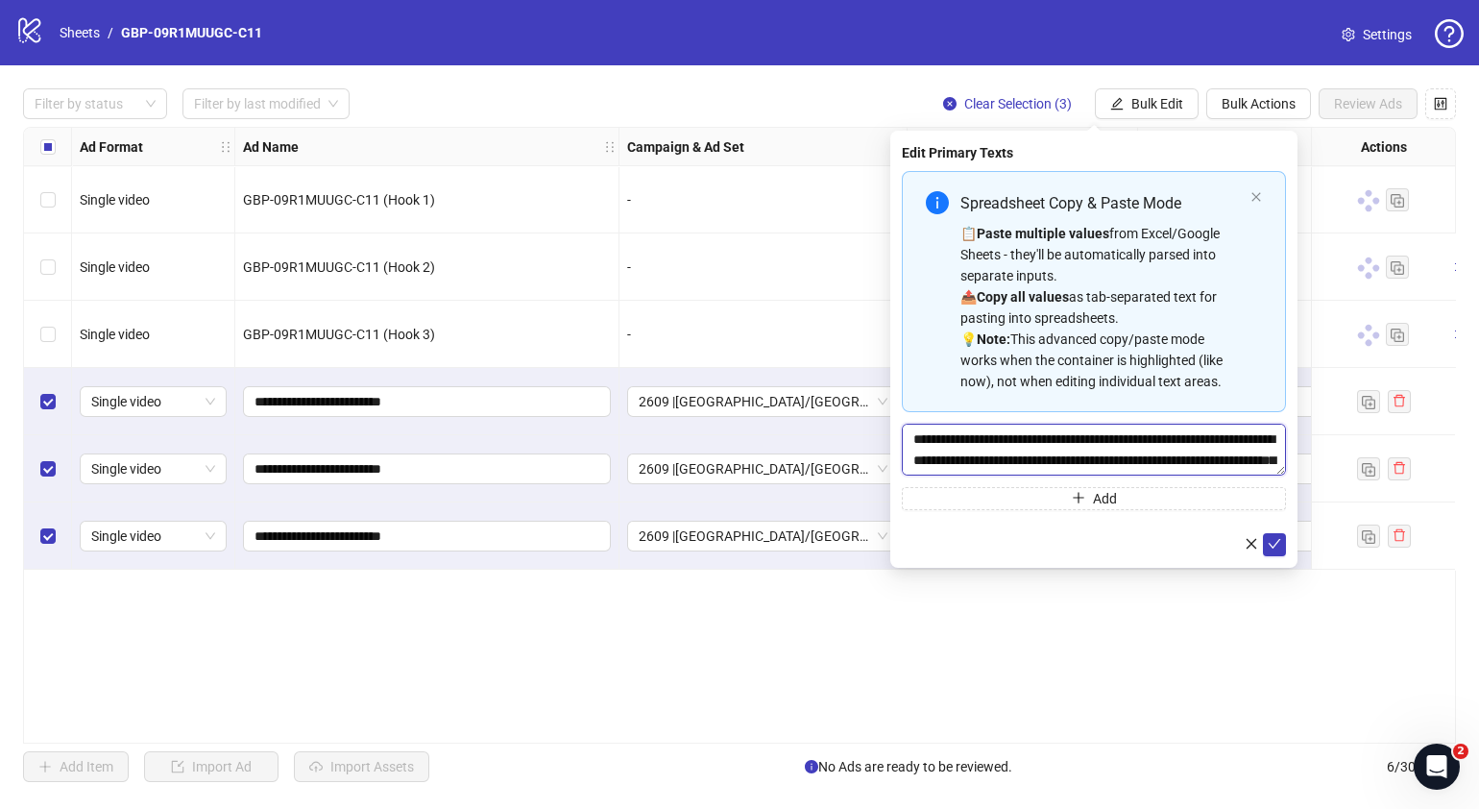
scroll to position [57, 0]
type textarea "**********"
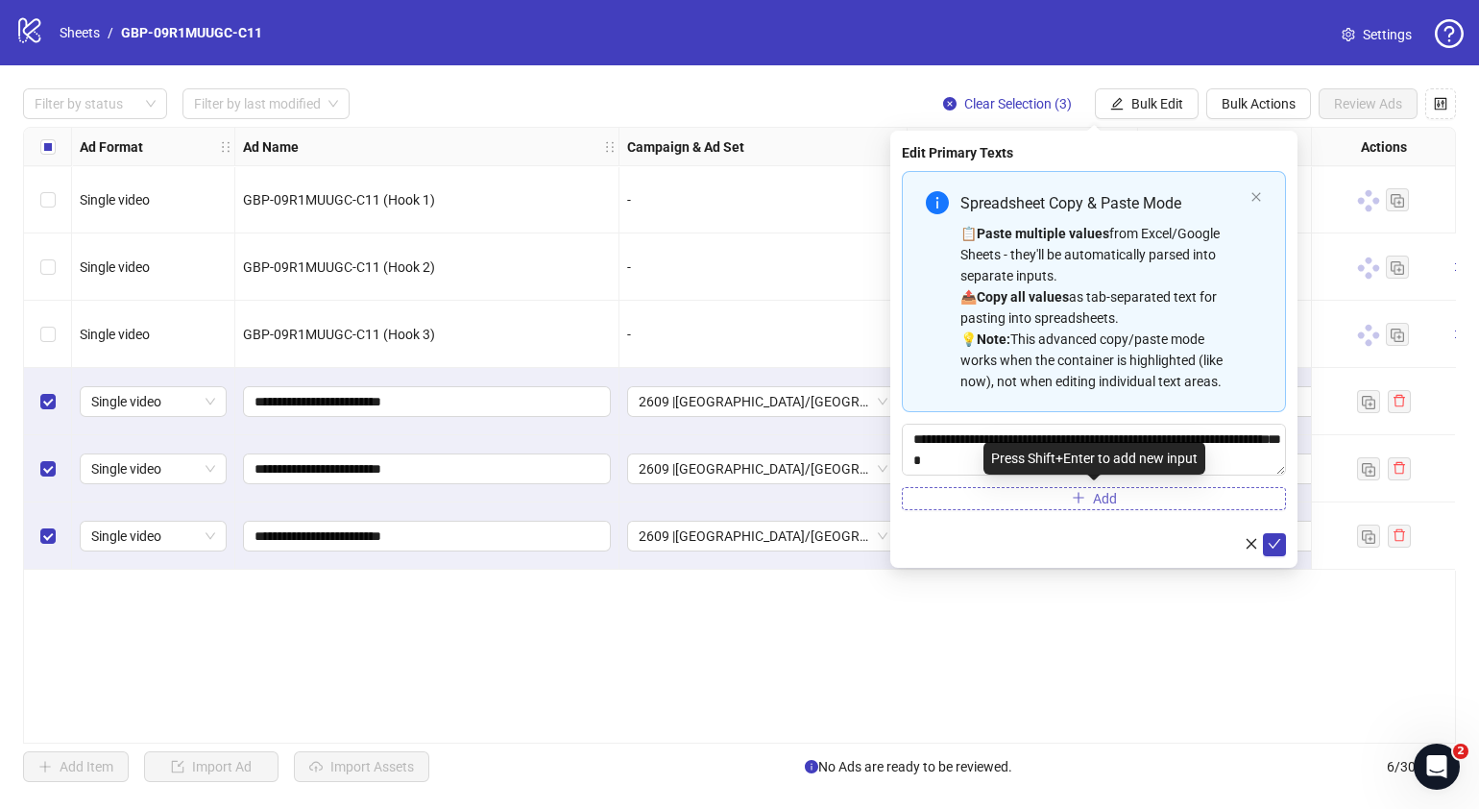
click at [1100, 494] on span "Add" at bounding box center [1105, 498] width 24 height 15
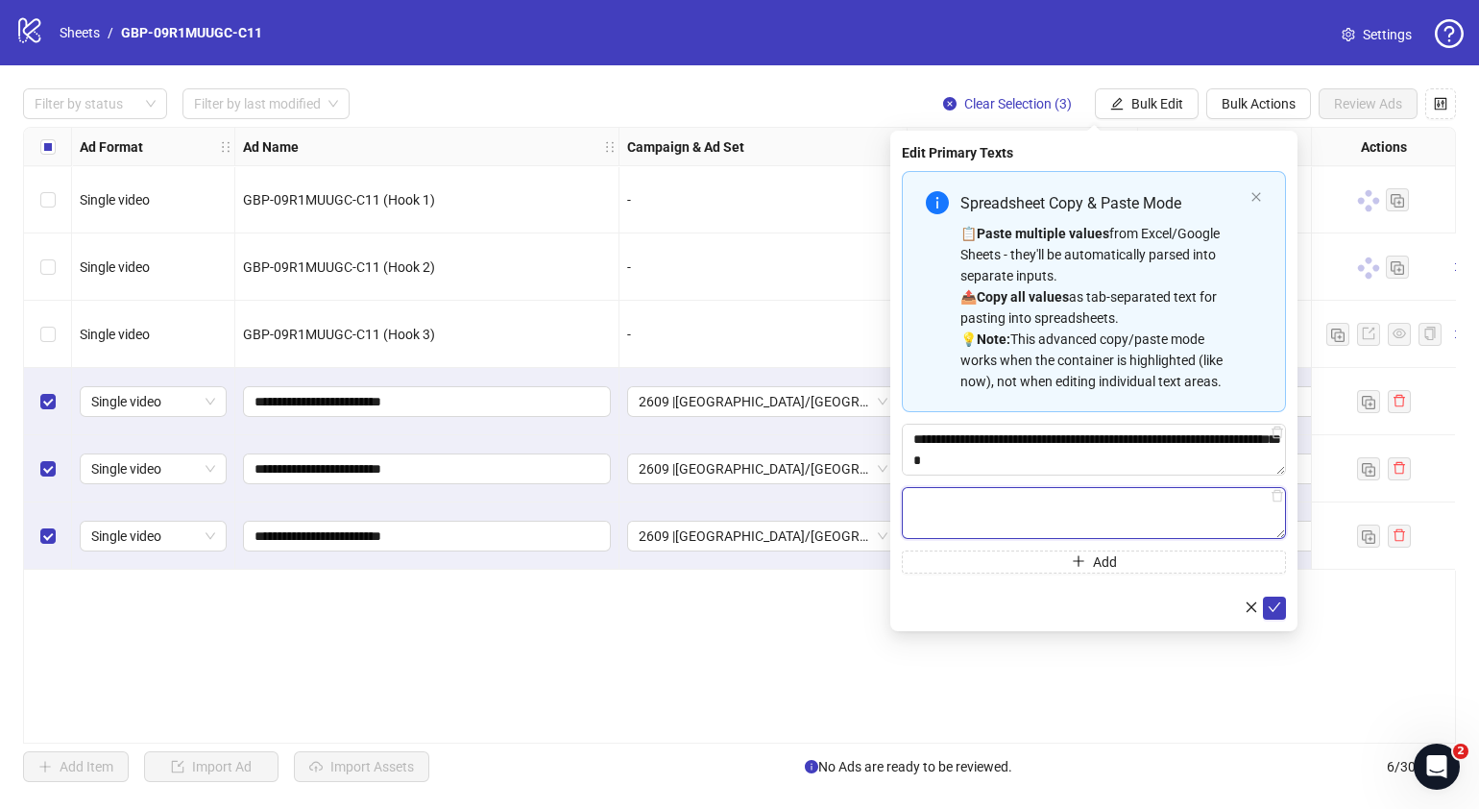
click at [1048, 502] on textarea "Multi-text input container - paste or copy values" at bounding box center [1094, 513] width 384 height 52
paste textarea "**********"
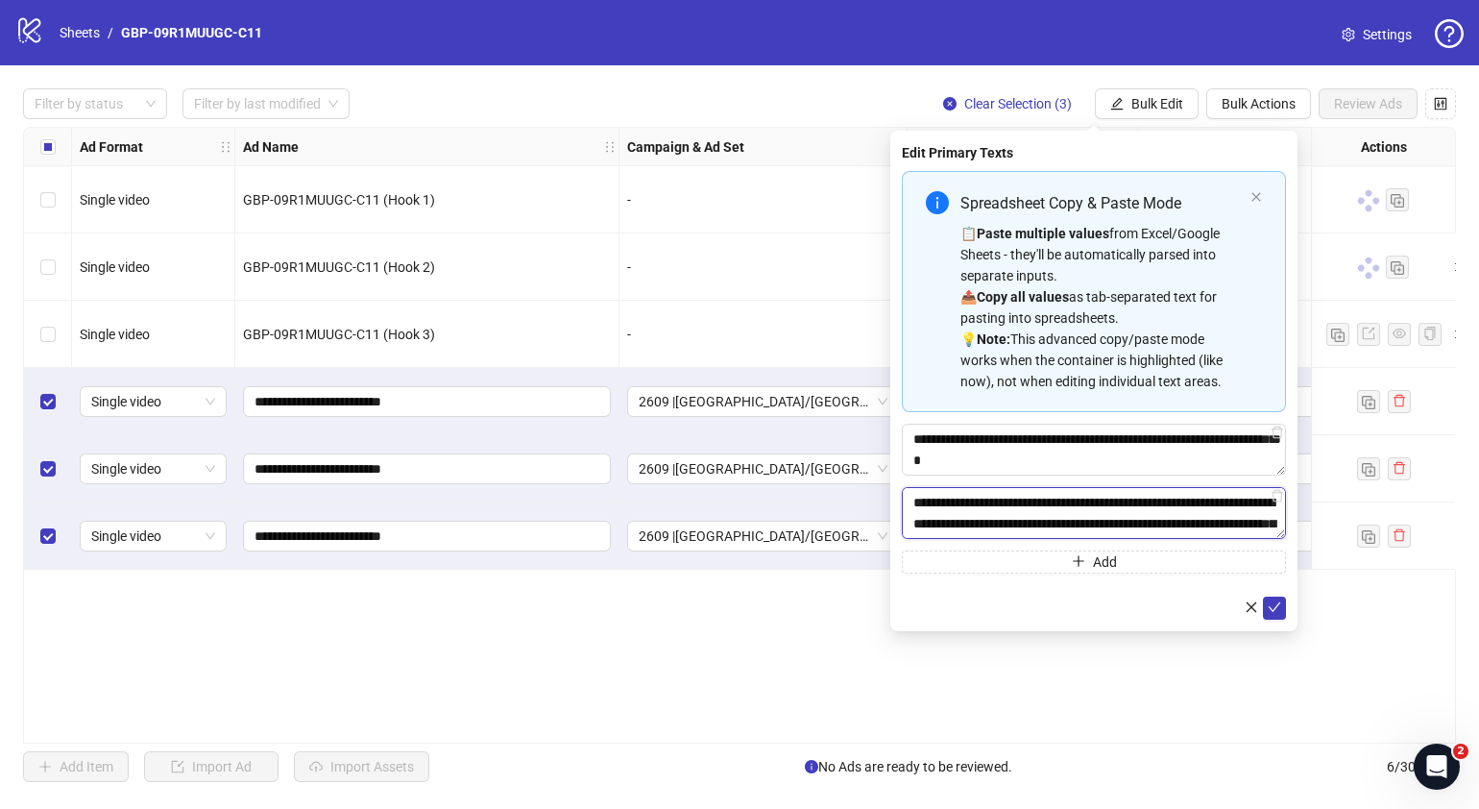
scroll to position [78, 0]
type textarea "**********"
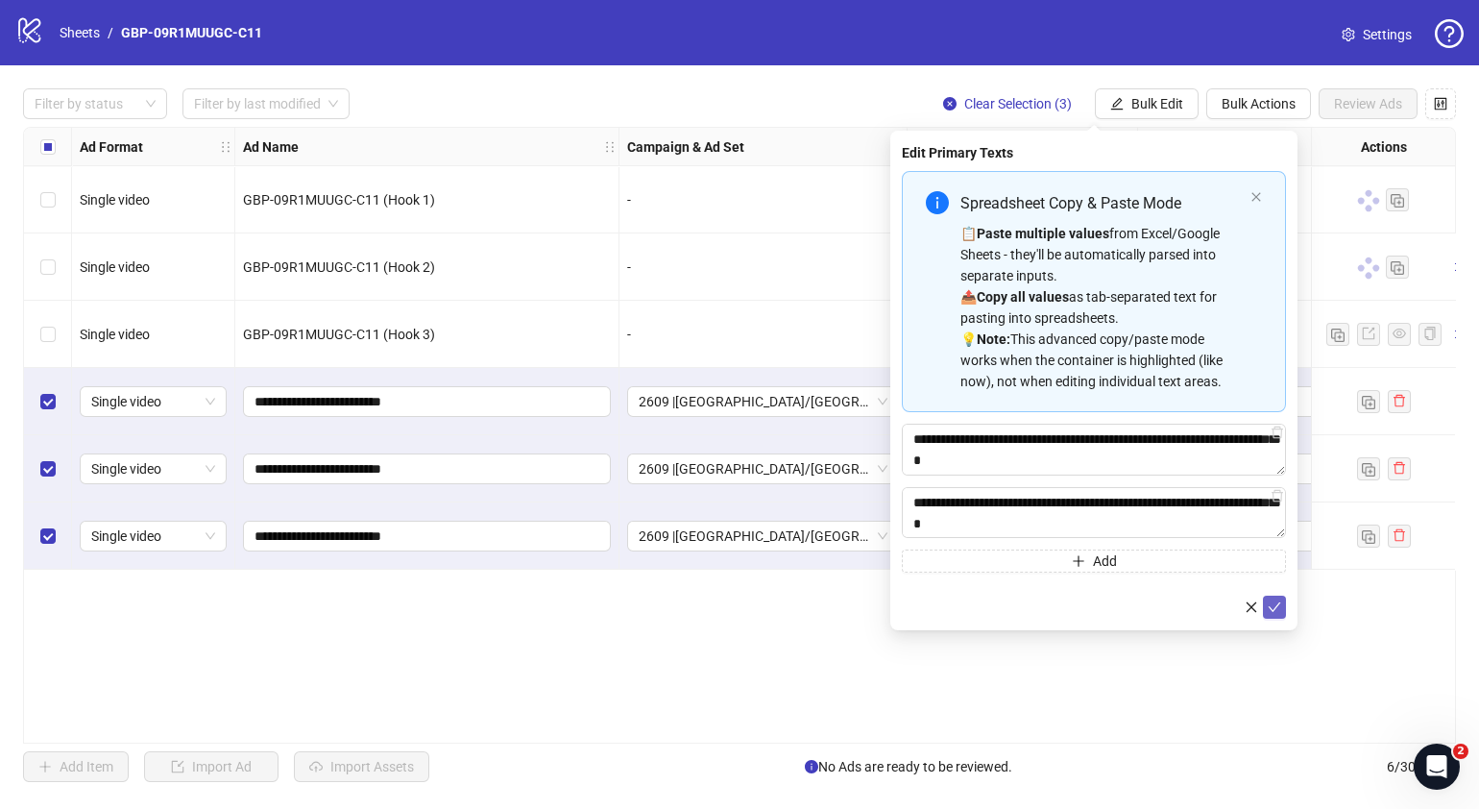
click at [1278, 610] on icon "check" at bounding box center [1274, 606] width 13 height 13
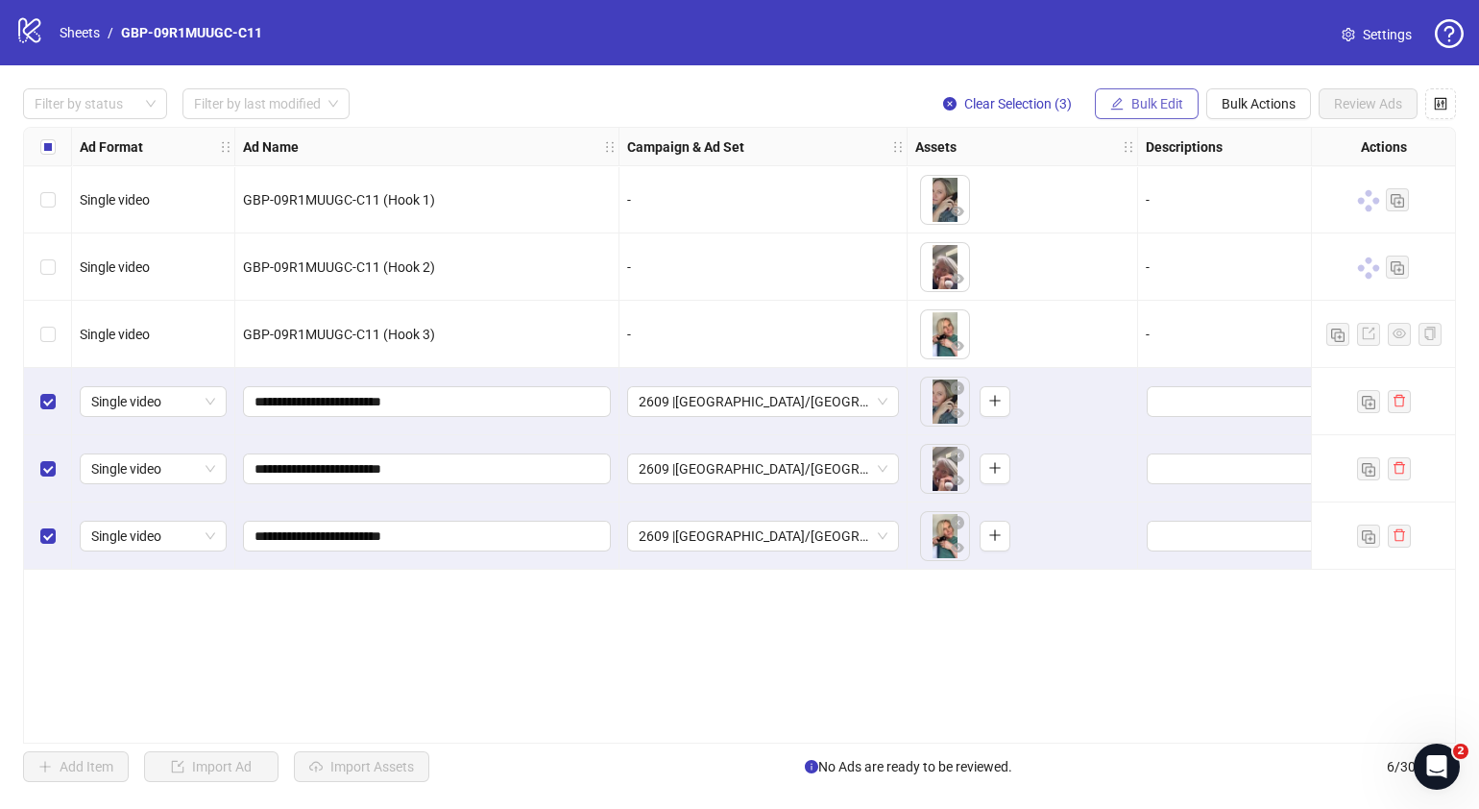
click at [1166, 103] on span "Bulk Edit" at bounding box center [1157, 103] width 52 height 15
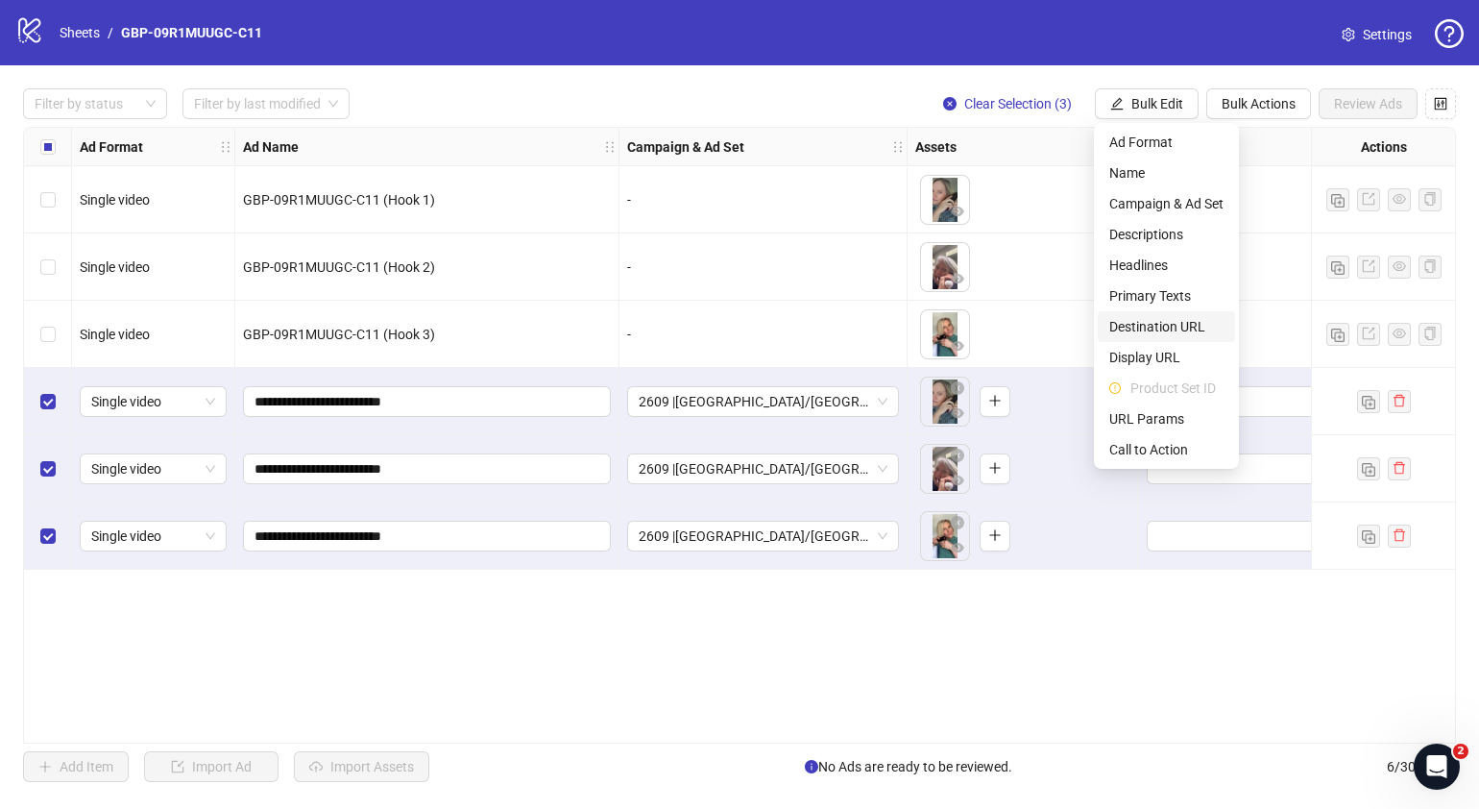
click at [1180, 328] on span "Destination URL" at bounding box center [1166, 326] width 114 height 21
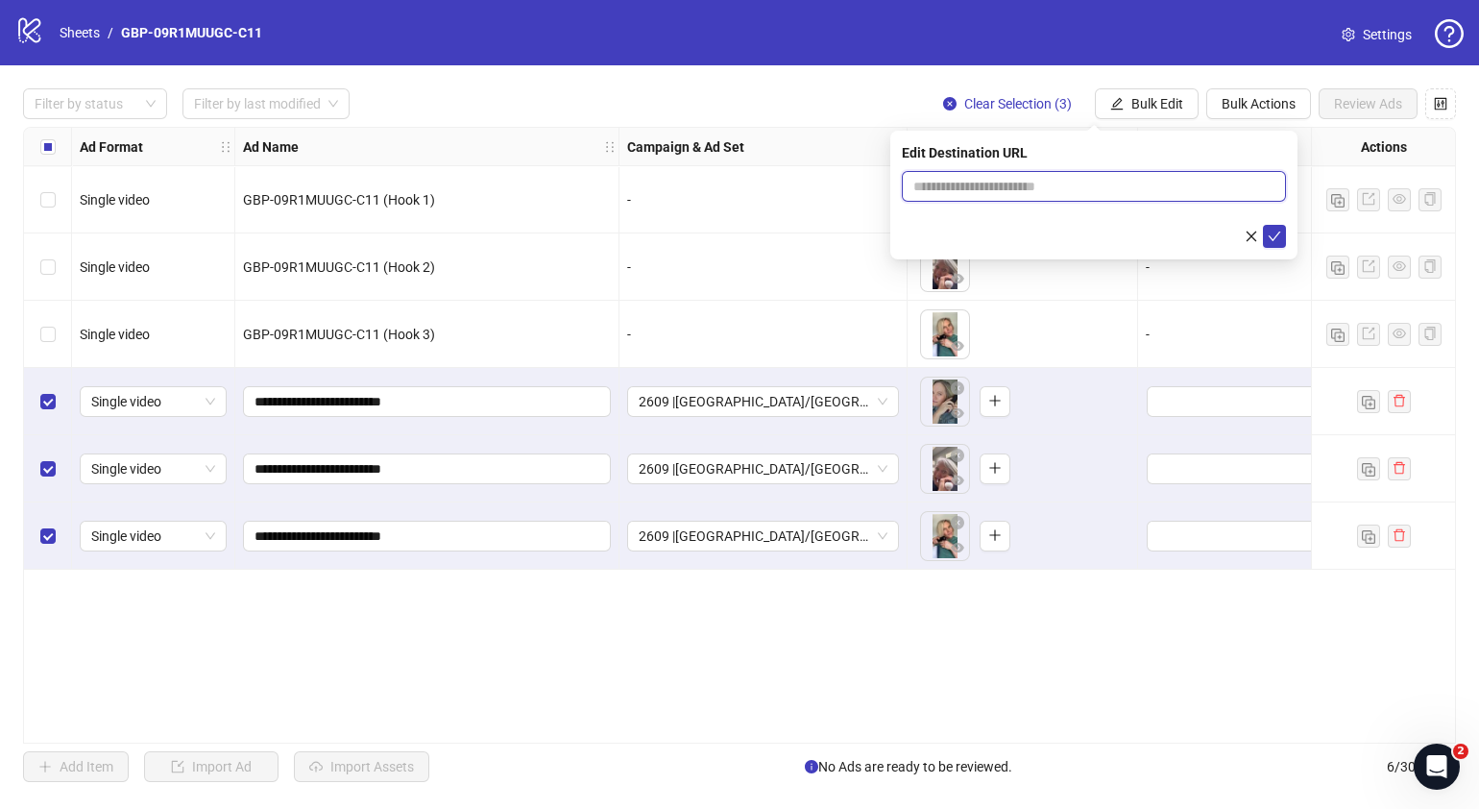
click at [1151, 190] on input "text" at bounding box center [1086, 186] width 346 height 21
paste input "**********"
type input "**********"
click at [1275, 235] on icon "check" at bounding box center [1275, 236] width 12 height 10
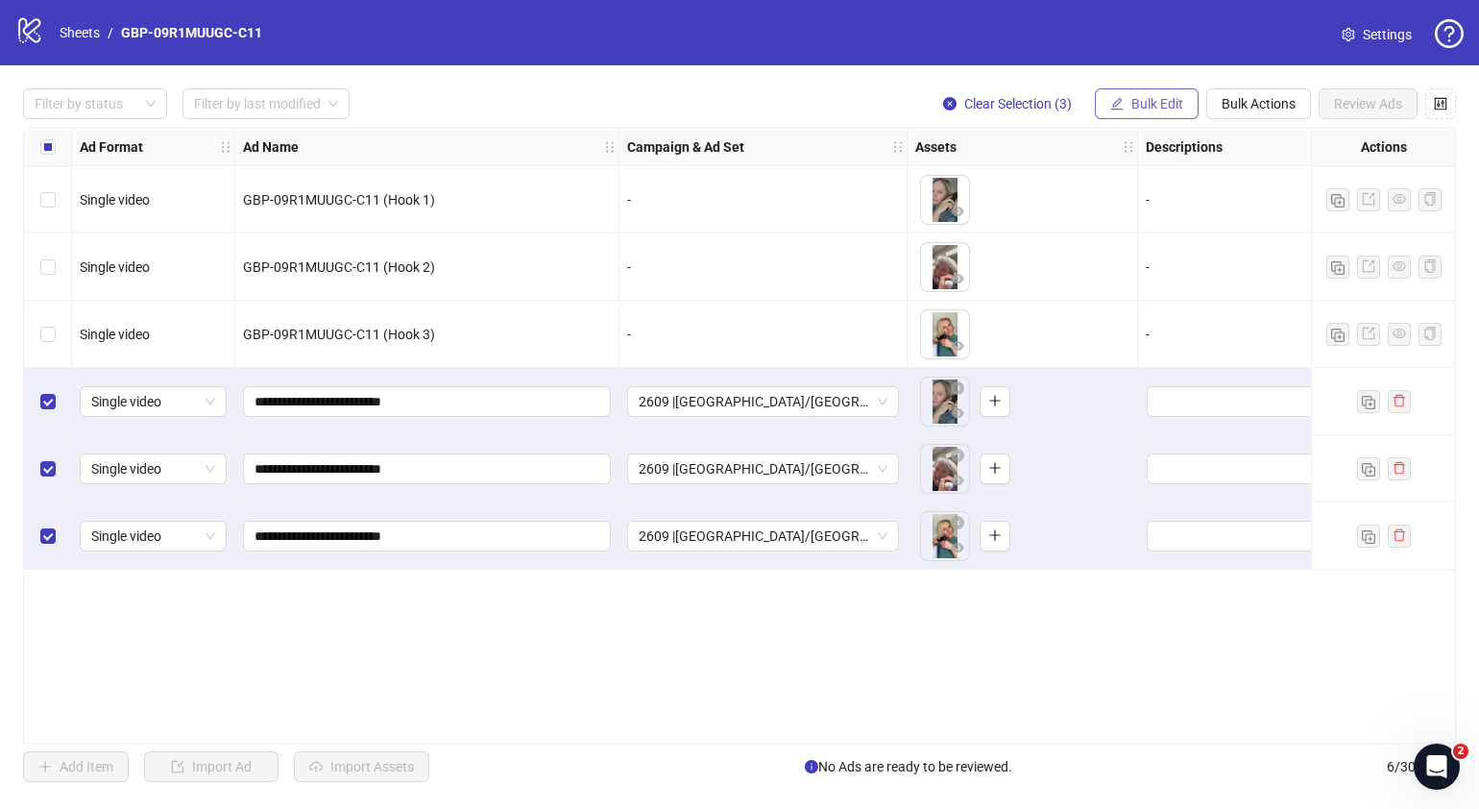
click at [1164, 106] on span "Bulk Edit" at bounding box center [1157, 103] width 52 height 15
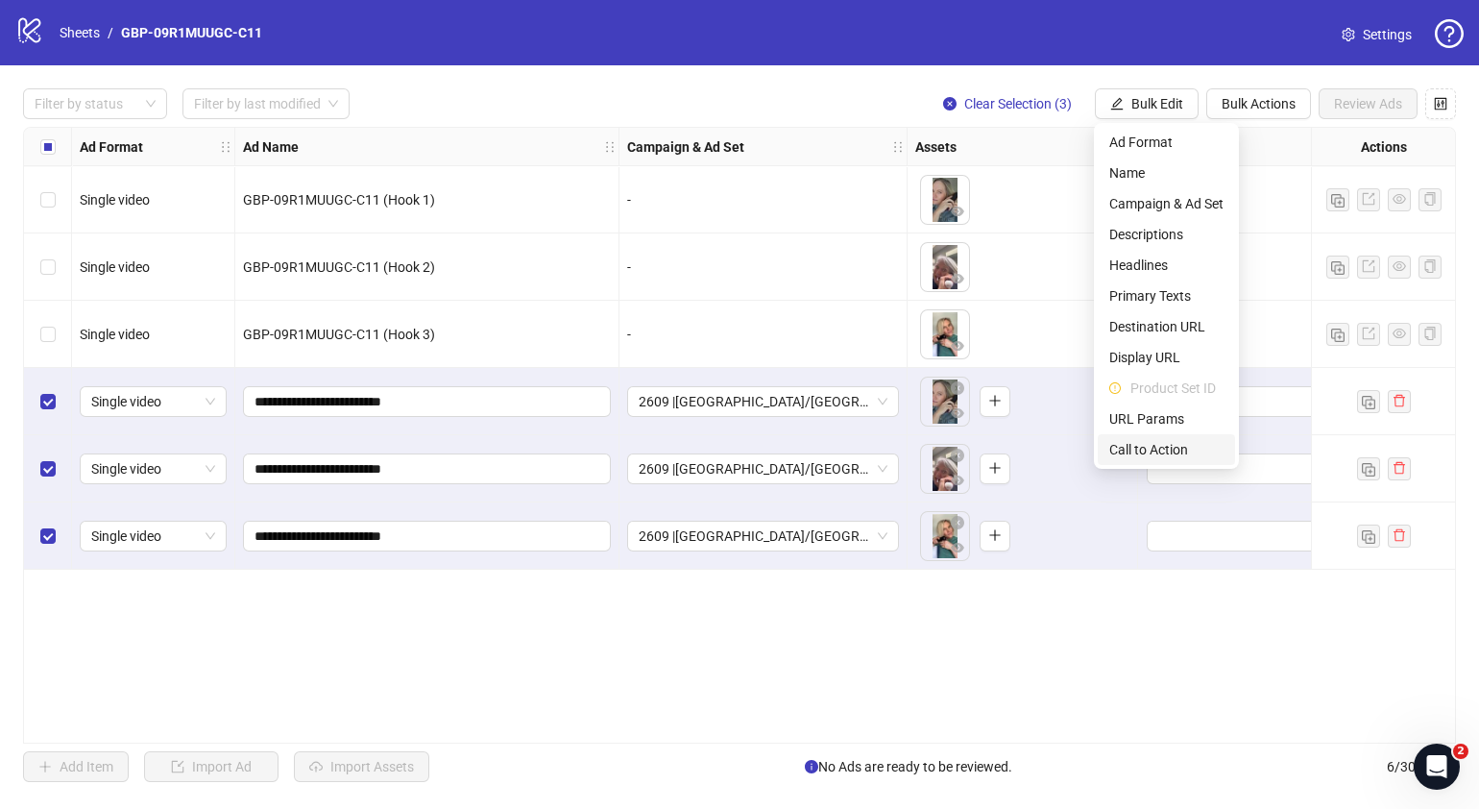
click at [1165, 453] on span "Call to Action" at bounding box center [1166, 449] width 114 height 21
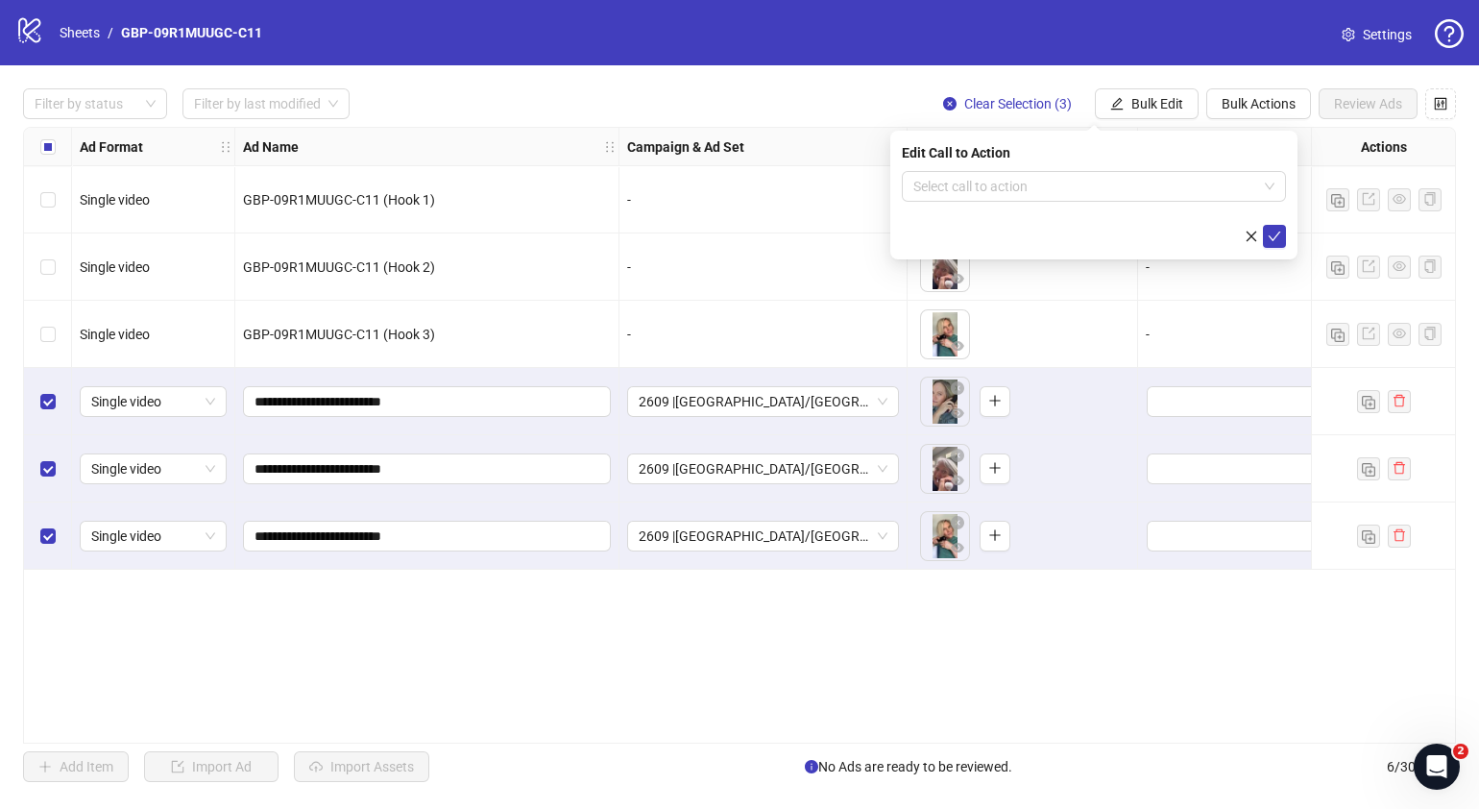
click at [1097, 205] on form "Select call to action" at bounding box center [1094, 209] width 384 height 77
click at [1104, 187] on input "search" at bounding box center [1085, 186] width 344 height 29
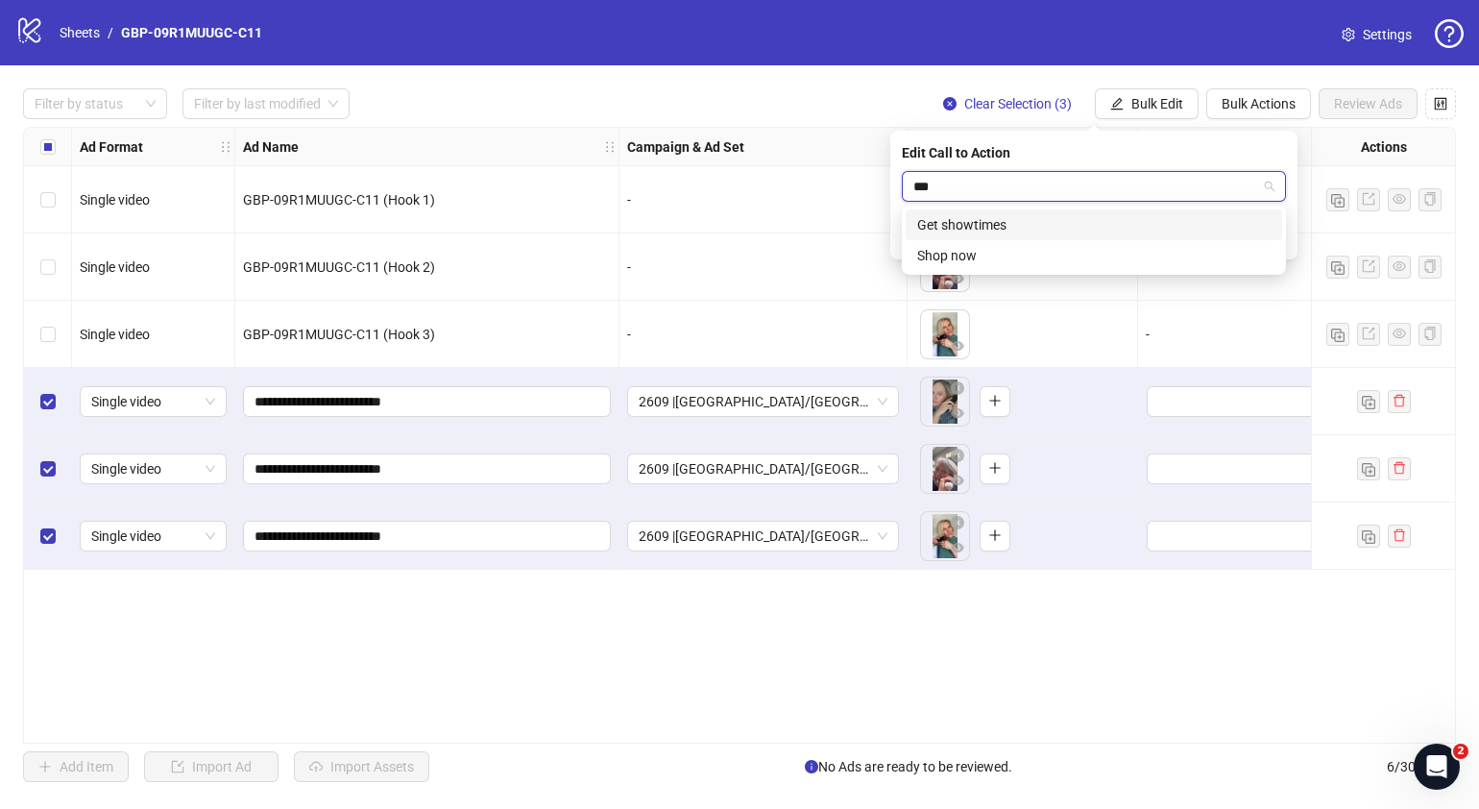
type input "****"
click at [1104, 216] on div "Shop now" at bounding box center [1093, 224] width 353 height 21
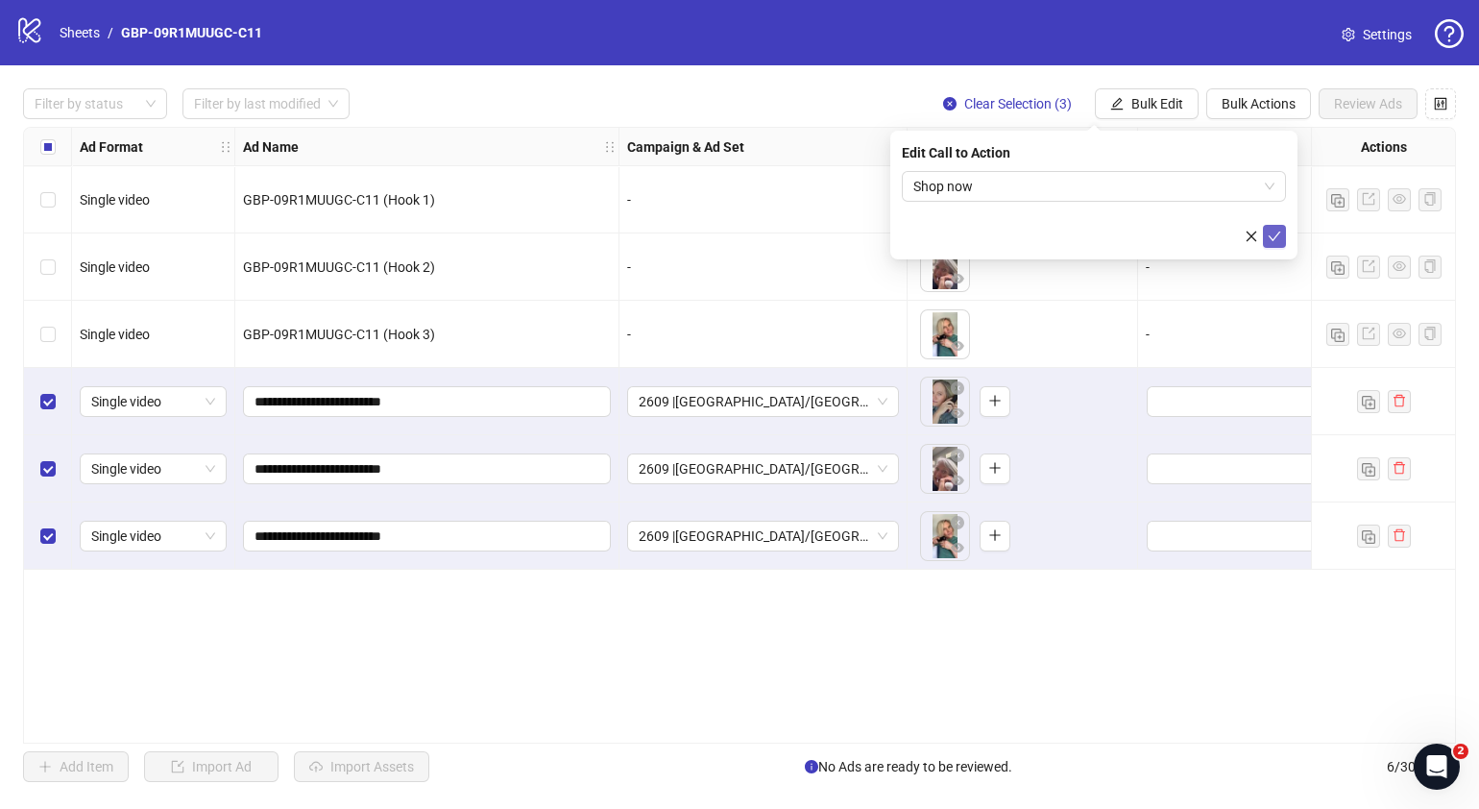
click at [1273, 240] on icon "check" at bounding box center [1274, 236] width 13 height 13
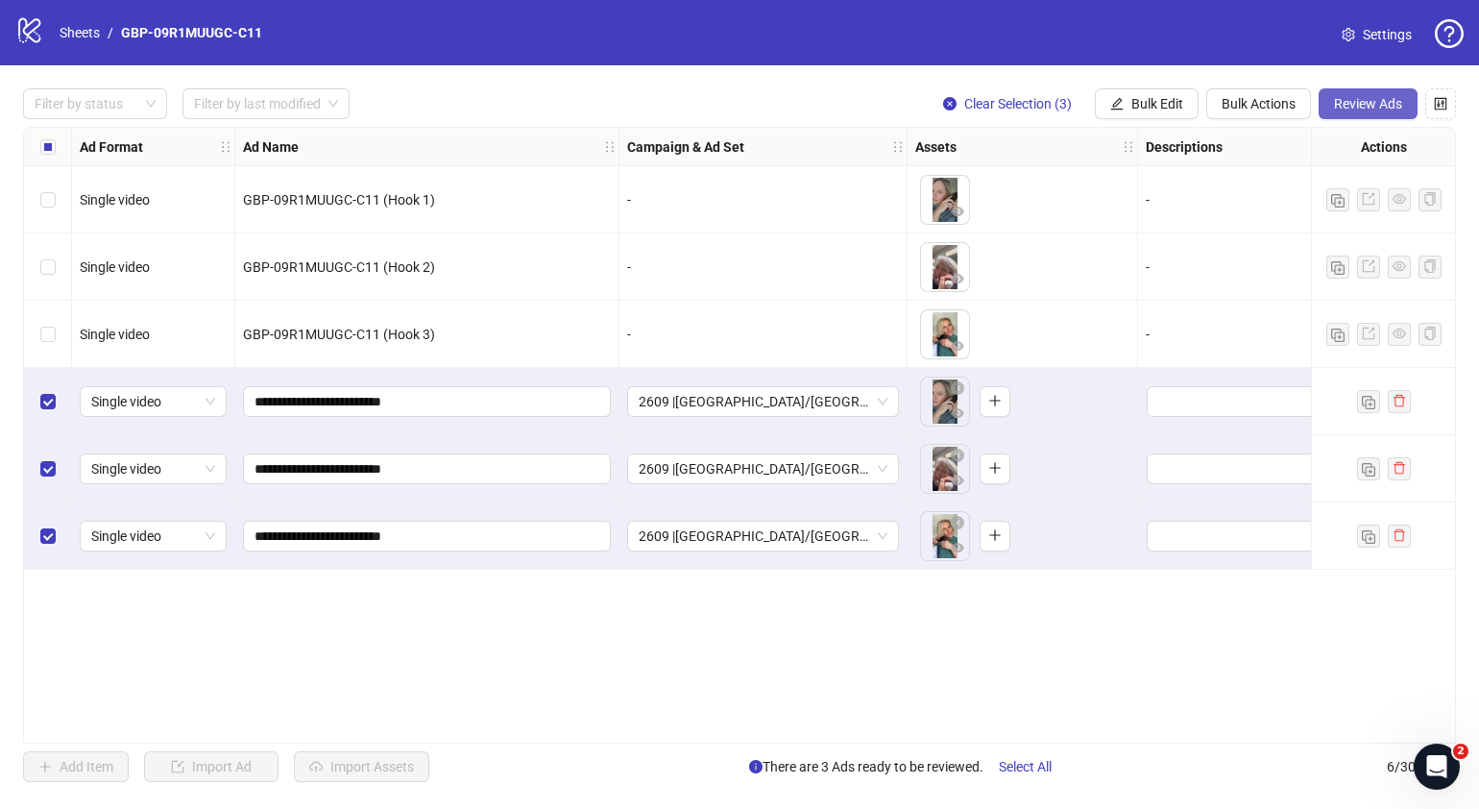
click at [1348, 99] on span "Review Ads" at bounding box center [1368, 103] width 68 height 15
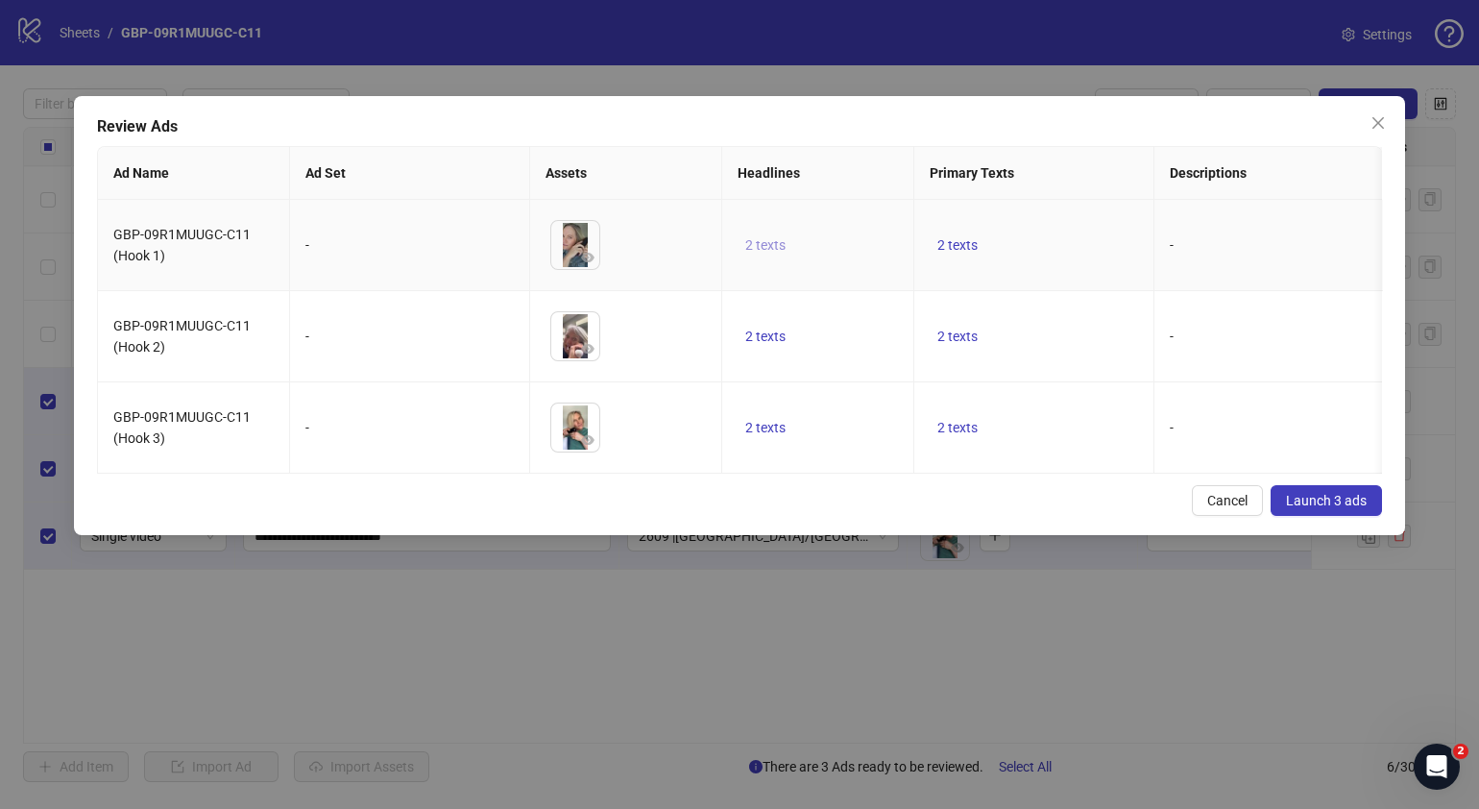
click at [772, 240] on span "2 texts" at bounding box center [765, 244] width 40 height 15
click at [1067, 233] on icon "caret-right" at bounding box center [1064, 229] width 13 height 13
click at [927, 499] on div "Review Ads Ad Name Ad Set Assets Headlines Primary Texts Descriptions Destinati…" at bounding box center [739, 315] width 1331 height 439
click at [962, 243] on span "2 texts" at bounding box center [957, 244] width 40 height 15
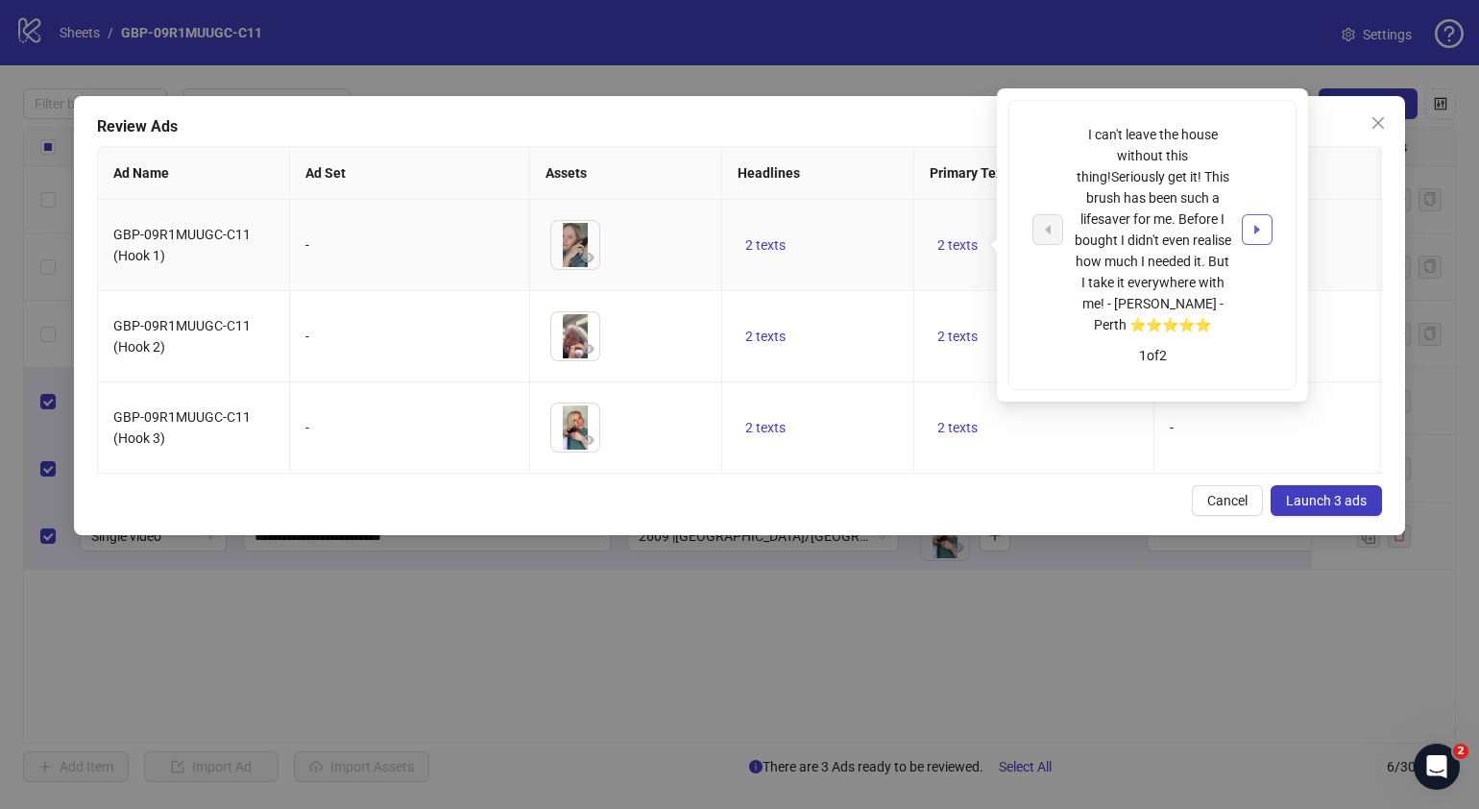
click at [1267, 225] on button "button" at bounding box center [1257, 229] width 31 height 31
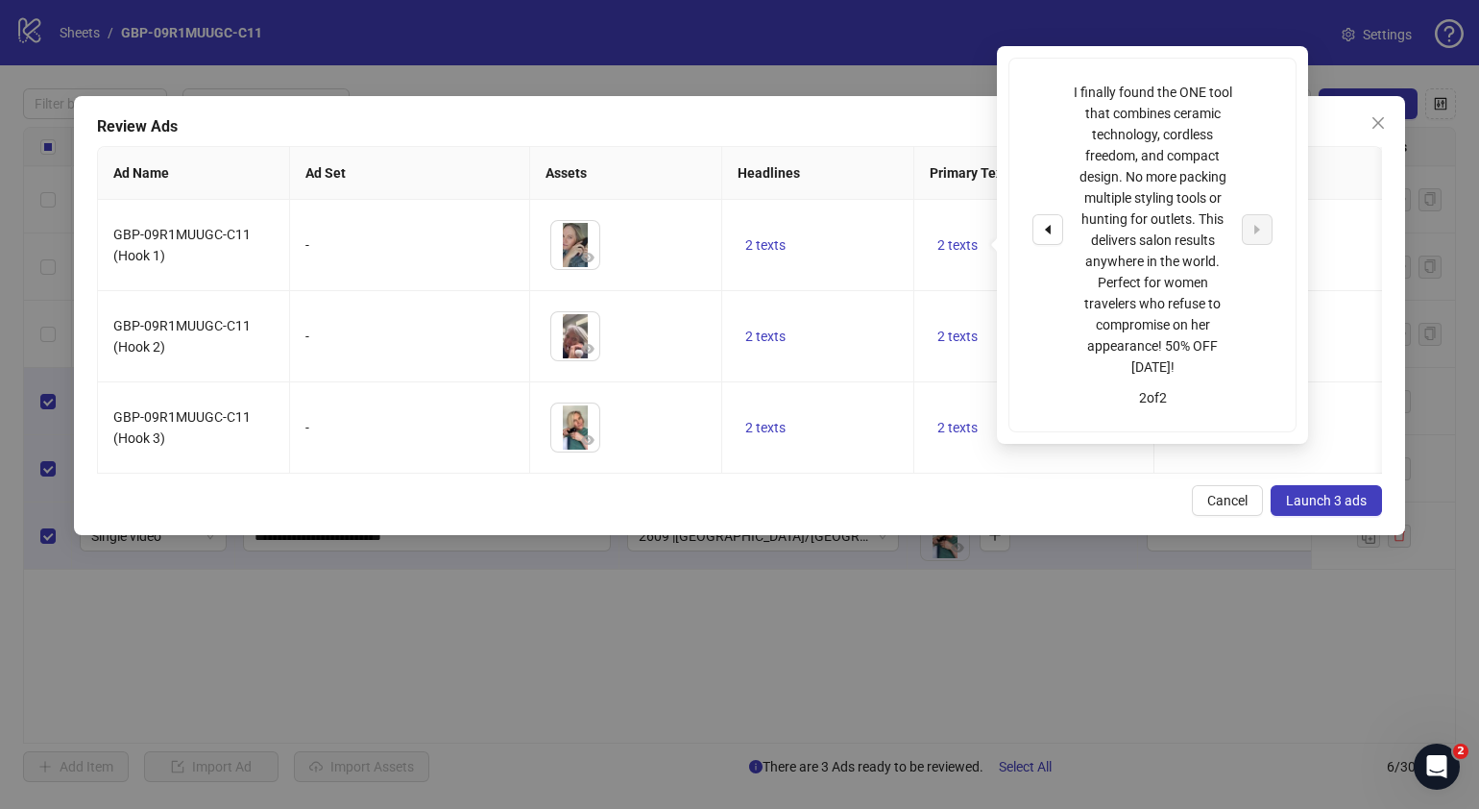
click at [840, 512] on div "Cancel Launch 3 ads" at bounding box center [739, 500] width 1285 height 31
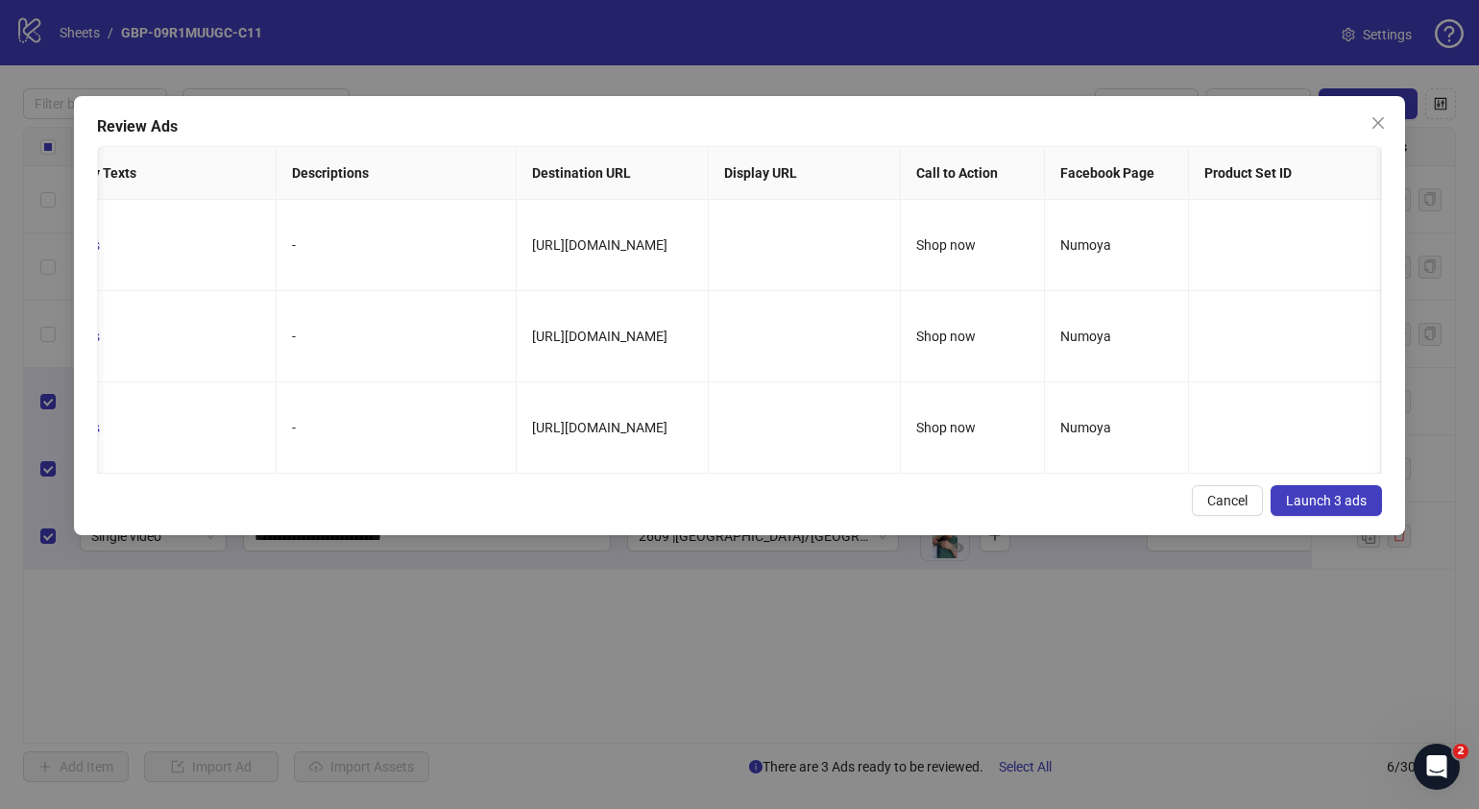
scroll to position [0, 991]
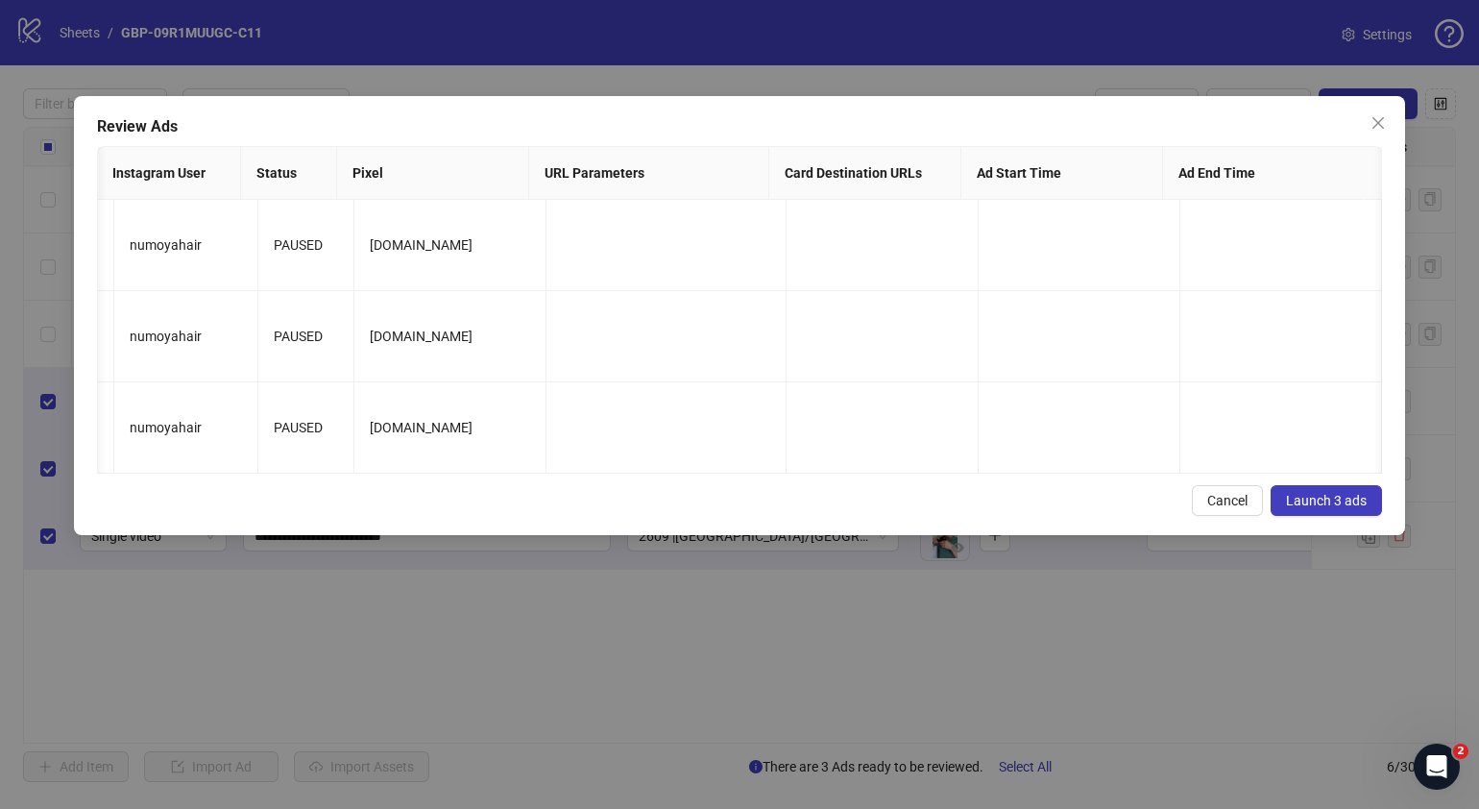
click at [1339, 508] on span "Launch 3 ads" at bounding box center [1326, 500] width 81 height 15
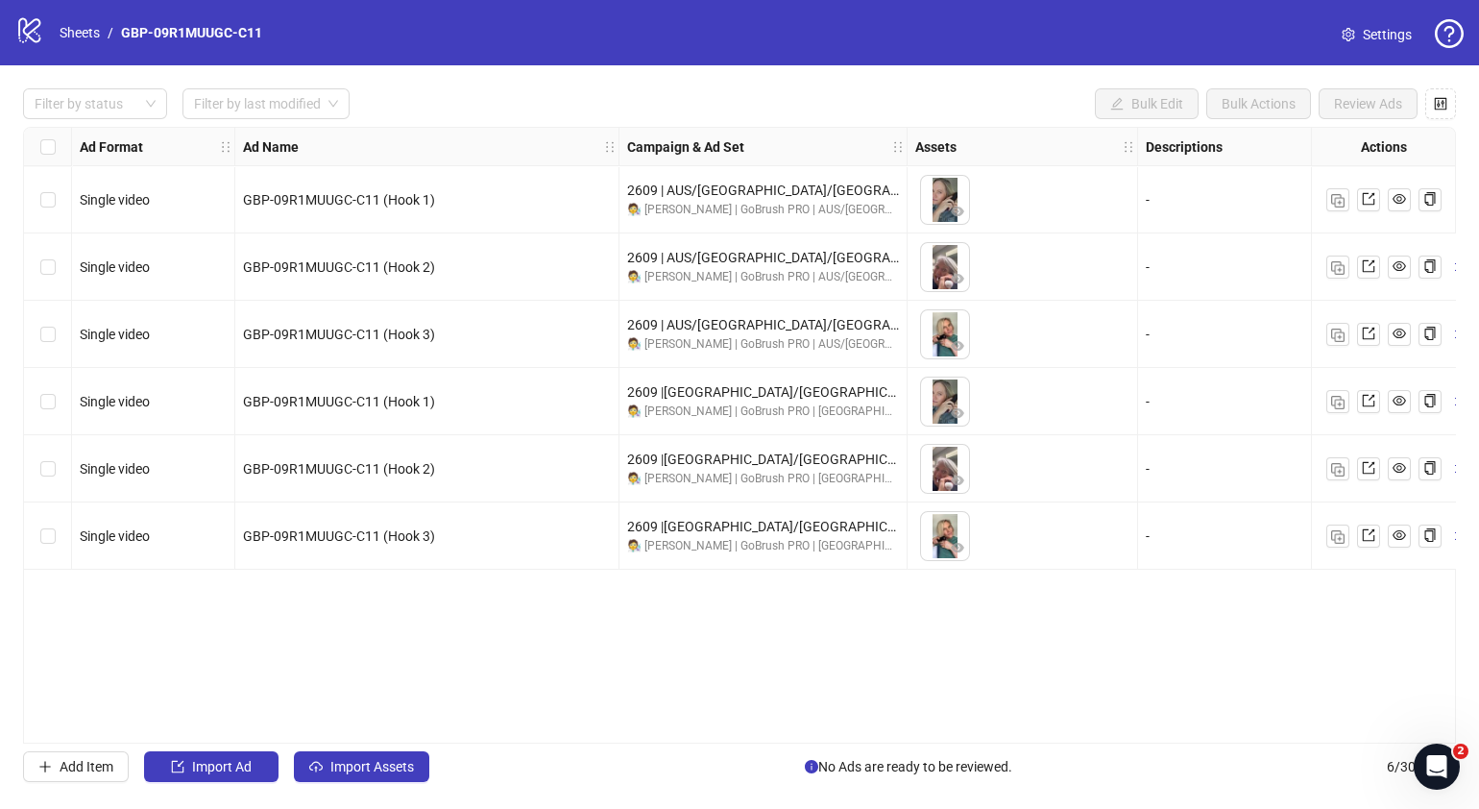
drag, startPoint x: 623, startPoint y: 732, endPoint x: 641, endPoint y: 735, distance: 17.5
click at [641, 735] on div "Ad Format Ad Name Campaign & Ad Set Assets Descriptions Headlines Primary Texts…" at bounding box center [739, 435] width 1433 height 617
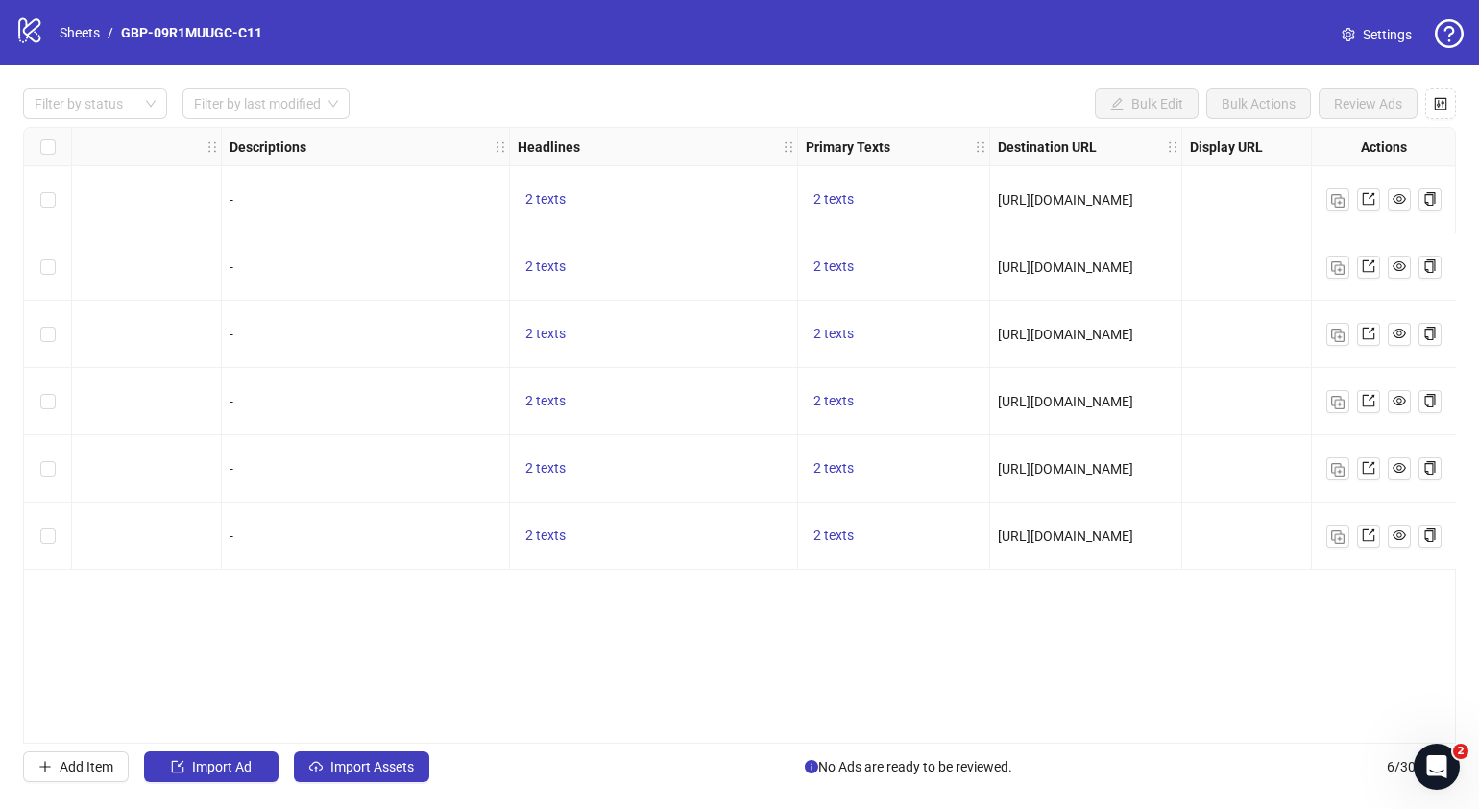
scroll to position [0, 934]
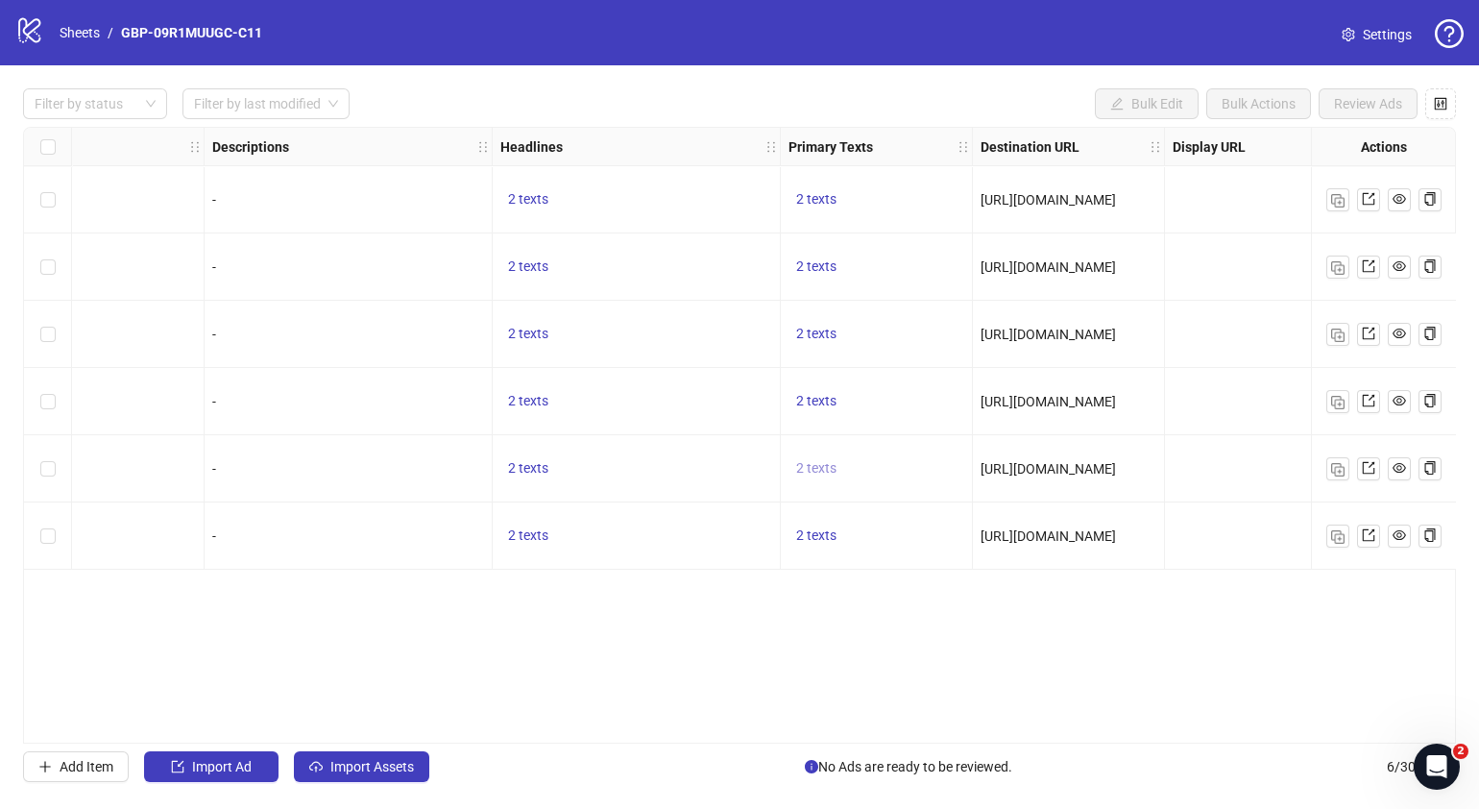
click at [830, 471] on span "2 texts" at bounding box center [816, 467] width 40 height 15
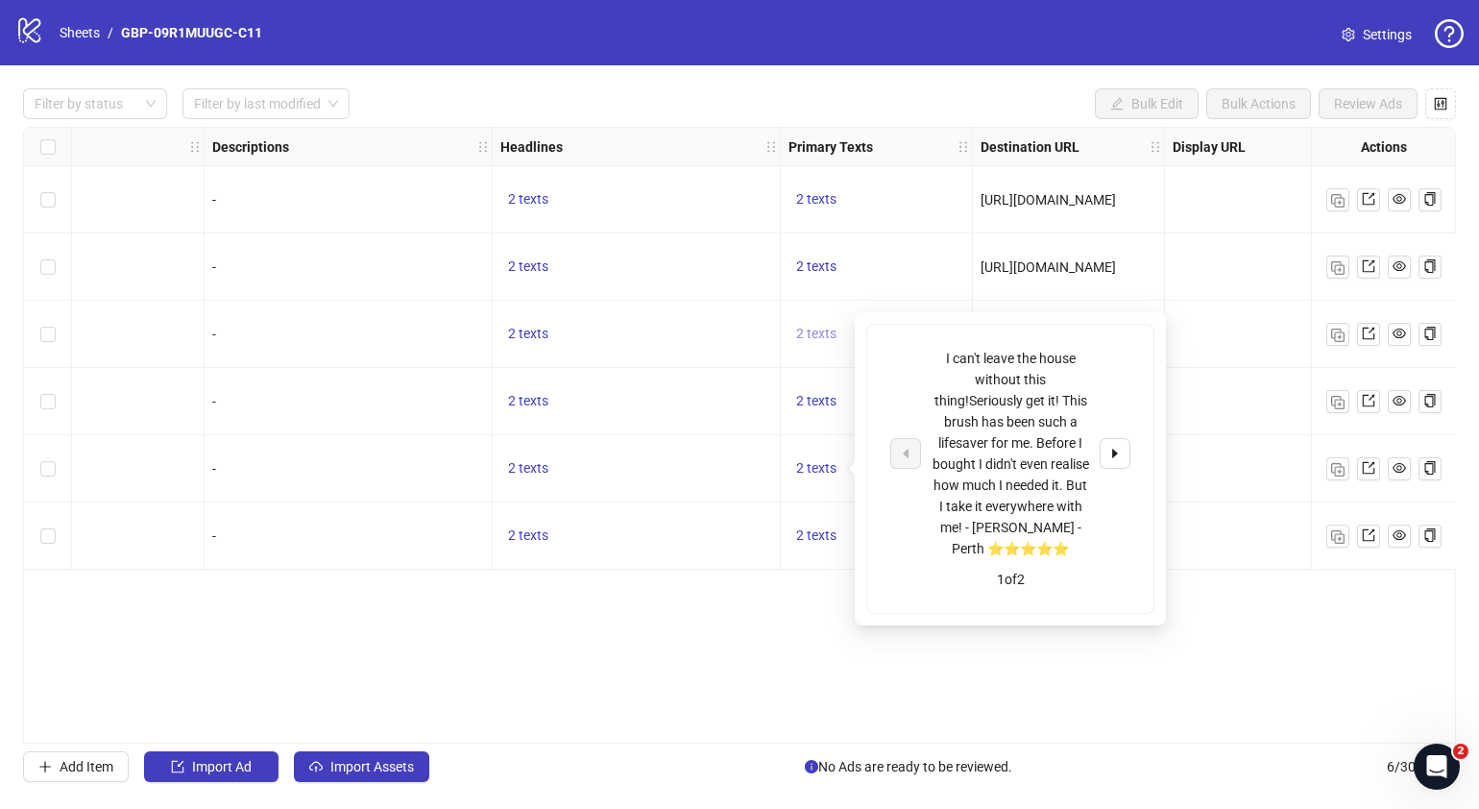
click at [821, 327] on span "2 texts" at bounding box center [816, 333] width 40 height 15
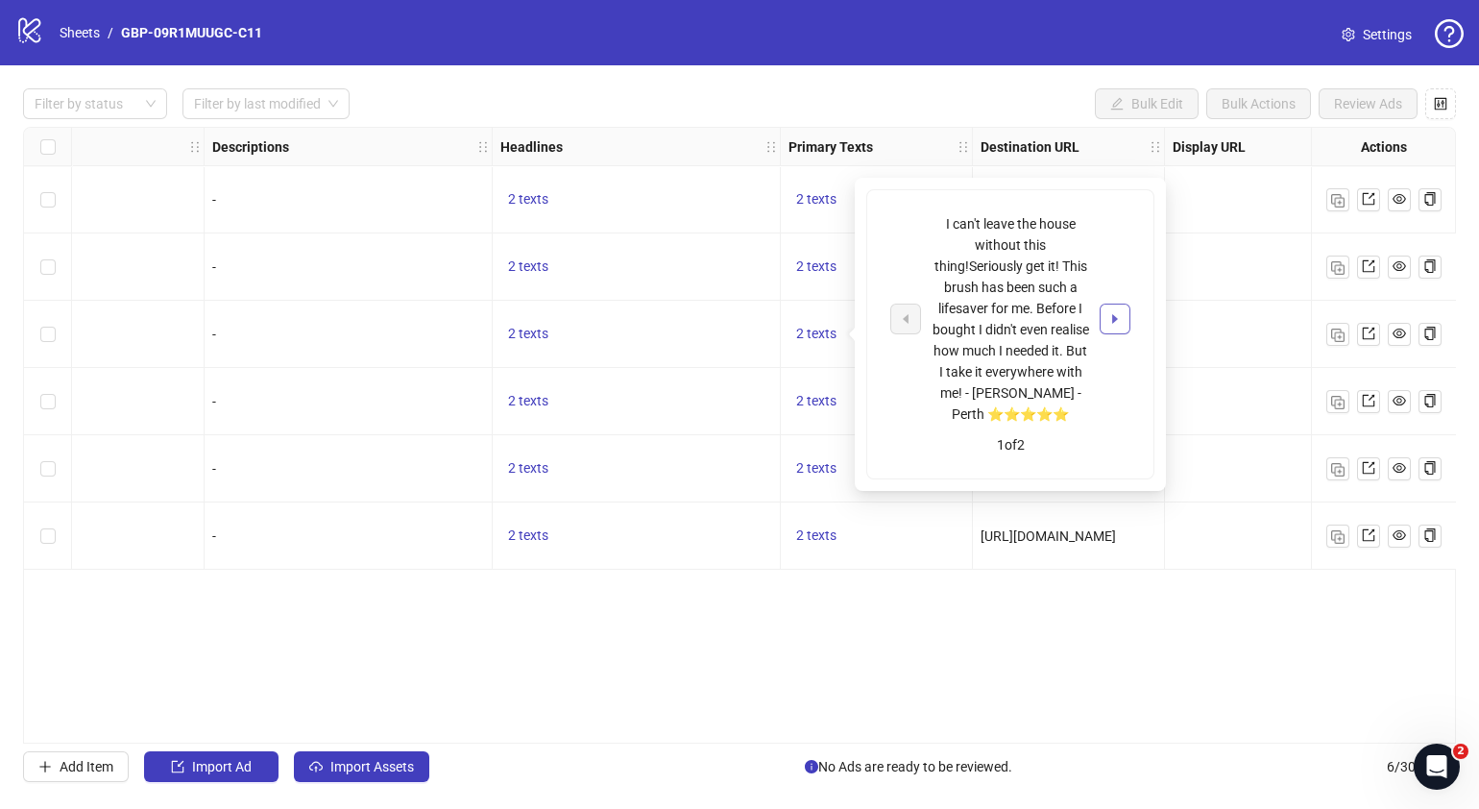
click at [1128, 318] on button "button" at bounding box center [1115, 318] width 31 height 31
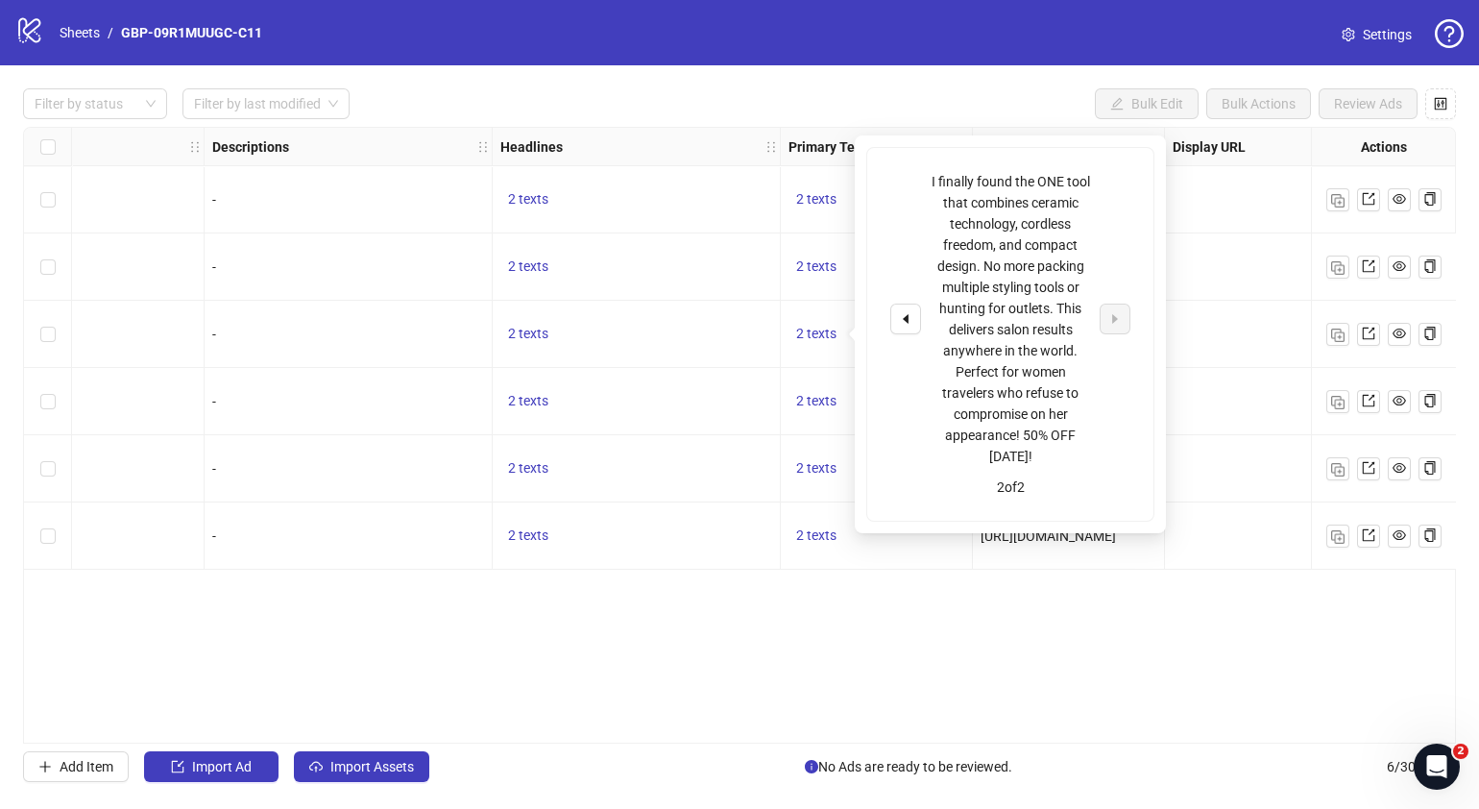
click at [980, 649] on div "Ad Format Ad Name Campaign & Ad Set Assets Descriptions Headlines Primary Texts…" at bounding box center [739, 435] width 1433 height 617
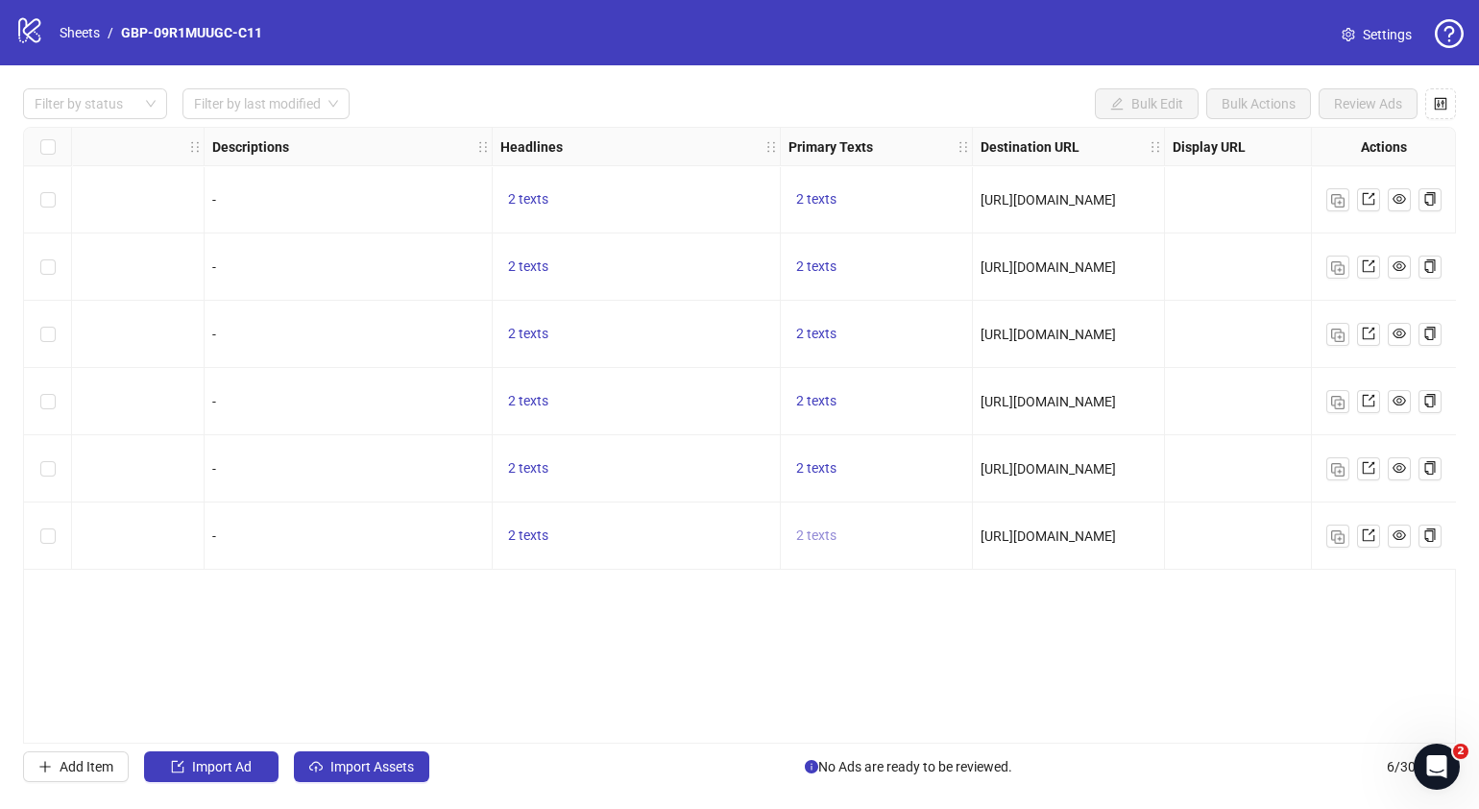
drag, startPoint x: 800, startPoint y: 530, endPoint x: 819, endPoint y: 529, distance: 19.2
click at [799, 531] on span "2 texts" at bounding box center [816, 534] width 40 height 15
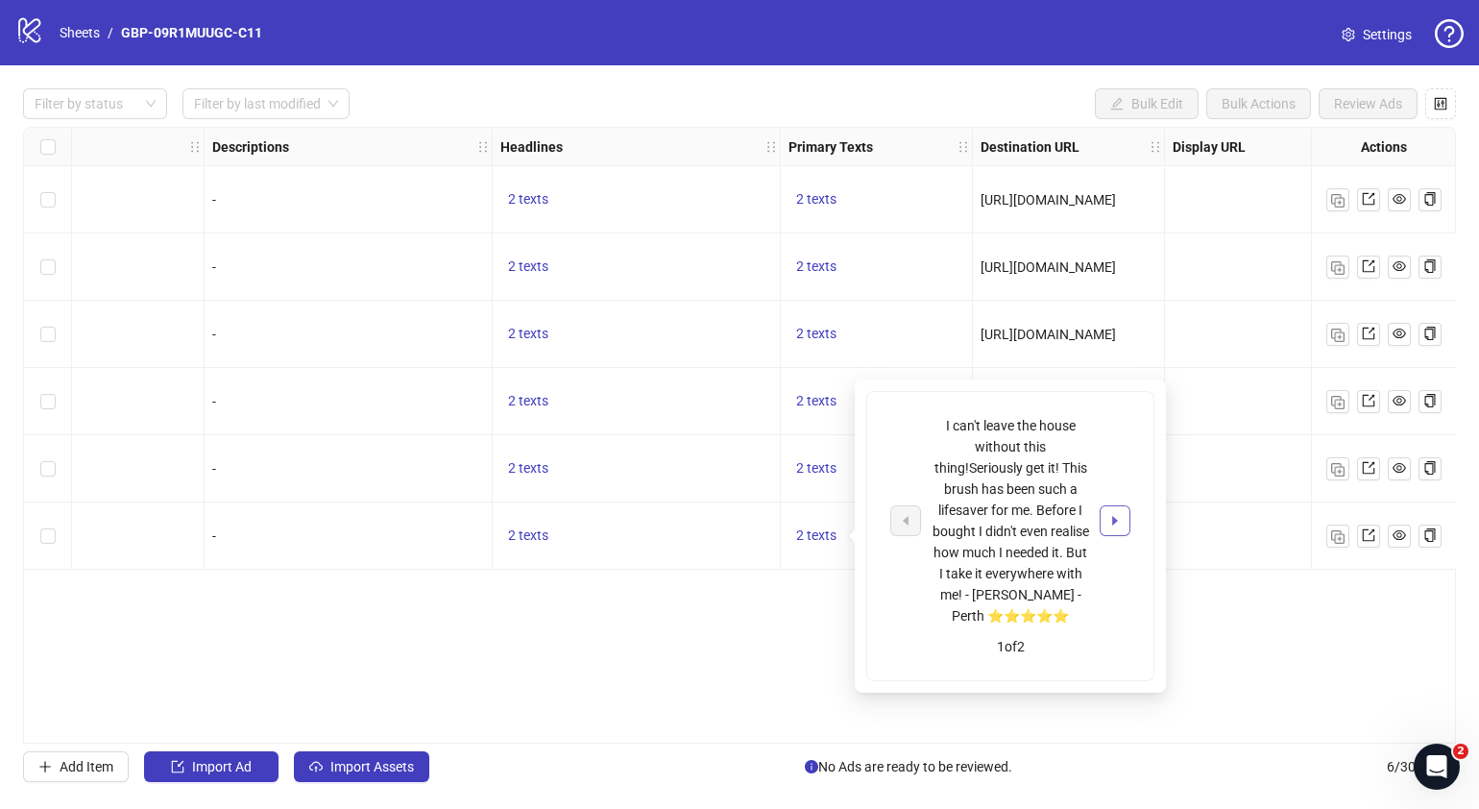
click at [1124, 523] on button "button" at bounding box center [1115, 520] width 31 height 31
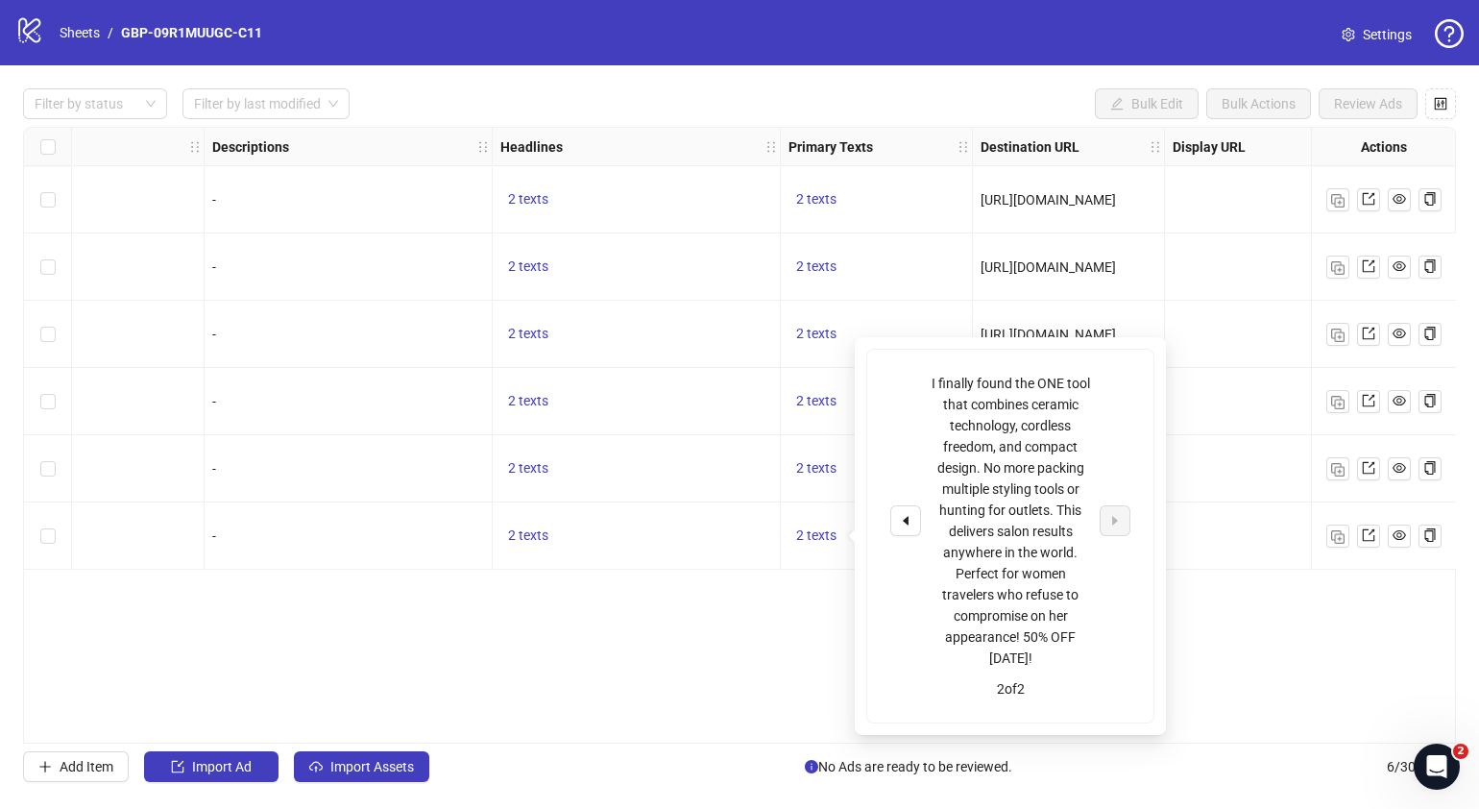
click at [631, 643] on div "Ad Format Ad Name Campaign & Ad Set Assets Descriptions Headlines Primary Texts…" at bounding box center [739, 435] width 1433 height 617
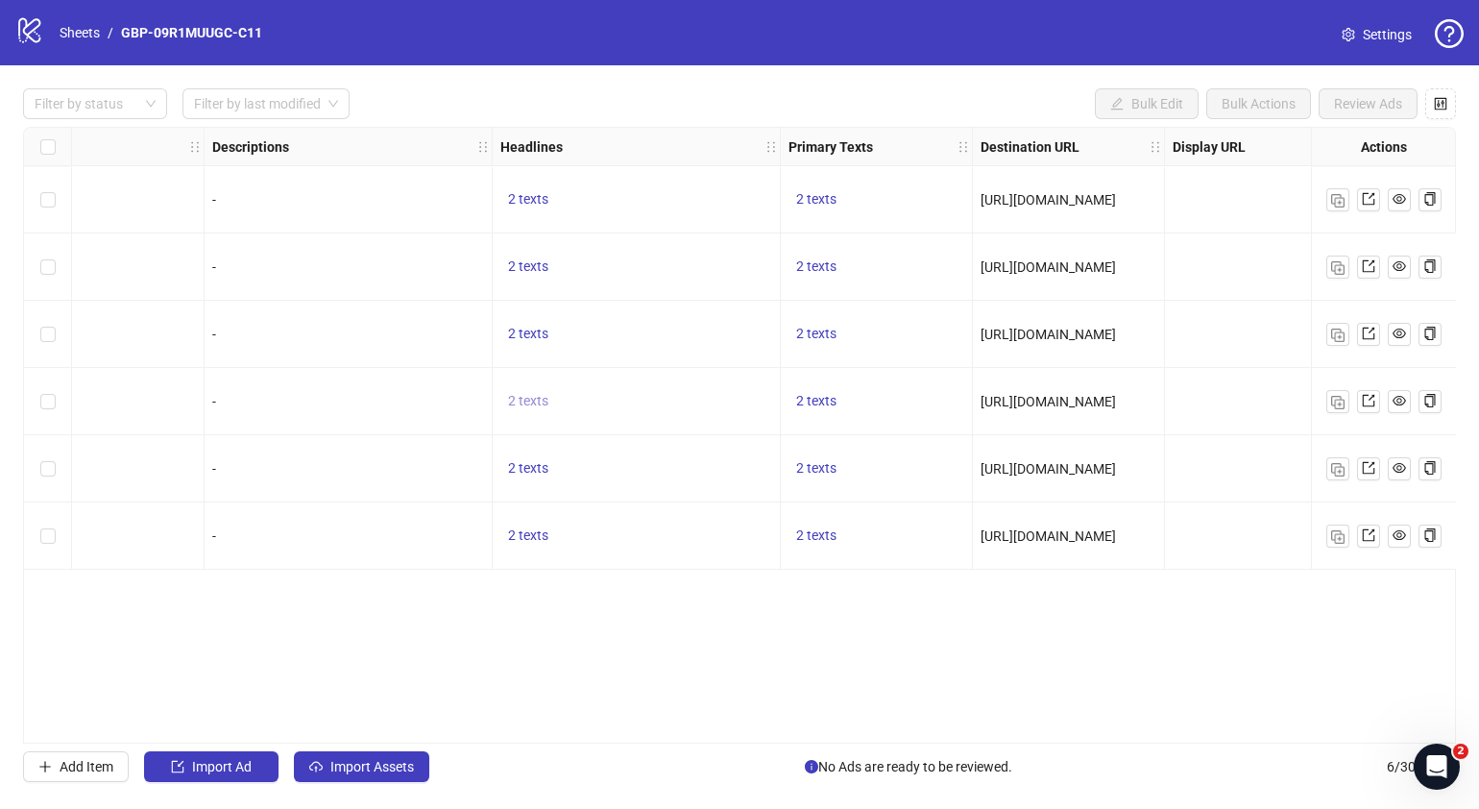
click at [540, 403] on span "2 texts" at bounding box center [528, 400] width 40 height 15
click at [826, 392] on span "button" at bounding box center [826, 385] width 13 height 15
drag, startPoint x: 674, startPoint y: 629, endPoint x: 655, endPoint y: 592, distance: 42.1
click at [671, 619] on div "Ad Format Ad Name Campaign & Ad Set Assets Descriptions Headlines Primary Texts…" at bounding box center [739, 435] width 1433 height 617
drag, startPoint x: 524, startPoint y: 269, endPoint x: 536, endPoint y: 279, distance: 15.0
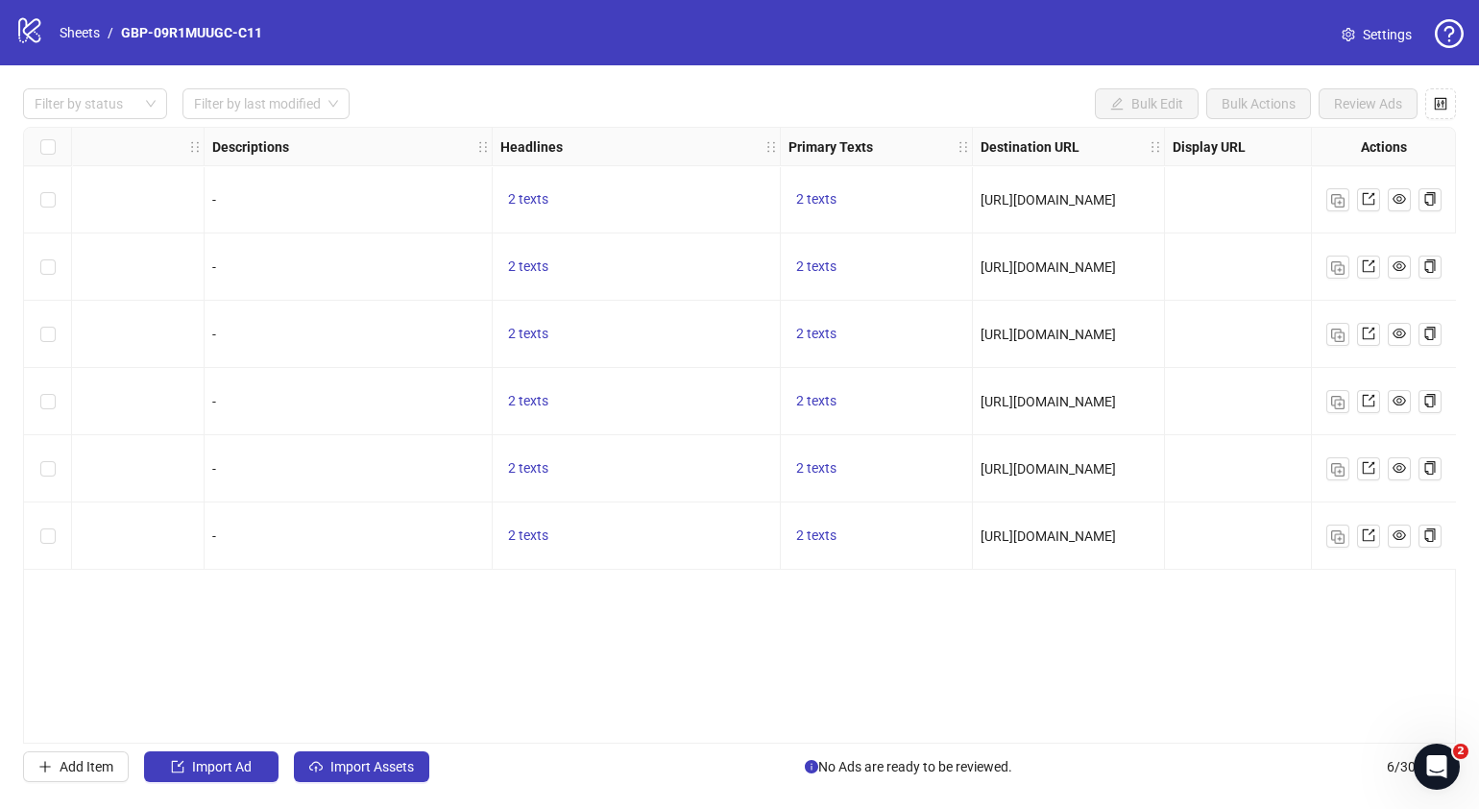
click at [523, 269] on span "2 texts" at bounding box center [528, 265] width 40 height 15
click at [817, 255] on button "button" at bounding box center [827, 251] width 31 height 31
drag, startPoint x: 780, startPoint y: 643, endPoint x: 776, endPoint y: 633, distance: 10.3
click at [780, 643] on div "Ad Format Ad Name Campaign & Ad Set Assets Descriptions Headlines Primary Texts…" at bounding box center [739, 435] width 1433 height 617
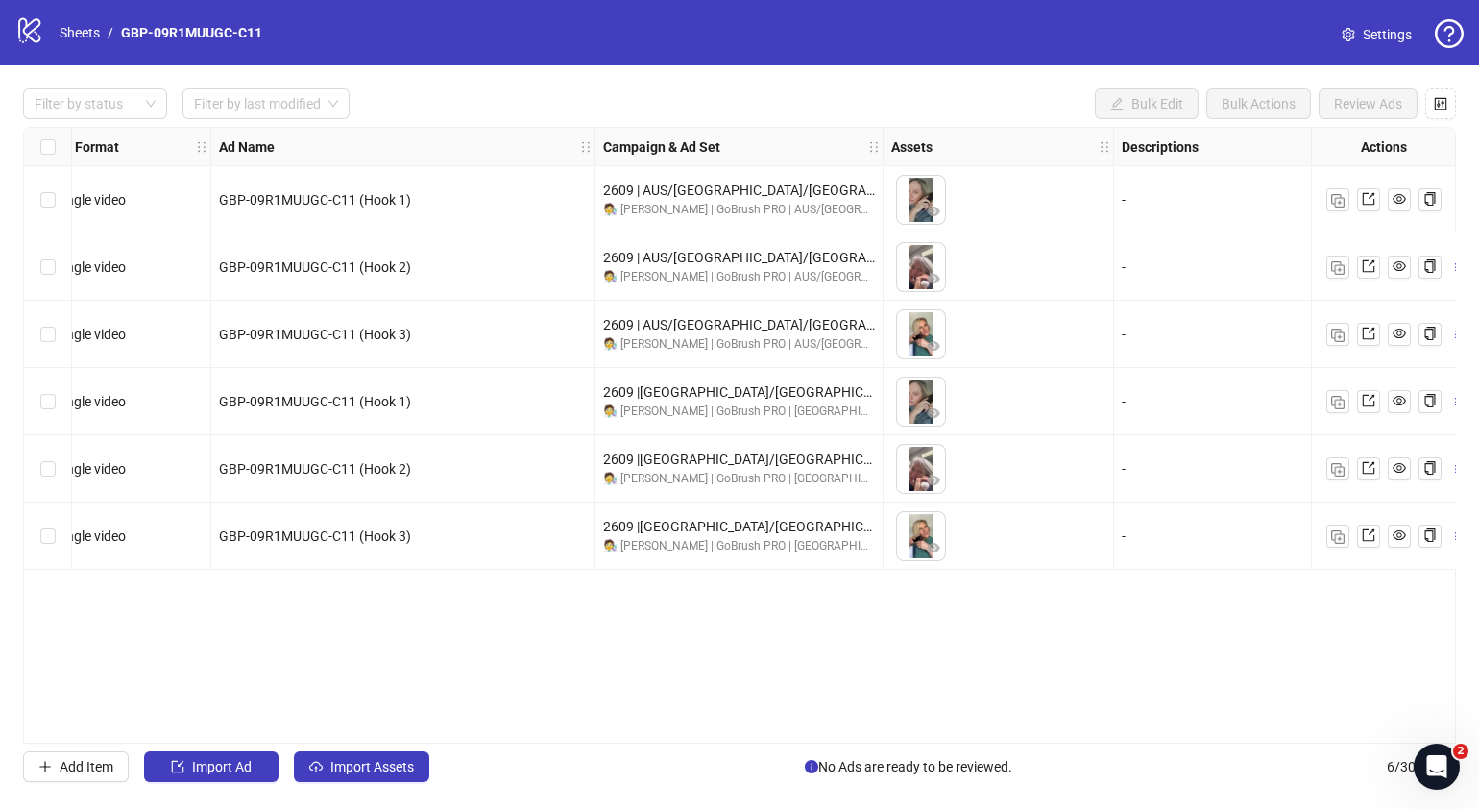
scroll to position [0, 0]
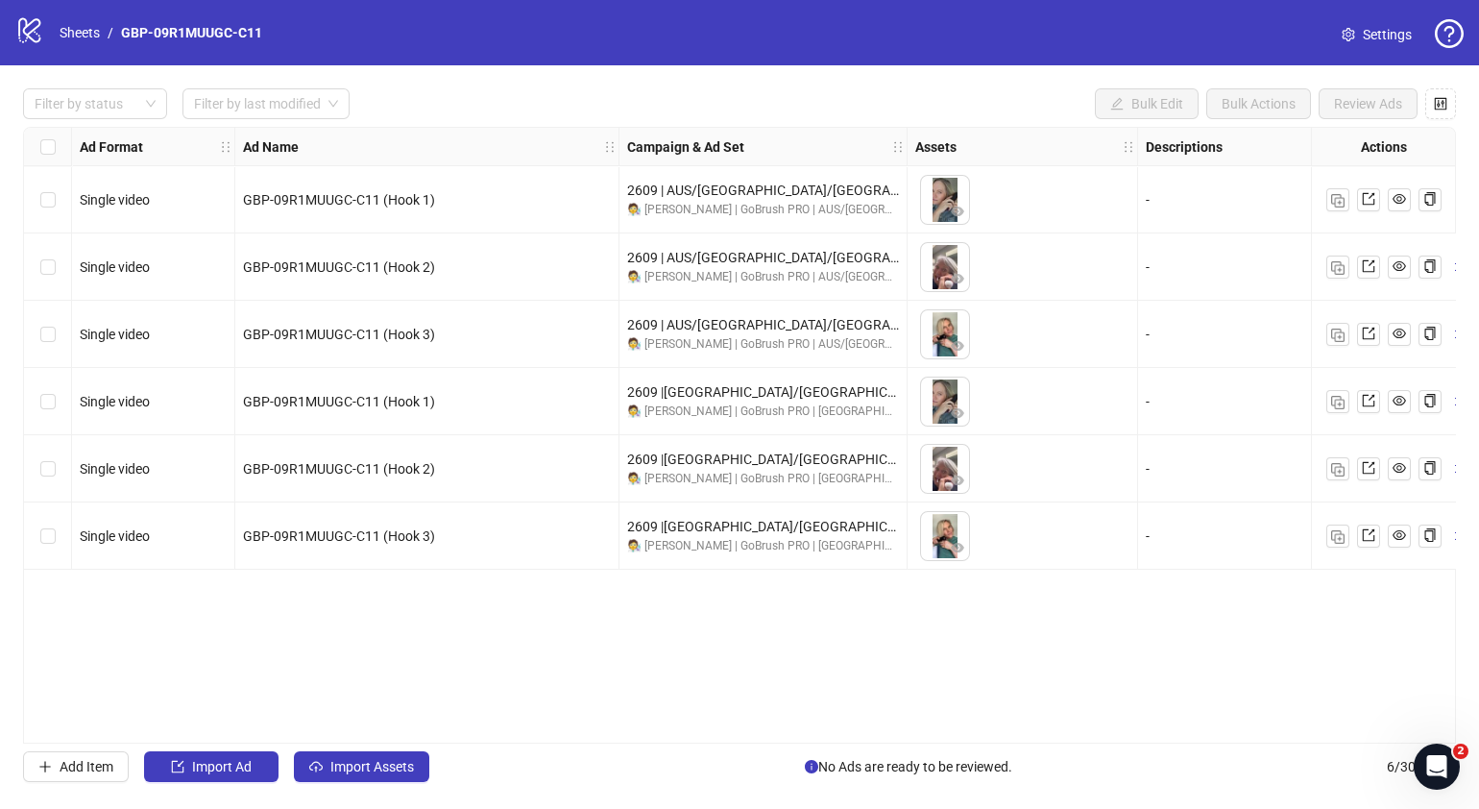
click at [442, 733] on div "Ad Format Ad Name Campaign & Ad Set Assets Descriptions Headlines Primary Texts…" at bounding box center [739, 435] width 1433 height 617
drag, startPoint x: 442, startPoint y: 735, endPoint x: 456, endPoint y: 733, distance: 14.5
click at [456, 733] on div "Ad Format Ad Name Campaign & Ad Set Assets Descriptions Headlines Primary Texts…" at bounding box center [739, 435] width 1433 height 617
click at [86, 24] on link "Sheets" at bounding box center [80, 32] width 48 height 21
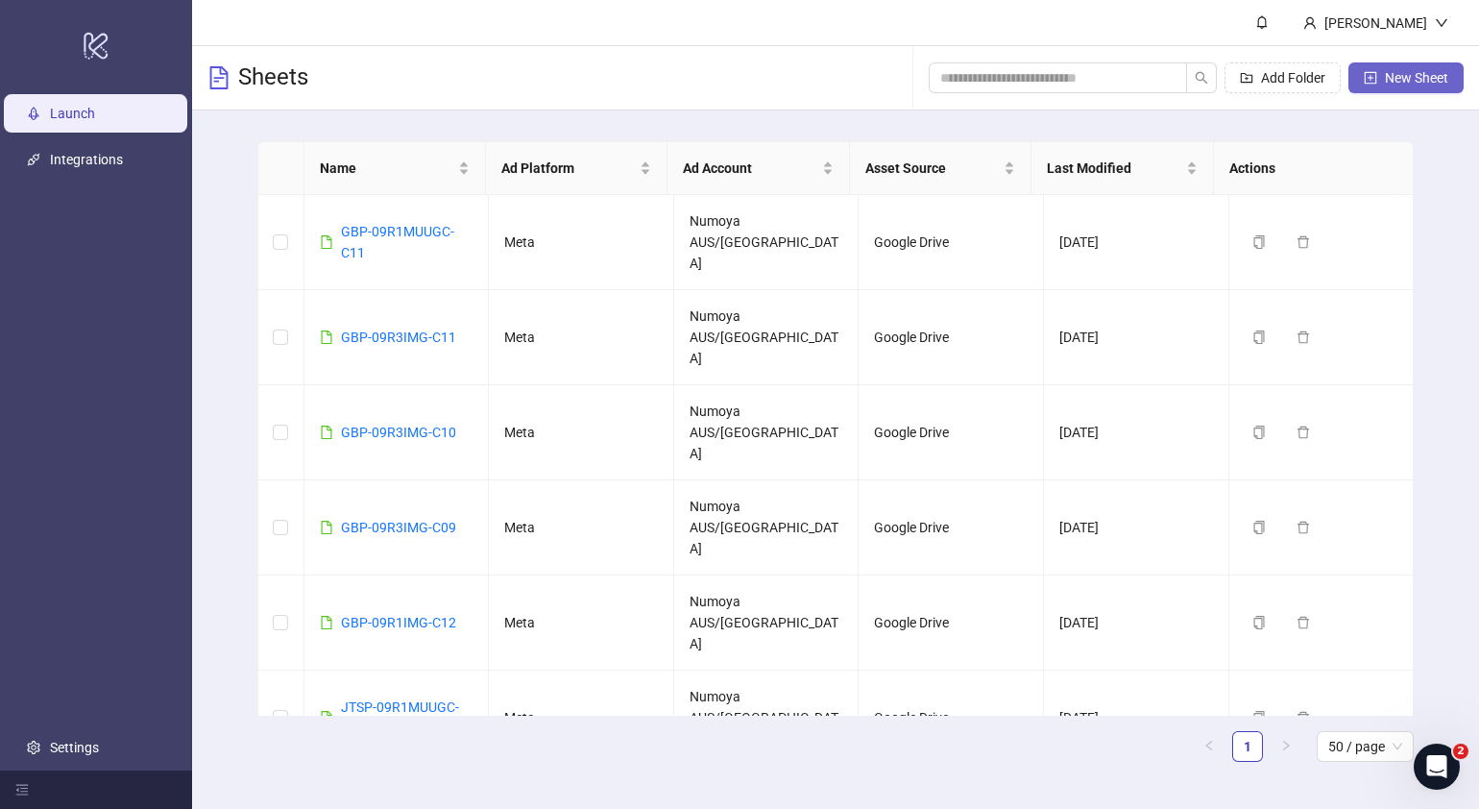
click at [1390, 77] on span "New Sheet" at bounding box center [1416, 77] width 63 height 15
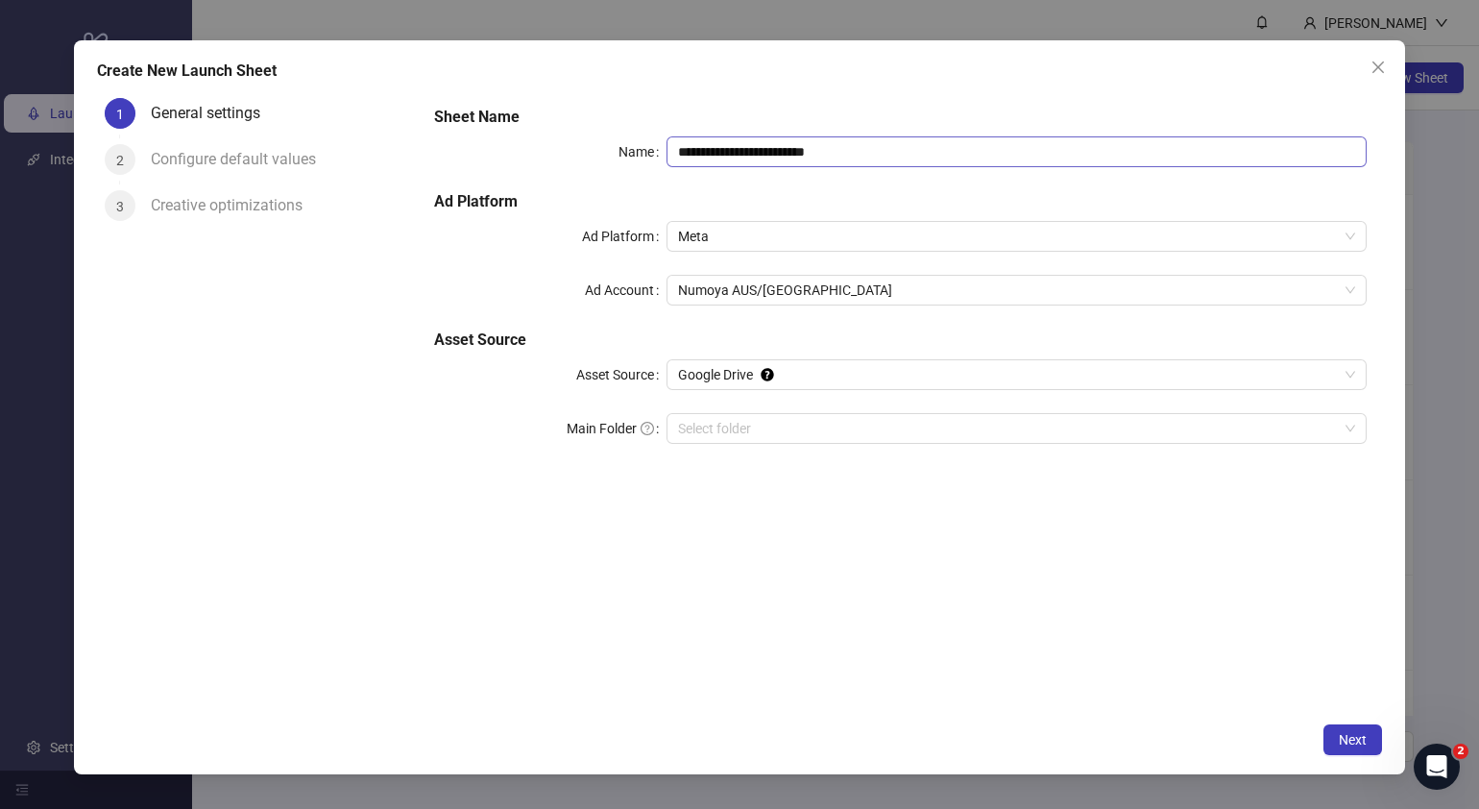
drag, startPoint x: 910, startPoint y: 168, endPoint x: 913, endPoint y: 154, distance: 14.7
click at [903, 168] on div "**********" at bounding box center [900, 286] width 949 height 376
drag, startPoint x: 913, startPoint y: 154, endPoint x: 317, endPoint y: 158, distance: 596.4
click at [327, 158] on div "**********" at bounding box center [739, 401] width 1285 height 622
paste input "text"
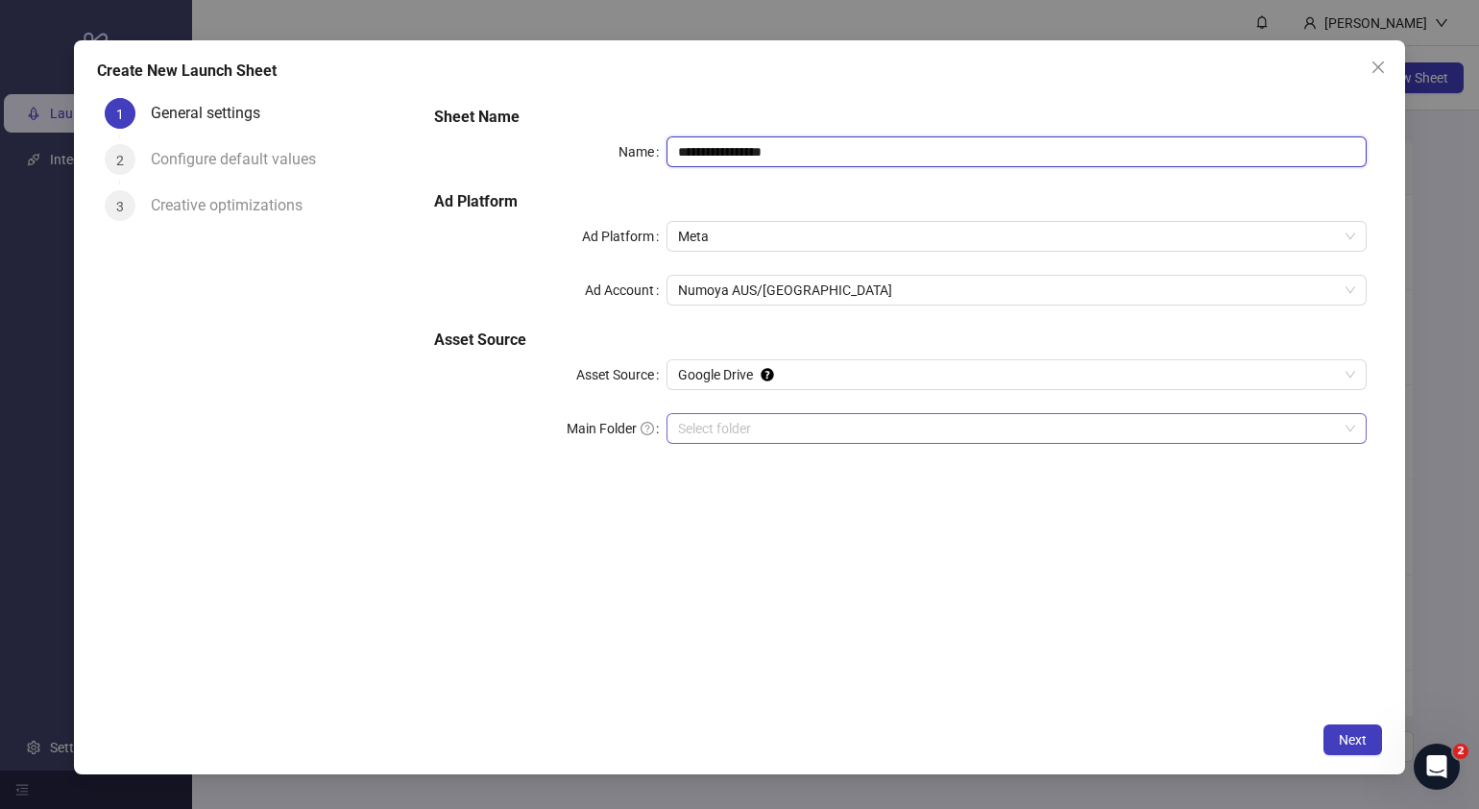
type input "**********"
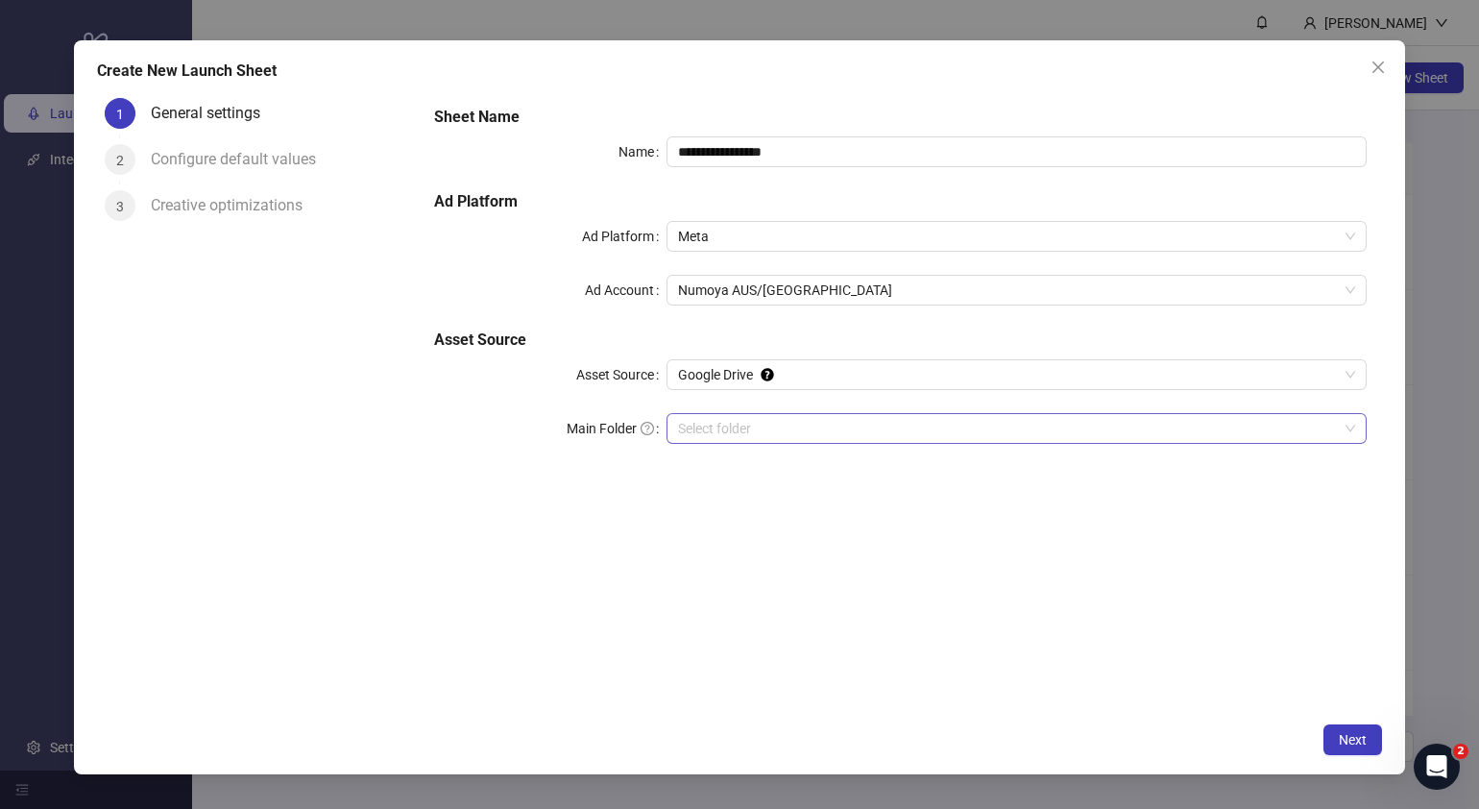
click at [808, 436] on input "Main Folder" at bounding box center [1008, 428] width 660 height 29
click at [1364, 744] on span "Next" at bounding box center [1353, 739] width 28 height 15
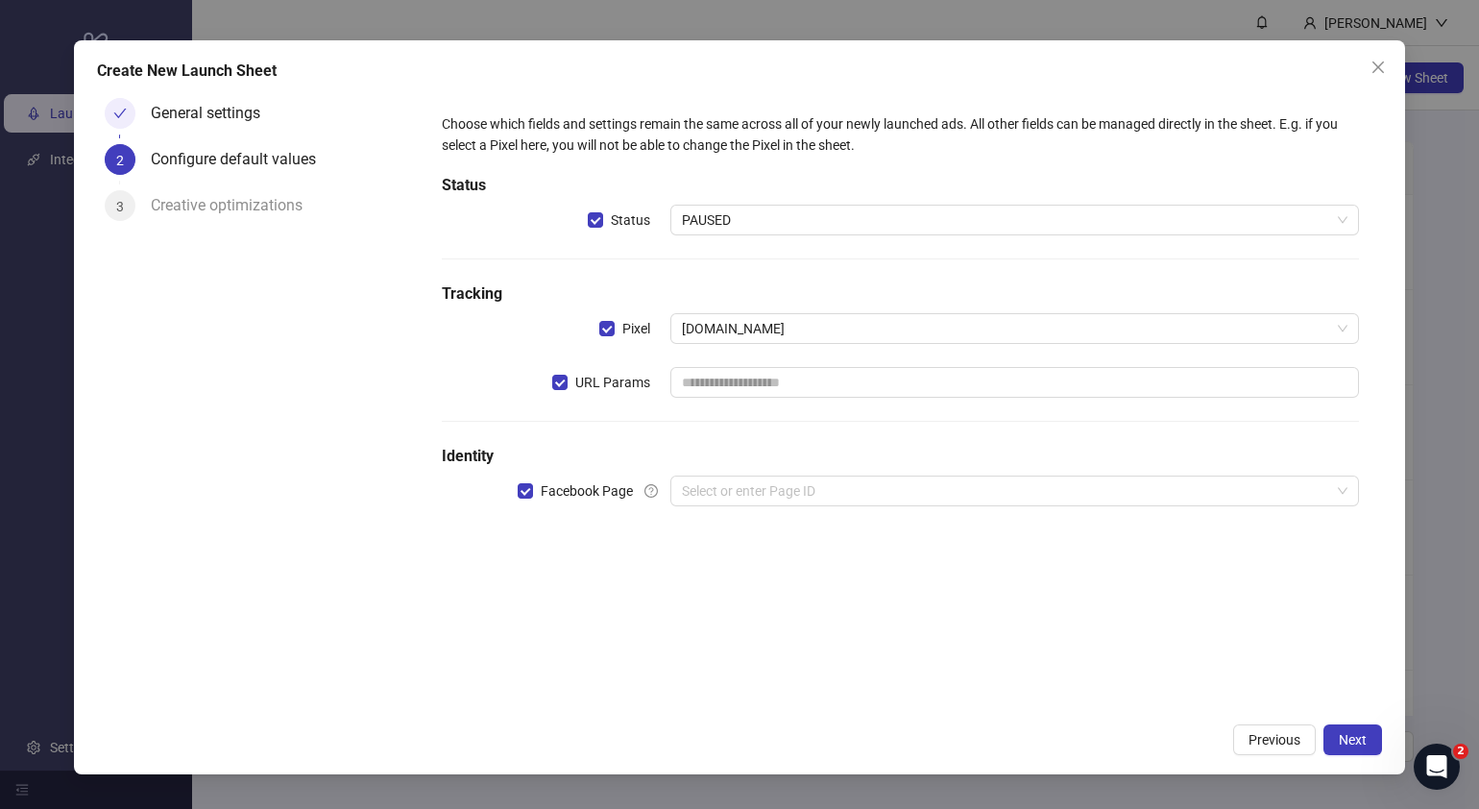
click at [552, 378] on div "URL Params" at bounding box center [557, 382] width 230 height 31
click at [785, 492] on input "search" at bounding box center [1006, 490] width 648 height 29
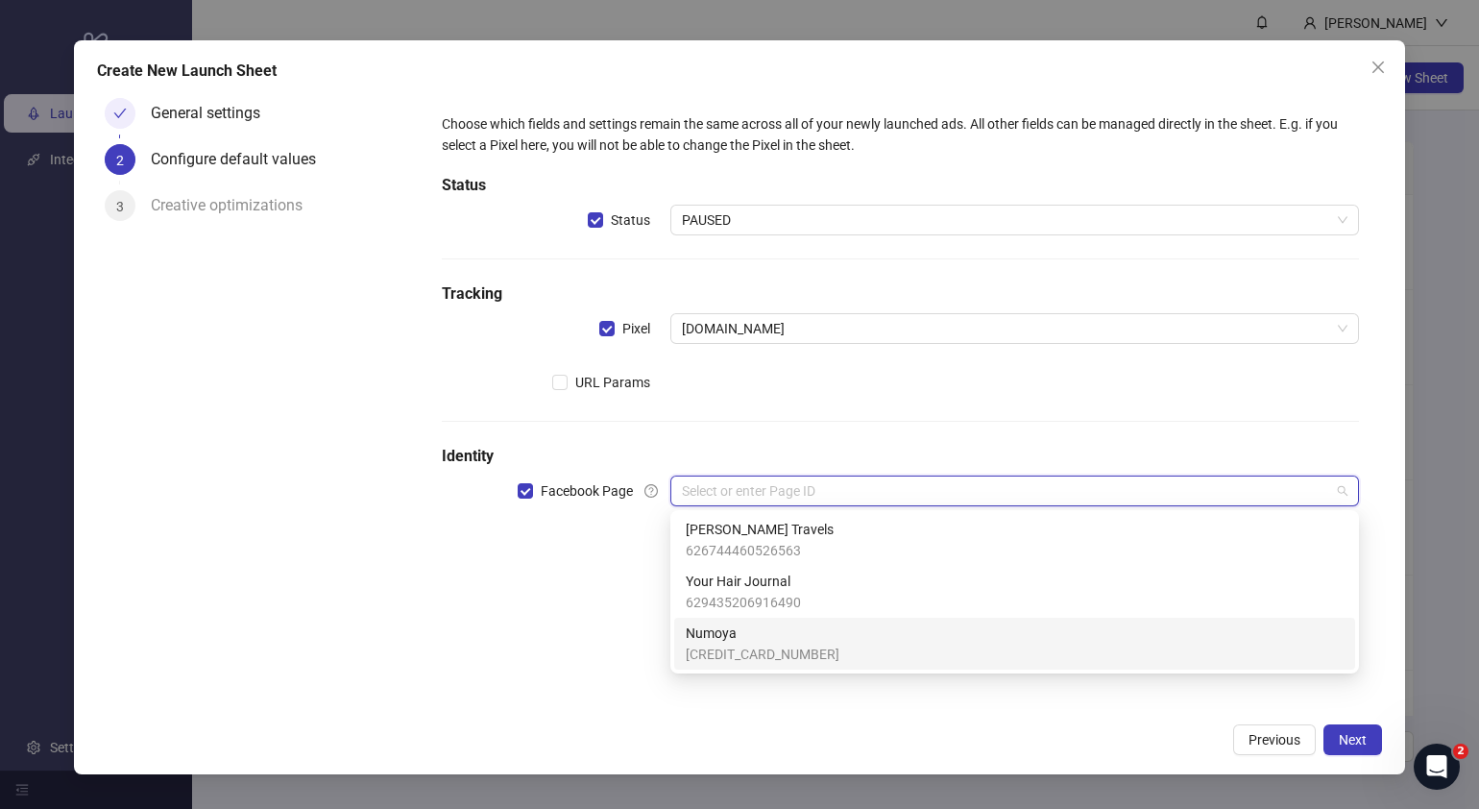
click at [749, 649] on span "[CREDIT_CARD_NUMBER]" at bounding box center [763, 653] width 154 height 21
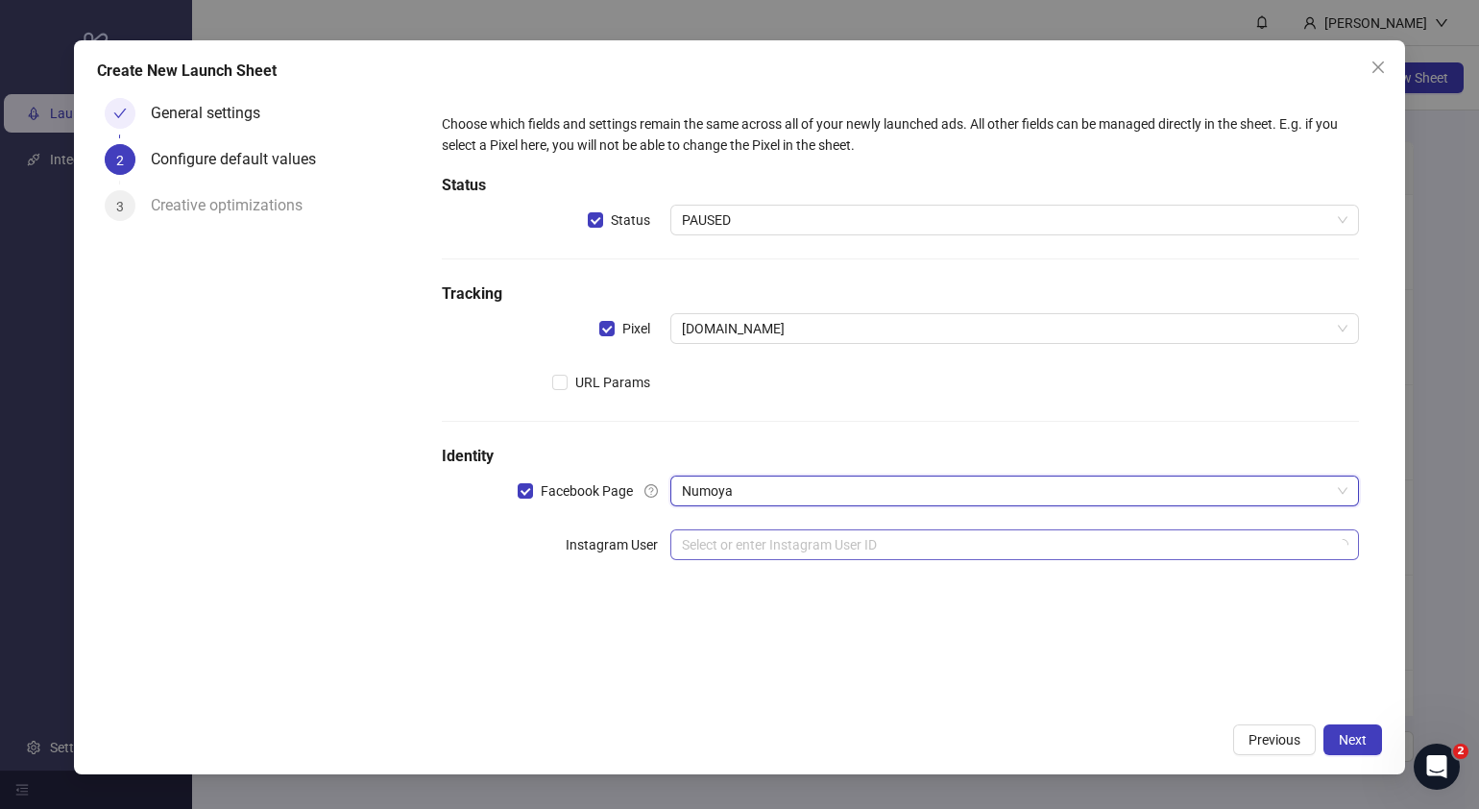
click at [705, 554] on input "search" at bounding box center [1006, 544] width 648 height 29
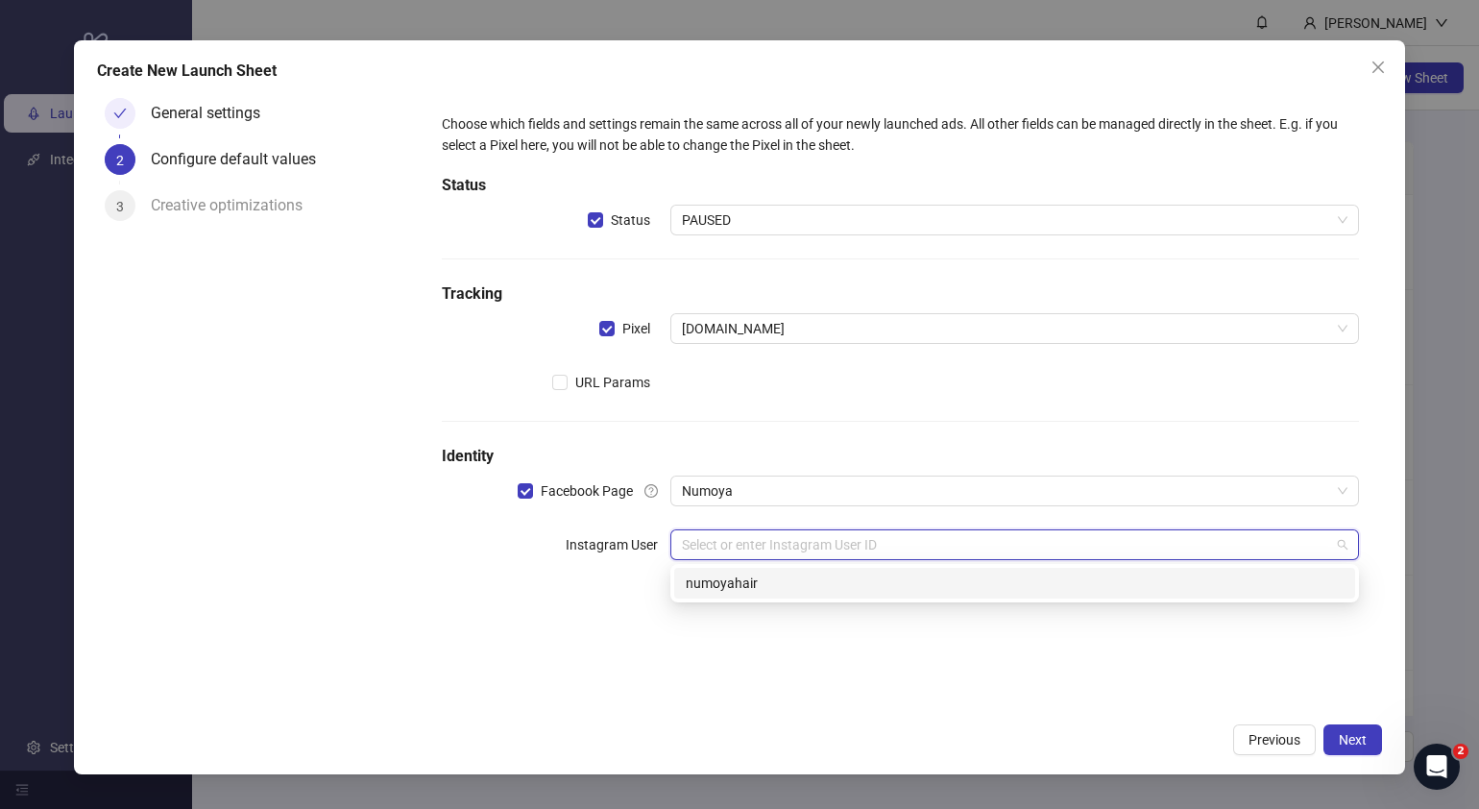
click at [792, 583] on div "numoyahair" at bounding box center [1015, 582] width 658 height 21
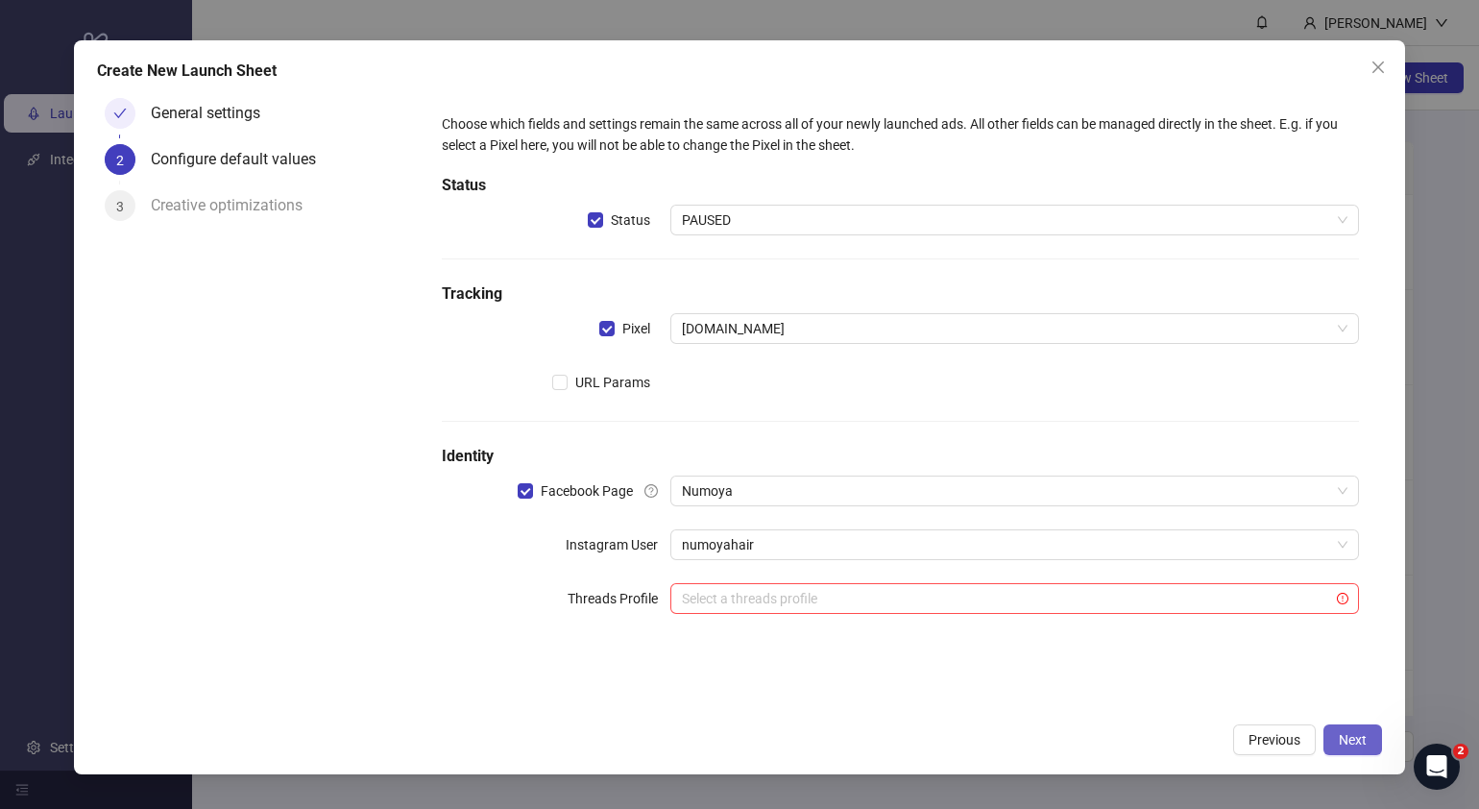
click at [1354, 739] on span "Next" at bounding box center [1353, 739] width 28 height 15
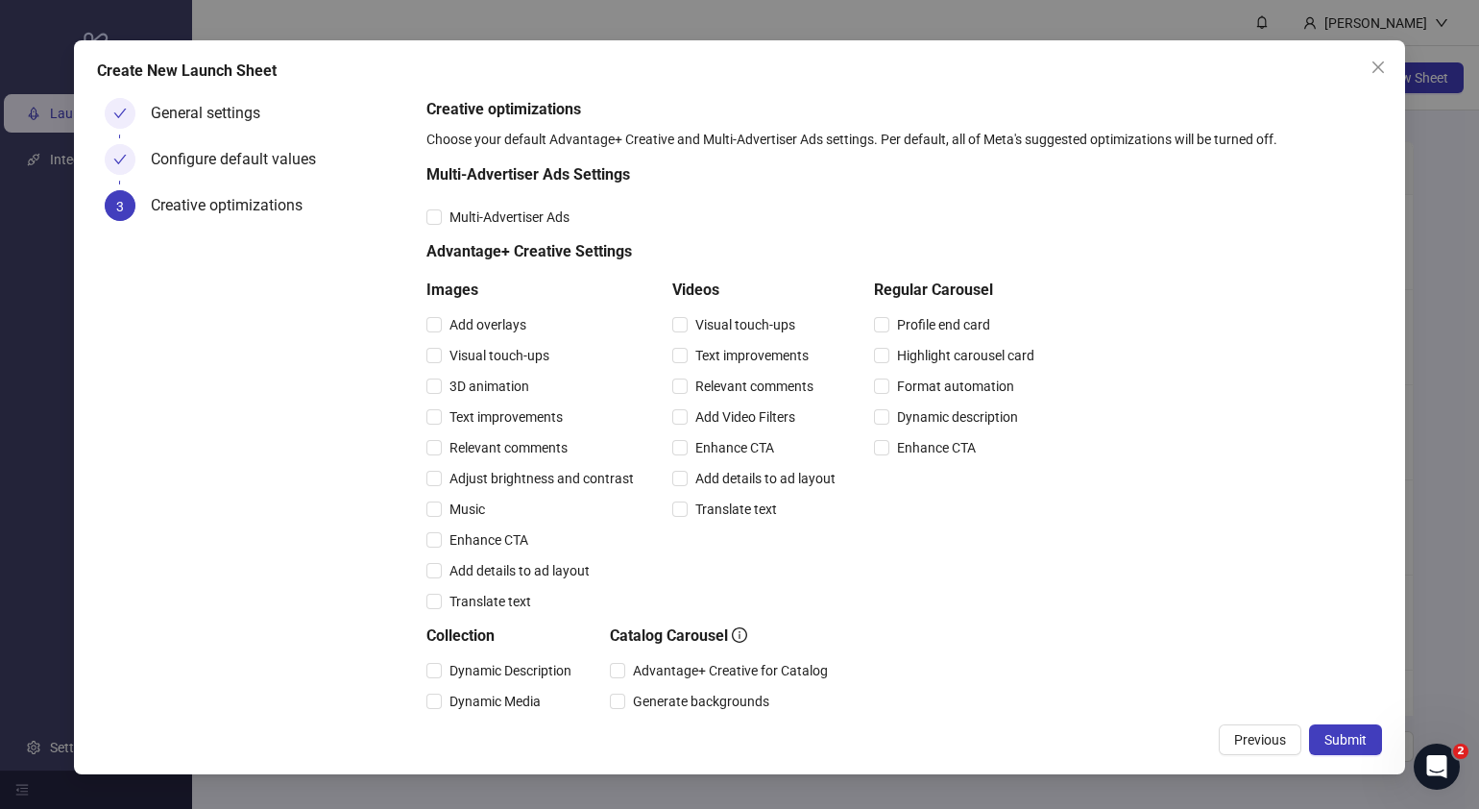
click at [1354, 739] on span "Submit" at bounding box center [1345, 739] width 42 height 15
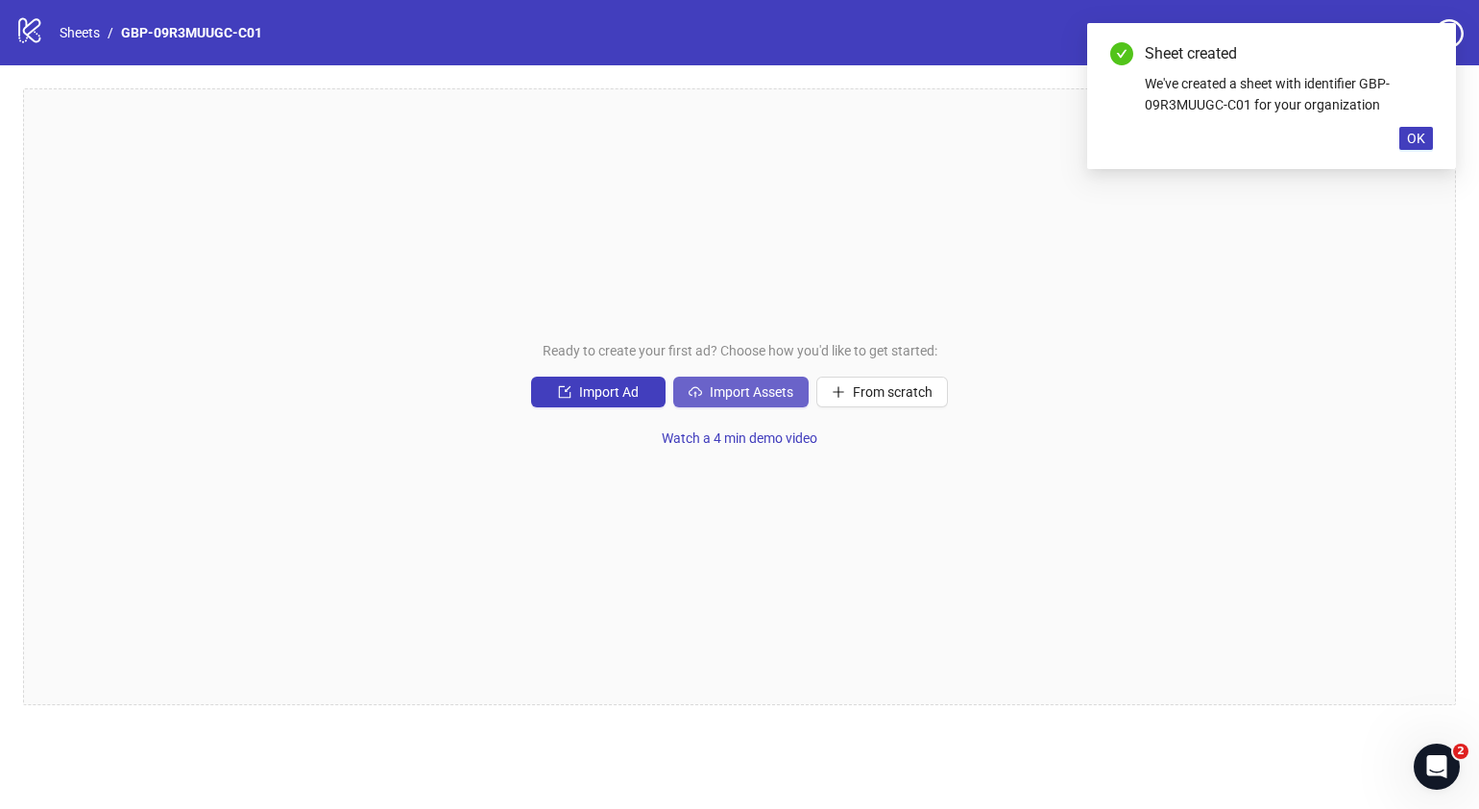
click at [776, 386] on span "Import Assets" at bounding box center [752, 391] width 84 height 15
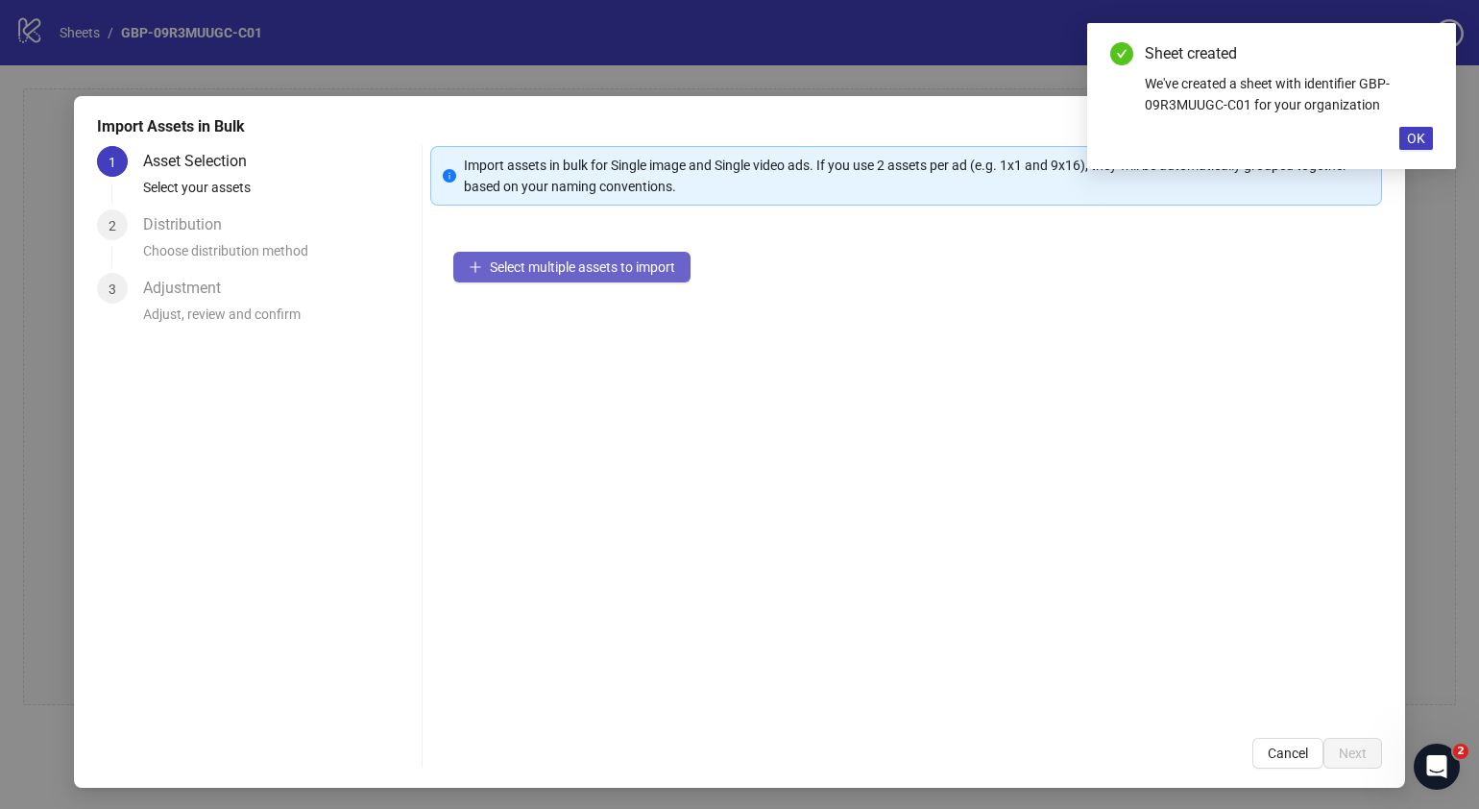
click at [633, 255] on button "Select multiple assets to import" at bounding box center [571, 267] width 237 height 31
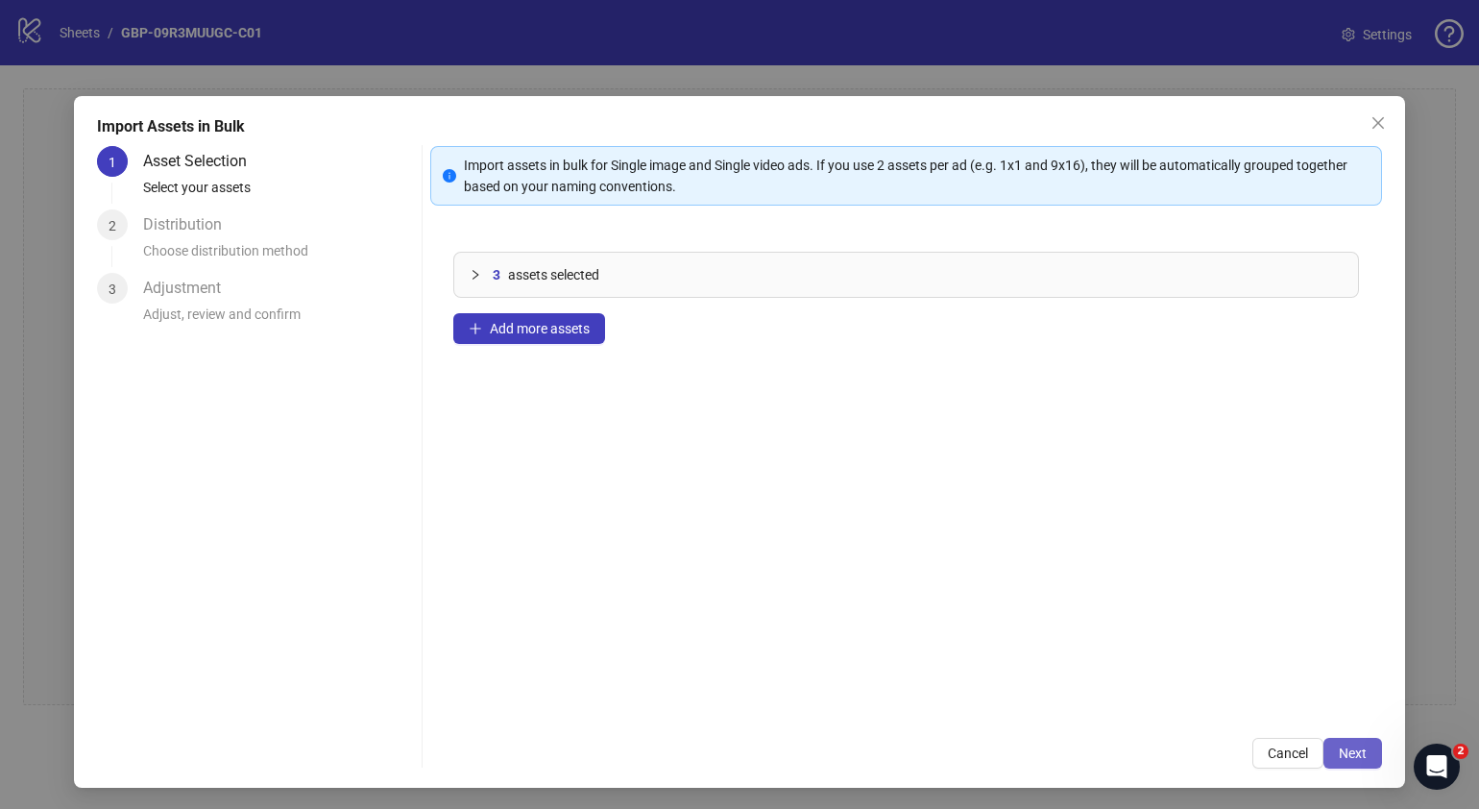
click at [1347, 758] on span "Next" at bounding box center [1353, 752] width 28 height 15
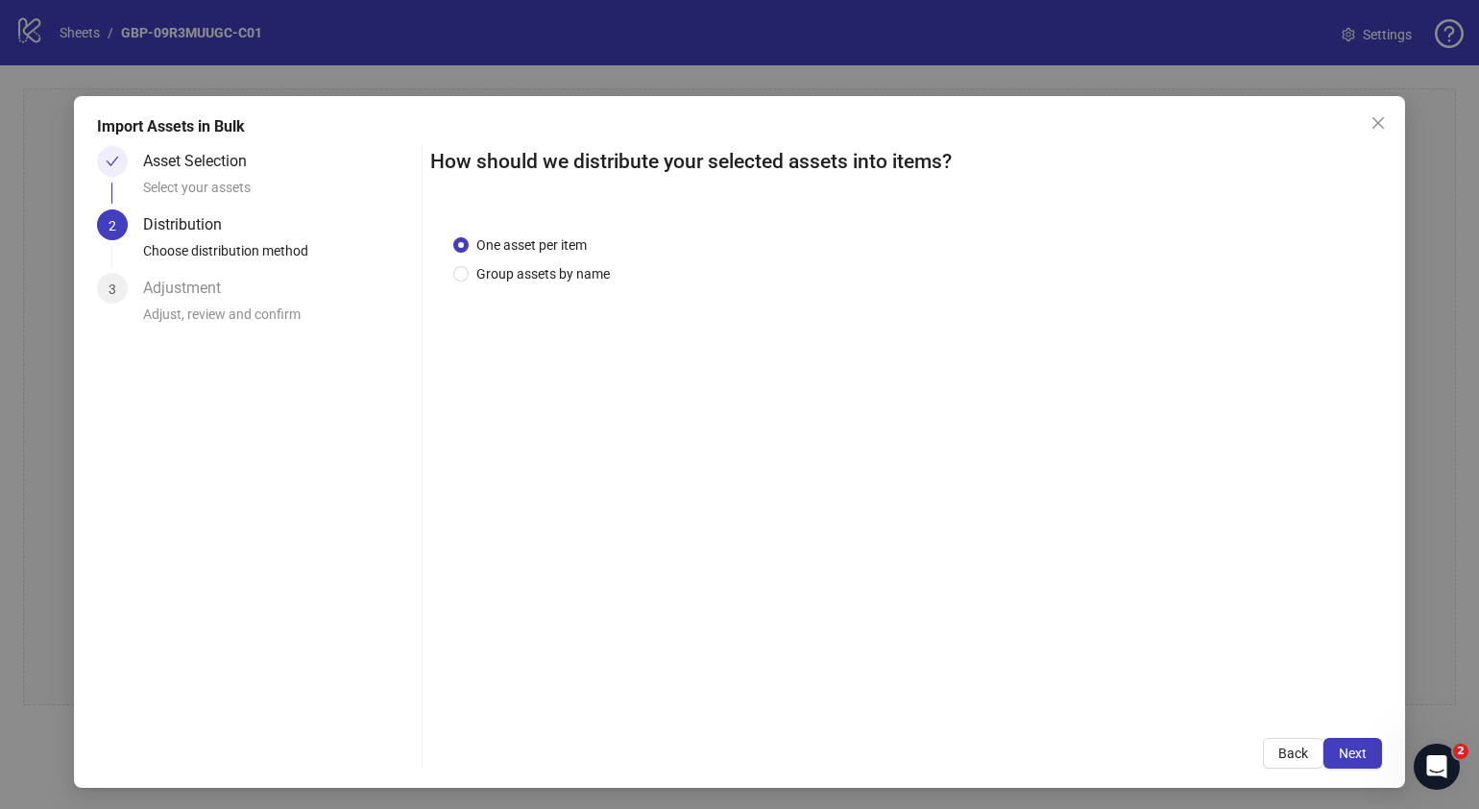
click at [1347, 758] on span "Next" at bounding box center [1353, 752] width 28 height 15
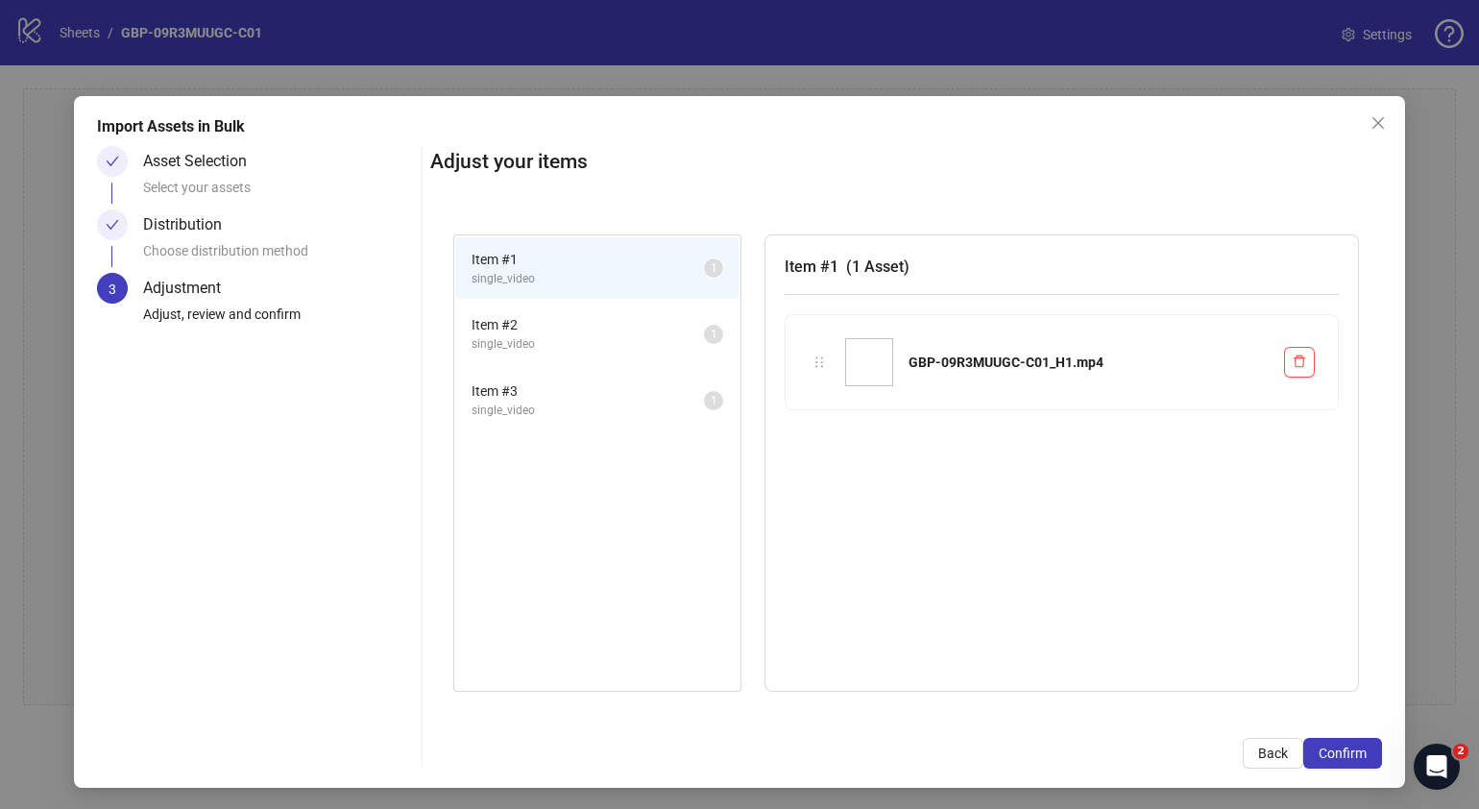
click at [1347, 758] on span "Confirm" at bounding box center [1343, 752] width 48 height 15
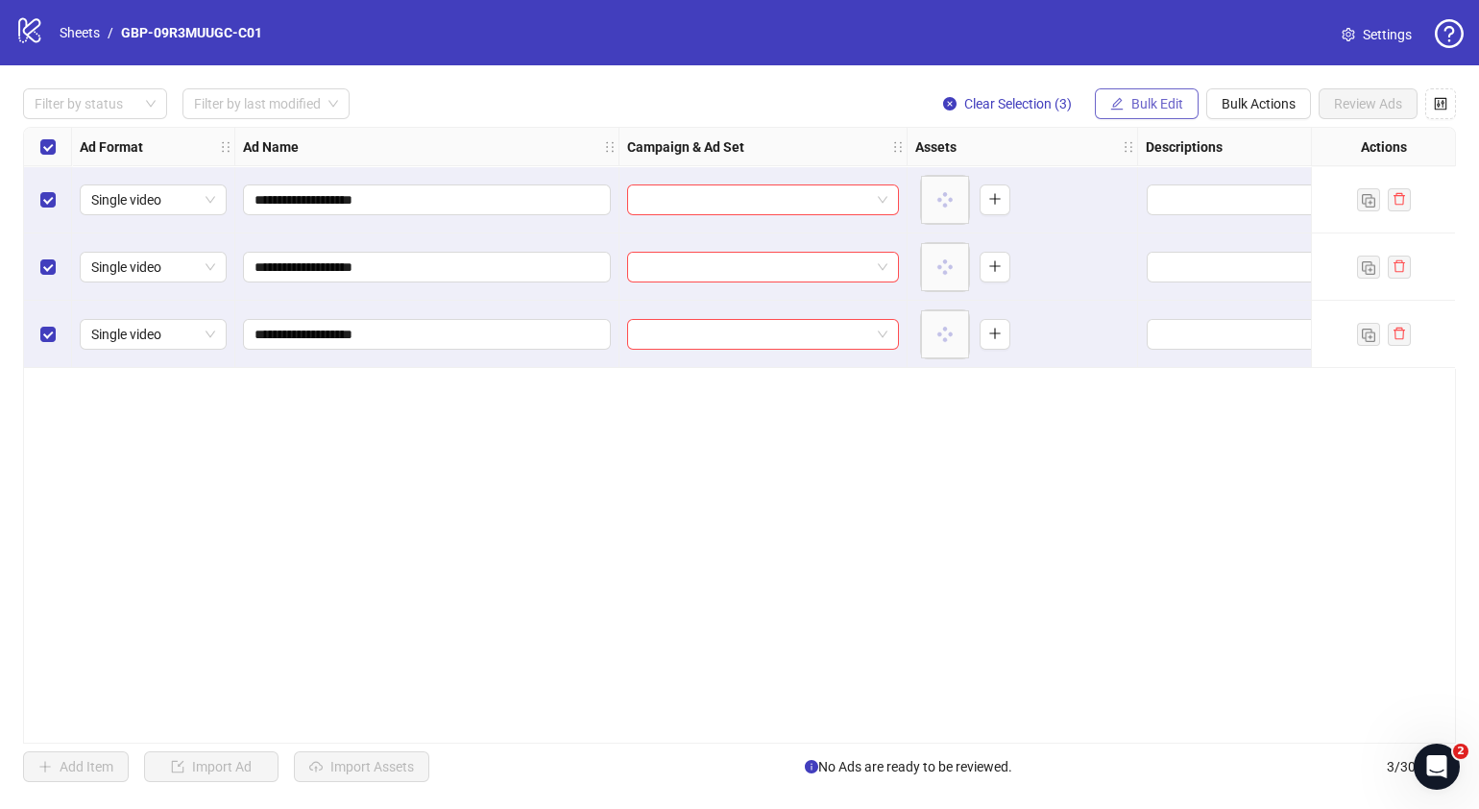
click at [1173, 101] on span "Bulk Edit" at bounding box center [1157, 103] width 52 height 15
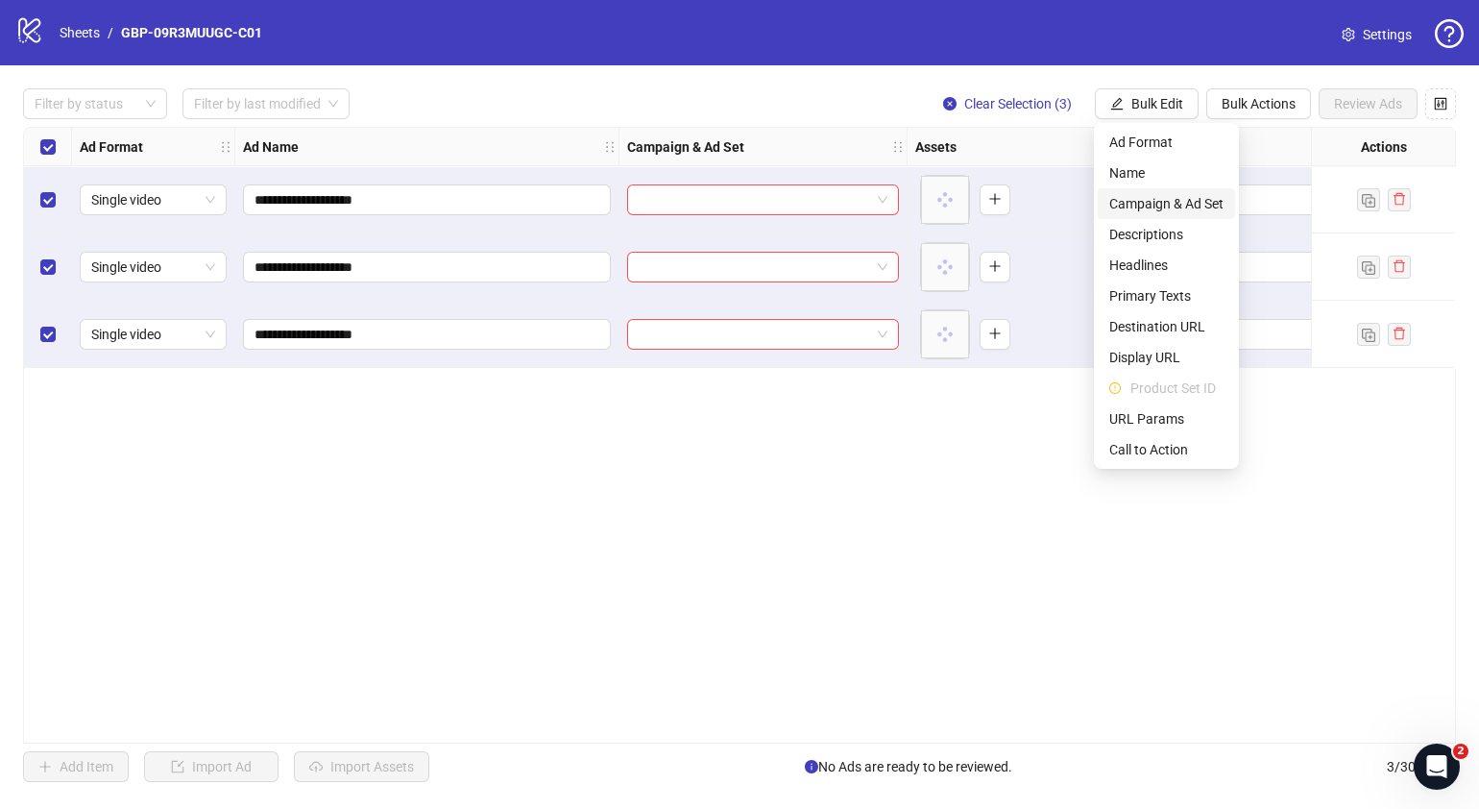
click at [1173, 194] on span "Campaign & Ad Set" at bounding box center [1166, 203] width 114 height 21
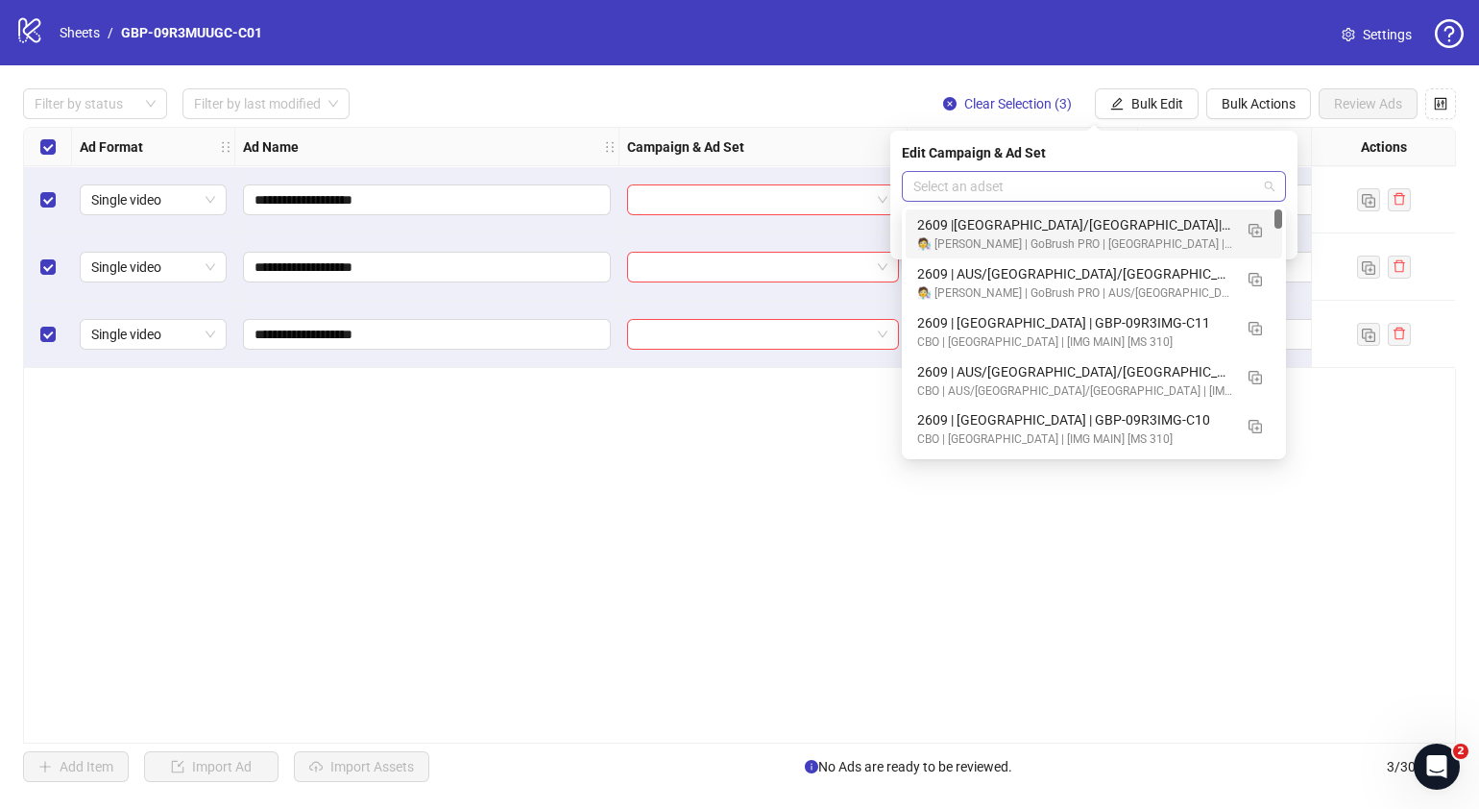
click at [1277, 196] on div "Select an adset" at bounding box center [1094, 186] width 384 height 31
click at [1261, 284] on img "button" at bounding box center [1255, 279] width 13 height 13
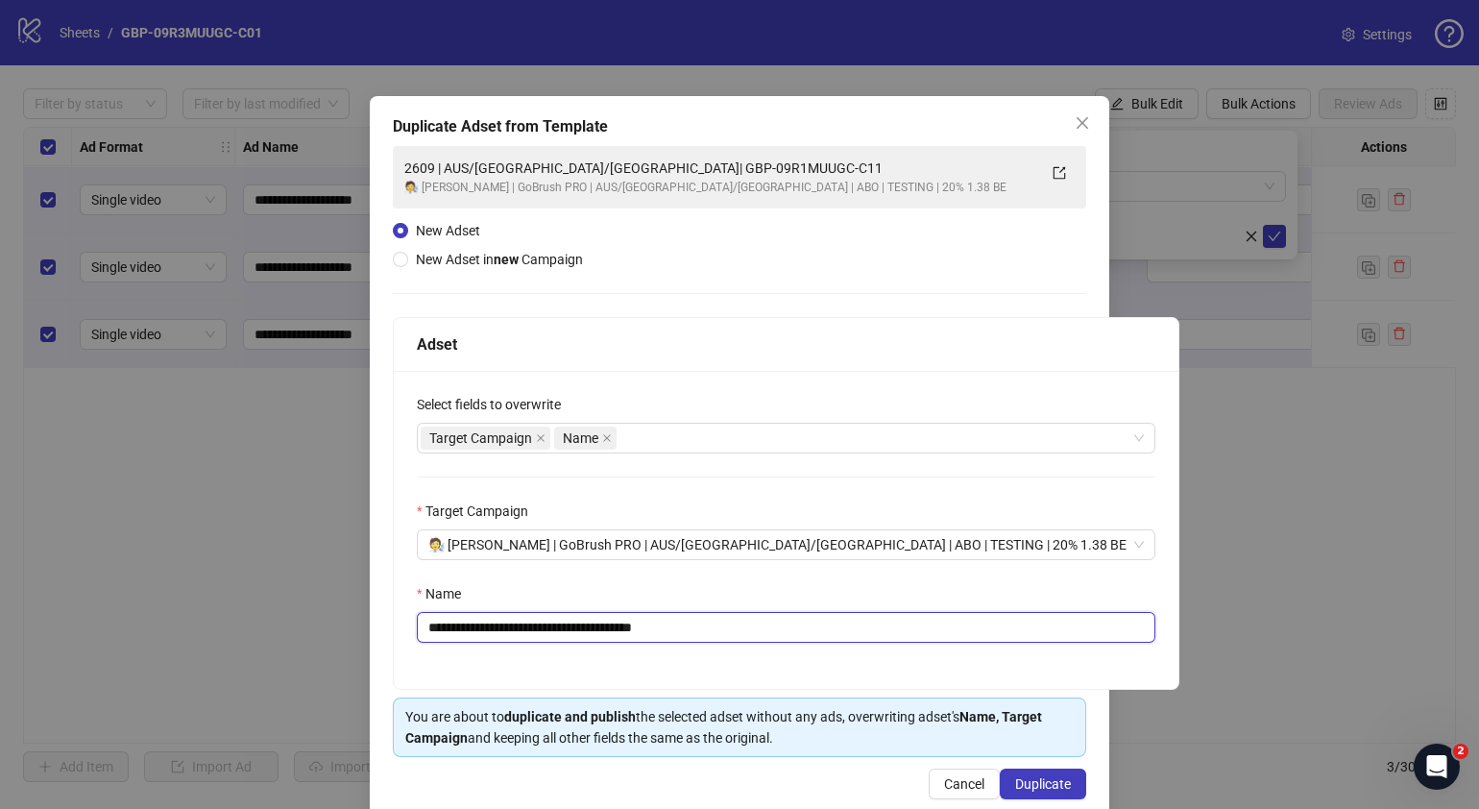
drag, startPoint x: 727, startPoint y: 624, endPoint x: 544, endPoint y: 624, distance: 183.4
click at [544, 624] on input "**********" at bounding box center [786, 627] width 739 height 31
paste input "text"
type input "**********"
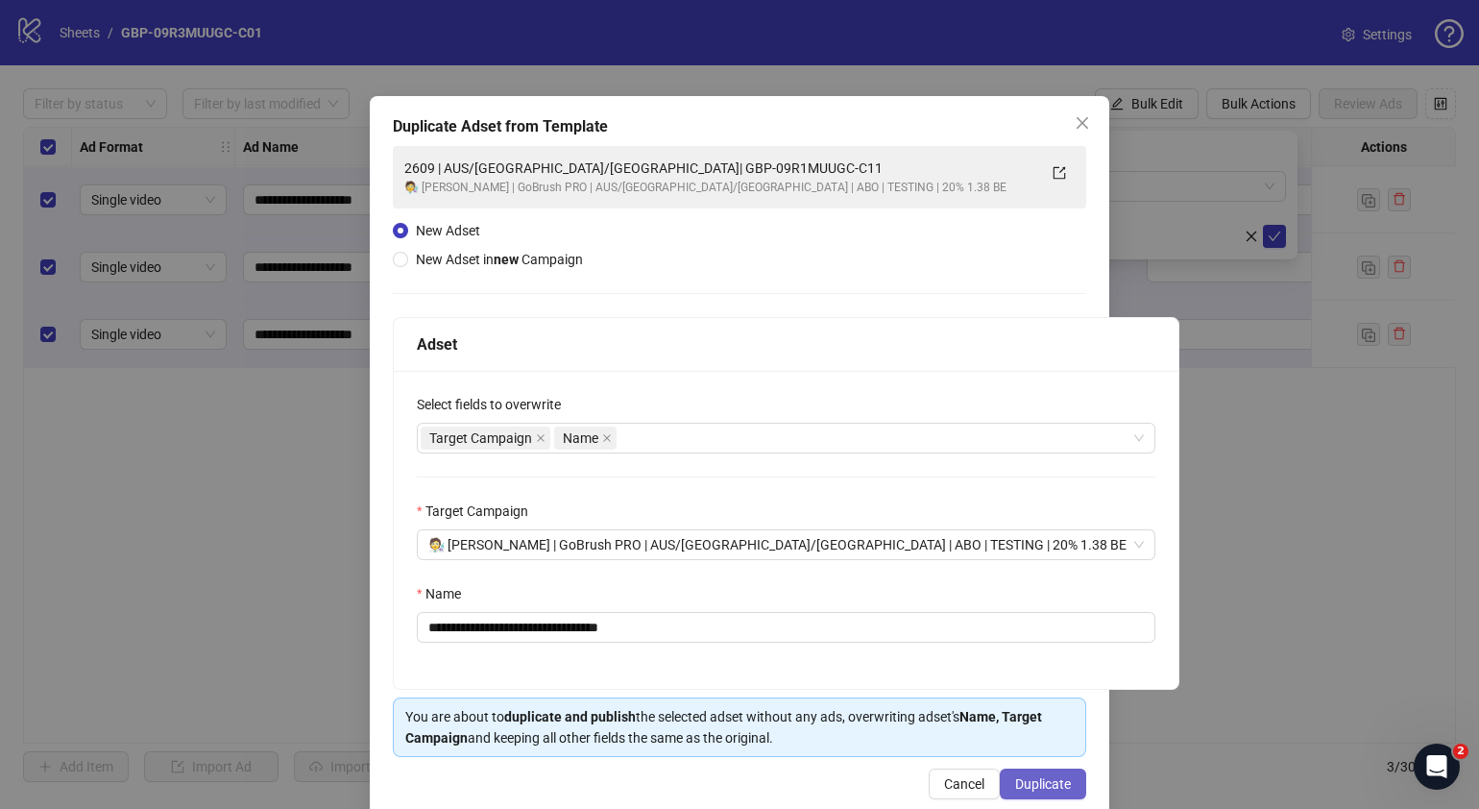
click at [1031, 781] on span "Duplicate" at bounding box center [1043, 783] width 56 height 15
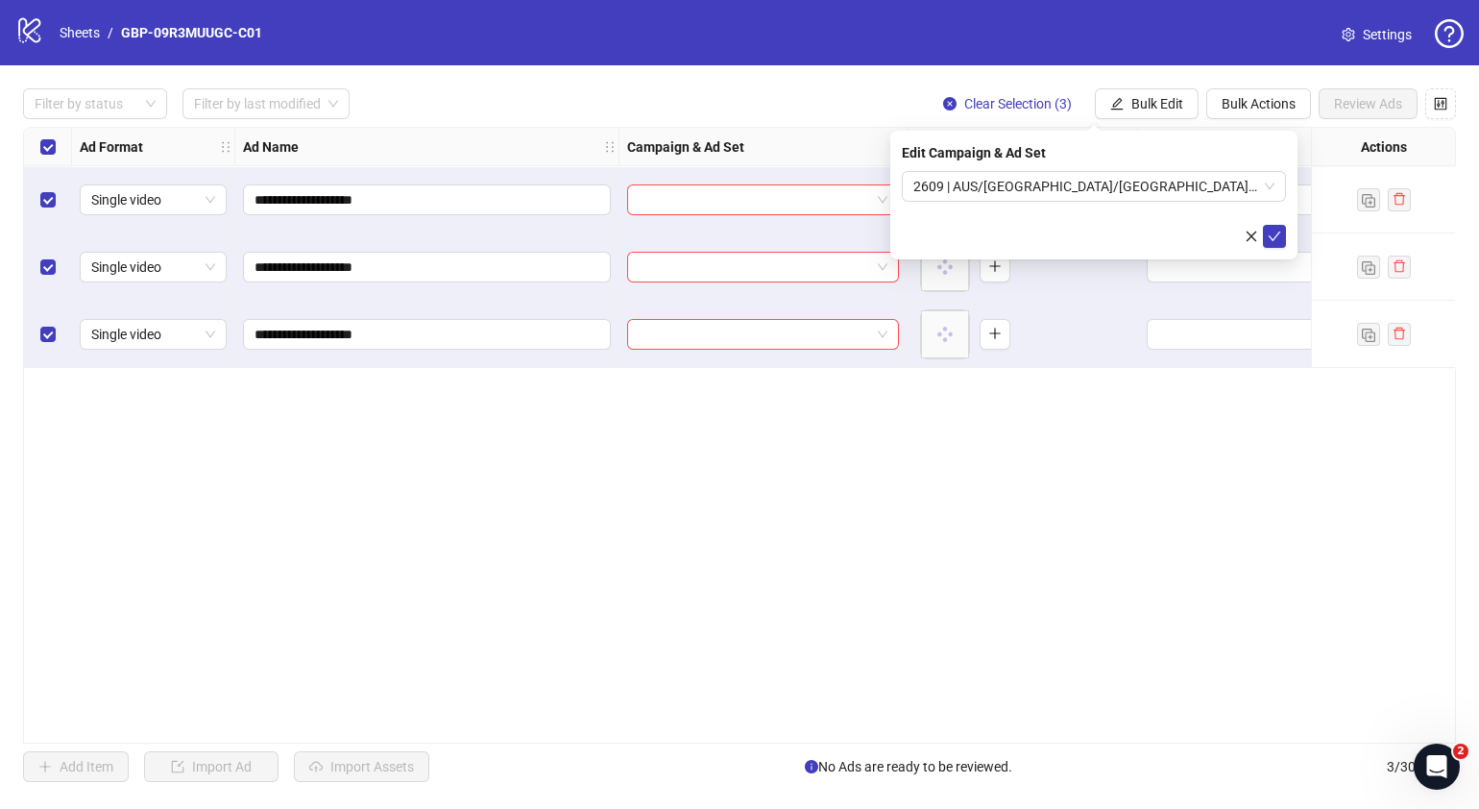
click at [1281, 248] on div "Edit Campaign & Ad Set 2609 | AUS/[GEOGRAPHIC_DATA]/[GEOGRAPHIC_DATA]| GBP-09R3…" at bounding box center [1093, 195] width 407 height 129
click at [1279, 240] on icon "check" at bounding box center [1274, 236] width 13 height 13
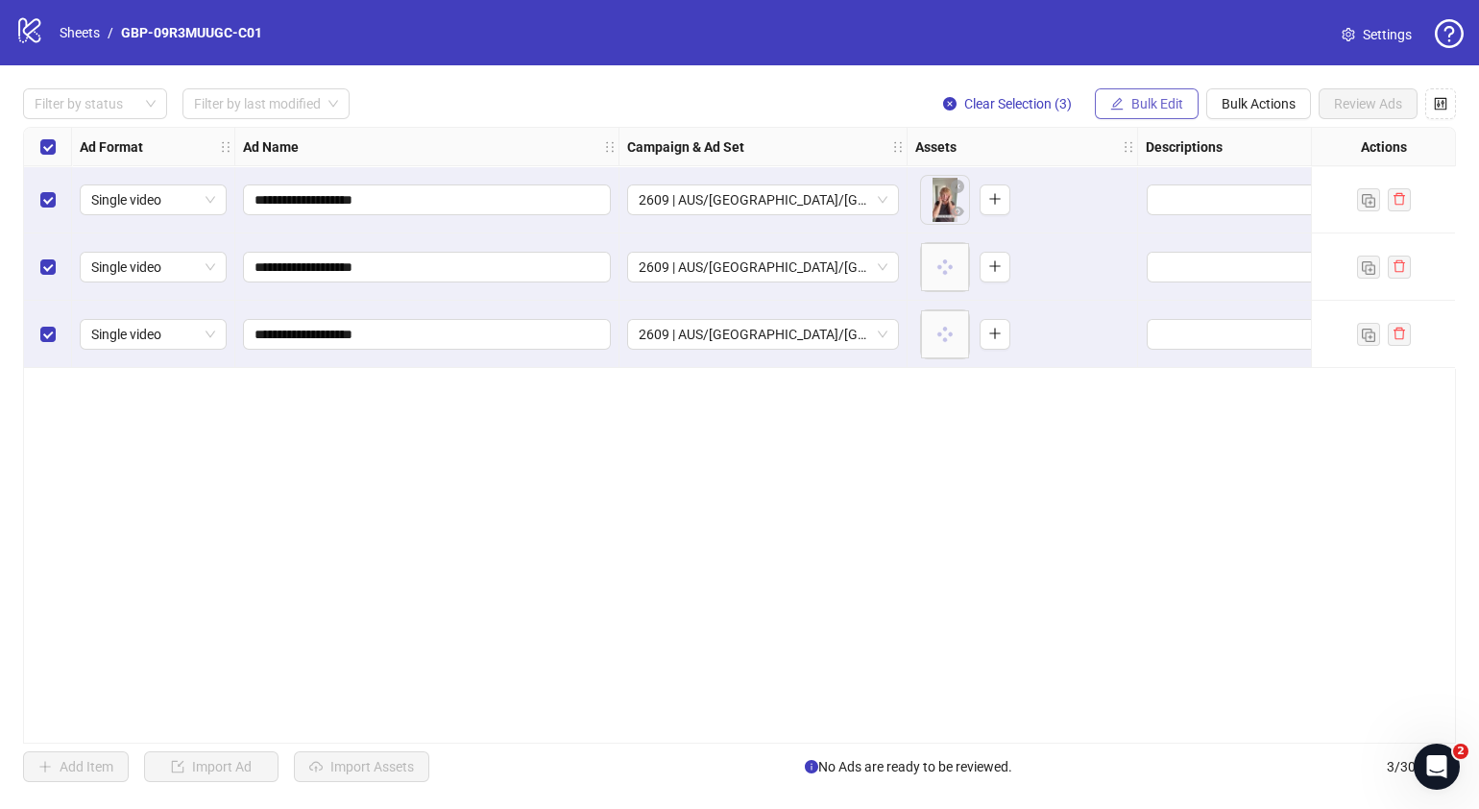
click at [1164, 108] on span "Bulk Edit" at bounding box center [1157, 103] width 52 height 15
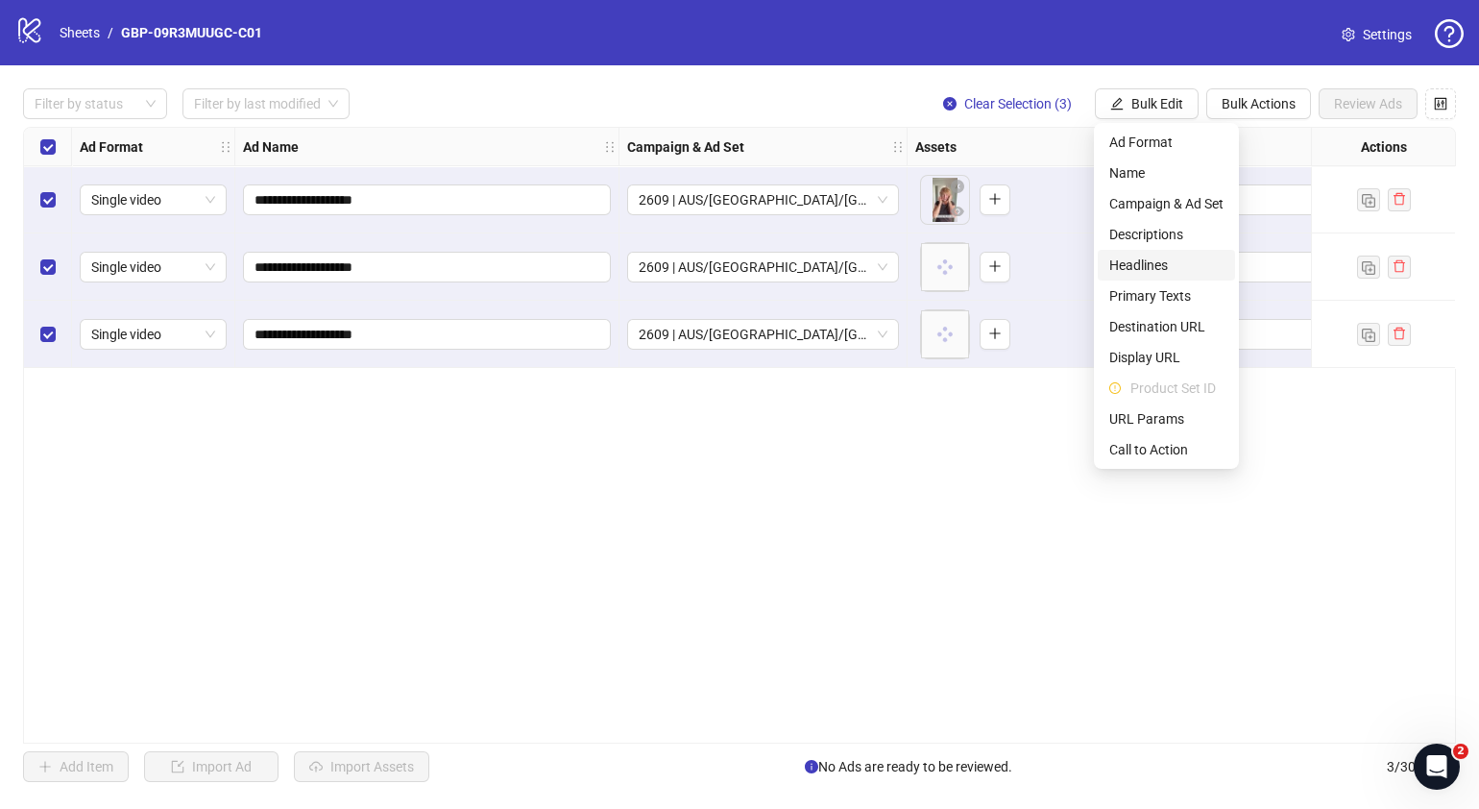
click at [1166, 263] on span "Headlines" at bounding box center [1166, 265] width 114 height 21
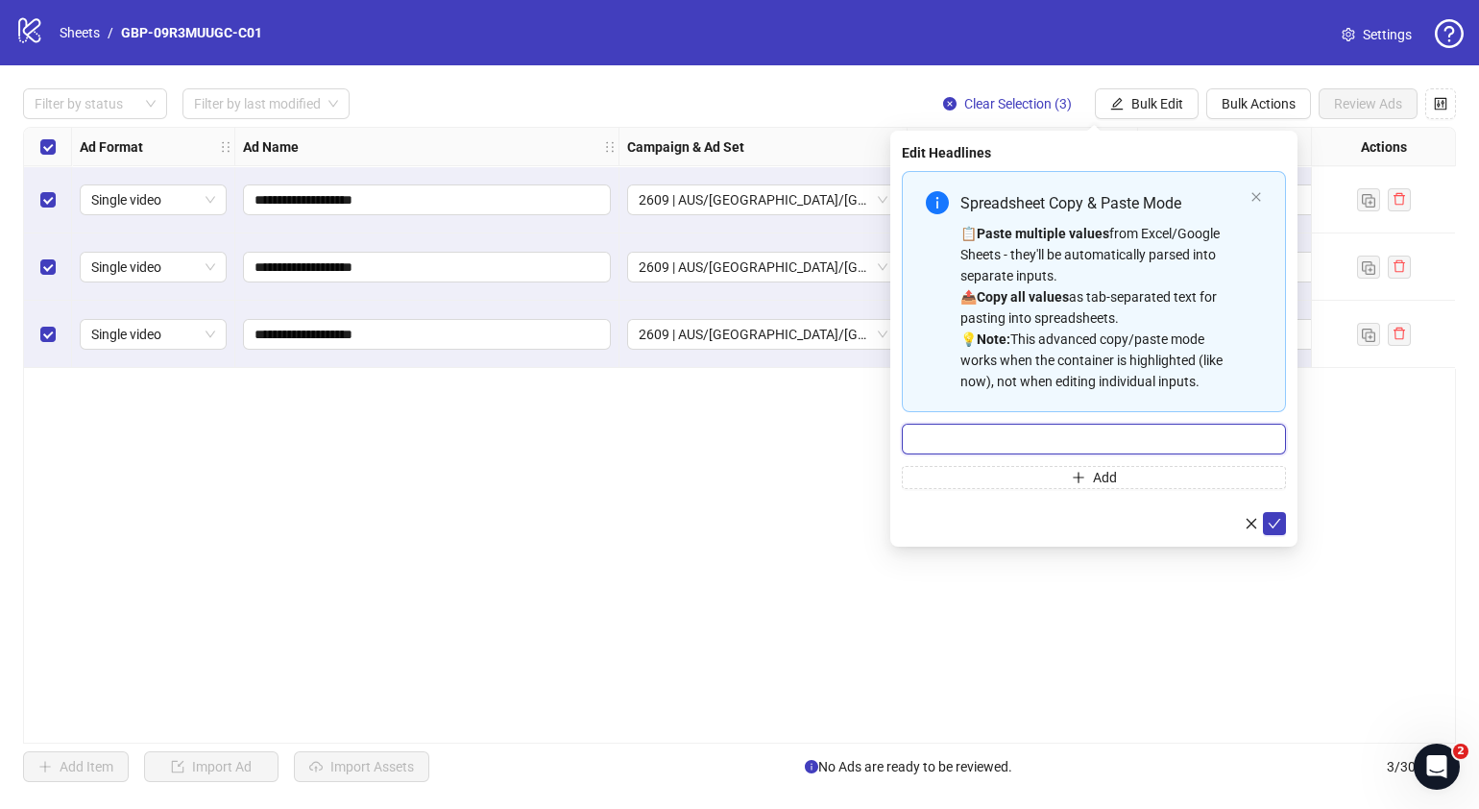
click at [1001, 444] on input "Multi-input container - paste or copy values" at bounding box center [1094, 439] width 384 height 31
paste input "*******"
type input "*******"
click at [964, 469] on button "Add" at bounding box center [1094, 477] width 384 height 23
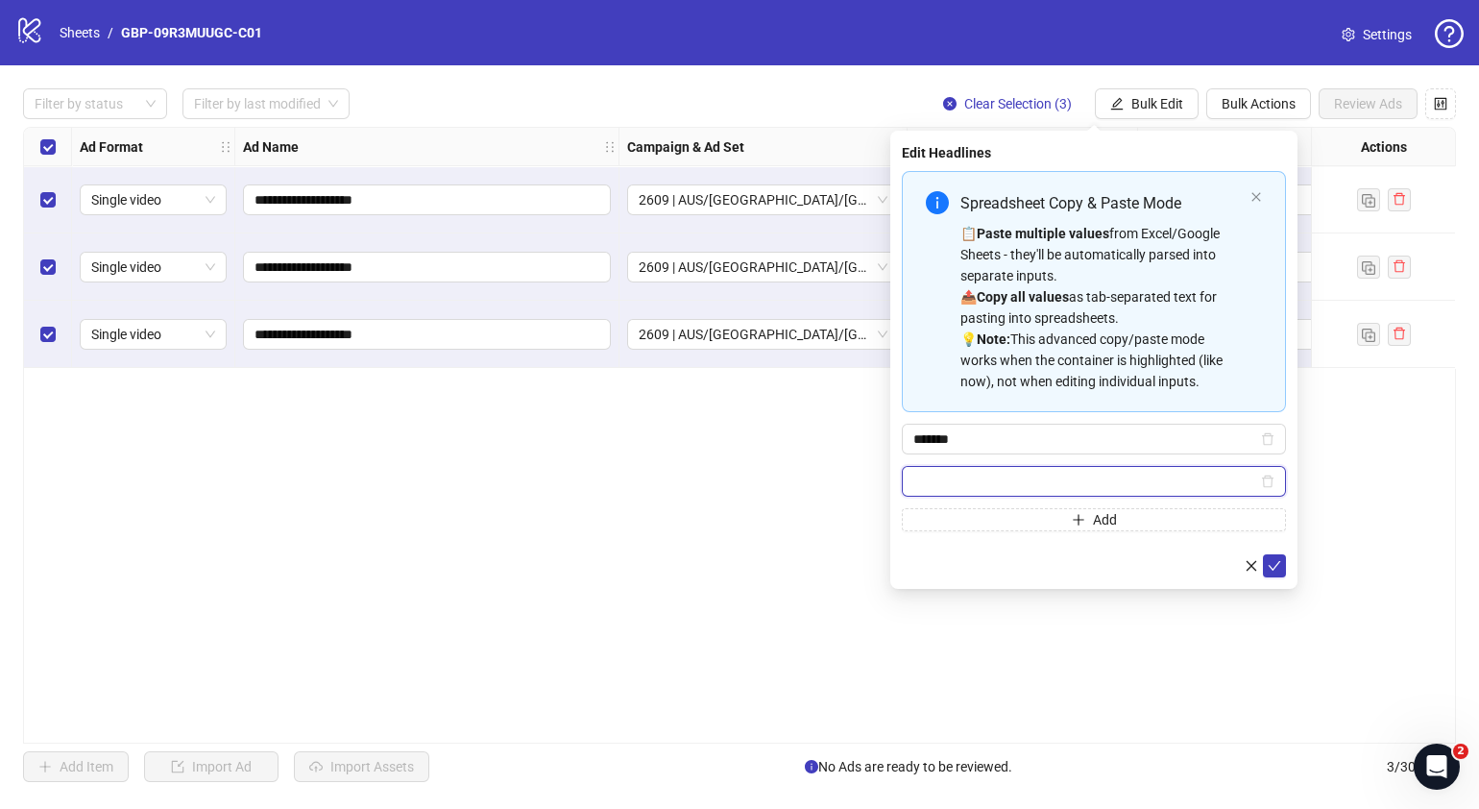
paste input "**********"
type input "**********"
click at [1272, 562] on icon "check" at bounding box center [1274, 565] width 13 height 13
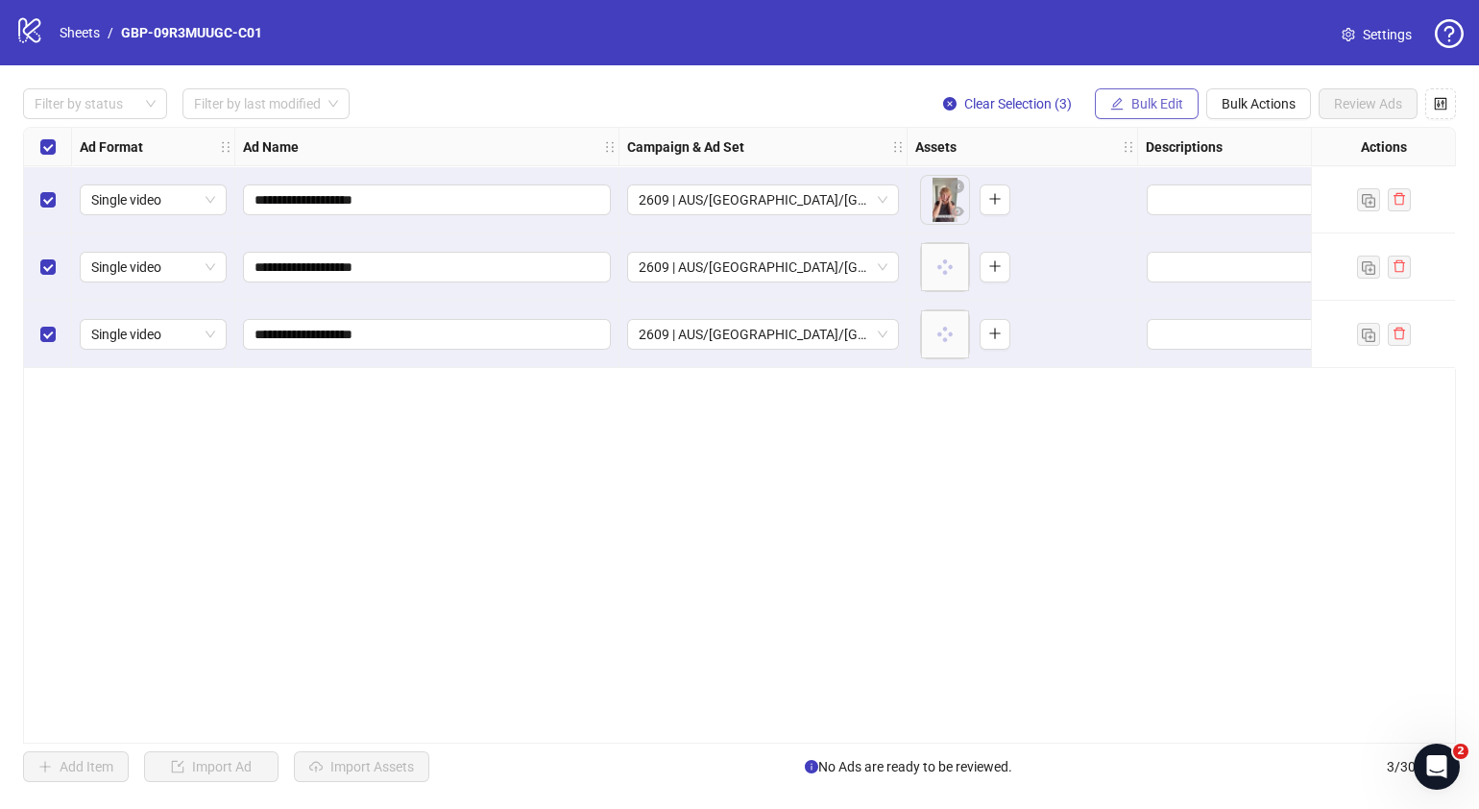
click at [1146, 99] on span "Bulk Edit" at bounding box center [1157, 103] width 52 height 15
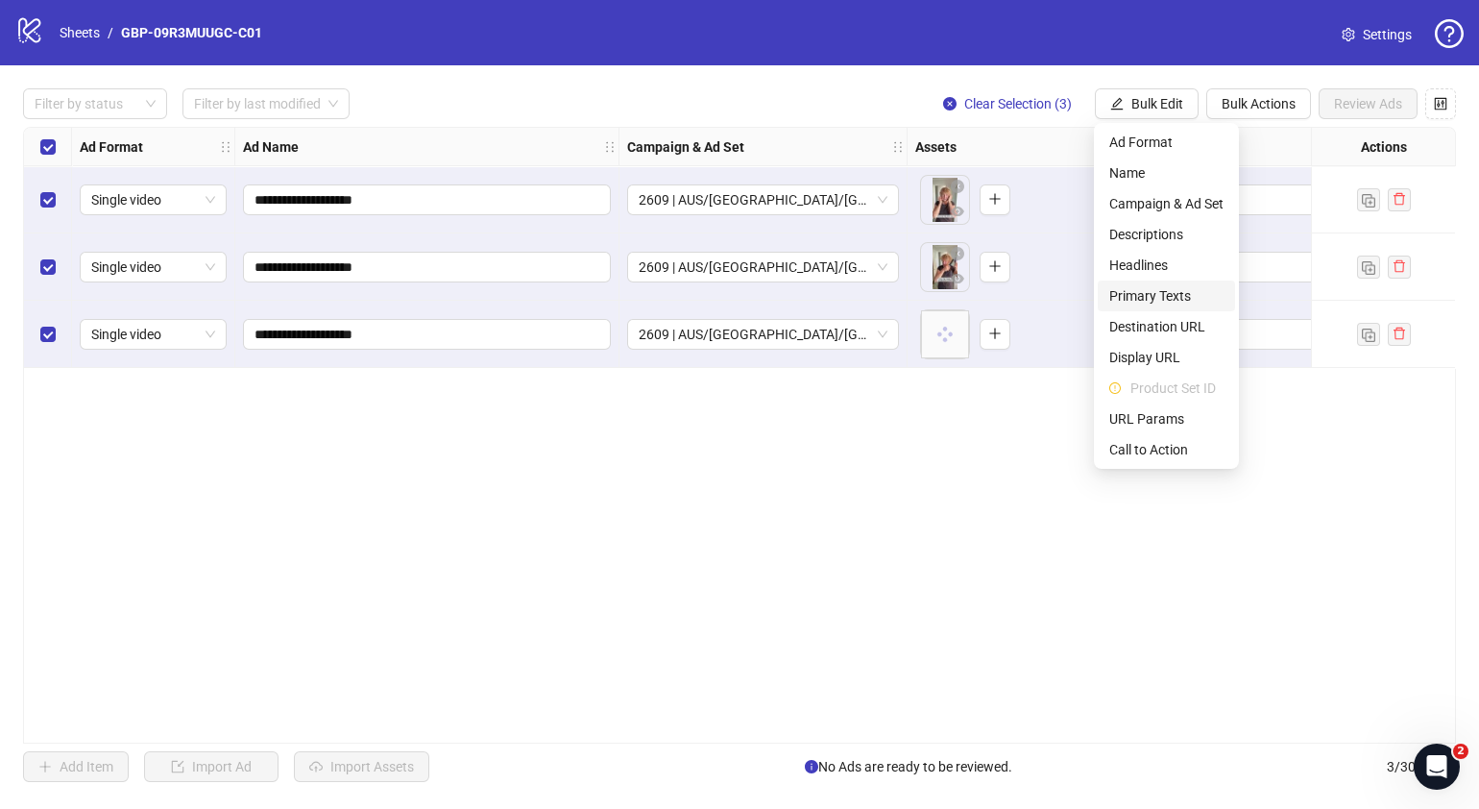
click at [1172, 298] on span "Primary Texts" at bounding box center [1166, 295] width 114 height 21
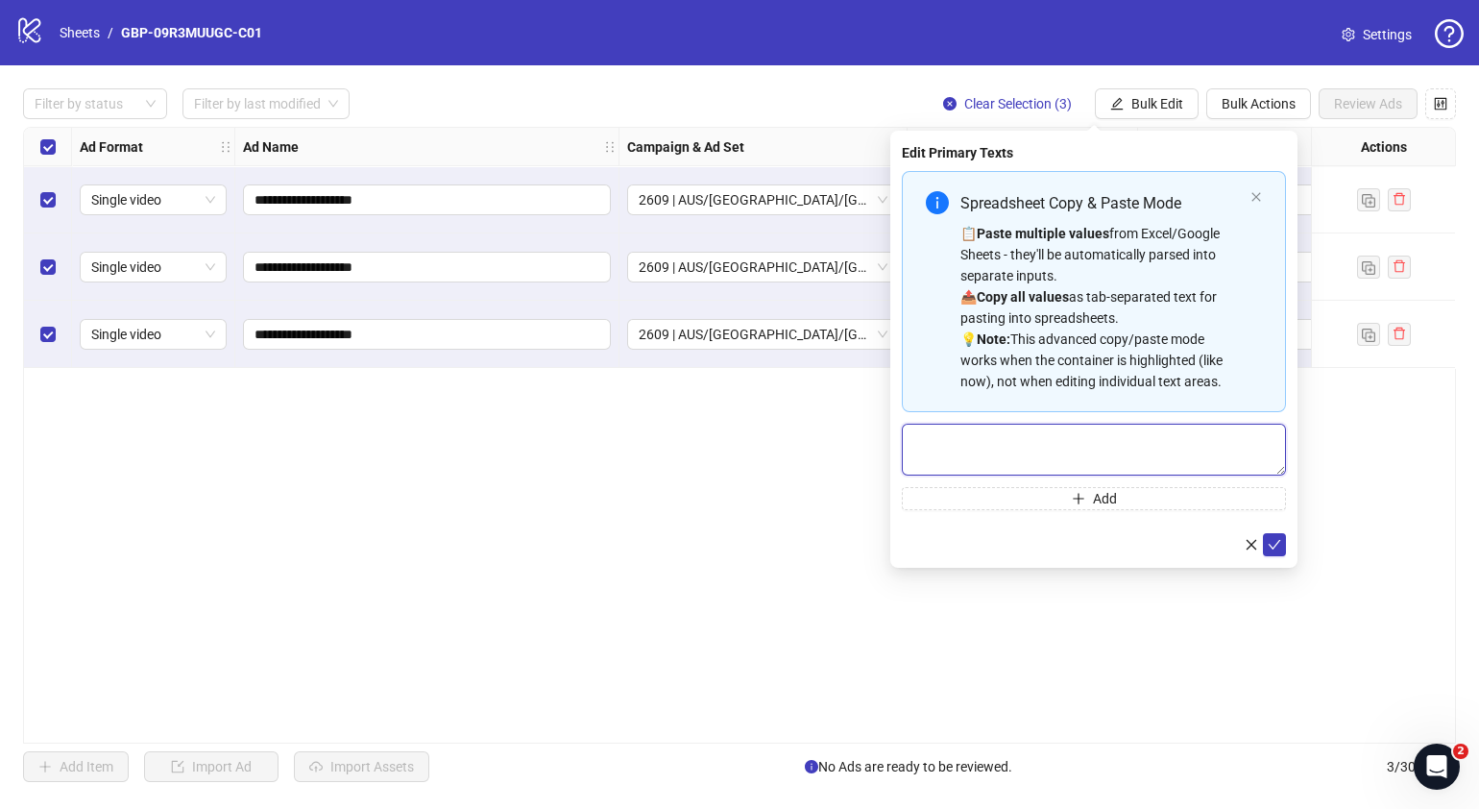
click at [1048, 424] on textarea "Multi-text input container - paste or copy values" at bounding box center [1094, 450] width 384 height 52
paste textarea "**********"
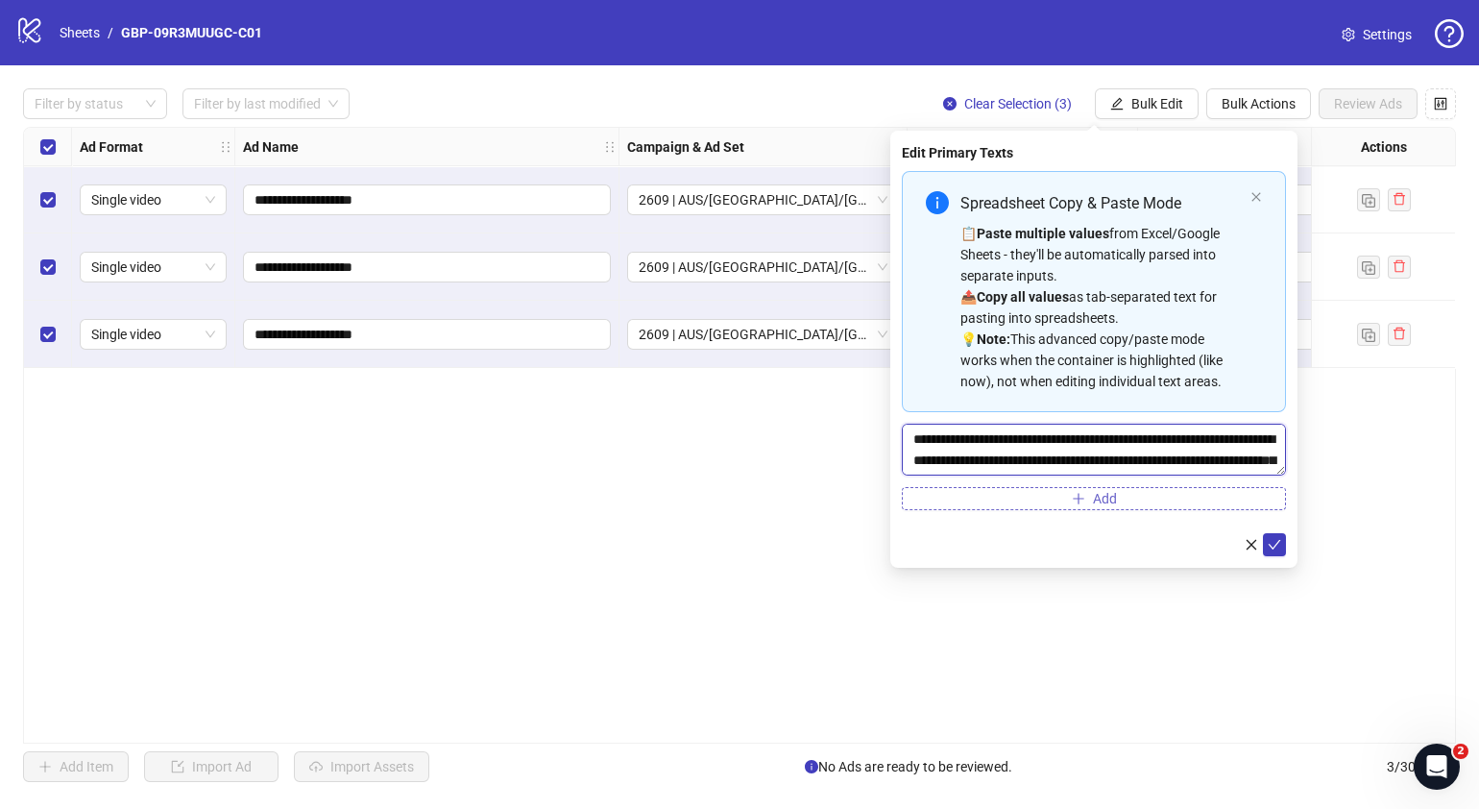
scroll to position [57, 0]
type textarea "**********"
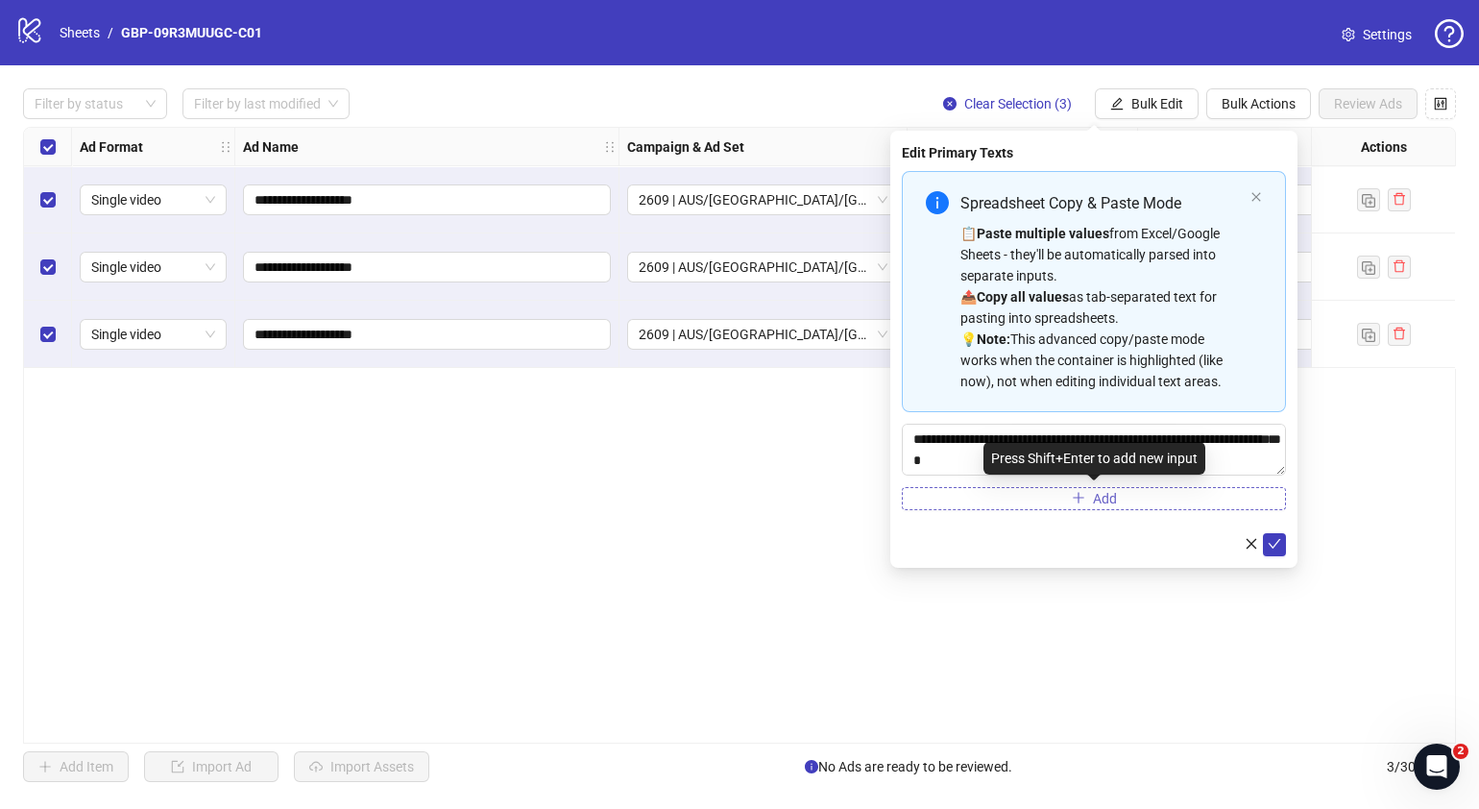
click at [1095, 501] on span "Add" at bounding box center [1105, 498] width 24 height 15
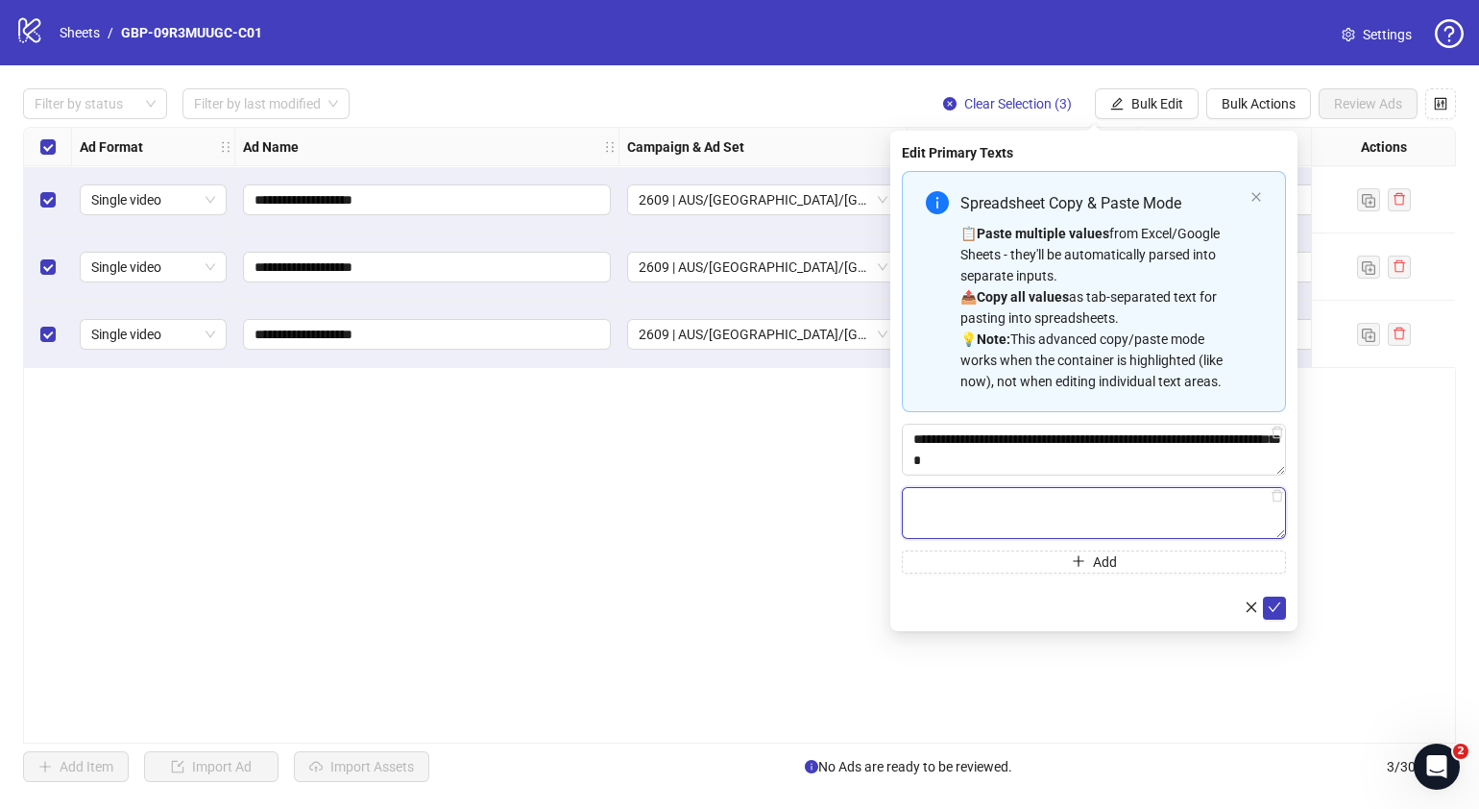
paste textarea "**********"
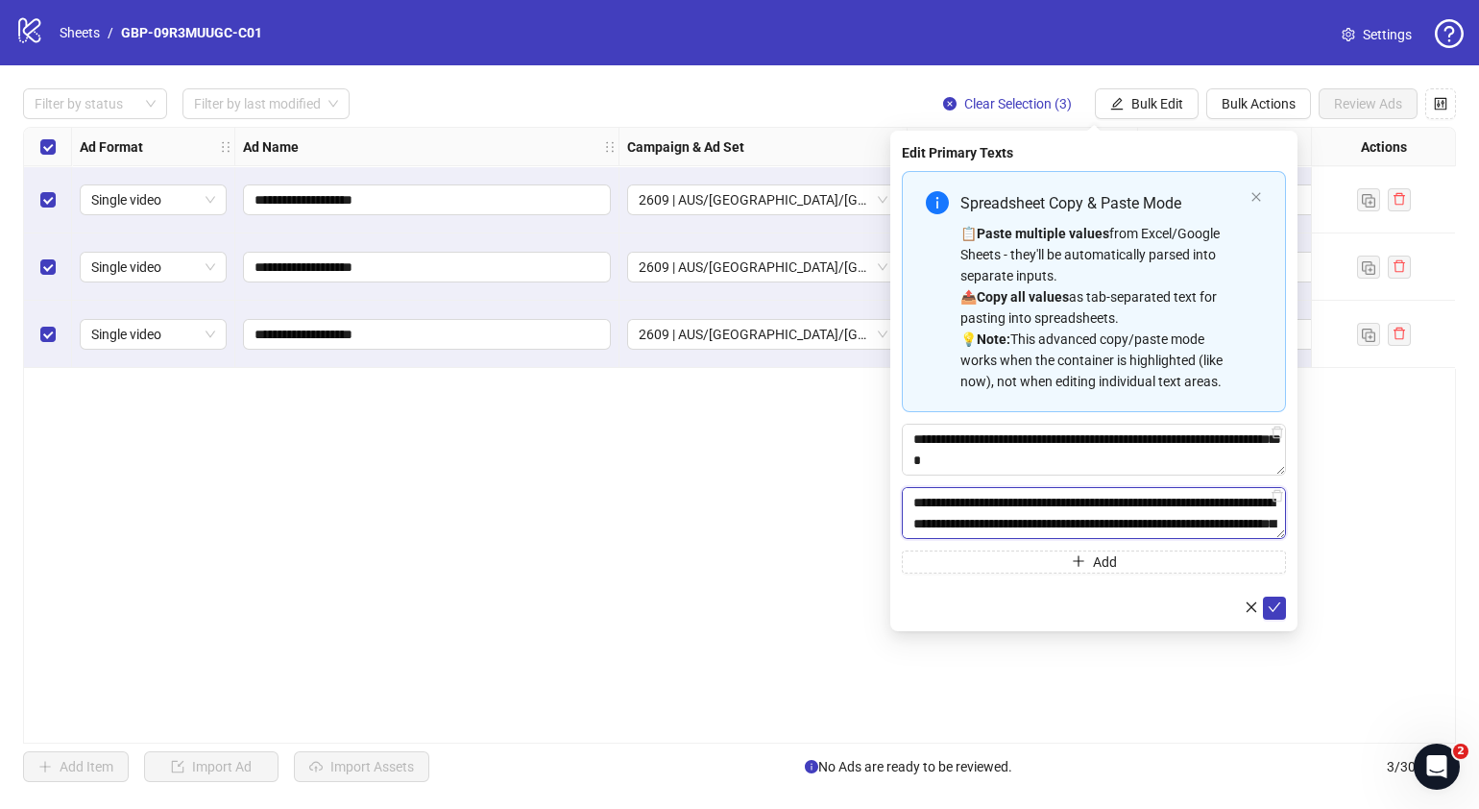
scroll to position [78, 0]
type textarea "**********"
click at [1273, 613] on span "submit" at bounding box center [1274, 606] width 13 height 15
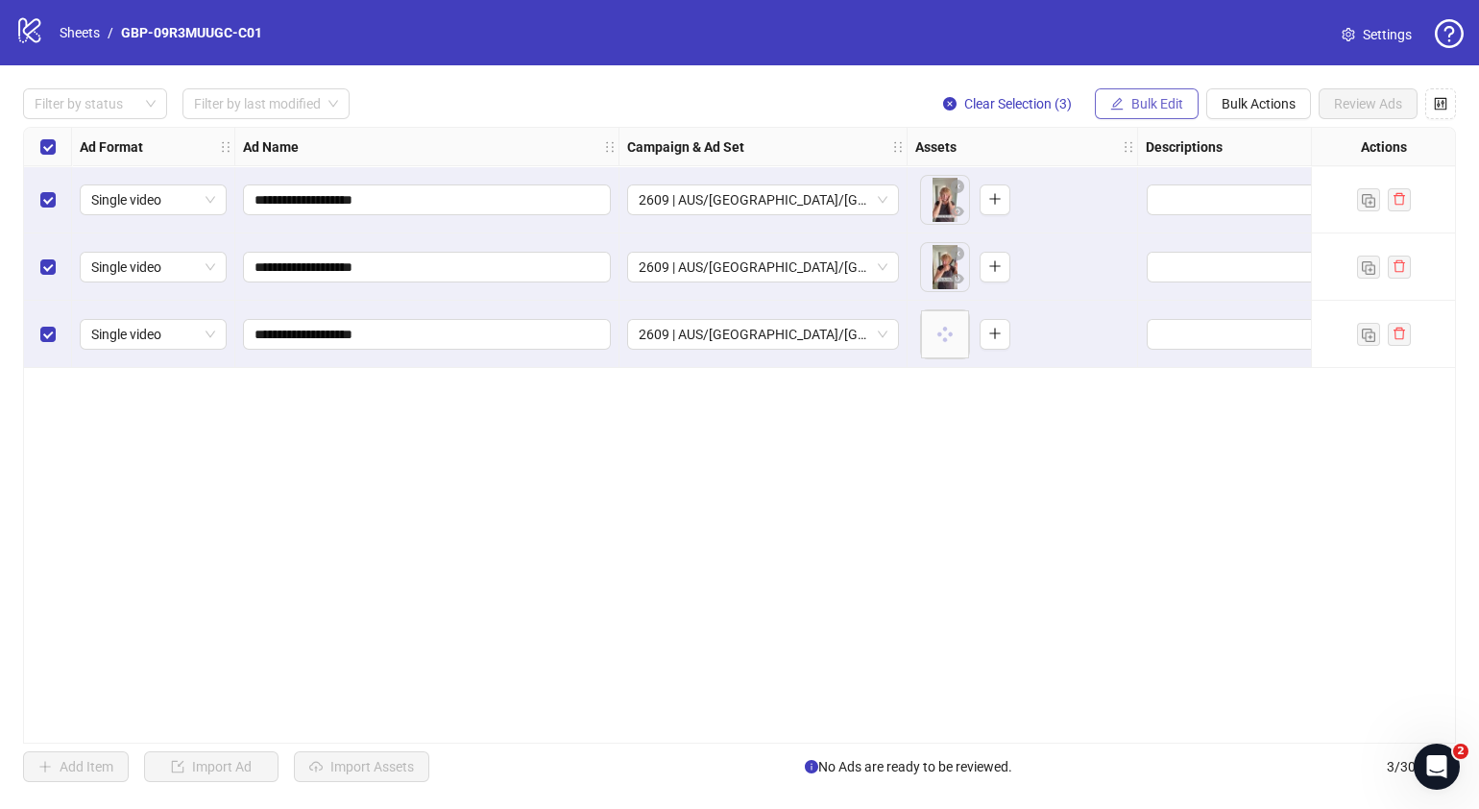
click at [1162, 96] on span "Bulk Edit" at bounding box center [1157, 103] width 52 height 15
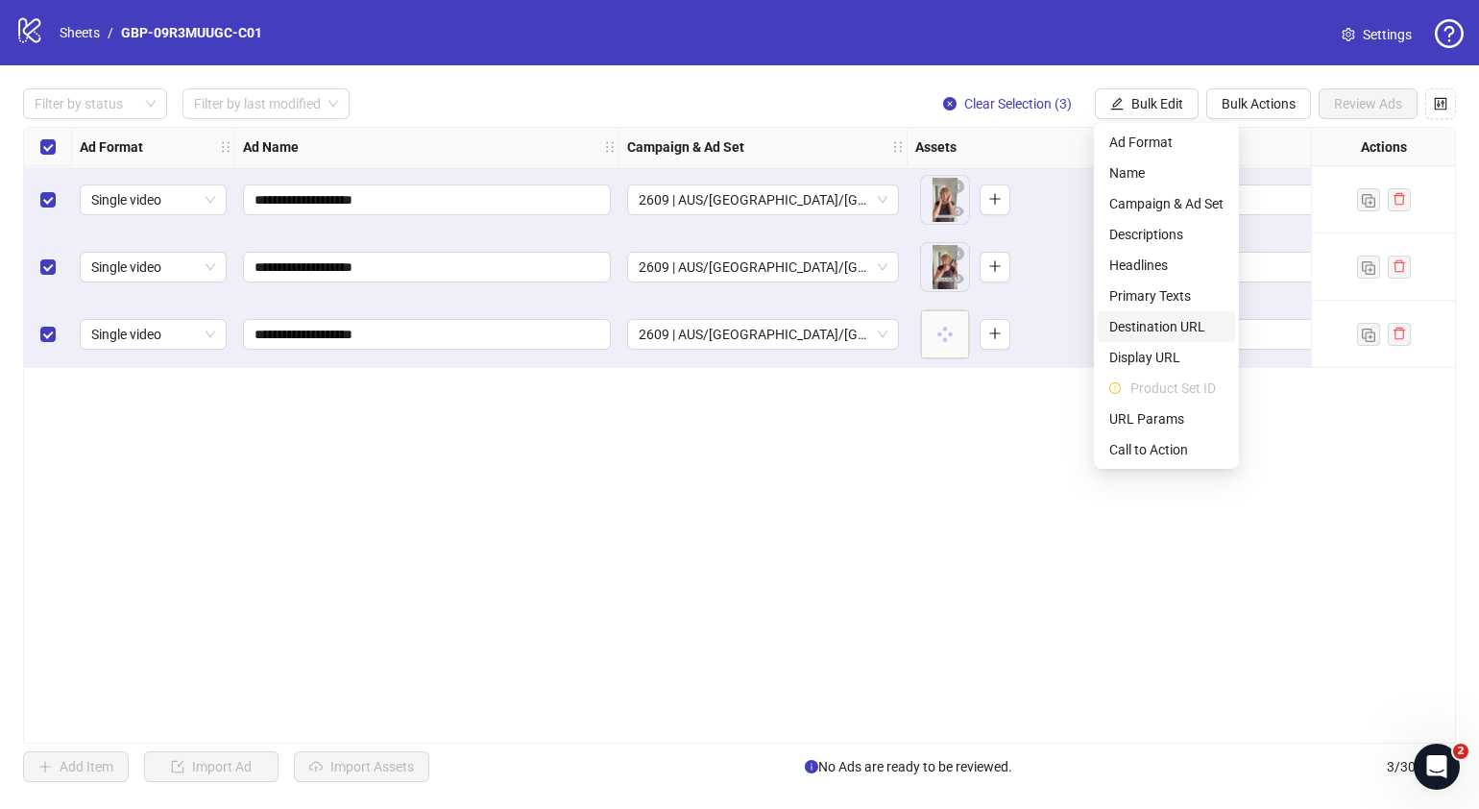
click at [1182, 327] on span "Destination URL" at bounding box center [1166, 326] width 114 height 21
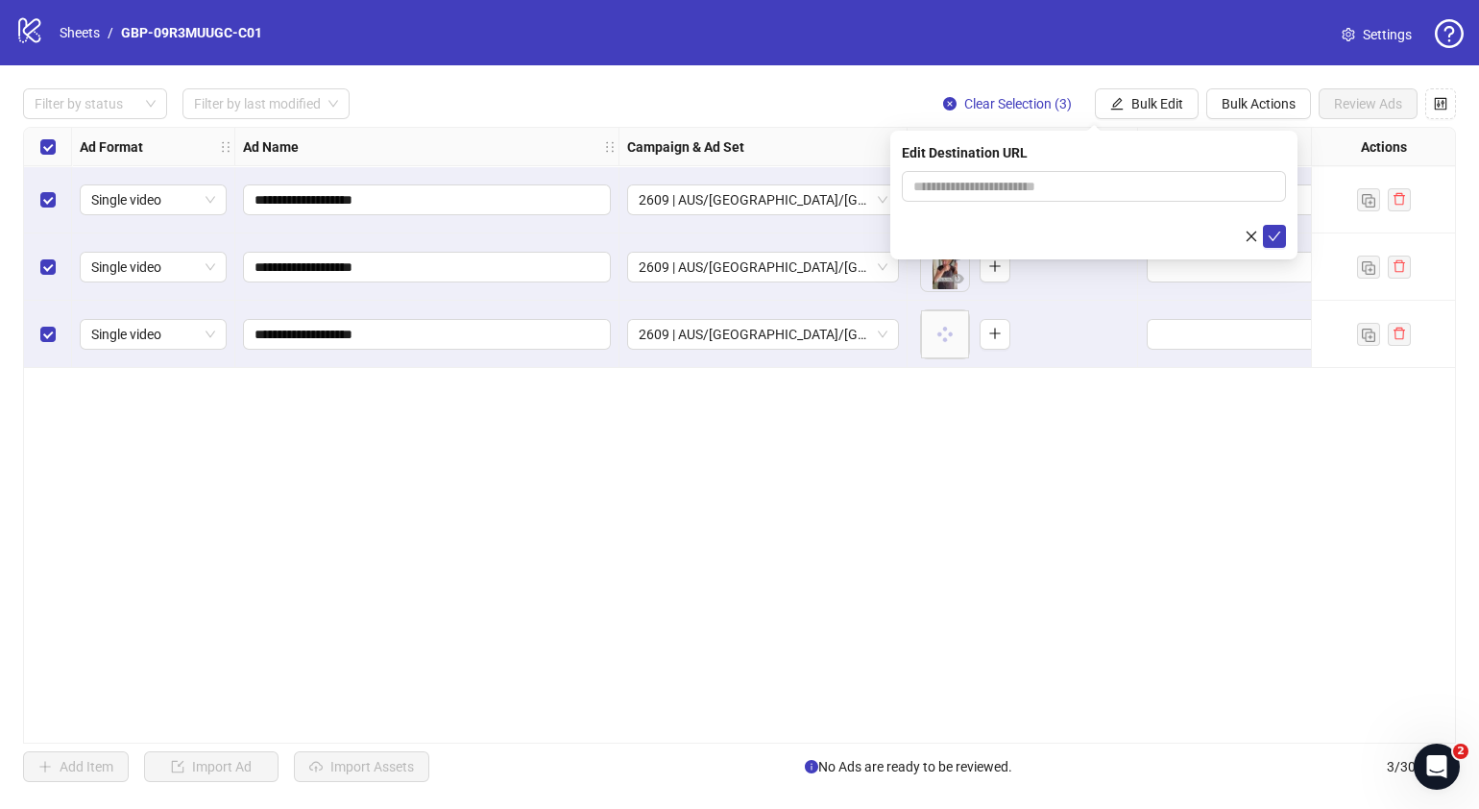
click at [1149, 211] on form at bounding box center [1094, 209] width 384 height 77
click at [1155, 186] on input "text" at bounding box center [1086, 186] width 346 height 21
paste input "**********"
type input "**********"
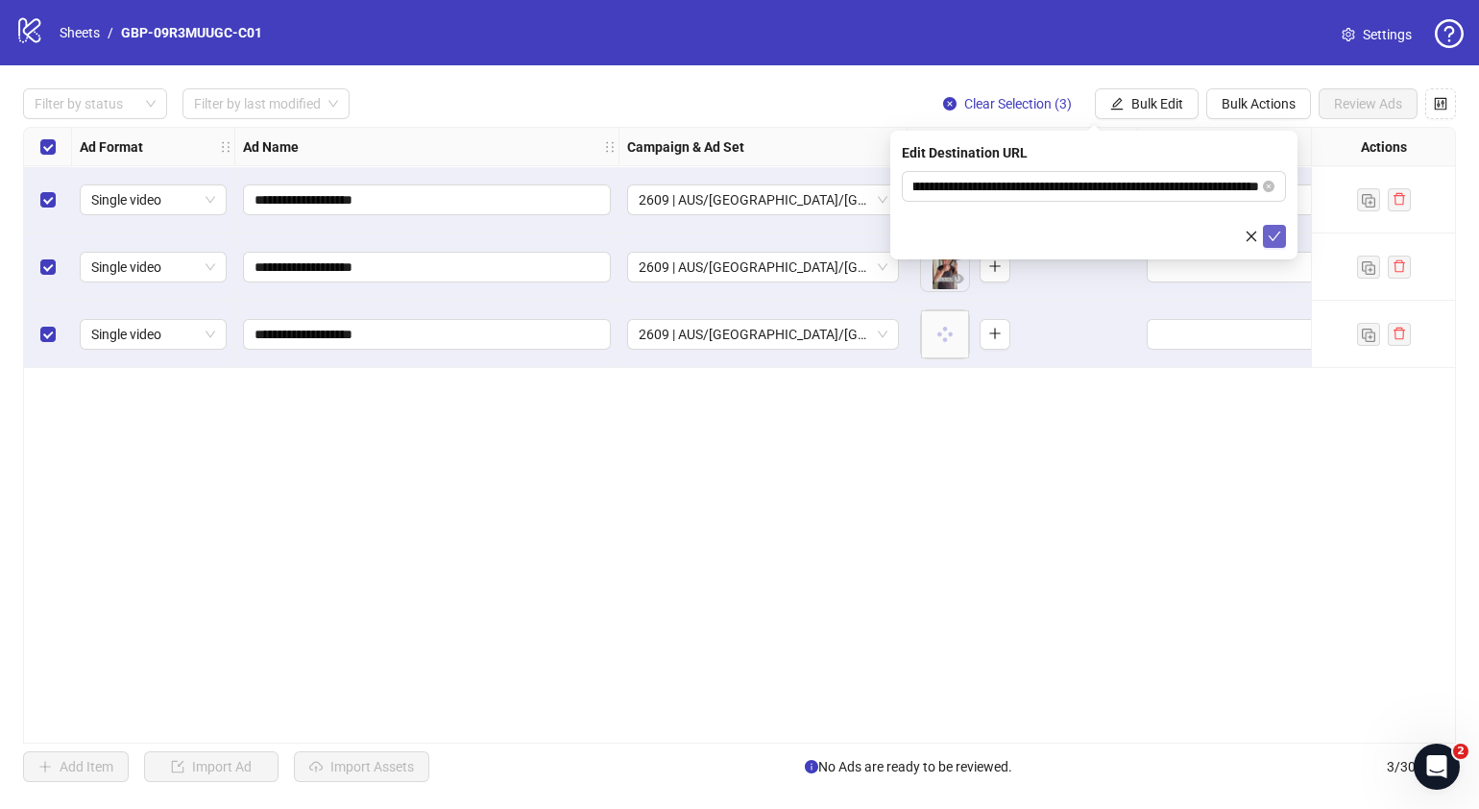
click at [1273, 244] on button "submit" at bounding box center [1274, 236] width 23 height 23
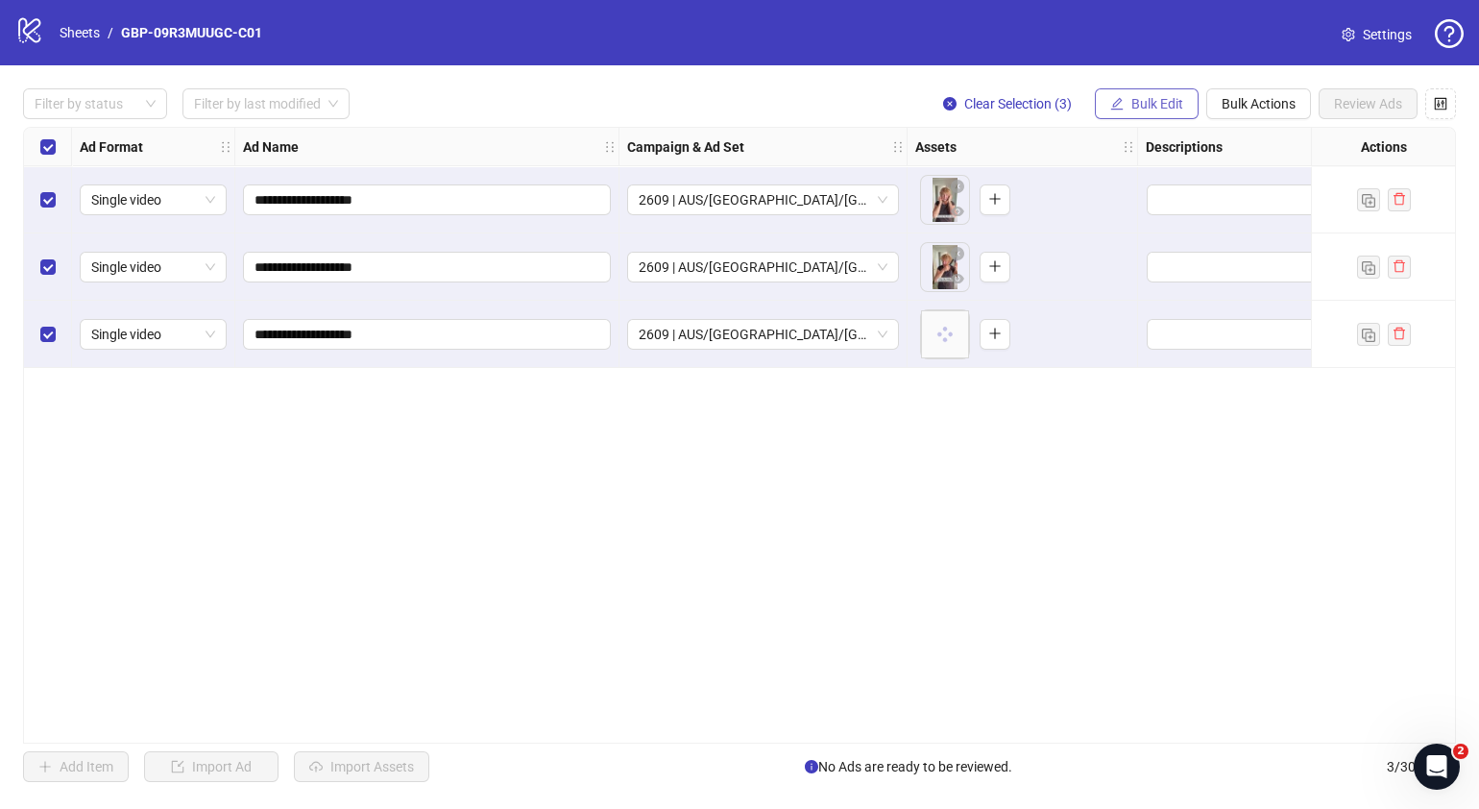
click at [1158, 103] on span "Bulk Edit" at bounding box center [1157, 103] width 52 height 15
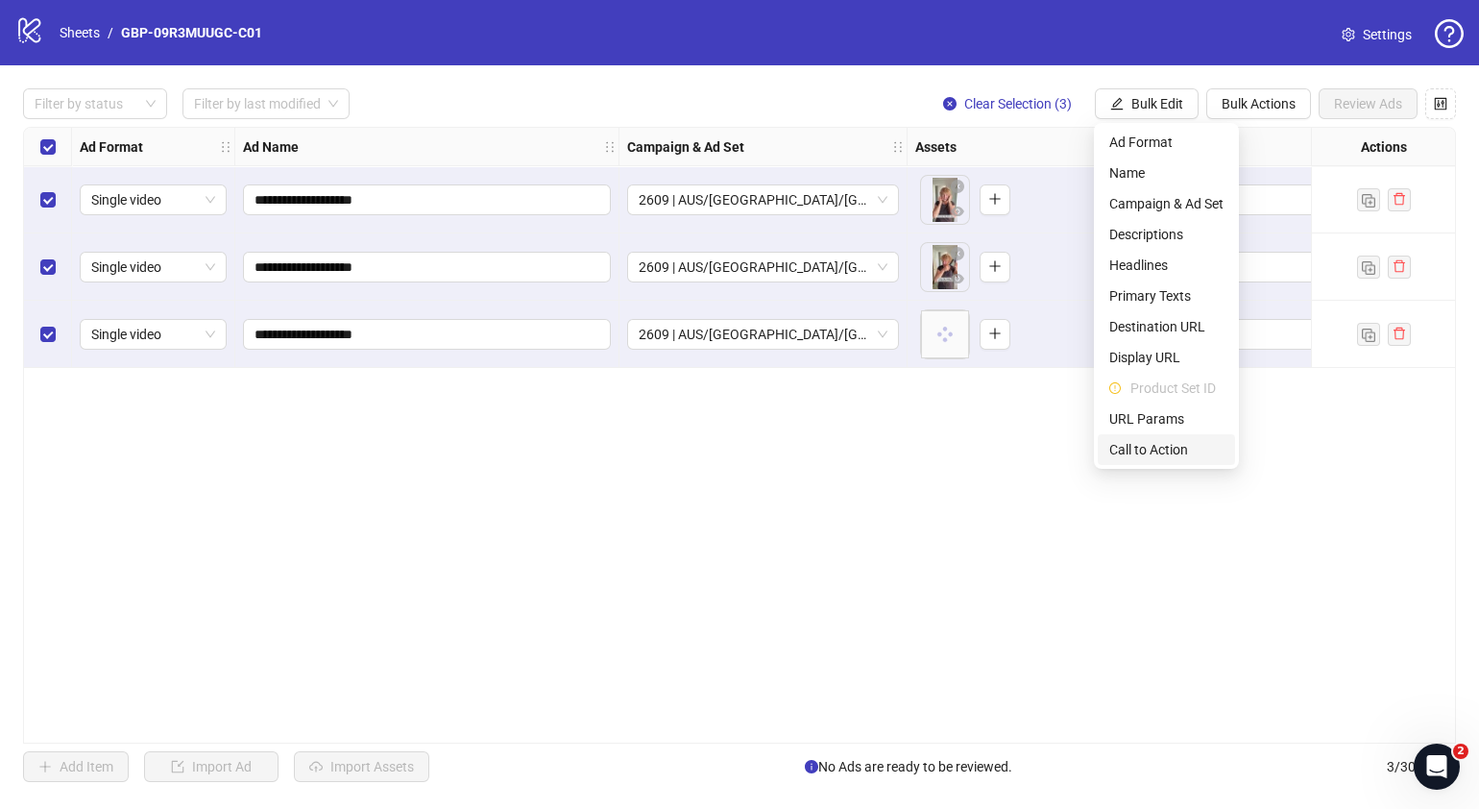
click at [1175, 445] on span "Call to Action" at bounding box center [1166, 449] width 114 height 21
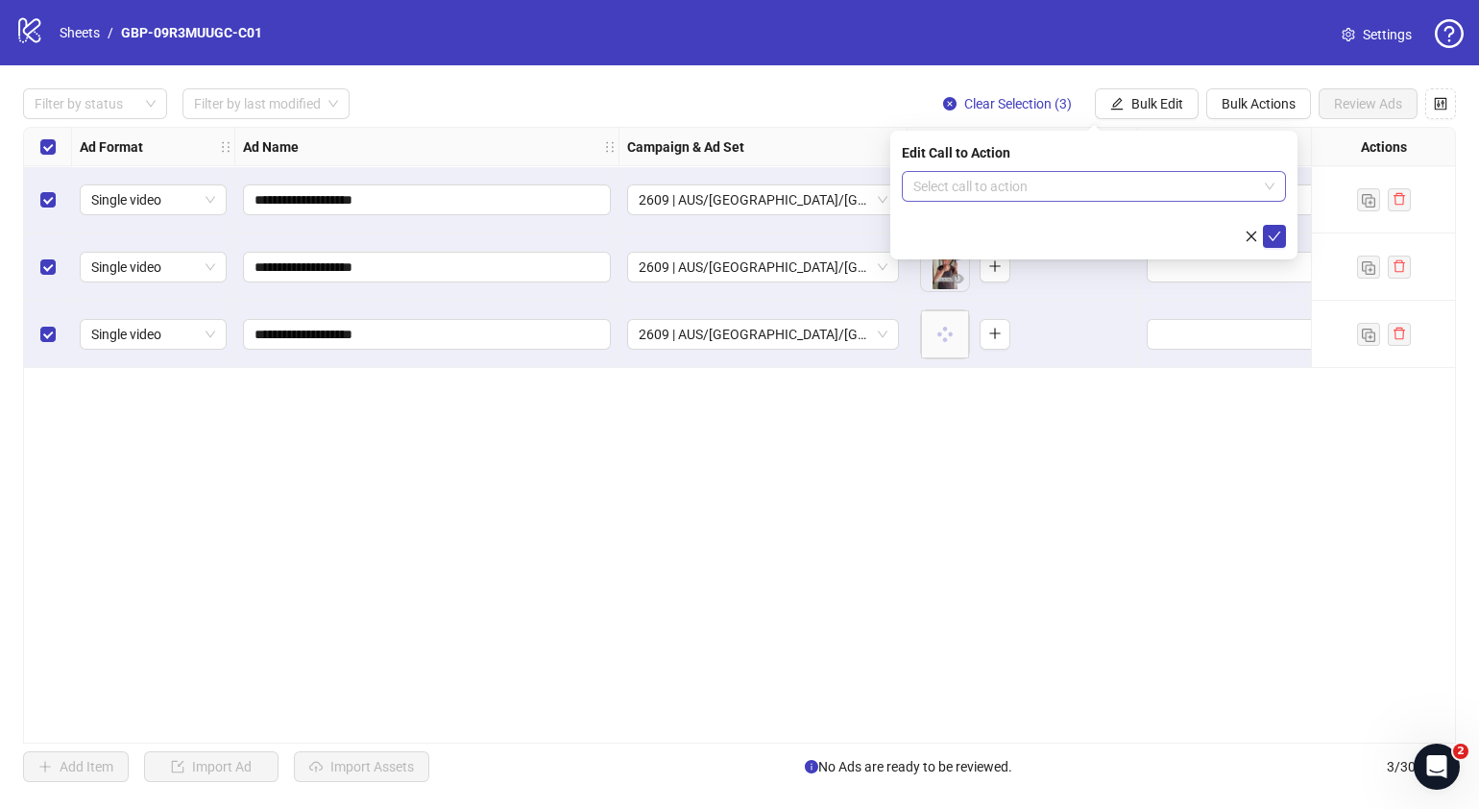
click at [1054, 184] on input "search" at bounding box center [1085, 186] width 344 height 29
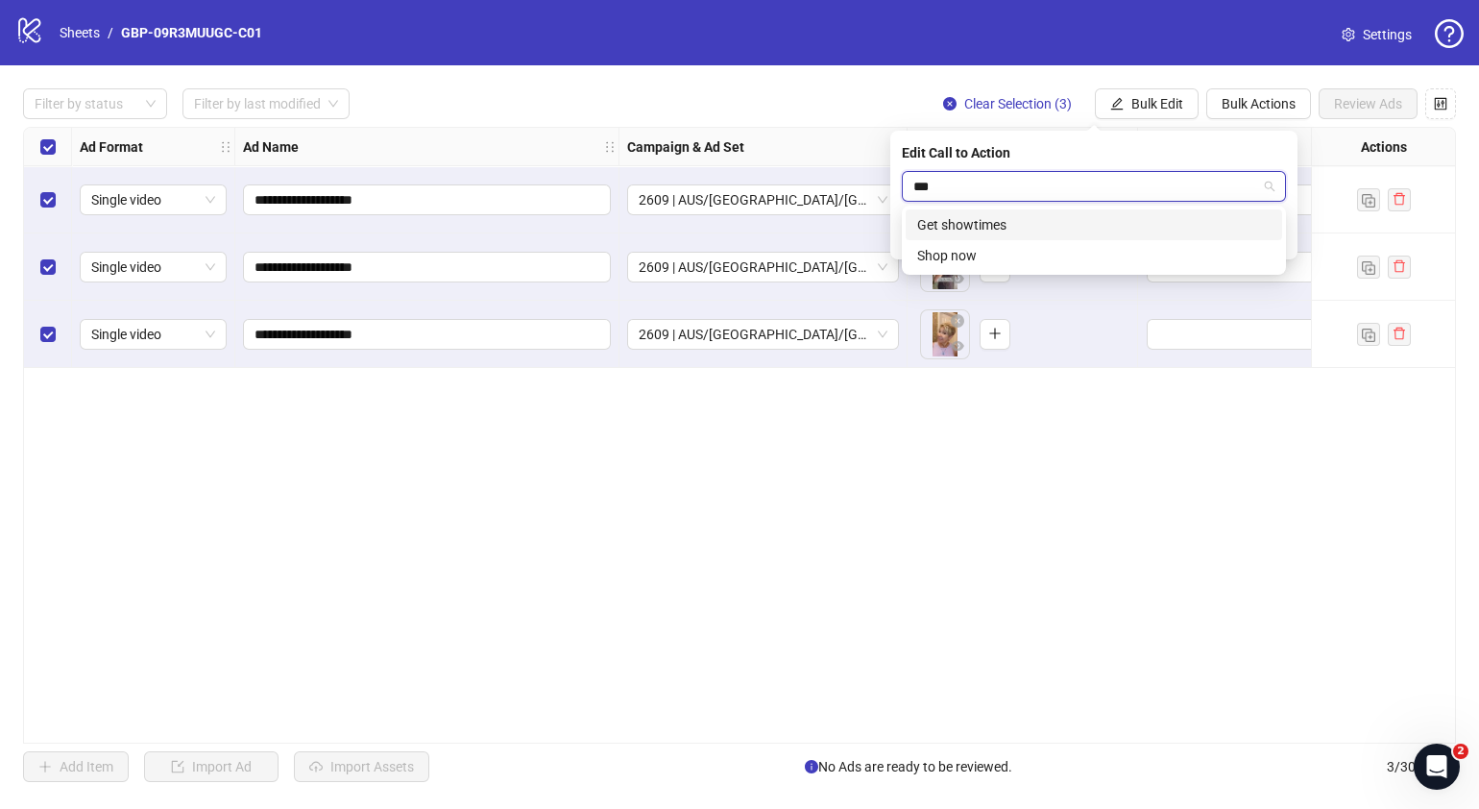
type input "****"
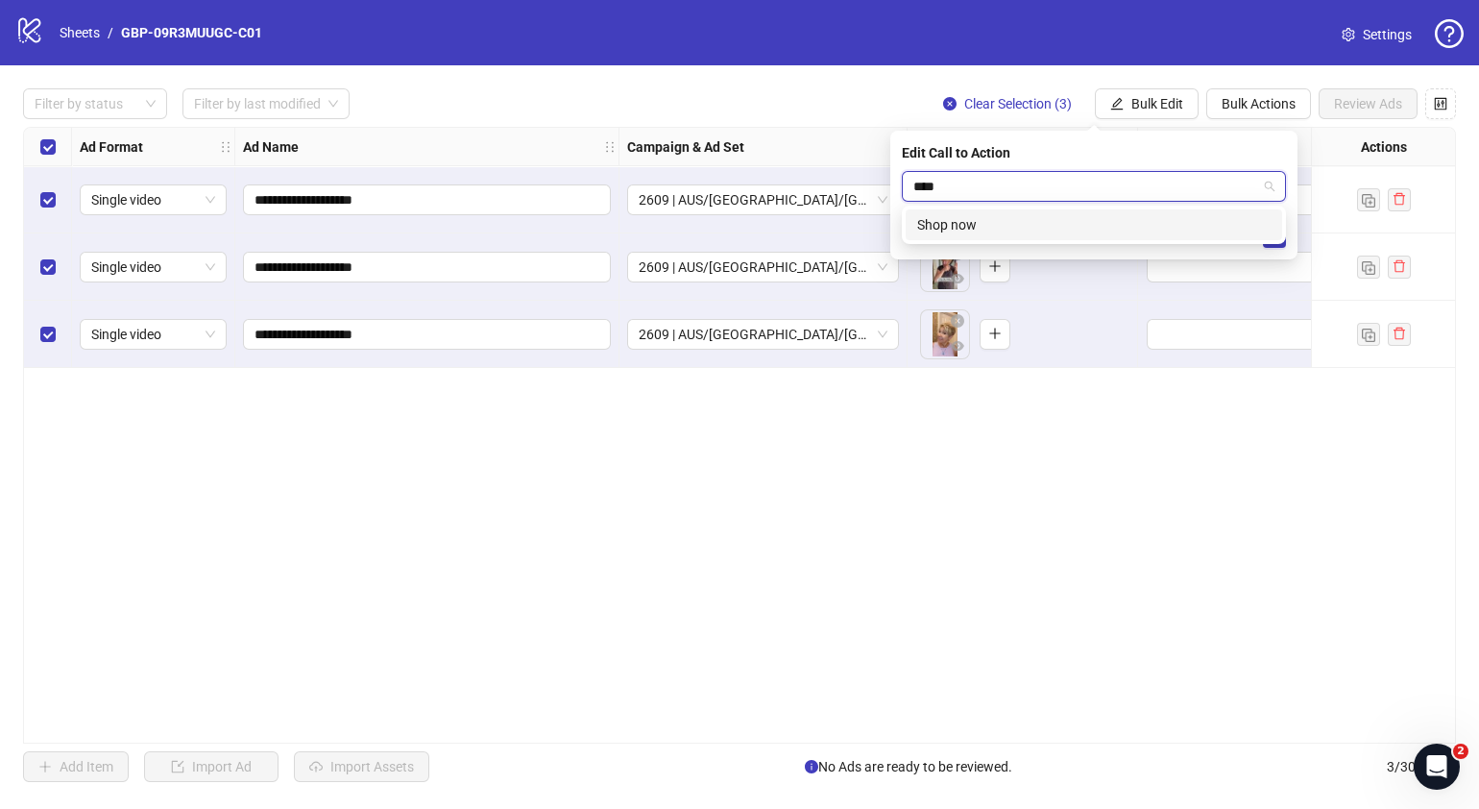
click at [1050, 216] on div "Shop now" at bounding box center [1093, 224] width 353 height 21
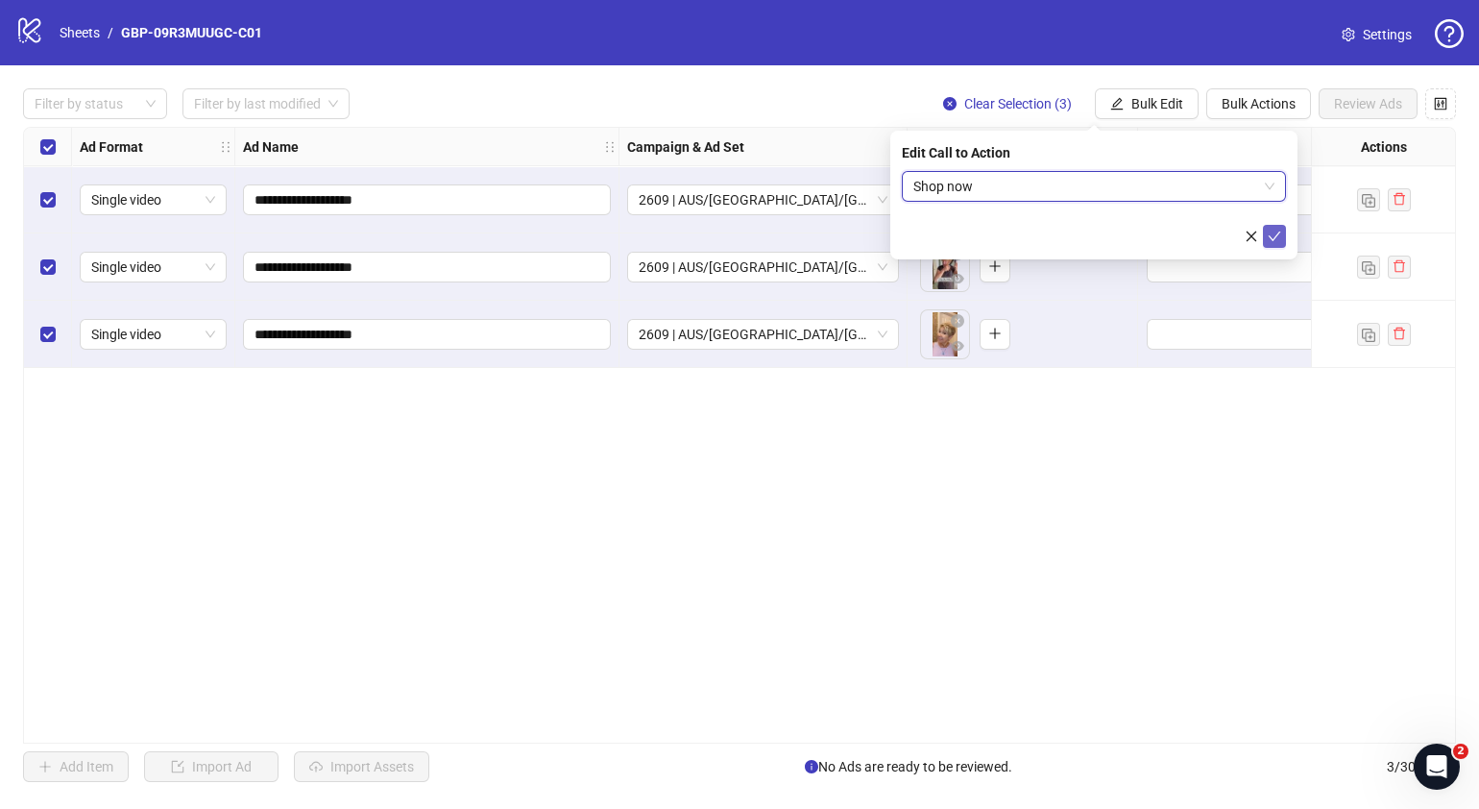
click at [1273, 235] on icon "check" at bounding box center [1274, 236] width 13 height 13
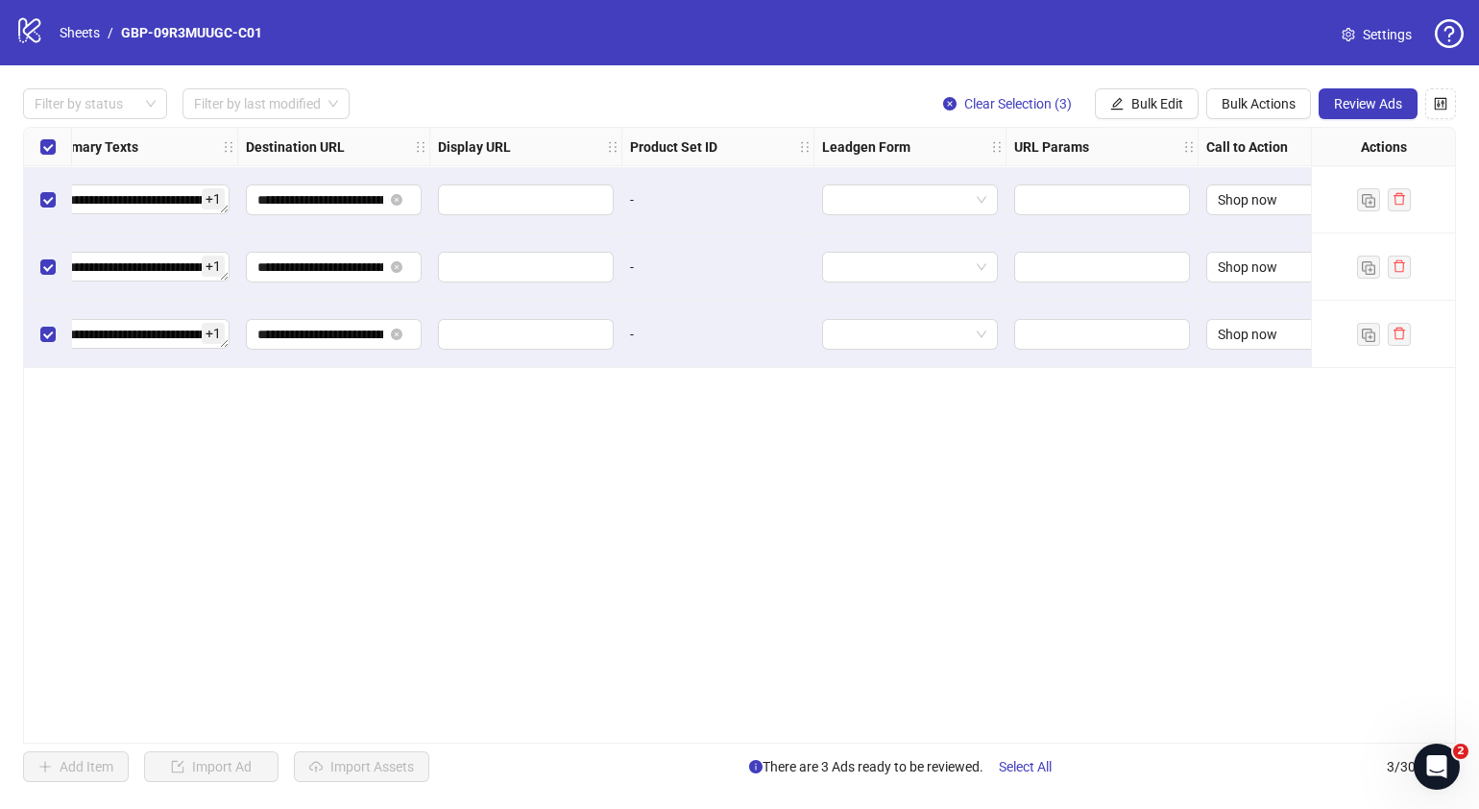
scroll to position [0, 1671]
click at [1379, 99] on span "Review Ads" at bounding box center [1368, 103] width 68 height 15
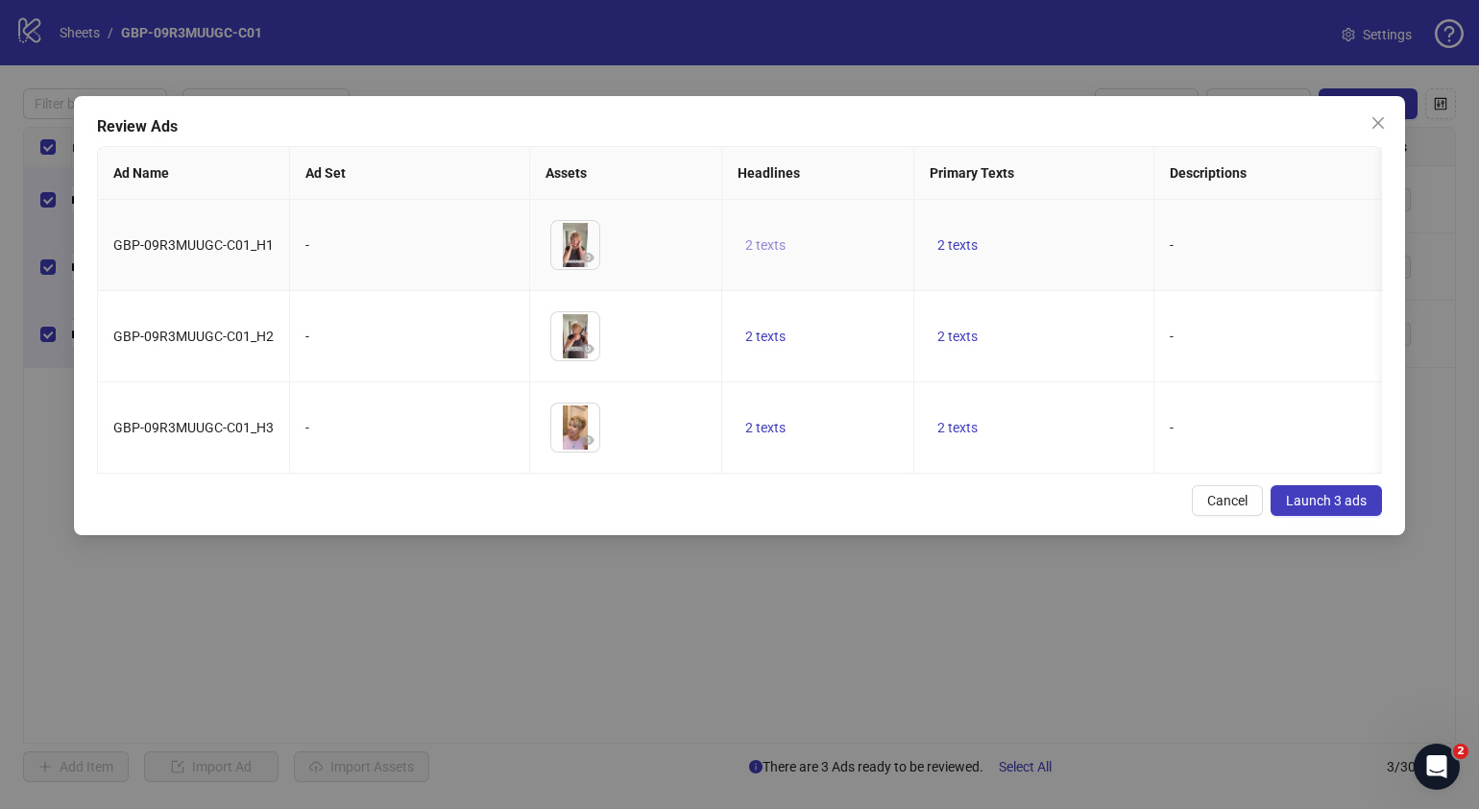
click at [778, 239] on span "2 texts" at bounding box center [765, 244] width 40 height 15
click at [1073, 226] on button "button" at bounding box center [1065, 231] width 31 height 31
click at [1008, 516] on div "Cancel Launch 3 ads" at bounding box center [739, 500] width 1285 height 31
click at [962, 247] on span "2 texts" at bounding box center [957, 244] width 40 height 15
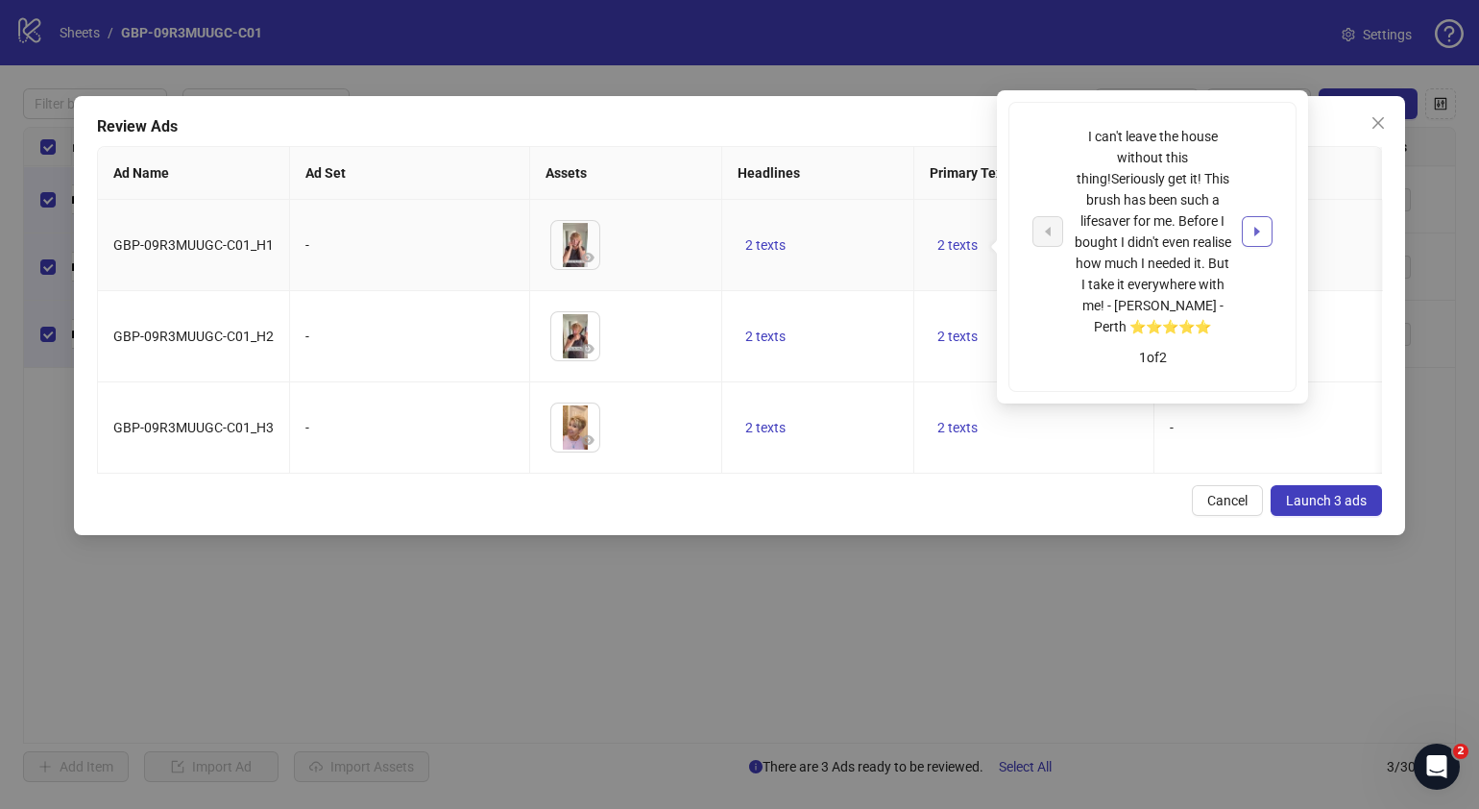
click at [1256, 232] on icon "caret-right" at bounding box center [1257, 232] width 6 height 10
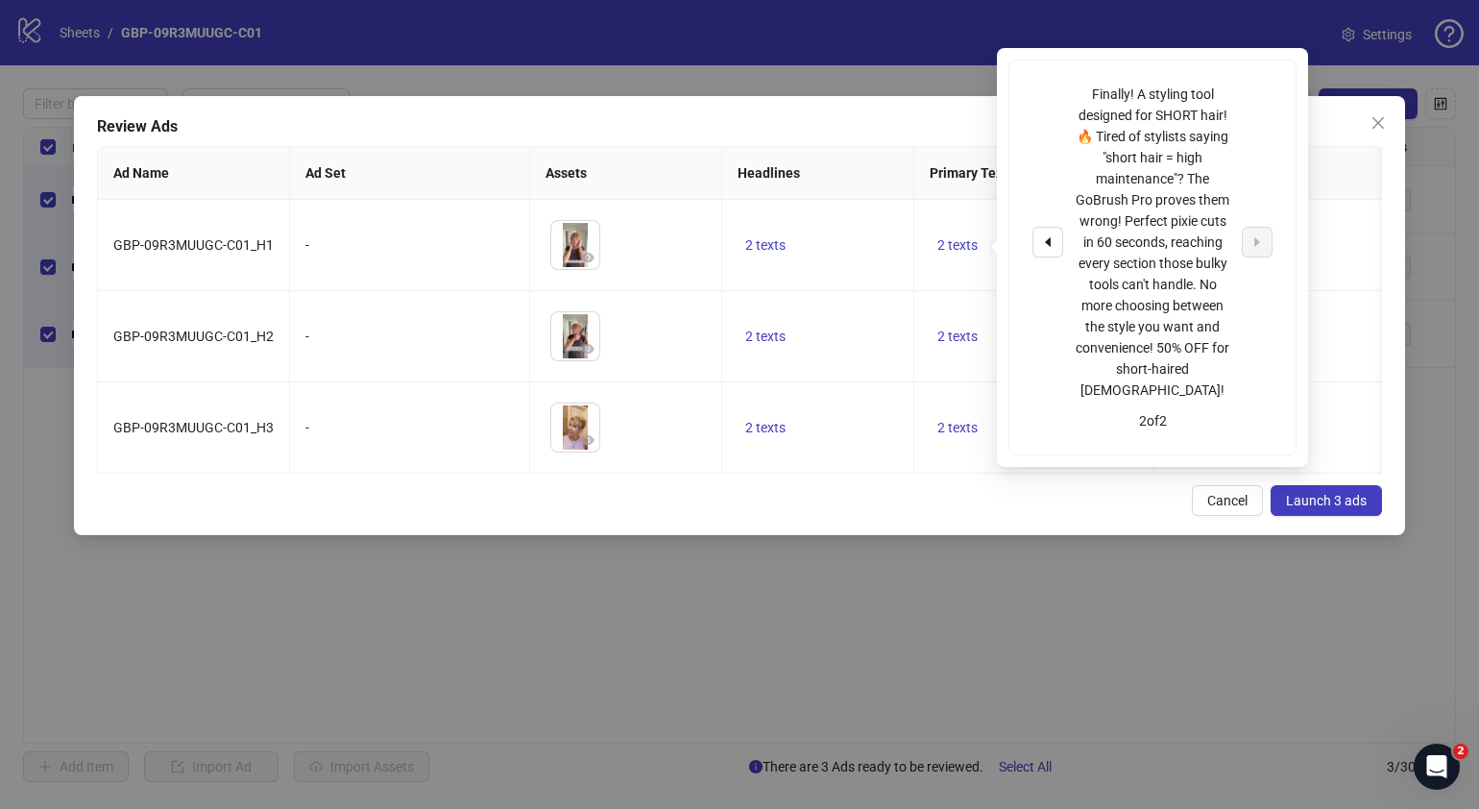
click at [1008, 516] on div "Cancel Launch 3 ads" at bounding box center [739, 500] width 1285 height 31
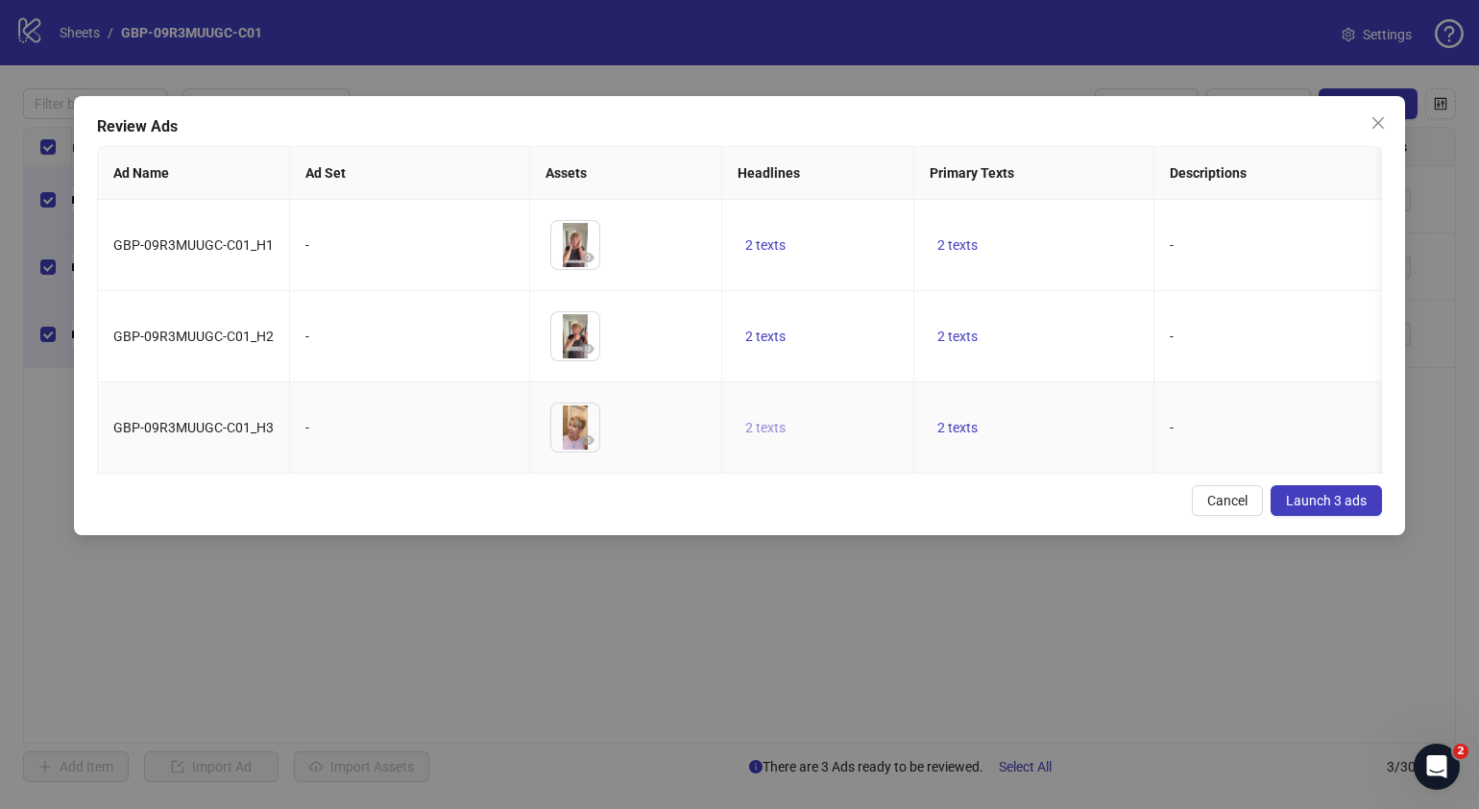
click at [758, 429] on span "2 texts" at bounding box center [765, 427] width 40 height 15
click at [1061, 418] on icon "caret-right" at bounding box center [1064, 420] width 13 height 13
click at [1052, 516] on div "Cancel Launch 3 ads" at bounding box center [739, 500] width 1285 height 31
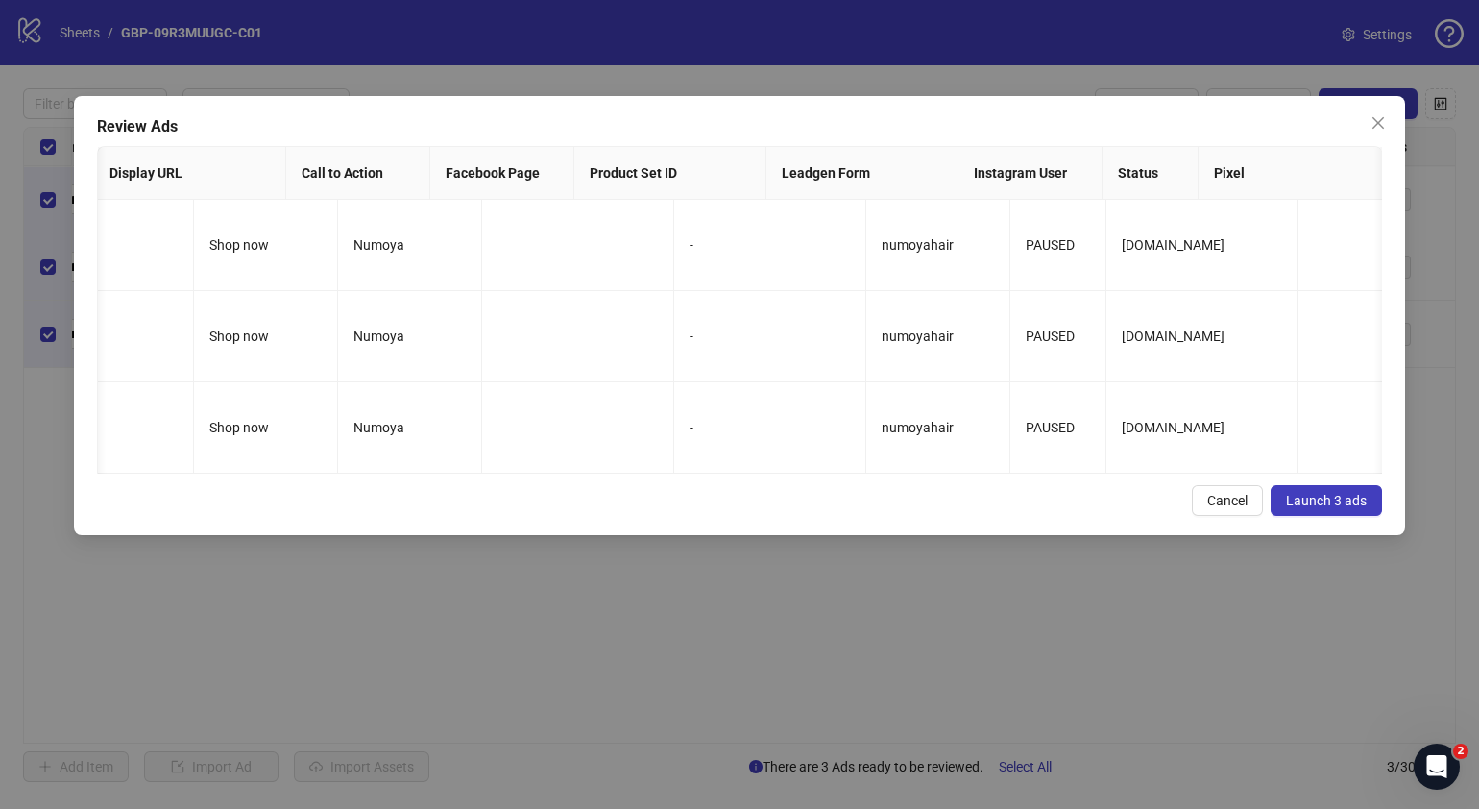
scroll to position [0, 0]
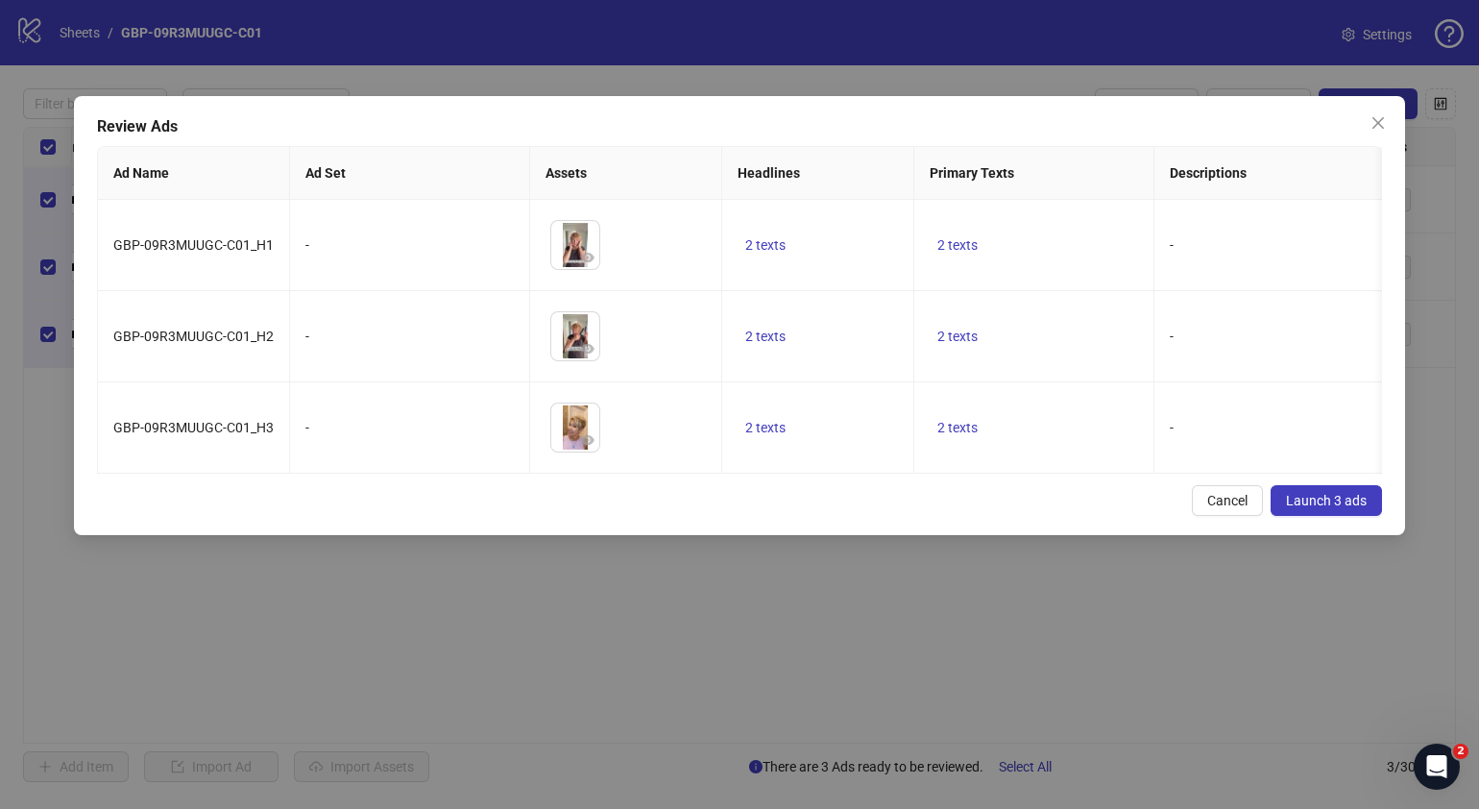
click at [1319, 508] on span "Launch 3 ads" at bounding box center [1326, 500] width 81 height 15
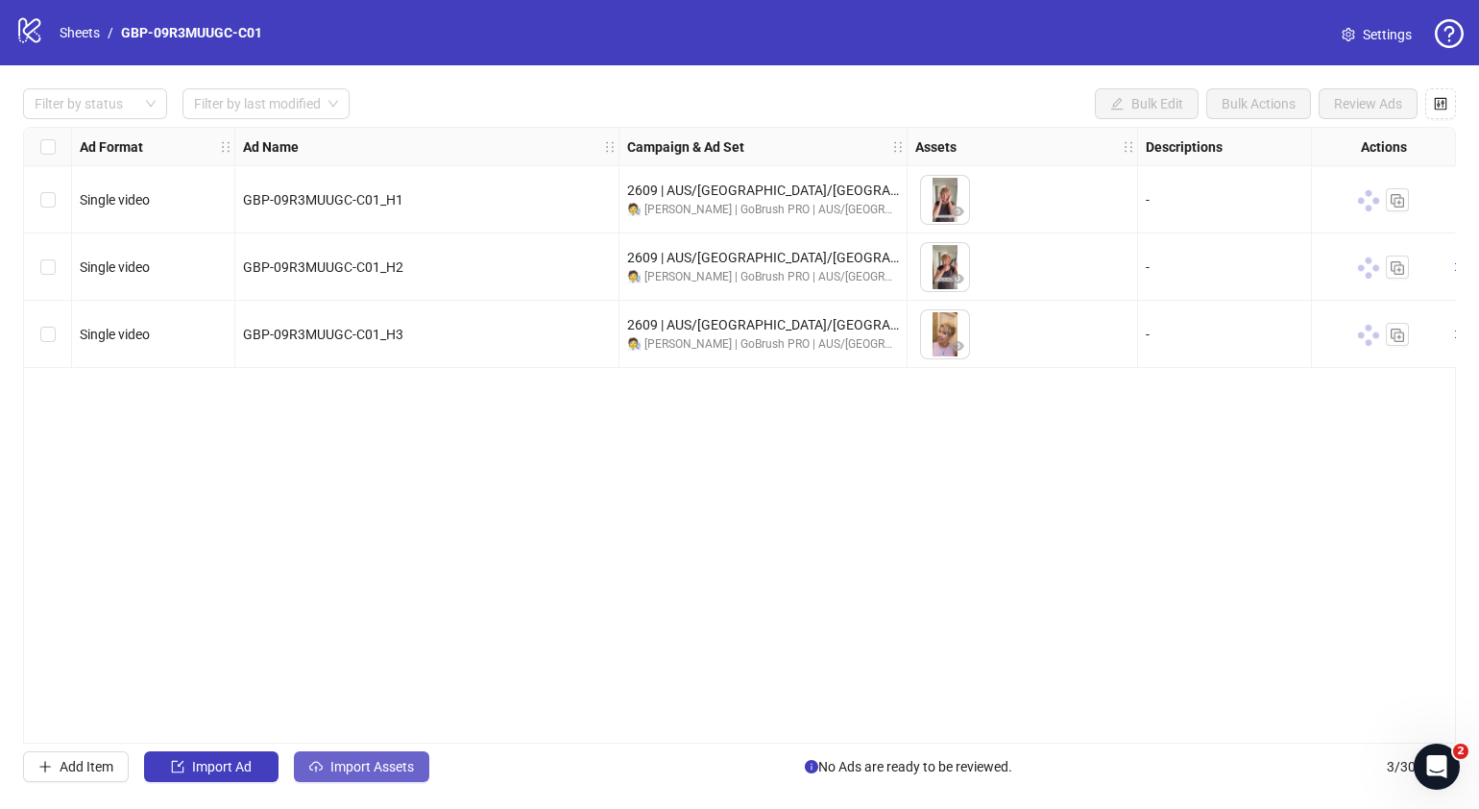
click at [346, 773] on span "Import Assets" at bounding box center [372, 766] width 84 height 15
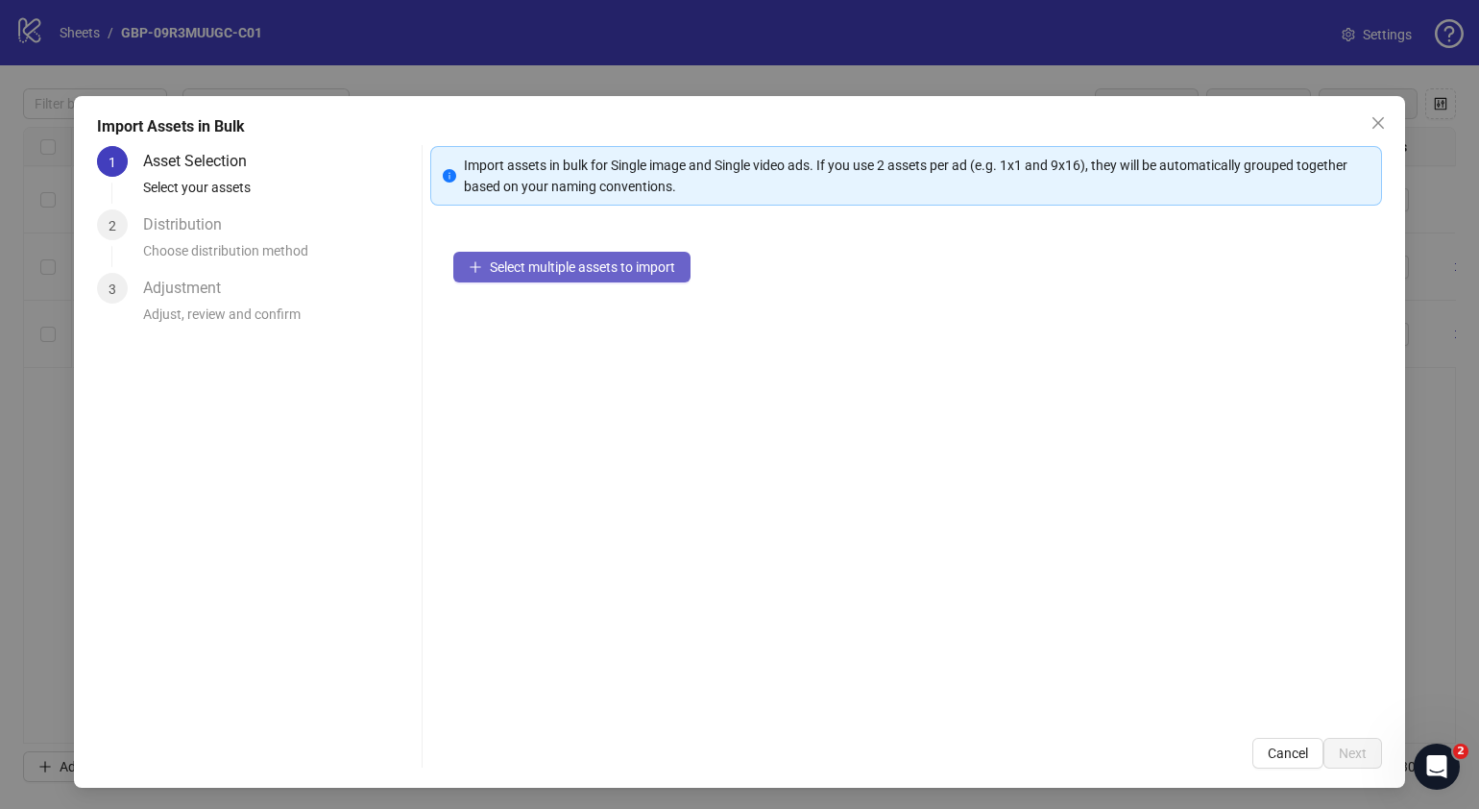
click at [537, 274] on span "Select multiple assets to import" at bounding box center [582, 266] width 185 height 15
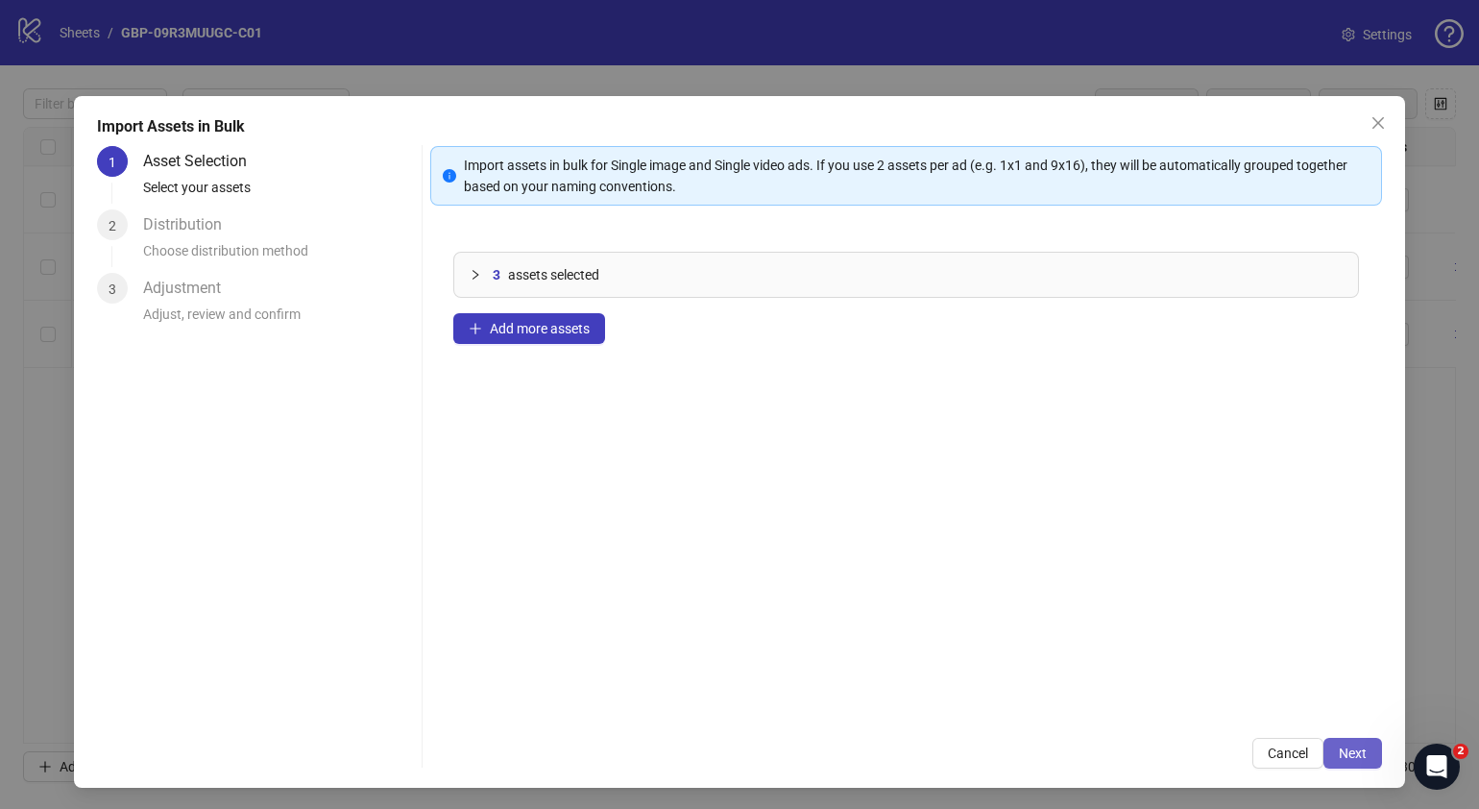
click at [1339, 750] on span "Next" at bounding box center [1353, 752] width 28 height 15
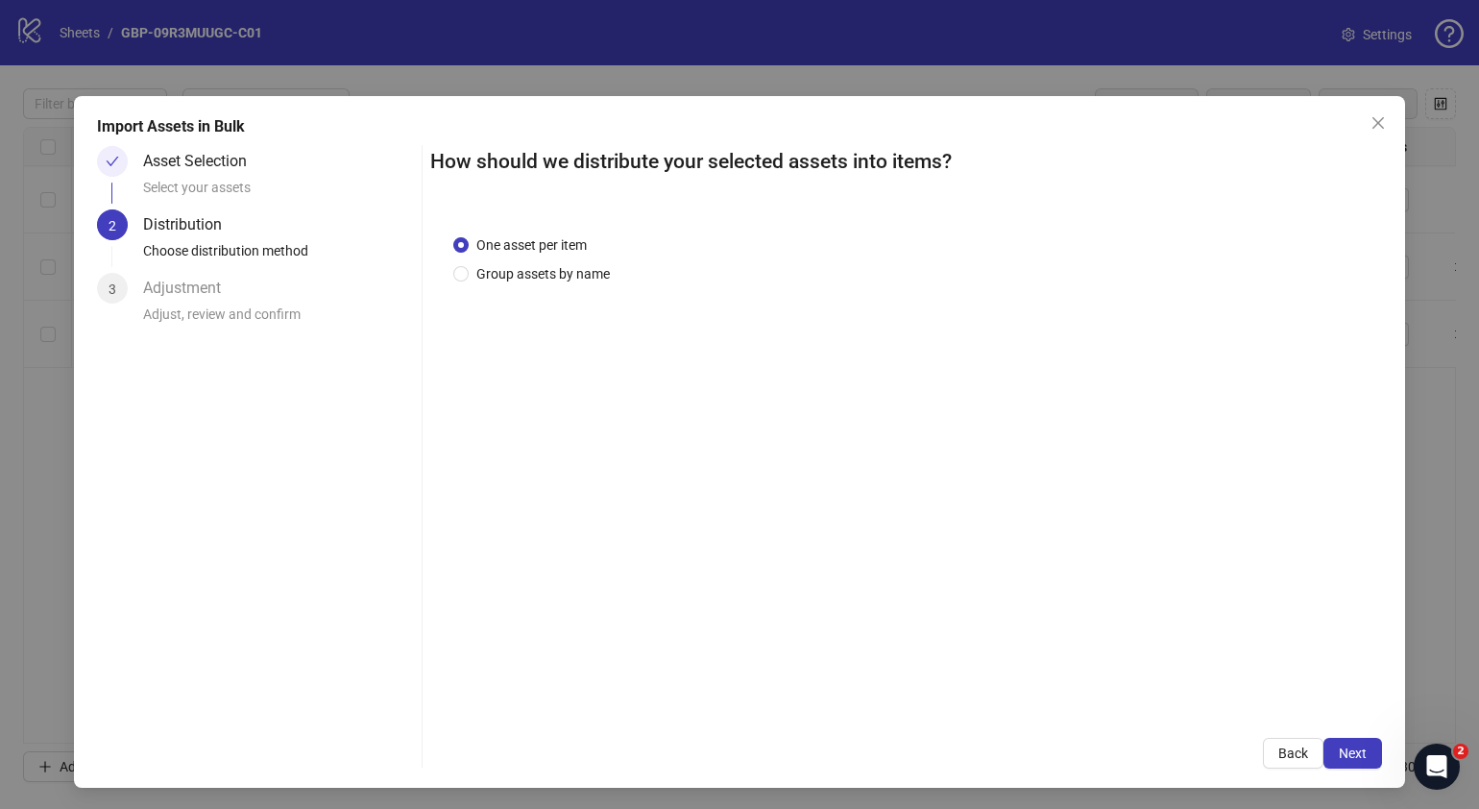
click at [1339, 749] on span "Next" at bounding box center [1353, 752] width 28 height 15
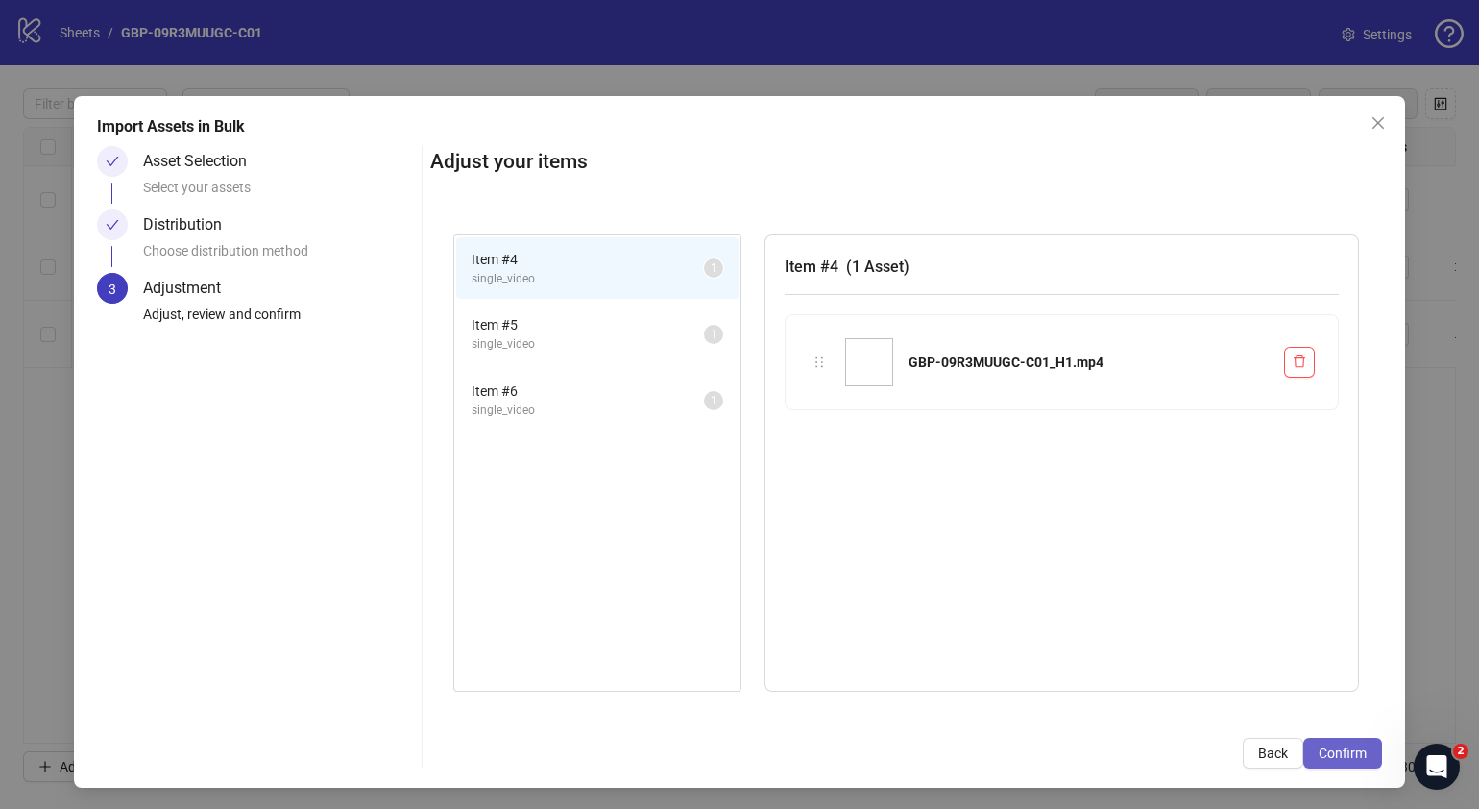
click at [1337, 747] on span "Confirm" at bounding box center [1343, 752] width 48 height 15
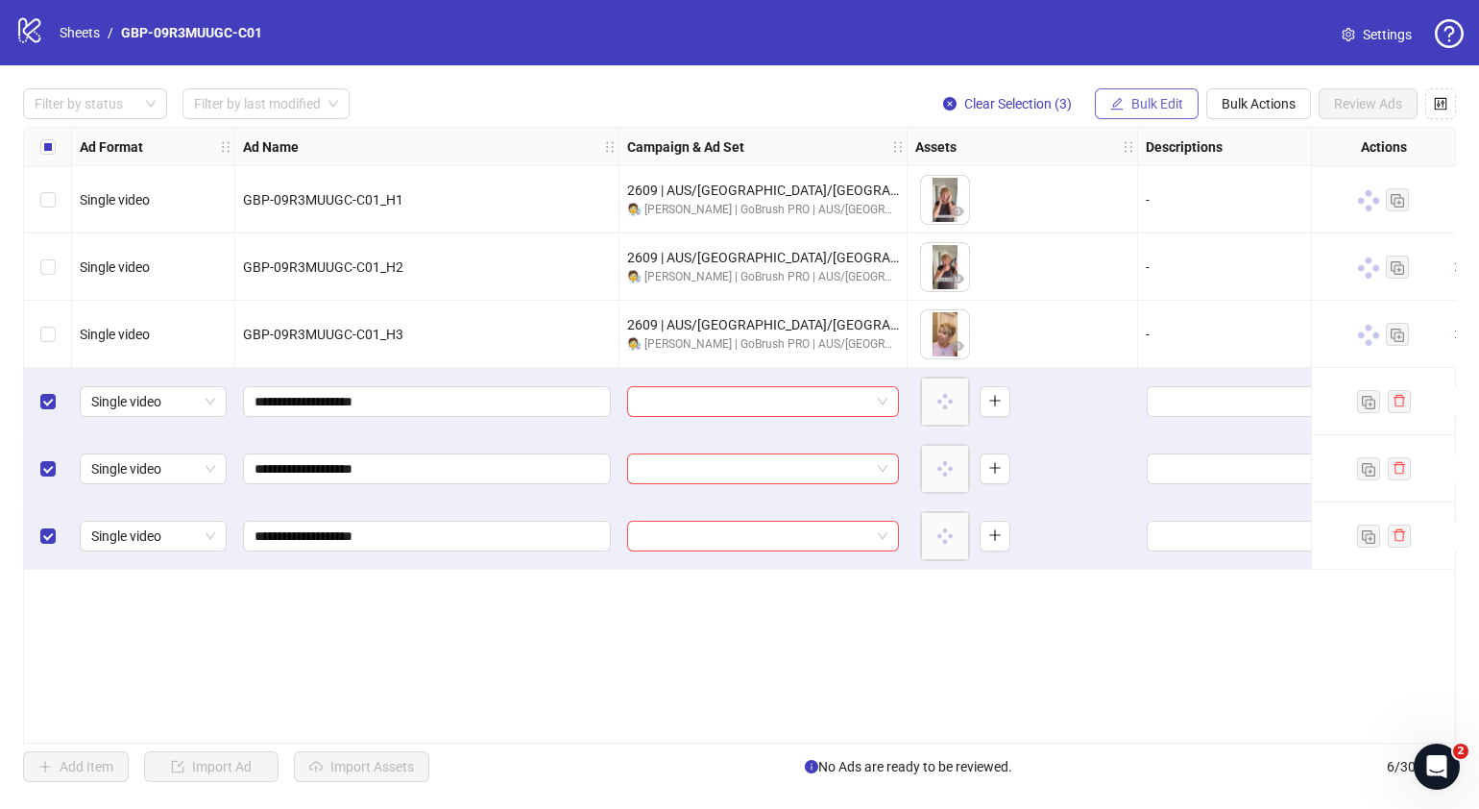
click at [1157, 101] on span "Bulk Edit" at bounding box center [1157, 103] width 52 height 15
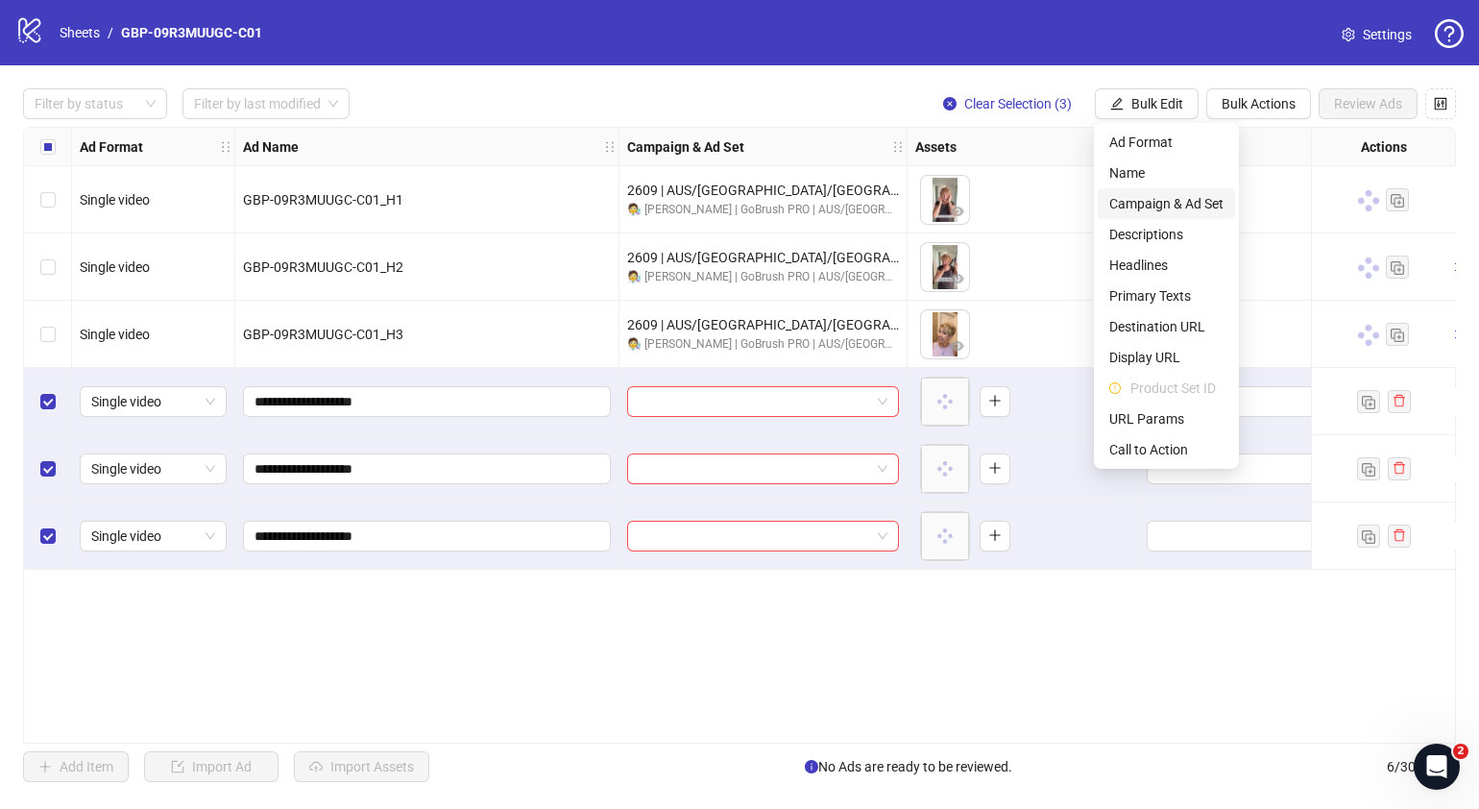
click at [1169, 203] on span "Campaign & Ad Set" at bounding box center [1166, 203] width 114 height 21
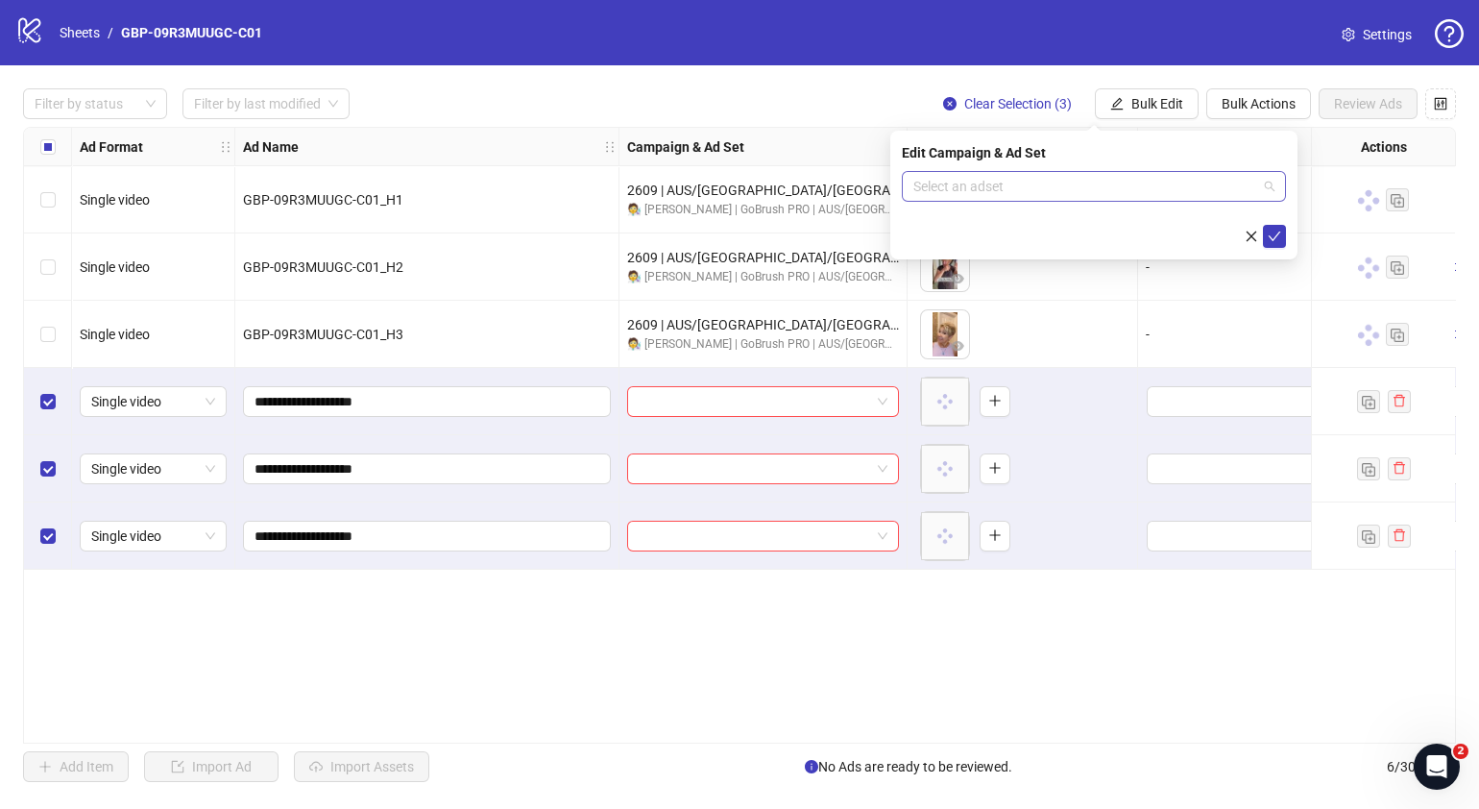
click at [1266, 187] on span at bounding box center [1093, 186] width 361 height 29
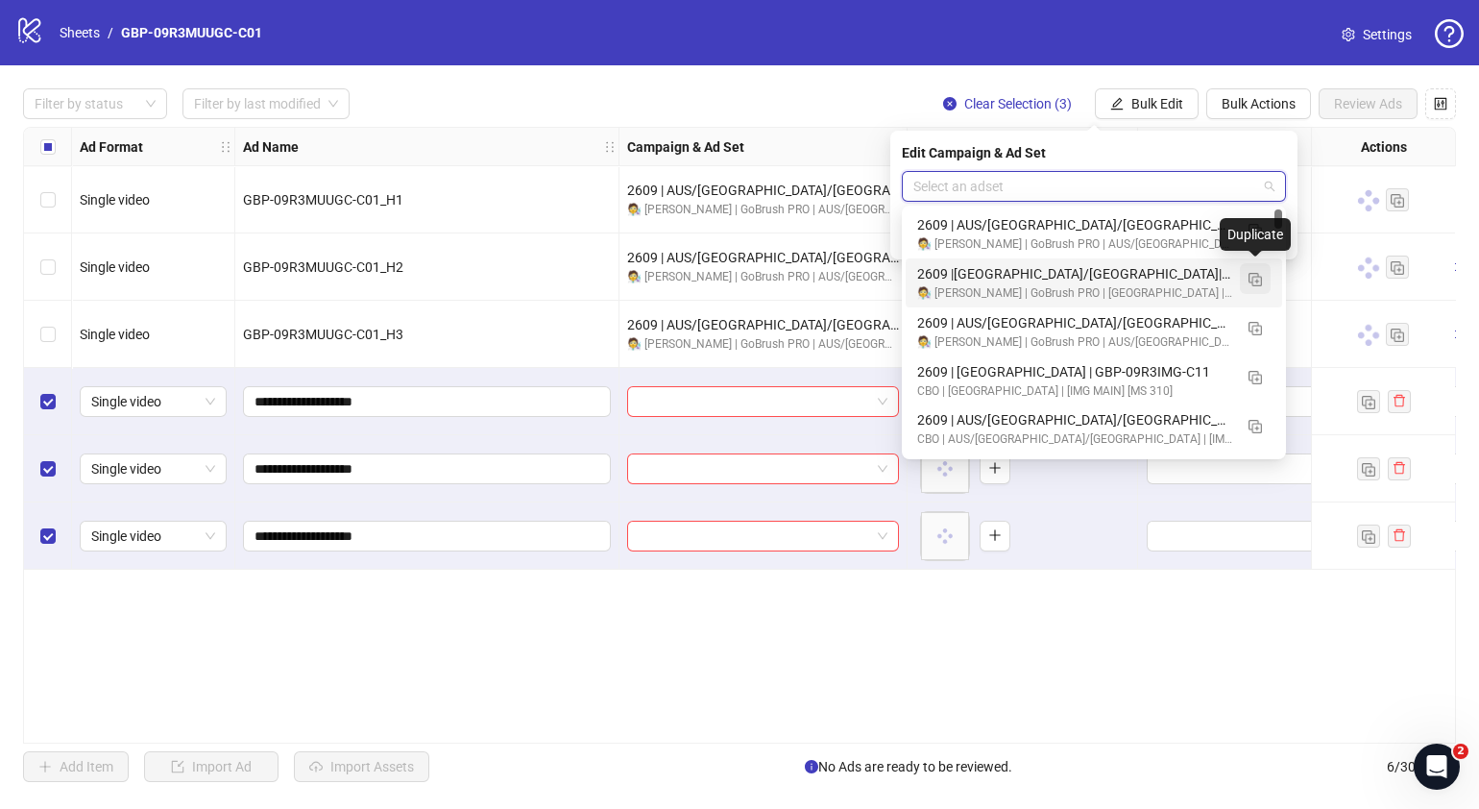
click at [1253, 282] on img "button" at bounding box center [1255, 279] width 13 height 13
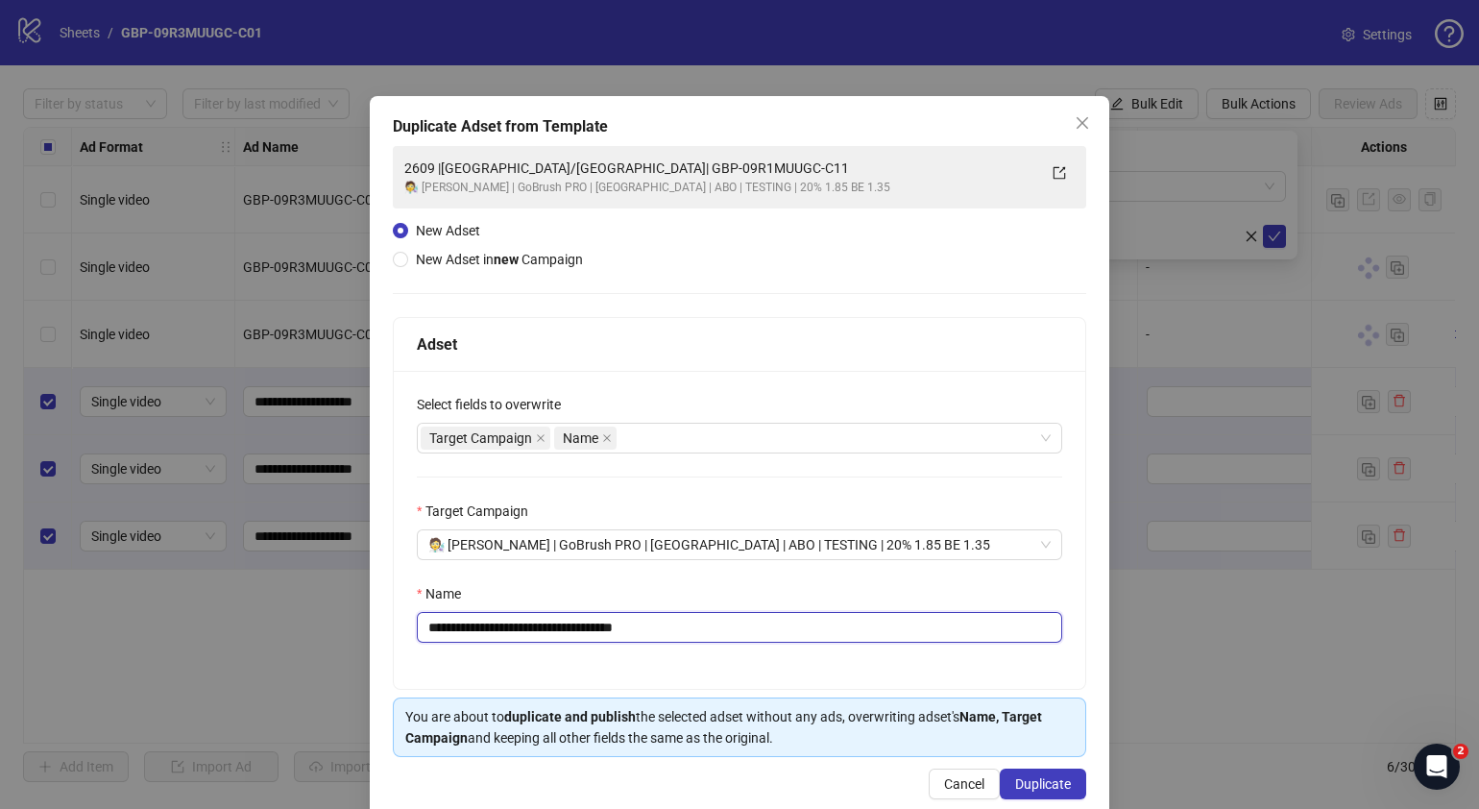
drag, startPoint x: 718, startPoint y: 627, endPoint x: 518, endPoint y: 635, distance: 200.9
click at [518, 635] on input "**********" at bounding box center [739, 627] width 645 height 31
paste input "text"
type input "**********"
click at [750, 625] on input "**********" at bounding box center [739, 627] width 645 height 31
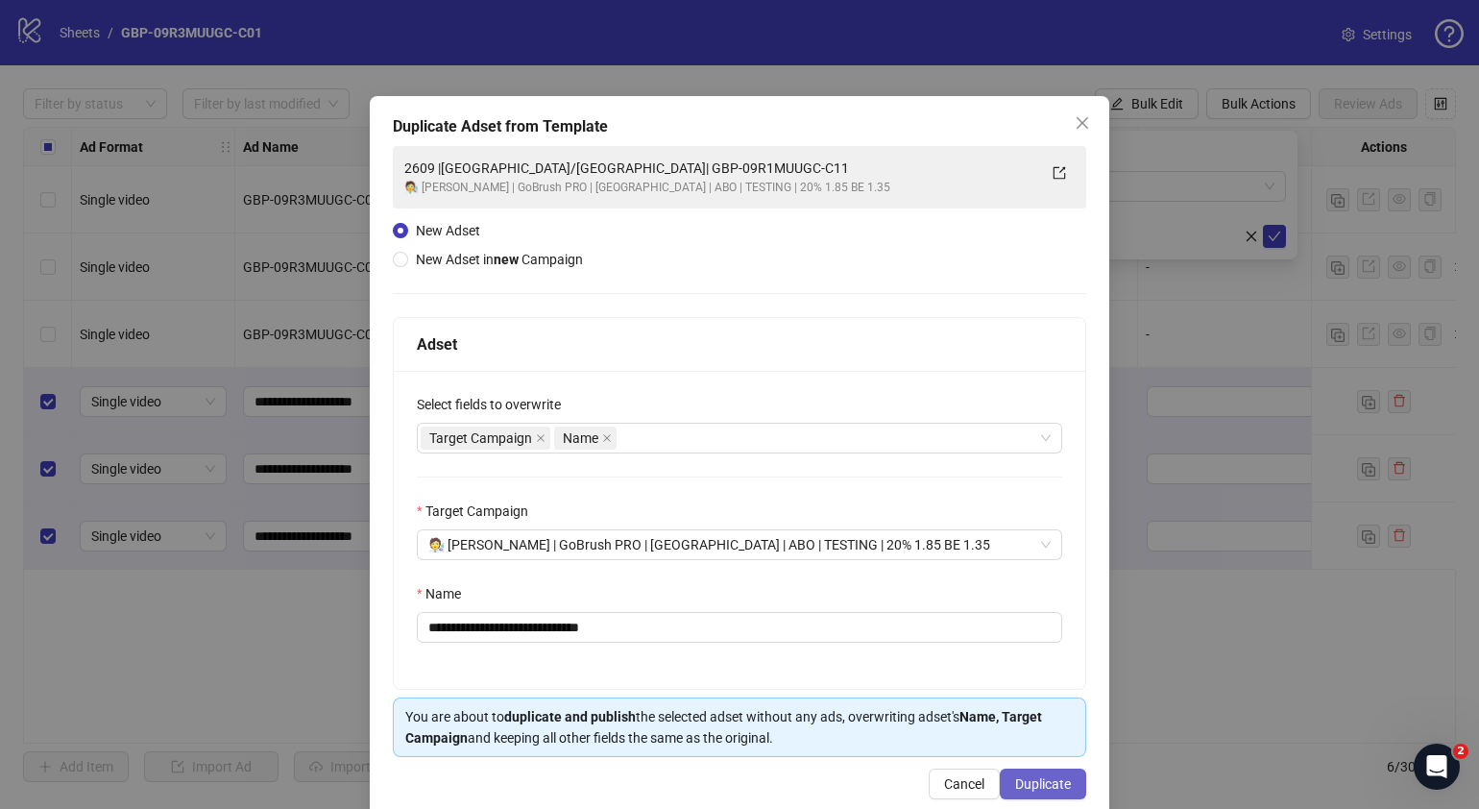
click at [1036, 776] on span "Duplicate" at bounding box center [1043, 783] width 56 height 15
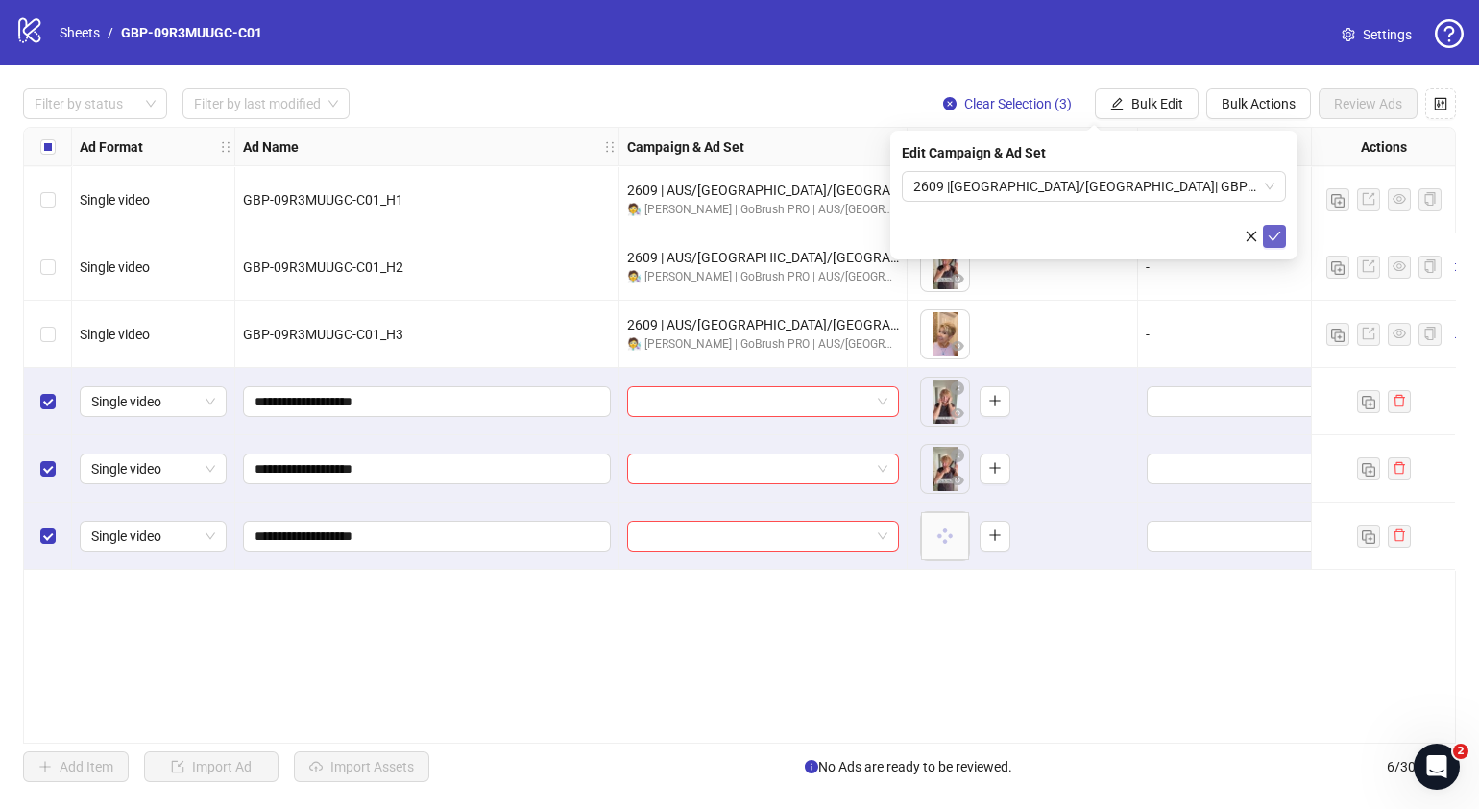
click at [1274, 239] on icon "check" at bounding box center [1274, 236] width 13 height 13
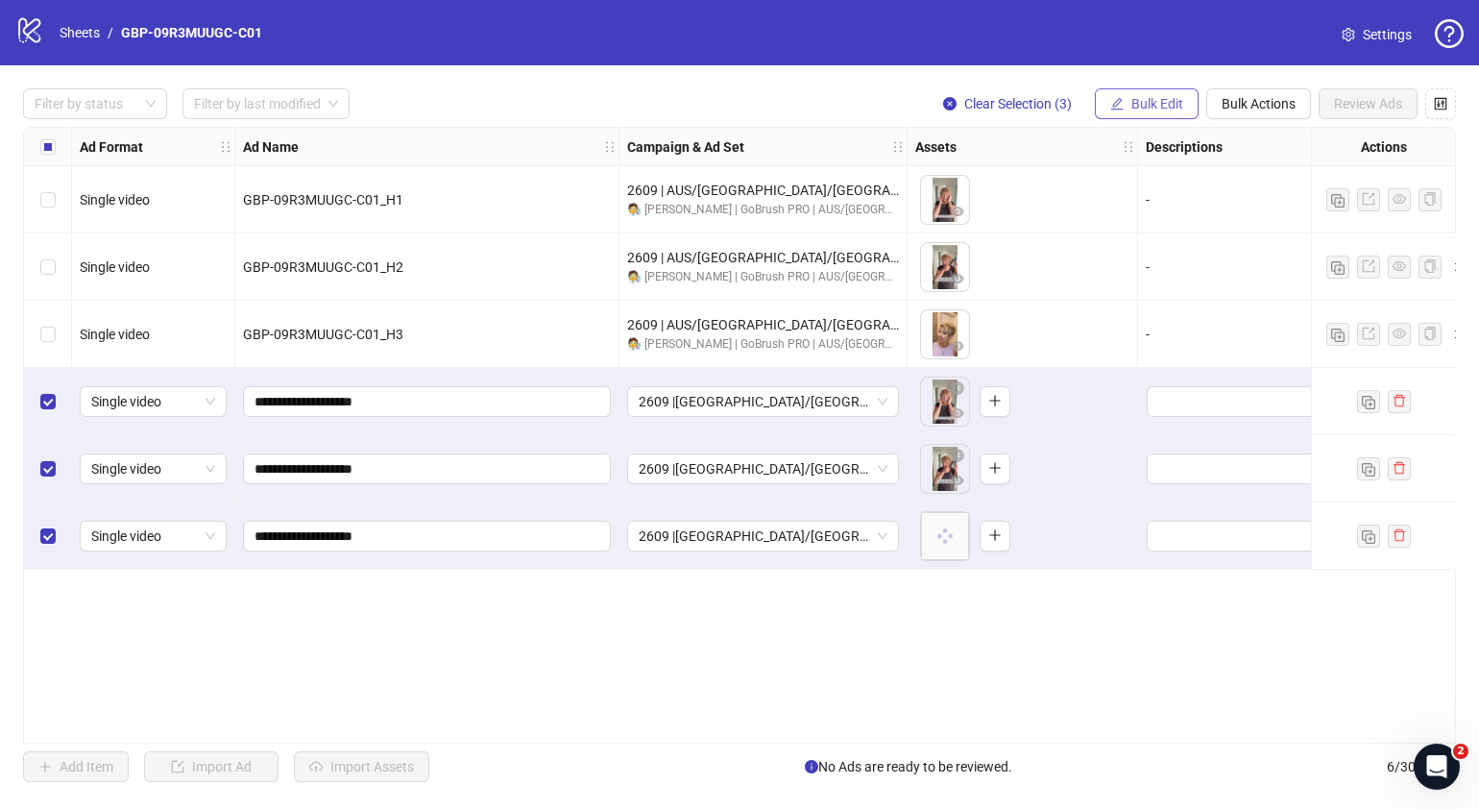
click at [1133, 106] on span "Bulk Edit" at bounding box center [1157, 103] width 52 height 15
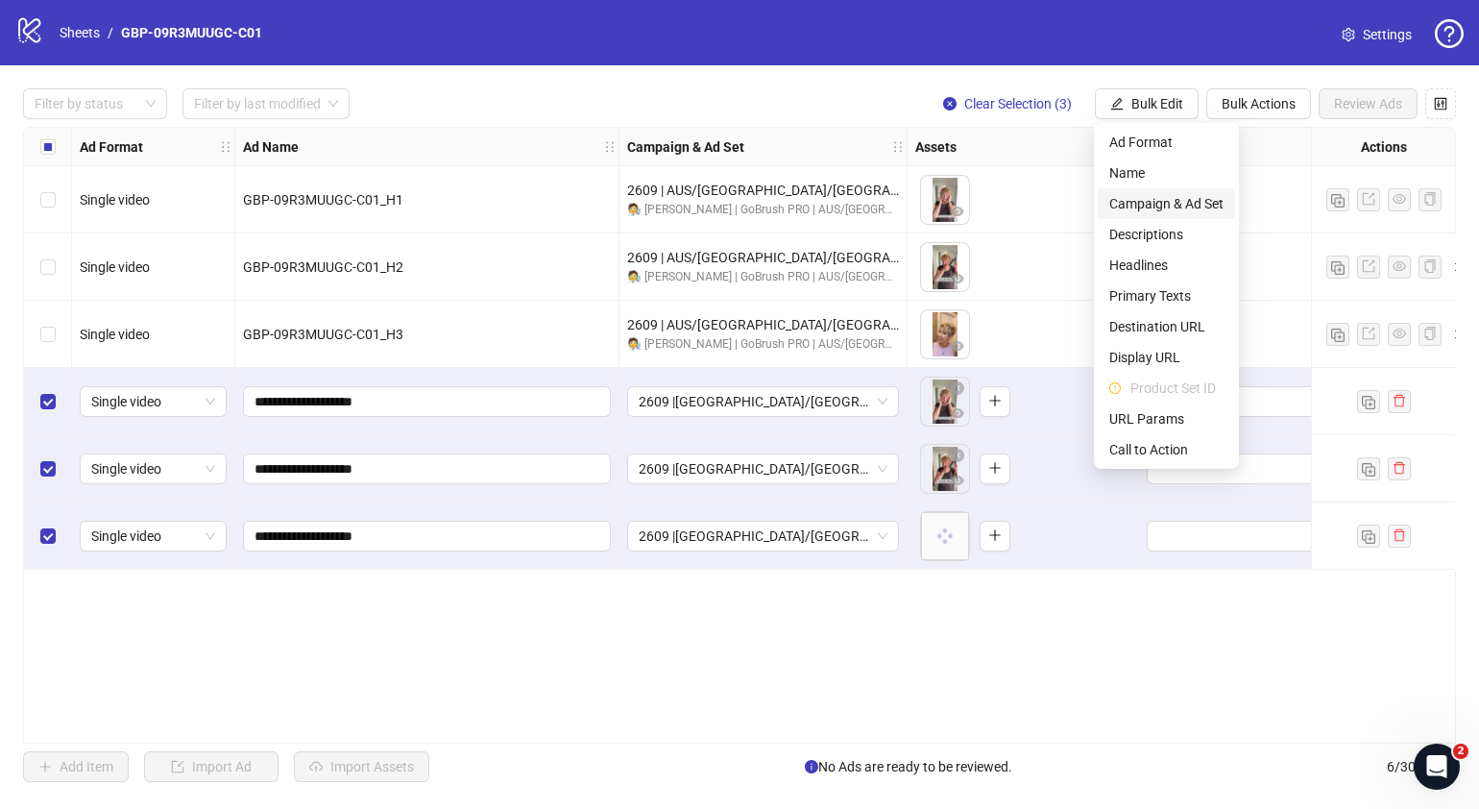
click at [1179, 196] on span "Campaign & Ad Set" at bounding box center [1166, 203] width 114 height 21
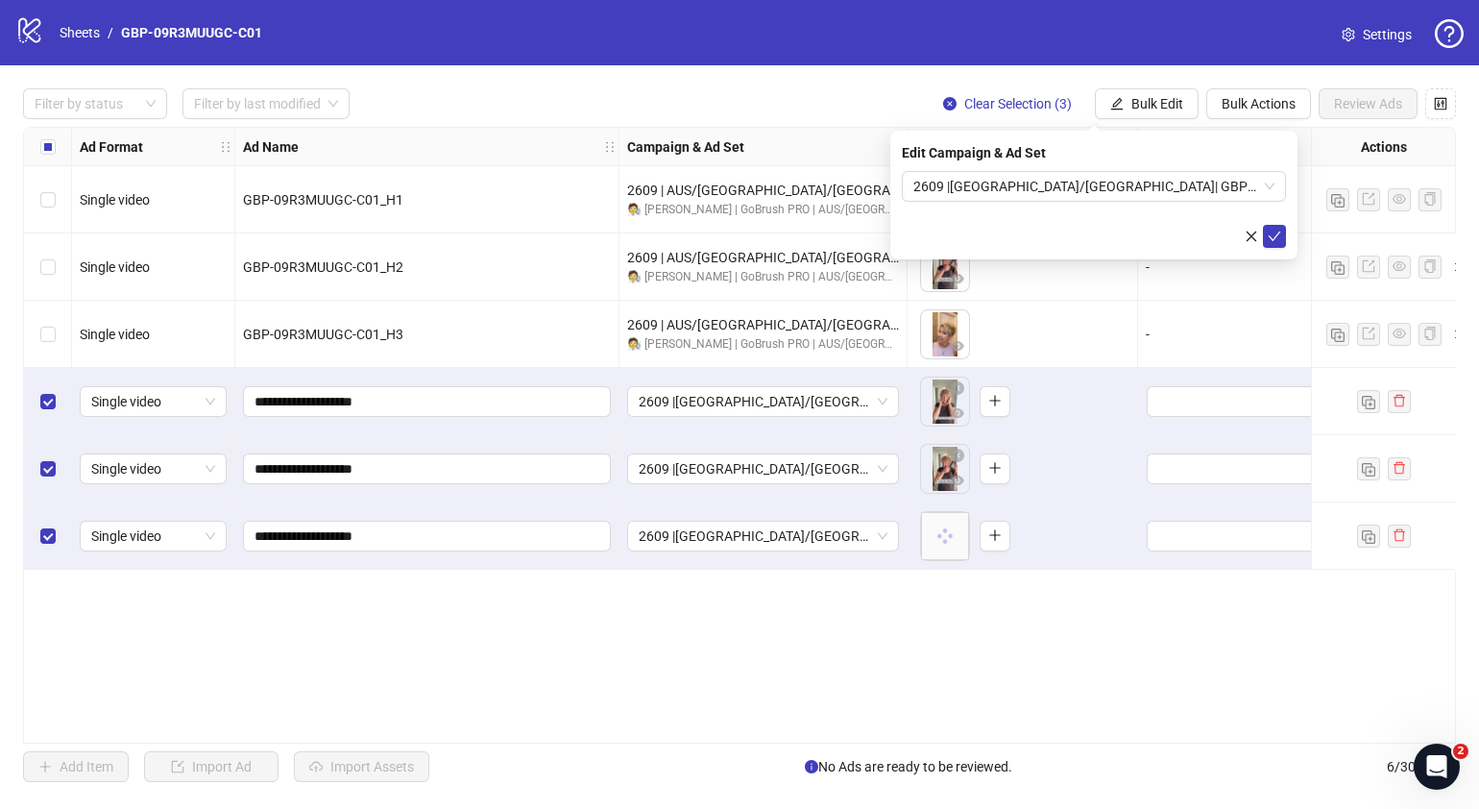
drag, startPoint x: 1090, startPoint y: 674, endPoint x: 1089, endPoint y: 661, distance: 13.5
click at [1090, 672] on div "Ad Format Ad Name Campaign & Ad Set Assets Descriptions Headlines Primary Texts…" at bounding box center [739, 435] width 1433 height 617
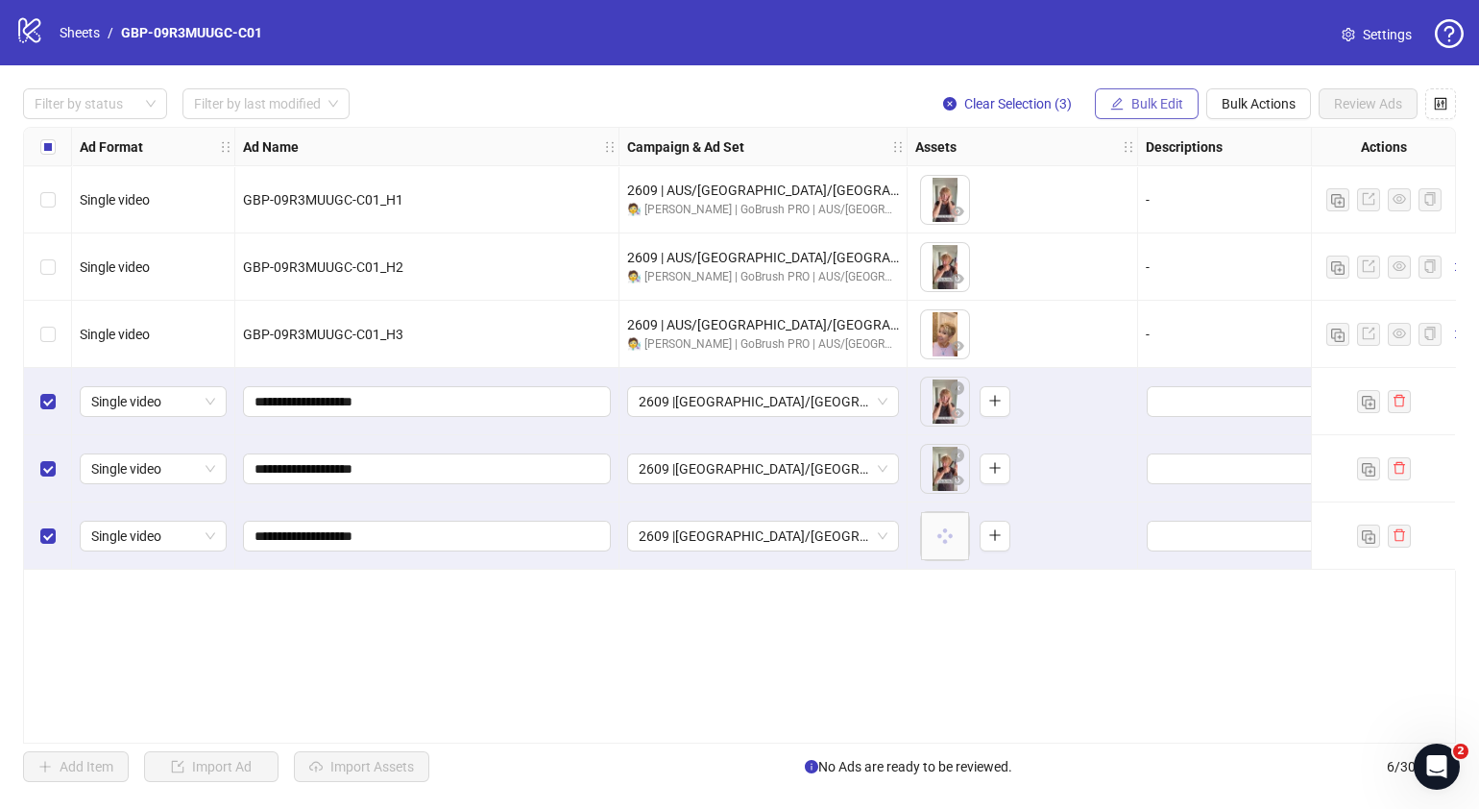
click at [1162, 104] on span "Bulk Edit" at bounding box center [1157, 103] width 52 height 15
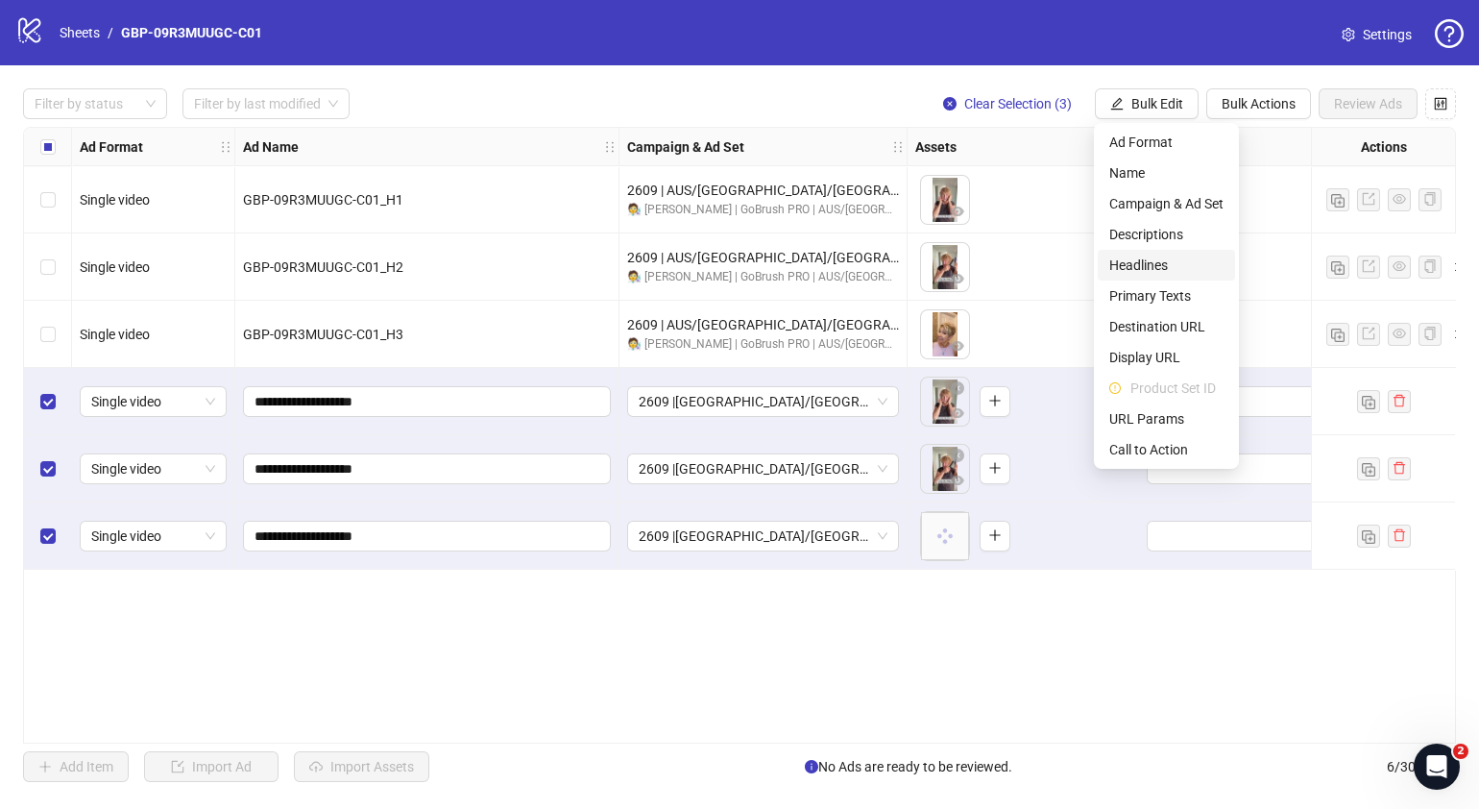
click at [1160, 259] on span "Headlines" at bounding box center [1166, 265] width 114 height 21
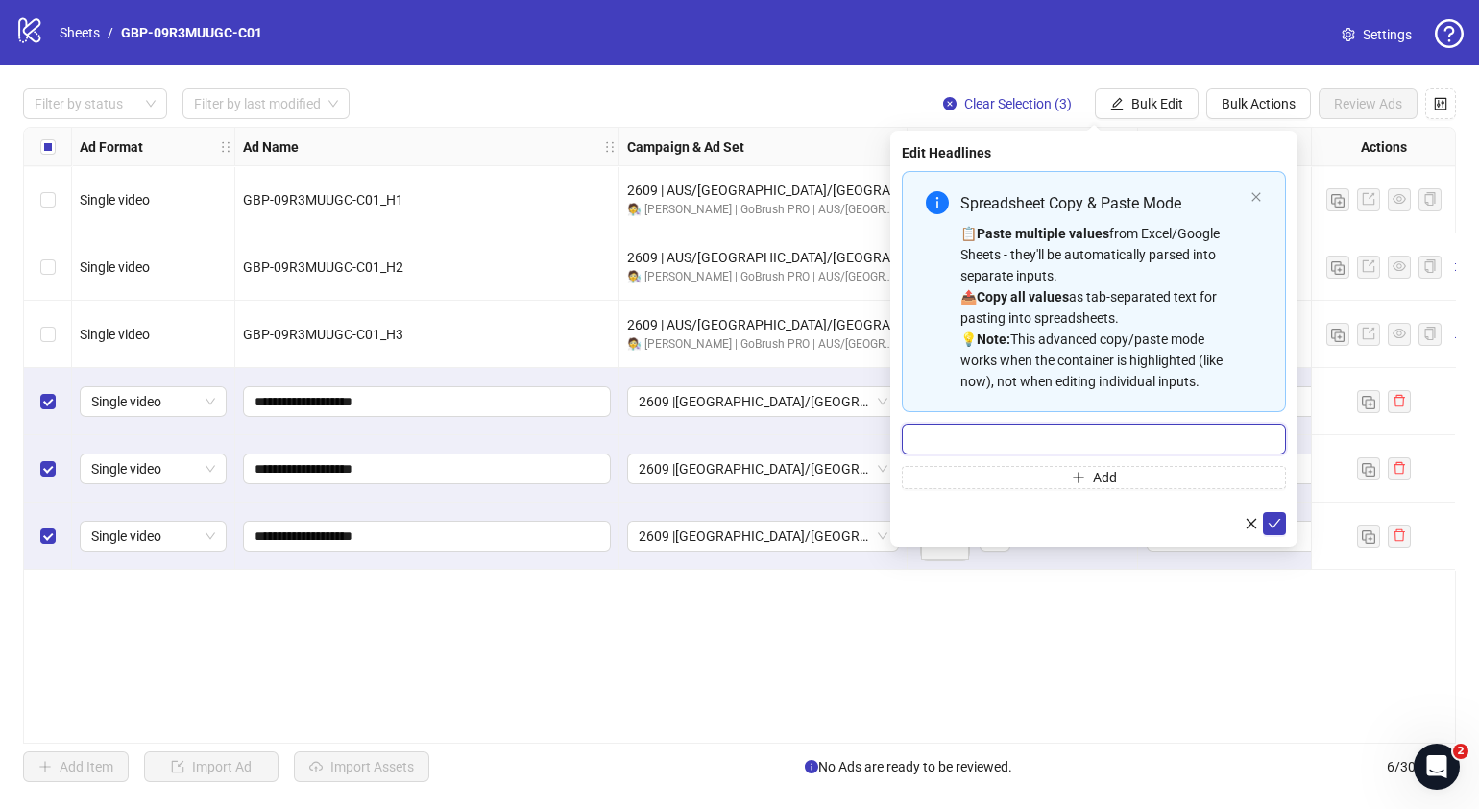
click at [1080, 424] on input "Multi-input container - paste or copy values" at bounding box center [1094, 439] width 384 height 31
paste input "*******"
type input "*******"
click at [1039, 469] on button "Add" at bounding box center [1094, 477] width 384 height 23
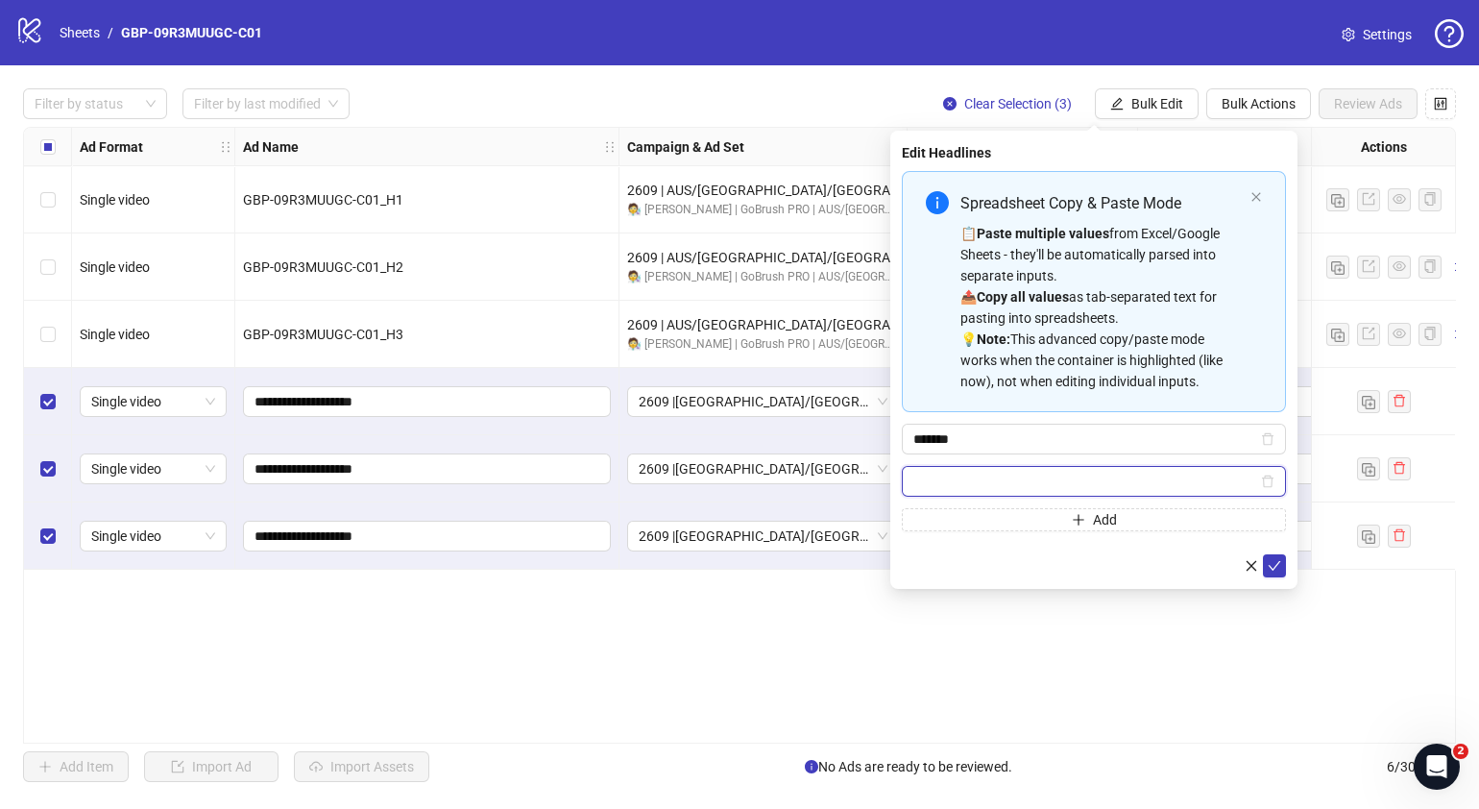
paste input "**********"
type input "**********"
click at [1270, 562] on icon "check" at bounding box center [1274, 565] width 13 height 13
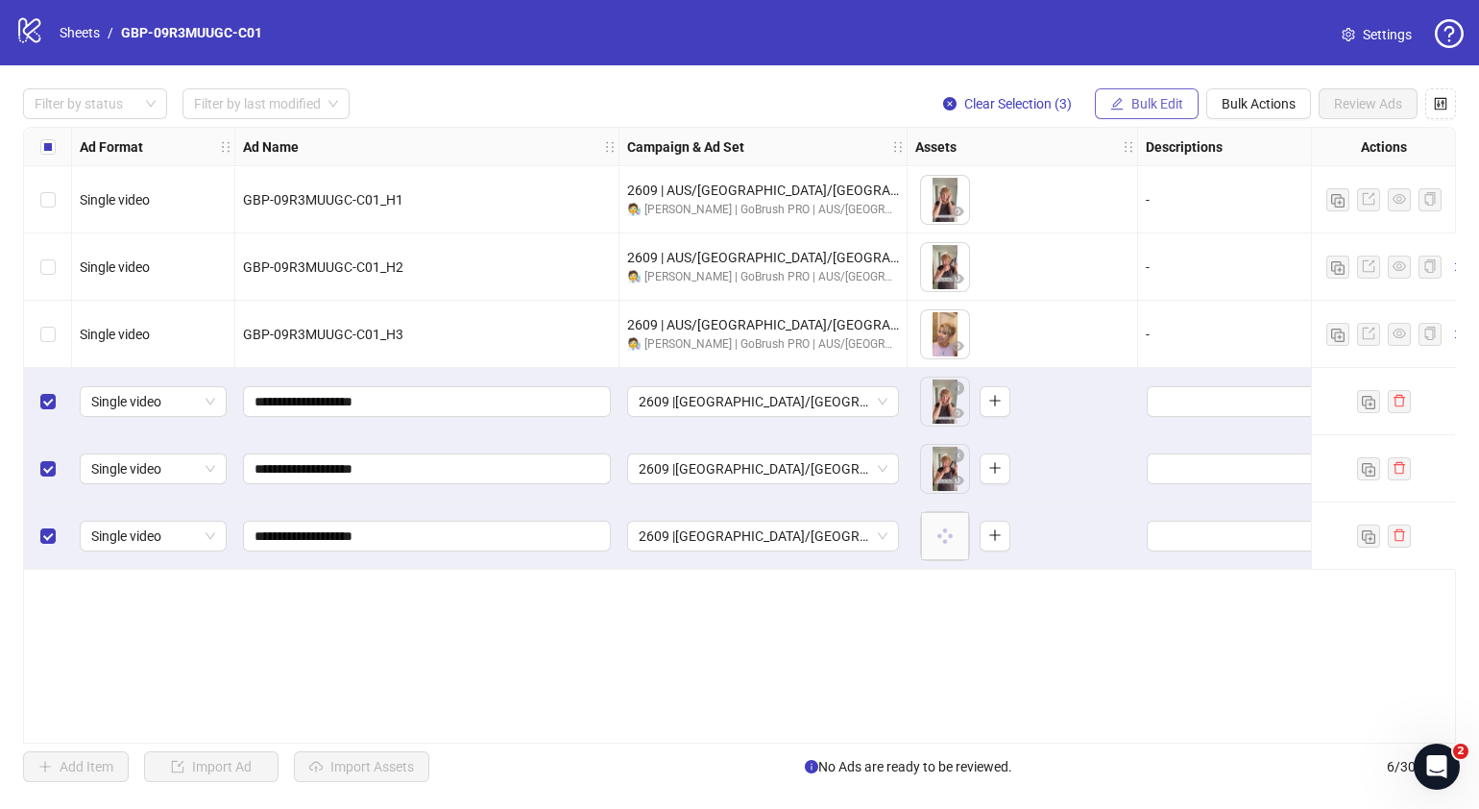
click at [1180, 101] on span "Bulk Edit" at bounding box center [1157, 103] width 52 height 15
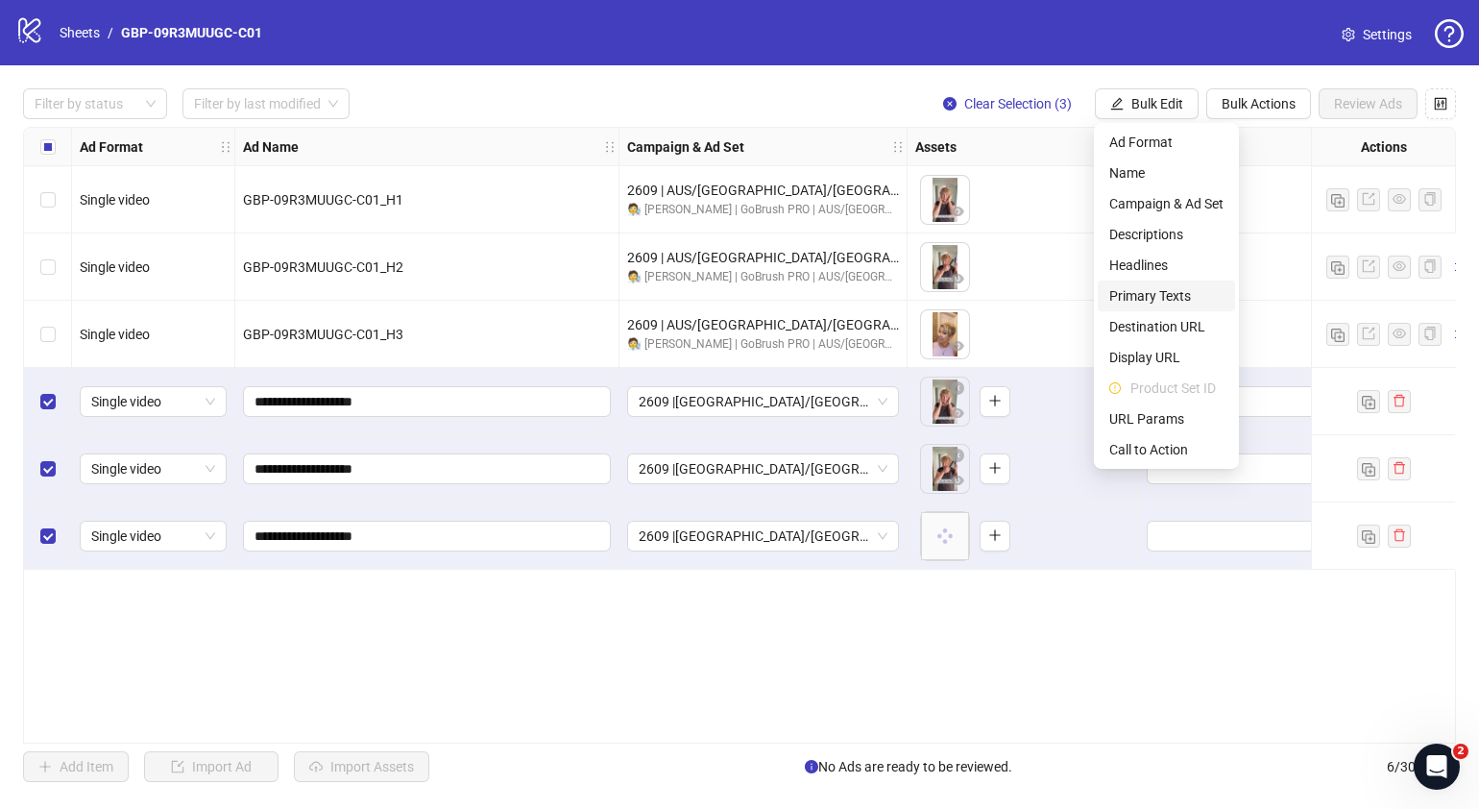
click at [1173, 292] on span "Primary Texts" at bounding box center [1166, 295] width 114 height 21
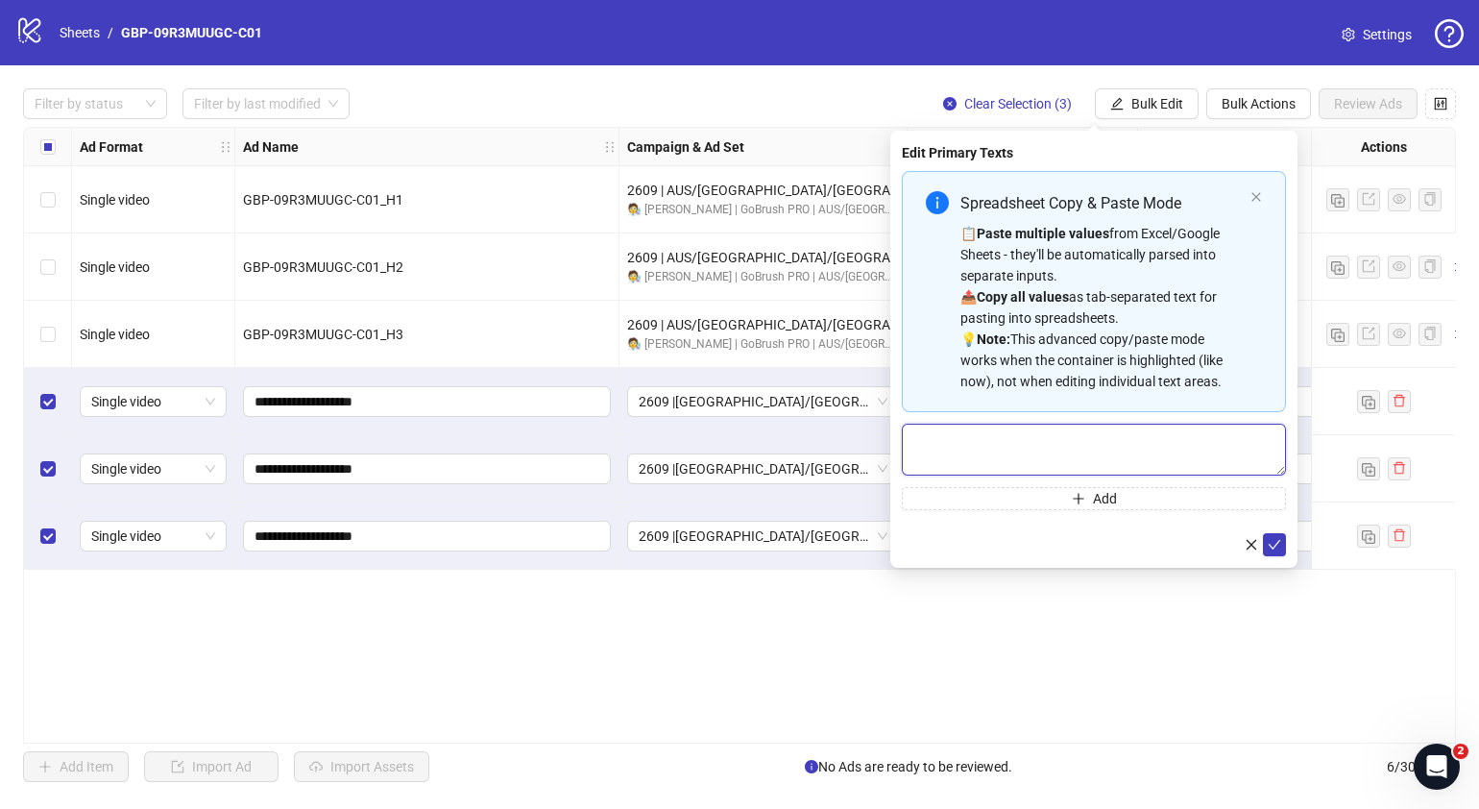
click at [1042, 430] on textarea "Multi-text input container - paste or copy values" at bounding box center [1094, 450] width 384 height 52
paste textarea "**********"
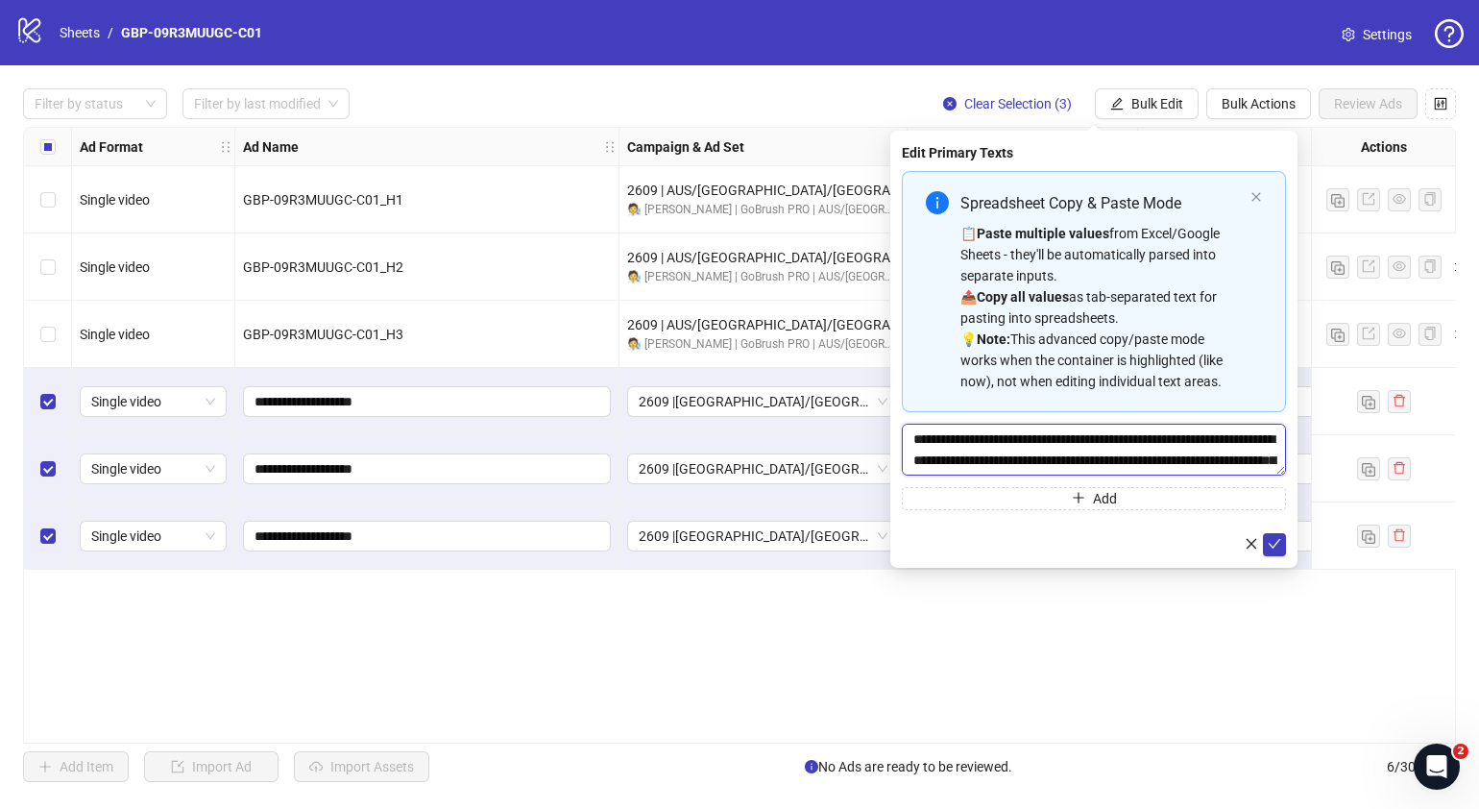
scroll to position [57, 0]
type textarea "**********"
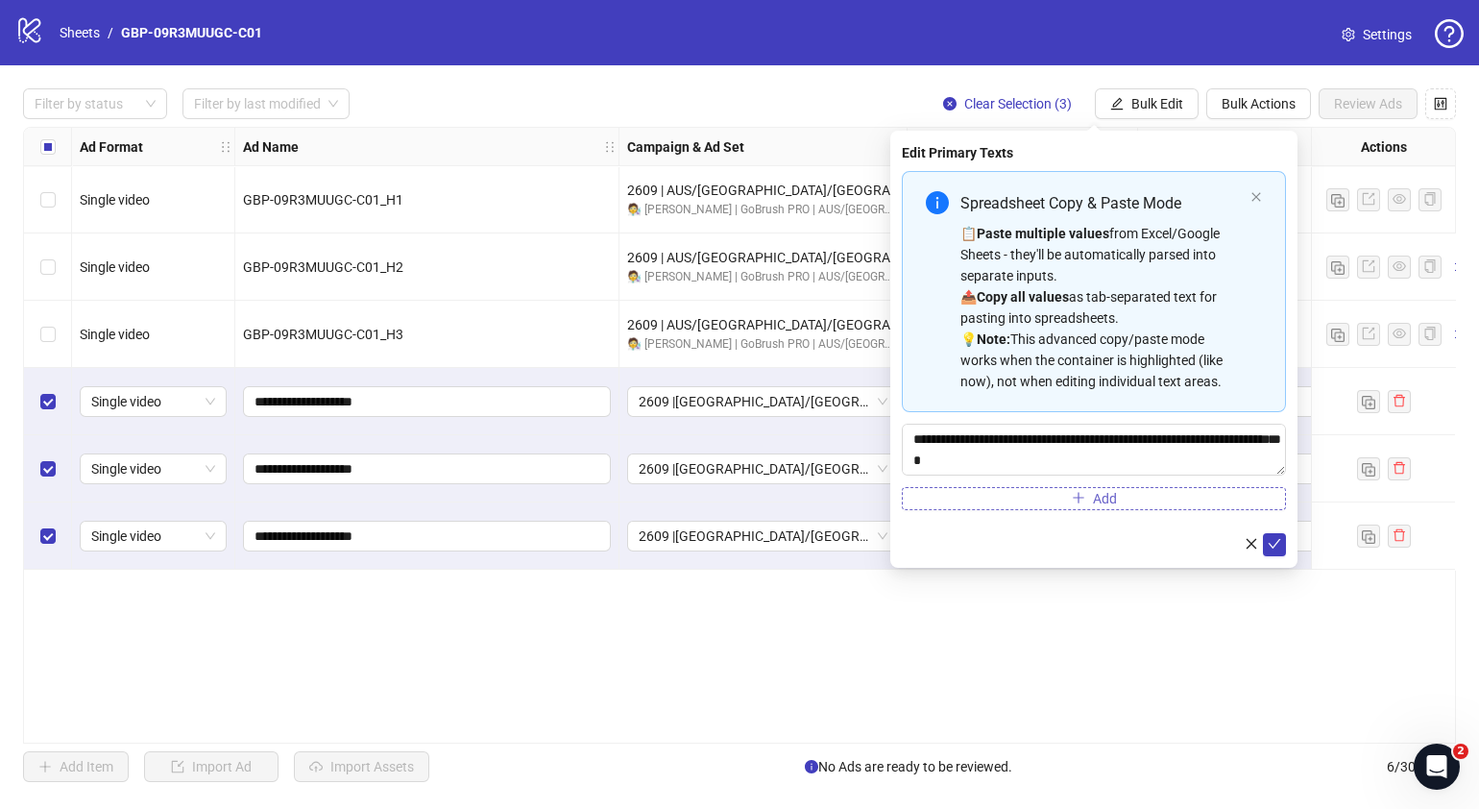
click at [1032, 498] on button "Add" at bounding box center [1094, 498] width 384 height 23
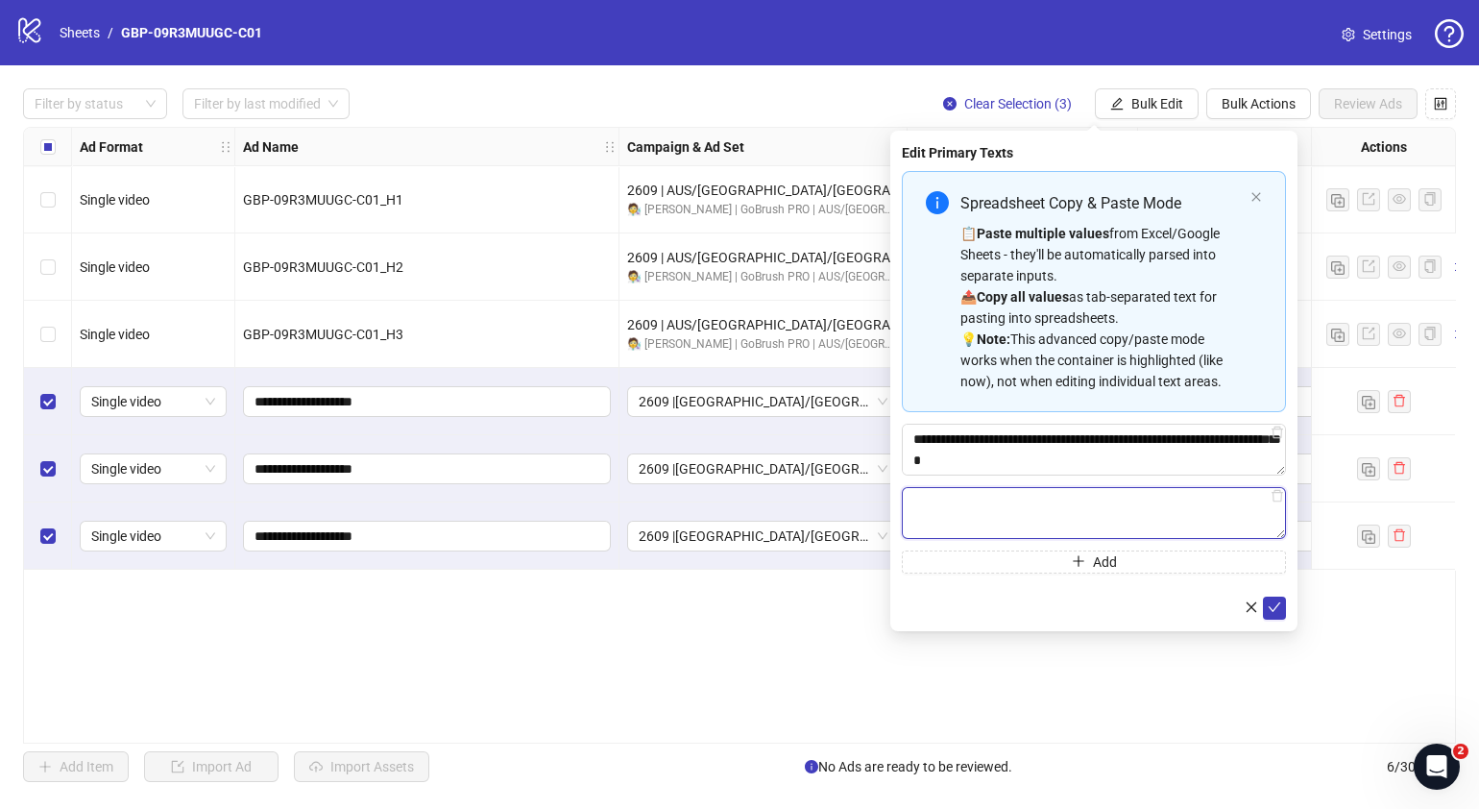
click at [1076, 516] on textarea "Multi-text input container - paste or copy values" at bounding box center [1094, 513] width 384 height 52
paste textarea "**********"
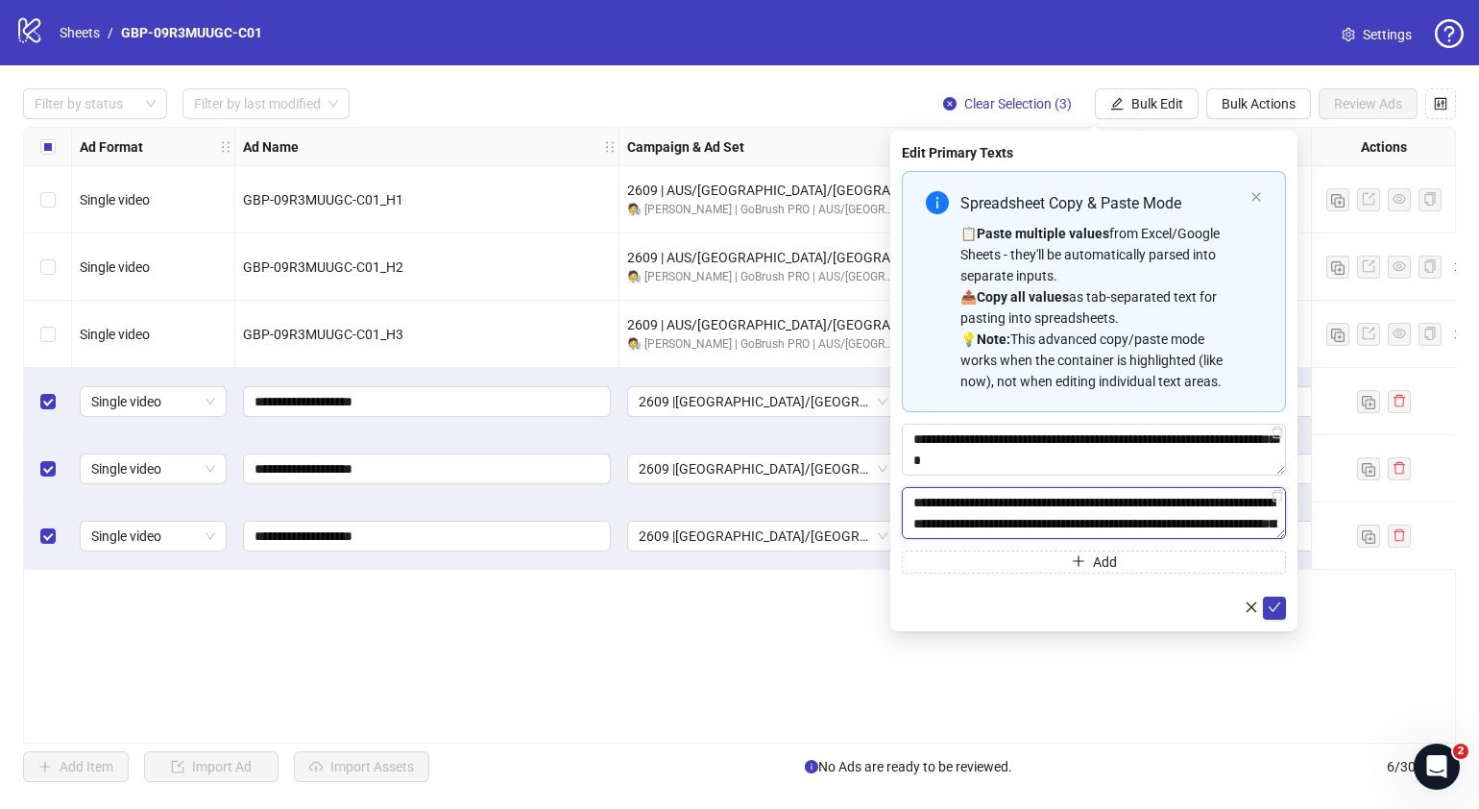
scroll to position [78, 0]
type textarea "**********"
click at [1277, 607] on icon "check" at bounding box center [1274, 606] width 13 height 13
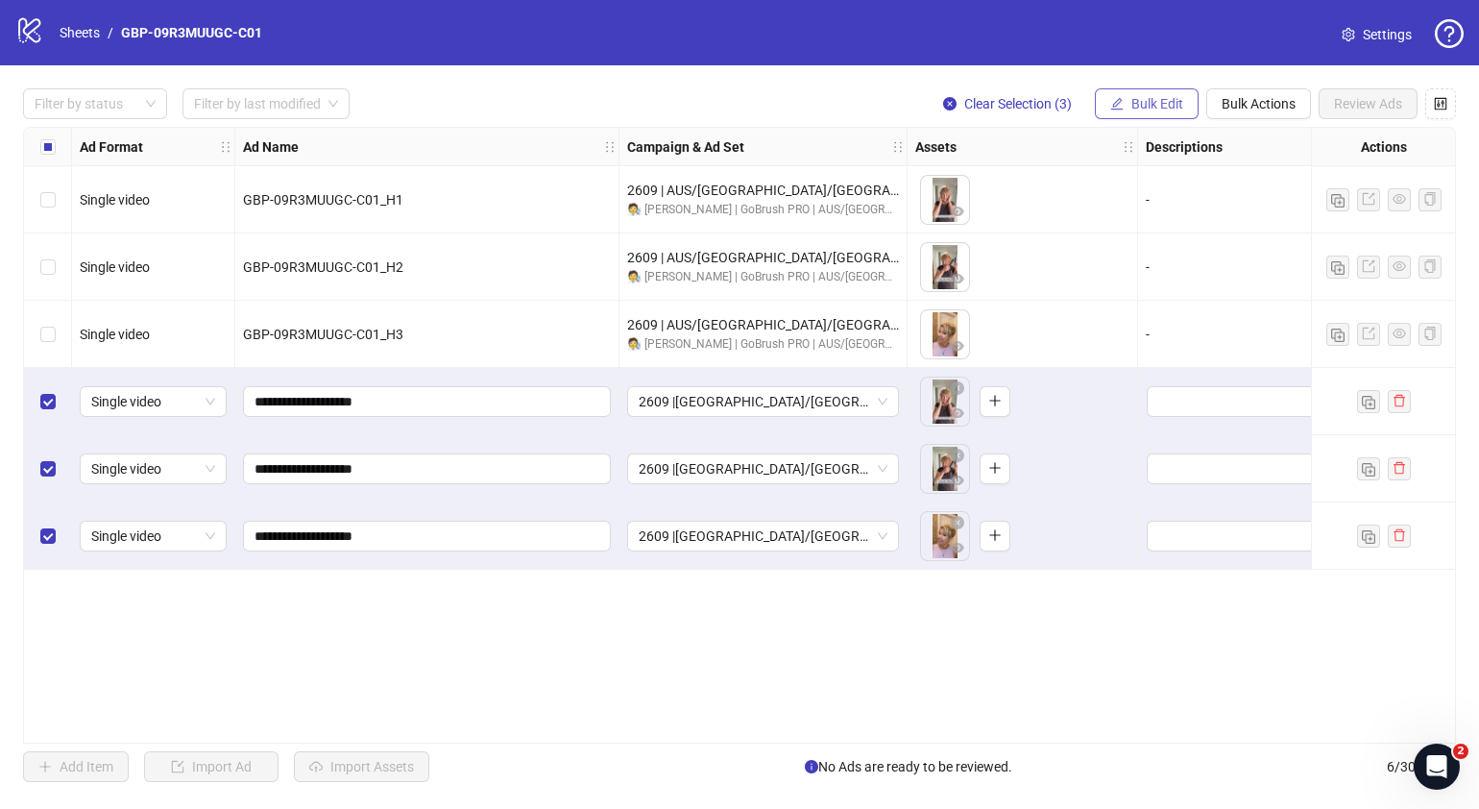
click at [1173, 103] on span "Bulk Edit" at bounding box center [1157, 103] width 52 height 15
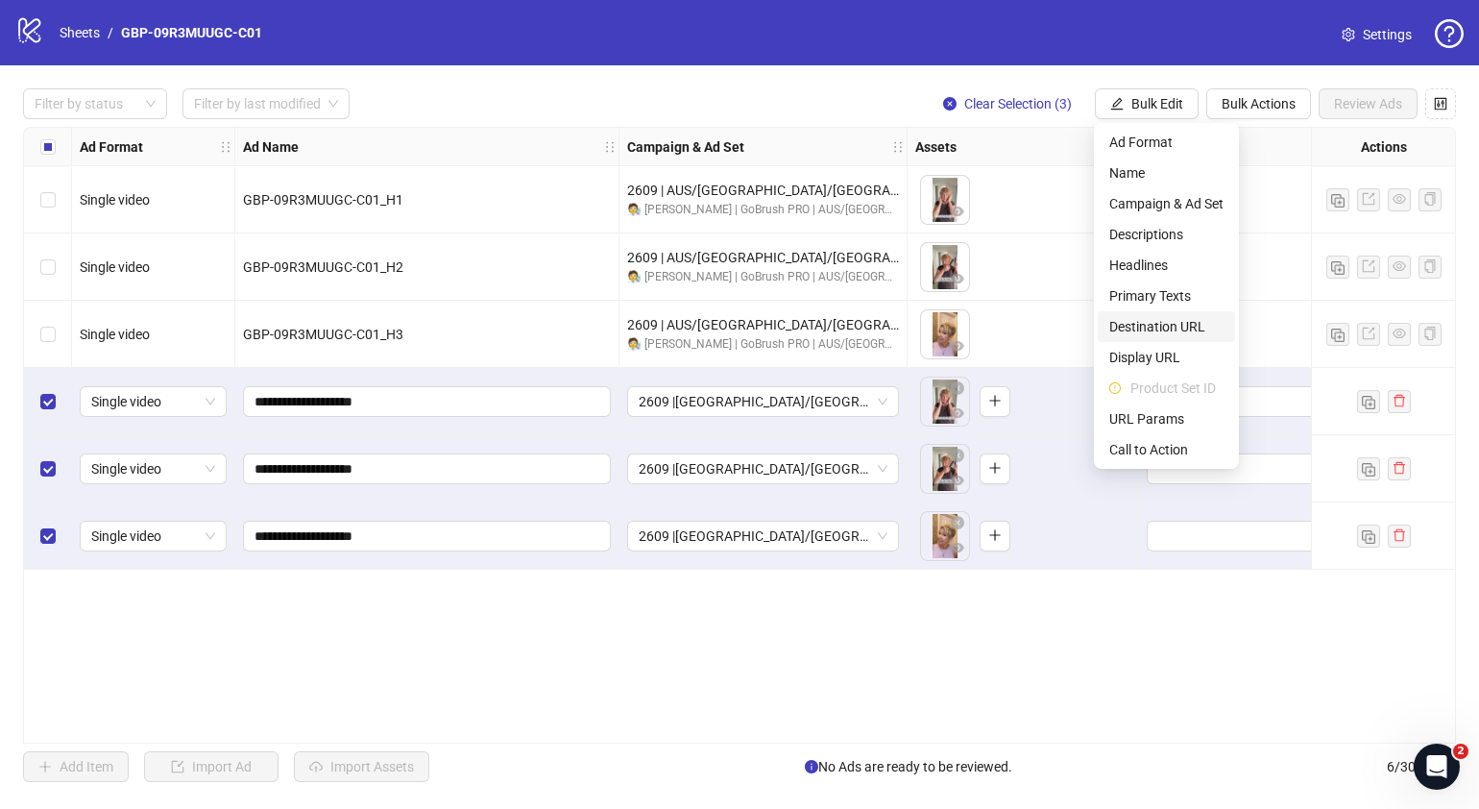
click at [1201, 331] on span "Destination URL" at bounding box center [1166, 326] width 114 height 21
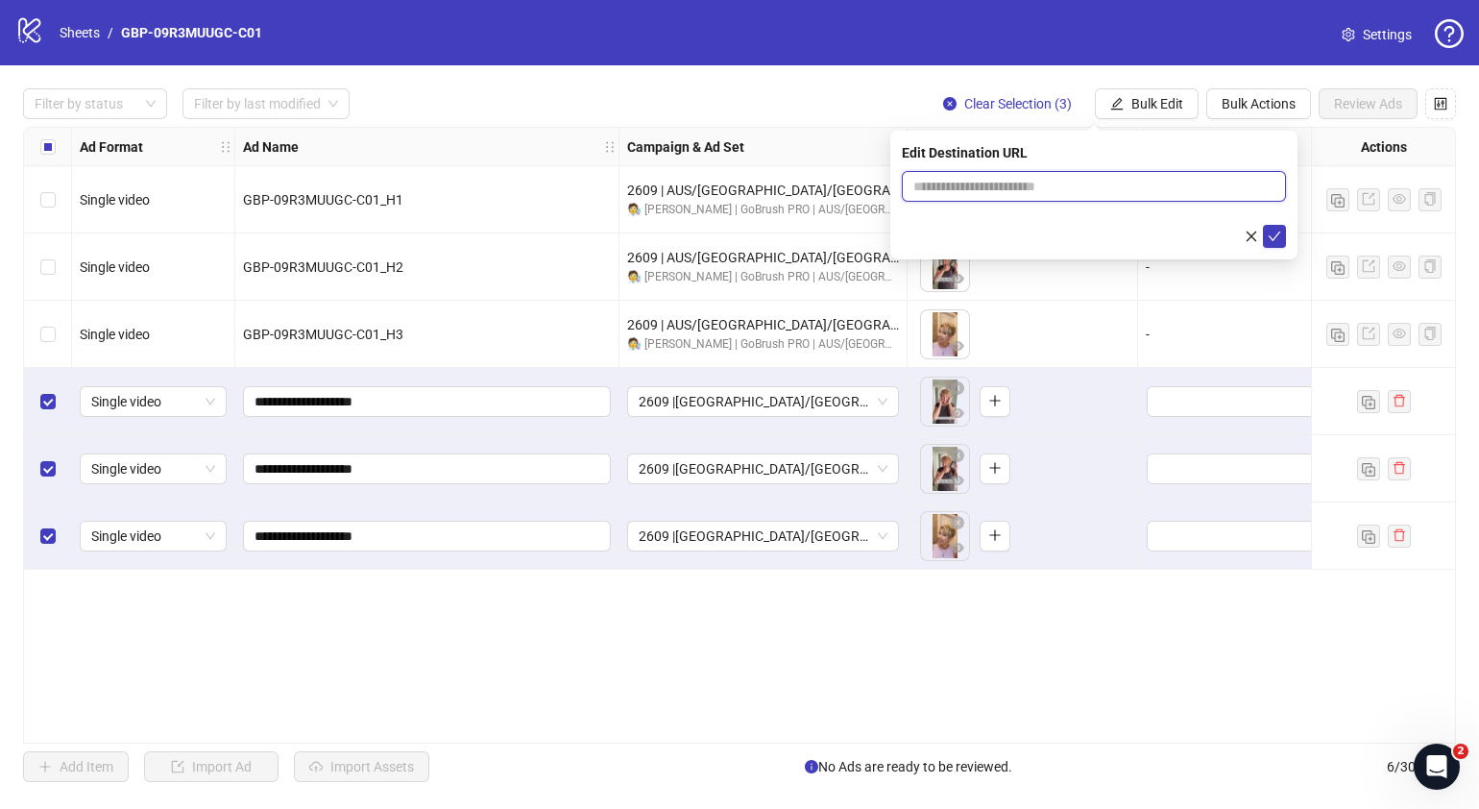
click at [1100, 188] on input "text" at bounding box center [1086, 186] width 346 height 21
paste input "**********"
type input "**********"
click at [1273, 231] on icon "check" at bounding box center [1274, 236] width 13 height 13
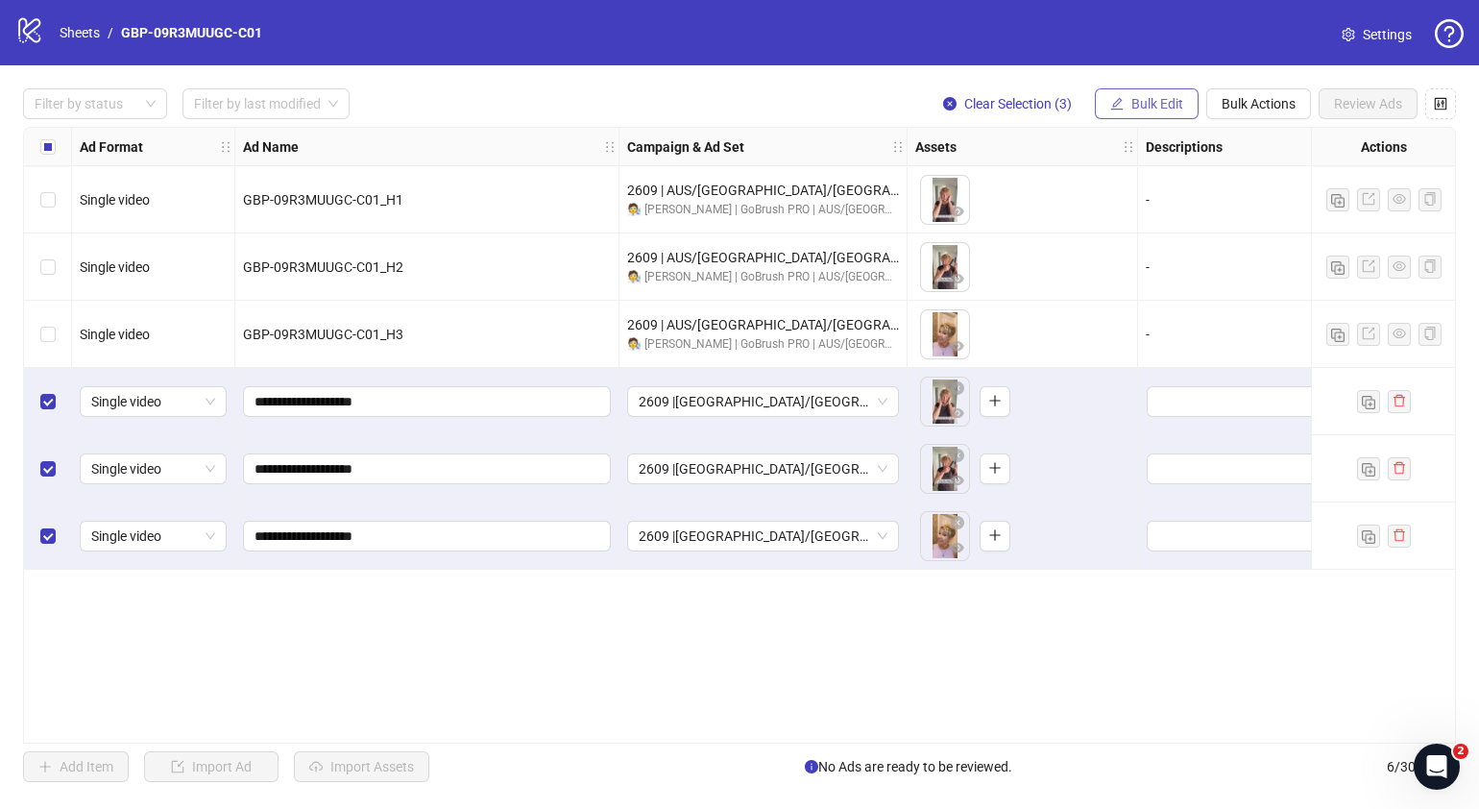
click at [1146, 99] on span "Bulk Edit" at bounding box center [1157, 103] width 52 height 15
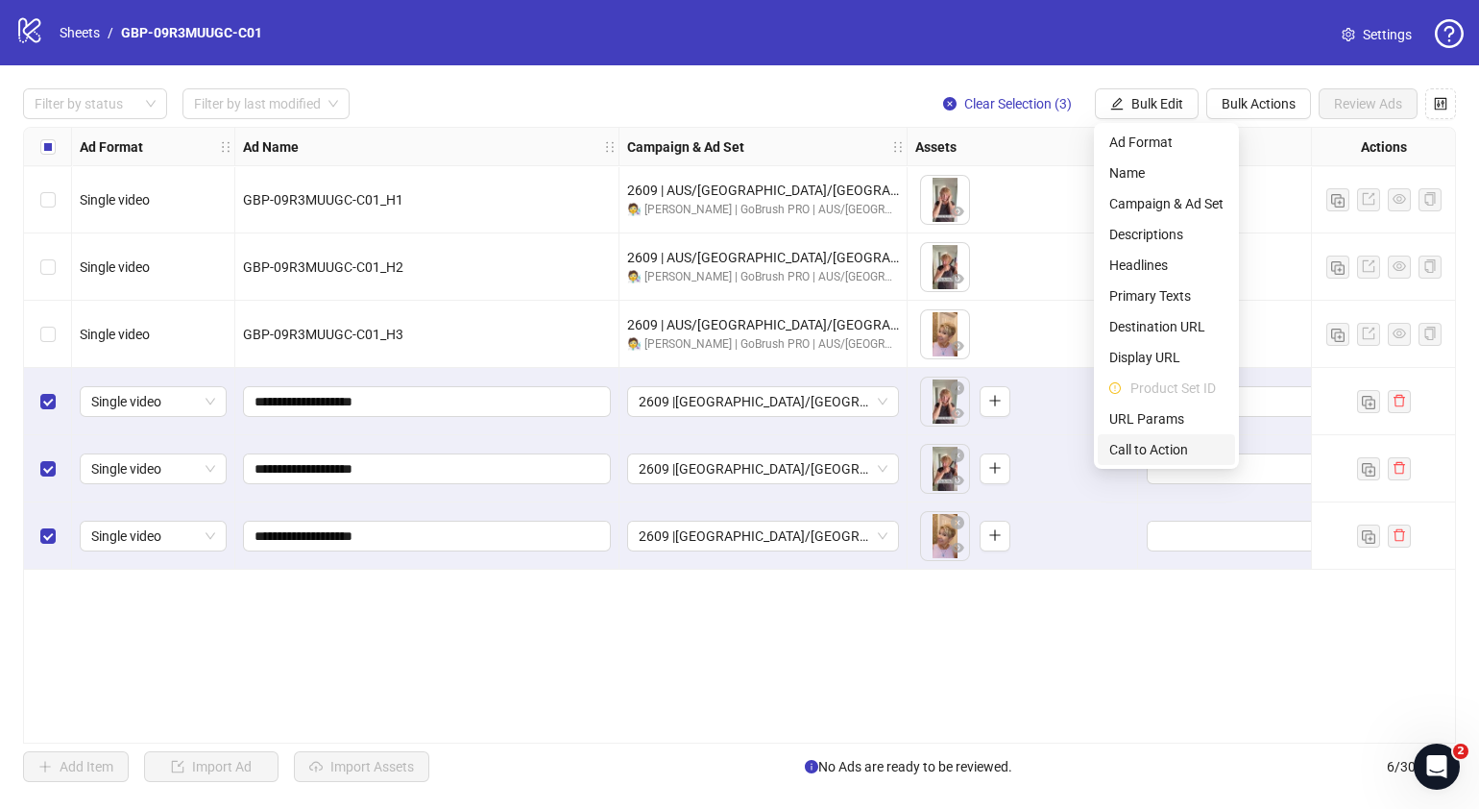
click at [1153, 443] on span "Call to Action" at bounding box center [1166, 449] width 114 height 21
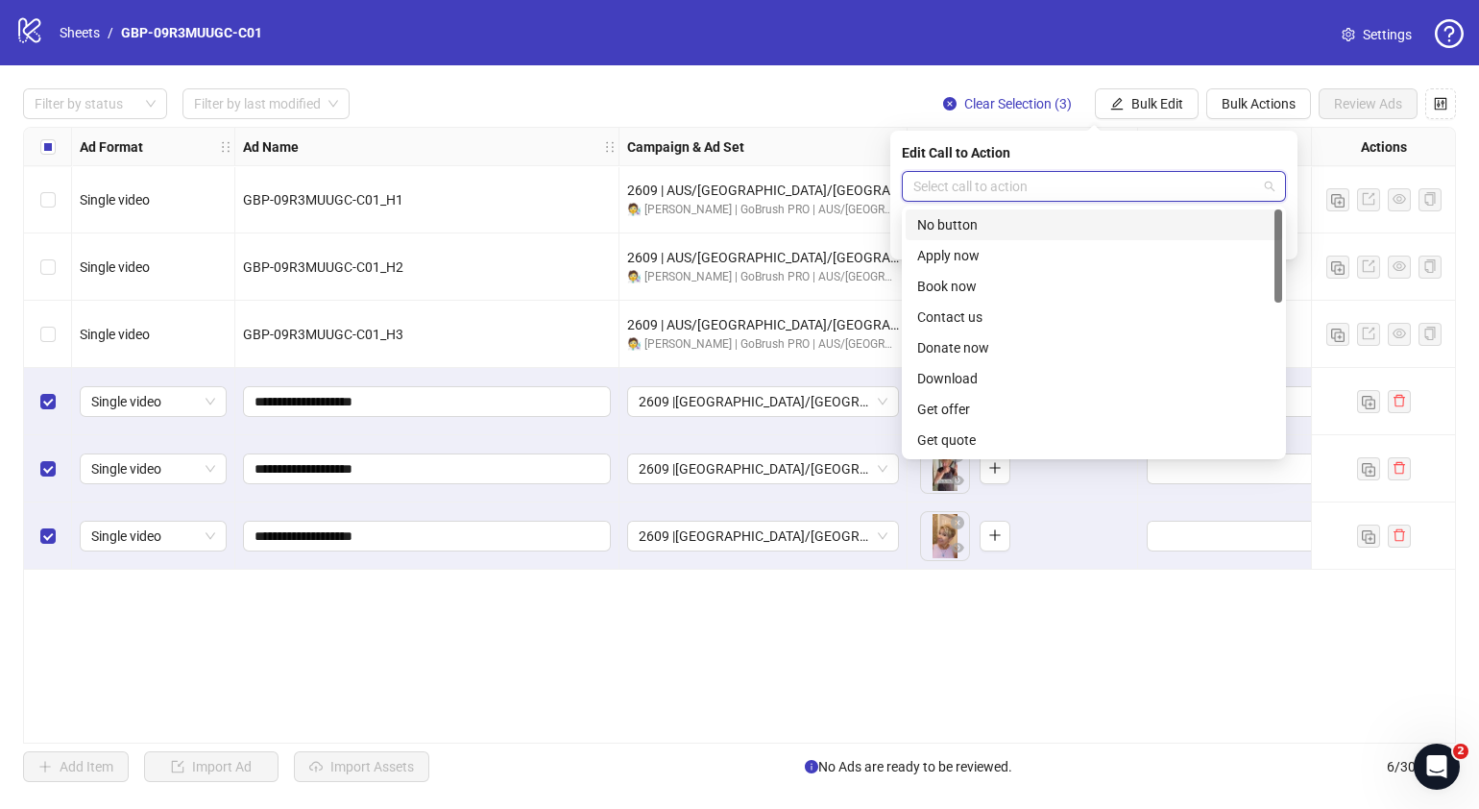
click at [1013, 195] on input "search" at bounding box center [1085, 186] width 344 height 29
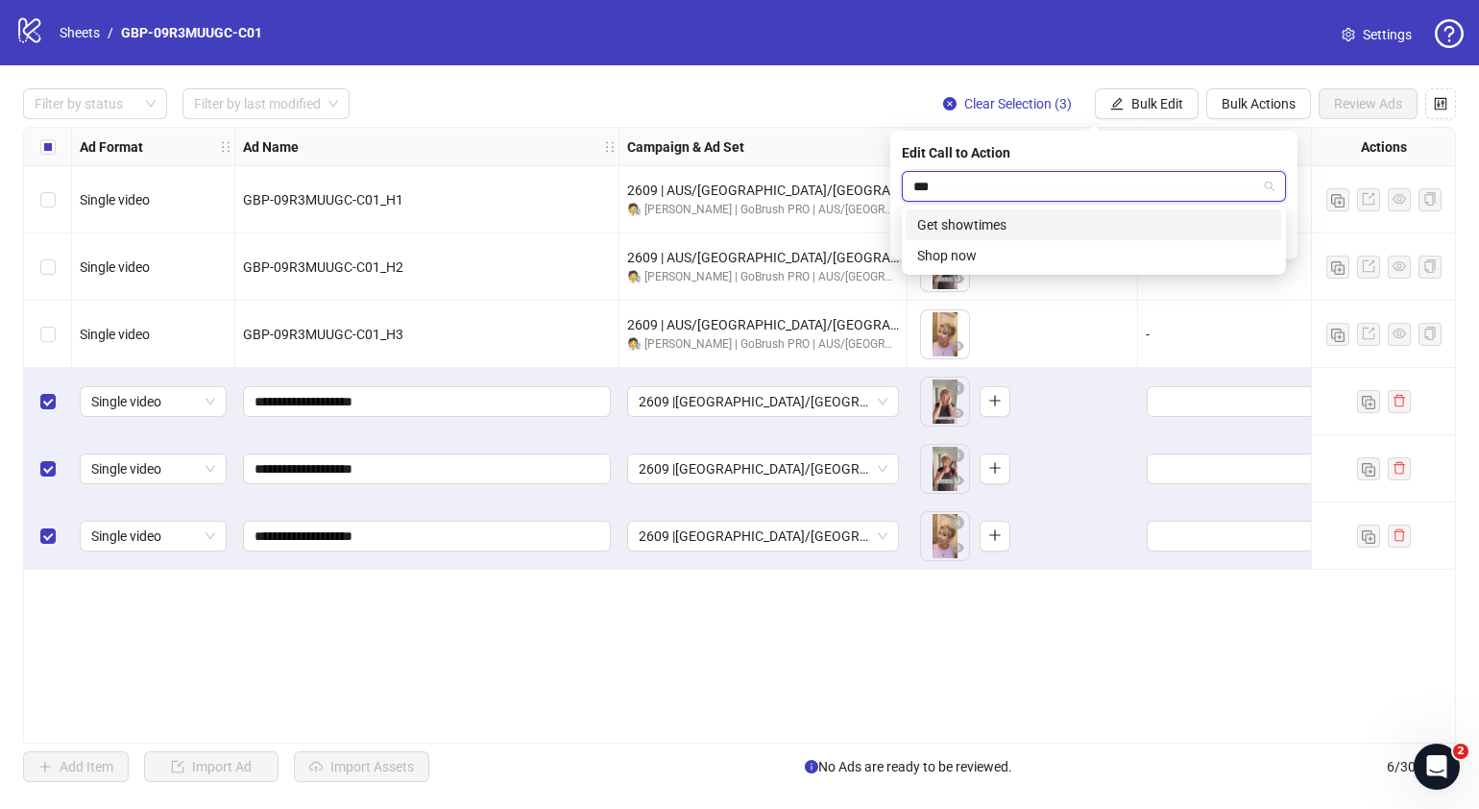
type input "****"
click at [1013, 227] on div "Shop now" at bounding box center [1093, 224] width 353 height 21
click at [1272, 239] on icon "check" at bounding box center [1274, 236] width 13 height 13
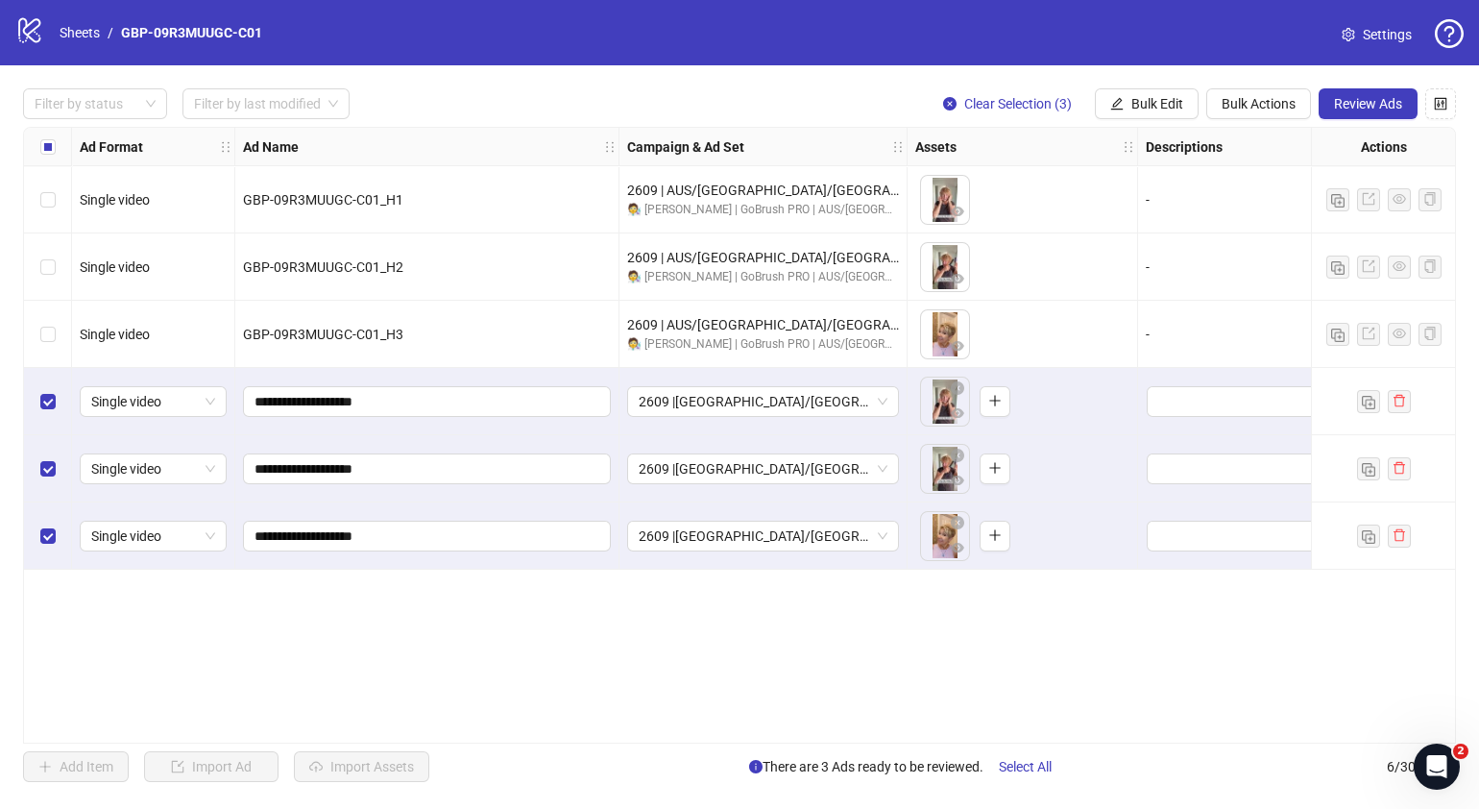
drag, startPoint x: 624, startPoint y: 735, endPoint x: 874, endPoint y: 732, distance: 249.7
click at [874, 732] on div "Ad Format Ad Name Campaign & Ad Set Assets Descriptions Headlines Primary Texts…" at bounding box center [739, 435] width 1433 height 617
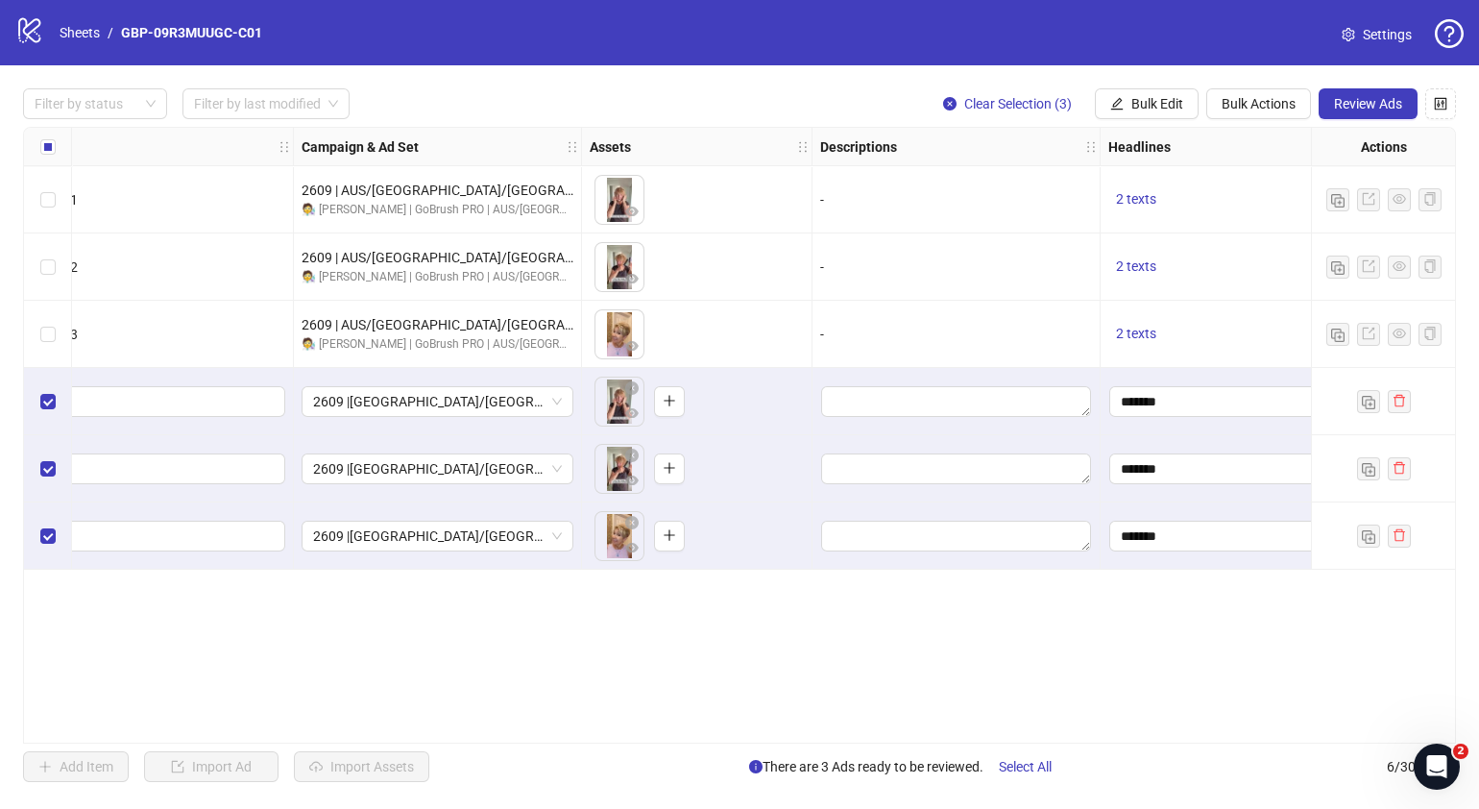
scroll to position [0, 0]
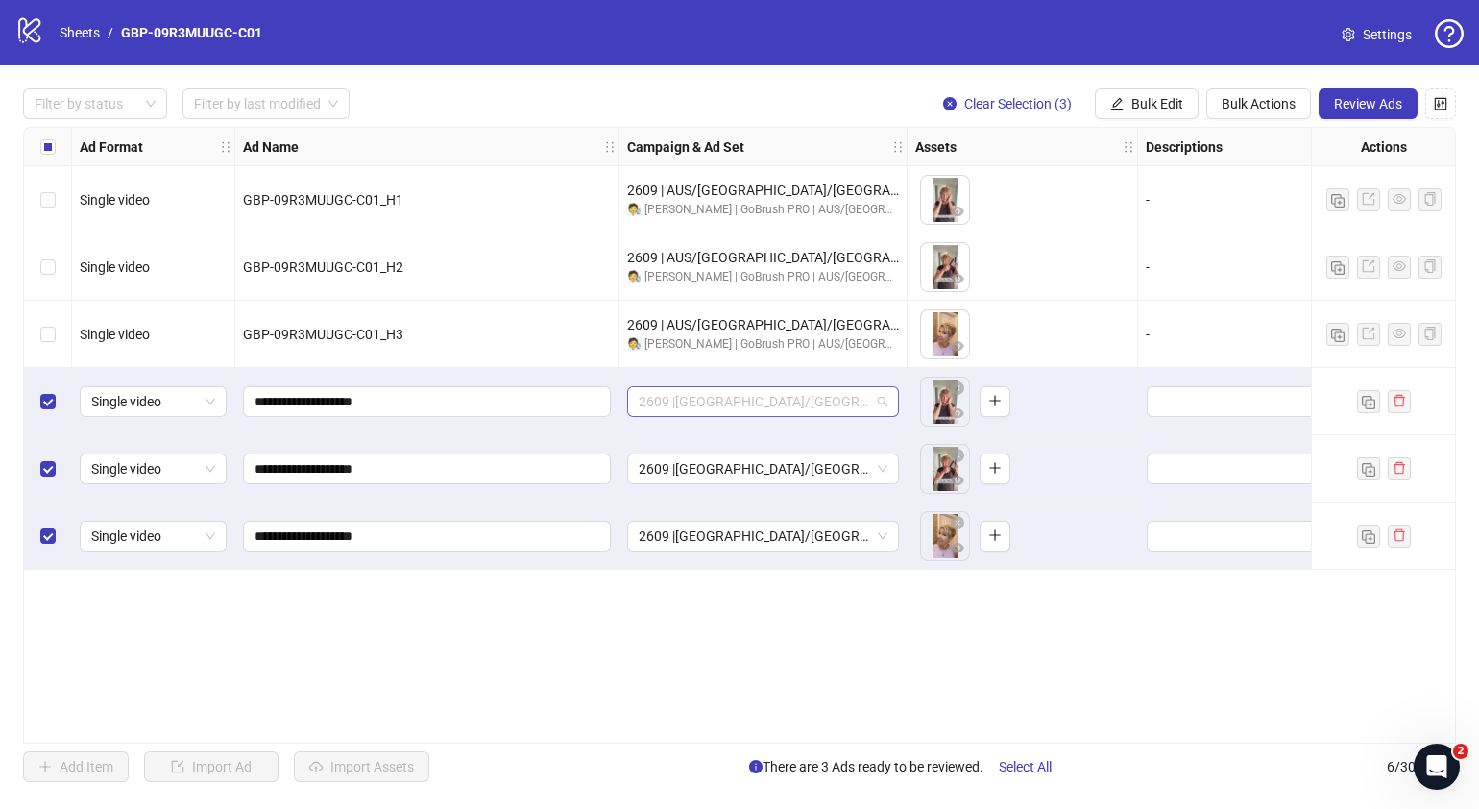
click at [889, 403] on div "2609 |[GEOGRAPHIC_DATA]/[GEOGRAPHIC_DATA]| GBP-09R3MUUGC-C01" at bounding box center [763, 401] width 272 height 31
click at [1124, 652] on div "Ad Format Ad Name Campaign & Ad Set Assets Descriptions Headlines Primary Texts…" at bounding box center [739, 435] width 1433 height 617
click at [1356, 97] on span "Review Ads" at bounding box center [1368, 103] width 68 height 15
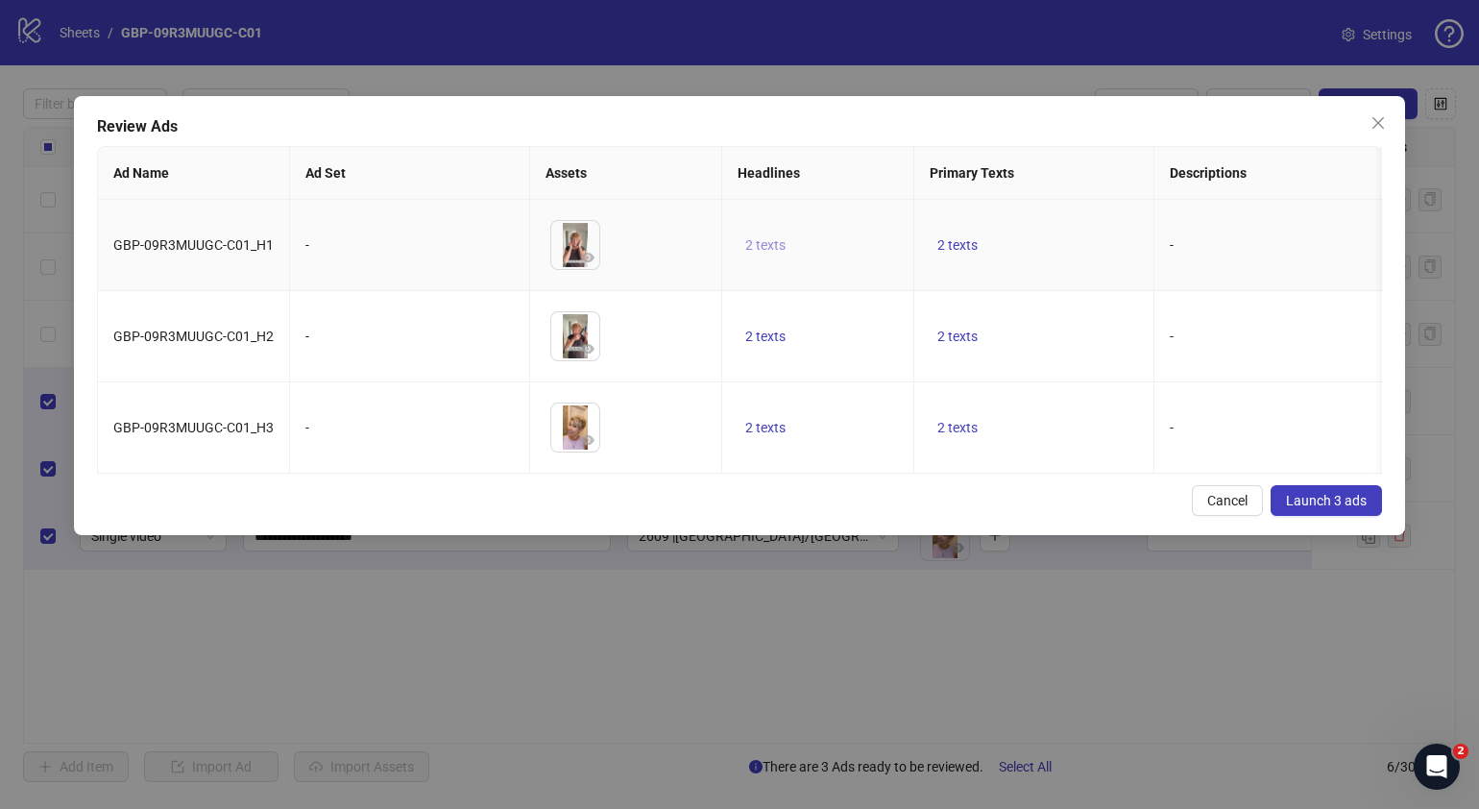
click at [766, 240] on span "2 texts" at bounding box center [765, 244] width 40 height 15
click at [1056, 231] on button "button" at bounding box center [1065, 229] width 31 height 31
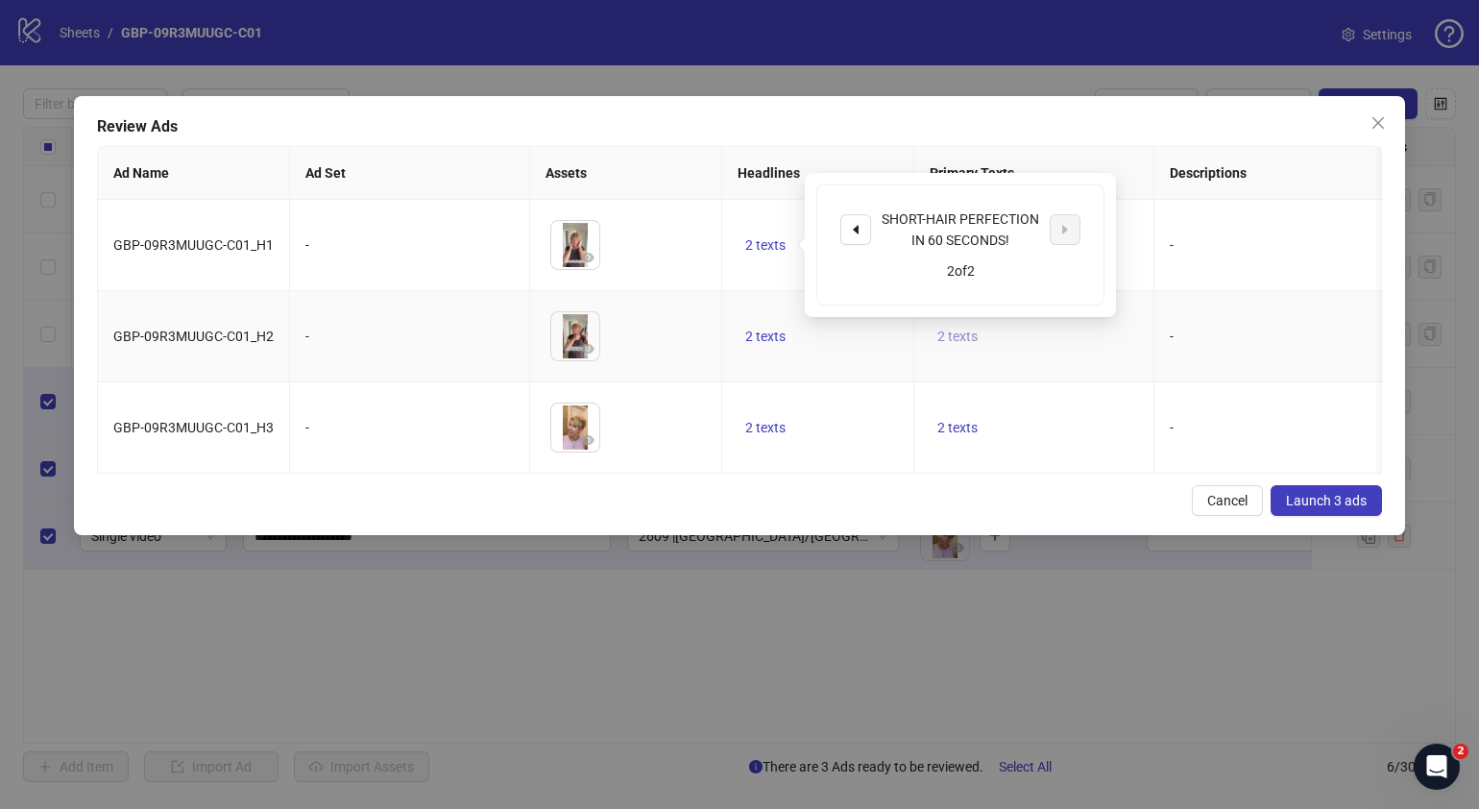
click at [969, 346] on button "2 texts" at bounding box center [958, 336] width 56 height 23
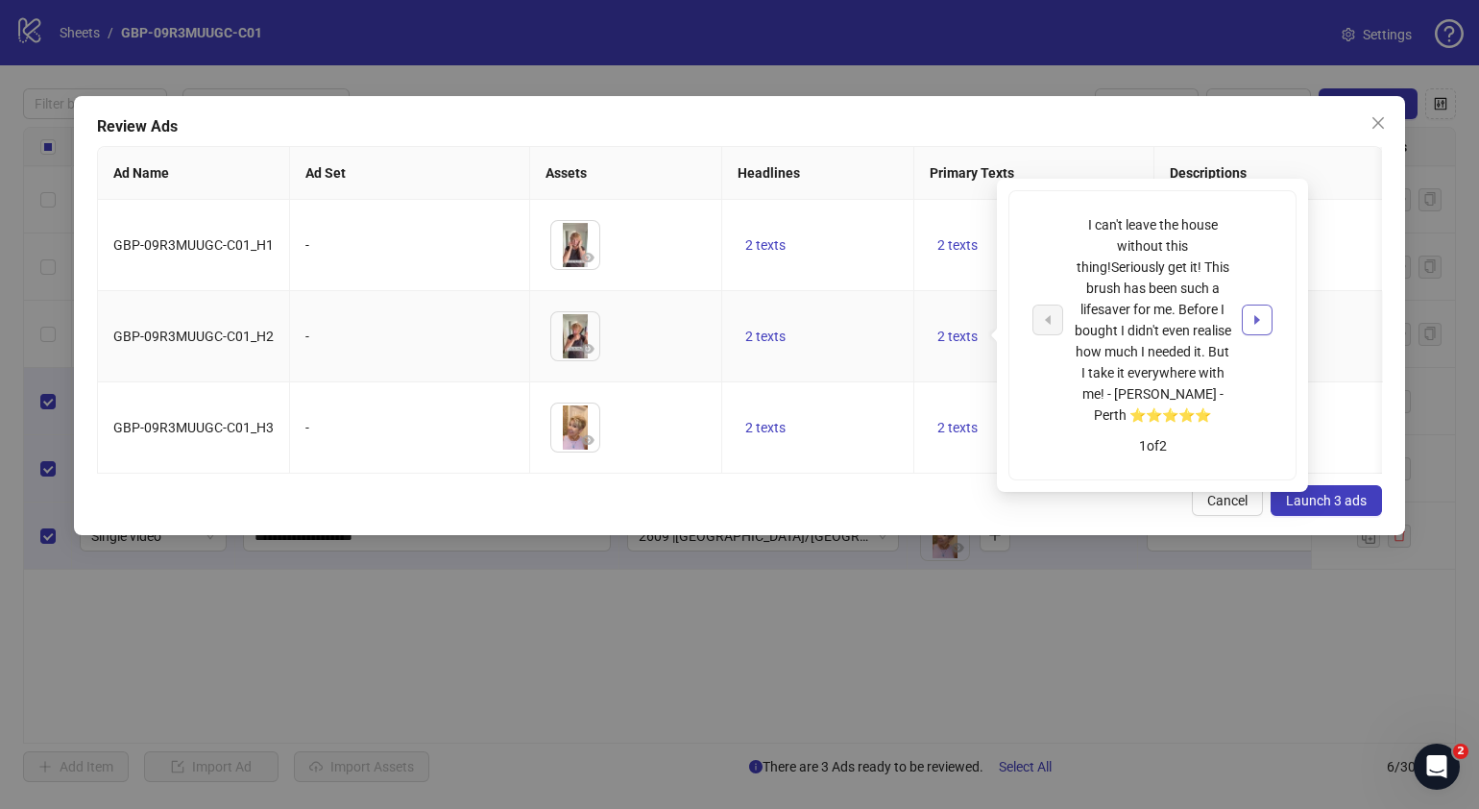
click at [1257, 326] on span "button" at bounding box center [1256, 319] width 13 height 15
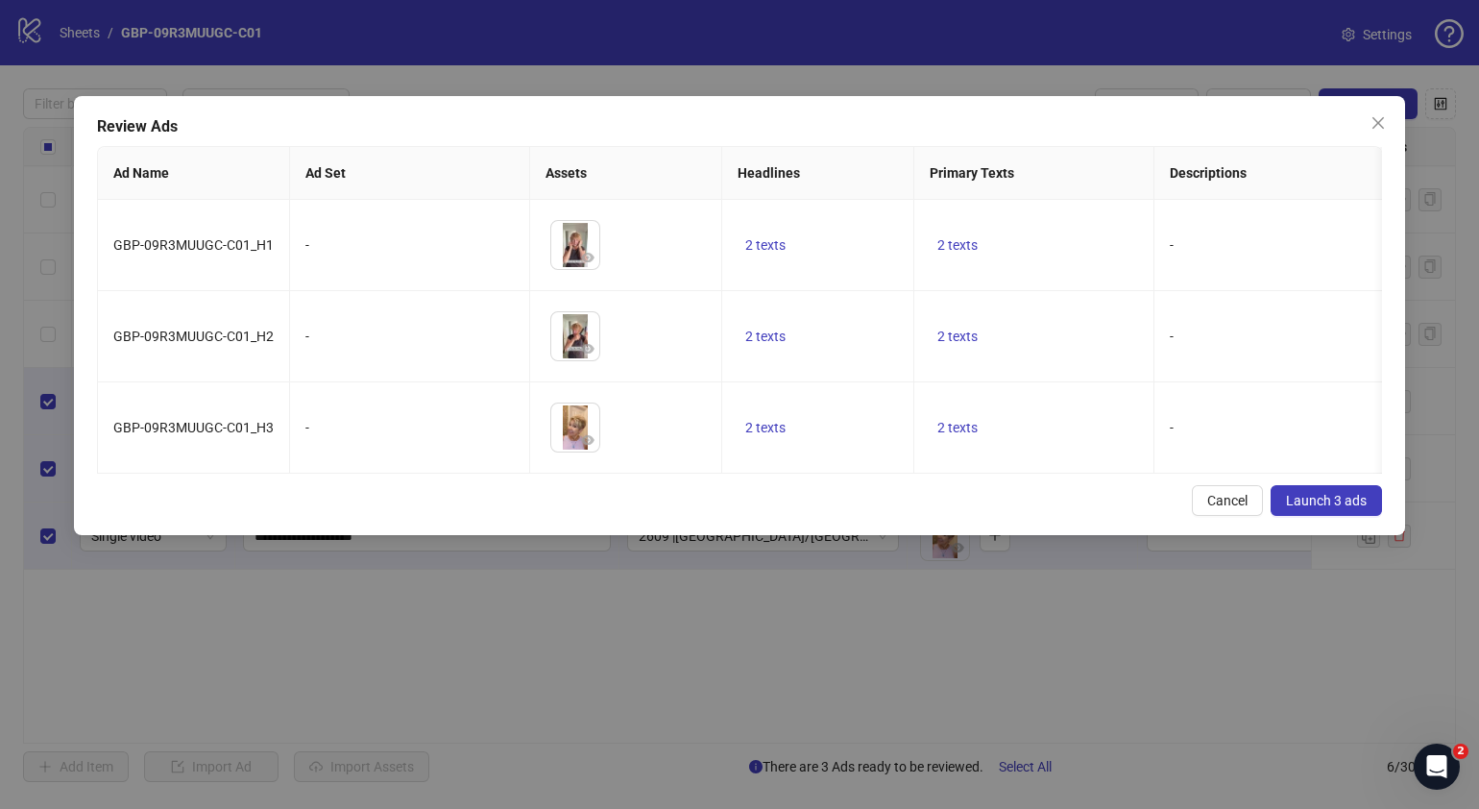
click at [705, 511] on div "Cancel Launch 3 ads" at bounding box center [739, 500] width 1285 height 31
click at [962, 425] on span "2 texts" at bounding box center [957, 427] width 40 height 15
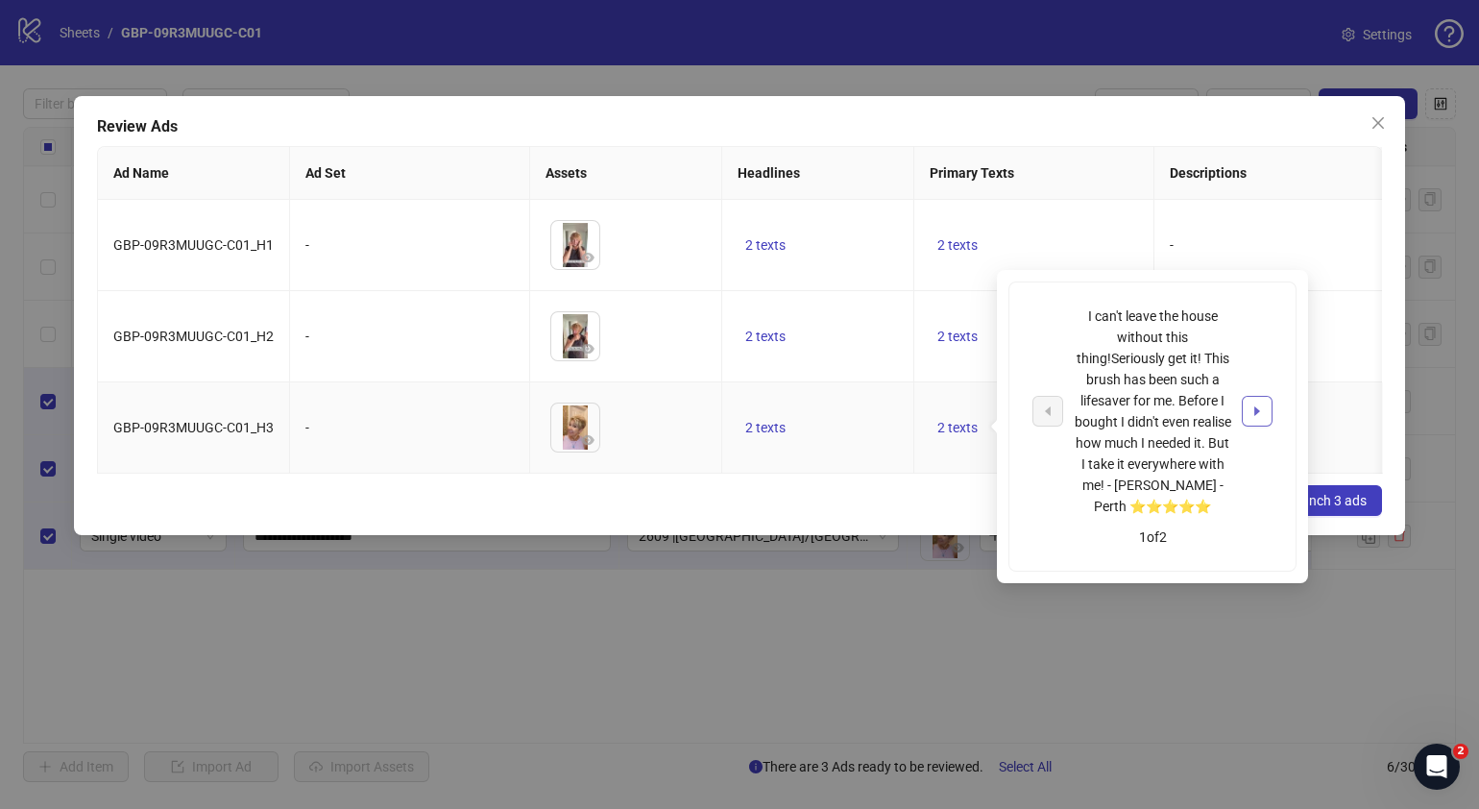
click at [1251, 413] on icon "caret-right" at bounding box center [1256, 410] width 13 height 13
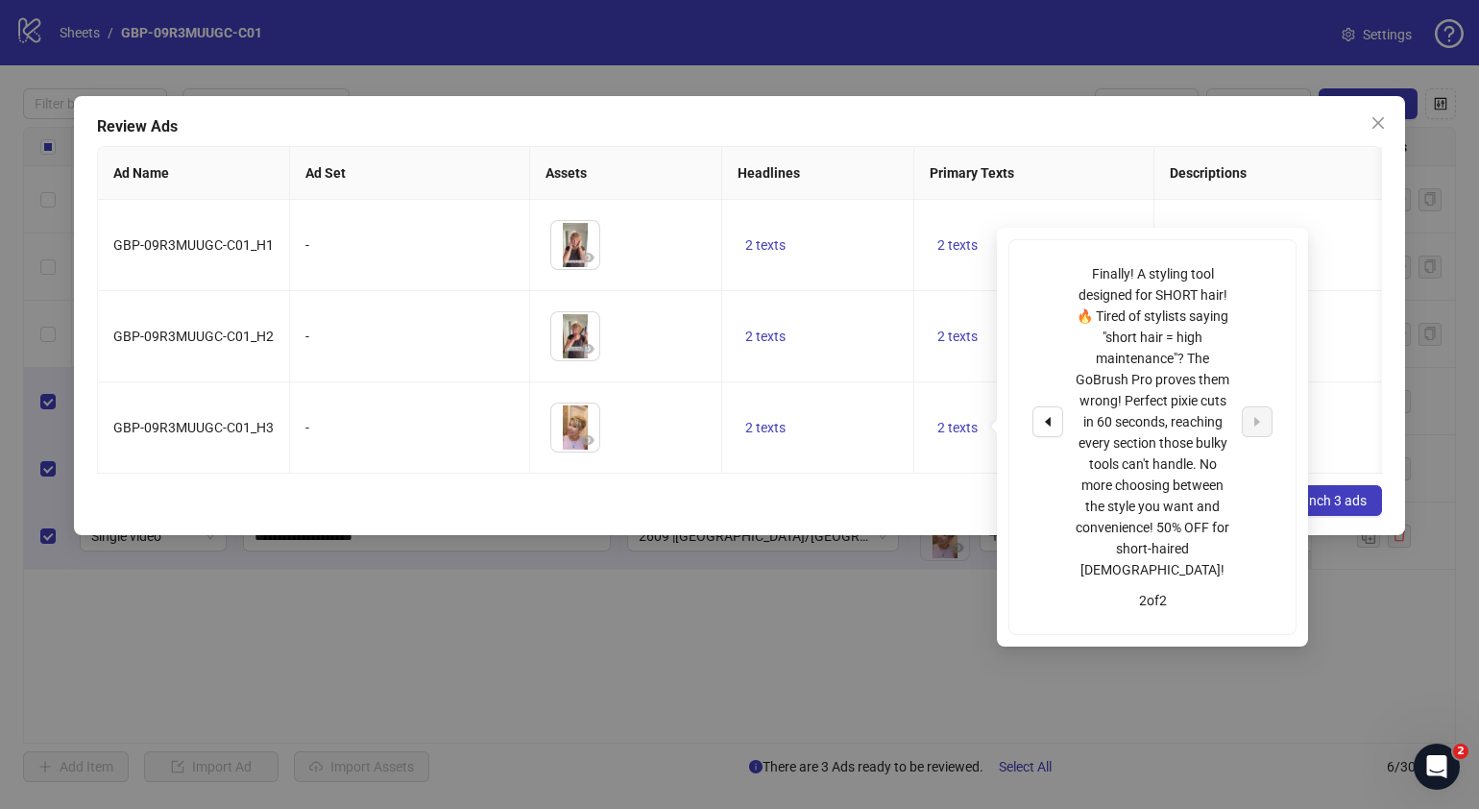
click at [781, 535] on div "Review Ads Ad Name Ad Set Assets Headlines Primary Texts Descriptions Destinati…" at bounding box center [739, 315] width 1331 height 439
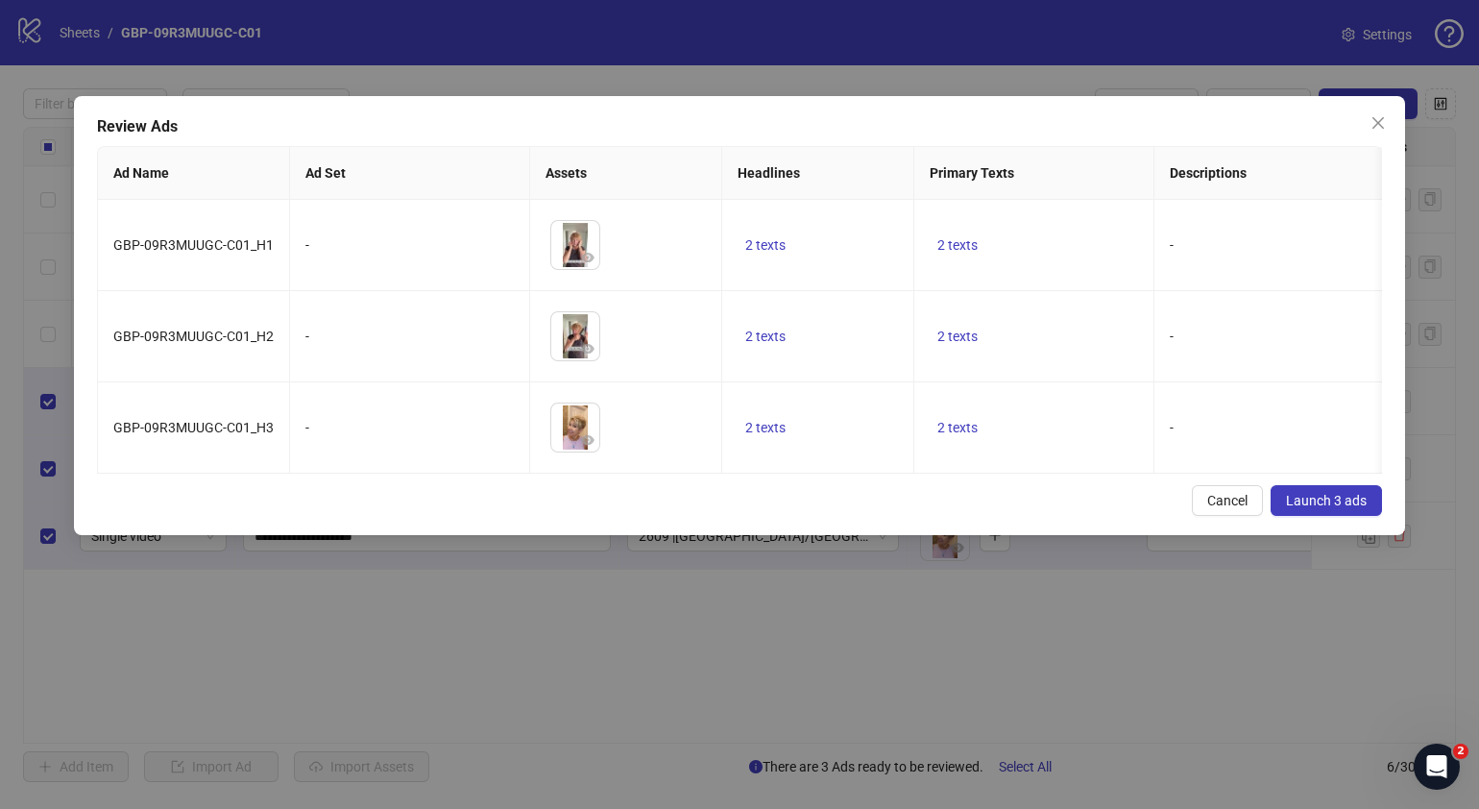
click at [1377, 514] on button "Launch 3 ads" at bounding box center [1326, 500] width 111 height 31
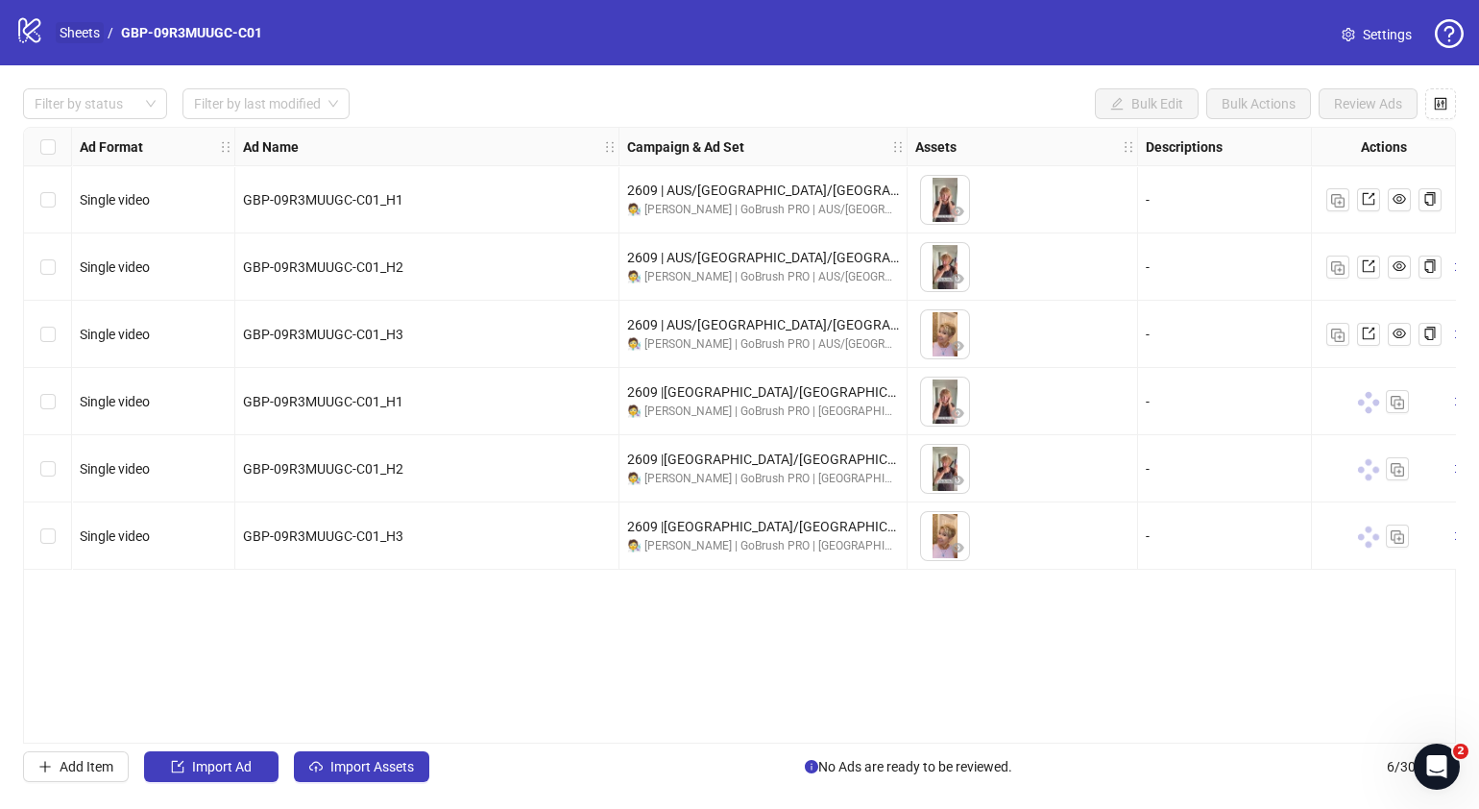
click at [73, 27] on link "Sheets" at bounding box center [80, 32] width 48 height 21
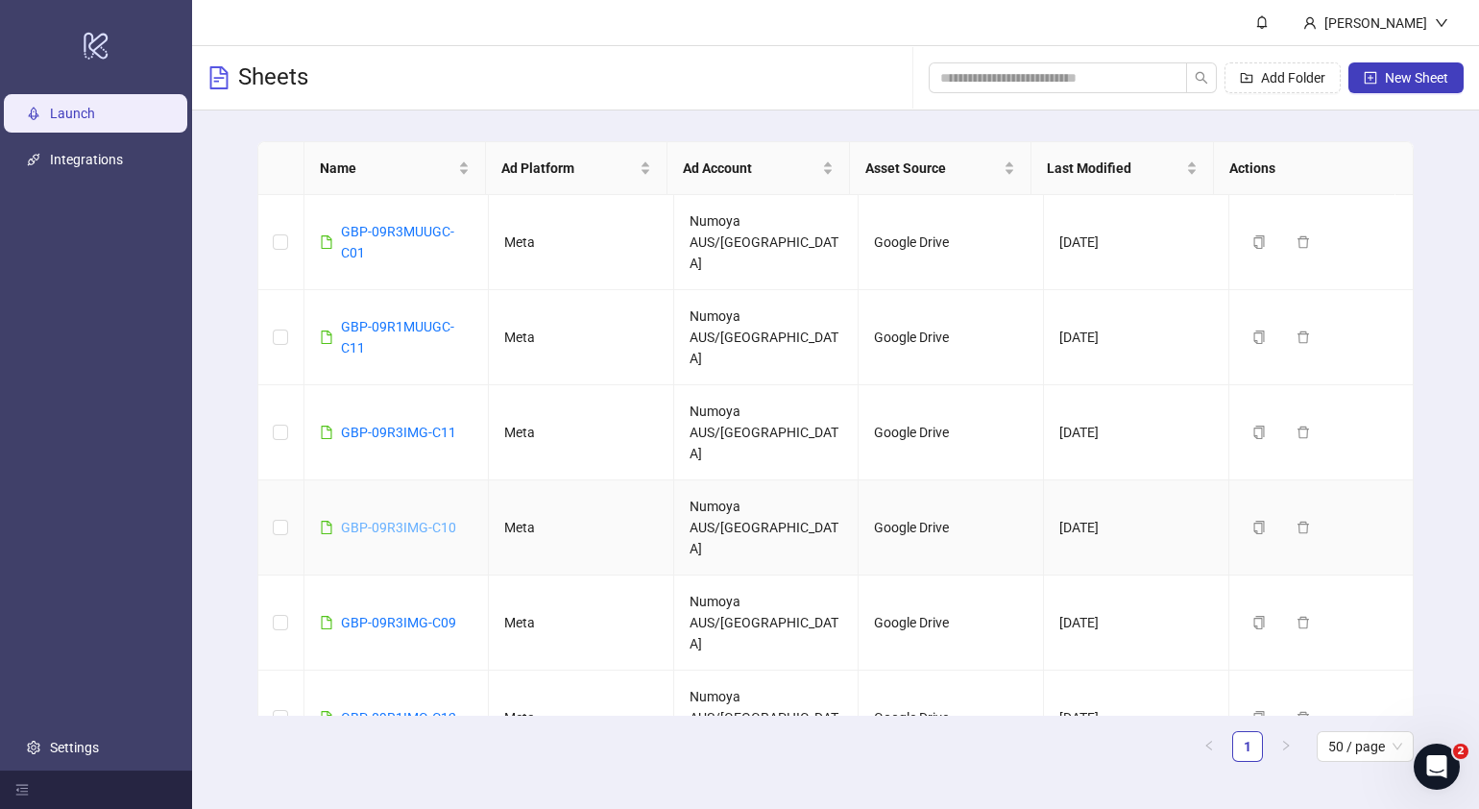
click at [427, 520] on link "GBP-09R3IMG-C10" at bounding box center [398, 527] width 115 height 15
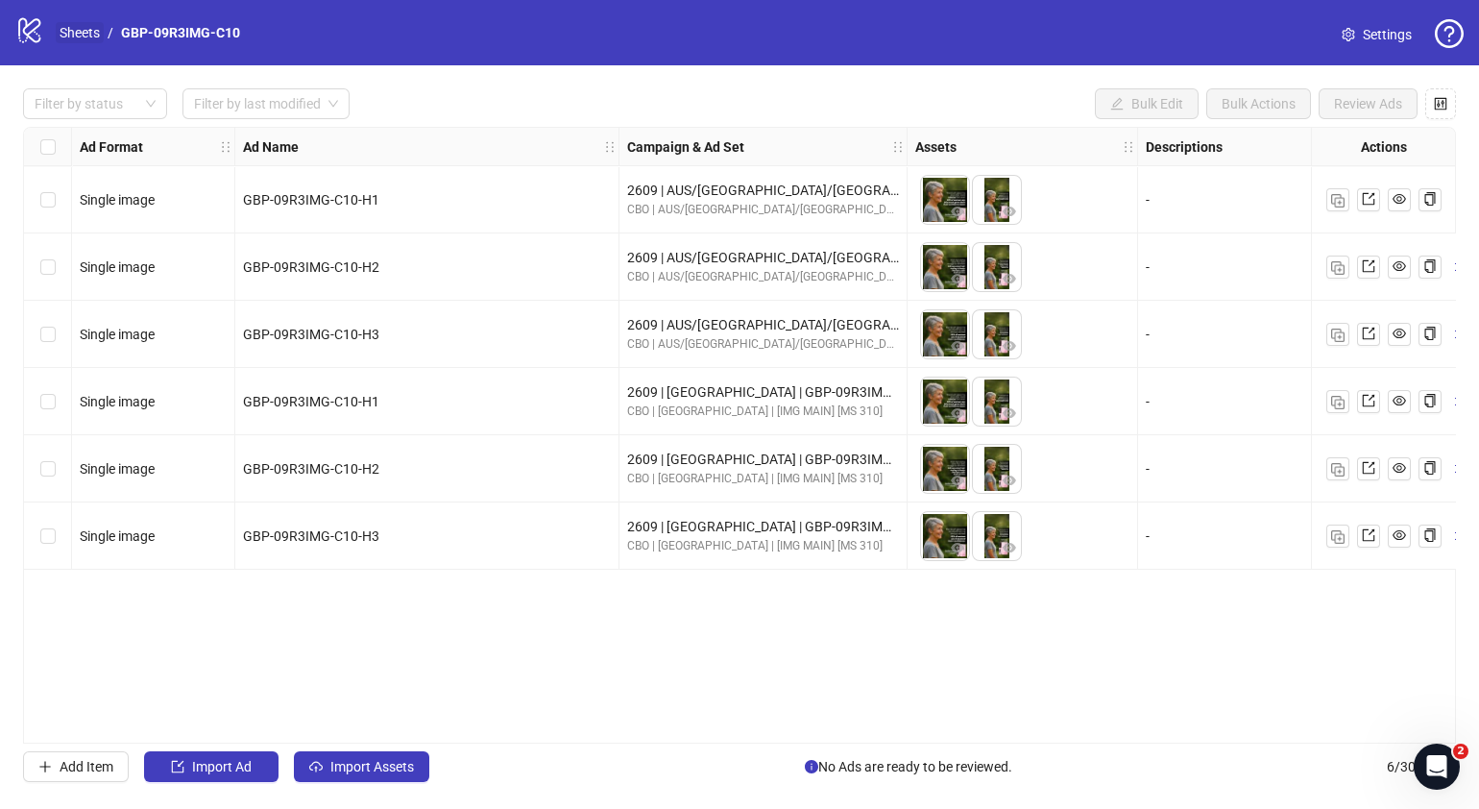
click at [91, 28] on link "Sheets" at bounding box center [80, 32] width 48 height 21
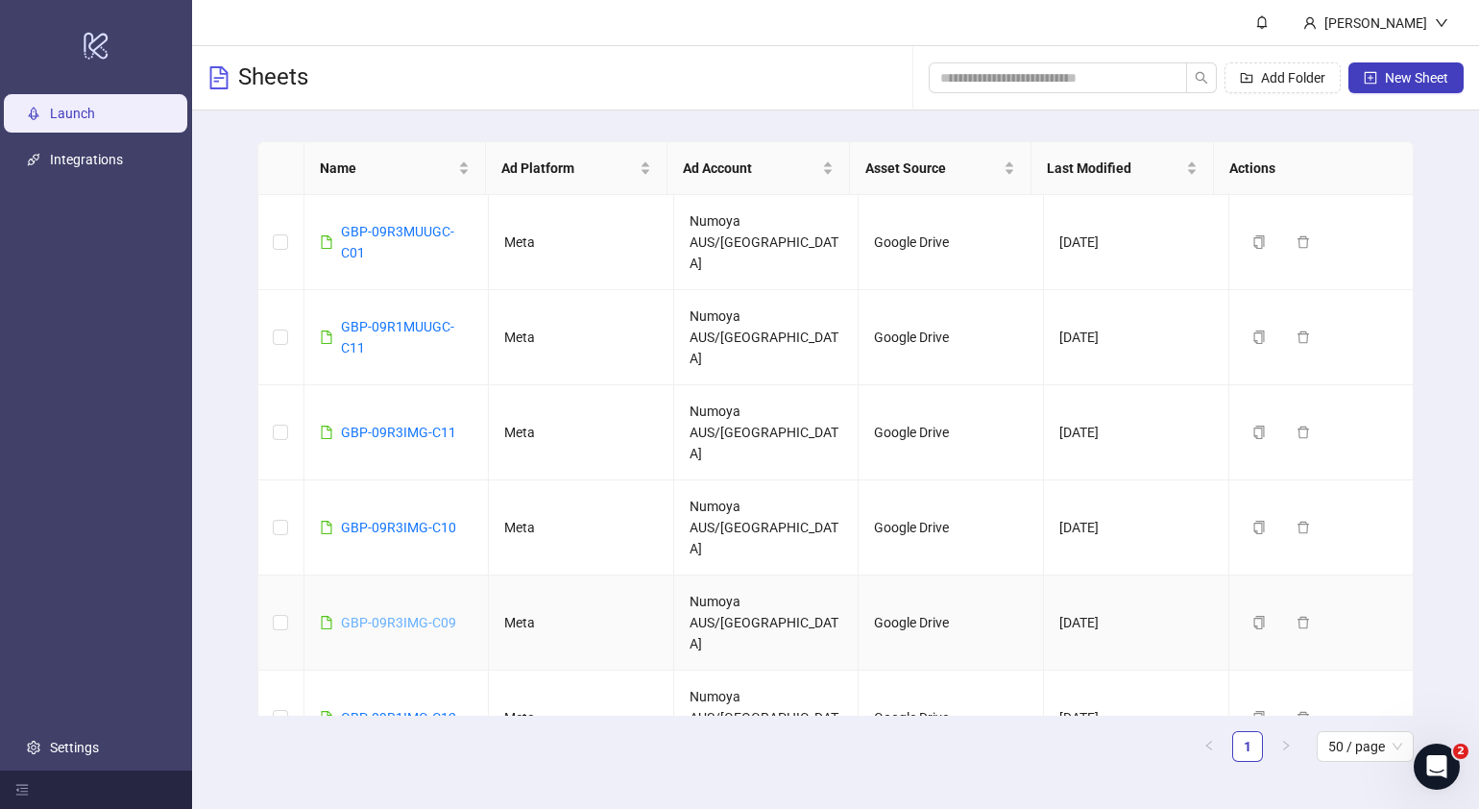
click at [436, 615] on link "GBP-09R3IMG-C09" at bounding box center [398, 622] width 115 height 15
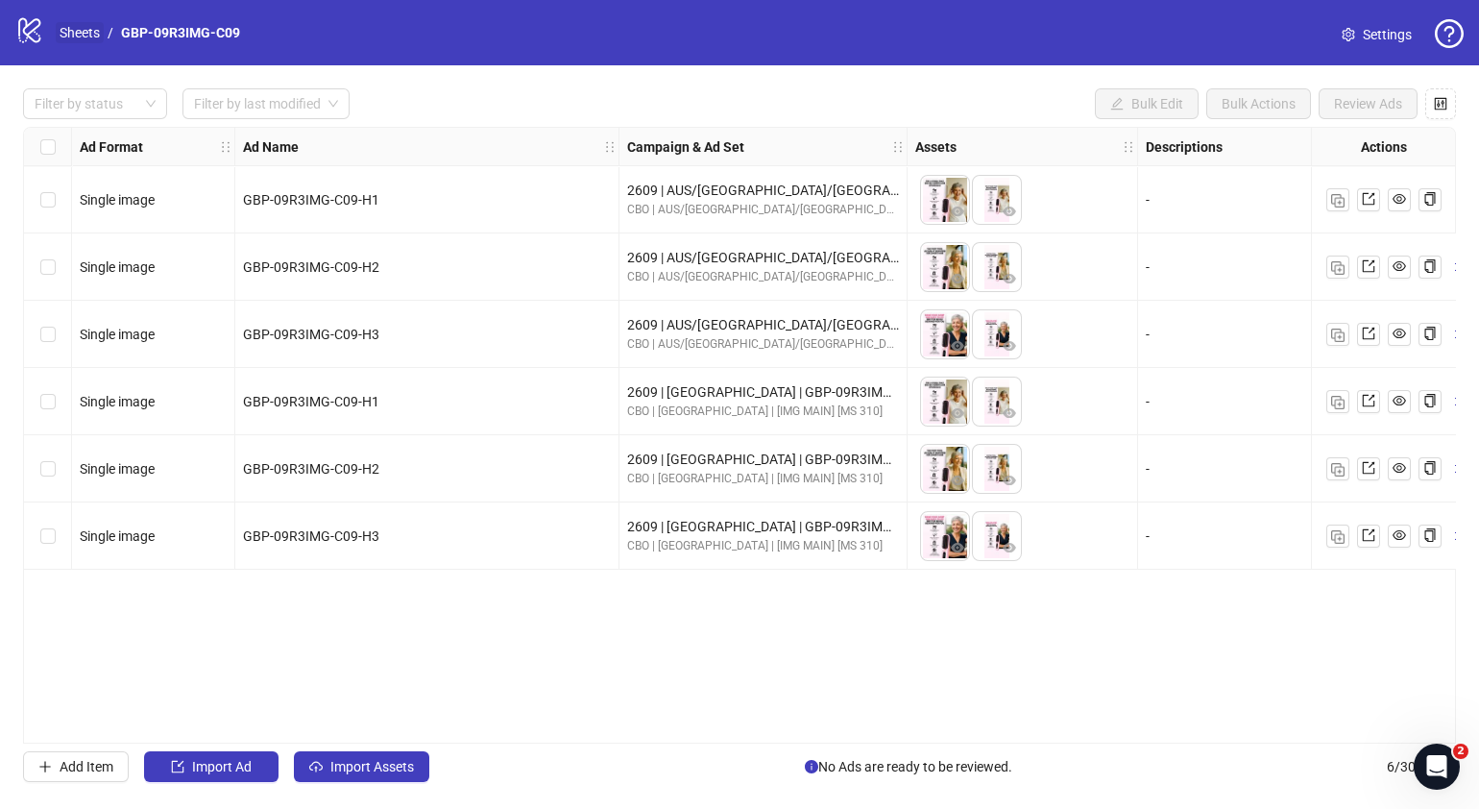
click at [86, 27] on link "Sheets" at bounding box center [80, 32] width 48 height 21
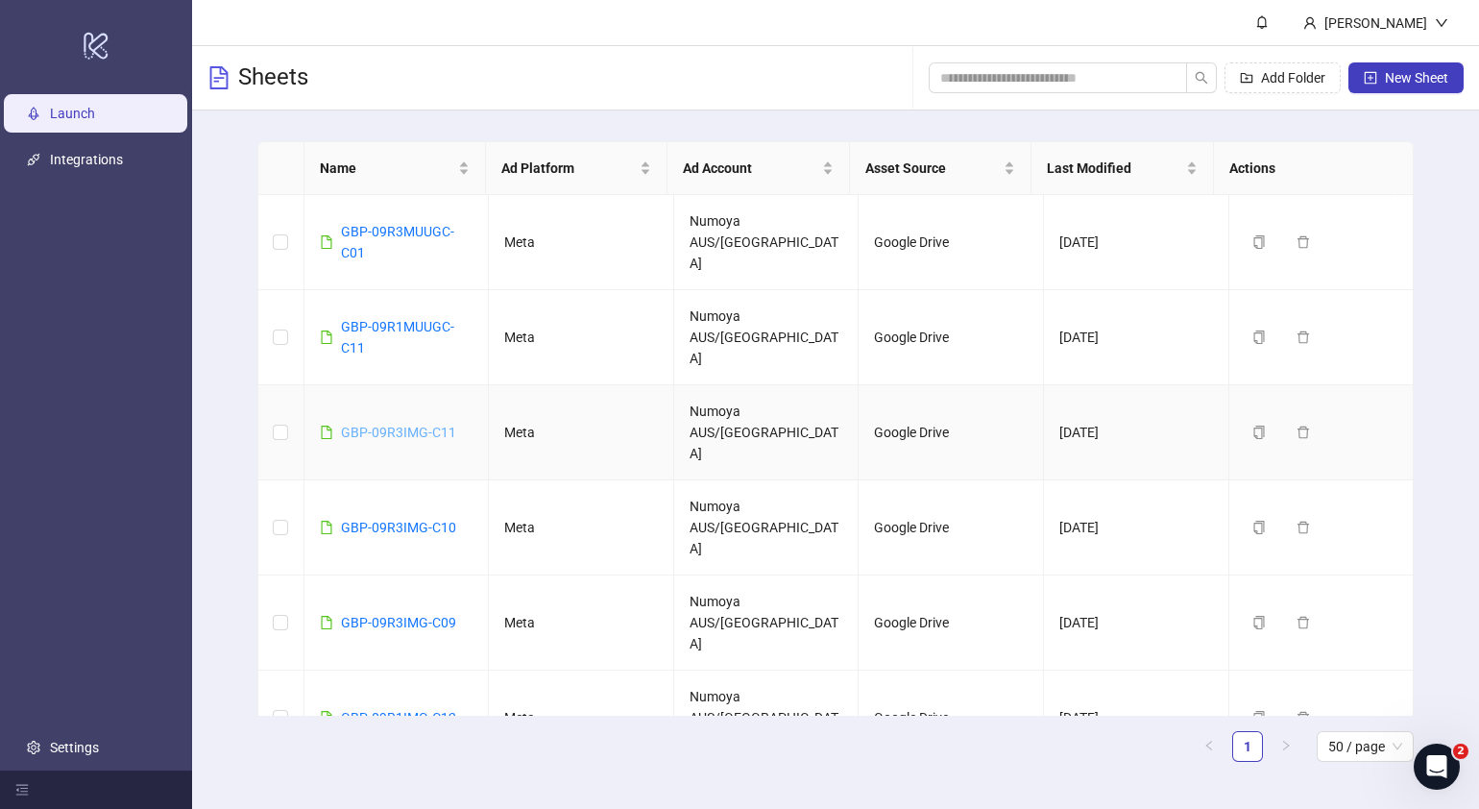
click at [375, 425] on link "GBP-09R3IMG-C11" at bounding box center [398, 432] width 115 height 15
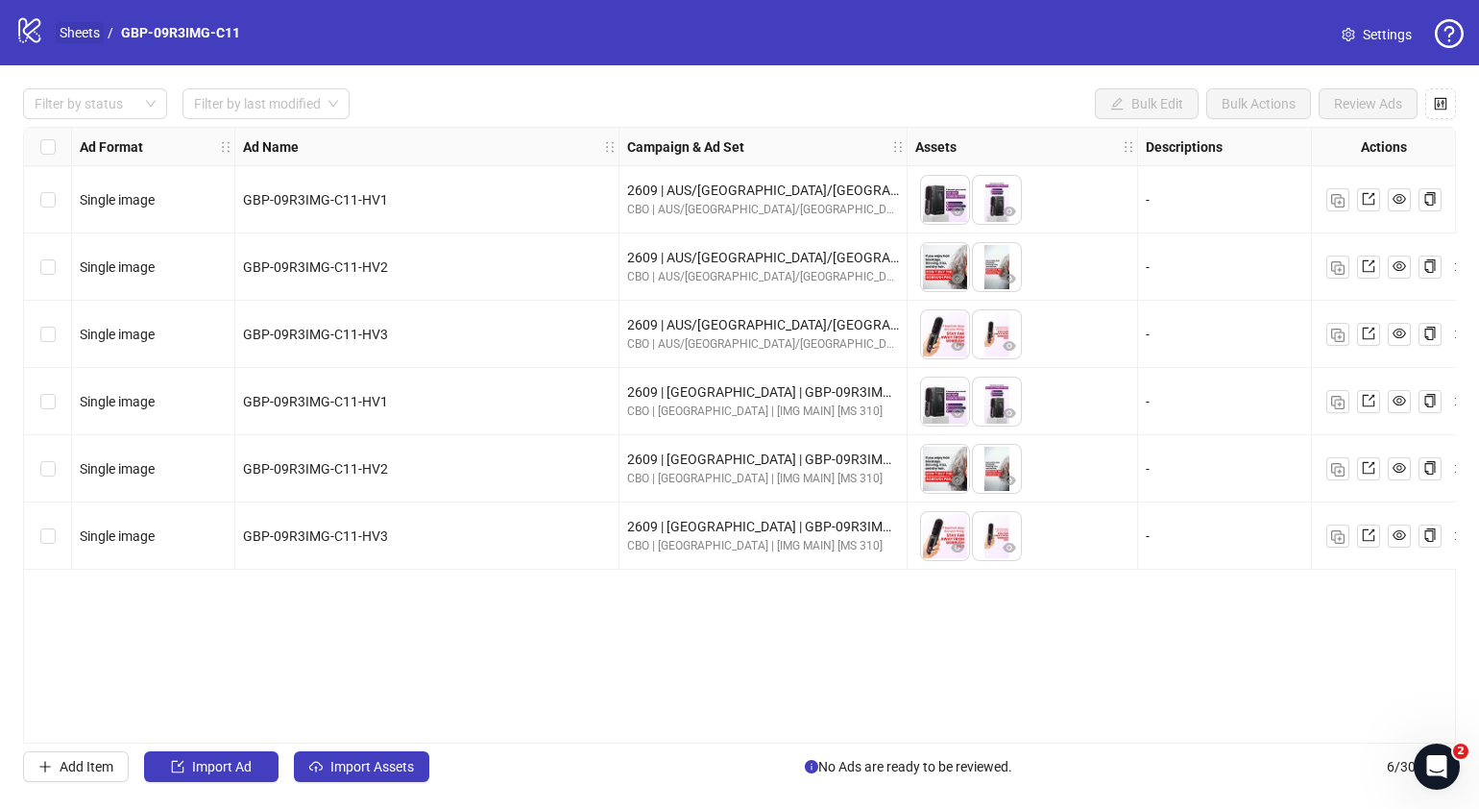
click at [72, 25] on link "Sheets" at bounding box center [80, 32] width 48 height 21
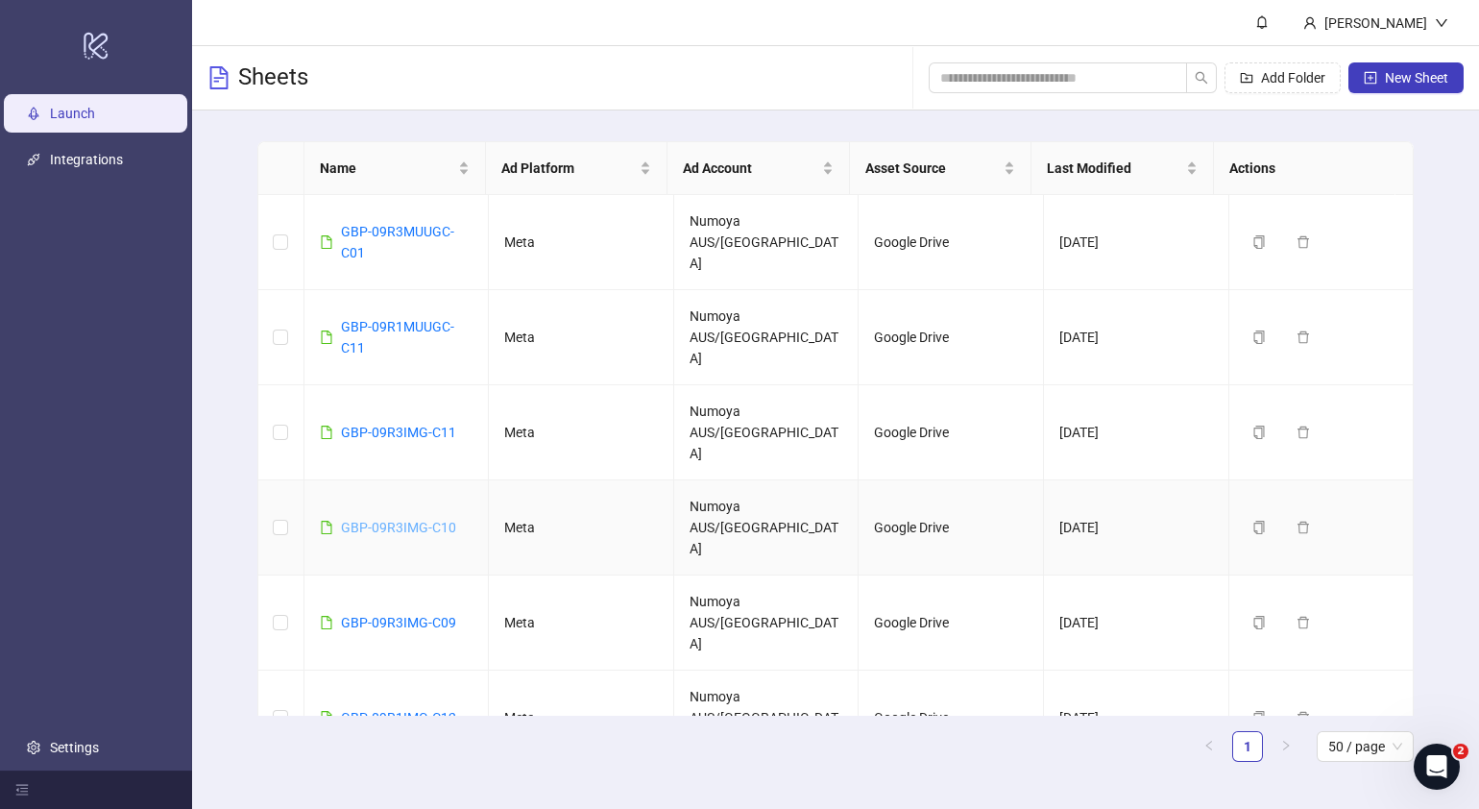
click at [406, 520] on link "GBP-09R3IMG-C10" at bounding box center [398, 527] width 115 height 15
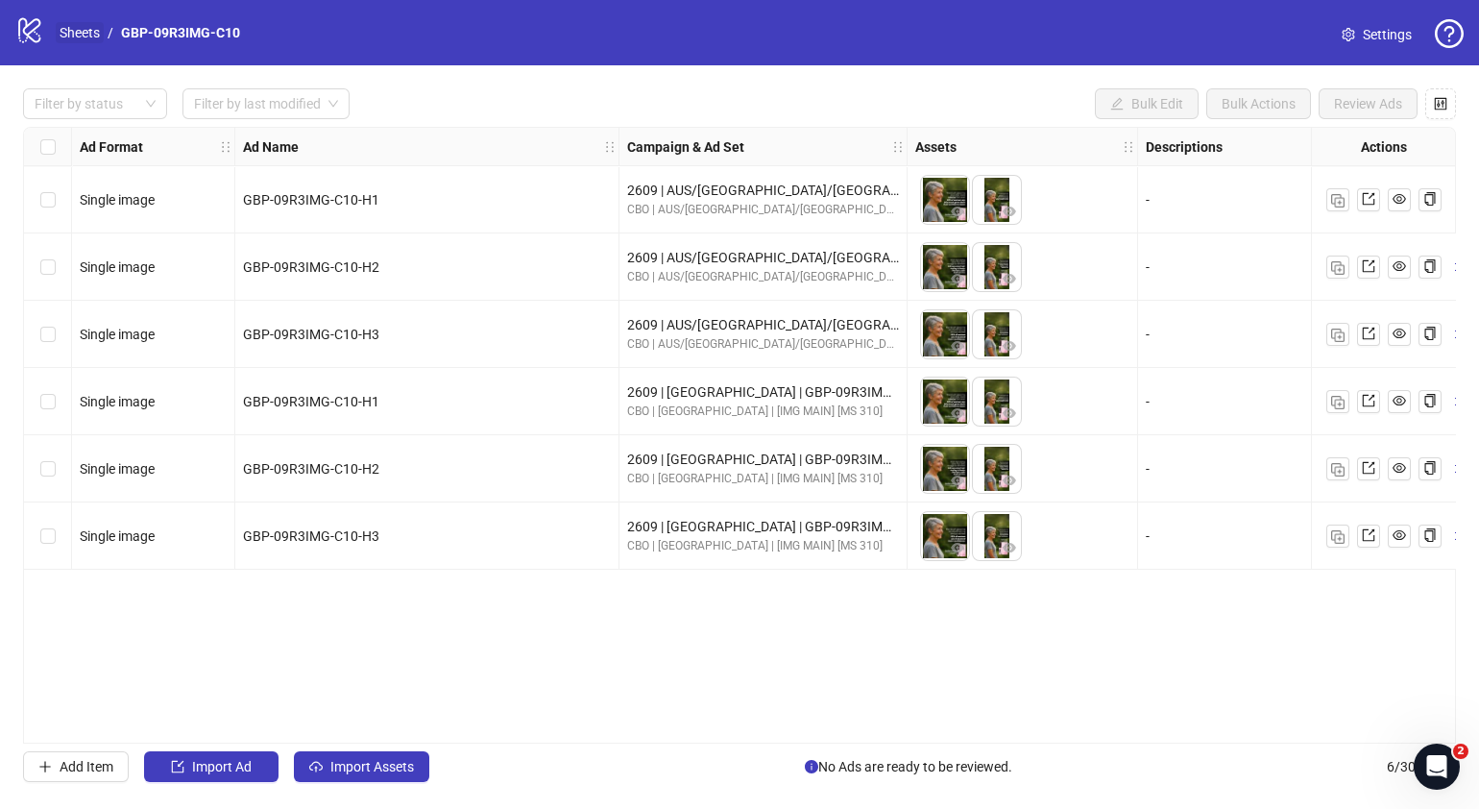
click at [88, 27] on link "Sheets" at bounding box center [80, 32] width 48 height 21
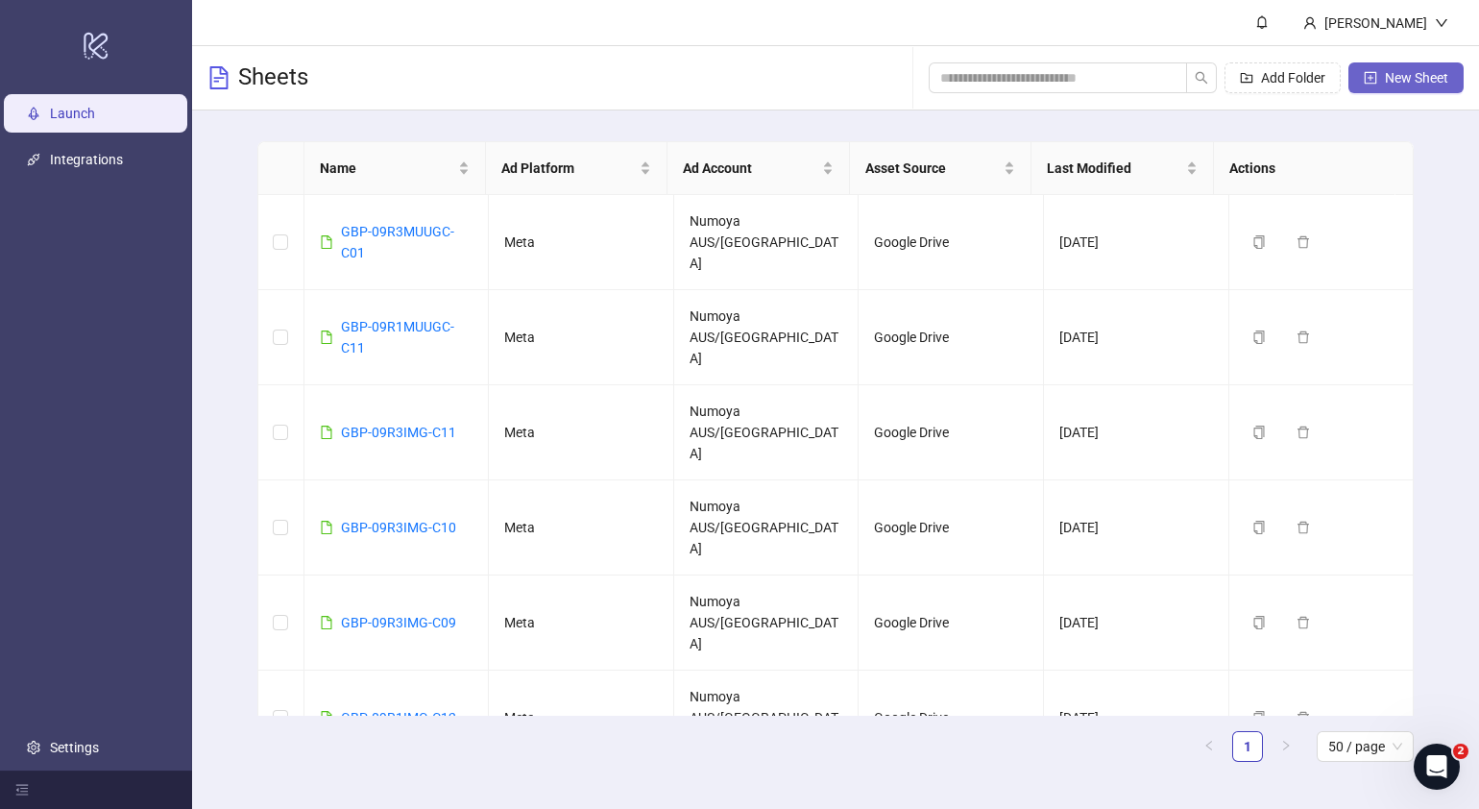
click at [1434, 83] on span "New Sheet" at bounding box center [1416, 77] width 63 height 15
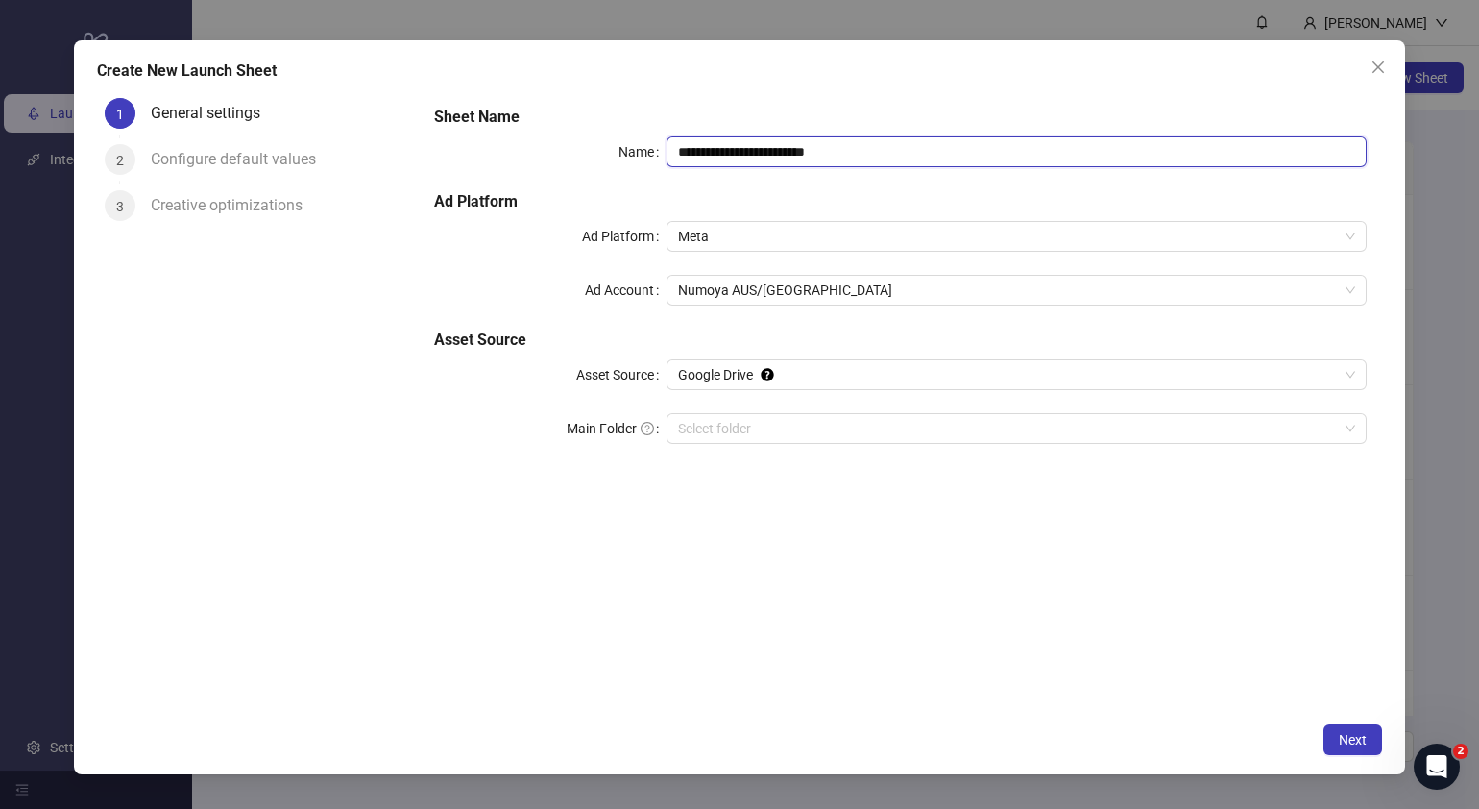
drag, startPoint x: 899, startPoint y: 154, endPoint x: 365, endPoint y: 142, distance: 534.1
click at [367, 142] on div "**********" at bounding box center [739, 401] width 1285 height 622
paste input "text"
type input "**********"
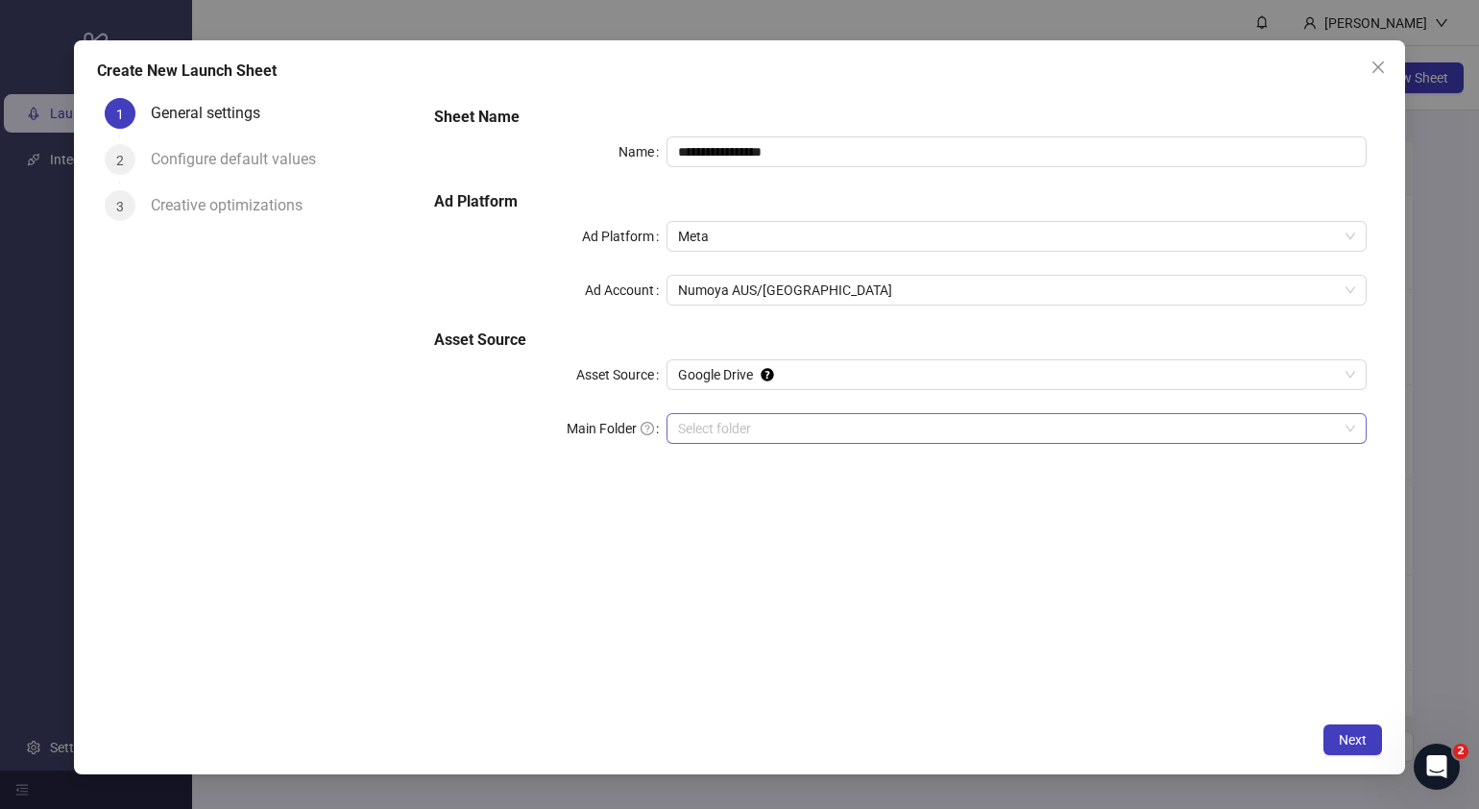
click at [835, 427] on input "Main Folder" at bounding box center [1008, 428] width 660 height 29
click at [1363, 730] on button "Next" at bounding box center [1352, 739] width 59 height 31
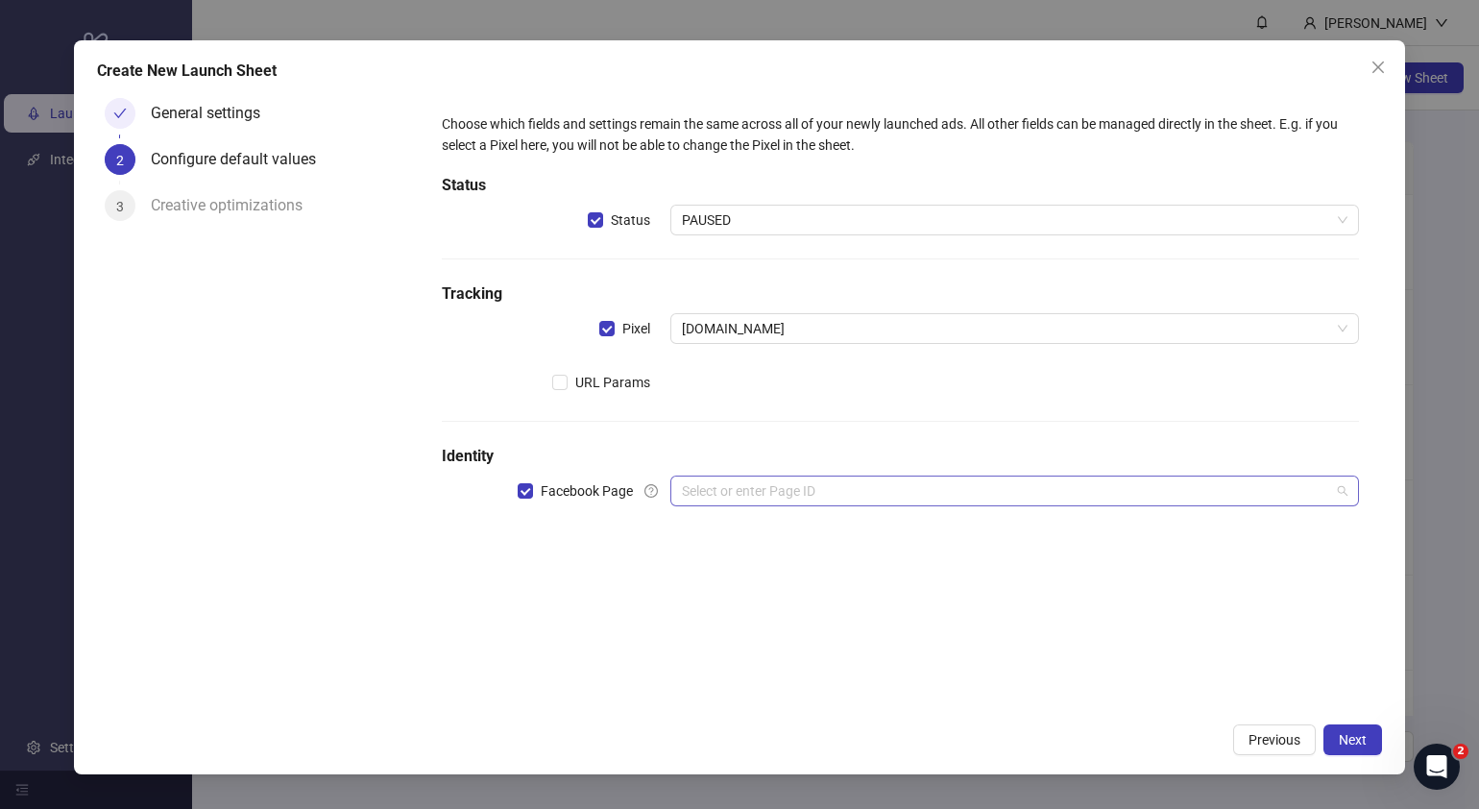
click at [740, 502] on input "search" at bounding box center [1006, 490] width 648 height 29
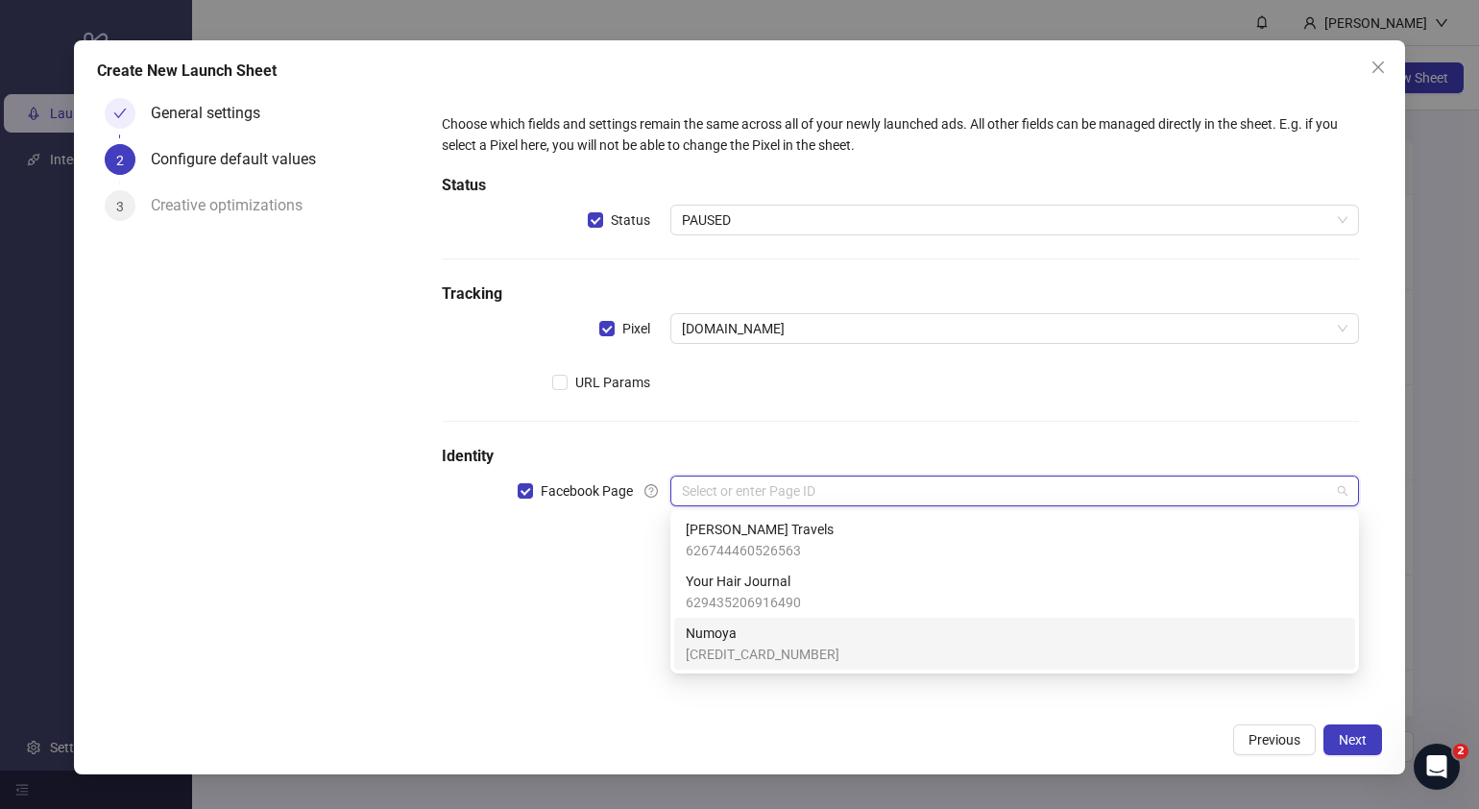
click at [756, 645] on span "364275963430762" at bounding box center [763, 653] width 154 height 21
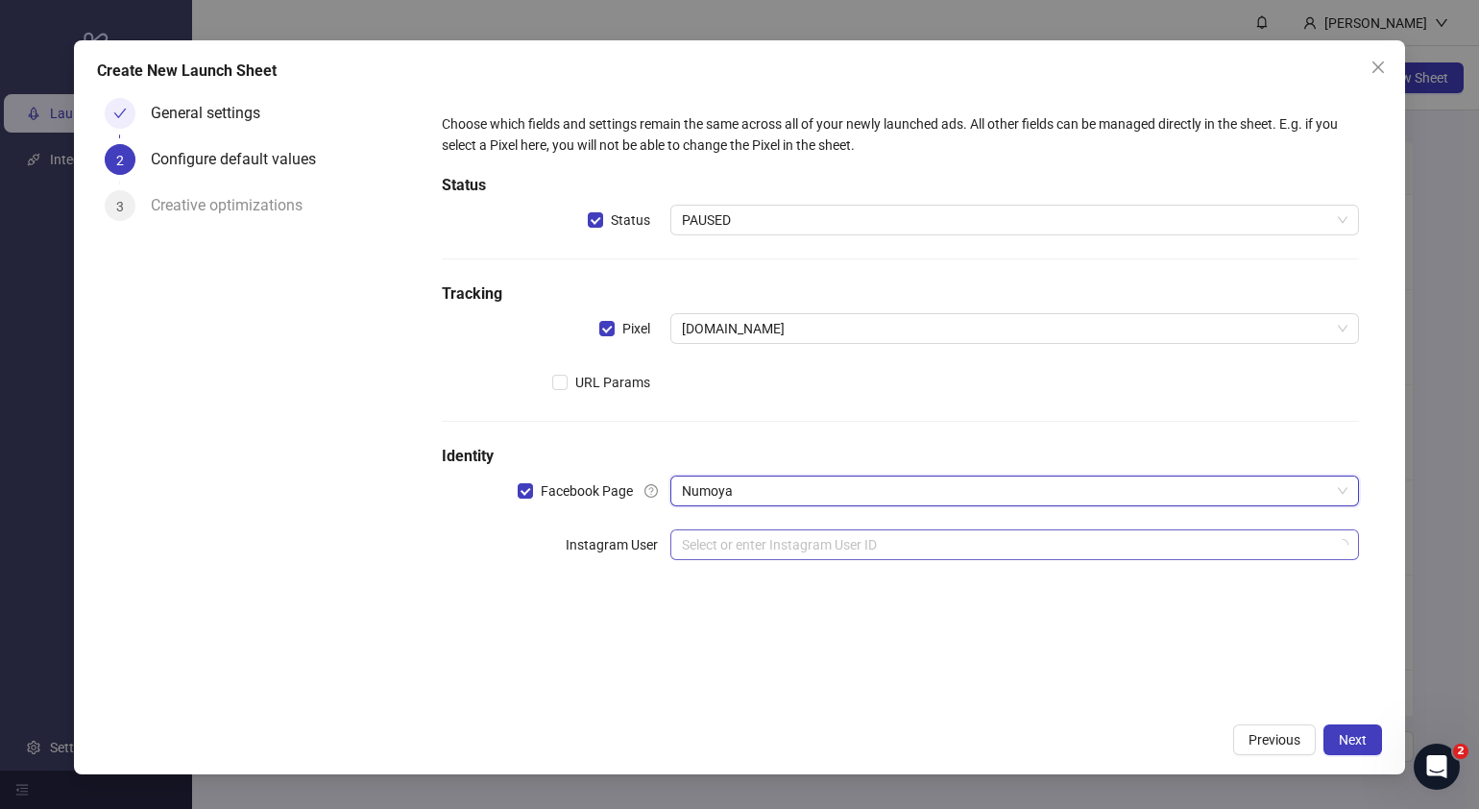
click at [745, 539] on input "search" at bounding box center [1006, 544] width 648 height 29
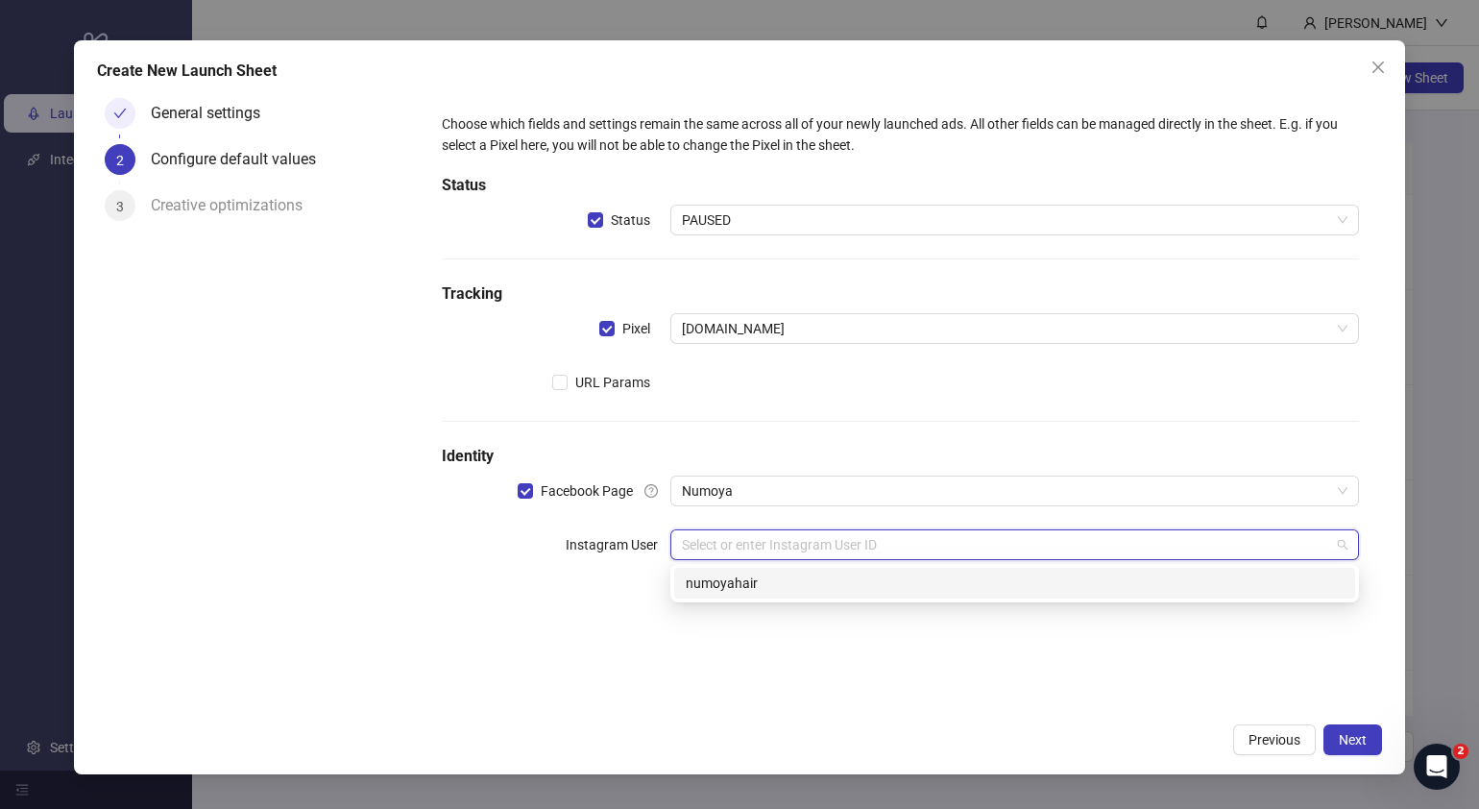
click at [791, 588] on div "numoyahair" at bounding box center [1015, 582] width 658 height 21
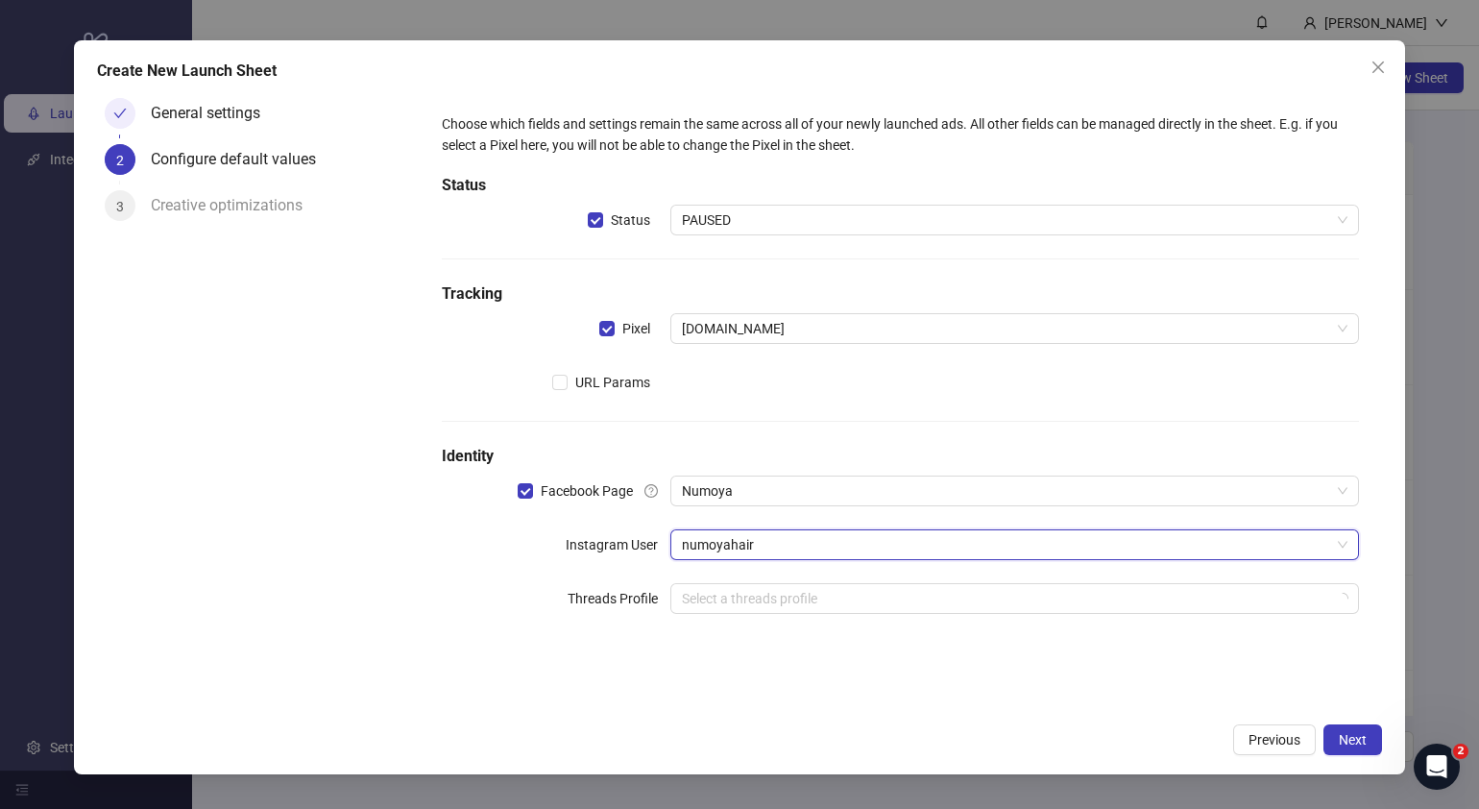
click at [293, 615] on div "General settings 2 Configure default values 3 Creative optimizations" at bounding box center [258, 401] width 322 height 622
click at [1355, 732] on span "Next" at bounding box center [1353, 739] width 28 height 15
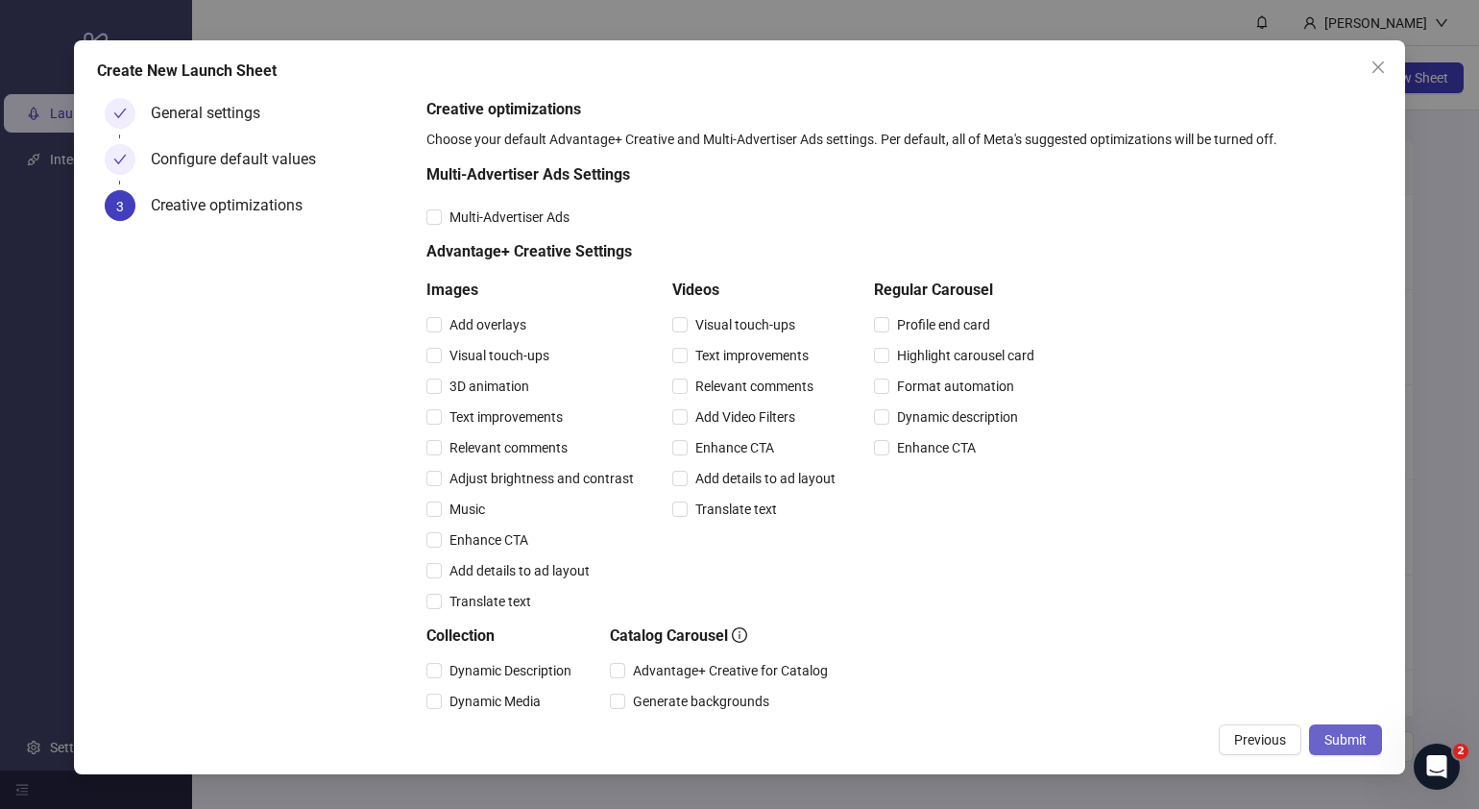
click at [1354, 740] on span "Submit" at bounding box center [1345, 739] width 42 height 15
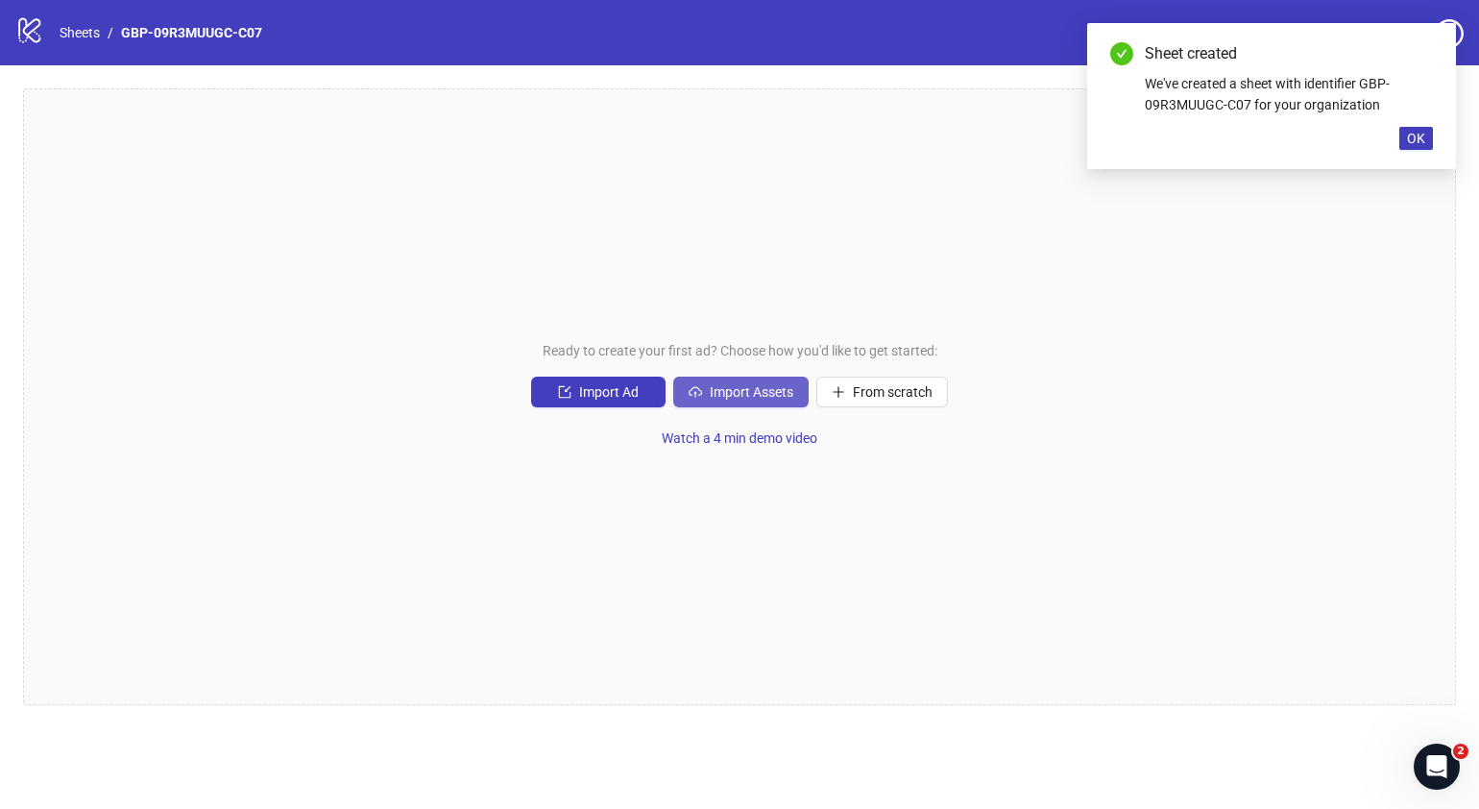
click at [742, 386] on span "Import Assets" at bounding box center [752, 391] width 84 height 15
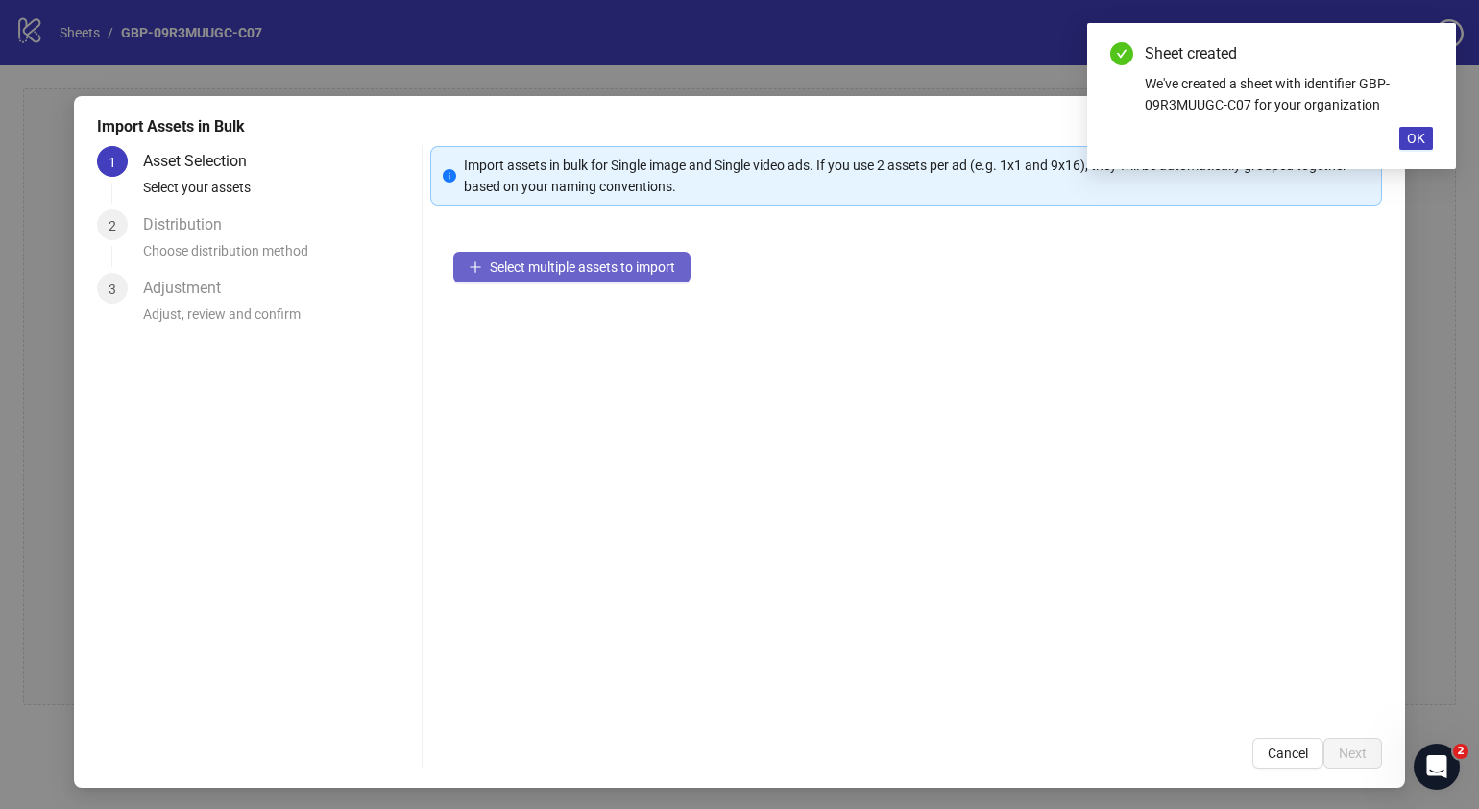
click at [635, 266] on span "Select multiple assets to import" at bounding box center [582, 266] width 185 height 15
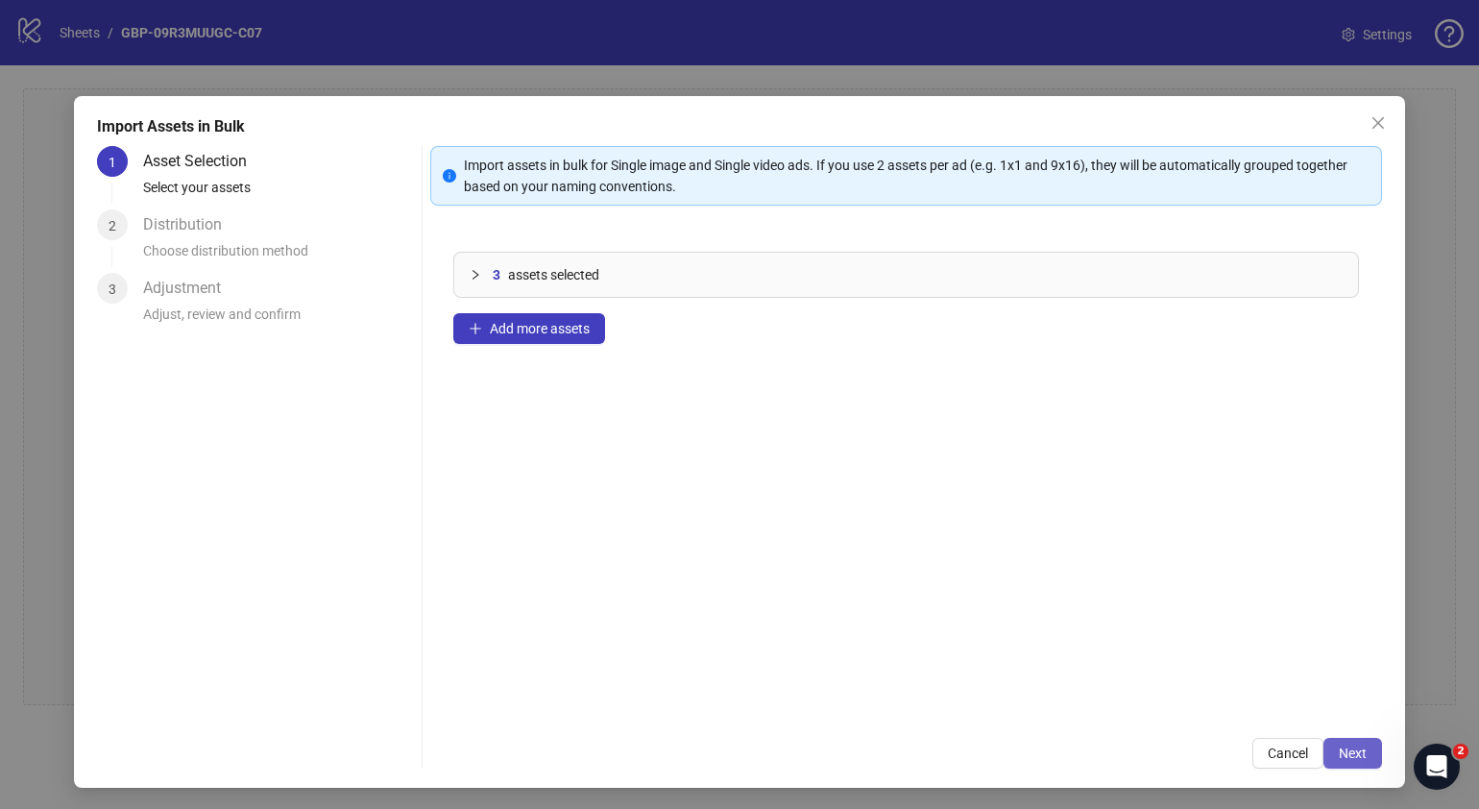
click at [1339, 749] on span "Next" at bounding box center [1353, 752] width 28 height 15
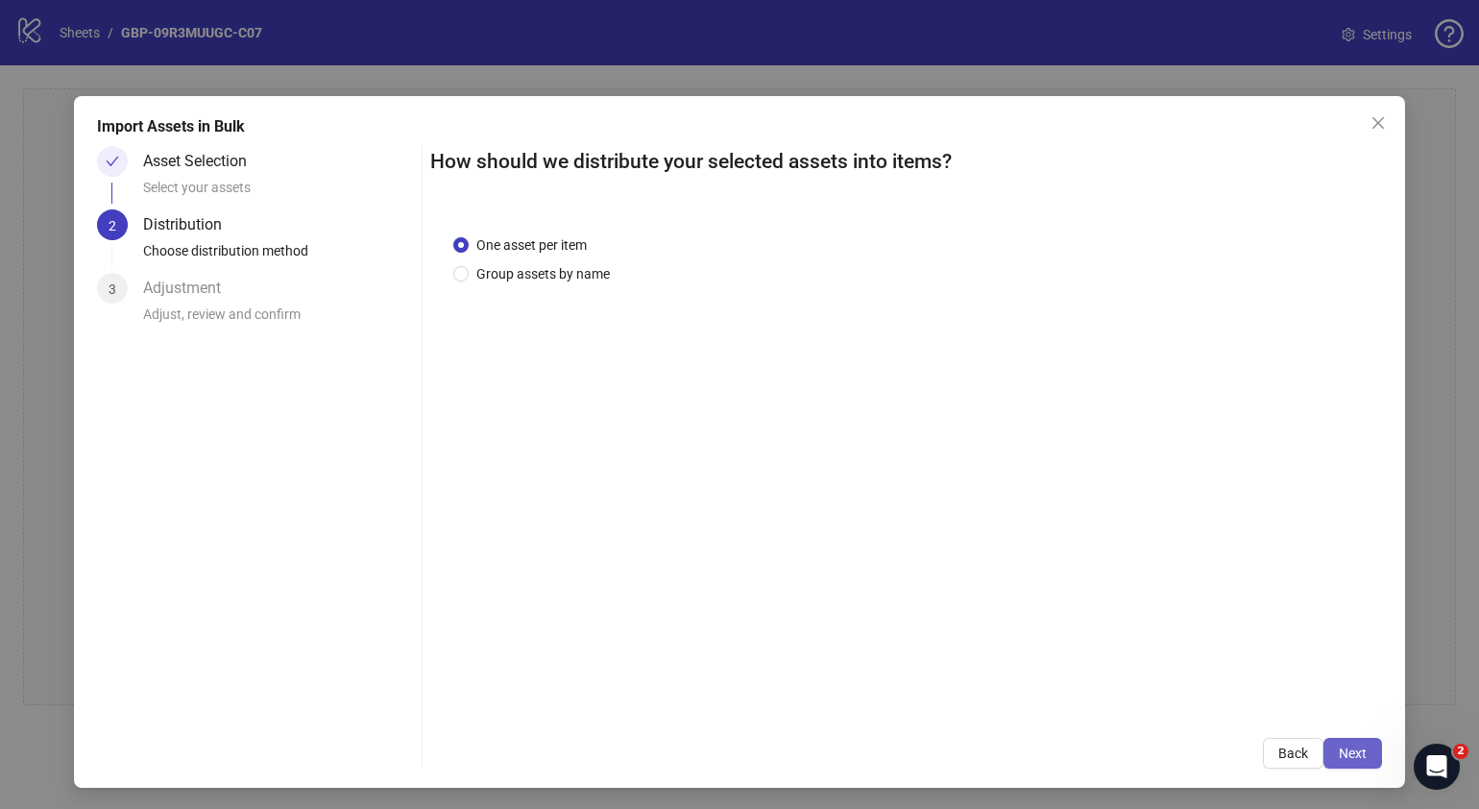
click at [1340, 754] on span "Next" at bounding box center [1353, 752] width 28 height 15
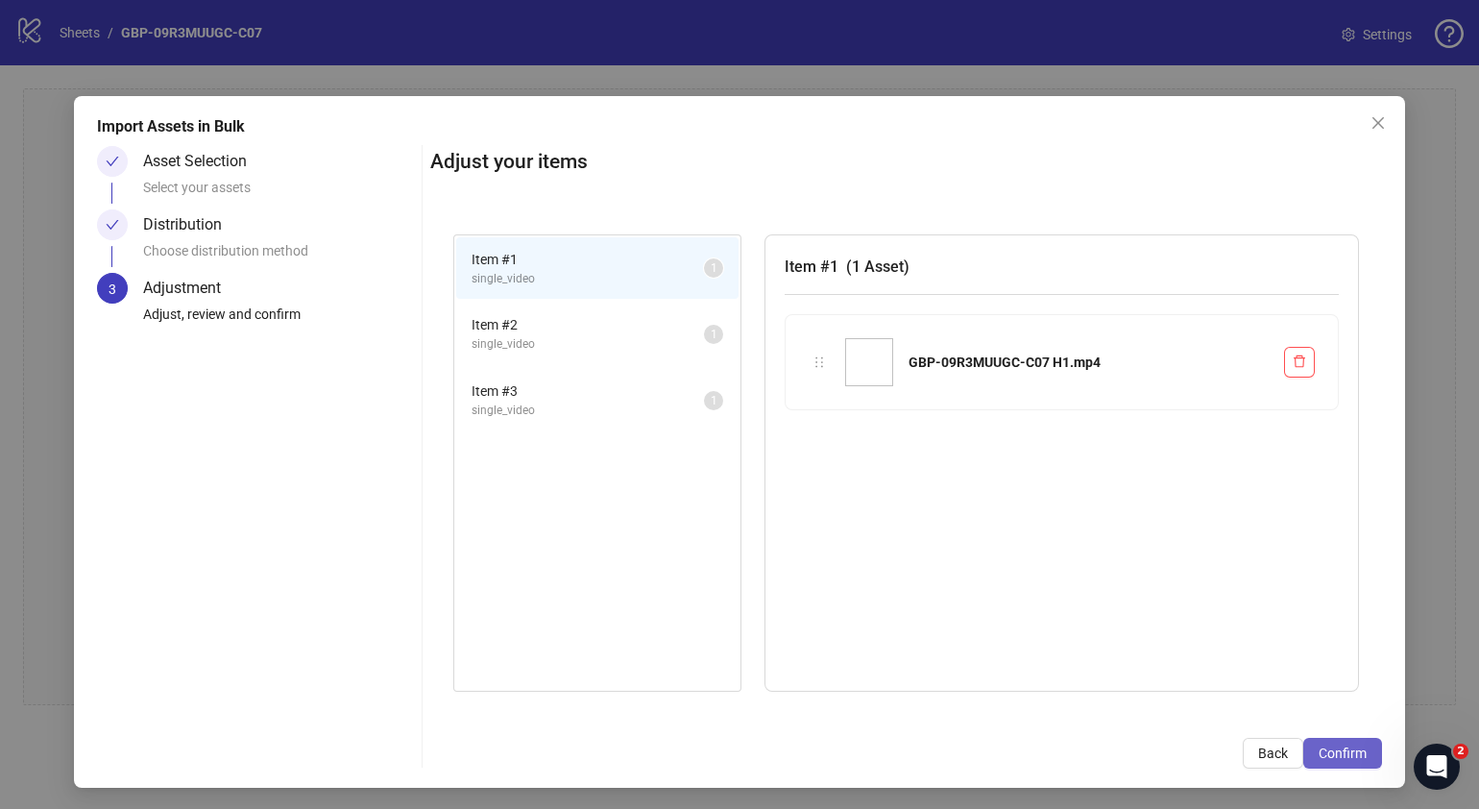
click at [1338, 751] on span "Confirm" at bounding box center [1343, 752] width 48 height 15
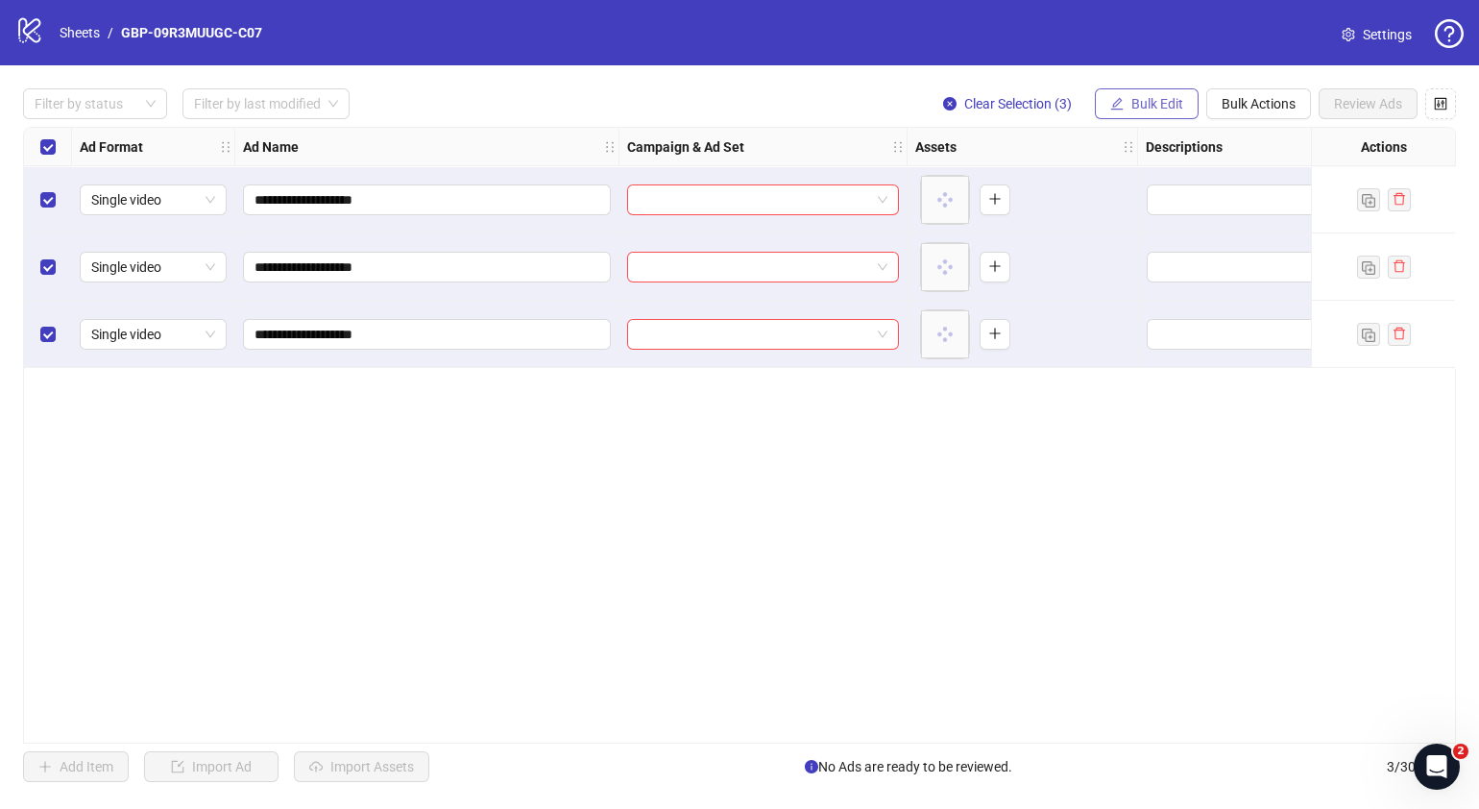
click at [1138, 108] on span "Bulk Edit" at bounding box center [1157, 103] width 52 height 15
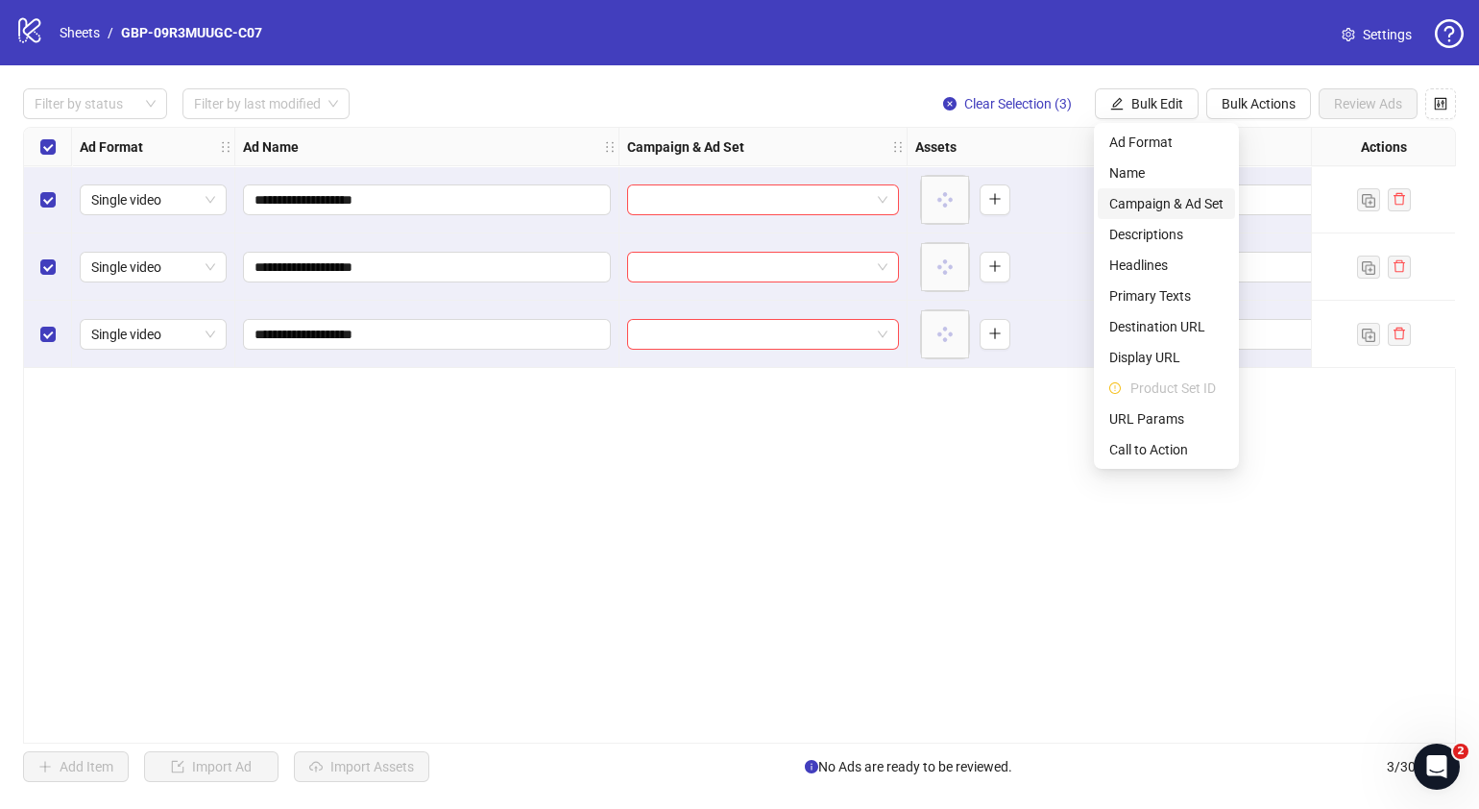
click at [1186, 193] on span "Campaign & Ad Set" at bounding box center [1166, 203] width 114 height 21
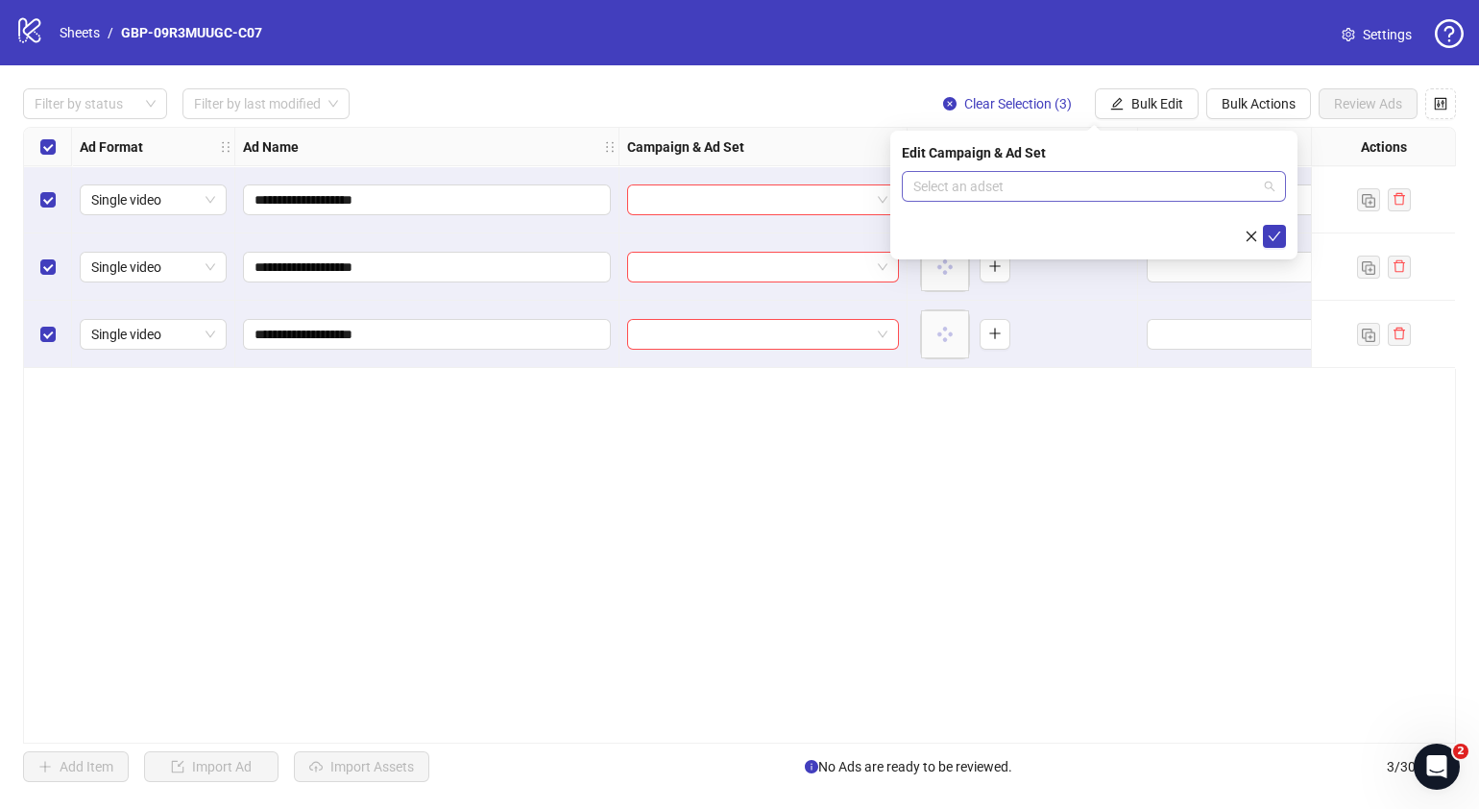
click at [1273, 187] on span at bounding box center [1093, 186] width 361 height 29
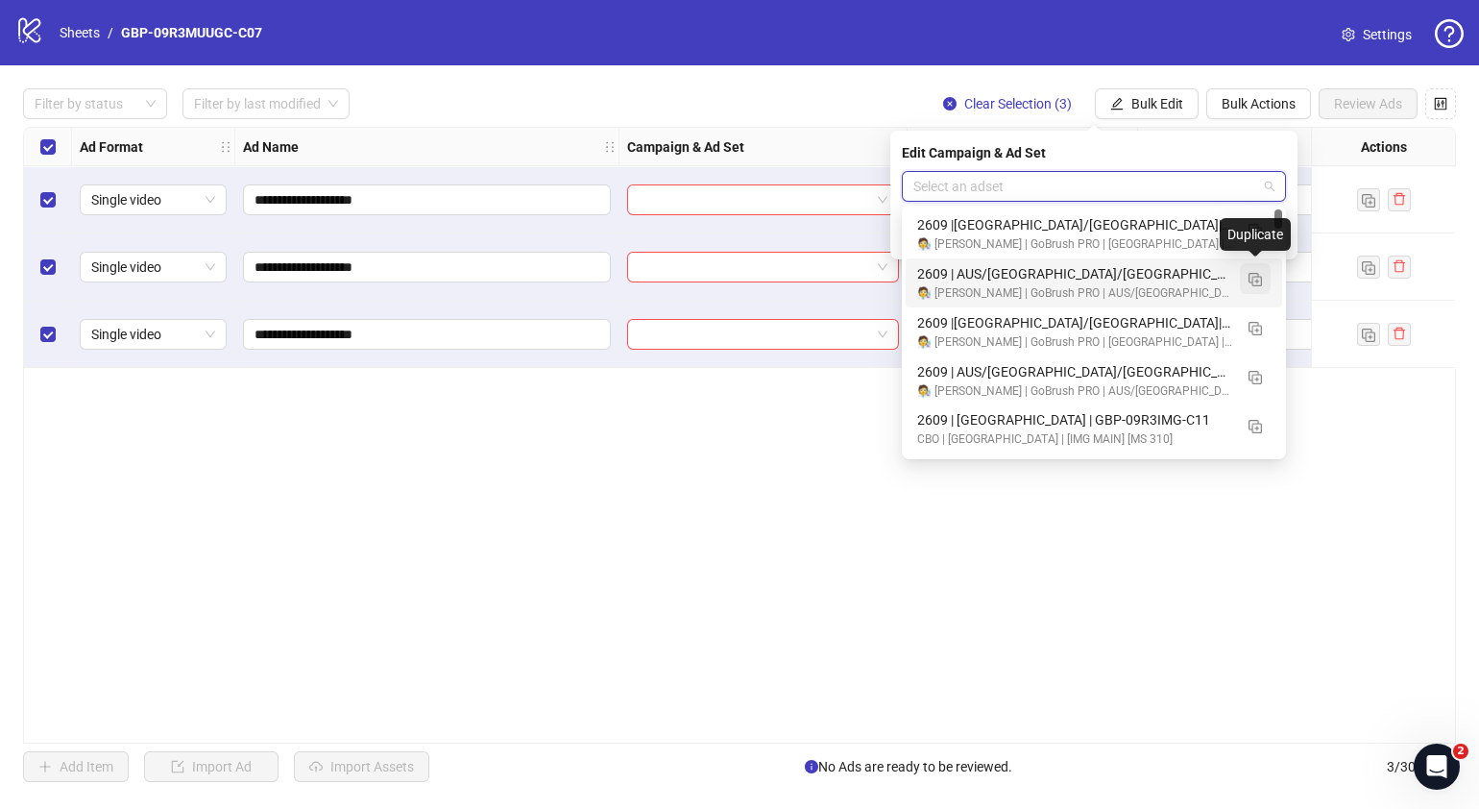
click at [1256, 276] on img "button" at bounding box center [1255, 279] width 13 height 13
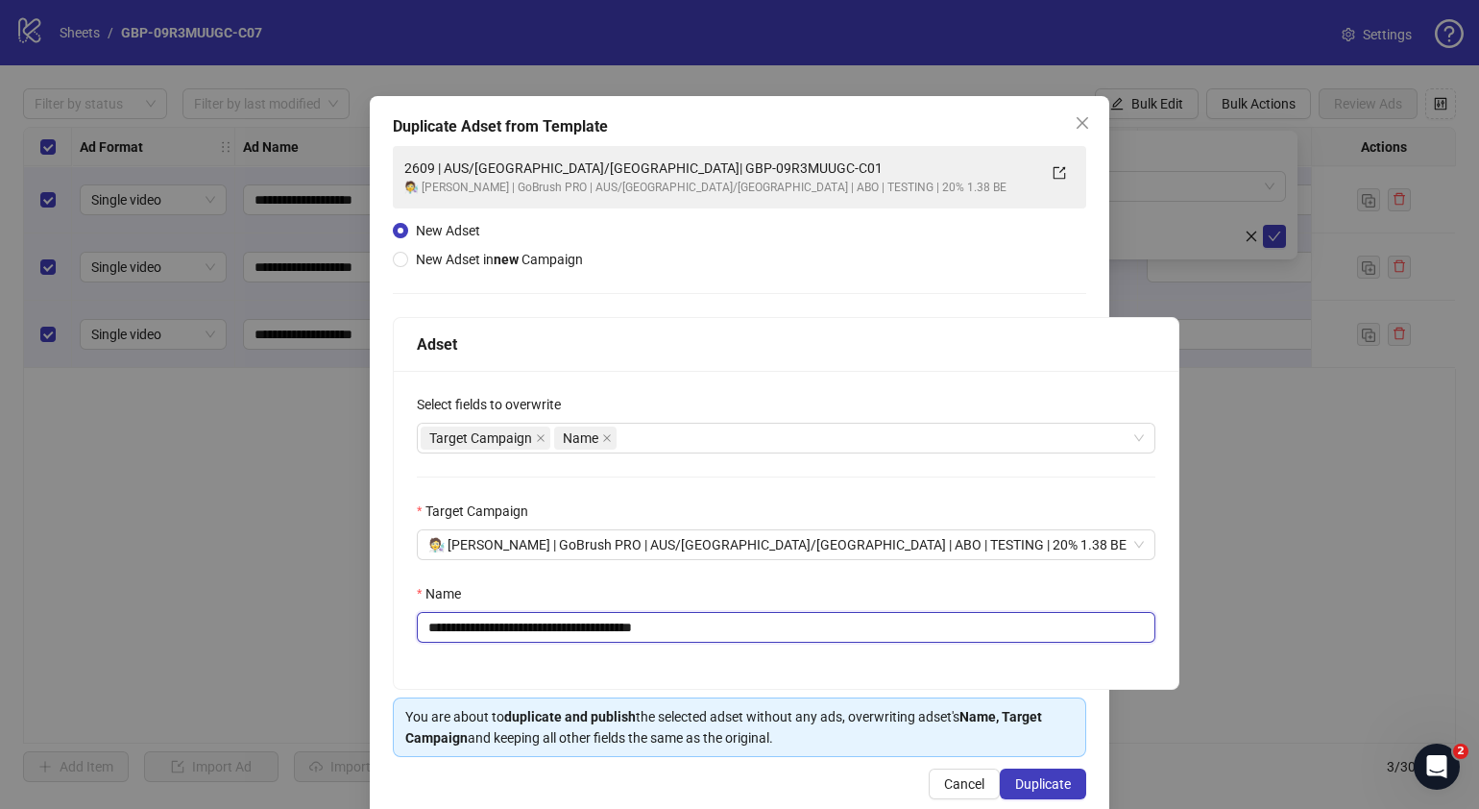
drag, startPoint x: 726, startPoint y: 619, endPoint x: 545, endPoint y: 635, distance: 182.2
click at [544, 633] on input "**********" at bounding box center [786, 627] width 739 height 31
paste input "text"
type input "**********"
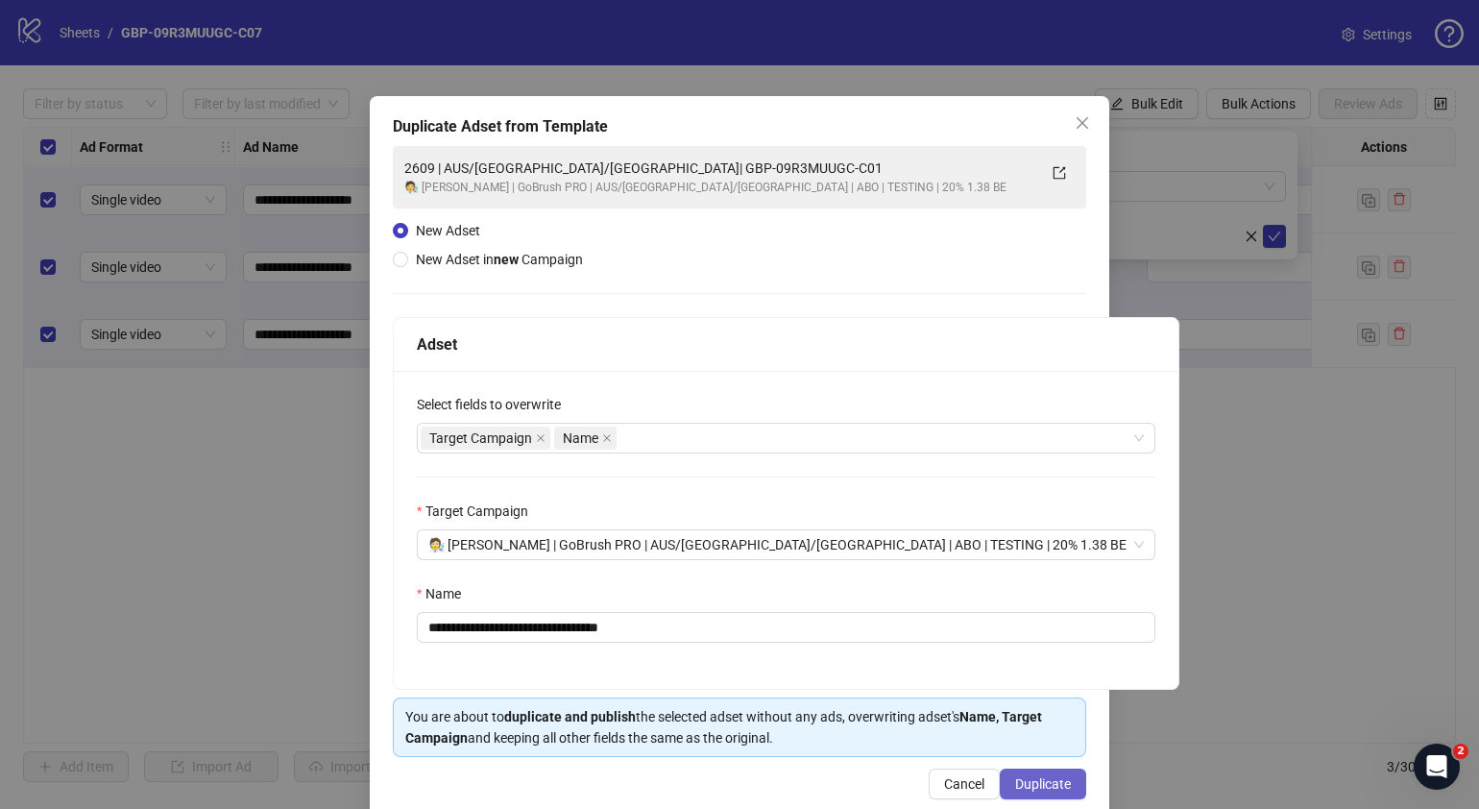
click at [1028, 772] on button "Duplicate" at bounding box center [1043, 783] width 86 height 31
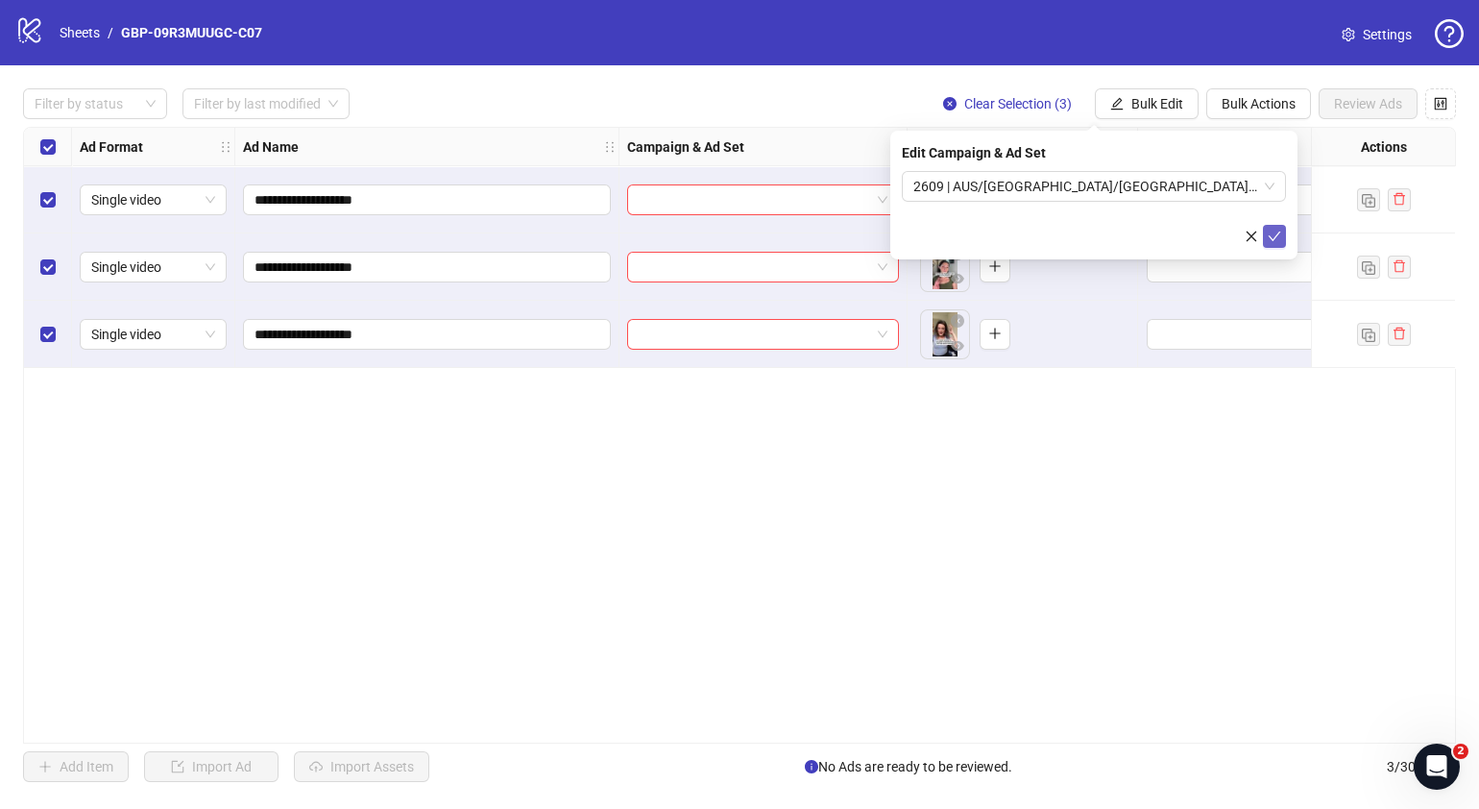
click at [1282, 235] on button "submit" at bounding box center [1274, 236] width 23 height 23
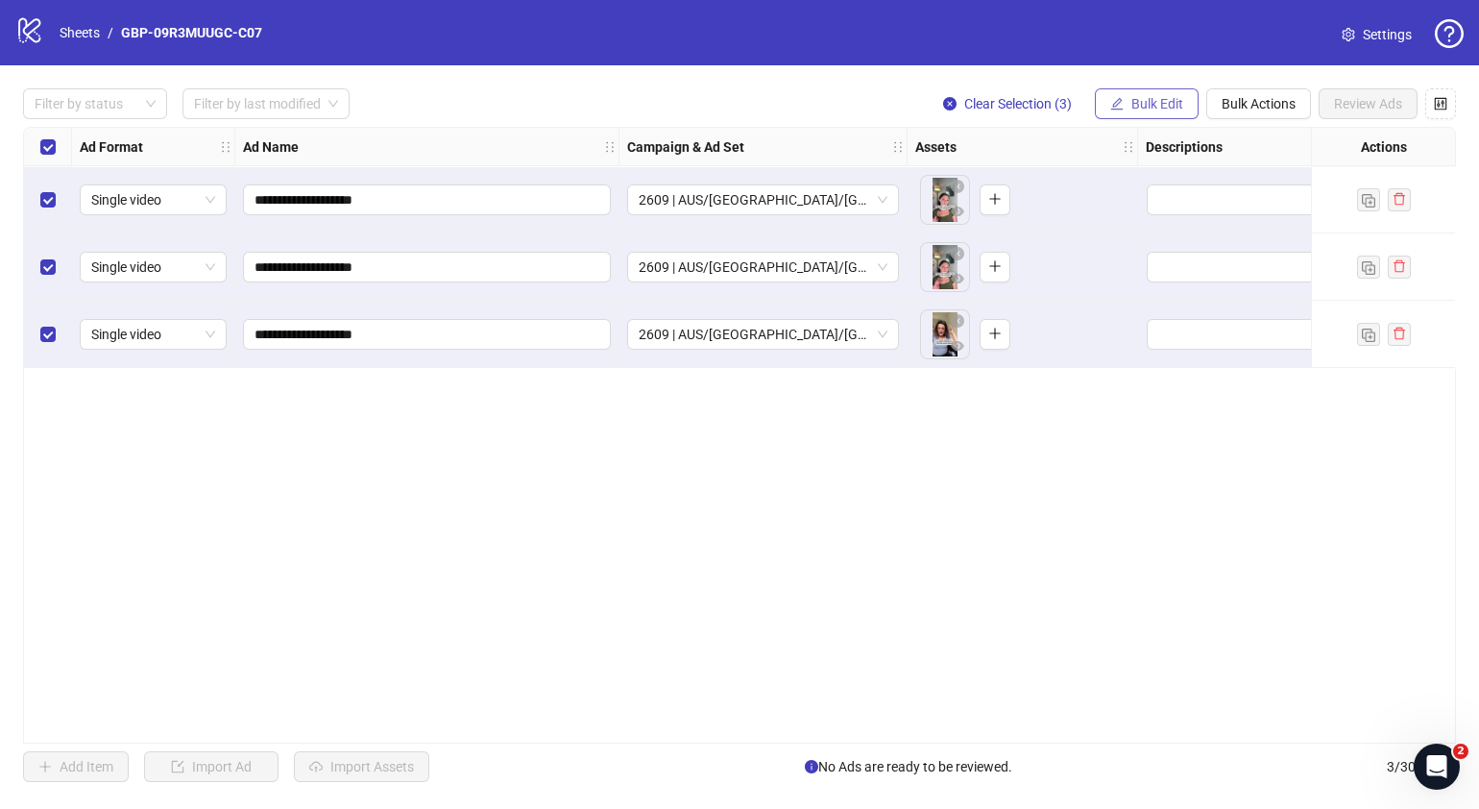
click at [1183, 97] on button "Bulk Edit" at bounding box center [1147, 103] width 104 height 31
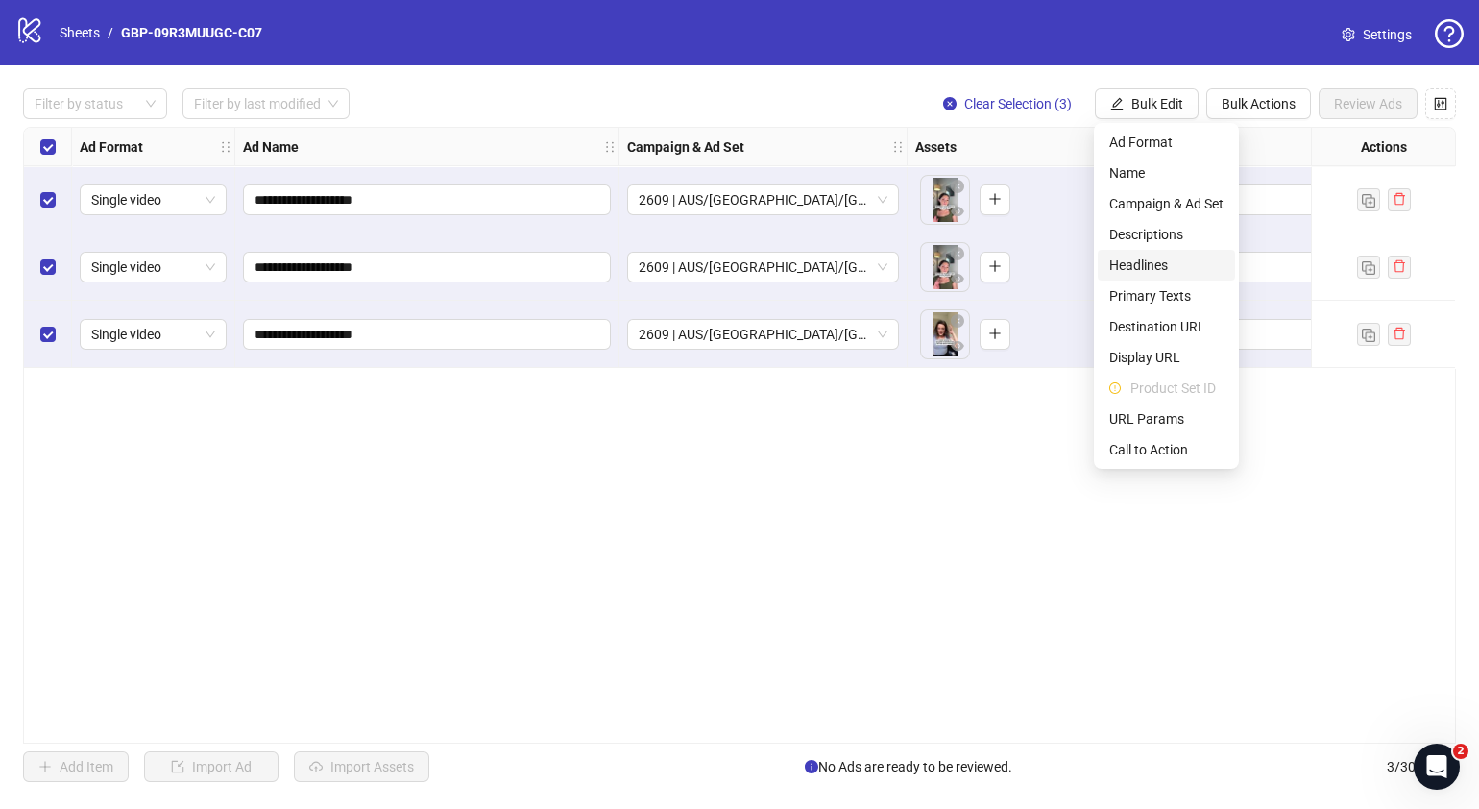
click at [1177, 264] on span "Headlines" at bounding box center [1166, 265] width 114 height 21
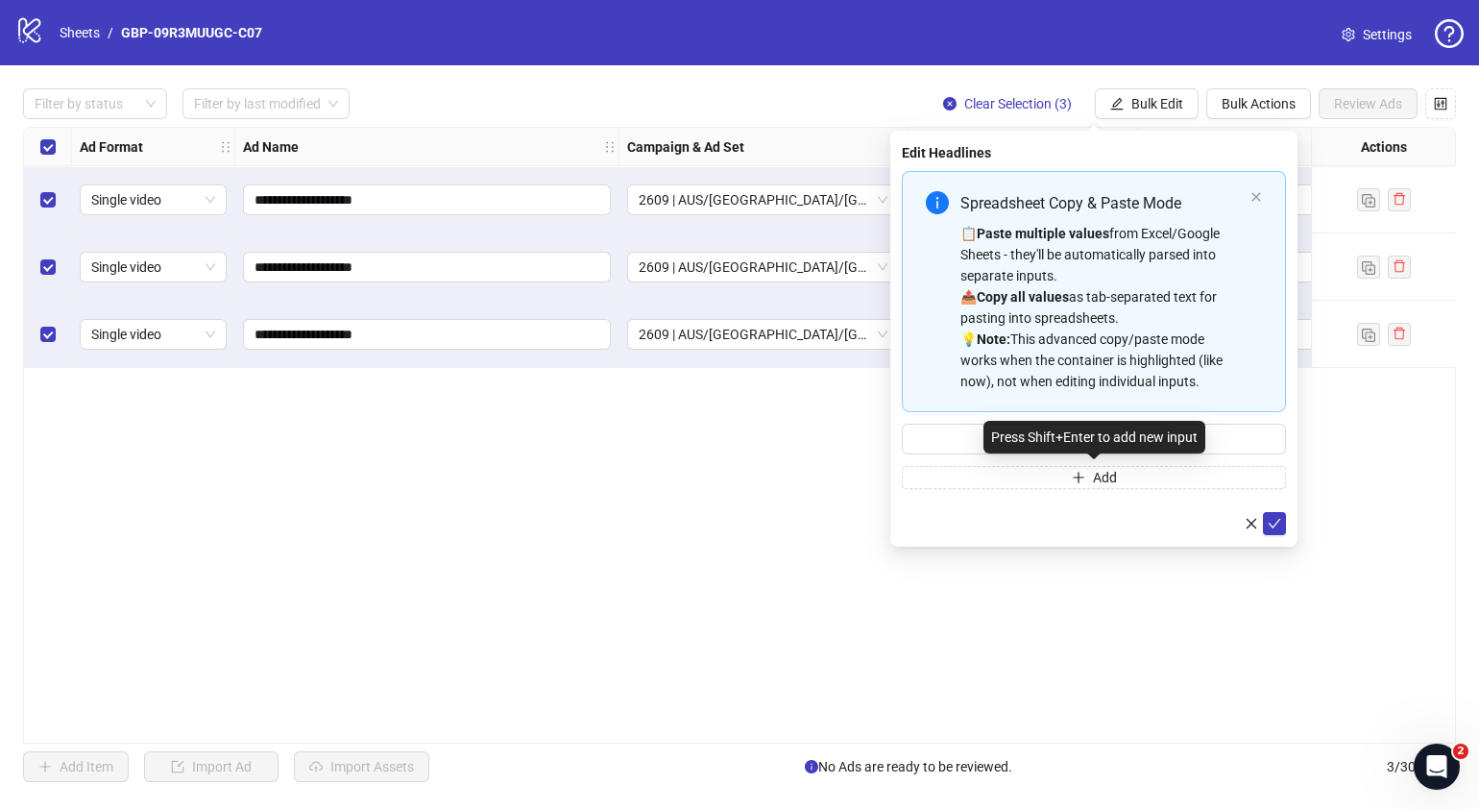
click at [1153, 439] on div "Press Shift+Enter to add new input" at bounding box center [1094, 437] width 222 height 33
click at [1220, 432] on input "Multi-input container - paste or copy values" at bounding box center [1094, 439] width 384 height 31
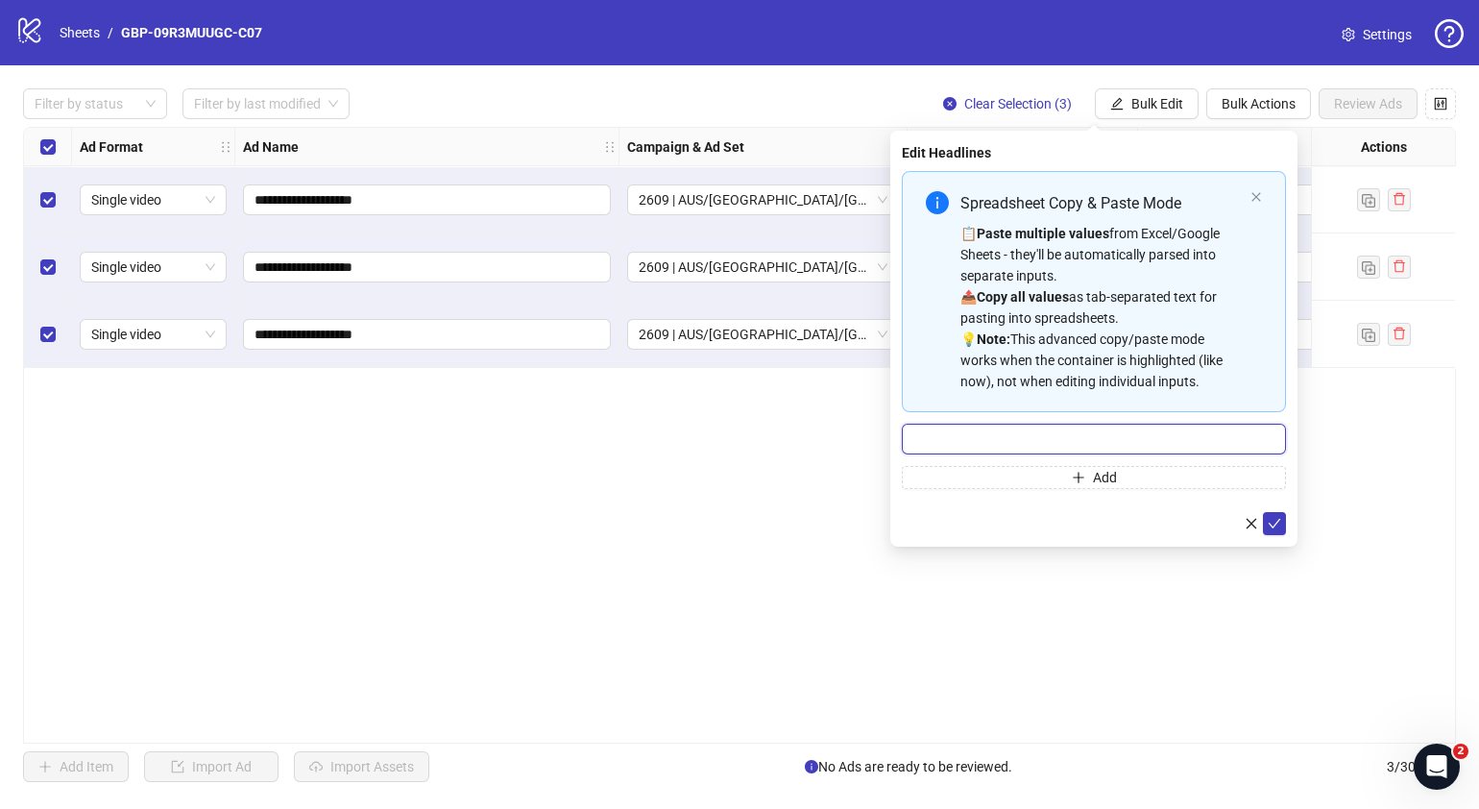
paste input "*******"
type input "*******"
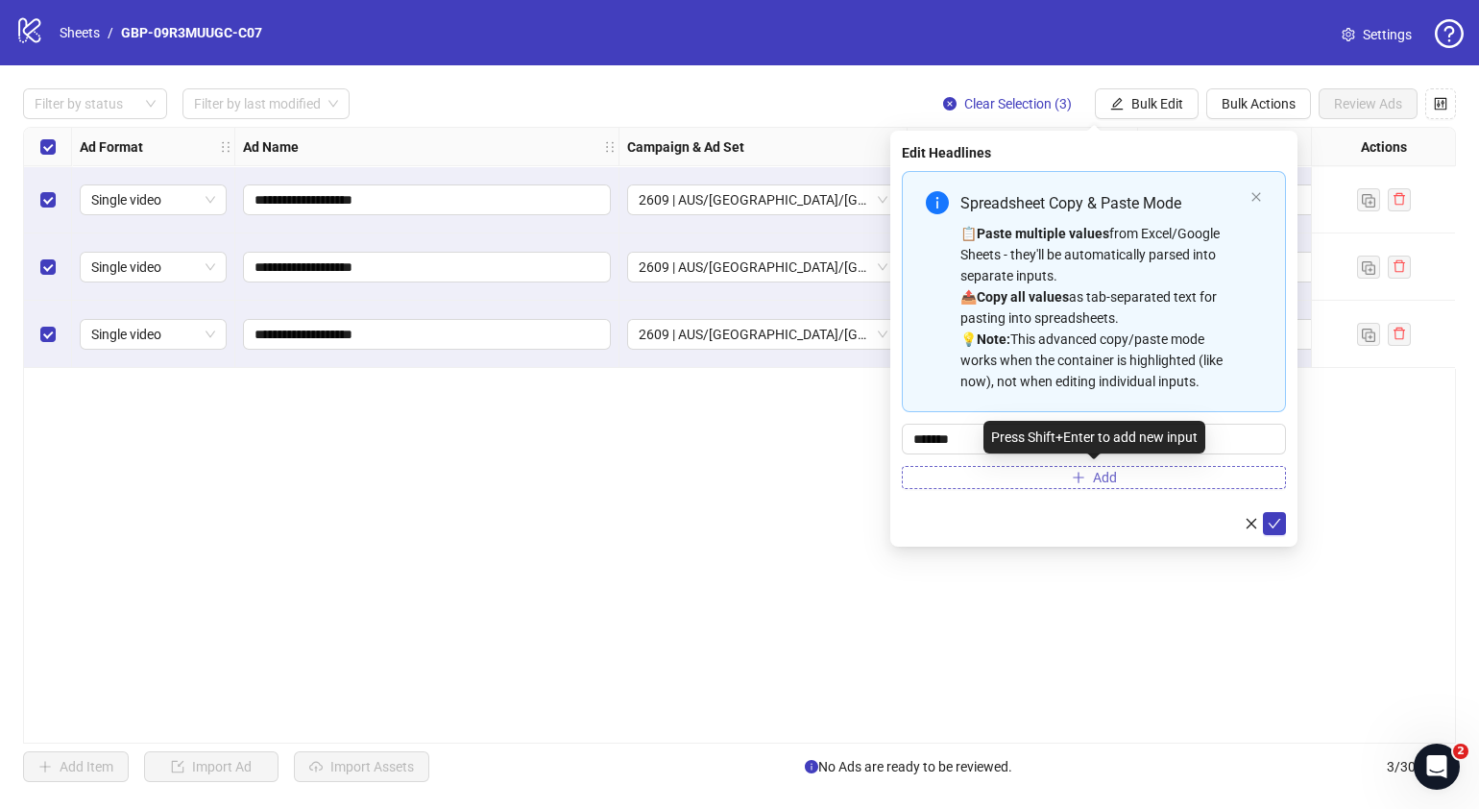
click at [1015, 468] on button "Add" at bounding box center [1094, 477] width 384 height 23
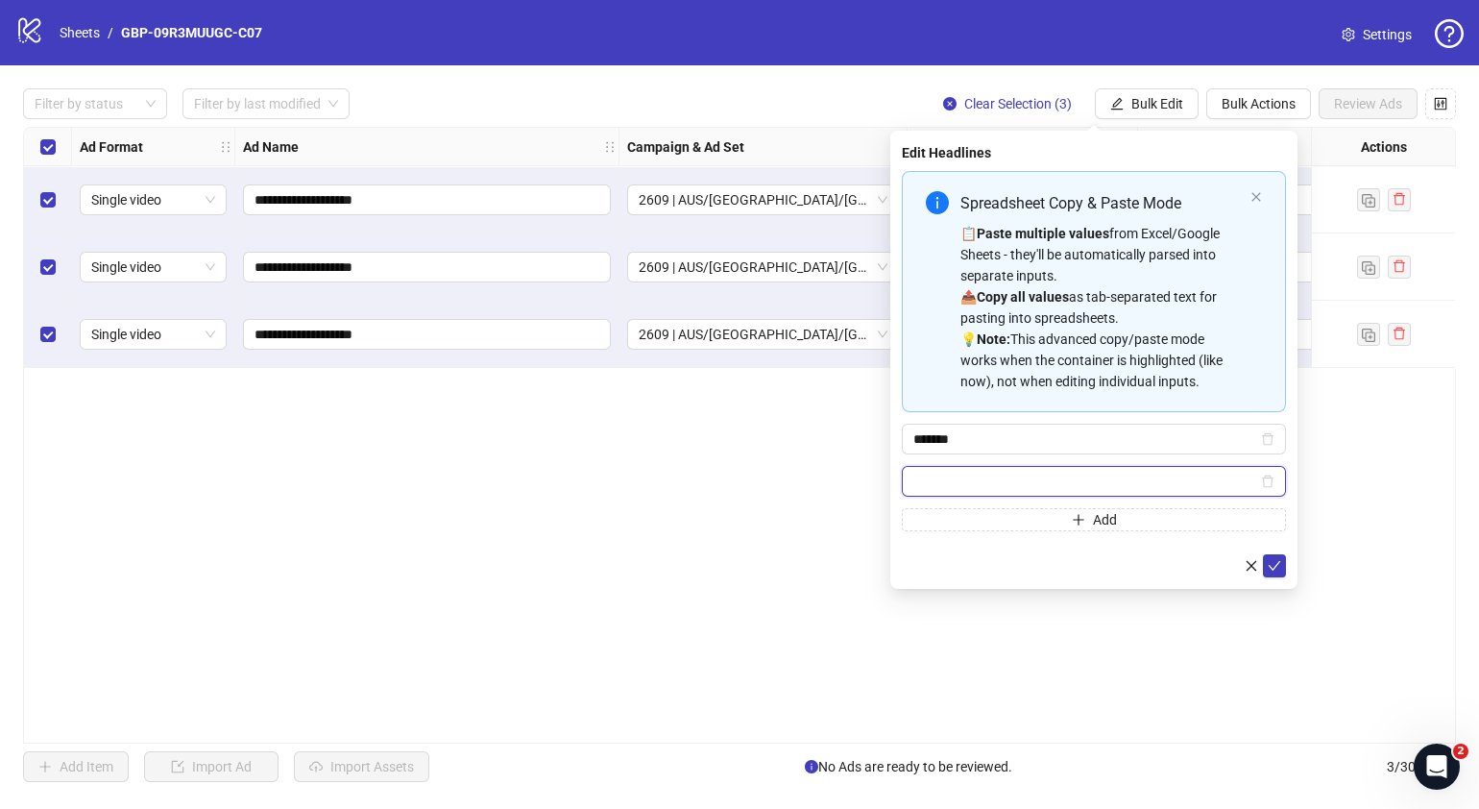
paste input "**********"
type input "**********"
click at [1277, 559] on icon "check" at bounding box center [1274, 565] width 13 height 13
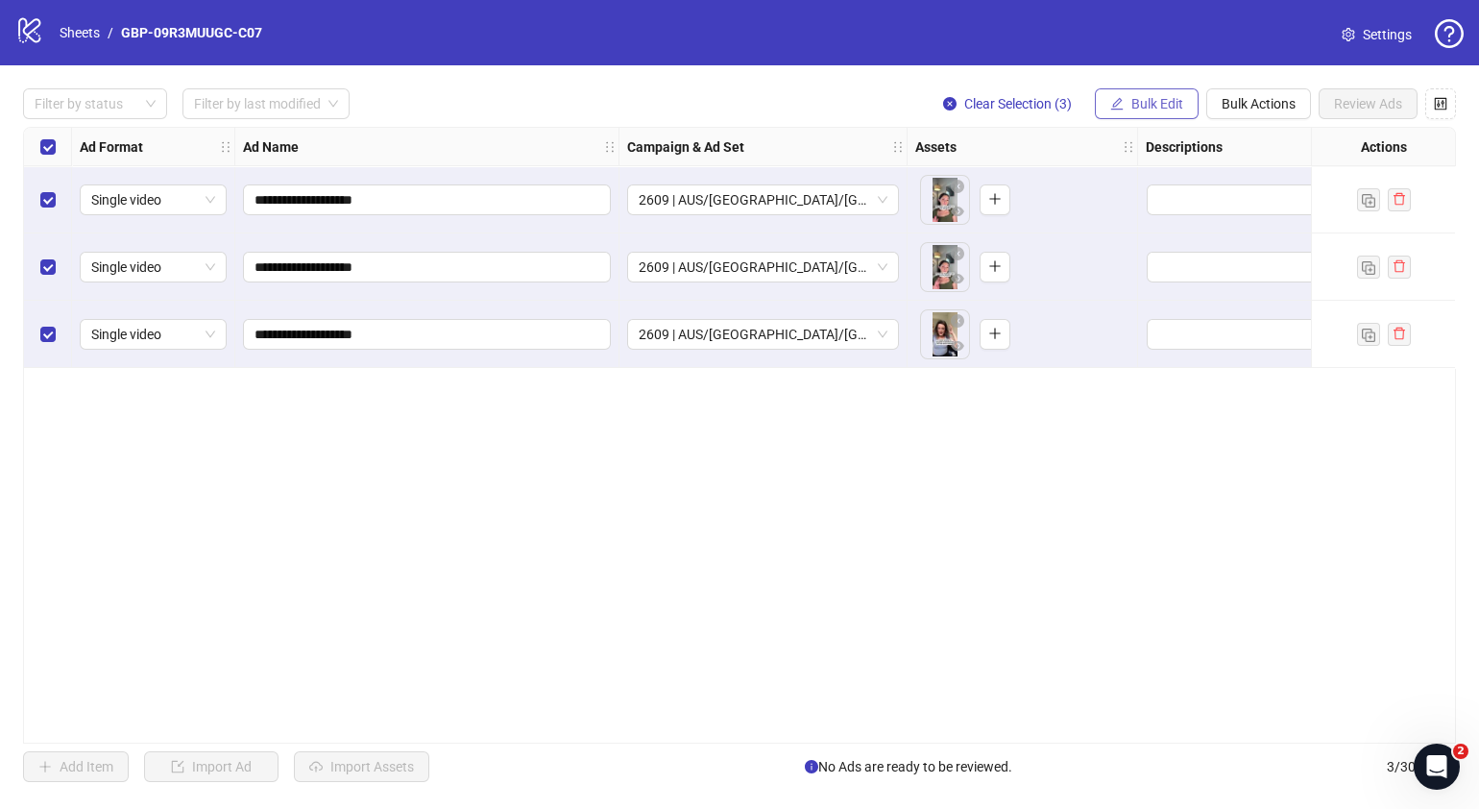
click at [1167, 110] on span "Bulk Edit" at bounding box center [1157, 103] width 52 height 15
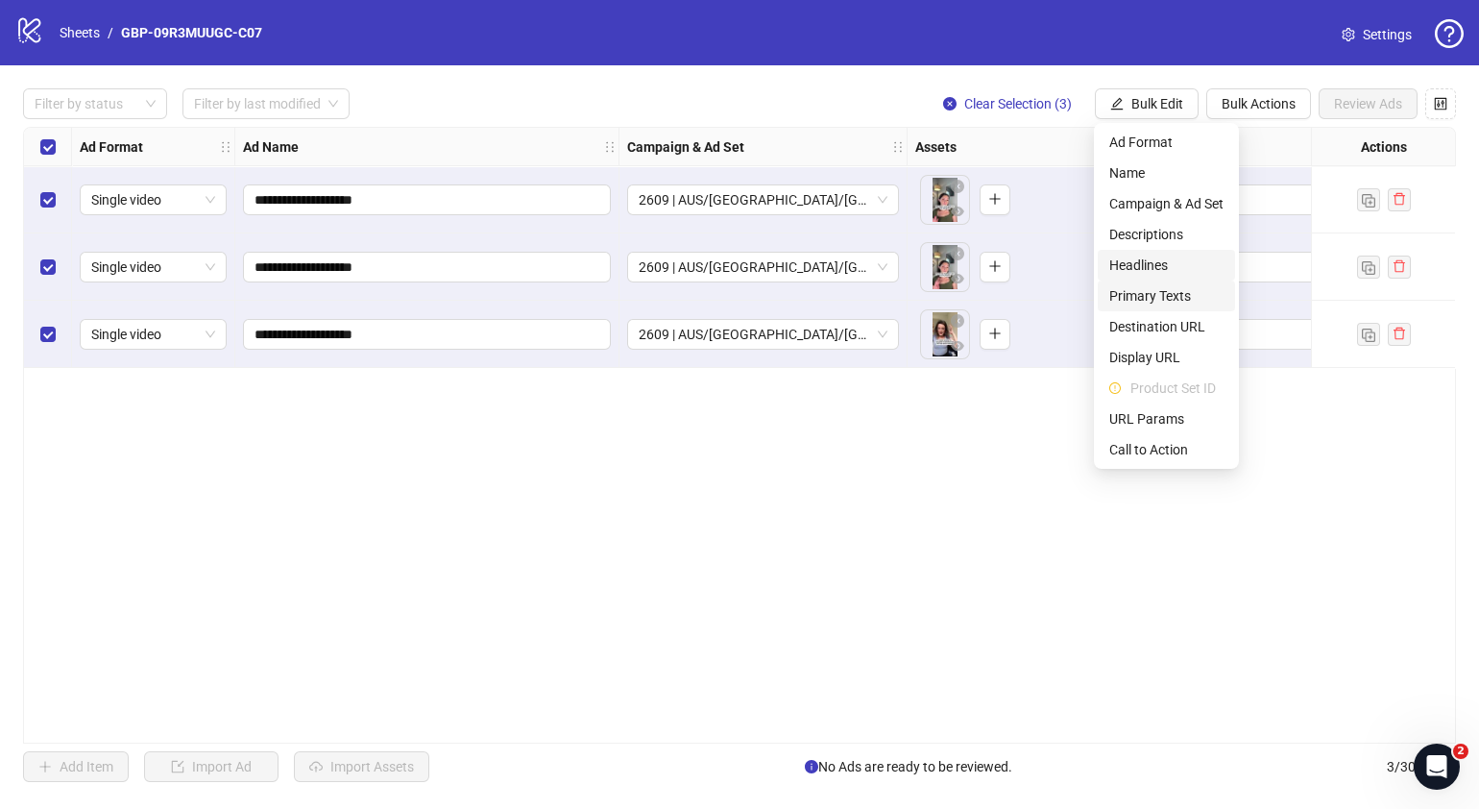
click at [1185, 293] on span "Primary Texts" at bounding box center [1166, 295] width 114 height 21
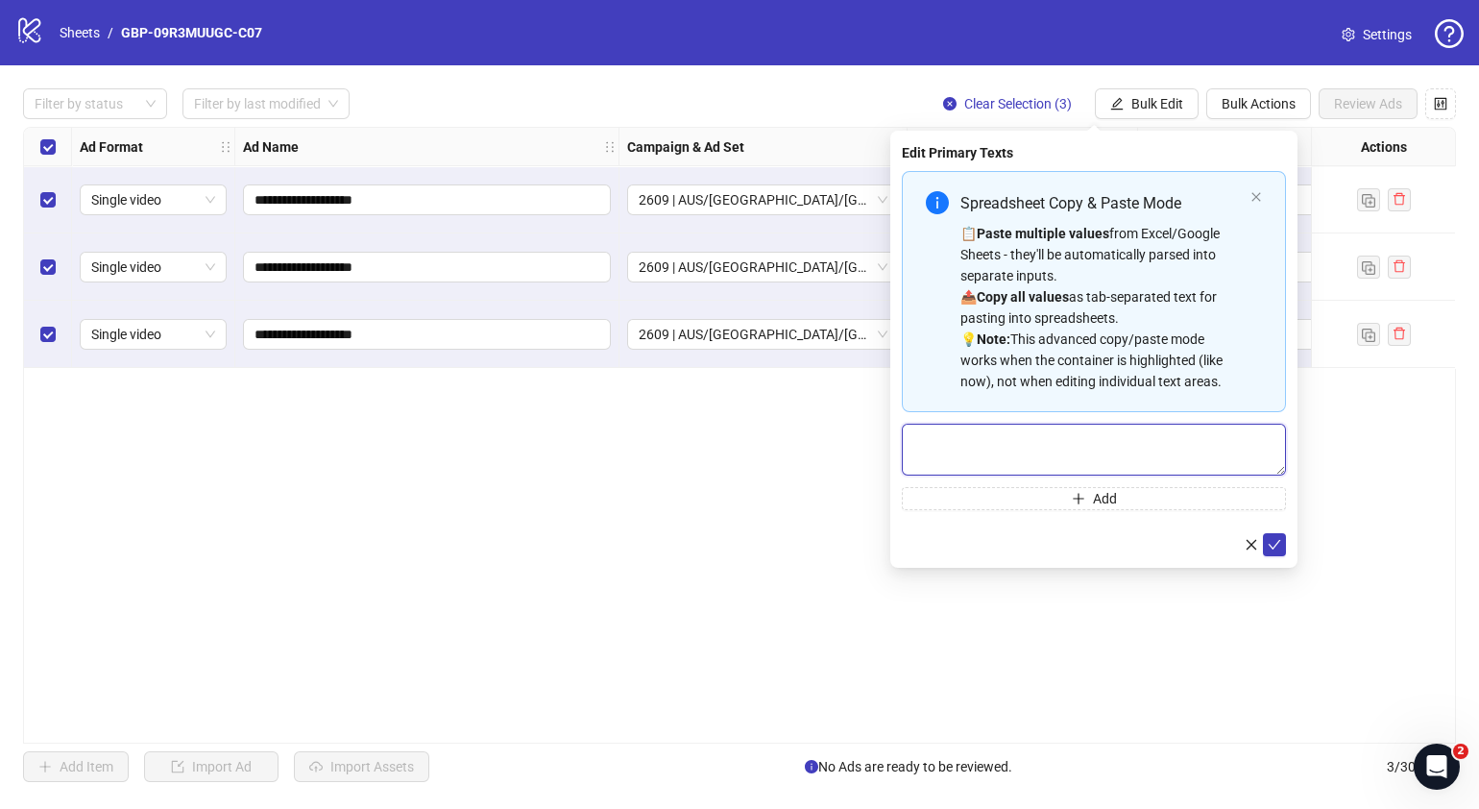
click at [1084, 446] on textarea "Multi-text input container - paste or copy values" at bounding box center [1094, 450] width 384 height 52
paste textarea "**********"
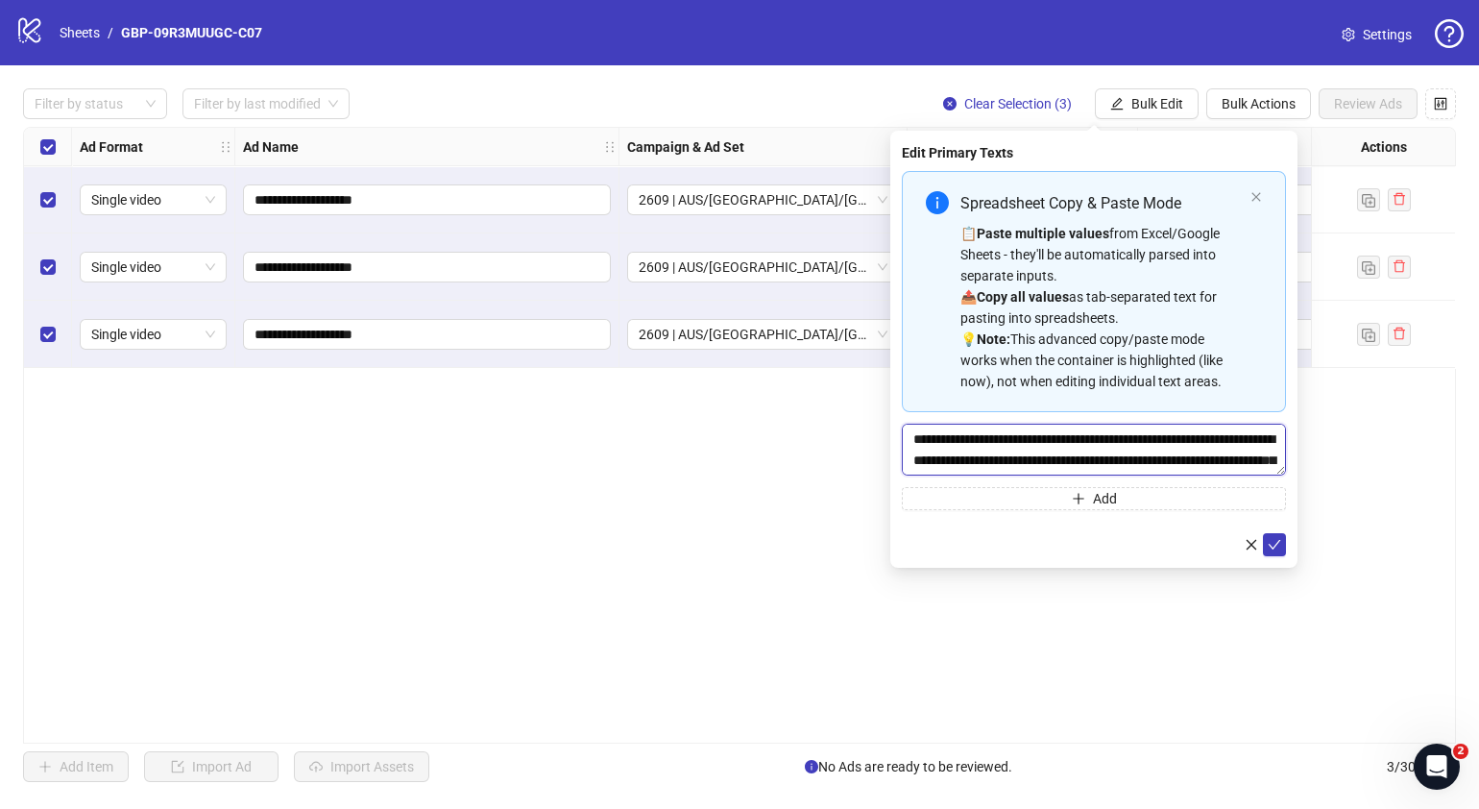
scroll to position [57, 0]
type textarea "**********"
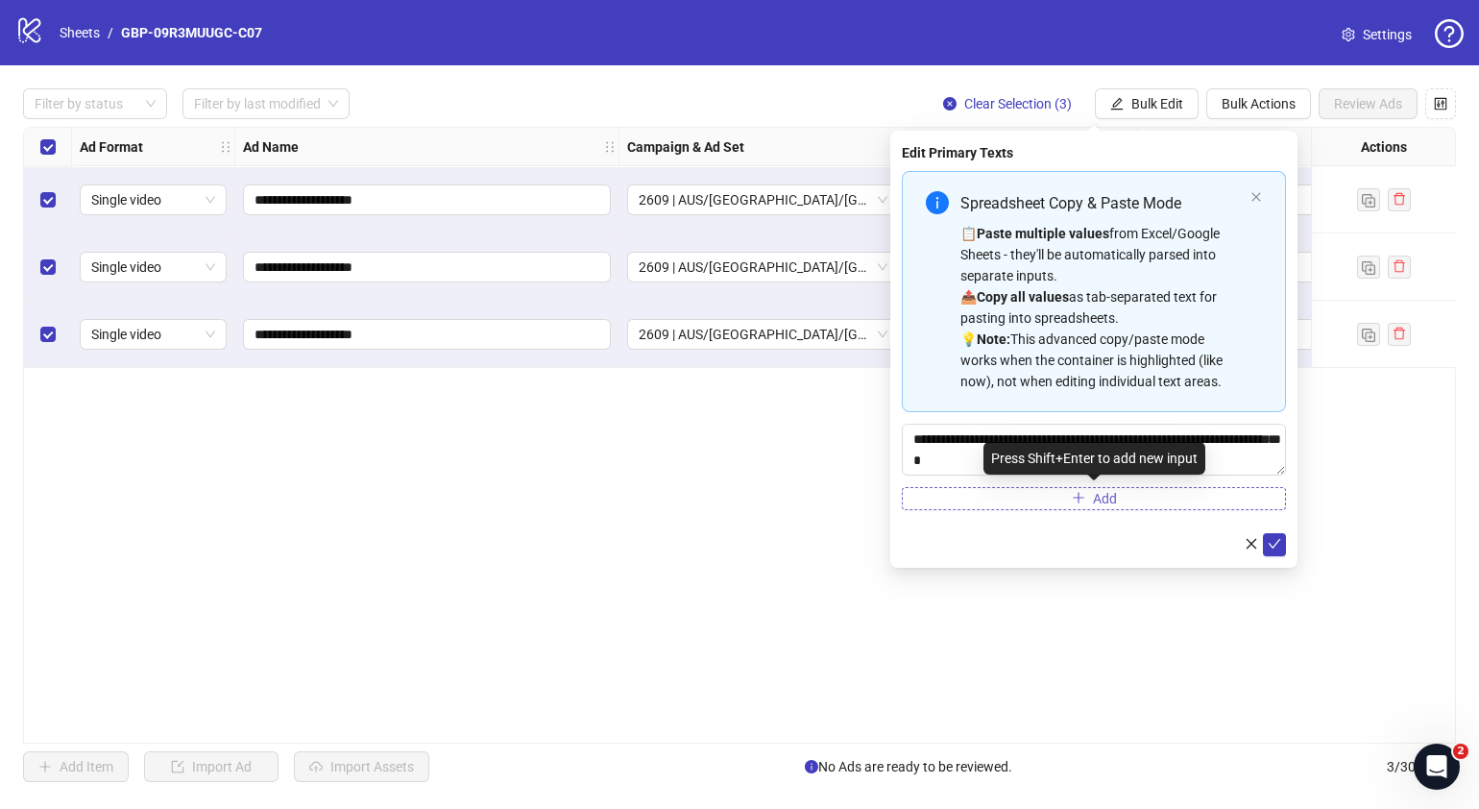
click at [1095, 497] on span "Add" at bounding box center [1105, 498] width 24 height 15
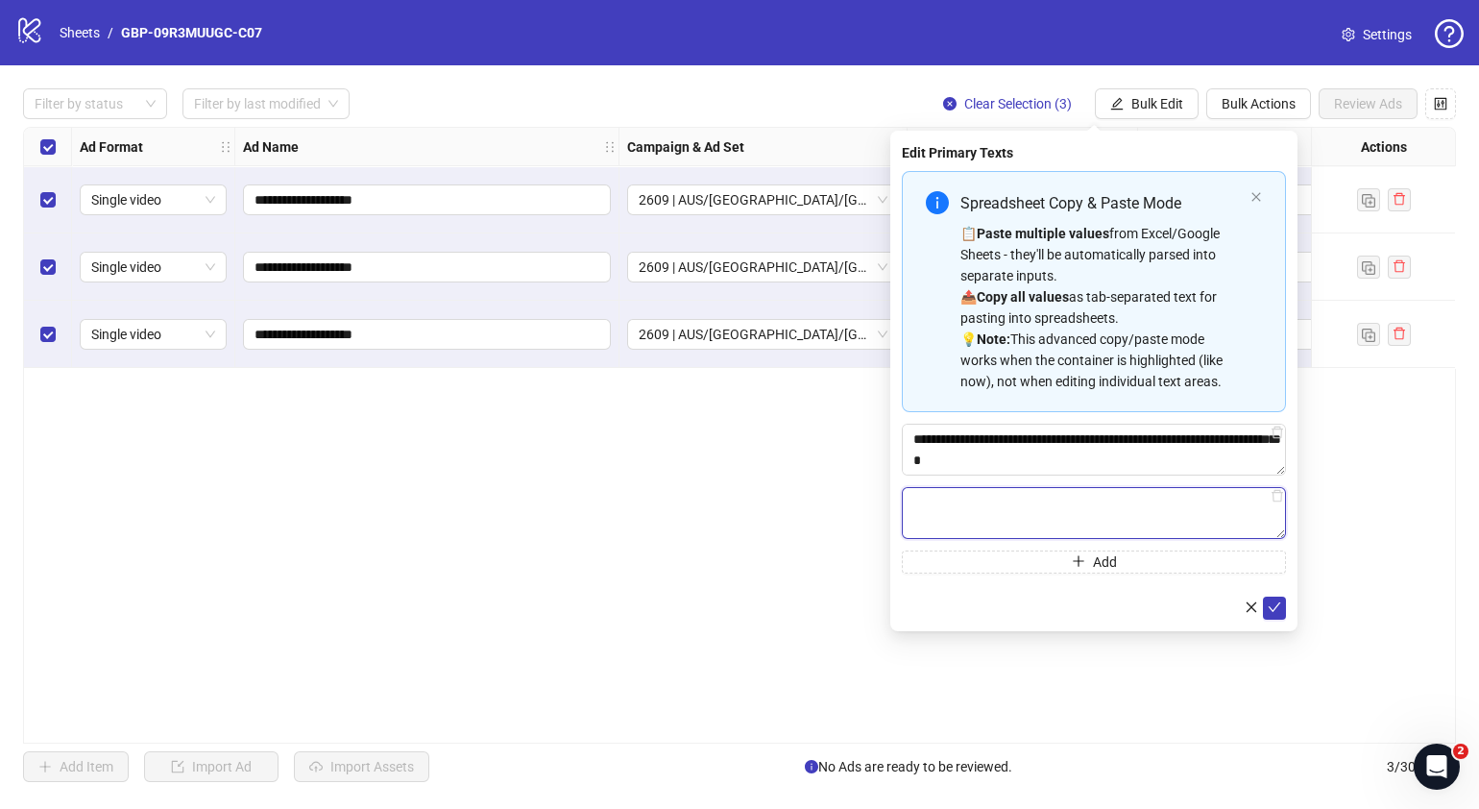
click at [1137, 519] on textarea "Multi-text input container - paste or copy values" at bounding box center [1094, 513] width 384 height 52
paste textarea "**********"
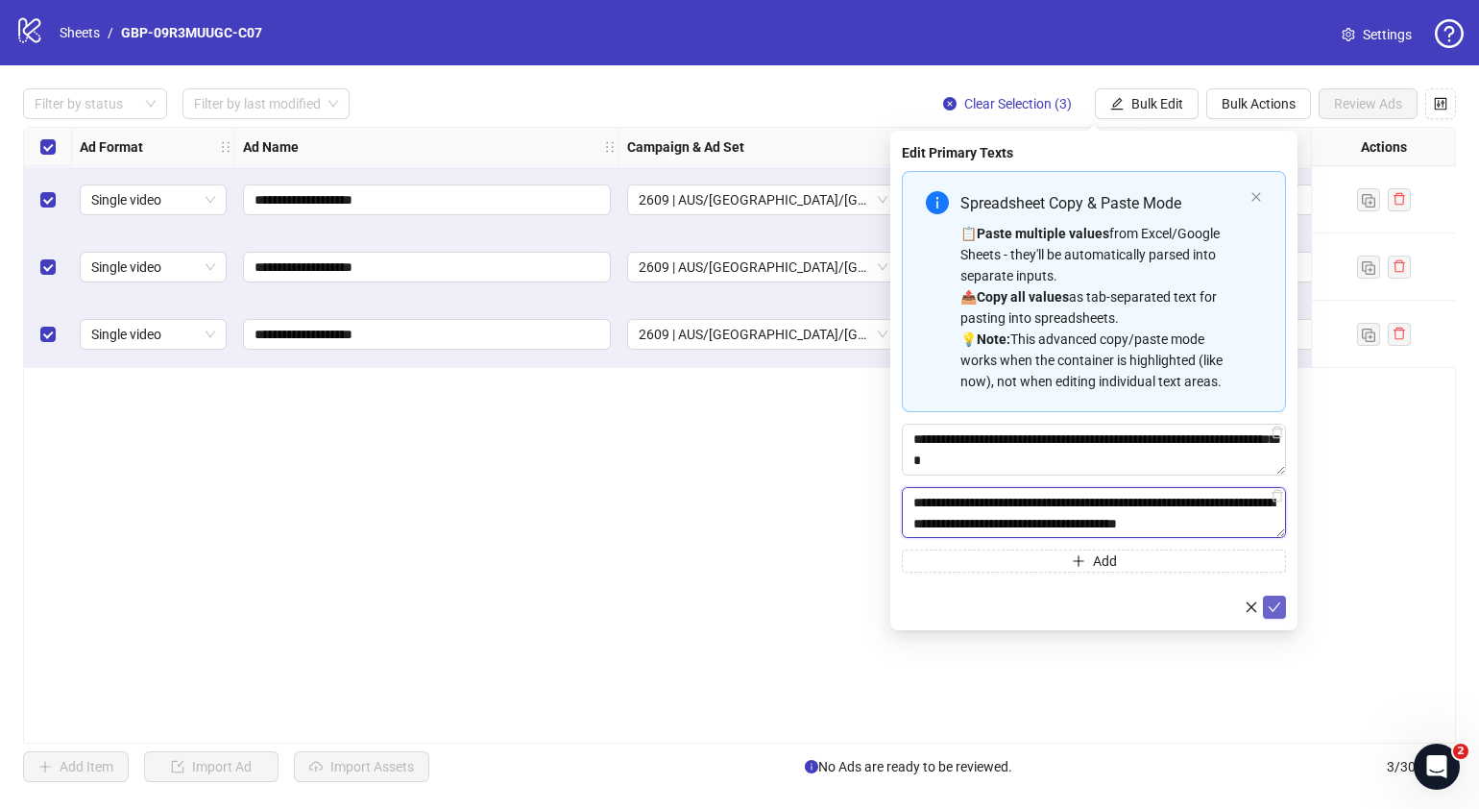
type textarea "**********"
click at [1275, 602] on icon "check" at bounding box center [1274, 606] width 13 height 13
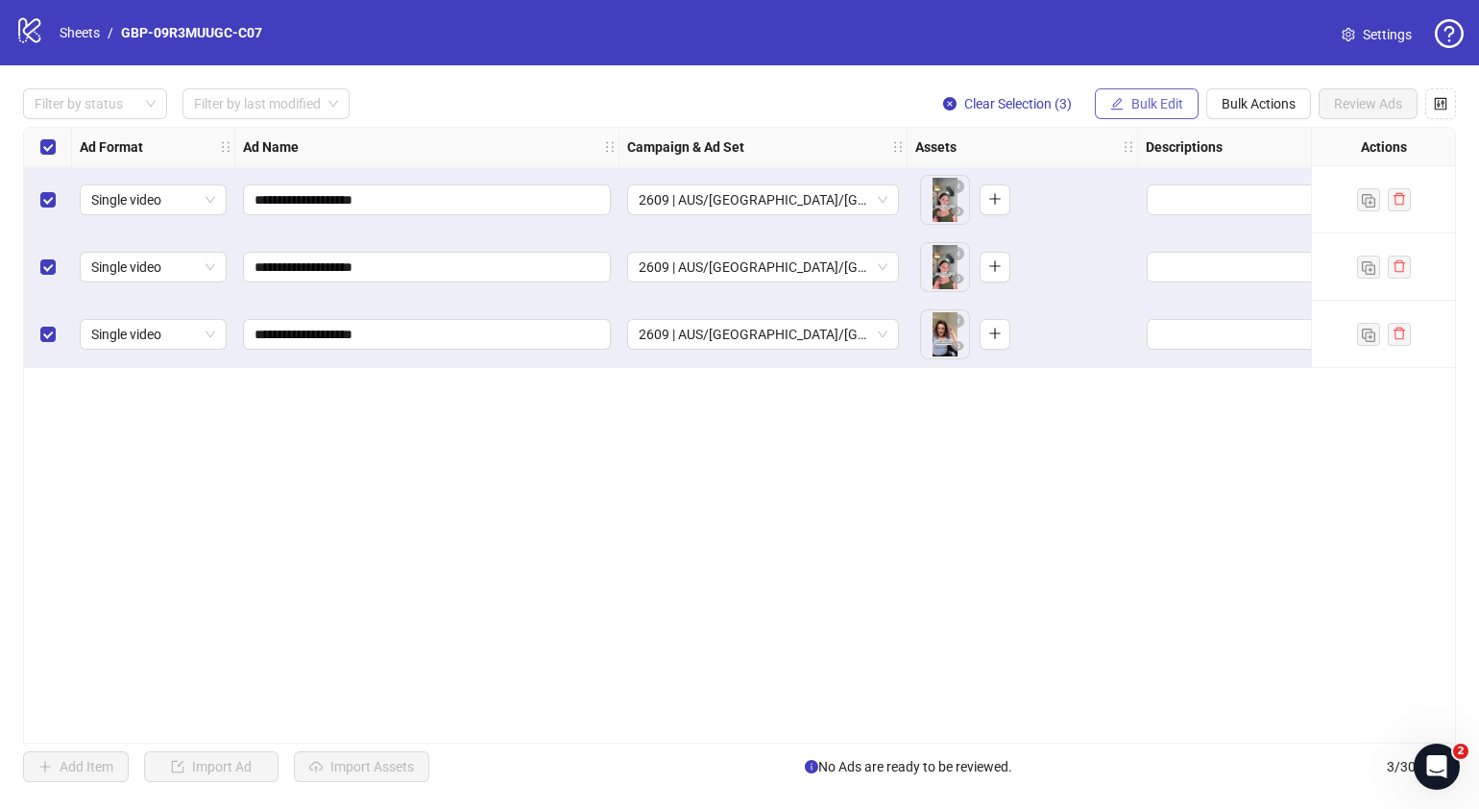
click at [1171, 103] on span "Bulk Edit" at bounding box center [1157, 103] width 52 height 15
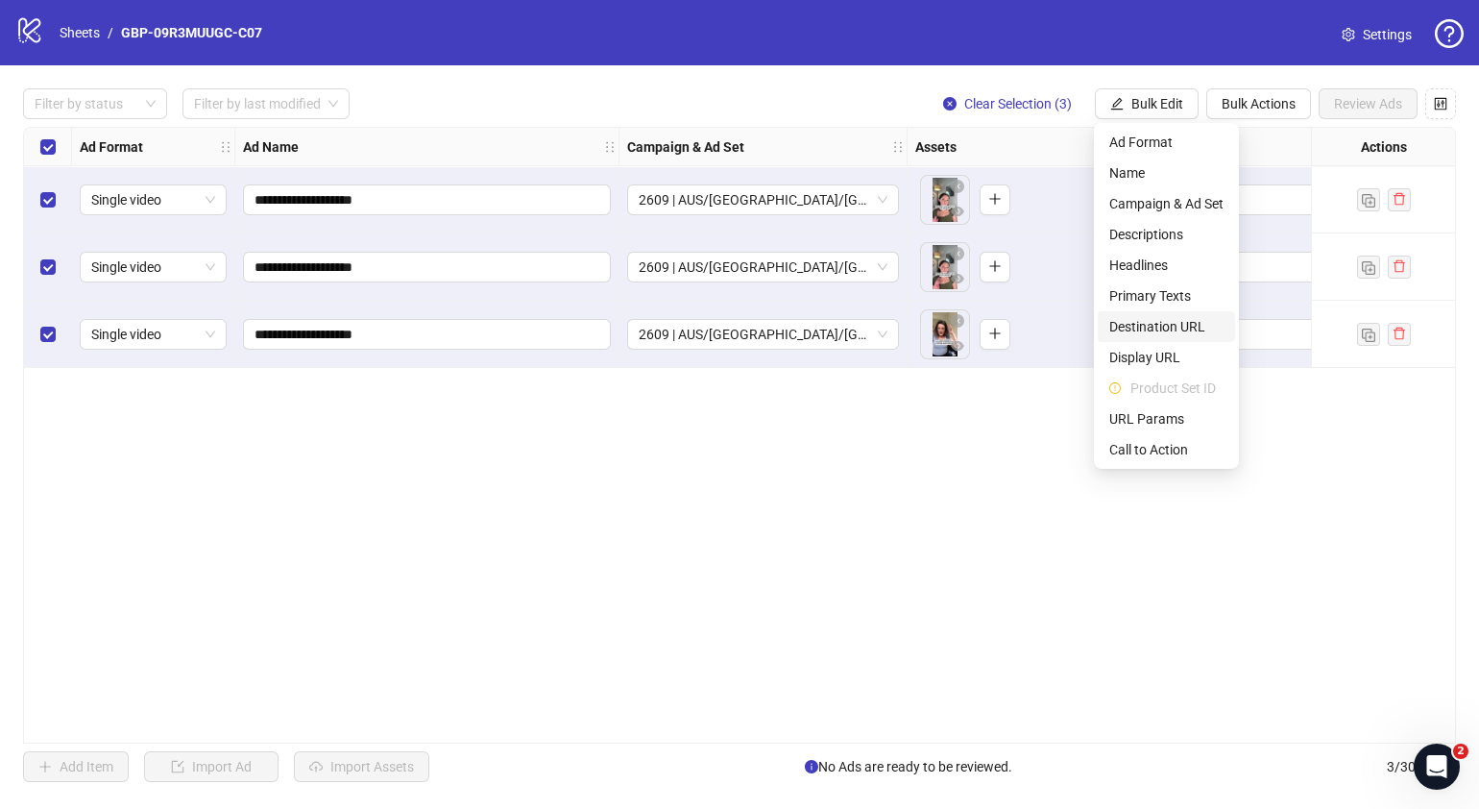
click at [1170, 317] on span "Destination URL" at bounding box center [1166, 326] width 114 height 21
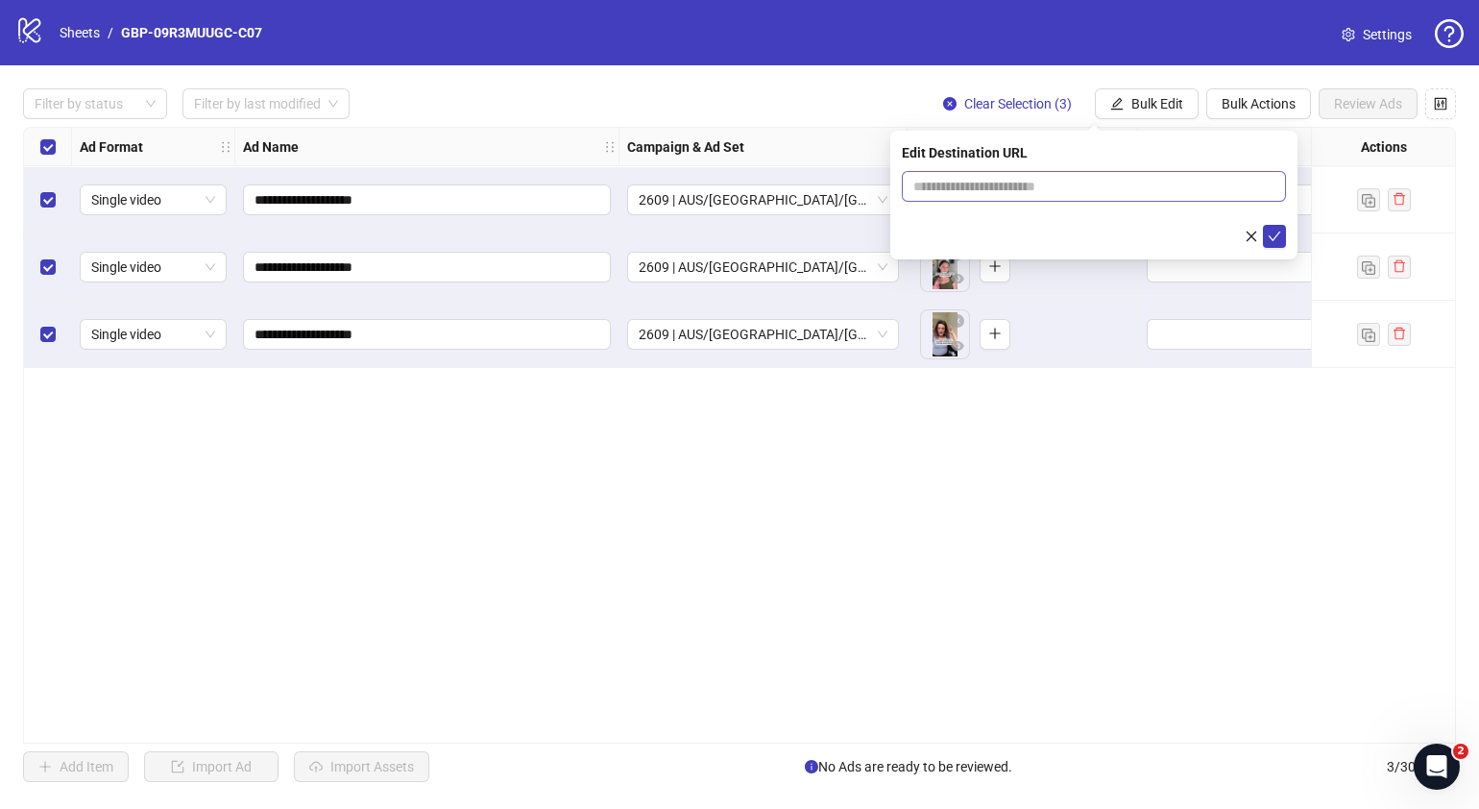
click at [1138, 198] on span at bounding box center [1094, 186] width 384 height 31
click at [1142, 182] on input "text" at bounding box center [1086, 186] width 346 height 21
paste input "**********"
type input "**********"
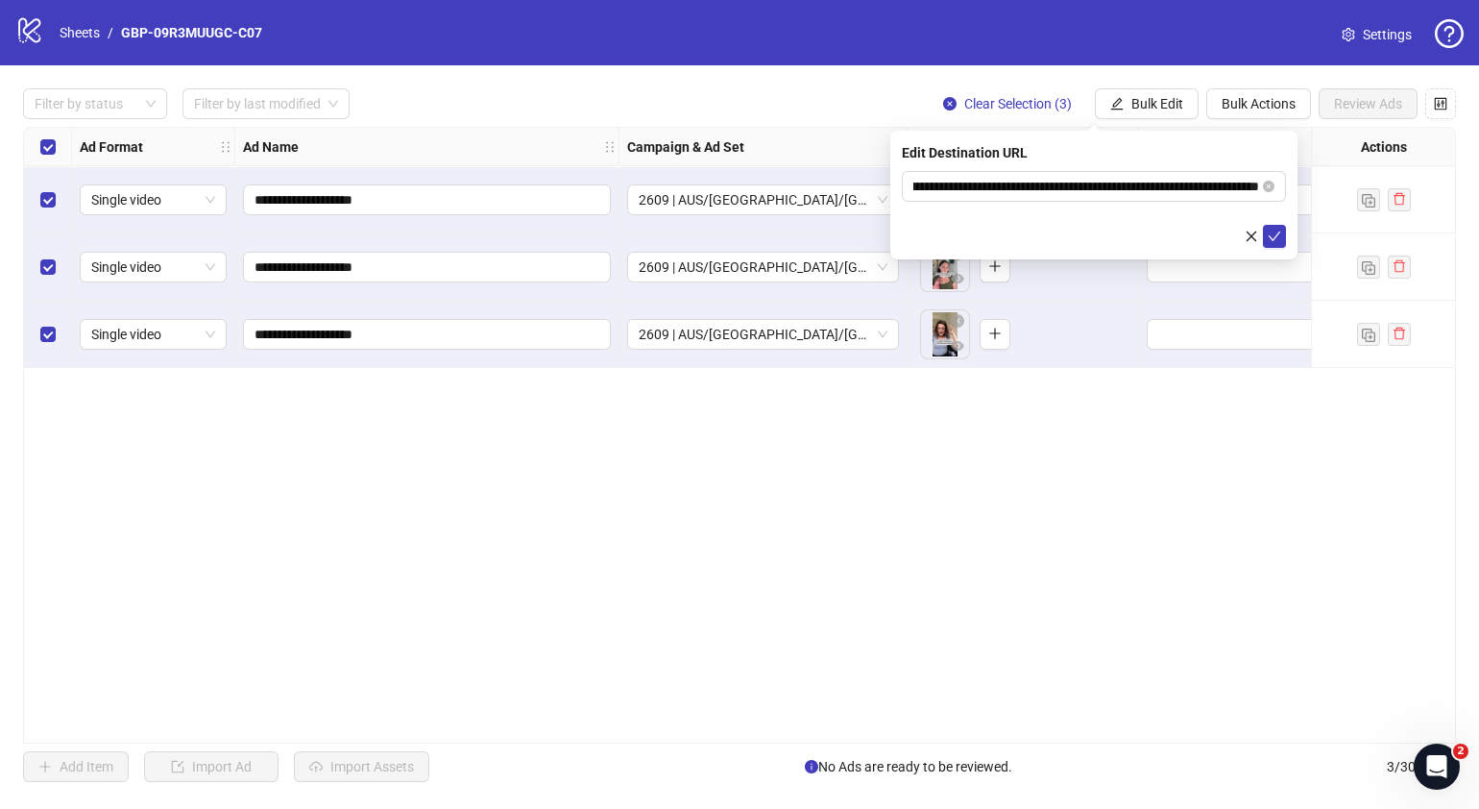
click at [940, 567] on div "**********" at bounding box center [739, 435] width 1433 height 617
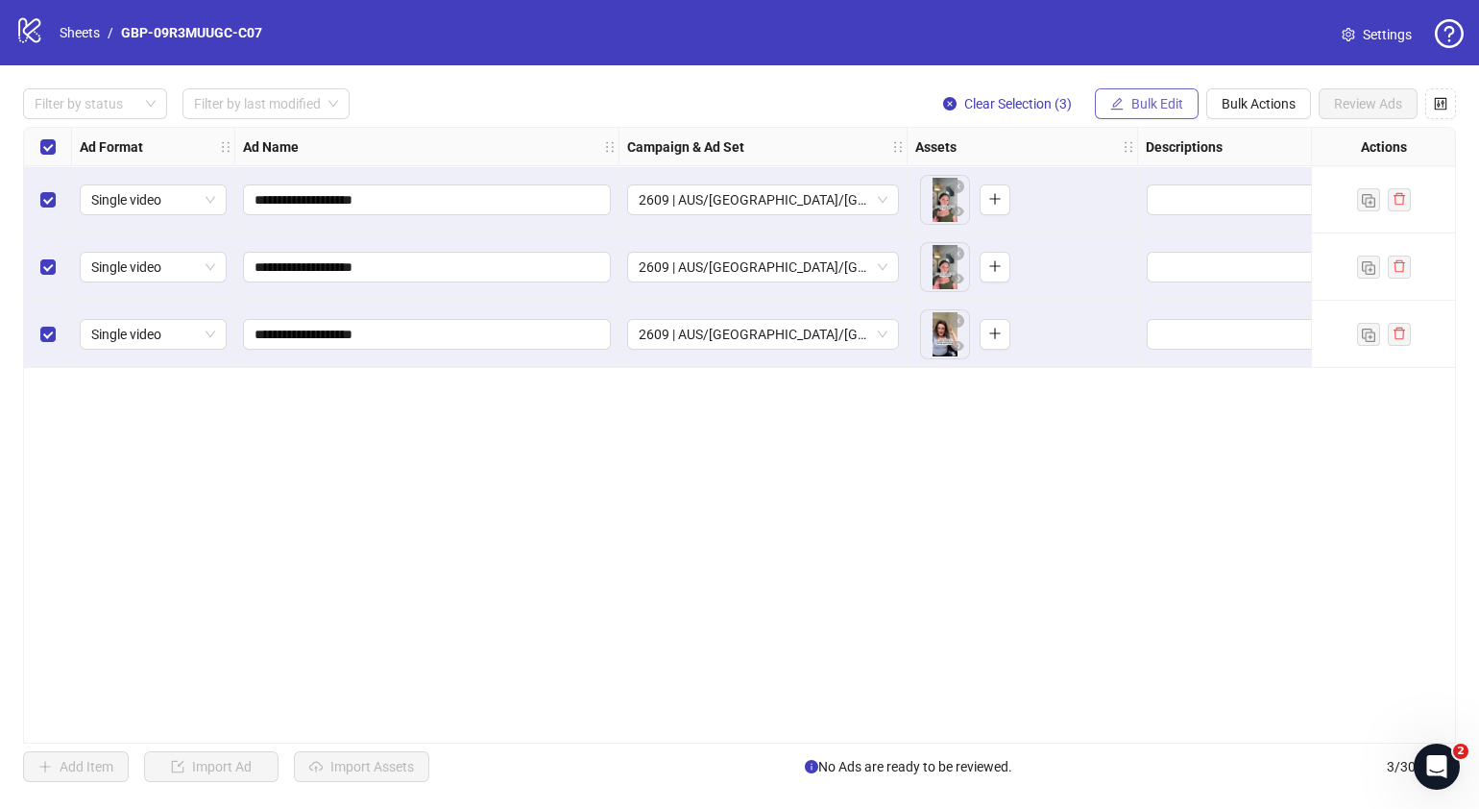
click at [1159, 101] on span "Bulk Edit" at bounding box center [1157, 103] width 52 height 15
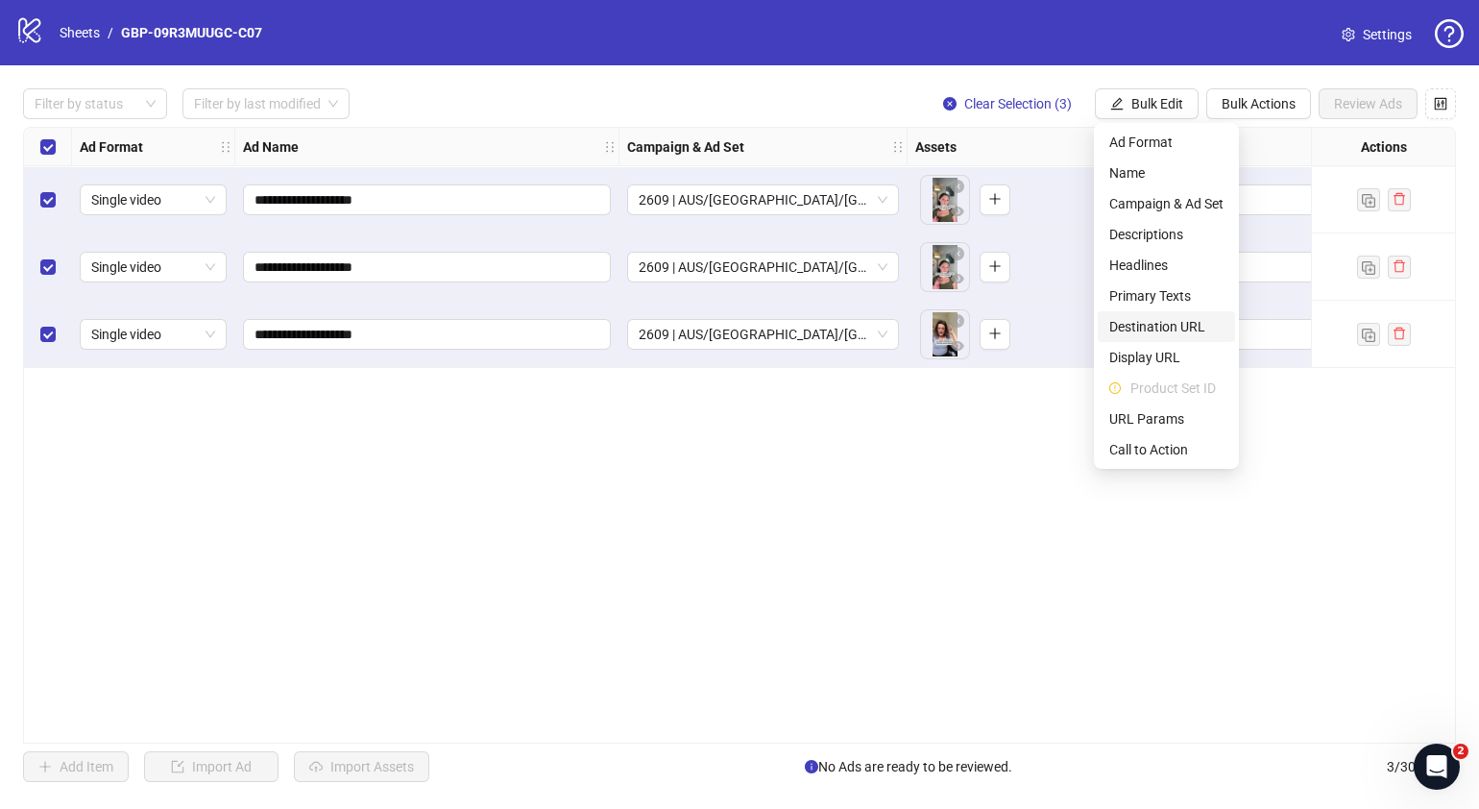
click at [1166, 331] on span "Destination URL" at bounding box center [1166, 326] width 114 height 21
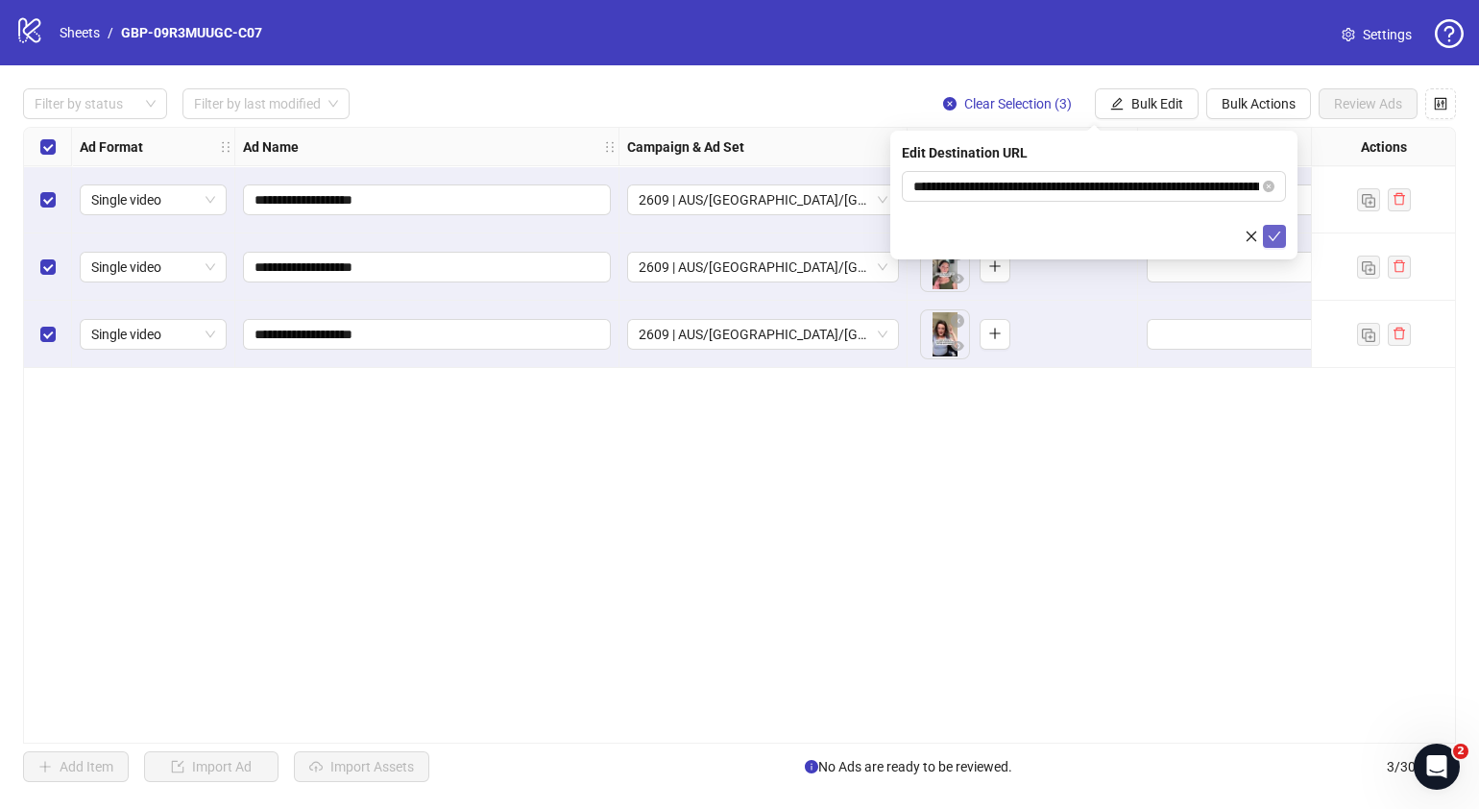
click at [1277, 245] on button "submit" at bounding box center [1274, 236] width 23 height 23
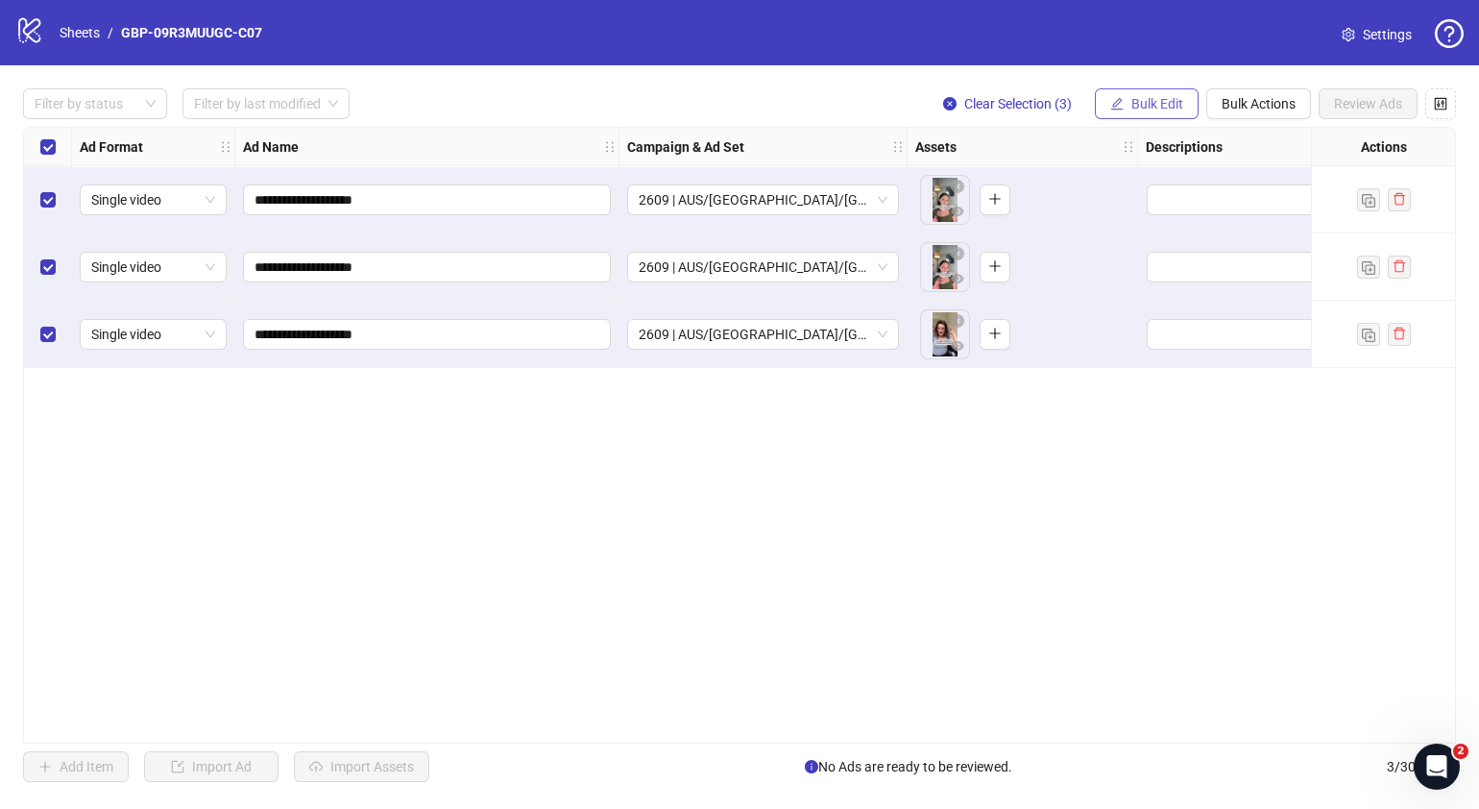
click at [1172, 105] on span "Bulk Edit" at bounding box center [1157, 103] width 52 height 15
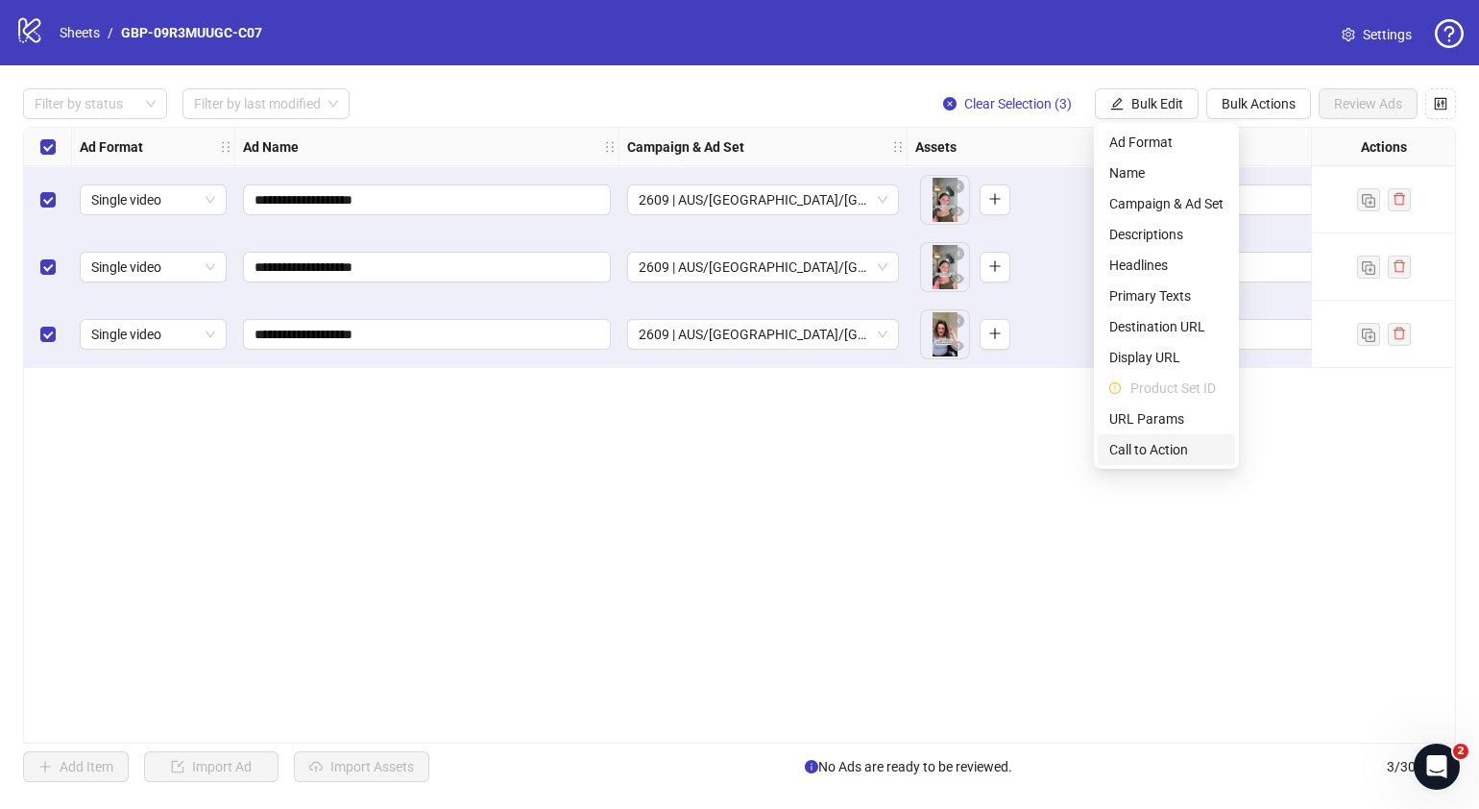
click at [1156, 449] on span "Call to Action" at bounding box center [1166, 449] width 114 height 21
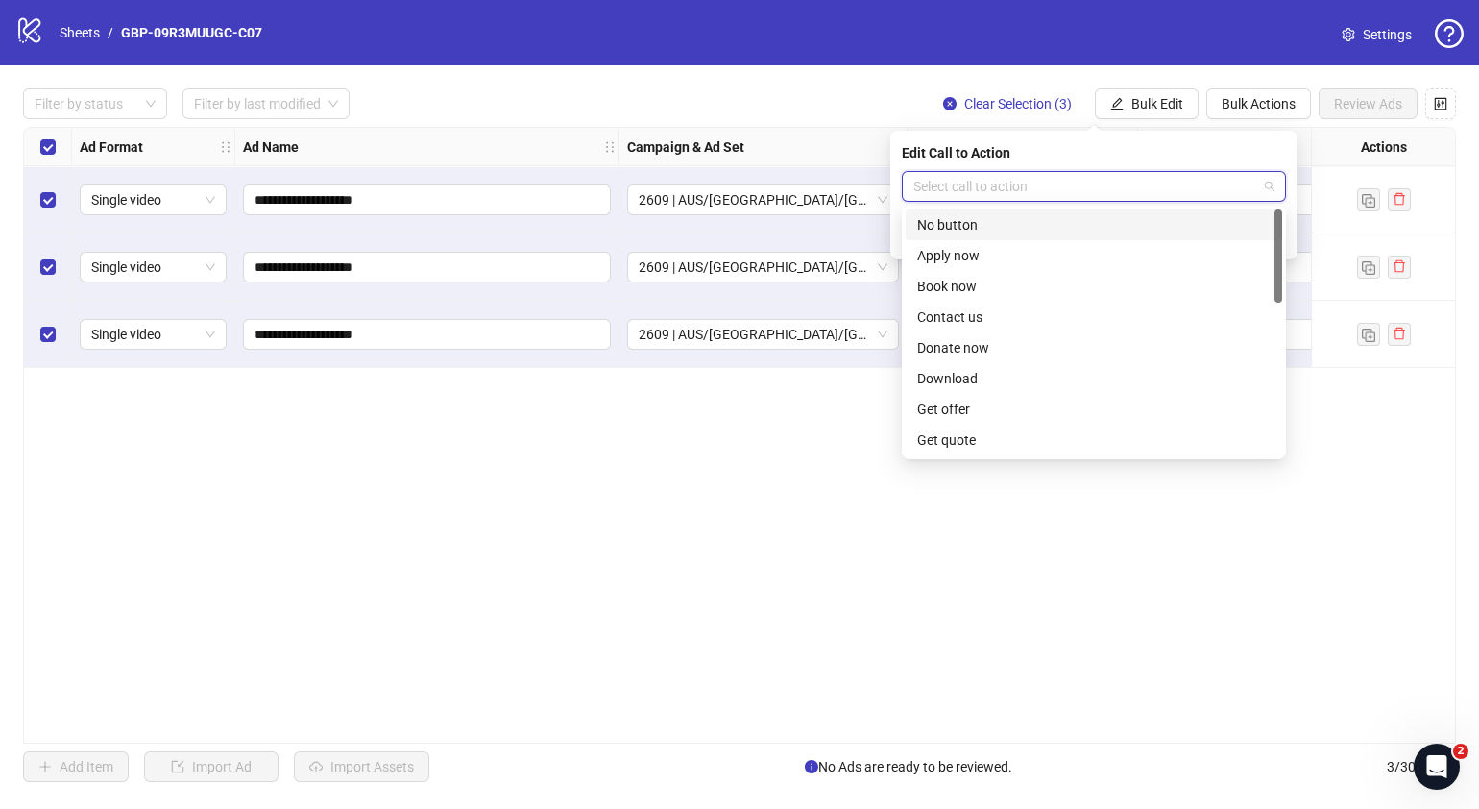
click at [1073, 185] on input "search" at bounding box center [1085, 186] width 344 height 29
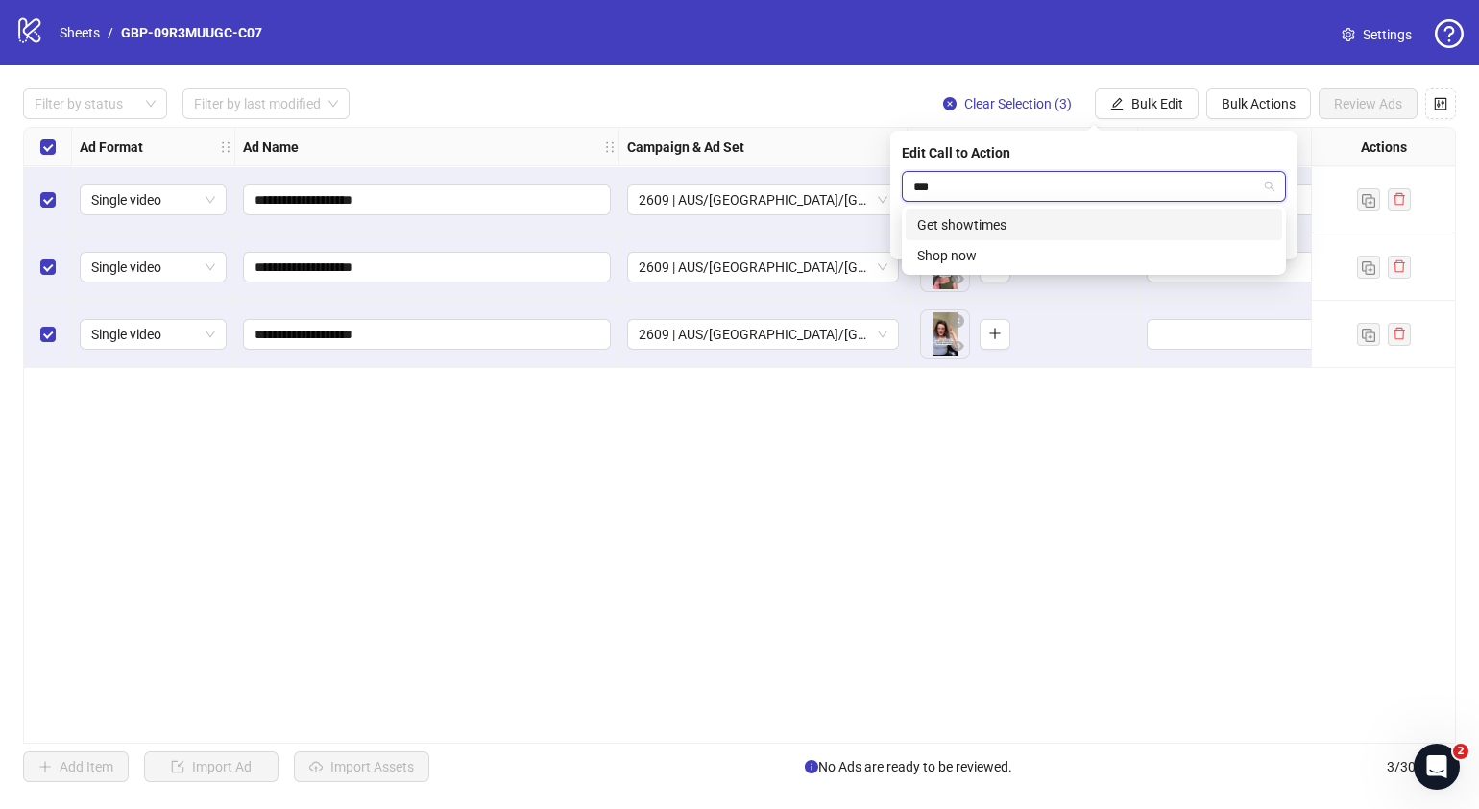
type input "****"
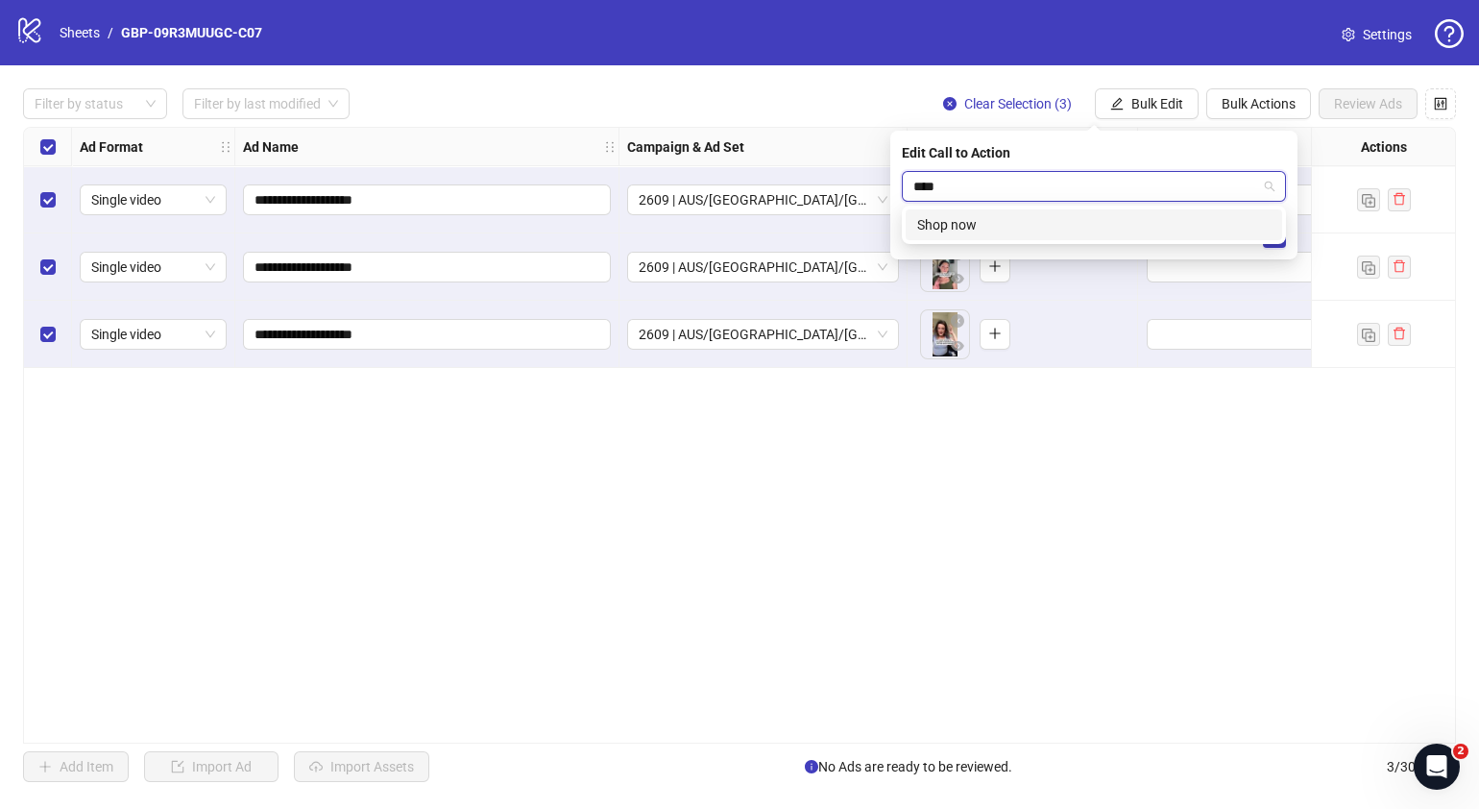
click at [1063, 220] on div "Shop now" at bounding box center [1093, 224] width 353 height 21
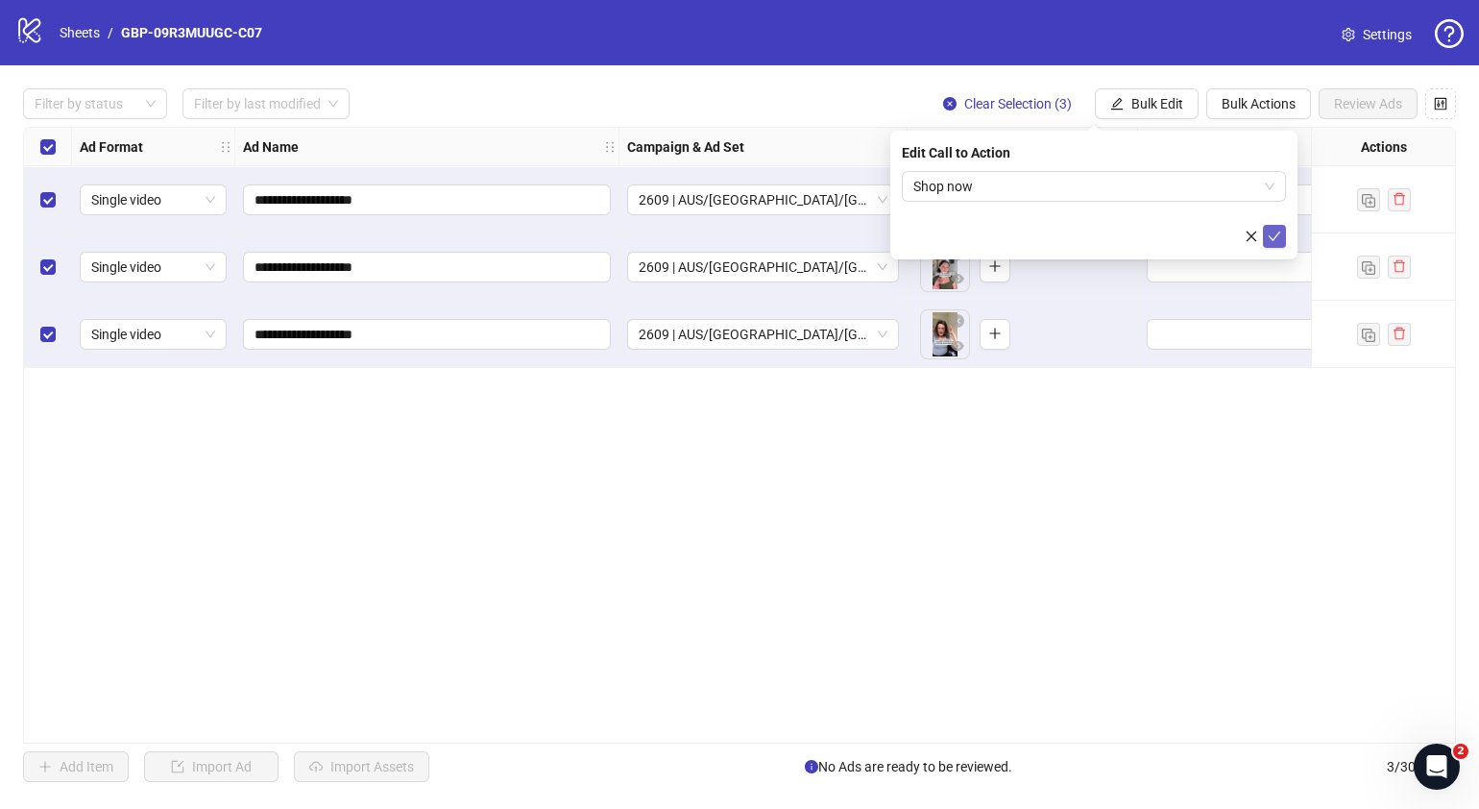
click at [1272, 235] on icon "check" at bounding box center [1274, 236] width 13 height 13
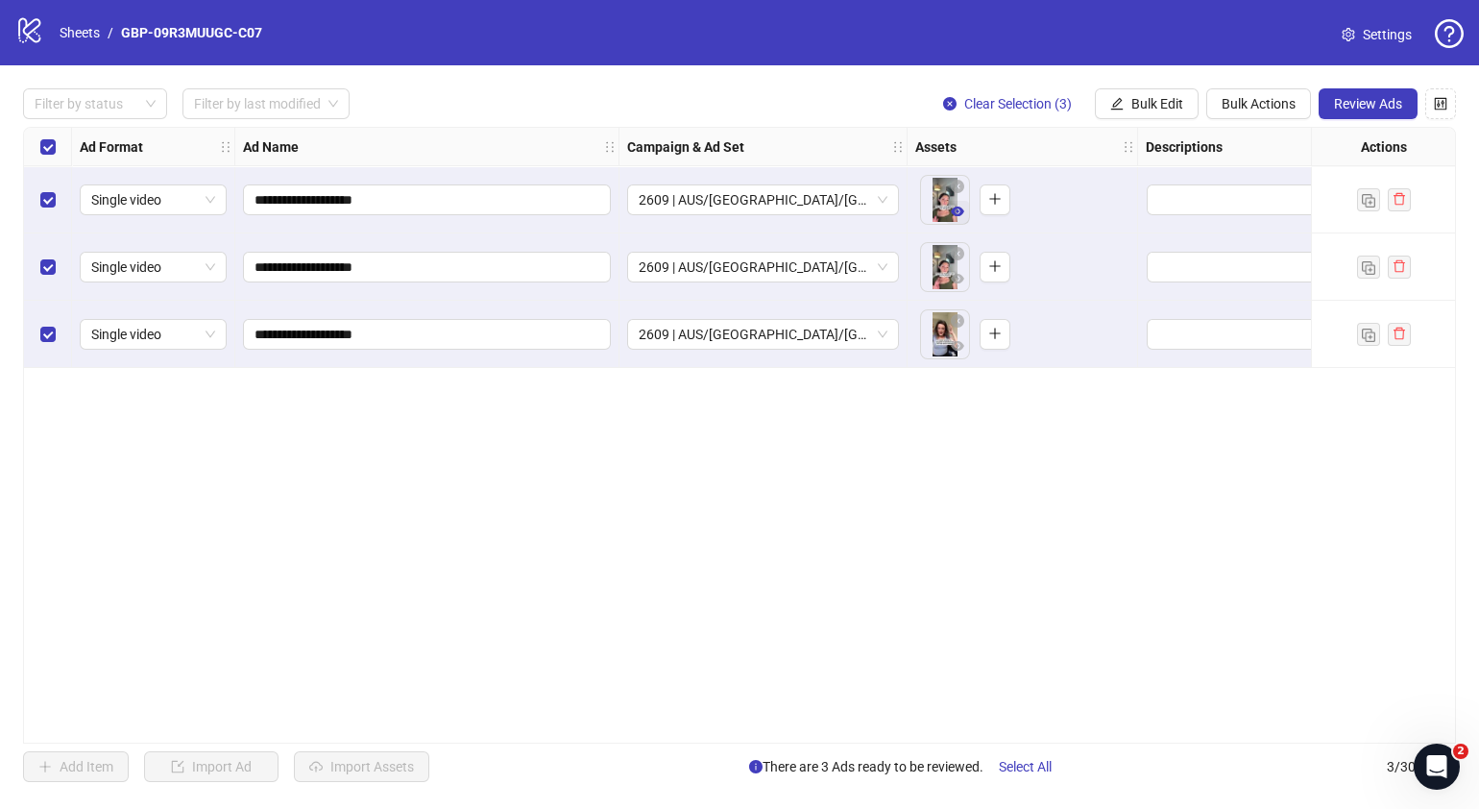
click at [958, 212] on icon "eye" at bounding box center [957, 211] width 13 height 13
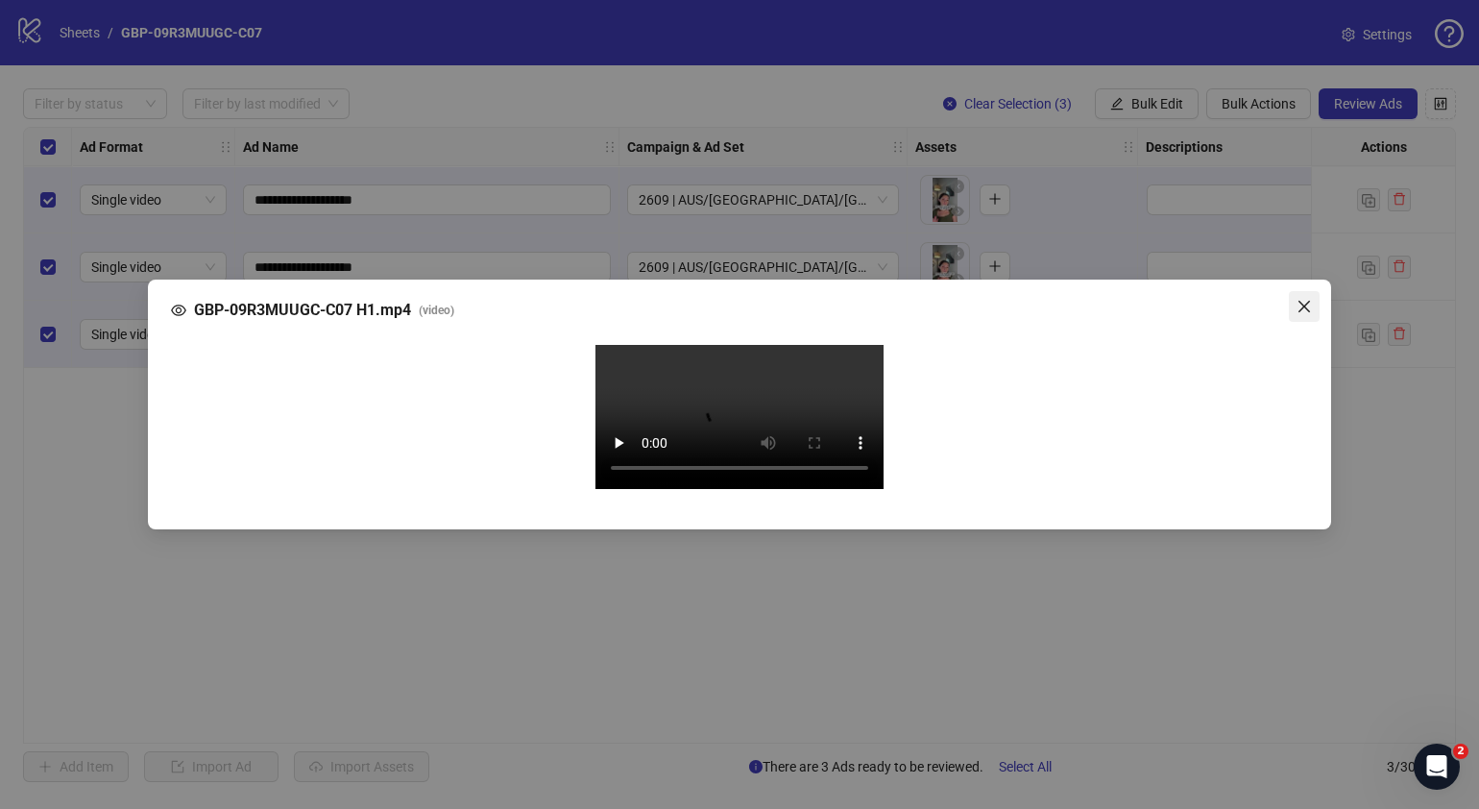
click at [1302, 301] on icon "close" at bounding box center [1304, 307] width 12 height 12
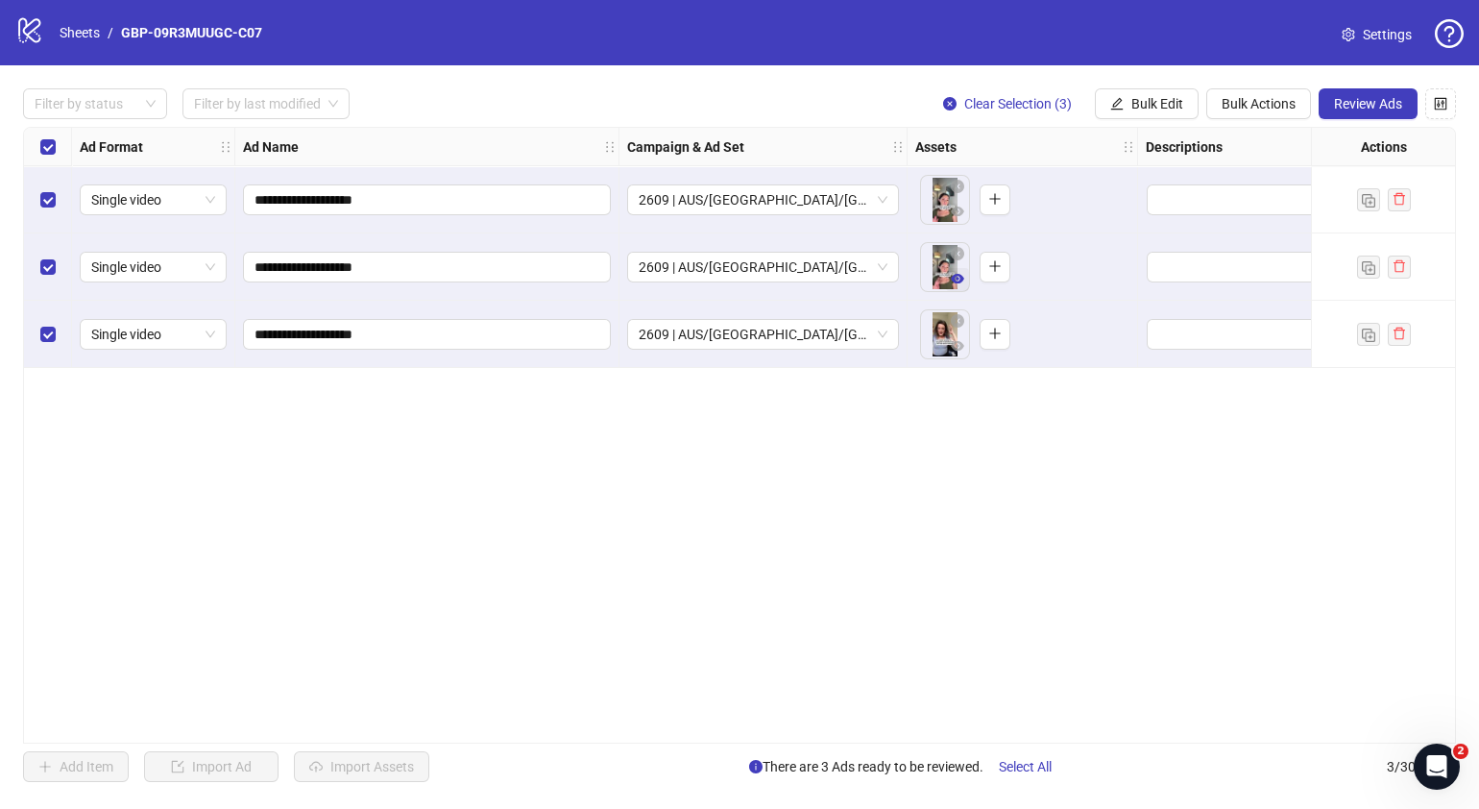
click at [956, 282] on icon "eye" at bounding box center [957, 279] width 13 height 10
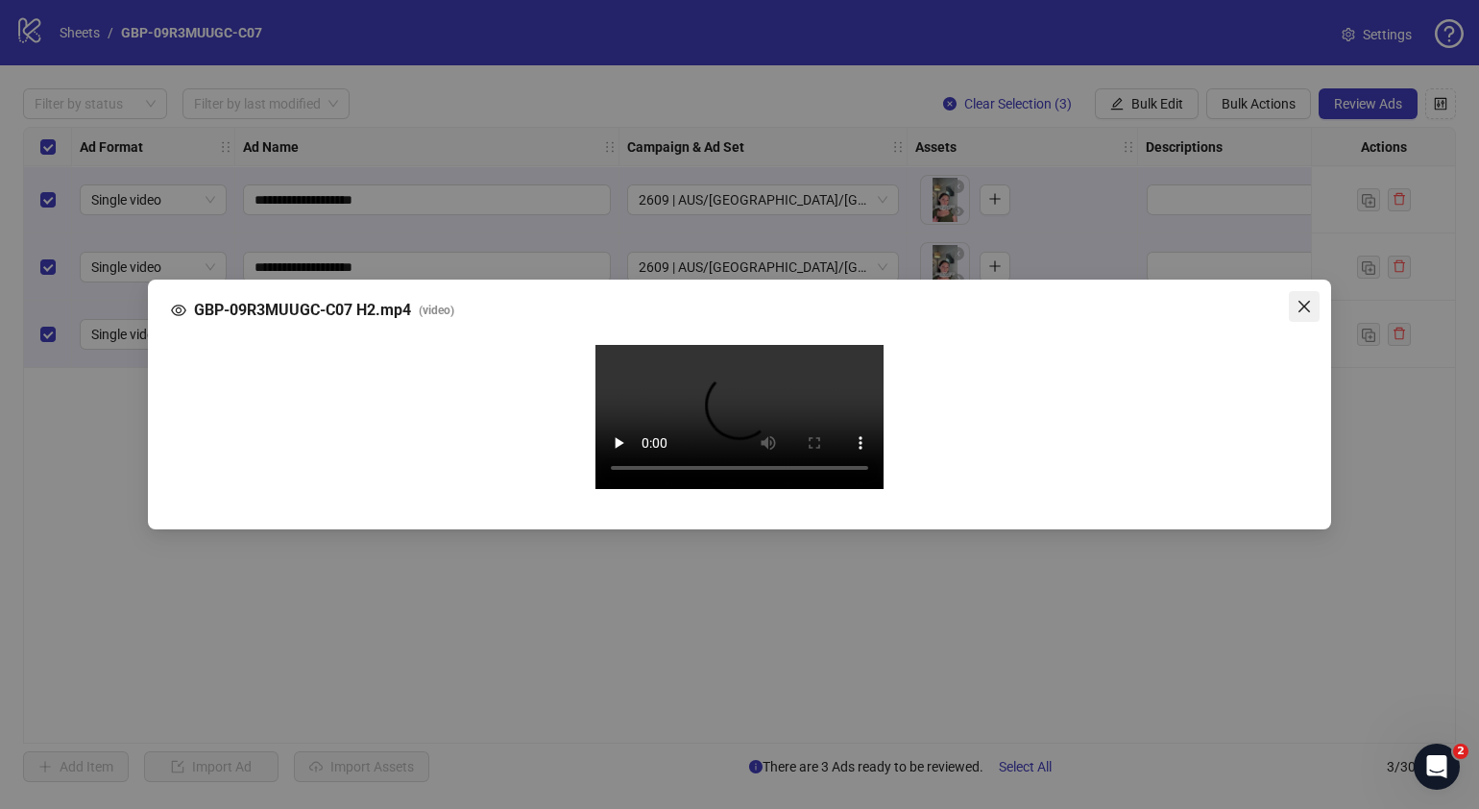
click at [1303, 299] on icon "close" at bounding box center [1304, 306] width 15 height 15
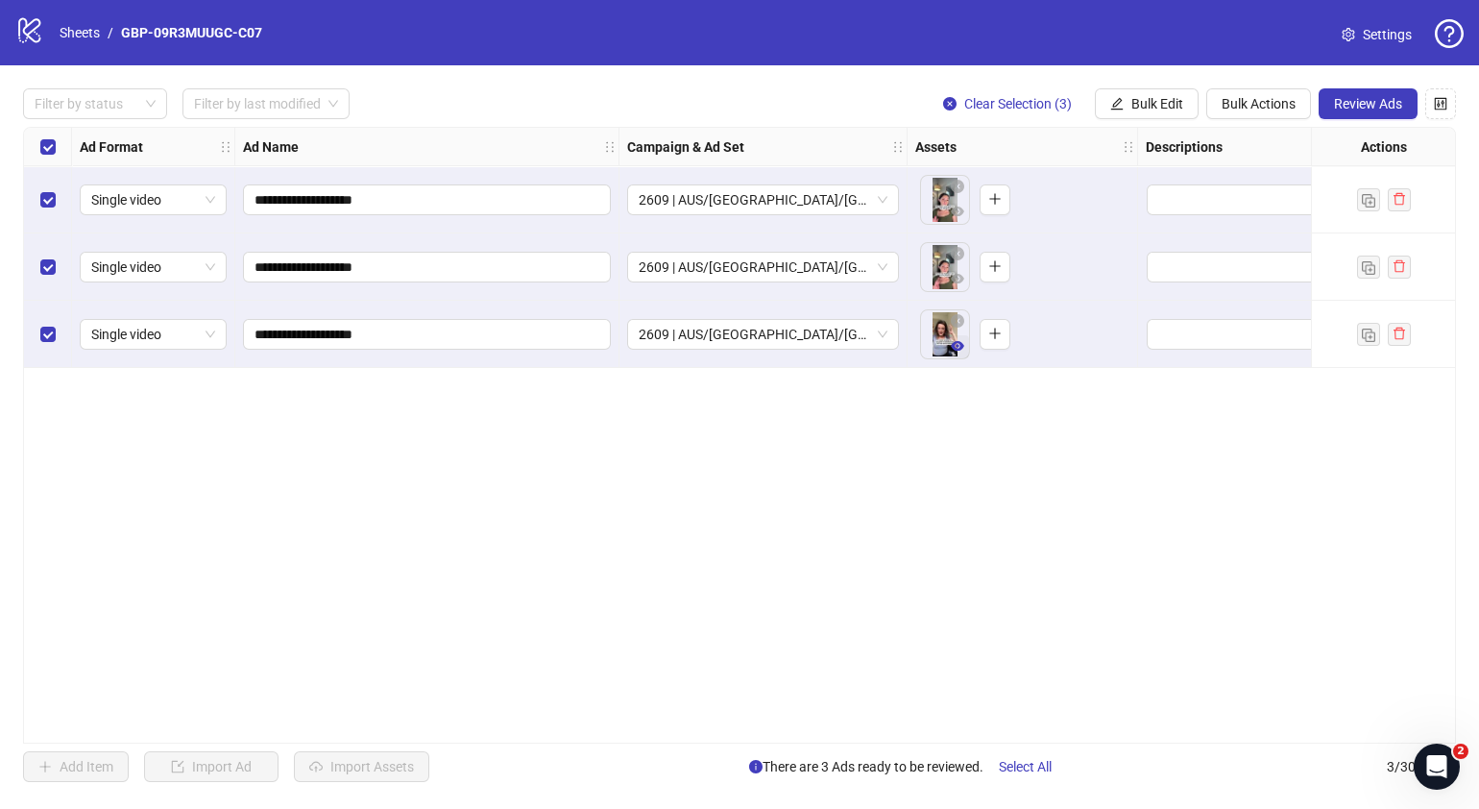
click at [960, 341] on icon "eye" at bounding box center [957, 346] width 13 height 10
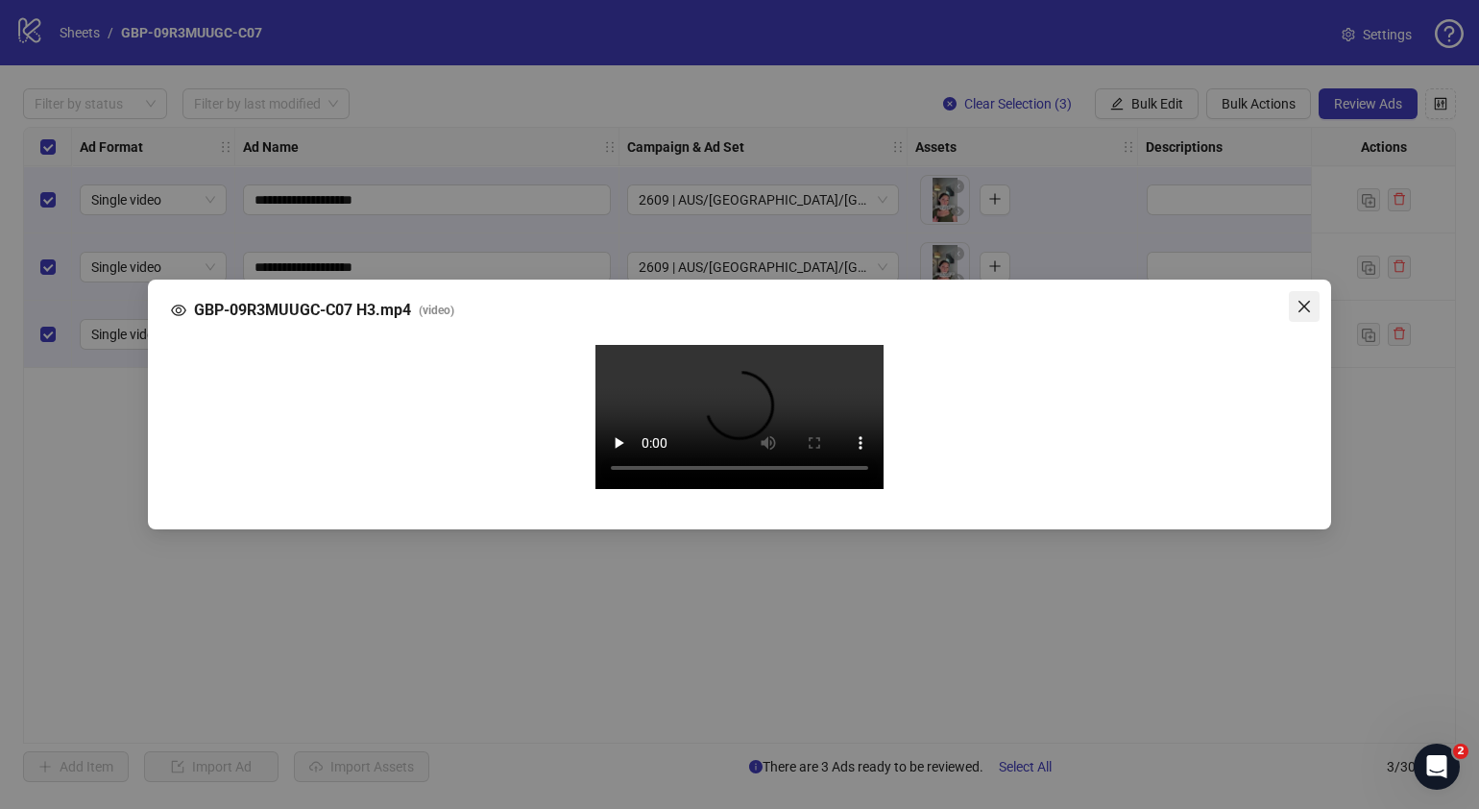
click at [1298, 299] on icon "close" at bounding box center [1304, 306] width 15 height 15
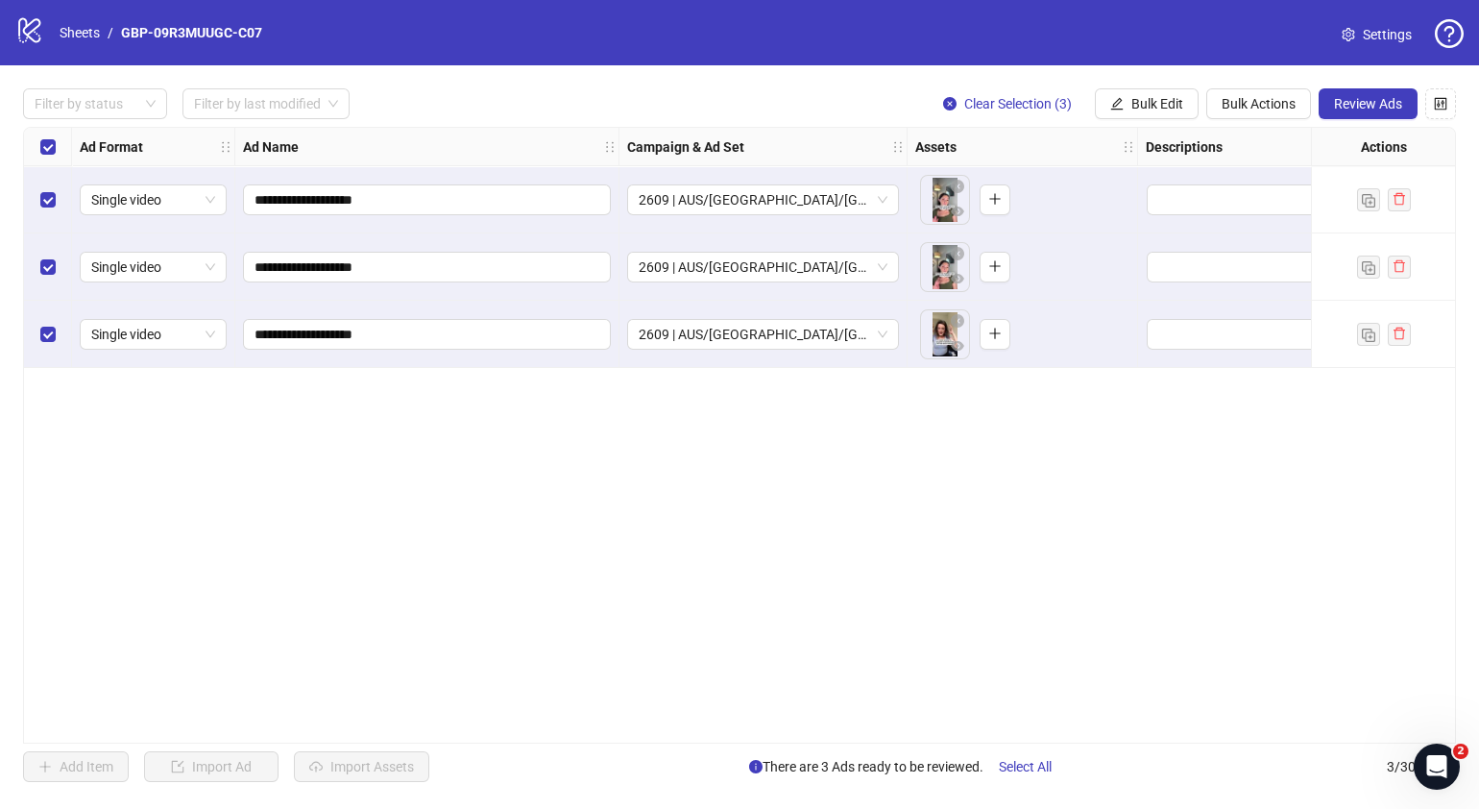
click at [1138, 494] on div "**********" at bounding box center [739, 435] width 1433 height 617
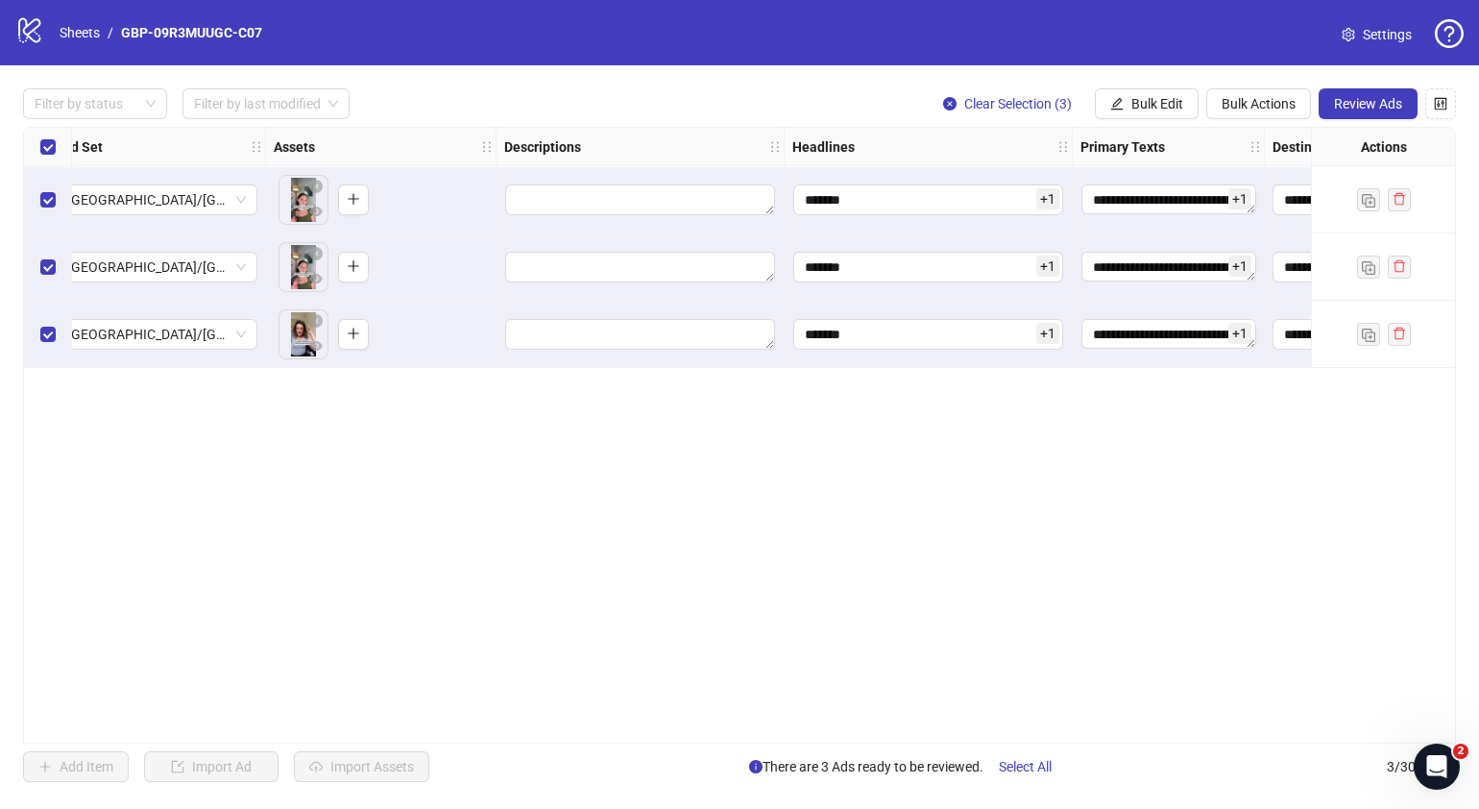
scroll to position [0, 671]
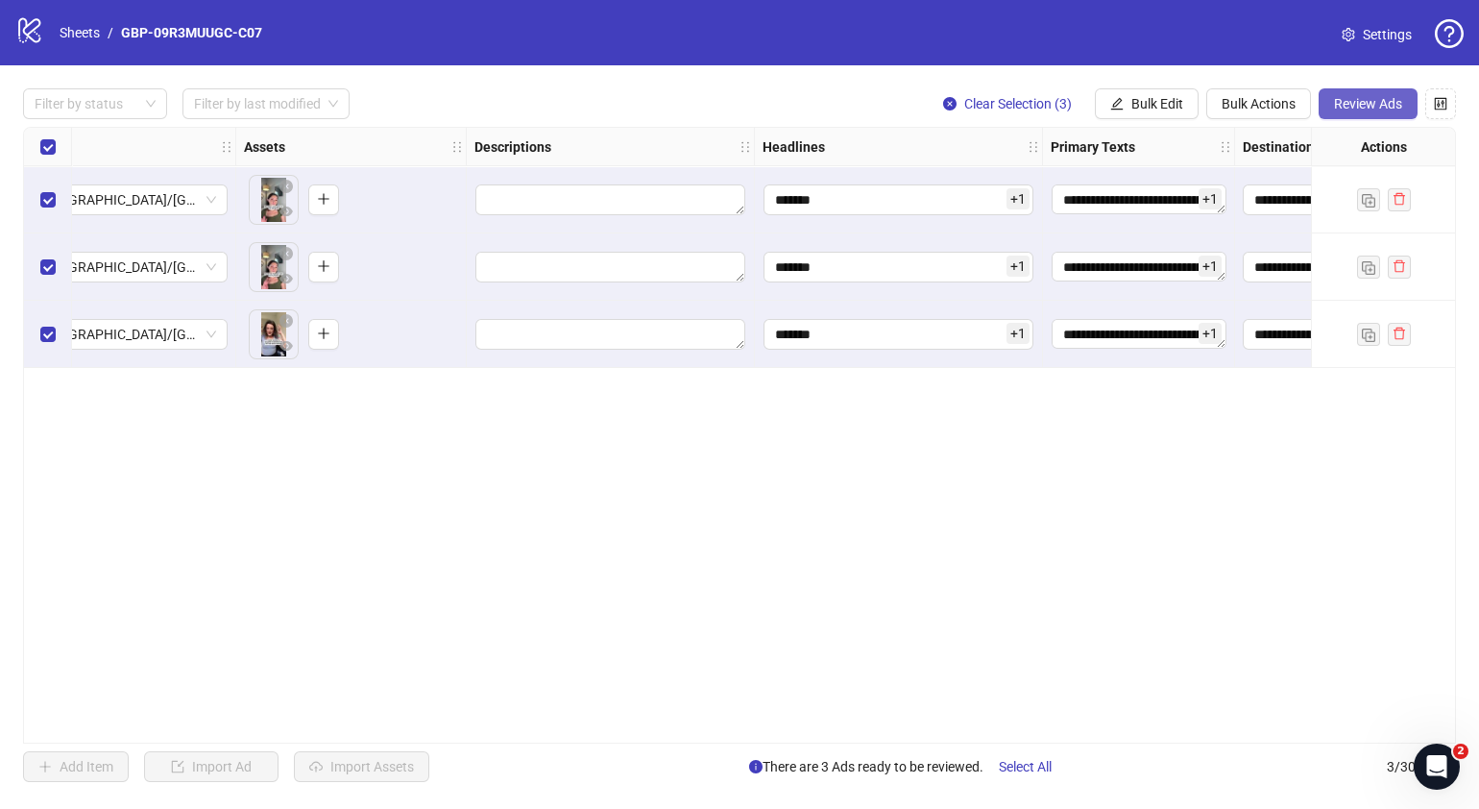
click at [1333, 91] on button "Review Ads" at bounding box center [1368, 103] width 99 height 31
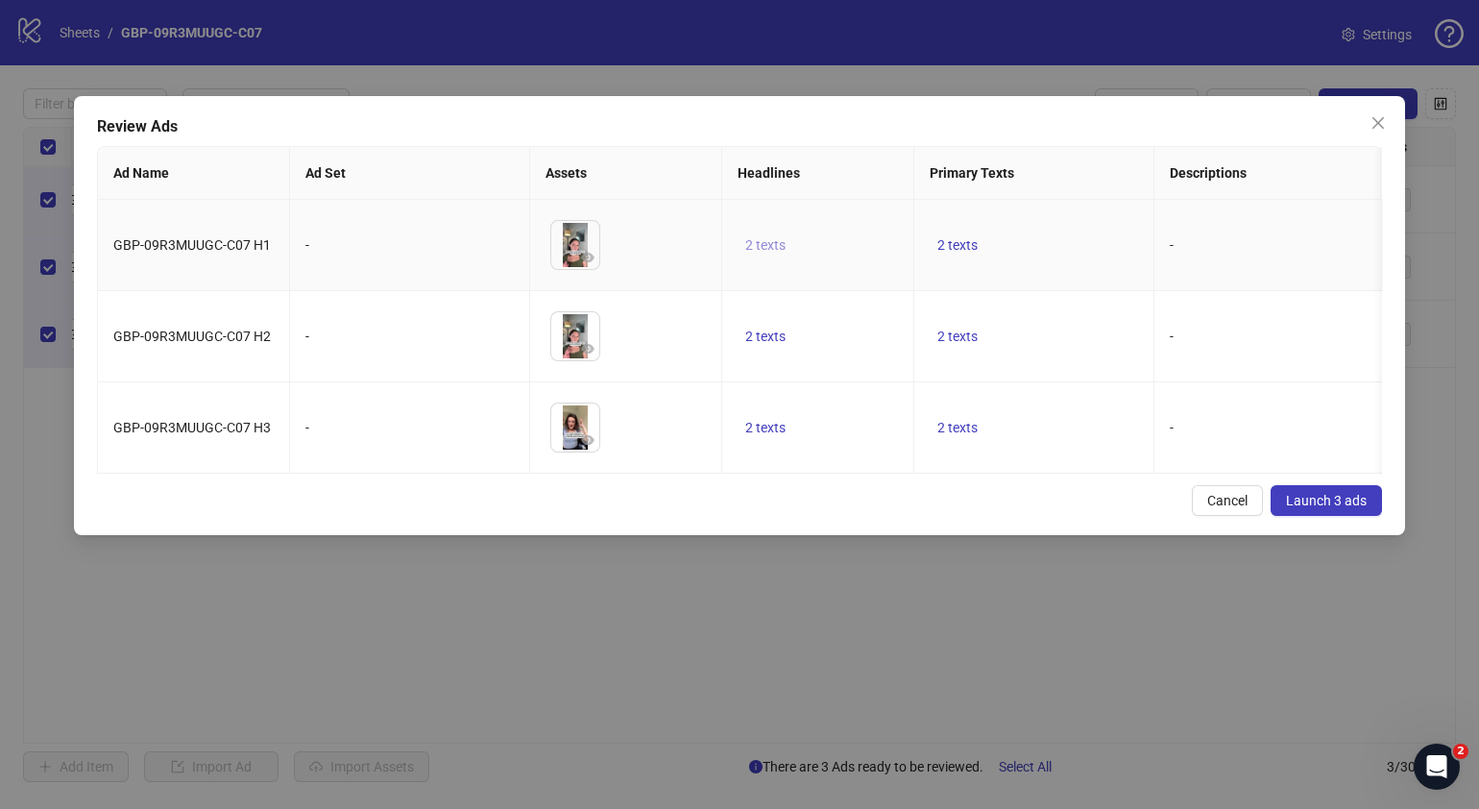
click at [751, 244] on span "2 texts" at bounding box center [765, 244] width 40 height 15
click at [1058, 231] on icon "caret-right" at bounding box center [1064, 231] width 13 height 13
click at [888, 516] on div "Cancel Launch 3 ads" at bounding box center [739, 500] width 1285 height 31
click at [957, 233] on td "2 texts" at bounding box center [1034, 245] width 240 height 91
click at [957, 239] on span "2 texts" at bounding box center [957, 244] width 40 height 15
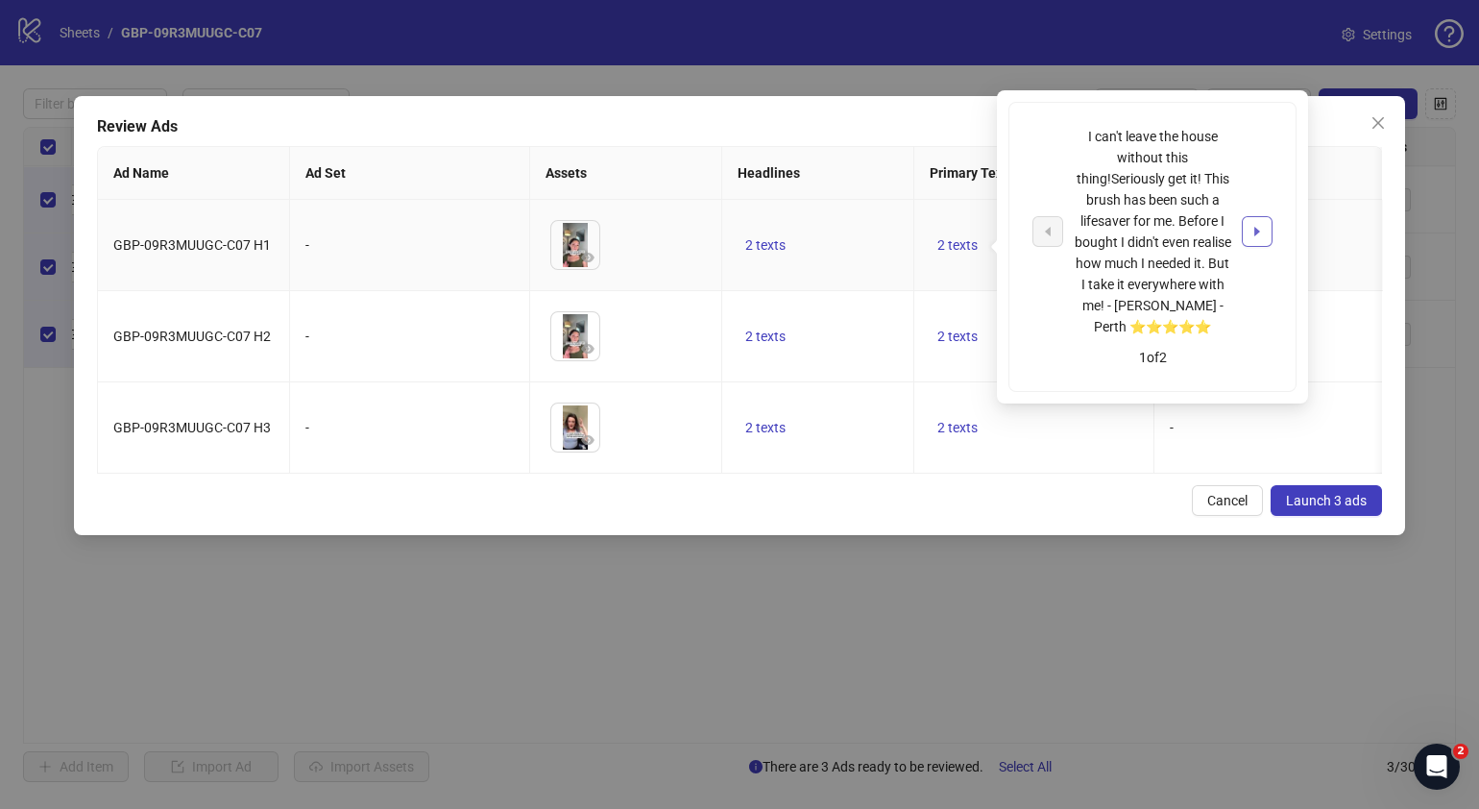
click at [1255, 226] on icon "caret-right" at bounding box center [1256, 231] width 13 height 13
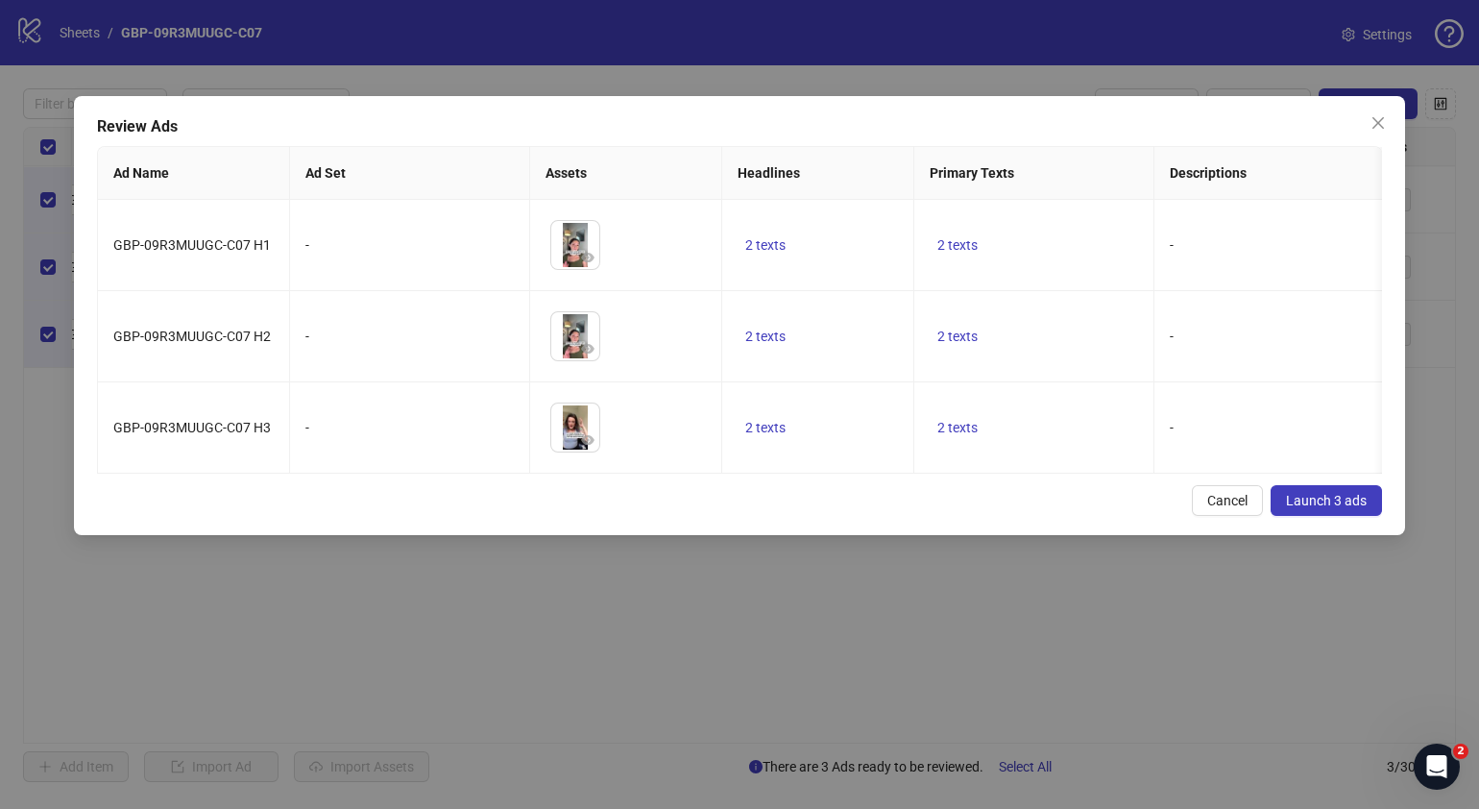
click at [1042, 516] on div "Cancel Launch 3 ads" at bounding box center [739, 500] width 1285 height 31
click at [956, 435] on span "2 texts" at bounding box center [957, 427] width 40 height 15
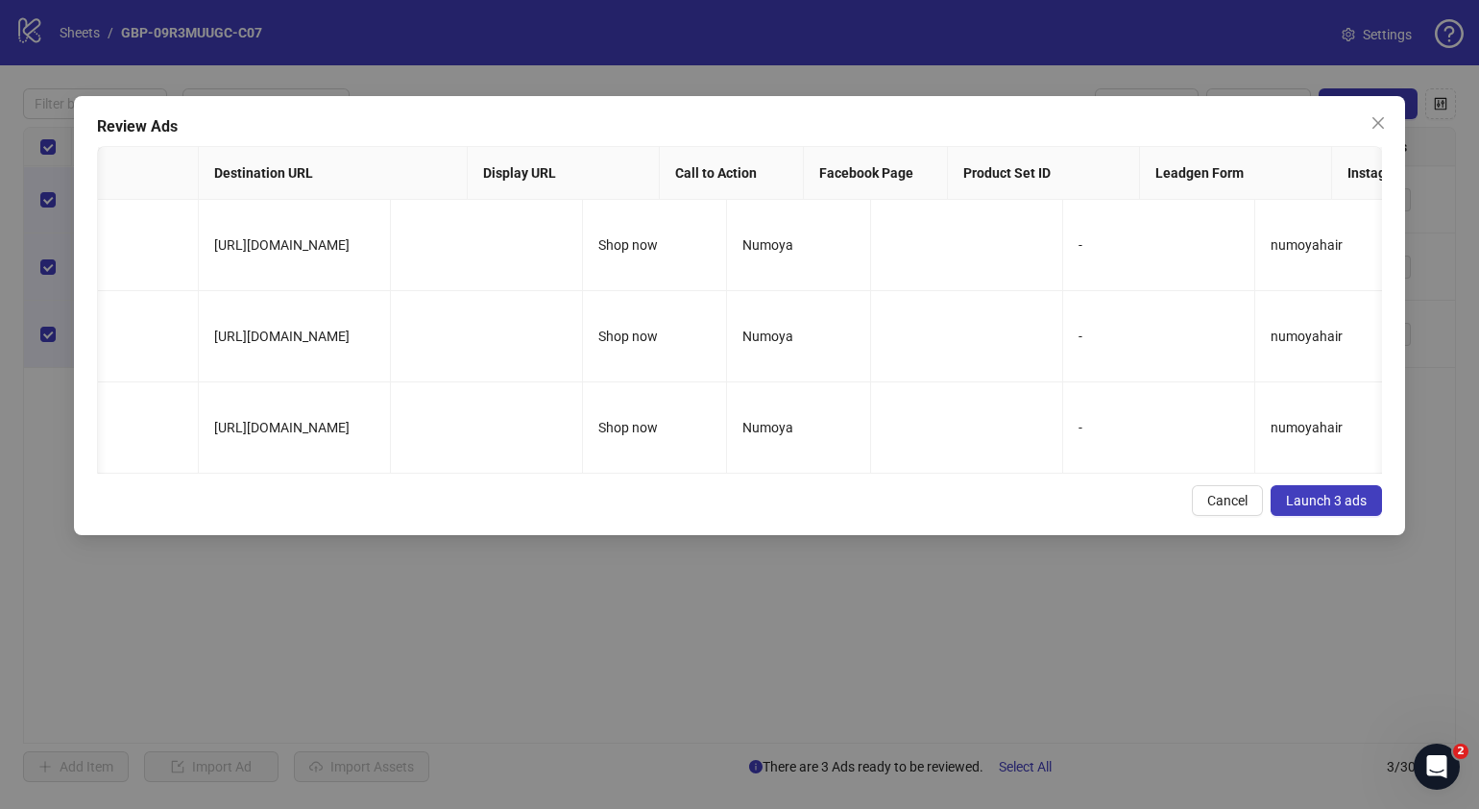
scroll to position [0, 0]
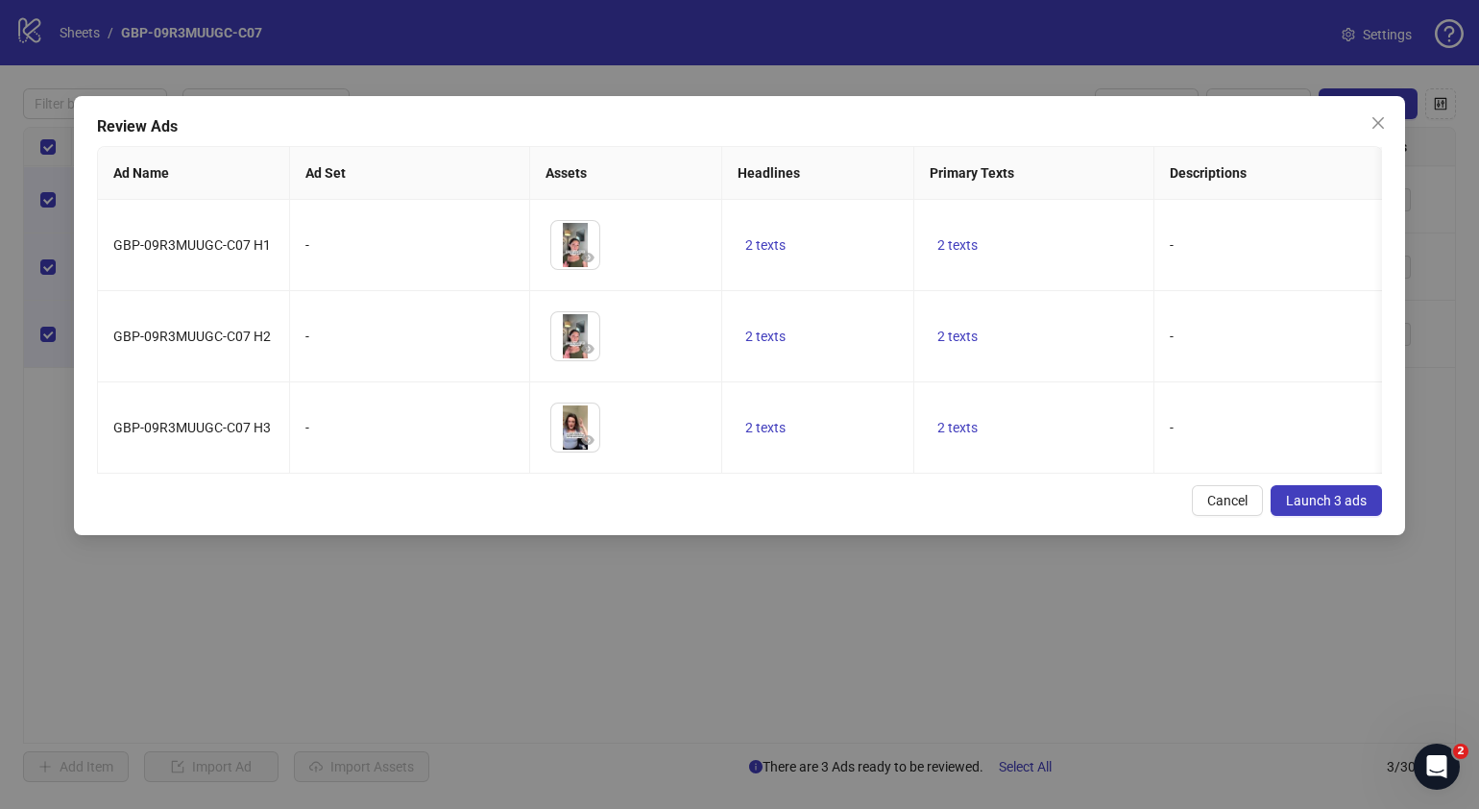
click at [1318, 508] on span "Launch 3 ads" at bounding box center [1326, 500] width 81 height 15
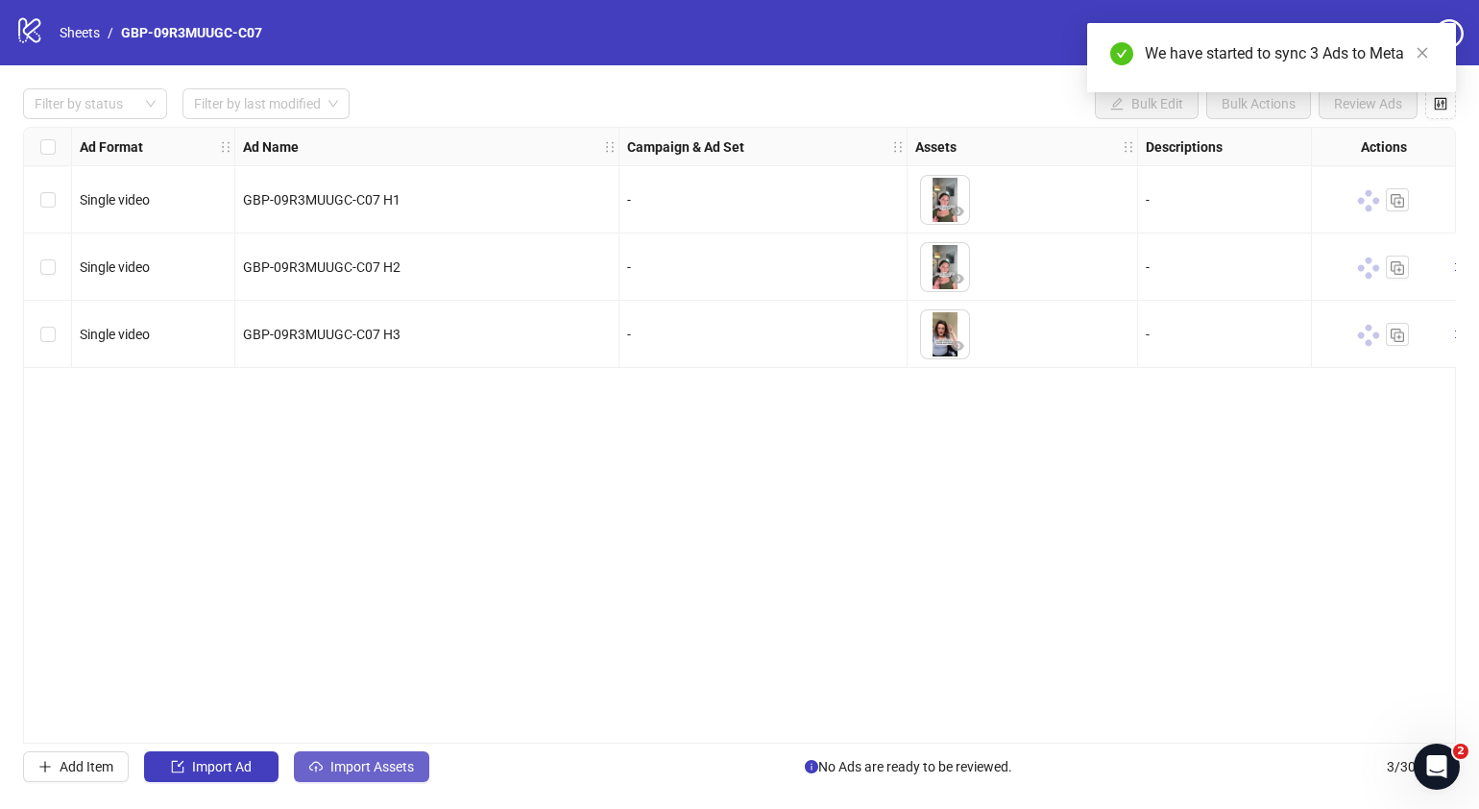
click at [400, 764] on span "Import Assets" at bounding box center [372, 766] width 84 height 15
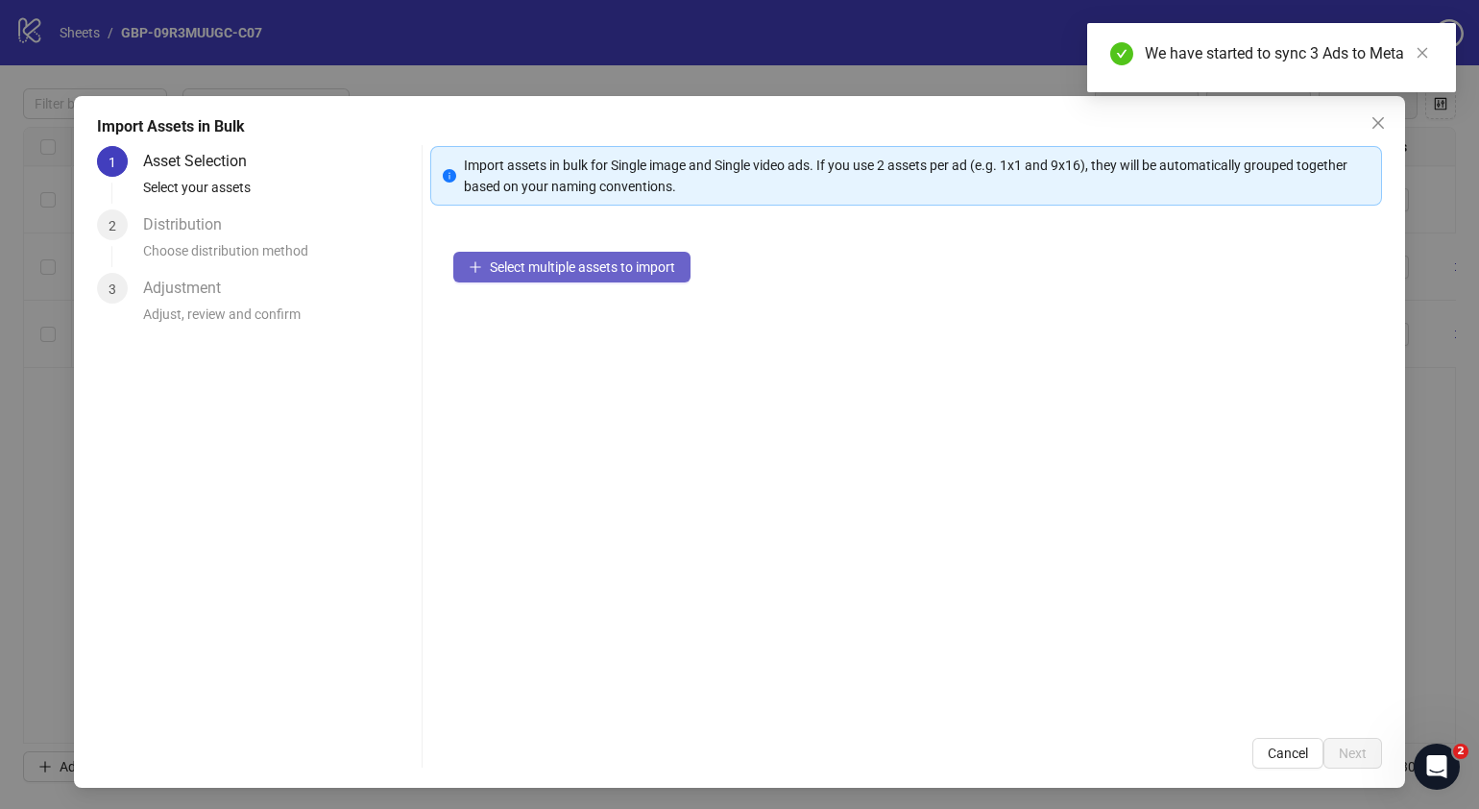
click at [625, 274] on span "Select multiple assets to import" at bounding box center [582, 266] width 185 height 15
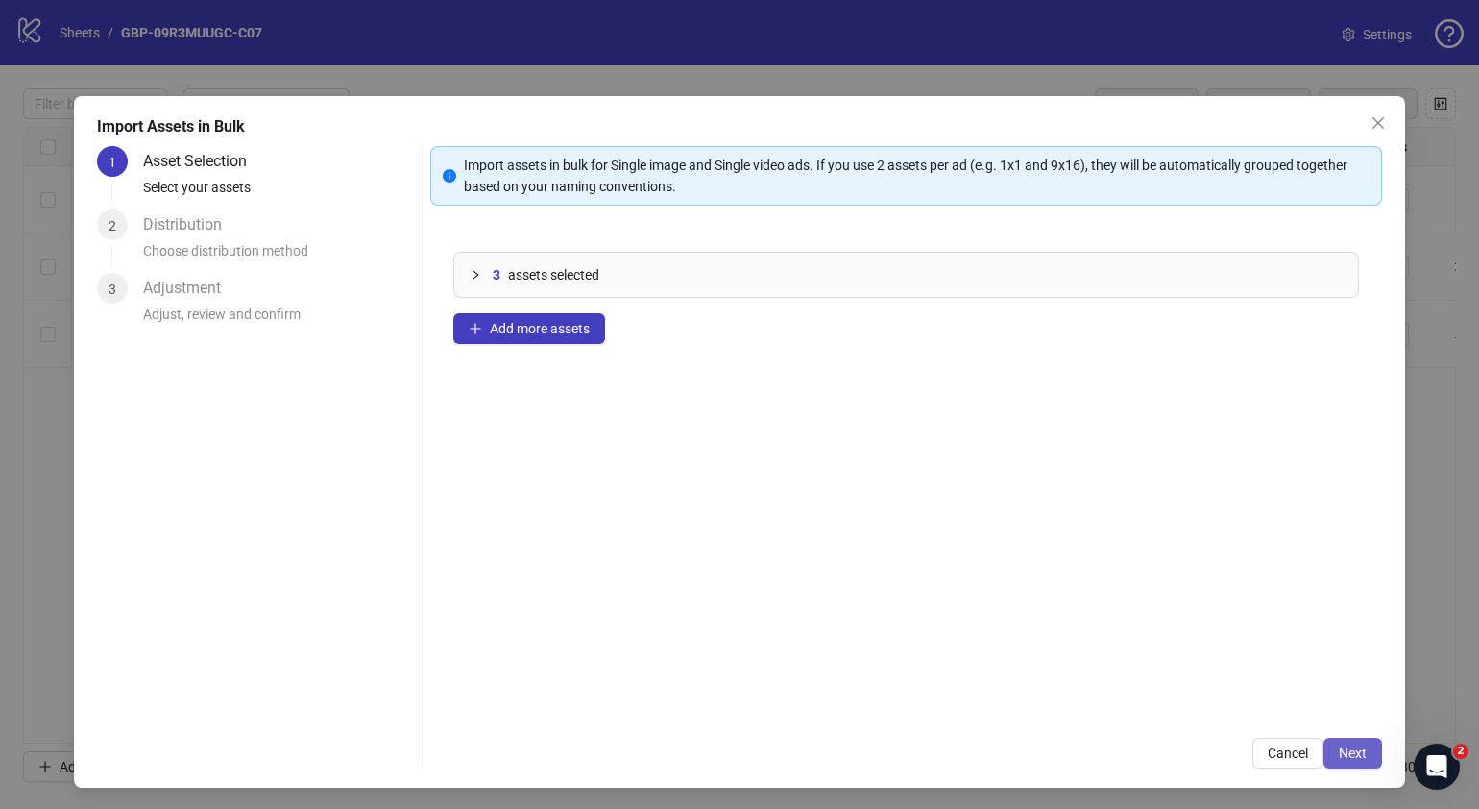
click at [1339, 755] on span "Next" at bounding box center [1353, 752] width 28 height 15
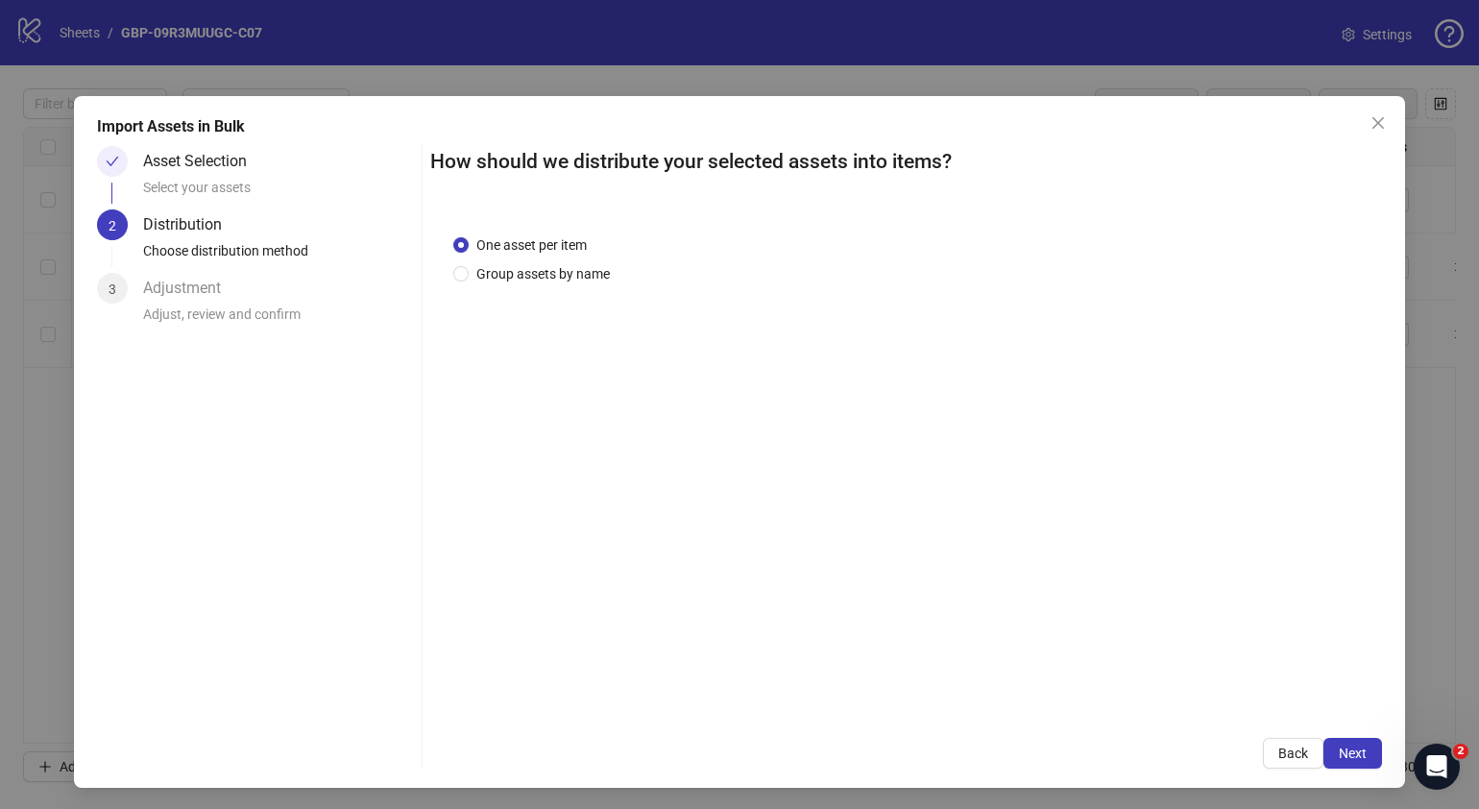
click at [1339, 755] on span "Next" at bounding box center [1353, 752] width 28 height 15
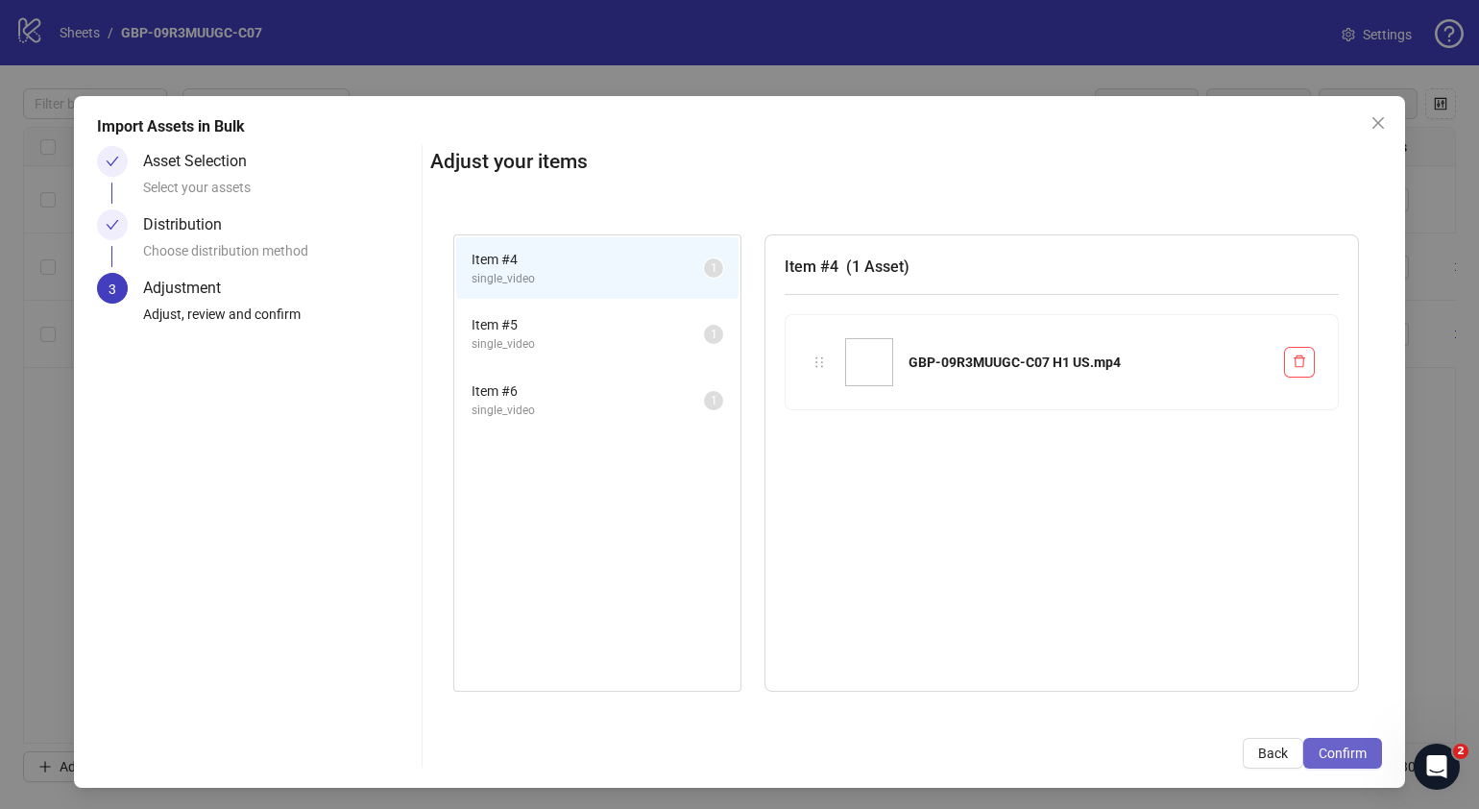
click at [1343, 753] on span "Confirm" at bounding box center [1343, 752] width 48 height 15
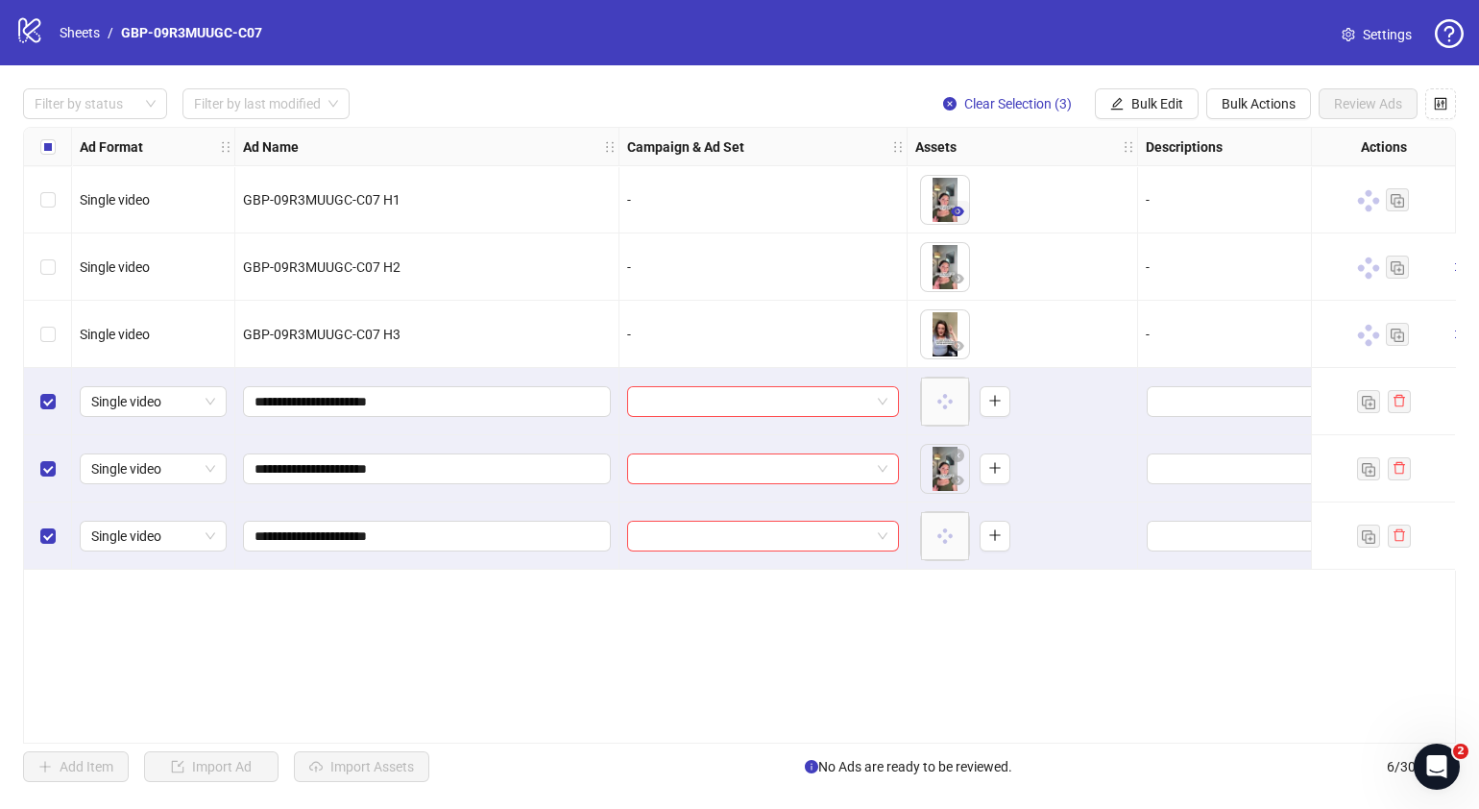
click at [958, 216] on icon "eye" at bounding box center [957, 211] width 13 height 10
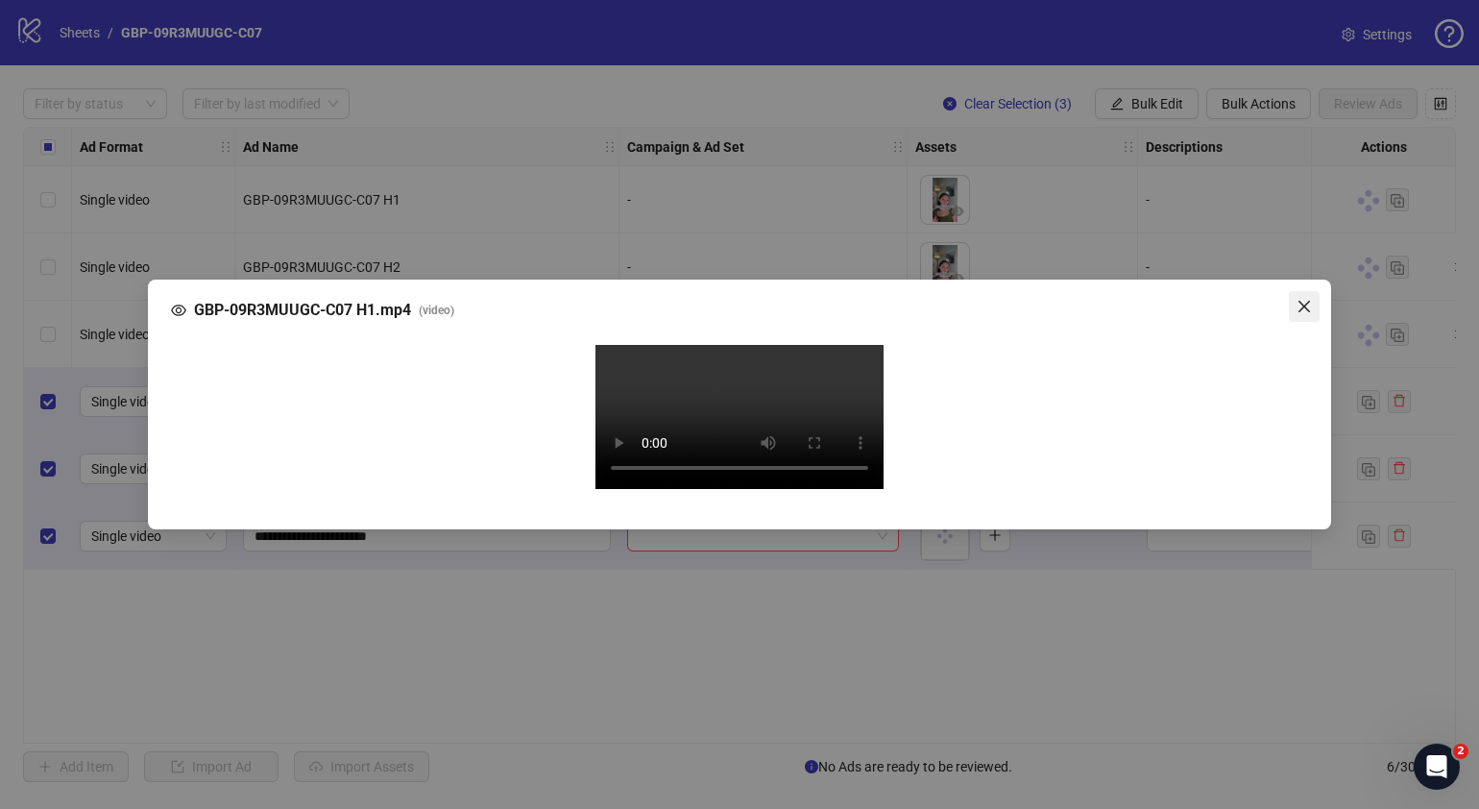
click at [1301, 299] on icon "close" at bounding box center [1304, 306] width 15 height 15
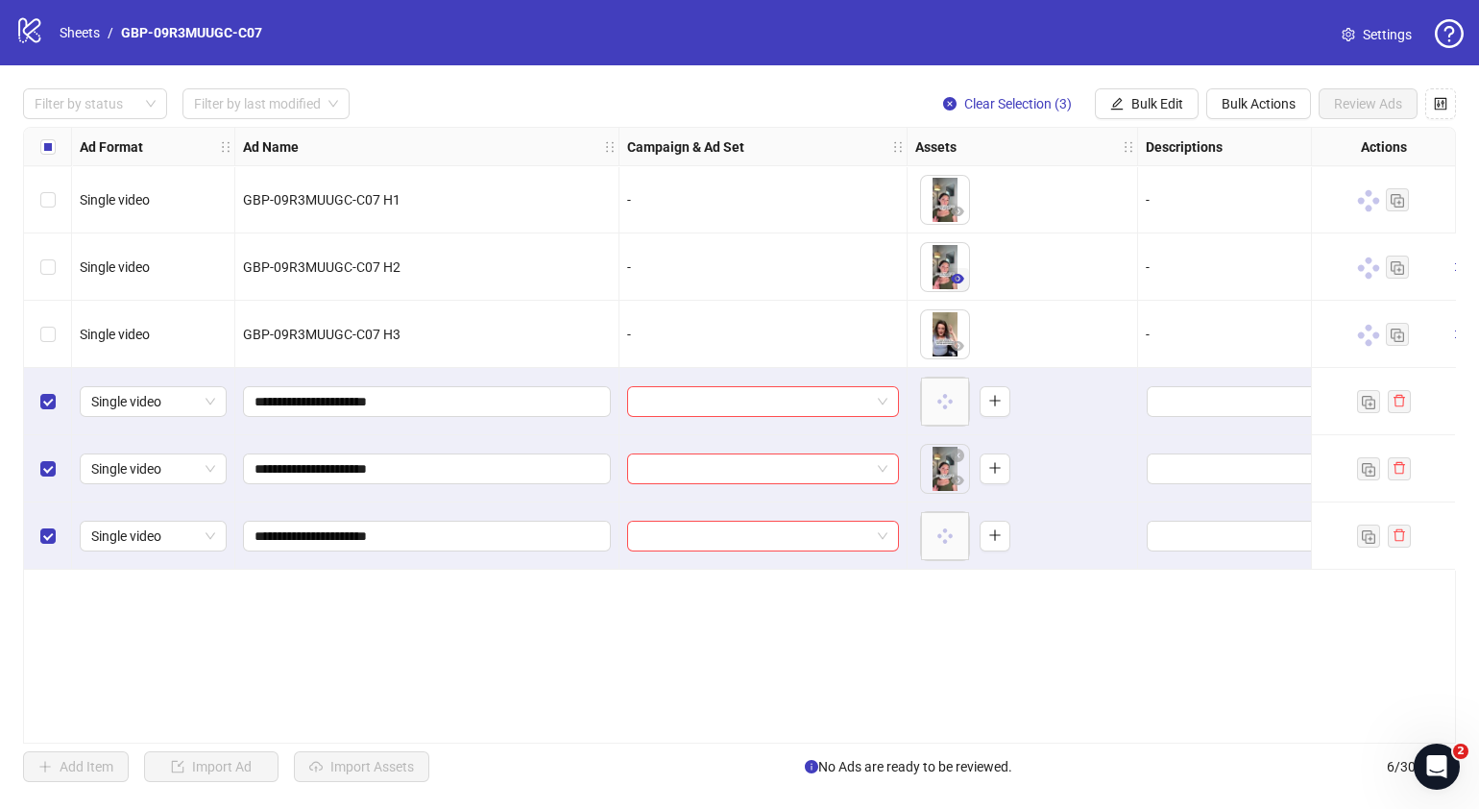
click at [957, 278] on icon "eye" at bounding box center [957, 279] width 13 height 10
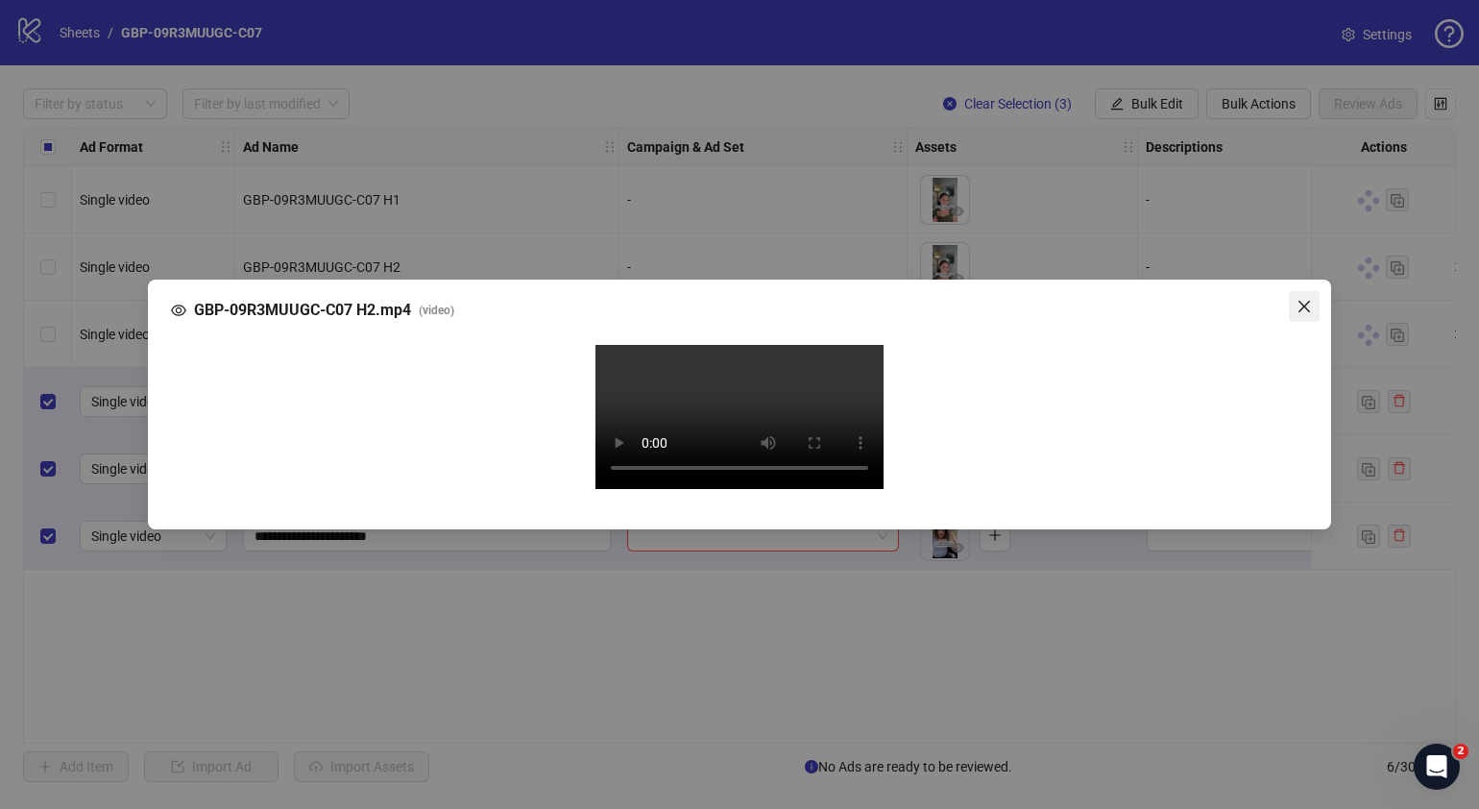
click at [1302, 299] on icon "close" at bounding box center [1304, 306] width 15 height 15
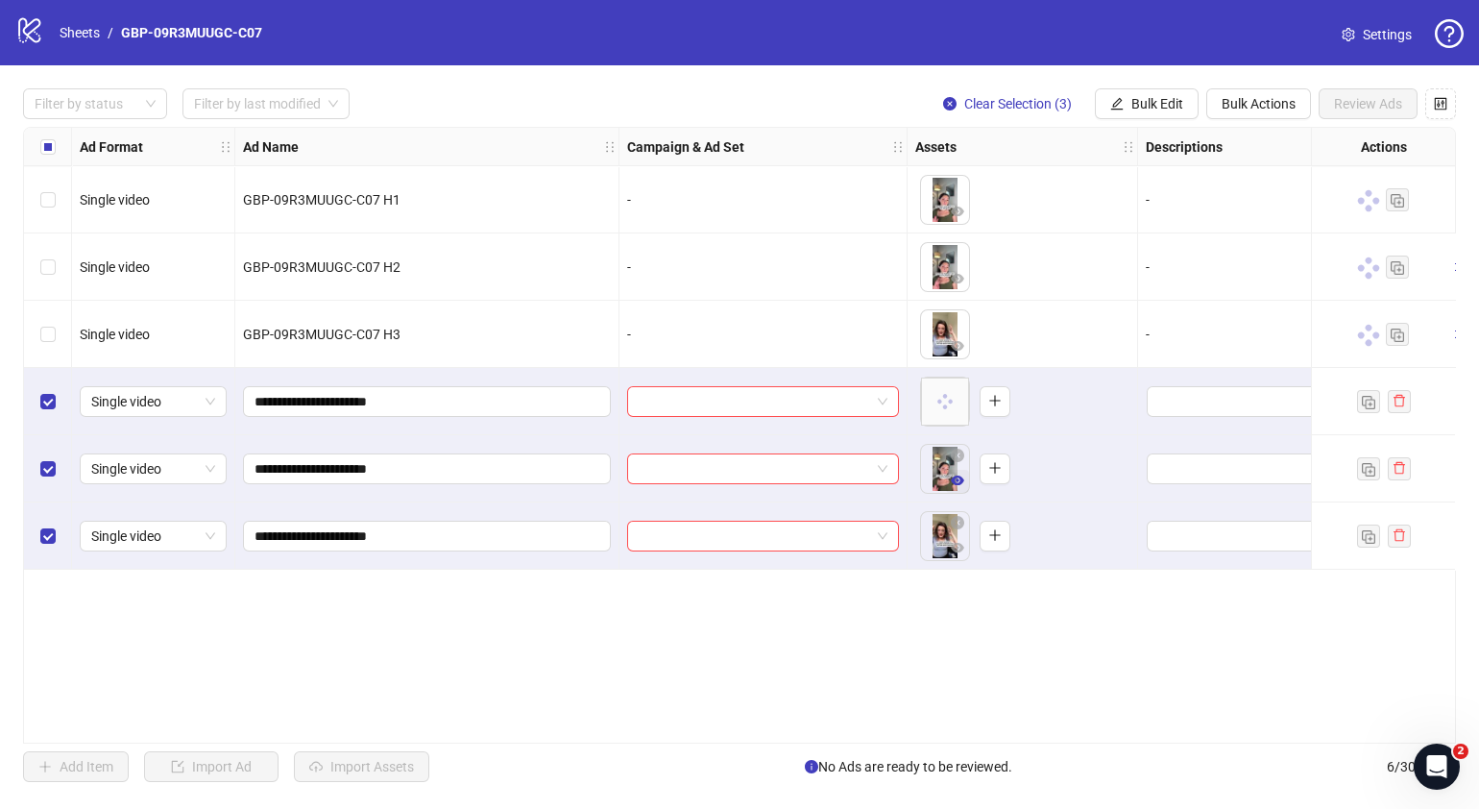
click at [960, 480] on icon "eye" at bounding box center [957, 480] width 13 height 10
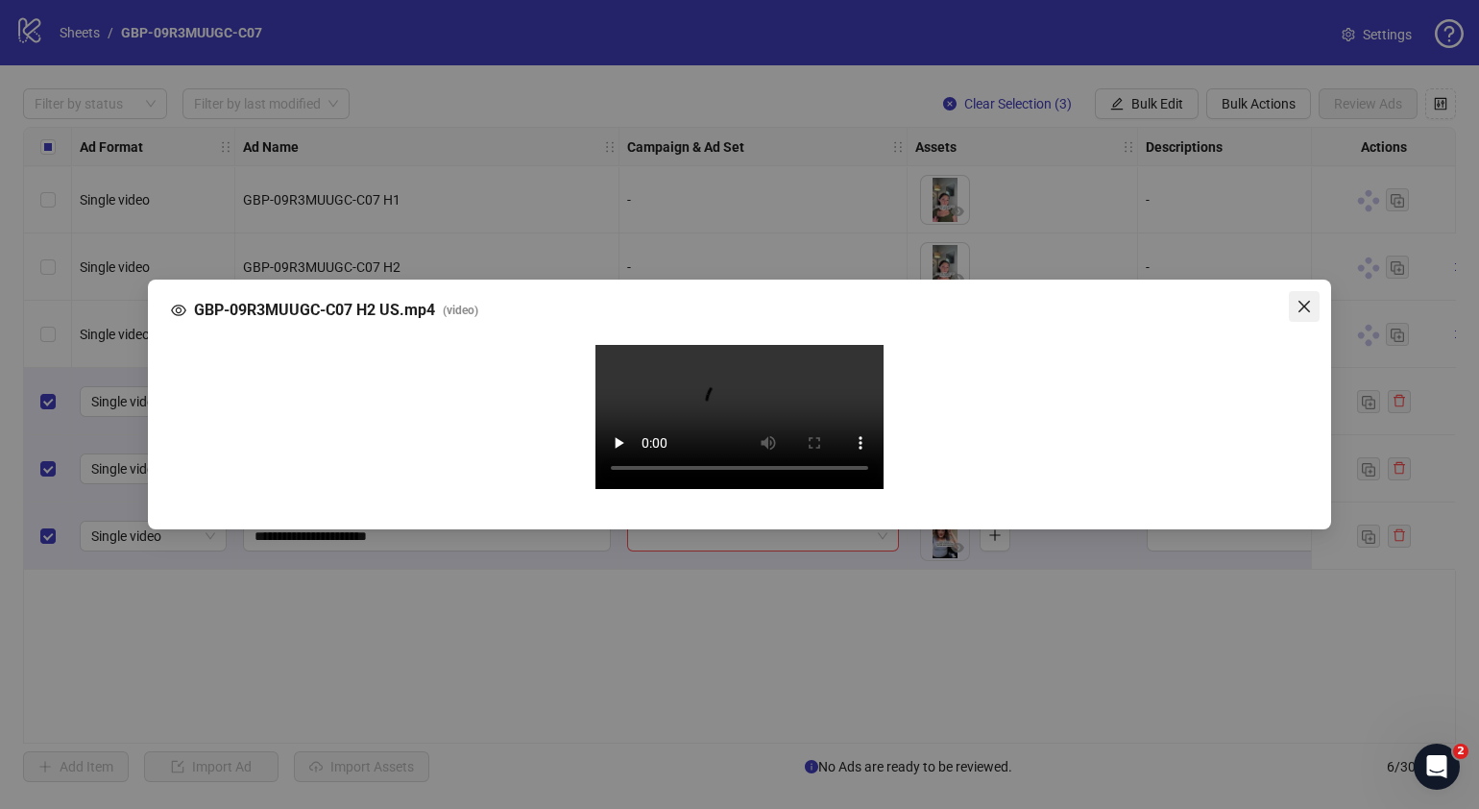
click at [1310, 307] on icon "close" at bounding box center [1304, 306] width 15 height 15
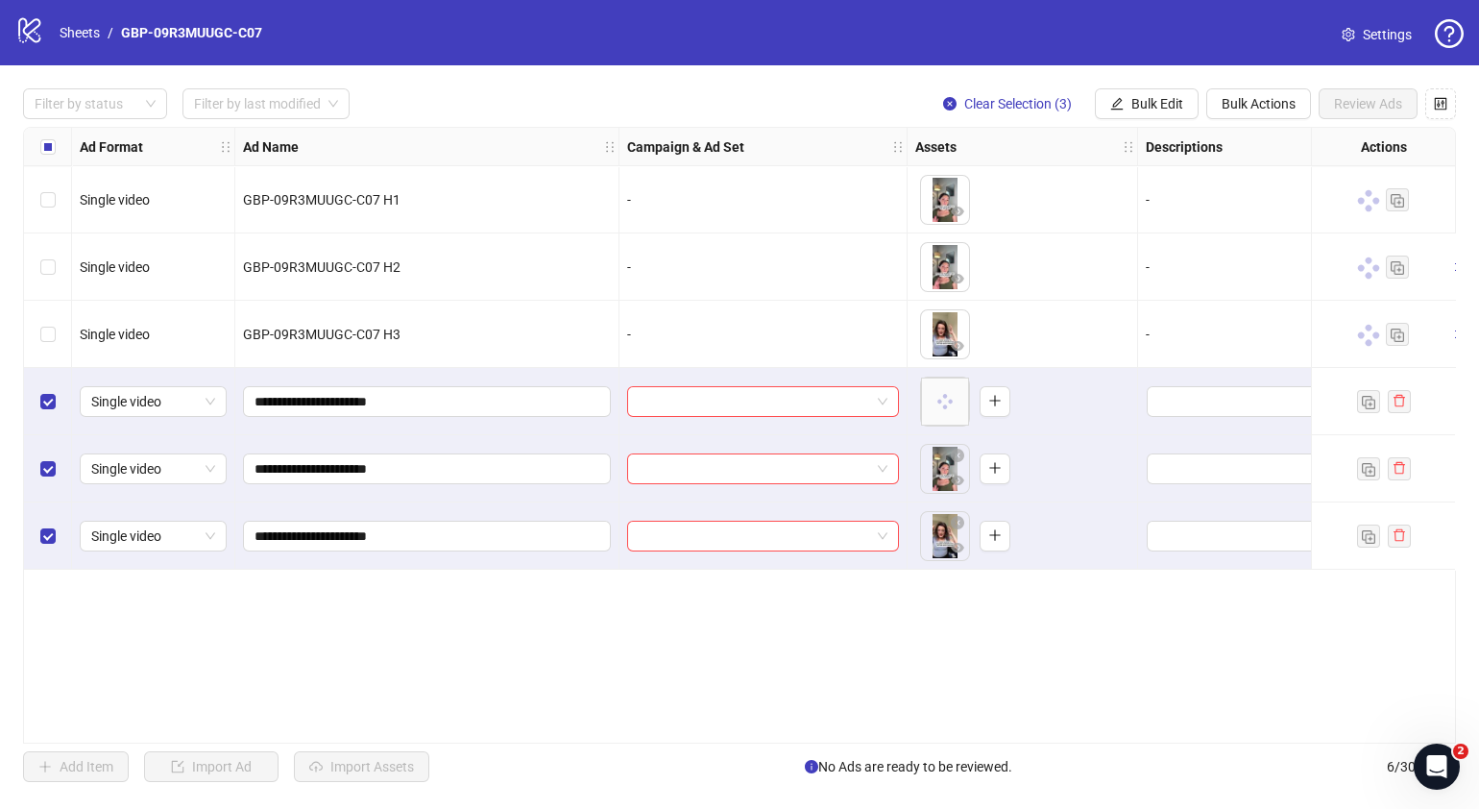
click at [1009, 634] on div "**********" at bounding box center [739, 435] width 1433 height 617
click at [954, 480] on icon "eye" at bounding box center [957, 480] width 13 height 10
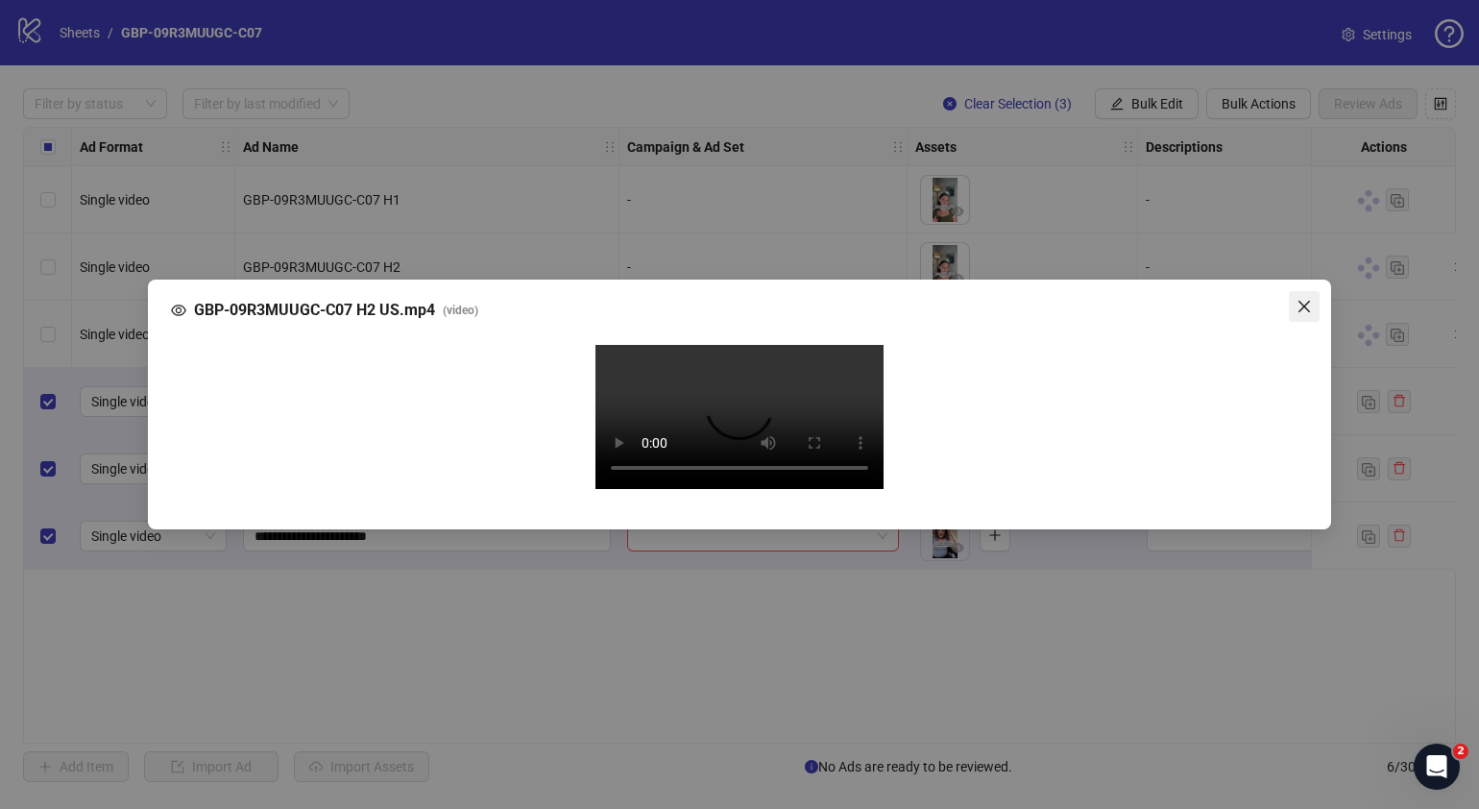
click at [1305, 299] on icon "close" at bounding box center [1304, 306] width 15 height 15
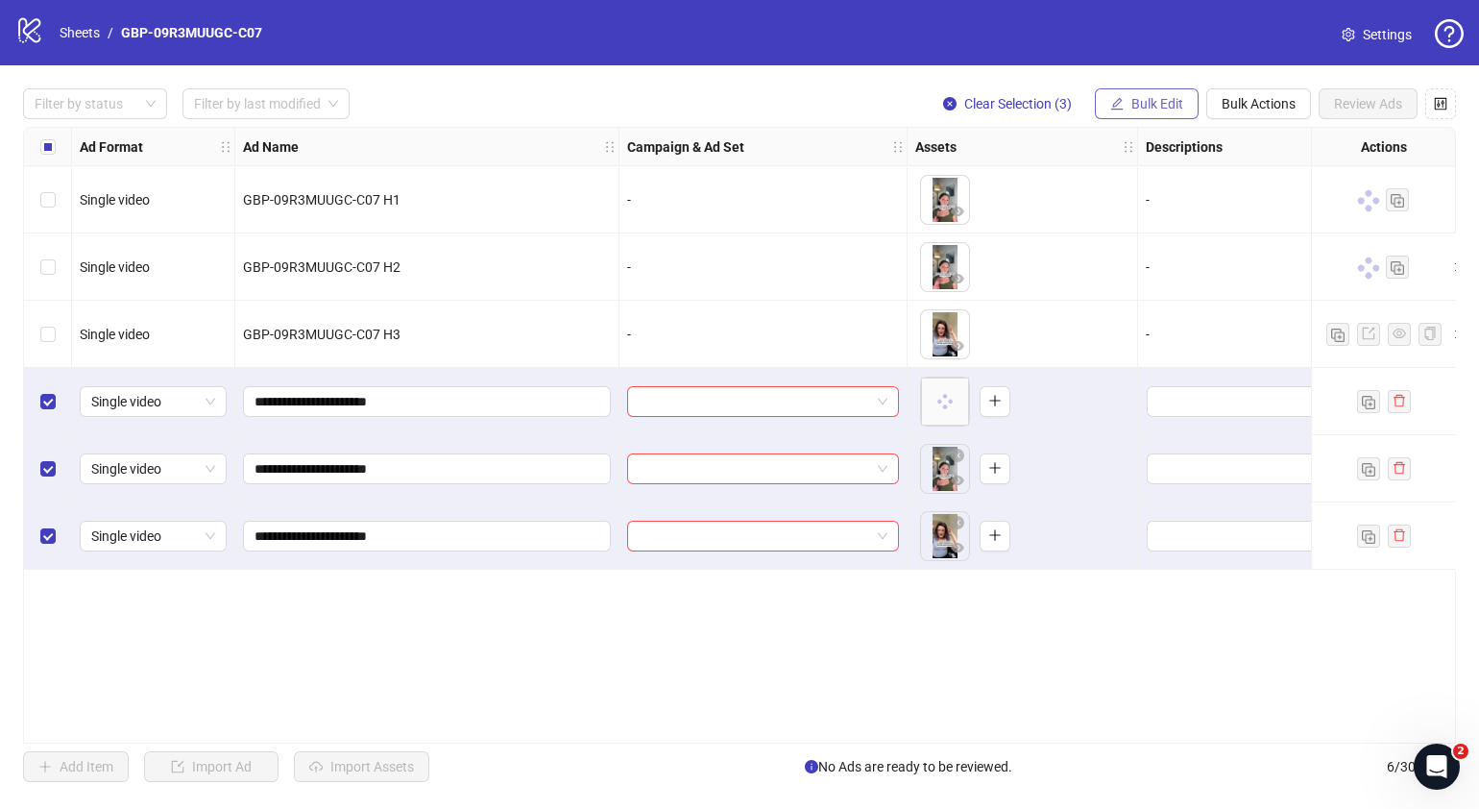
click at [1177, 112] on button "Bulk Edit" at bounding box center [1147, 103] width 104 height 31
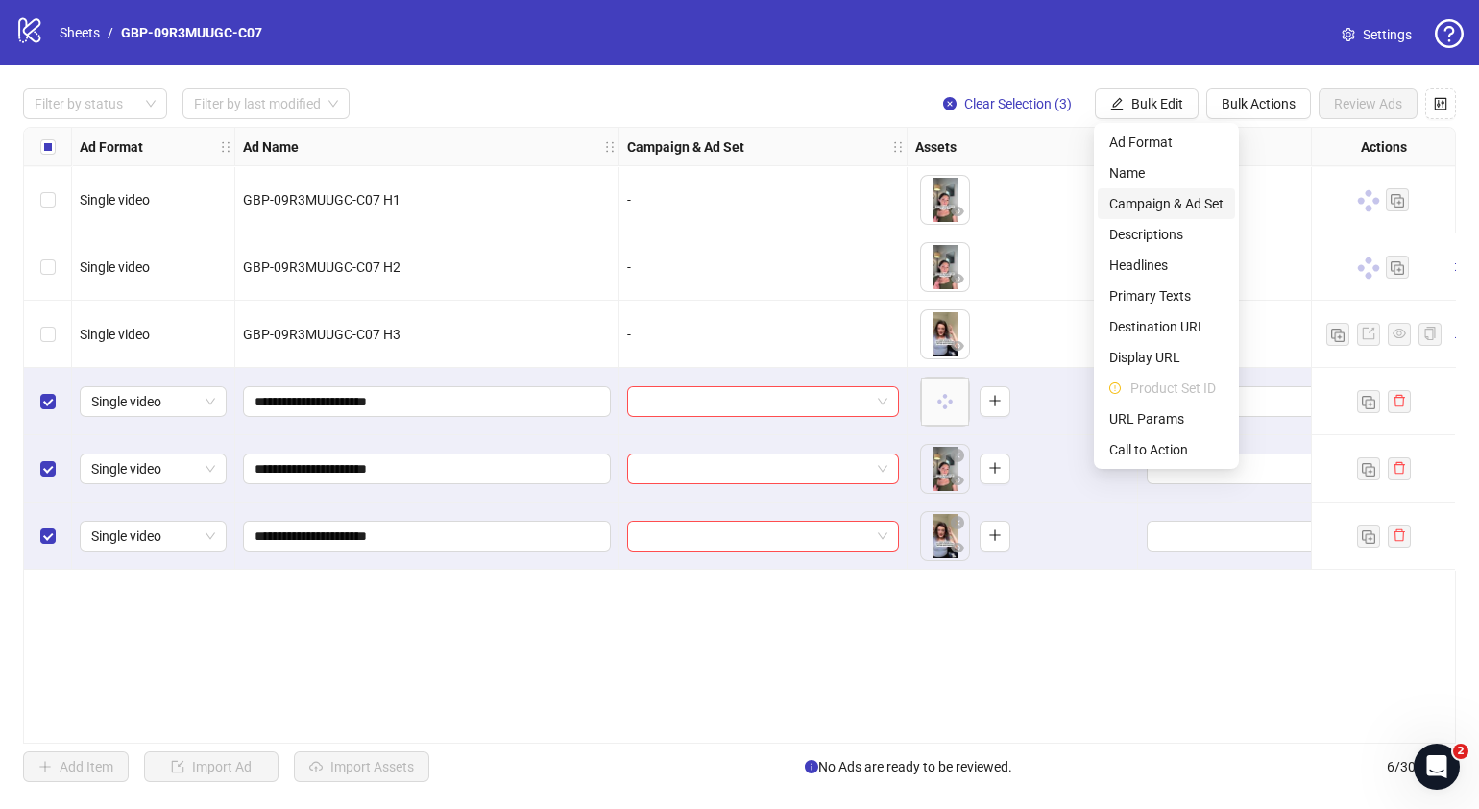
click at [1182, 197] on span "Campaign & Ad Set" at bounding box center [1166, 203] width 114 height 21
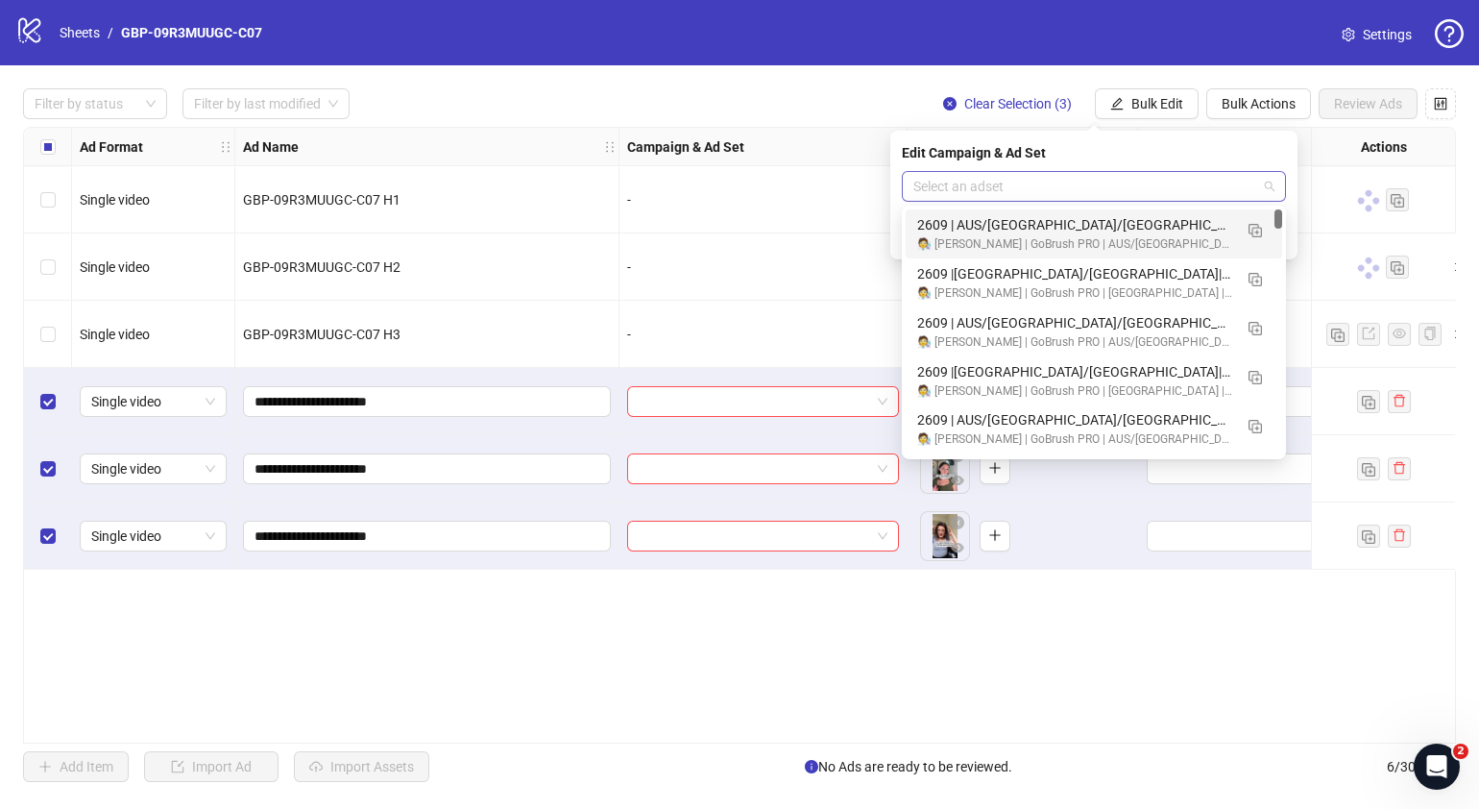
click at [1272, 192] on span at bounding box center [1093, 186] width 361 height 29
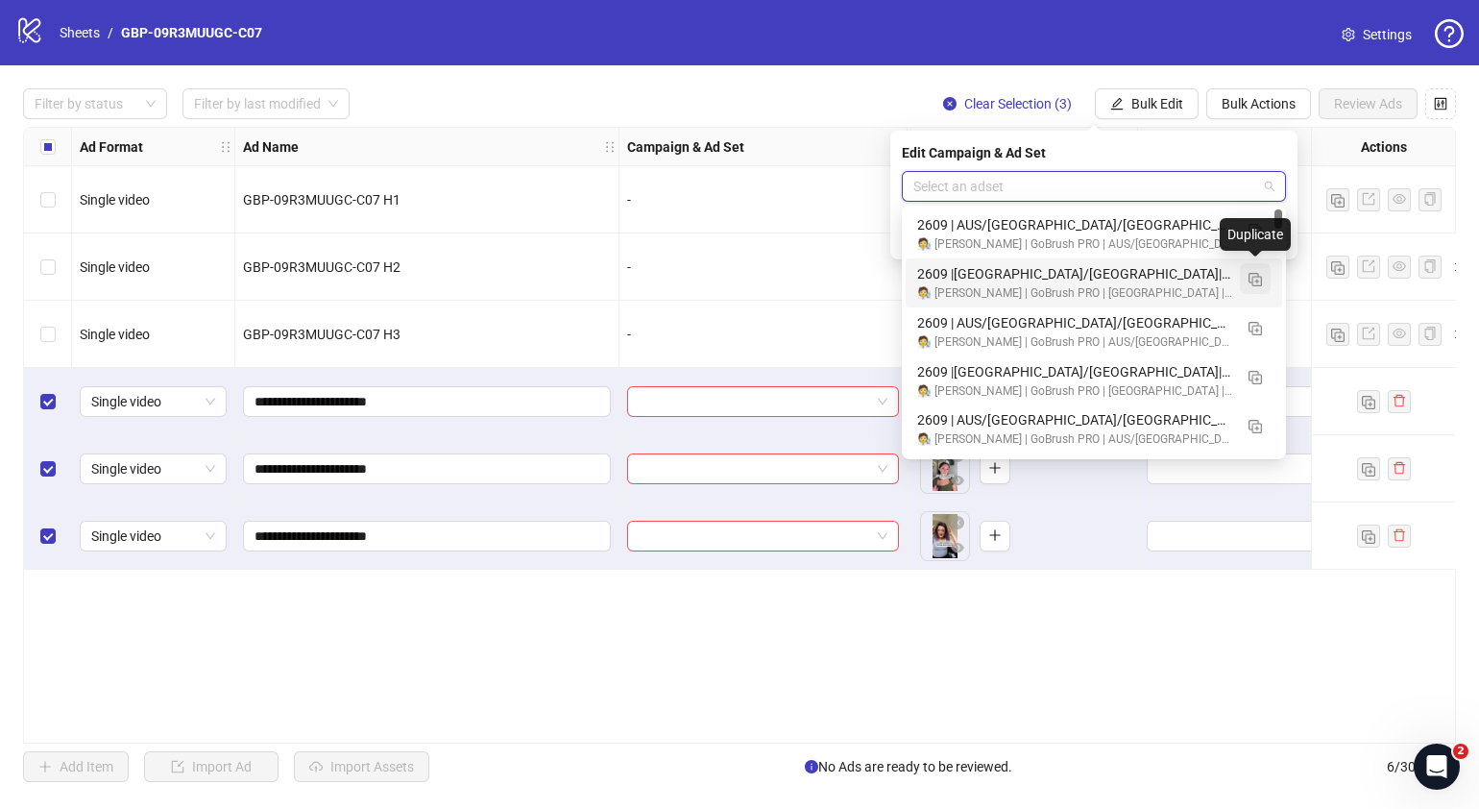
click at [1250, 280] on img "button" at bounding box center [1255, 279] width 13 height 13
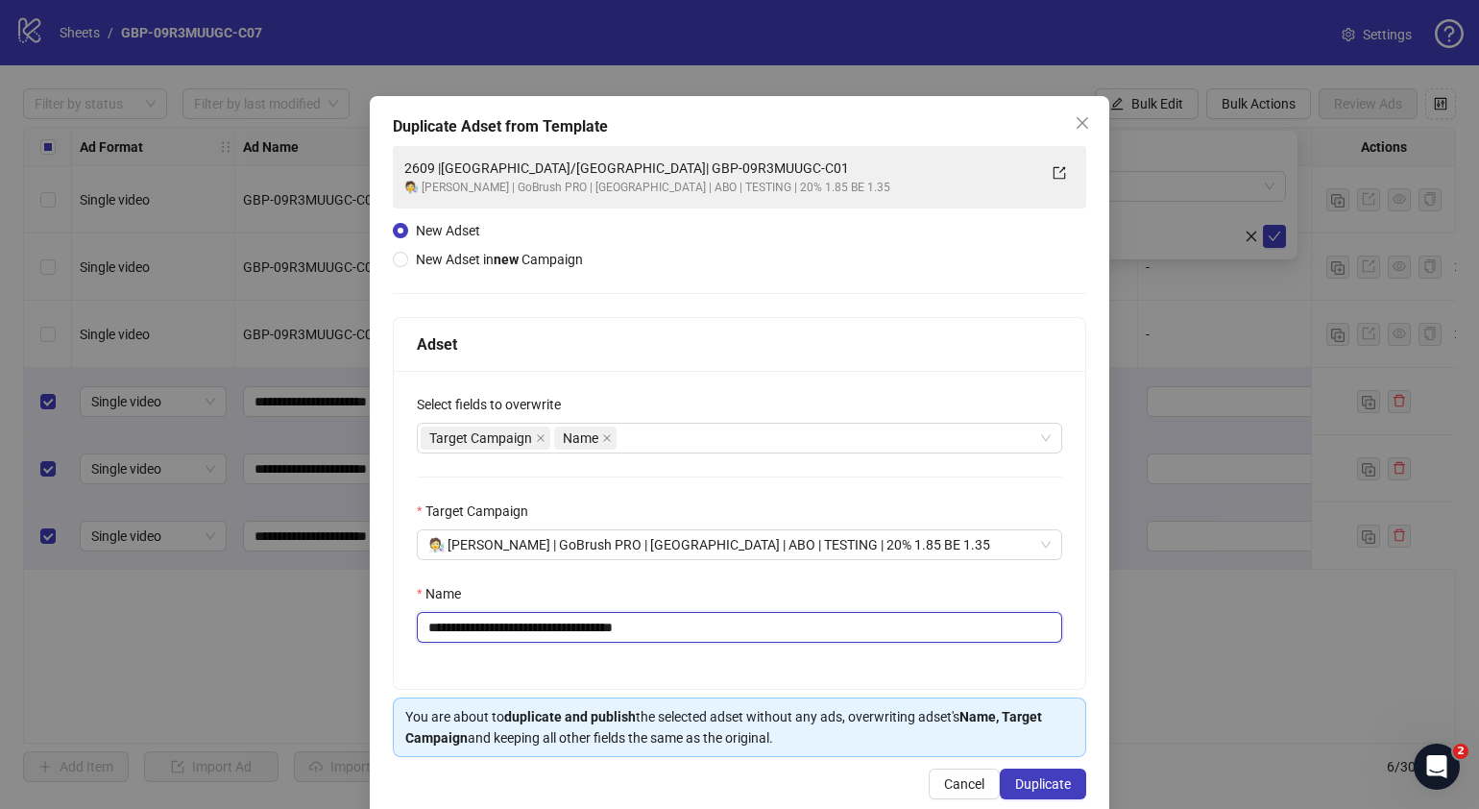
drag, startPoint x: 711, startPoint y: 629, endPoint x: 517, endPoint y: 634, distance: 194.1
click at [517, 634] on input "**********" at bounding box center [739, 627] width 645 height 31
paste input "text"
type input "**********"
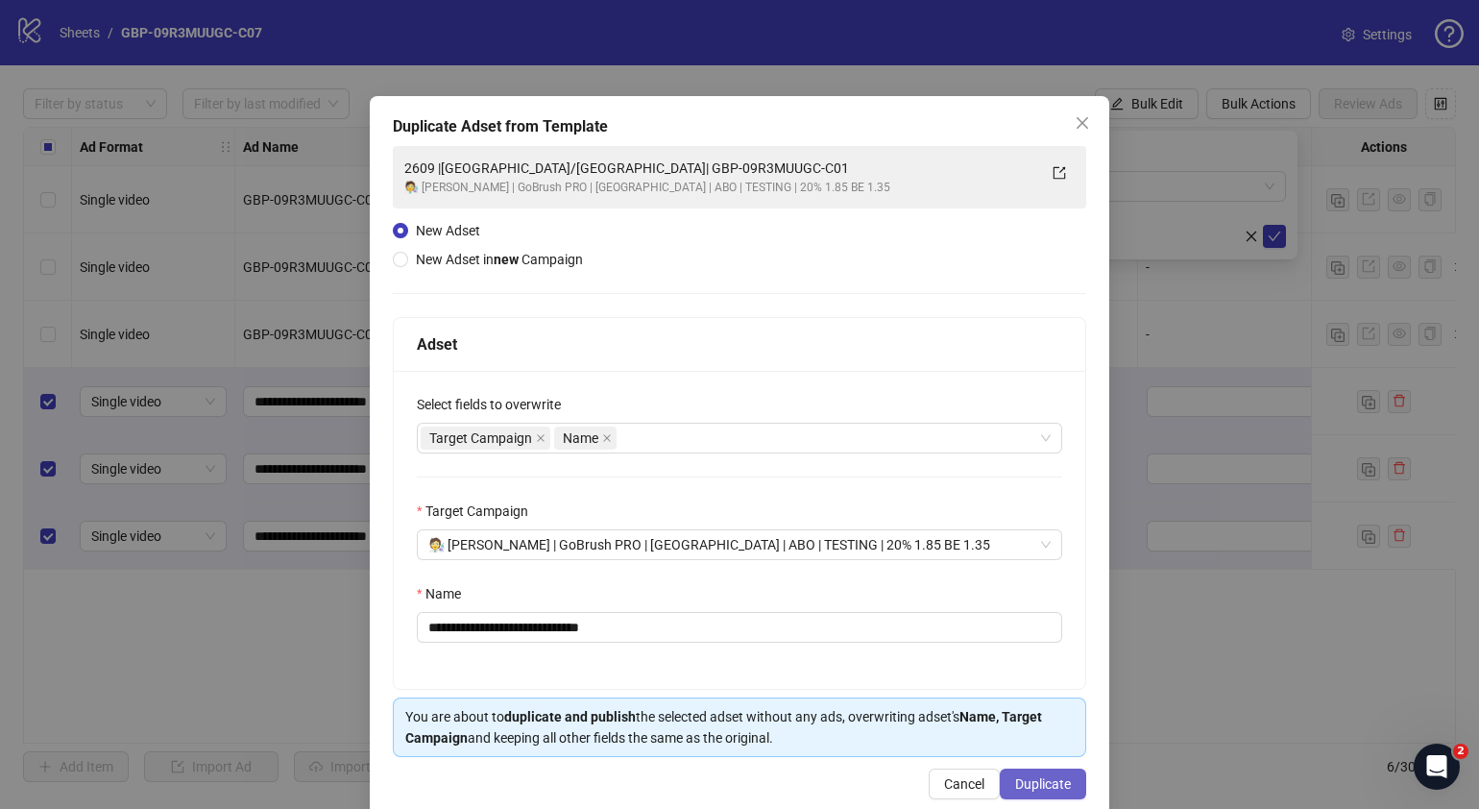
click at [1039, 783] on span "Duplicate" at bounding box center [1043, 783] width 56 height 15
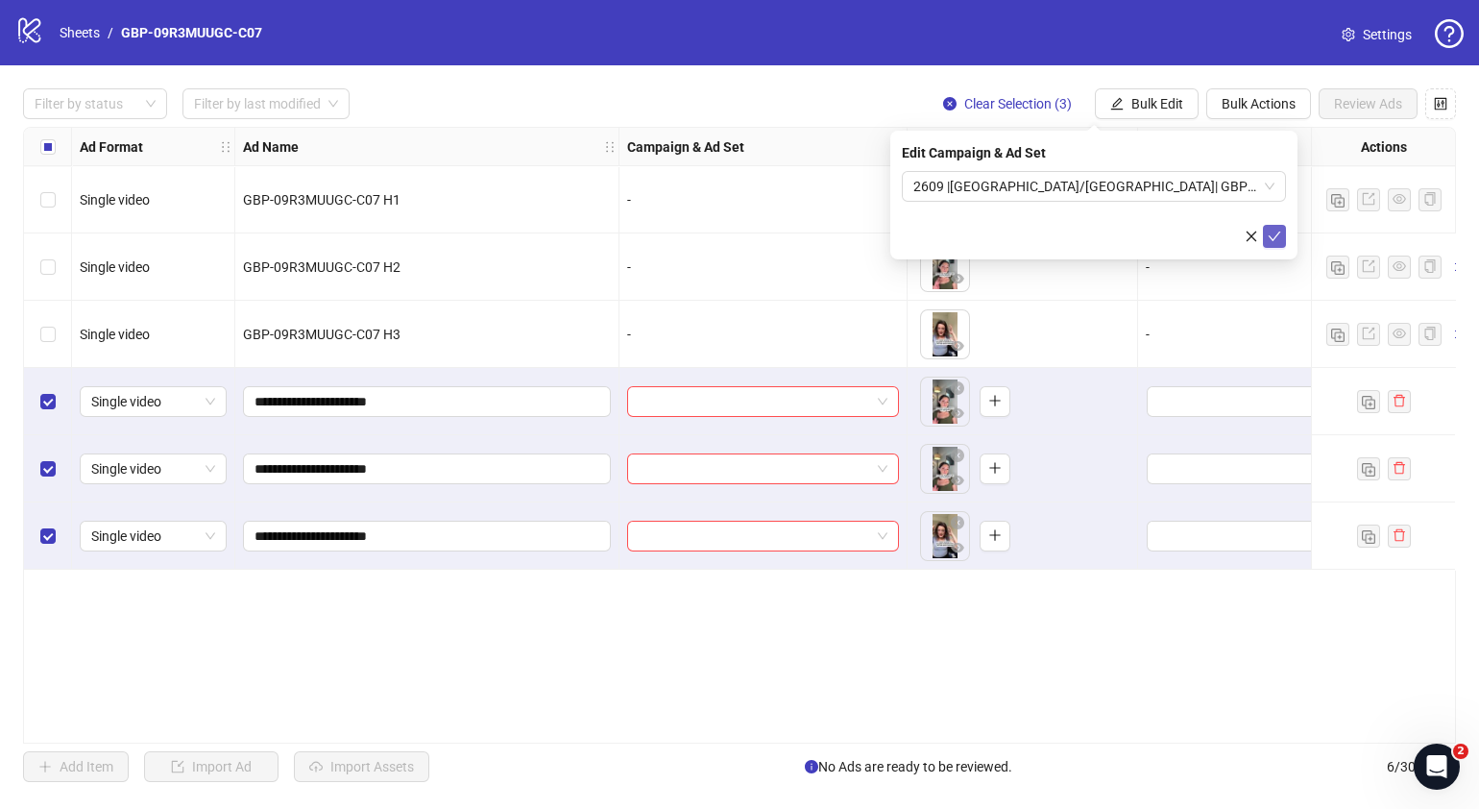
click at [1282, 236] on button "submit" at bounding box center [1274, 236] width 23 height 23
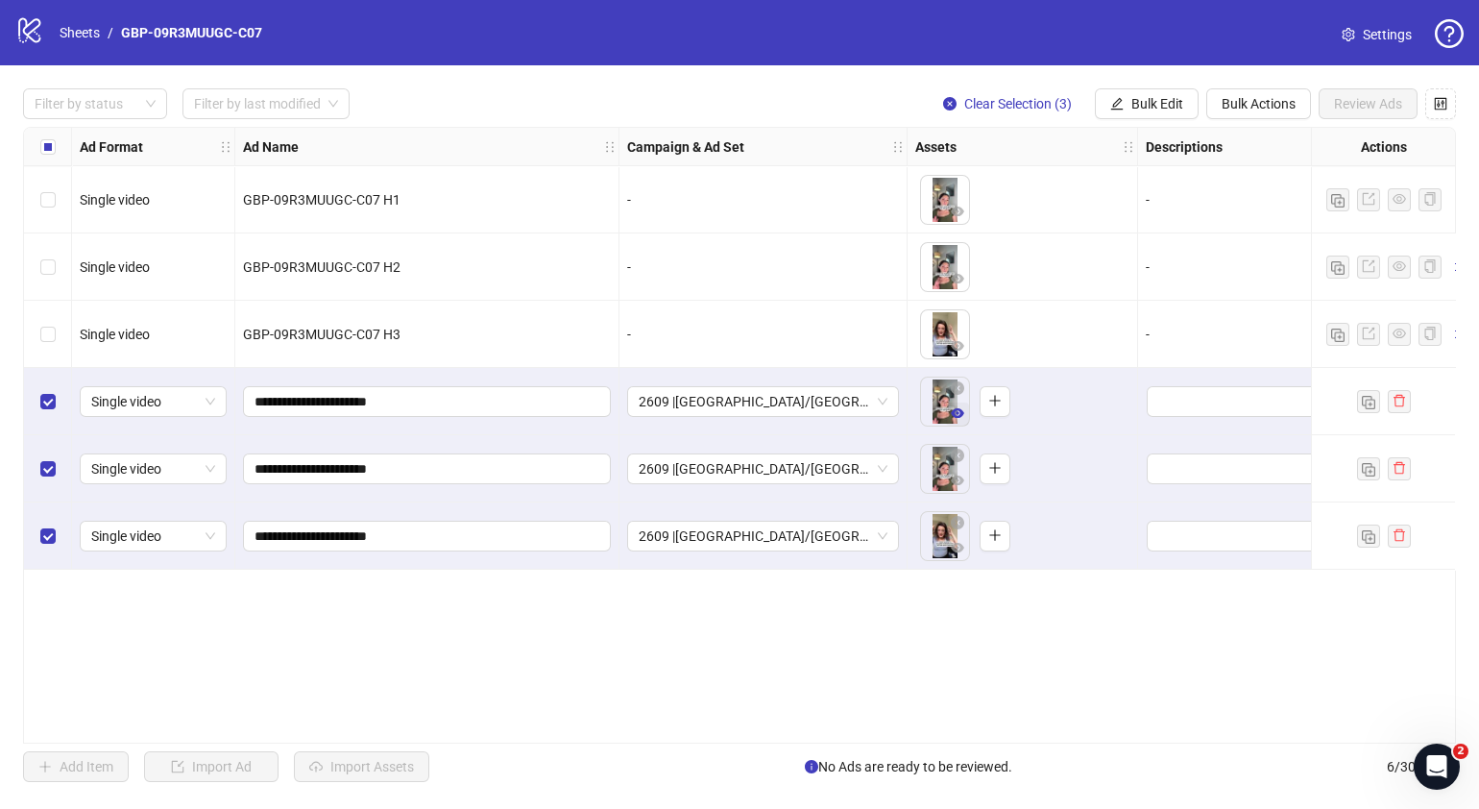
click at [952, 415] on icon "eye" at bounding box center [957, 413] width 13 height 10
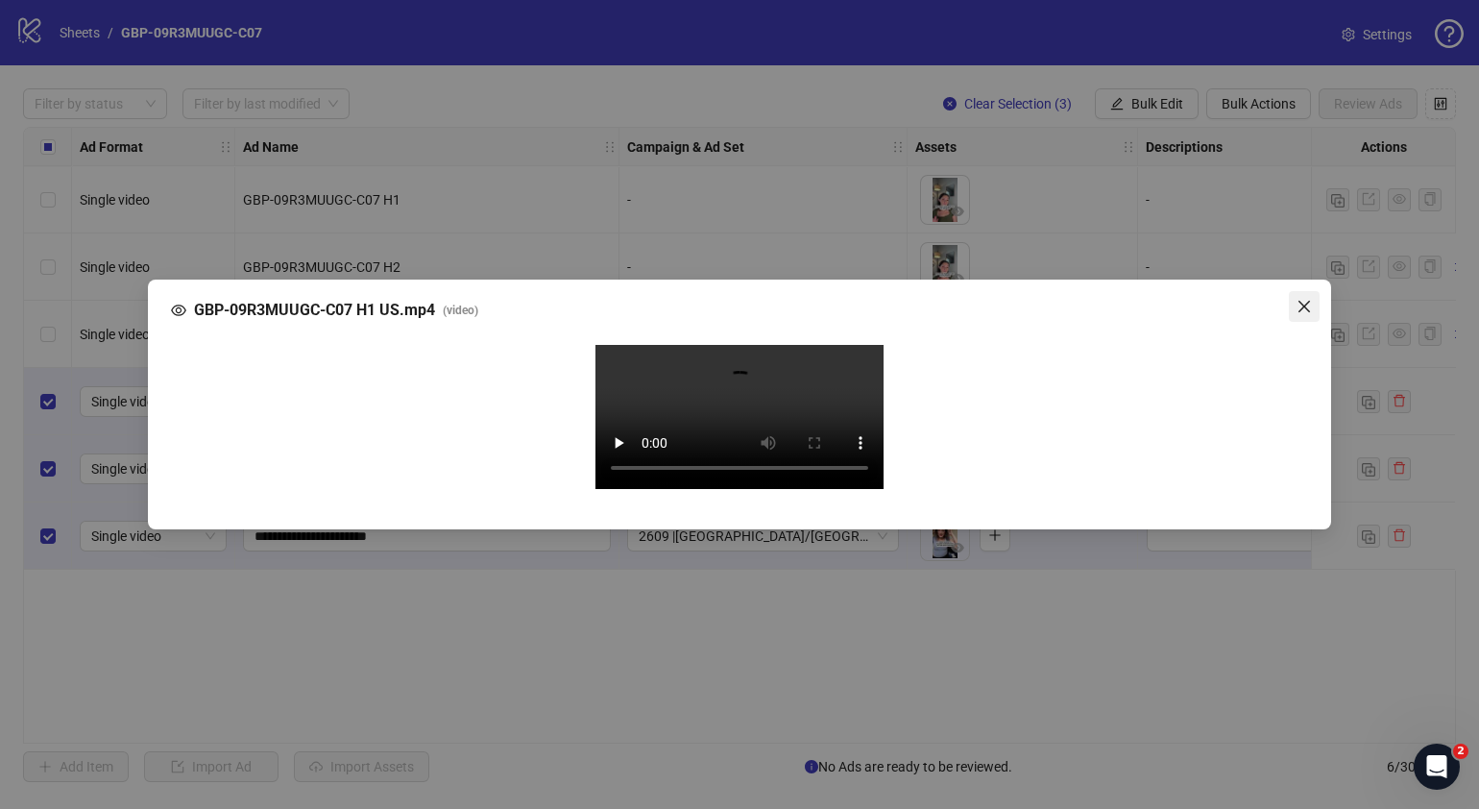
click at [1301, 299] on icon "close" at bounding box center [1304, 306] width 15 height 15
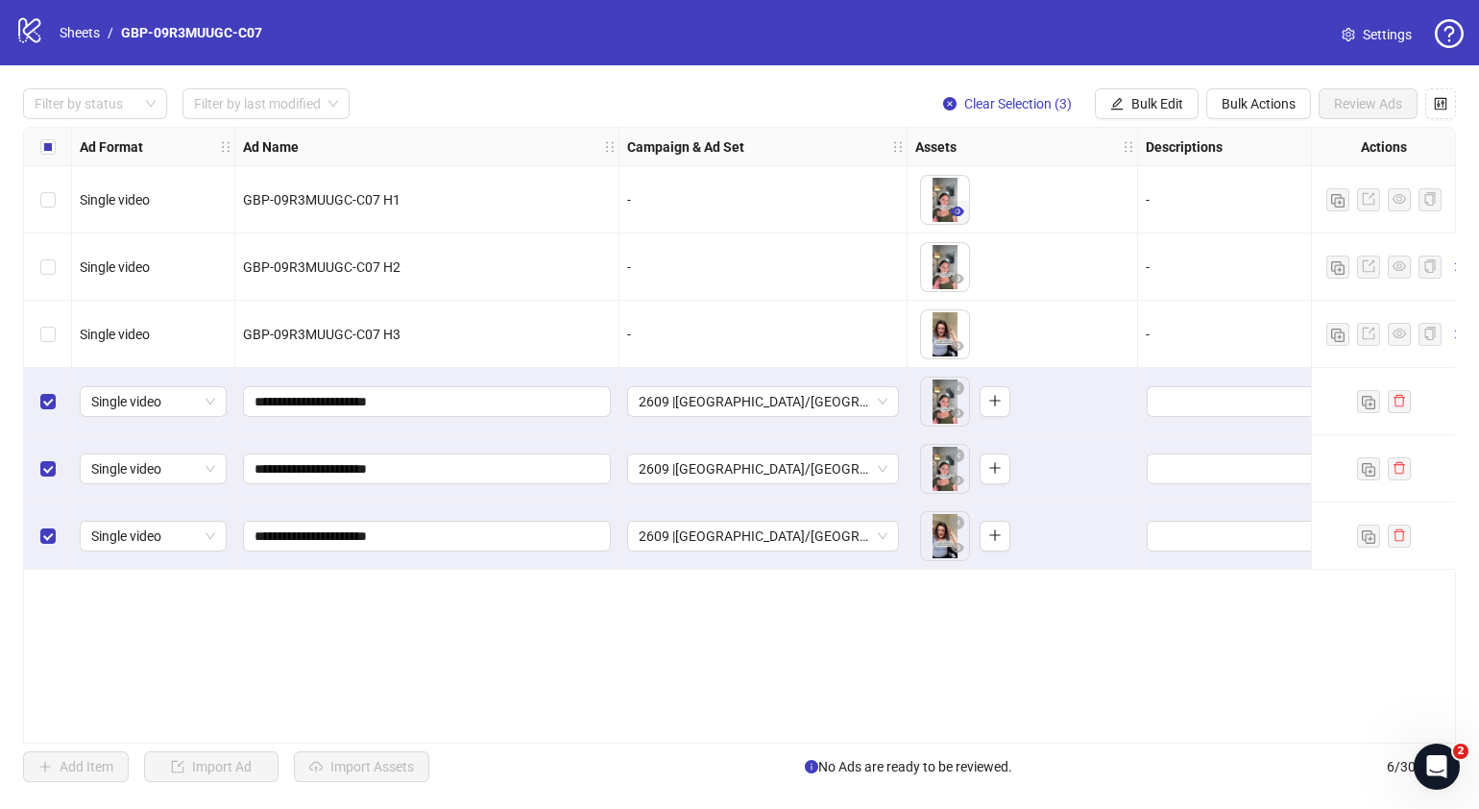
click at [958, 211] on icon "eye" at bounding box center [957, 211] width 13 height 10
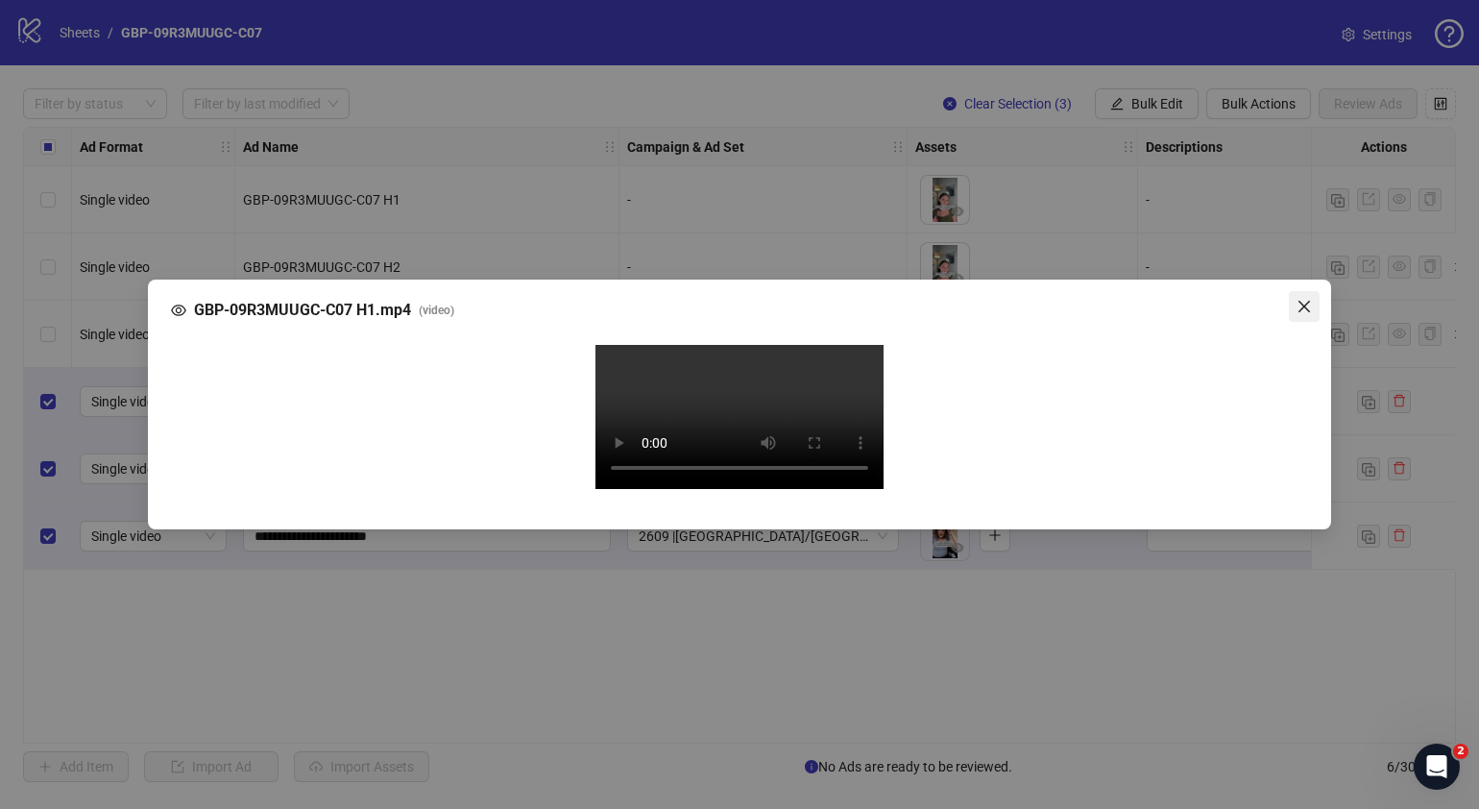
click at [1305, 299] on icon "close" at bounding box center [1304, 306] width 15 height 15
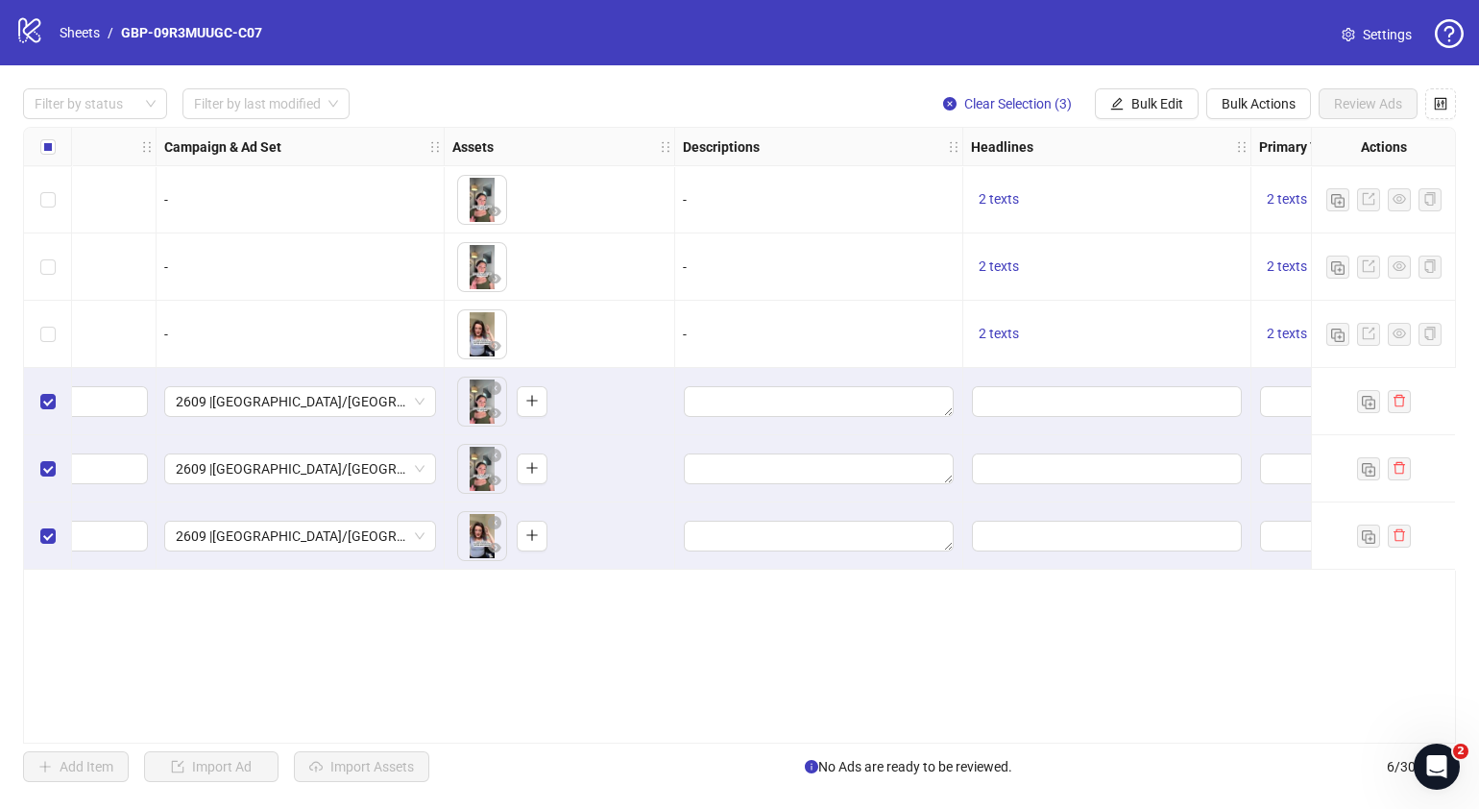
scroll to position [0, 573]
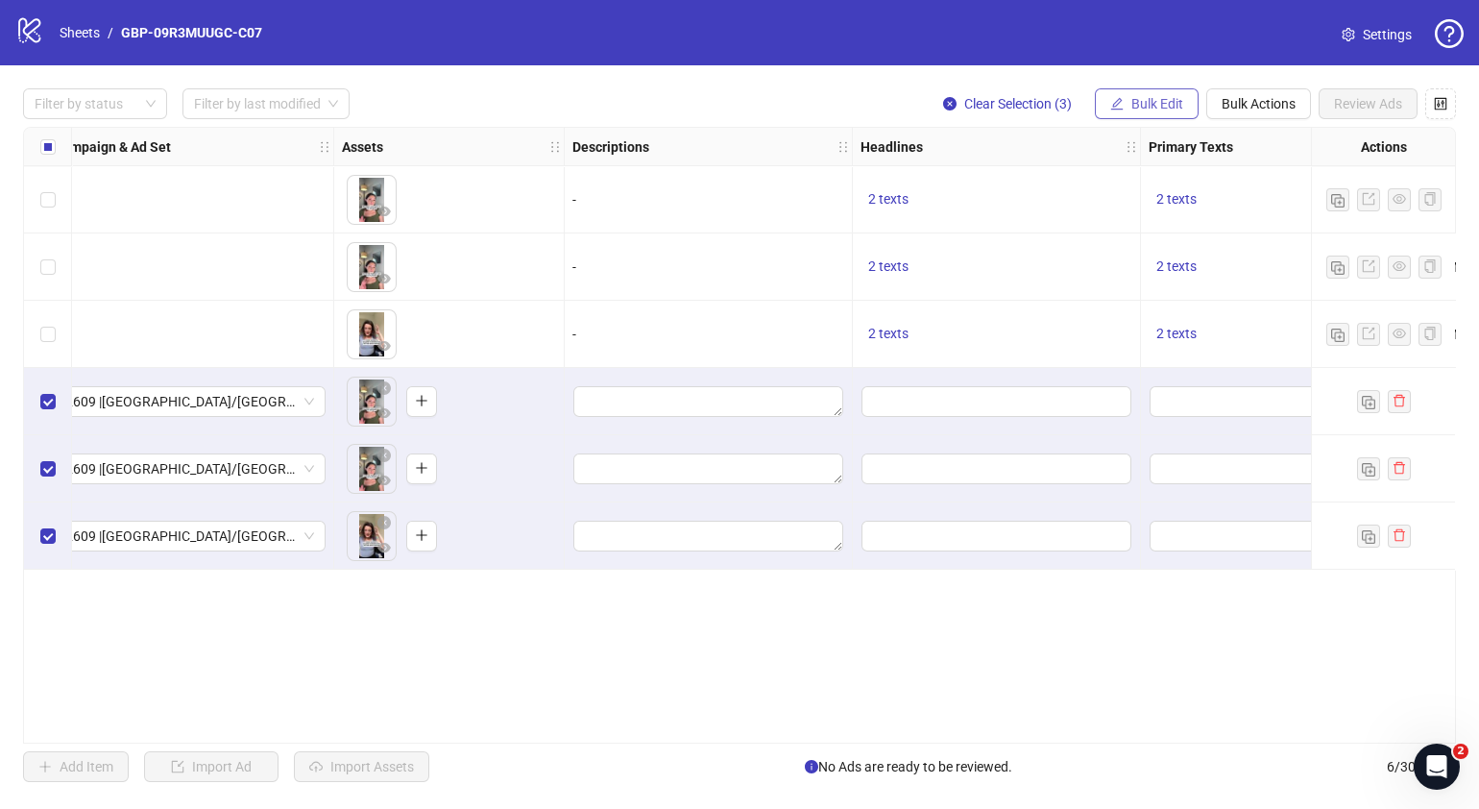
click at [1186, 104] on button "Bulk Edit" at bounding box center [1147, 103] width 104 height 31
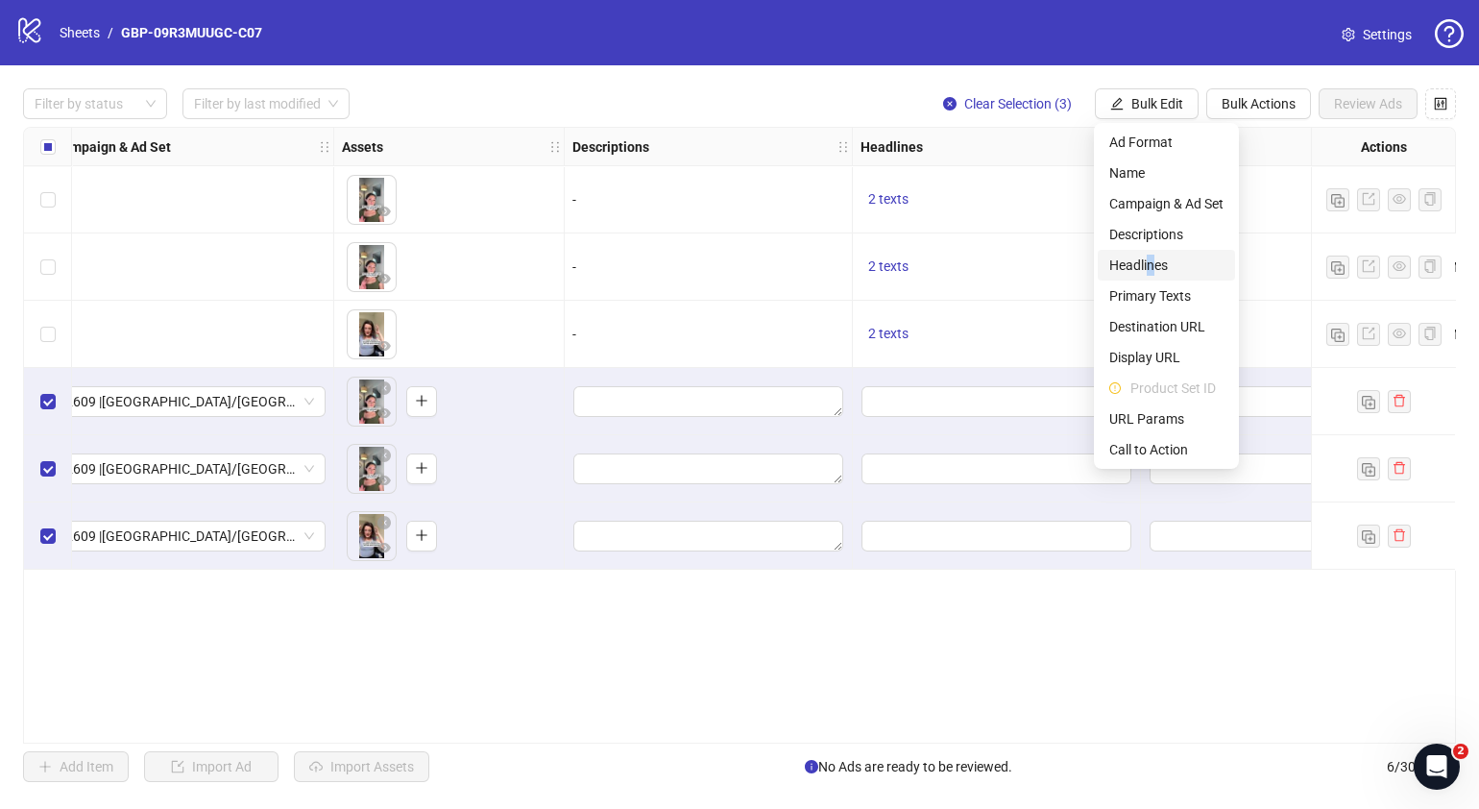
click at [1152, 255] on span "Headlines" at bounding box center [1166, 265] width 114 height 21
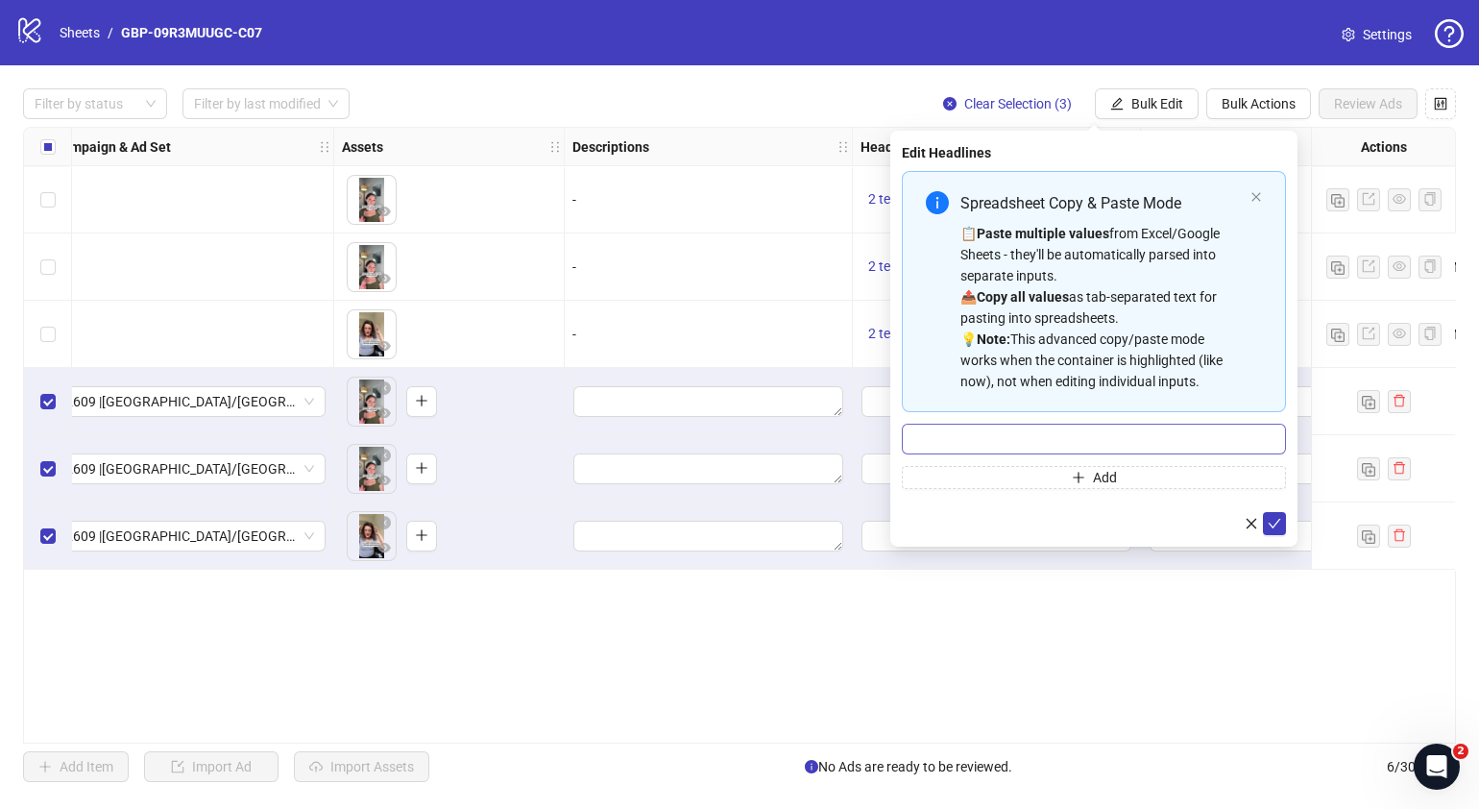
drag, startPoint x: 1046, startPoint y: 418, endPoint x: 1045, endPoint y: 433, distance: 15.4
click at [1046, 418] on div "Spreadsheet Copy & Paste Mode 📋 Paste multiple values from Excel/Google Sheets …" at bounding box center [1094, 330] width 384 height 318
click at [1045, 433] on input "Multi-input container - paste or copy values" at bounding box center [1094, 439] width 384 height 31
paste input "*******"
type input "*******"
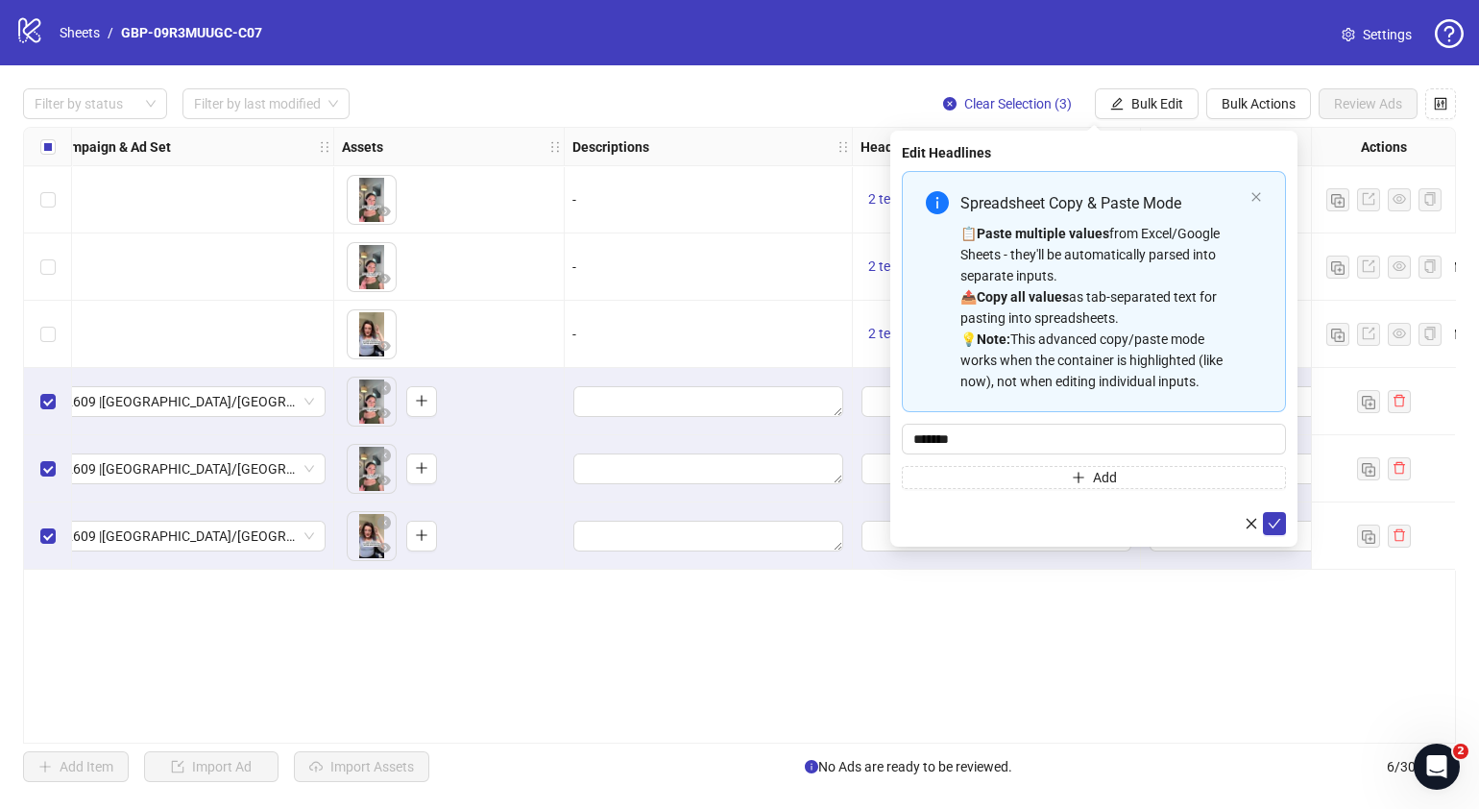
click at [998, 507] on form "Spreadsheet Copy & Paste Mode 📋 Paste multiple values from Excel/Google Sheets …" at bounding box center [1094, 353] width 384 height 364
click at [1006, 477] on button "Add" at bounding box center [1094, 477] width 384 height 23
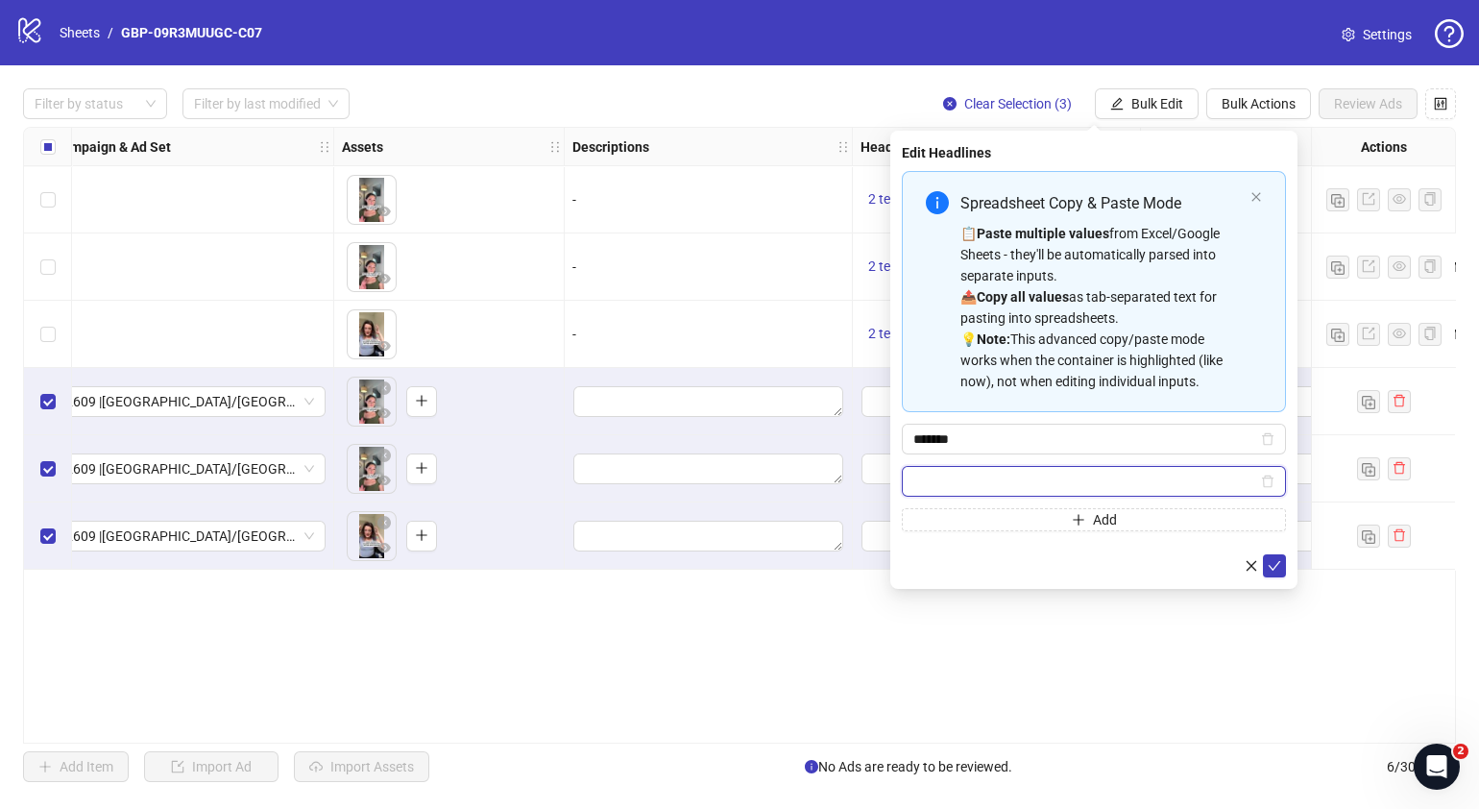
paste input "**********"
type input "**********"
click at [1271, 564] on icon "check" at bounding box center [1274, 565] width 13 height 13
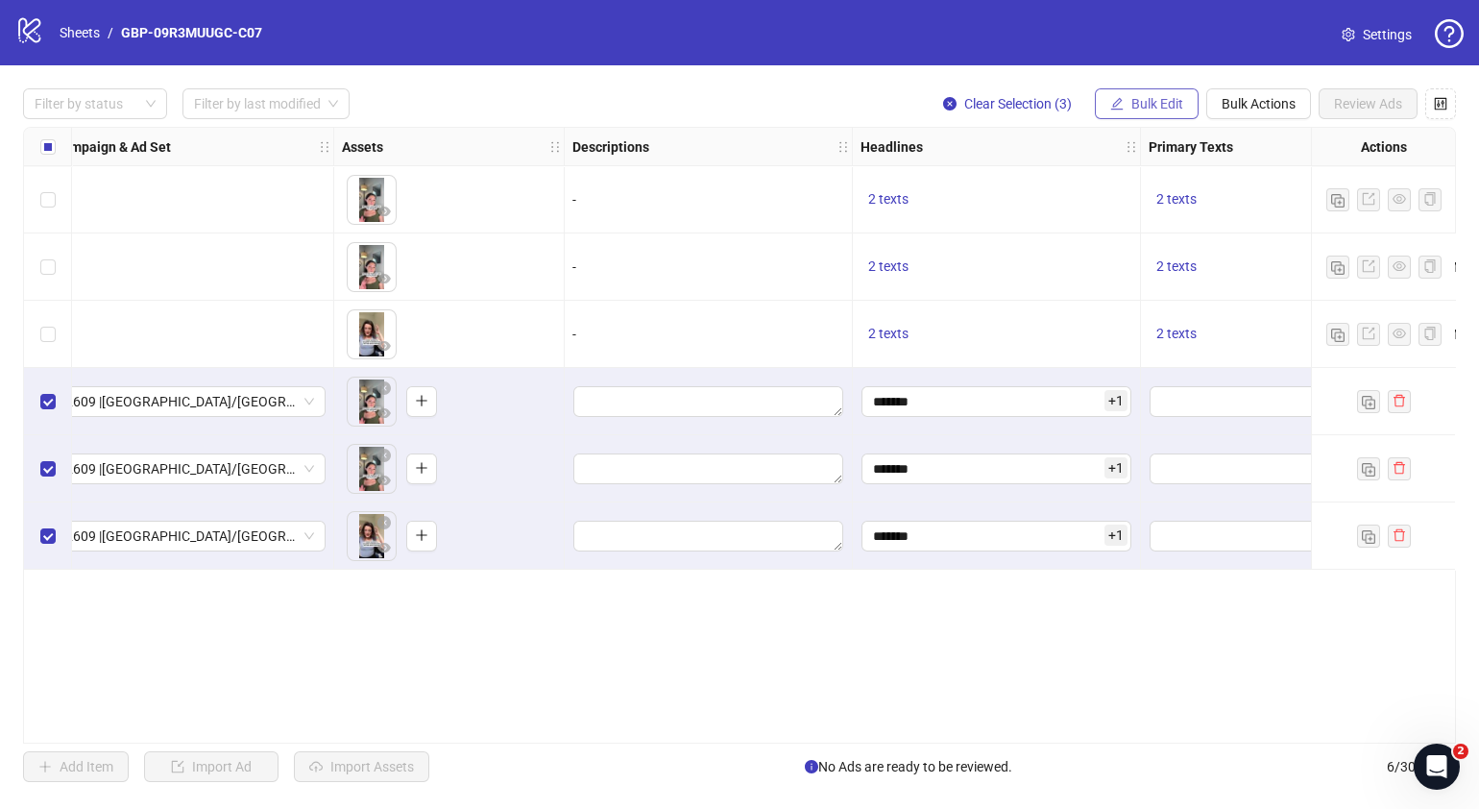
click at [1154, 103] on span "Bulk Edit" at bounding box center [1157, 103] width 52 height 15
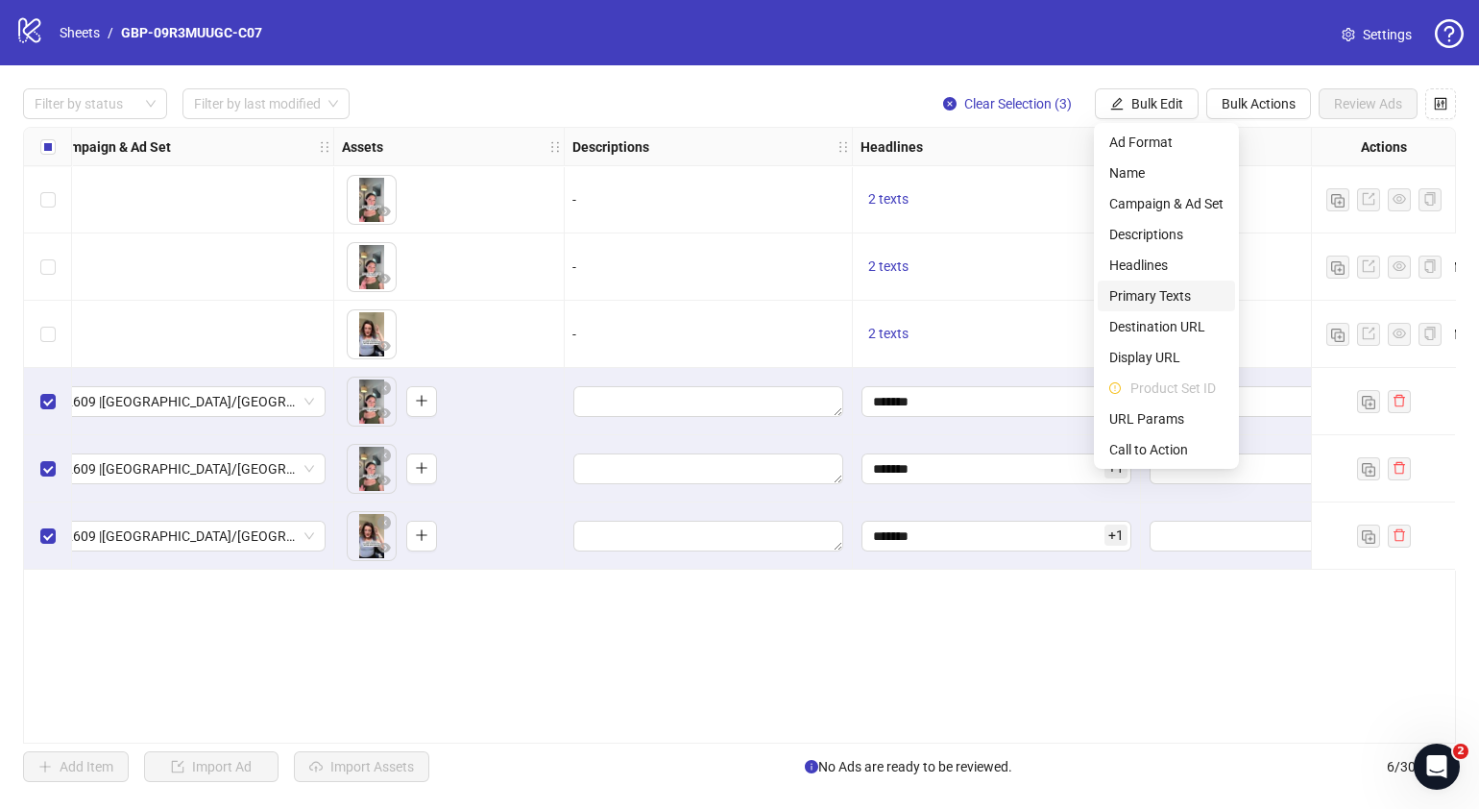
click at [1183, 287] on span "Primary Texts" at bounding box center [1166, 295] width 114 height 21
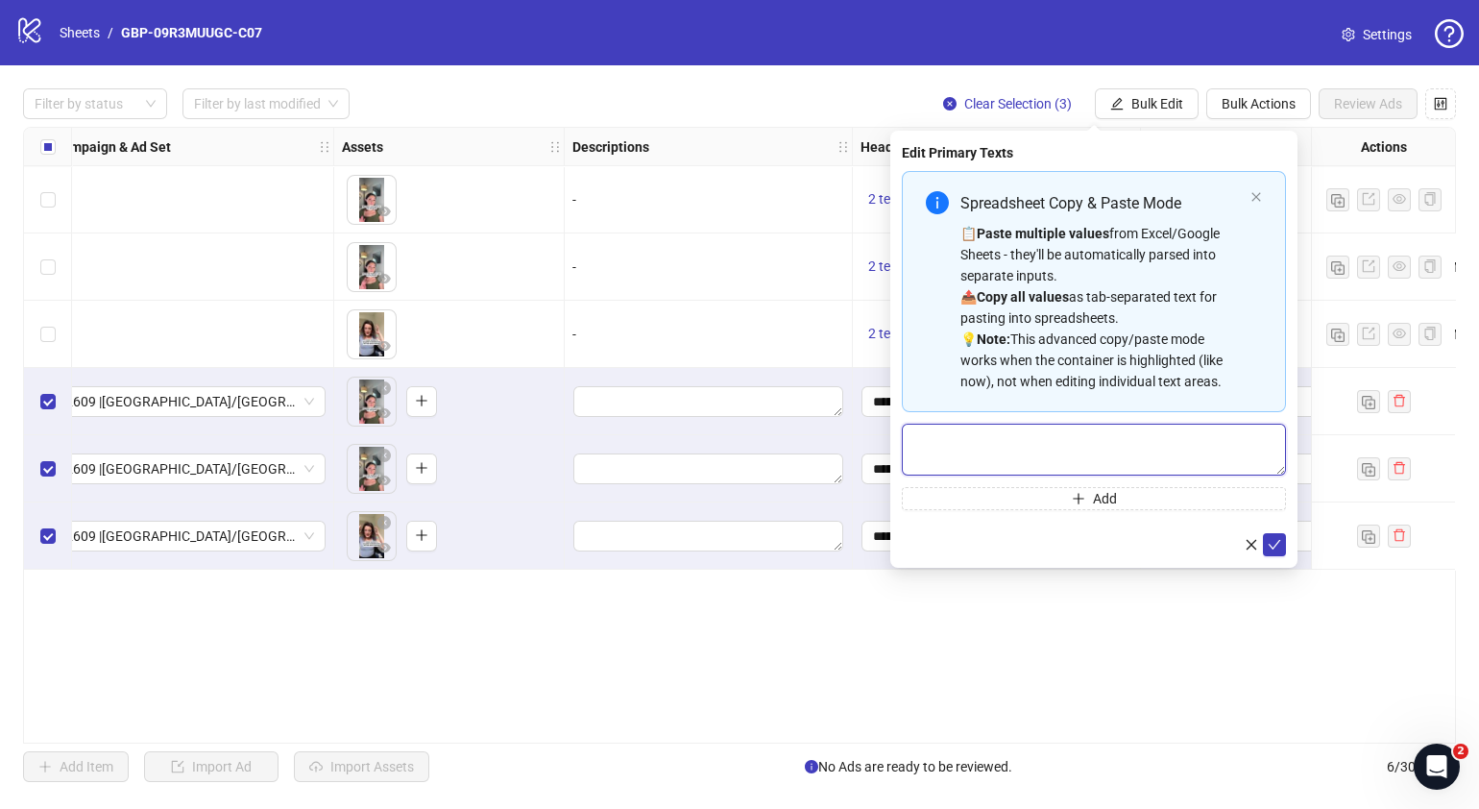
click at [1119, 456] on textarea "Multi-text input container - paste or copy values" at bounding box center [1094, 450] width 384 height 52
paste textarea "**********"
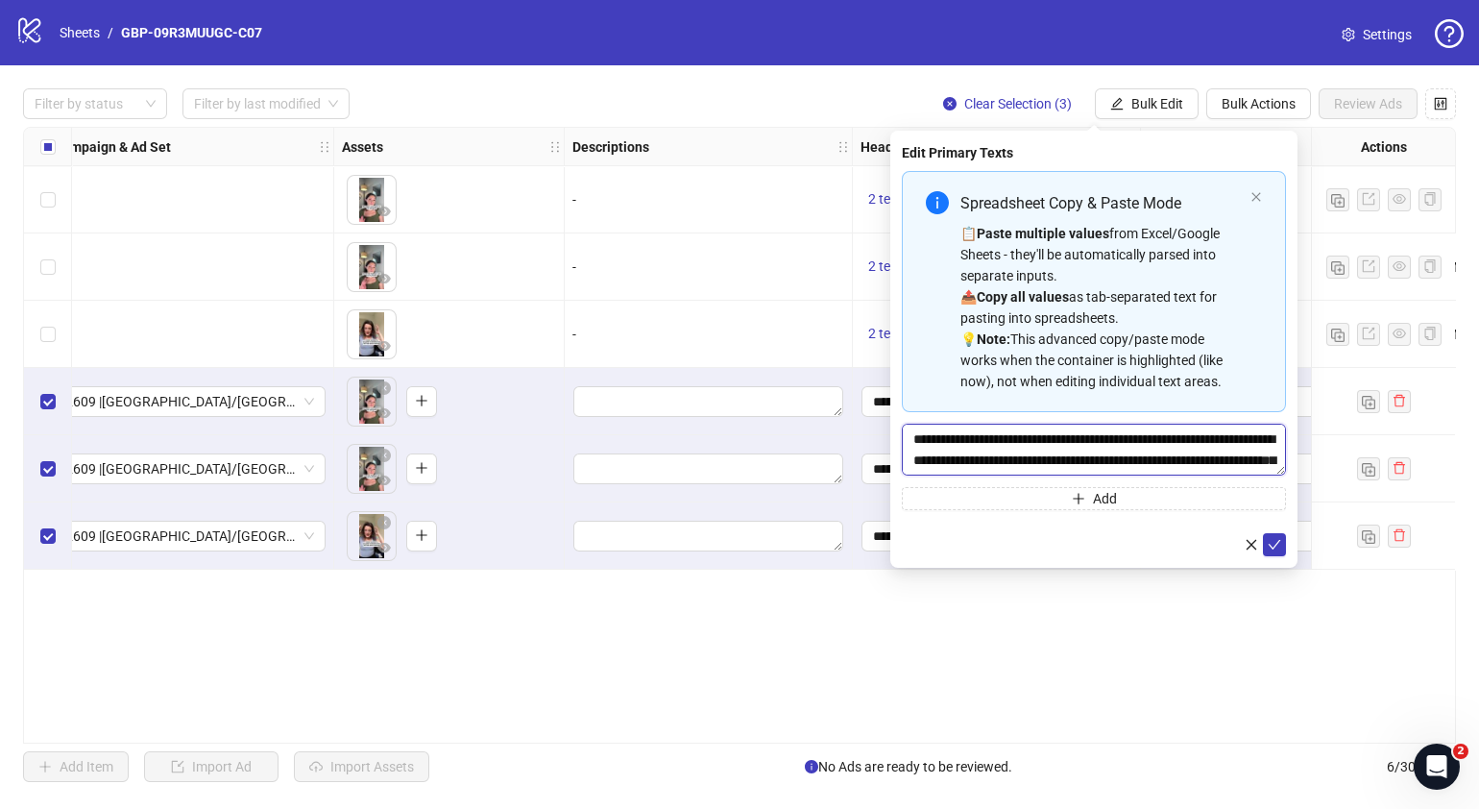
scroll to position [57, 0]
type textarea "**********"
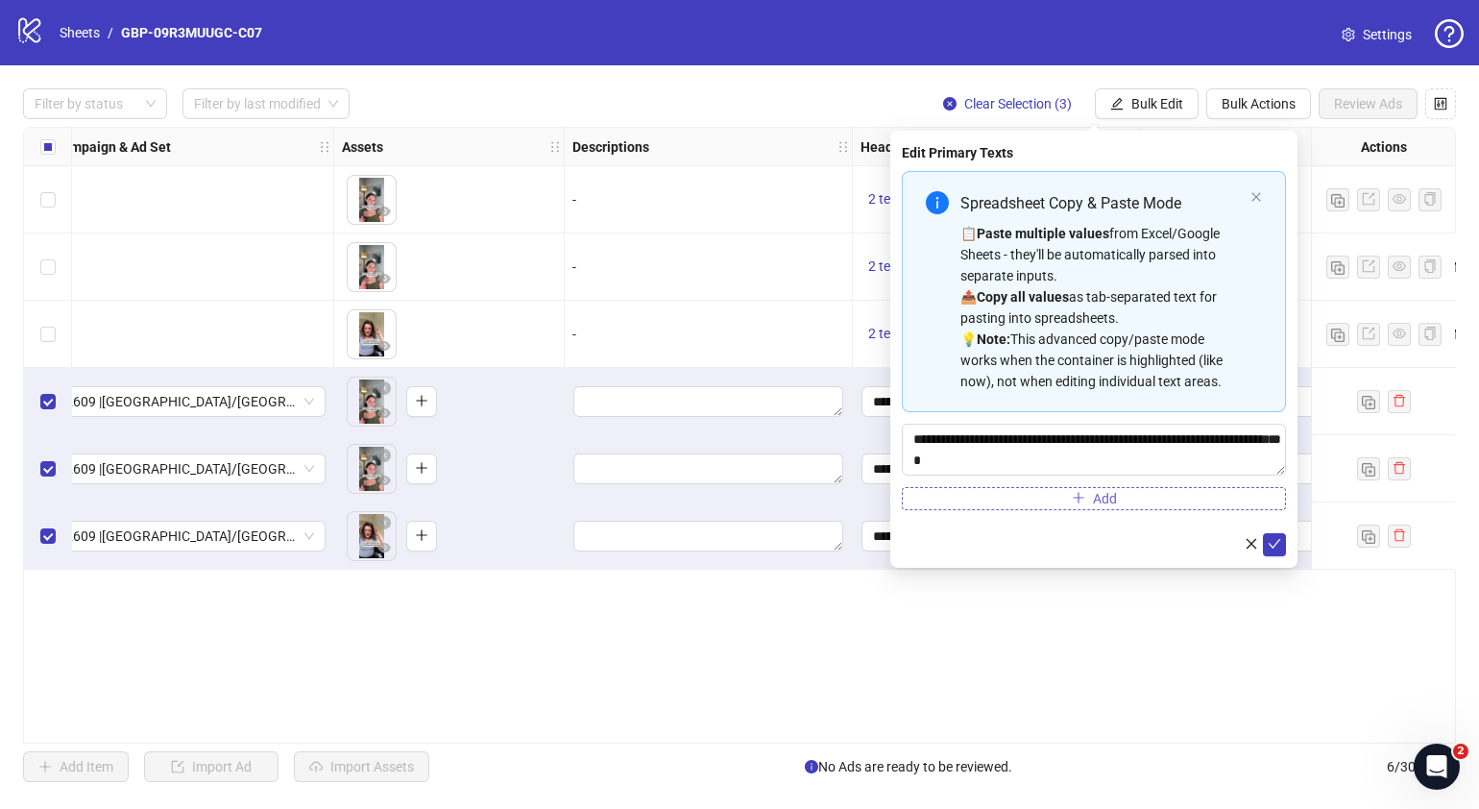
click at [1119, 492] on button "Add" at bounding box center [1094, 498] width 384 height 23
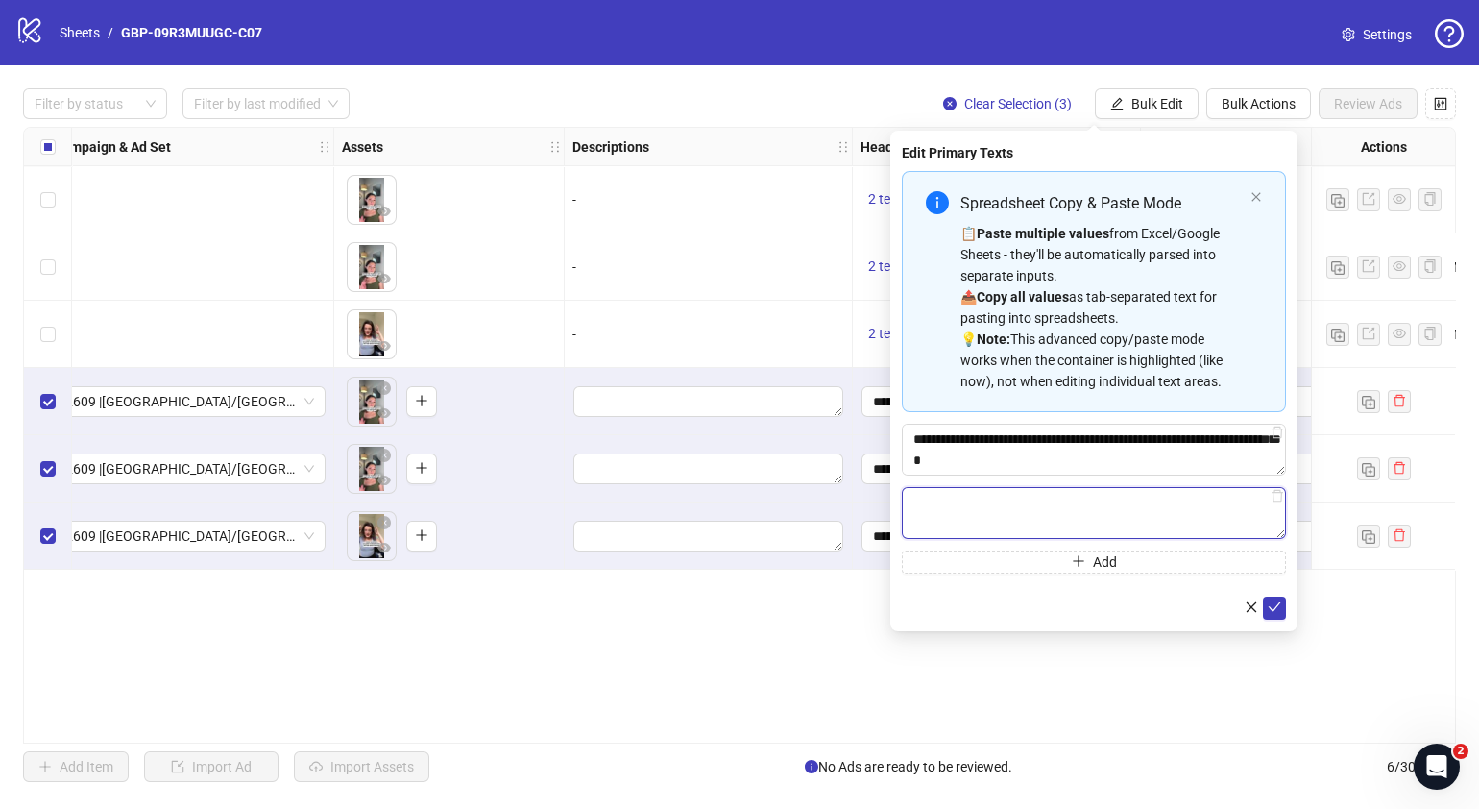
paste textarea "**********"
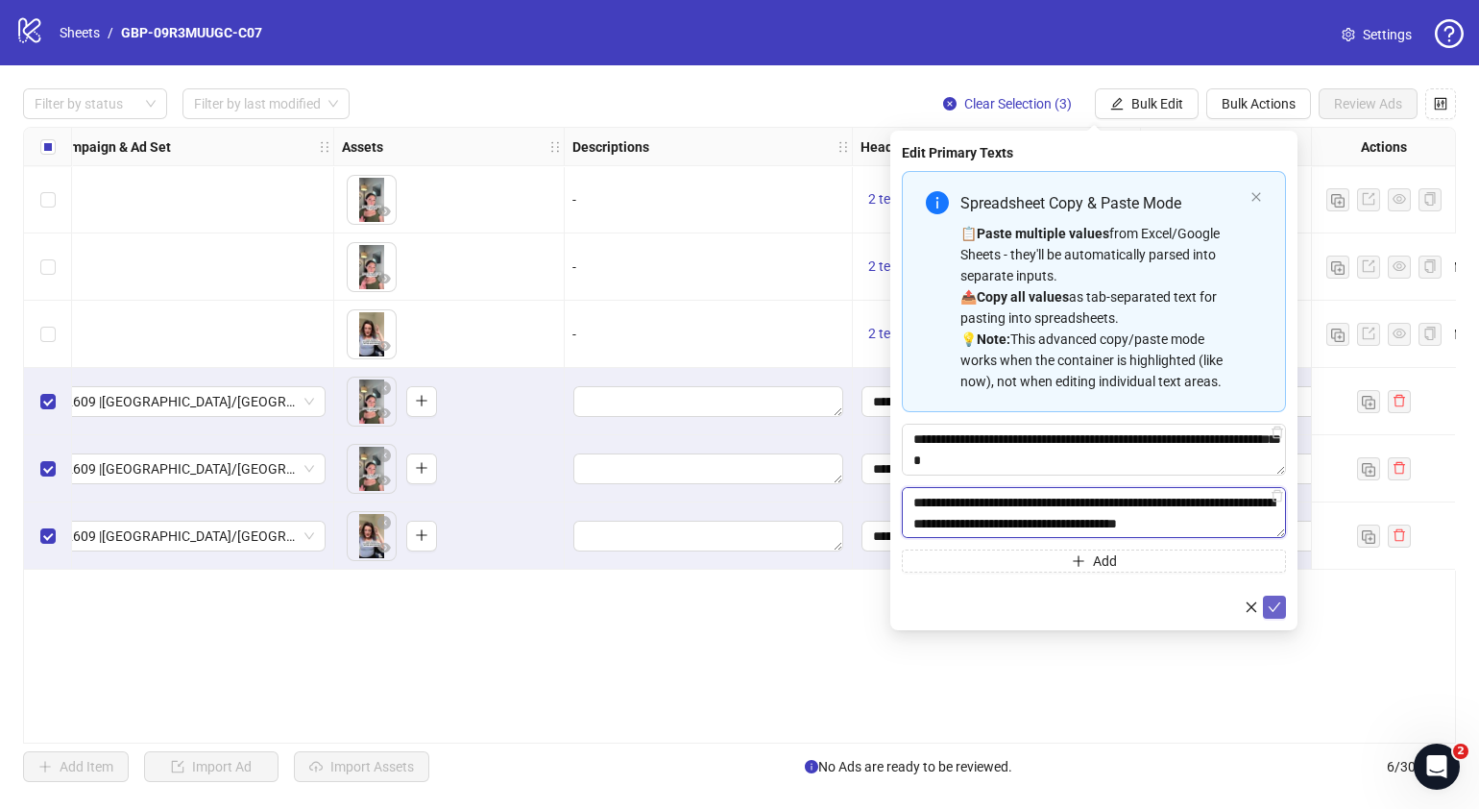
type textarea "**********"
click at [1272, 605] on icon "check" at bounding box center [1274, 606] width 13 height 13
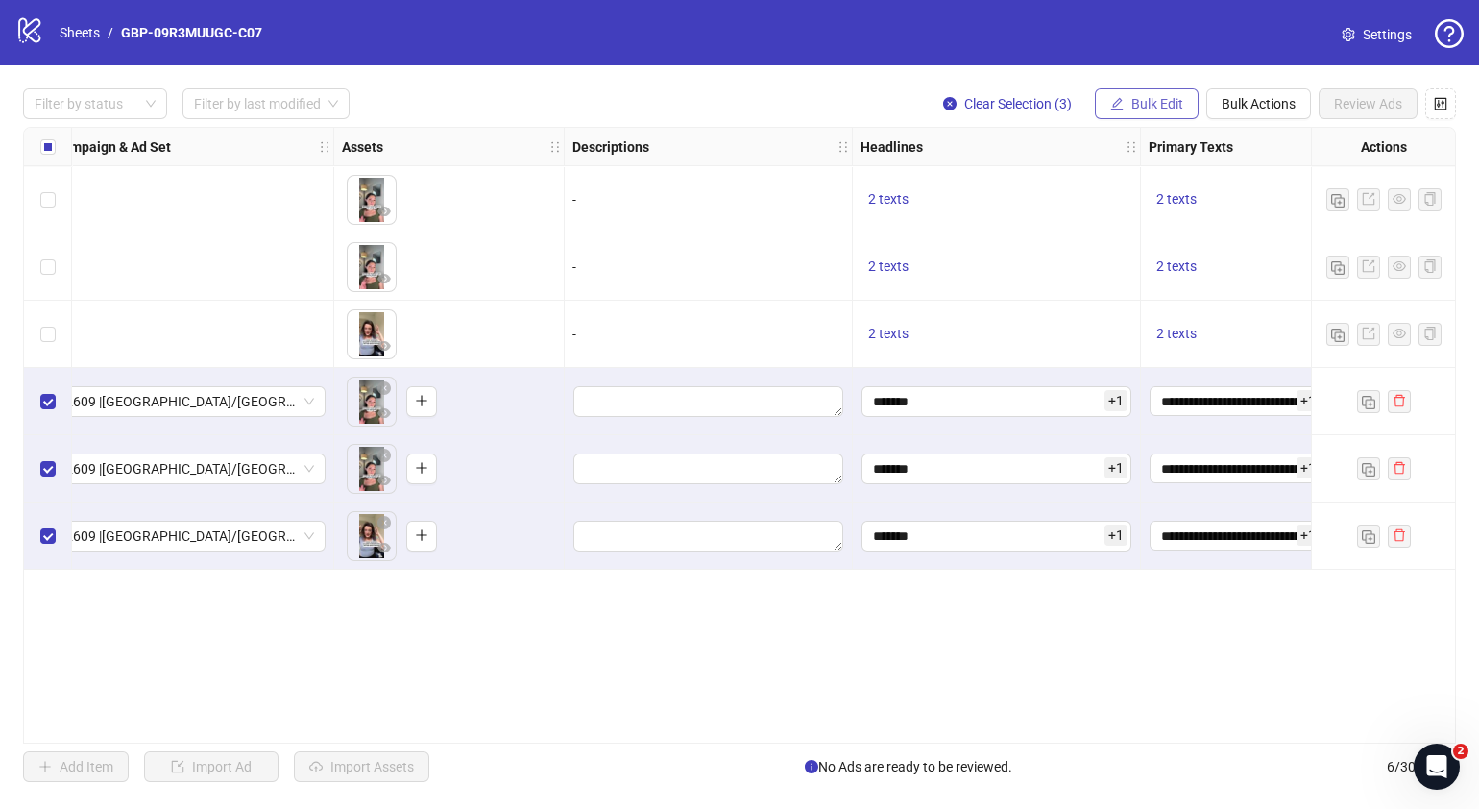
click at [1188, 106] on button "Bulk Edit" at bounding box center [1147, 103] width 104 height 31
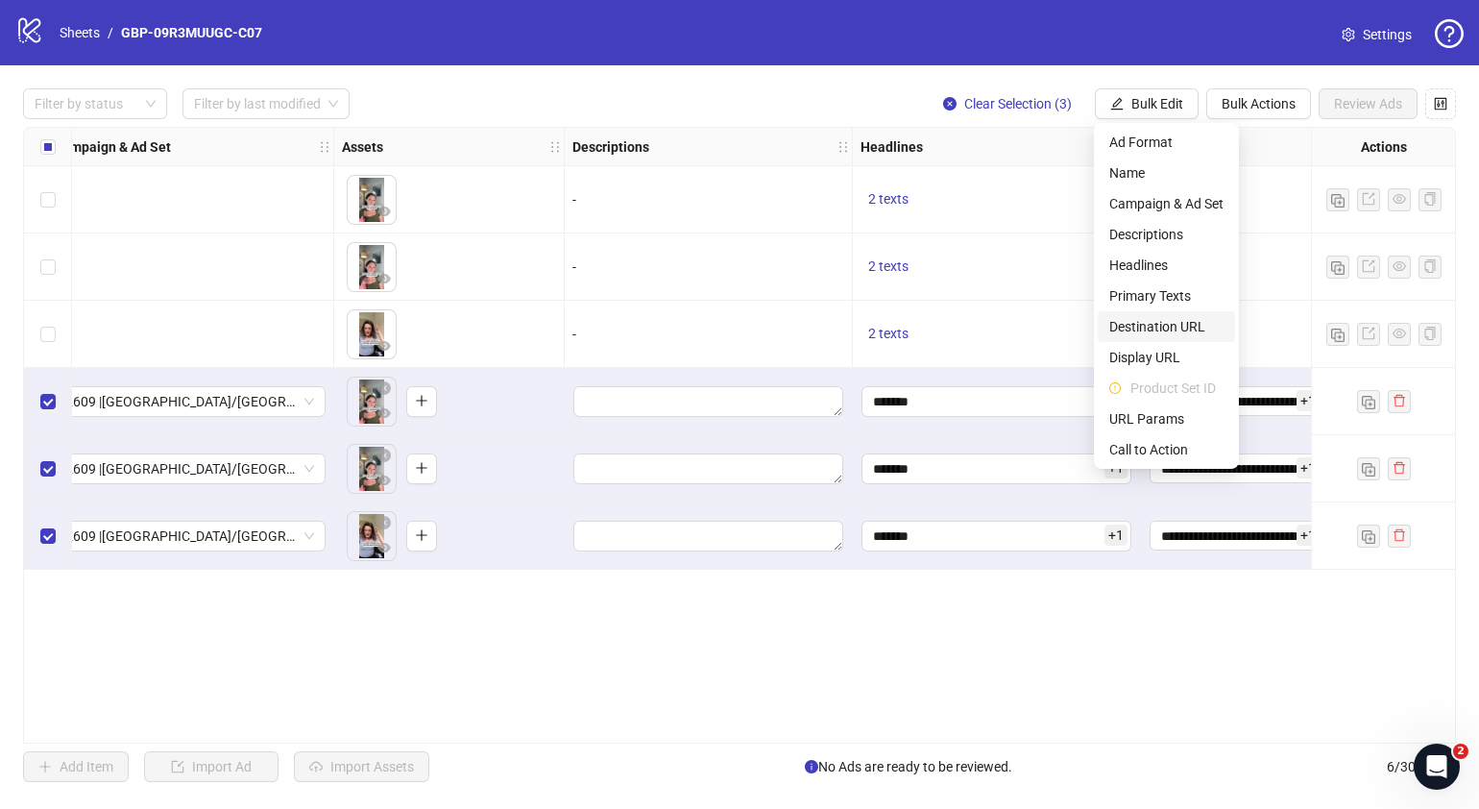
click at [1196, 335] on span "Destination URL" at bounding box center [1166, 326] width 114 height 21
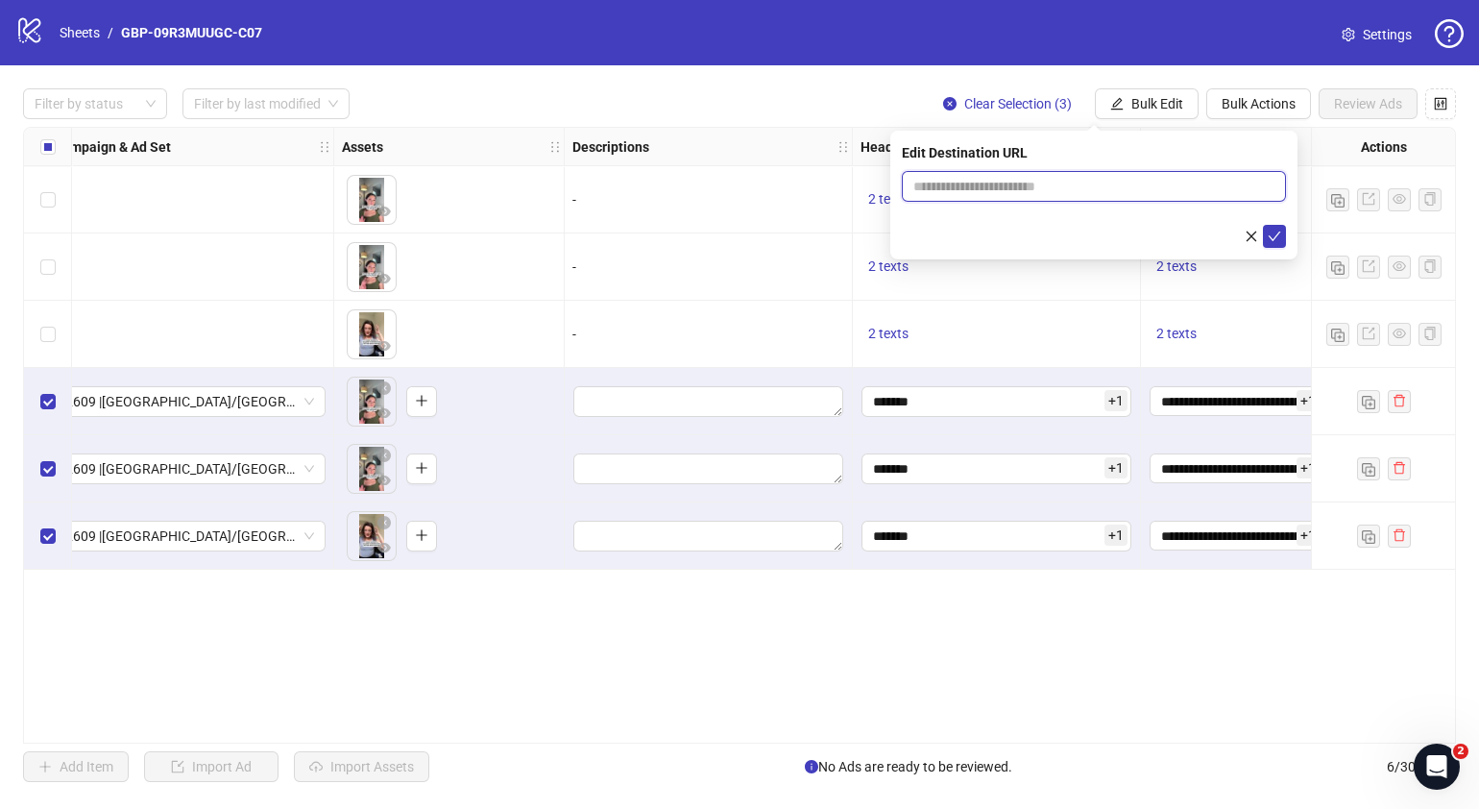
click at [1185, 185] on input "text" at bounding box center [1086, 186] width 346 height 21
paste input "**********"
type input "**********"
click at [1268, 231] on icon "check" at bounding box center [1274, 236] width 13 height 13
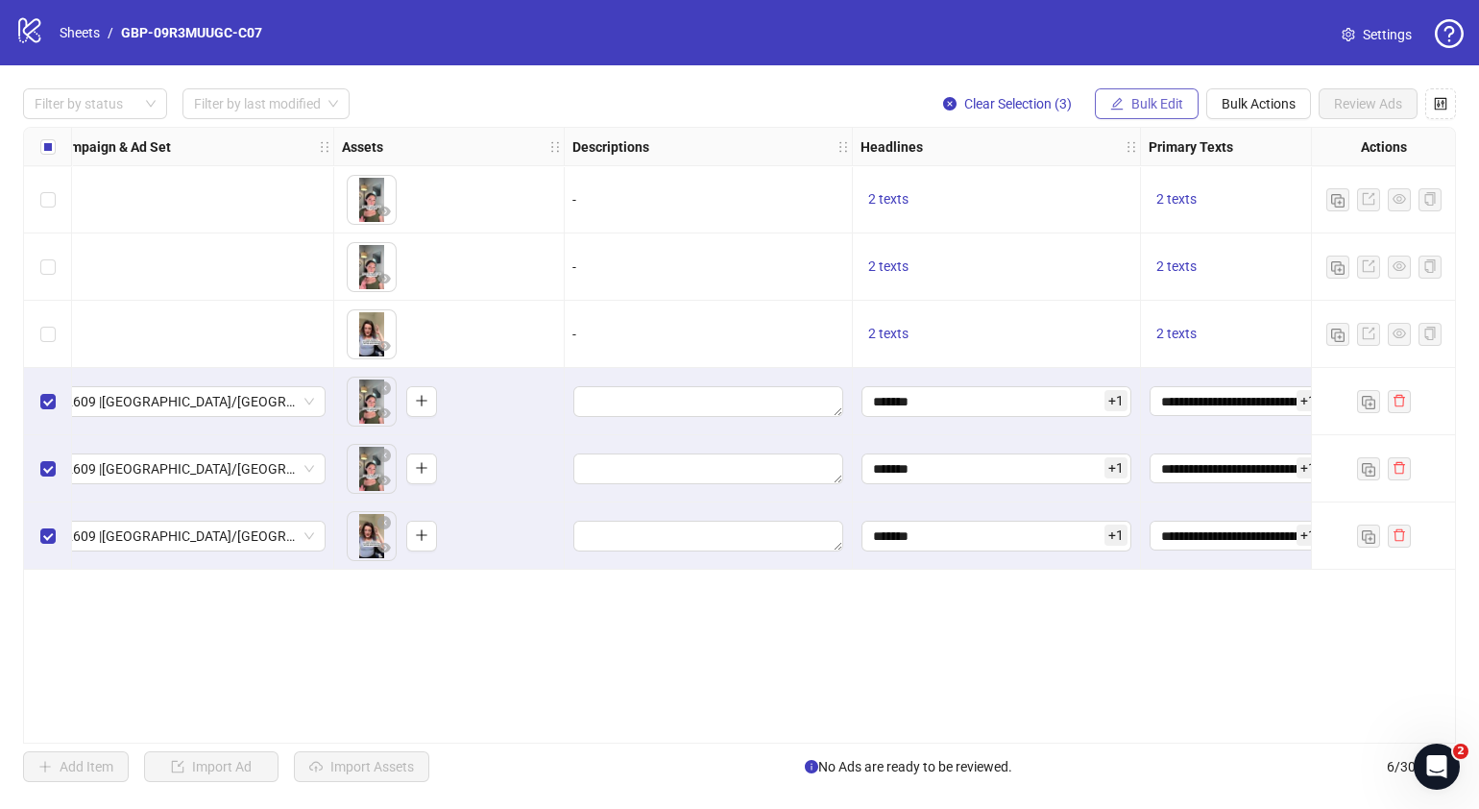
click at [1174, 103] on span "Bulk Edit" at bounding box center [1157, 103] width 52 height 15
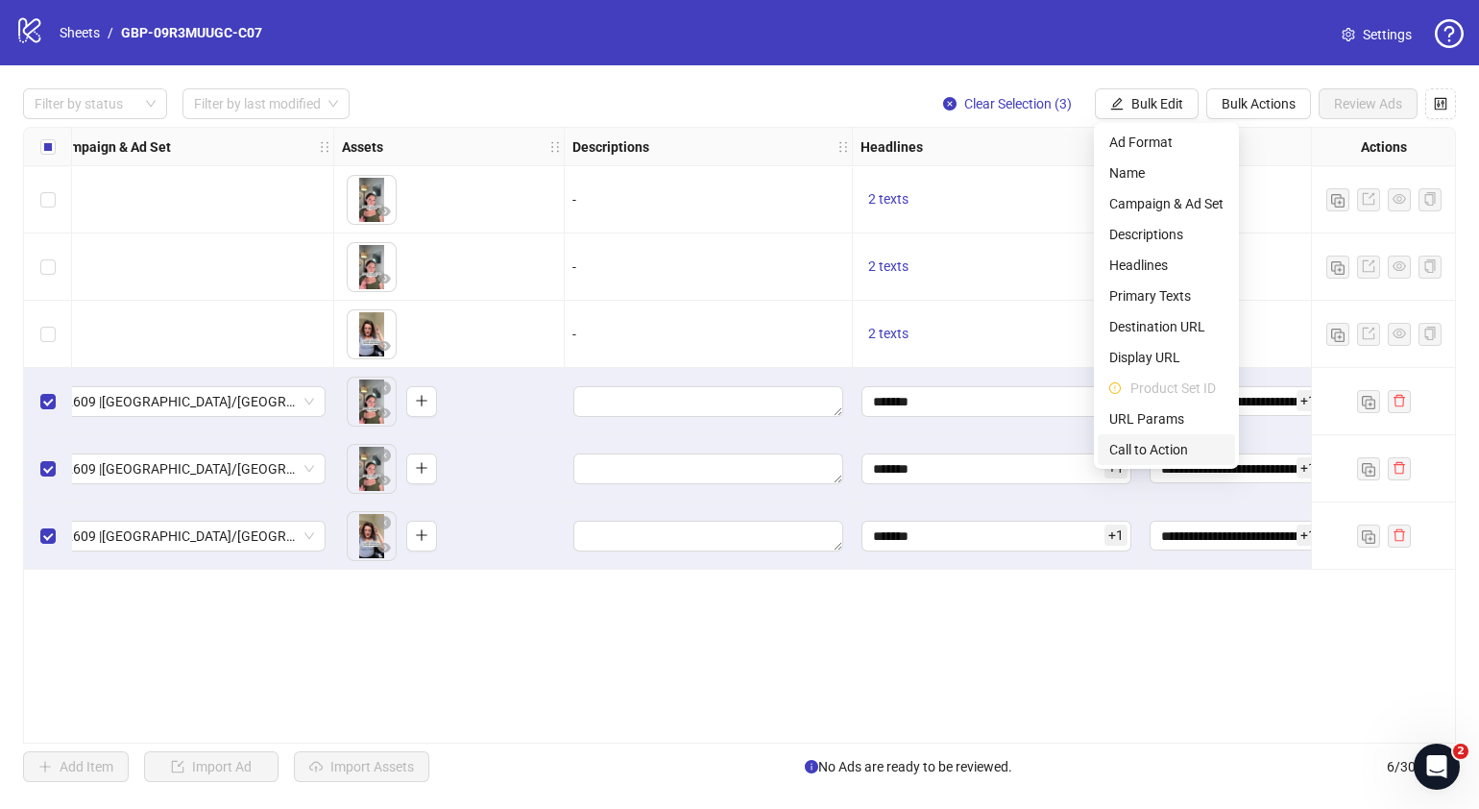
click at [1156, 446] on span "Call to Action" at bounding box center [1166, 449] width 114 height 21
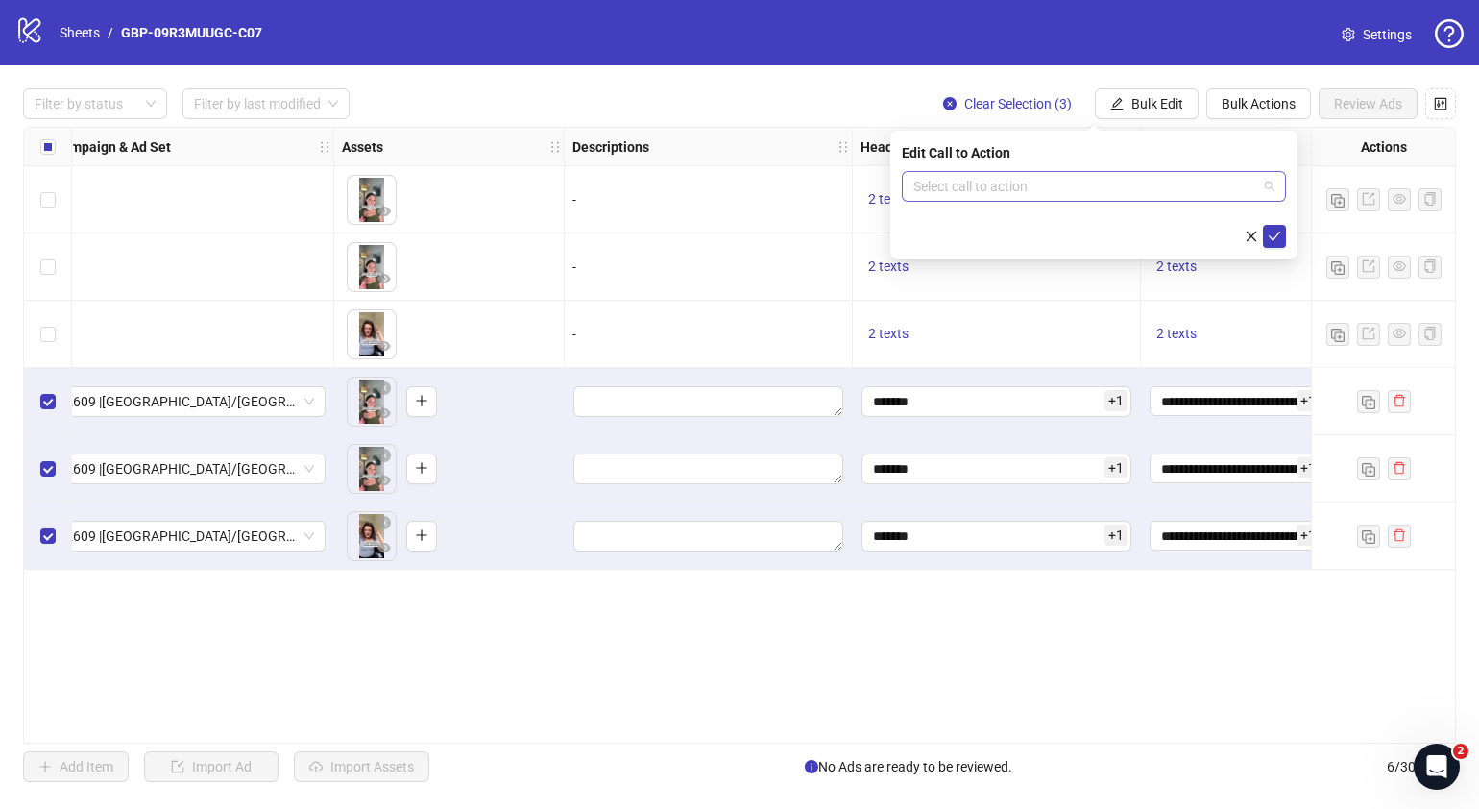
click at [1105, 182] on input "search" at bounding box center [1085, 186] width 344 height 29
type input "****"
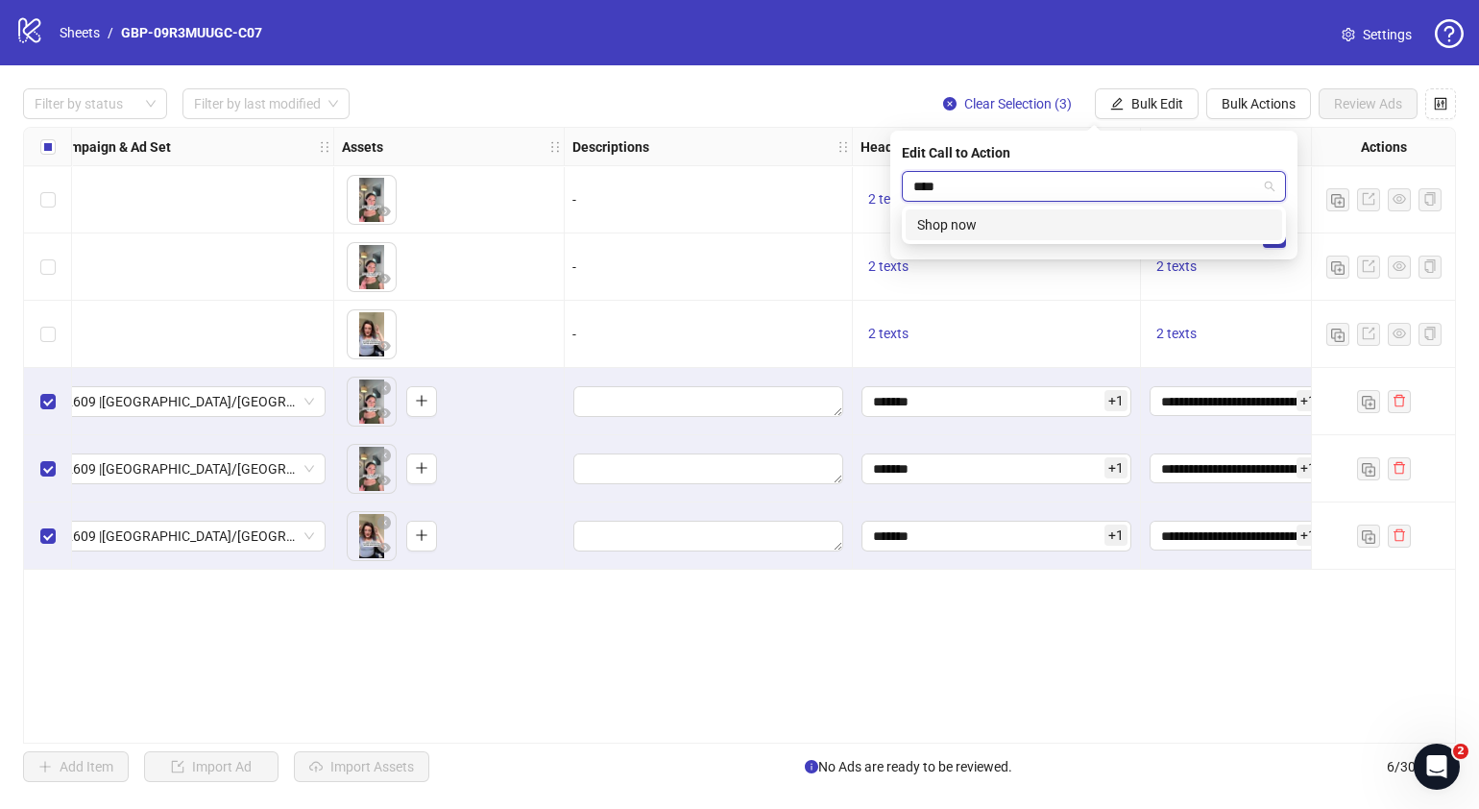
click at [1054, 221] on div "Shop now" at bounding box center [1093, 224] width 353 height 21
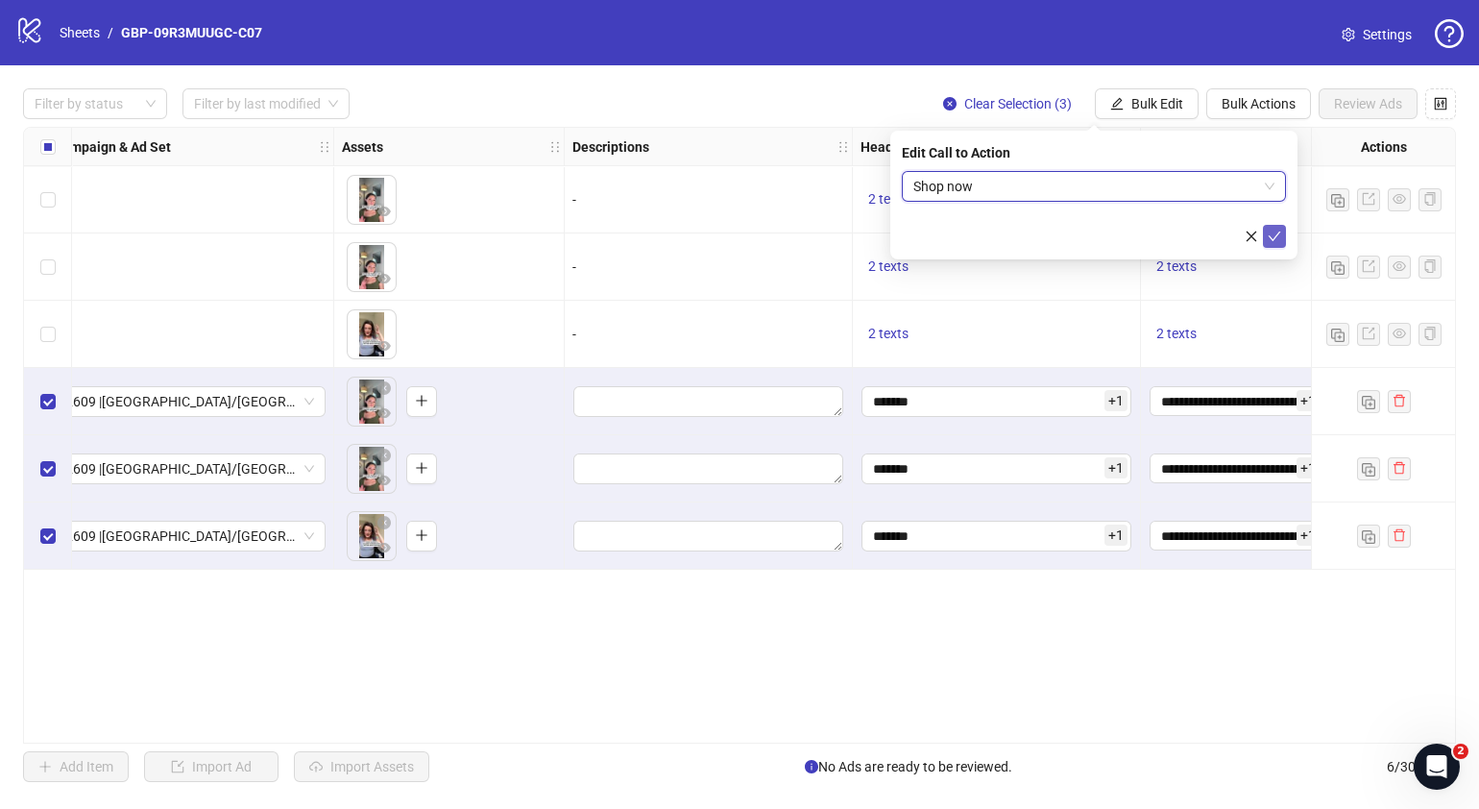
click at [1280, 230] on icon "check" at bounding box center [1274, 236] width 13 height 13
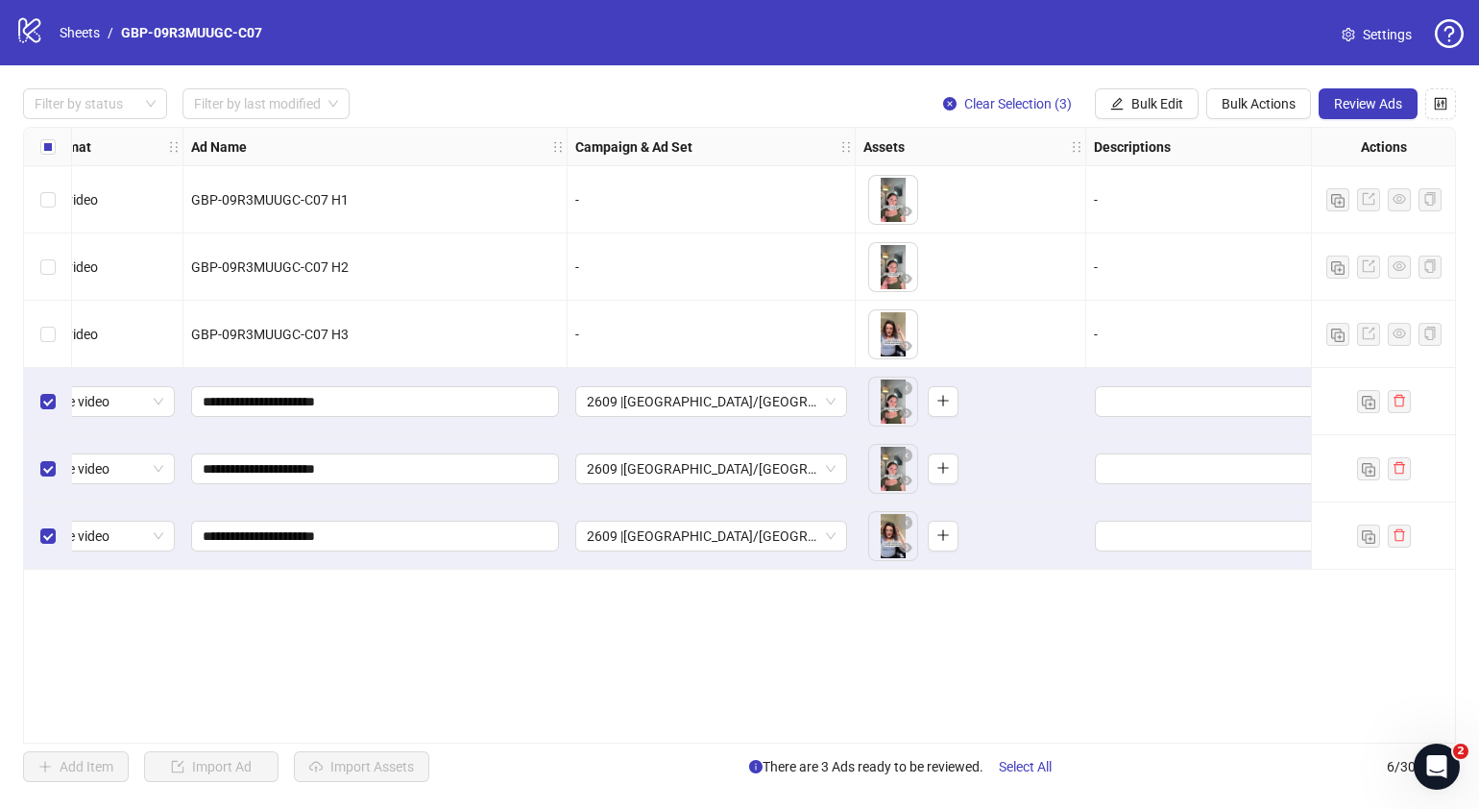
scroll to position [0, 0]
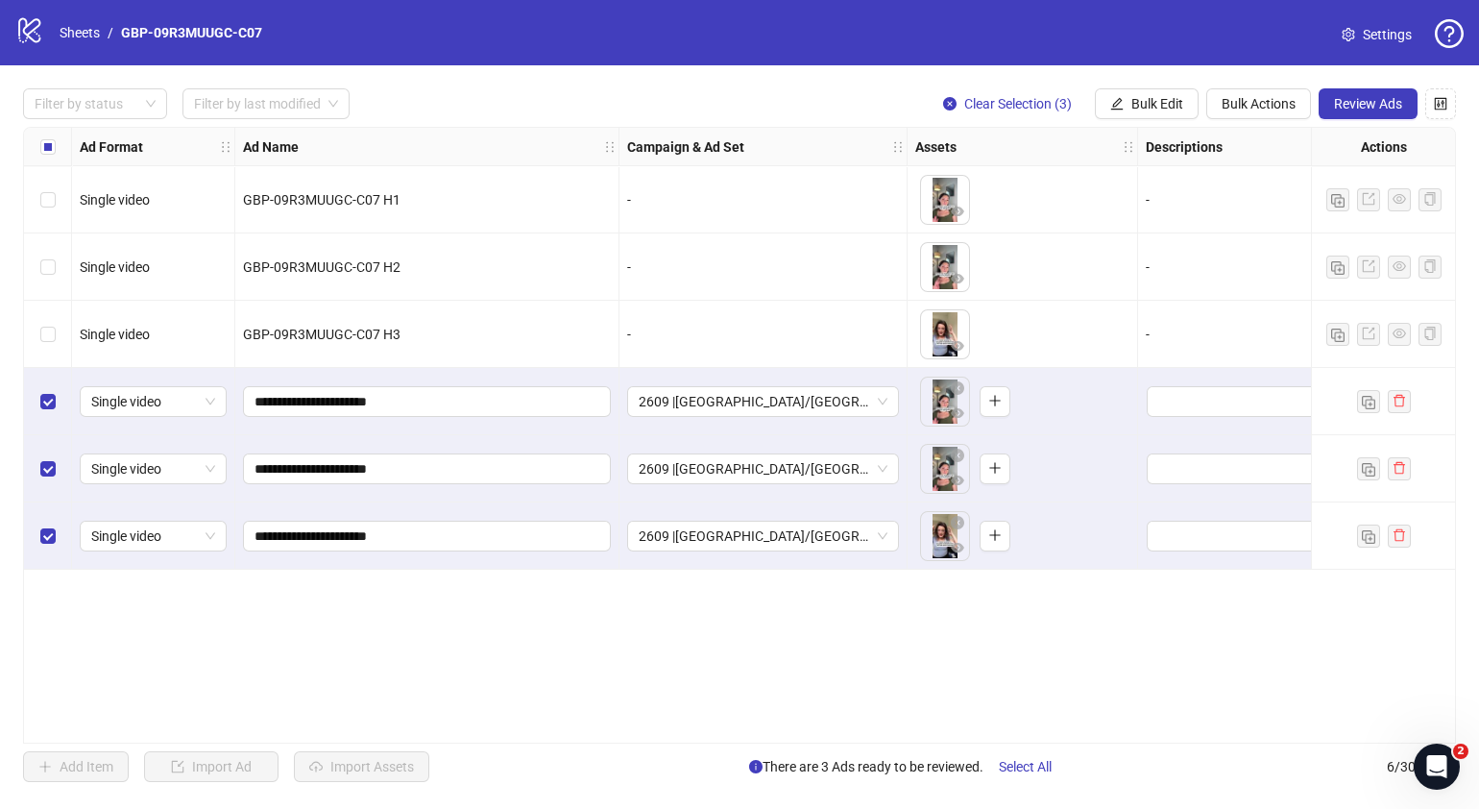
drag, startPoint x: 630, startPoint y: 732, endPoint x: 716, endPoint y: 723, distance: 85.9
click at [716, 723] on div "**********" at bounding box center [739, 435] width 1433 height 617
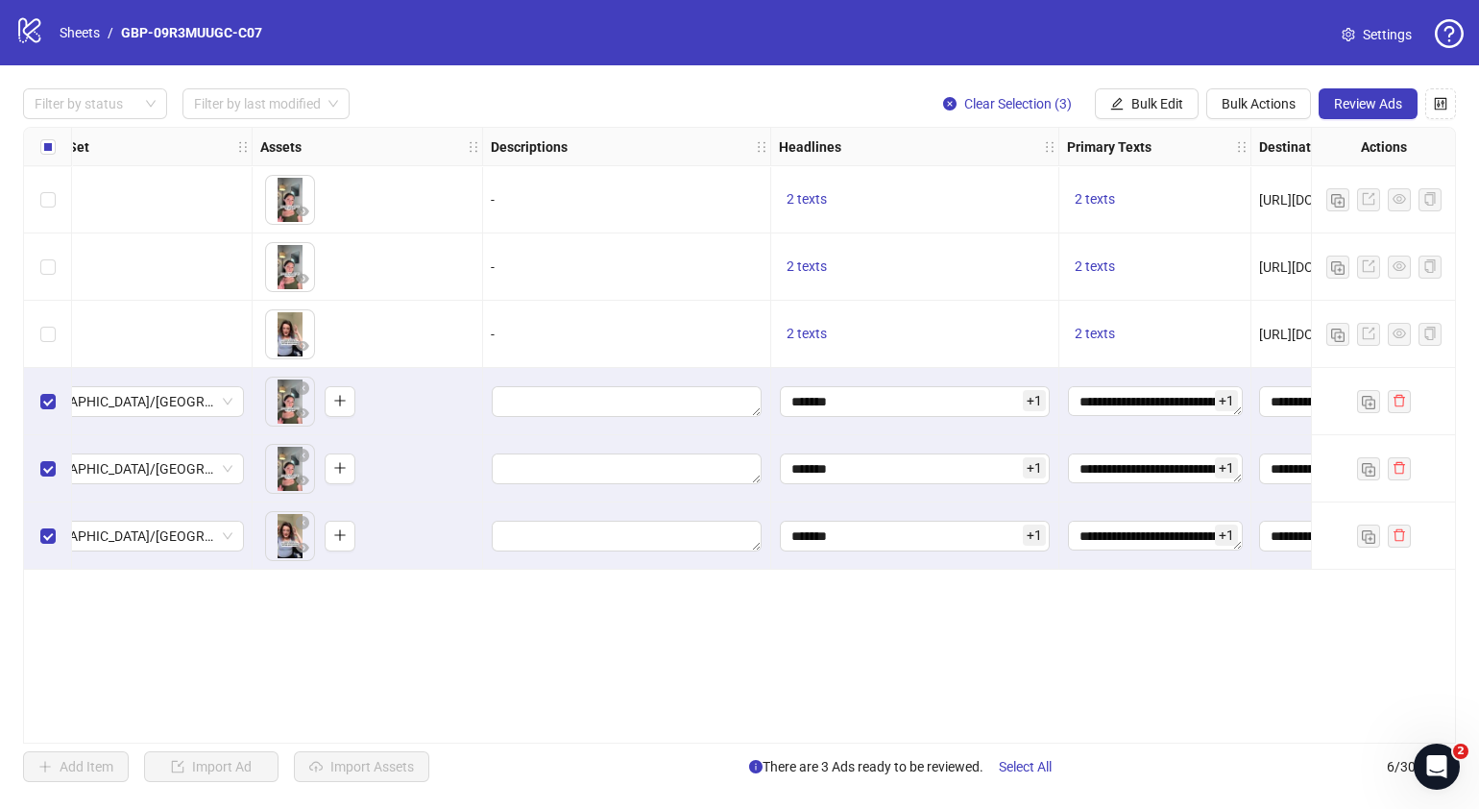
scroll to position [0, 692]
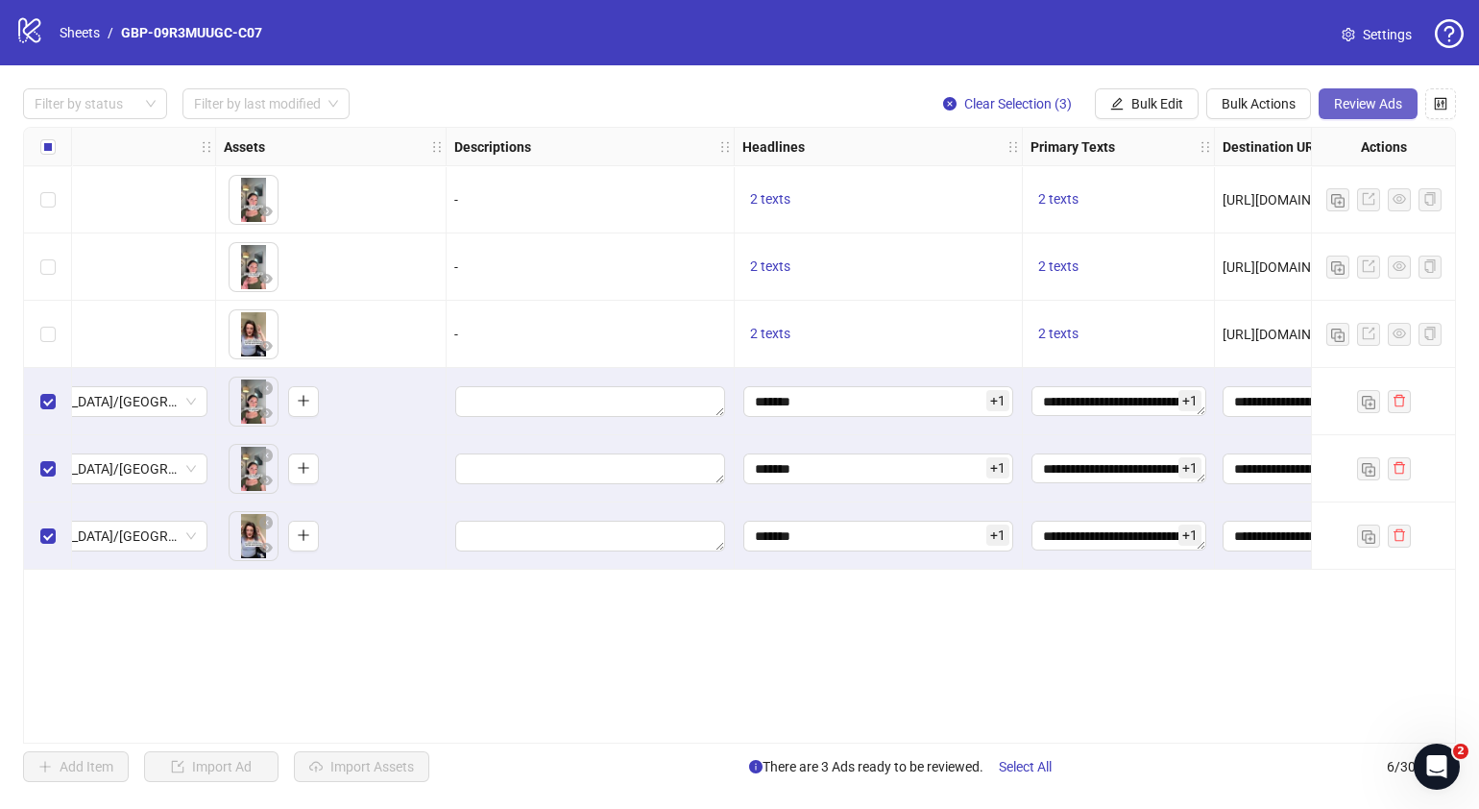
click at [1334, 107] on span "Review Ads" at bounding box center [1368, 103] width 68 height 15
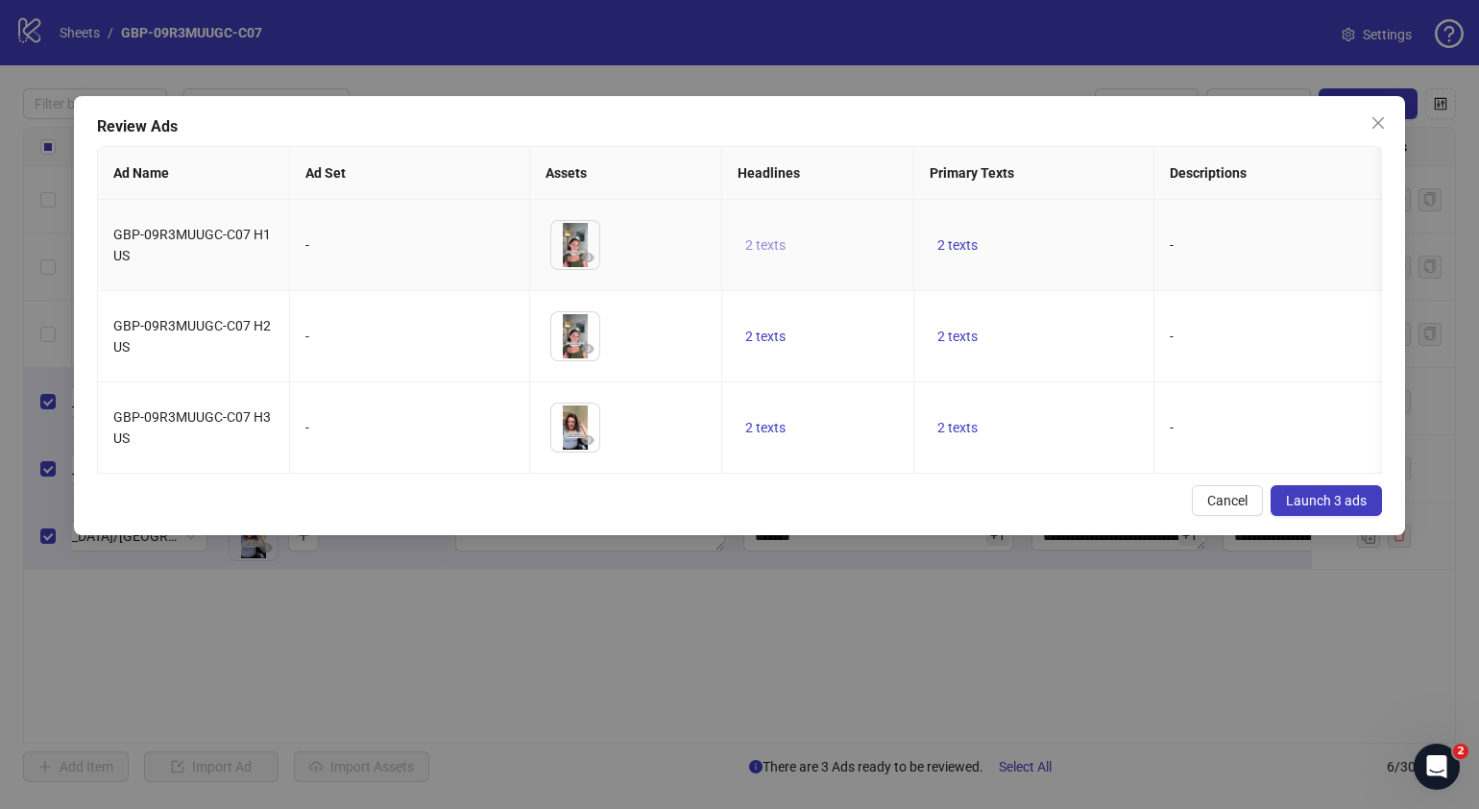
click at [781, 238] on span "2 texts" at bounding box center [765, 244] width 40 height 15
click at [1052, 224] on button "button" at bounding box center [1065, 229] width 31 height 31
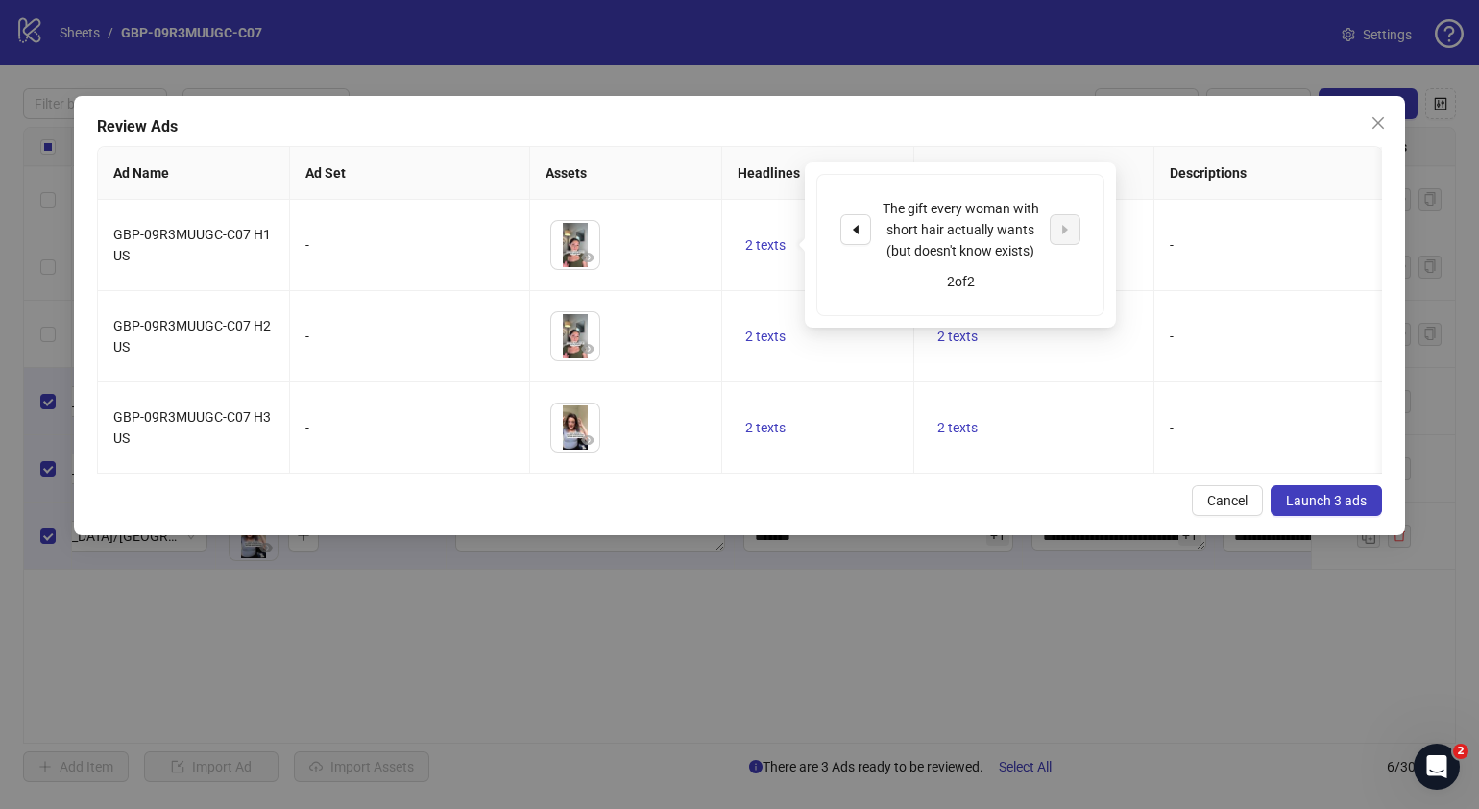
click at [937, 497] on div "Review Ads Ad Name Ad Set Assets Headlines Primary Texts Descriptions Destinati…" at bounding box center [739, 315] width 1331 height 439
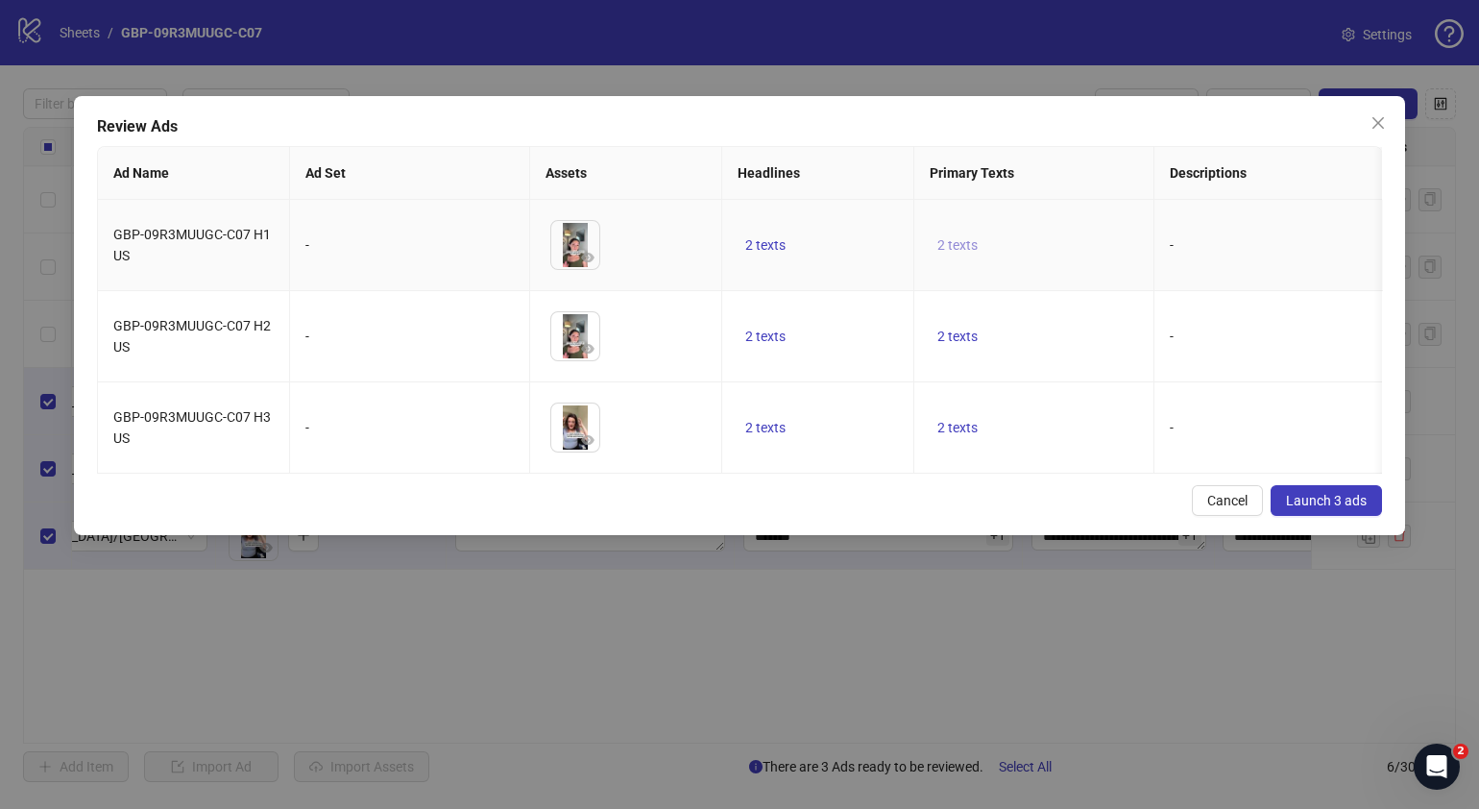
click at [960, 233] on button "2 texts" at bounding box center [958, 244] width 56 height 23
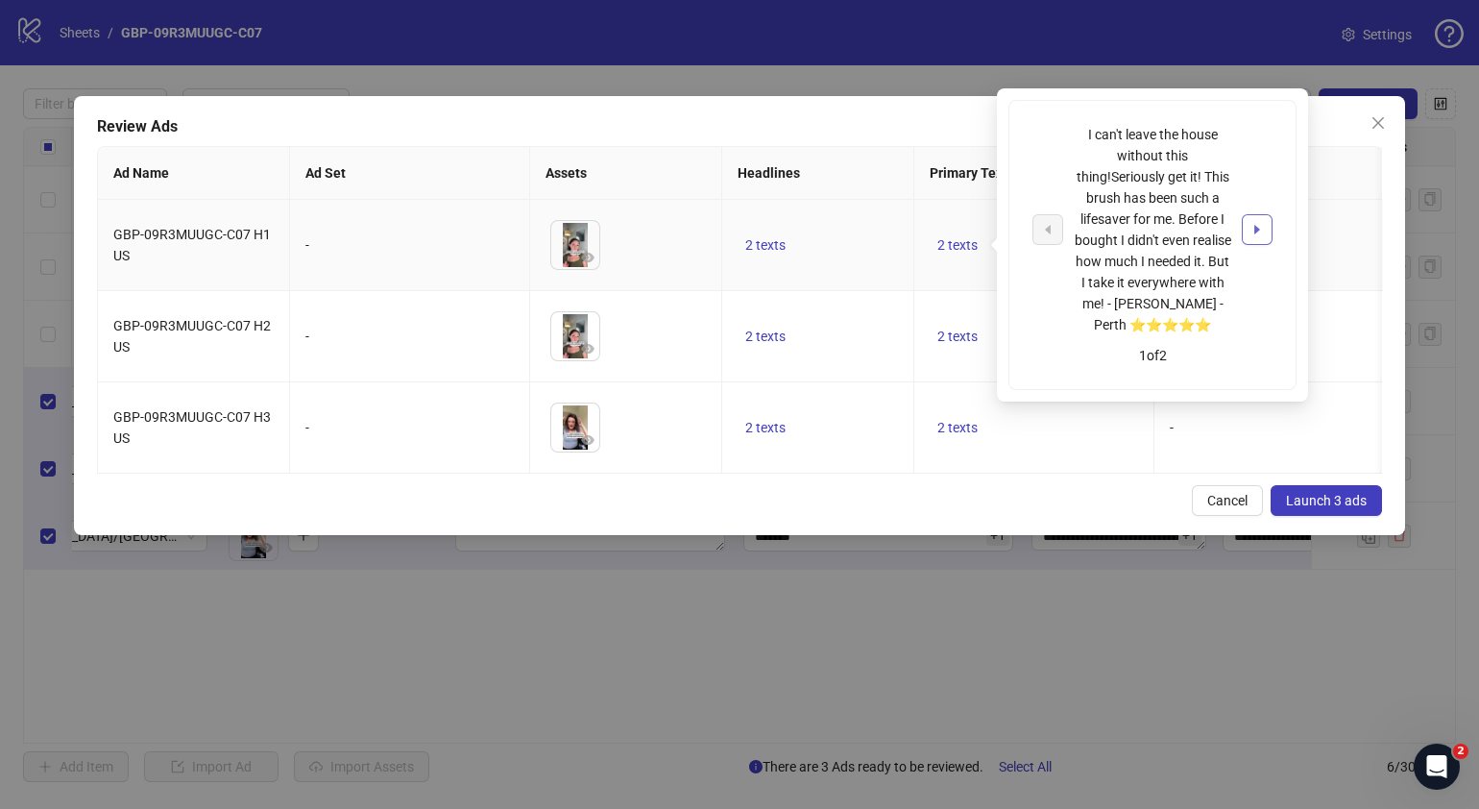
click at [1265, 223] on button "button" at bounding box center [1257, 229] width 31 height 31
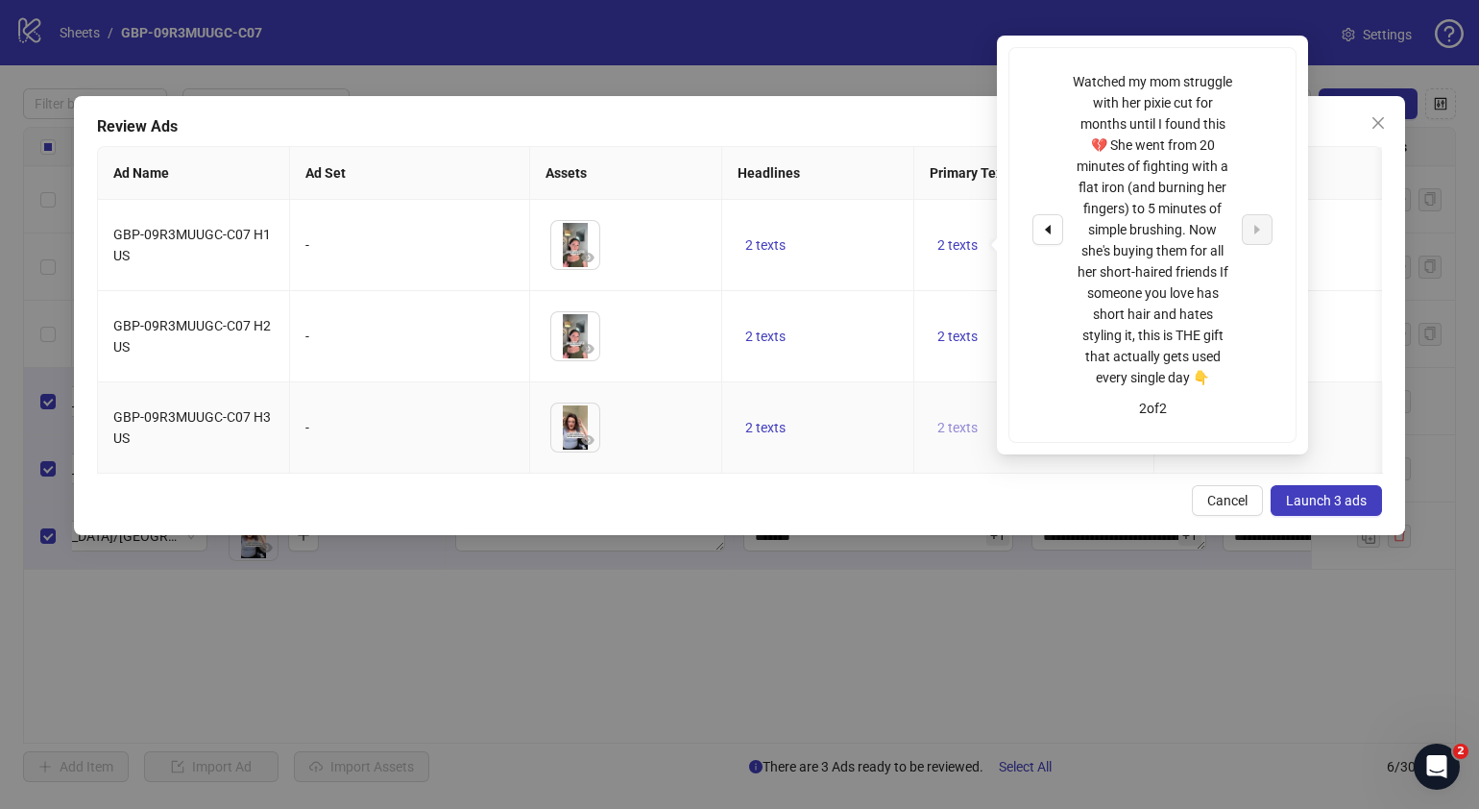
click at [962, 433] on button "2 texts" at bounding box center [958, 427] width 56 height 23
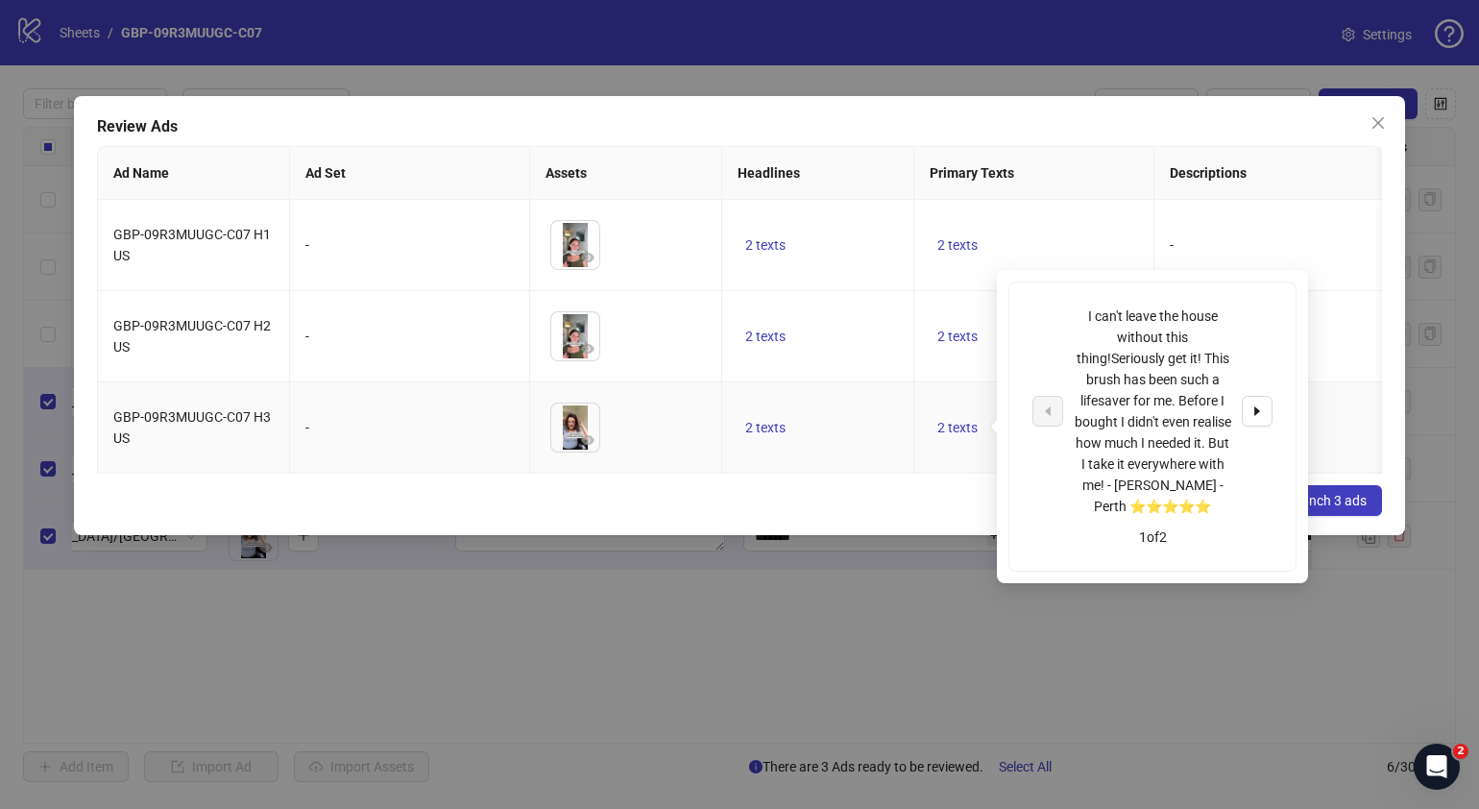
click at [1247, 415] on button "button" at bounding box center [1257, 411] width 31 height 31
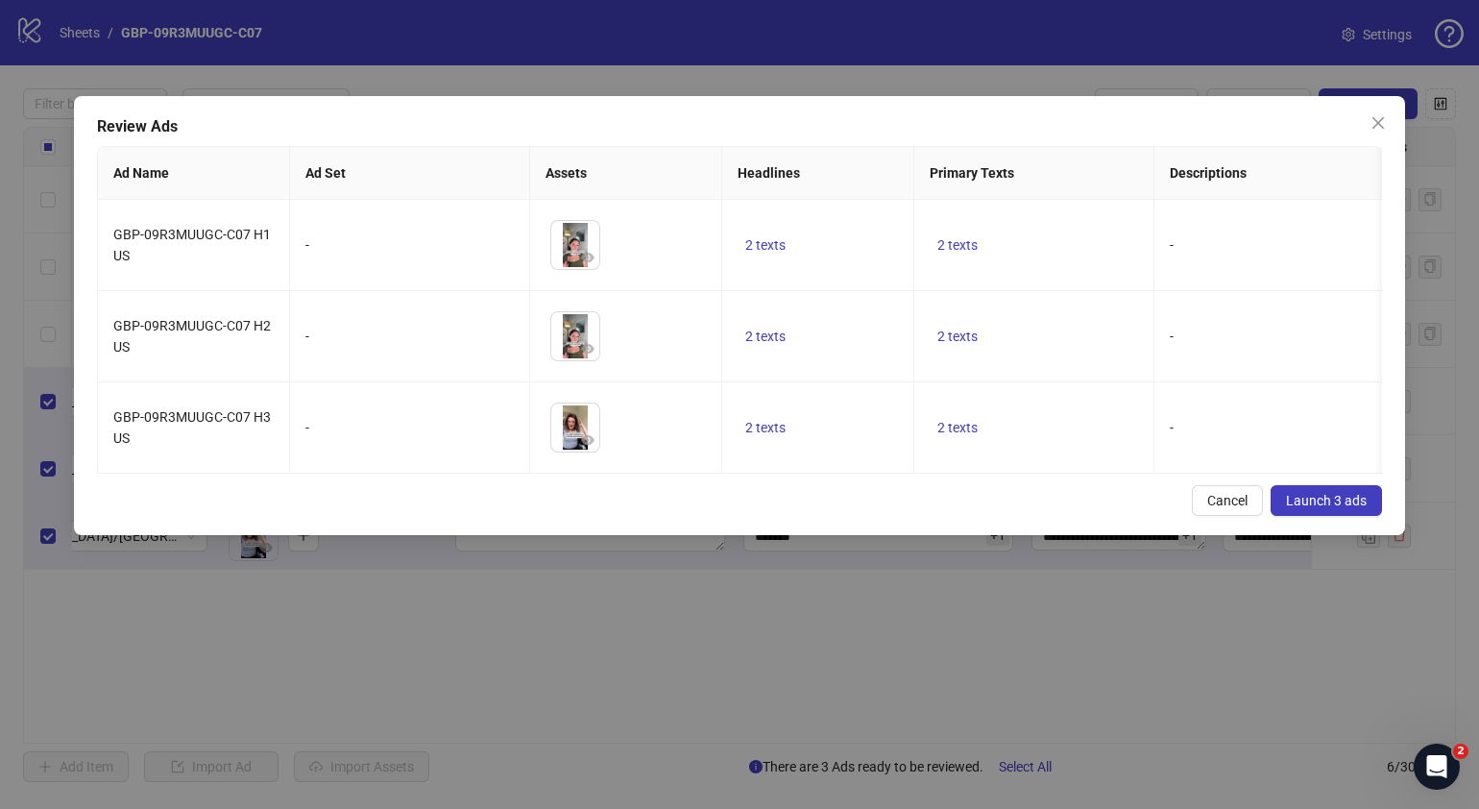
click at [888, 505] on div "Cancel Launch 3 ads" at bounding box center [739, 500] width 1285 height 31
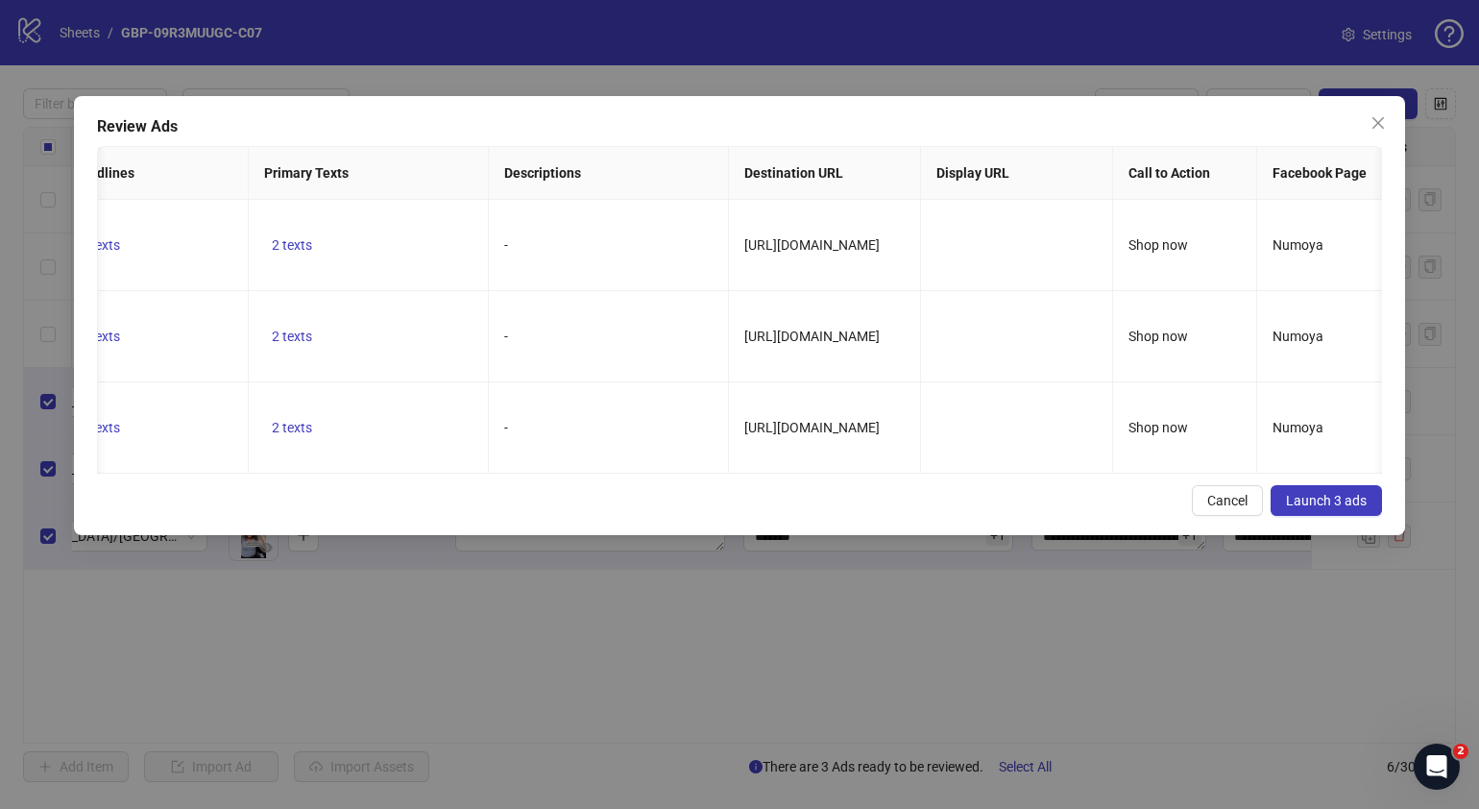
scroll to position [0, 690]
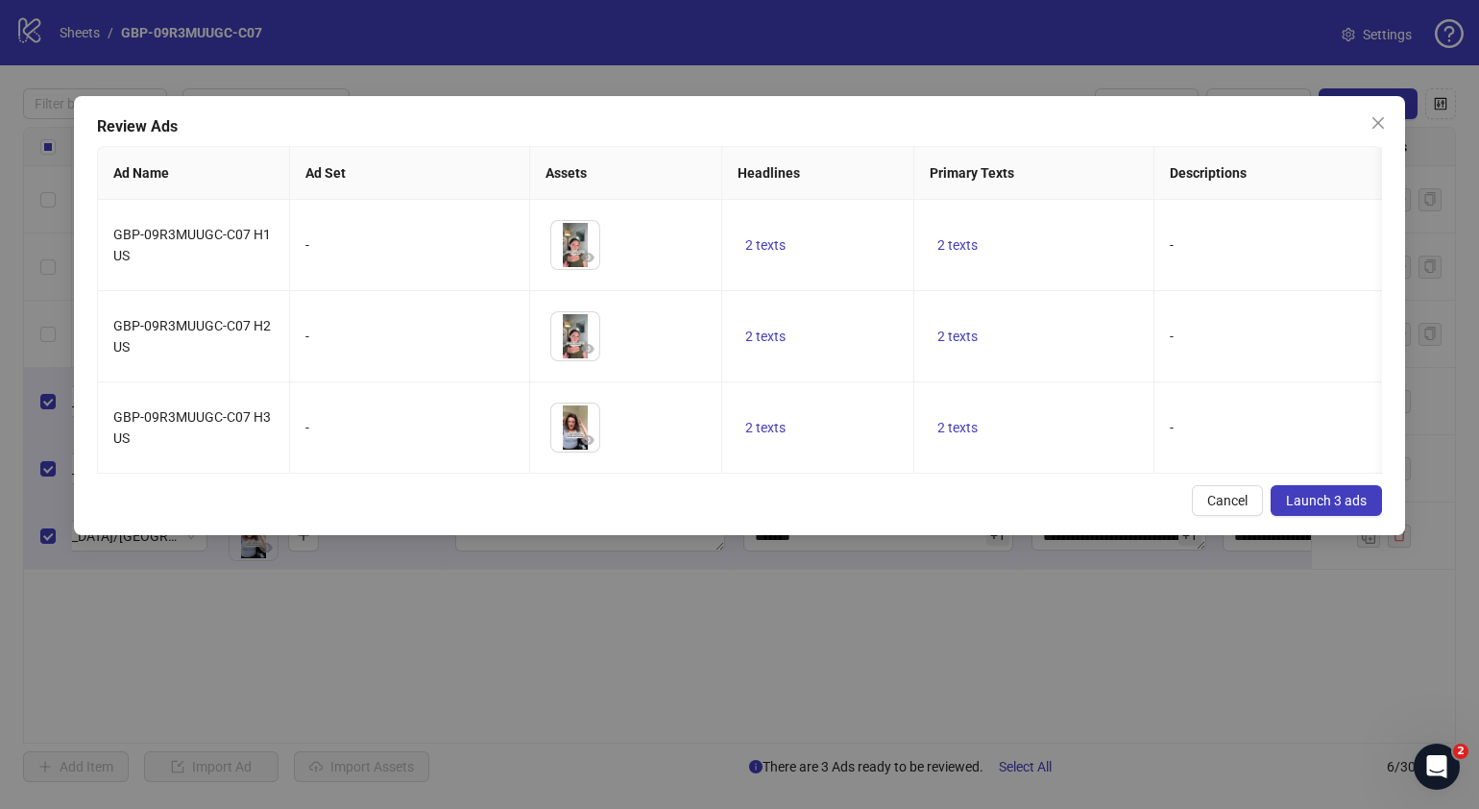
click at [1340, 508] on span "Launch 3 ads" at bounding box center [1326, 500] width 81 height 15
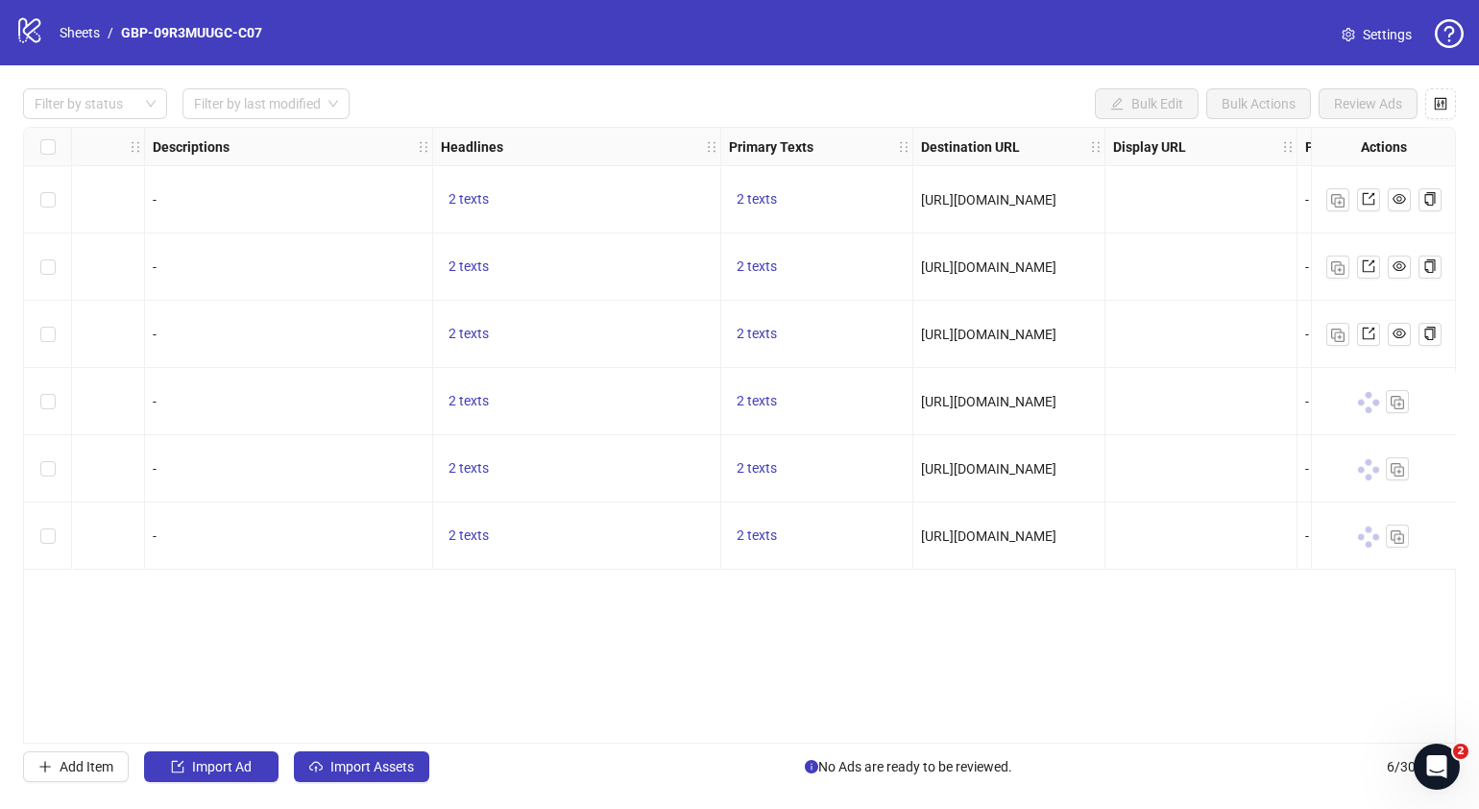
scroll to position [0, 1054]
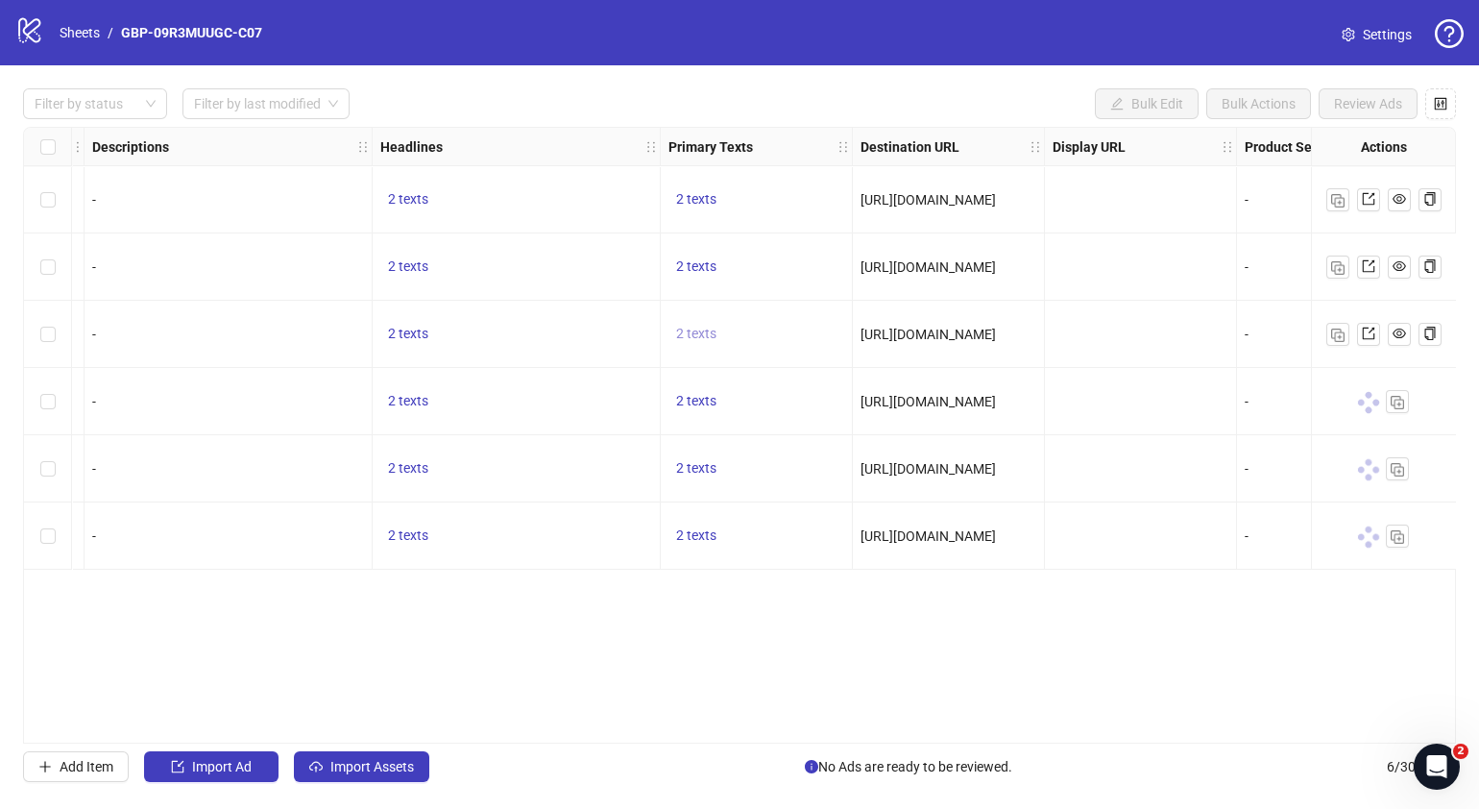
click at [710, 328] on span "2 texts" at bounding box center [696, 333] width 40 height 15
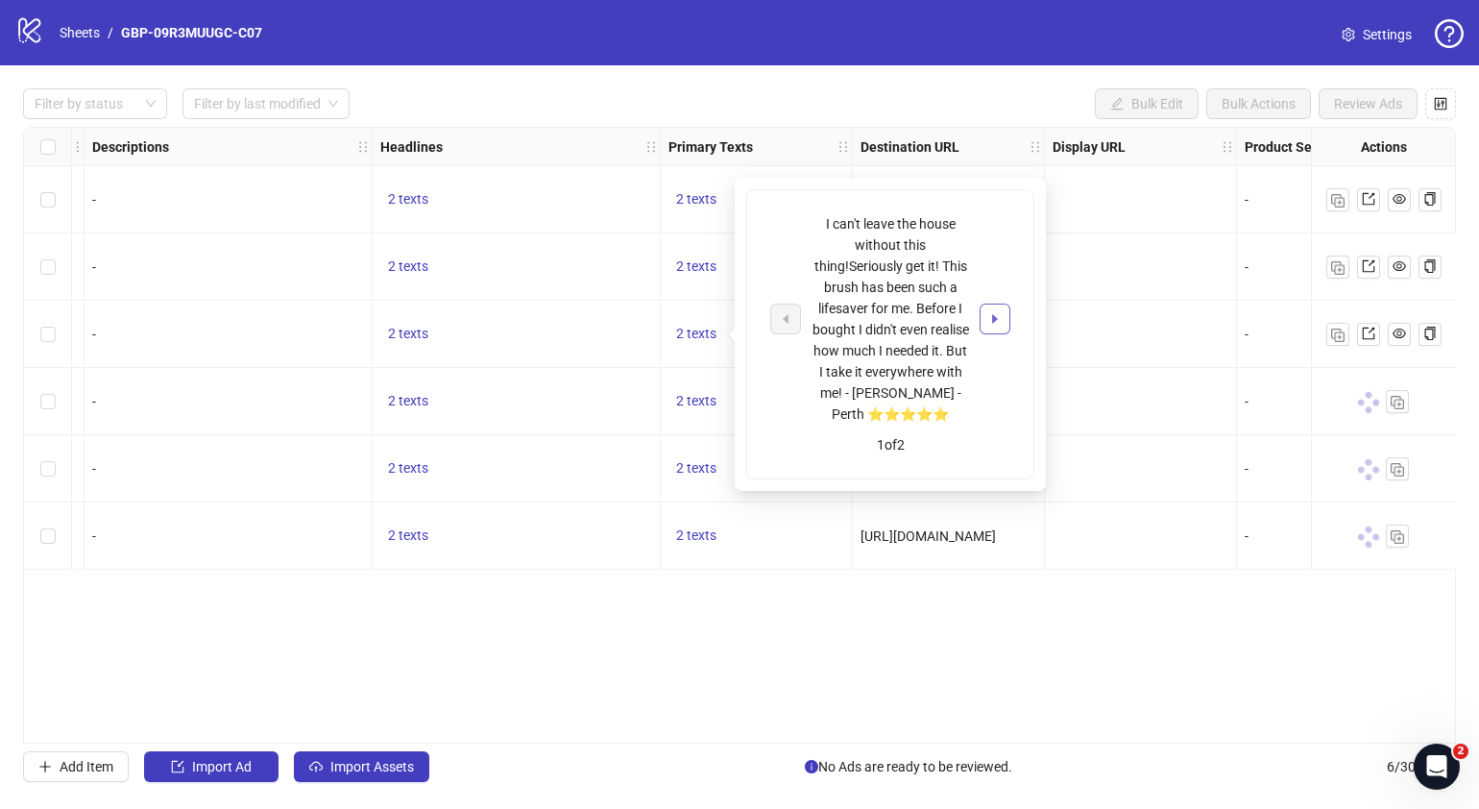
click at [995, 316] on icon "caret-right" at bounding box center [995, 319] width 6 height 10
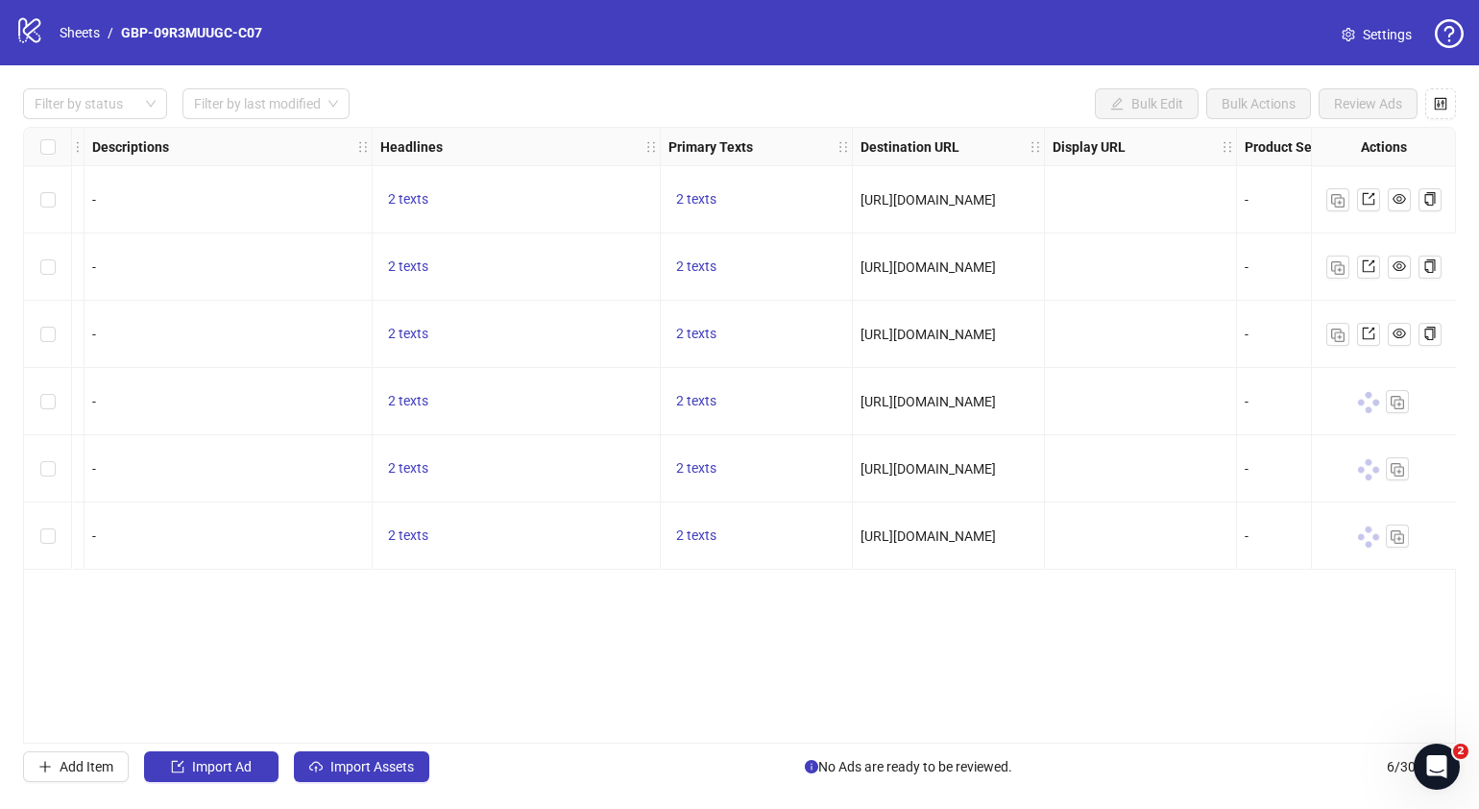
click at [417, 483] on div "2 texts" at bounding box center [517, 468] width 288 height 67
click at [418, 471] on span "2 texts" at bounding box center [408, 467] width 40 height 15
click at [713, 462] on button "button" at bounding box center [707, 453] width 31 height 31
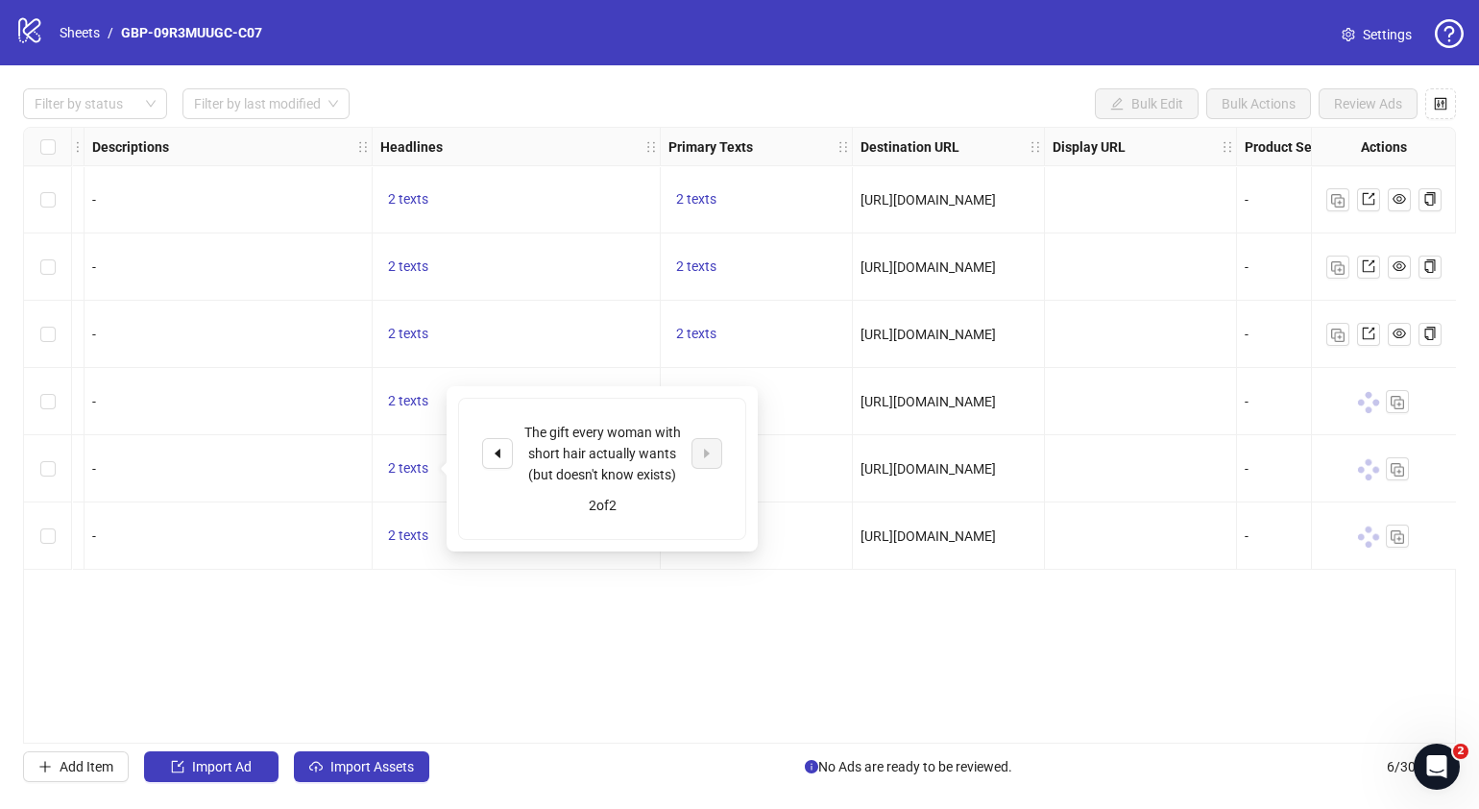
click at [844, 630] on div "Ad Format Ad Name Campaign & Ad Set Assets Descriptions Headlines Primary Texts…" at bounding box center [739, 435] width 1433 height 617
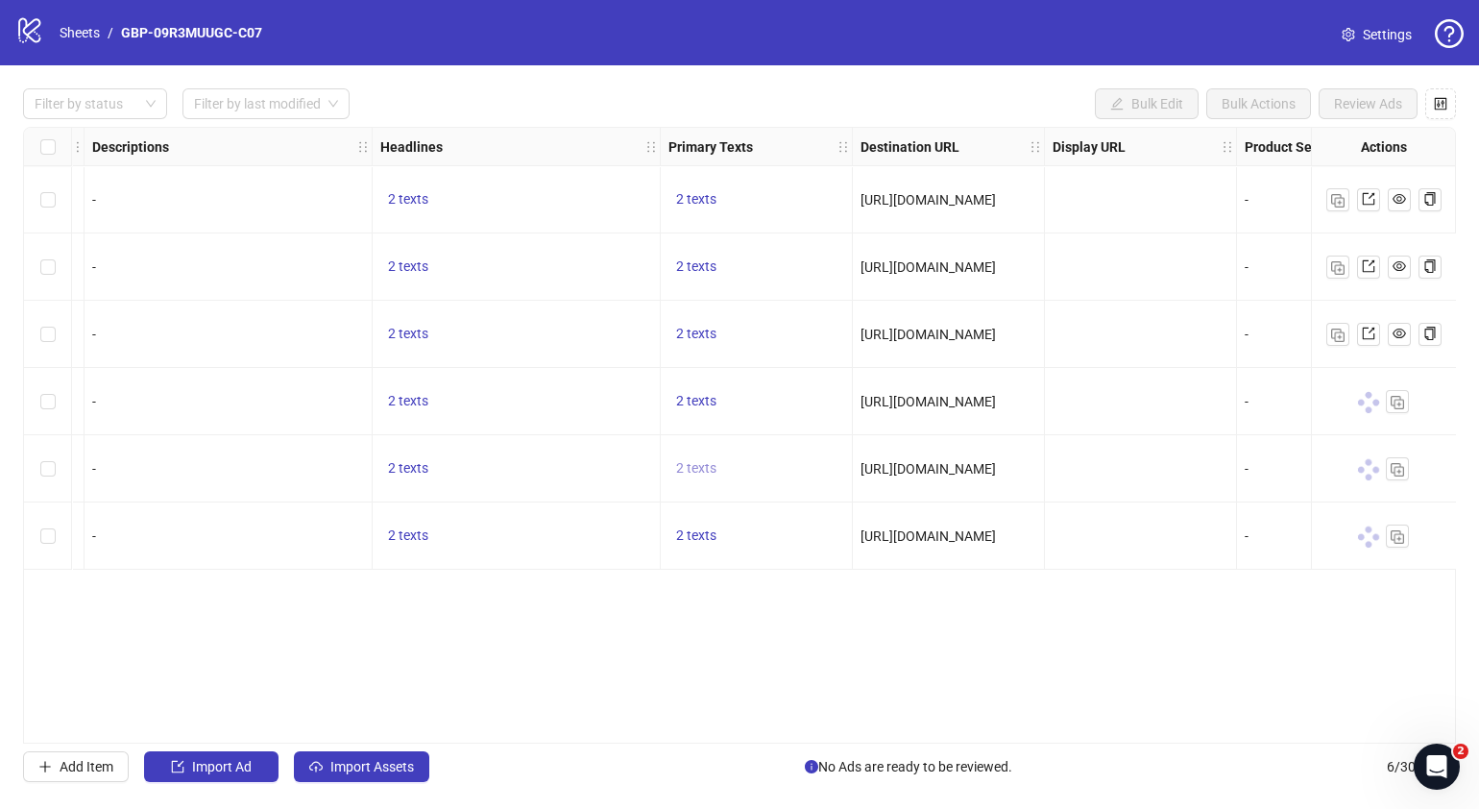
click at [696, 475] on span "2 texts" at bounding box center [696, 467] width 40 height 15
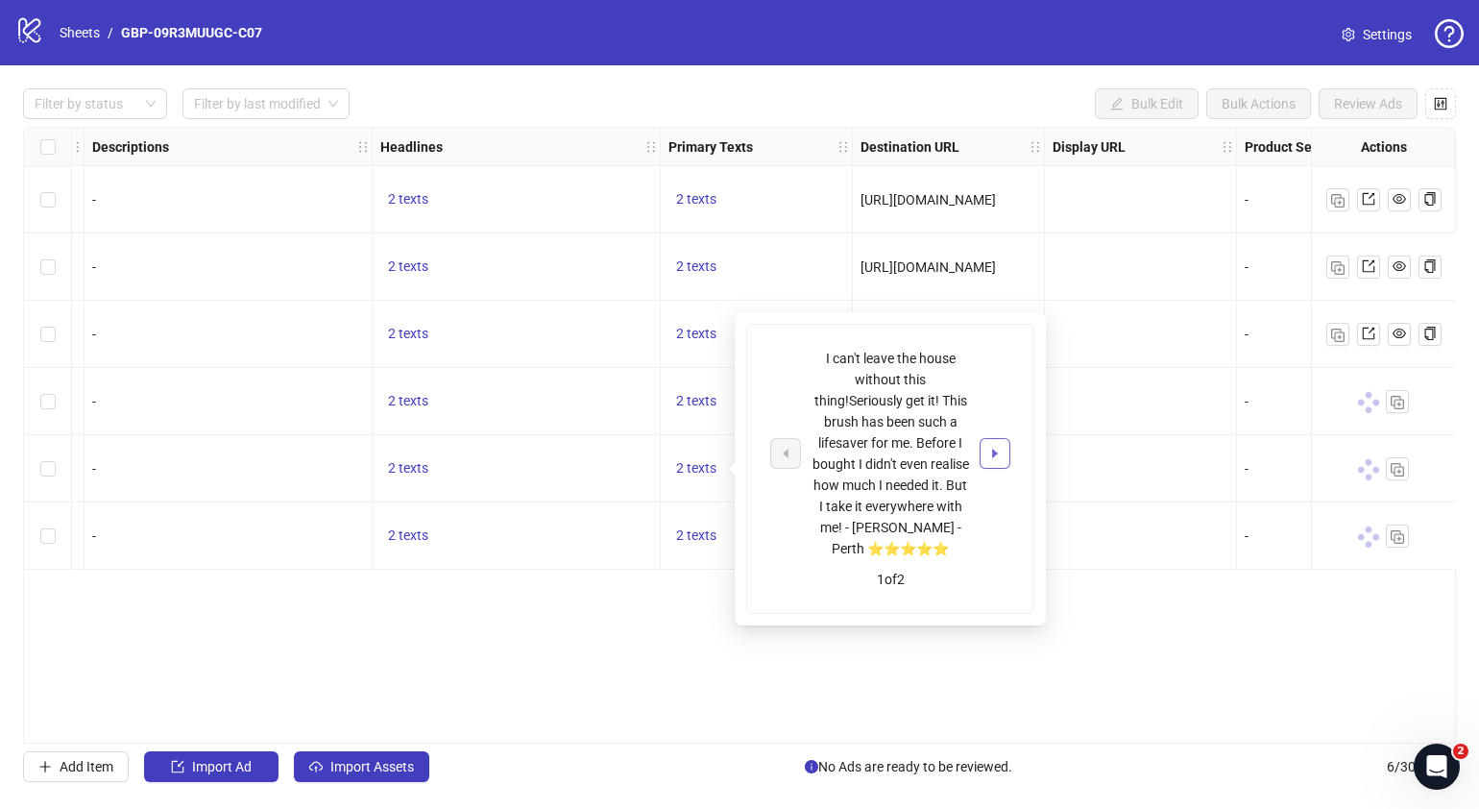
click at [999, 452] on icon "caret-right" at bounding box center [994, 453] width 13 height 13
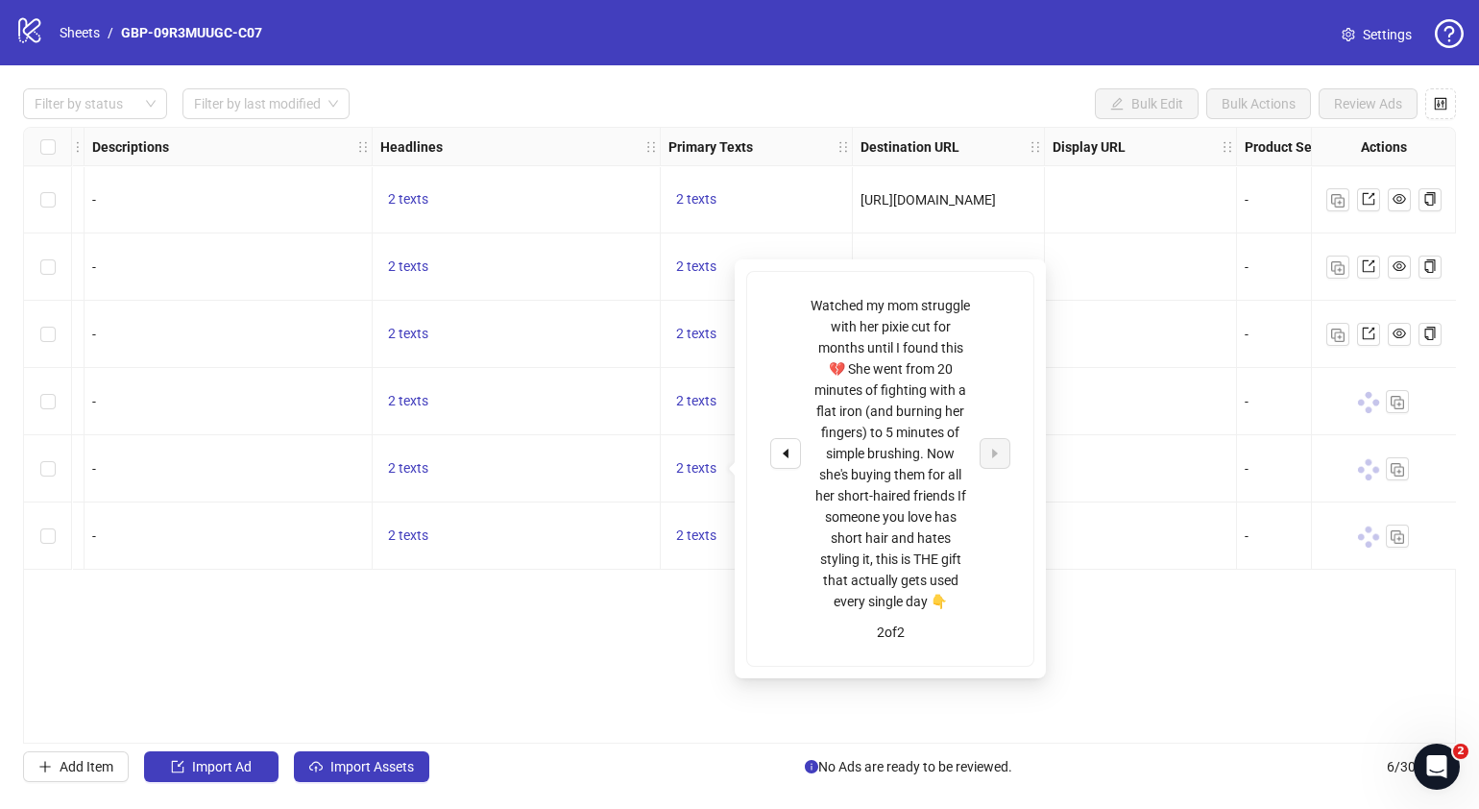
click at [1157, 648] on div "Ad Format Ad Name Campaign & Ad Set Assets Descriptions Headlines Primary Texts…" at bounding box center [739, 435] width 1433 height 617
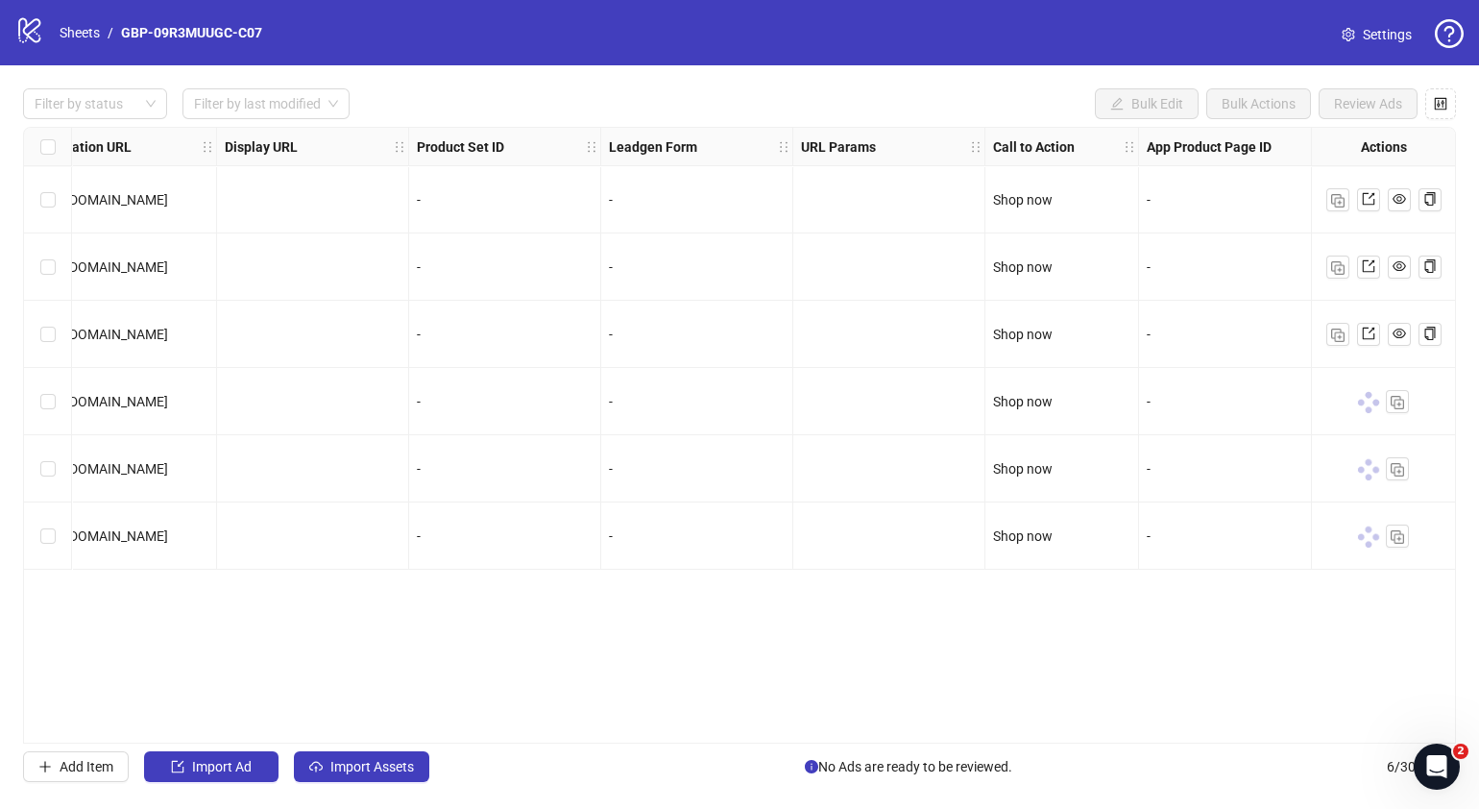
scroll to position [0, 1901]
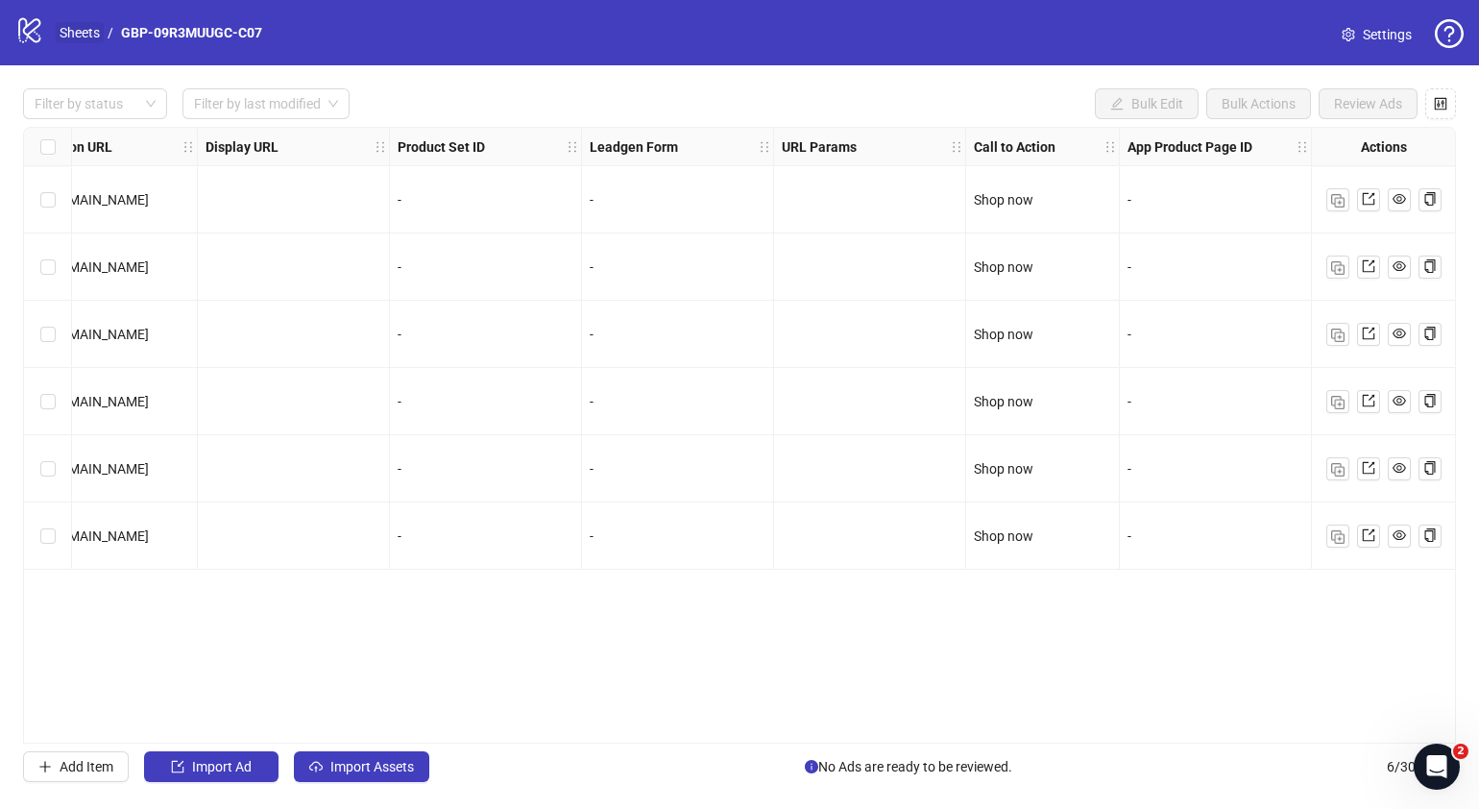
click at [96, 24] on link "Sheets" at bounding box center [80, 32] width 48 height 21
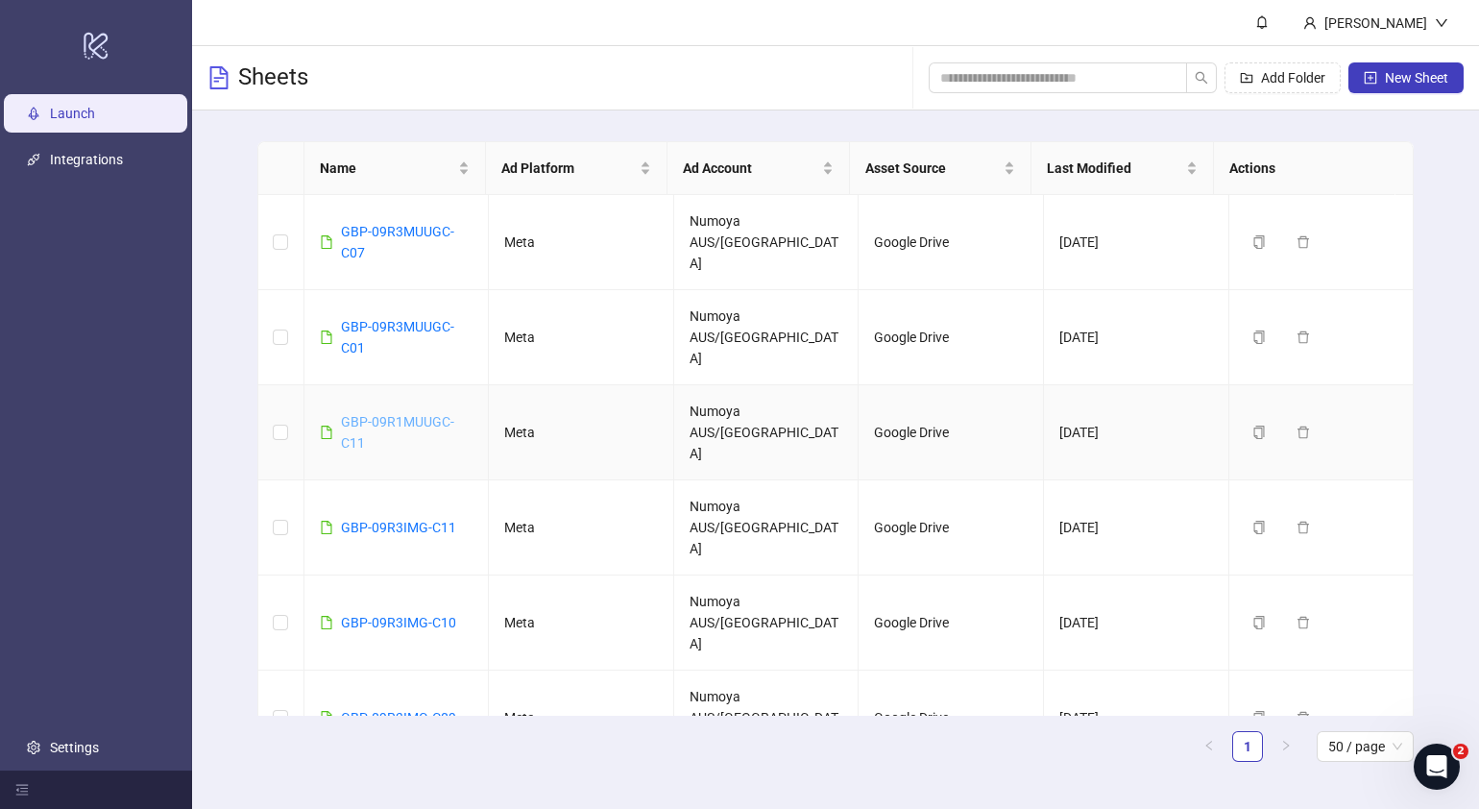
click at [406, 414] on link "GBP-09R1MUUGC-C11" at bounding box center [397, 432] width 113 height 36
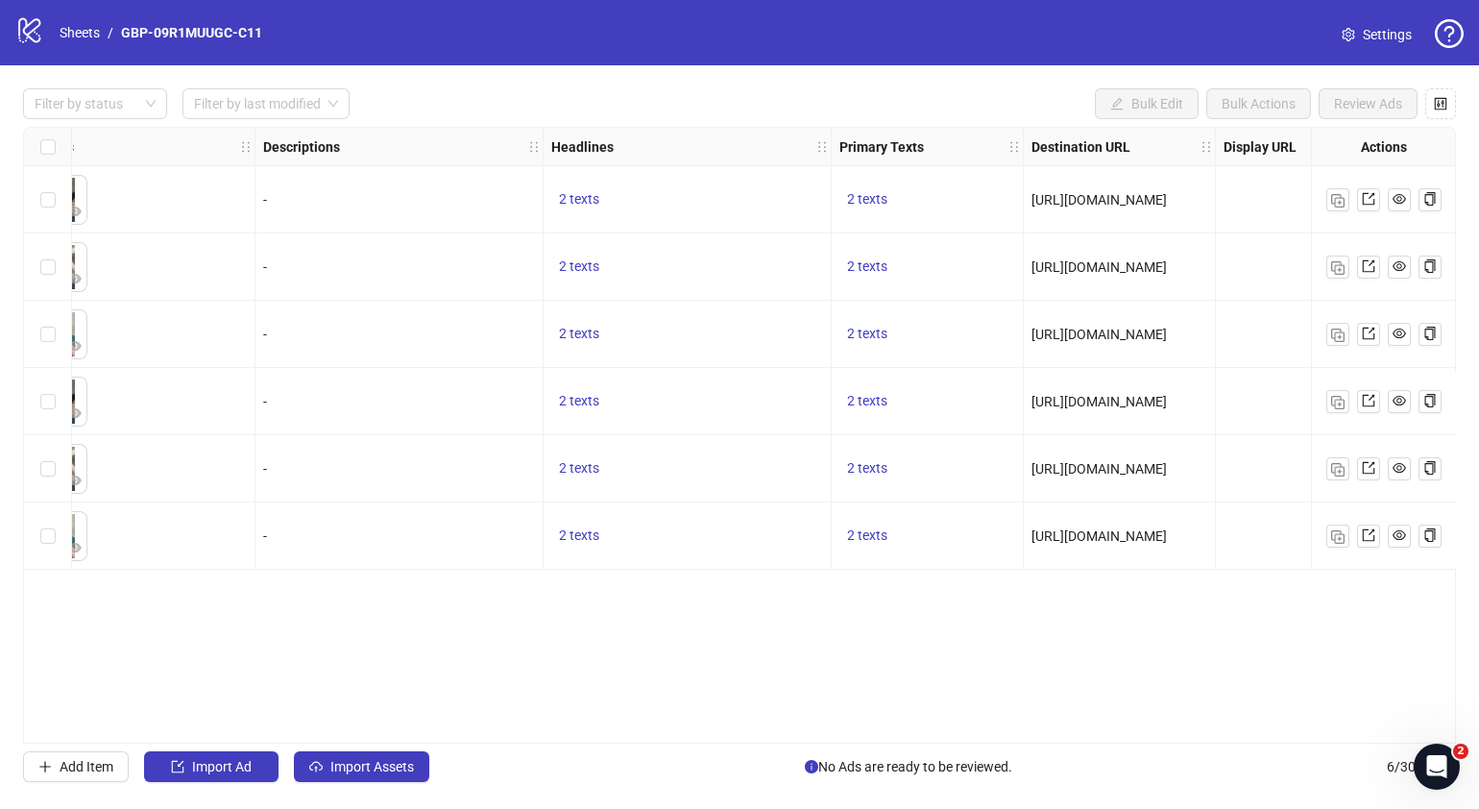
scroll to position [0, 883]
click at [86, 33] on link "Sheets" at bounding box center [80, 32] width 48 height 21
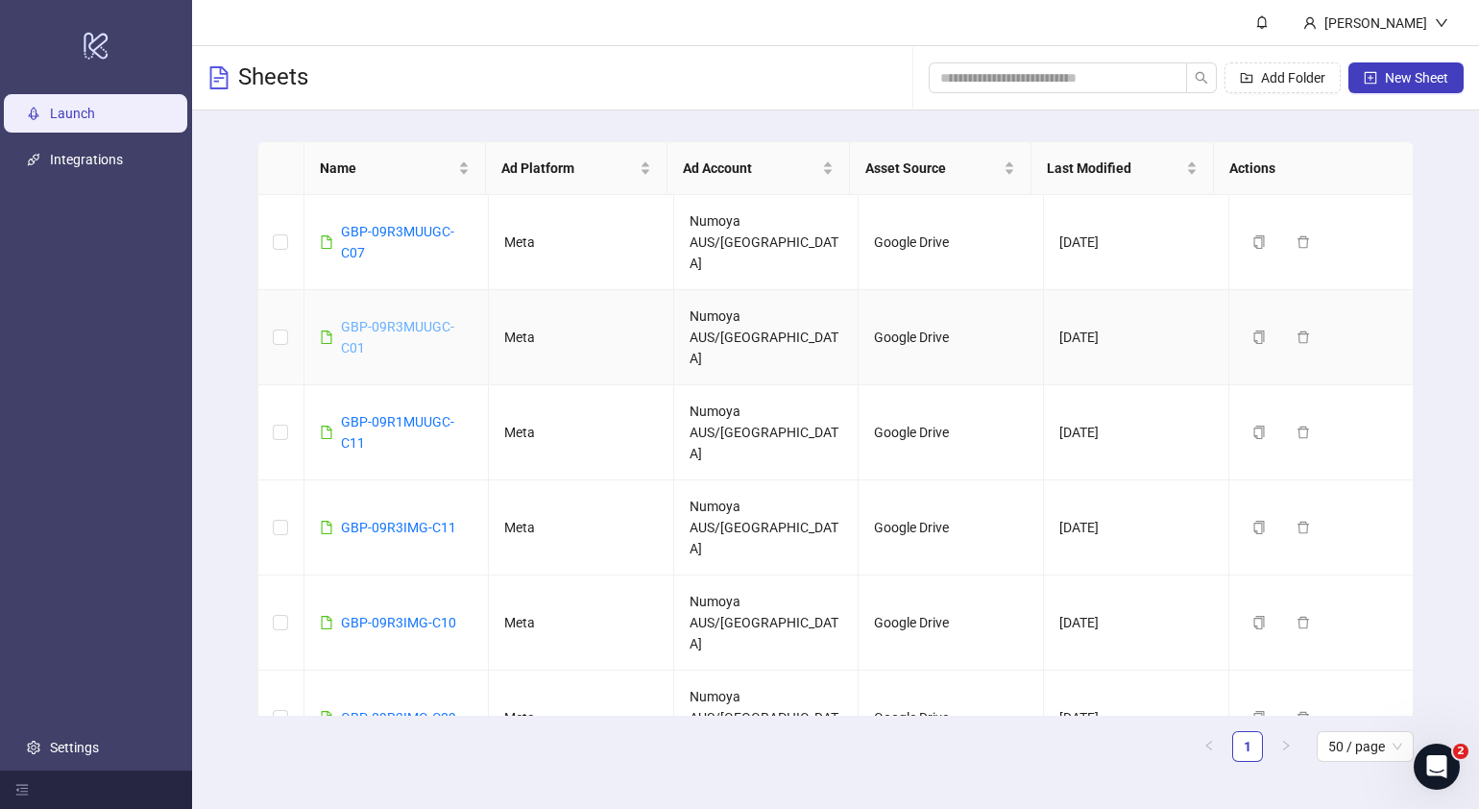
click at [407, 319] on link "GBP-09R3MUUGC-C01" at bounding box center [397, 337] width 113 height 36
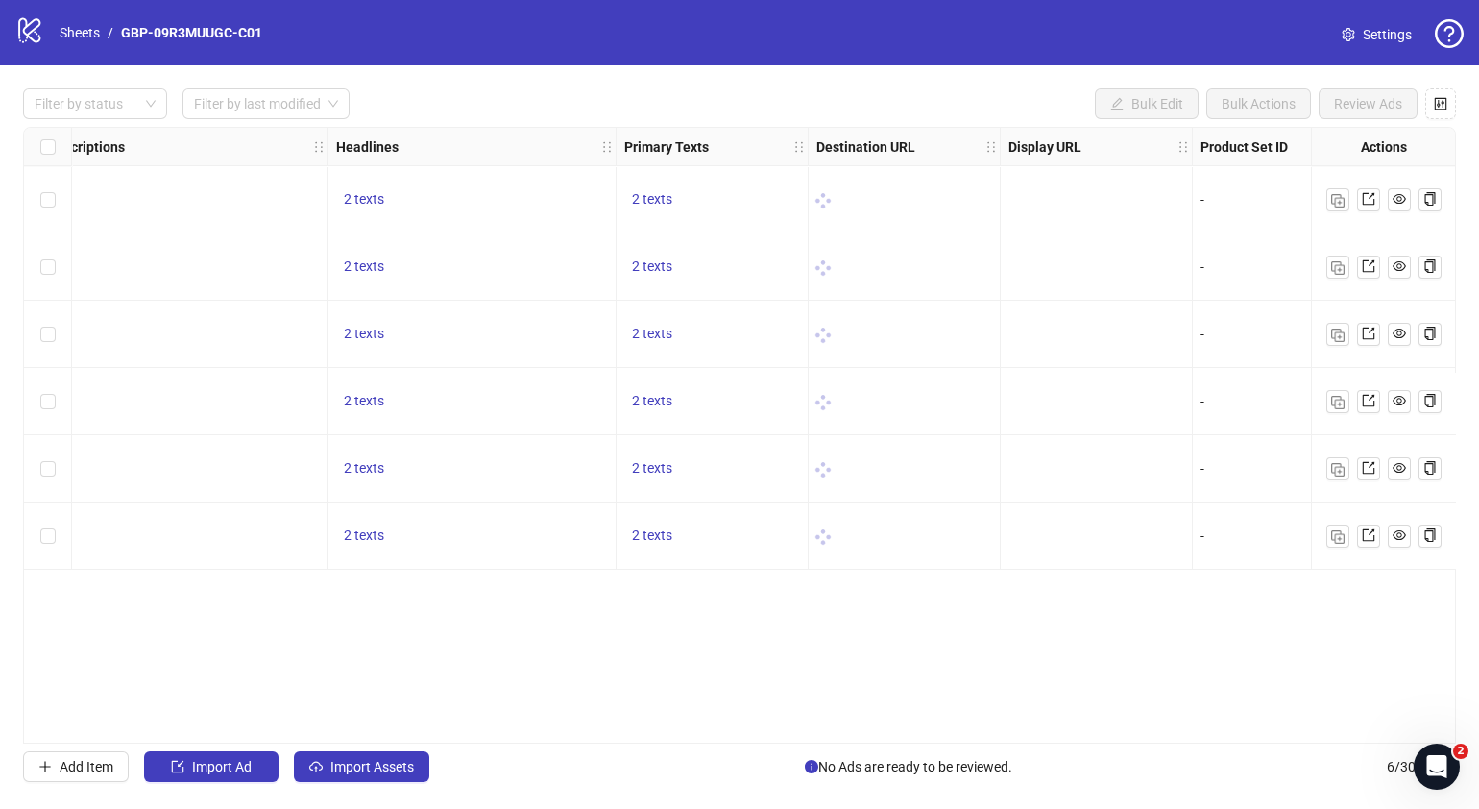
scroll to position [0, 1115]
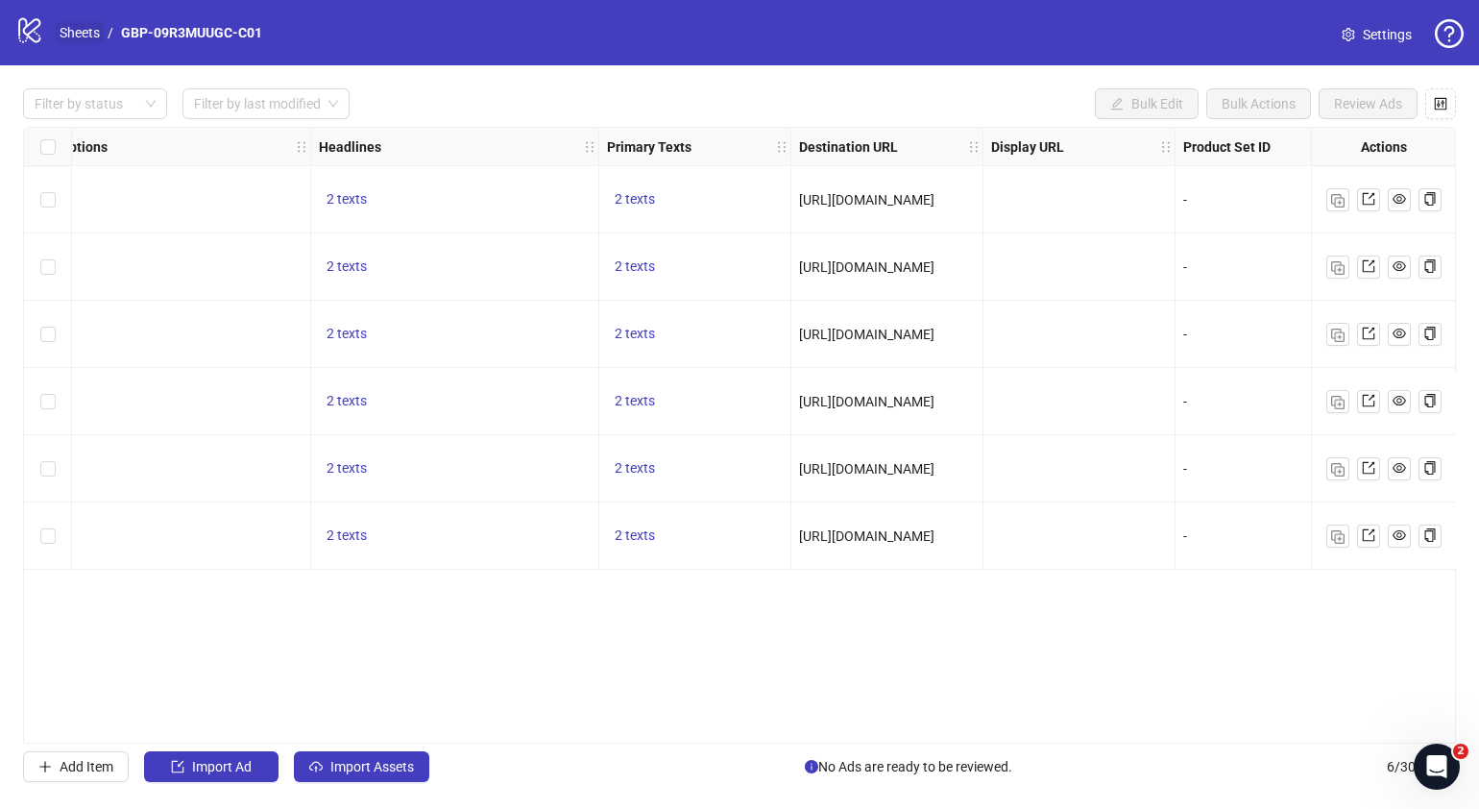
click at [82, 34] on link "Sheets" at bounding box center [80, 32] width 48 height 21
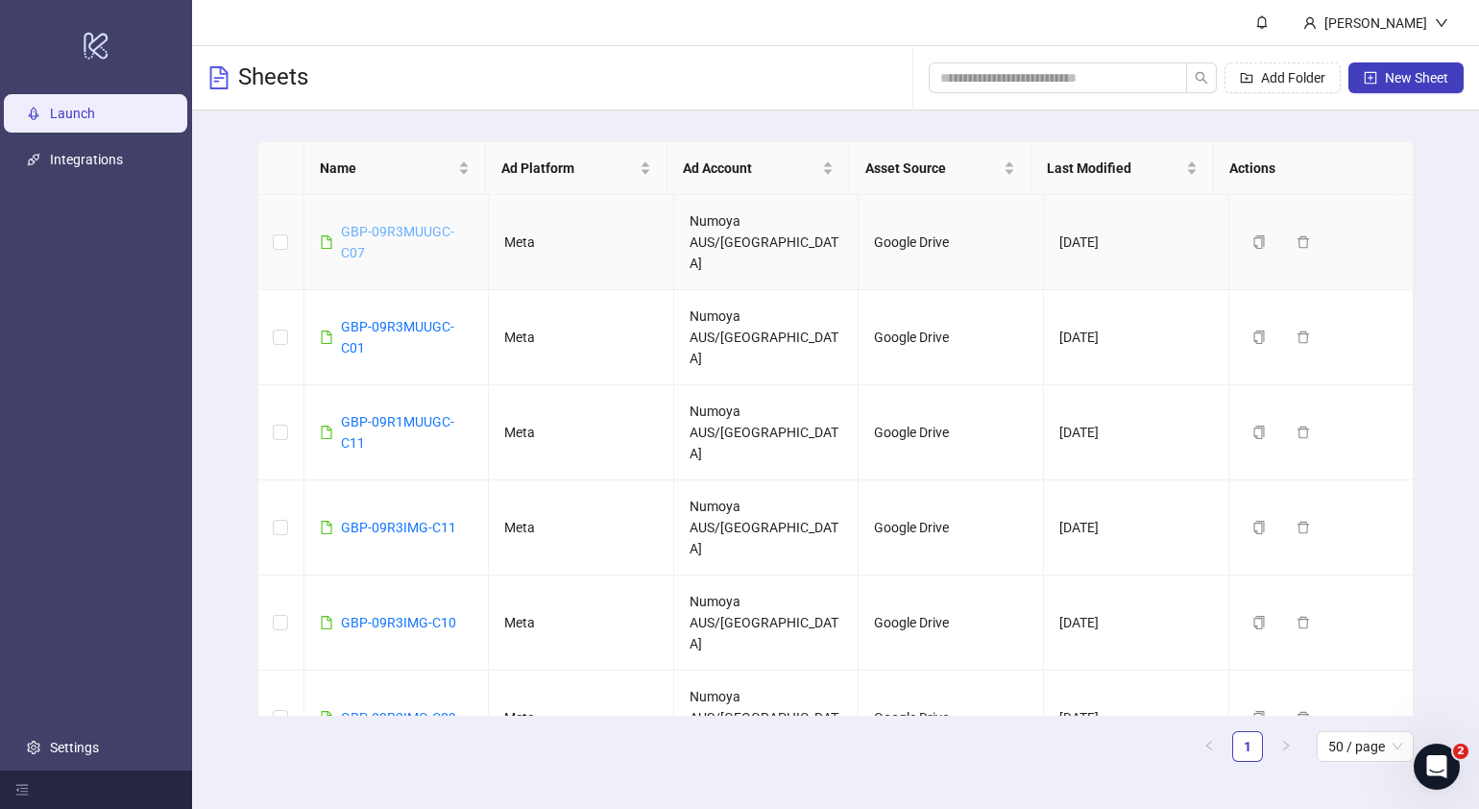
click at [378, 224] on link "GBP-09R3MUUGC-C07" at bounding box center [397, 242] width 113 height 36
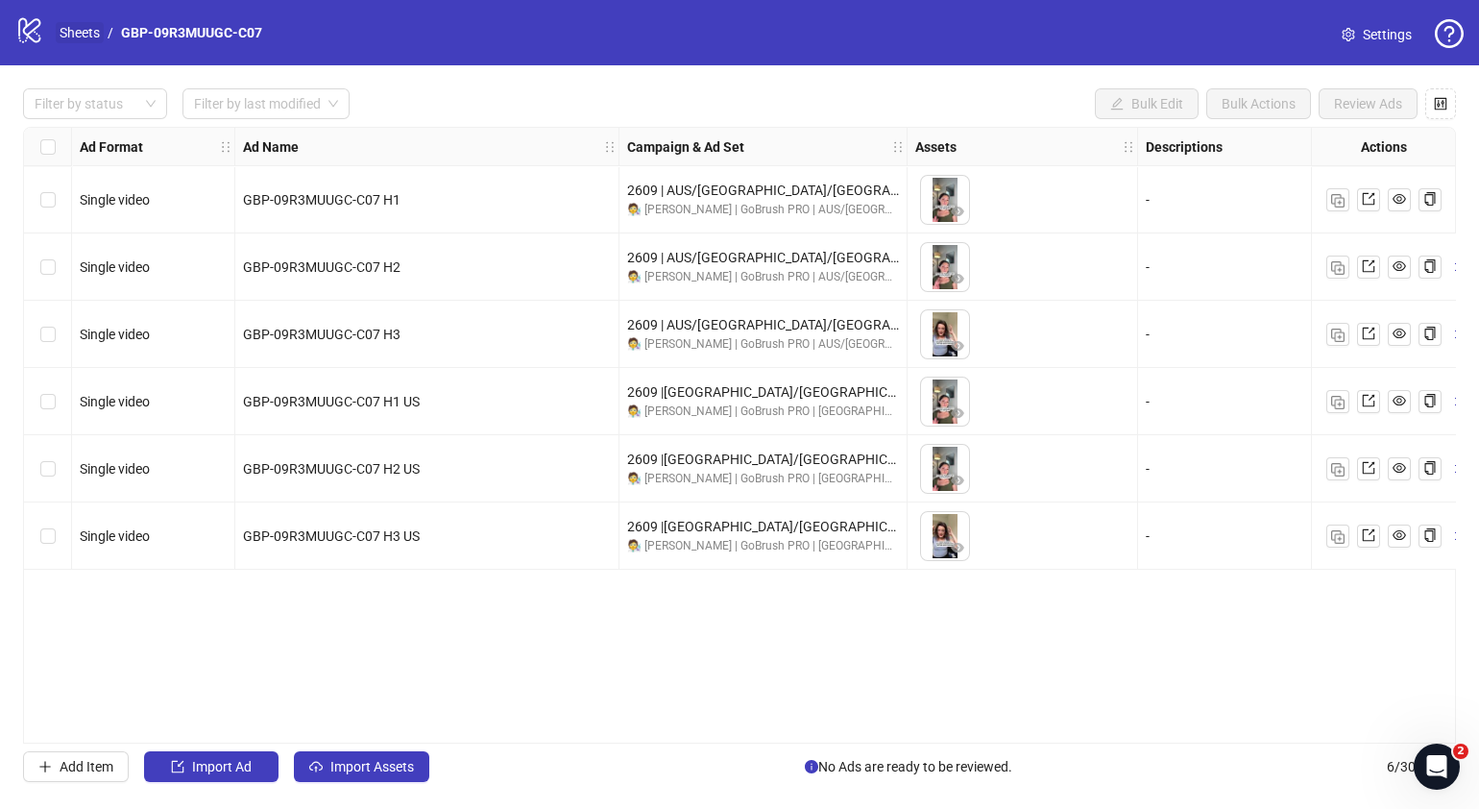
click at [91, 29] on link "Sheets" at bounding box center [80, 32] width 48 height 21
